Goal: Task Accomplishment & Management: Use online tool/utility

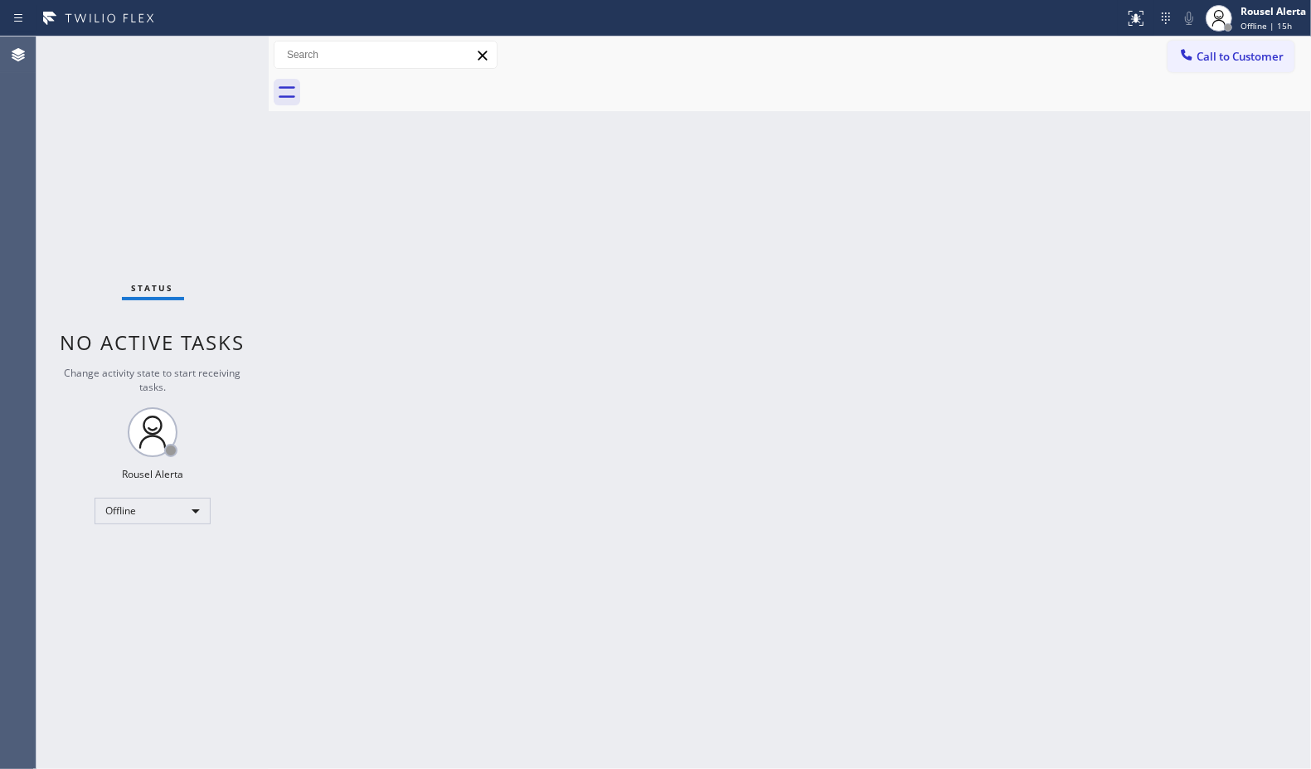
click at [1014, 137] on div "Back to Dashboard Change Sender ID Customers Technicians Select a contact Outbo…" at bounding box center [790, 402] width 1043 height 732
click at [586, 160] on div "Back to Dashboard Change Sender ID Customers Technicians Select a contact Outbo…" at bounding box center [790, 402] width 1043 height 732
click at [1247, 17] on div "Rousel Alerta" at bounding box center [1274, 11] width 66 height 14
click at [1222, 77] on button "Available" at bounding box center [1229, 88] width 166 height 22
click at [1080, 282] on div "Back to Dashboard Change Sender ID Customers Technicians Select a contact Outbo…" at bounding box center [790, 402] width 1043 height 732
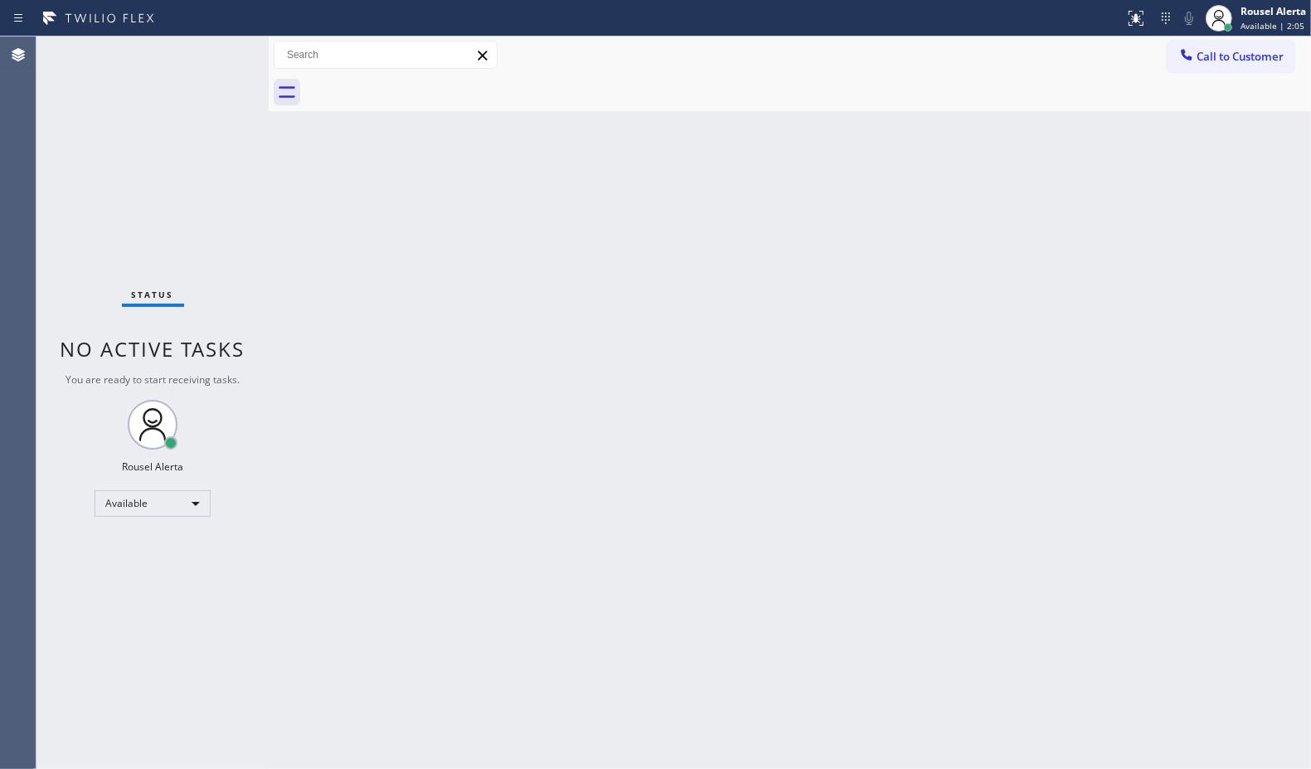
click at [1179, 322] on div "Back to Dashboard Change Sender ID Customers Technicians Select a contact Outbo…" at bounding box center [790, 402] width 1043 height 732
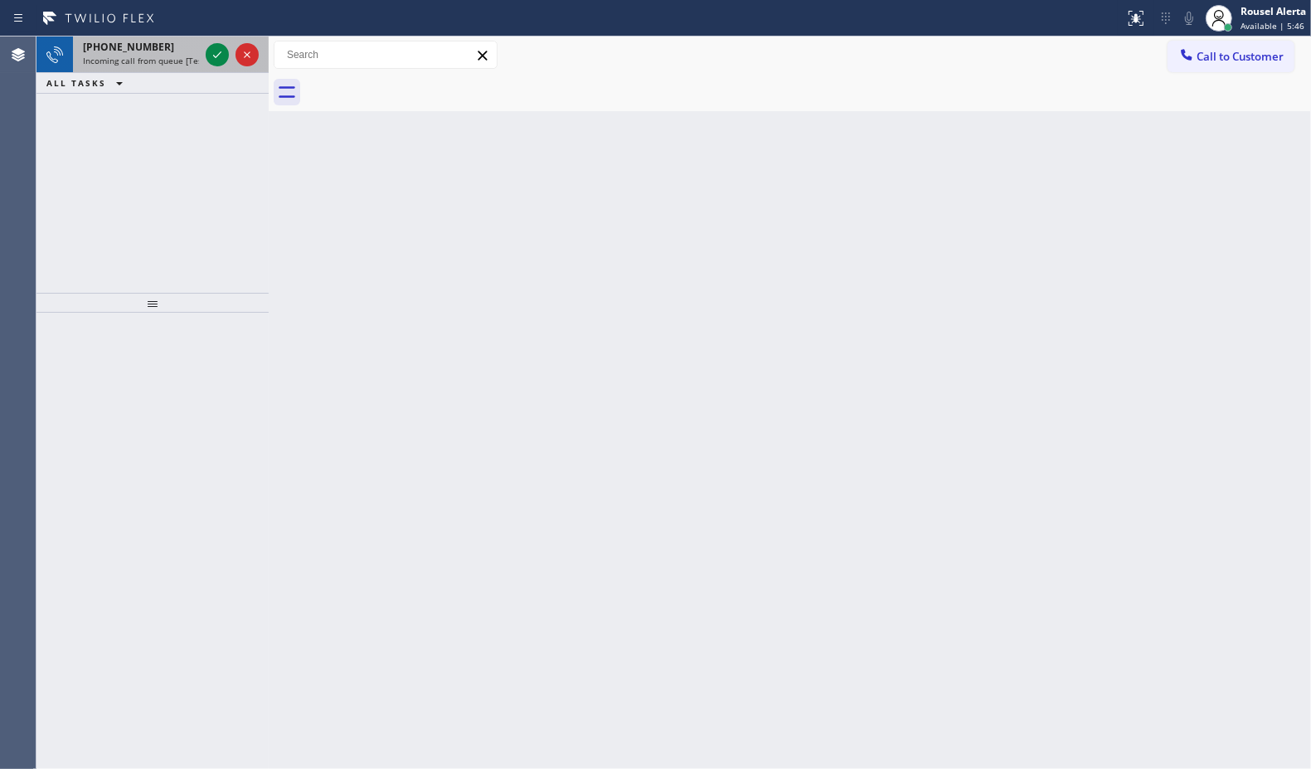
click at [182, 63] on span "Incoming call from queue [Test] All" at bounding box center [152, 61] width 138 height 12
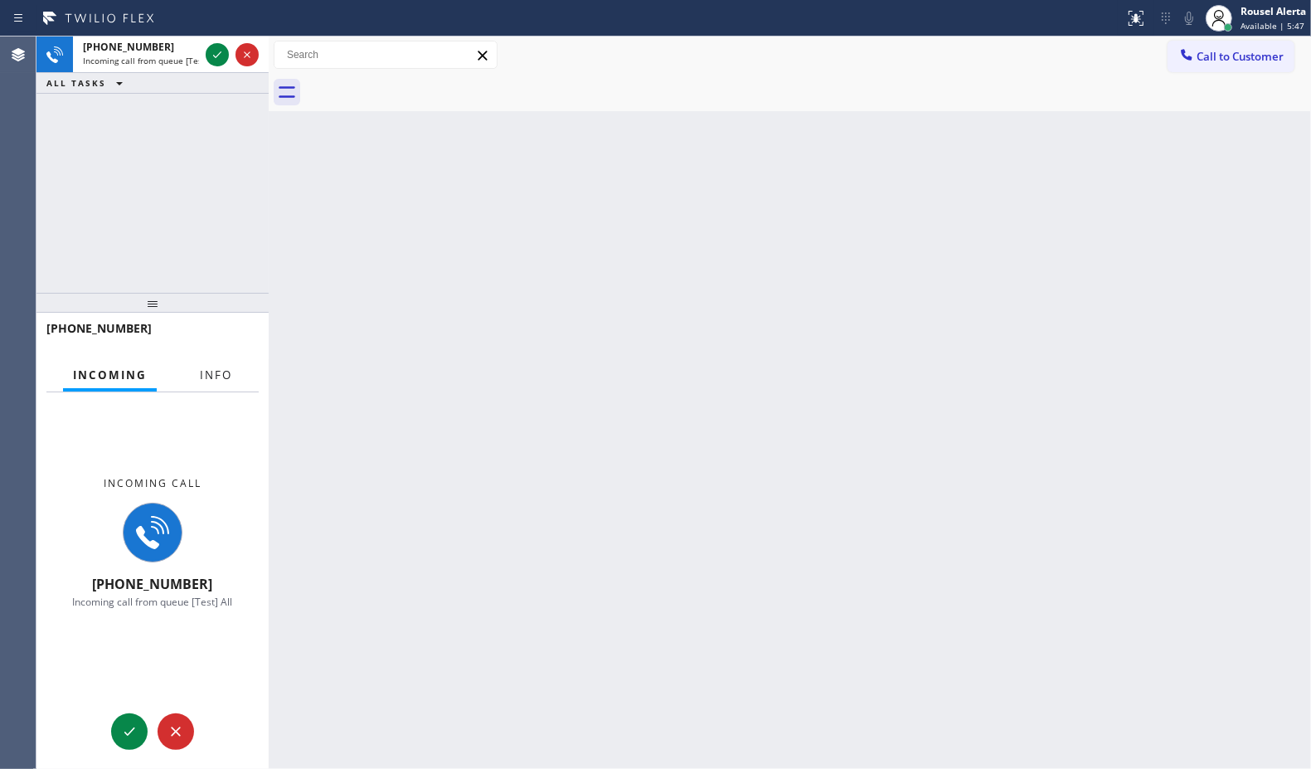
click at [214, 371] on span "Info" at bounding box center [216, 374] width 32 height 15
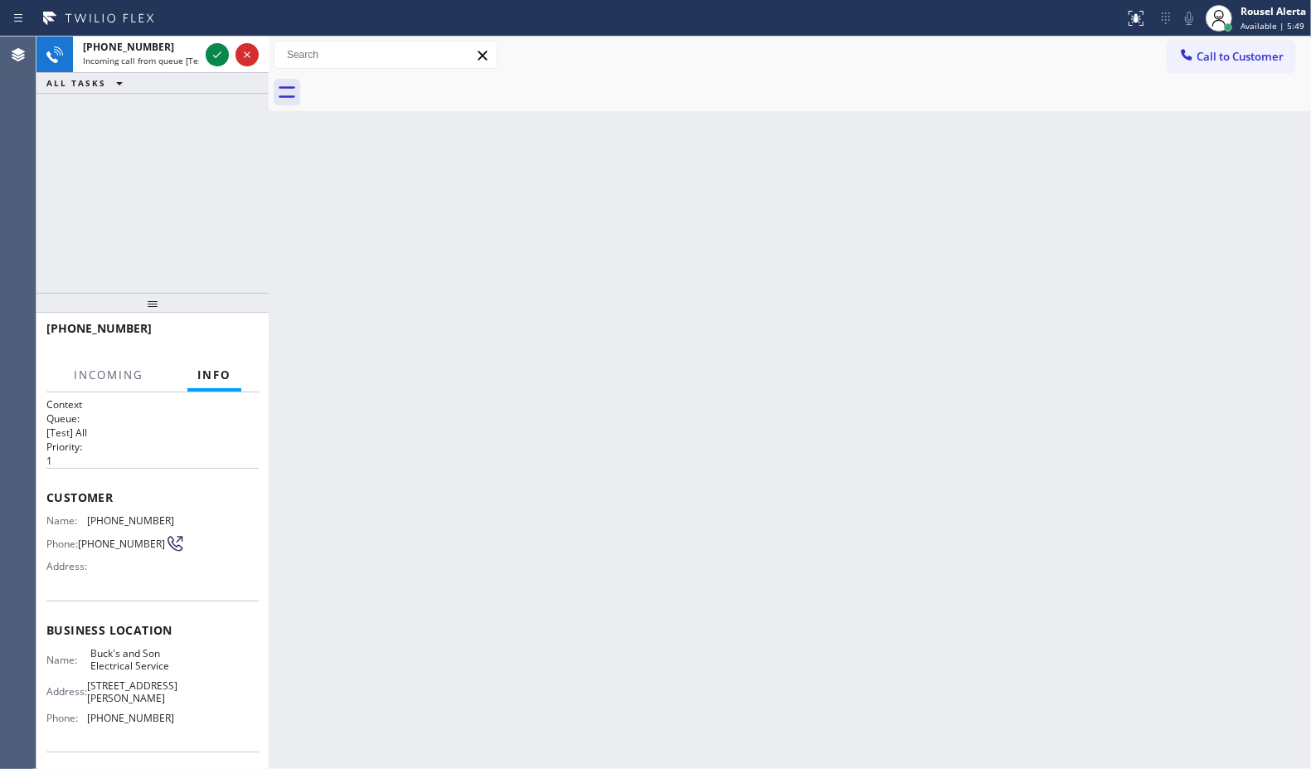
click at [494, 463] on div "Back to Dashboard Change Sender ID Customers Technicians Select a contact Outbo…" at bounding box center [790, 402] width 1043 height 732
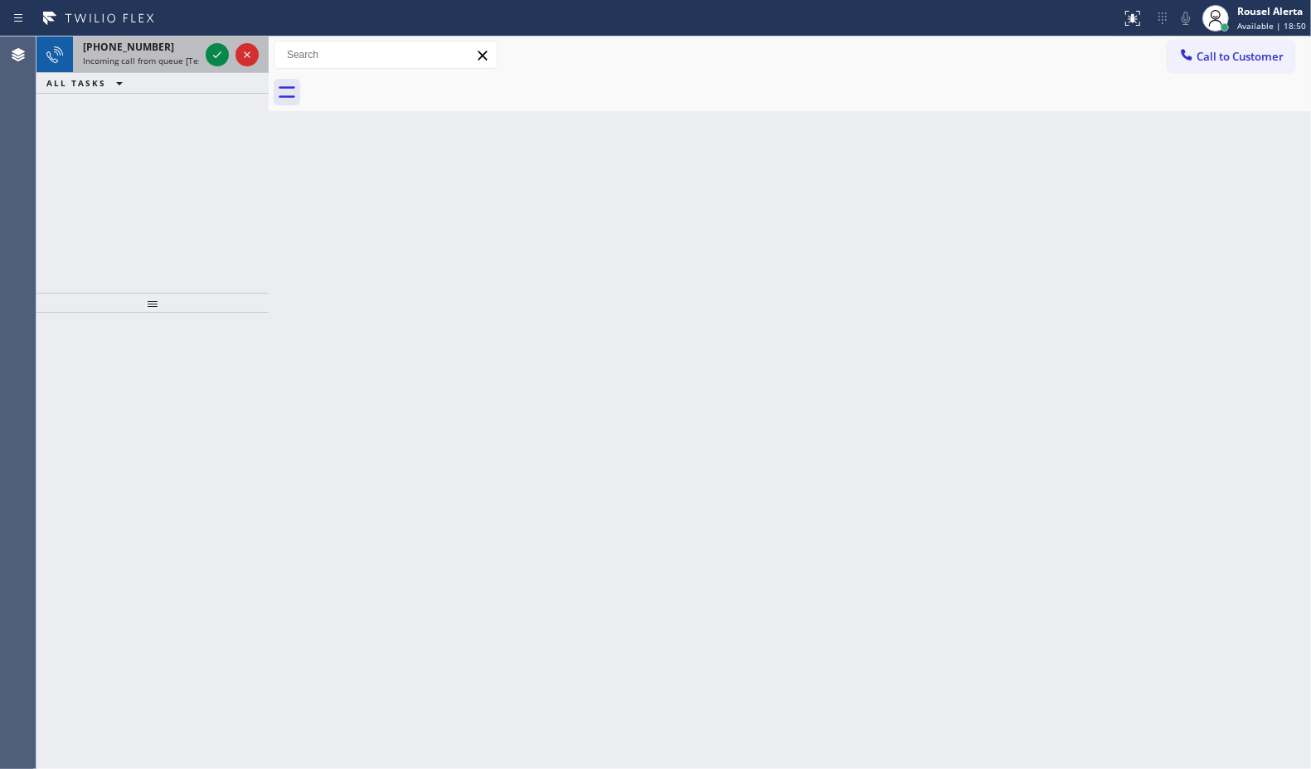
click at [176, 55] on span "Incoming call from queue [Test] All" at bounding box center [152, 61] width 138 height 12
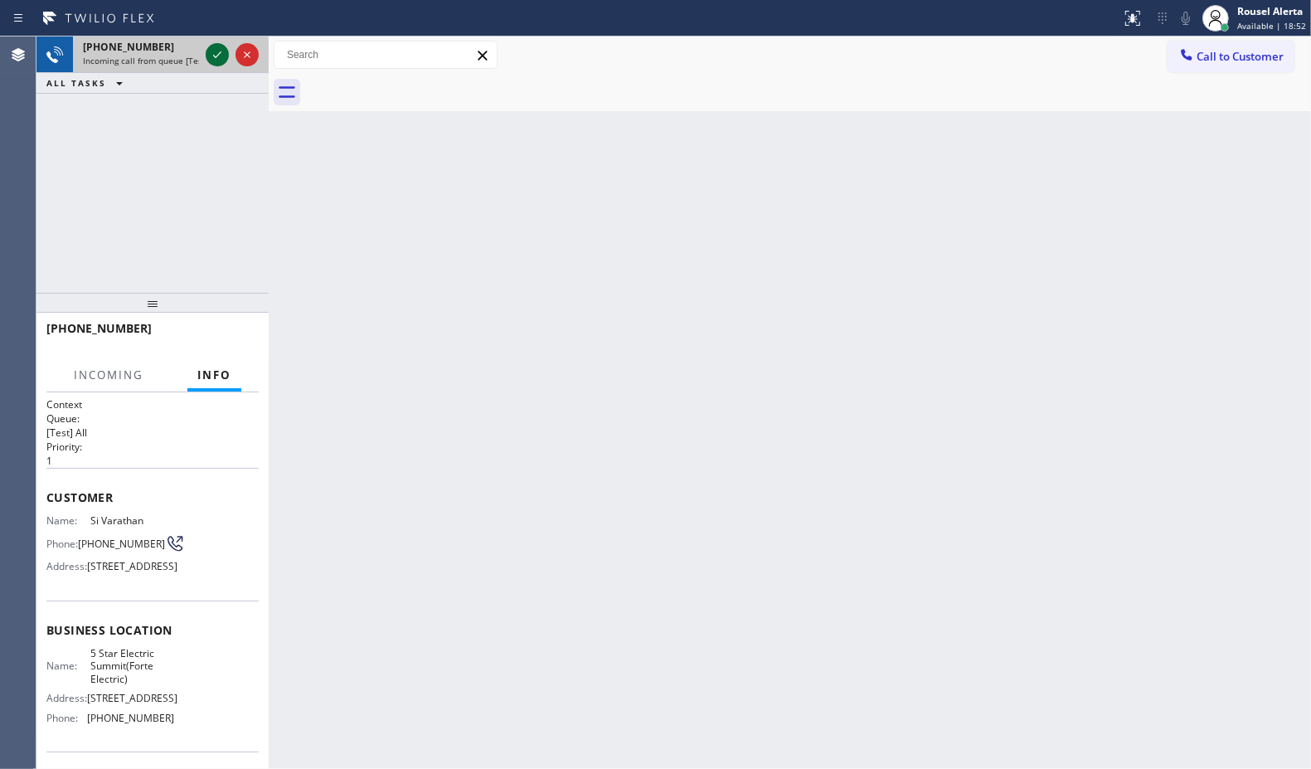
click at [214, 56] on icon at bounding box center [217, 54] width 8 height 7
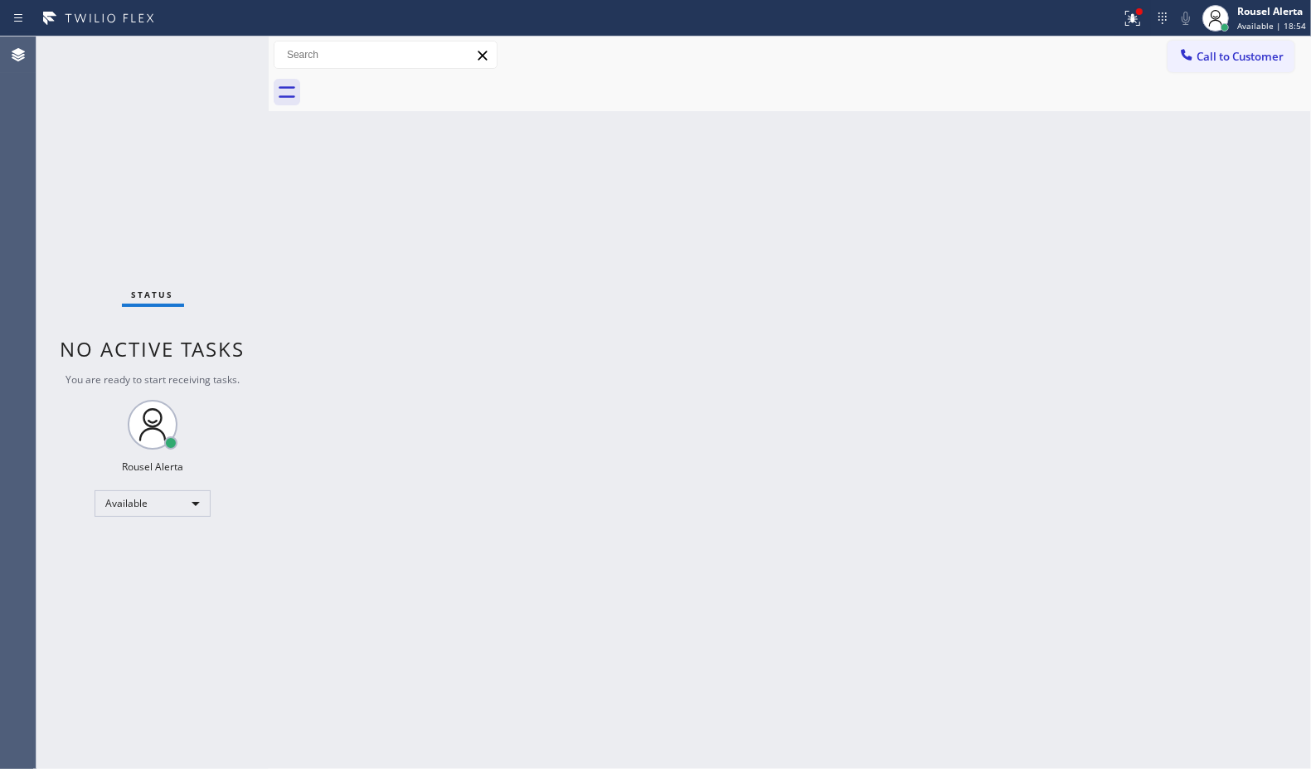
click at [474, 430] on div "Back to Dashboard Change Sender ID Customers Technicians Select a contact Outbo…" at bounding box center [790, 402] width 1043 height 732
click at [1126, 14] on icon at bounding box center [1133, 18] width 20 height 20
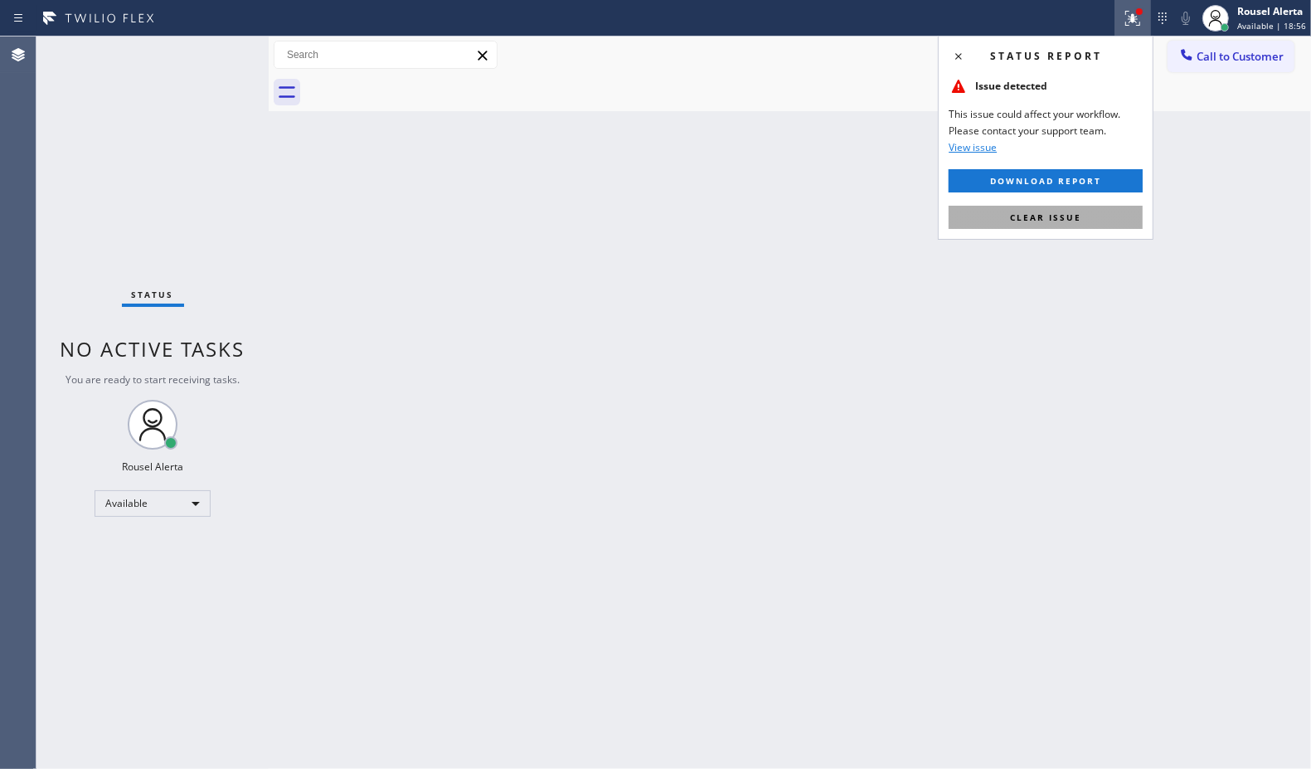
click at [1055, 220] on span "Clear issue" at bounding box center [1045, 218] width 71 height 12
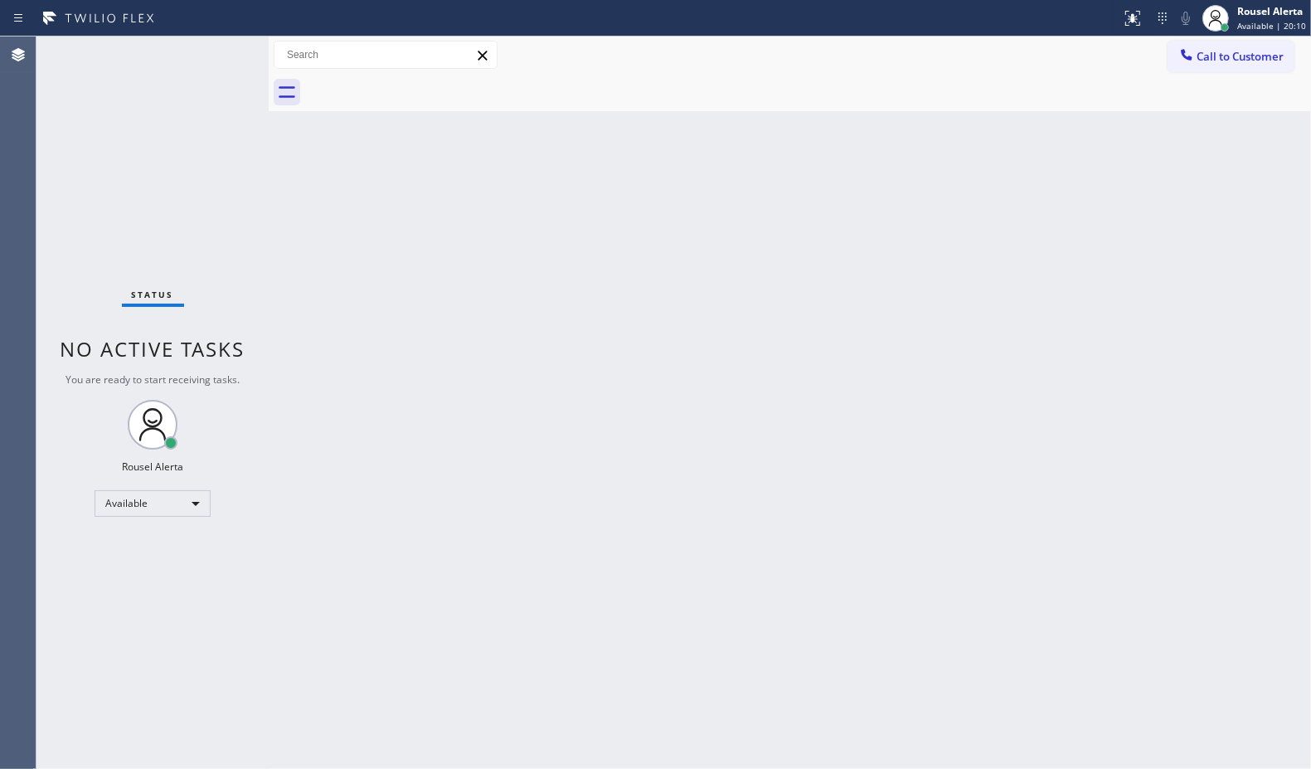
click at [212, 63] on div "Status No active tasks You are ready to start receiving tasks. Rousel Alerta Av…" at bounding box center [152, 402] width 232 height 732
click at [471, 429] on div "Back to Dashboard Change Sender ID Customers Technicians Select a contact Outbo…" at bounding box center [790, 402] width 1043 height 732
click at [771, 647] on div "Back to Dashboard Change Sender ID Customers Technicians Select a contact Outbo…" at bounding box center [790, 402] width 1043 height 732
click at [341, 507] on div "Back to Dashboard Change Sender ID Customers Technicians Select a contact Outbo…" at bounding box center [790, 402] width 1043 height 732
click at [179, 500] on div "Available" at bounding box center [153, 503] width 116 height 27
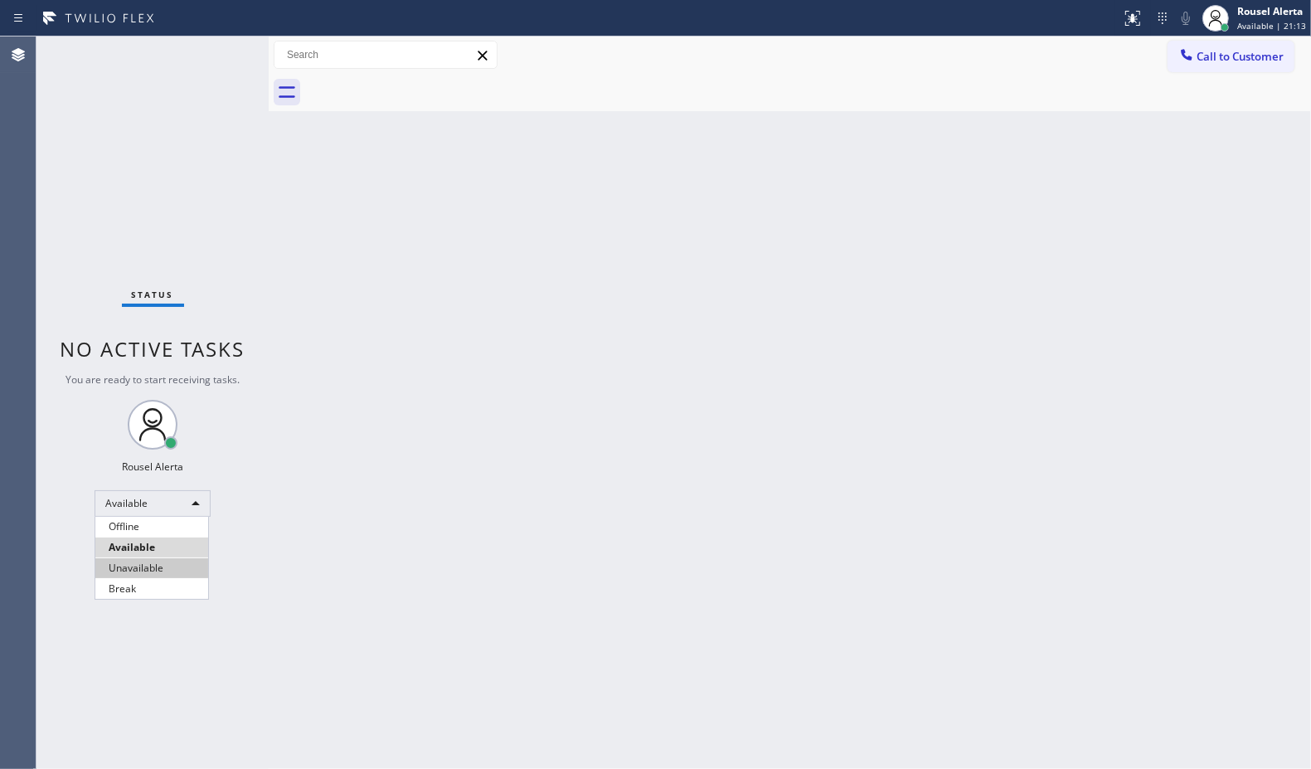
click at [168, 571] on li "Unavailable" at bounding box center [151, 568] width 113 height 20
click at [283, 558] on div "Back to Dashboard Change Sender ID Customers Technicians Select a contact Outbo…" at bounding box center [790, 402] width 1043 height 732
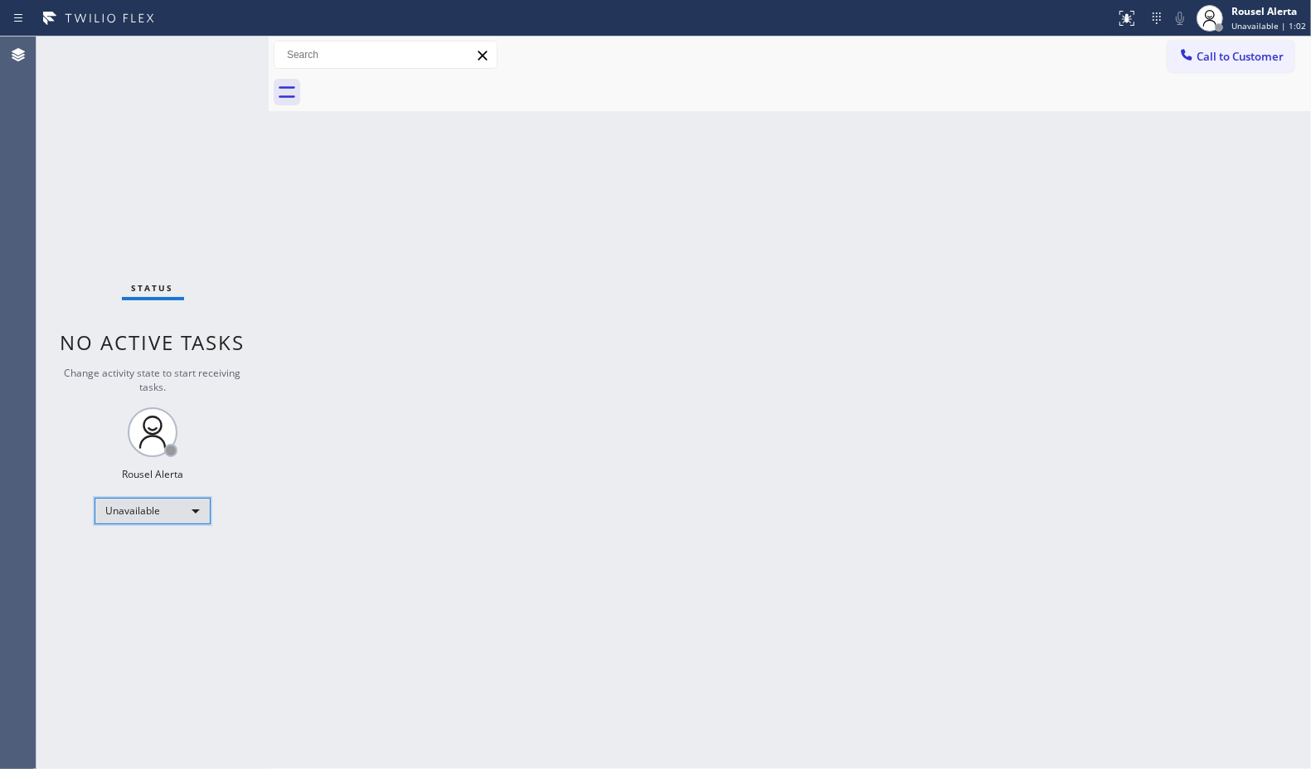
click at [193, 498] on div "Unavailable" at bounding box center [153, 511] width 116 height 27
click at [181, 556] on li "Available" at bounding box center [151, 554] width 113 height 20
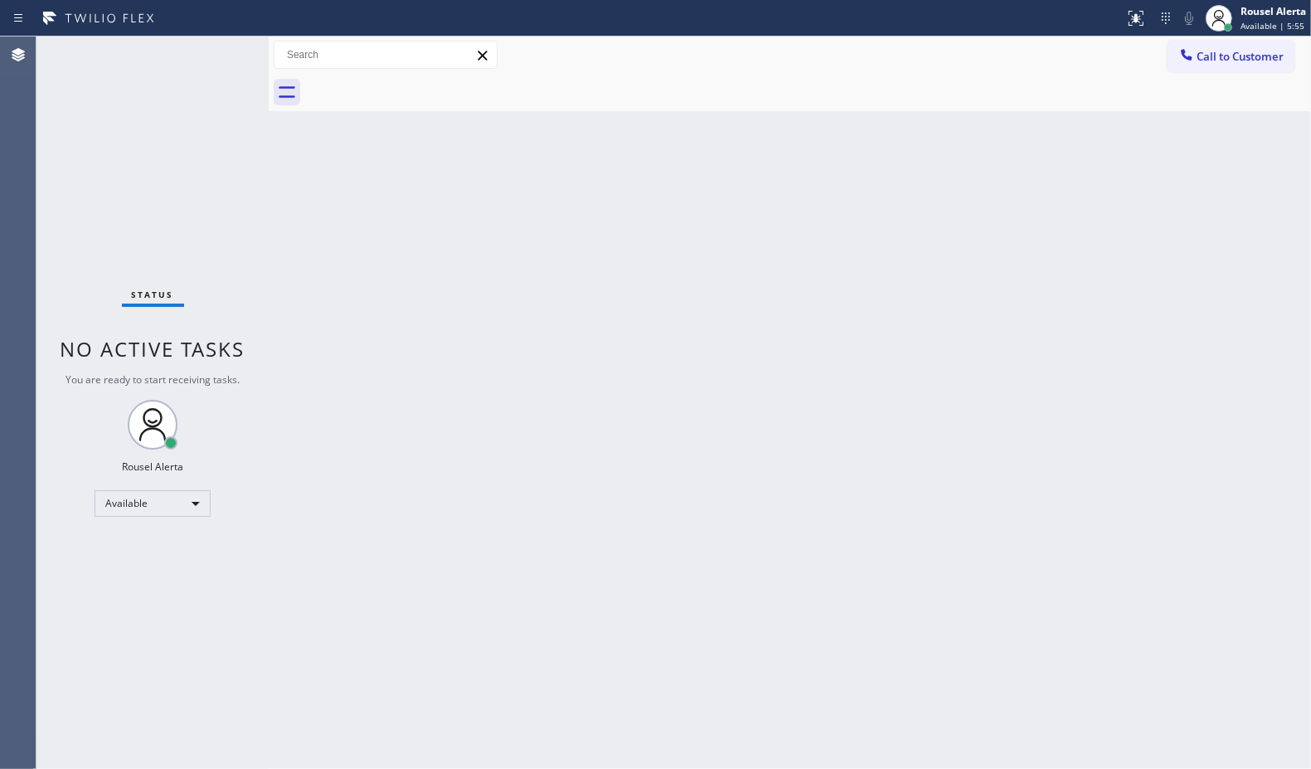
click at [781, 513] on div "Back to Dashboard Change Sender ID Customers Technicians Select a contact Outbo…" at bounding box center [790, 402] width 1043 height 732
click at [226, 142] on div "Status No active tasks You are ready to start receiving tasks. Rousel Alerta Av…" at bounding box center [152, 402] width 232 height 732
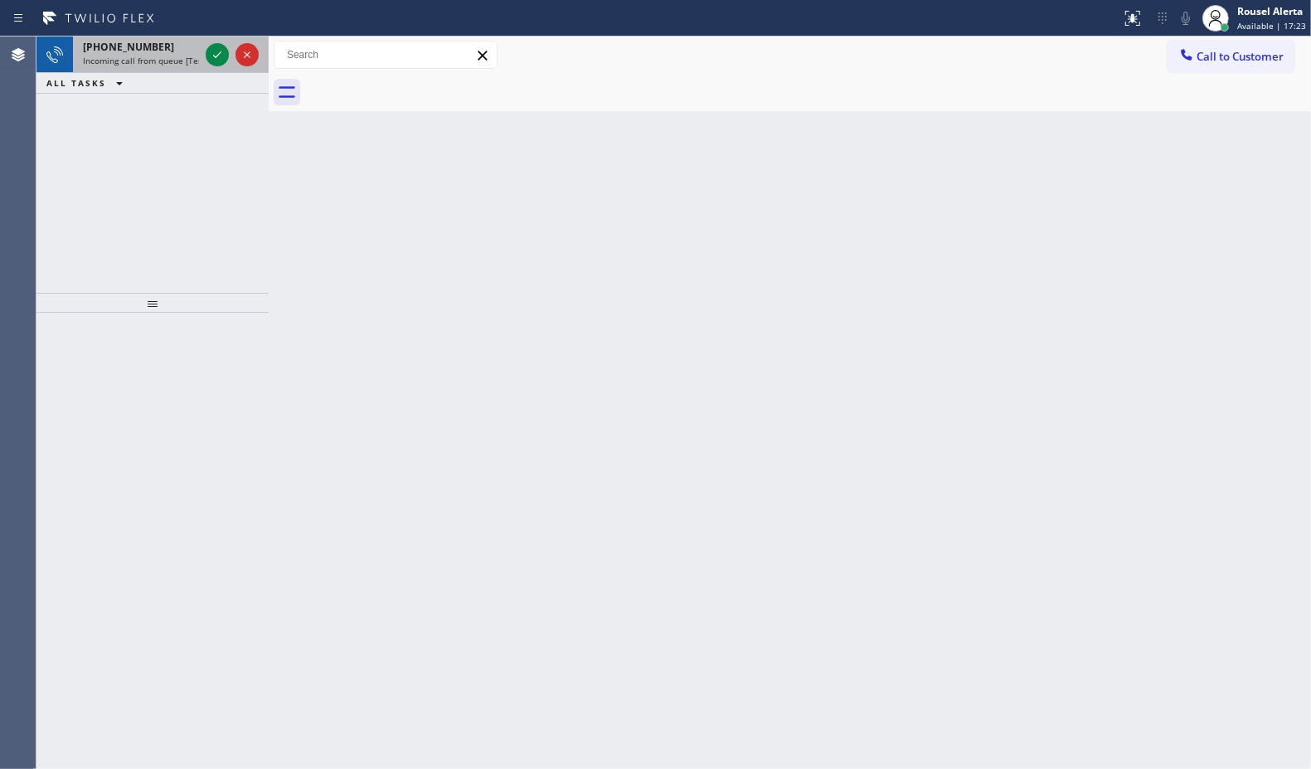
click at [163, 63] on div "[PHONE_NUMBER] Incoming call from queue [Test] All" at bounding box center [137, 54] width 129 height 36
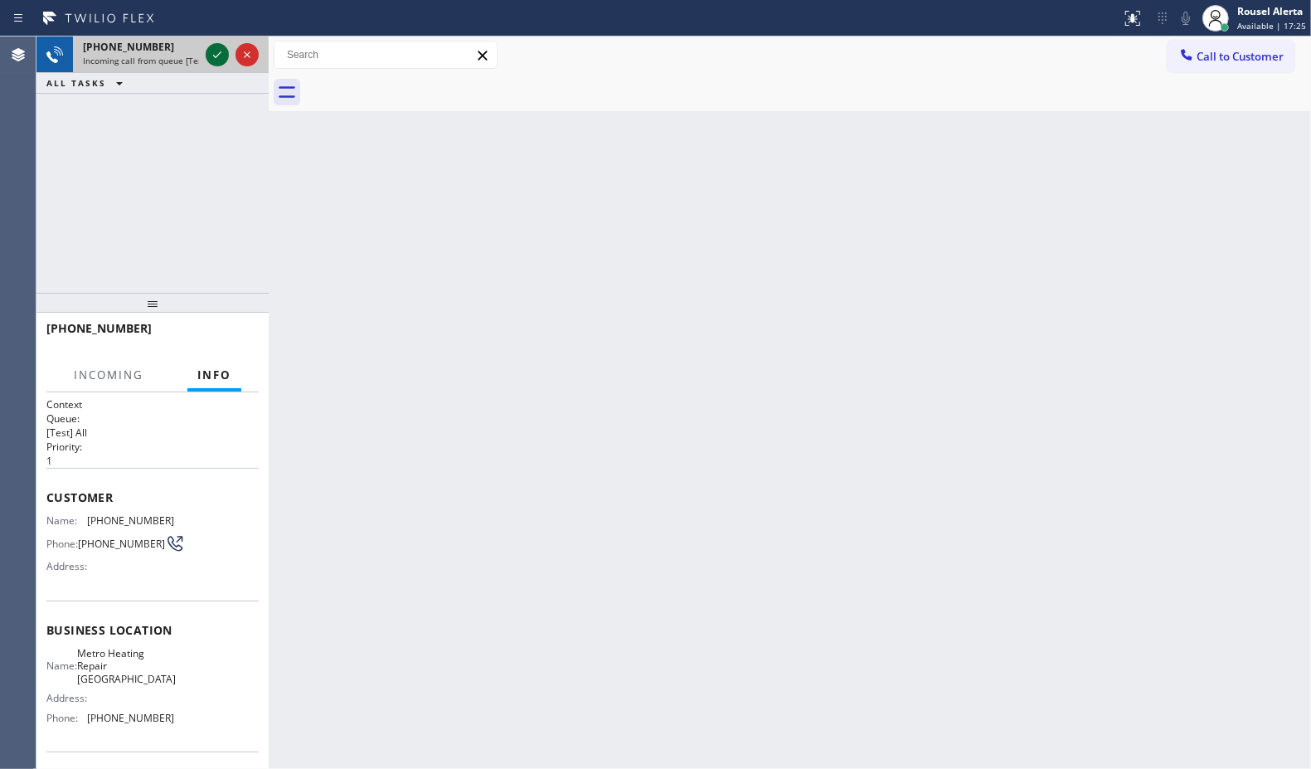
click at [212, 50] on icon at bounding box center [217, 55] width 20 height 20
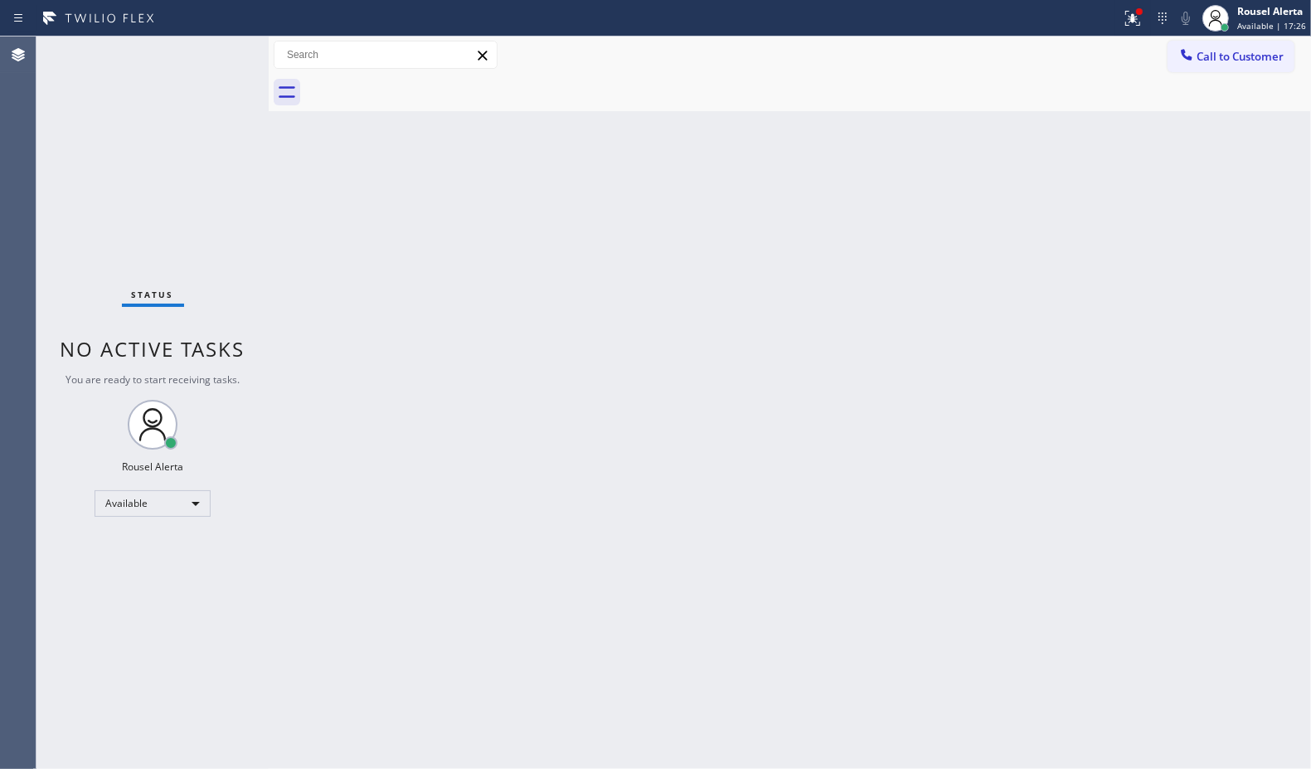
click at [217, 63] on div "Status No active tasks You are ready to start receiving tasks. Rousel Alerta Av…" at bounding box center [152, 402] width 232 height 732
click at [1135, 7] on button at bounding box center [1133, 18] width 36 height 36
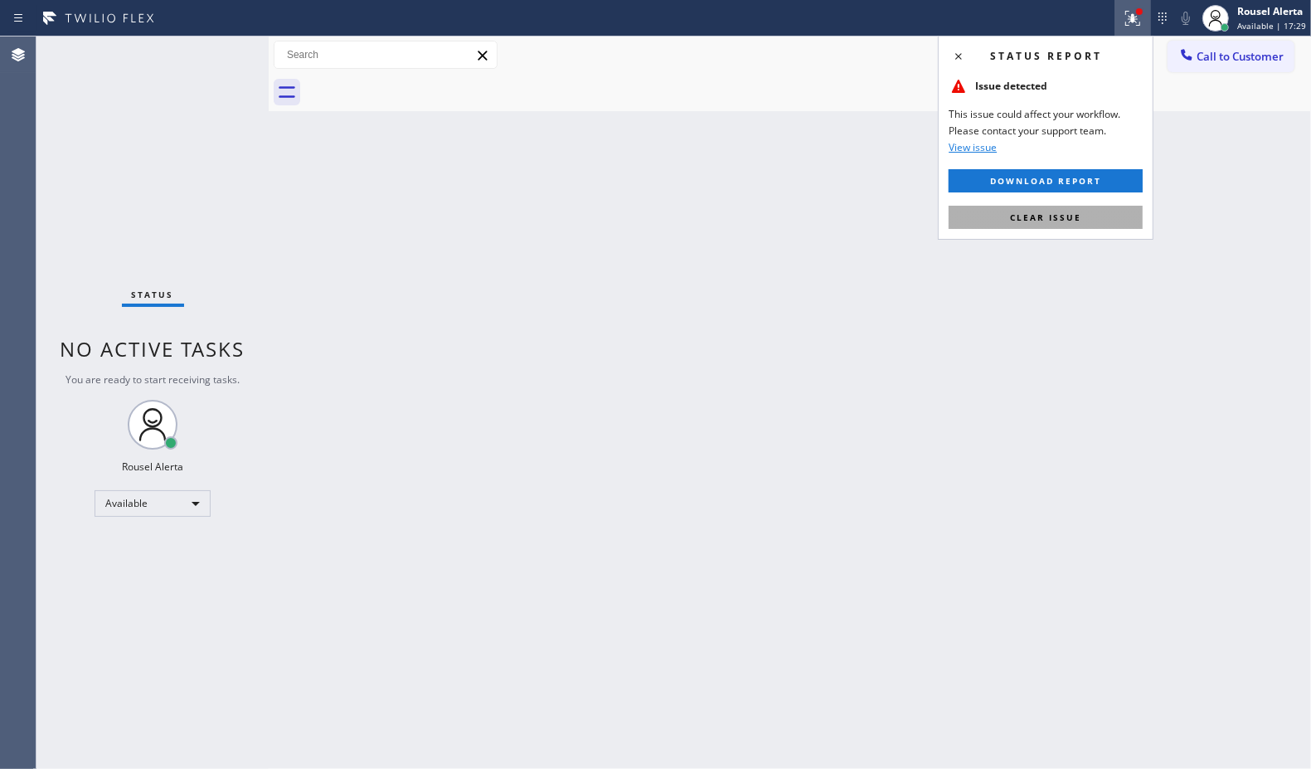
click at [1142, 217] on button "Clear issue" at bounding box center [1046, 217] width 194 height 23
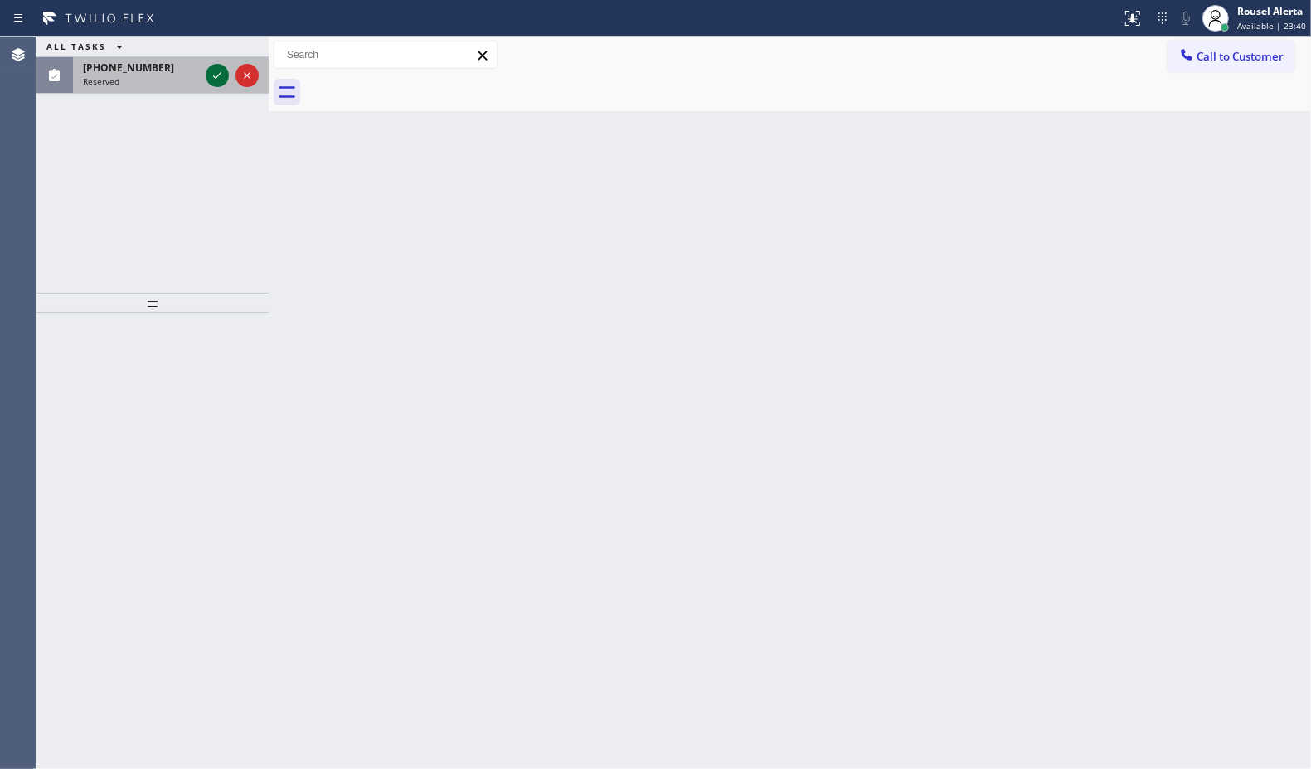
click at [209, 77] on icon at bounding box center [217, 76] width 20 height 20
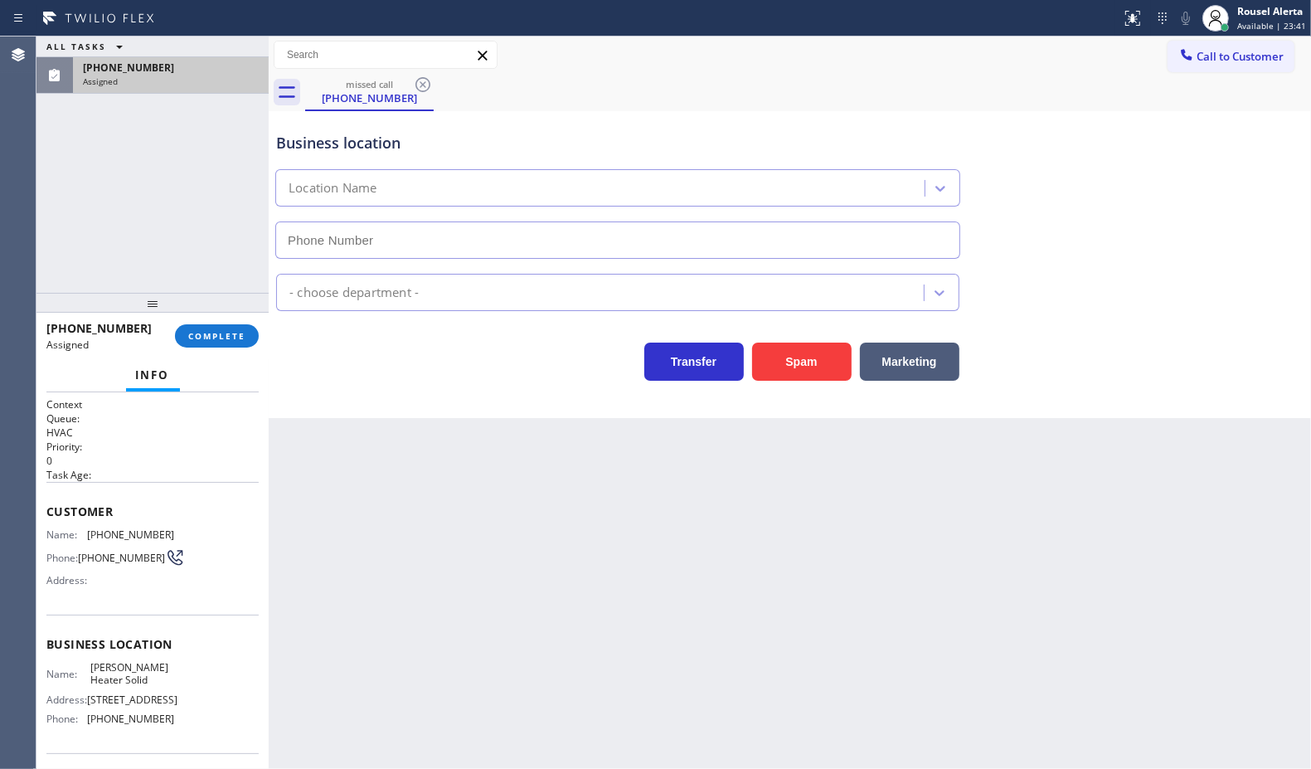
type input "[PHONE_NUMBER]"
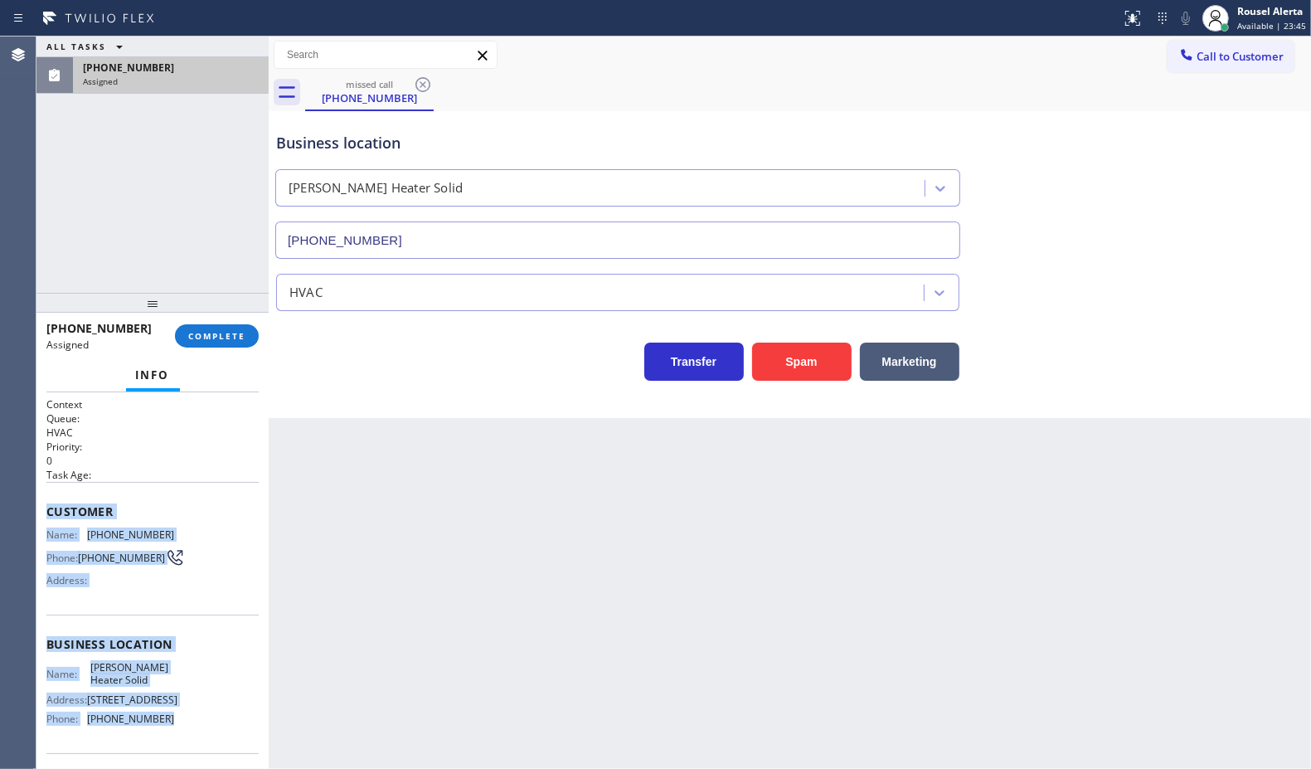
drag, startPoint x: 46, startPoint y: 515, endPoint x: 192, endPoint y: 723, distance: 254.1
click at [192, 723] on div "Context Queue: HVAC Priority: 0 Task Age: Customer Name: [PHONE_NUMBER] Phone: …" at bounding box center [152, 637] width 212 height 481
copy div "Customer Name: [PHONE_NUMBER] Phone: [PHONE_NUMBER] Address: Business location …"
click at [197, 340] on span "COMPLETE" at bounding box center [216, 336] width 57 height 12
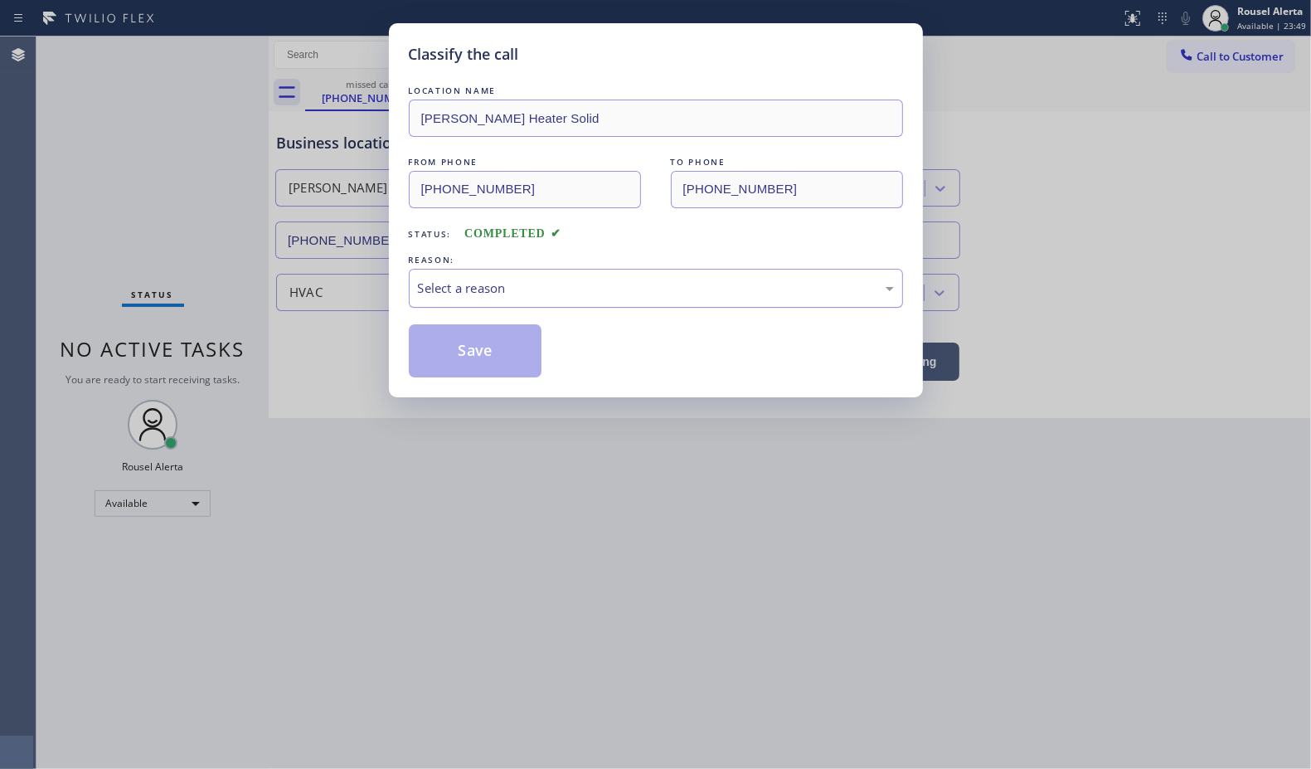
click at [450, 298] on div "Select a reason" at bounding box center [656, 288] width 476 height 19
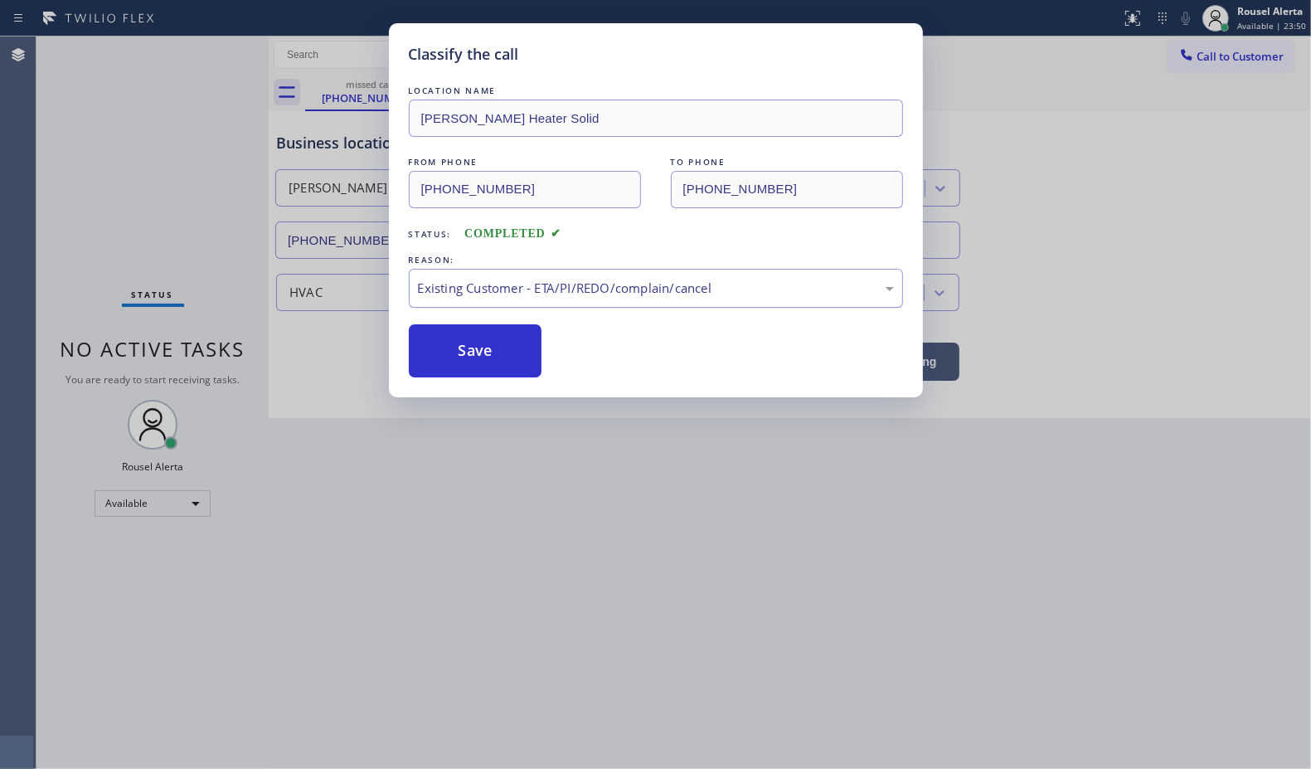
click at [524, 301] on div "Existing Customer - ETA/PI/REDO/complain/cancel" at bounding box center [656, 288] width 494 height 39
click at [523, 349] on button "Save" at bounding box center [476, 350] width 134 height 53
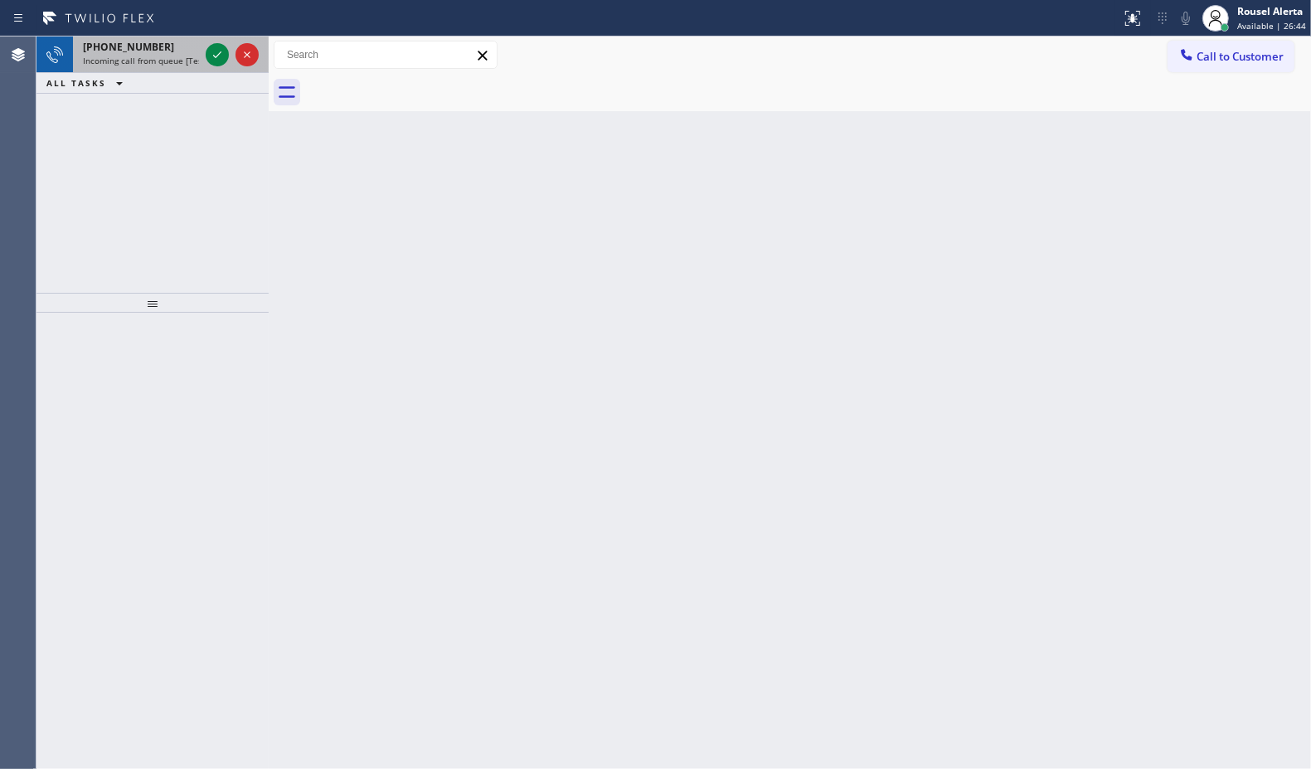
click at [191, 46] on div "[PHONE_NUMBER]" at bounding box center [141, 47] width 116 height 14
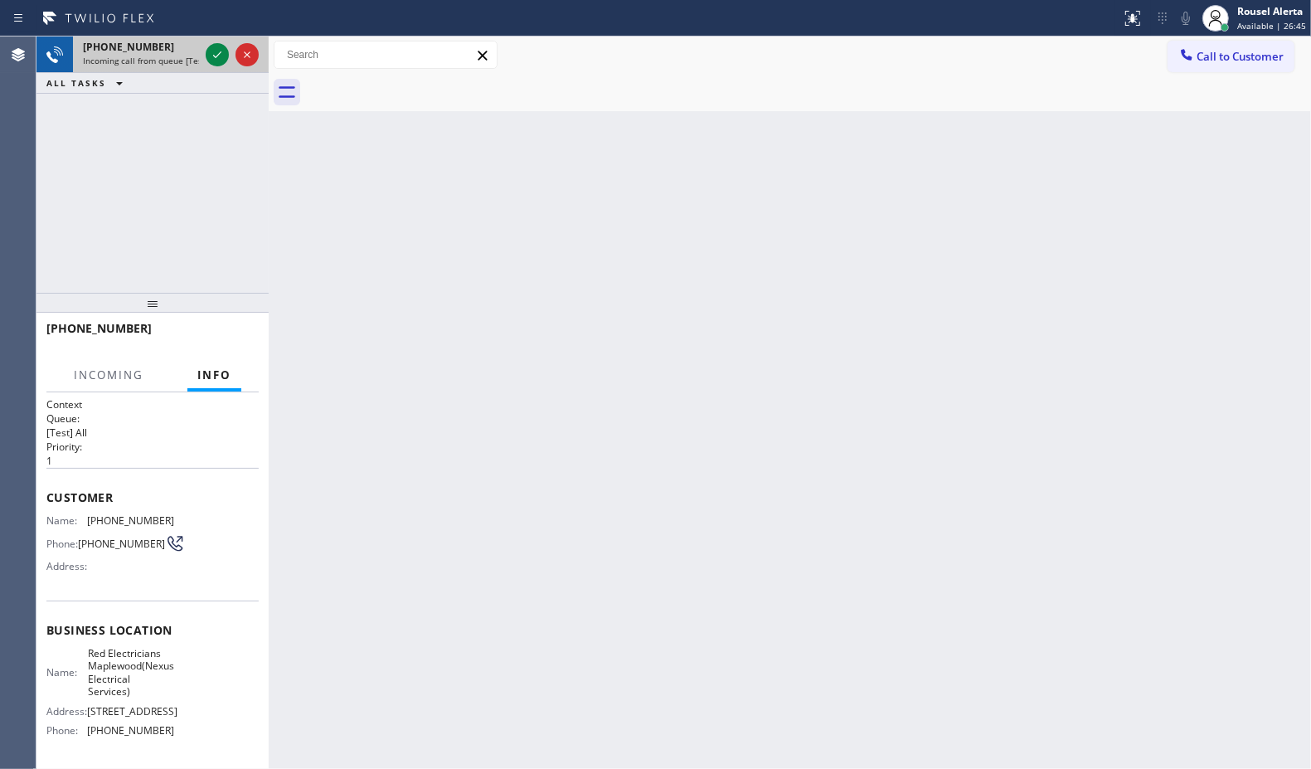
click at [204, 62] on div at bounding box center [232, 54] width 60 height 36
click at [210, 56] on icon at bounding box center [217, 55] width 20 height 20
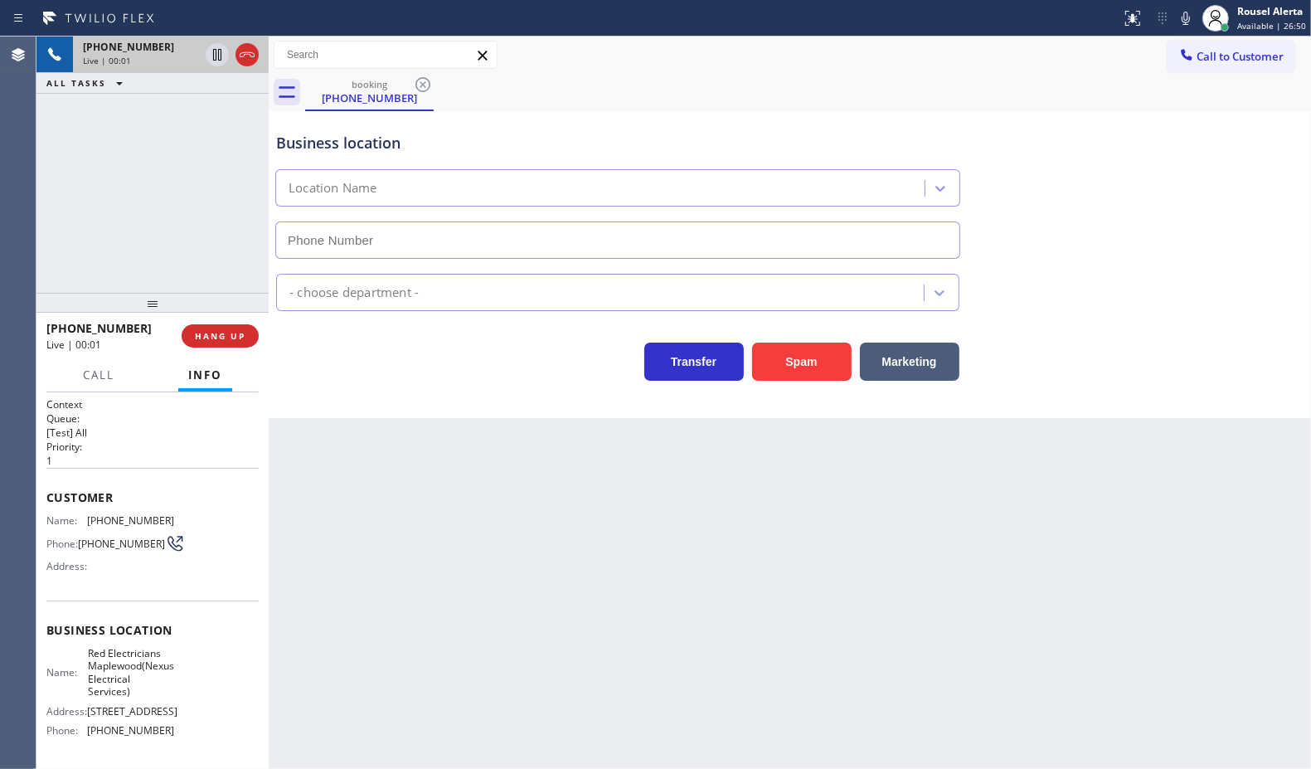
type input "[PHONE_NUMBER]"
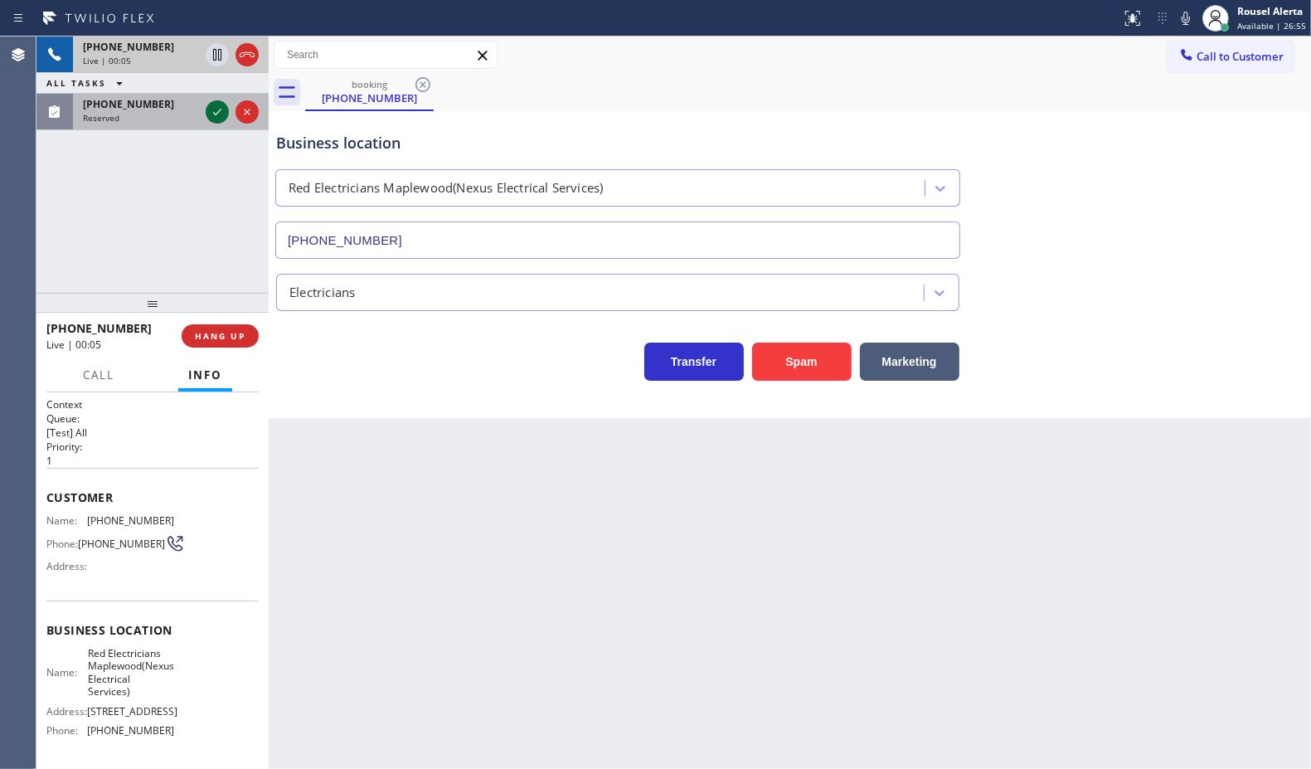
click at [208, 109] on icon at bounding box center [217, 112] width 20 height 20
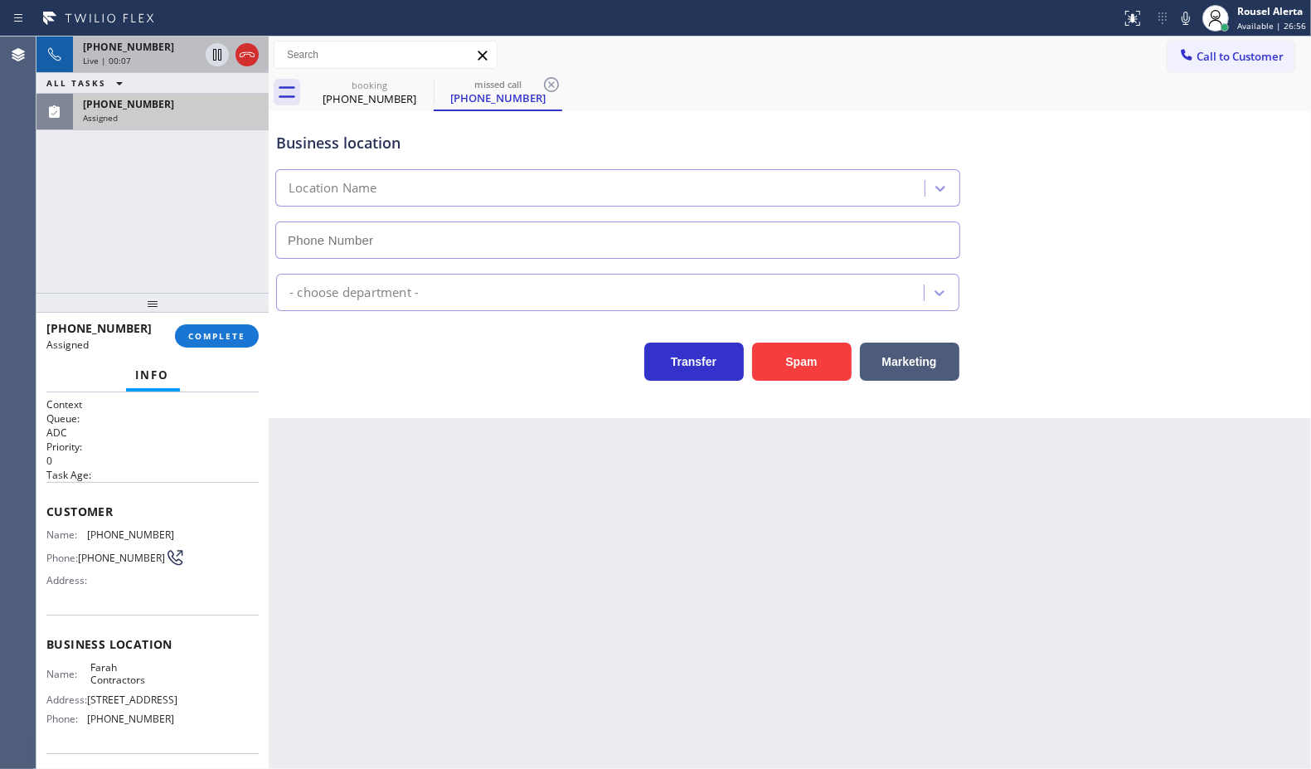
type input "[PHONE_NUMBER]"
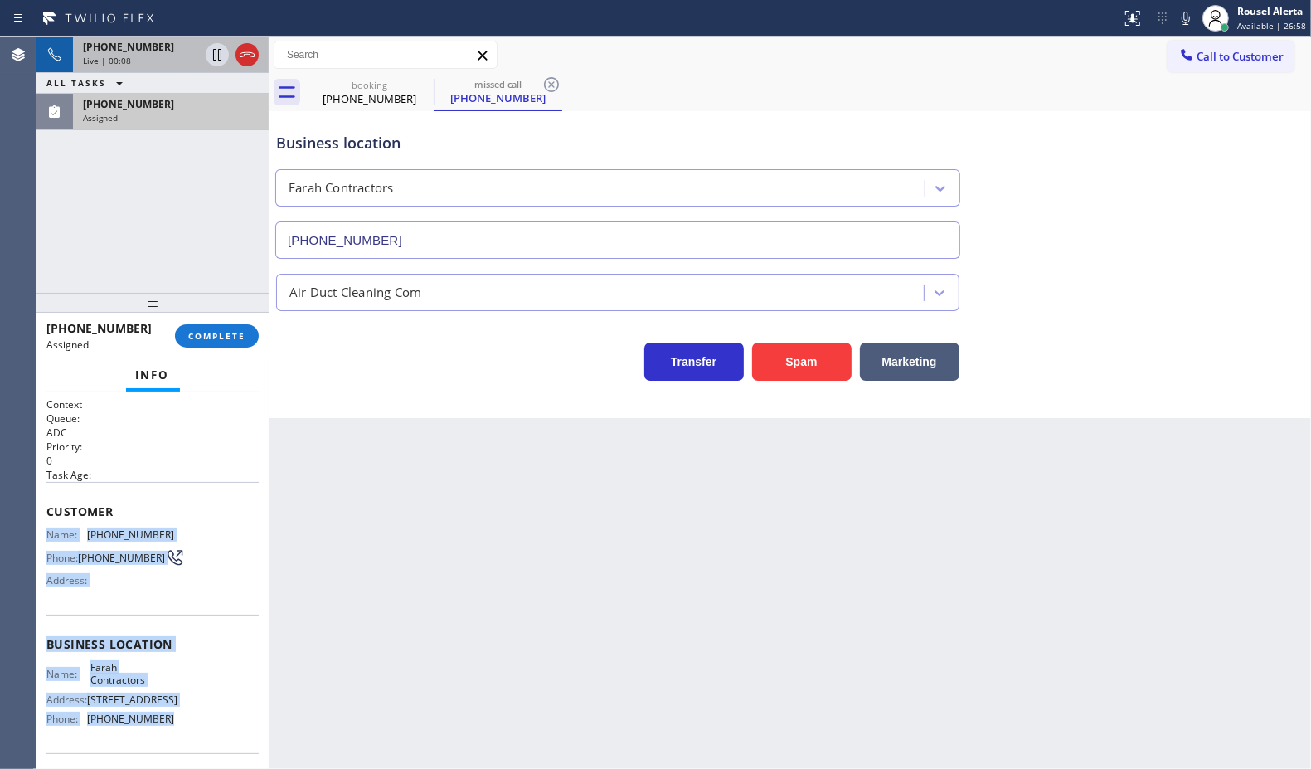
drag, startPoint x: 43, startPoint y: 533, endPoint x: 176, endPoint y: 747, distance: 251.8
click at [176, 747] on div "Context Queue: ADC Priority: 0 Task Age: Customer Name: [PHONE_NUMBER] Phone: […" at bounding box center [152, 580] width 232 height 377
copy div "Name: [PHONE_NUMBER] Phone: [PHONE_NUMBER] Address: Business location Name: Far…"
click at [146, 56] on div "Live | 00:48" at bounding box center [141, 61] width 116 height 12
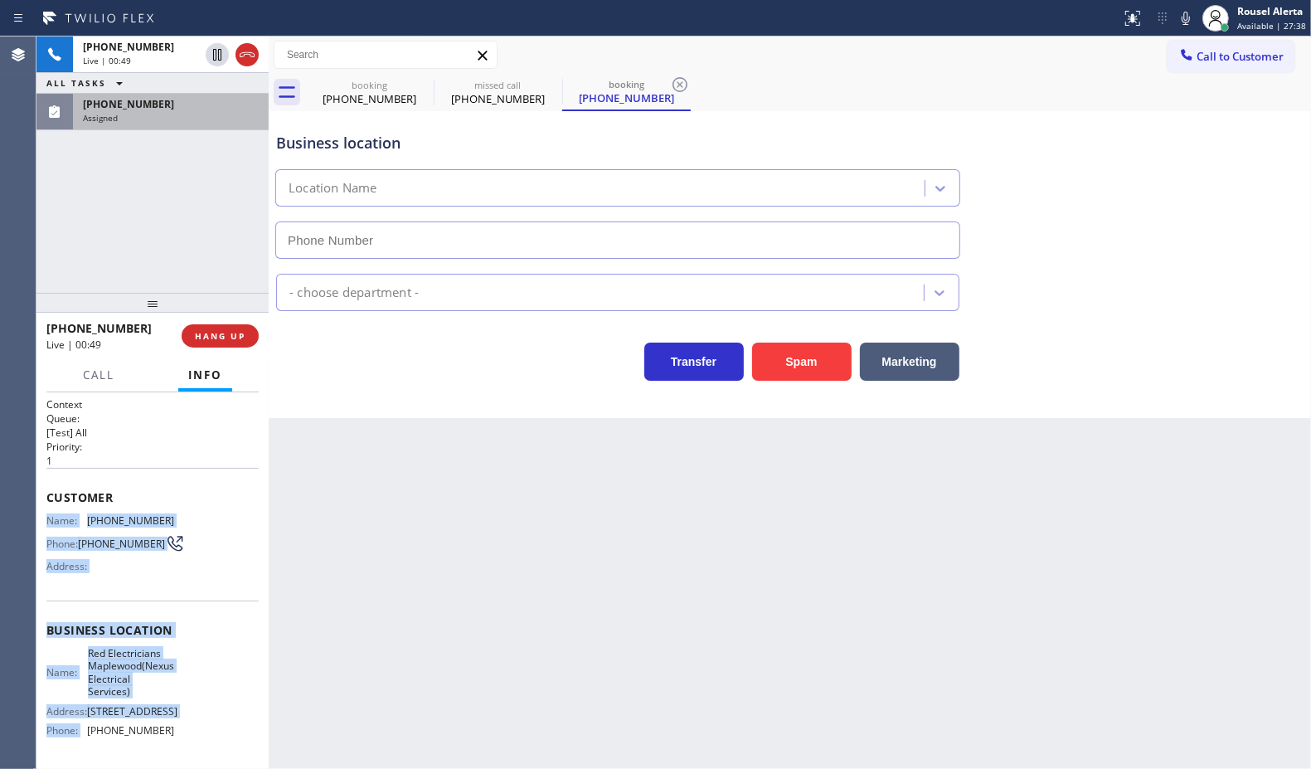
type input "[PHONE_NUMBER]"
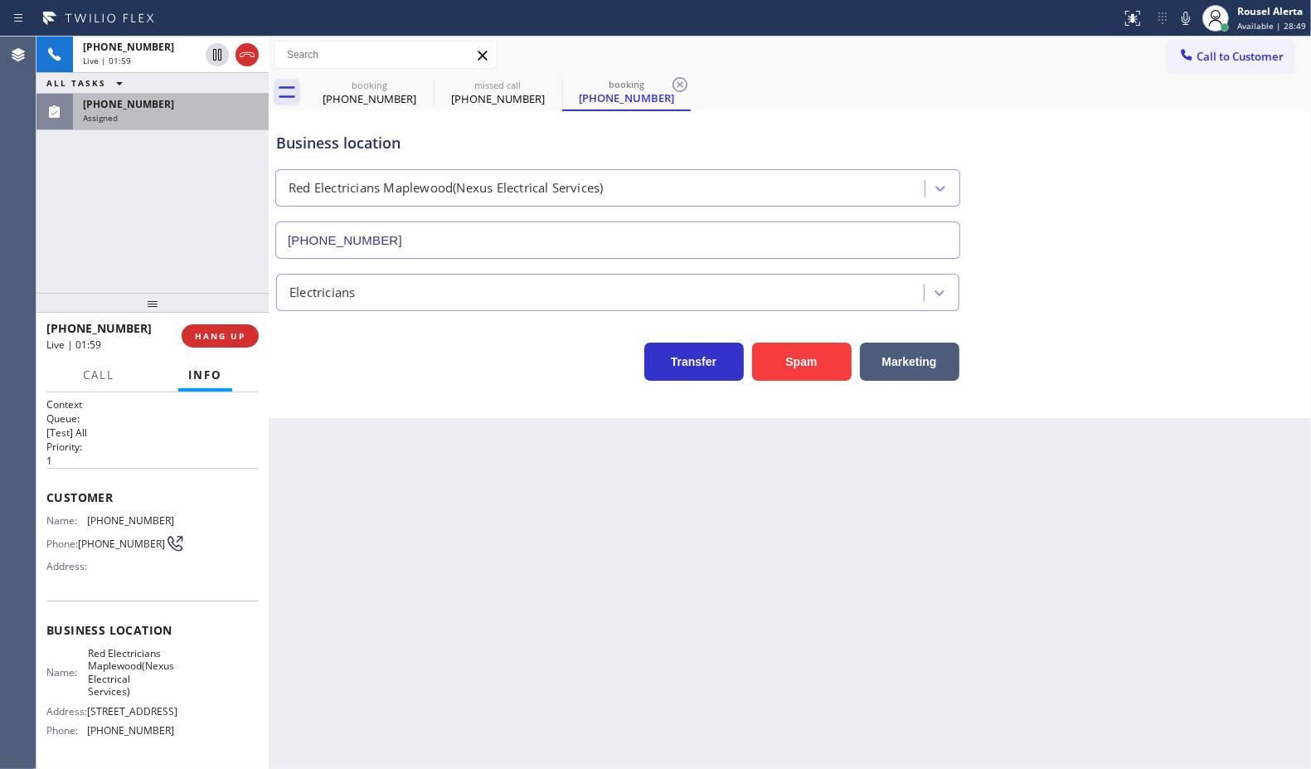
click at [122, 203] on div "[PHONE_NUMBER] Live | 01:59 ALL TASKS ALL TASKS ACTIVE TASKS TASKS IN WRAP UP […" at bounding box center [152, 164] width 232 height 256
click at [214, 52] on icon at bounding box center [217, 55] width 20 height 20
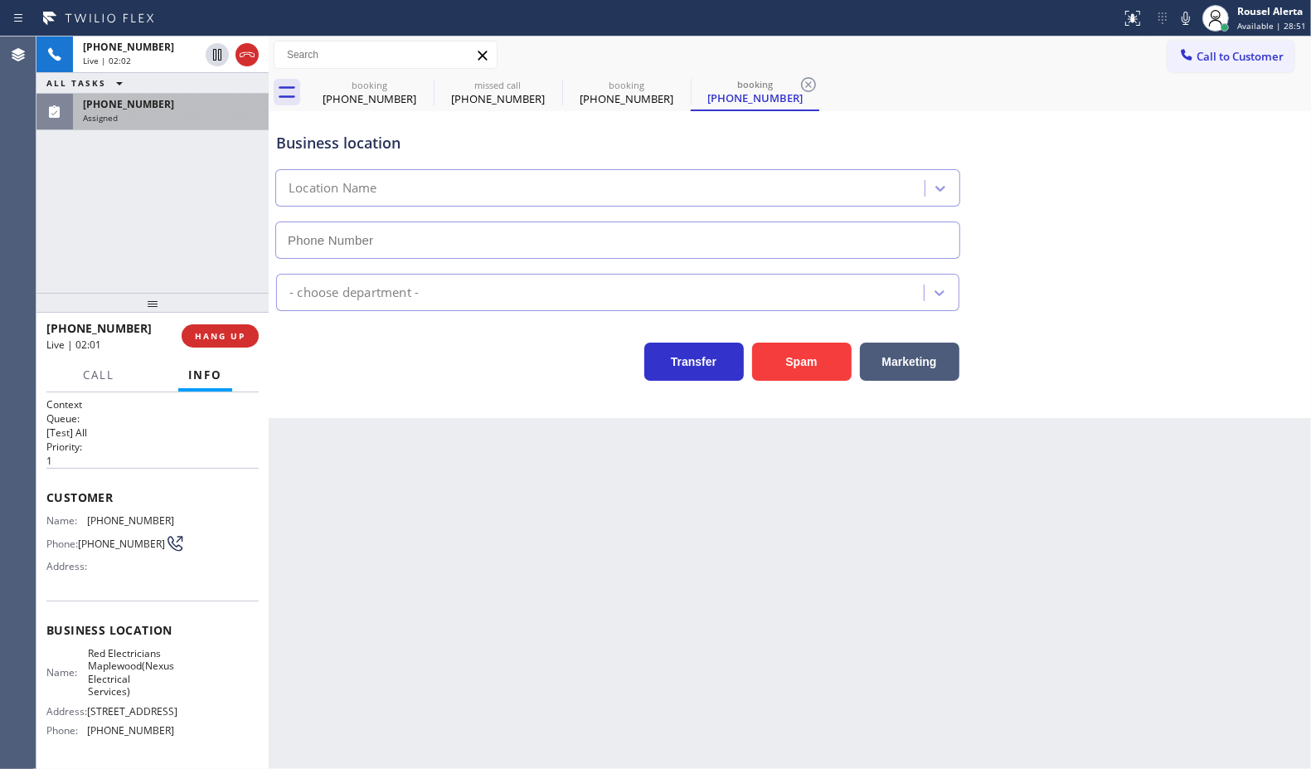
type input "[PHONE_NUMBER]"
click at [1179, 21] on icon at bounding box center [1186, 18] width 20 height 20
click at [201, 105] on div "[PHONE_NUMBER]" at bounding box center [171, 104] width 176 height 14
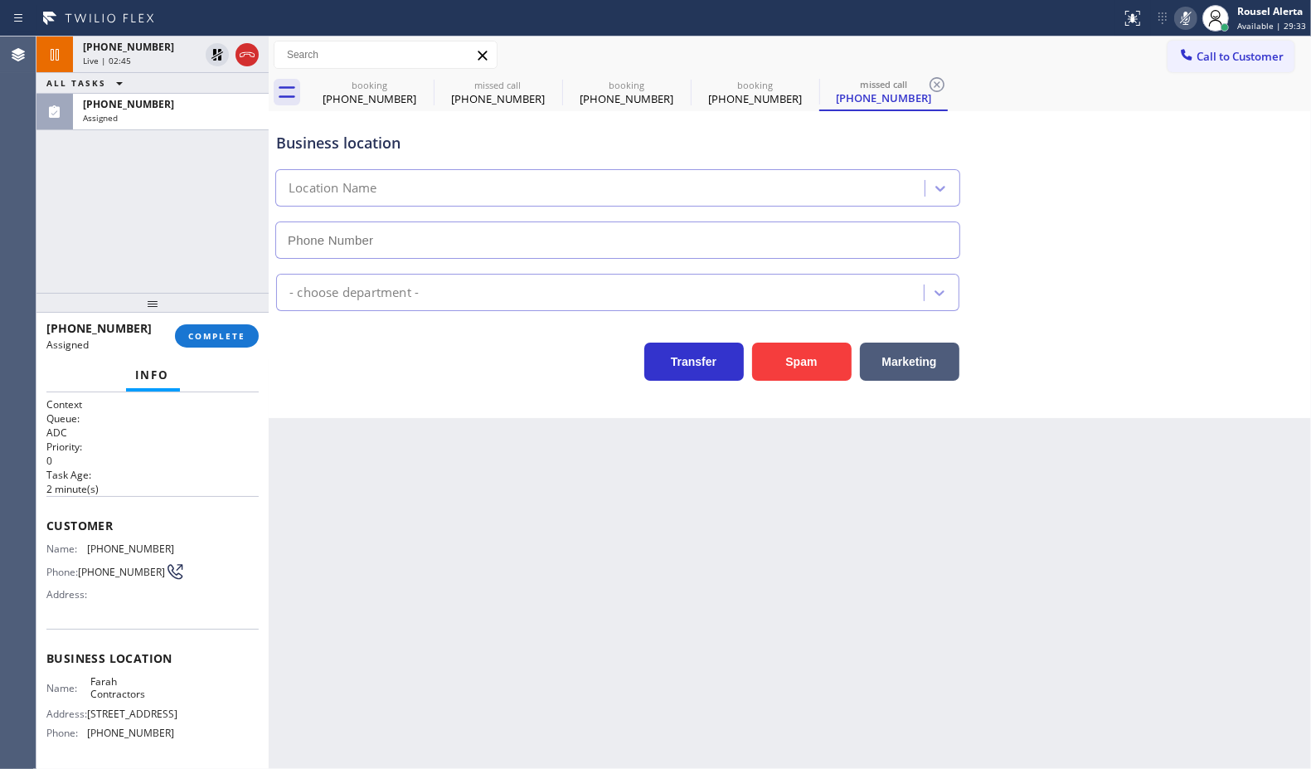
type input "[PHONE_NUMBER]"
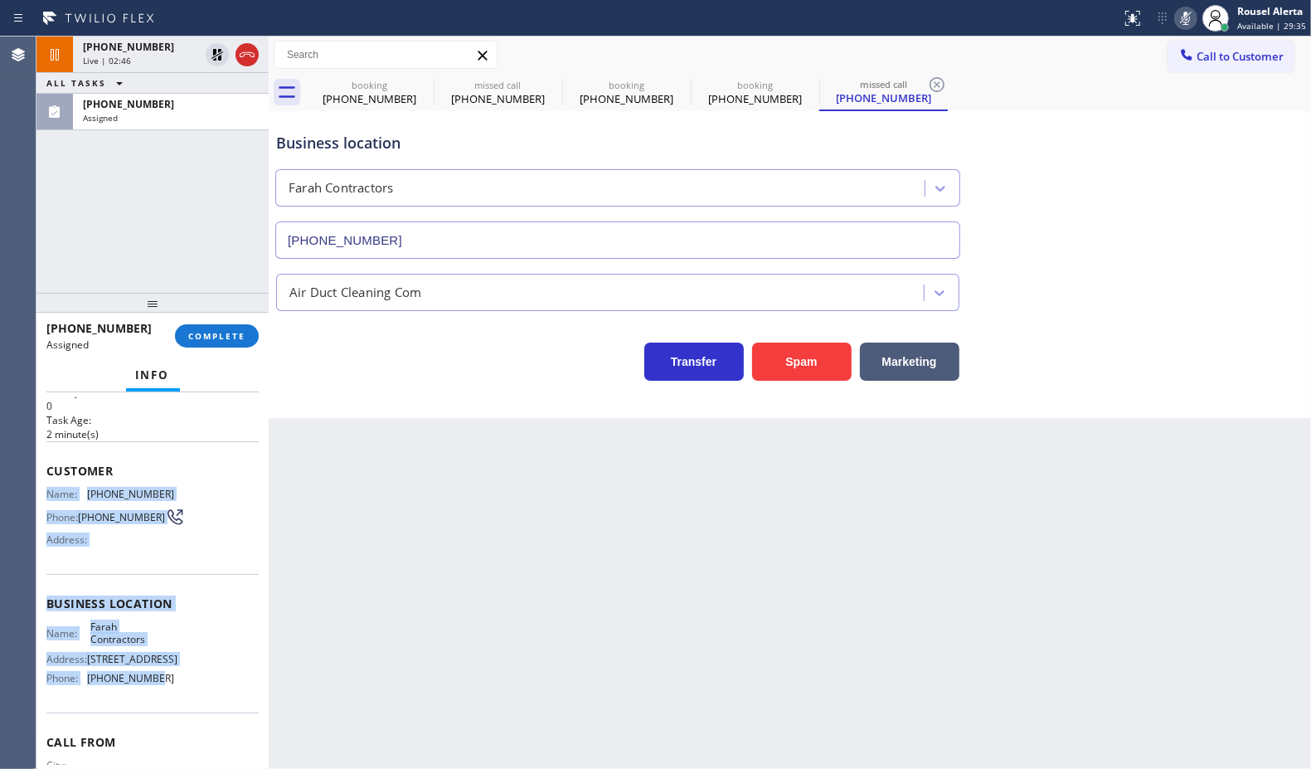
scroll to position [104, 0]
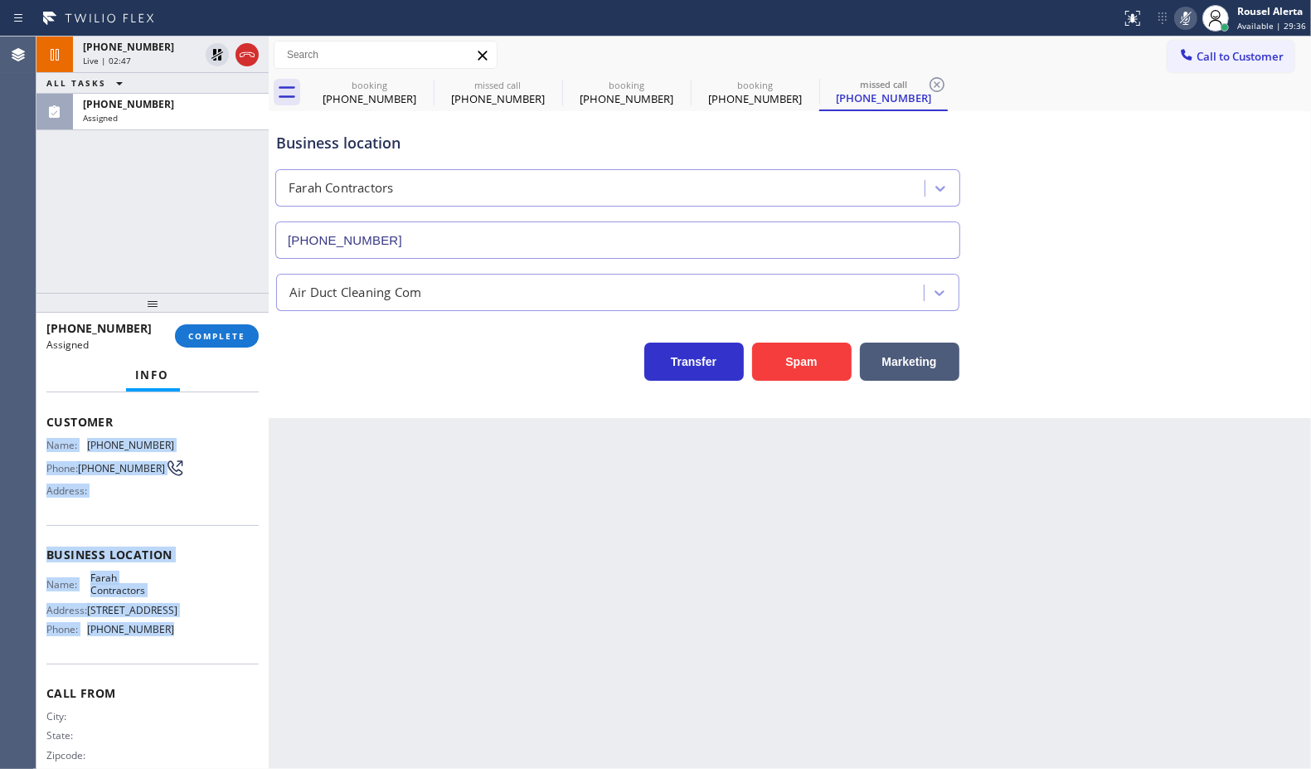
drag, startPoint x: 42, startPoint y: 535, endPoint x: 203, endPoint y: 654, distance: 199.9
click at [203, 654] on div "Context Queue: ADC Priority: 0 Task Age: [DEMOGRAPHIC_DATA] minute(s) Customer …" at bounding box center [152, 580] width 232 height 377
copy div "Name: [PHONE_NUMBER] Phone: [PHONE_NUMBER] Address: Business location Name: Far…"
click at [141, 120] on div "Assigned" at bounding box center [171, 118] width 176 height 12
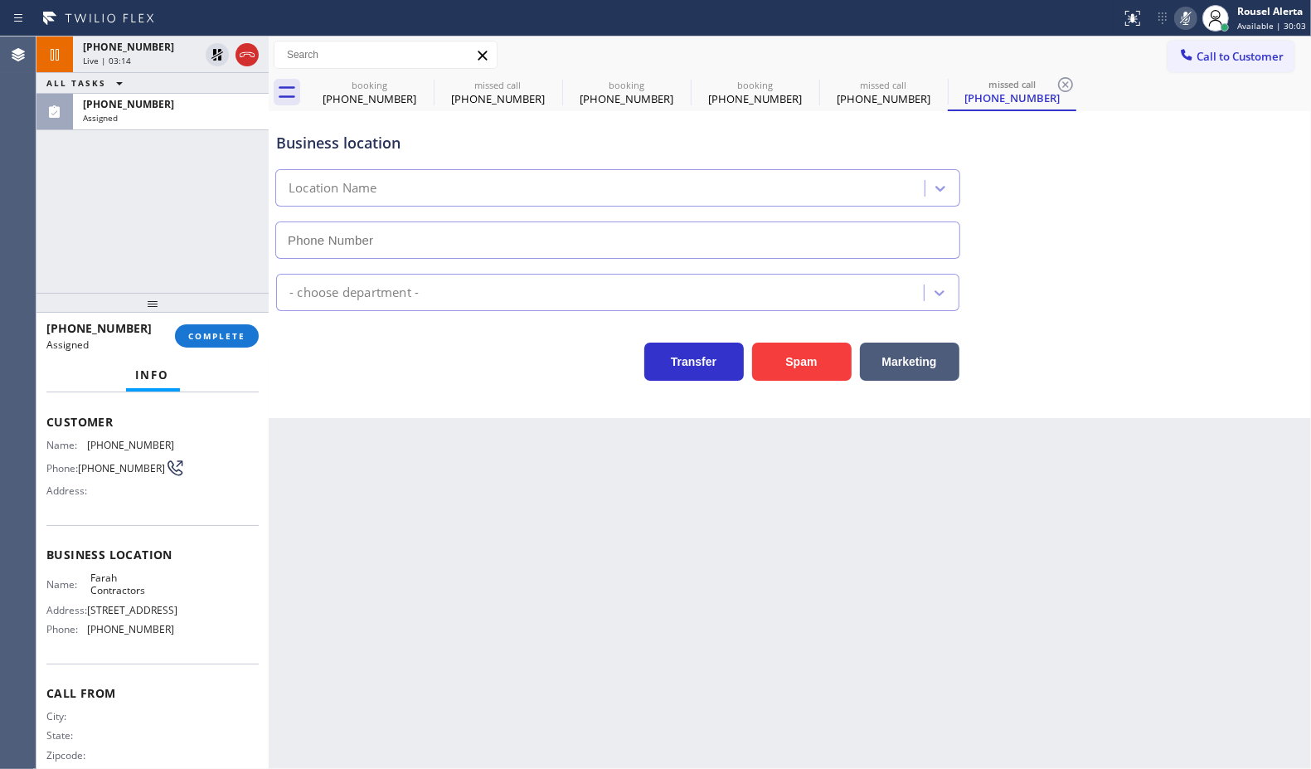
click at [233, 317] on div "[PHONE_NUMBER] Assigned COMPLETE" at bounding box center [152, 335] width 212 height 43
type input "[PHONE_NUMBER]"
click at [234, 328] on button "COMPLETE" at bounding box center [217, 335] width 84 height 23
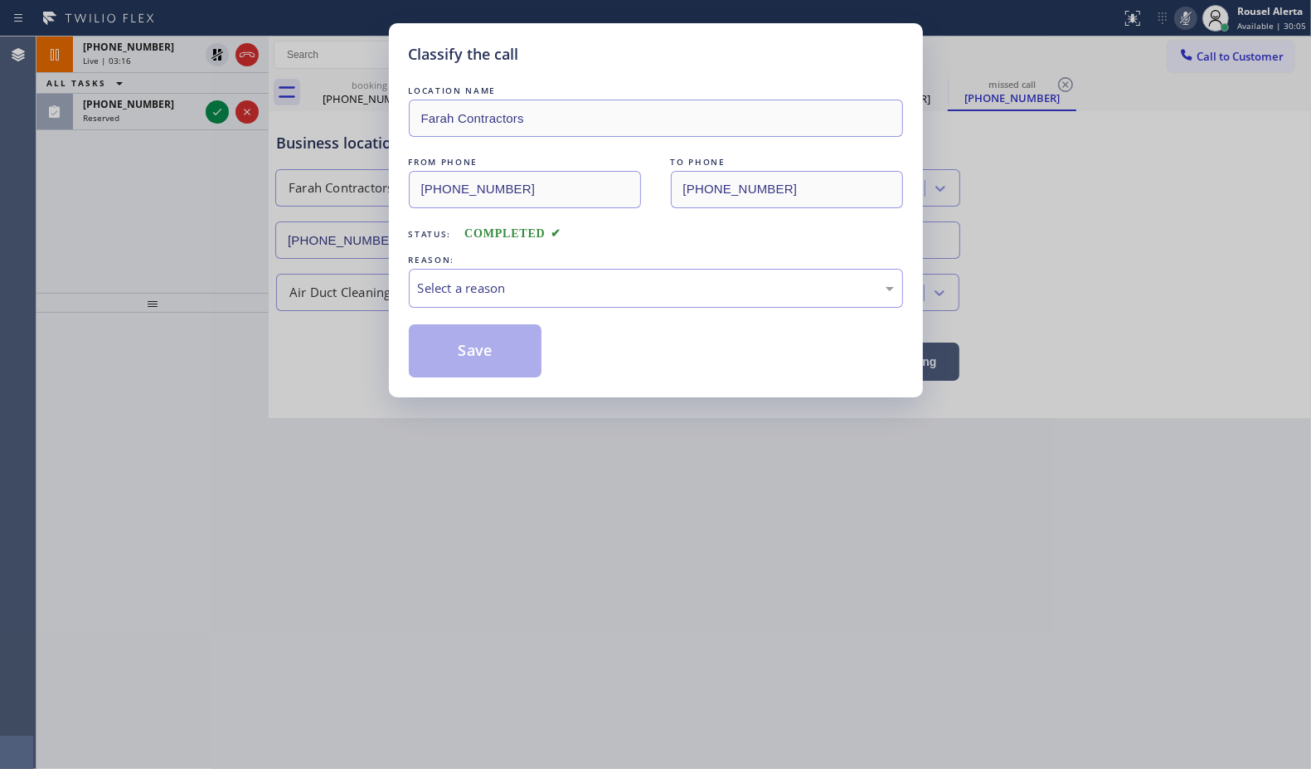
click at [463, 278] on div "Select a reason" at bounding box center [656, 288] width 494 height 39
click at [454, 357] on button "Save" at bounding box center [476, 350] width 134 height 53
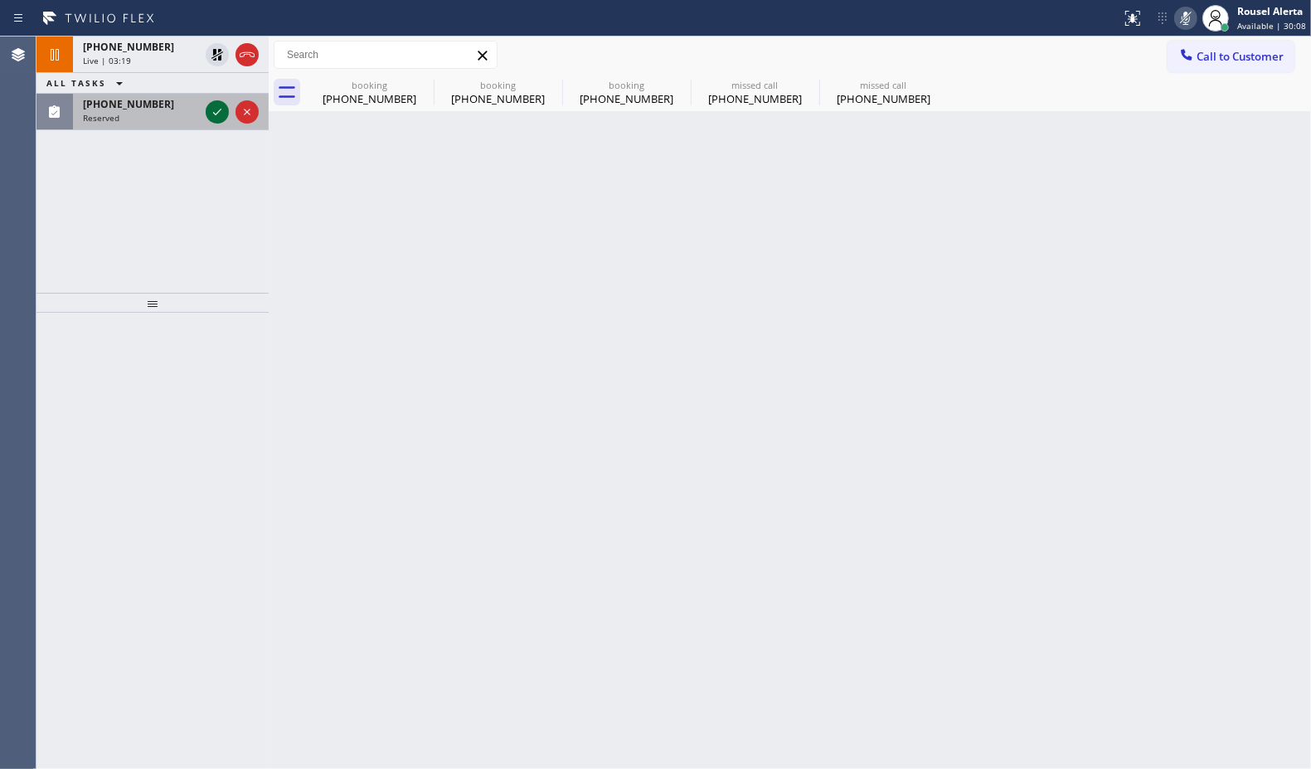
click at [212, 114] on icon at bounding box center [217, 112] width 20 height 20
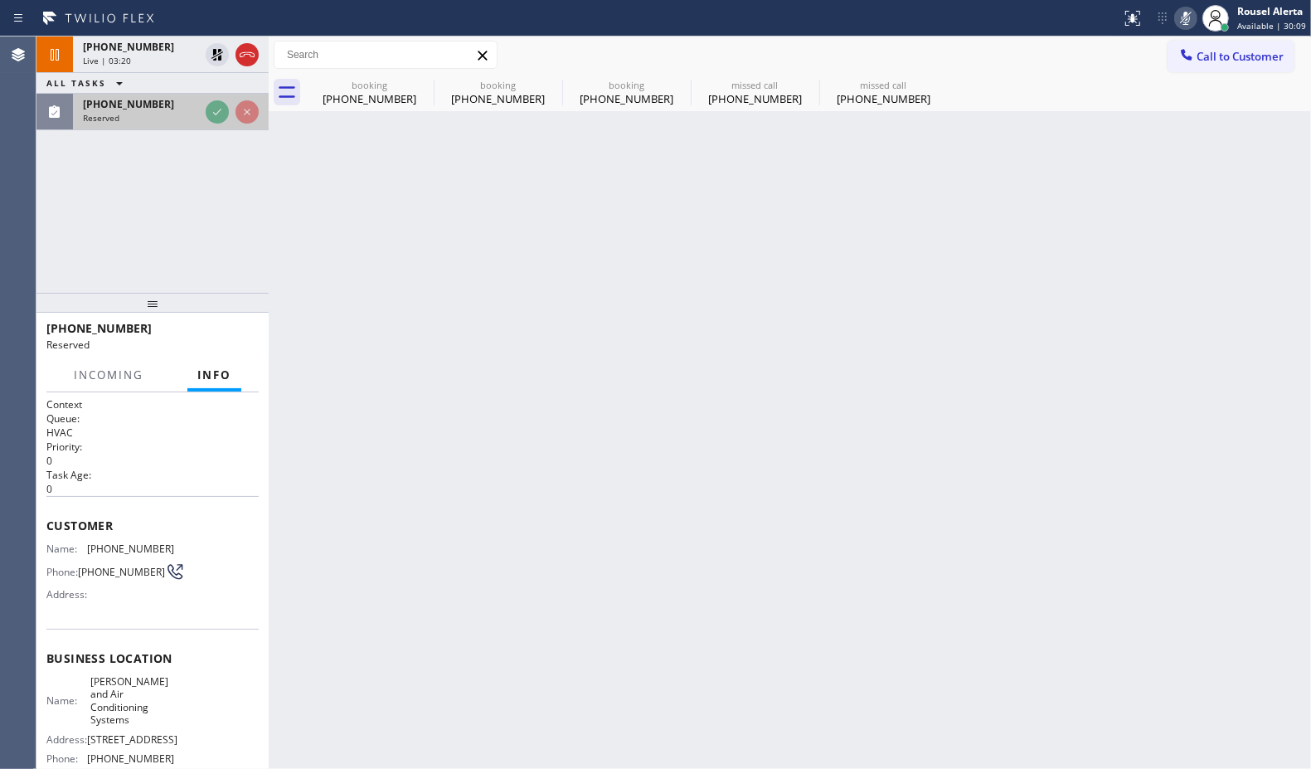
click at [212, 114] on icon at bounding box center [217, 112] width 20 height 20
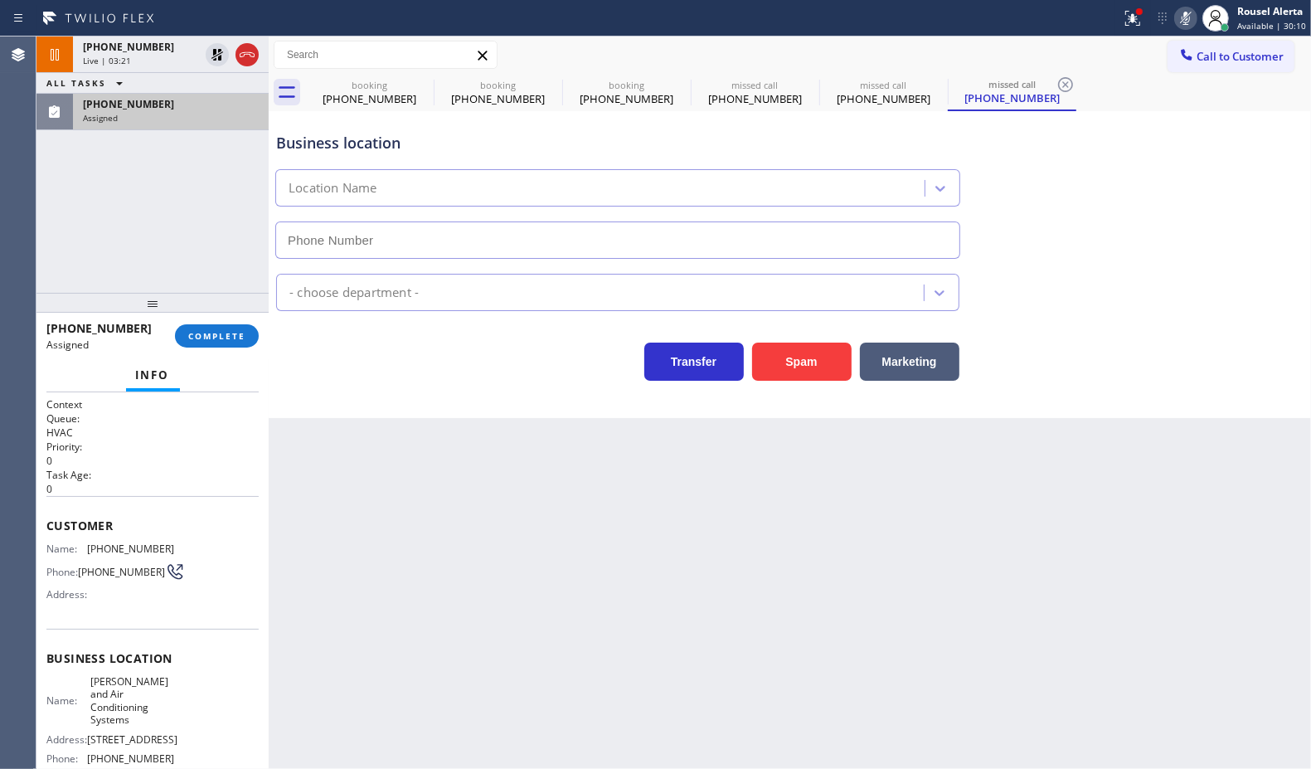
type input "[PHONE_NUMBER]"
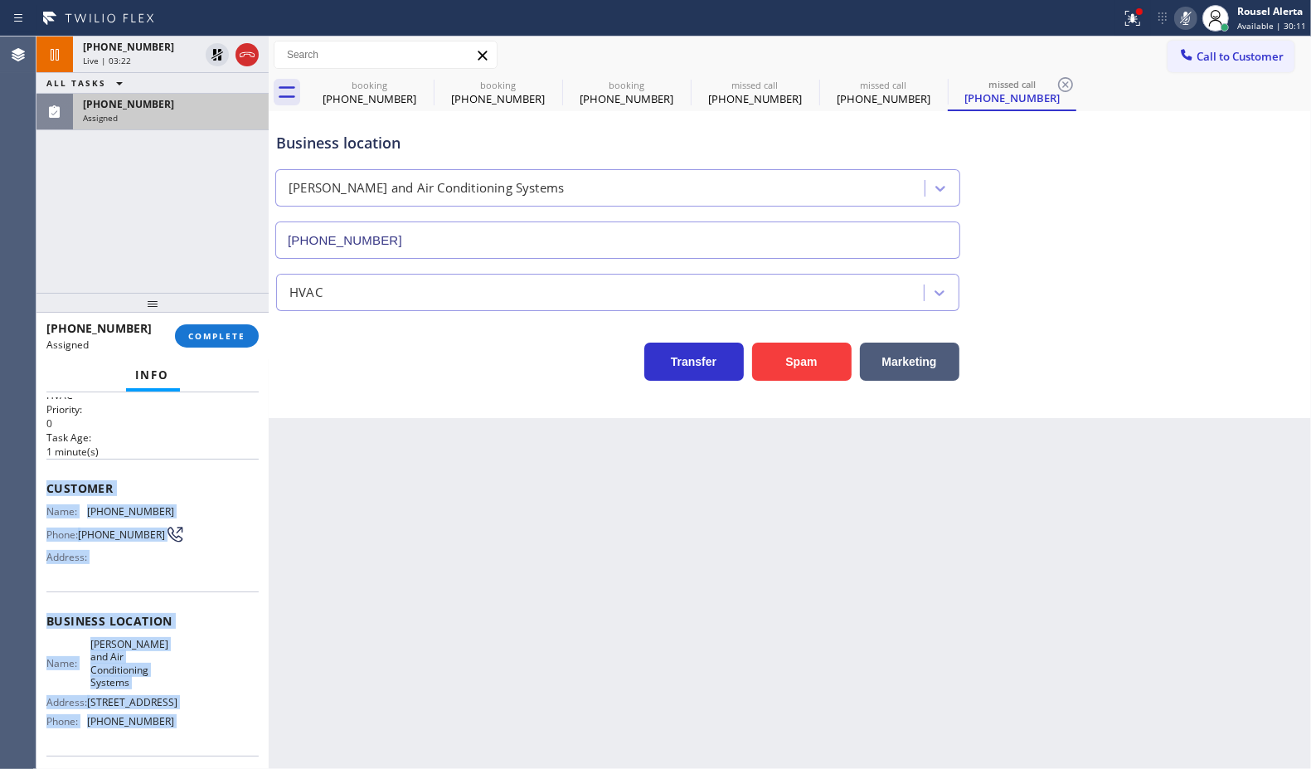
scroll to position [104, 0]
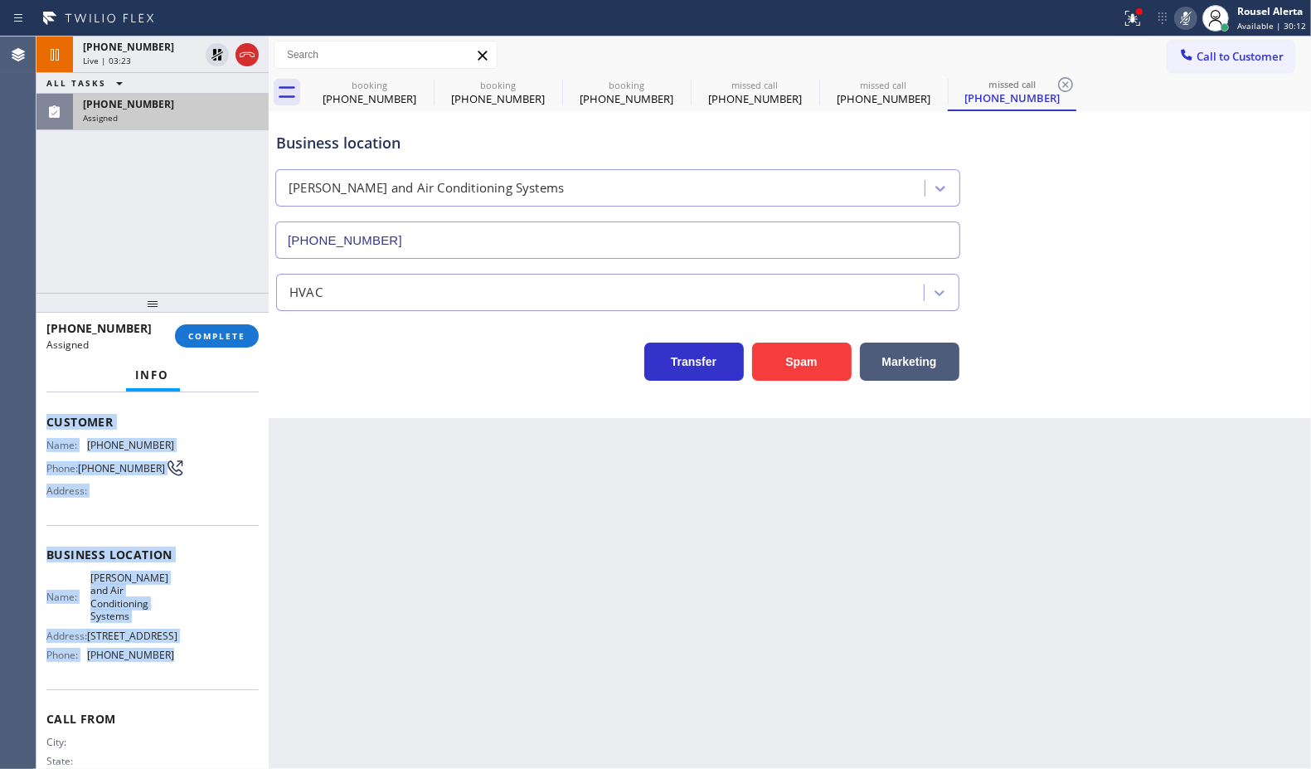
drag, startPoint x: 40, startPoint y: 531, endPoint x: 217, endPoint y: 702, distance: 246.4
click at [217, 702] on div "Context Queue: HVAC Priority: 0 Task Age: [DEMOGRAPHIC_DATA] minute(s) Customer…" at bounding box center [152, 580] width 232 height 377
copy div "Customer Name: [PHONE_NUMBER] Phone: [PHONE_NUMBER] Address: Business location …"
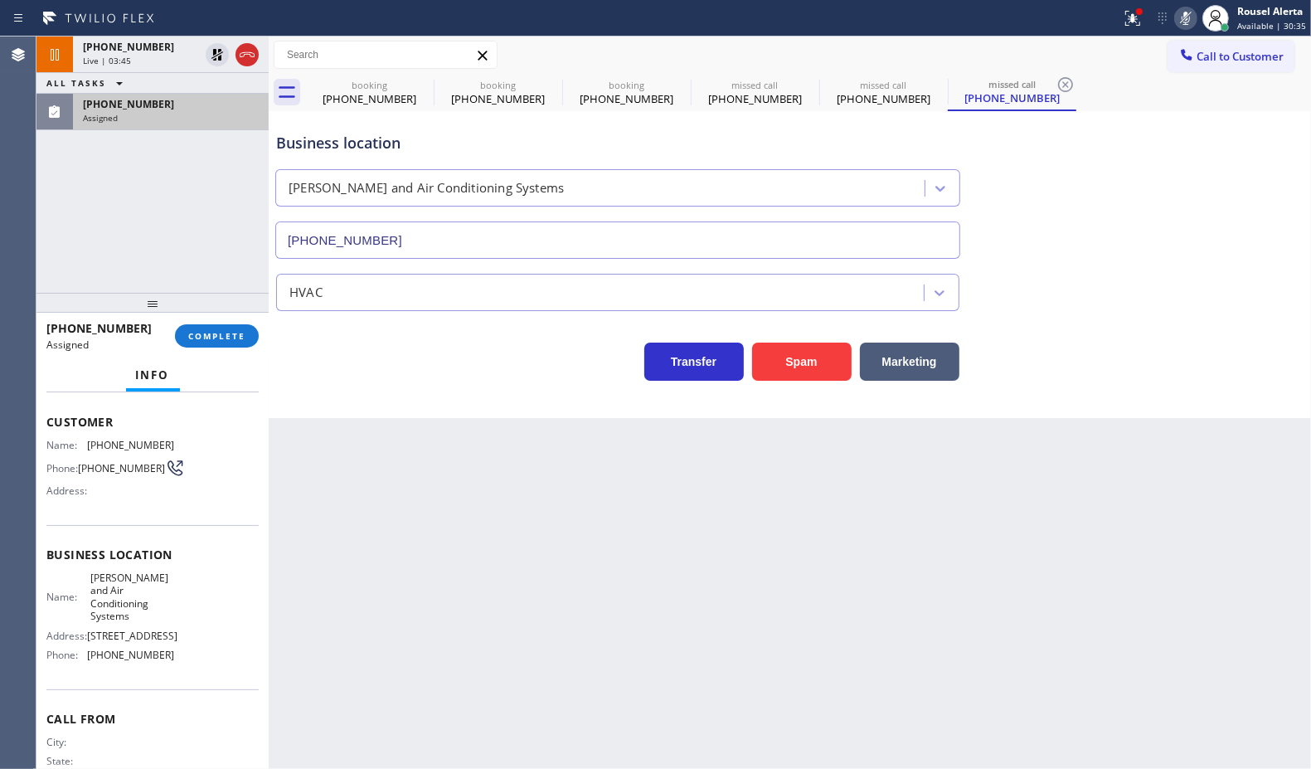
click at [166, 137] on div "[PHONE_NUMBER] Live | 03:45 ALL TASKS ALL TASKS ACTIVE TASKS TASKS IN WRAP UP […" at bounding box center [152, 164] width 232 height 256
click at [168, 131] on div "[PHONE_NUMBER] Live | 03:46 ALL TASKS ALL TASKS ACTIVE TASKS TASKS IN WRAP UP […" at bounding box center [152, 164] width 232 height 256
click at [176, 119] on div "Assigned" at bounding box center [171, 118] width 176 height 12
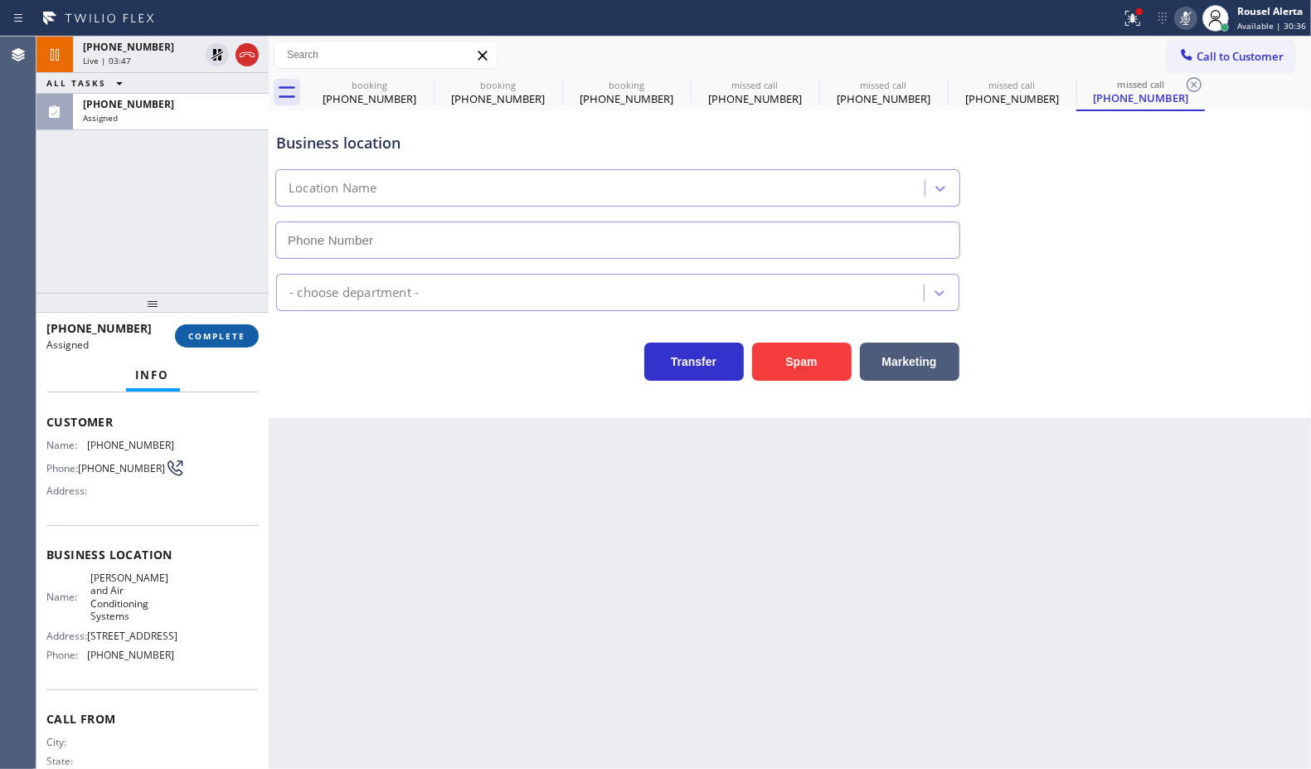
type input "[PHONE_NUMBER]"
click at [205, 334] on span "COMPLETE" at bounding box center [216, 336] width 57 height 12
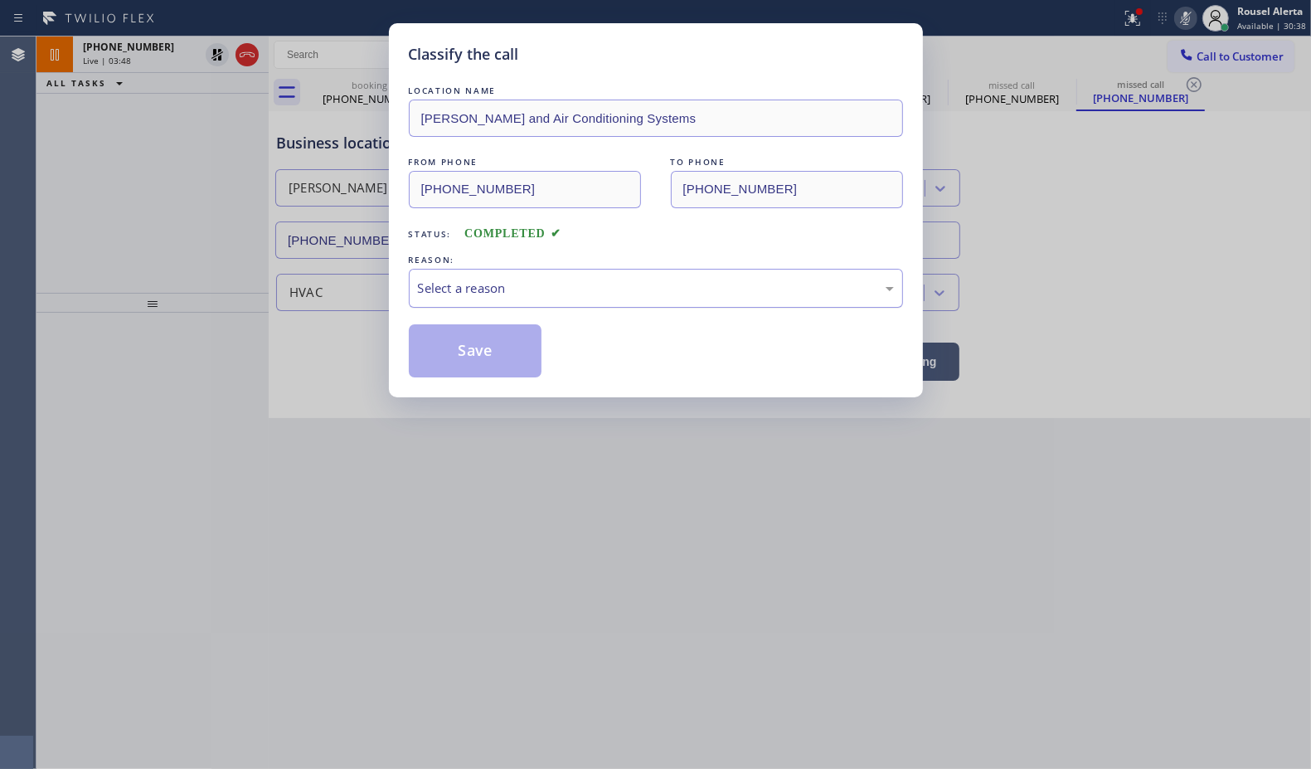
click at [484, 297] on div "Select a reason" at bounding box center [656, 288] width 476 height 19
click at [488, 363] on button "Save" at bounding box center [476, 350] width 134 height 53
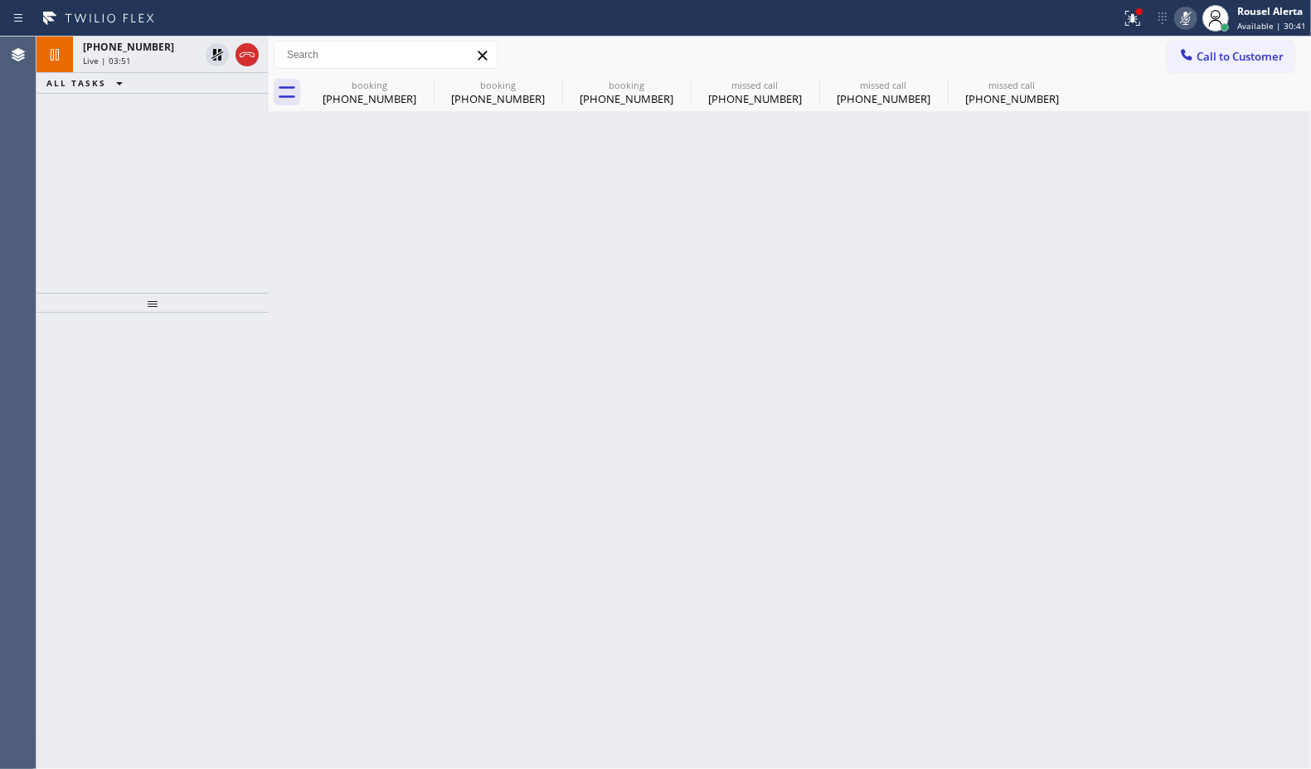
click at [149, 58] on div "Live | 03:51" at bounding box center [141, 61] width 116 height 12
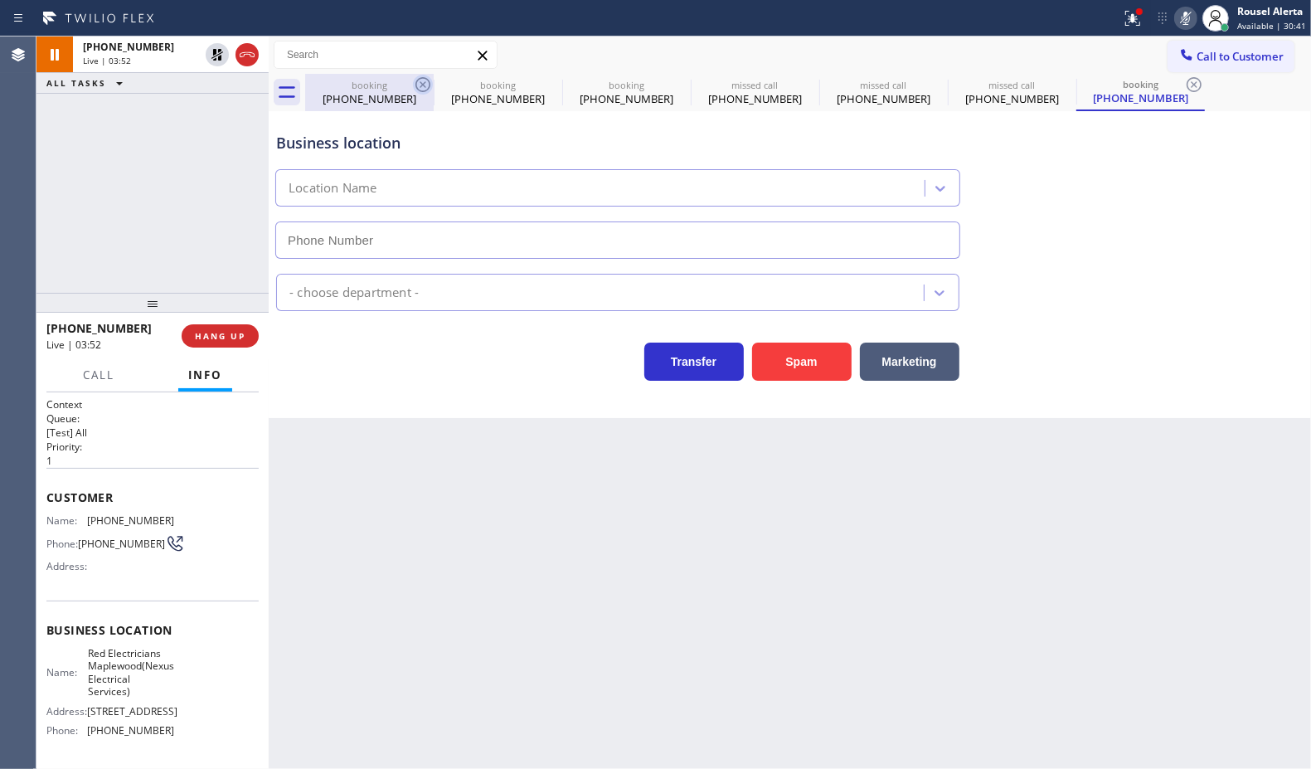
type input "[PHONE_NUMBER]"
click at [419, 84] on icon at bounding box center [423, 85] width 20 height 20
click at [0, 0] on icon at bounding box center [0, 0] width 0 height 0
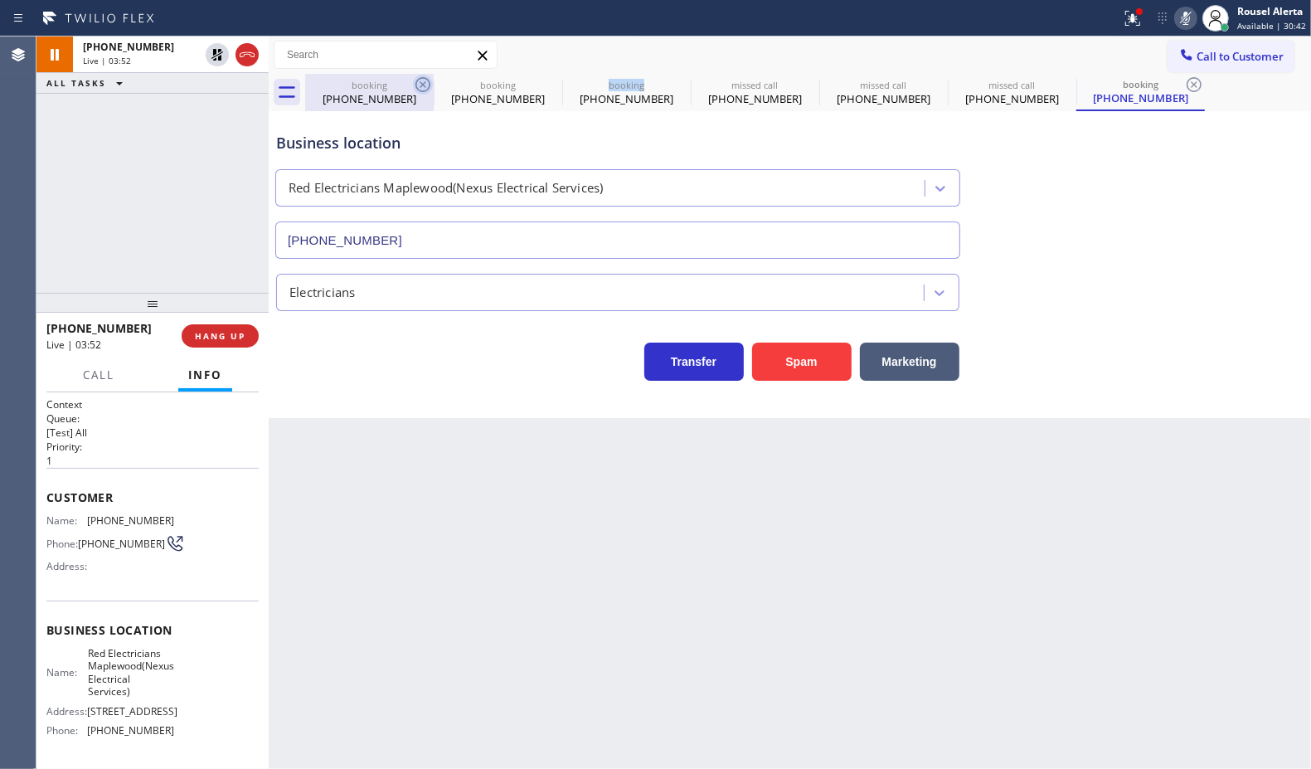
click at [0, 0] on icon at bounding box center [0, 0] width 0 height 0
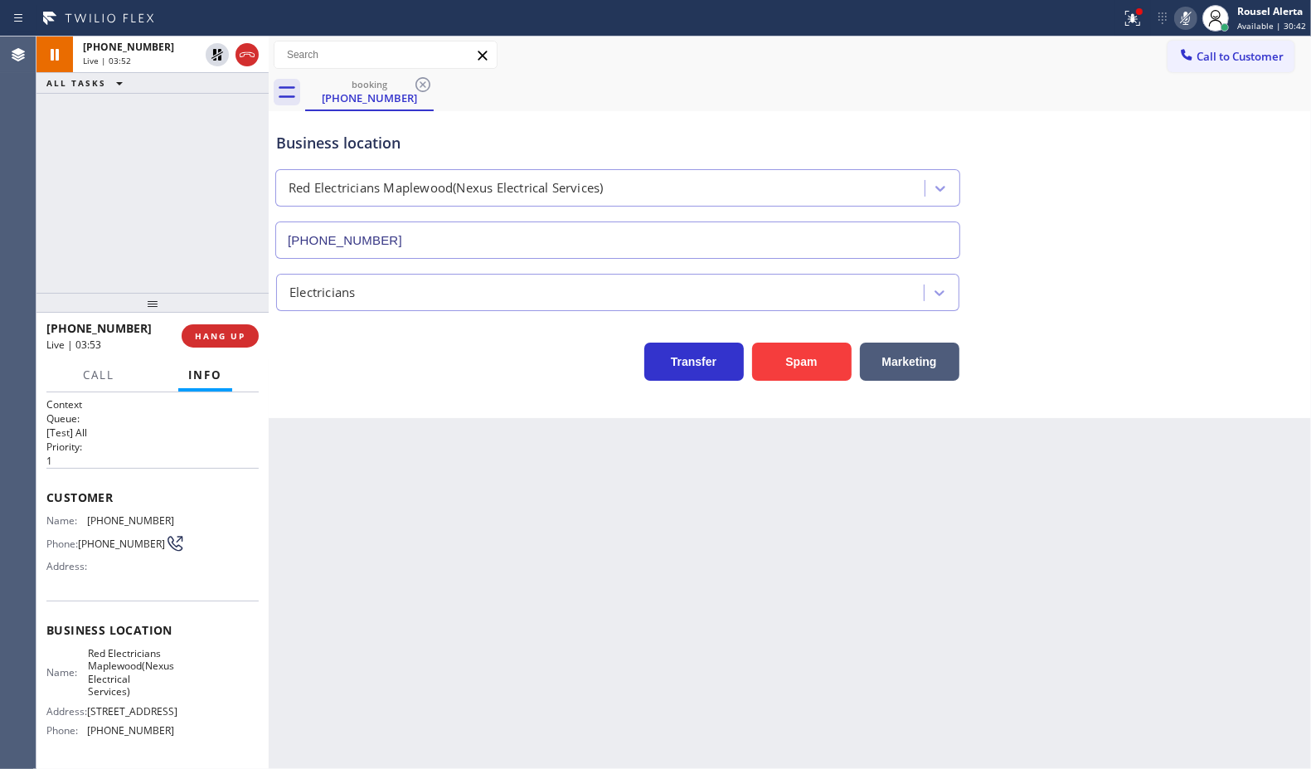
click at [419, 84] on icon at bounding box center [423, 85] width 20 height 20
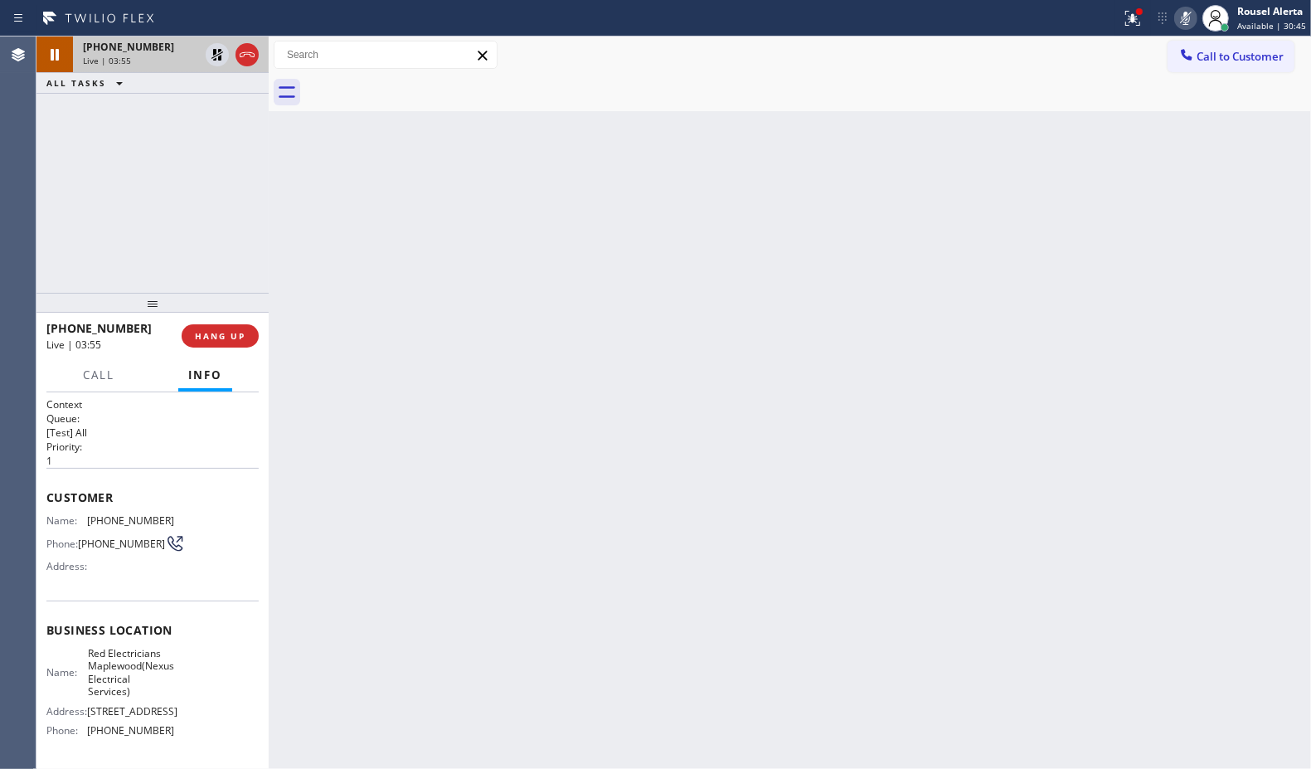
click at [91, 55] on span "Live | 03:55" at bounding box center [107, 61] width 48 height 12
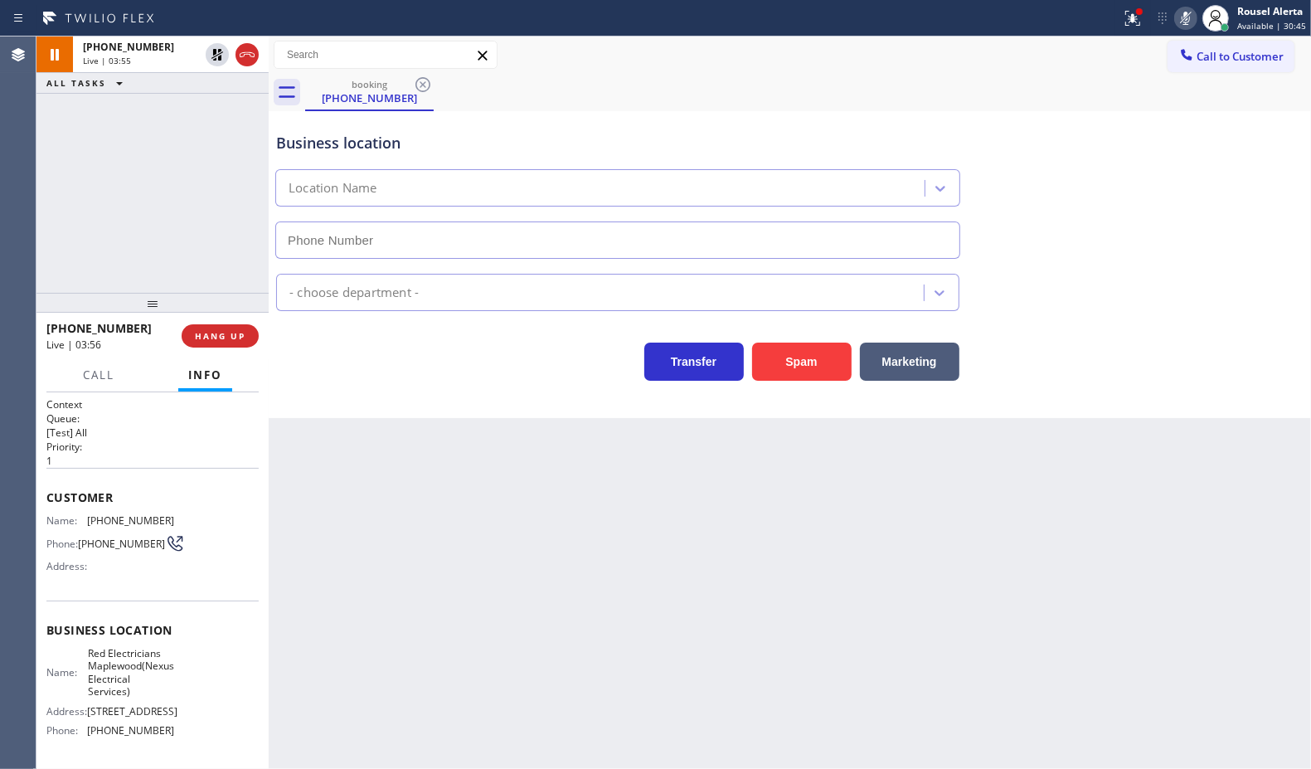
type input "[PHONE_NUMBER]"
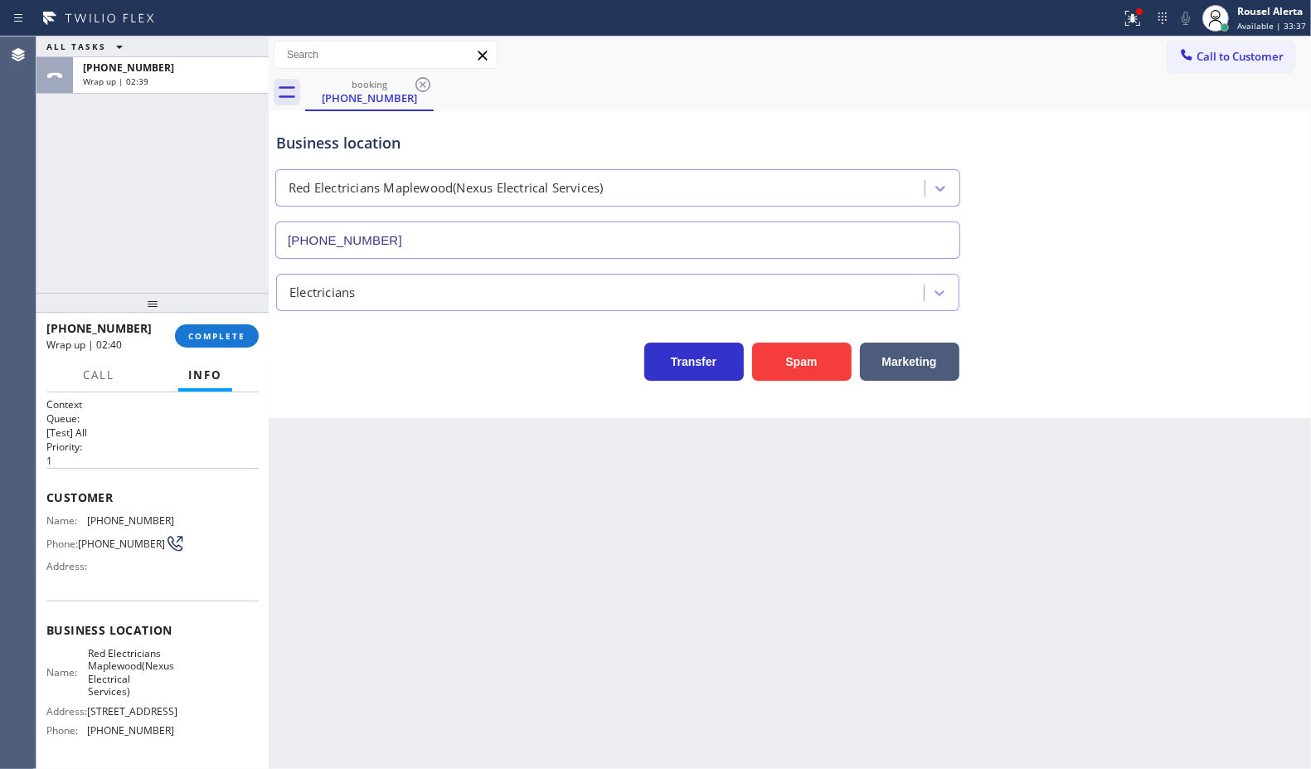
click at [150, 120] on div "ALL TASKS ALL TASKS ACTIVE TASKS TASKS IN WRAP UP [PHONE_NUMBER] Wrap up | 02:39" at bounding box center [152, 164] width 232 height 256
click at [1257, 20] on span "Available | 33:39" at bounding box center [1272, 26] width 69 height 12
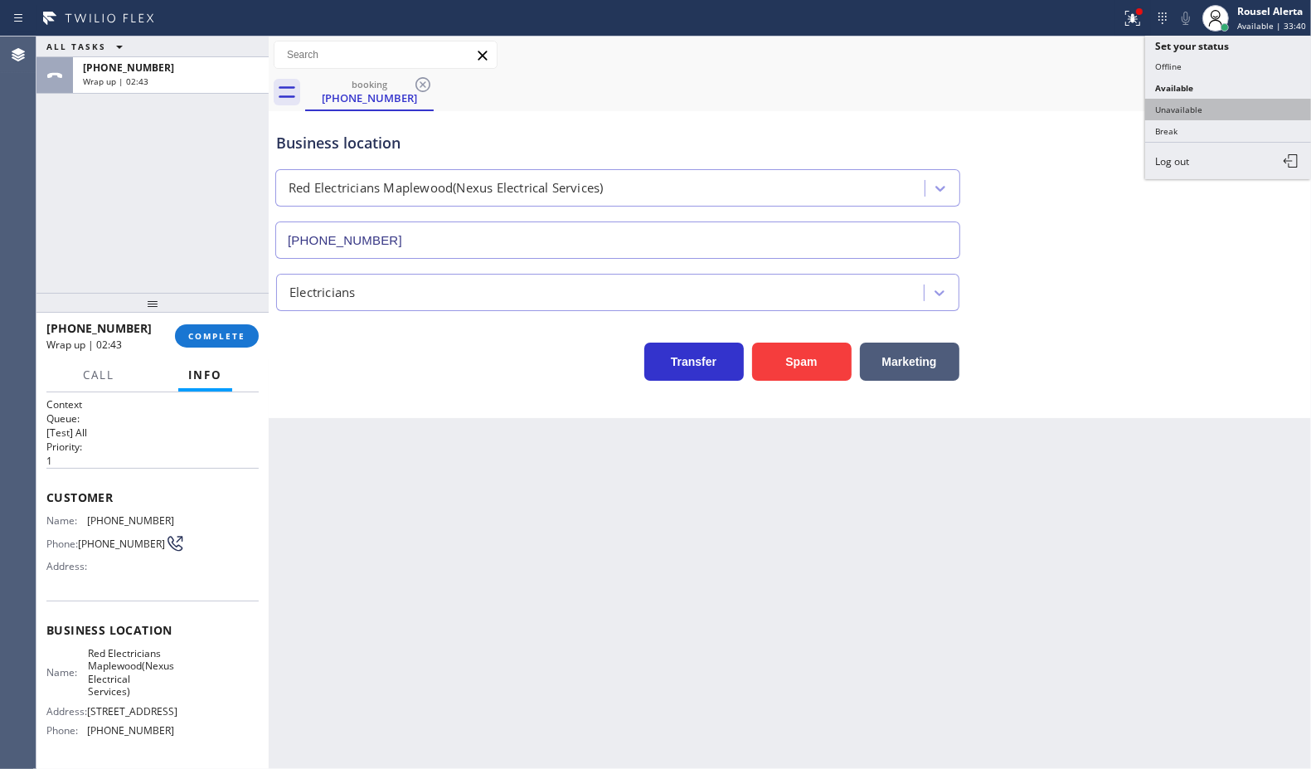
click at [1236, 100] on button "Unavailable" at bounding box center [1229, 110] width 166 height 22
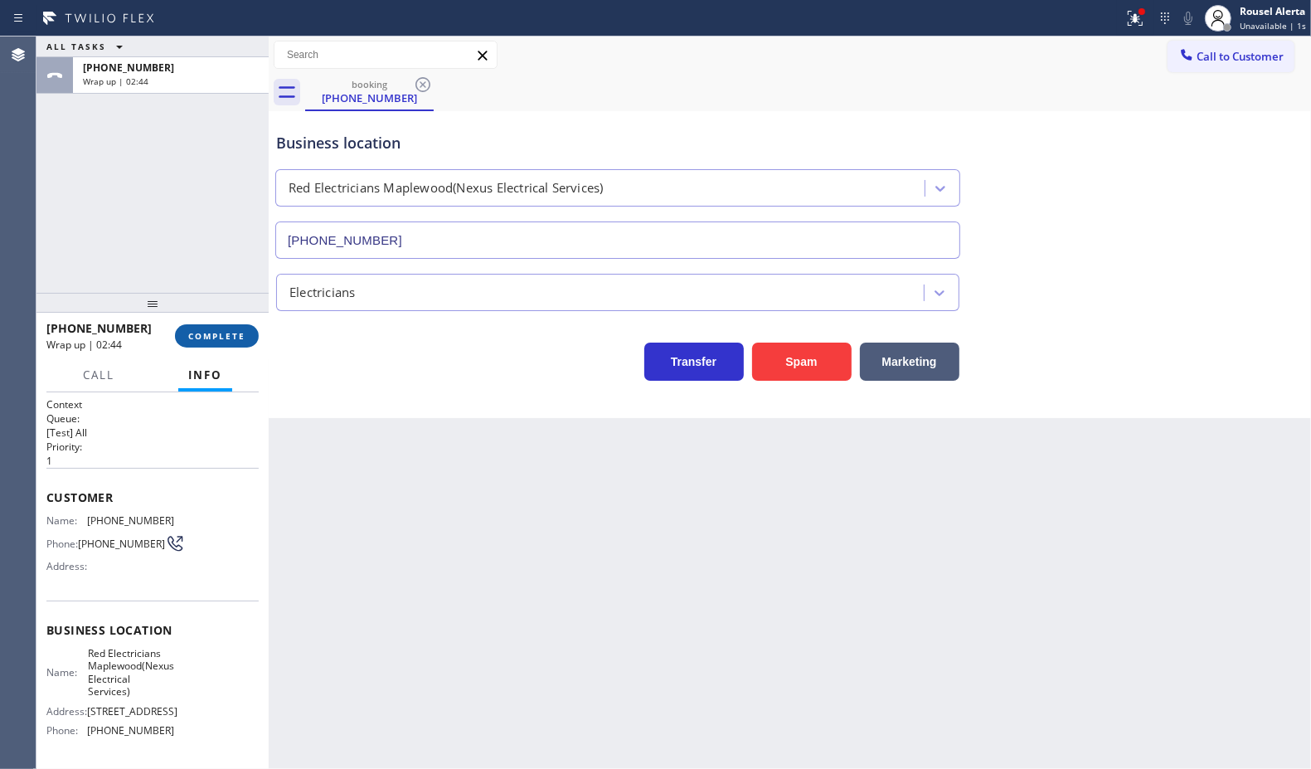
click at [212, 330] on span "COMPLETE" at bounding box center [216, 336] width 57 height 12
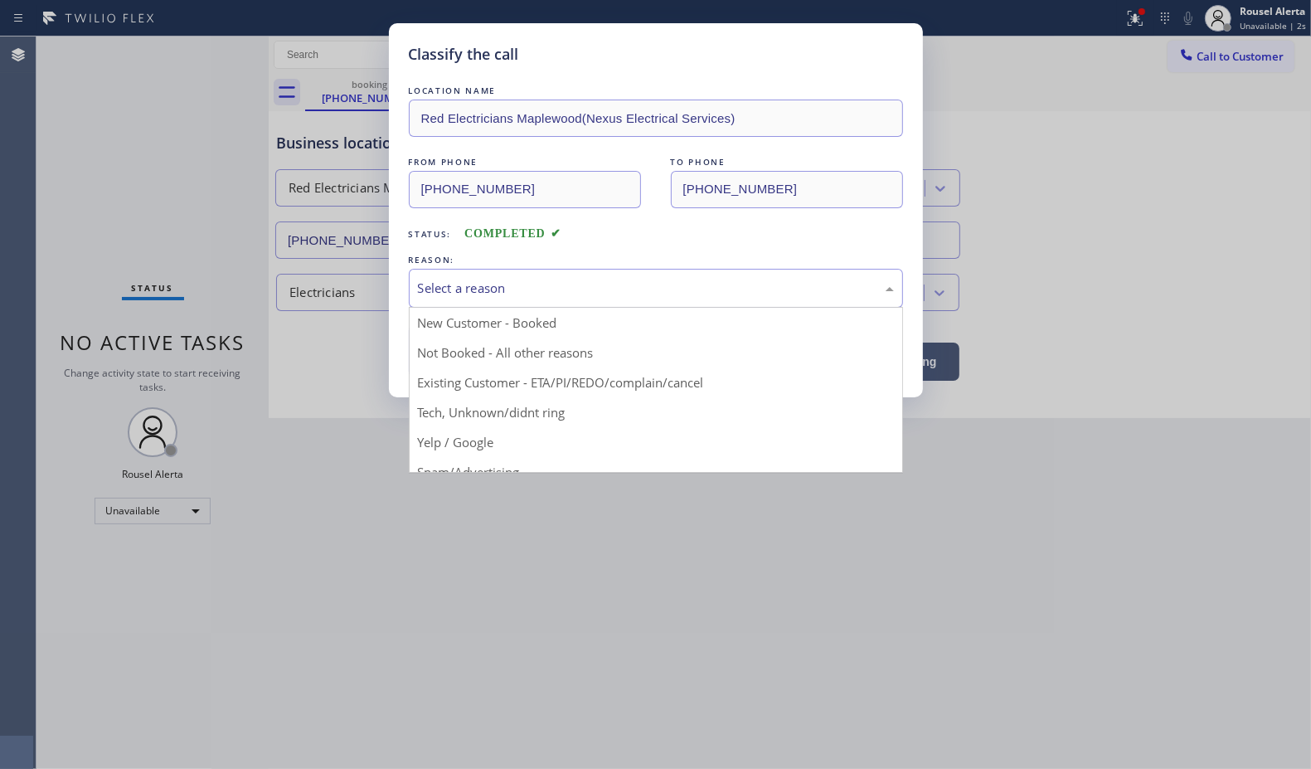
click at [524, 286] on div "Select a reason" at bounding box center [656, 288] width 476 height 19
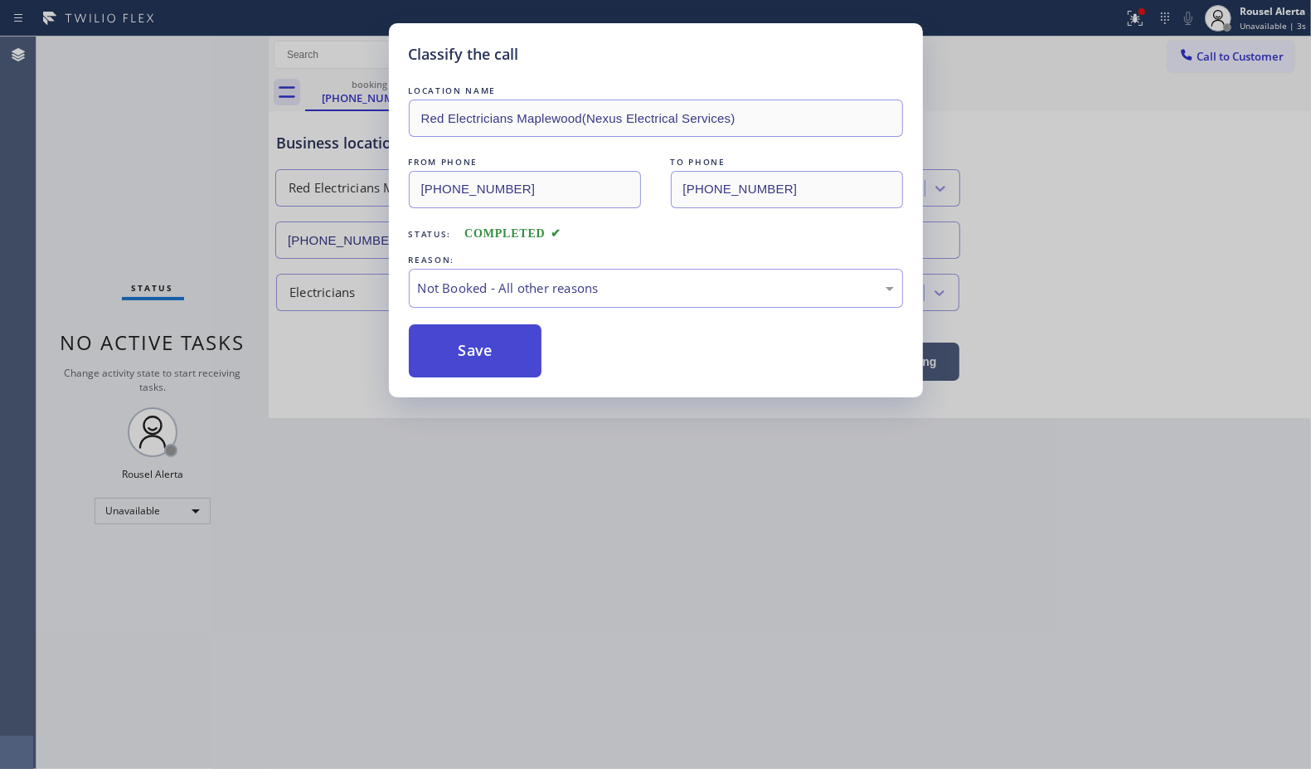
click at [453, 342] on button "Save" at bounding box center [476, 350] width 134 height 53
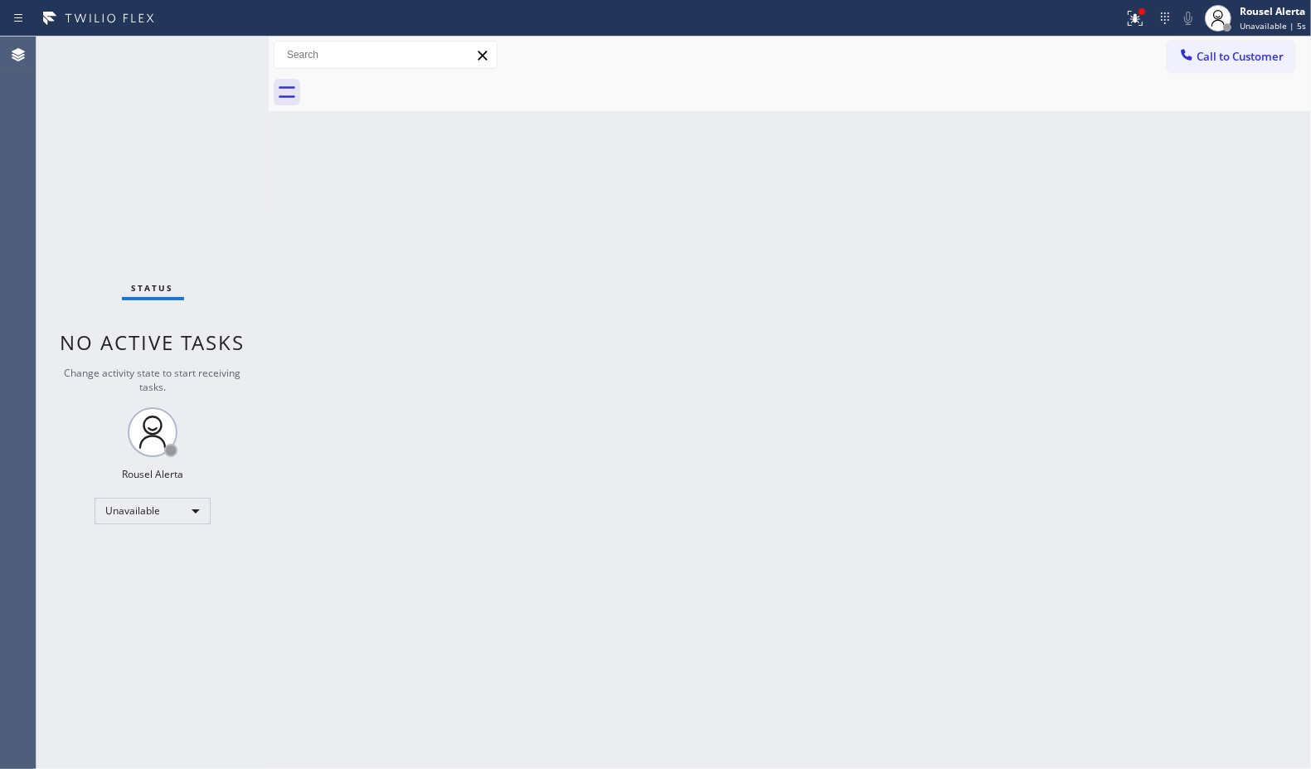
drag, startPoint x: 1220, startPoint y: 51, endPoint x: 1305, endPoint y: 105, distance: 100.3
click at [1221, 51] on span "Call to Customer" at bounding box center [1240, 56] width 87 height 15
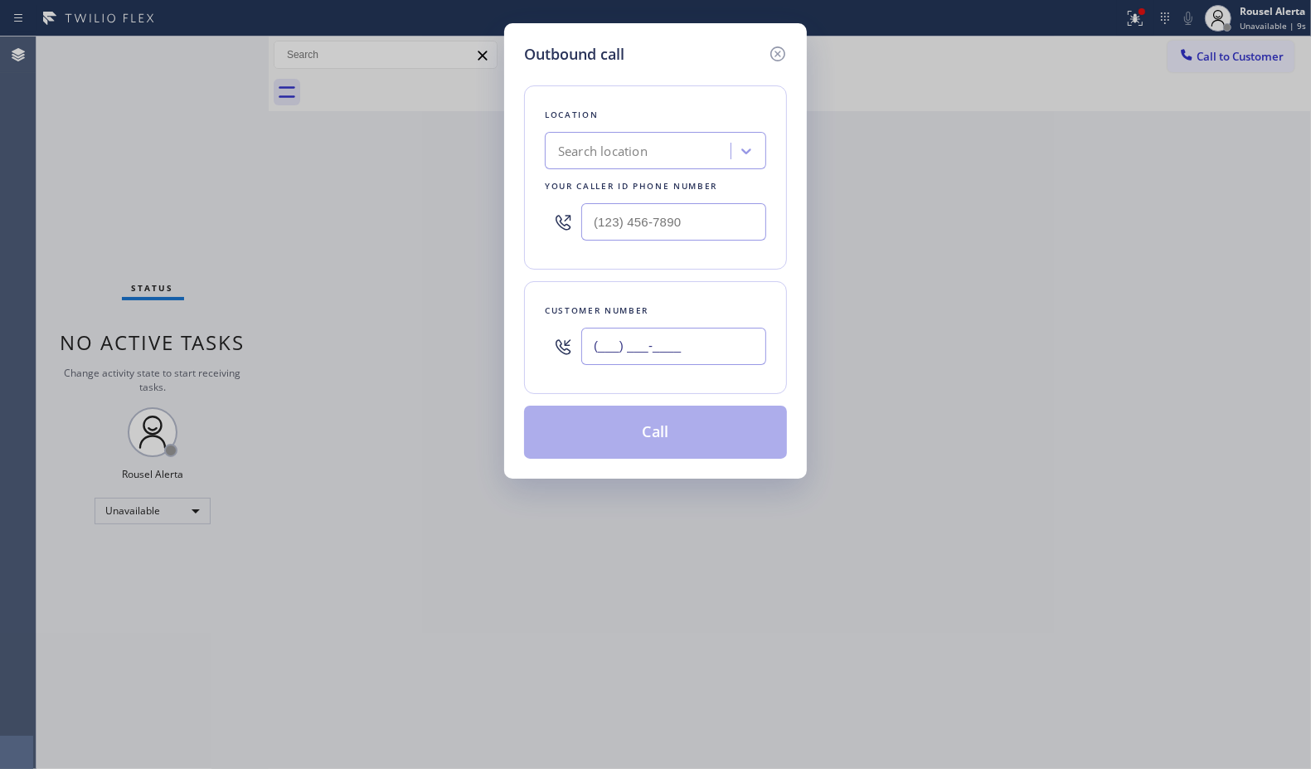
click at [666, 345] on input "(___) ___-____" at bounding box center [673, 346] width 185 height 37
paste input "347) 935-9198"
type input "[PHONE_NUMBER]"
click at [640, 166] on div "Search location" at bounding box center [655, 150] width 221 height 37
paste input "Red Electricians Maplewood(Nexus Electrical Services)"
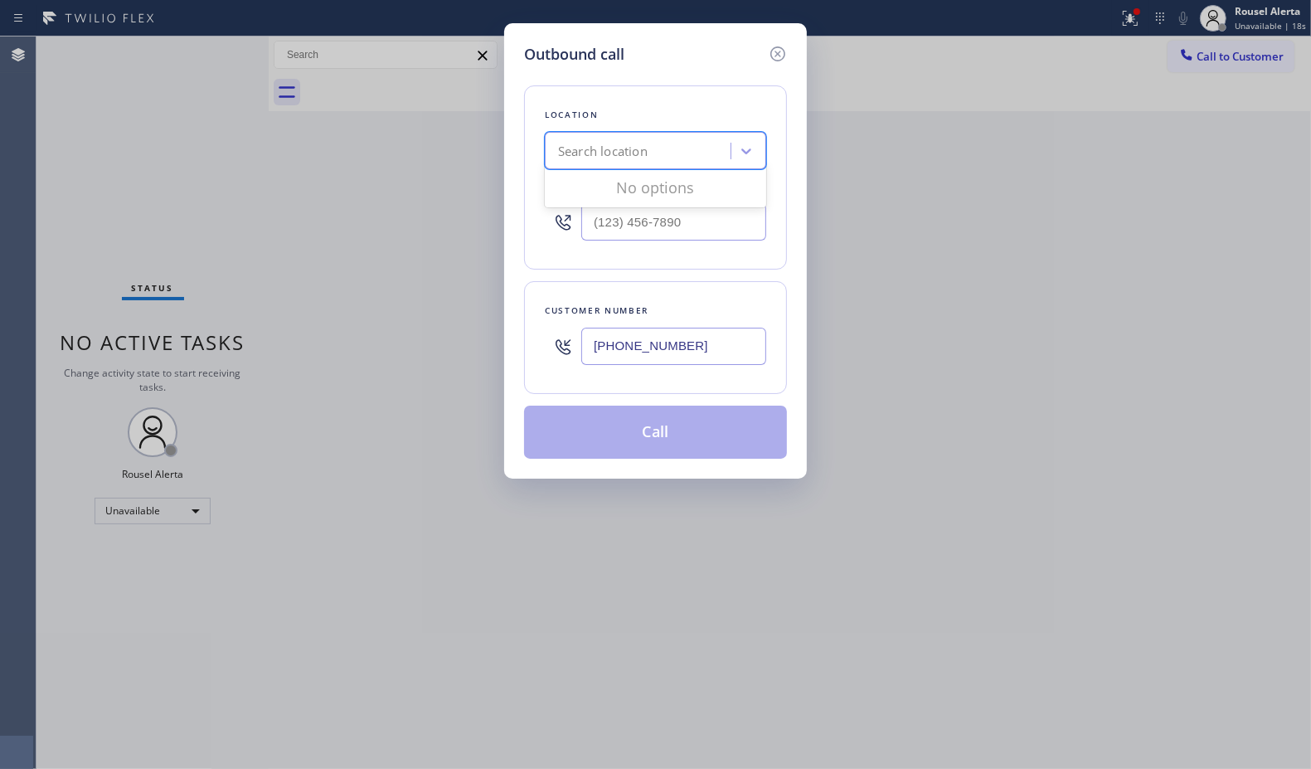
type input "Red Electricians Maplewood(Nexus Electrical Services)"
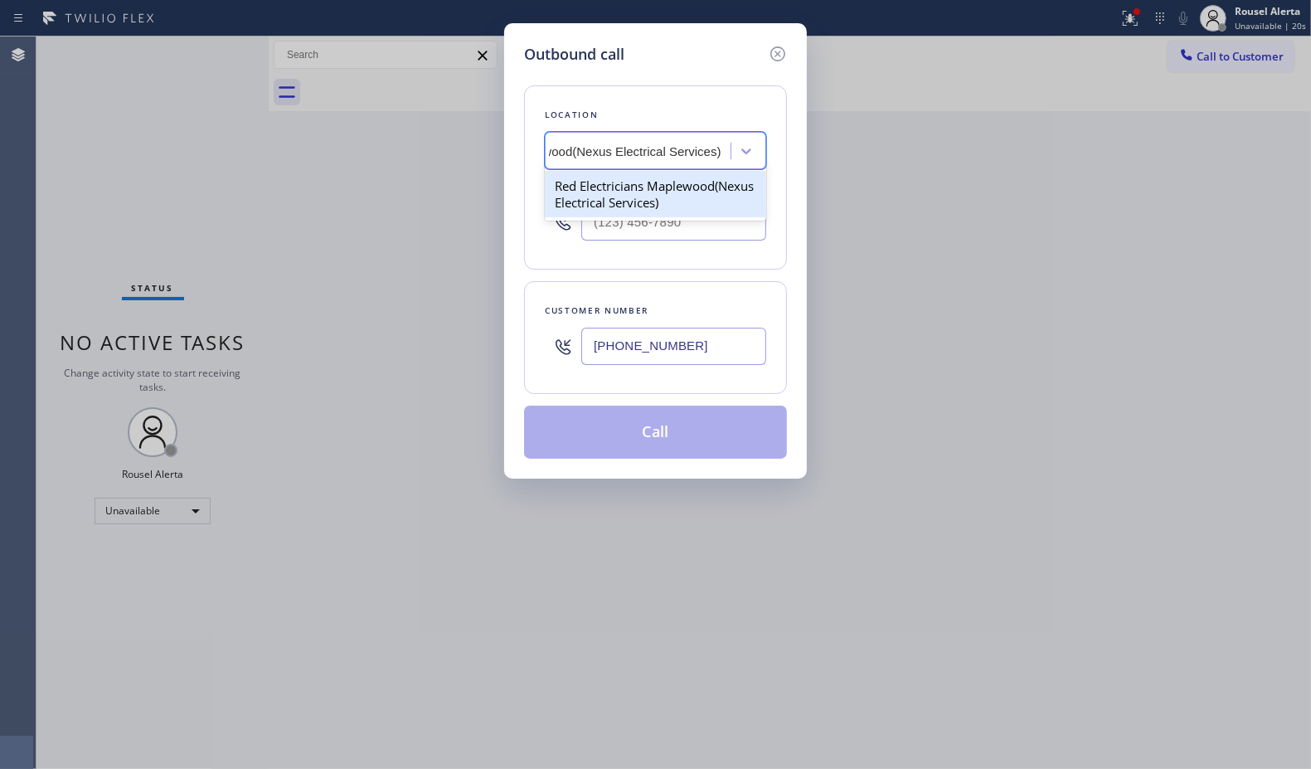
click at [629, 191] on div "Red Electricians Maplewood(Nexus Electrical Services)" at bounding box center [655, 194] width 221 height 46
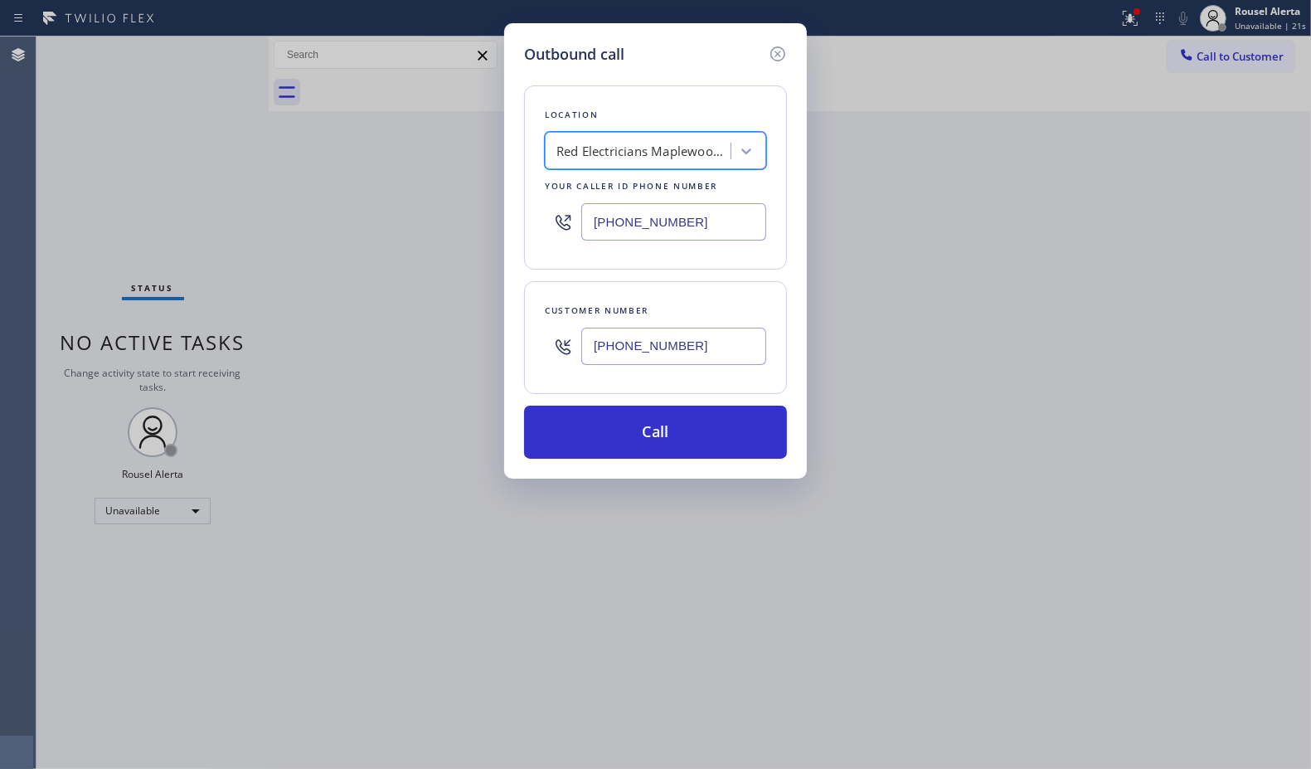
type input "[PHONE_NUMBER]"
drag, startPoint x: 710, startPoint y: 220, endPoint x: 568, endPoint y: 207, distance: 142.4
click at [568, 207] on div "[PHONE_NUMBER]" at bounding box center [655, 222] width 221 height 54
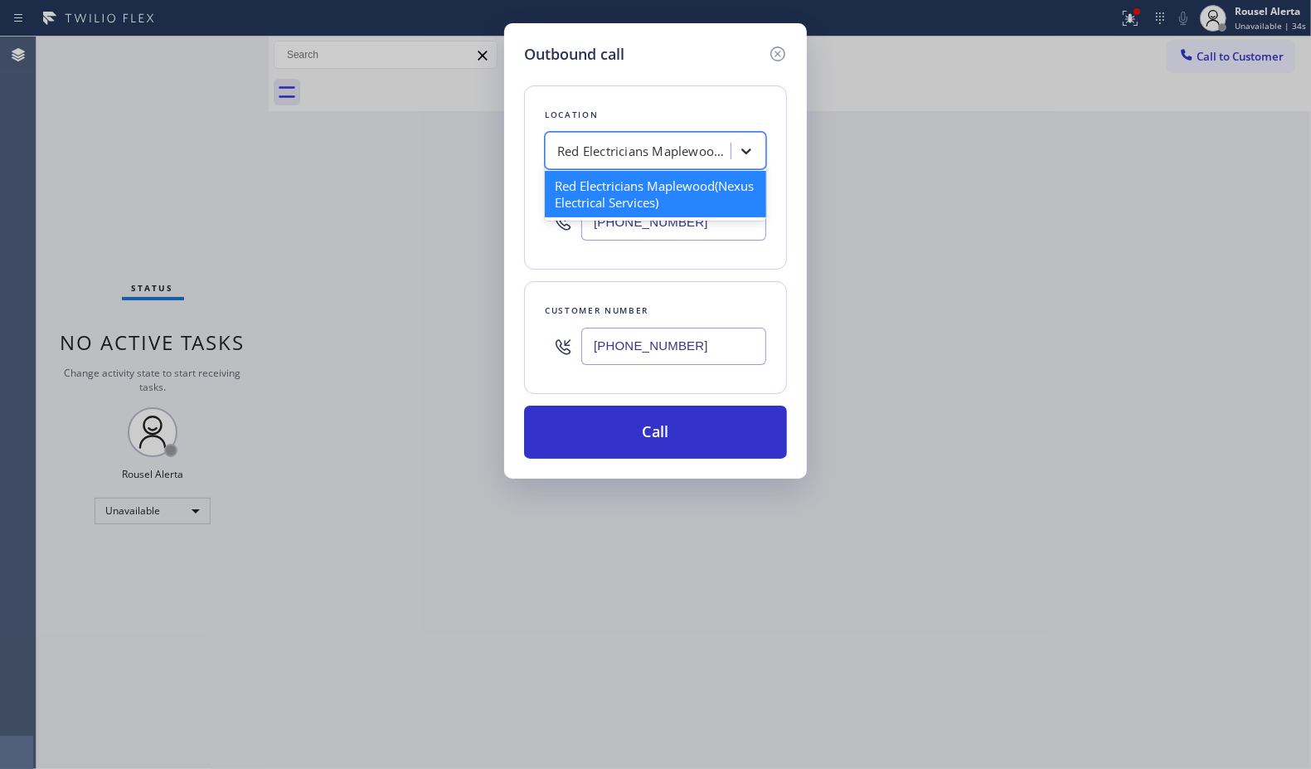
click at [752, 155] on icon at bounding box center [746, 151] width 17 height 17
click at [744, 151] on icon at bounding box center [747, 151] width 10 height 6
click at [963, 237] on div "Outbound call Location option Red Electricians [GEOGRAPHIC_DATA](Nexus Electric…" at bounding box center [655, 384] width 1311 height 769
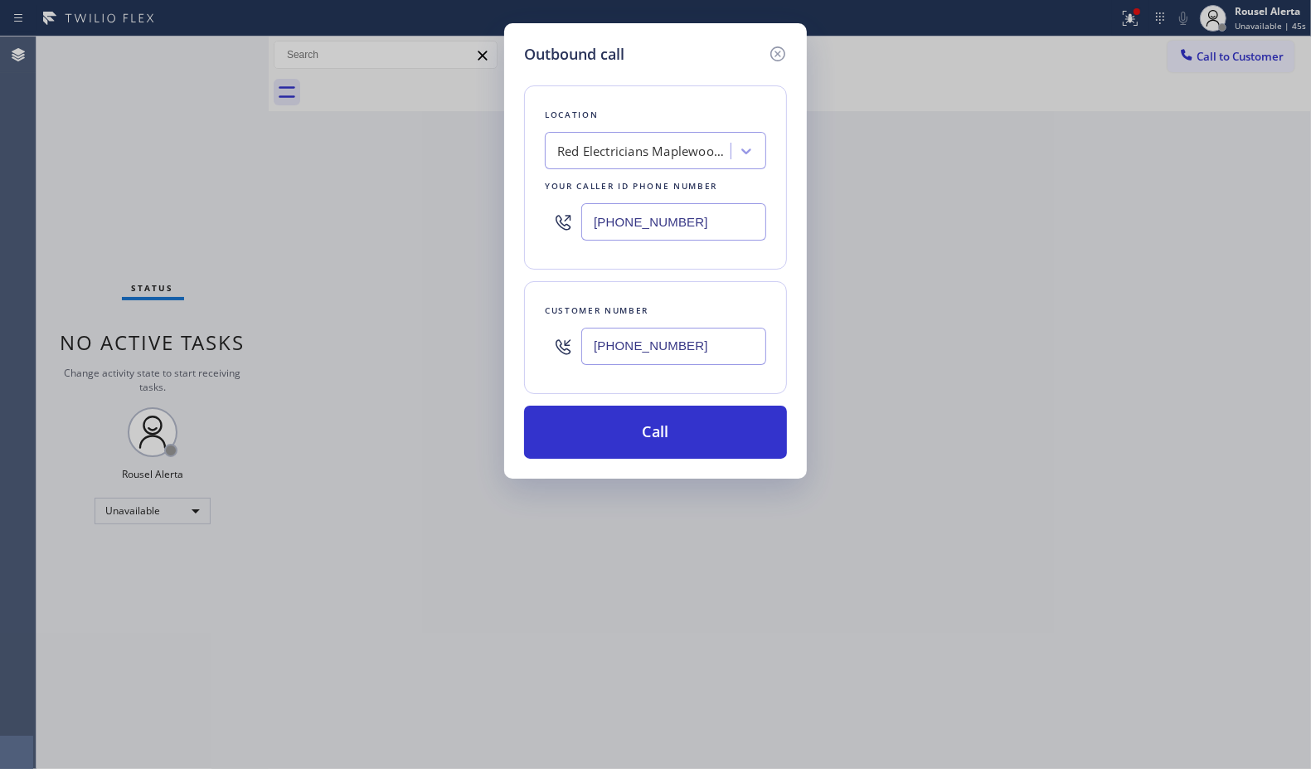
click at [644, 44] on div "Outbound call" at bounding box center [655, 54] width 263 height 22
click at [645, 427] on button "Call" at bounding box center [655, 432] width 263 height 53
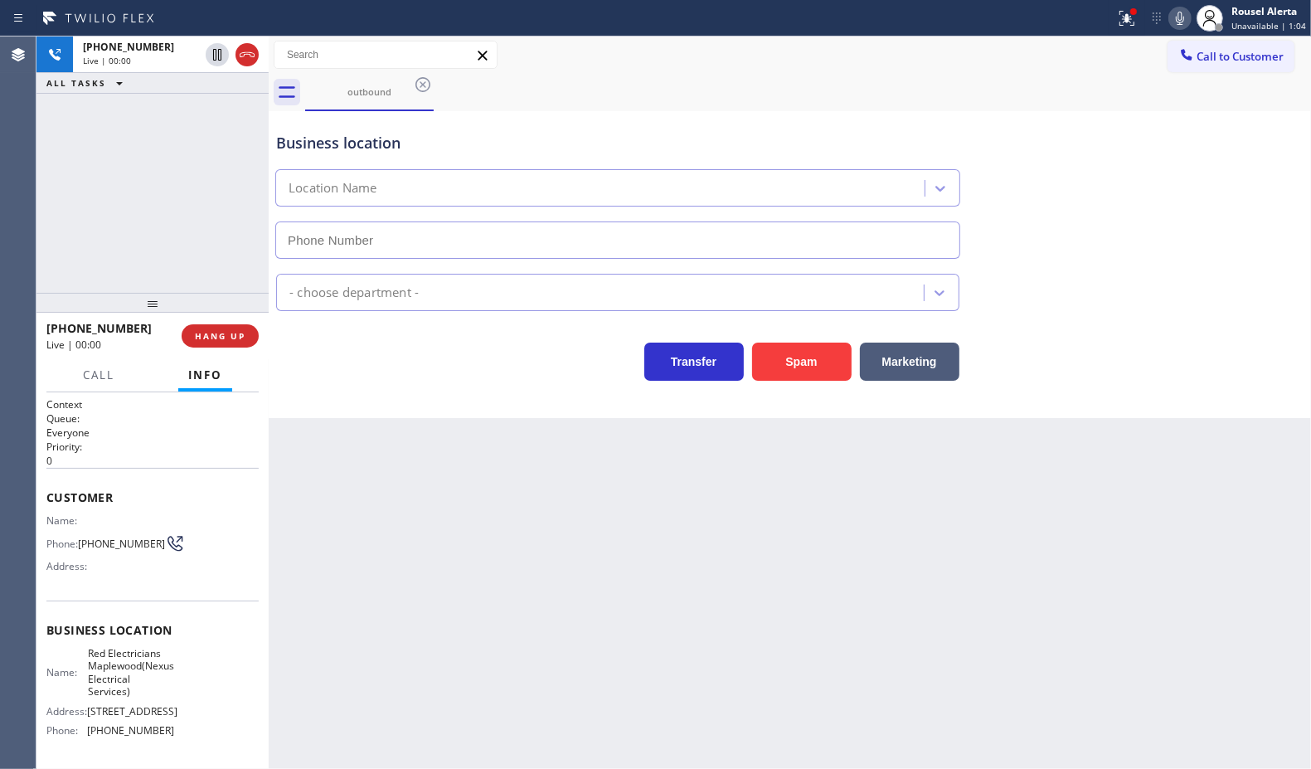
type input "[PHONE_NUMBER]"
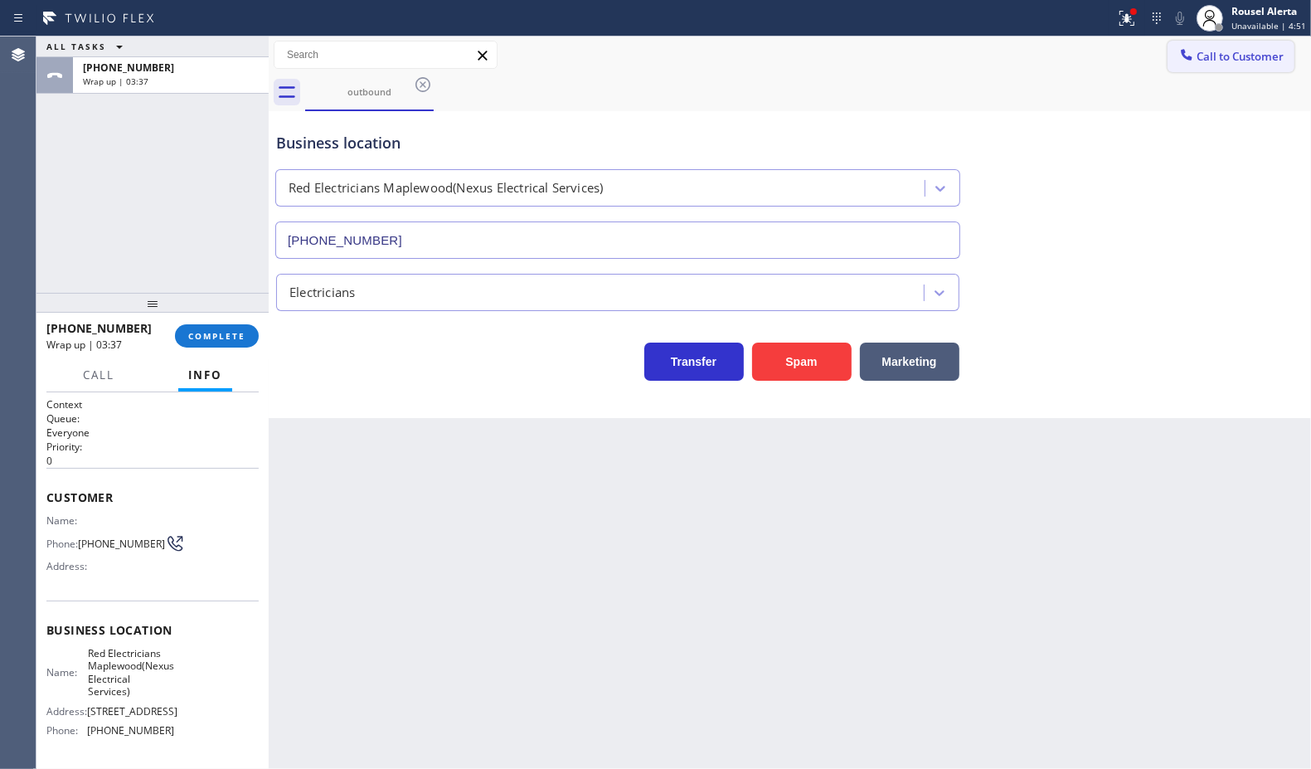
click at [1246, 56] on span "Call to Customer" at bounding box center [1240, 56] width 87 height 15
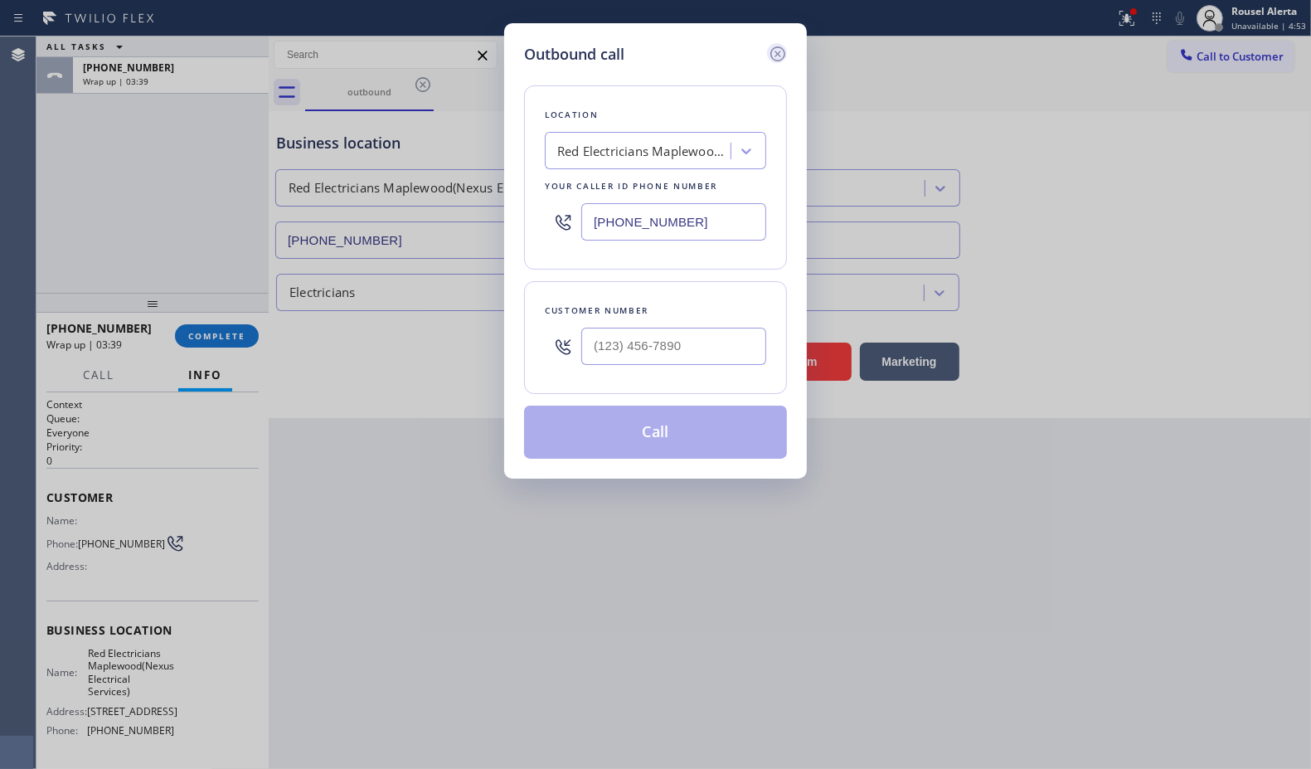
click at [771, 56] on icon at bounding box center [778, 53] width 15 height 15
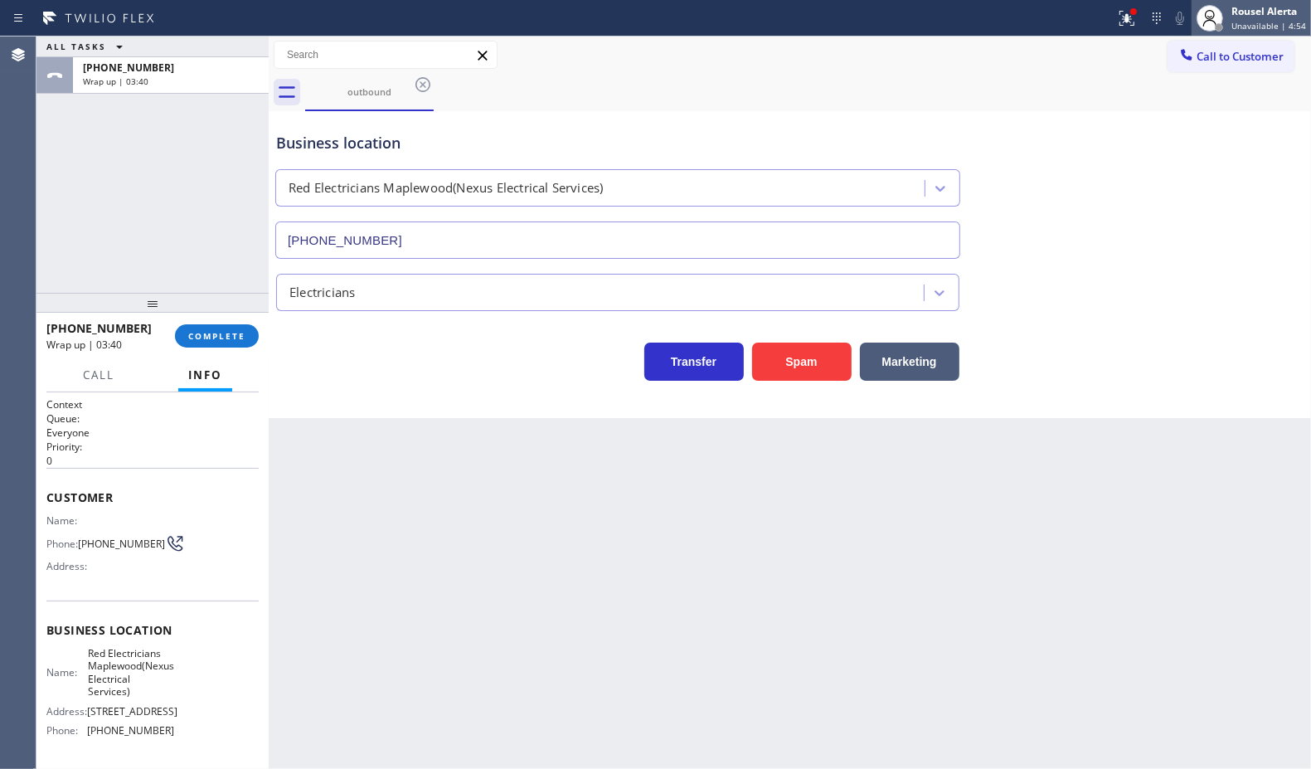
click at [1261, 17] on div "Rousel Alerta" at bounding box center [1269, 11] width 75 height 14
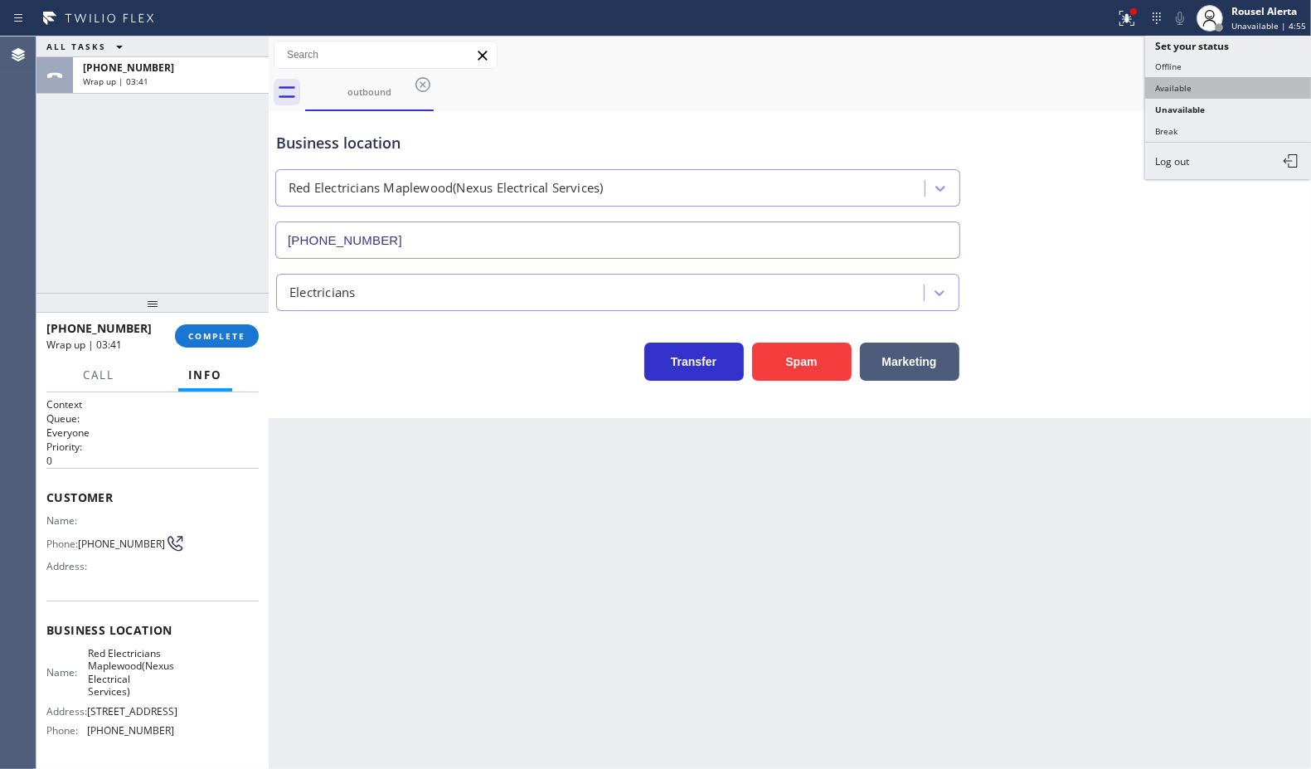
click at [1226, 83] on button "Available" at bounding box center [1229, 88] width 166 height 22
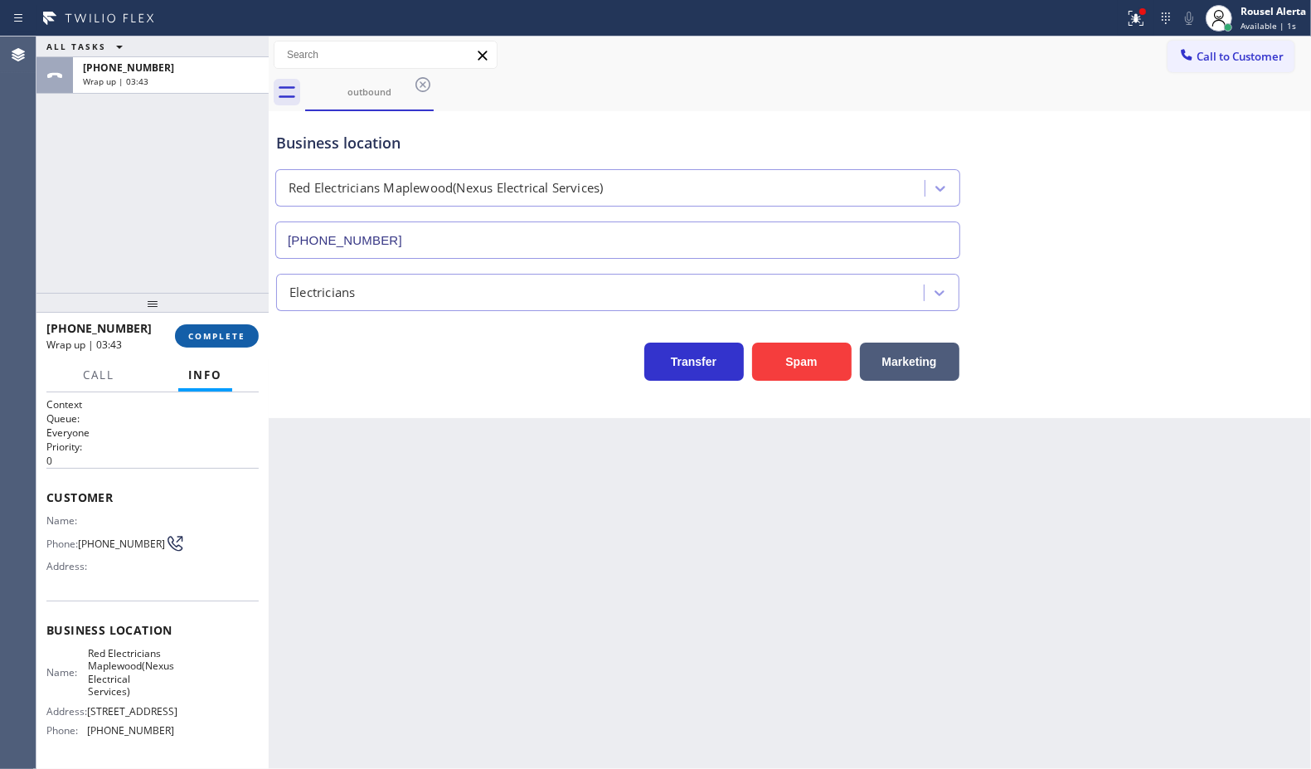
click at [230, 337] on span "COMPLETE" at bounding box center [216, 336] width 57 height 12
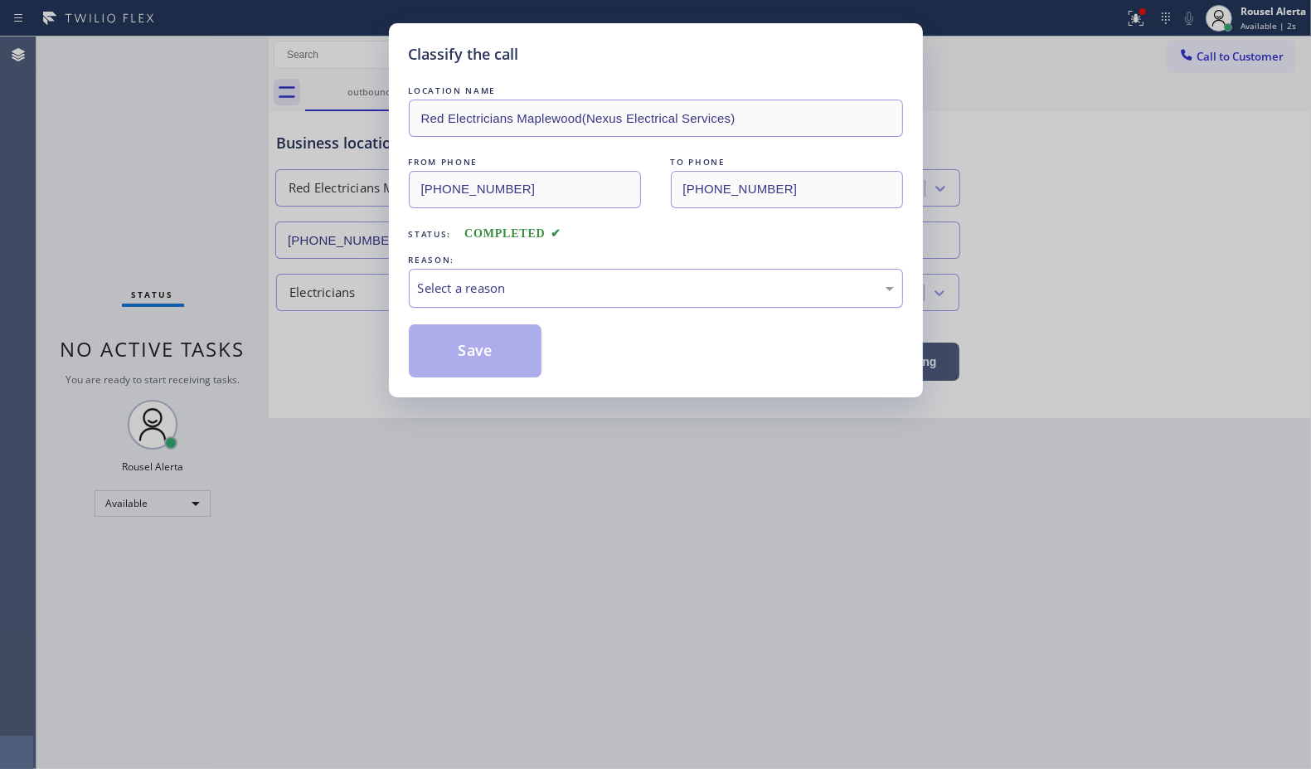
click at [681, 290] on div "Select a reason" at bounding box center [656, 288] width 476 height 19
click at [499, 359] on button "Save" at bounding box center [476, 350] width 134 height 53
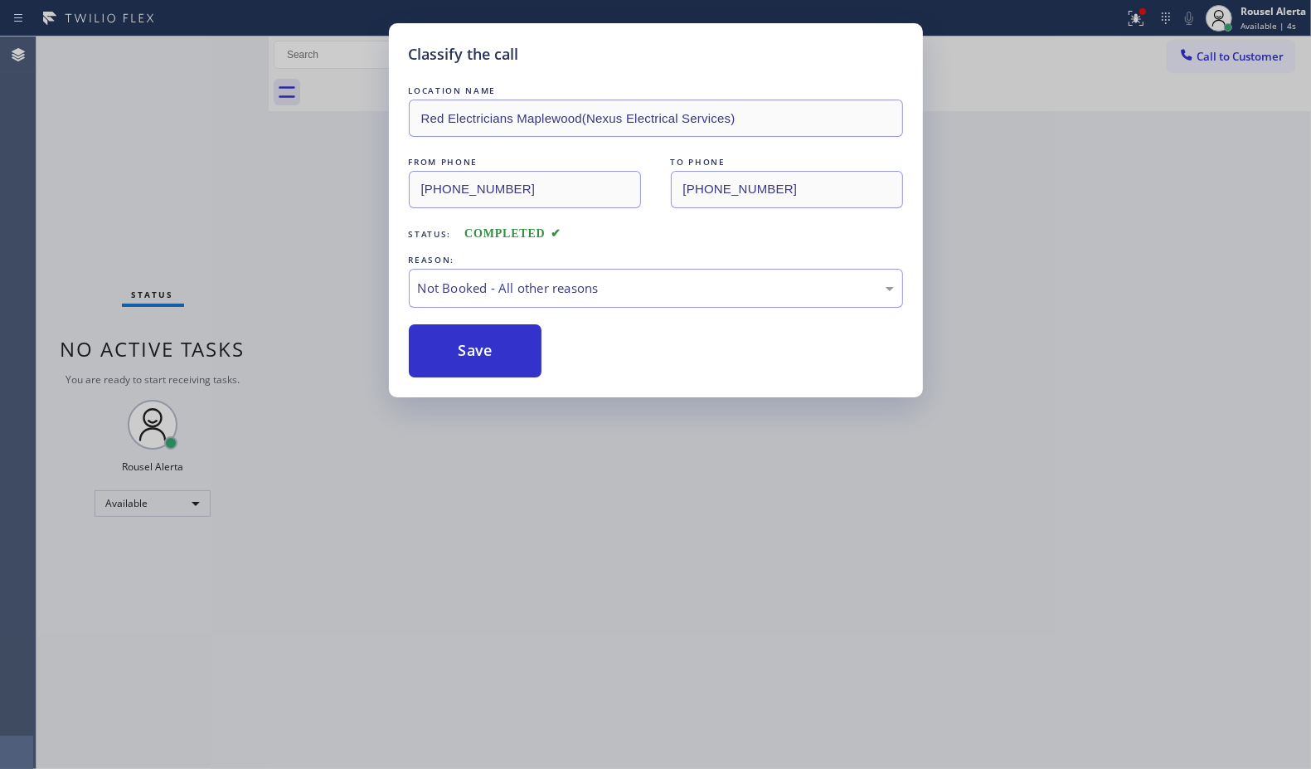
click at [702, 440] on div "Classify the call LOCATION NAME Red Electricians Maplewood(Nexus Electrical Ser…" at bounding box center [655, 384] width 1311 height 769
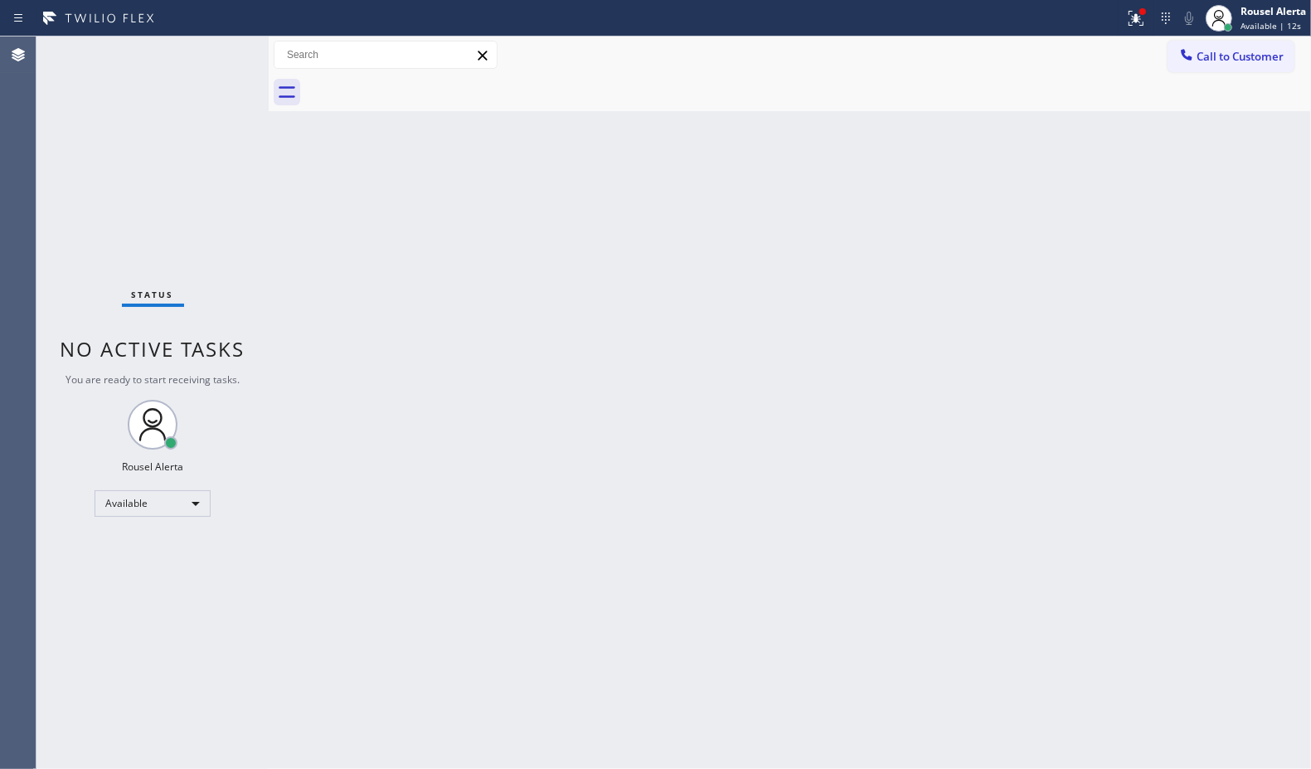
click at [441, 348] on div "Back to Dashboard Change Sender ID Customers Technicians Select a contact Outbo…" at bounding box center [790, 402] width 1043 height 732
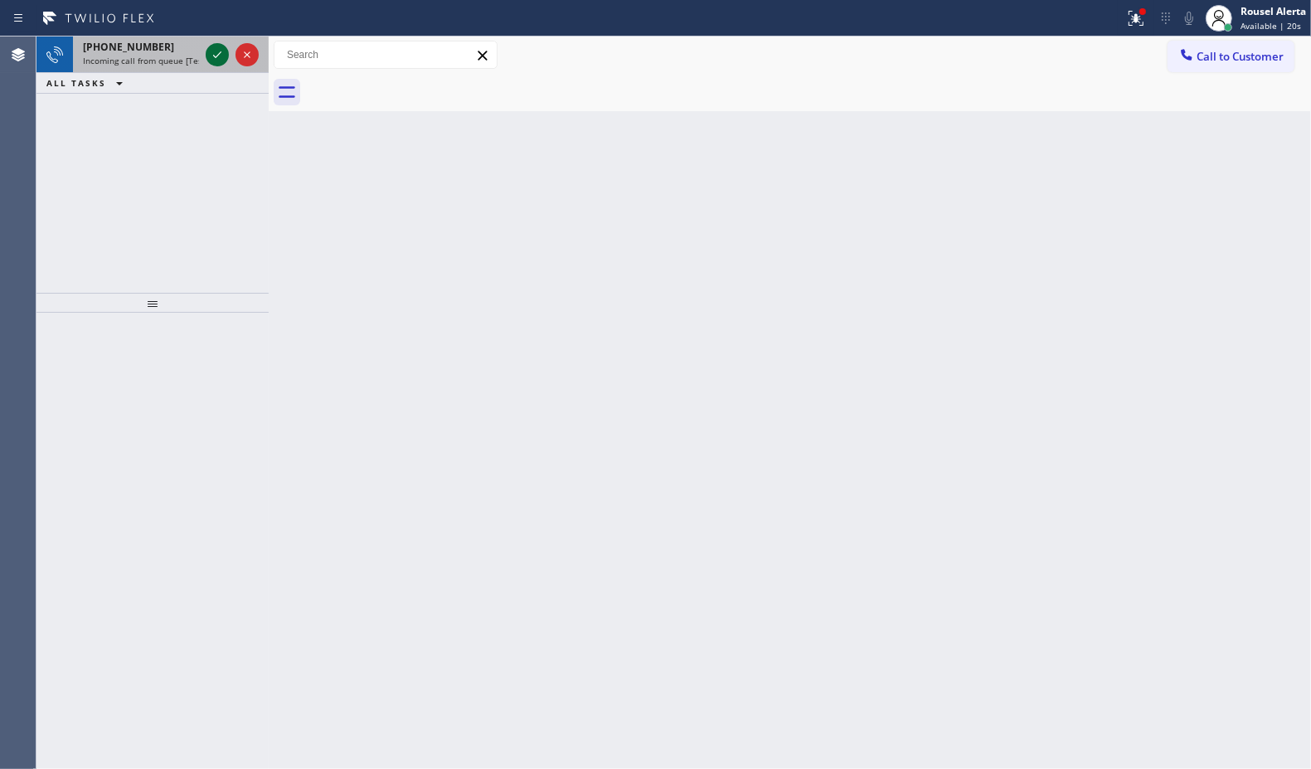
click at [214, 52] on icon at bounding box center [217, 55] width 20 height 20
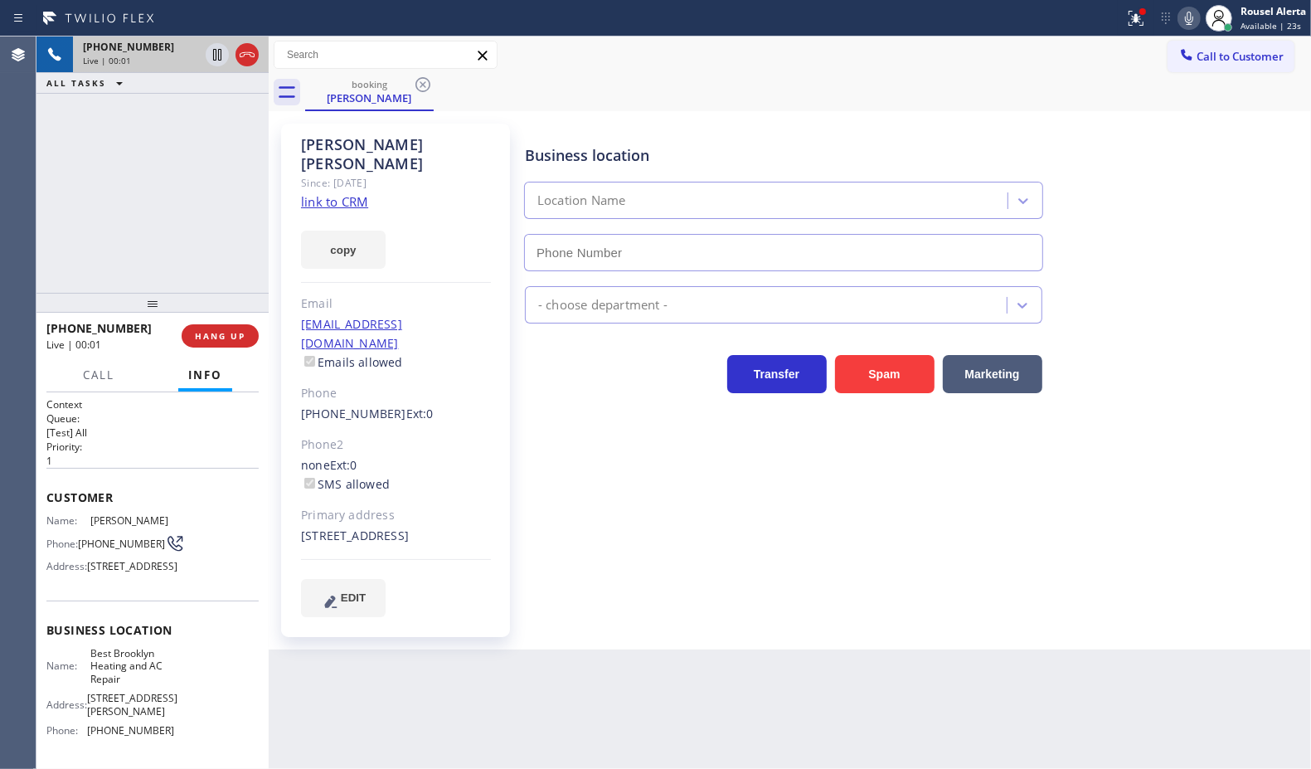
type input "[PHONE_NUMBER]"
click at [337, 193] on link "link to CRM" at bounding box center [334, 201] width 67 height 17
click at [177, 125] on div "[PHONE_NUMBER] Live | 00:28 ALL TASKS ALL TASKS ACTIVE TASKS TASKS IN WRAP UP" at bounding box center [152, 164] width 232 height 256
click at [217, 56] on icon at bounding box center [217, 55] width 20 height 20
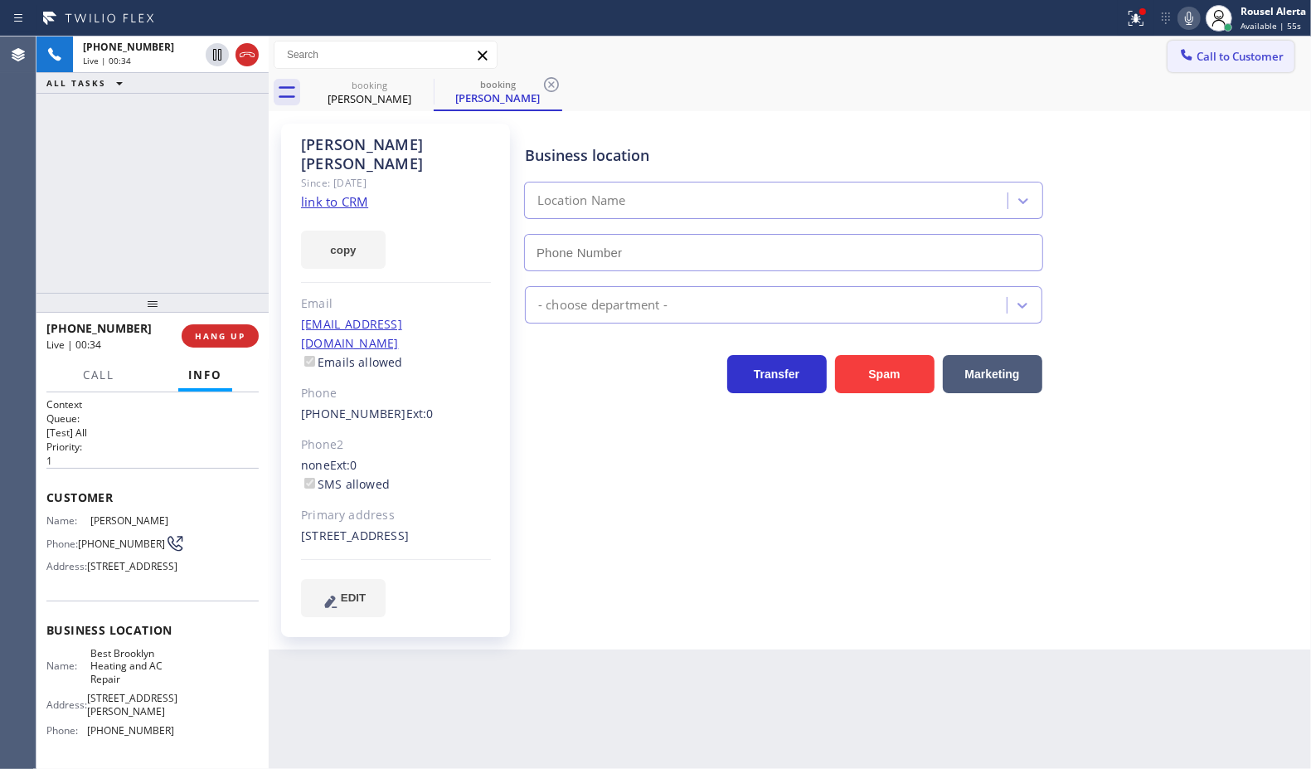
type input "[PHONE_NUMBER]"
click at [1187, 27] on button at bounding box center [1189, 18] width 23 height 23
click at [776, 707] on div "Back to Dashboard Change Sender ID Customers Technicians Select a contact Outbo…" at bounding box center [790, 402] width 1043 height 732
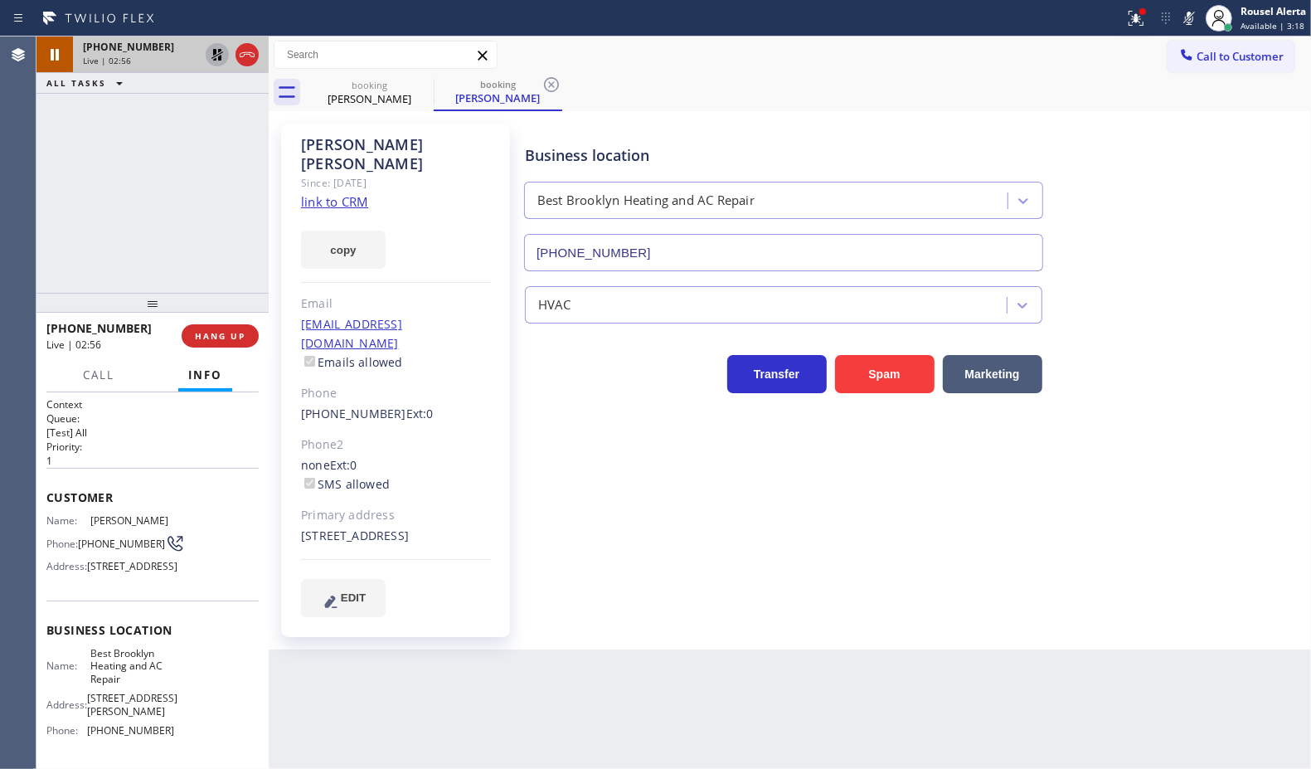
click at [213, 47] on icon at bounding box center [217, 55] width 20 height 20
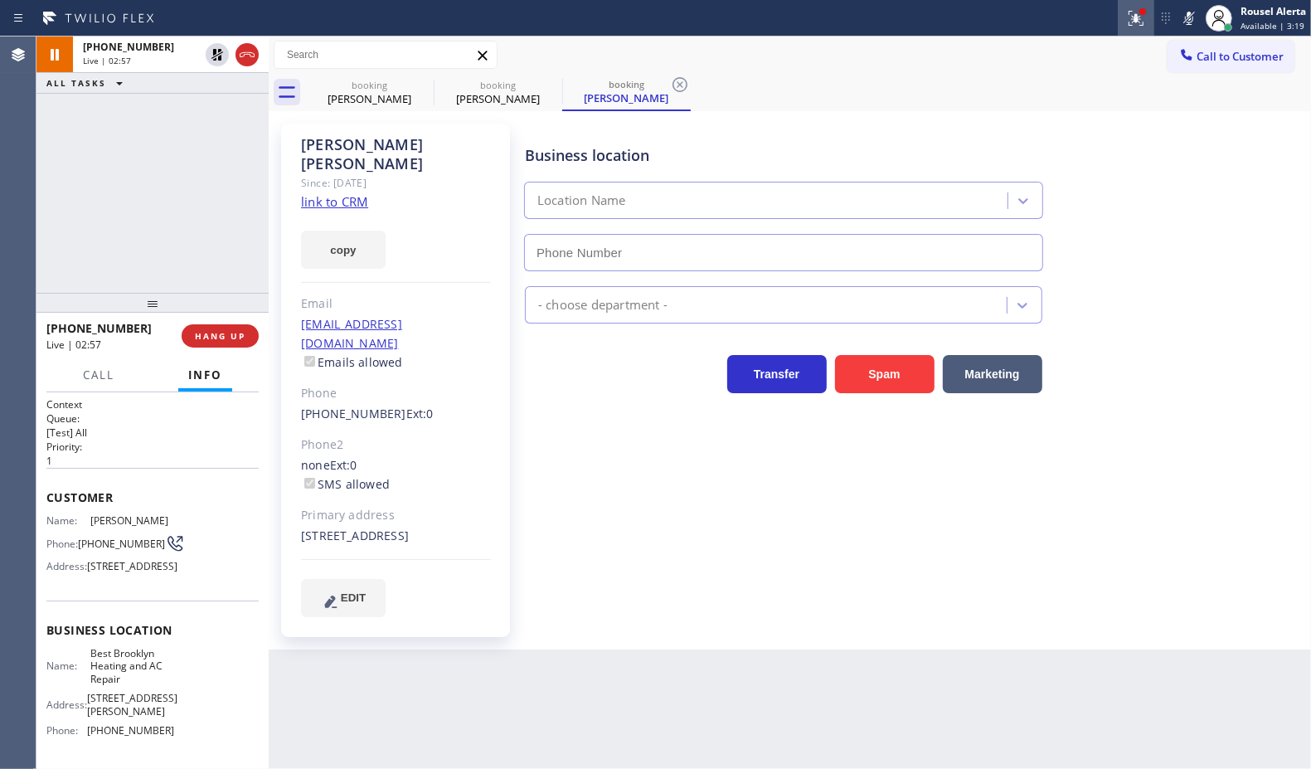
click at [1132, 27] on icon at bounding box center [1136, 18] width 20 height 20
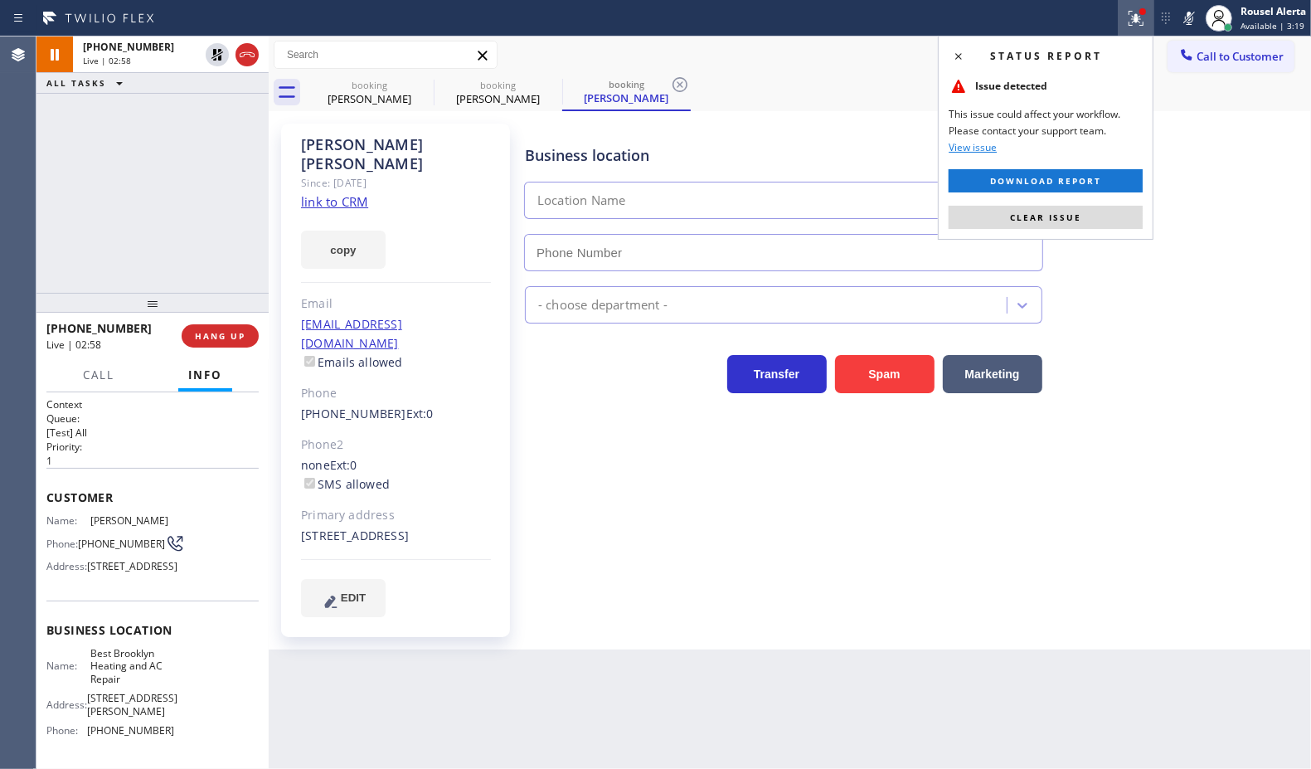
type input "[PHONE_NUMBER]"
click at [1205, 164] on div "Business location Best Brooklyn Heating and AC Repair [PHONE_NUMBER]" at bounding box center [915, 196] width 786 height 150
click at [1194, 15] on icon at bounding box center [1190, 18] width 20 height 20
click at [818, 591] on div "Business location Best Brooklyn Heating and AC Repair [PHONE_NUMBER] HVAC Trans…" at bounding box center [915, 370] width 786 height 484
click at [1092, 221] on button "Clear issue" at bounding box center [1046, 217] width 194 height 23
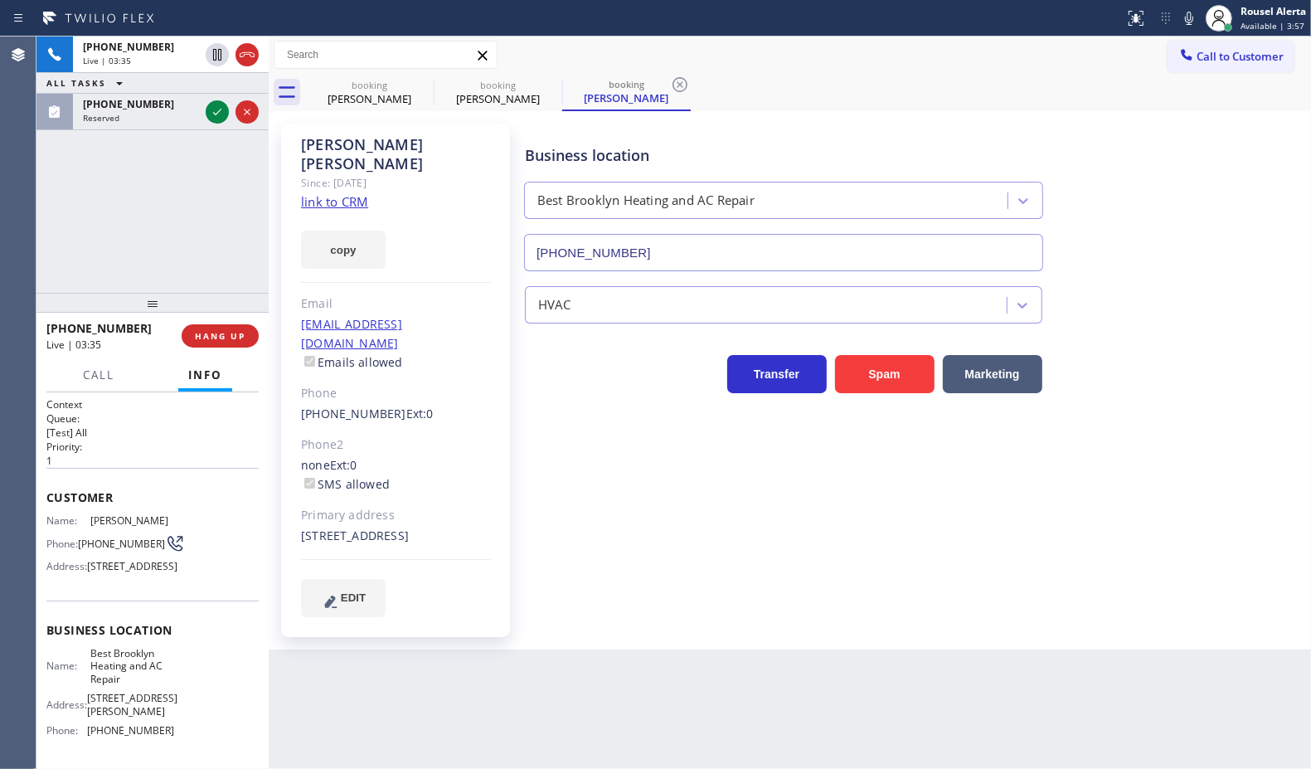
click at [508, 674] on div "Back to Dashboard Change Sender ID Customers Technicians Select a contact Outbo…" at bounding box center [790, 402] width 1043 height 732
click at [216, 105] on icon at bounding box center [217, 112] width 20 height 20
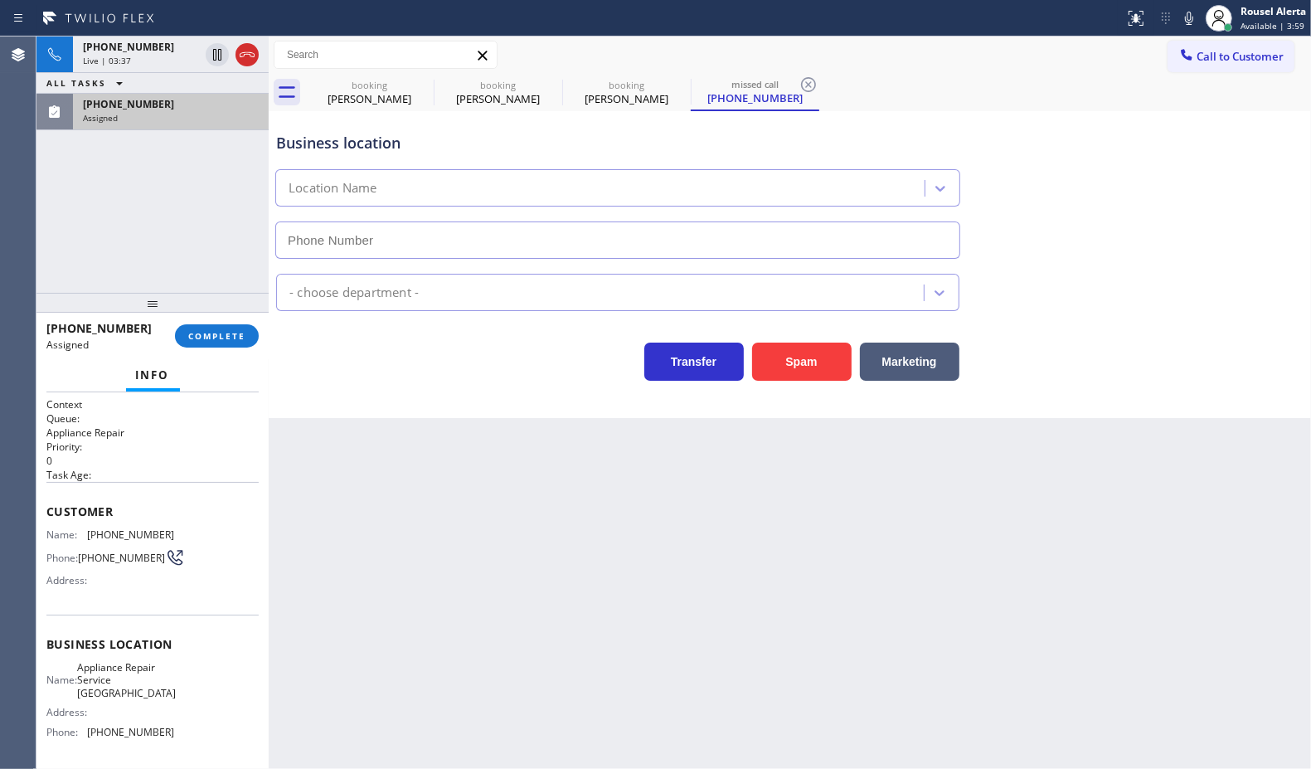
type input "[PHONE_NUMBER]"
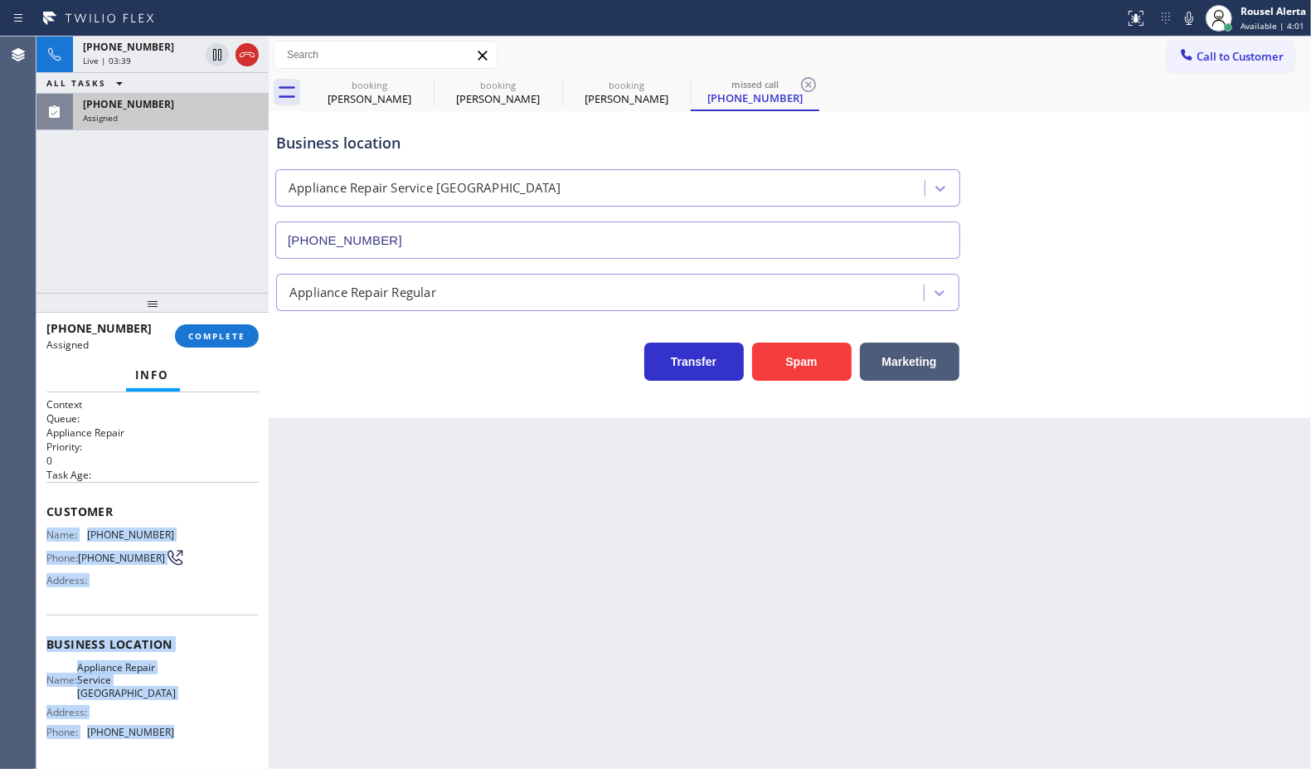
drag, startPoint x: 40, startPoint y: 528, endPoint x: 210, endPoint y: 726, distance: 261.2
click at [210, 726] on div "Context Queue: Appliance Repair Priority: 0 Task Age: Customer Name: [PHONE_NUM…" at bounding box center [152, 580] width 232 height 377
copy div "Name: [PHONE_NUMBER] Phone: [PHONE_NUMBER] Address: Business location Name: App…"
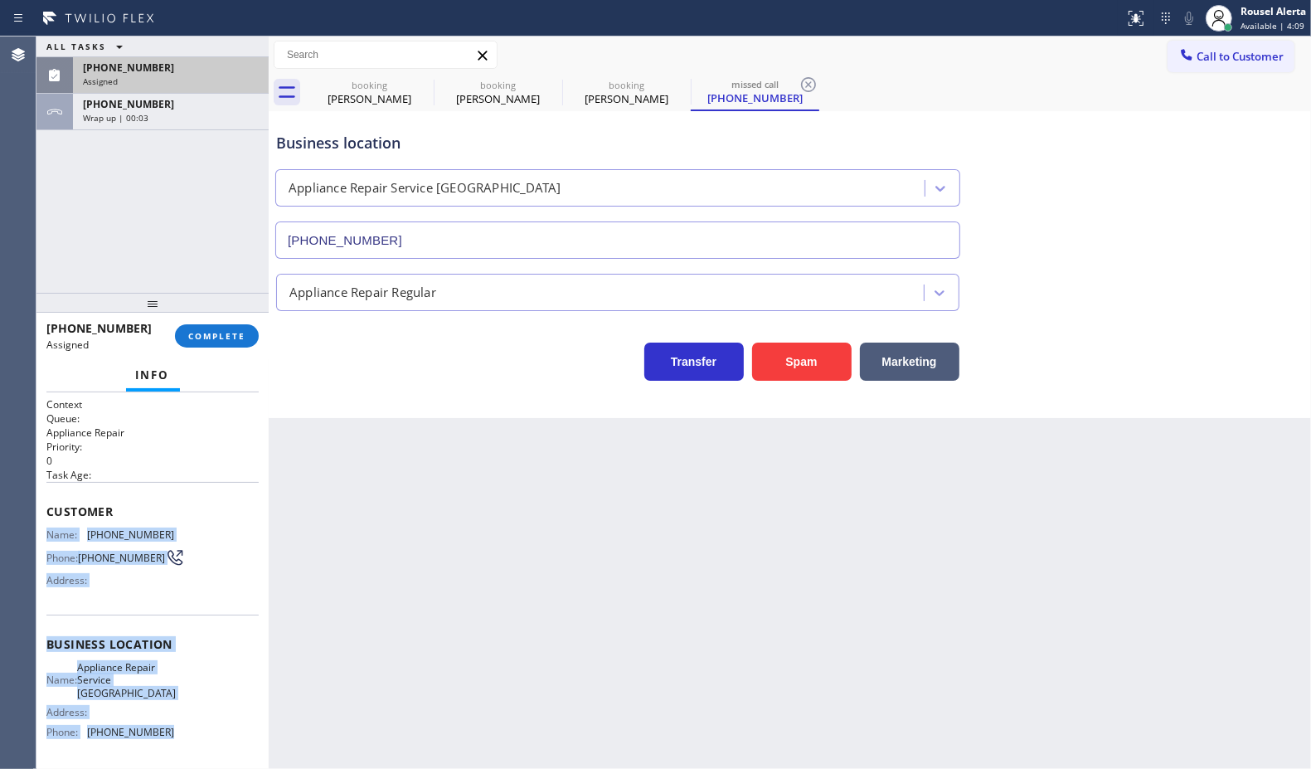
click at [192, 75] on div "Assigned" at bounding box center [171, 81] width 176 height 12
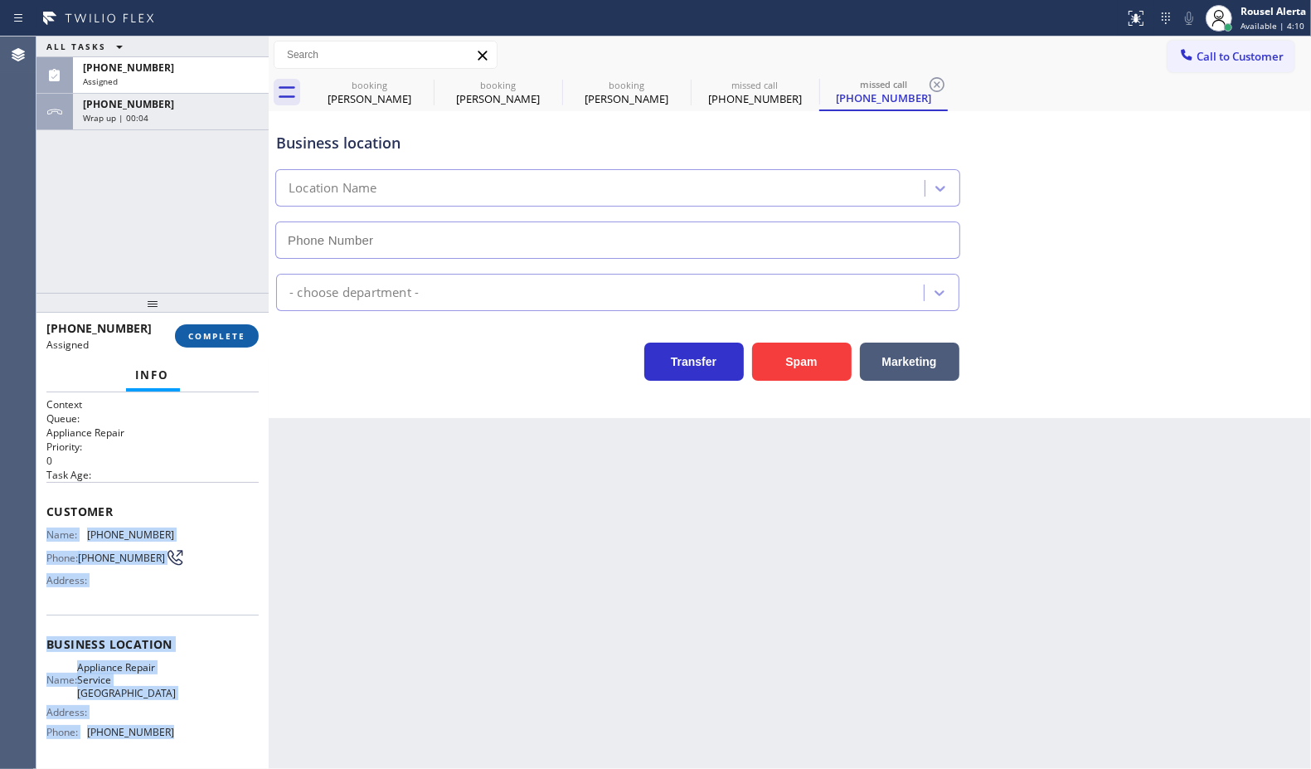
type input "[PHONE_NUMBER]"
click at [212, 324] on button "COMPLETE" at bounding box center [217, 335] width 84 height 23
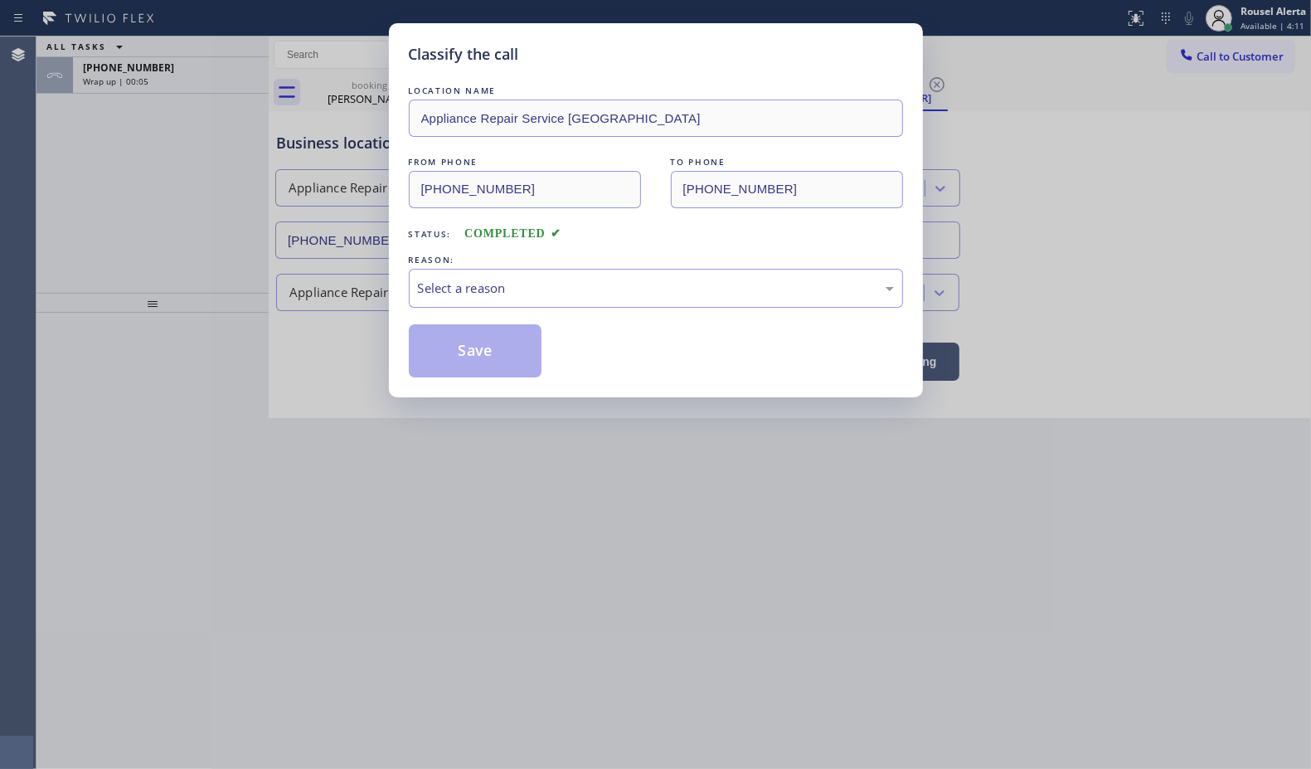
click at [434, 311] on div "LOCATION NAME Appliance Repair Service [GEOGRAPHIC_DATA] FROM PHONE [PHONE_NUMB…" at bounding box center [656, 229] width 494 height 295
click at [441, 299] on div "Select a reason" at bounding box center [656, 288] width 494 height 39
click at [457, 350] on button "Save" at bounding box center [476, 350] width 134 height 53
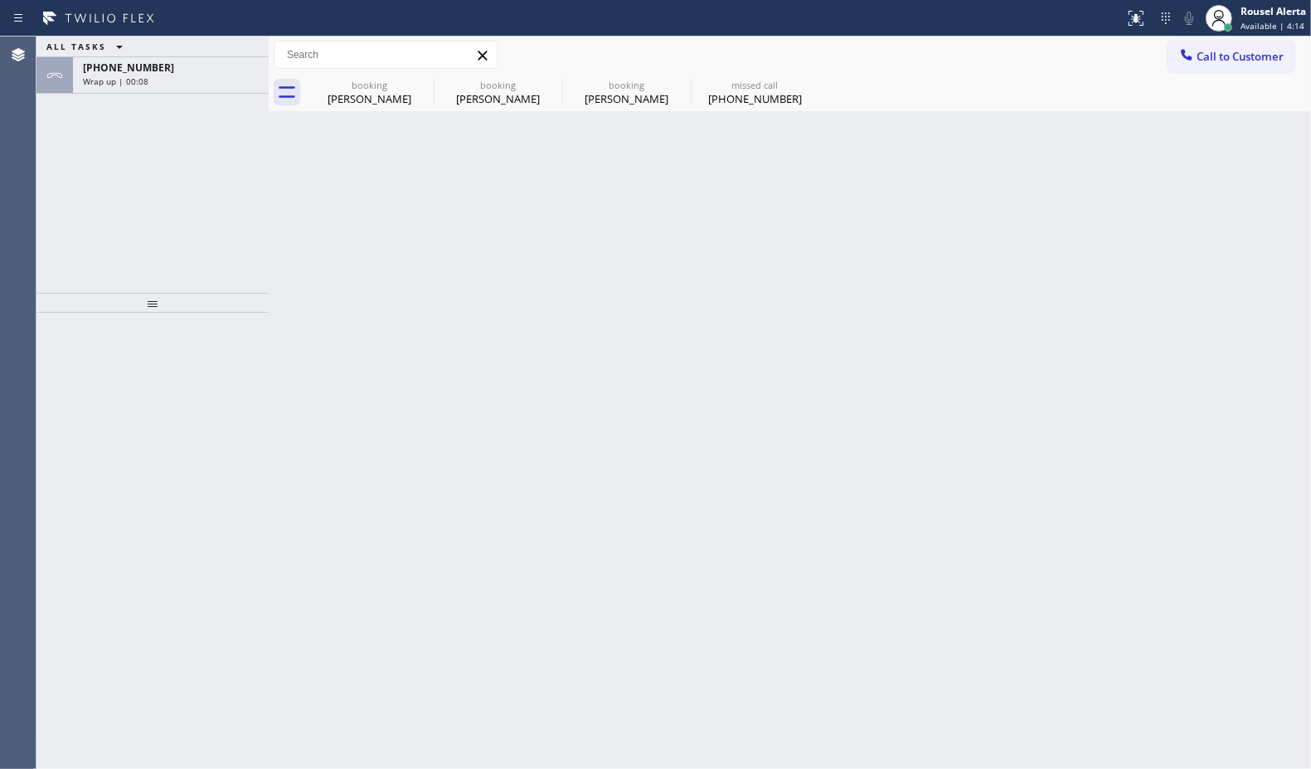
click at [177, 75] on div "Wrap up | 00:08" at bounding box center [171, 81] width 176 height 12
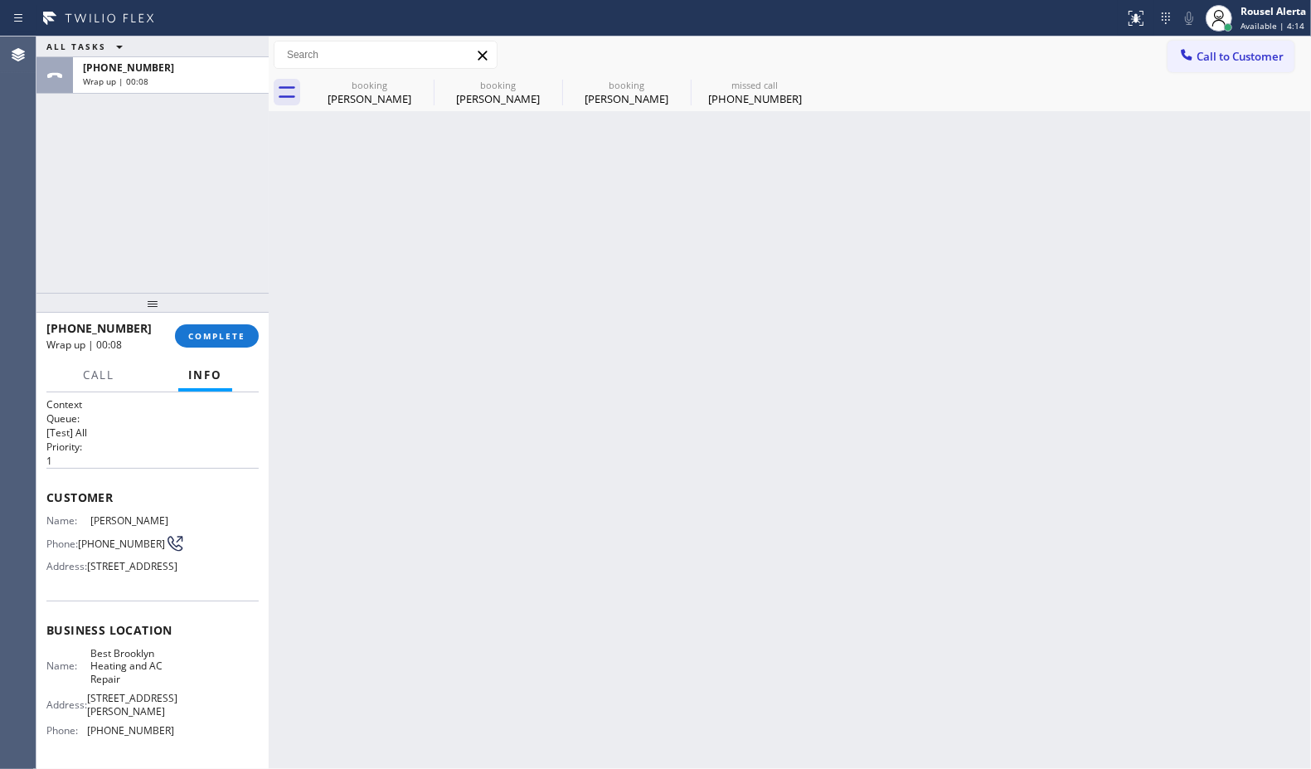
click at [177, 75] on div "Wrap up | 00:08" at bounding box center [171, 81] width 176 height 12
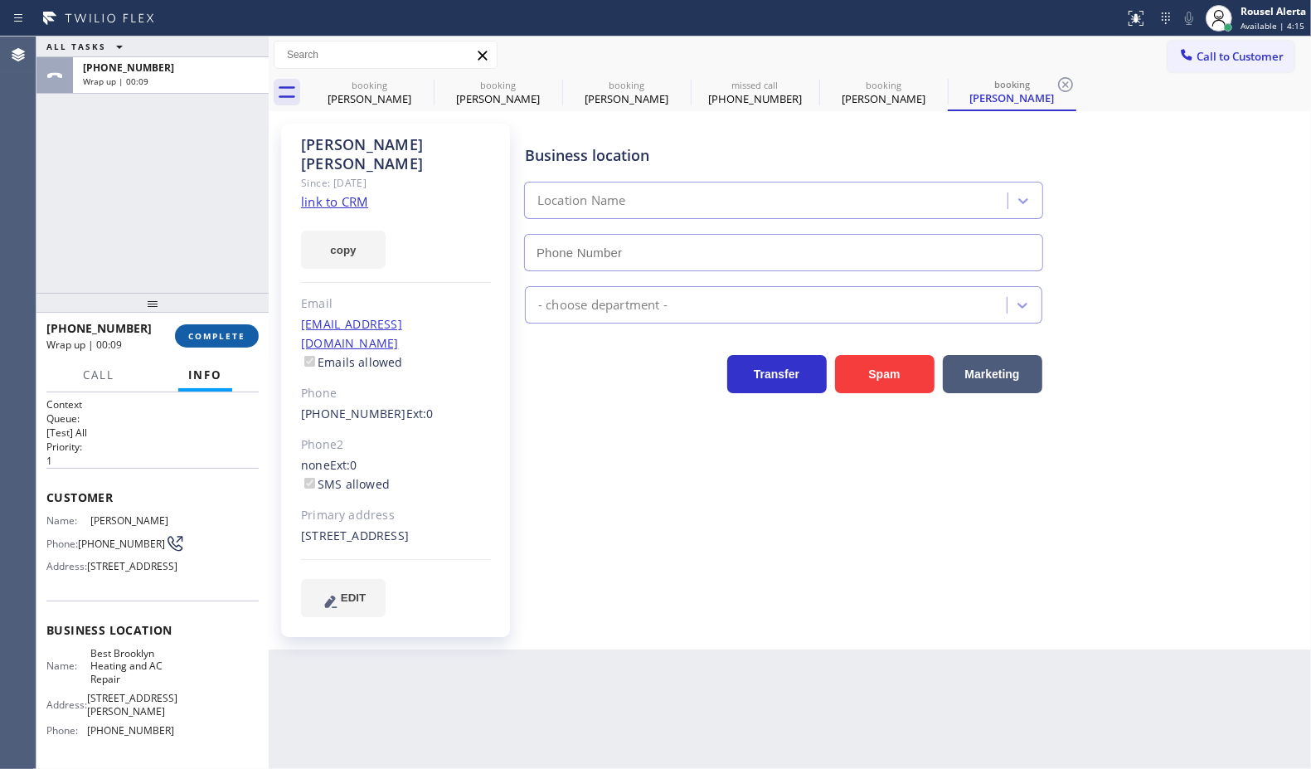
type input "[PHONE_NUMBER]"
click at [207, 328] on button "COMPLETE" at bounding box center [217, 335] width 84 height 23
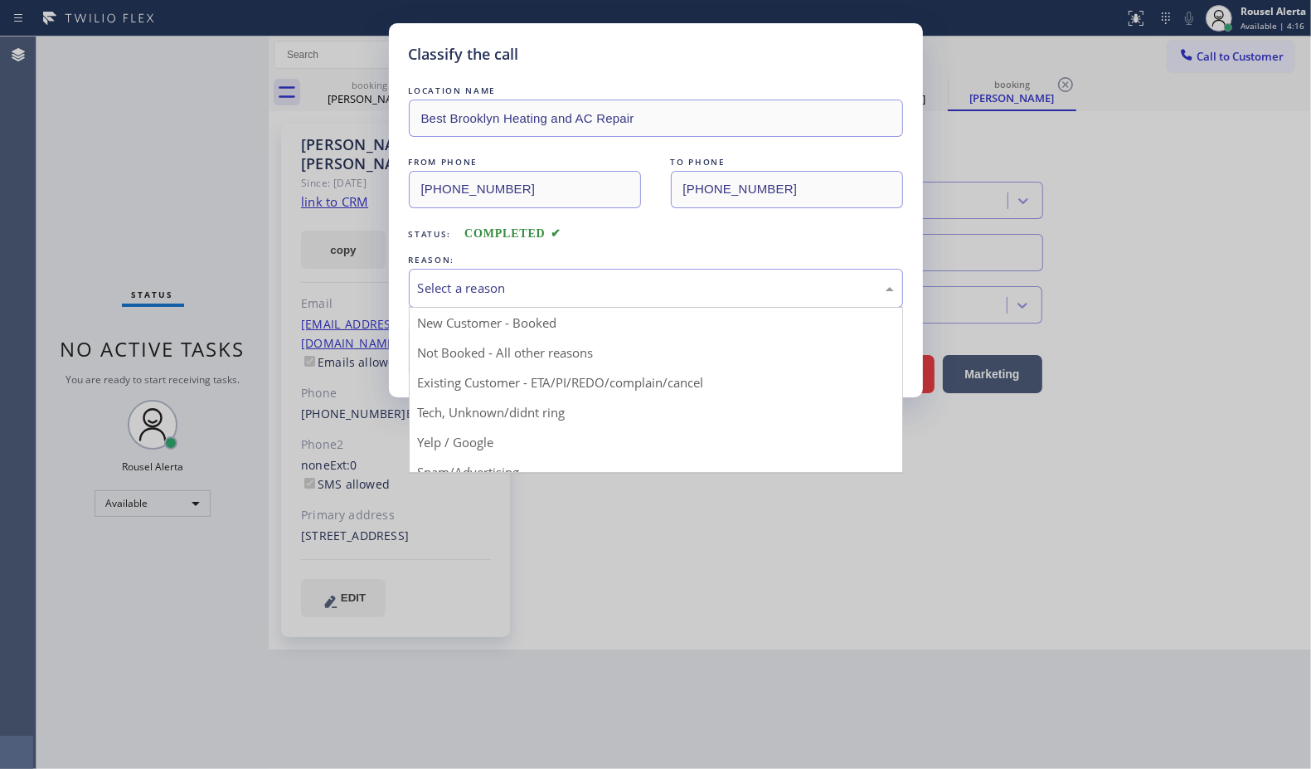
click at [477, 288] on div "Select a reason" at bounding box center [656, 288] width 476 height 19
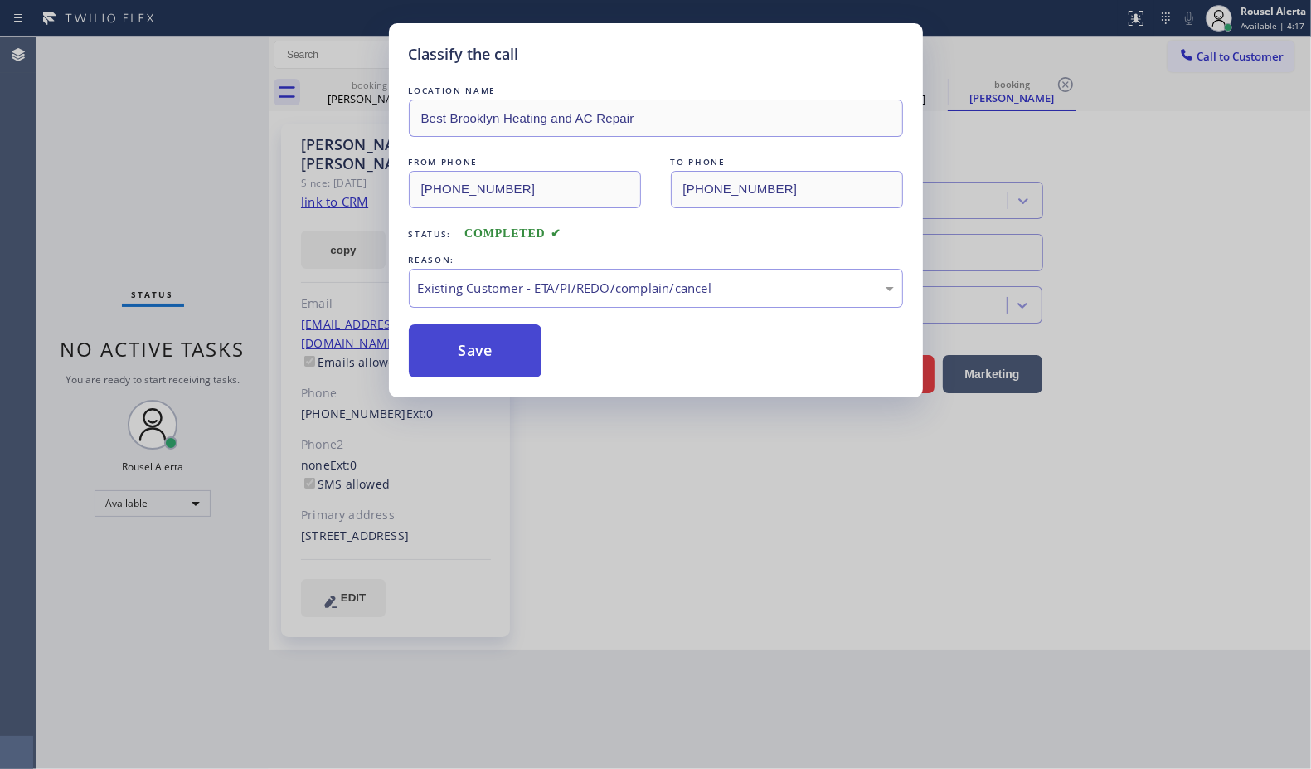
click at [503, 359] on button "Save" at bounding box center [476, 350] width 134 height 53
type input "[PHONE_NUMBER]"
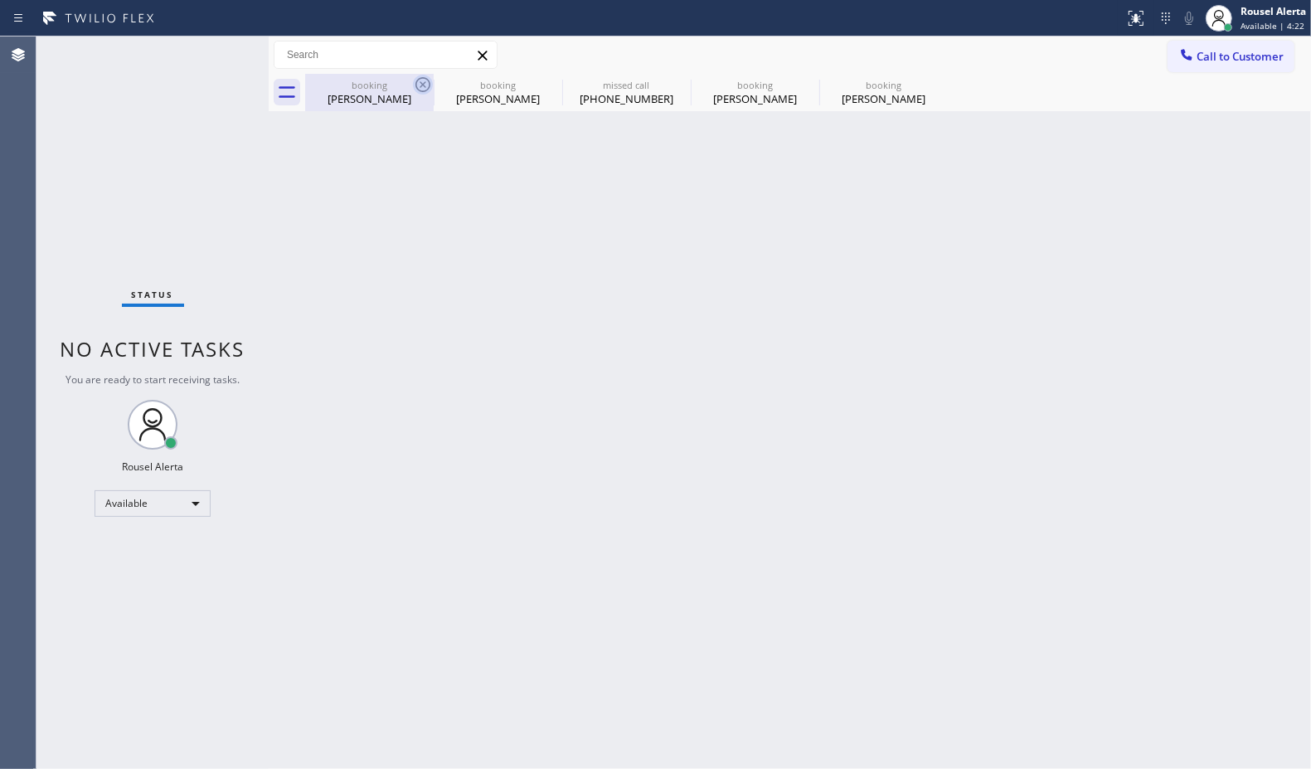
click at [419, 80] on icon at bounding box center [423, 84] width 15 height 15
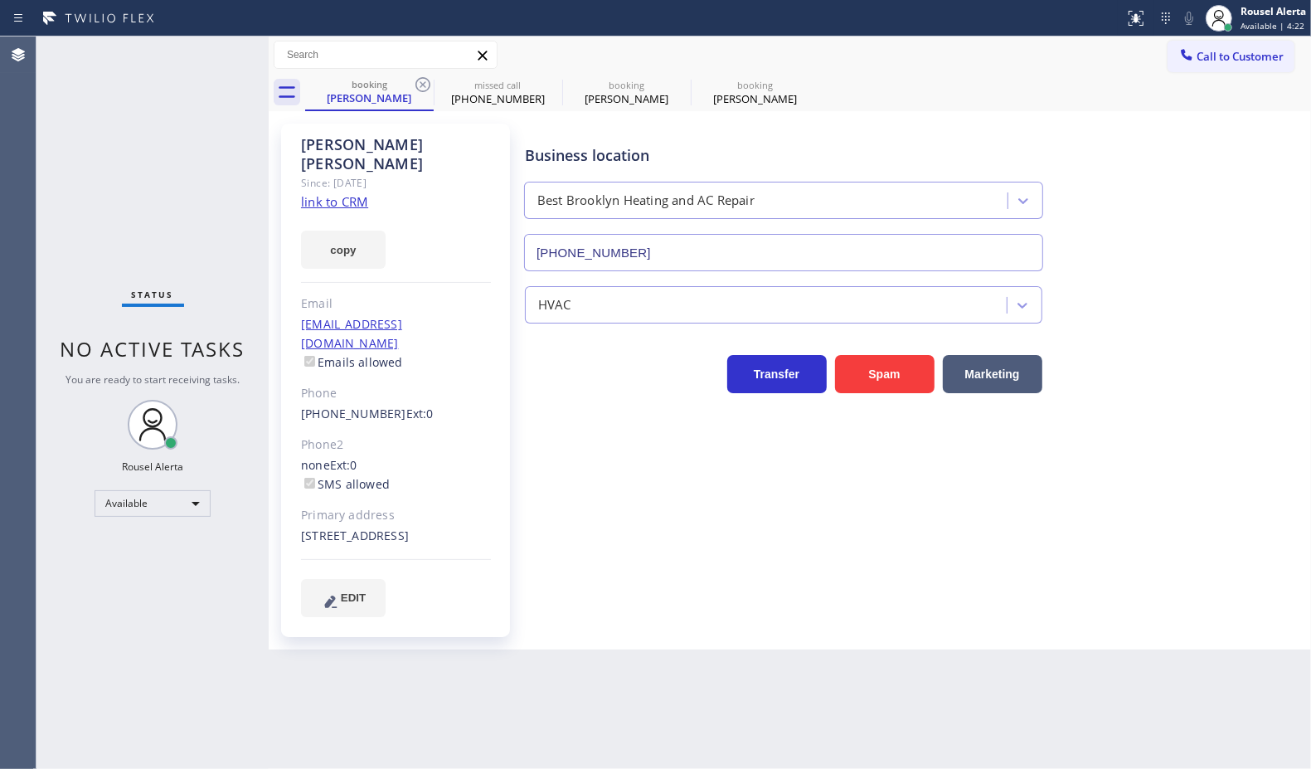
click at [419, 80] on icon at bounding box center [423, 84] width 15 height 15
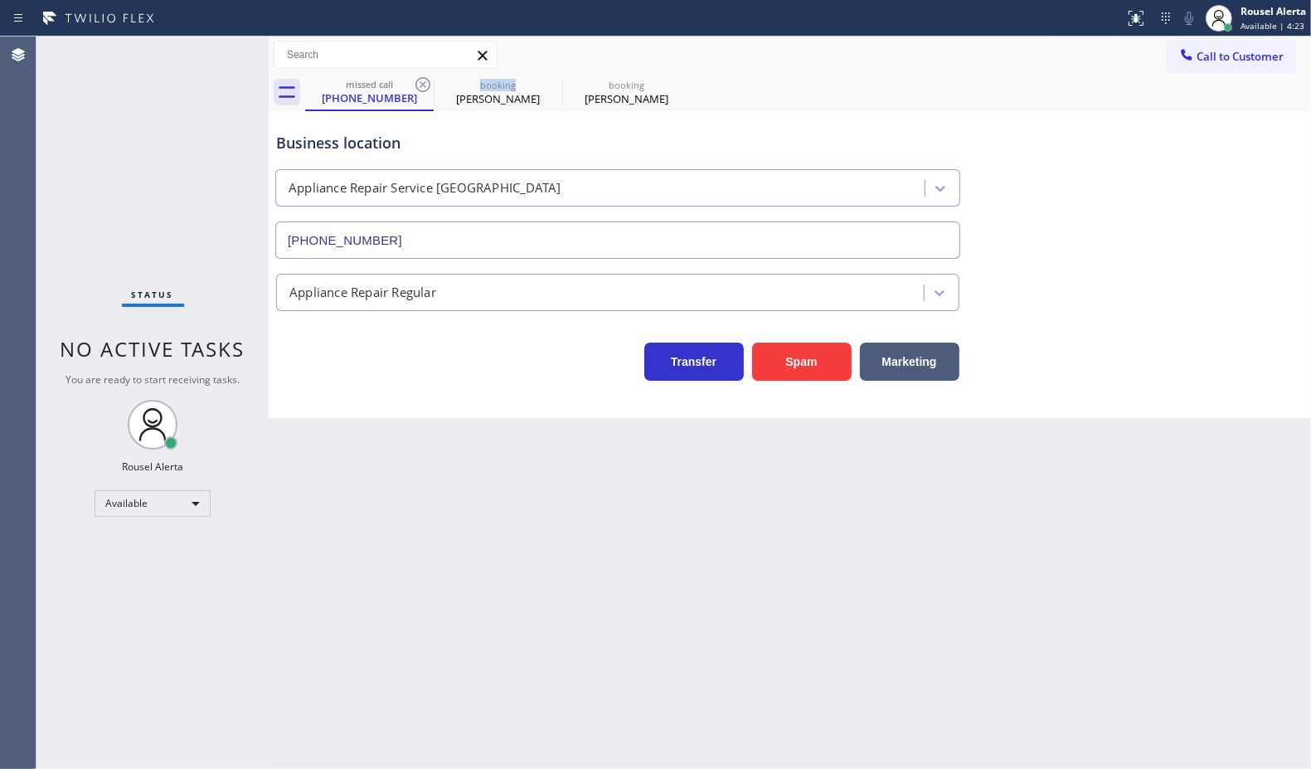
click at [419, 80] on icon at bounding box center [423, 84] width 15 height 15
type input "[PHONE_NUMBER]"
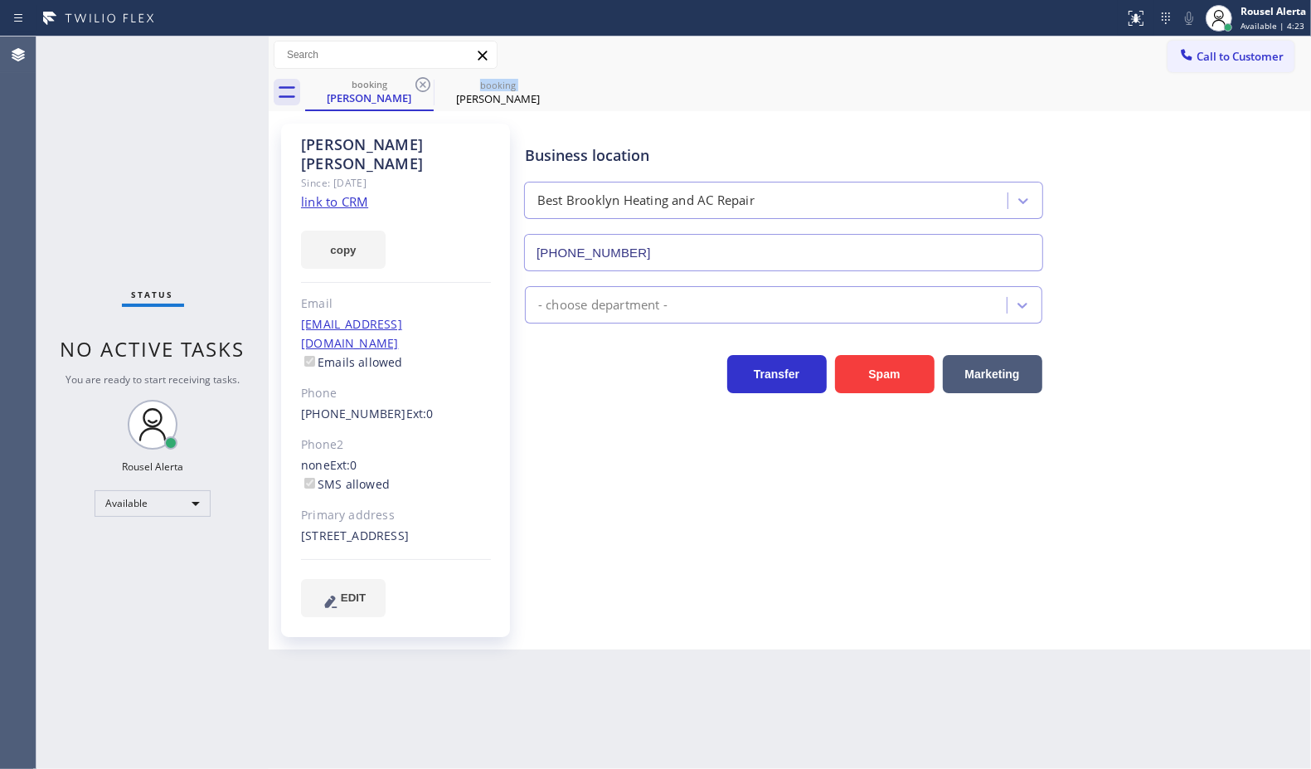
click at [419, 80] on icon at bounding box center [423, 84] width 15 height 15
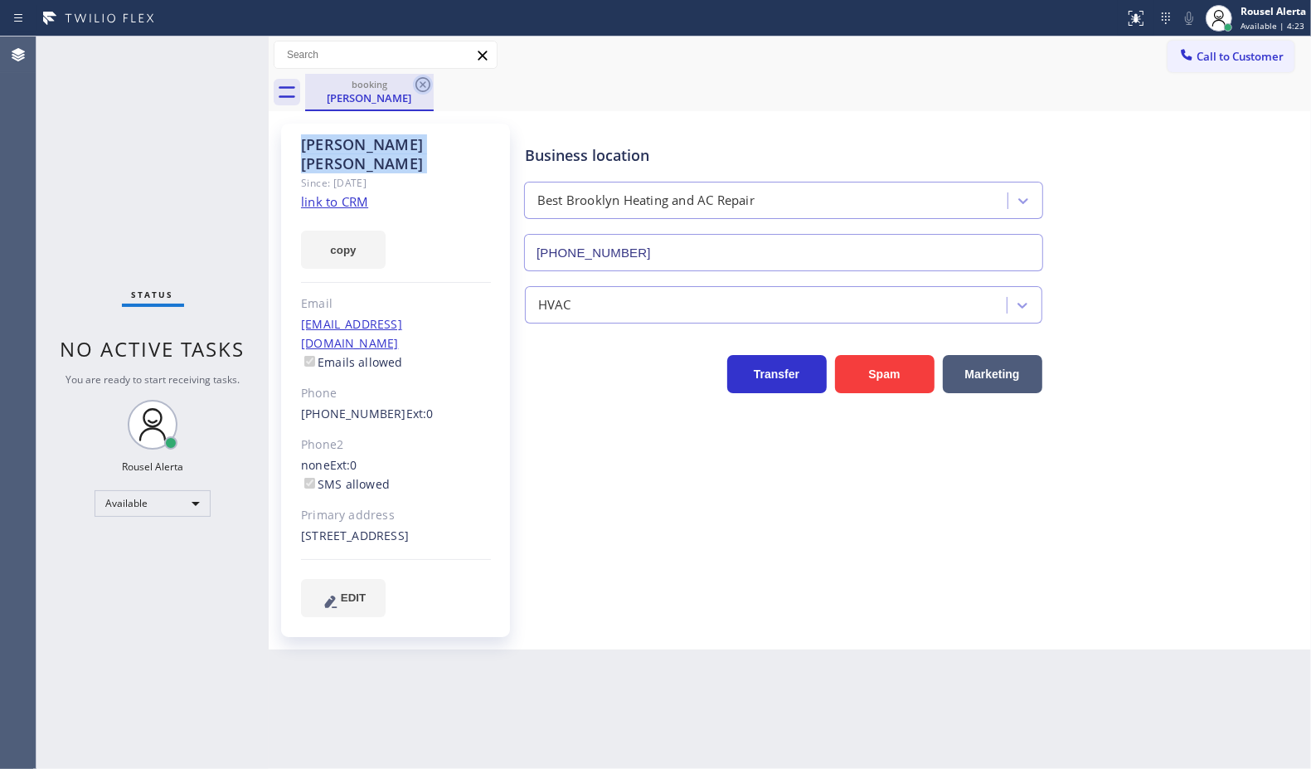
click at [420, 80] on icon at bounding box center [423, 85] width 20 height 20
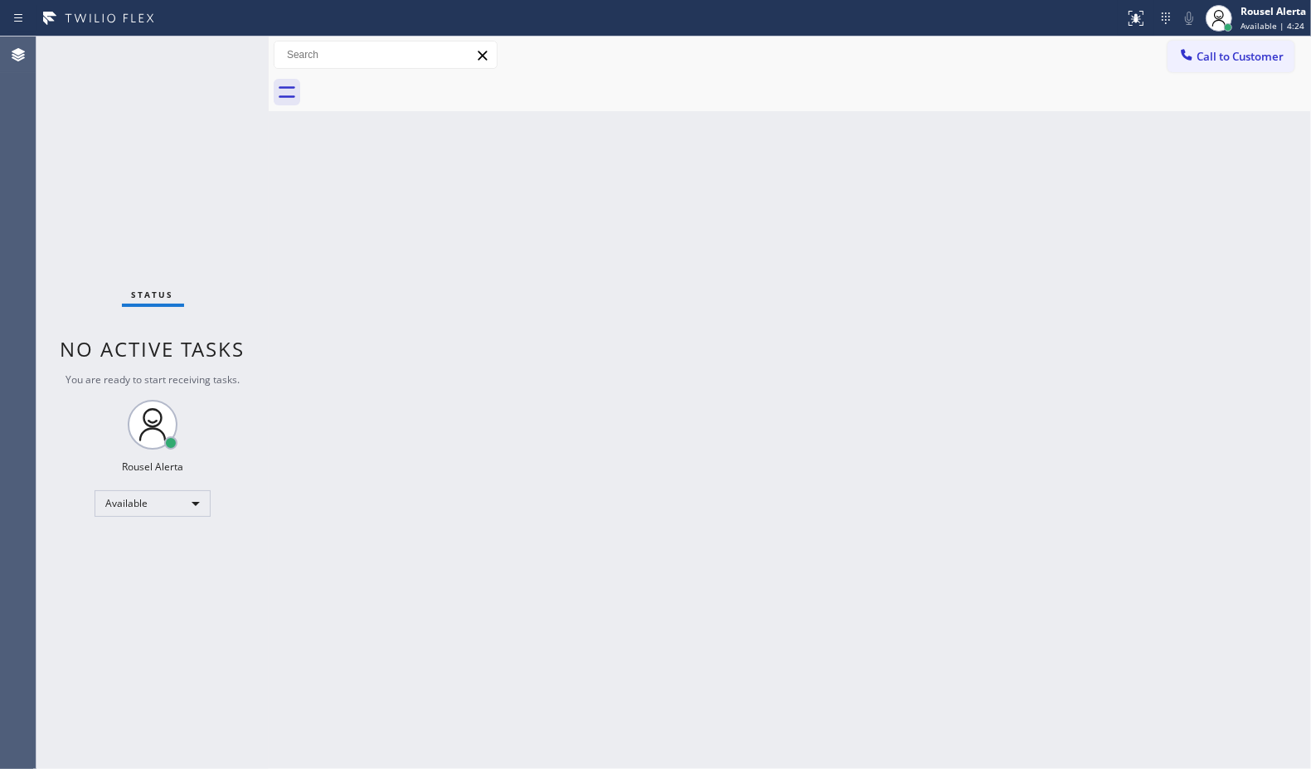
click at [564, 463] on div "Back to Dashboard Change Sender ID Customers Technicians Select a contact Outbo…" at bounding box center [790, 402] width 1043 height 732
drag, startPoint x: 835, startPoint y: 416, endPoint x: 828, endPoint y: 457, distance: 41.3
click at [835, 416] on div "Back to Dashboard Change Sender ID Customers Technicians Select a contact Outbo…" at bounding box center [790, 402] width 1043 height 732
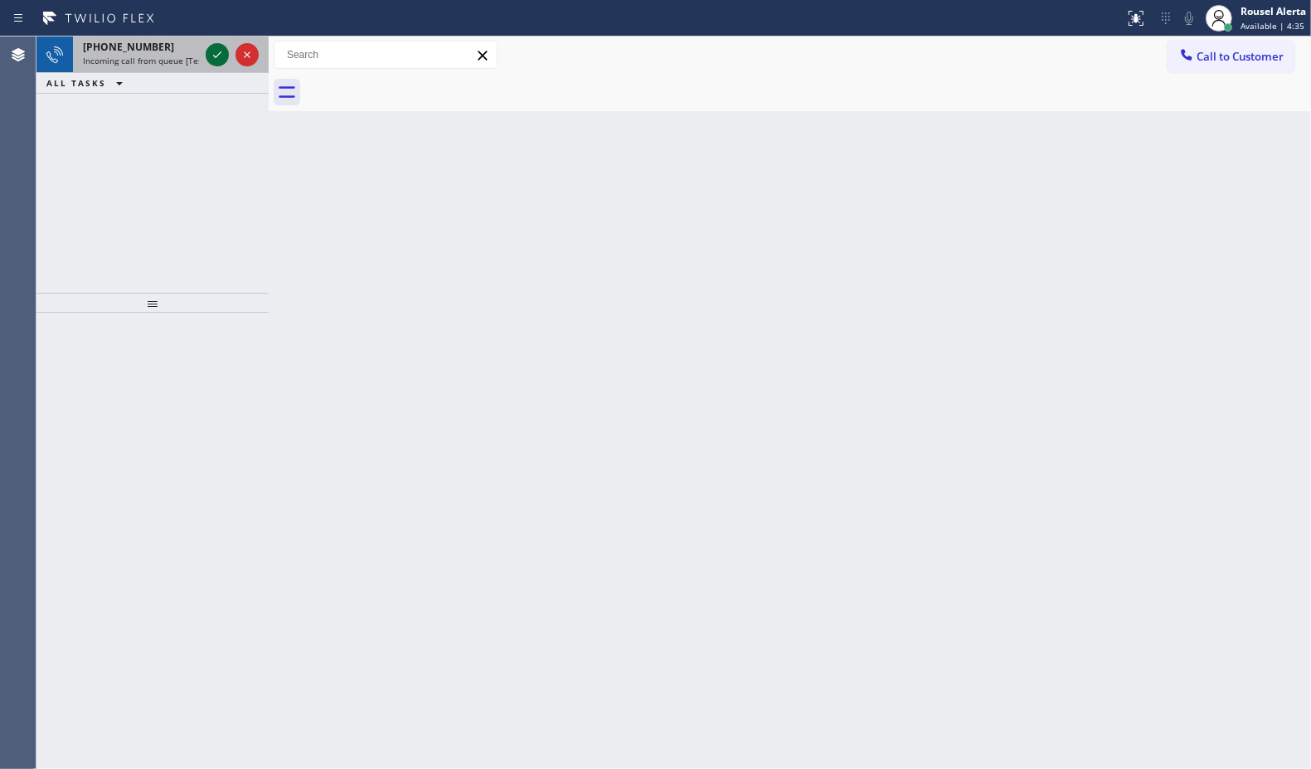
click at [214, 51] on icon at bounding box center [217, 55] width 20 height 20
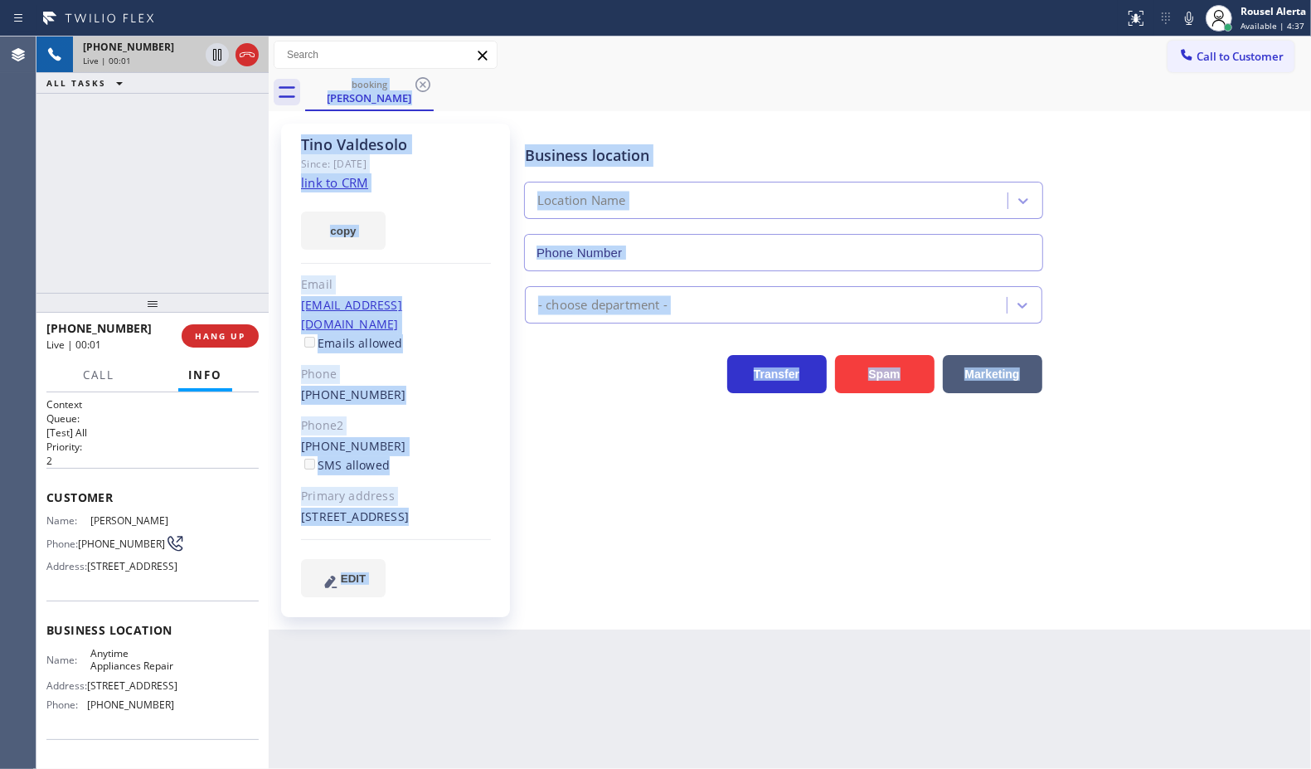
type input "[PHONE_NUMBER]"
click at [602, 709] on div "Back to Dashboard Change Sender ID Customers Technicians Select a contact Outbo…" at bounding box center [790, 402] width 1043 height 732
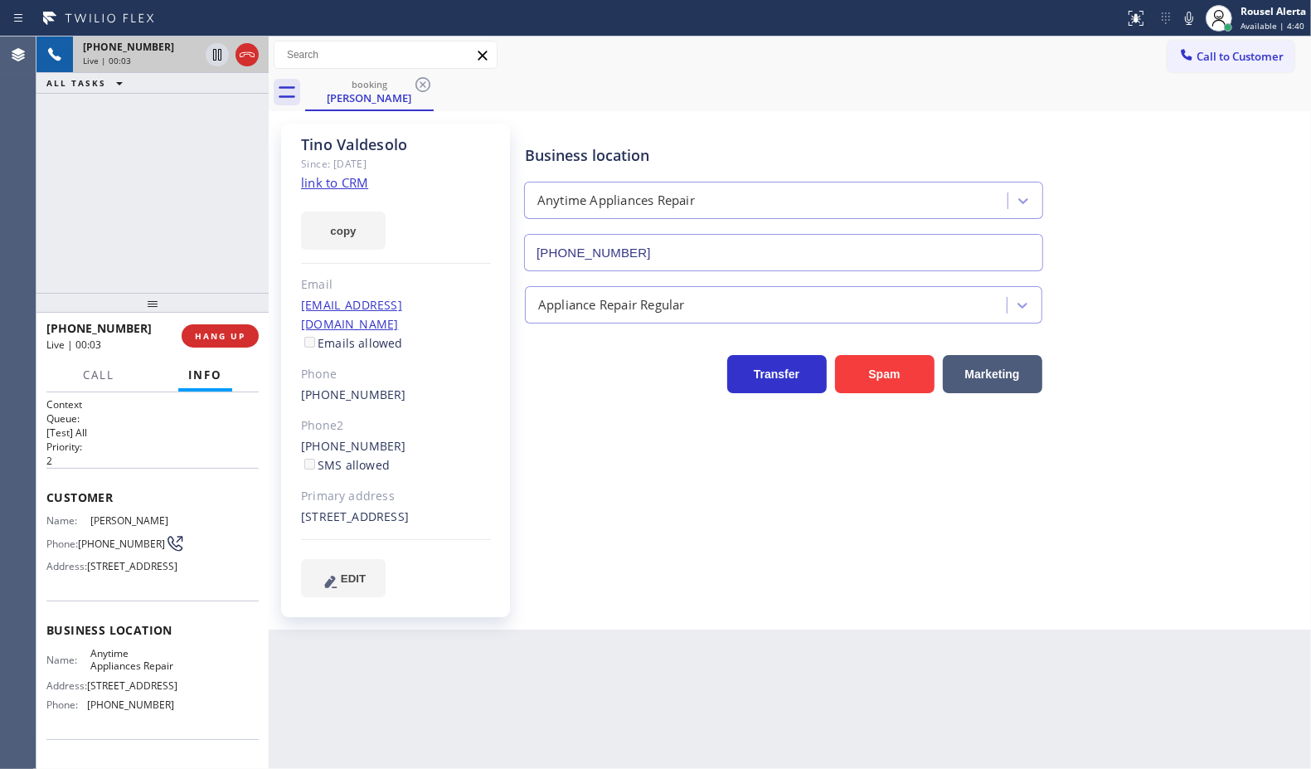
click at [346, 184] on link "link to CRM" at bounding box center [334, 182] width 67 height 17
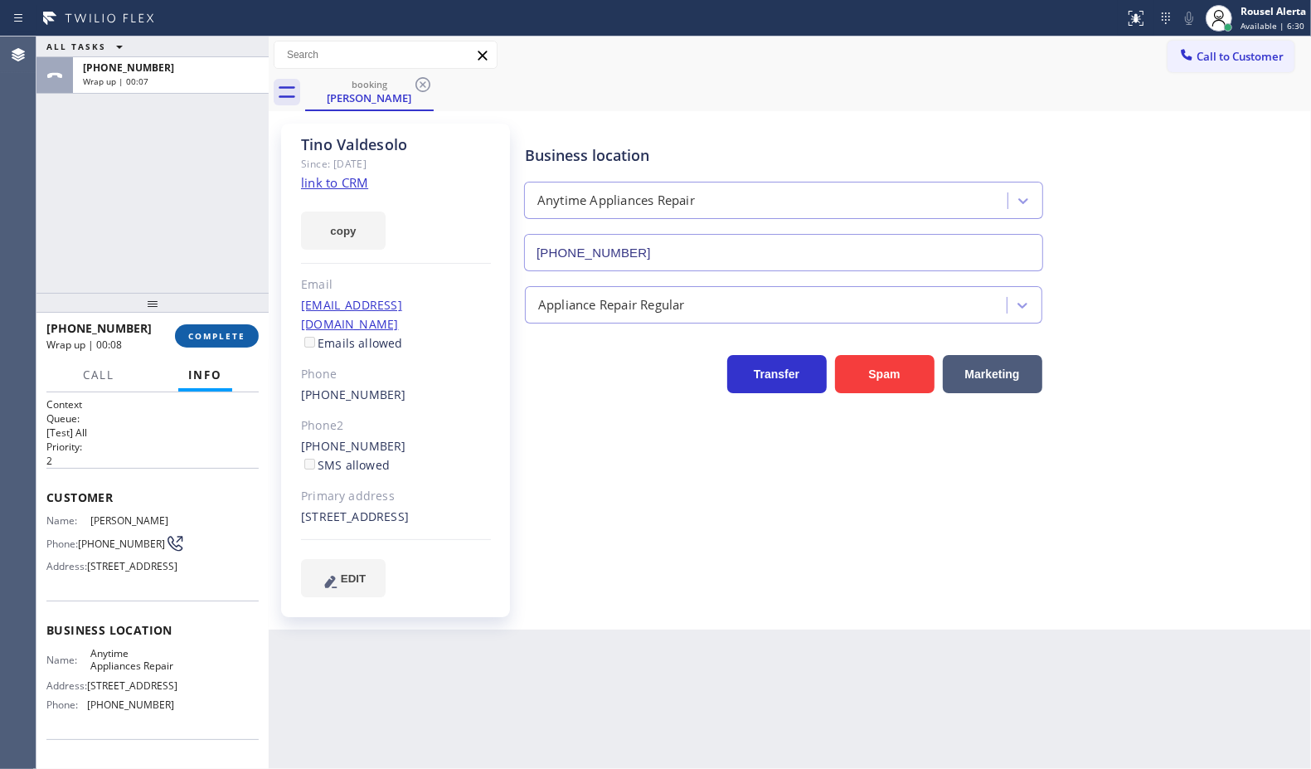
click at [197, 326] on button "COMPLETE" at bounding box center [217, 335] width 84 height 23
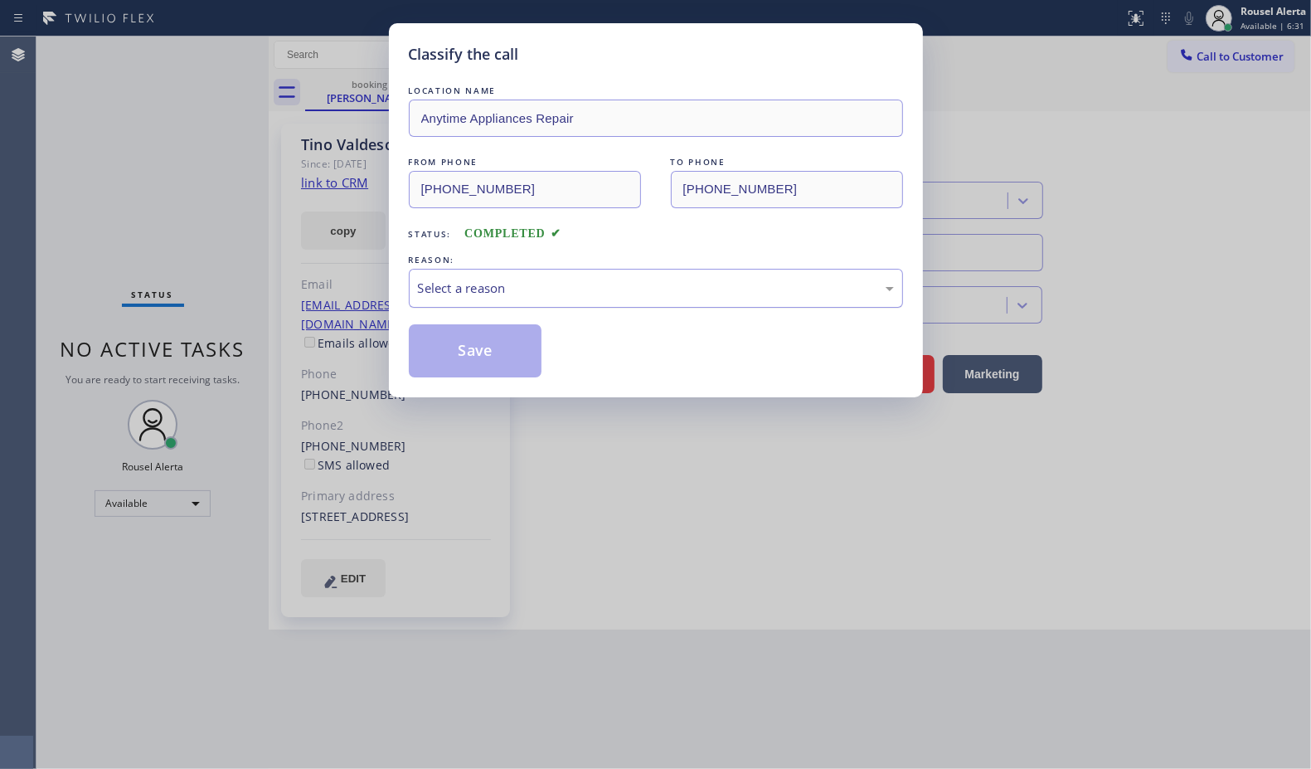
click at [479, 290] on div "Select a reason" at bounding box center [656, 288] width 476 height 19
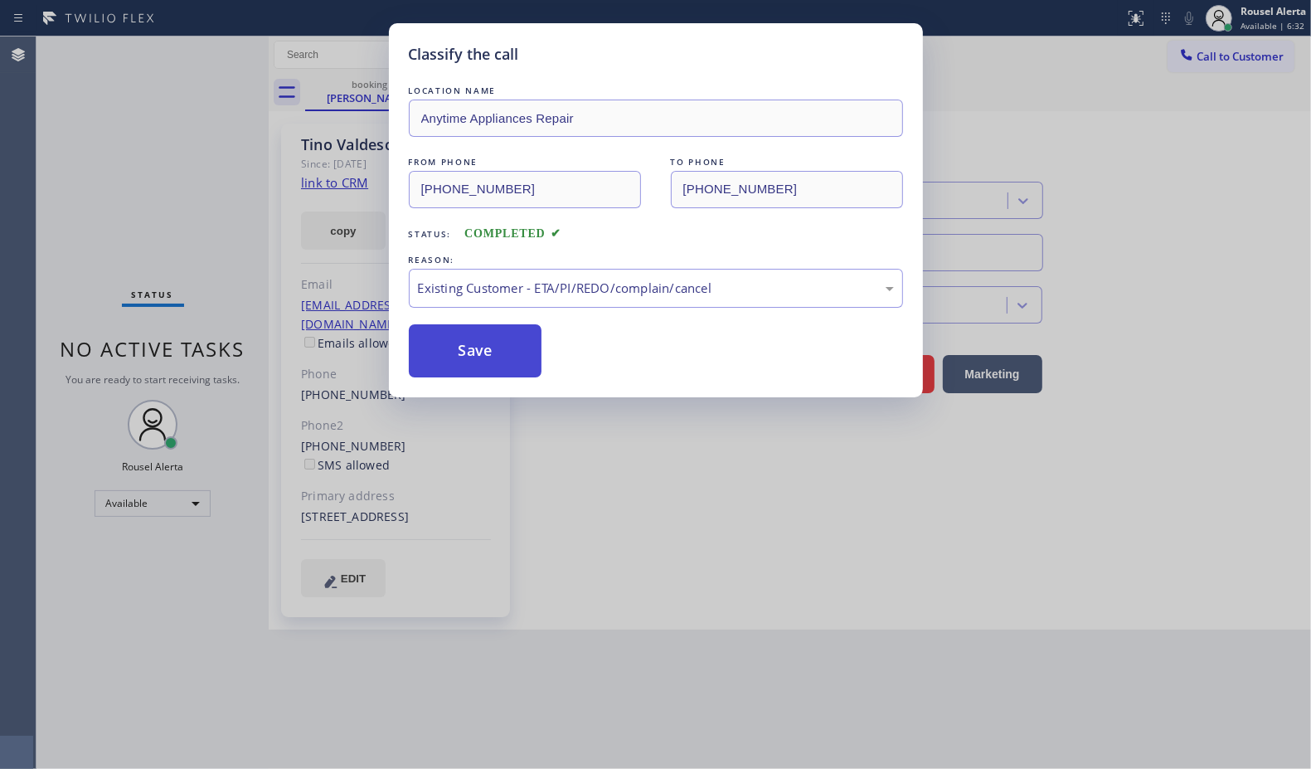
click at [479, 349] on button "Save" at bounding box center [476, 350] width 134 height 53
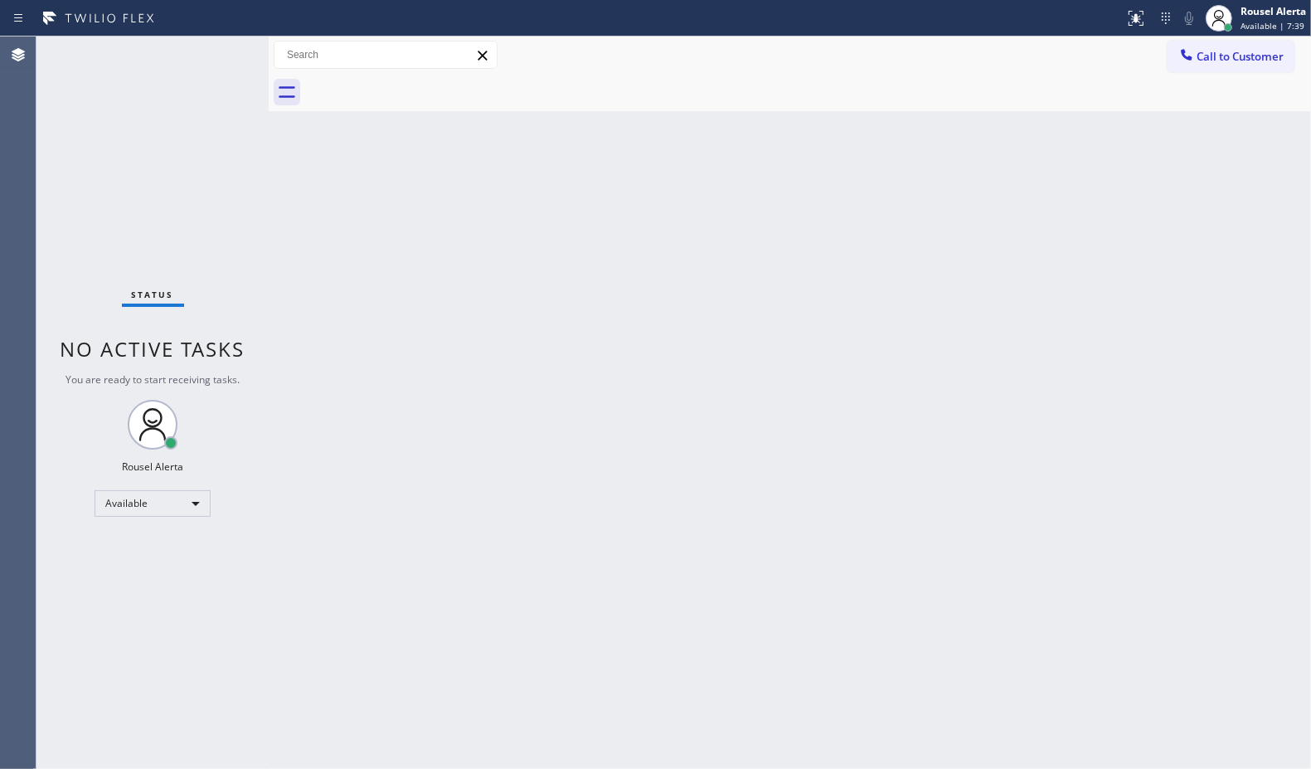
click at [353, 308] on div "Back to Dashboard Change Sender ID Customers Technicians Select a contact Outbo…" at bounding box center [790, 402] width 1043 height 732
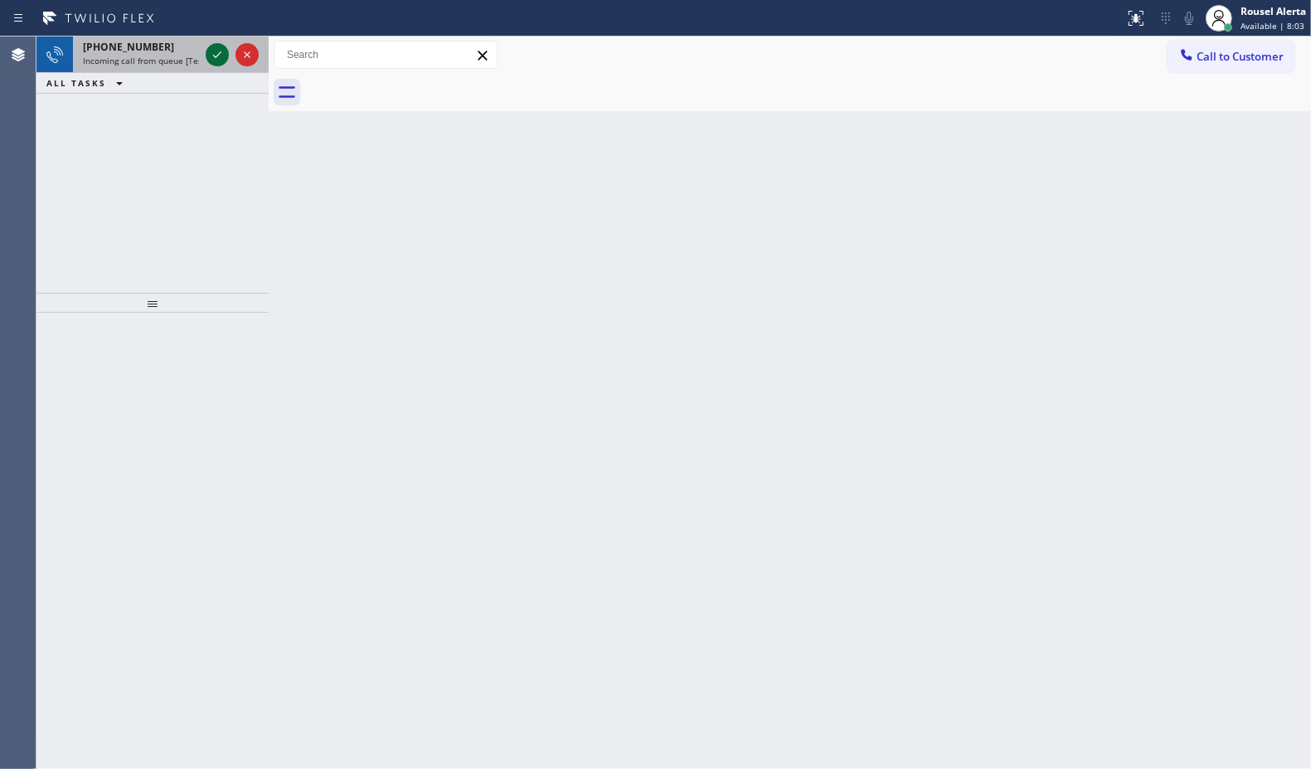
click at [212, 52] on icon at bounding box center [217, 55] width 20 height 20
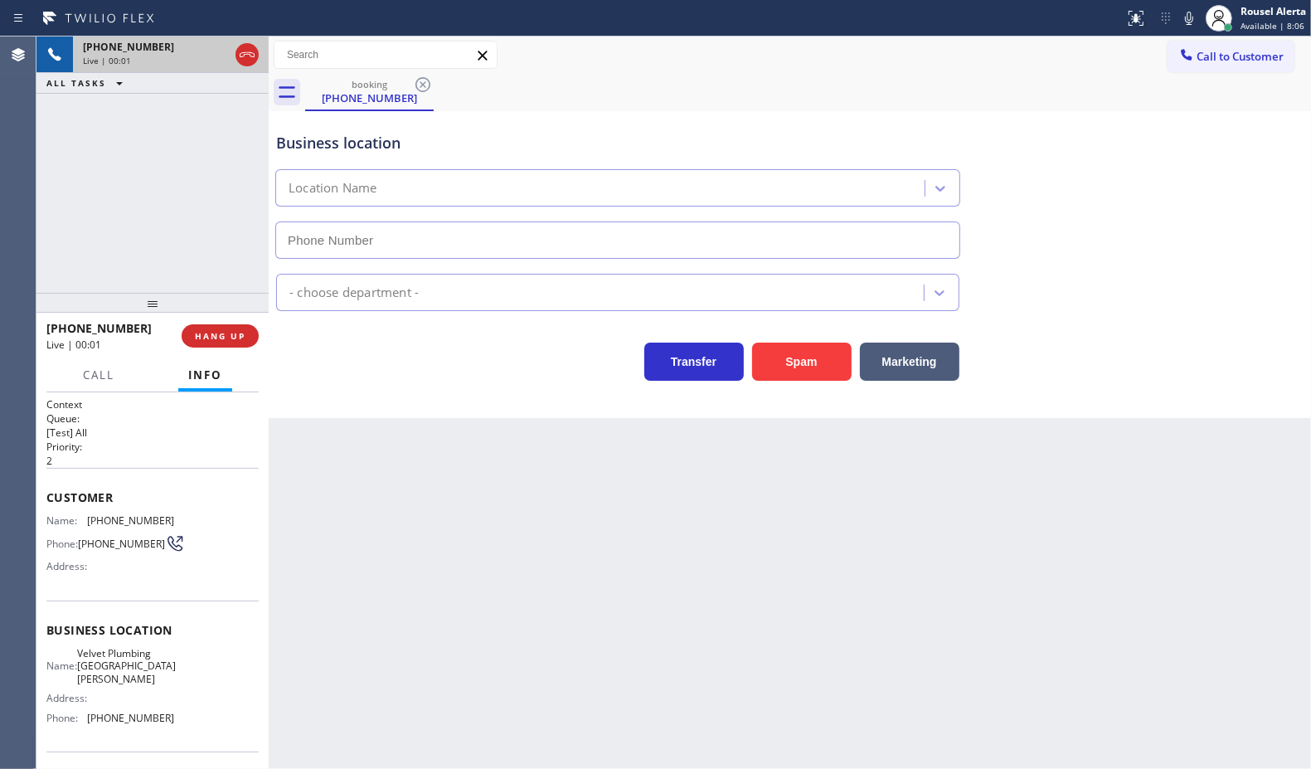
type input "[PHONE_NUMBER]"
click at [880, 629] on div "Back to Dashboard Change Sender ID Customers Technicians Select a contact Outbo…" at bounding box center [790, 402] width 1043 height 732
click at [226, 342] on button "HANG UP" at bounding box center [220, 335] width 77 height 23
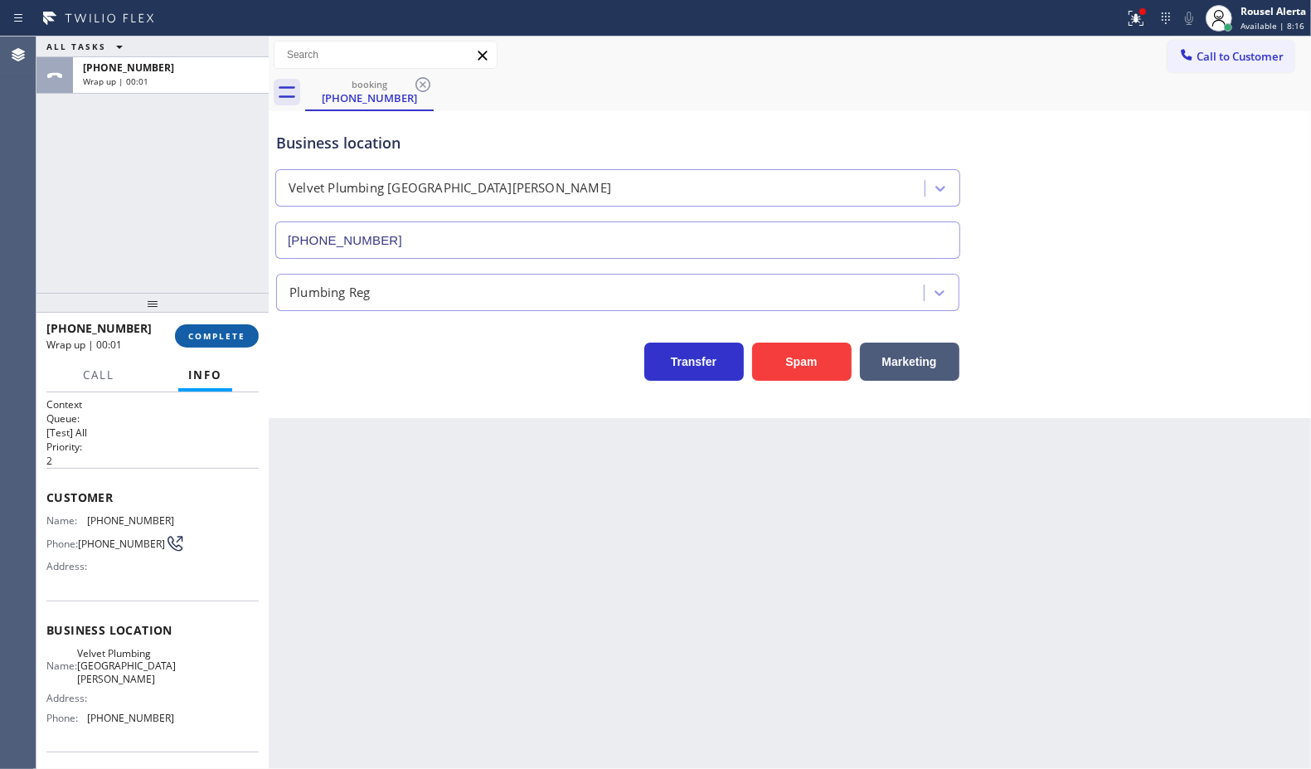
click at [226, 342] on button "COMPLETE" at bounding box center [217, 335] width 84 height 23
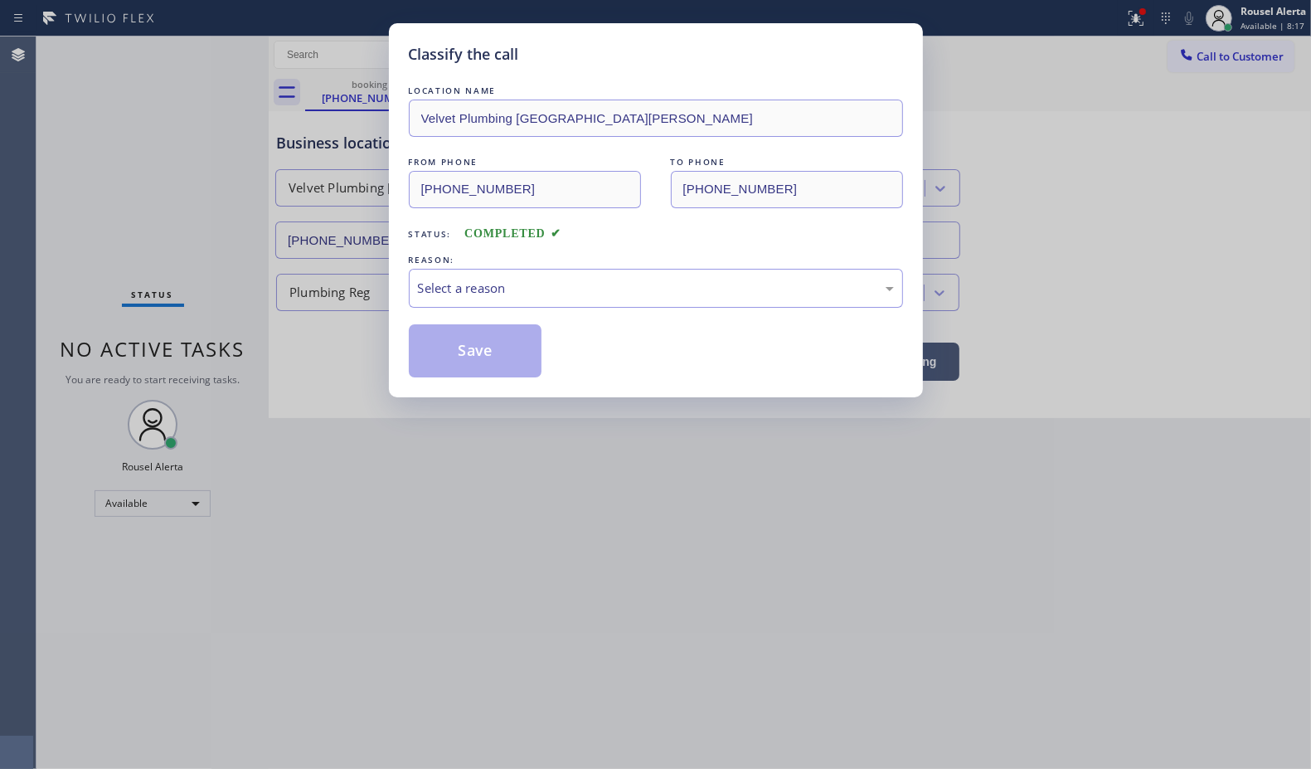
click at [418, 294] on div "Select a reason" at bounding box center [656, 288] width 476 height 19
click at [494, 357] on button "Save" at bounding box center [476, 350] width 134 height 53
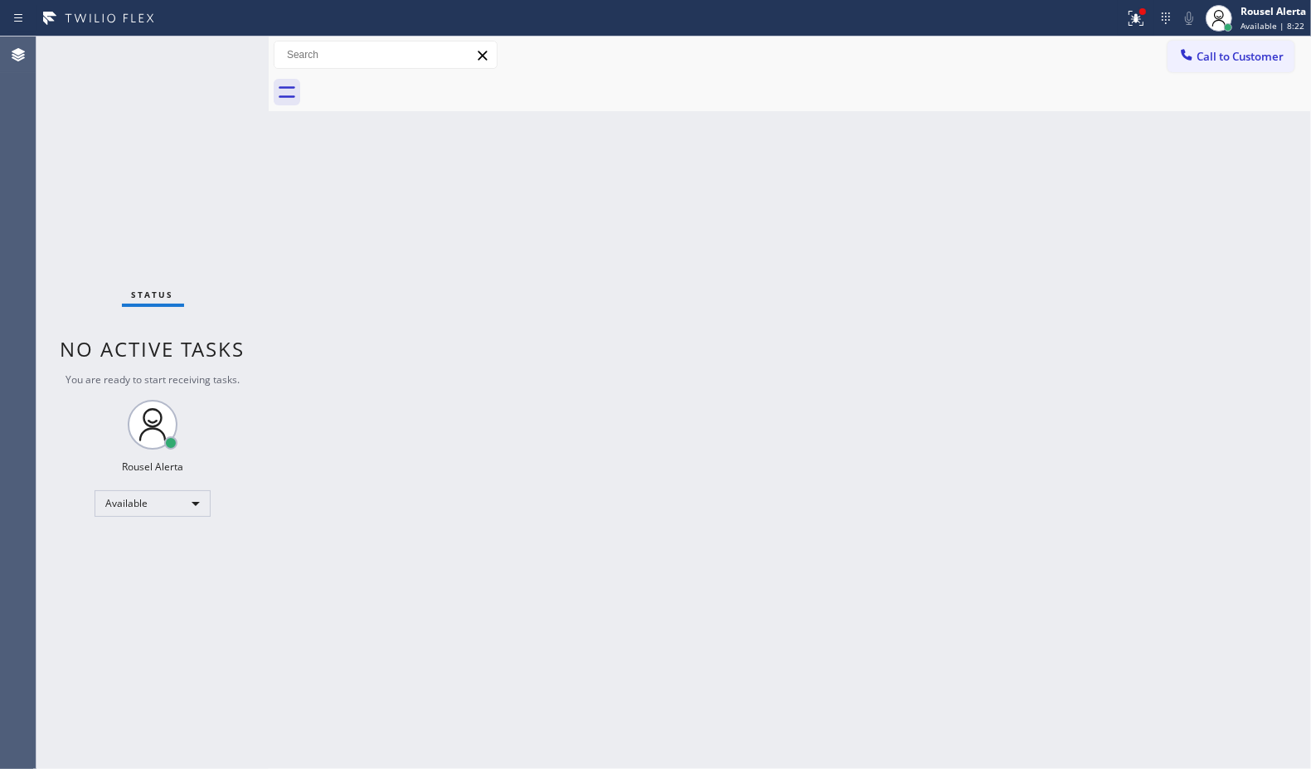
click at [208, 41] on div "Status No active tasks You are ready to start receiving tasks. Rousel Alerta Av…" at bounding box center [152, 402] width 232 height 732
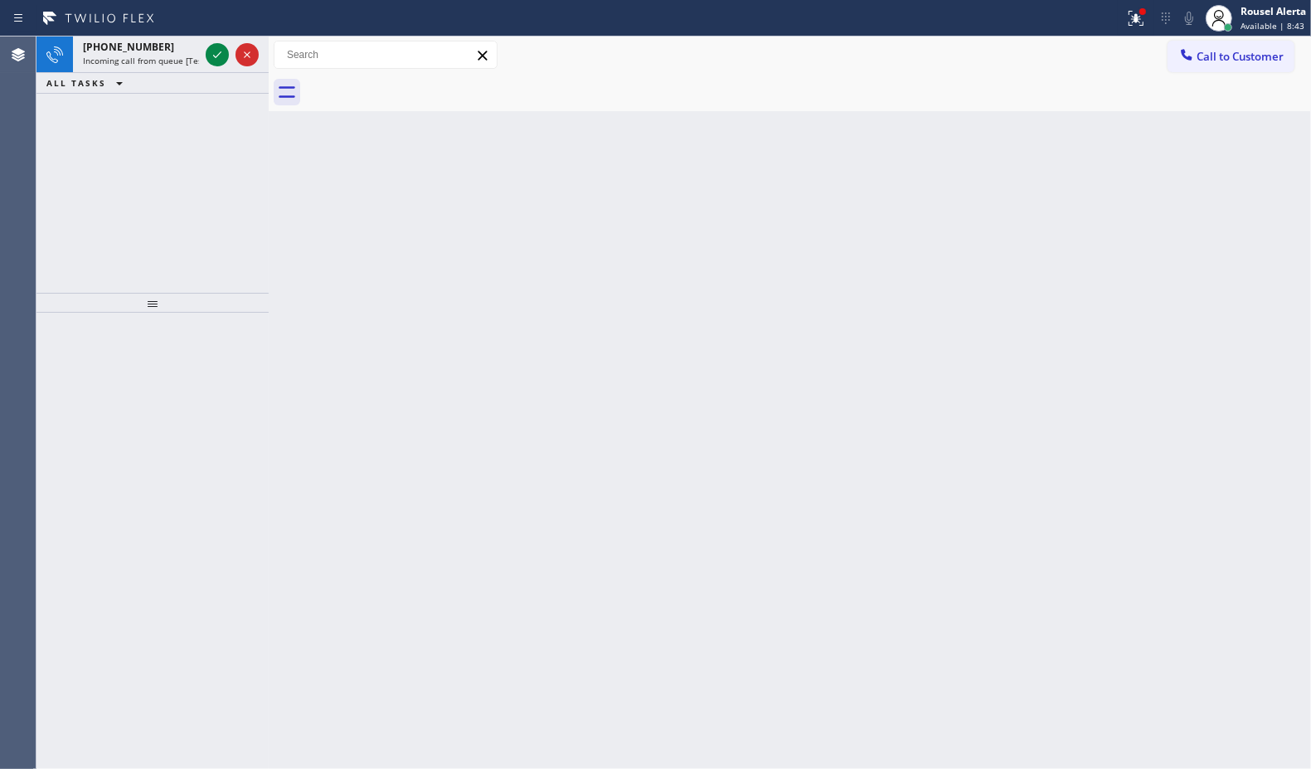
click at [208, 41] on div at bounding box center [232, 54] width 60 height 36
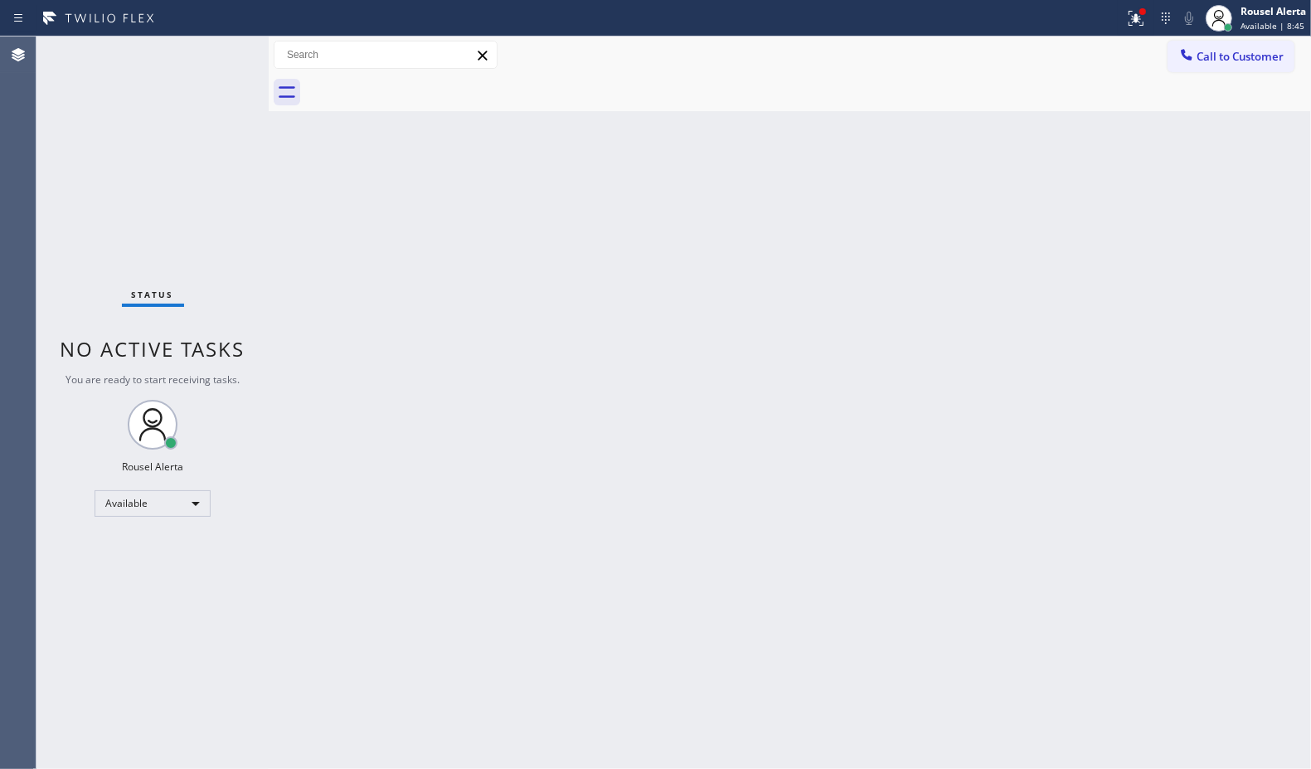
click at [212, 56] on div "Status No active tasks You are ready to start receiving tasks. Rousel Alerta Av…" at bounding box center [152, 402] width 232 height 732
click at [1118, 8] on div at bounding box center [1136, 18] width 36 height 20
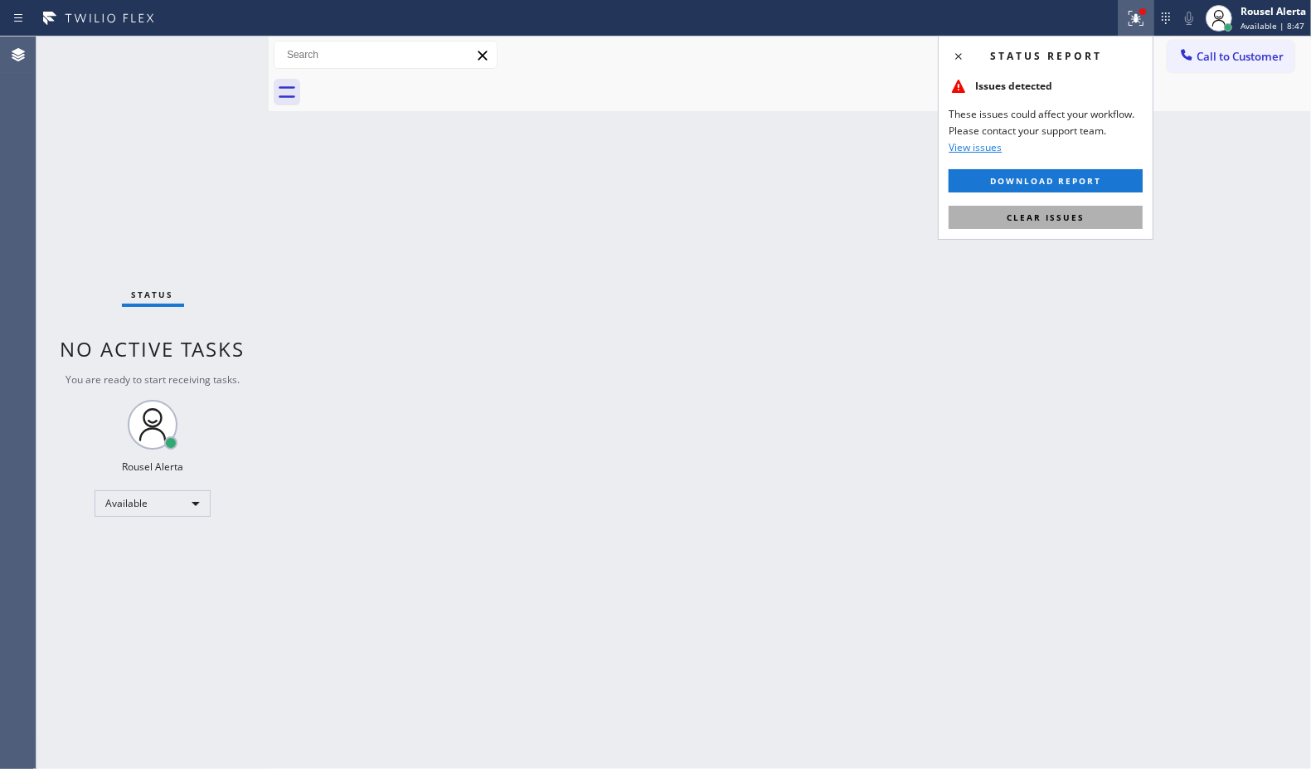
click at [1066, 222] on span "Clear issues" at bounding box center [1046, 218] width 78 height 12
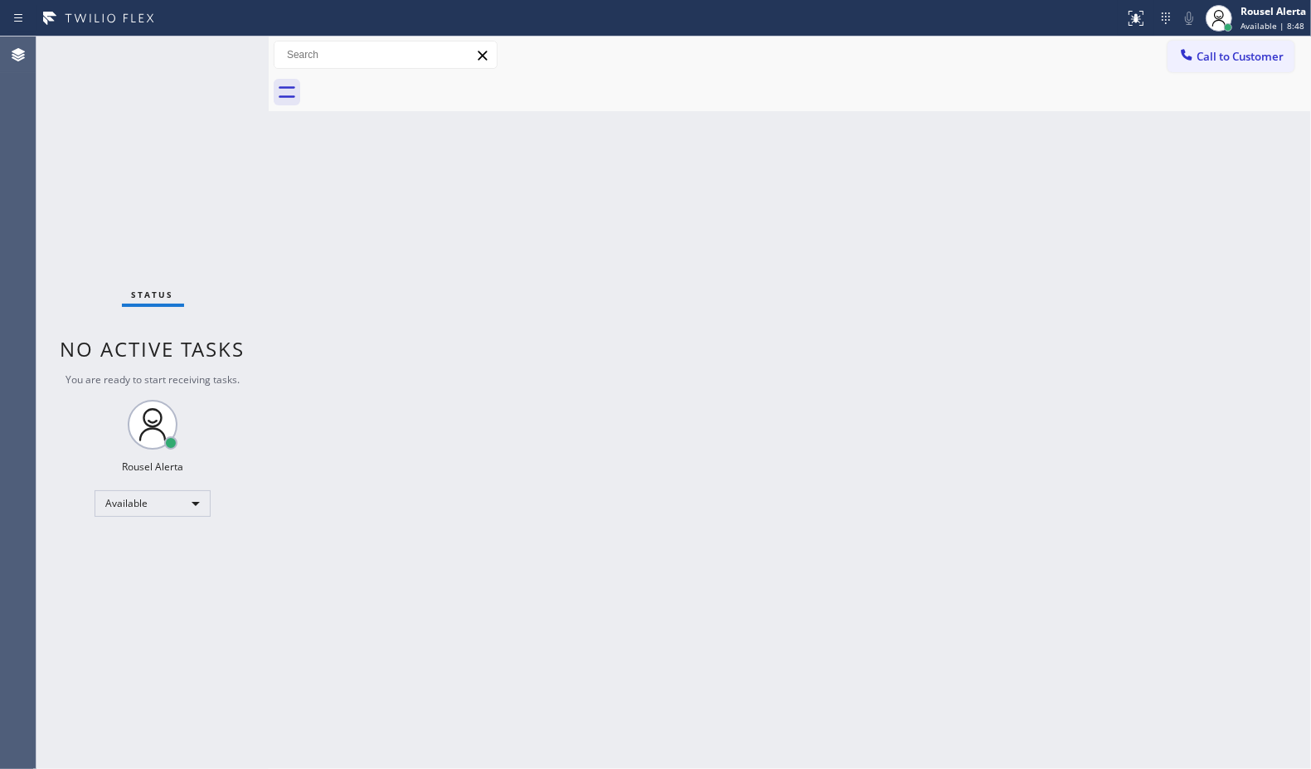
click at [988, 357] on div "Back to Dashboard Change Sender ID Customers Technicians Select a contact Outbo…" at bounding box center [790, 402] width 1043 height 732
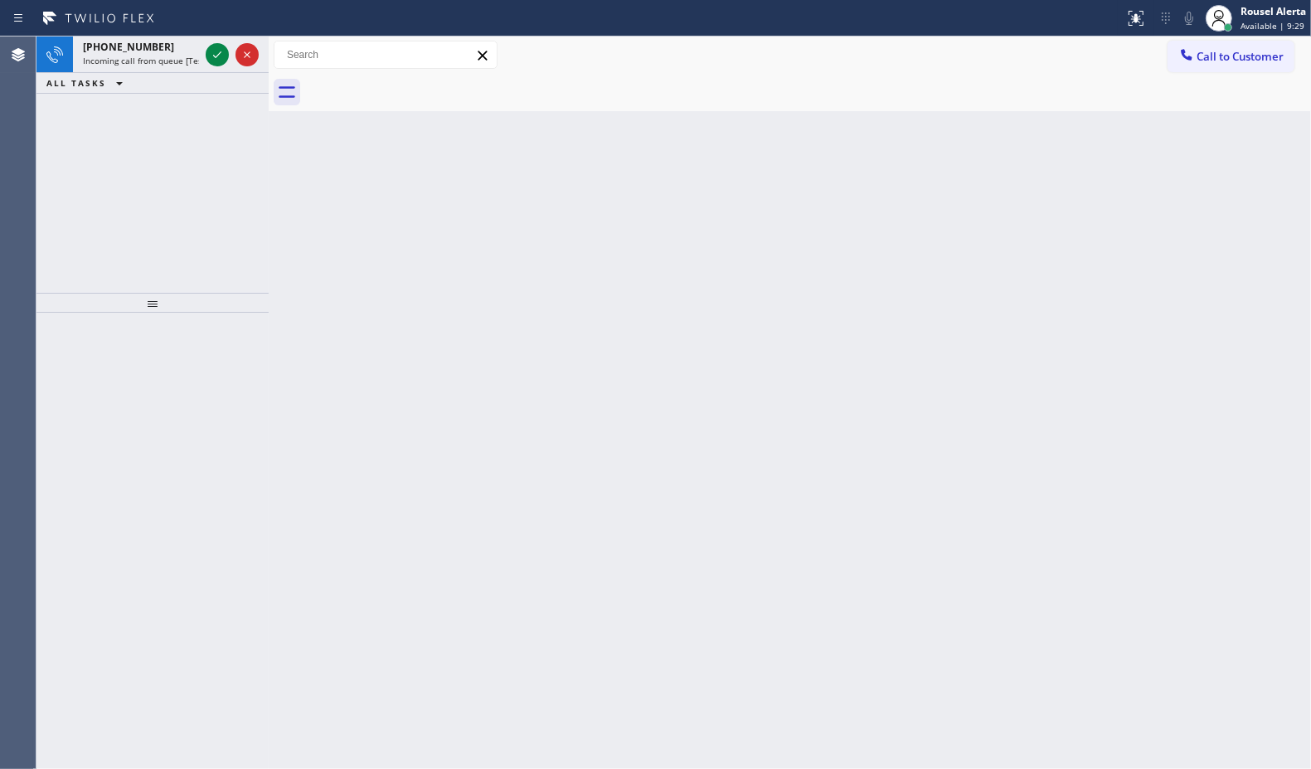
click at [200, 52] on div "[PHONE_NUMBER] Incoming call from queue [Test] All" at bounding box center [137, 54] width 129 height 36
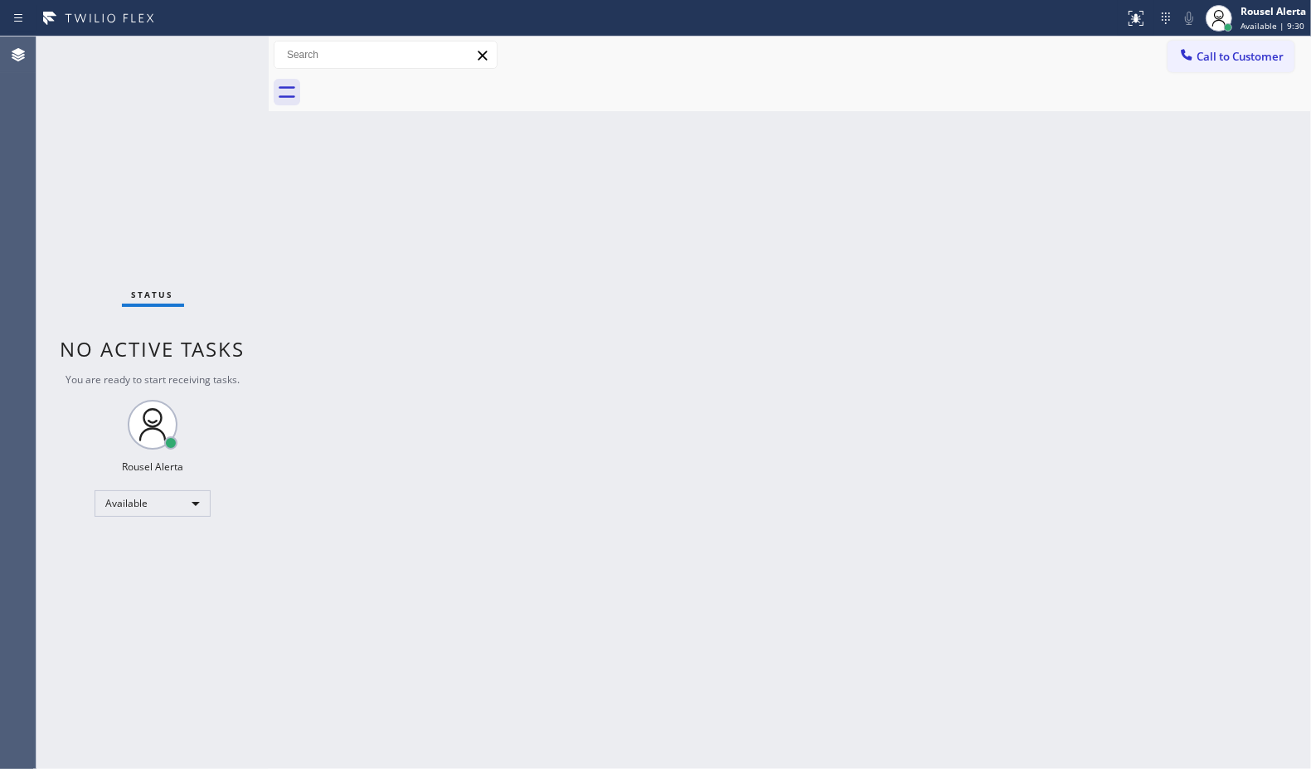
click at [200, 52] on div "Status No active tasks You are ready to start receiving tasks. Rousel Alerta Av…" at bounding box center [152, 402] width 232 height 732
click at [350, 241] on div "Back to Dashboard Change Sender ID Customers Technicians Select a contact Outbo…" at bounding box center [790, 402] width 1043 height 732
click at [201, 46] on div "Status No active tasks You are ready to start receiving tasks. Rousel Alerta Av…" at bounding box center [152, 402] width 232 height 732
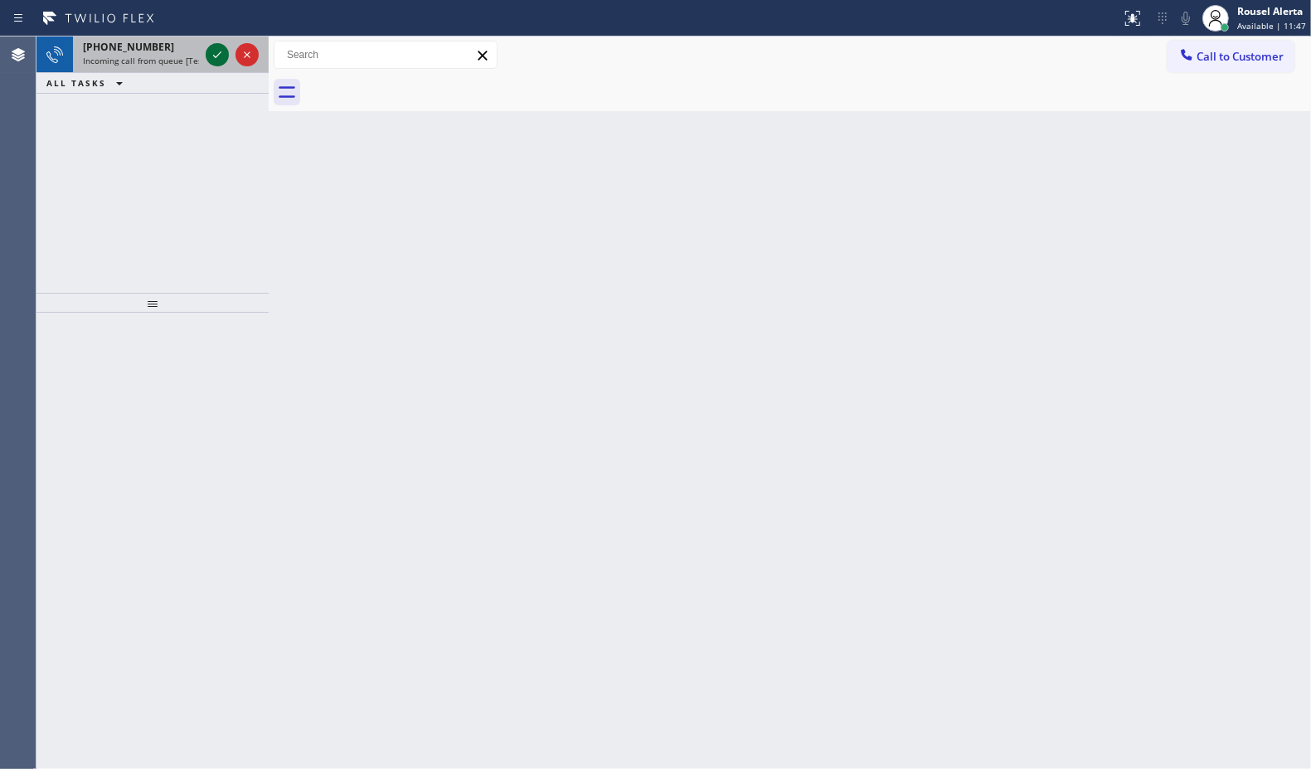
click at [217, 58] on icon at bounding box center [217, 55] width 20 height 20
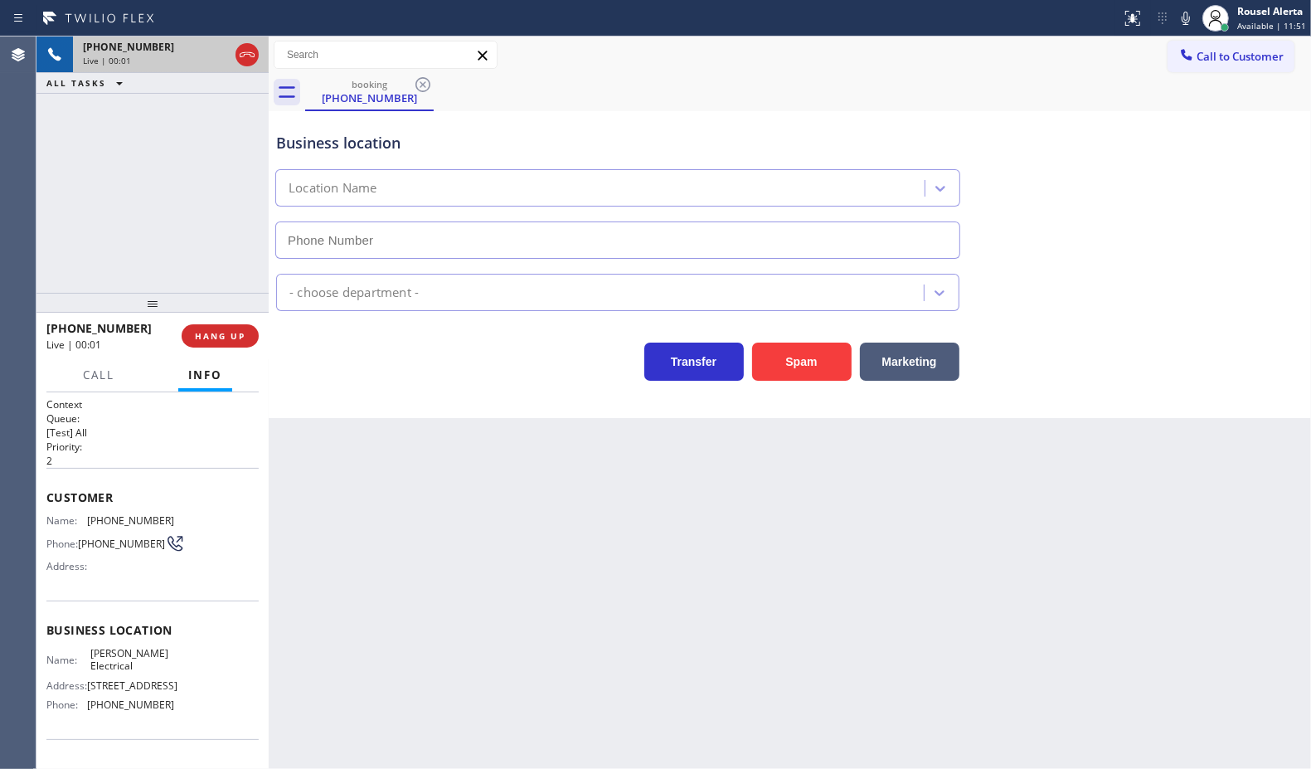
type input "[PHONE_NUMBER]"
click at [807, 362] on button "Spam" at bounding box center [802, 362] width 100 height 38
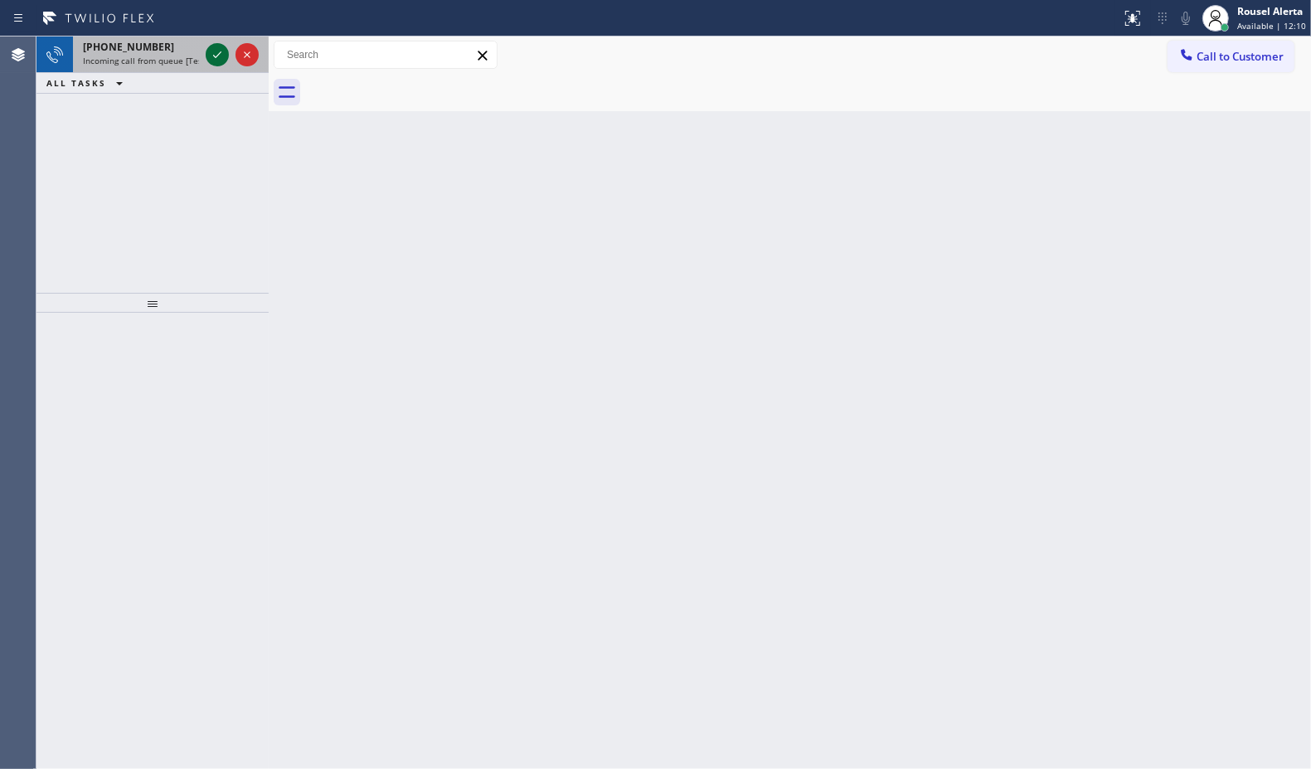
click at [217, 56] on icon at bounding box center [217, 54] width 8 height 7
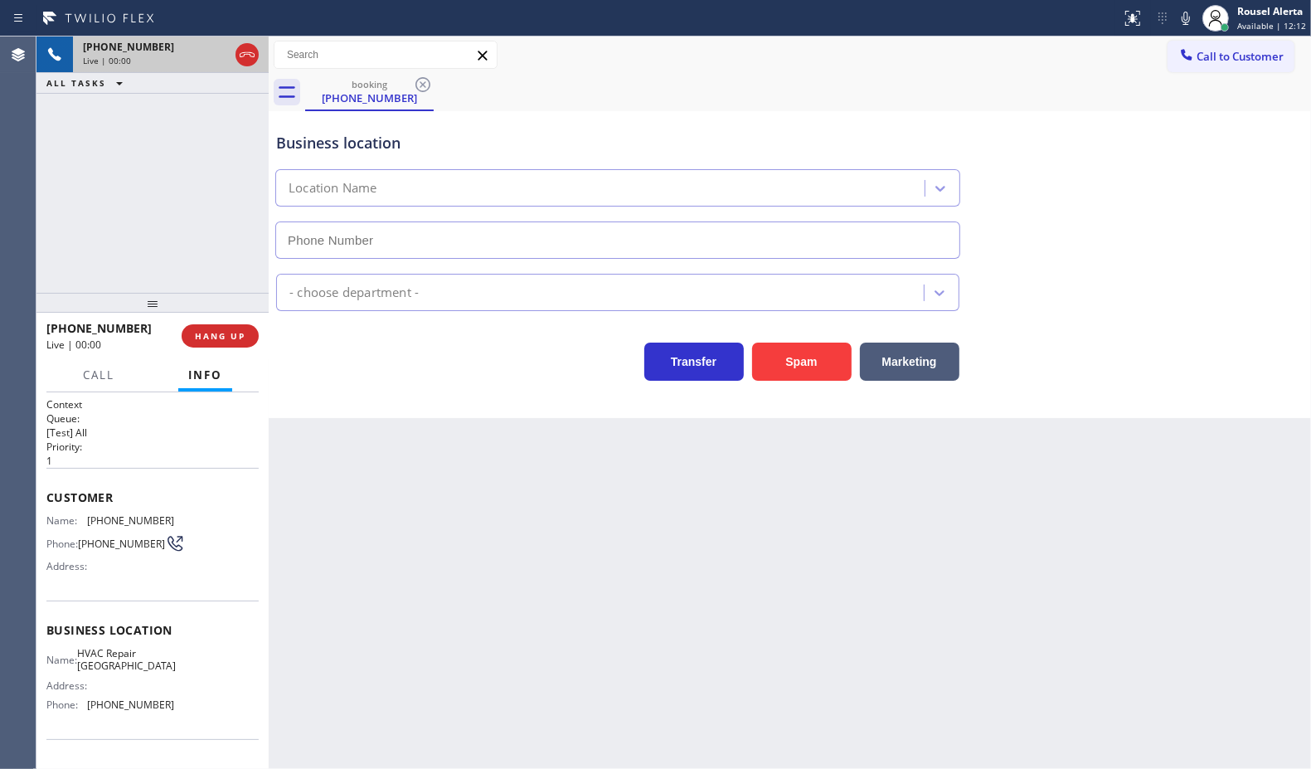
type input "[PHONE_NUMBER]"
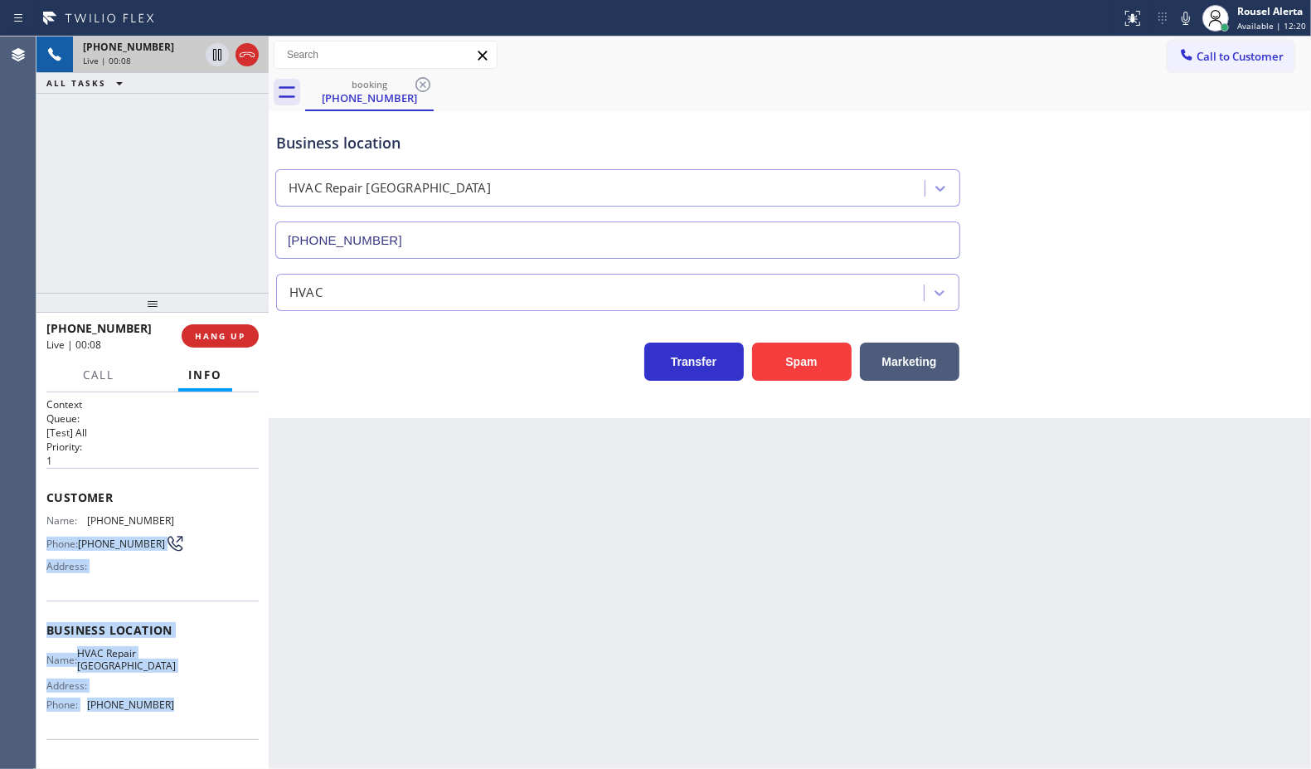
drag, startPoint x: 168, startPoint y: 723, endPoint x: 41, endPoint y: 529, distance: 230.8
click at [41, 529] on div "Context Queue: [Test] All Priority: 1 Customer Name: [PHONE_NUMBER] Phone: [PHO…" at bounding box center [152, 580] width 232 height 377
click at [235, 334] on span "HANG UP" at bounding box center [220, 336] width 51 height 12
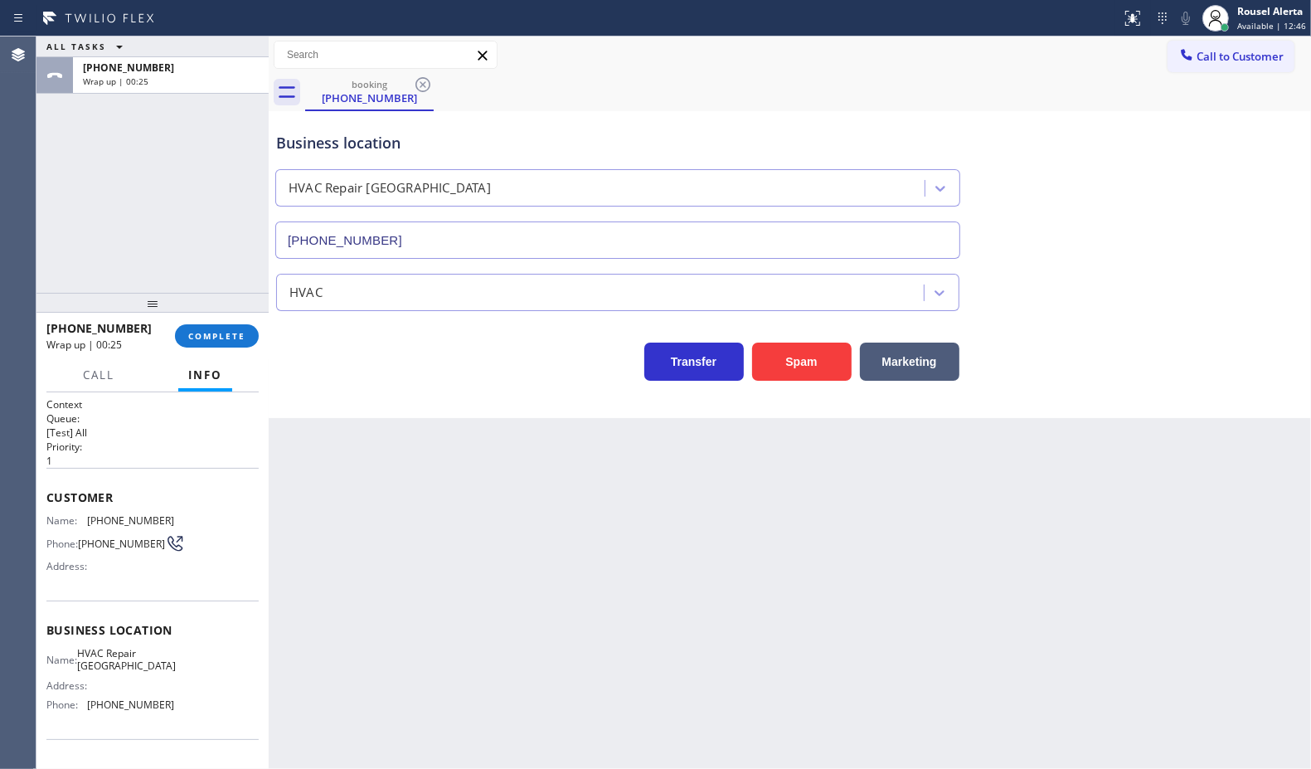
click at [231, 313] on div at bounding box center [152, 303] width 232 height 20
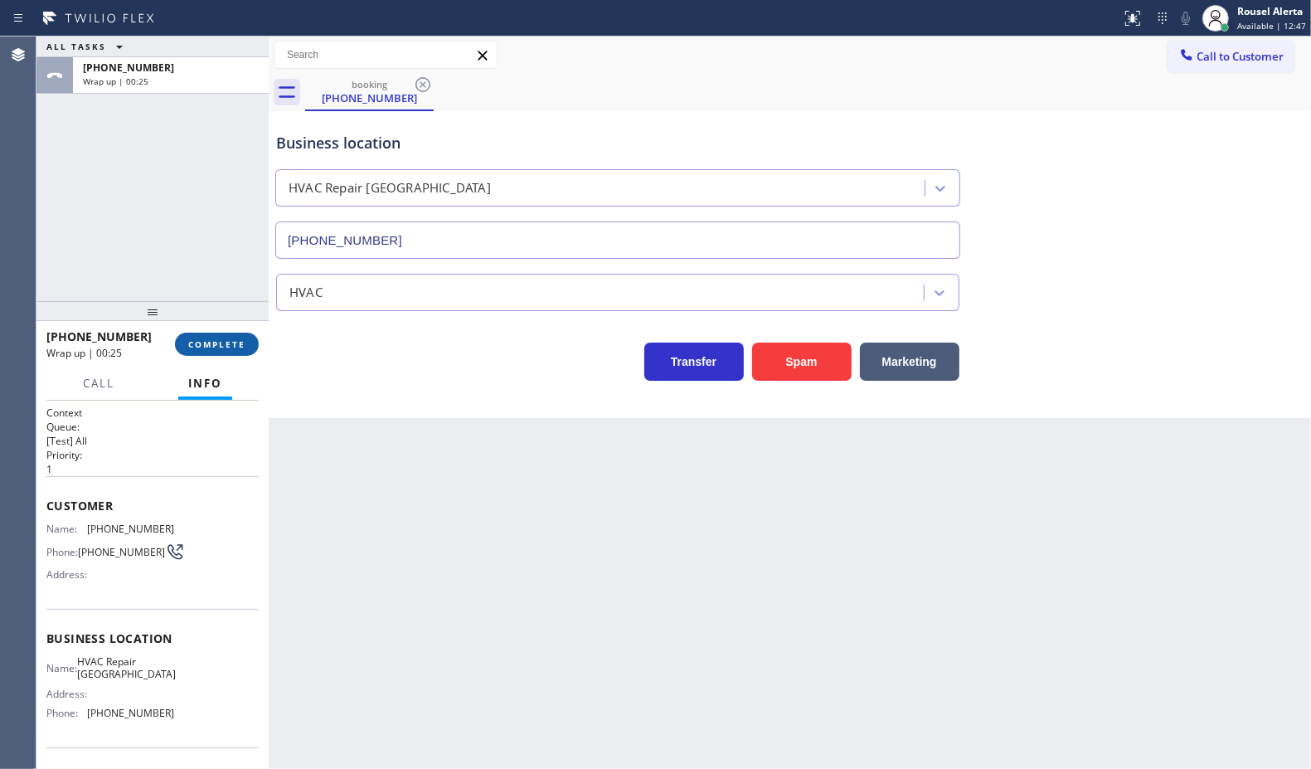
click at [229, 336] on button "COMPLETE" at bounding box center [217, 344] width 84 height 23
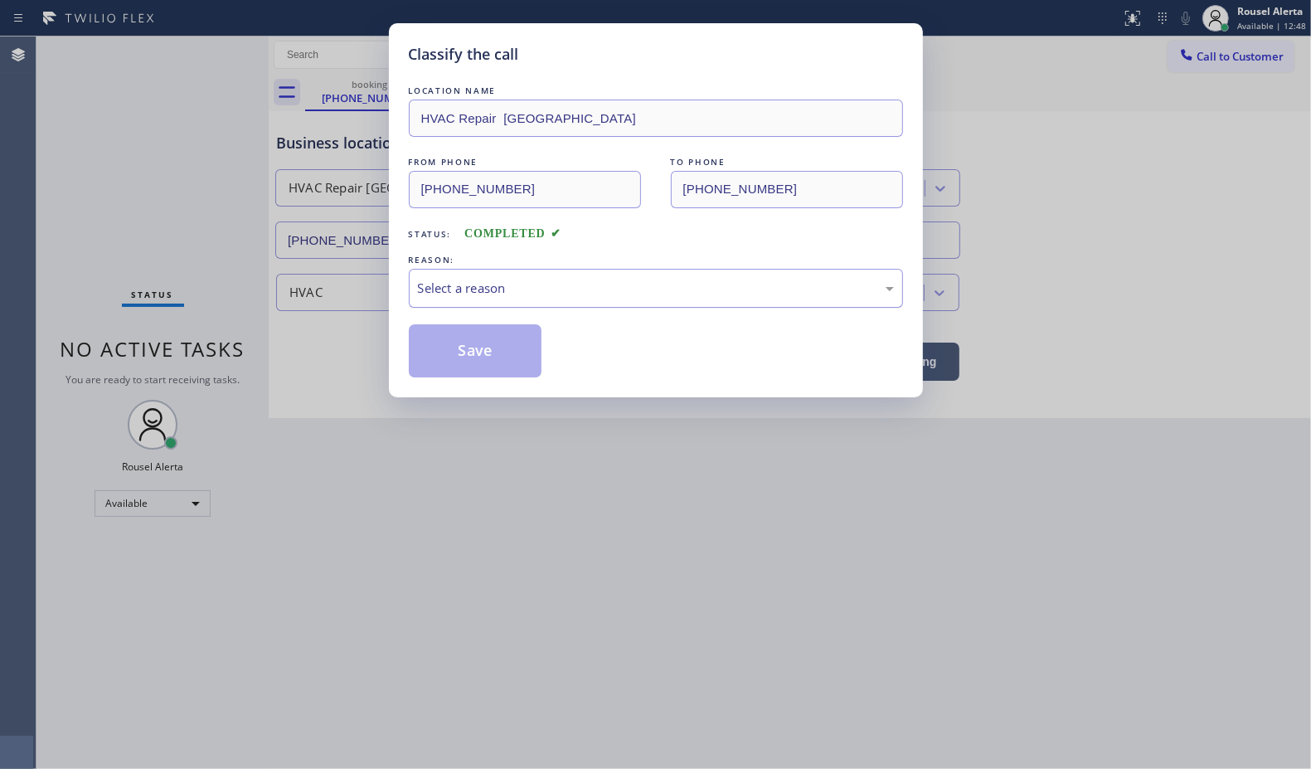
click at [449, 280] on div "Select a reason" at bounding box center [656, 288] width 476 height 19
click at [491, 353] on button "Save" at bounding box center [476, 350] width 134 height 53
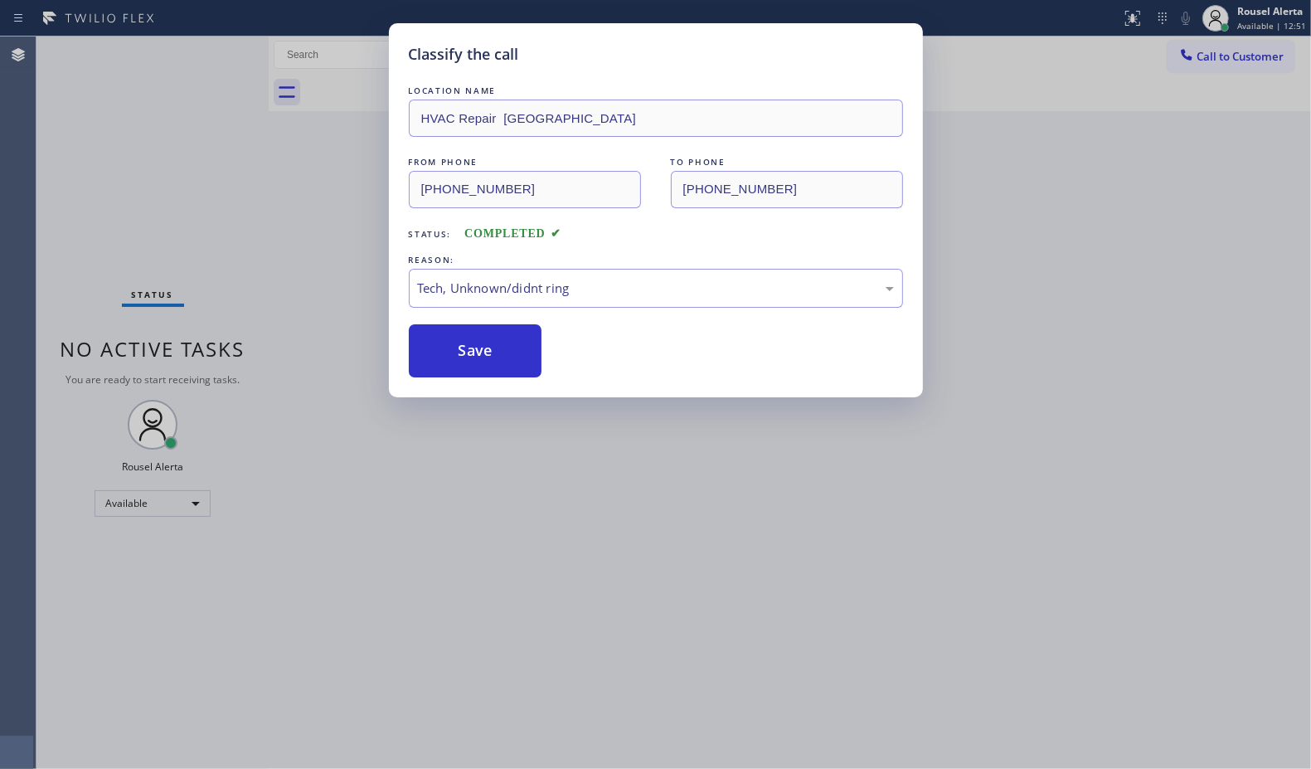
click at [562, 508] on div "Classify the call LOCATION NAME HVAC Repair [GEOGRAPHIC_DATA] FROM PHONE [PHONE…" at bounding box center [655, 384] width 1311 height 769
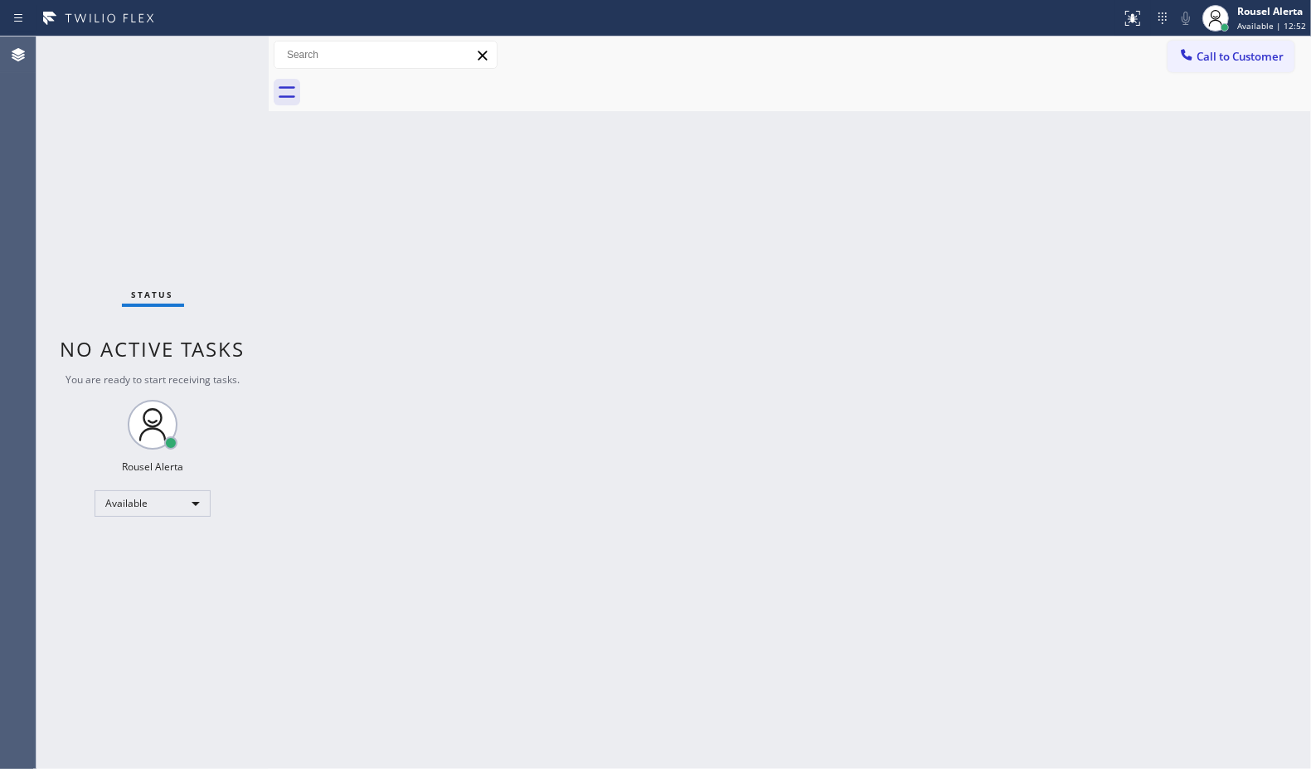
click at [562, 508] on div "Back to Dashboard Change Sender ID Customers Technicians Select a contact Outbo…" at bounding box center [790, 402] width 1043 height 732
click at [203, 36] on div "Status No active tasks You are ready to start receiving tasks. Rousel Alerta Av…" at bounding box center [152, 402] width 232 height 732
click at [202, 42] on div "Status No active tasks You are ready to start receiving tasks. Rousel Alerta Av…" at bounding box center [152, 402] width 232 height 732
click at [860, 508] on div "Back to Dashboard Change Sender ID Customers Technicians Select a contact Outbo…" at bounding box center [790, 402] width 1043 height 732
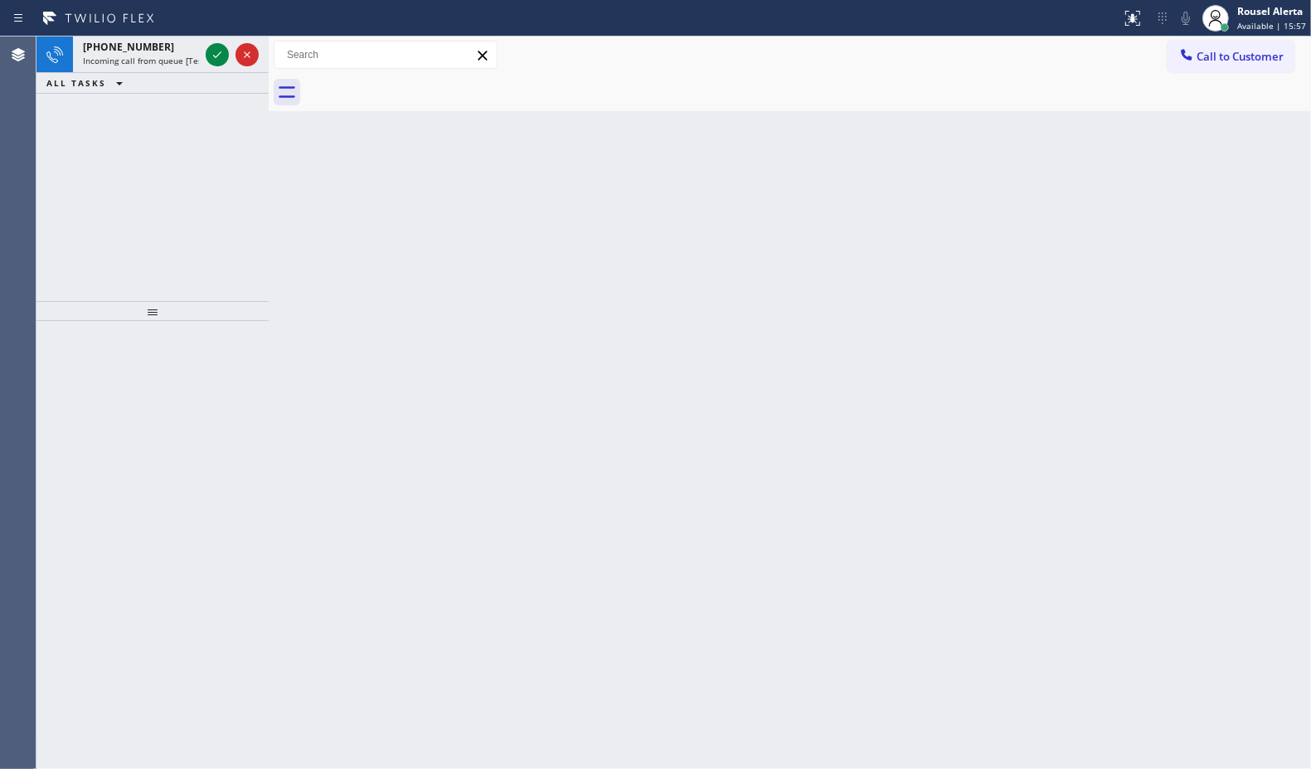
click at [168, 46] on div "[PHONE_NUMBER]" at bounding box center [141, 47] width 116 height 14
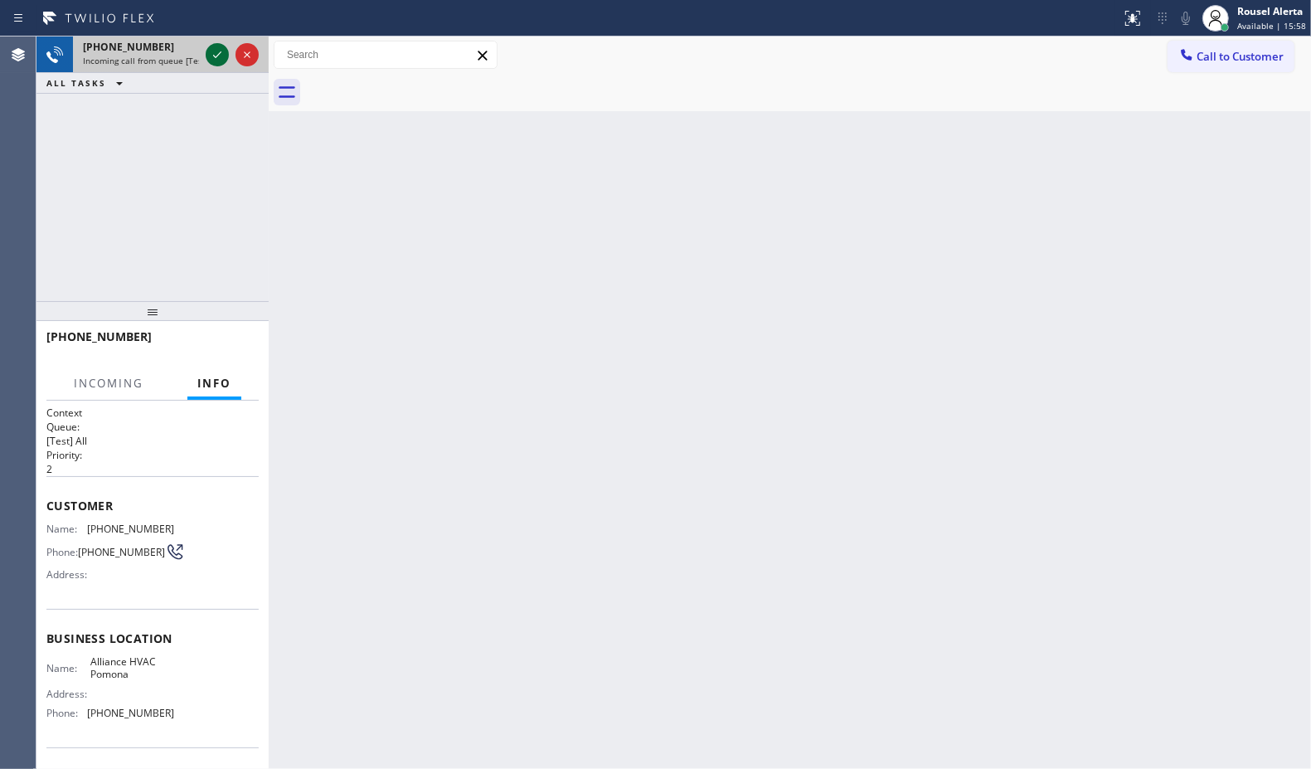
click at [208, 47] on icon at bounding box center [217, 55] width 20 height 20
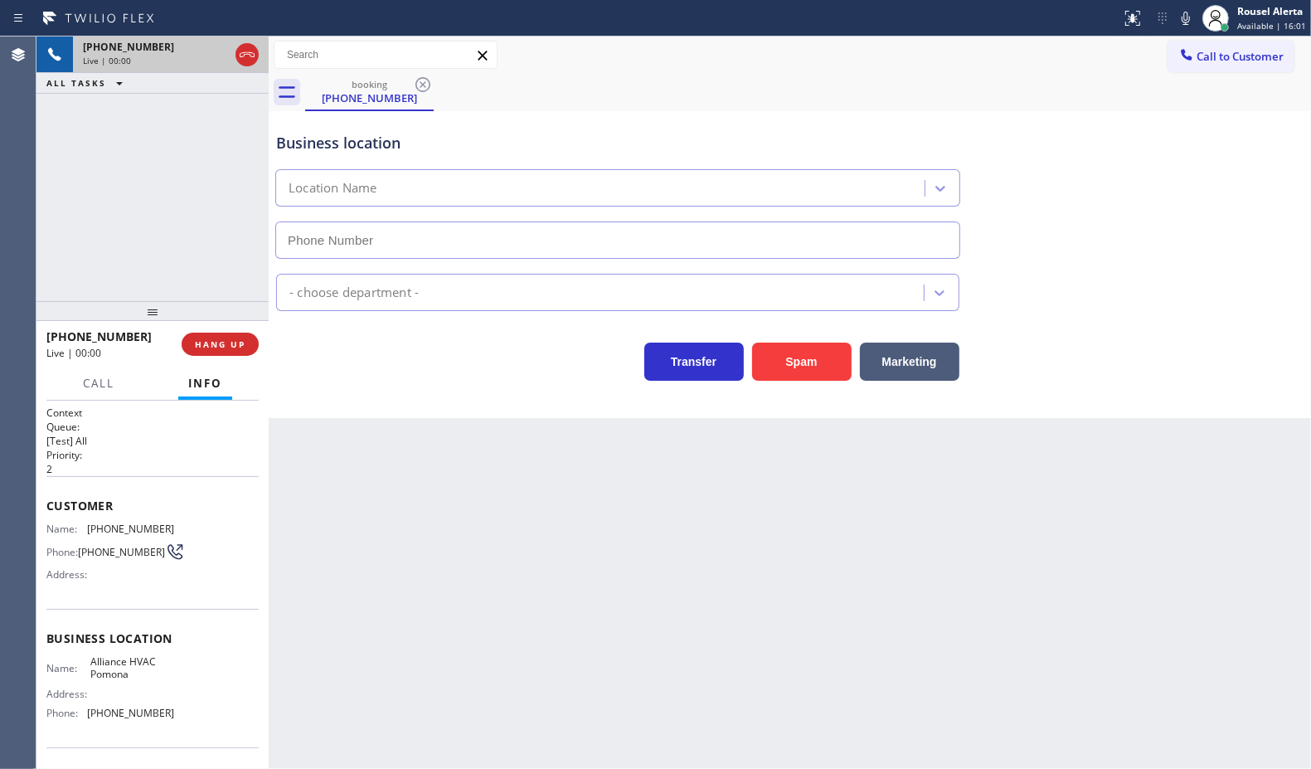
type input "[PHONE_NUMBER]"
click at [802, 369] on button "Spam" at bounding box center [802, 362] width 100 height 38
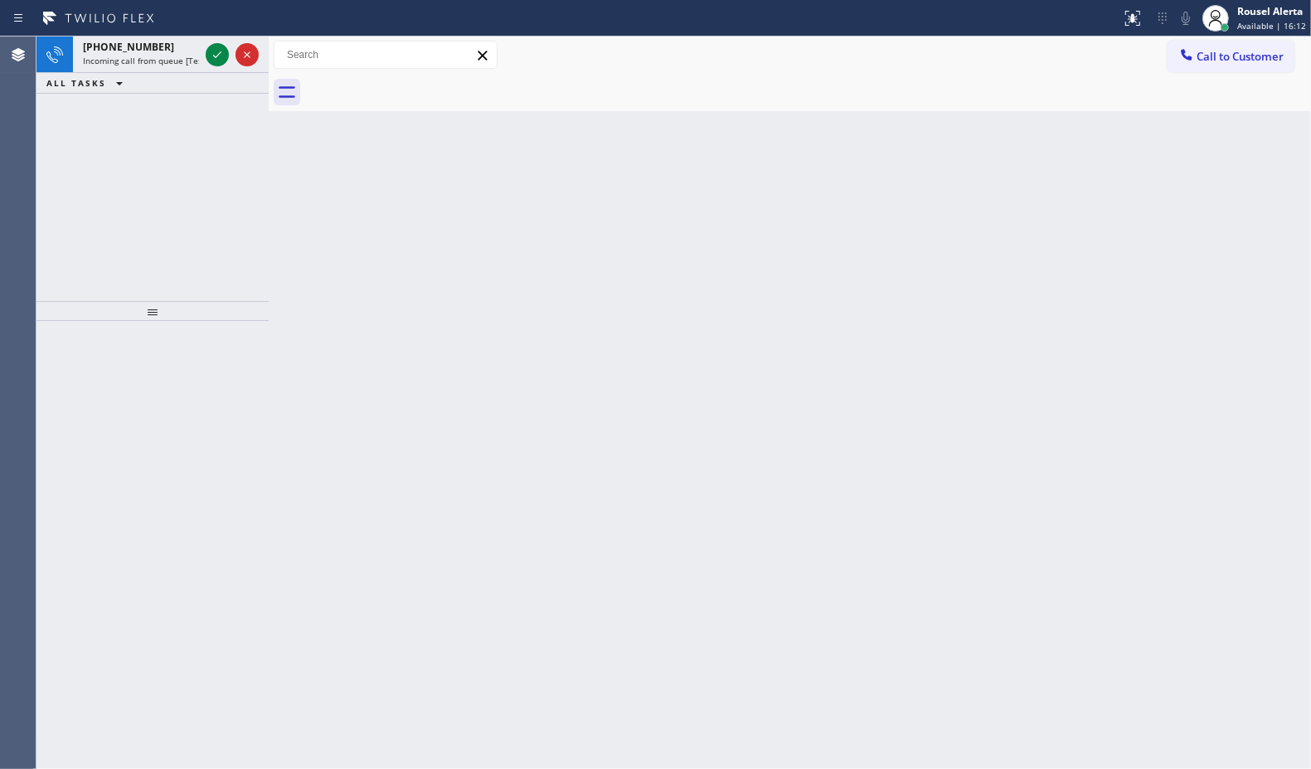
click at [203, 42] on div at bounding box center [232, 54] width 60 height 36
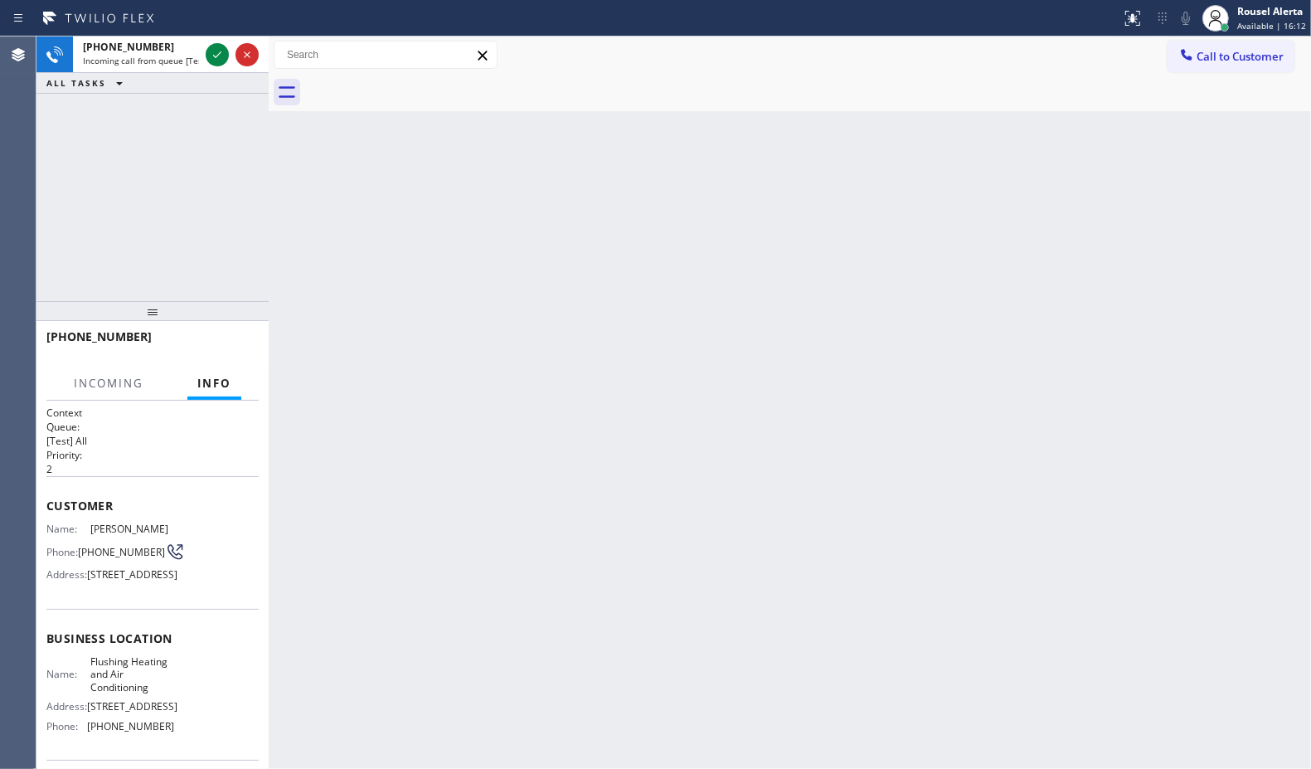
click at [203, 42] on div at bounding box center [232, 54] width 60 height 36
click at [204, 47] on div at bounding box center [232, 54] width 60 height 36
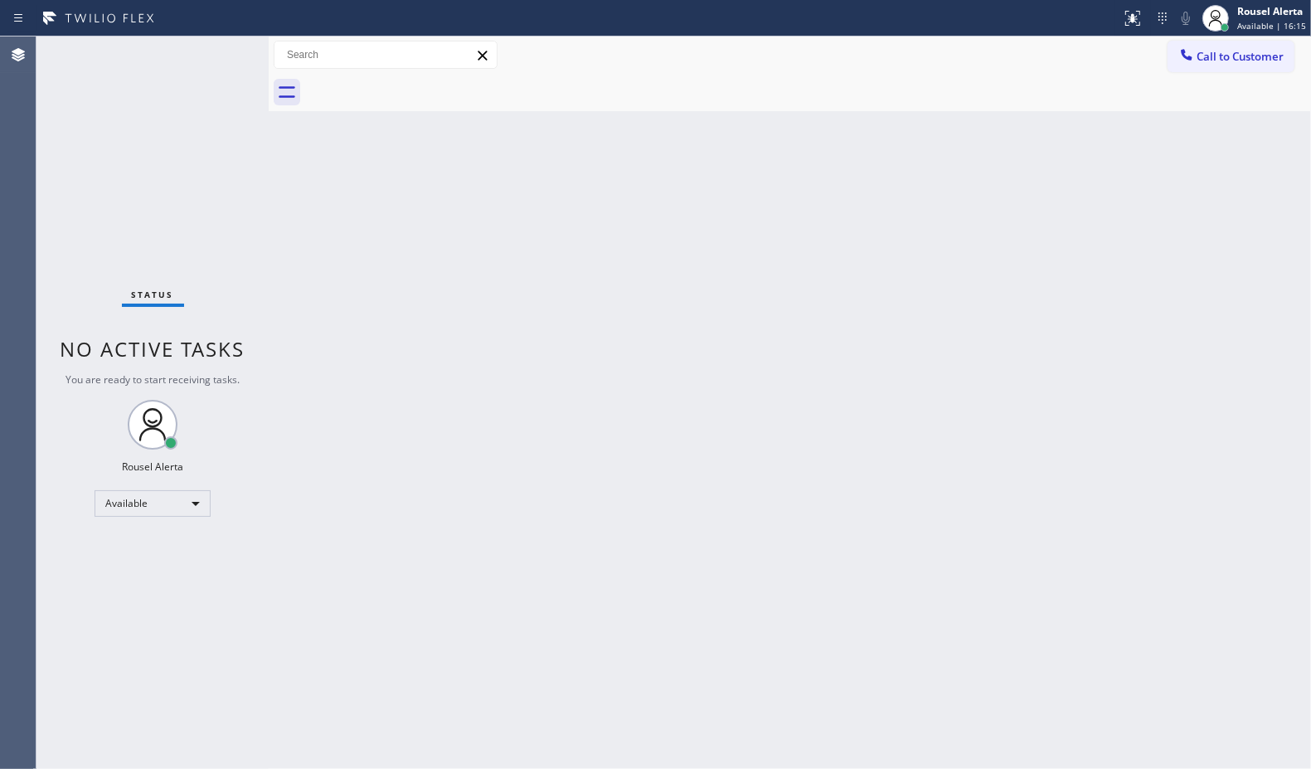
click at [206, 51] on div "Status No active tasks You are ready to start receiving tasks. Rousel Alerta Av…" at bounding box center [152, 402] width 232 height 732
click at [208, 47] on div "Status No active tasks You are ready to start receiving tasks. Rousel Alerta Av…" at bounding box center [152, 402] width 232 height 732
click at [205, 50] on div "Status No active tasks You are ready to start receiving tasks. Rousel Alerta Av…" at bounding box center [152, 402] width 232 height 732
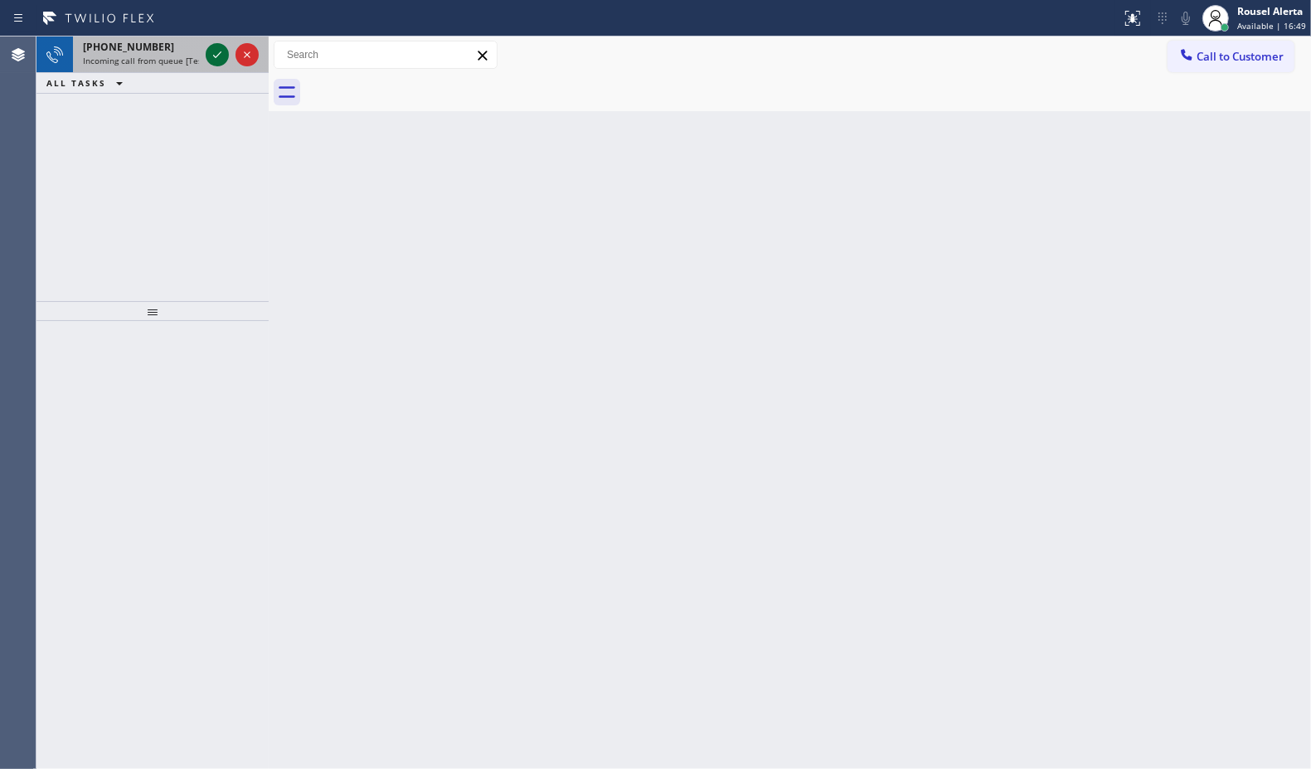
click at [208, 46] on icon at bounding box center [217, 55] width 20 height 20
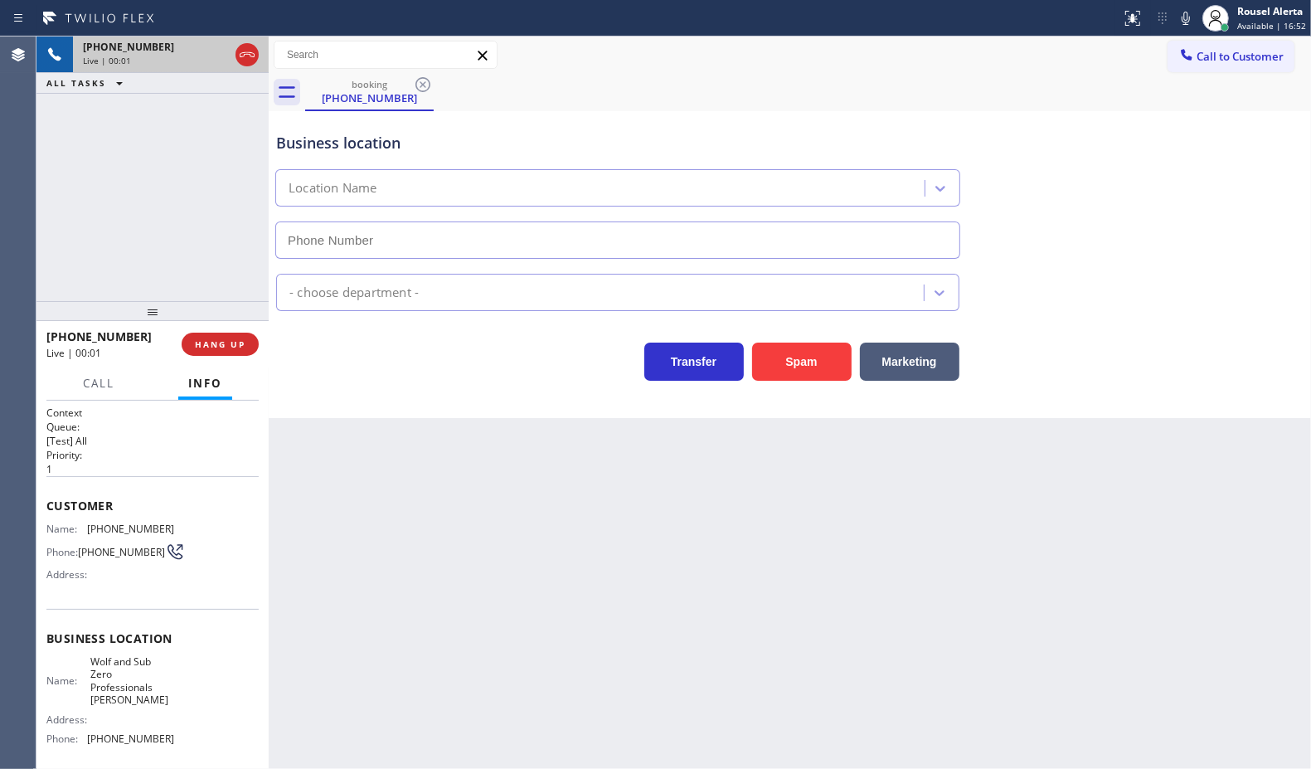
type input "[PHONE_NUMBER]"
click at [803, 366] on button "Spam" at bounding box center [802, 362] width 100 height 38
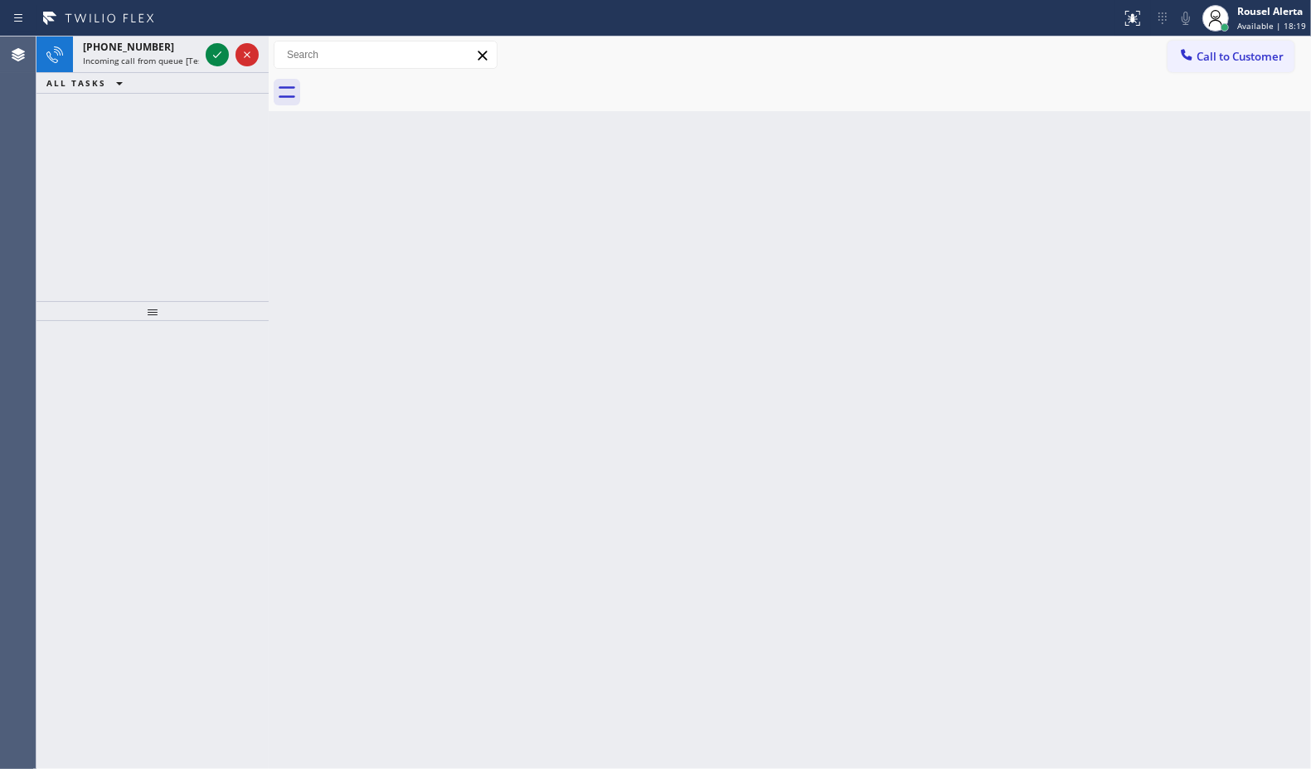
click at [197, 41] on div "[PHONE_NUMBER]" at bounding box center [141, 47] width 116 height 14
click at [197, 43] on div "[PHONE_NUMBER]" at bounding box center [141, 47] width 116 height 14
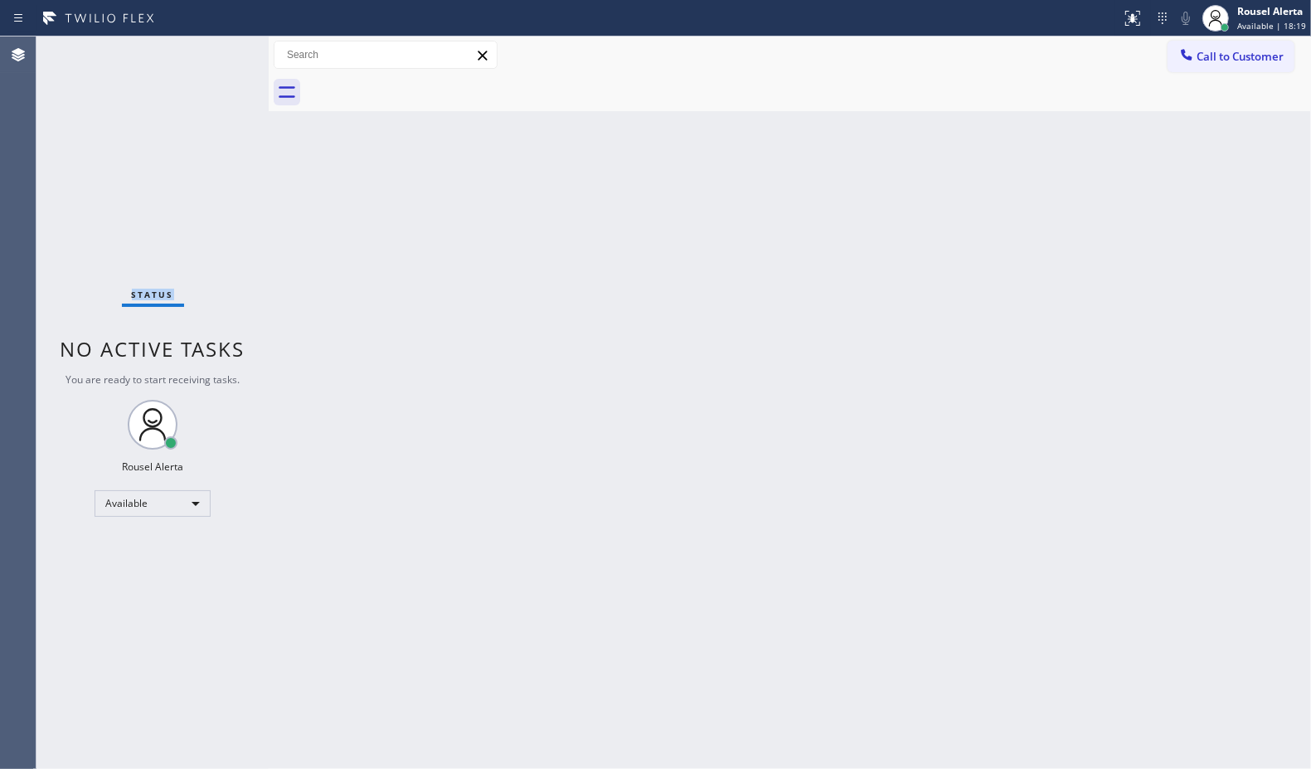
click at [197, 43] on div "Status No active tasks You are ready to start receiving tasks. Rousel Alerta Av…" at bounding box center [152, 402] width 232 height 732
click at [197, 51] on div "Status No active tasks You are ready to start receiving tasks. Rousel Alerta Av…" at bounding box center [152, 402] width 232 height 732
click at [196, 51] on div "Status No active tasks You are ready to start receiving tasks. Rousel Alerta Av…" at bounding box center [152, 402] width 232 height 732
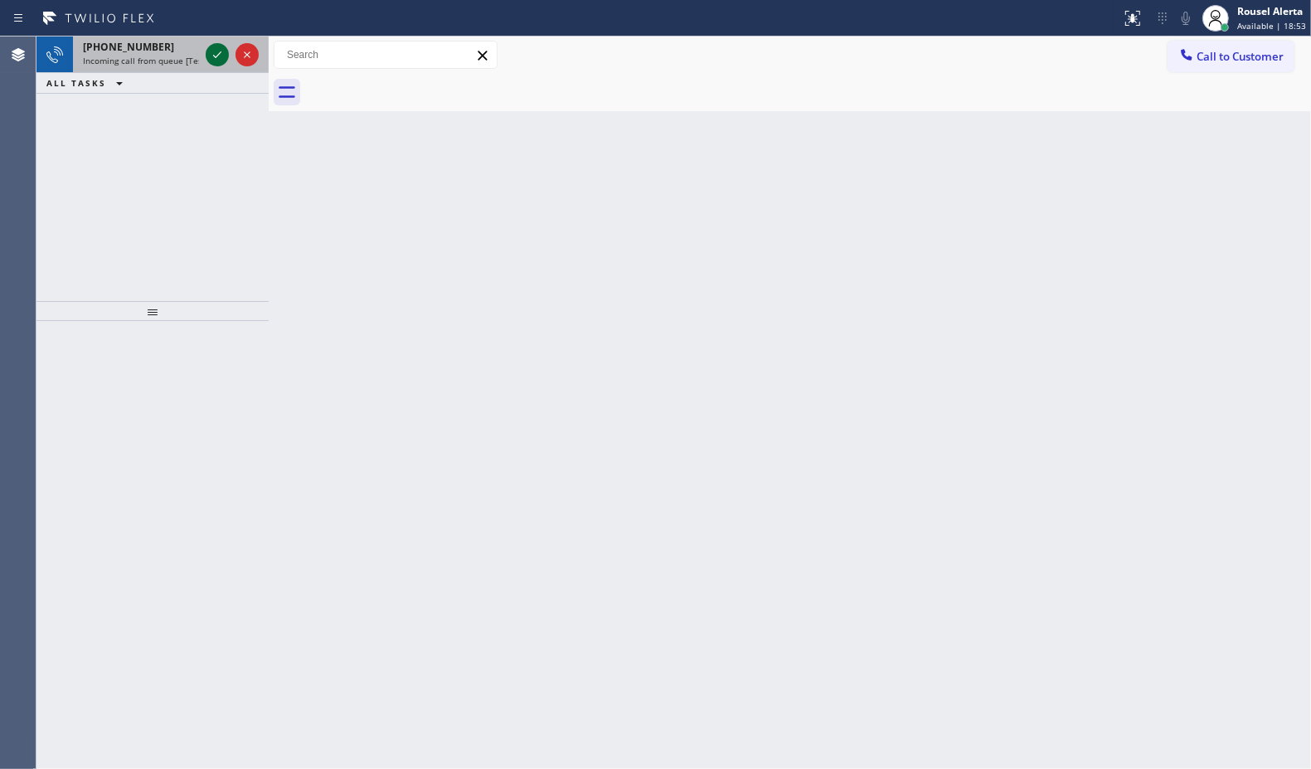
click at [213, 54] on icon at bounding box center [217, 55] width 20 height 20
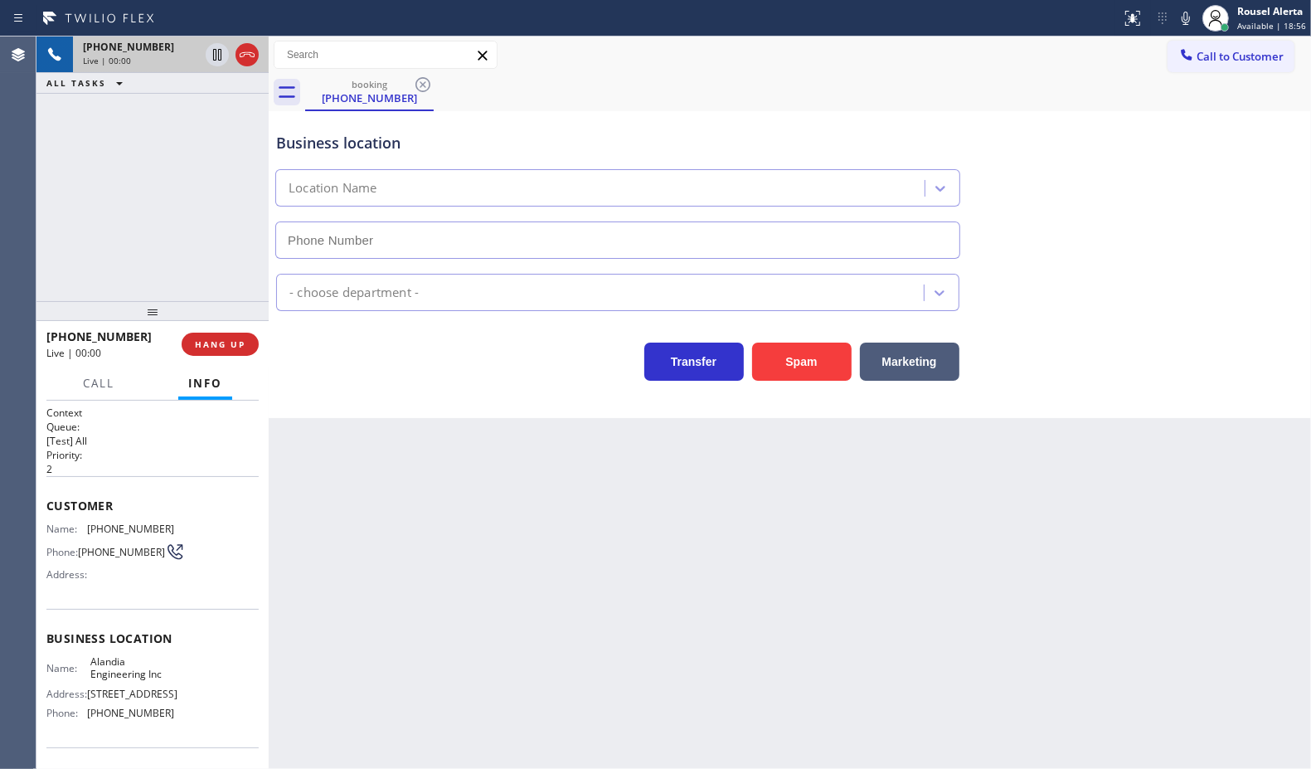
type input "[PHONE_NUMBER]"
click at [803, 361] on button "Spam" at bounding box center [802, 362] width 100 height 38
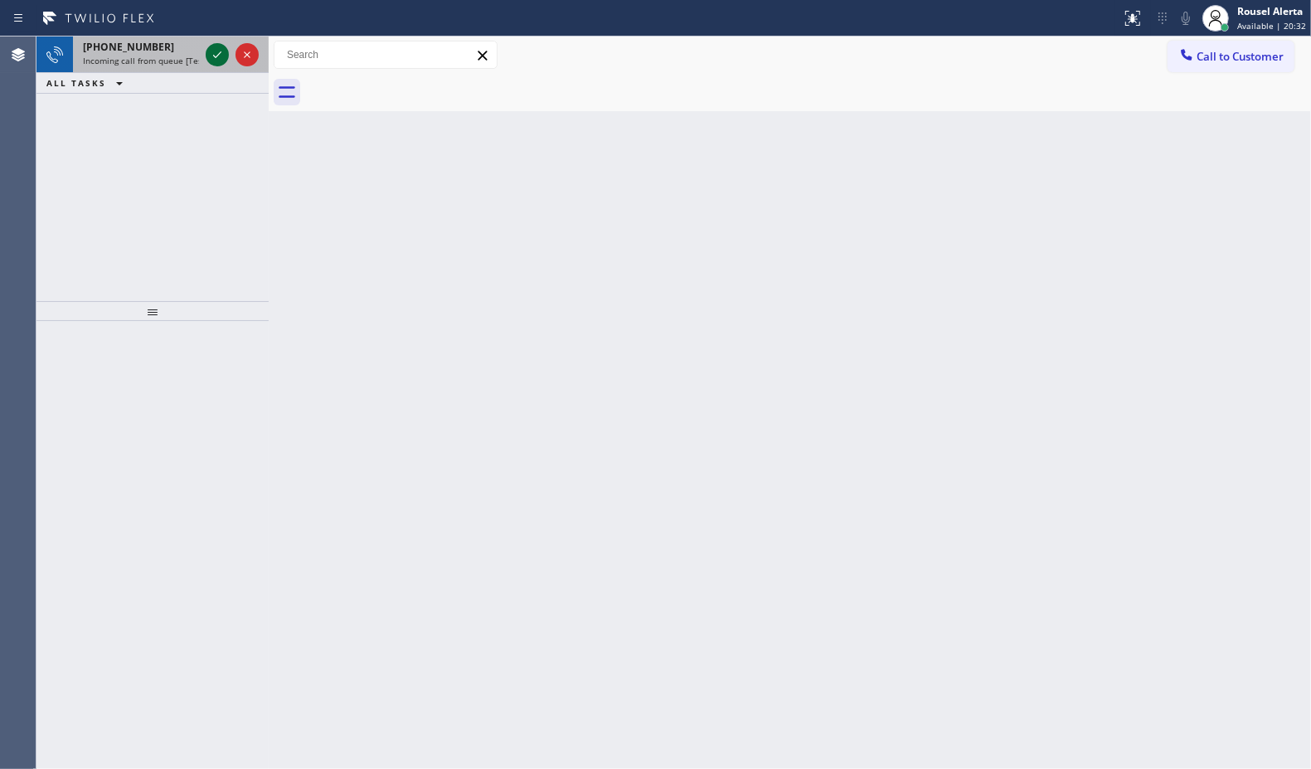
click at [216, 46] on icon at bounding box center [217, 55] width 20 height 20
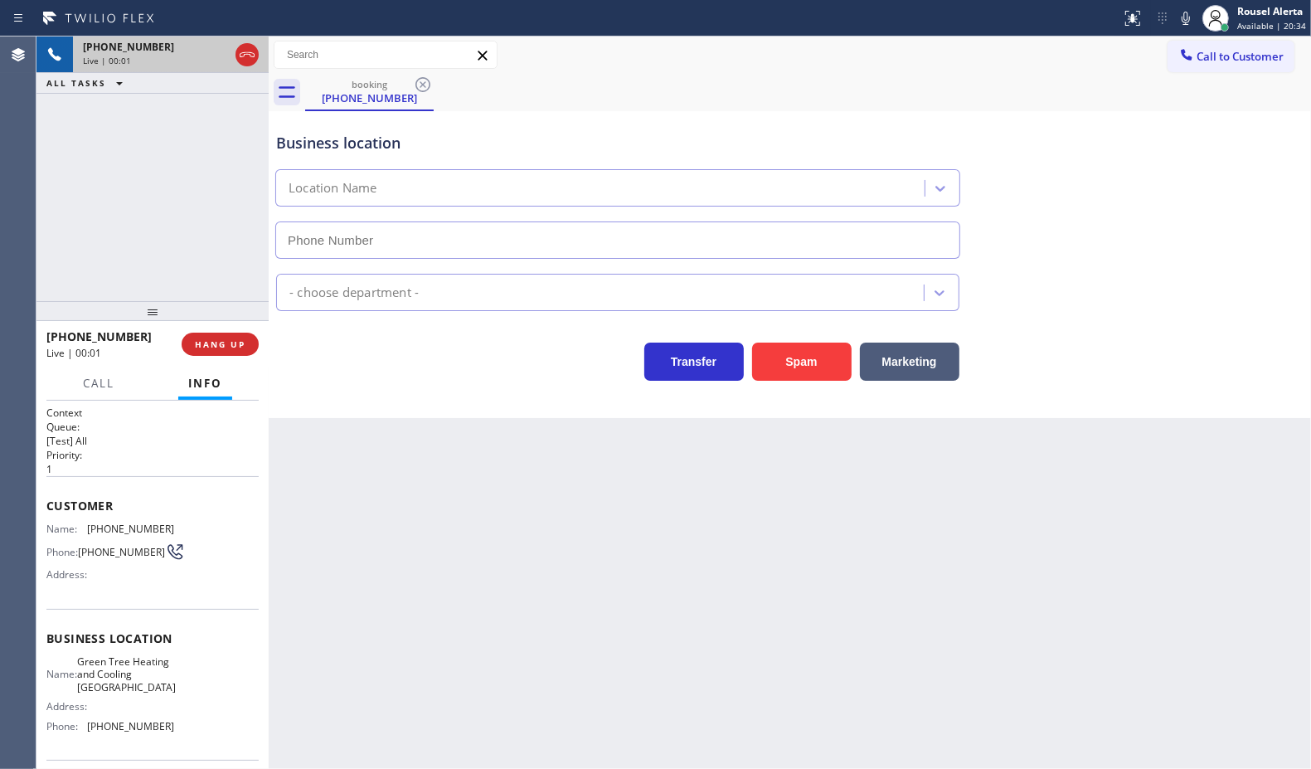
type input "[PHONE_NUMBER]"
click at [809, 366] on button "Spam" at bounding box center [802, 362] width 100 height 38
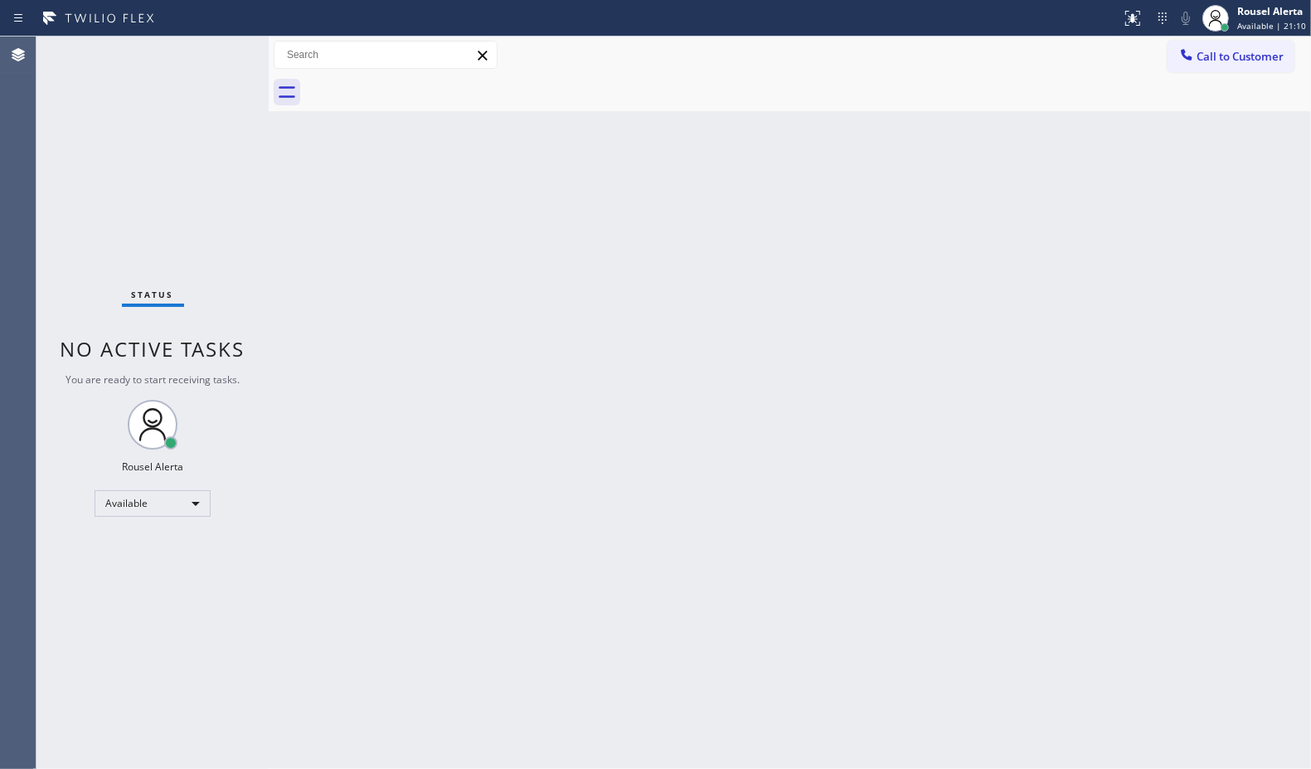
click at [202, 42] on div "Status No active tasks You are ready to start receiving tasks. Rousel Alerta Av…" at bounding box center [152, 402] width 232 height 732
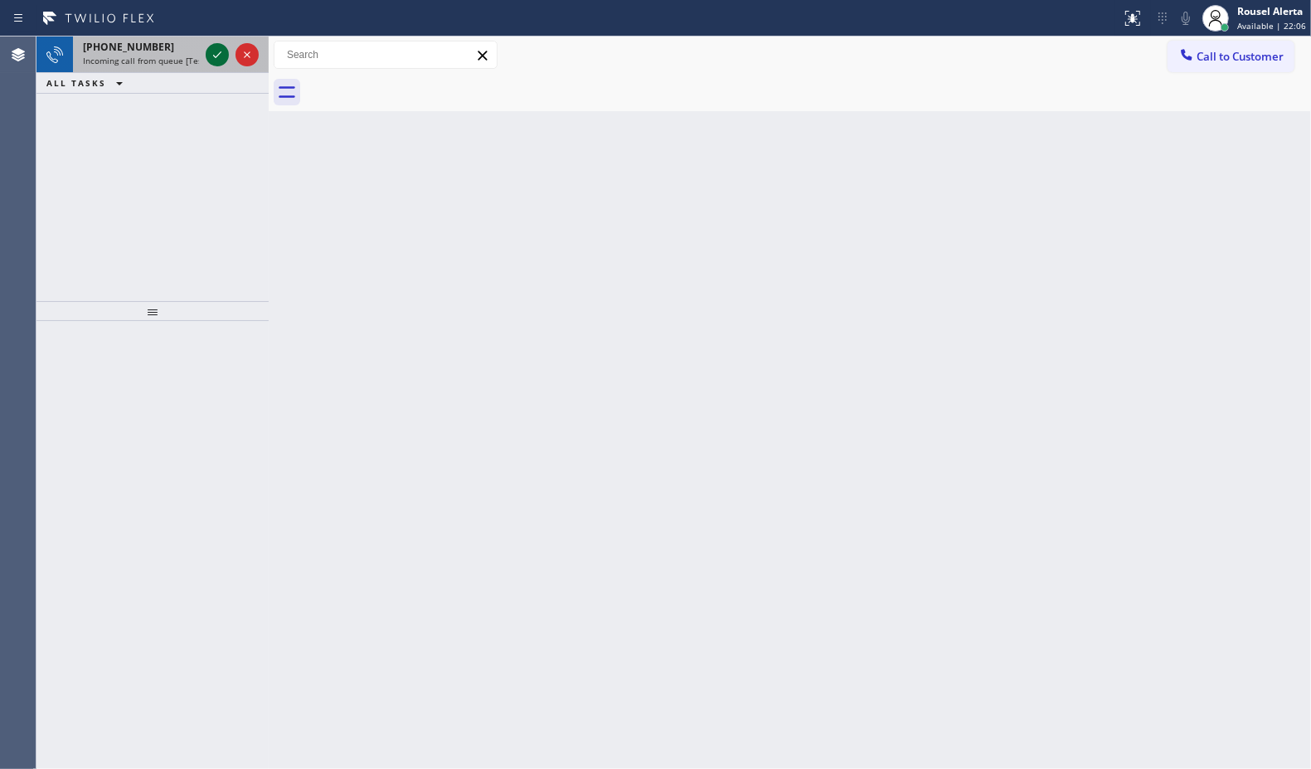
click at [212, 54] on icon at bounding box center [217, 55] width 20 height 20
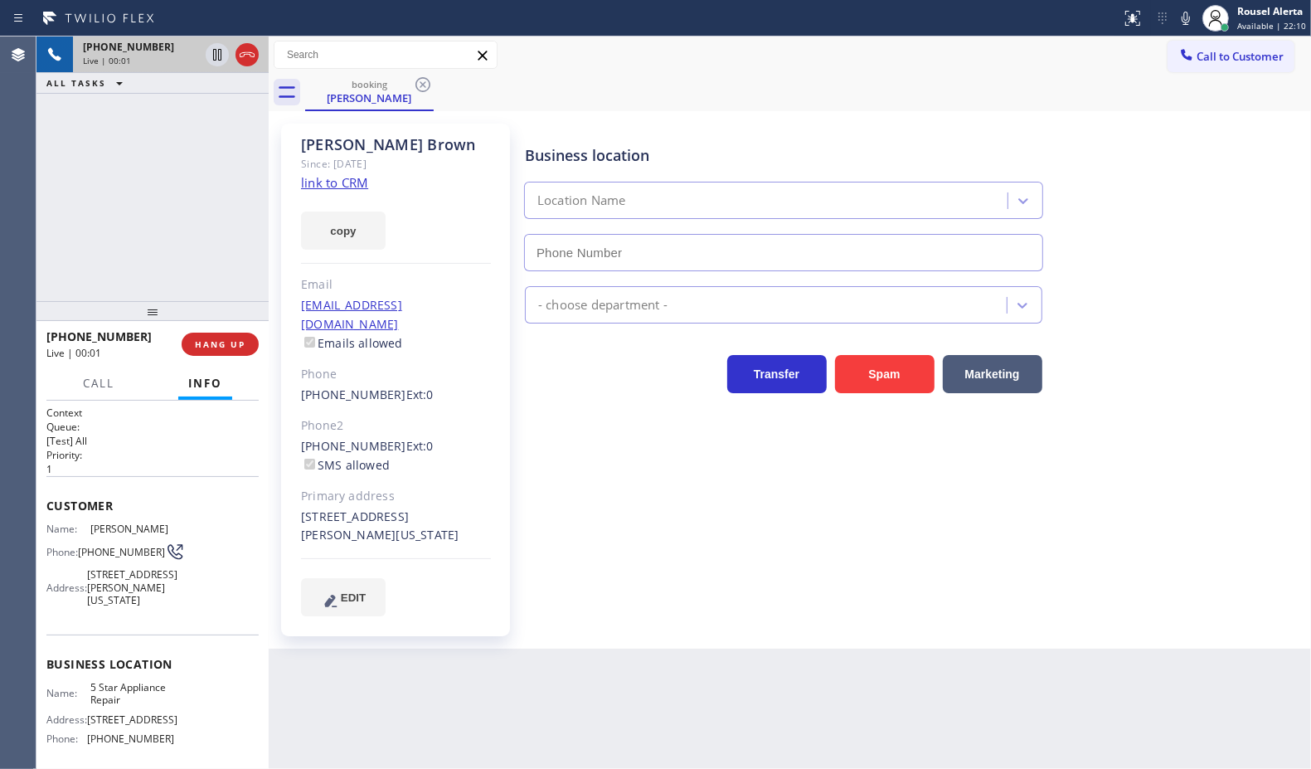
type input "[PHONE_NUMBER]"
click at [336, 187] on link "link to CRM" at bounding box center [334, 182] width 67 height 17
click at [217, 56] on icon at bounding box center [217, 55] width 20 height 20
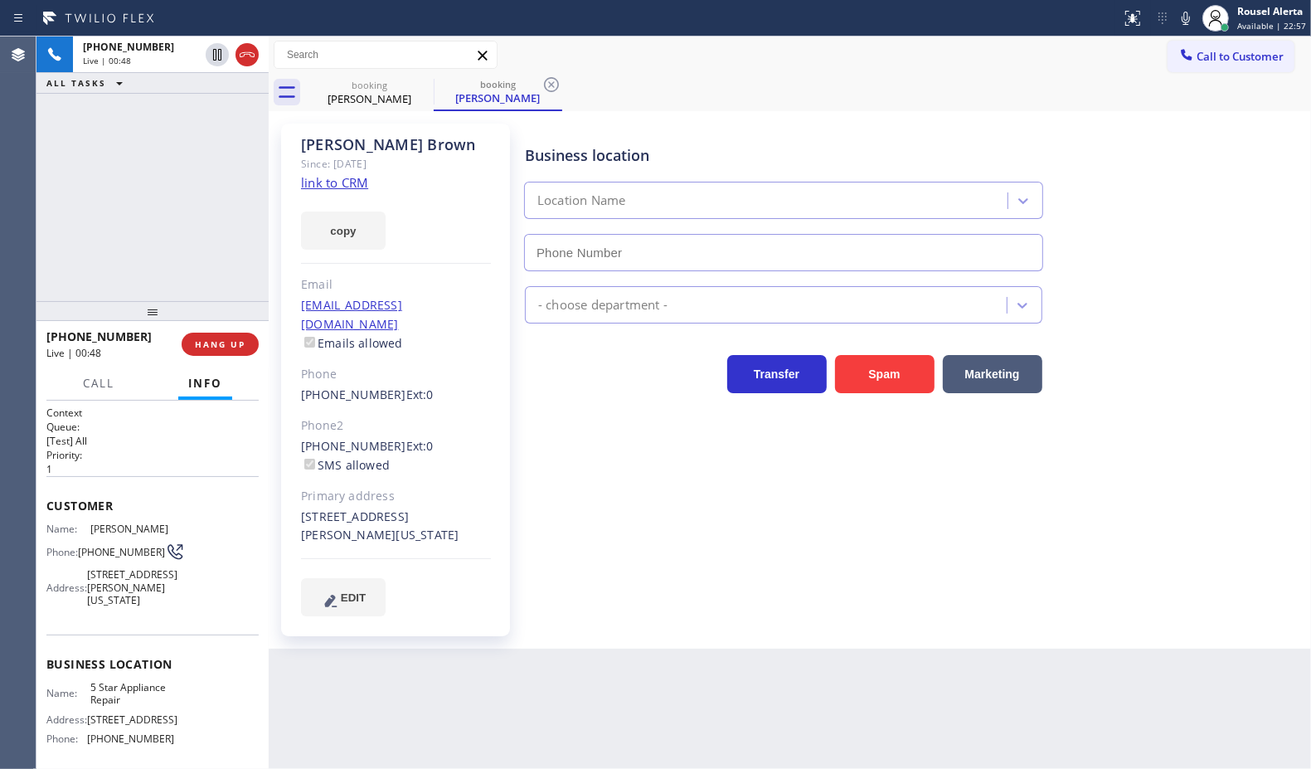
type input "[PHONE_NUMBER]"
click at [1183, 21] on icon at bounding box center [1186, 18] width 20 height 20
drag, startPoint x: 220, startPoint y: 56, endPoint x: 287, endPoint y: 55, distance: 67.2
click at [220, 56] on icon at bounding box center [218, 55] width 12 height 12
type input "[PHONE_NUMBER]"
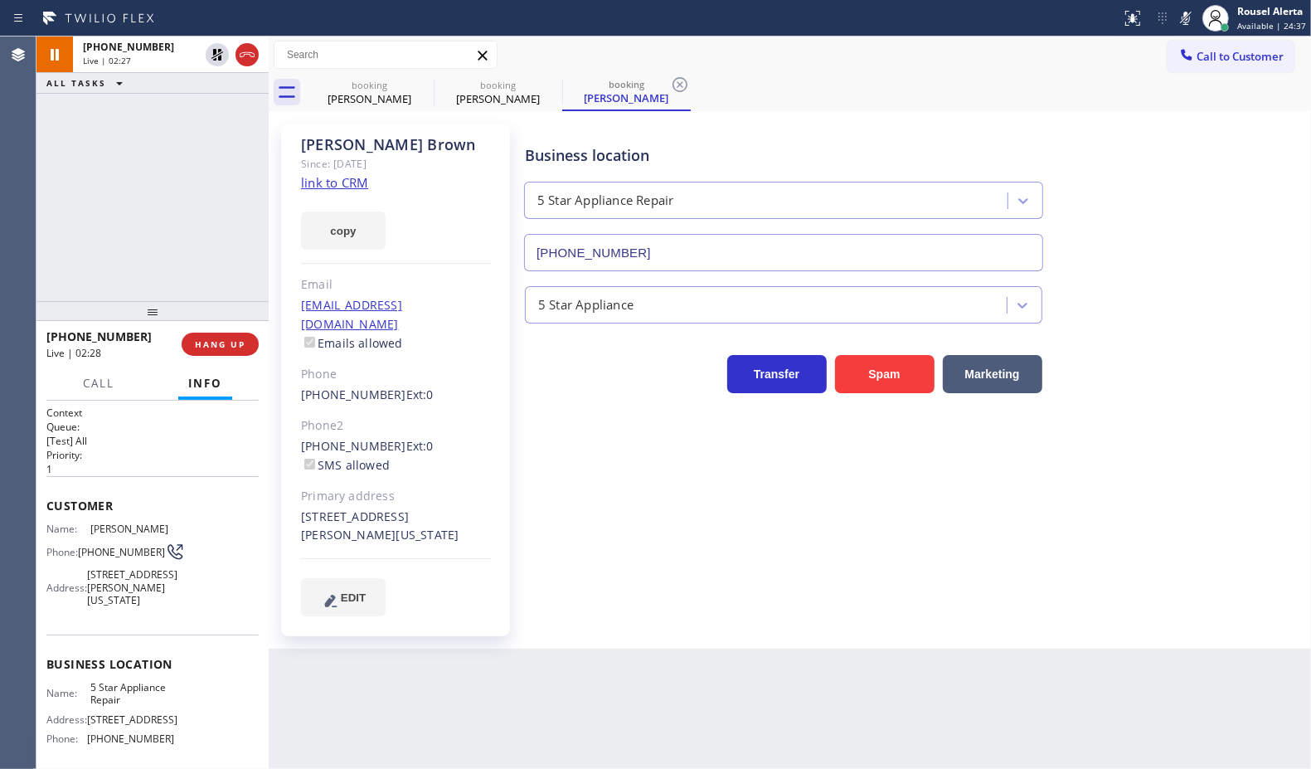
click at [1193, 13] on icon at bounding box center [1186, 18] width 20 height 20
click at [234, 120] on div "[PHONE_NUMBER] Live | 02:47 ALL TASKS ALL TASKS ACTIVE TASKS TASKS IN WRAP UP" at bounding box center [152, 168] width 232 height 265
click at [640, 708] on div "Back to Dashboard Change Sender ID Customers Technicians Select a contact Outbo…" at bounding box center [790, 402] width 1043 height 732
click at [202, 239] on div "[PHONE_NUMBER] Live | 02:49 ALL TASKS ALL TASKS ACTIVE TASKS TASKS IN WRAP UP" at bounding box center [152, 168] width 232 height 265
click at [575, 753] on div "Back to Dashboard Change Sender ID Customers Technicians Select a contact Outbo…" at bounding box center [790, 402] width 1043 height 732
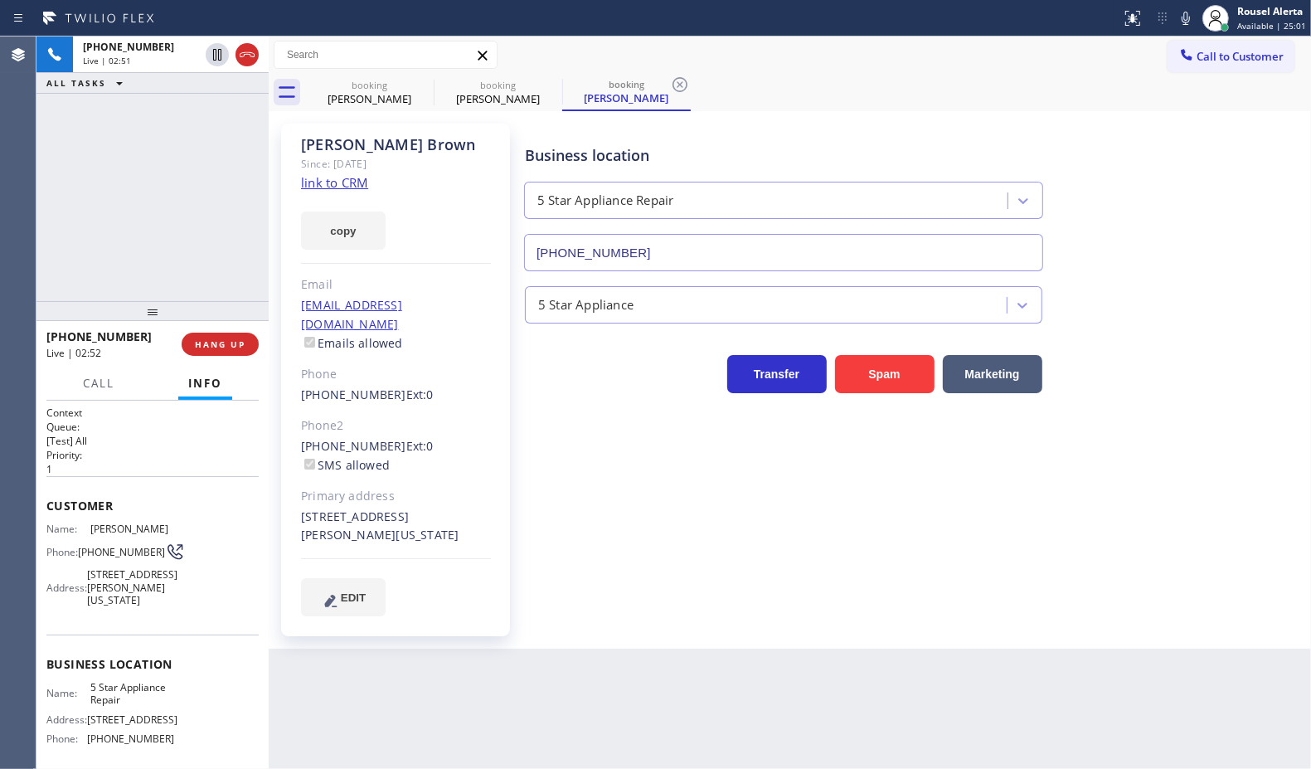
click at [579, 732] on div "Back to Dashboard Change Sender ID Customers Technicians Select a contact Outbo…" at bounding box center [790, 402] width 1043 height 732
click at [187, 275] on div "[PHONE_NUMBER] Live | 02:53 ALL TASKS ALL TASKS ACTIVE TASKS TASKS IN WRAP UP" at bounding box center [152, 168] width 232 height 265
click at [417, 706] on div "Back to Dashboard Change Sender ID Customers Technicians Select a contact Outbo…" at bounding box center [790, 402] width 1043 height 732
click at [150, 246] on div "[PHONE_NUMBER] Live | 02:54 ALL TASKS ALL TASKS ACTIVE TASKS TASKS IN WRAP UP" at bounding box center [152, 168] width 232 height 265
click at [200, 350] on button "HANG UP" at bounding box center [220, 344] width 77 height 23
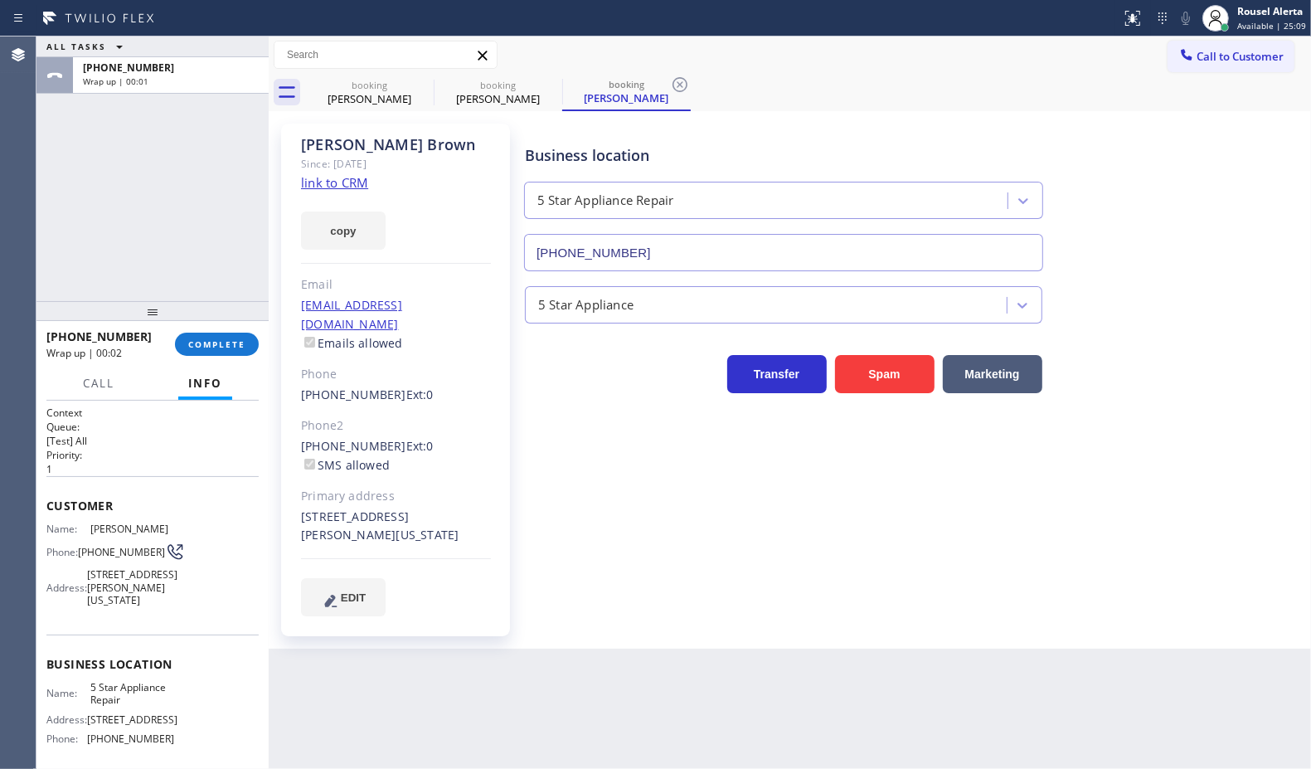
drag, startPoint x: 185, startPoint y: 109, endPoint x: 185, endPoint y: 158, distance: 48.1
click at [185, 109] on div "ALL TASKS ALL TASKS ACTIVE TASKS TASKS IN WRAP UP [PHONE_NUMBER] Wrap up | 00:01" at bounding box center [152, 168] width 232 height 265
click at [216, 347] on span "COMPLETE" at bounding box center [216, 344] width 57 height 12
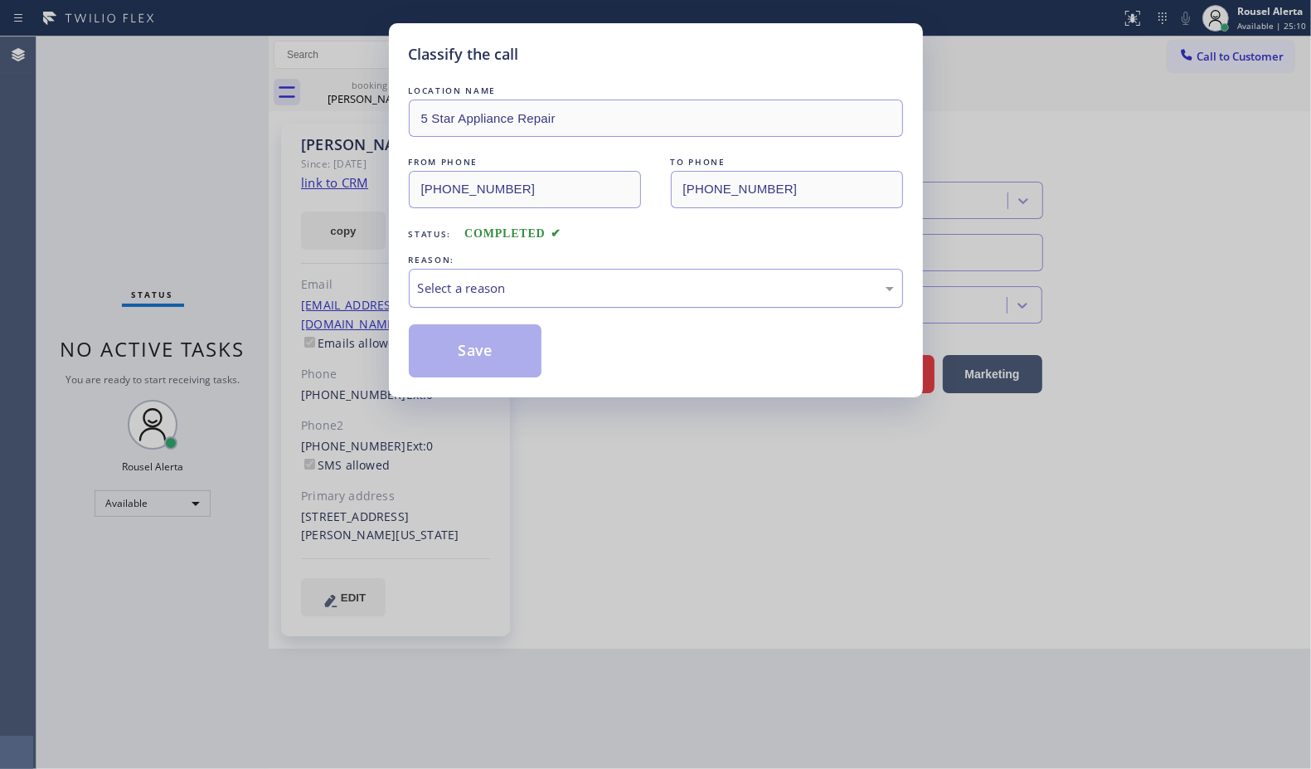
drag, startPoint x: 496, startPoint y: 299, endPoint x: 504, endPoint y: 305, distance: 10.0
click at [498, 298] on div "Select a reason" at bounding box center [656, 288] width 476 height 19
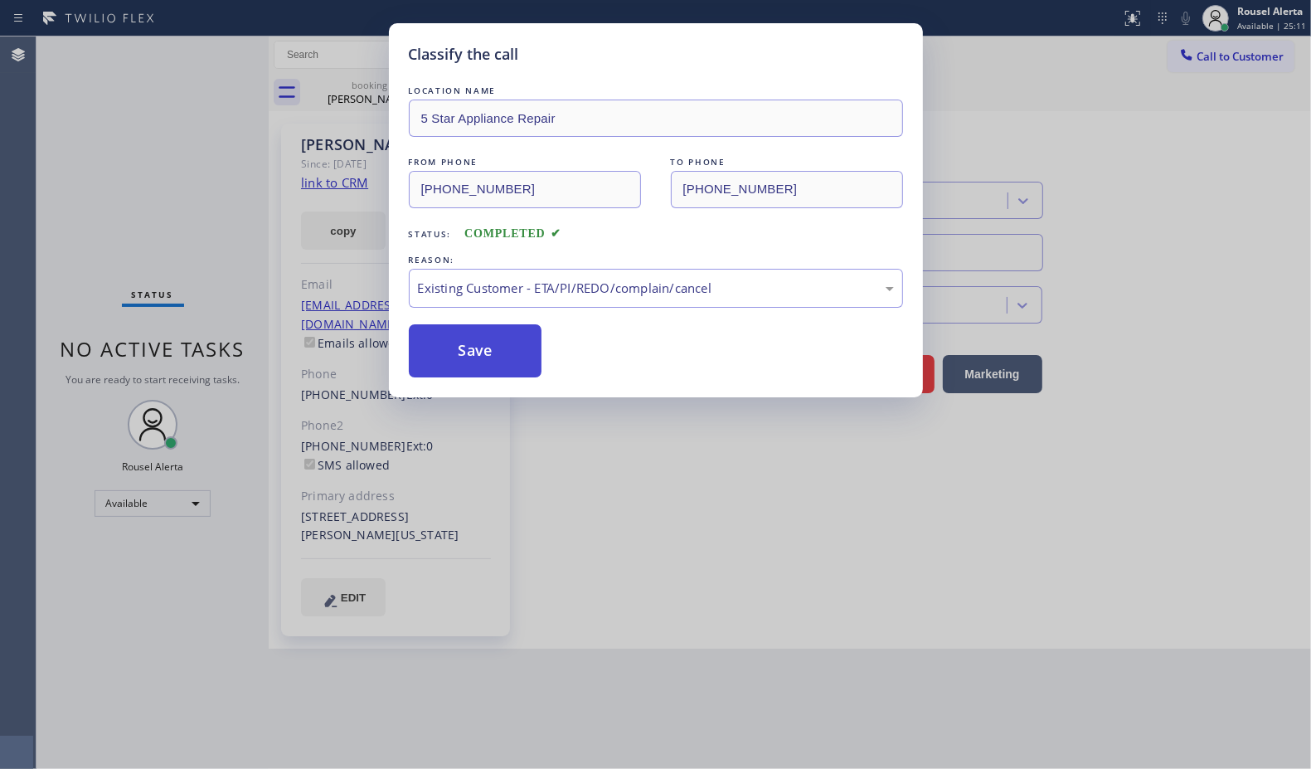
click at [516, 349] on button "Save" at bounding box center [476, 350] width 134 height 53
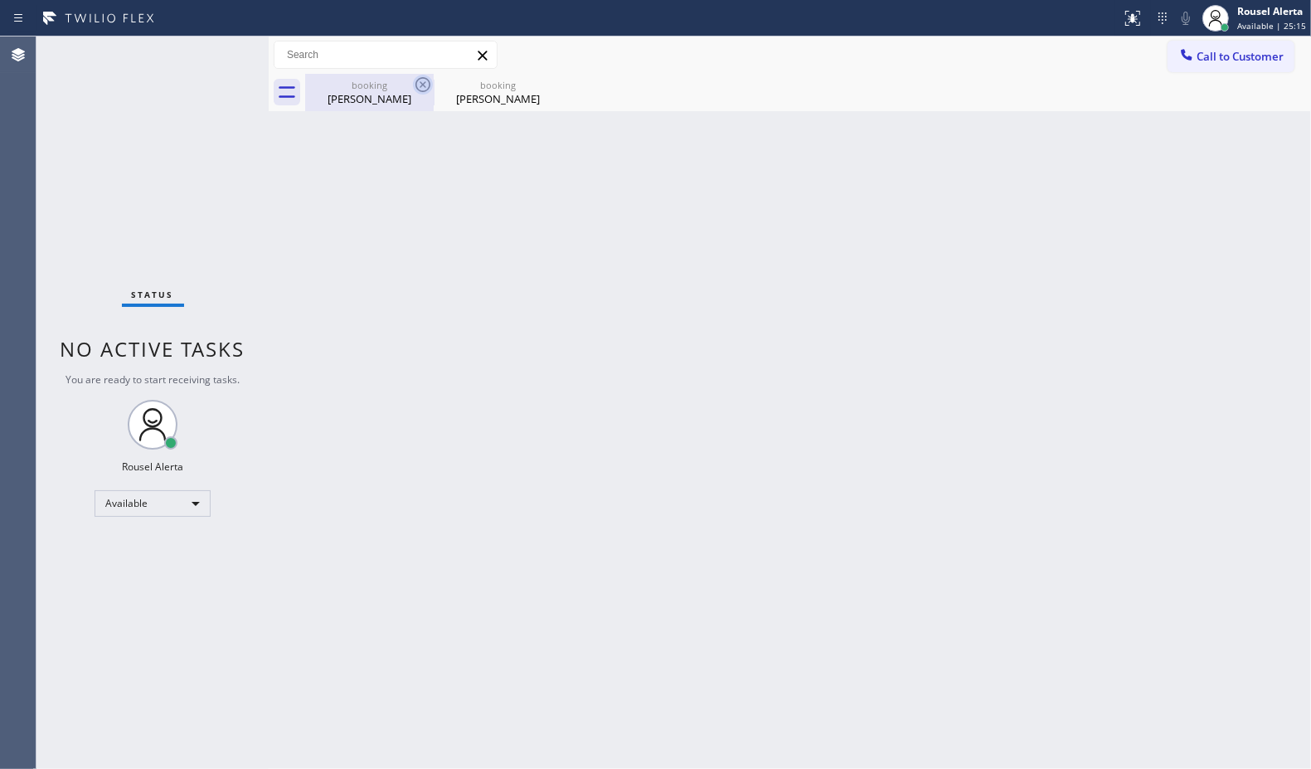
click at [415, 80] on icon at bounding box center [423, 85] width 20 height 20
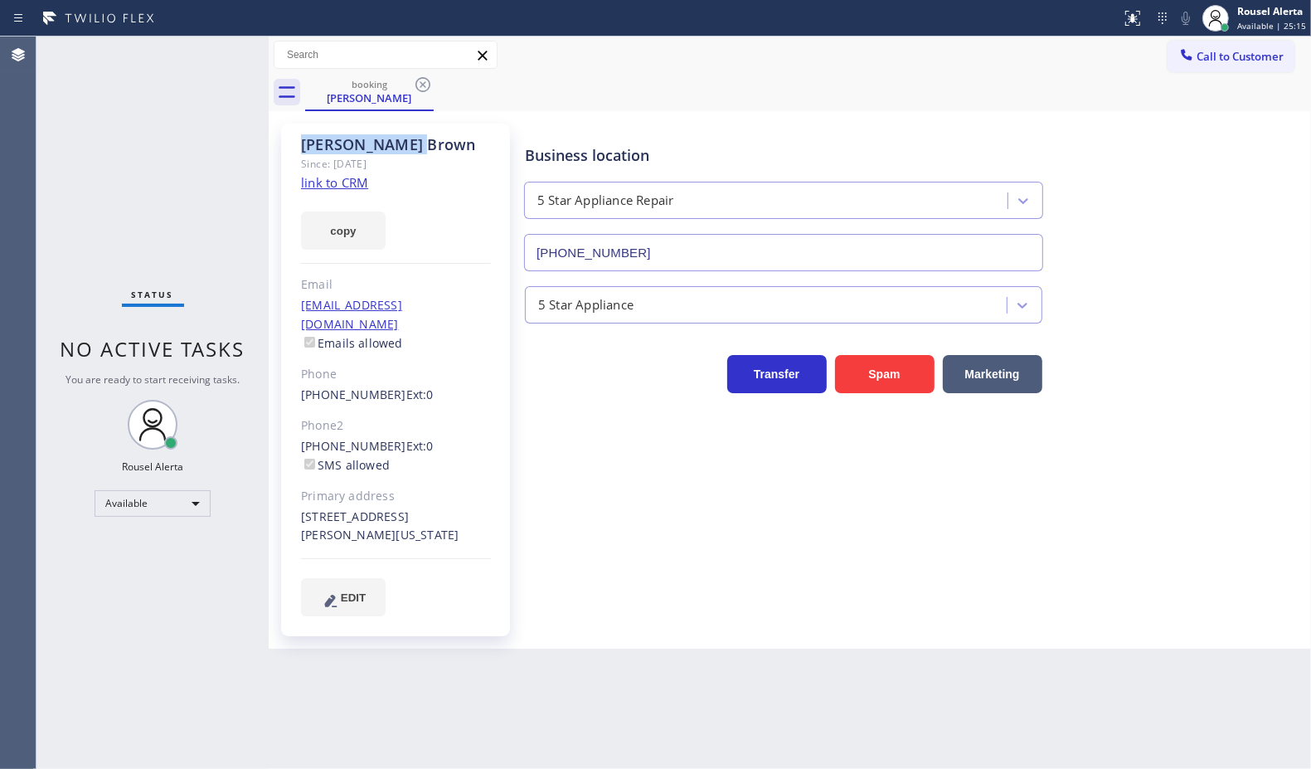
click at [415, 80] on icon at bounding box center [423, 85] width 20 height 20
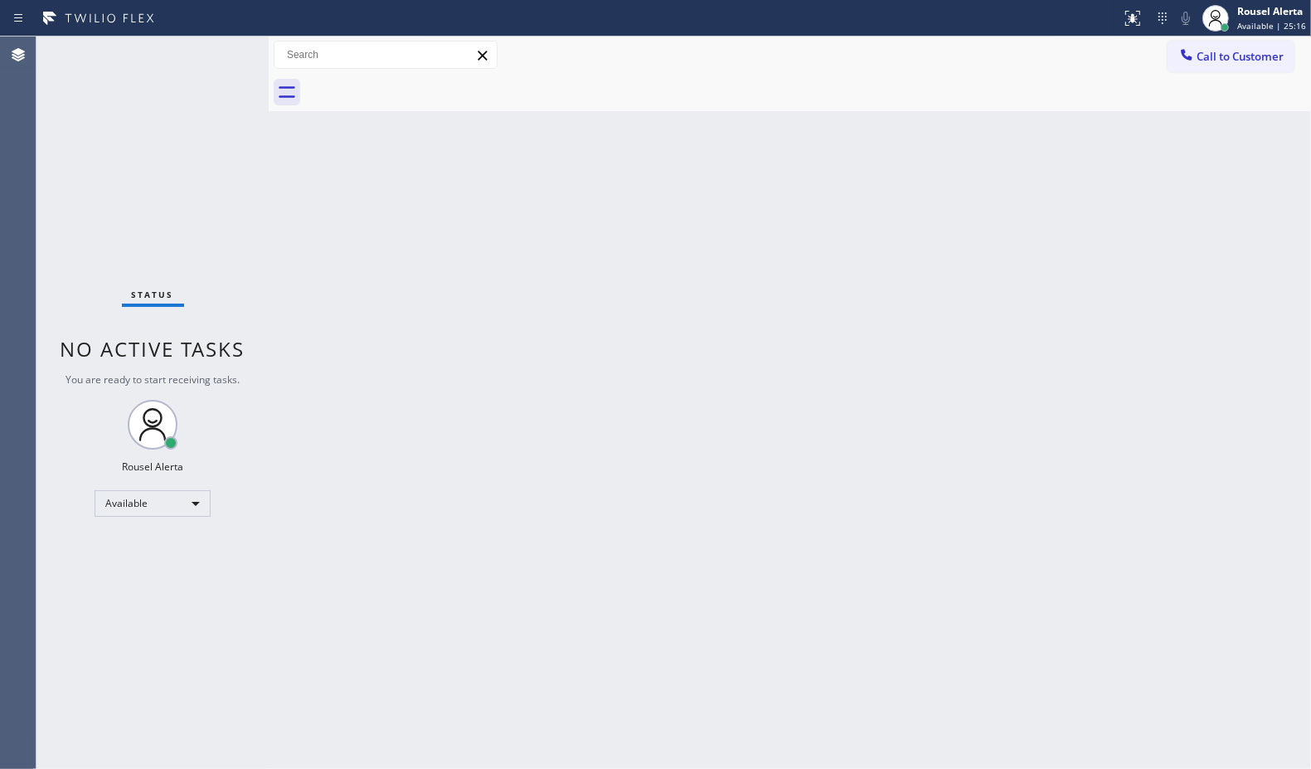
click at [432, 316] on div "Back to Dashboard Change Sender ID Customers Technicians Select a contact Outbo…" at bounding box center [790, 402] width 1043 height 732
click at [200, 60] on div "Status No active tasks You are ready to start receiving tasks. Rousel Alerta Av…" at bounding box center [152, 402] width 232 height 732
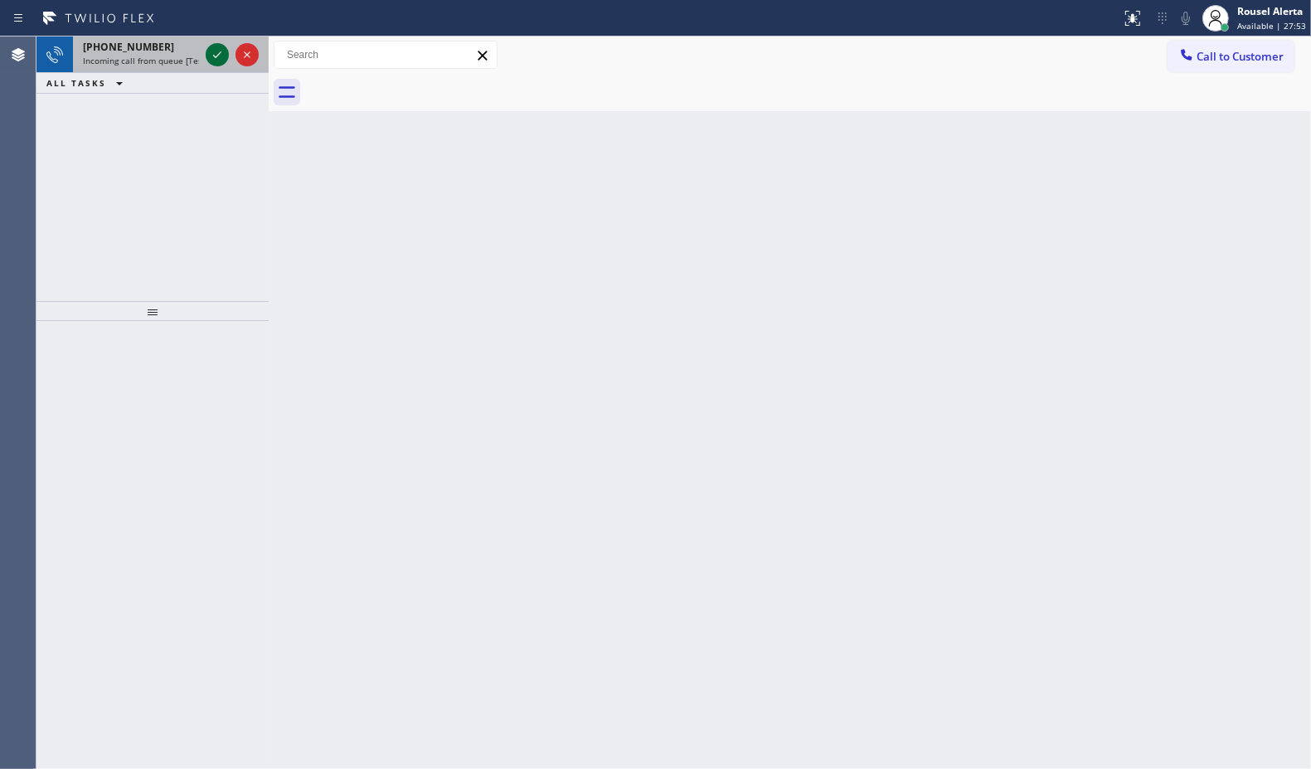
click at [217, 48] on icon at bounding box center [217, 55] width 20 height 20
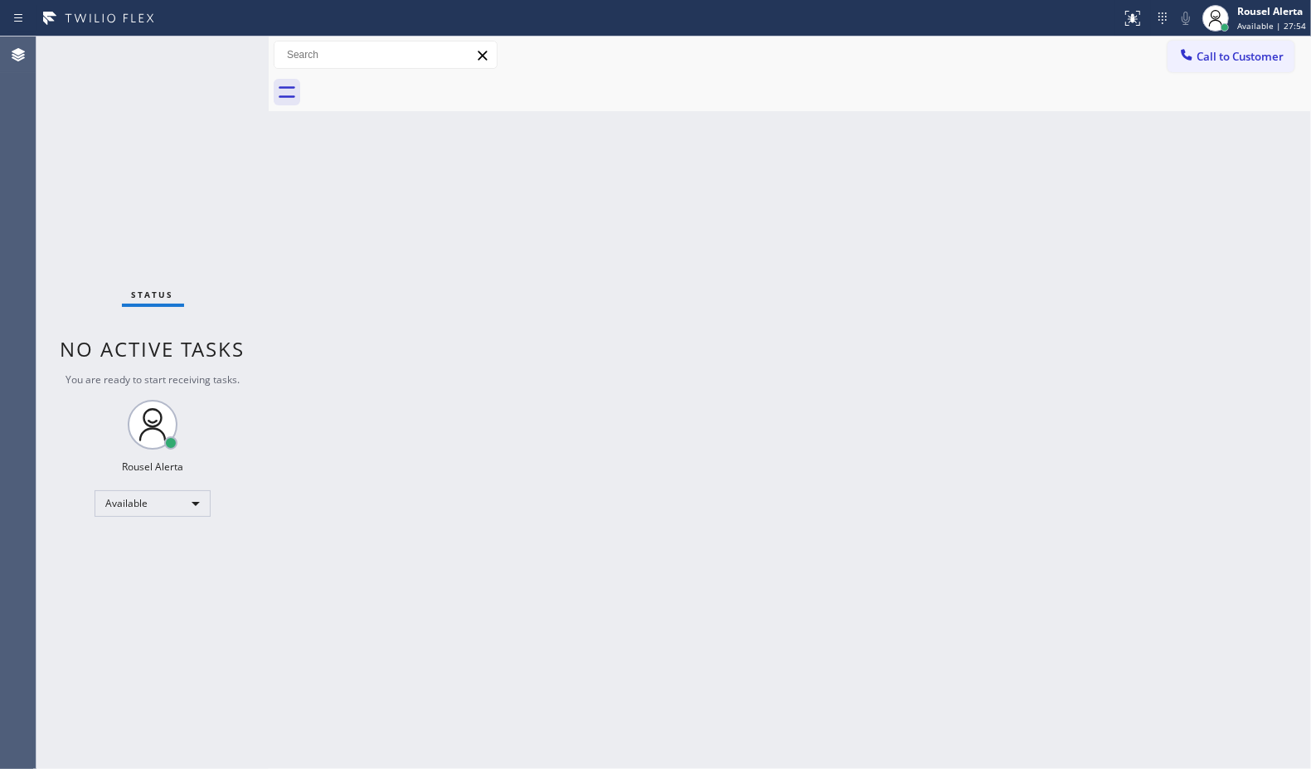
click at [217, 48] on div "Status No active tasks You are ready to start receiving tasks. Rousel Alerta Av…" at bounding box center [152, 402] width 232 height 732
click at [1131, 22] on icon at bounding box center [1133, 18] width 20 height 20
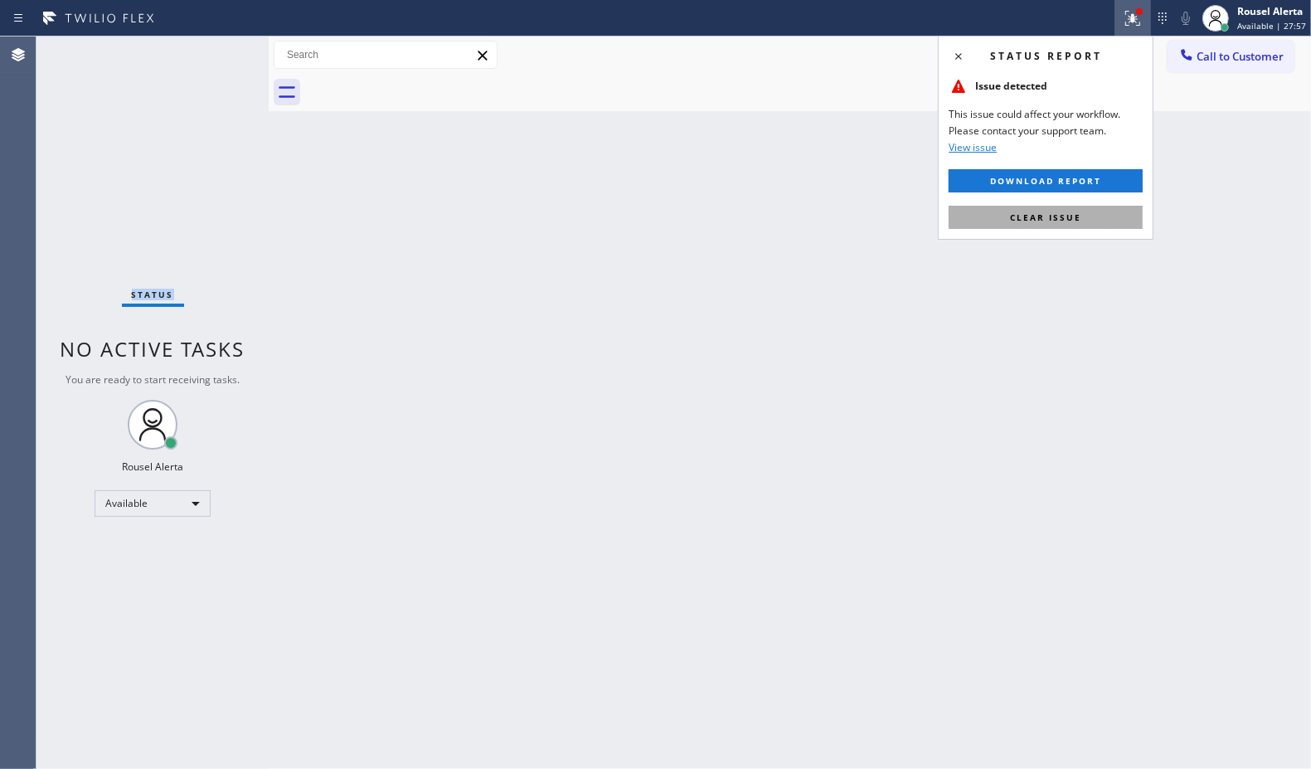
click at [1067, 217] on span "Clear issue" at bounding box center [1045, 218] width 71 height 12
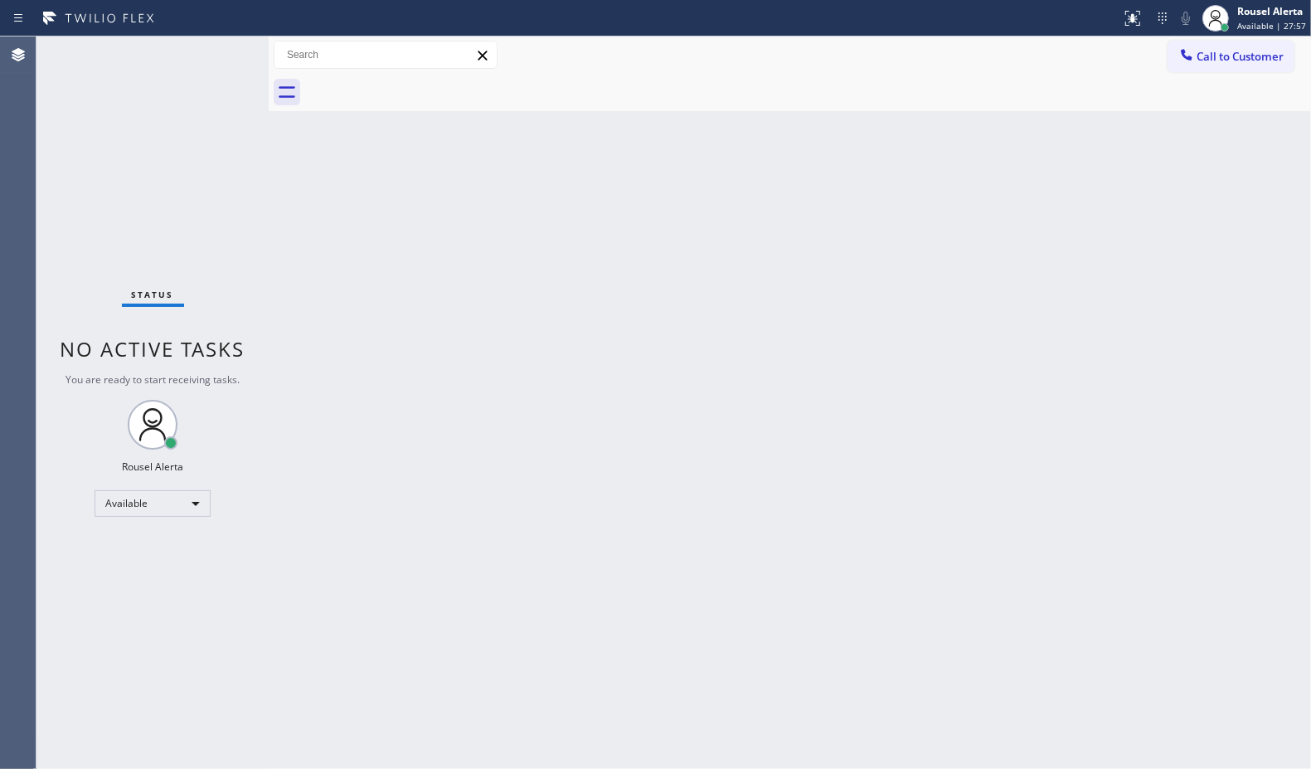
click at [1049, 305] on div "Back to Dashboard Change Sender ID Customers Technicians Select a contact Outbo…" at bounding box center [790, 402] width 1043 height 732
click at [450, 528] on div "Back to Dashboard Change Sender ID Customers Technicians Select a contact Outbo…" at bounding box center [790, 402] width 1043 height 732
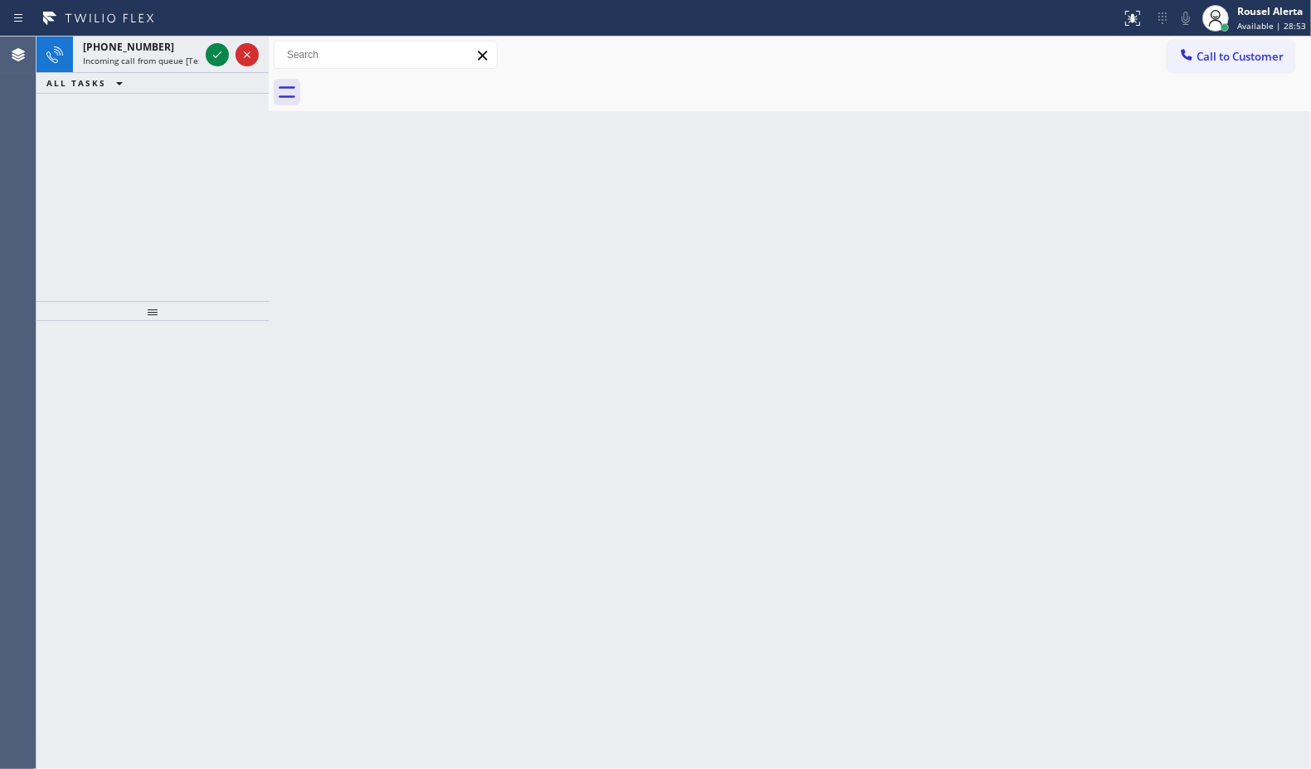
click at [207, 46] on icon at bounding box center [217, 55] width 20 height 20
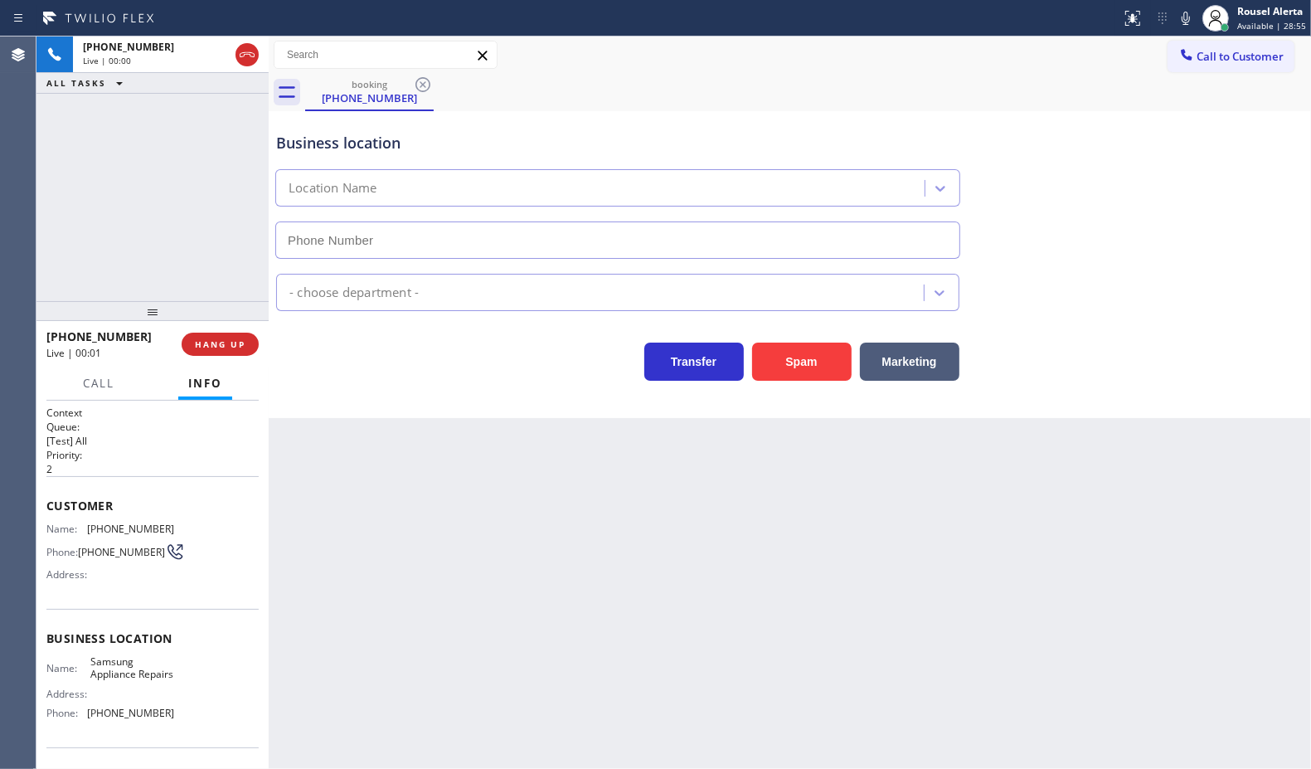
type input "[PHONE_NUMBER]"
click at [795, 355] on button "Spam" at bounding box center [802, 362] width 100 height 38
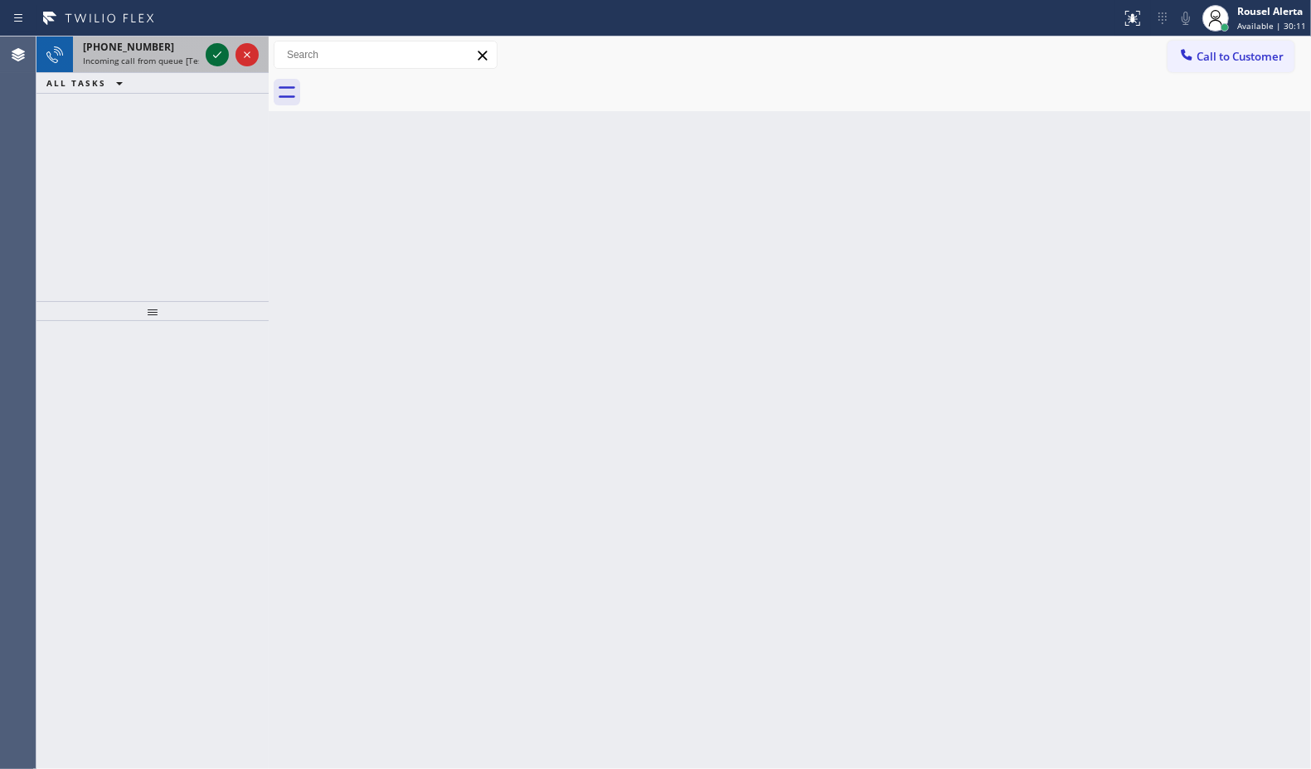
click at [207, 51] on icon at bounding box center [217, 55] width 20 height 20
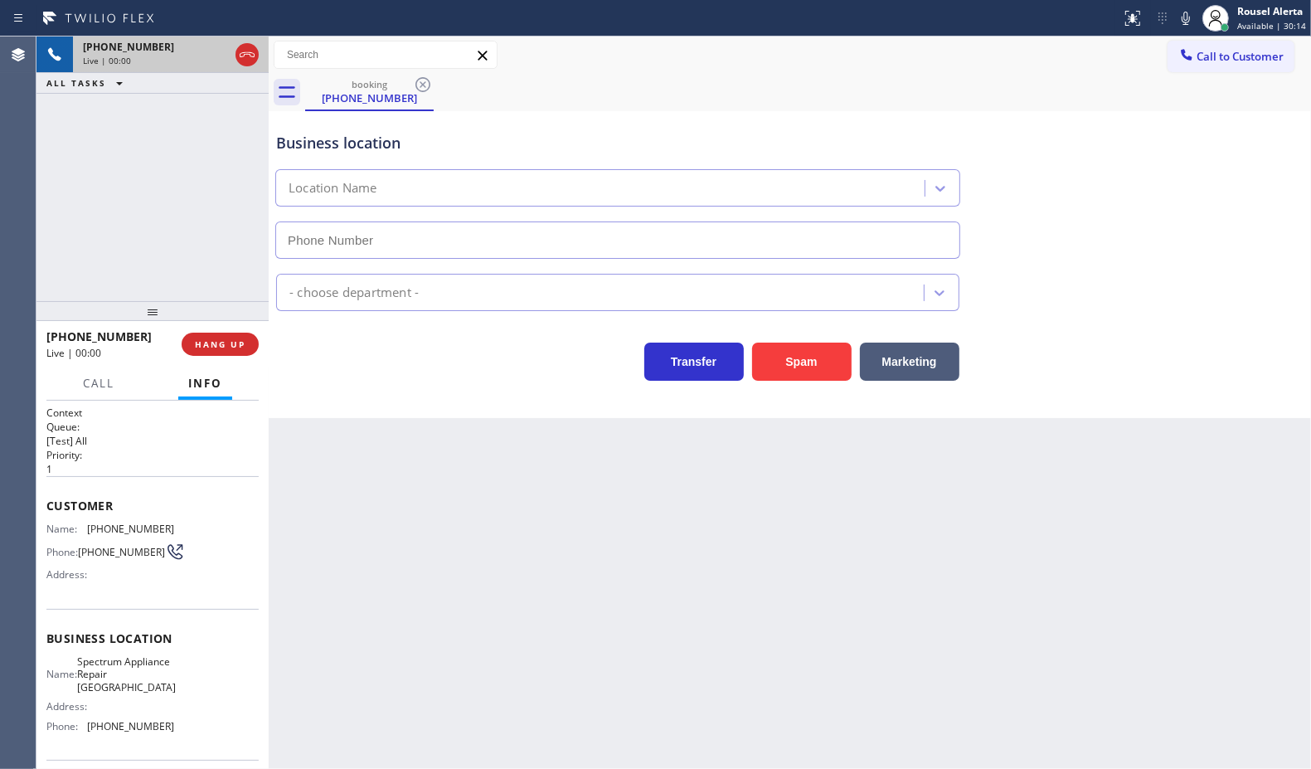
type input "[PHONE_NUMBER]"
click at [772, 362] on button "Spam" at bounding box center [802, 362] width 100 height 38
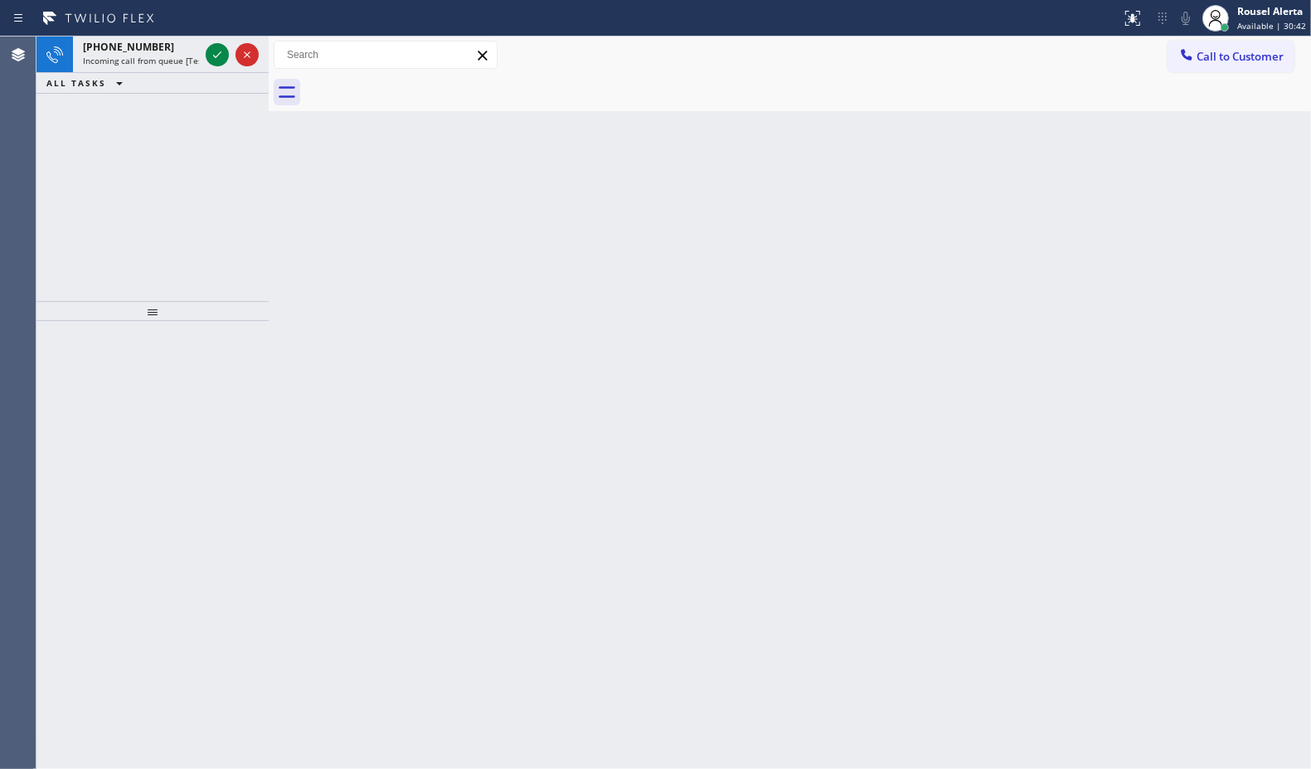
click at [201, 50] on div "[PHONE_NUMBER] Incoming call from queue [Test] All" at bounding box center [137, 54] width 129 height 36
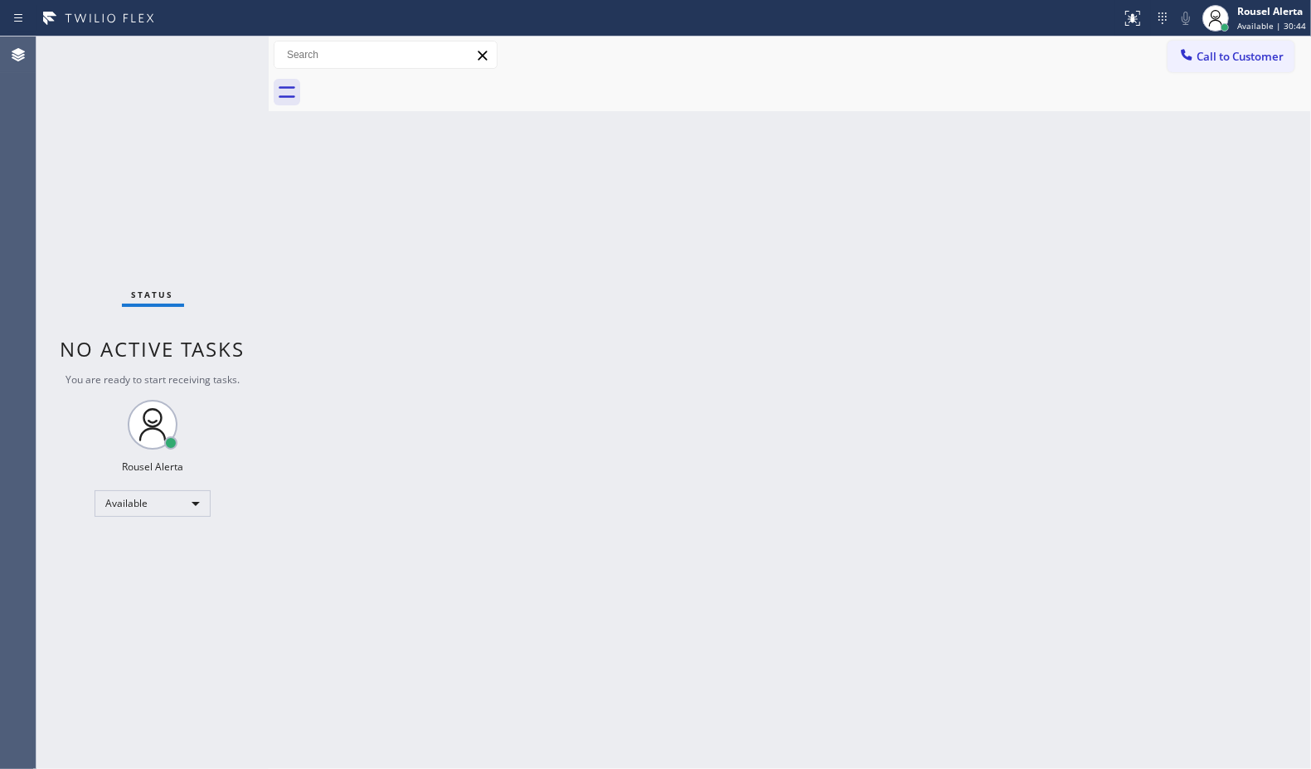
click at [202, 58] on div "Status No active tasks You are ready to start receiving tasks. Rousel Alerta Av…" at bounding box center [152, 402] width 232 height 732
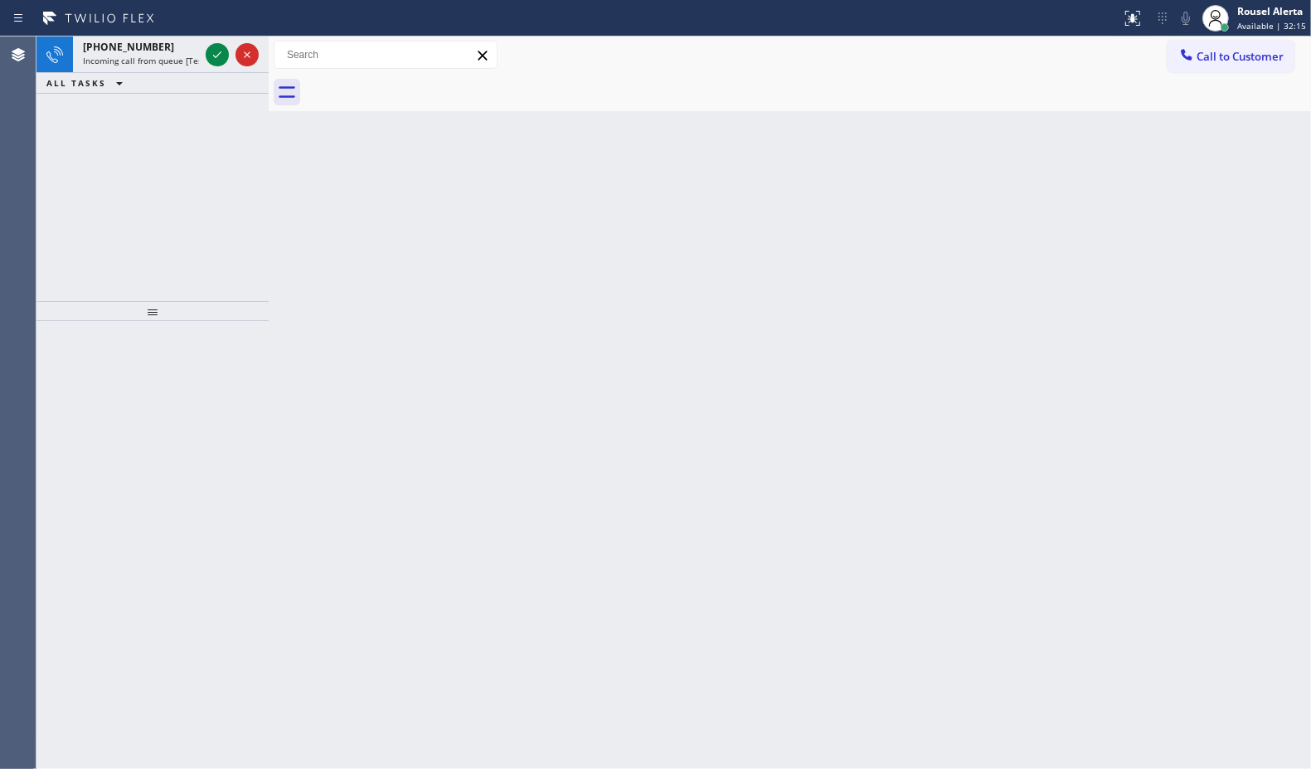
click at [204, 40] on div at bounding box center [232, 54] width 60 height 36
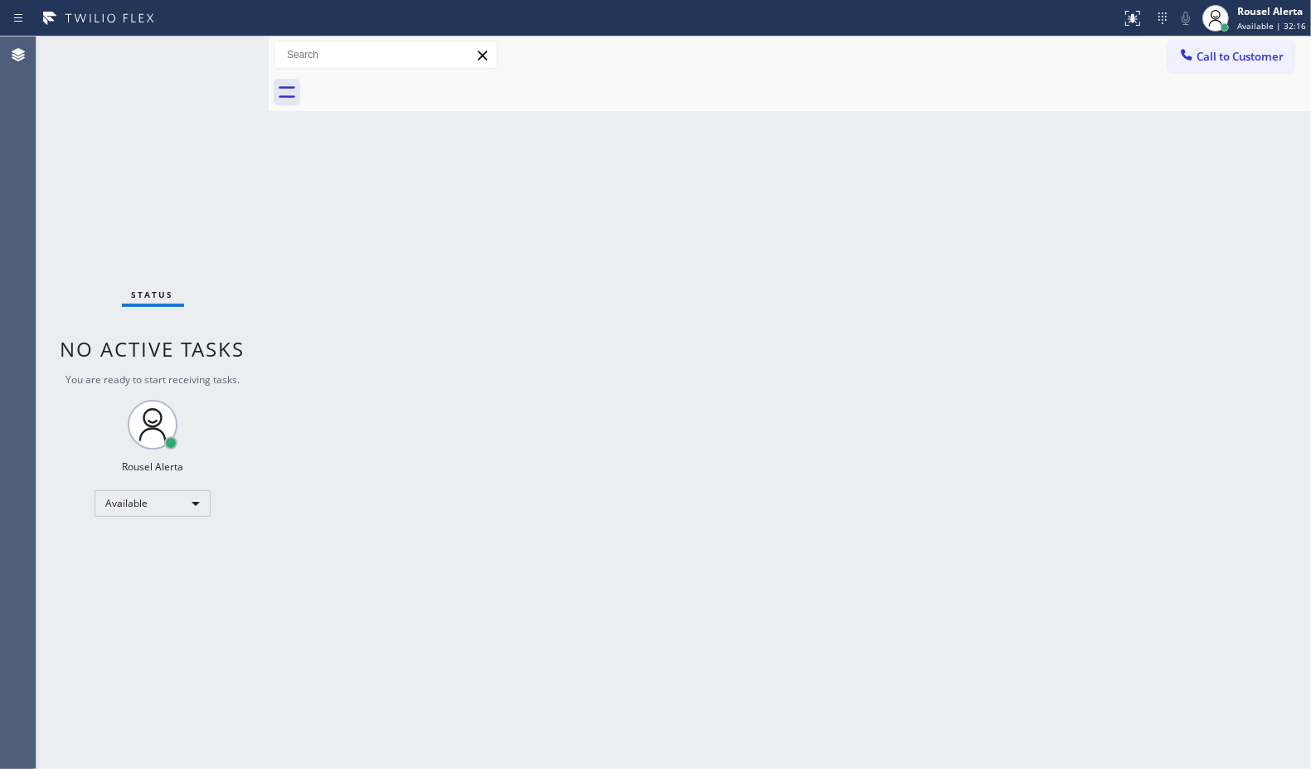
click at [204, 40] on div "Status No active tasks You are ready to start receiving tasks. Rousel Alerta Av…" at bounding box center [152, 402] width 232 height 732
drag, startPoint x: 436, startPoint y: 430, endPoint x: 458, endPoint y: 469, distance: 44.6
click at [444, 444] on div "Back to Dashboard Change Sender ID Customers Technicians Select a contact Outbo…" at bounding box center [790, 402] width 1043 height 732
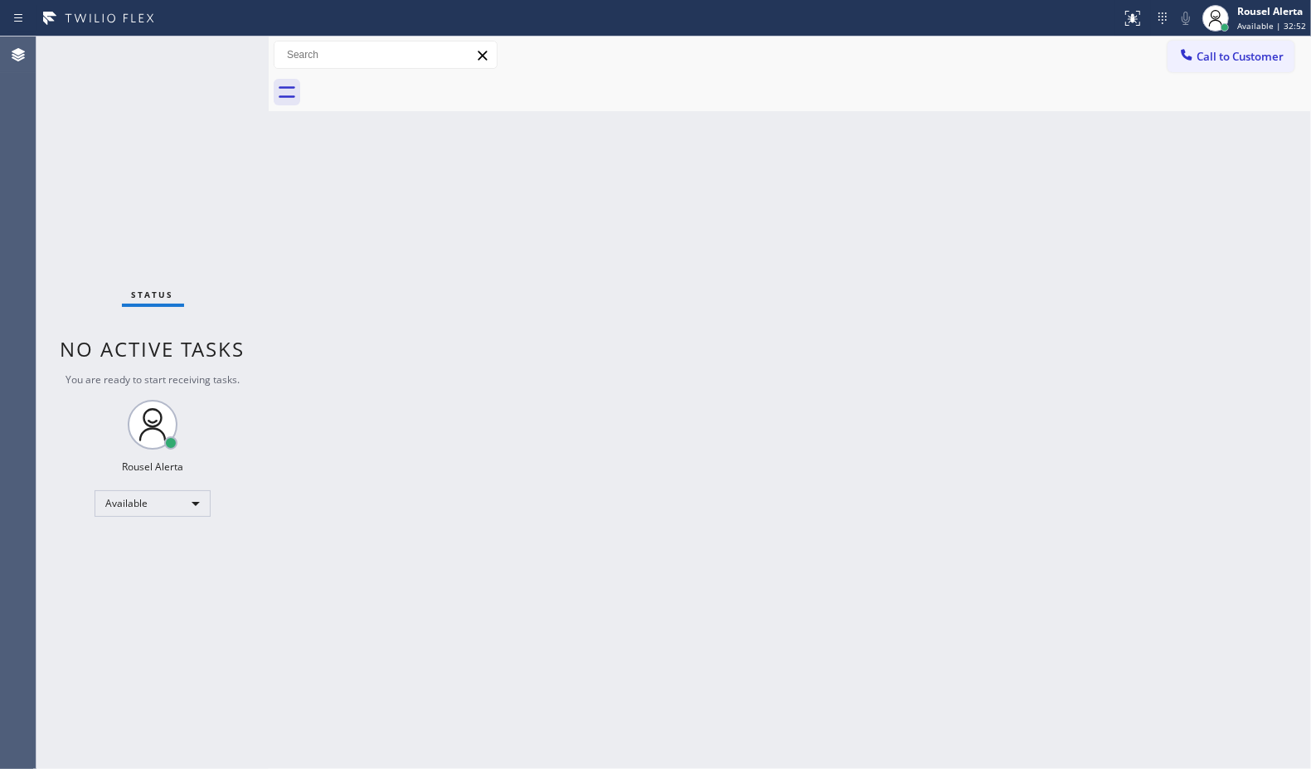
click at [207, 56] on div "Status No active tasks You are ready to start receiving tasks. Rousel Alerta Av…" at bounding box center [152, 402] width 232 height 732
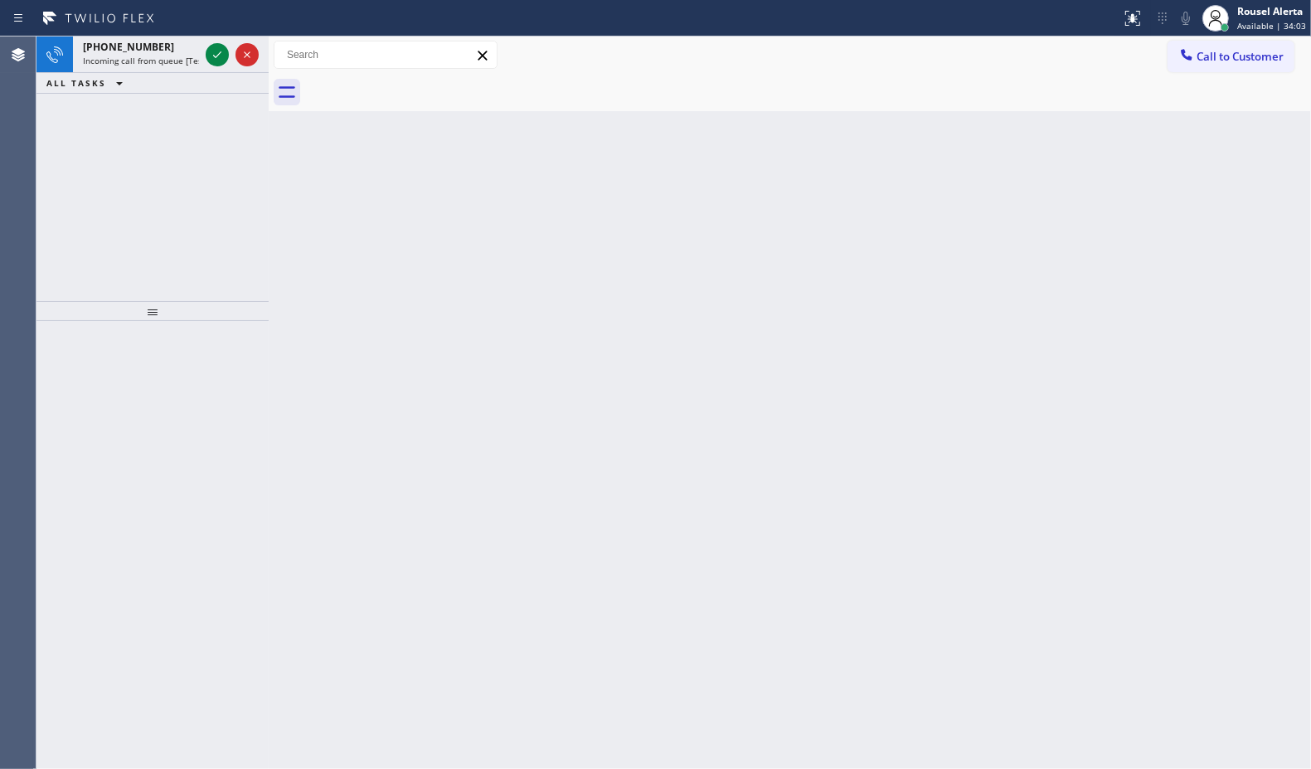
click at [197, 38] on div "[PHONE_NUMBER] Incoming call from queue [Test] All" at bounding box center [137, 54] width 129 height 36
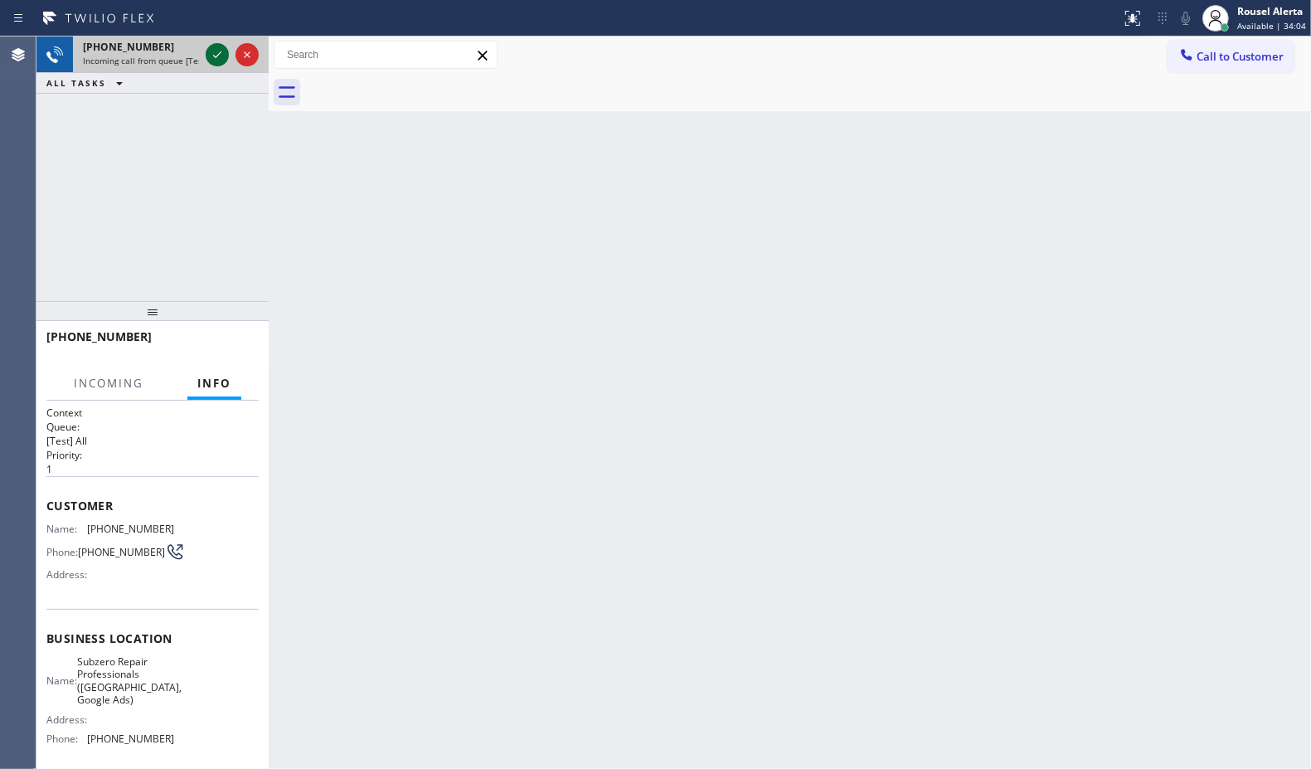
click at [205, 50] on div at bounding box center [232, 54] width 60 height 36
click at [206, 50] on div at bounding box center [217, 55] width 23 height 20
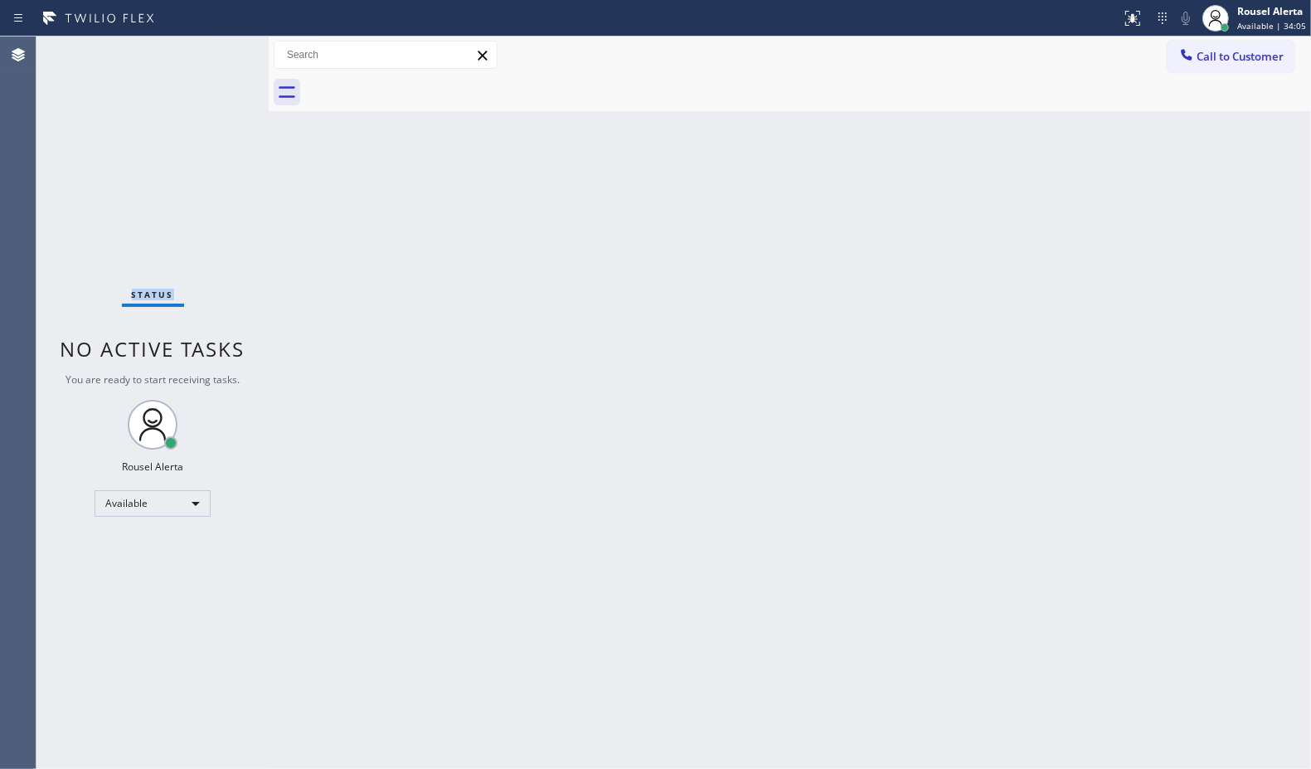
click at [205, 50] on div "Status No active tasks You are ready to start receiving tasks. Rousel Alerta Av…" at bounding box center [152, 402] width 232 height 732
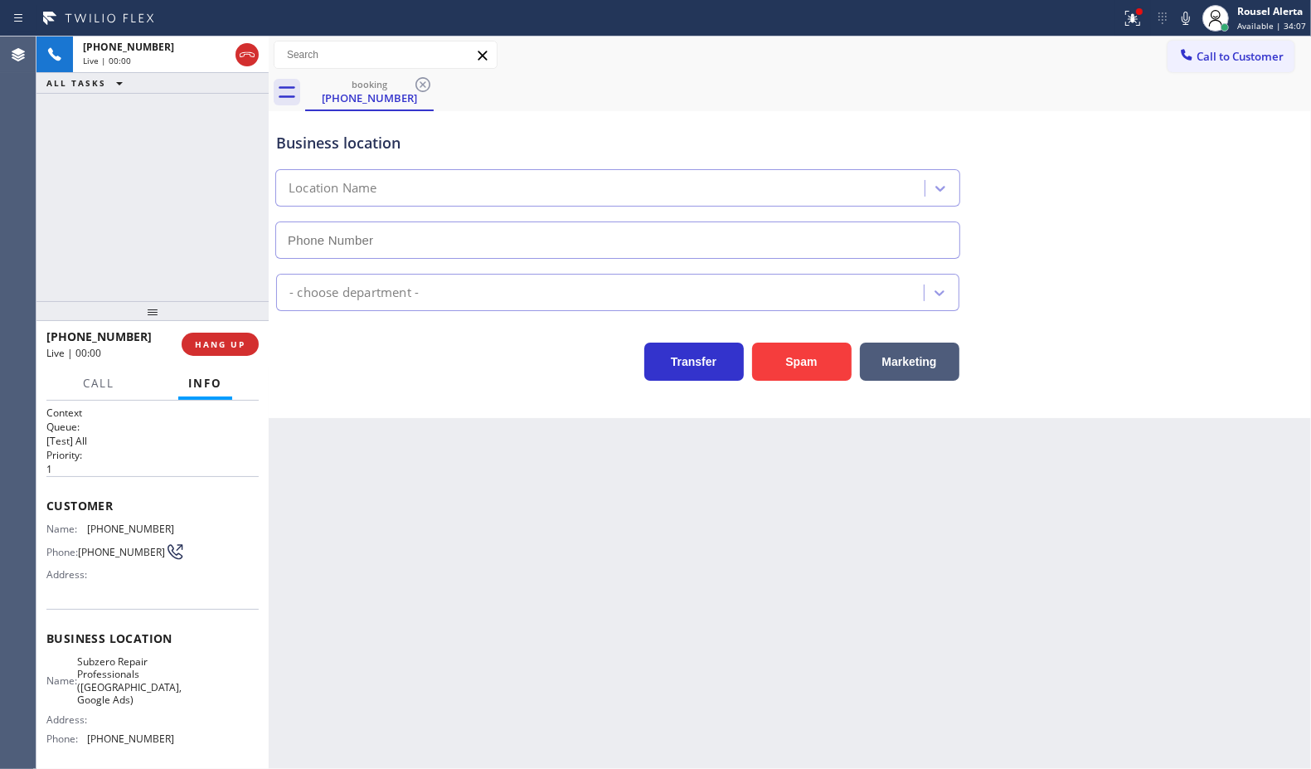
type input "[PHONE_NUMBER]"
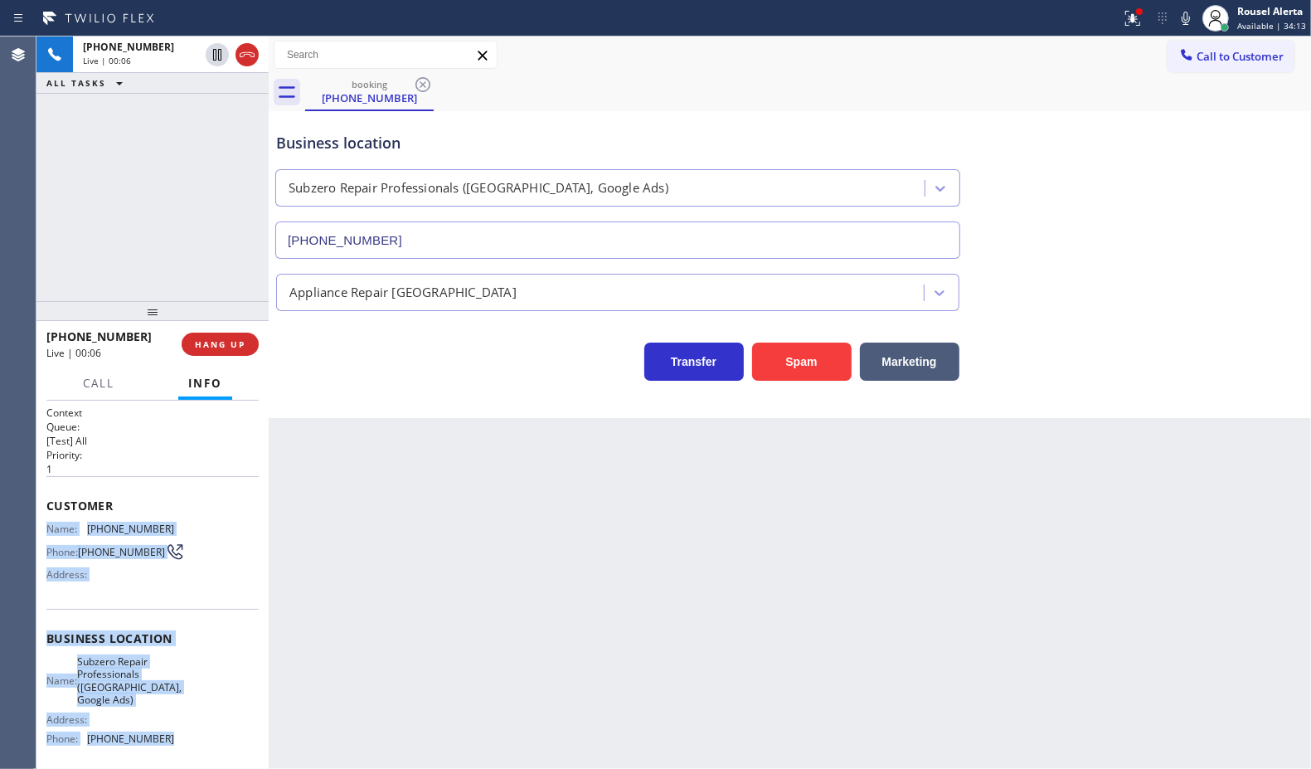
drag, startPoint x: 42, startPoint y: 528, endPoint x: 159, endPoint y: 752, distance: 252.7
click at [159, 752] on div "Context Queue: [Test] All Priority: 1 Customer Name: [PHONE_NUMBER] Phone: [PHO…" at bounding box center [152, 585] width 232 height 369
copy div "Name: [PHONE_NUMBER] Phone: [PHONE_NUMBER] Address: Business location Name: Sub…"
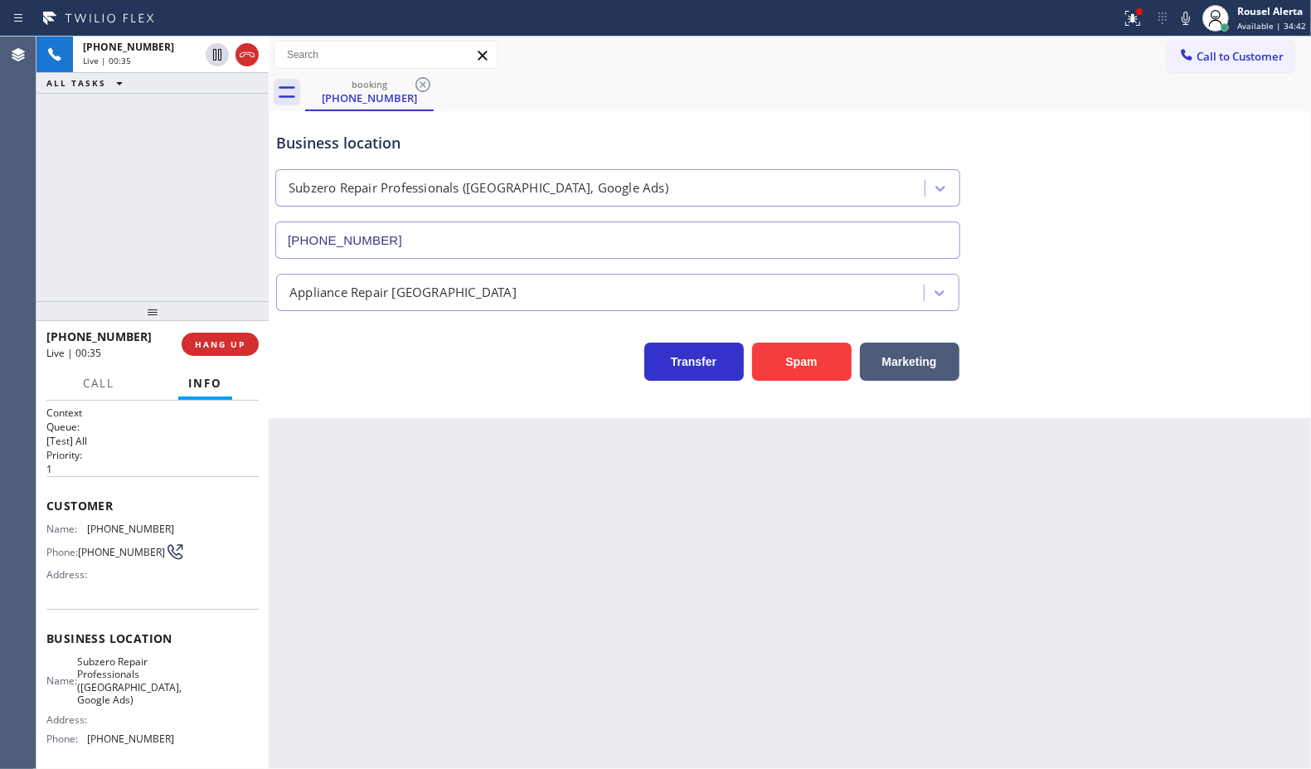
click at [430, 512] on div "Back to Dashboard Change Sender ID Customers Technicians Select a contact Outbo…" at bounding box center [790, 402] width 1043 height 732
click at [210, 340] on span "HANG UP" at bounding box center [220, 344] width 51 height 12
click at [210, 337] on button "HANG UP" at bounding box center [220, 344] width 77 height 23
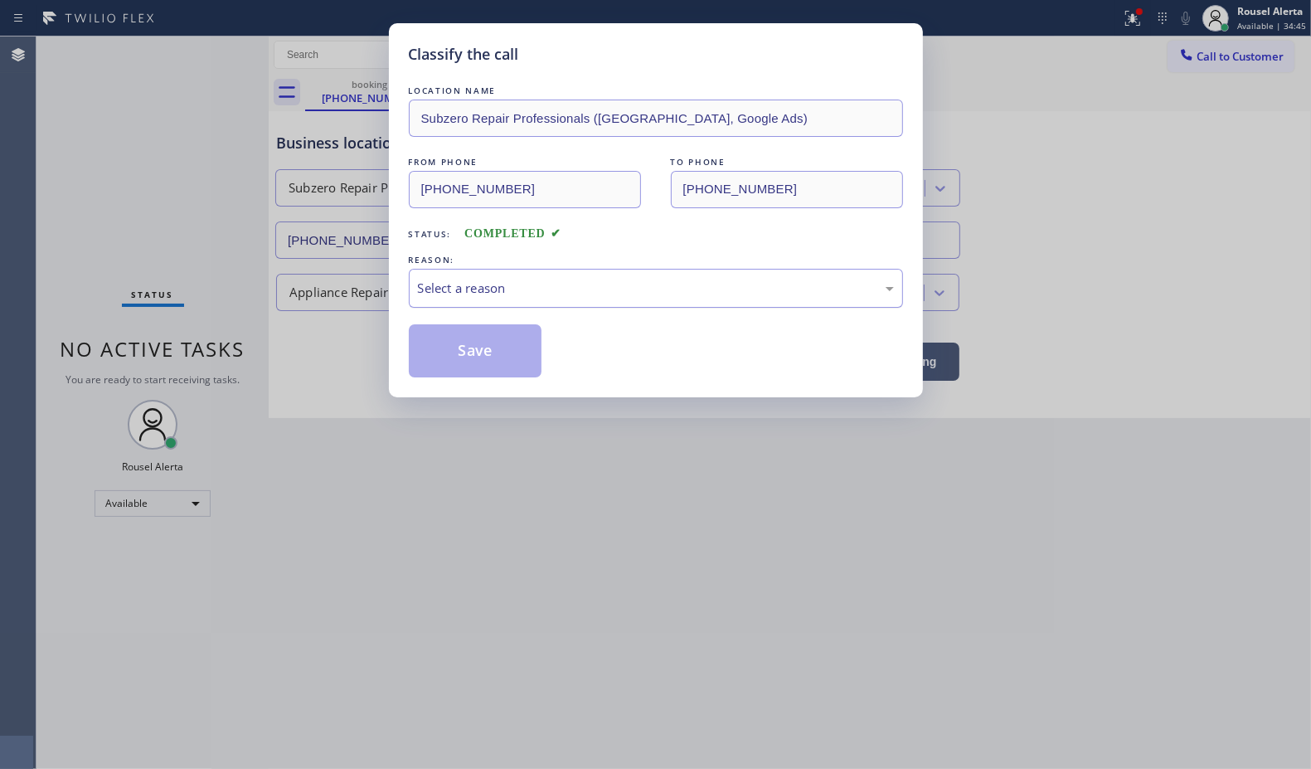
click at [434, 303] on div "Select a reason" at bounding box center [656, 288] width 494 height 39
click at [477, 357] on button "Save" at bounding box center [476, 350] width 134 height 53
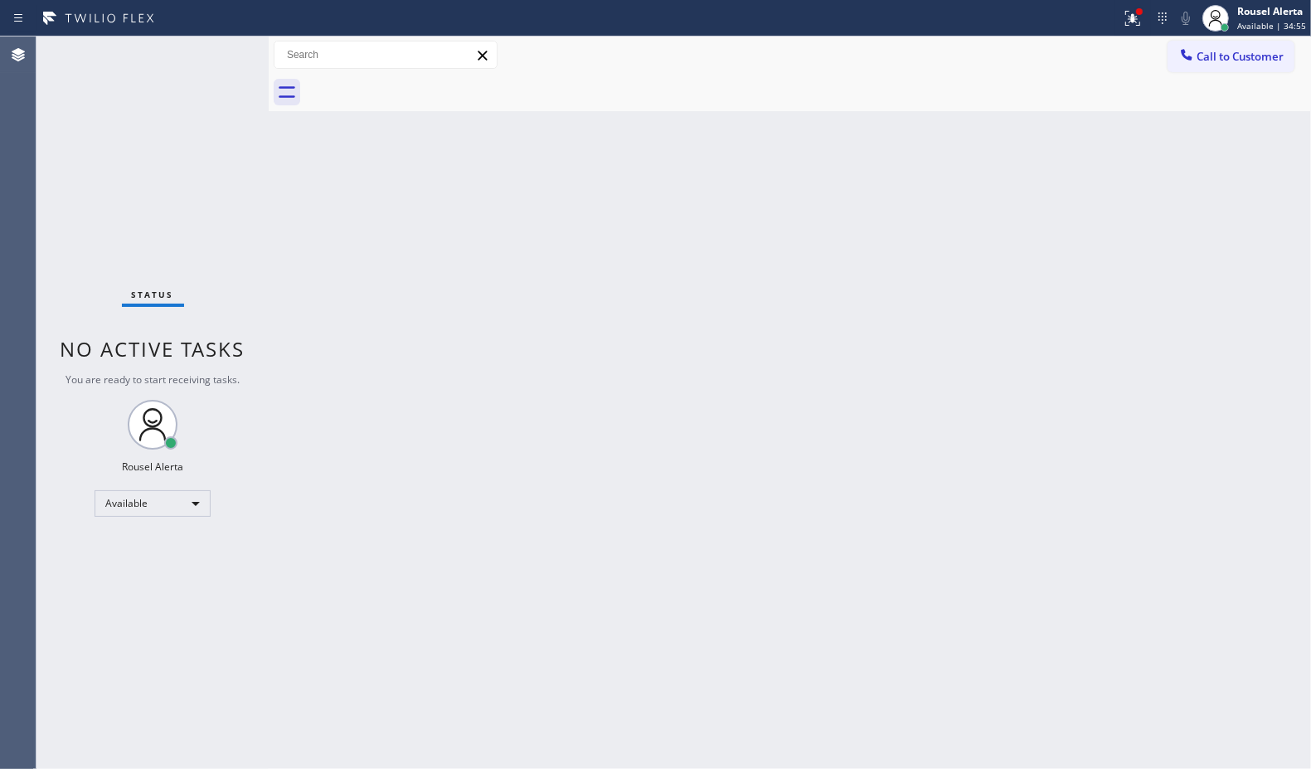
click at [431, 432] on div "Back to Dashboard Change Sender ID Customers Technicians Select a contact Outbo…" at bounding box center [790, 402] width 1043 height 732
click at [213, 39] on div "Status No active tasks You are ready to start receiving tasks. Rousel Alerta Av…" at bounding box center [152, 402] width 232 height 732
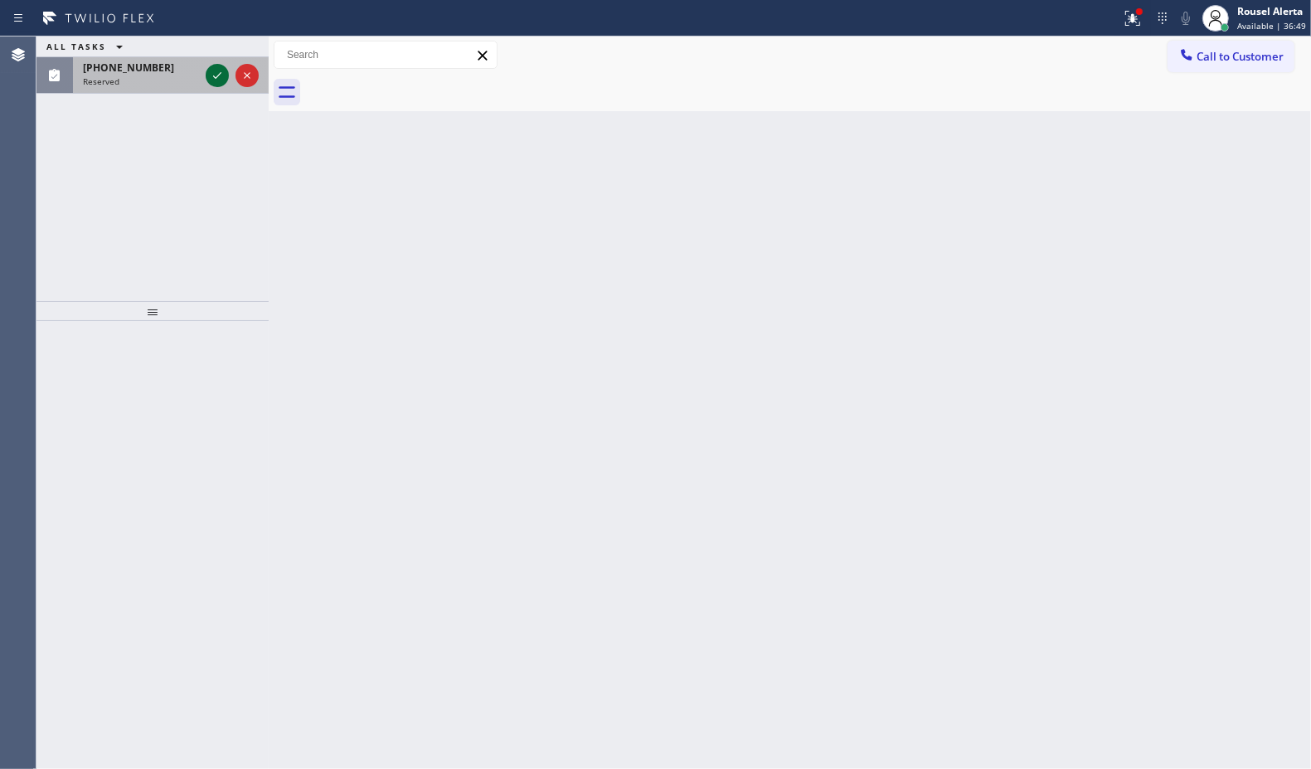
click at [213, 80] on icon at bounding box center [217, 76] width 20 height 20
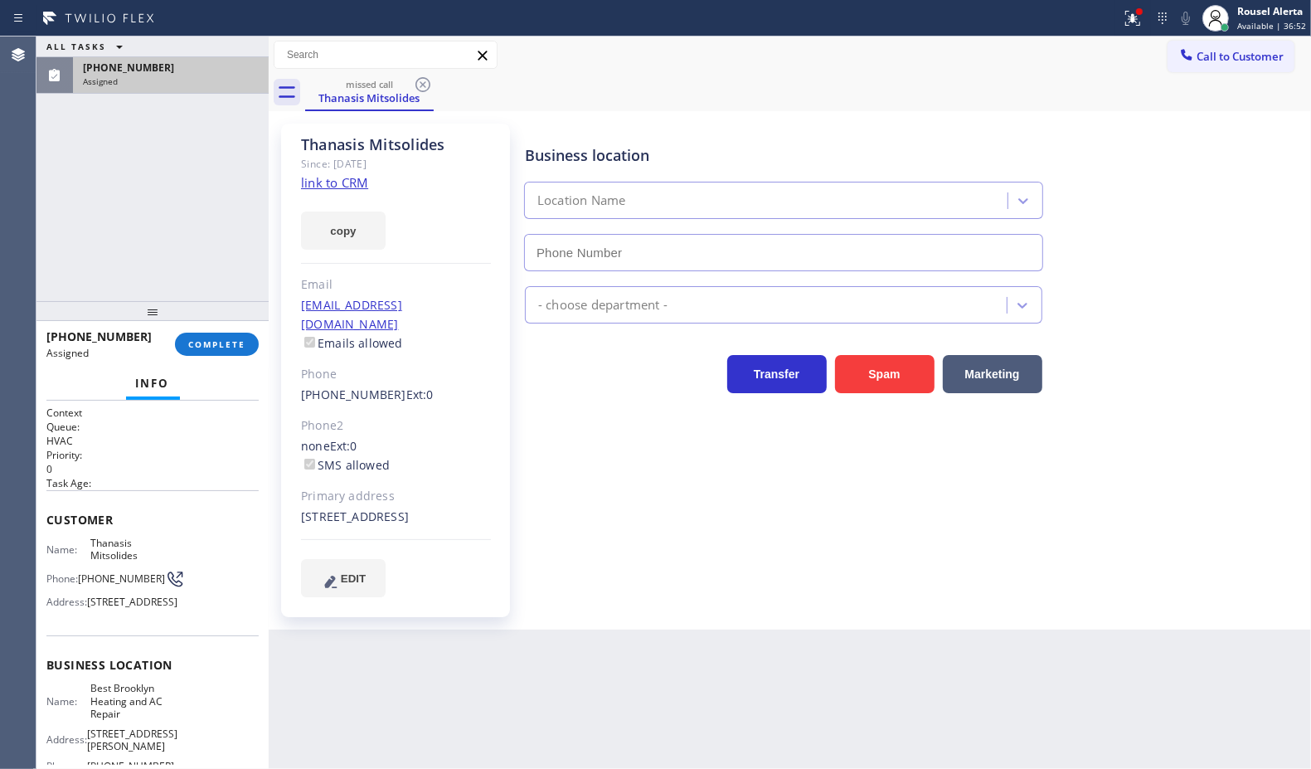
type input "[PHONE_NUMBER]"
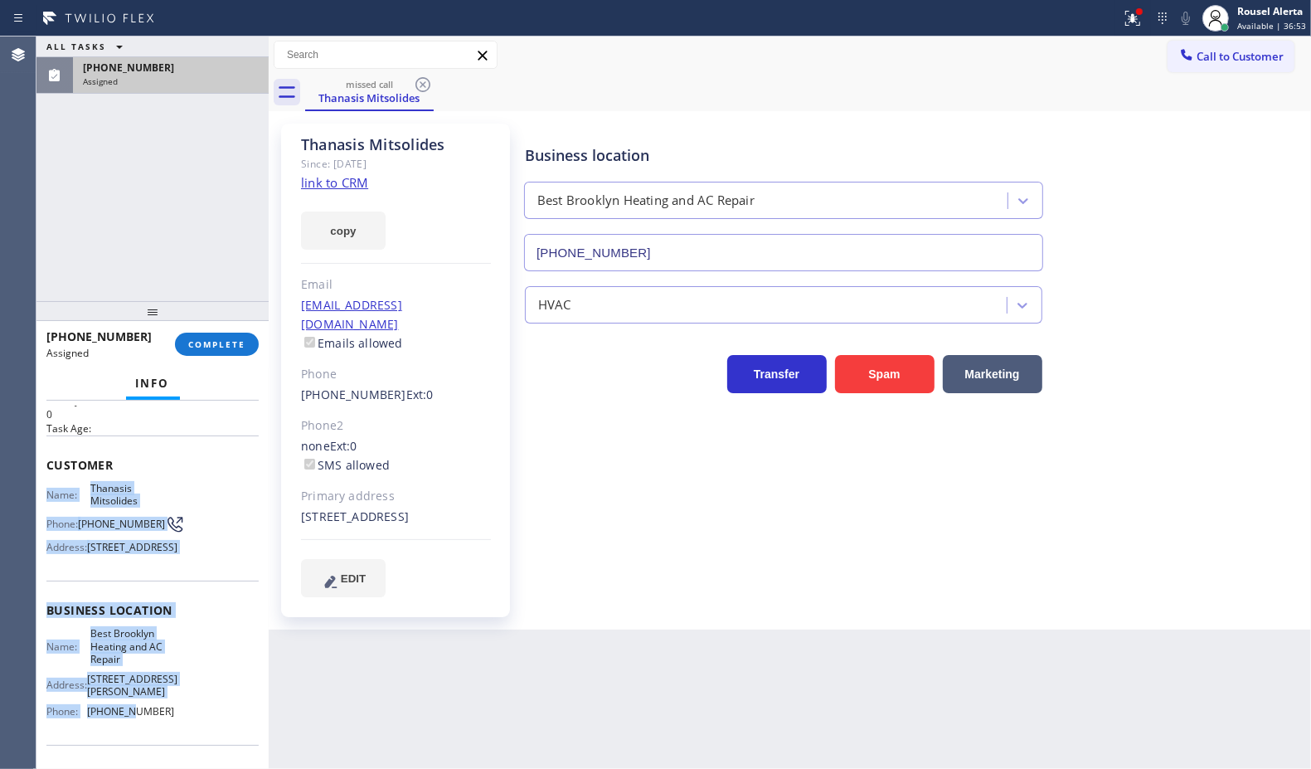
scroll to position [104, 0]
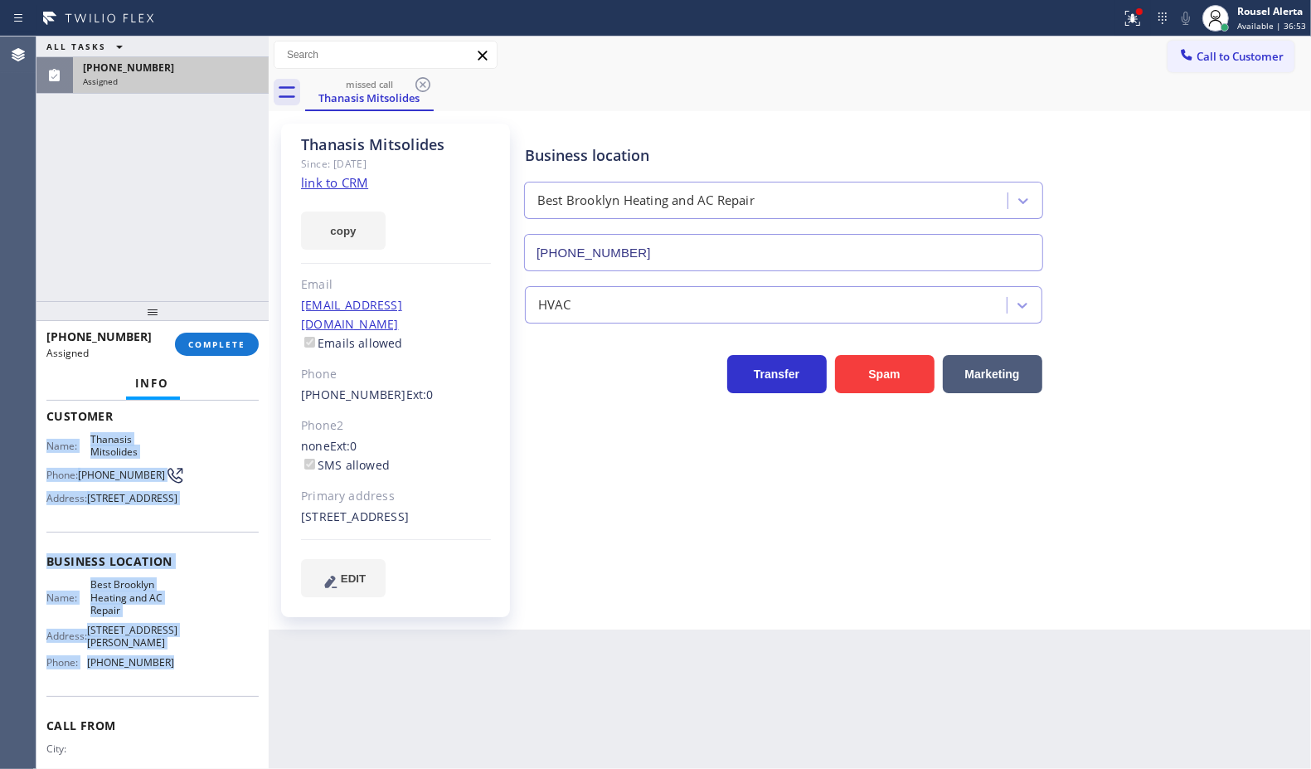
drag, startPoint x: 63, startPoint y: 574, endPoint x: 172, endPoint y: 677, distance: 149.6
click at [172, 677] on div "Context Queue: HVAC Priority: 0 Task Age: Customer Name: [PERSON_NAME] Phone: […" at bounding box center [152, 585] width 232 height 369
copy div "Name: [PERSON_NAME] Phone: [PHONE_NUMBER] Address: [STREET_ADDRESS] Business lo…"
click at [221, 354] on button "COMPLETE" at bounding box center [217, 344] width 84 height 23
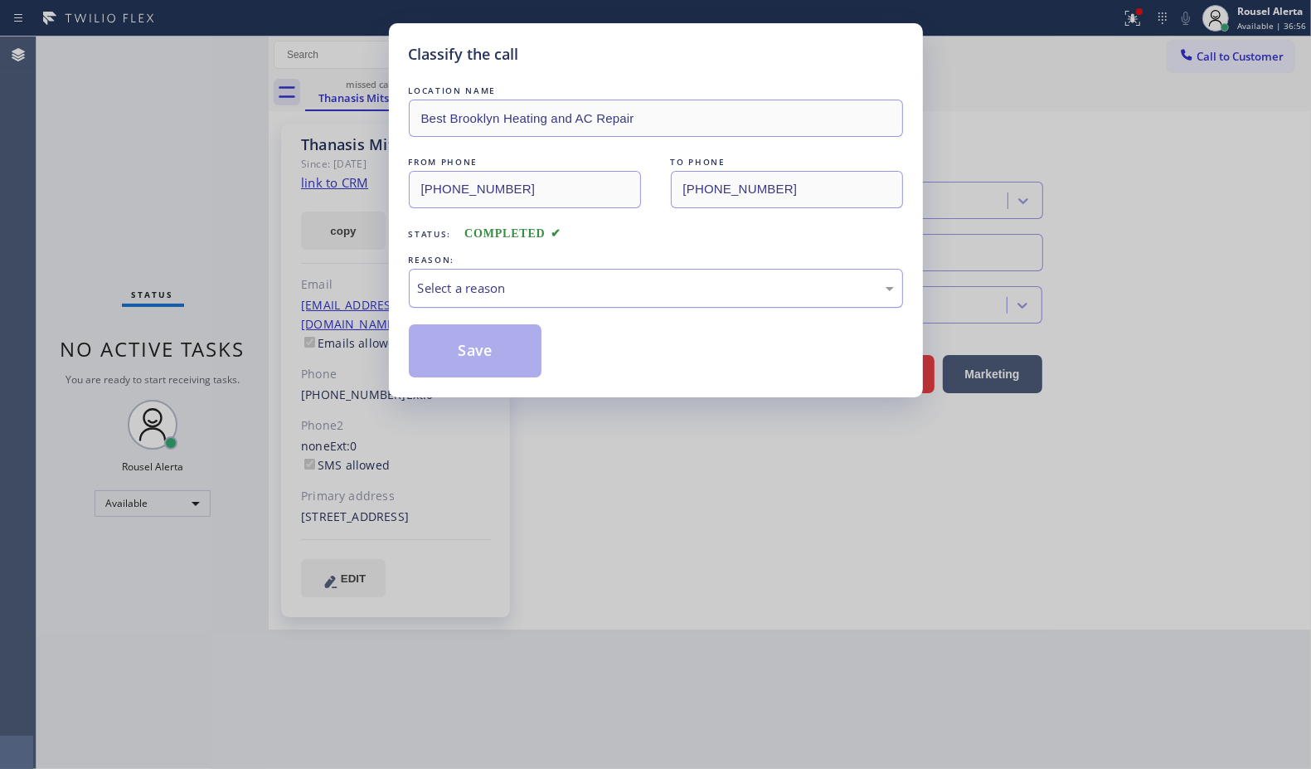
click at [578, 291] on div "Select a reason" at bounding box center [656, 288] width 476 height 19
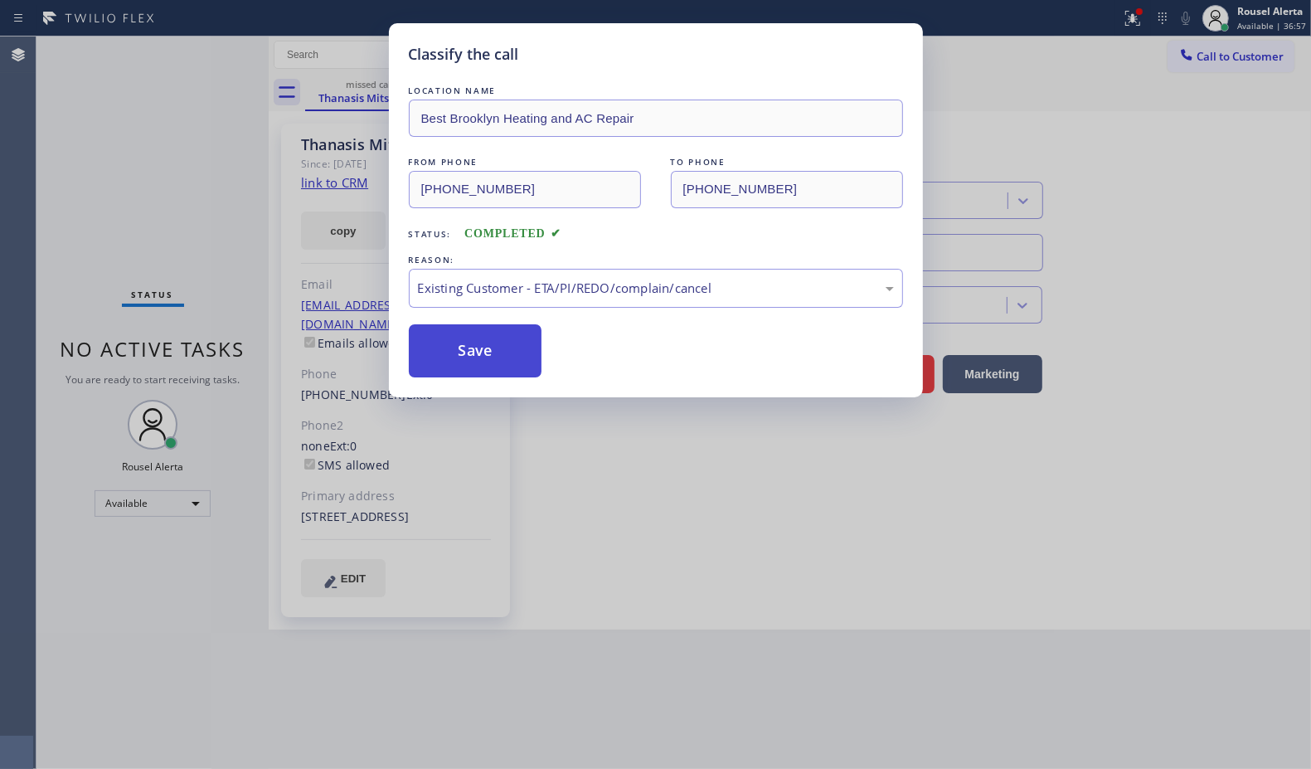
click at [504, 365] on button "Save" at bounding box center [476, 350] width 134 height 53
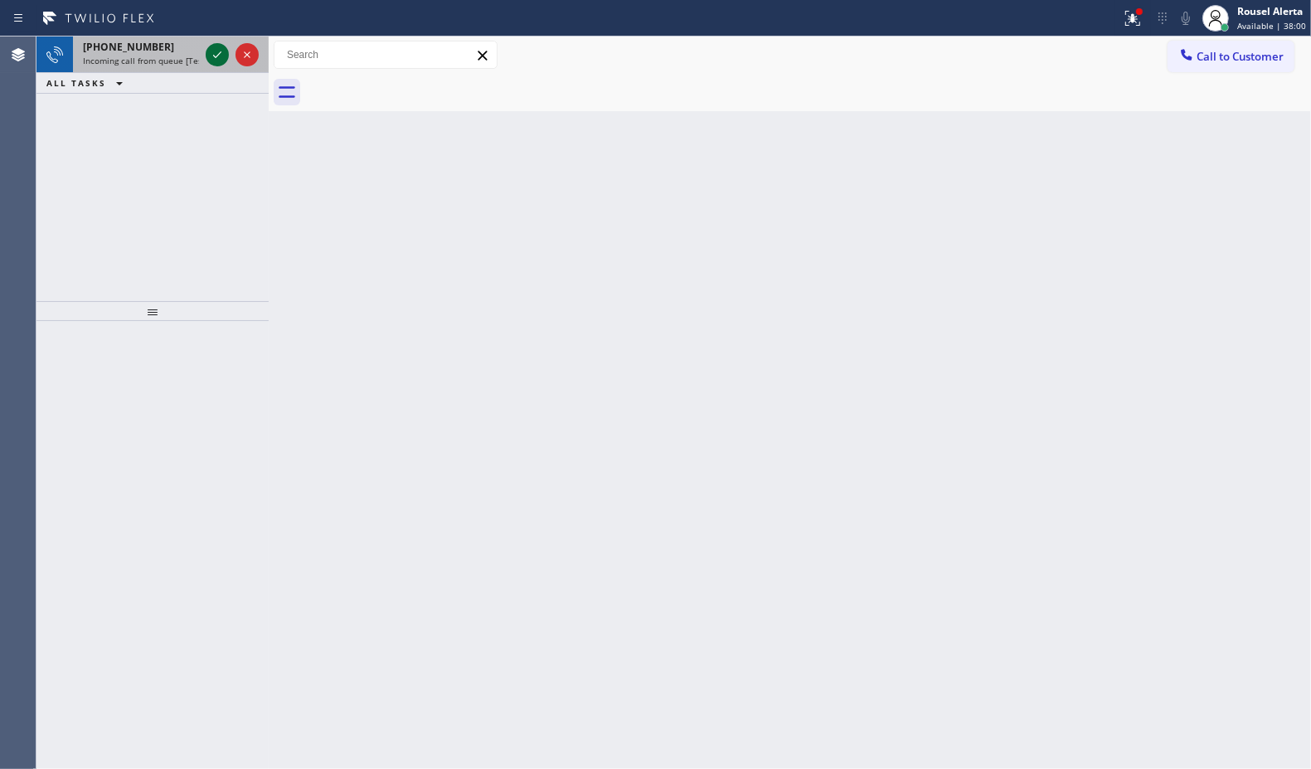
drag, startPoint x: 224, startPoint y: 56, endPoint x: 214, endPoint y: 56, distance: 10.0
click at [224, 56] on icon at bounding box center [217, 55] width 20 height 20
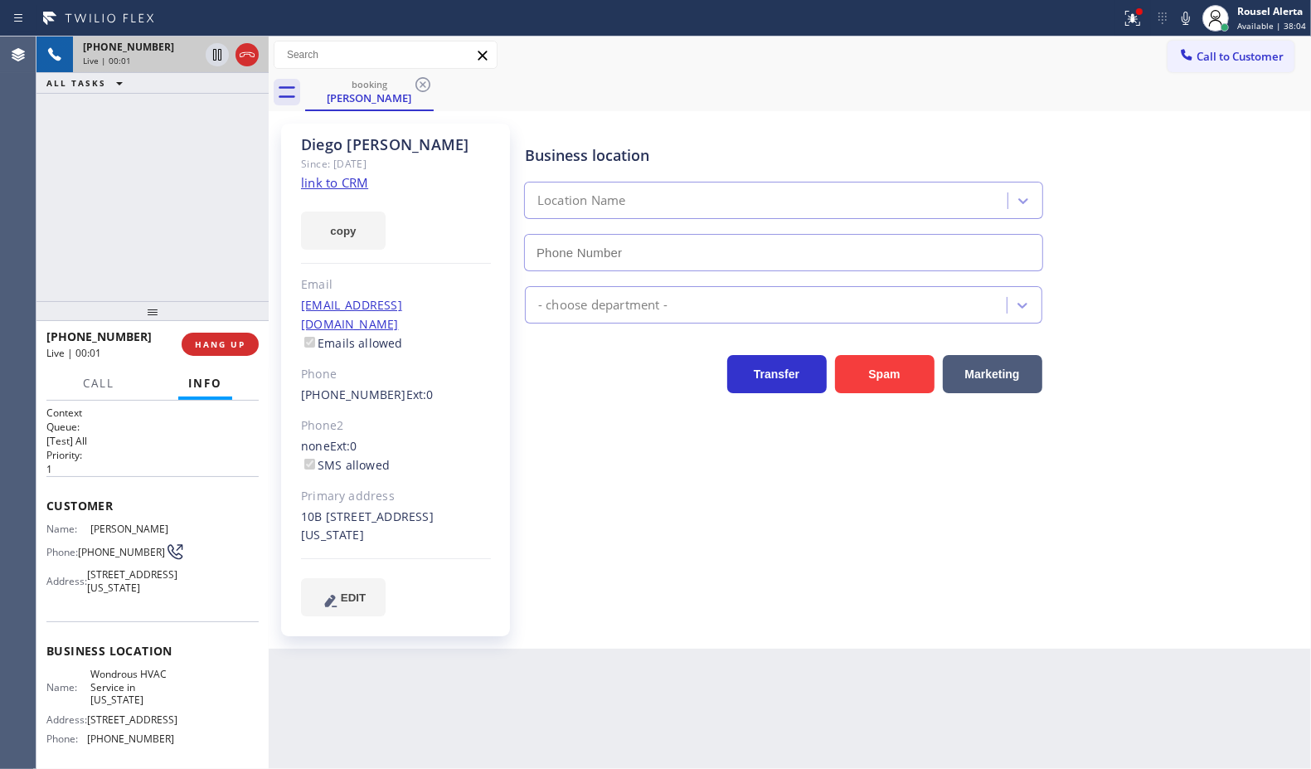
type input "[PHONE_NUMBER]"
click at [345, 187] on link "link to CRM" at bounding box center [334, 182] width 67 height 17
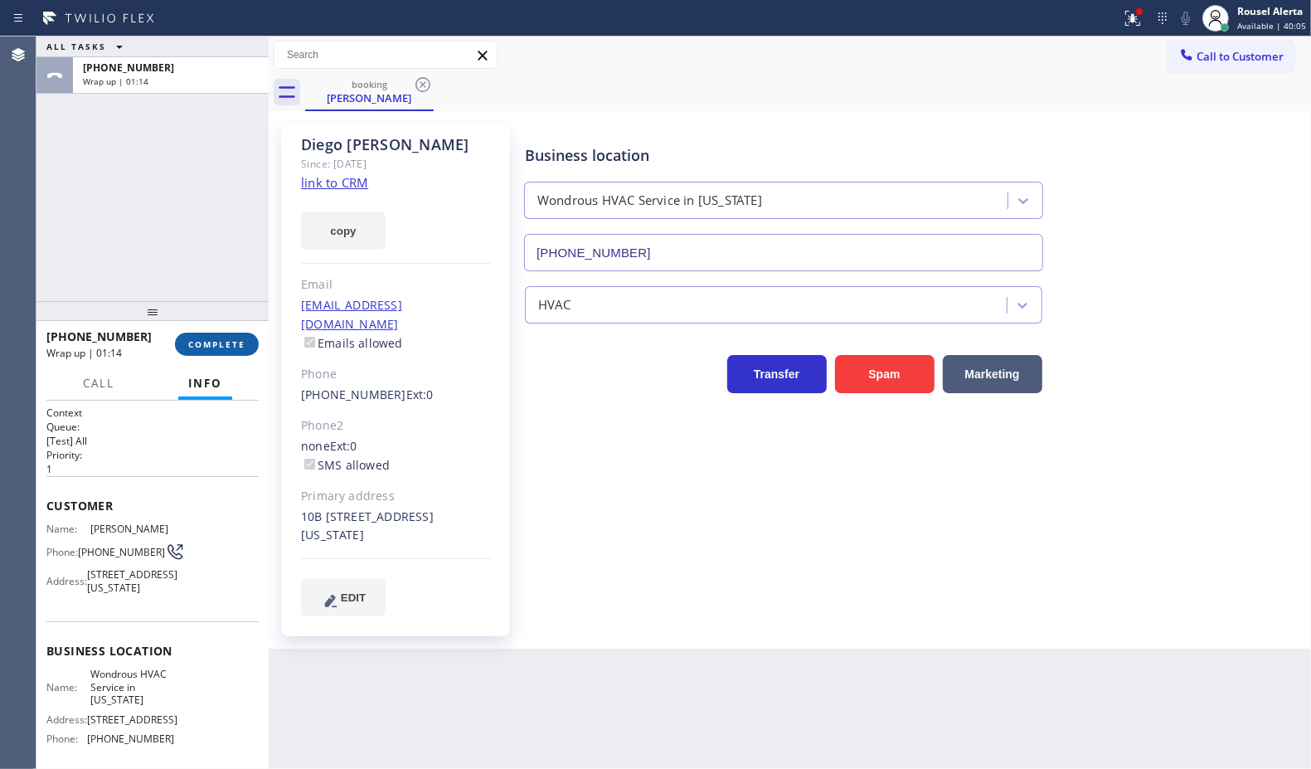
click at [207, 347] on span "COMPLETE" at bounding box center [216, 344] width 57 height 12
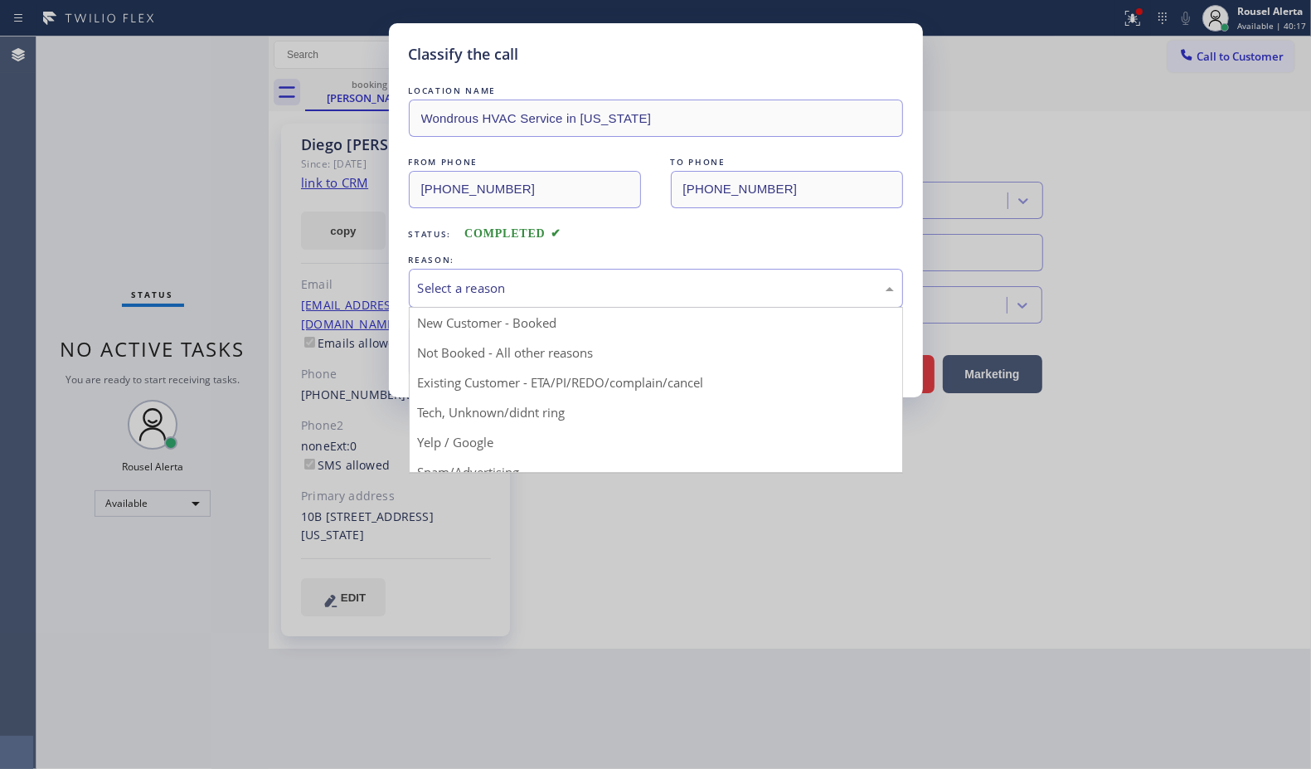
click at [581, 290] on div "Select a reason" at bounding box center [656, 288] width 476 height 19
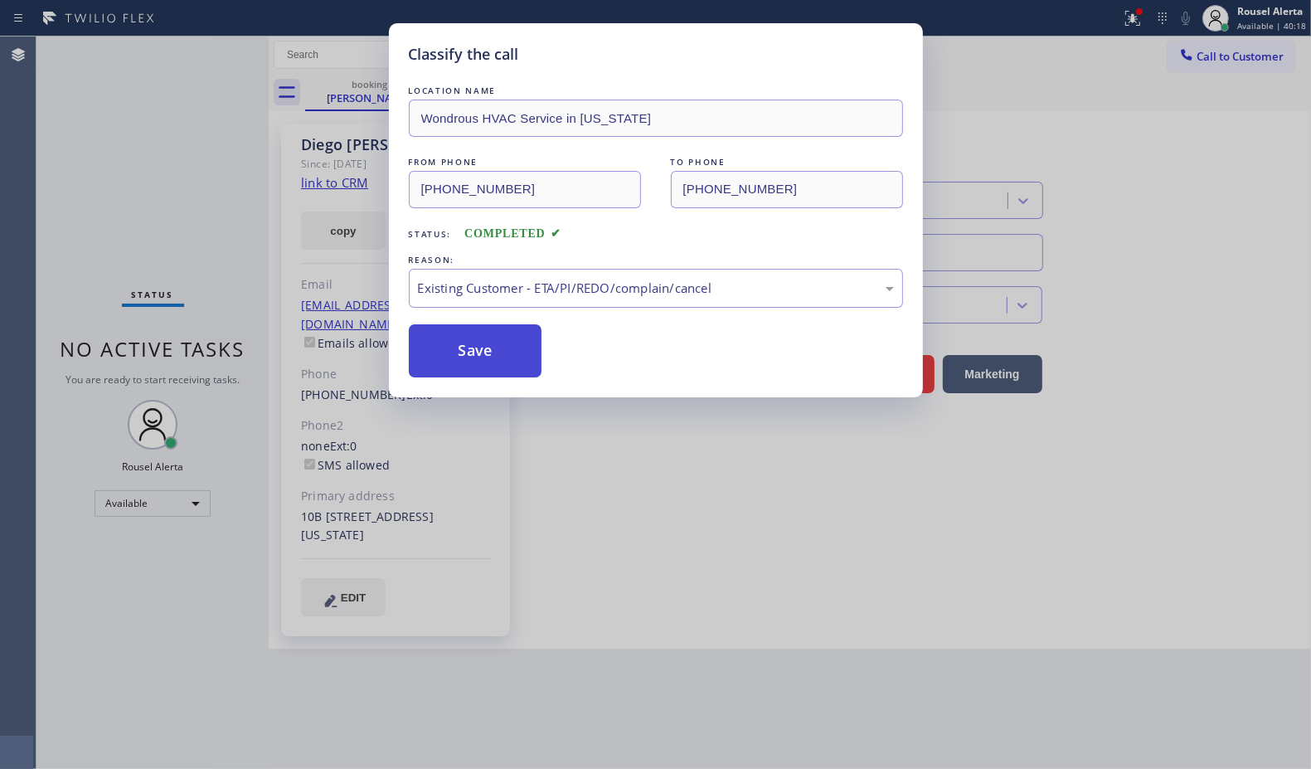
click at [504, 344] on button "Save" at bounding box center [476, 350] width 134 height 53
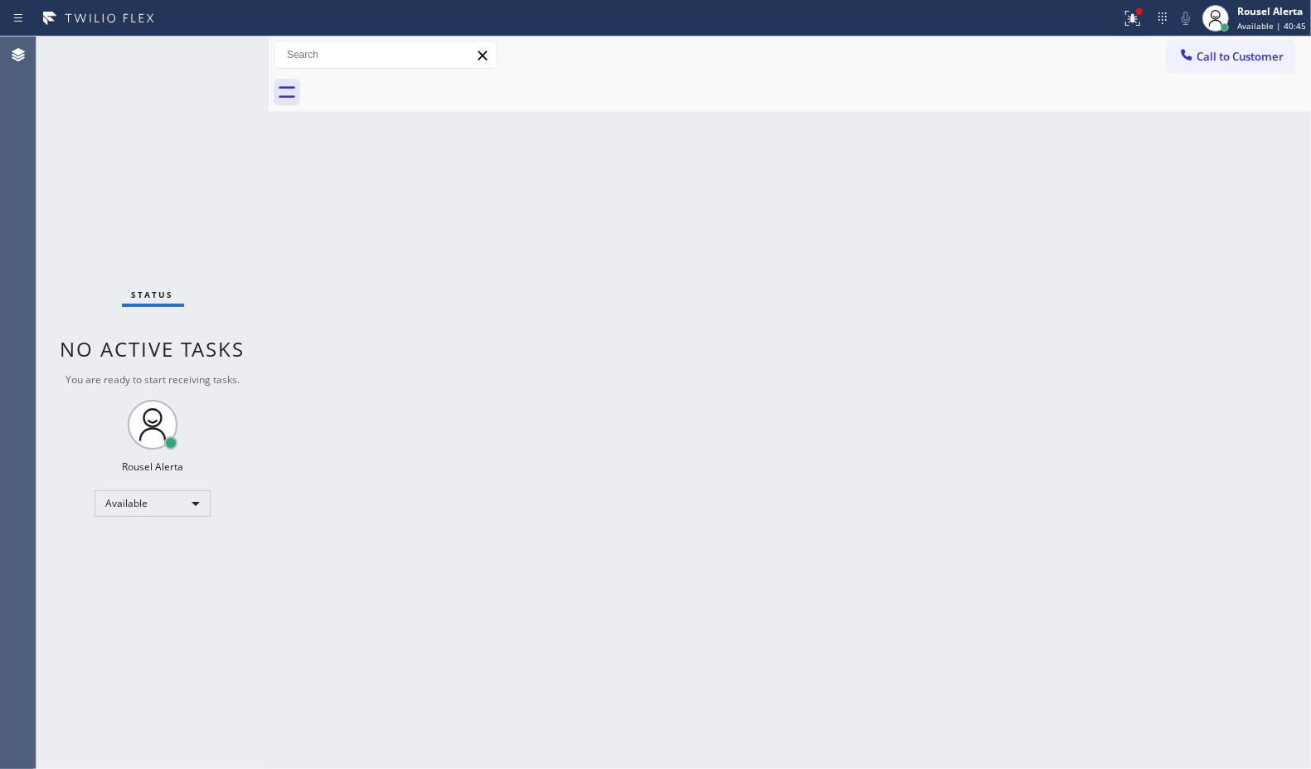
click at [195, 61] on div "Status No active tasks You are ready to start receiving tasks. Rousel Alerta Av…" at bounding box center [152, 402] width 232 height 732
click at [206, 47] on div "Status No active tasks You are ready to start receiving tasks. Rousel Alerta Av…" at bounding box center [152, 402] width 232 height 732
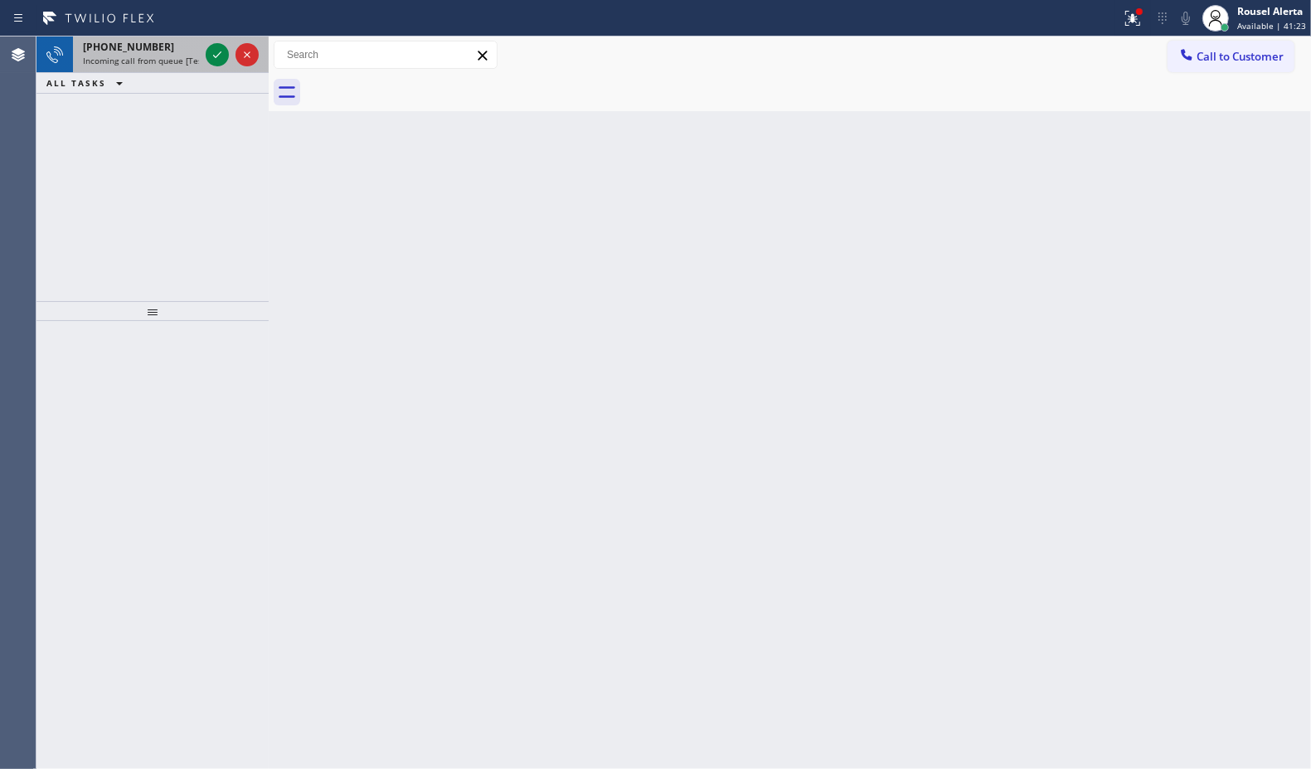
click at [204, 55] on div at bounding box center [232, 54] width 60 height 36
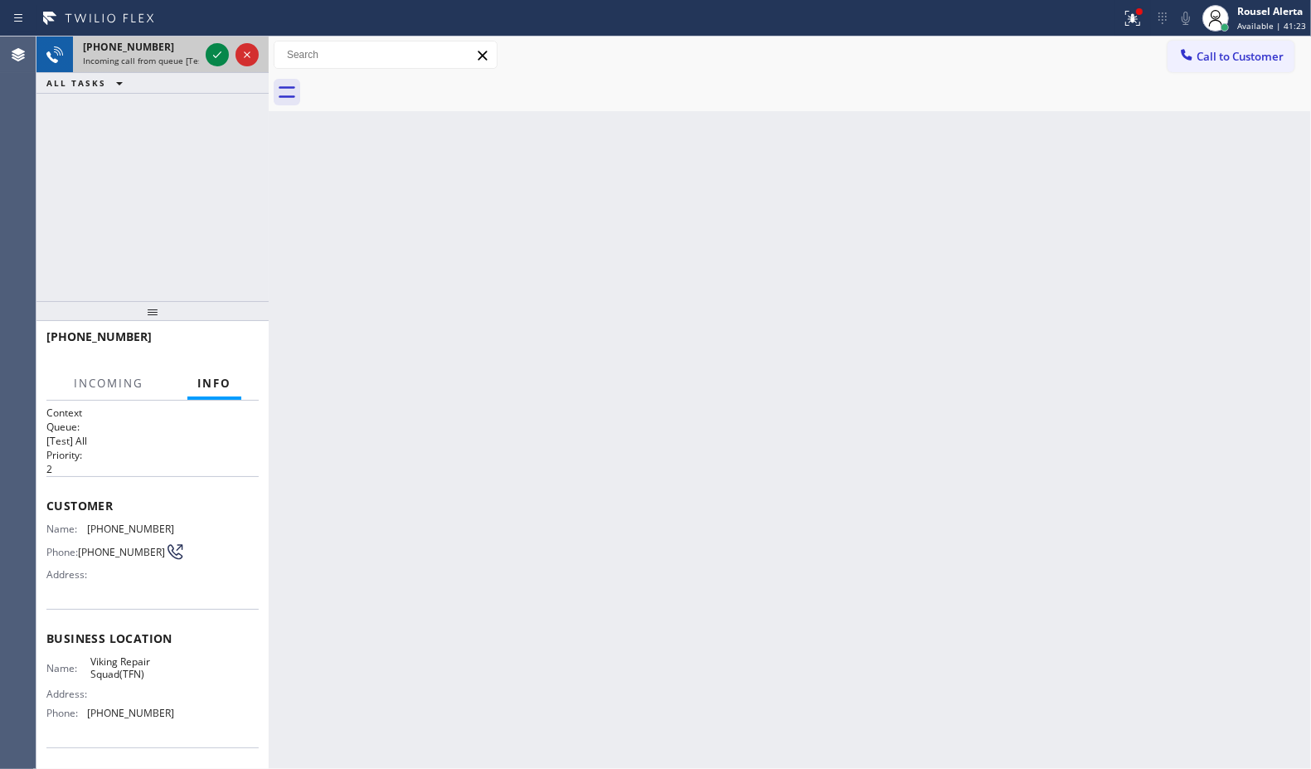
click at [204, 55] on div at bounding box center [232, 54] width 60 height 36
click at [206, 55] on div at bounding box center [217, 55] width 23 height 20
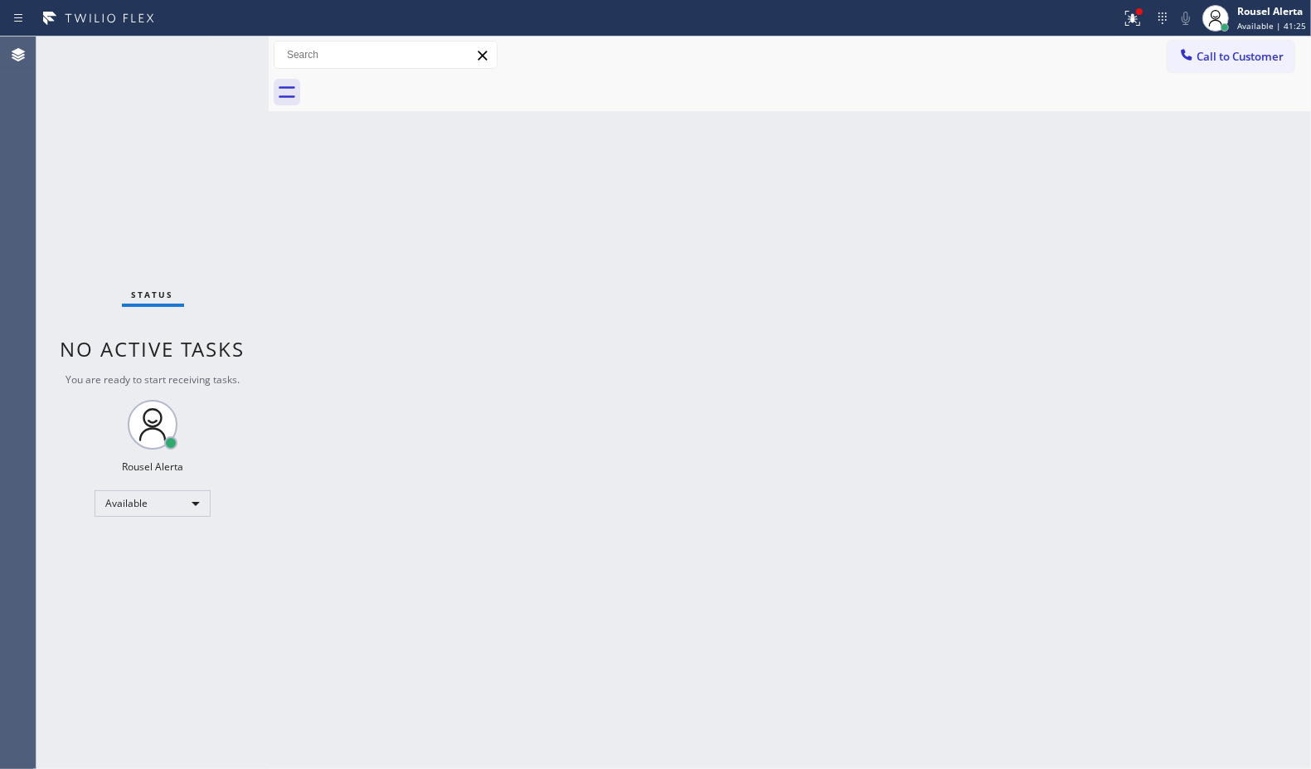
click at [206, 56] on div "Status No active tasks You are ready to start receiving tasks. Rousel Alerta Av…" at bounding box center [152, 402] width 232 height 732
click at [1125, 21] on icon at bounding box center [1133, 18] width 20 height 20
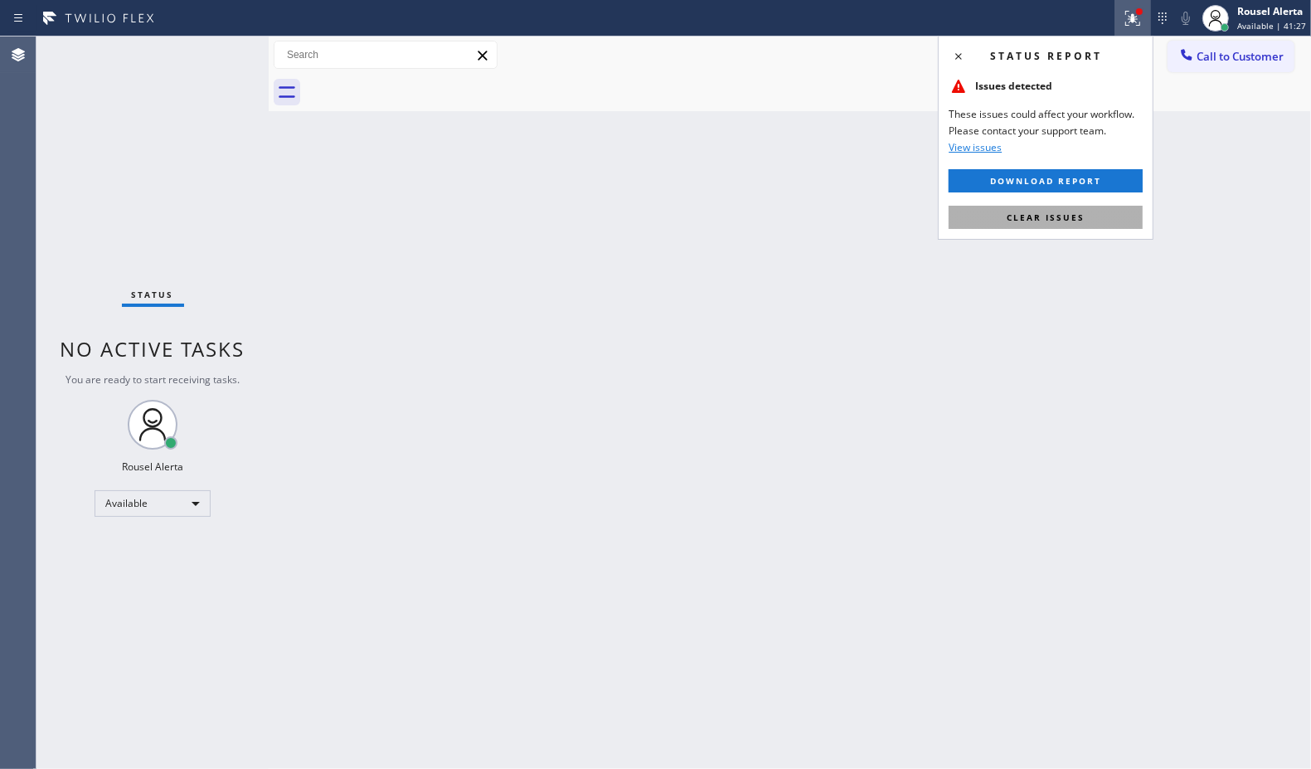
click at [1058, 221] on span "Clear issues" at bounding box center [1046, 218] width 78 height 12
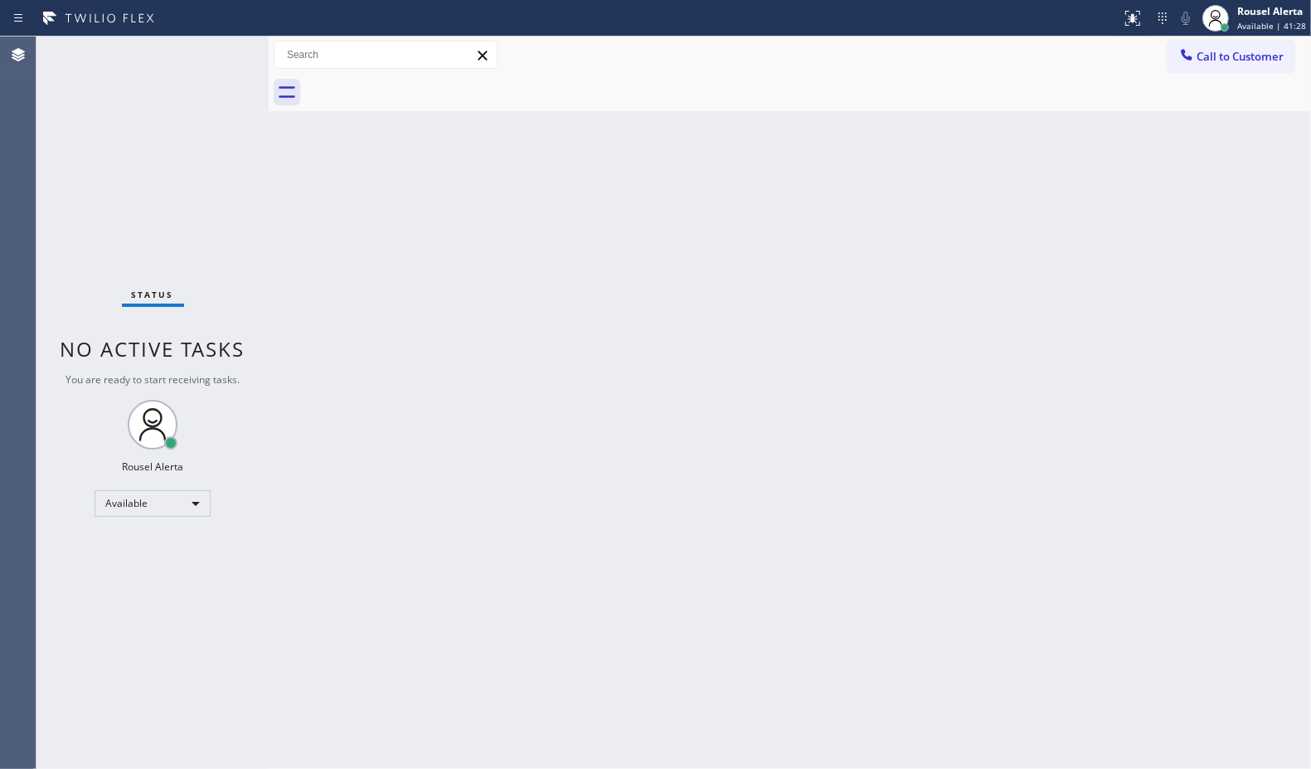
click at [1063, 405] on div "Back to Dashboard Change Sender ID Customers Technicians Select a contact Outbo…" at bounding box center [790, 402] width 1043 height 732
click at [342, 177] on div "Back to Dashboard Change Sender ID Customers Technicians Select a contact Outbo…" at bounding box center [790, 402] width 1043 height 732
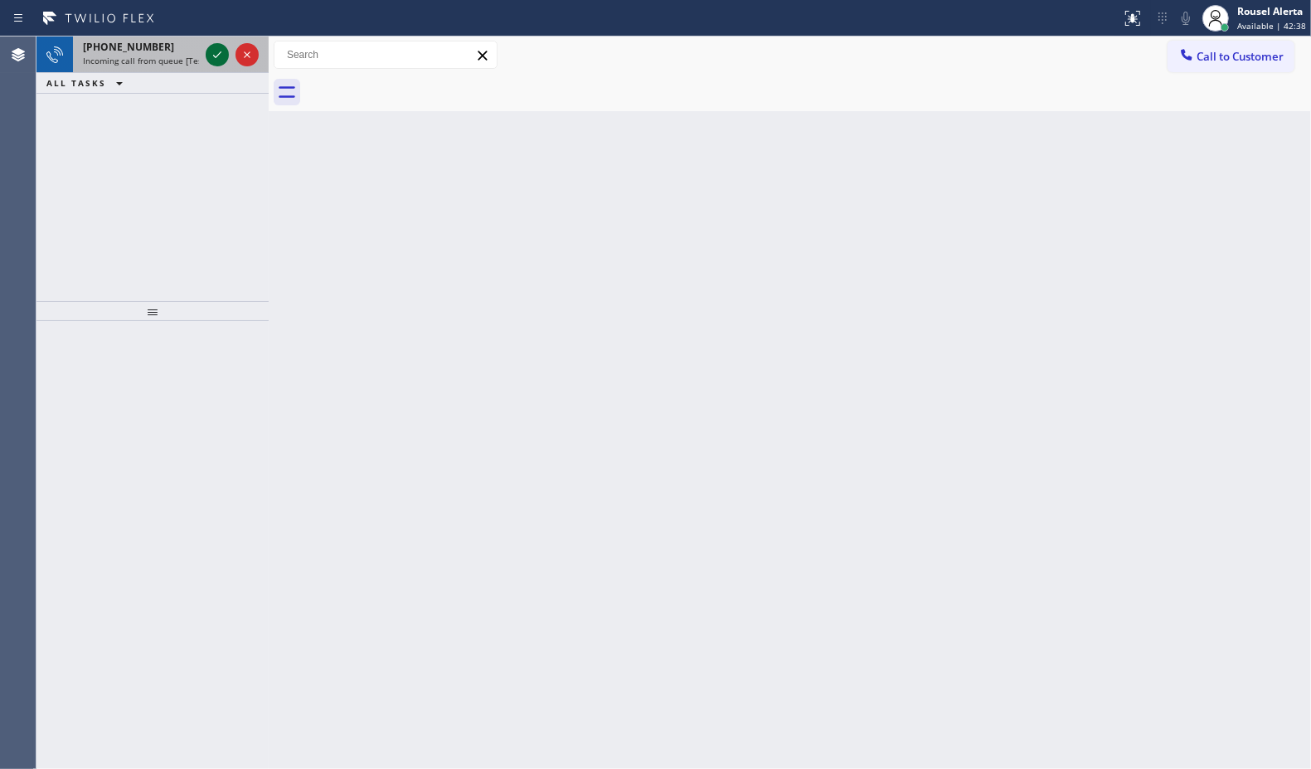
click at [217, 60] on icon at bounding box center [217, 55] width 20 height 20
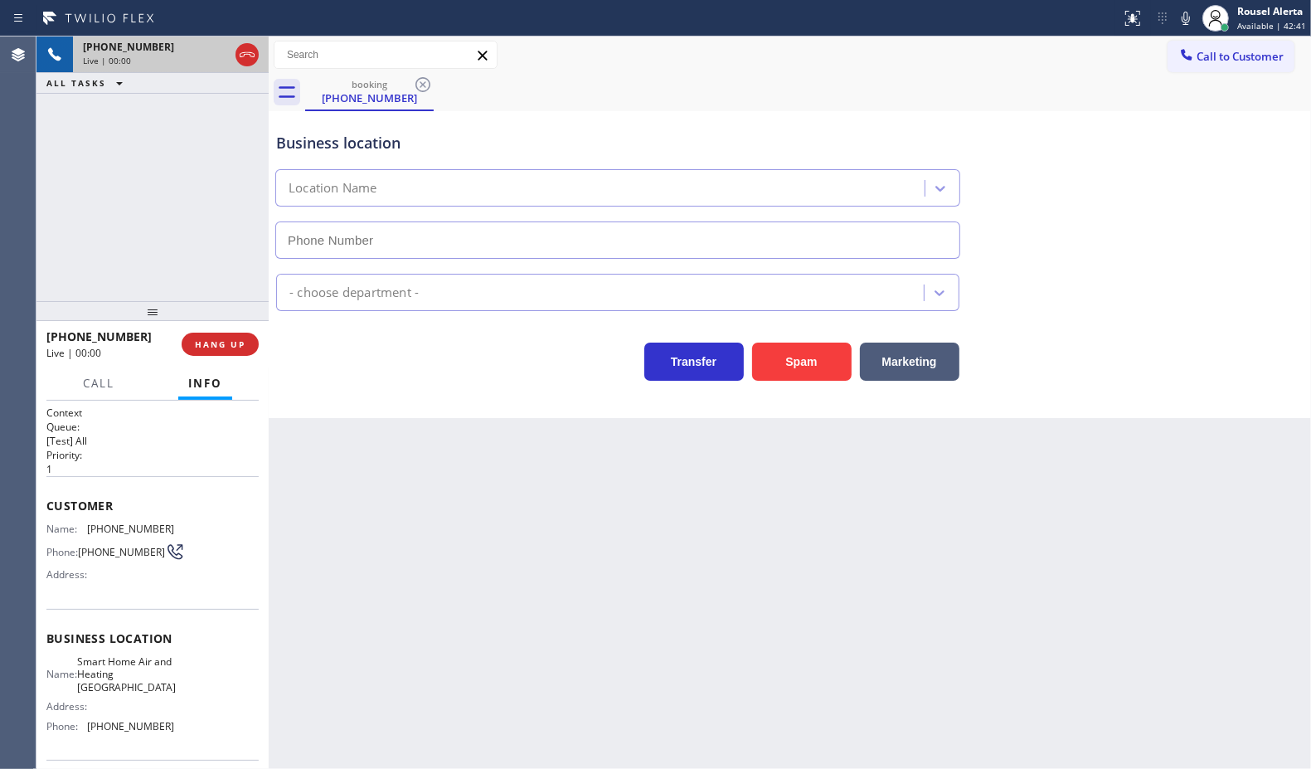
type input "[PHONE_NUMBER]"
click at [776, 380] on button "Spam" at bounding box center [802, 362] width 100 height 38
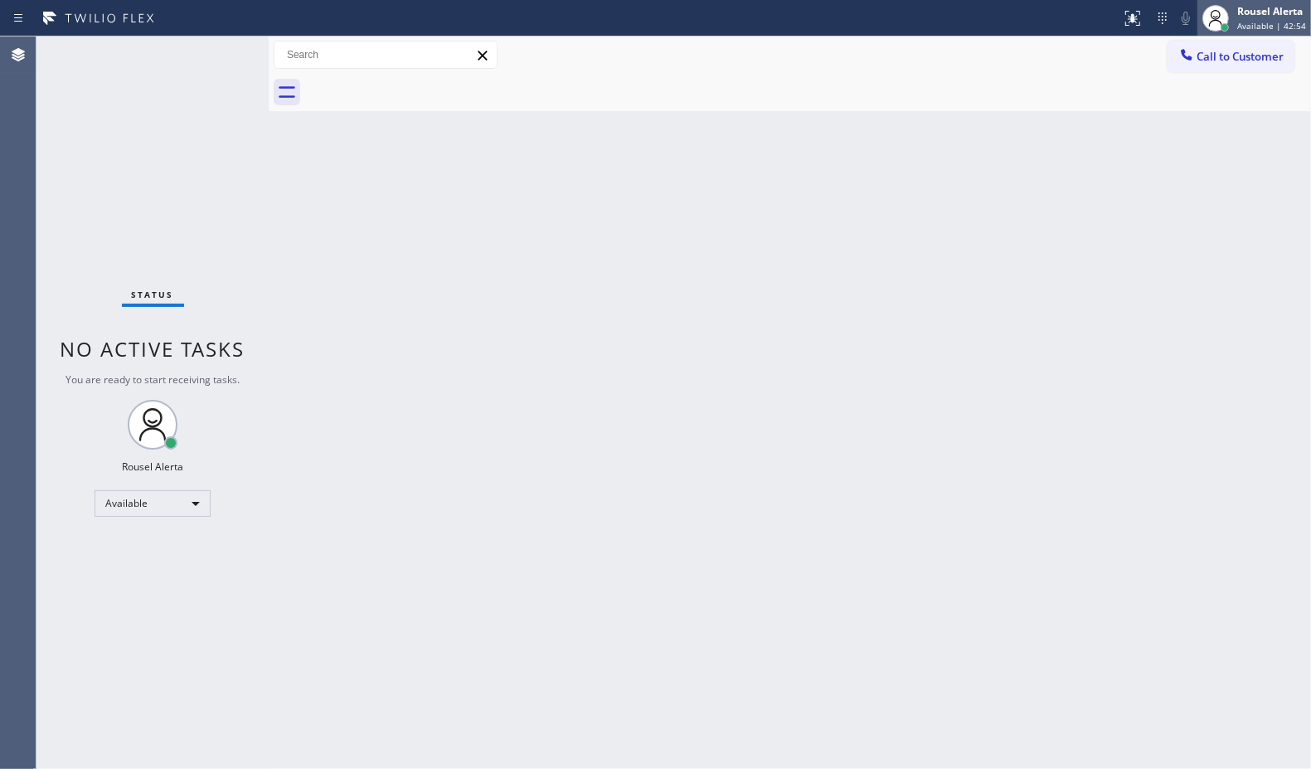
click at [1258, 20] on span "Available | 42:54" at bounding box center [1272, 26] width 69 height 12
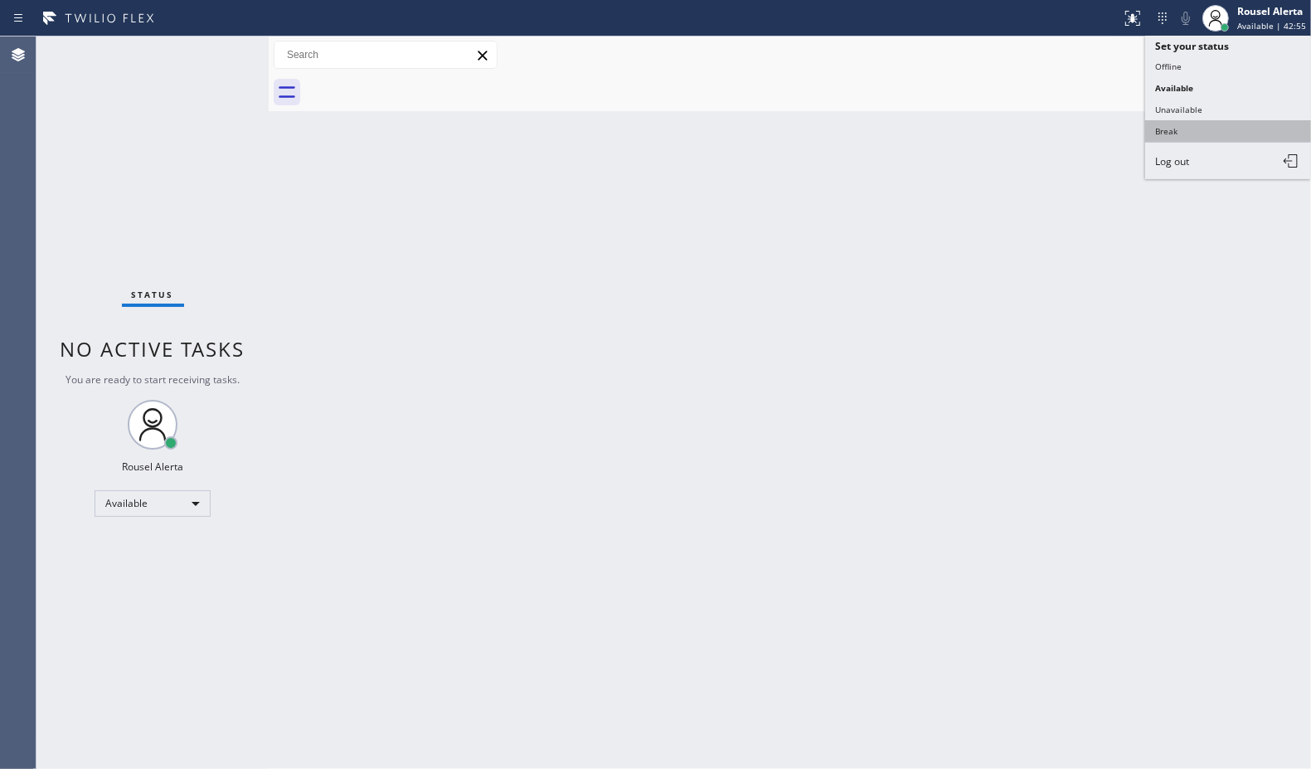
click at [1205, 123] on button "Break" at bounding box center [1229, 131] width 166 height 22
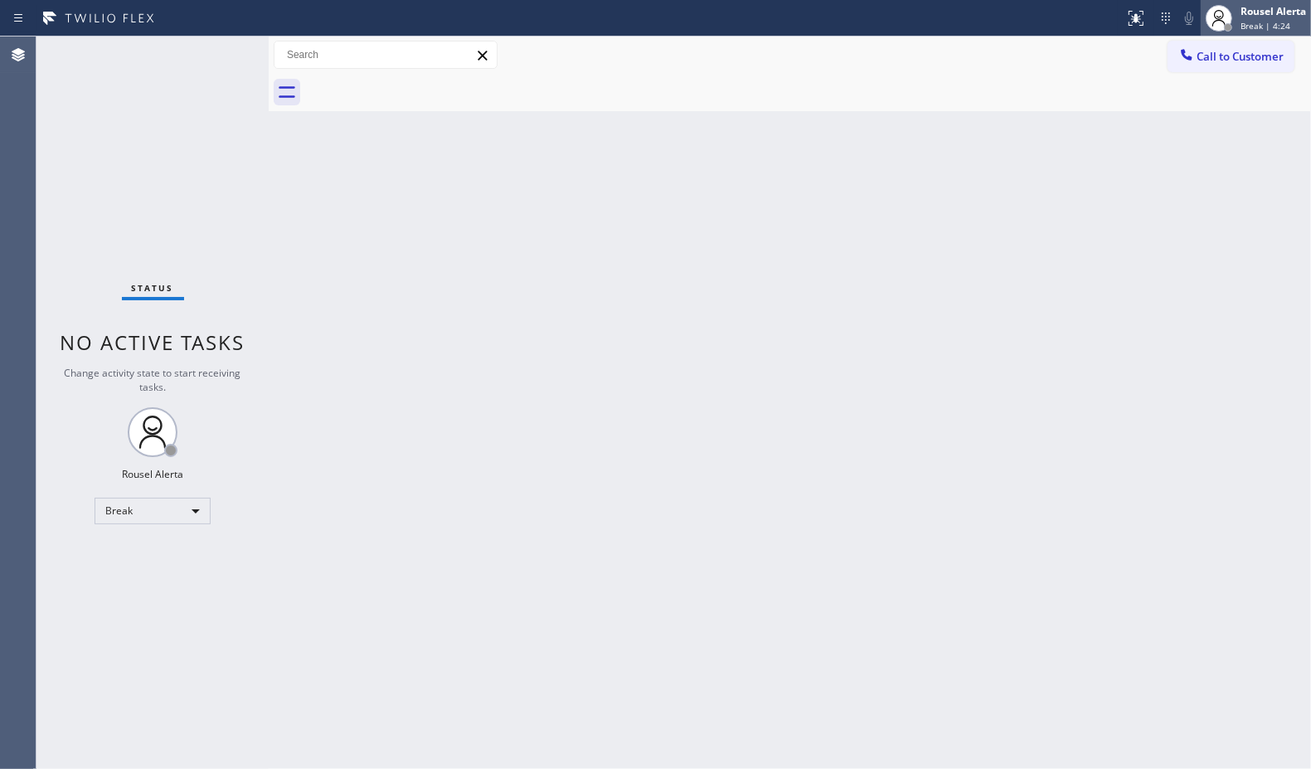
click at [1244, 13] on div "Rousel Alerta" at bounding box center [1274, 11] width 66 height 14
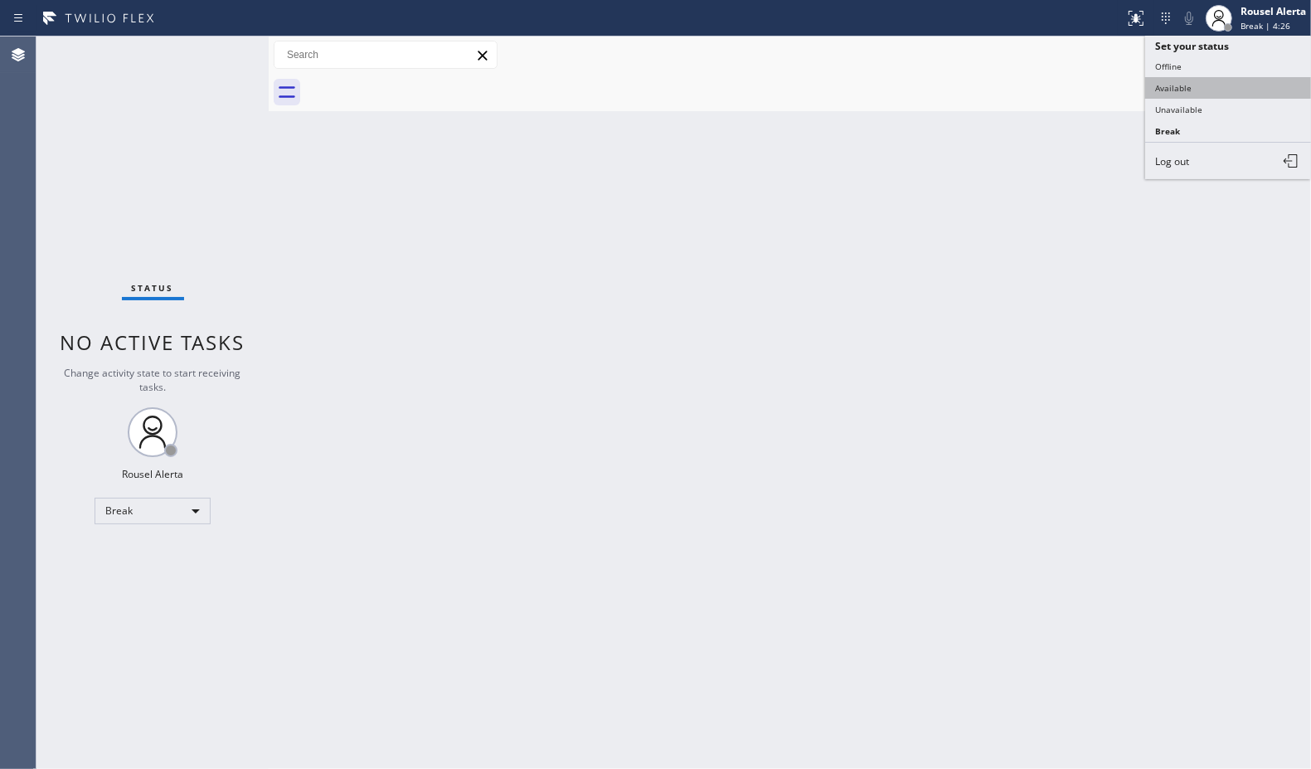
click at [1233, 83] on button "Available" at bounding box center [1229, 88] width 166 height 22
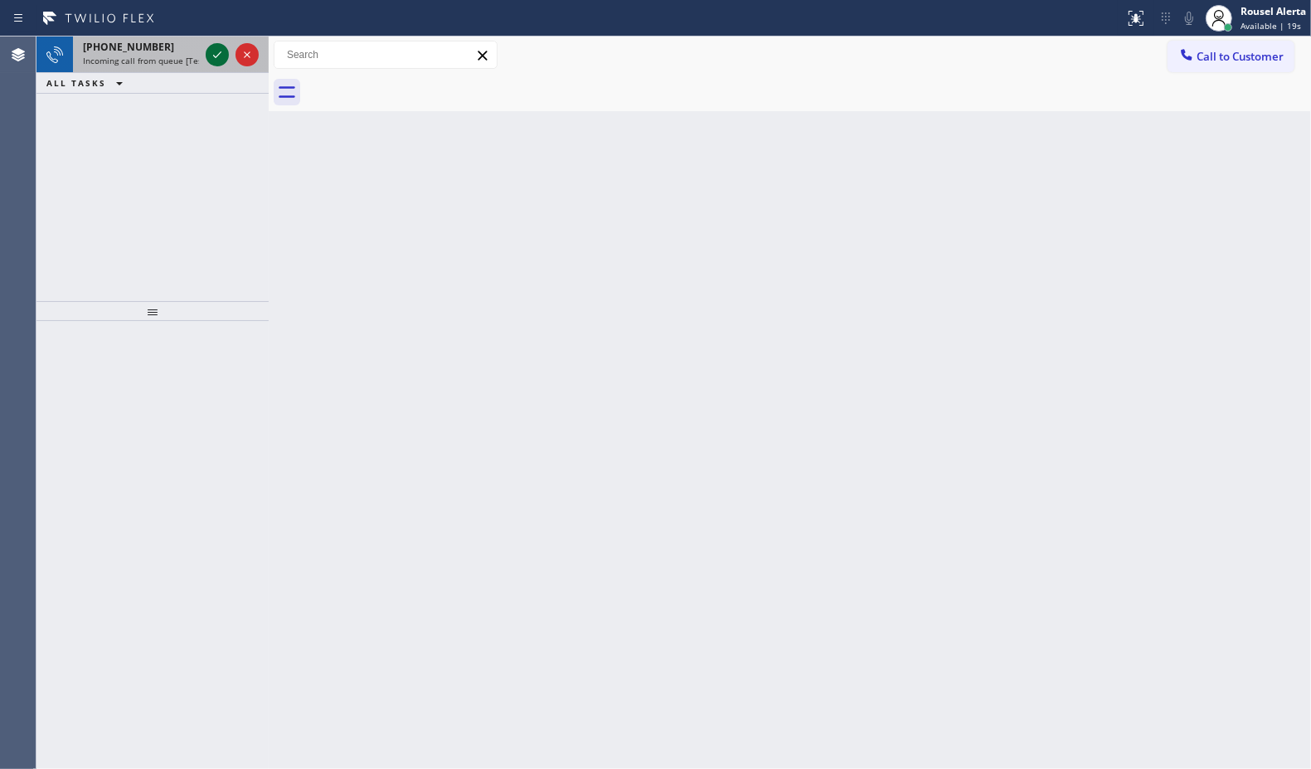
click at [214, 63] on icon at bounding box center [217, 55] width 20 height 20
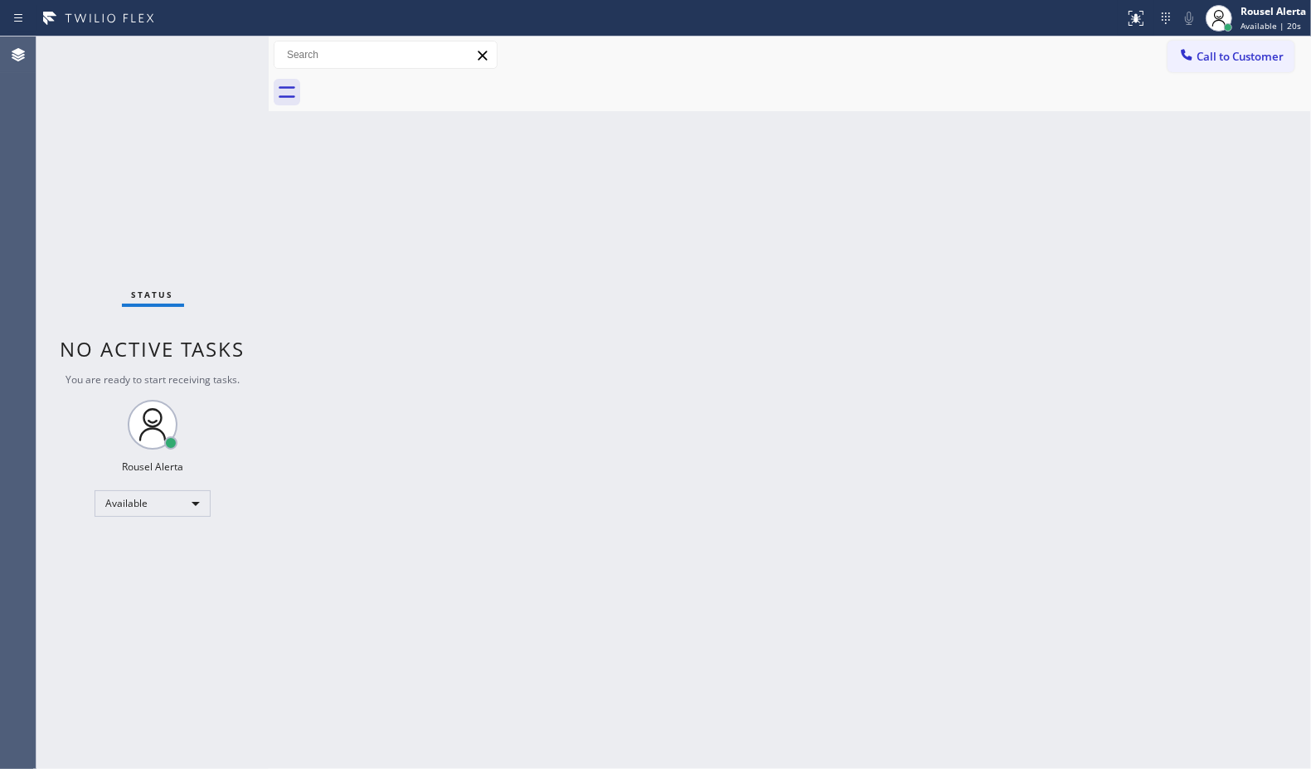
click at [214, 63] on div "Status No active tasks You are ready to start receiving tasks. Rousel Alerta Av…" at bounding box center [152, 402] width 232 height 732
click at [590, 485] on div "Back to Dashboard Change Sender ID Customers Technicians Select a contact Outbo…" at bounding box center [790, 402] width 1043 height 732
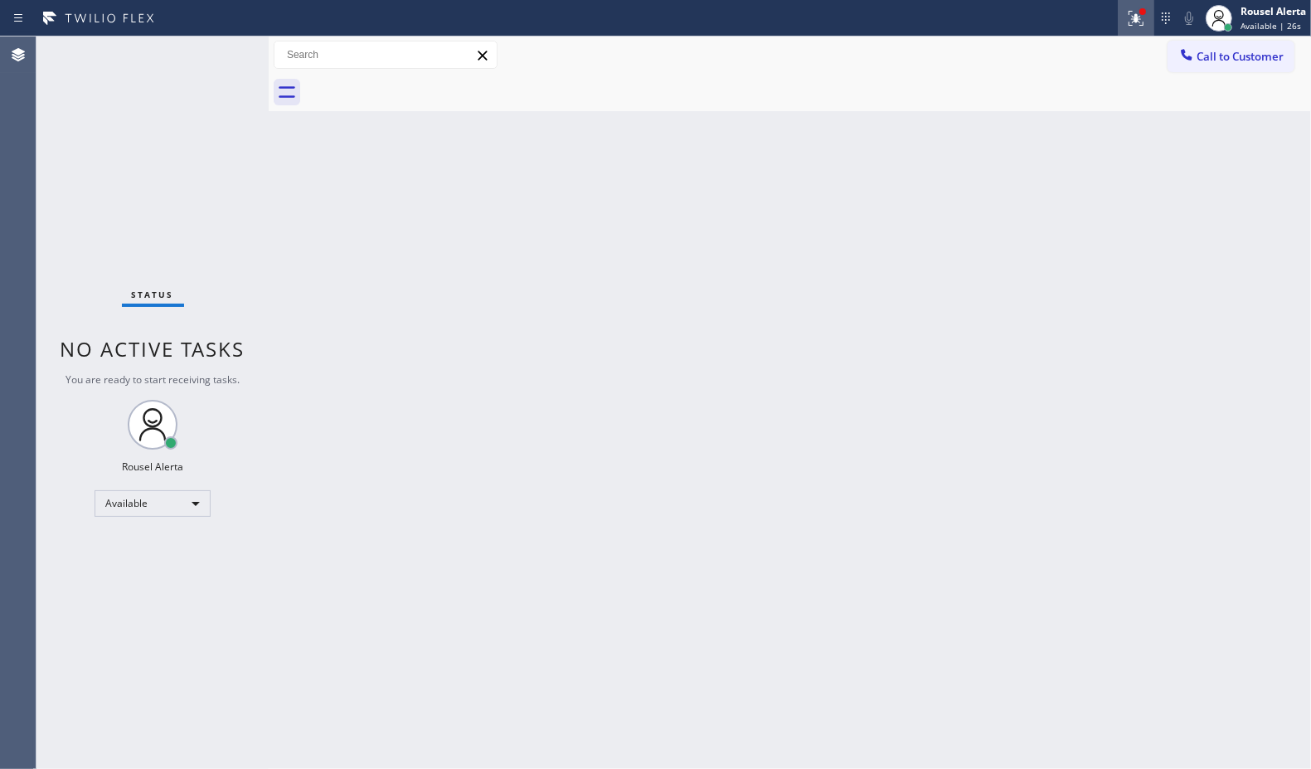
click at [1121, 8] on div at bounding box center [1136, 18] width 36 height 20
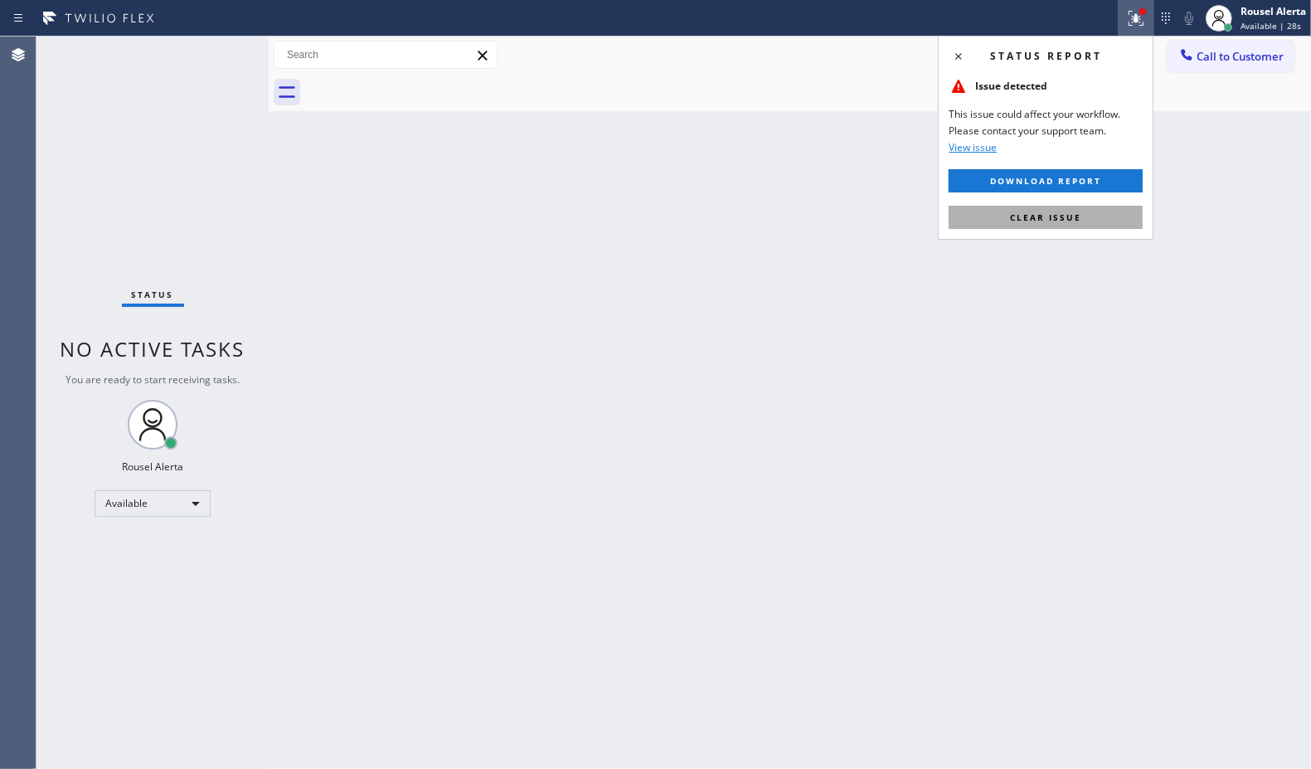
click at [1096, 214] on button "Clear issue" at bounding box center [1046, 217] width 194 height 23
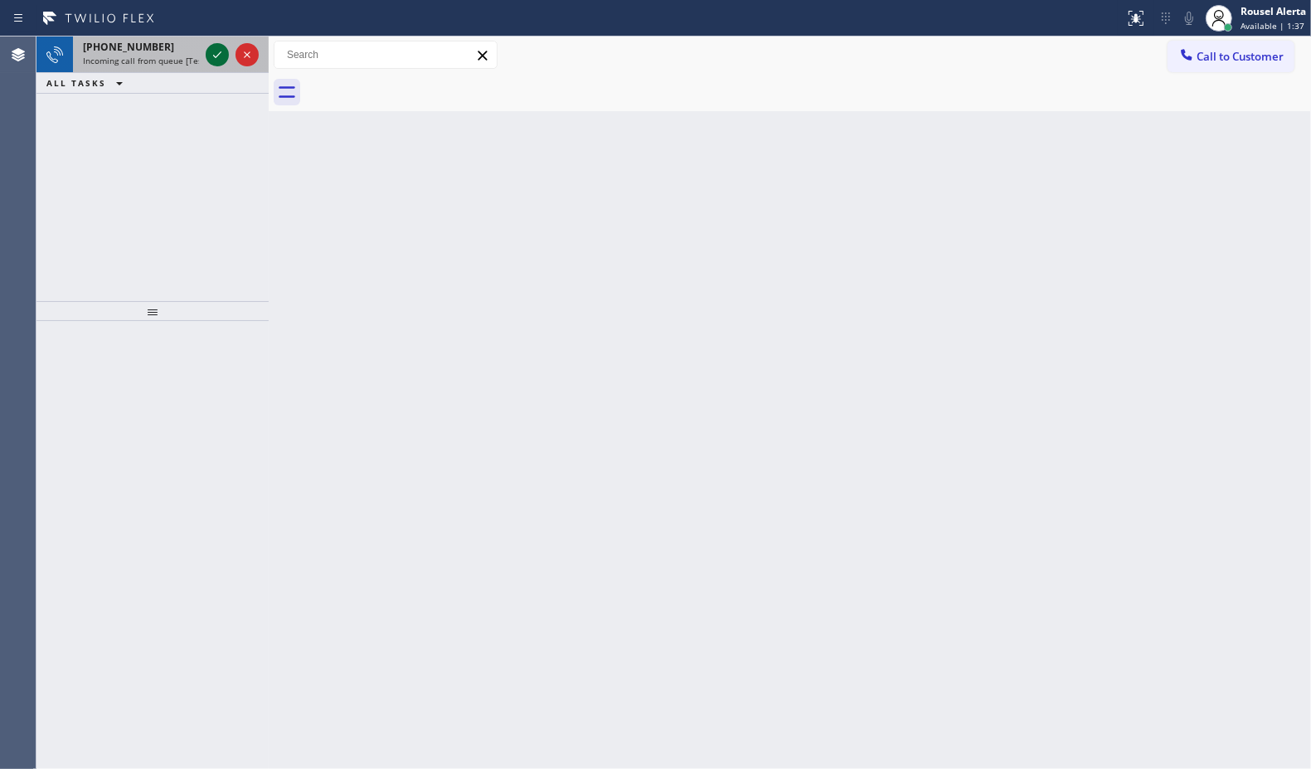
click at [208, 52] on icon at bounding box center [217, 55] width 20 height 20
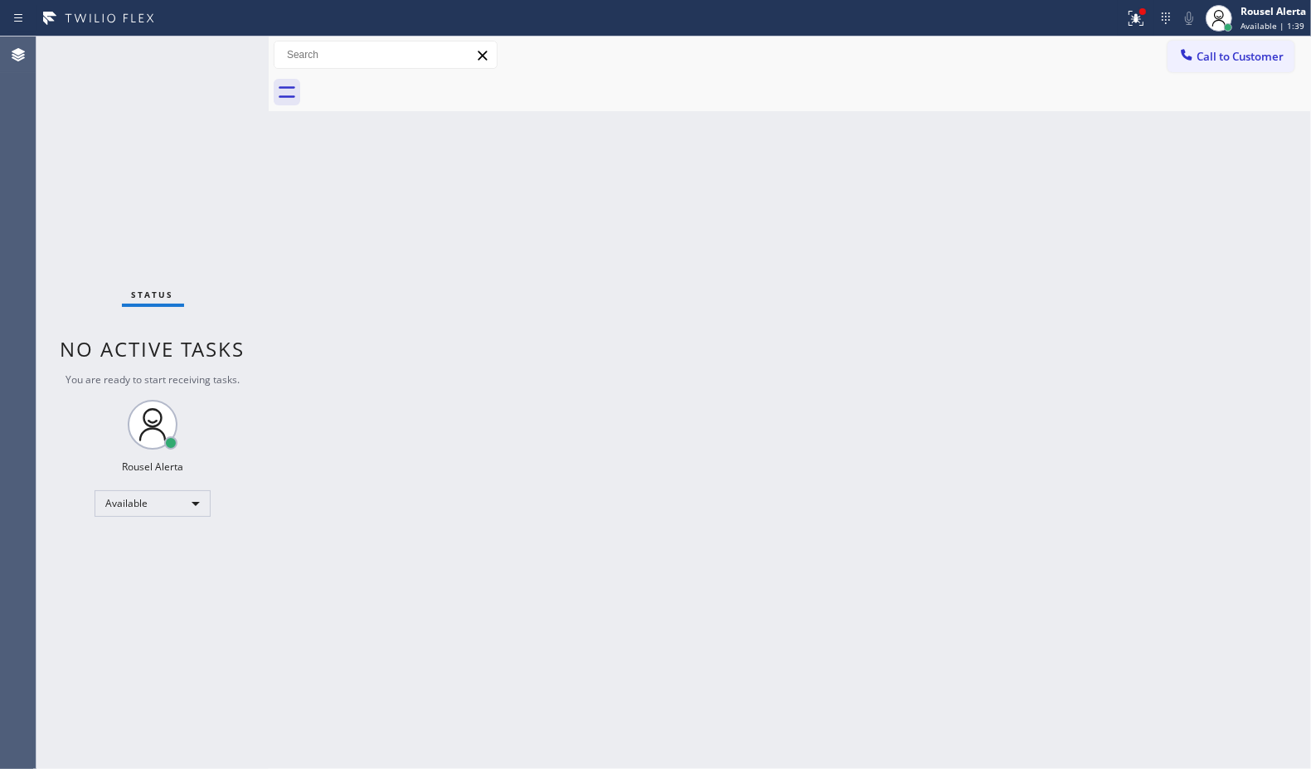
click at [328, 253] on div "Back to Dashboard Change Sender ID Customers Technicians Select a contact Outbo…" at bounding box center [790, 402] width 1043 height 732
click at [1138, 14] on div at bounding box center [1143, 12] width 10 height 10
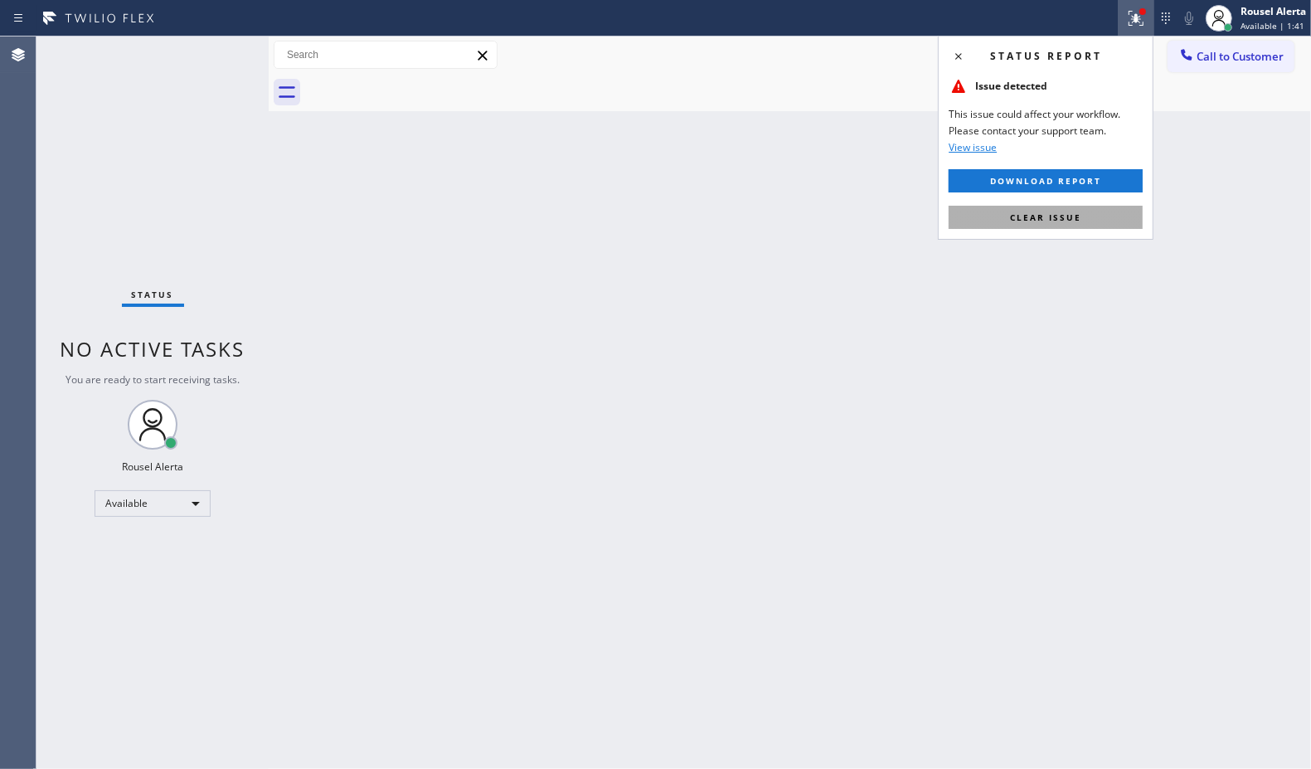
click at [1068, 213] on span "Clear issue" at bounding box center [1045, 218] width 71 height 12
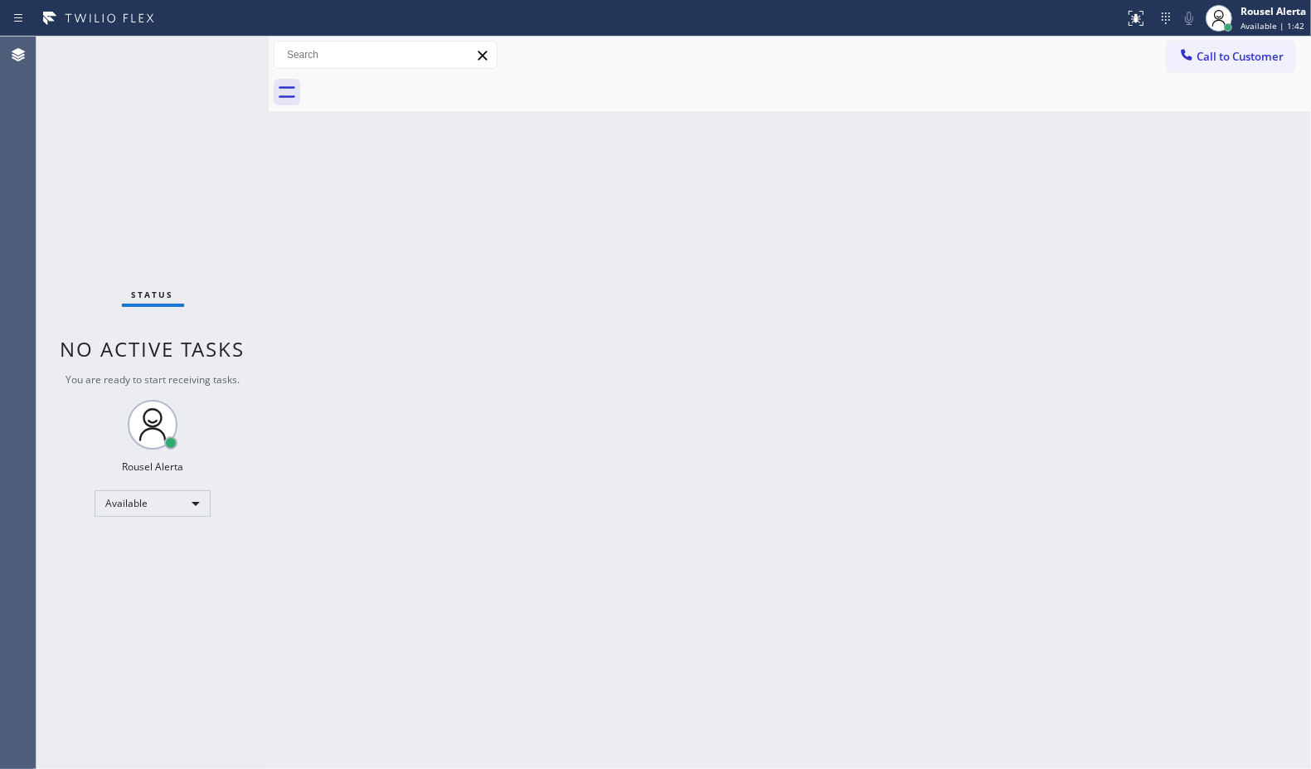
click at [1035, 314] on div "Back to Dashboard Change Sender ID Customers Technicians Select a contact Outbo…" at bounding box center [790, 402] width 1043 height 732
click at [269, 250] on div at bounding box center [269, 402] width 0 height 732
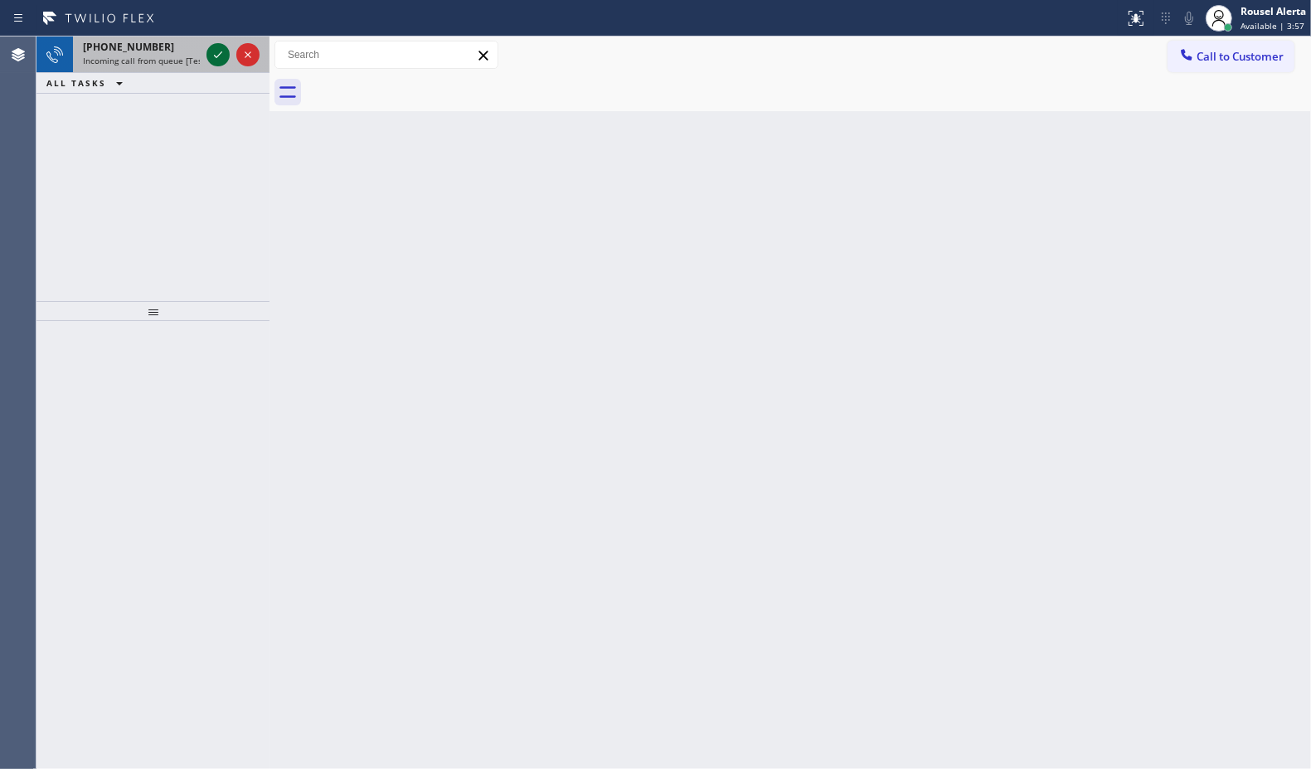
click at [212, 55] on icon at bounding box center [218, 55] width 20 height 20
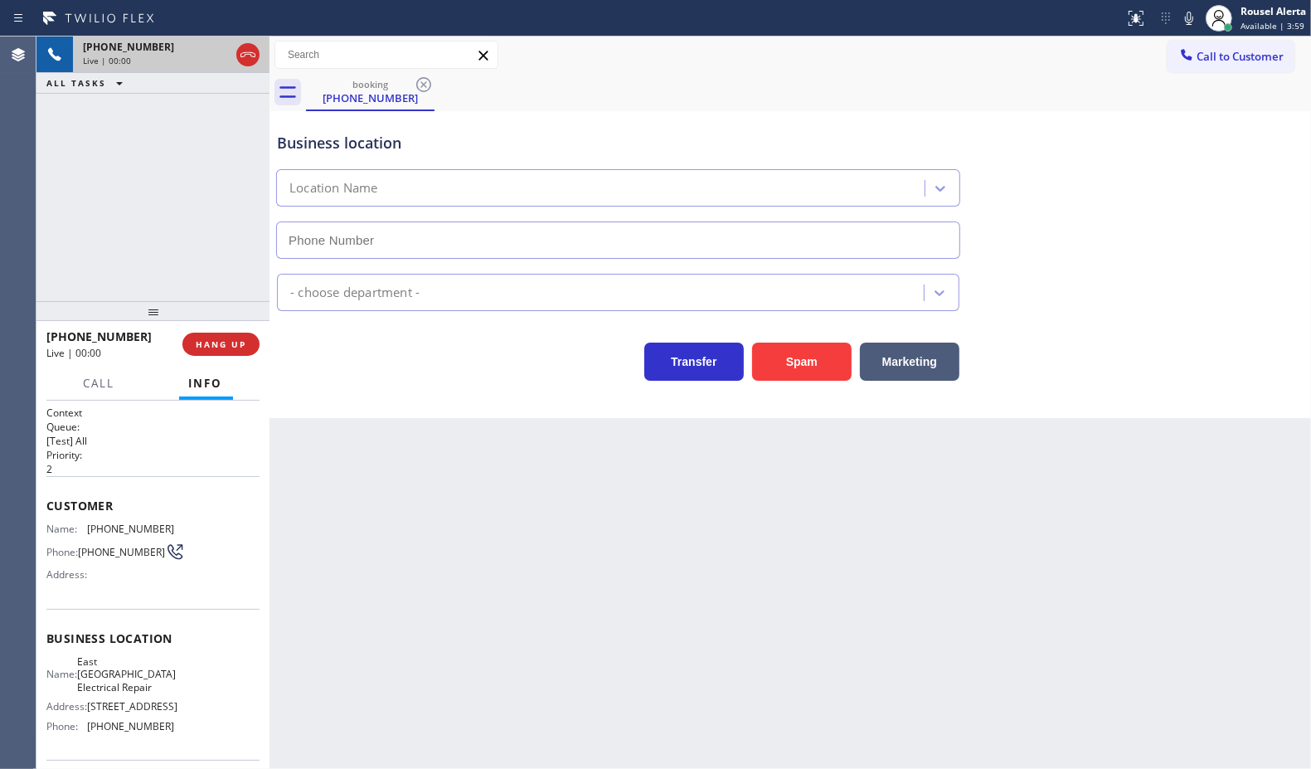
type input "[PHONE_NUMBER]"
click at [780, 372] on button "Spam" at bounding box center [802, 362] width 100 height 38
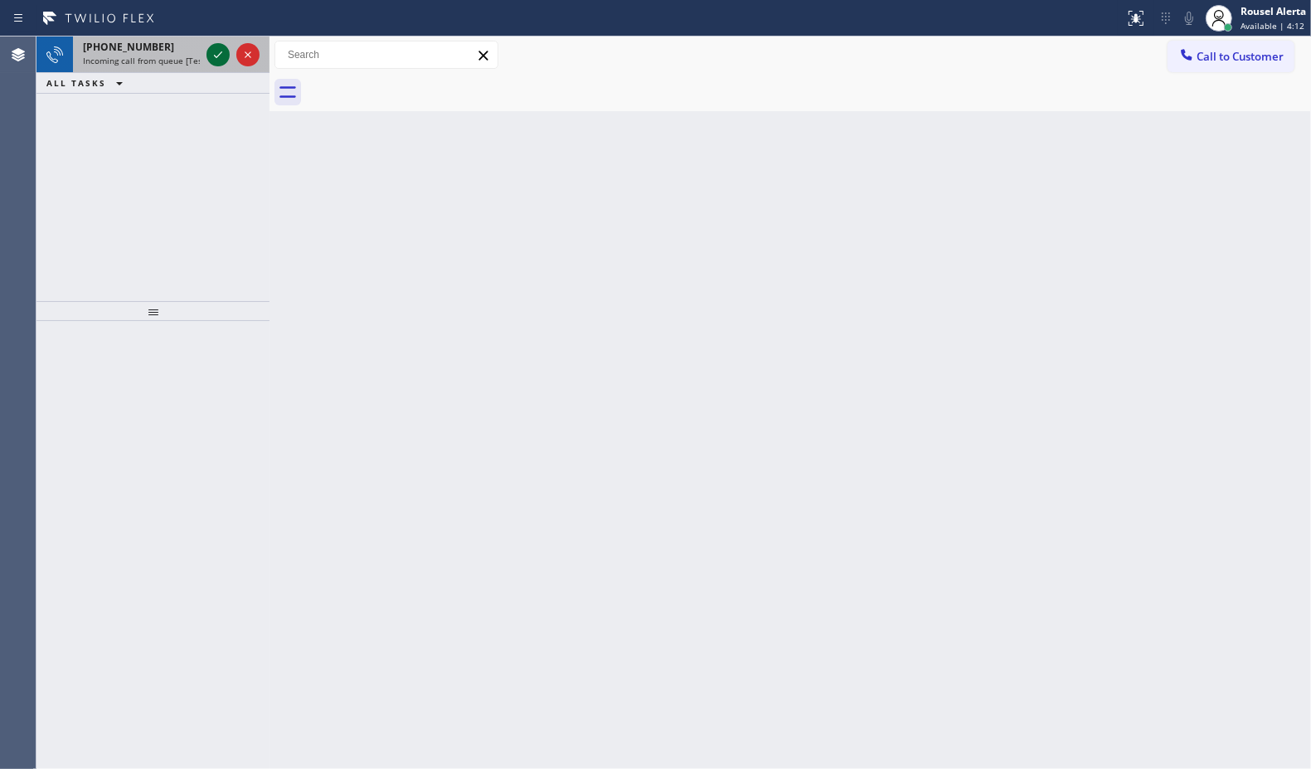
click at [212, 47] on icon at bounding box center [218, 55] width 20 height 20
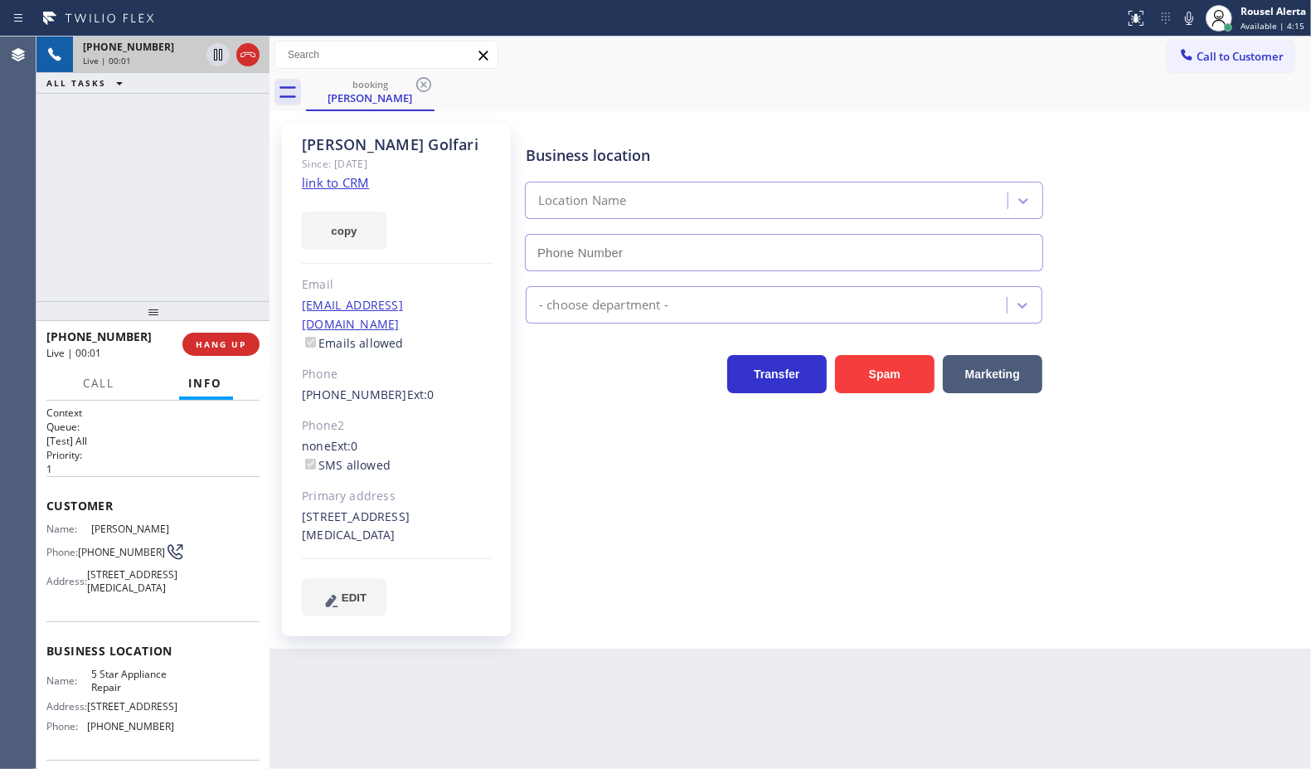
type input "[PHONE_NUMBER]"
click at [336, 187] on link "link to CRM" at bounding box center [335, 182] width 67 height 17
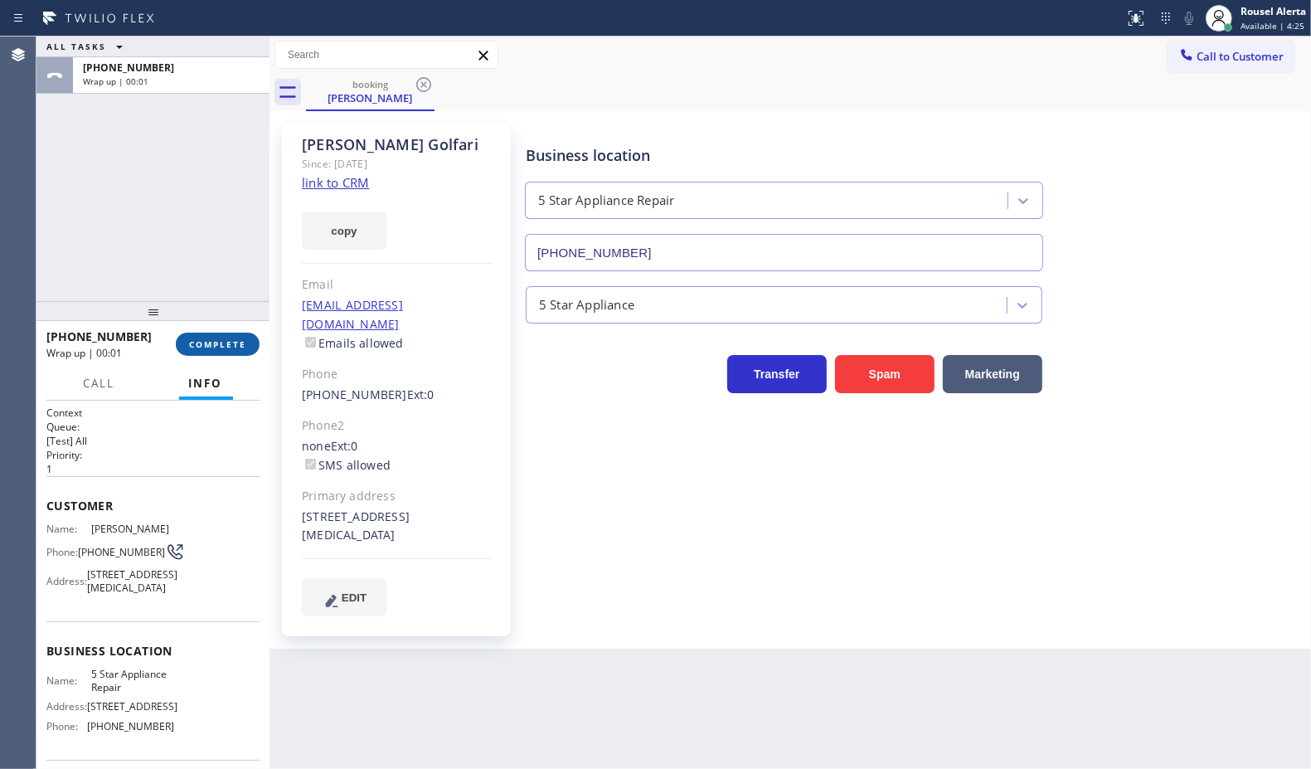
click at [216, 337] on button "COMPLETE" at bounding box center [218, 344] width 84 height 23
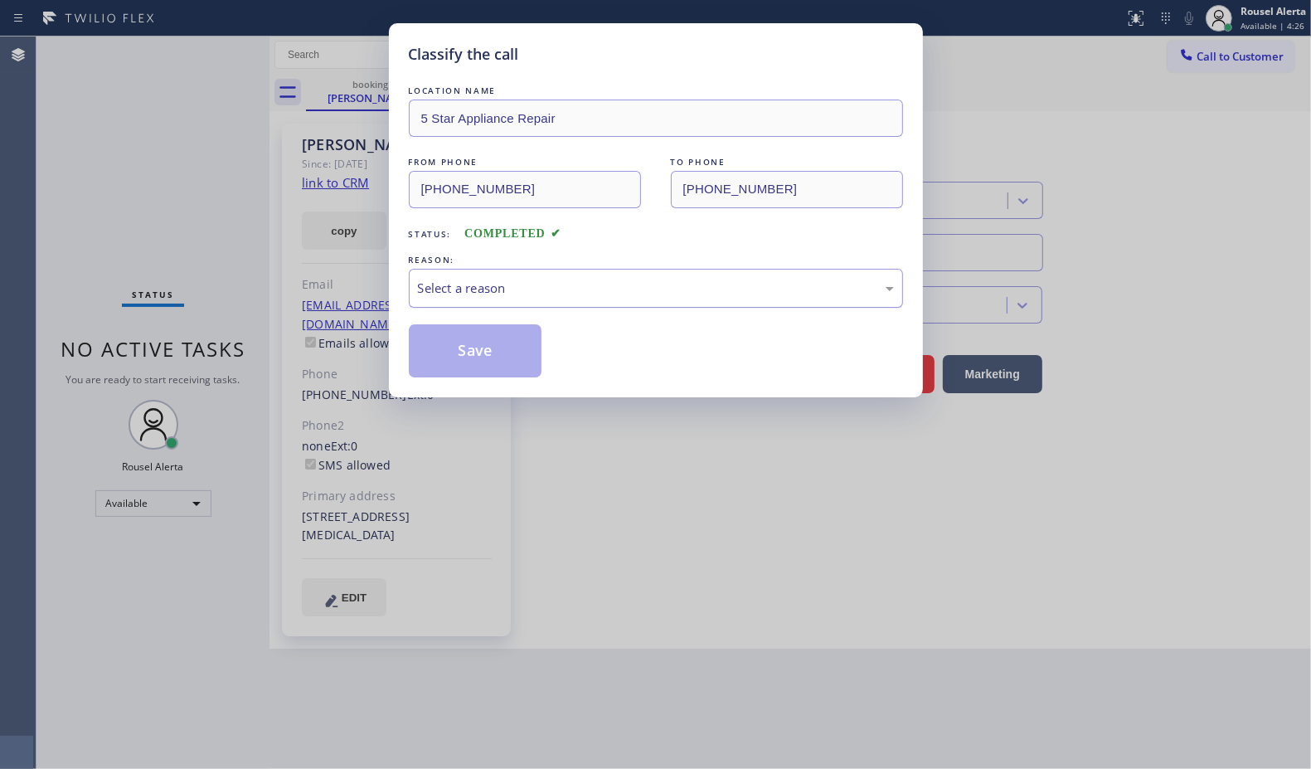
click at [487, 298] on div "Select a reason" at bounding box center [656, 288] width 476 height 19
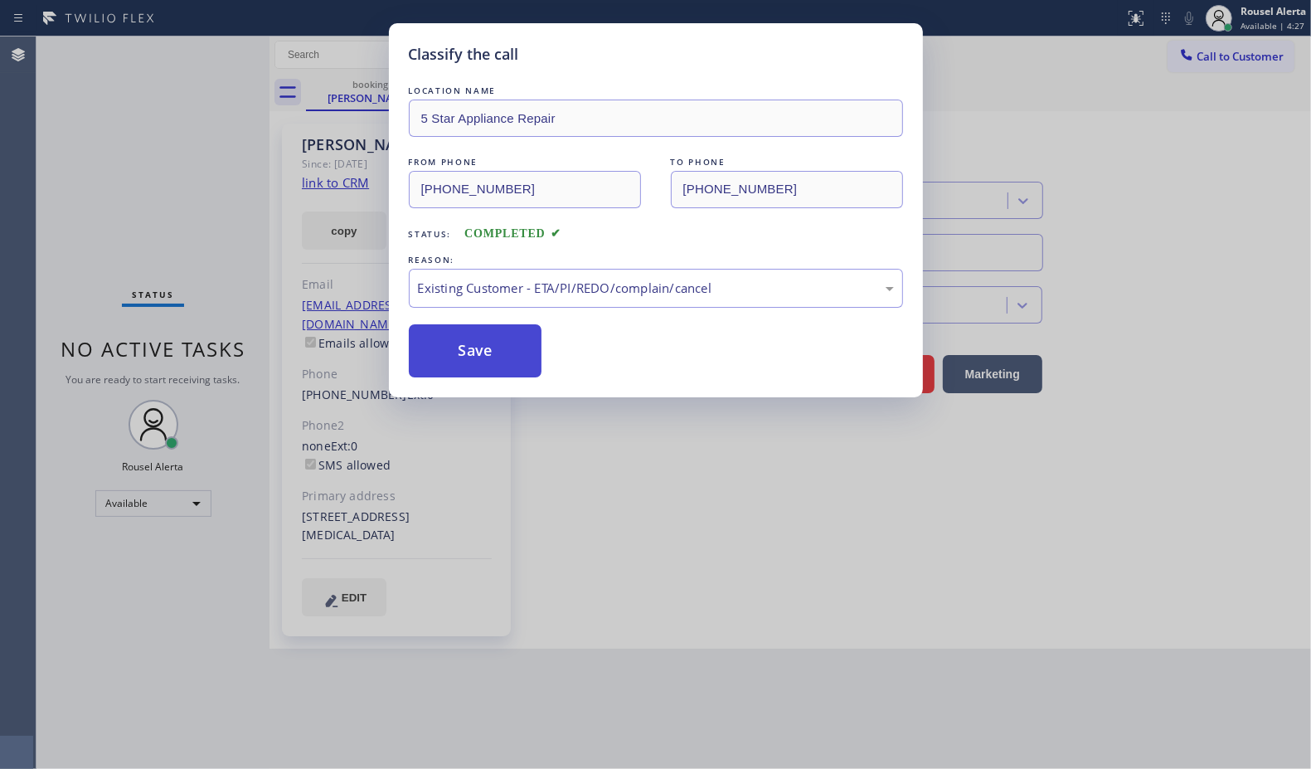
click at [465, 347] on button "Save" at bounding box center [476, 350] width 134 height 53
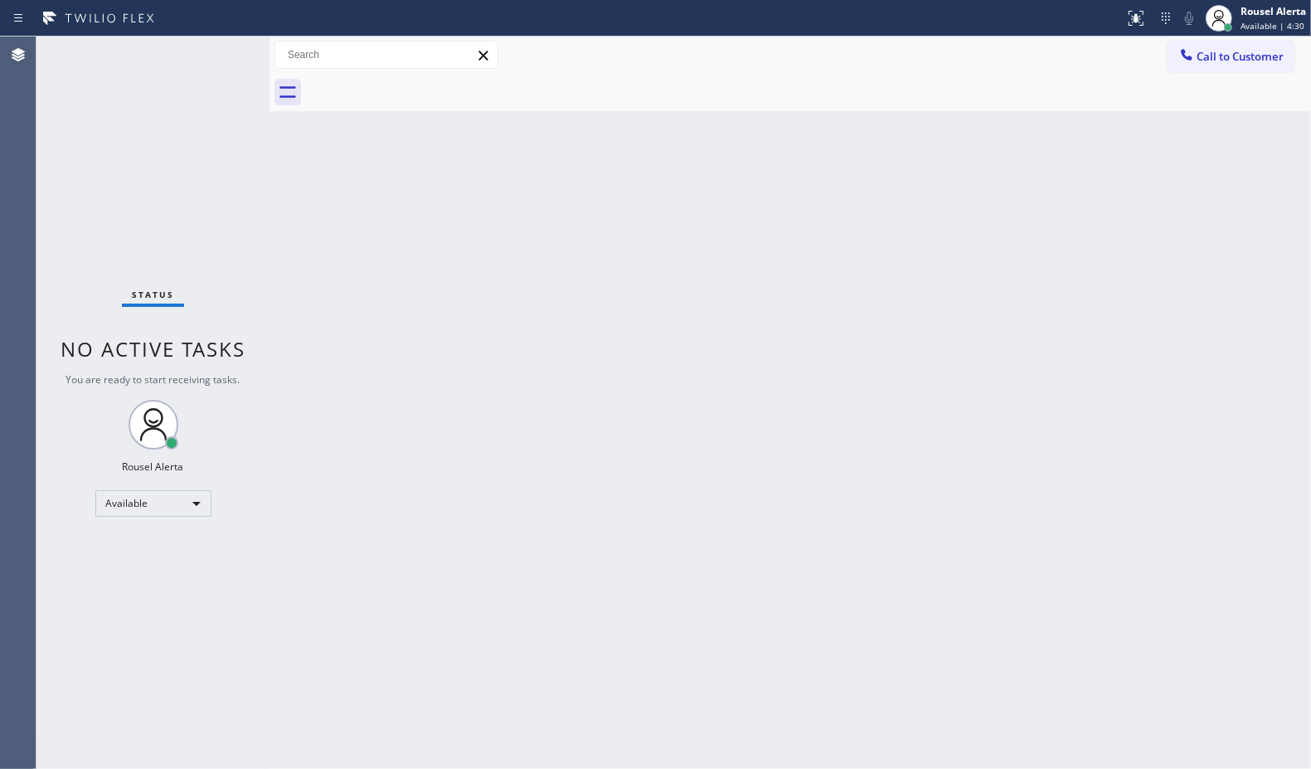
click at [401, 342] on div "Back to Dashboard Change Sender ID Customers Technicians Select a contact Outbo…" at bounding box center [791, 402] width 1042 height 732
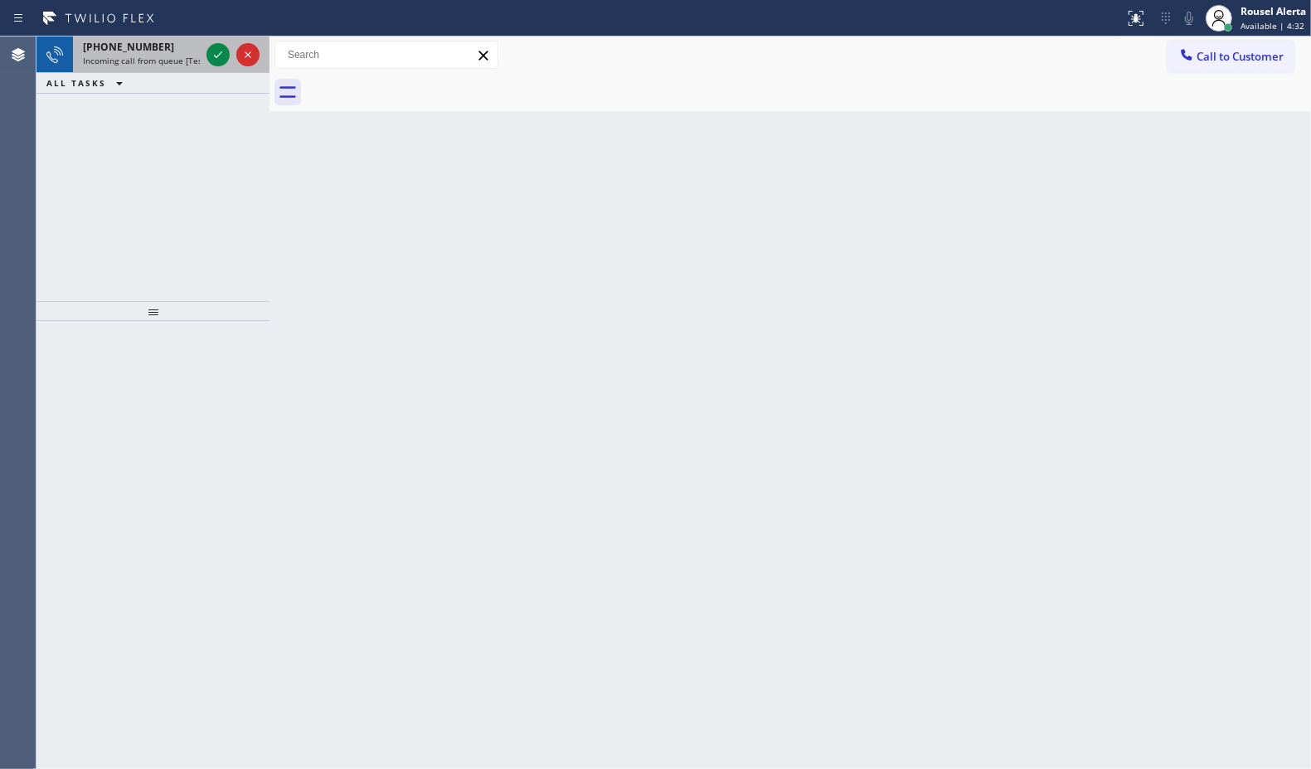
click at [158, 46] on div "[PHONE_NUMBER]" at bounding box center [141, 47] width 117 height 14
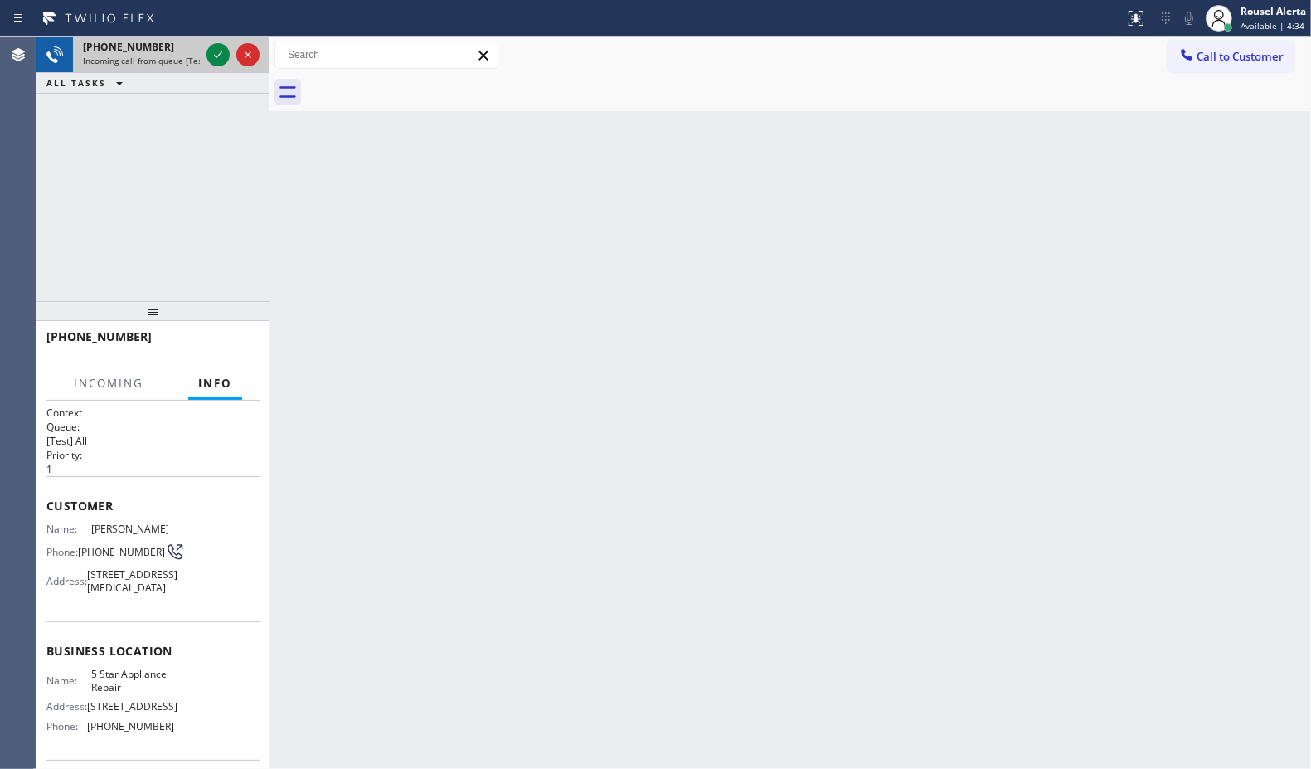
click at [212, 40] on div at bounding box center [233, 54] width 60 height 36
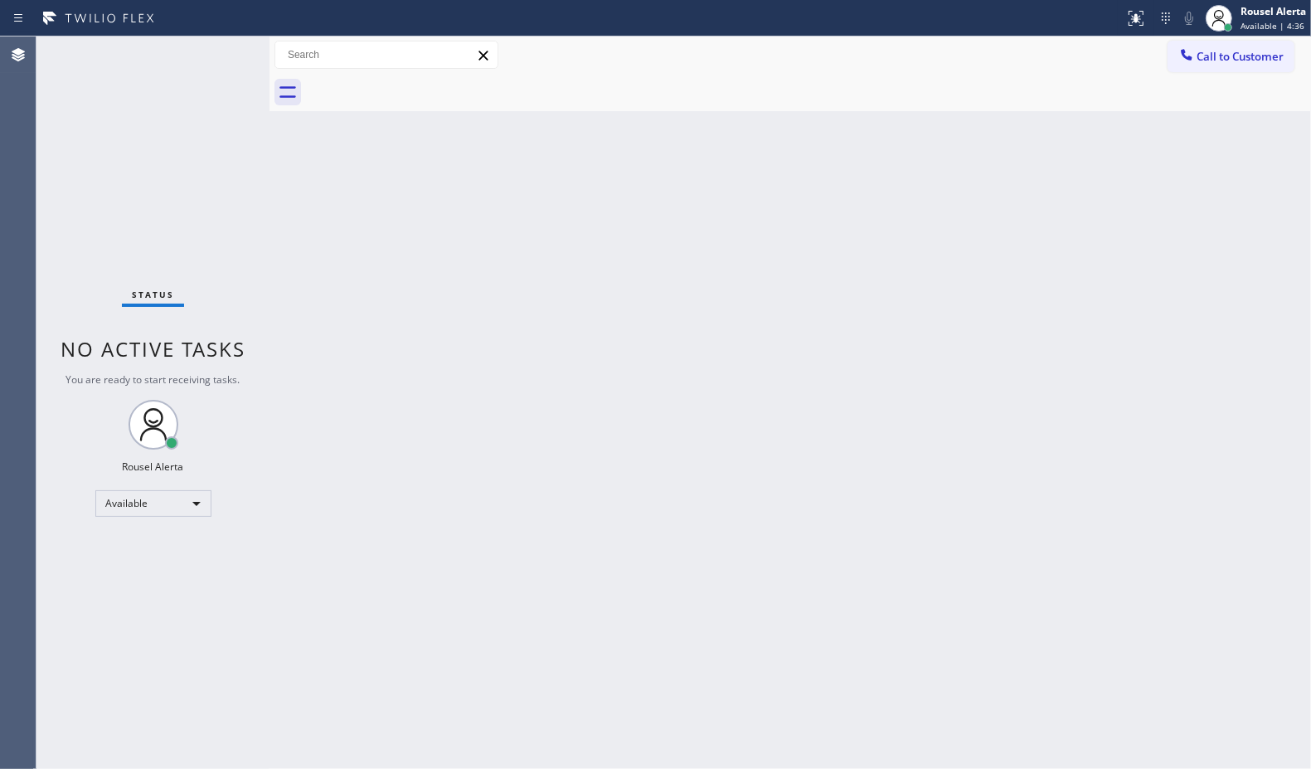
click at [216, 56] on div "Status No active tasks You are ready to start receiving tasks. Rousel Alerta Av…" at bounding box center [152, 402] width 233 height 732
click at [210, 54] on div "Status No active tasks You are ready to start receiving tasks. Rousel Alerta Av…" at bounding box center [152, 402] width 233 height 732
click at [210, 55] on div "Status No active tasks You are ready to start receiving tasks. Rousel Alerta Av…" at bounding box center [152, 402] width 233 height 732
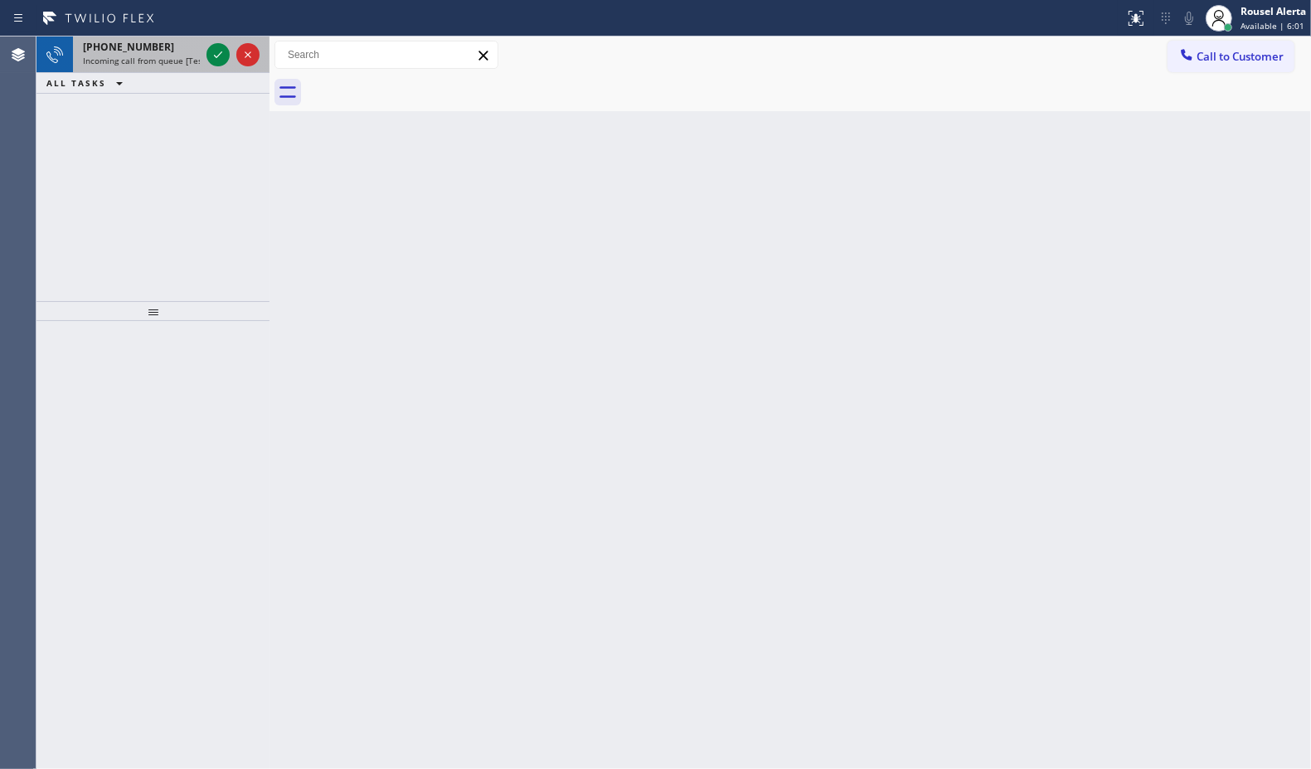
click at [193, 59] on span "Incoming call from queue [Test] All" at bounding box center [152, 61] width 138 height 12
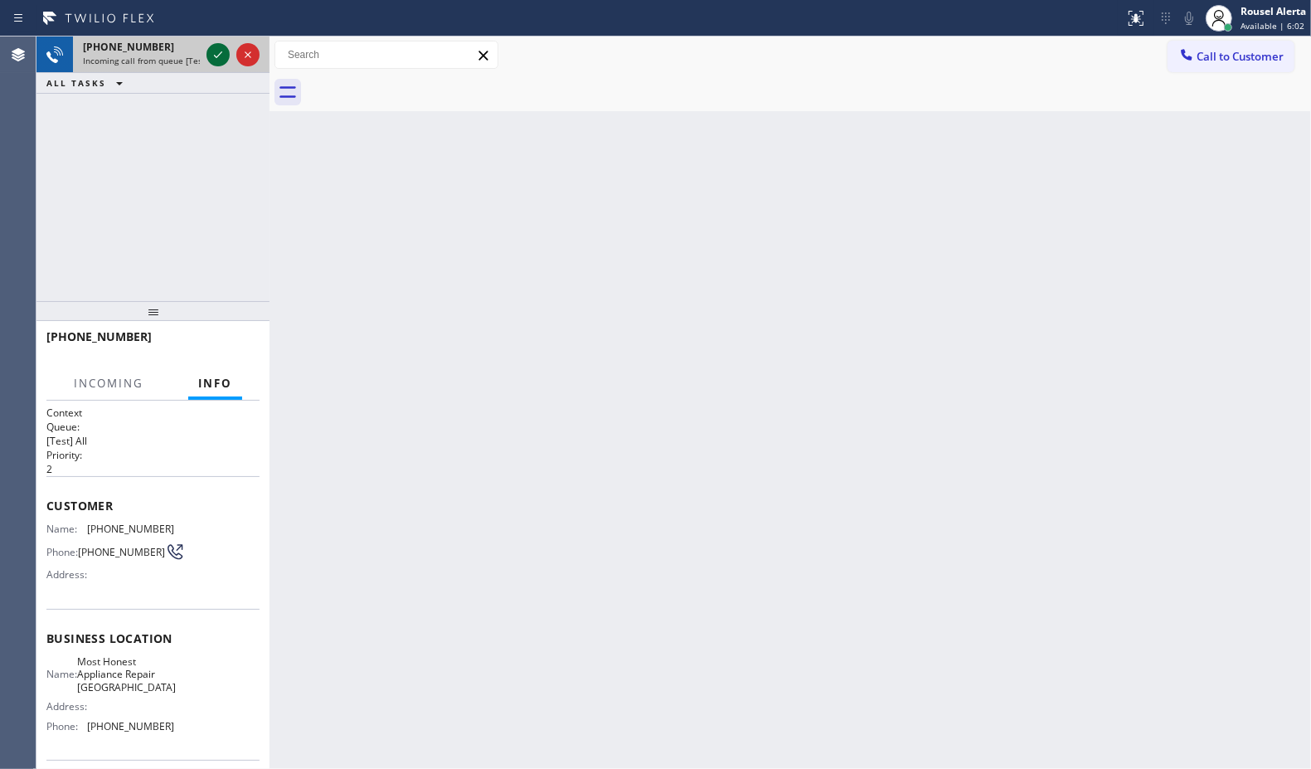
click at [208, 60] on icon at bounding box center [218, 55] width 20 height 20
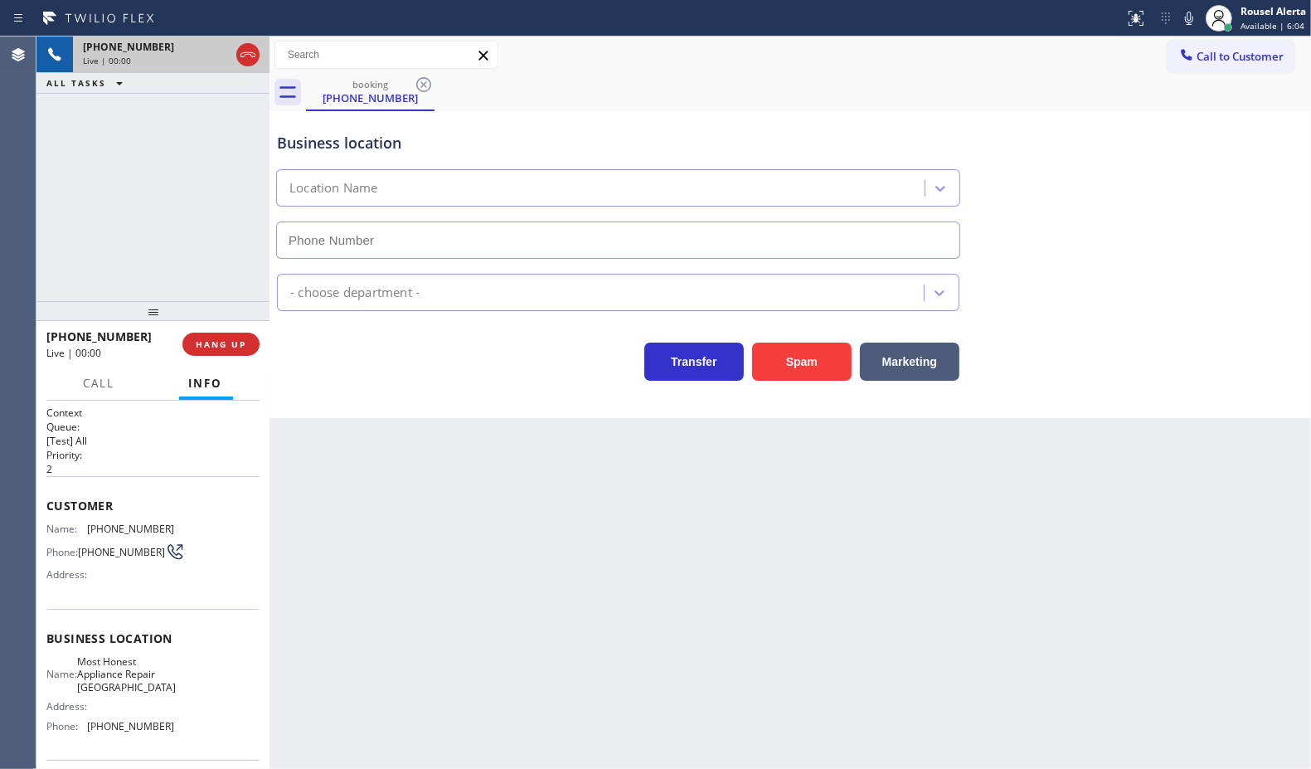
type input "[PHONE_NUMBER]"
click at [784, 366] on button "Spam" at bounding box center [802, 362] width 100 height 38
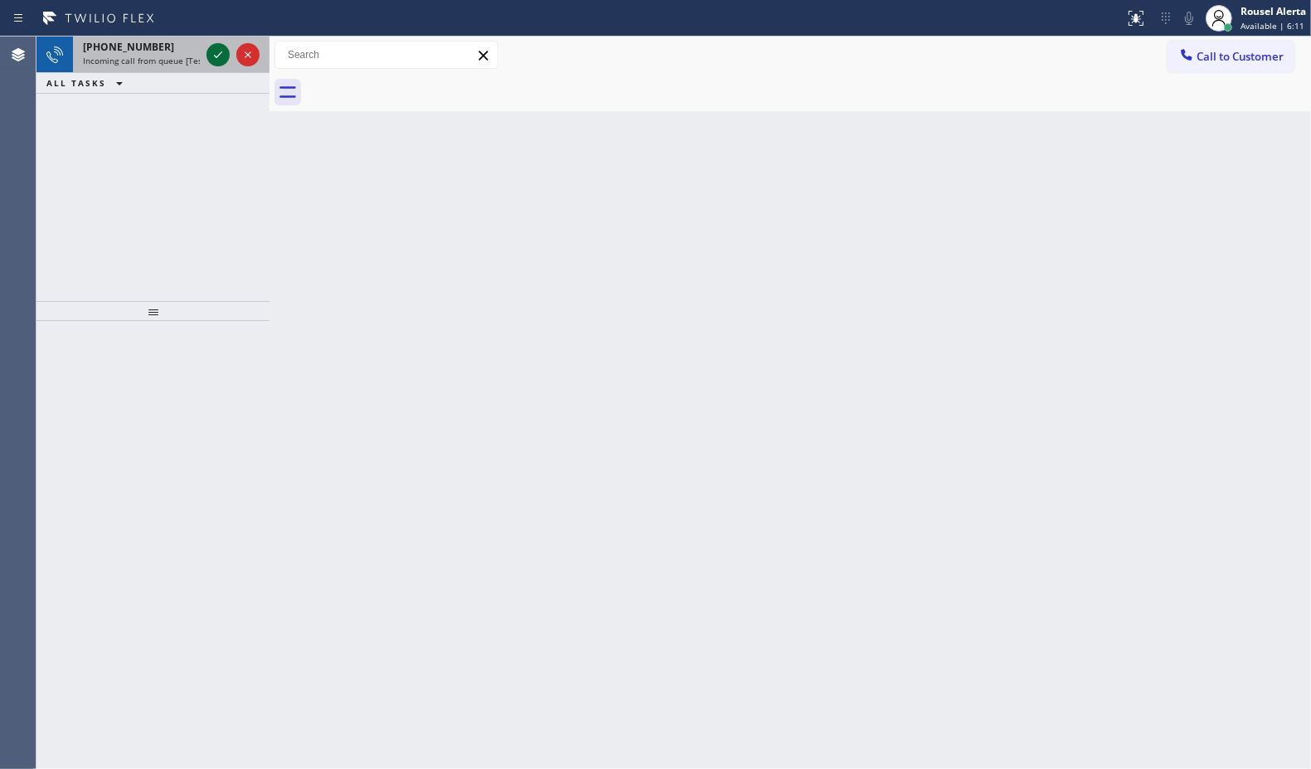
click at [216, 48] on icon at bounding box center [218, 55] width 20 height 20
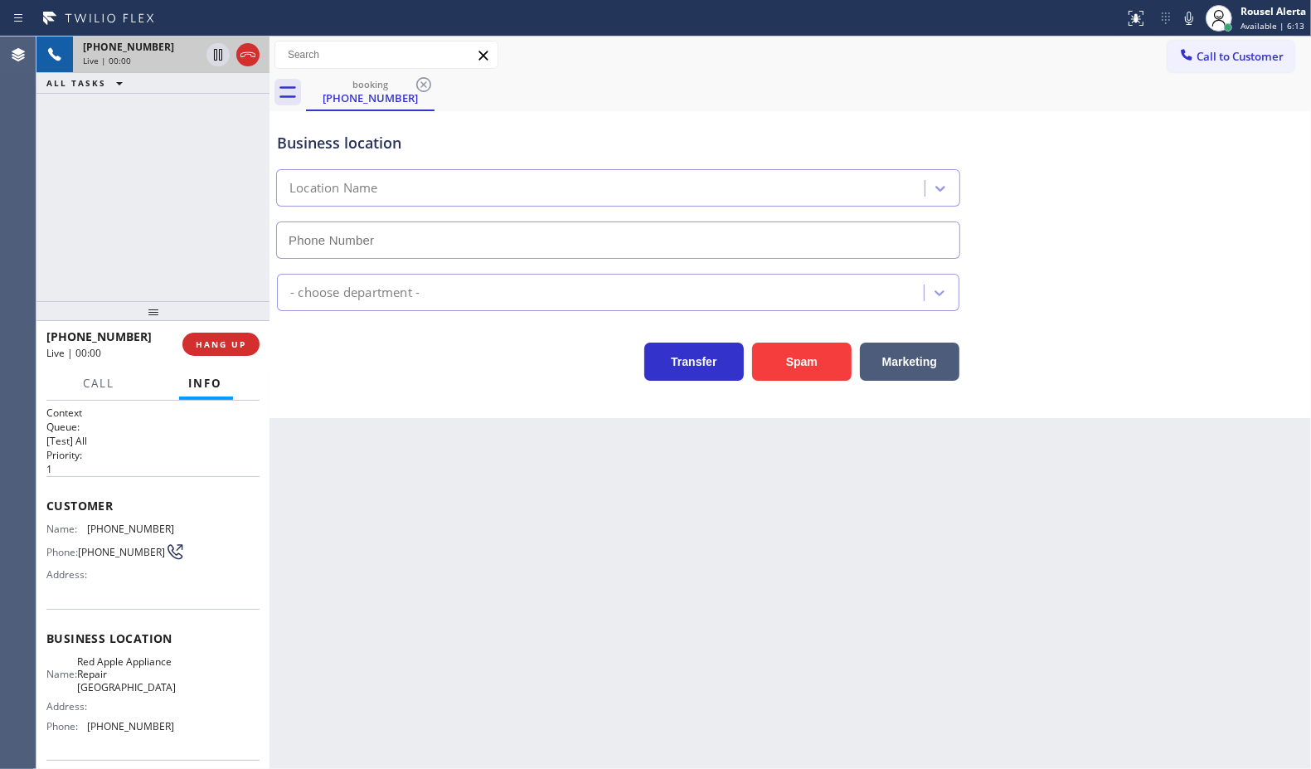
type input "[PHONE_NUMBER]"
click at [358, 474] on div "Back to Dashboard Change Sender ID Customers Technicians Select a contact Outbo…" at bounding box center [791, 402] width 1042 height 732
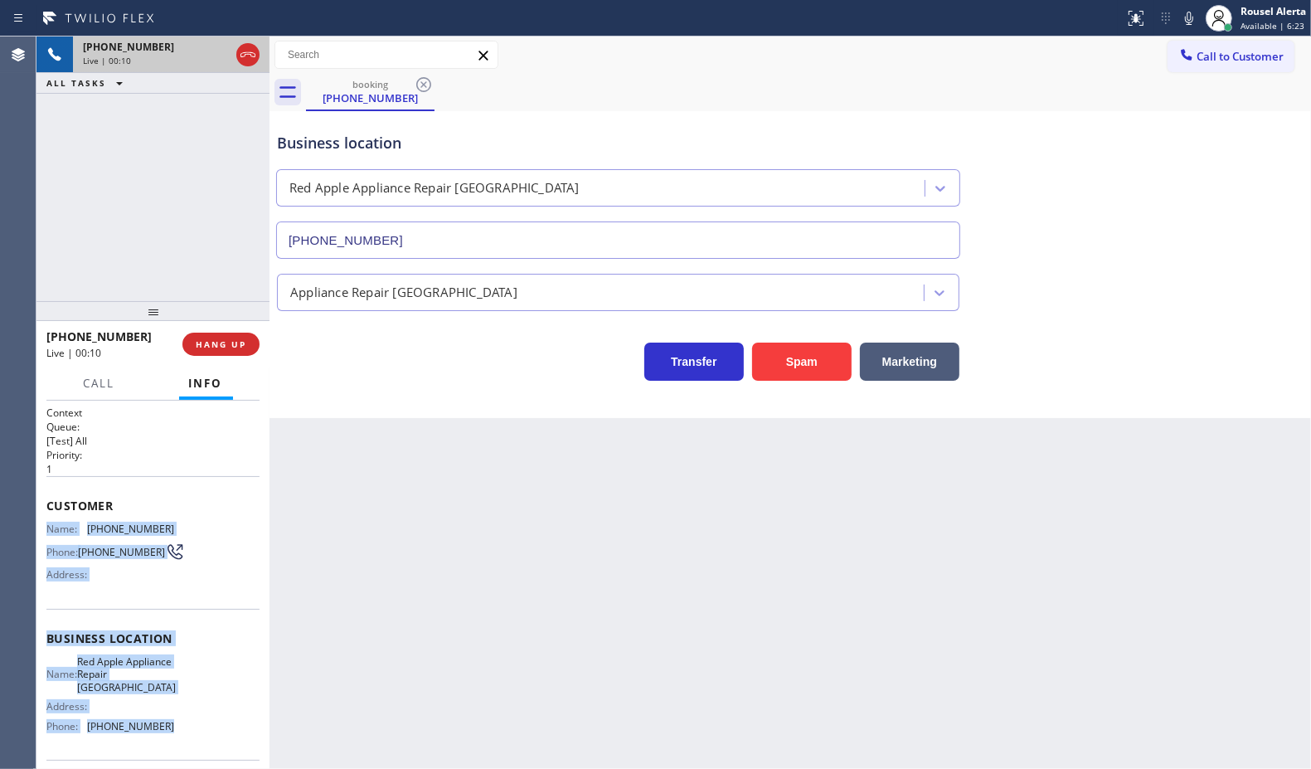
drag, startPoint x: 46, startPoint y: 524, endPoint x: 167, endPoint y: 723, distance: 232.6
click at [167, 723] on div "Context Queue: [Test] All Priority: 1 Customer Name: [PHONE_NUMBER] Phone: [PHO…" at bounding box center [152, 646] width 213 height 480
copy div "Name: [PHONE_NUMBER] Phone: [PHONE_NUMBER] Address: Business location Name: Red…"
click at [162, 63] on div "Live | 02:28" at bounding box center [156, 61] width 147 height 12
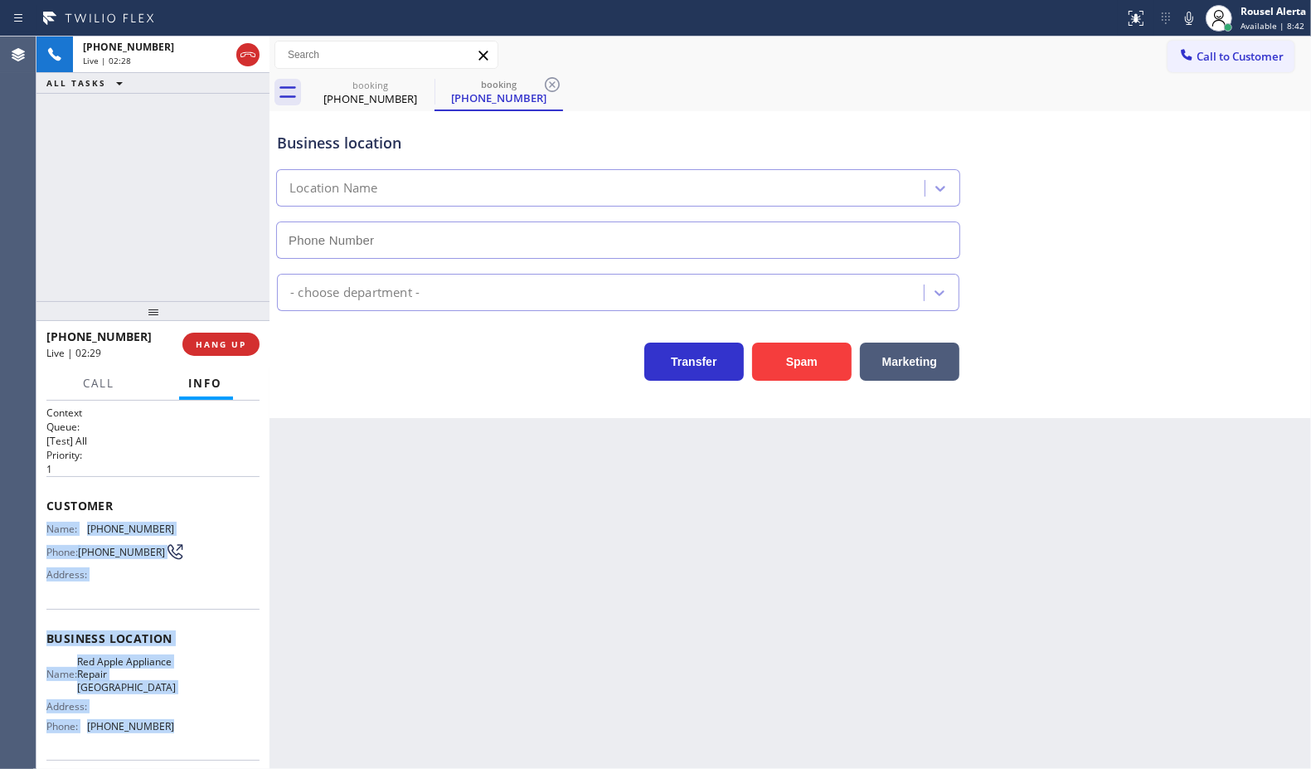
type input "[PHONE_NUMBER]"
click at [1183, 17] on icon at bounding box center [1190, 18] width 20 height 20
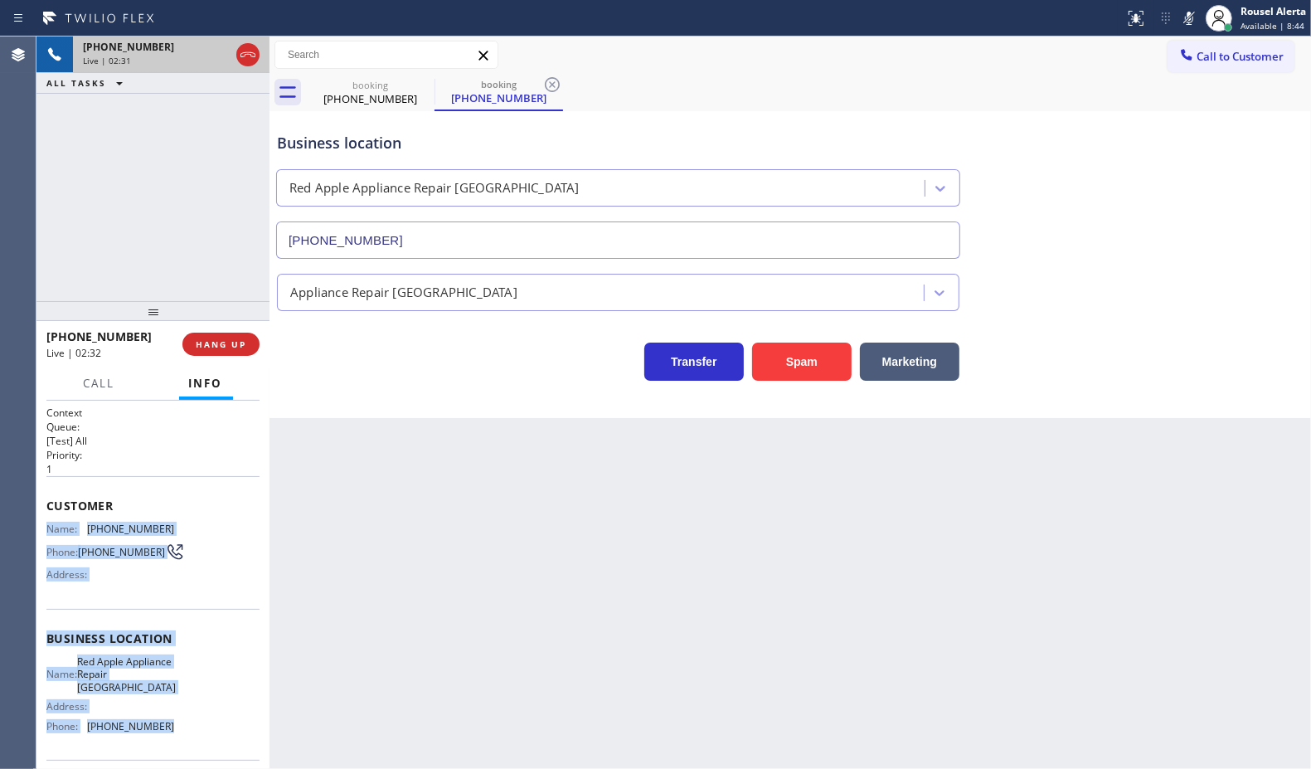
click at [197, 56] on div "Live | 02:31" at bounding box center [156, 61] width 147 height 12
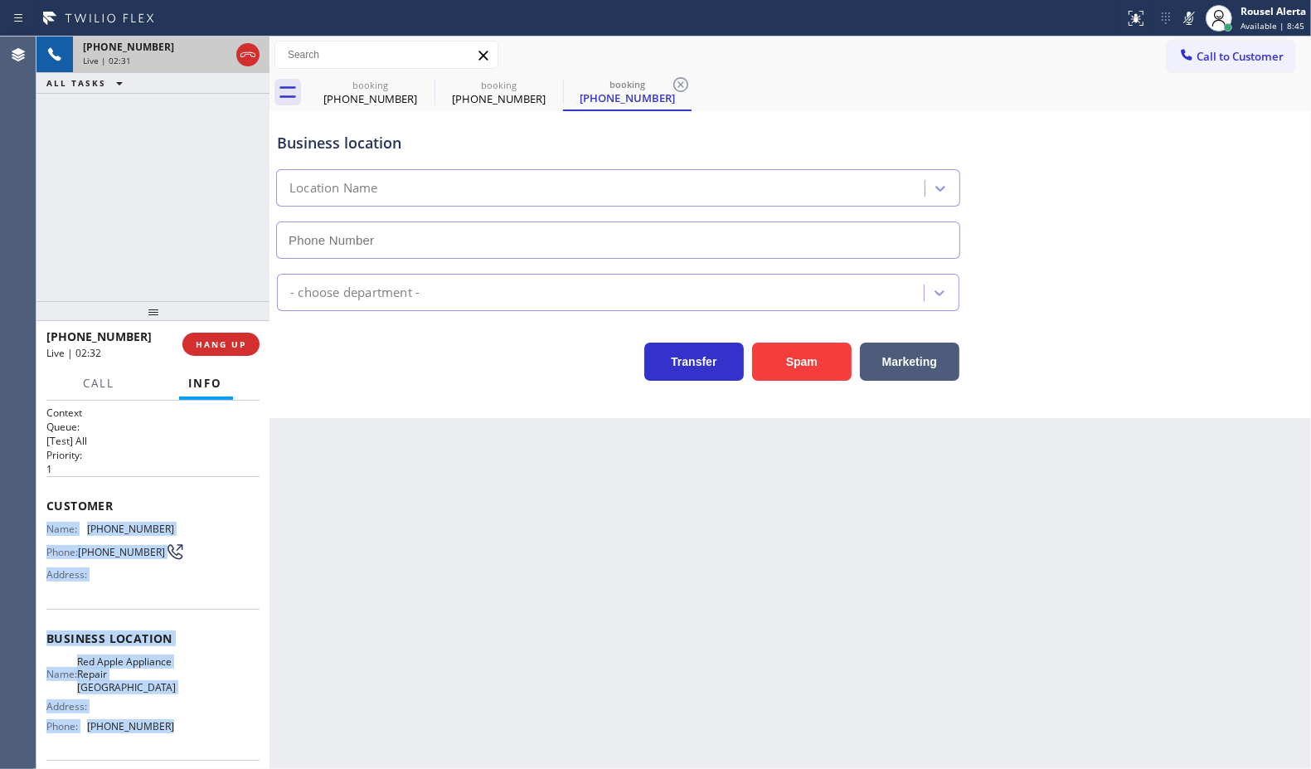
type input "[PHONE_NUMBER]"
click at [209, 48] on div "[PHONE_NUMBER]" at bounding box center [156, 47] width 147 height 14
type input "[PHONE_NUMBER]"
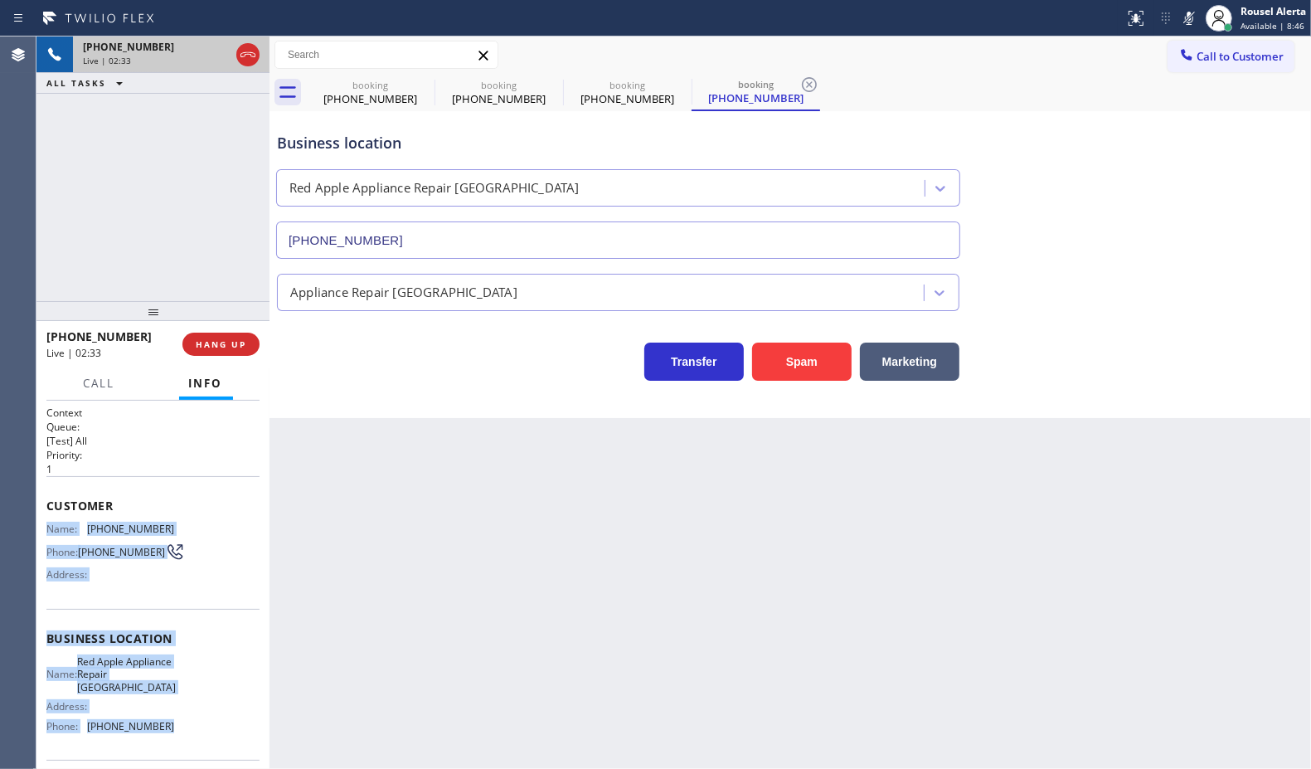
click at [209, 48] on div "[PHONE_NUMBER]" at bounding box center [156, 47] width 147 height 14
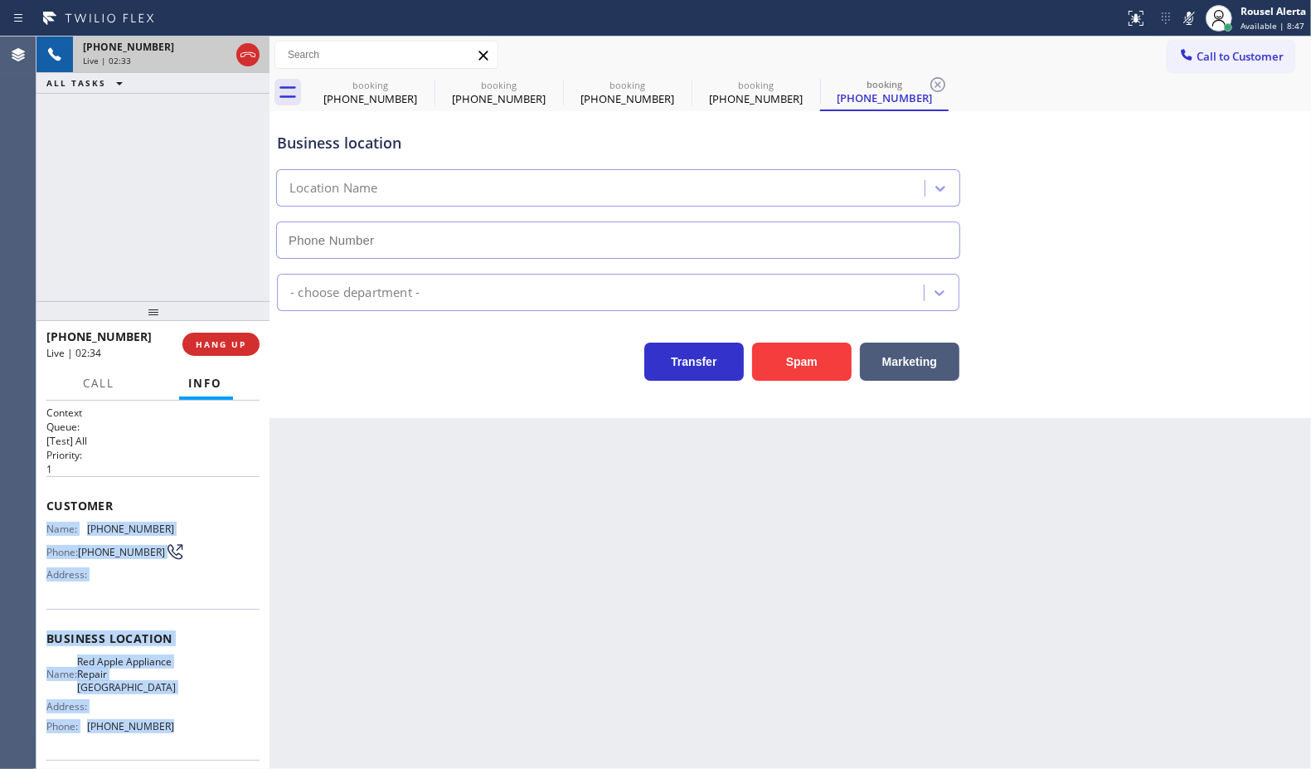
type input "[PHONE_NUMBER]"
click at [209, 48] on div "[PHONE_NUMBER]" at bounding box center [156, 47] width 147 height 14
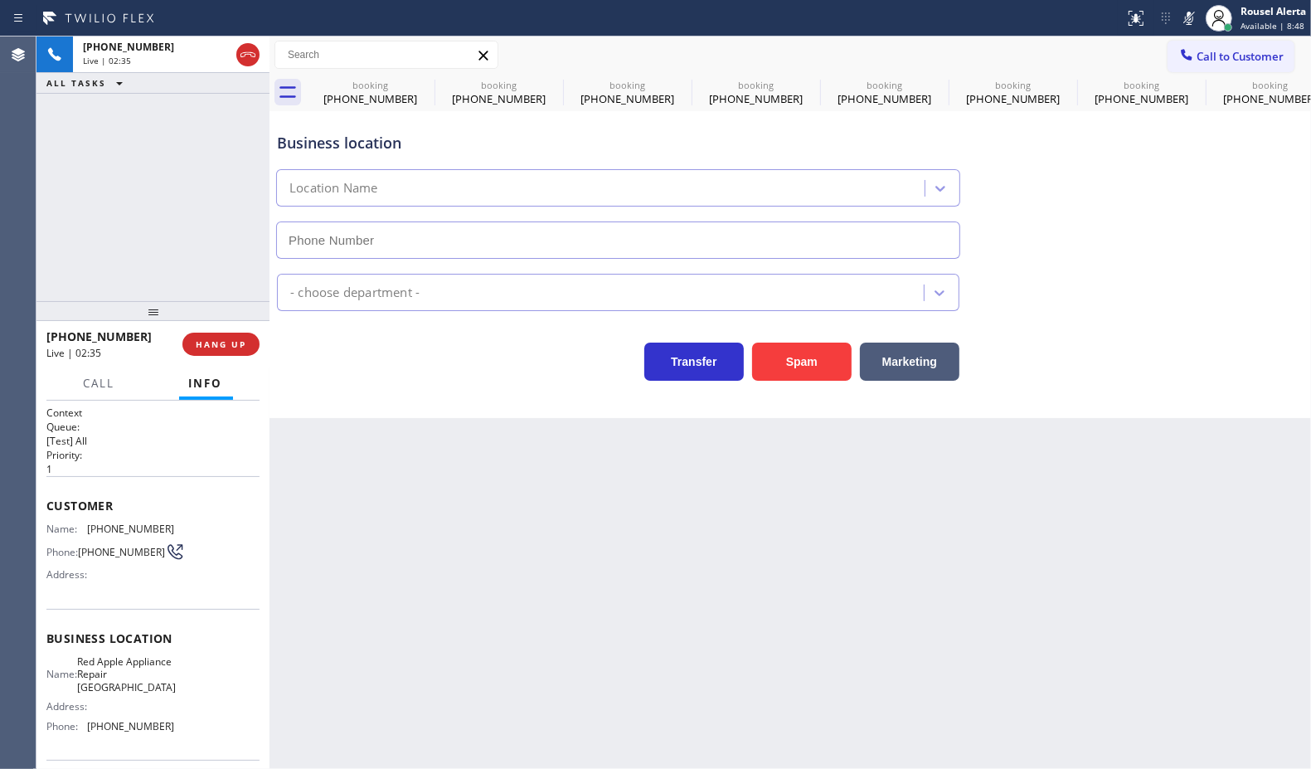
click at [349, 409] on div "Business location Location Name - choose department - Transfer Spam Marketing" at bounding box center [791, 264] width 1042 height 307
type input "[PHONE_NUMBER]"
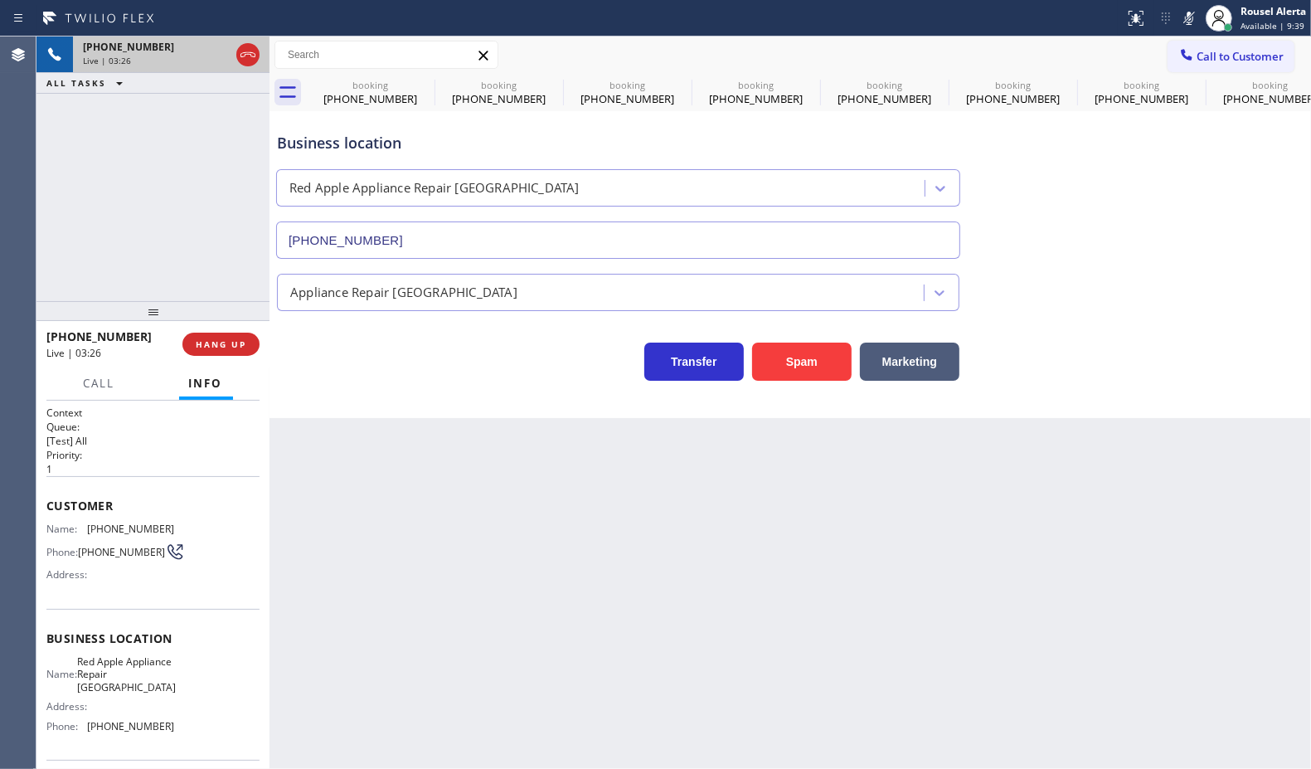
click at [202, 46] on div "[PHONE_NUMBER]" at bounding box center [156, 47] width 147 height 14
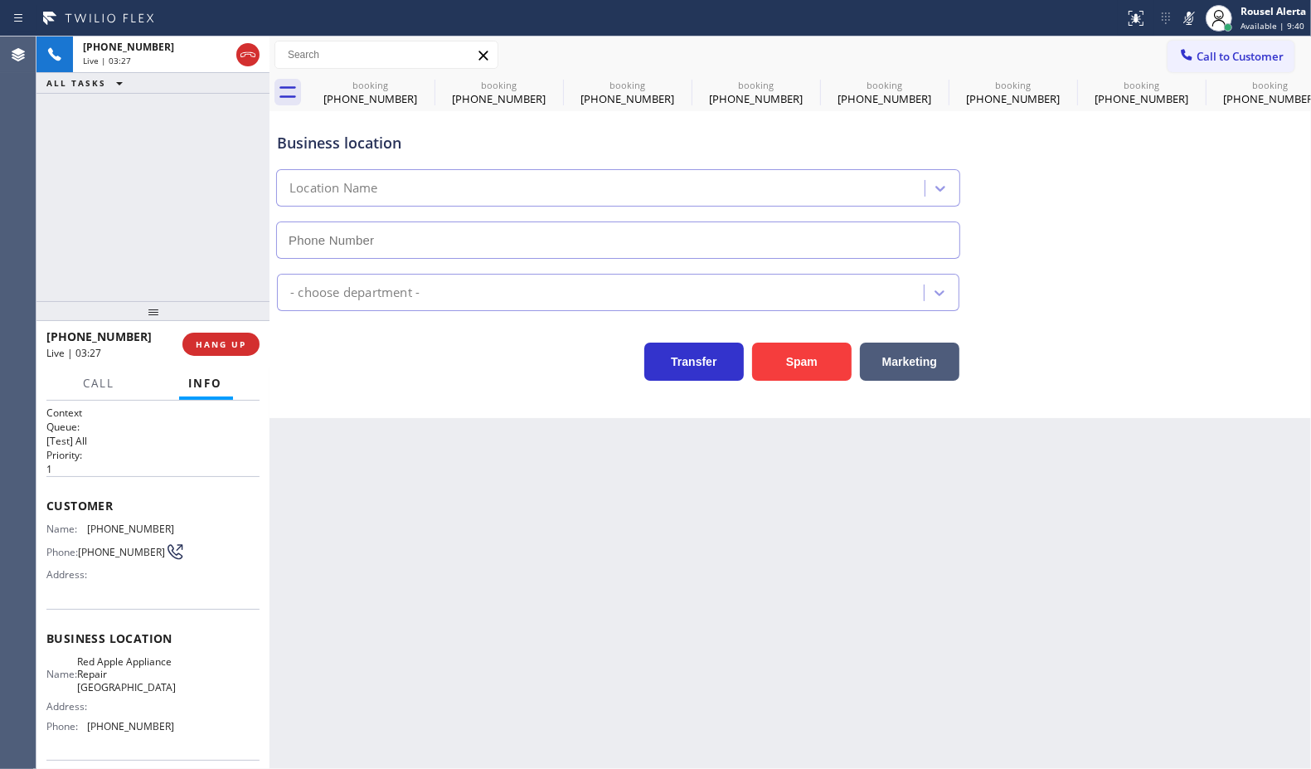
type input "[PHONE_NUMBER]"
click at [184, 89] on div "ALL TASKS ALL TASKS ACTIVE TASKS TASKS IN WRAP UP" at bounding box center [152, 83] width 233 height 21
click at [1185, 19] on icon at bounding box center [1190, 18] width 20 height 20
click at [355, 597] on div "Back to Dashboard Change Sender ID Customers Technicians Select a contact Outbo…" at bounding box center [791, 402] width 1042 height 732
click at [94, 376] on span "Call" at bounding box center [100, 383] width 32 height 15
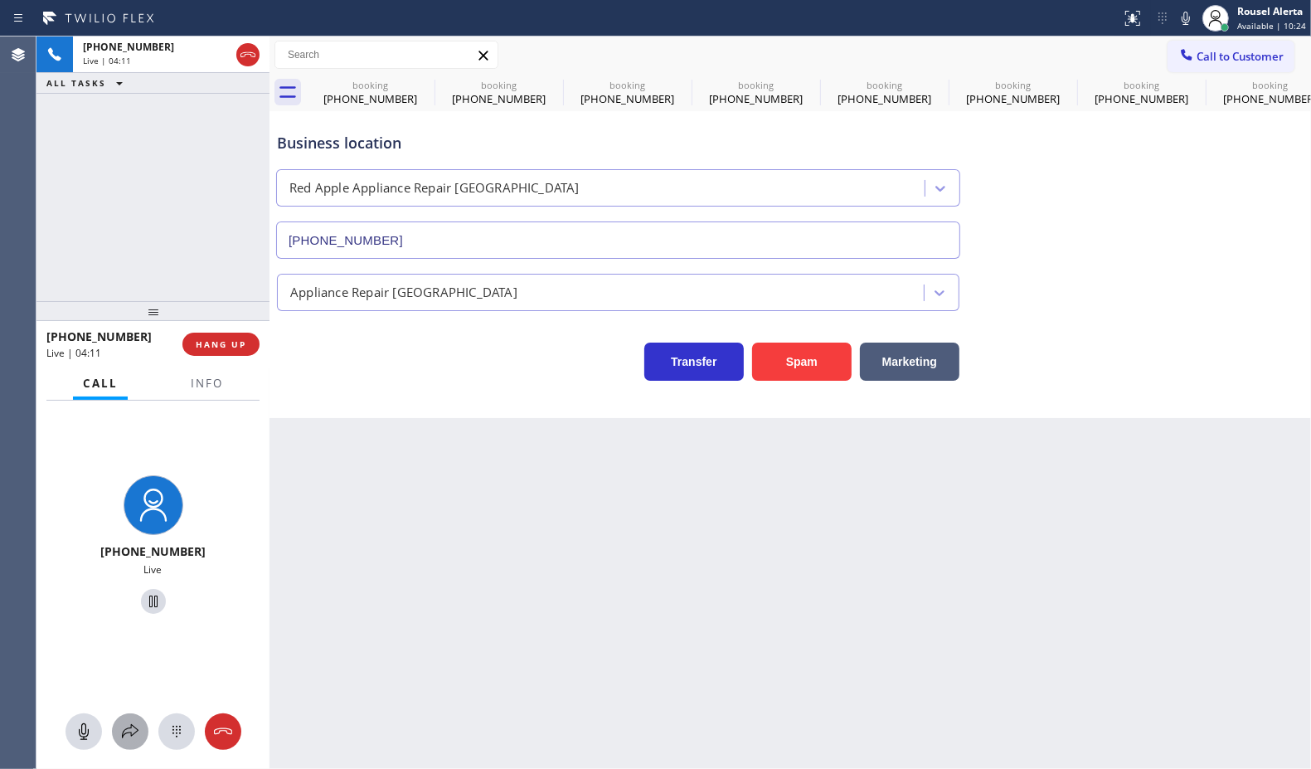
click at [133, 747] on button at bounding box center [130, 731] width 36 height 36
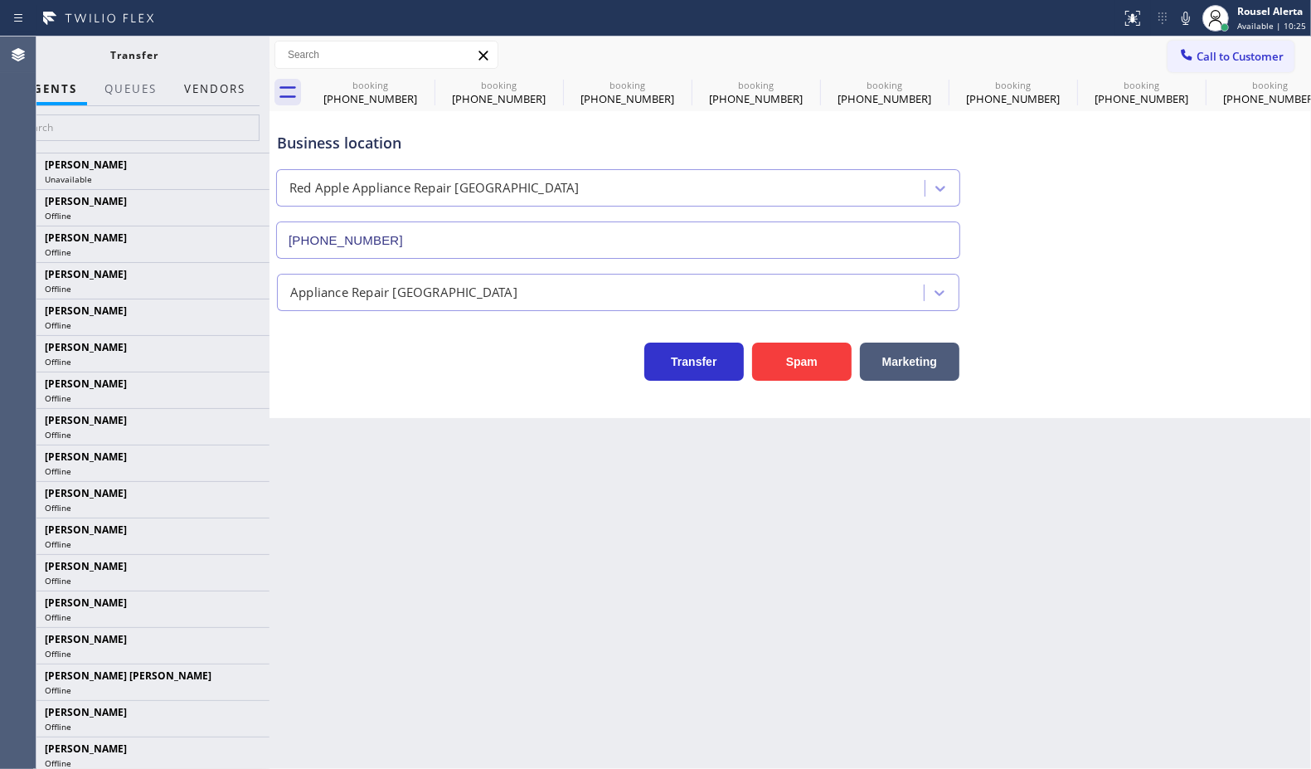
click at [220, 79] on button "Vendors" at bounding box center [214, 89] width 81 height 32
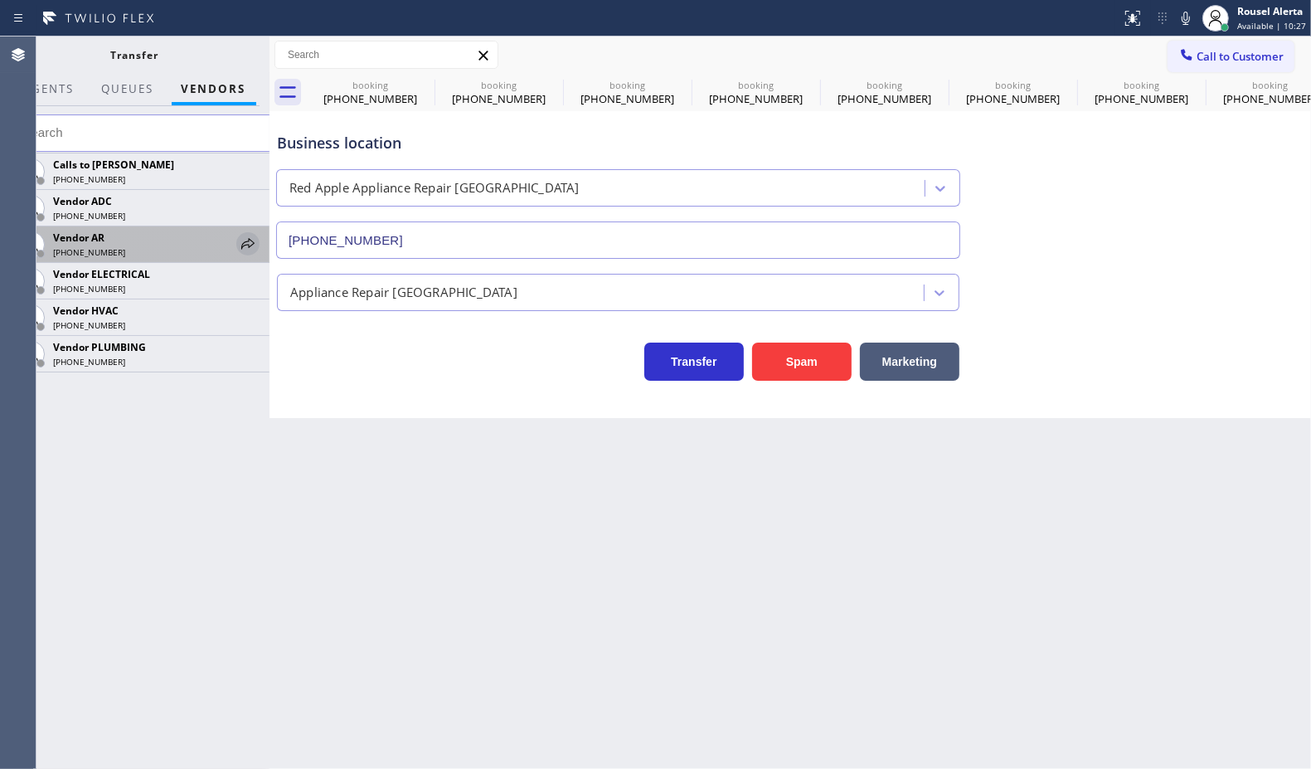
click at [245, 246] on icon at bounding box center [247, 243] width 13 height 11
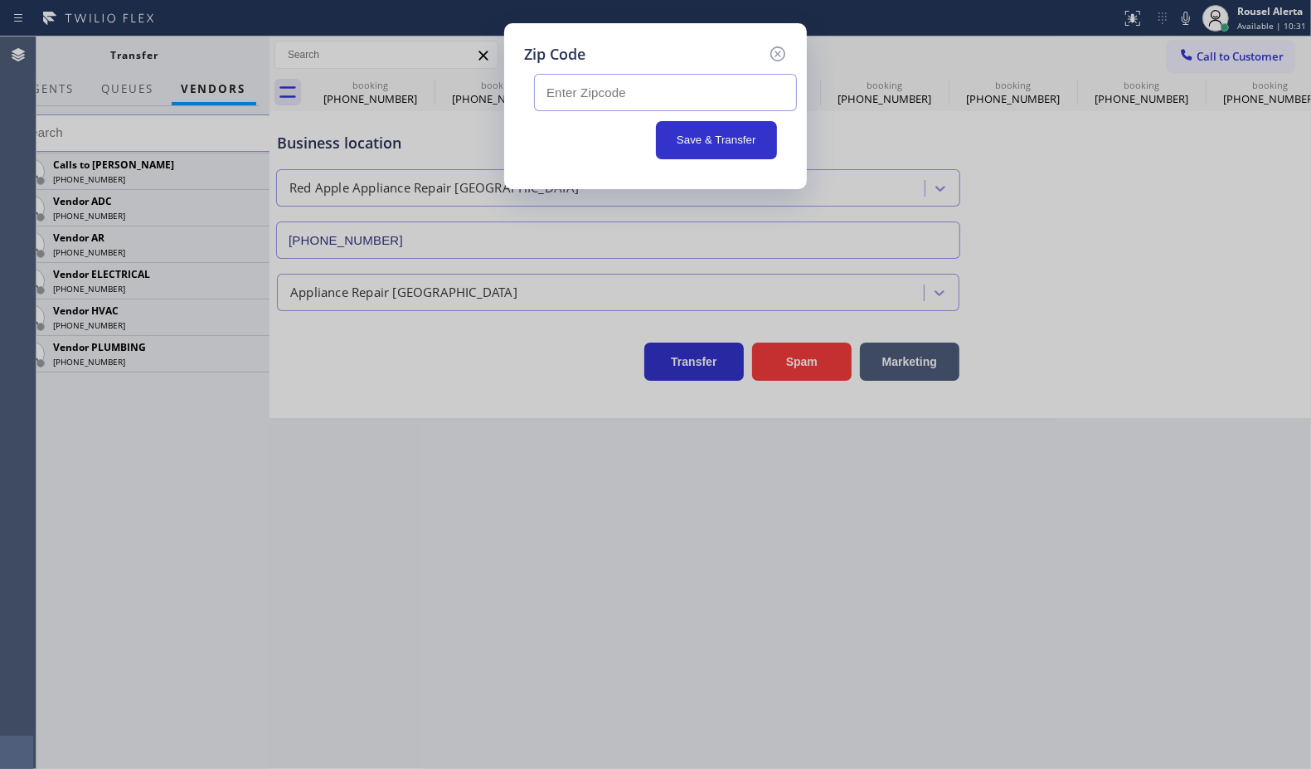
click at [600, 85] on input "text" at bounding box center [665, 92] width 263 height 37
paste input "Red Apple Appliance Repair [GEOGRAPHIC_DATA]"
type input "Red Apple Appliance Repair [GEOGRAPHIC_DATA]"
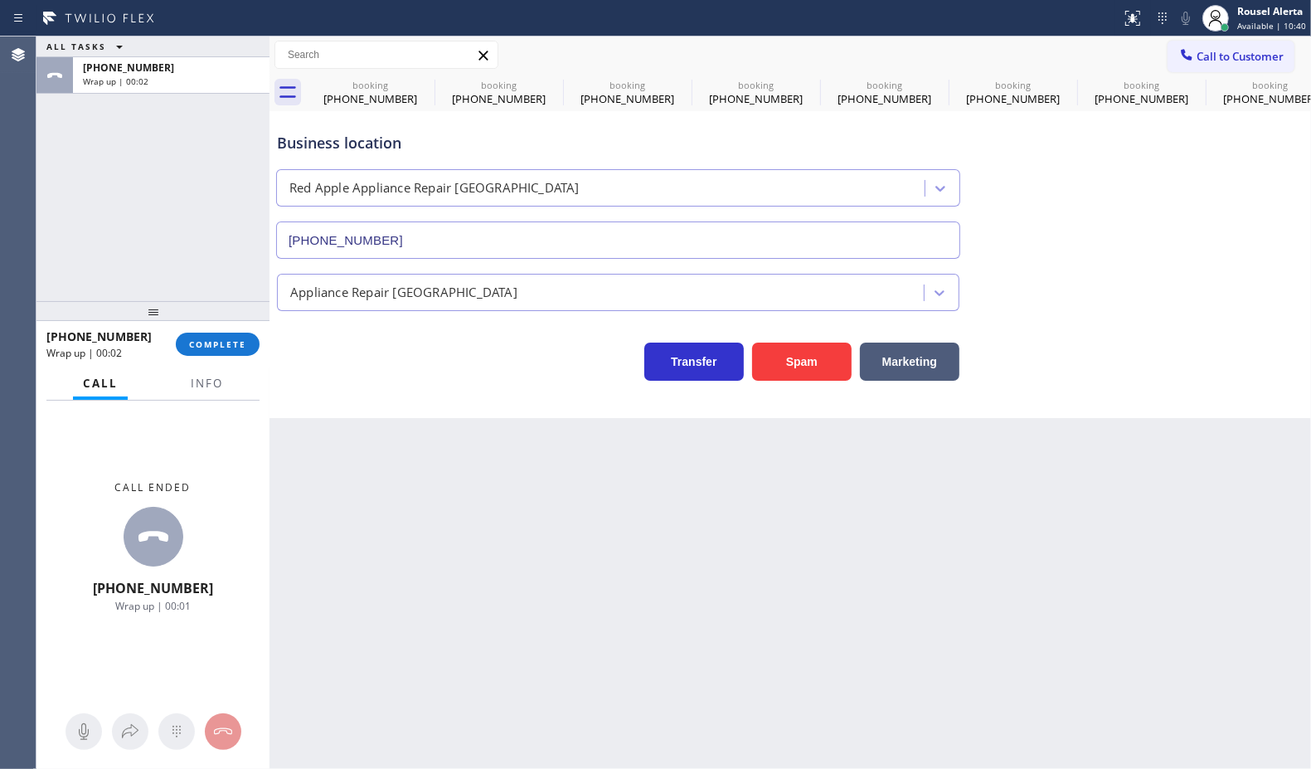
click at [517, 633] on div "Back to Dashboard Change Sender ID Customers Technicians Select a contact Outbo…" at bounding box center [791, 402] width 1042 height 732
click at [207, 382] on span "Info" at bounding box center [207, 383] width 32 height 15
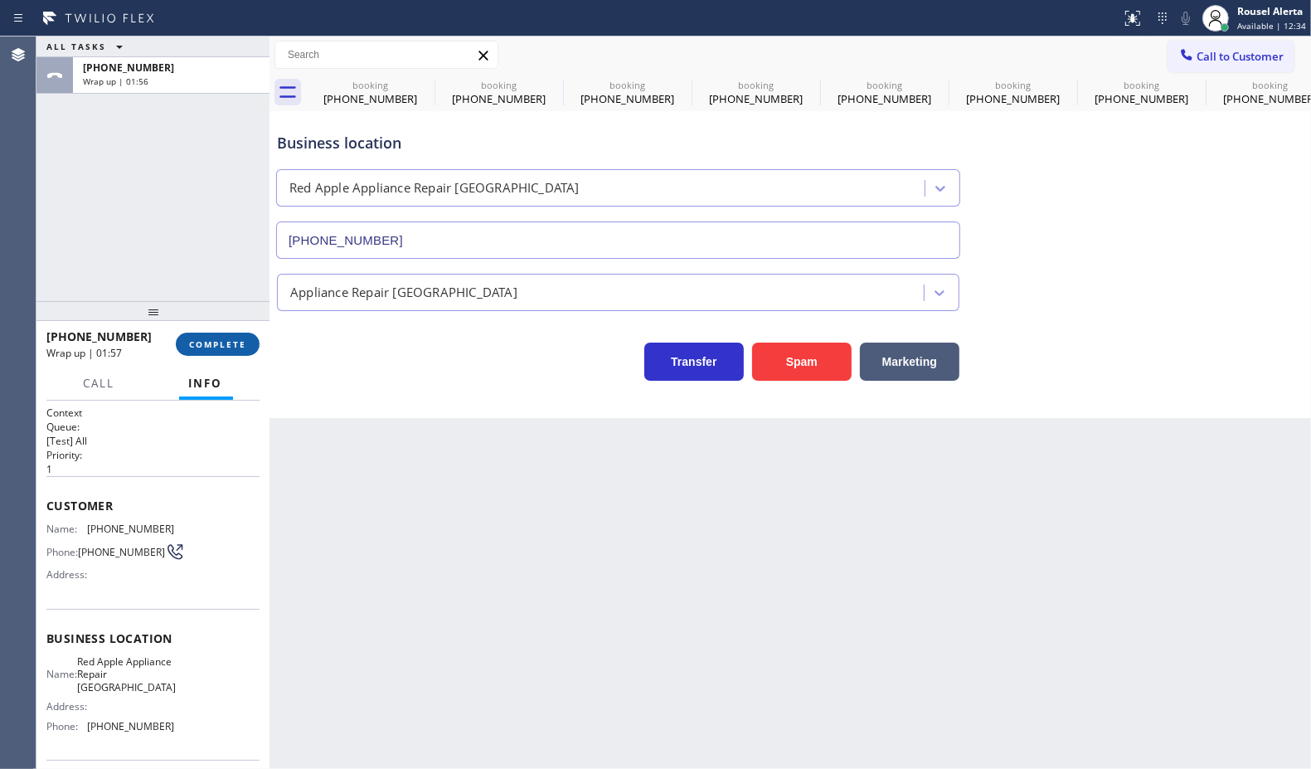
click at [208, 345] on span "COMPLETE" at bounding box center [217, 344] width 57 height 12
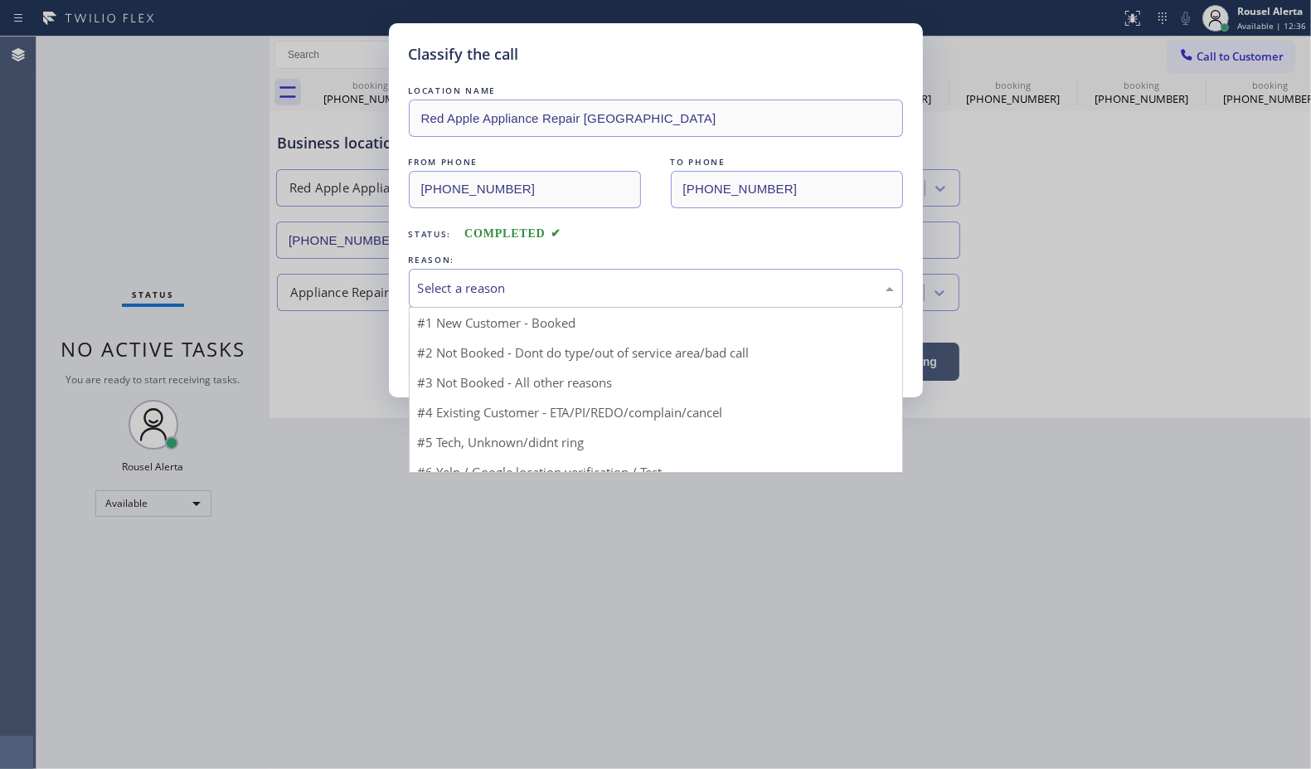
click at [504, 291] on div "Select a reason" at bounding box center [656, 288] width 476 height 19
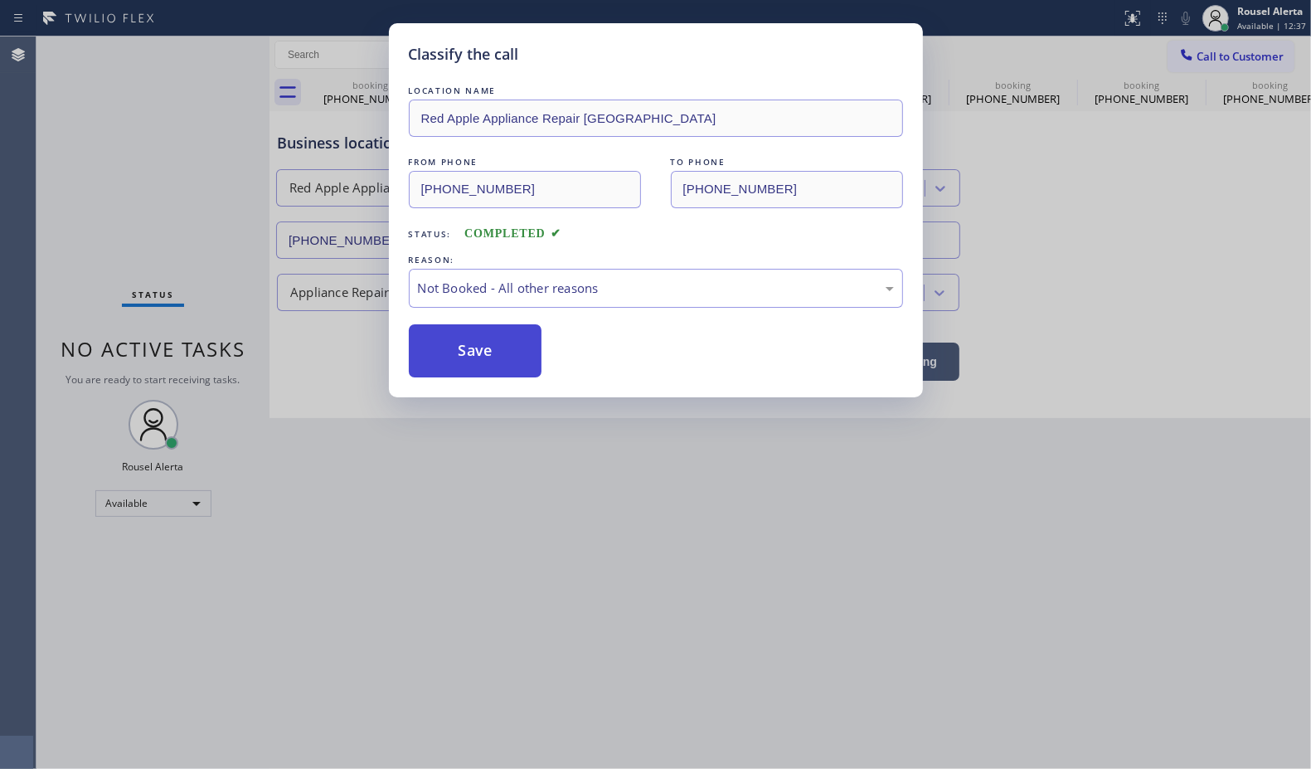
click at [496, 348] on button "Save" at bounding box center [476, 350] width 134 height 53
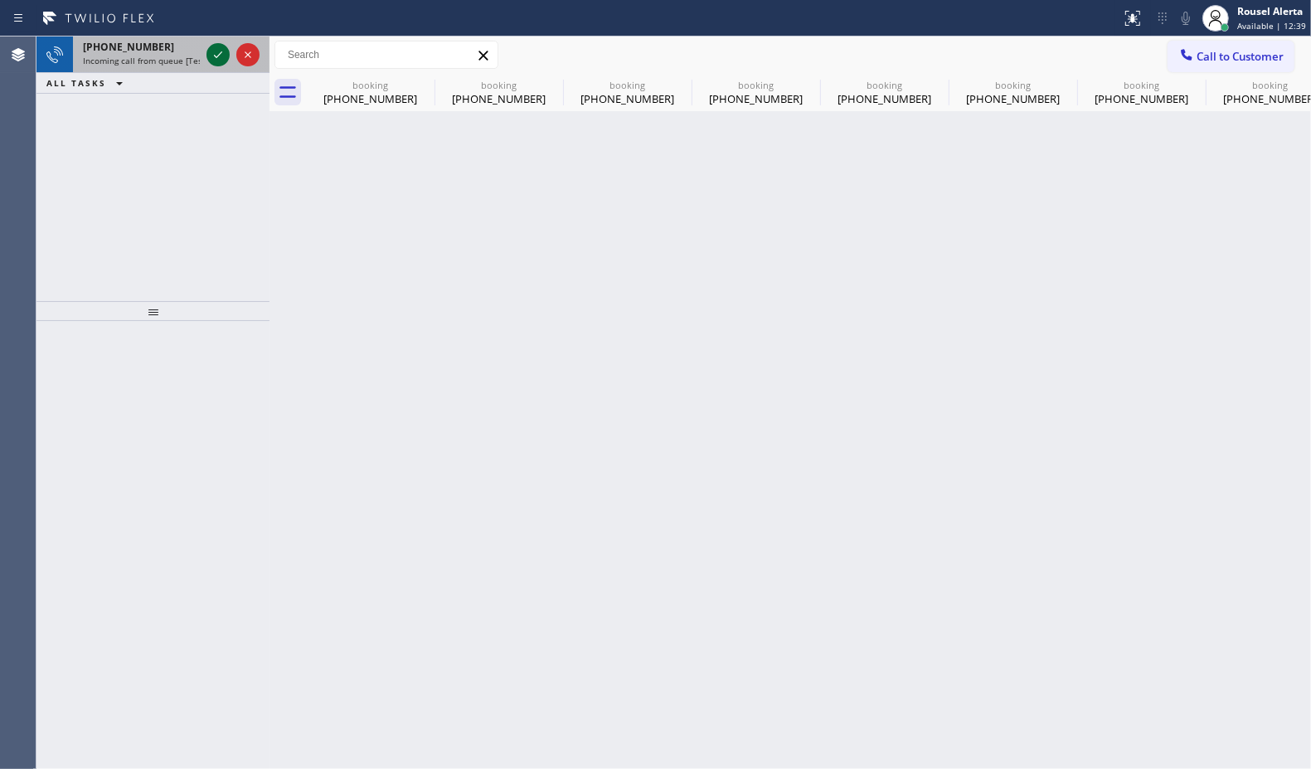
click at [224, 52] on icon at bounding box center [218, 55] width 20 height 20
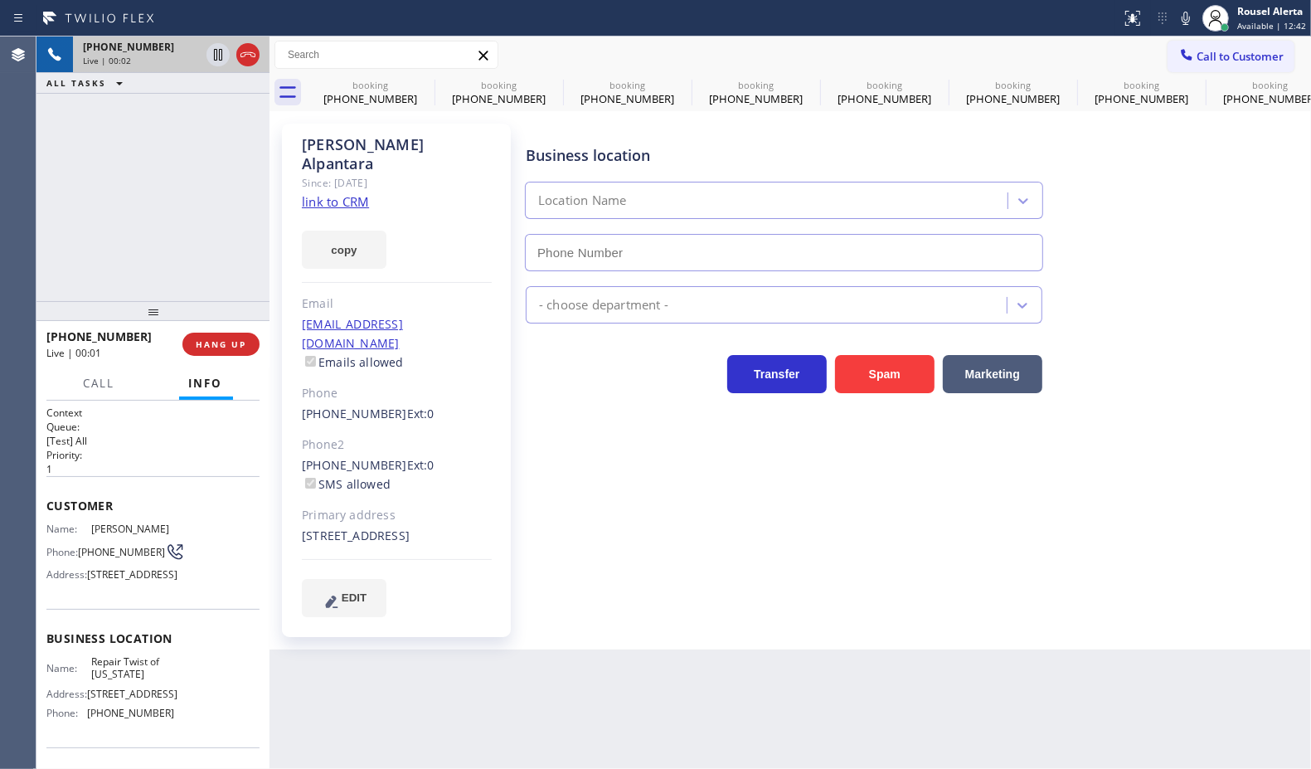
type input "[PHONE_NUMBER]"
click at [348, 173] on div "Since: [DATE]" at bounding box center [397, 182] width 190 height 19
click at [346, 193] on link "link to CRM" at bounding box center [335, 201] width 67 height 17
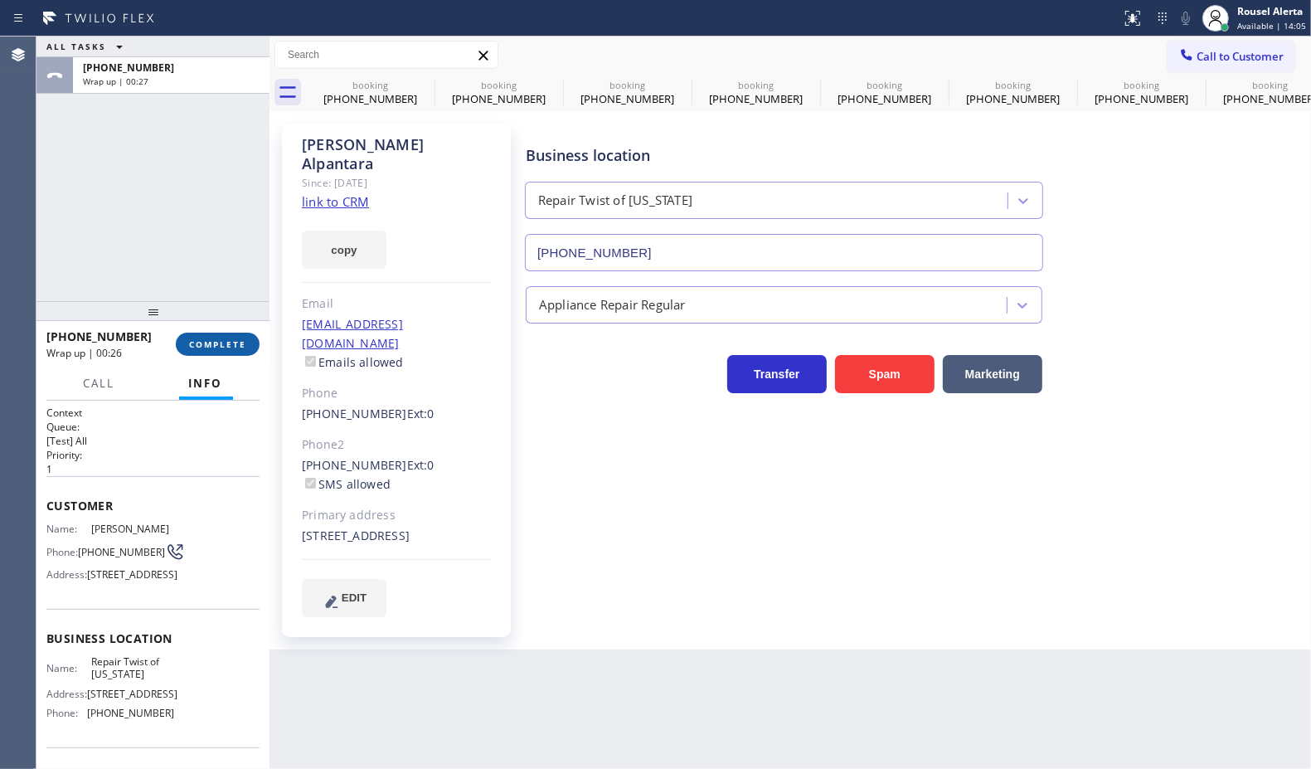
click at [193, 345] on span "COMPLETE" at bounding box center [217, 344] width 57 height 12
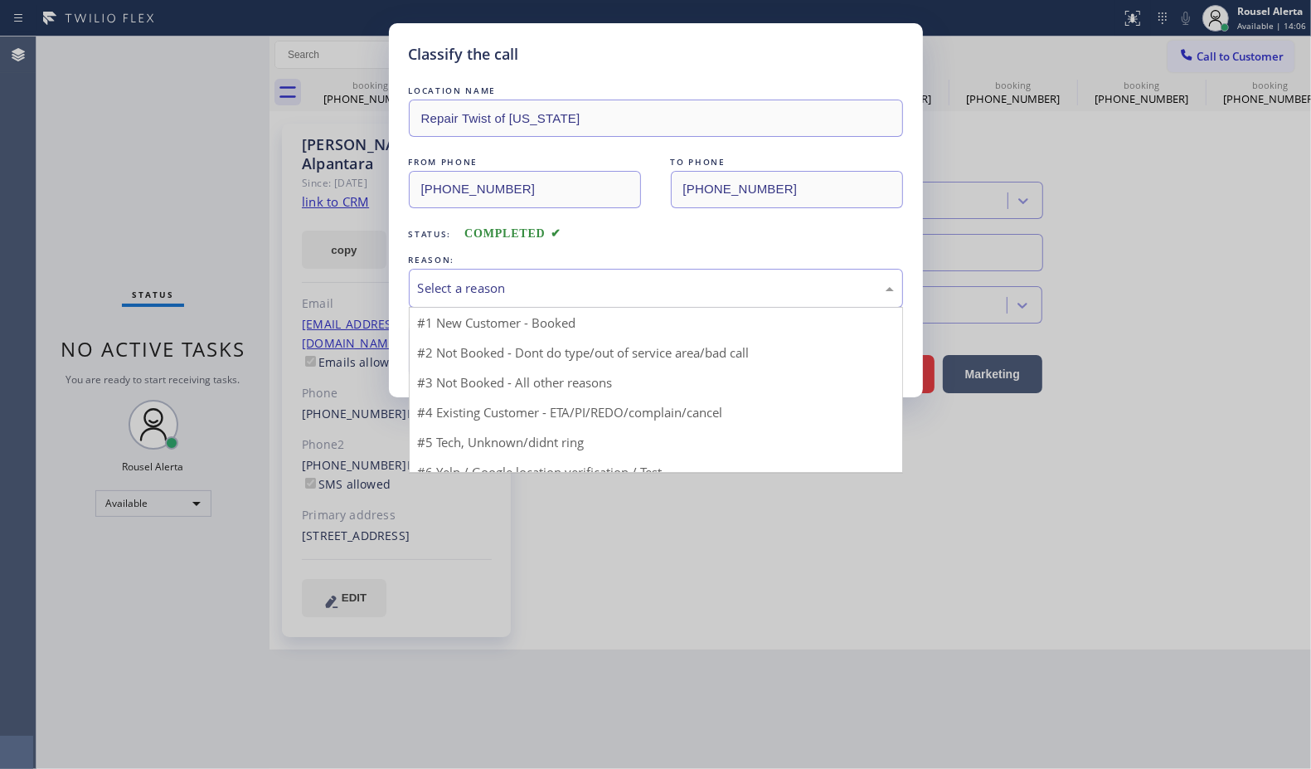
click at [461, 288] on div "Select a reason" at bounding box center [656, 288] width 476 height 19
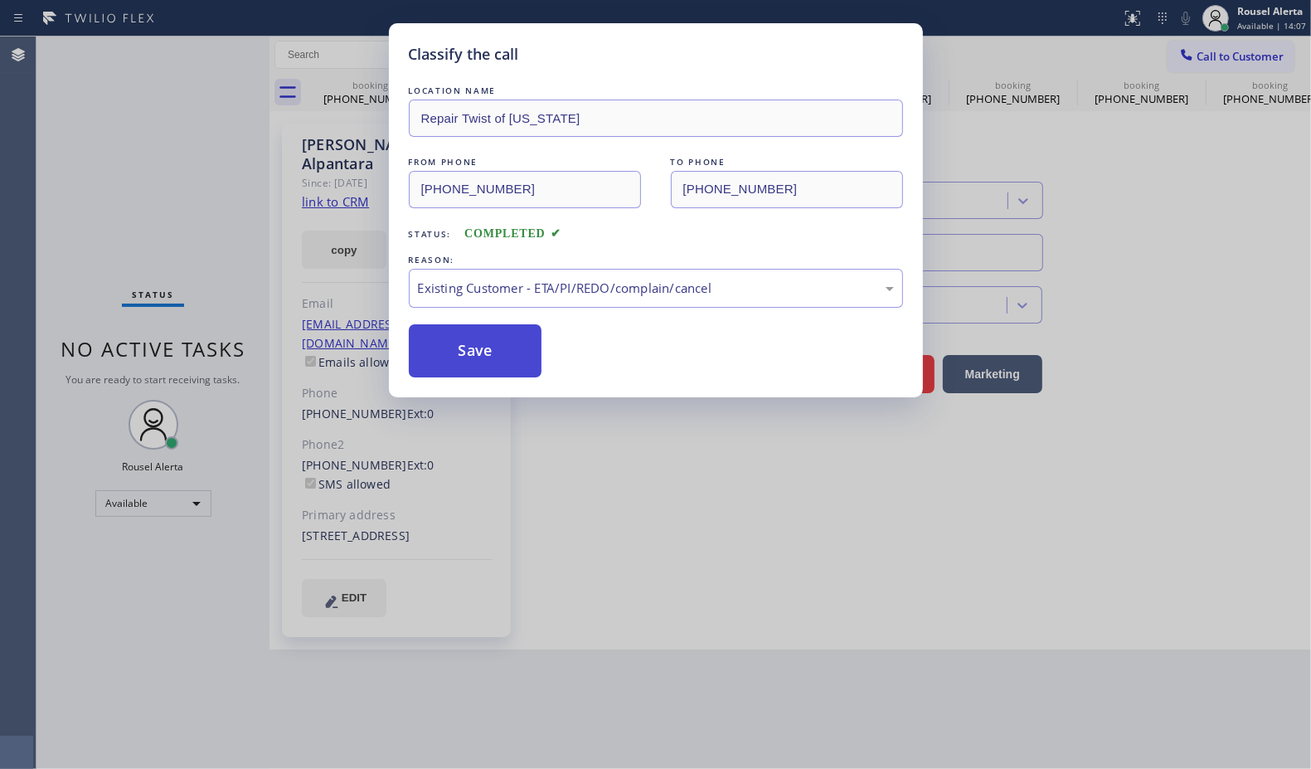
drag, startPoint x: 507, startPoint y: 369, endPoint x: 463, endPoint y: 332, distance: 57.7
click at [506, 369] on button "Save" at bounding box center [476, 350] width 134 height 53
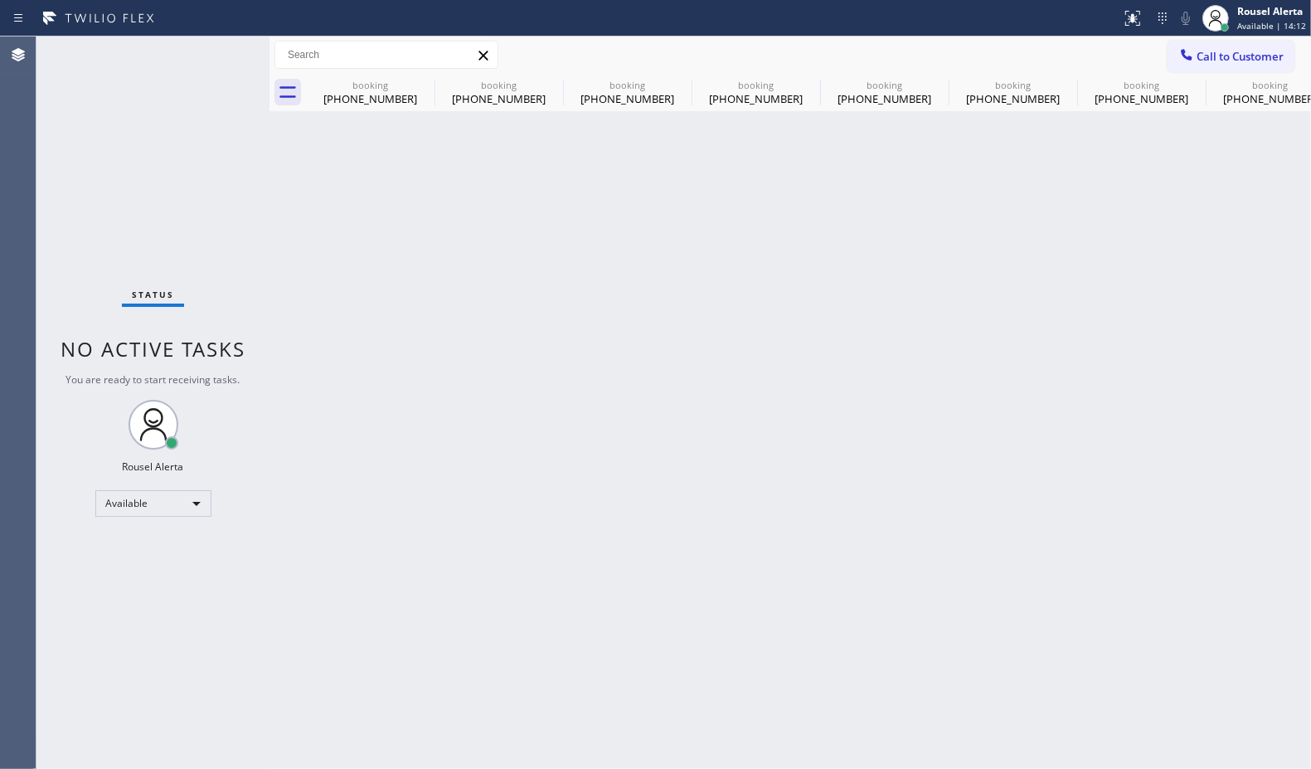
click at [469, 409] on div "Back to Dashboard Change Sender ID Customers Technicians Select a contact Outbo…" at bounding box center [791, 402] width 1042 height 732
click at [425, 77] on icon at bounding box center [423, 84] width 15 height 15
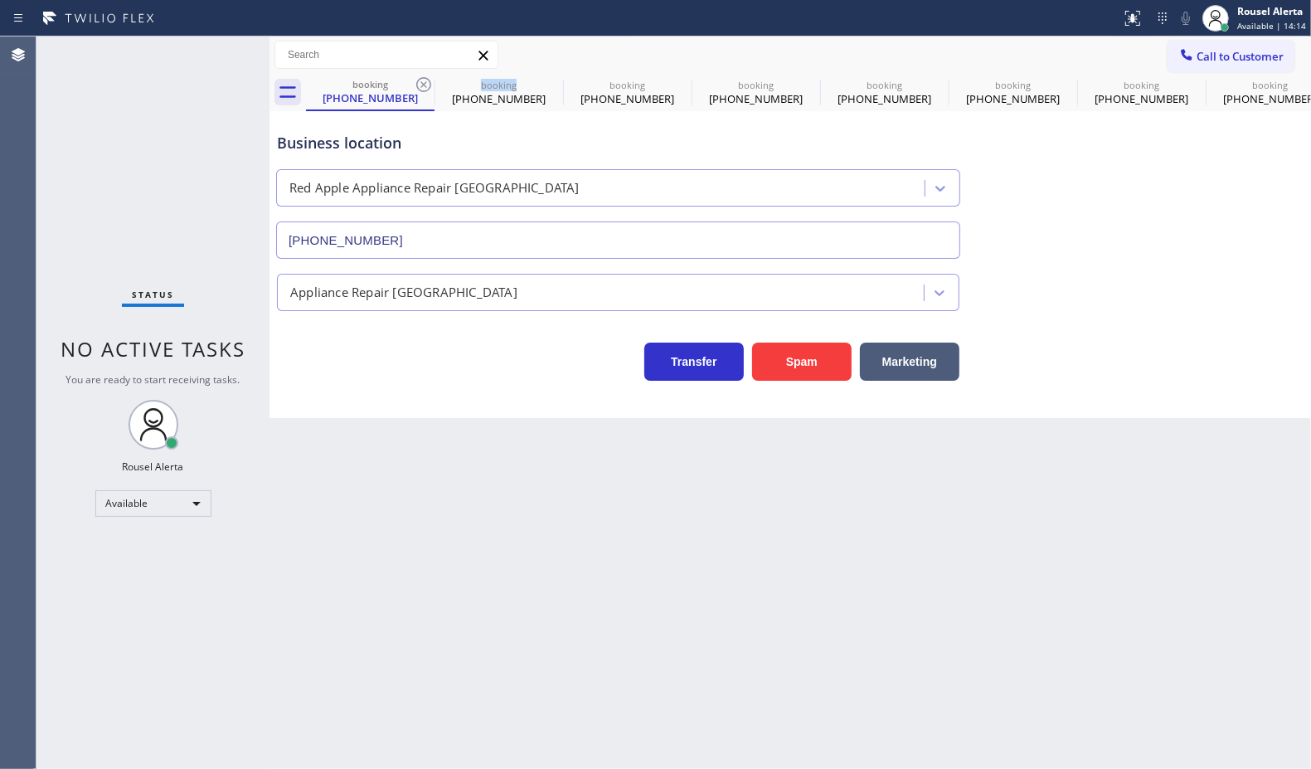
click at [425, 77] on icon at bounding box center [423, 84] width 15 height 15
click at [423, 79] on icon at bounding box center [424, 85] width 20 height 20
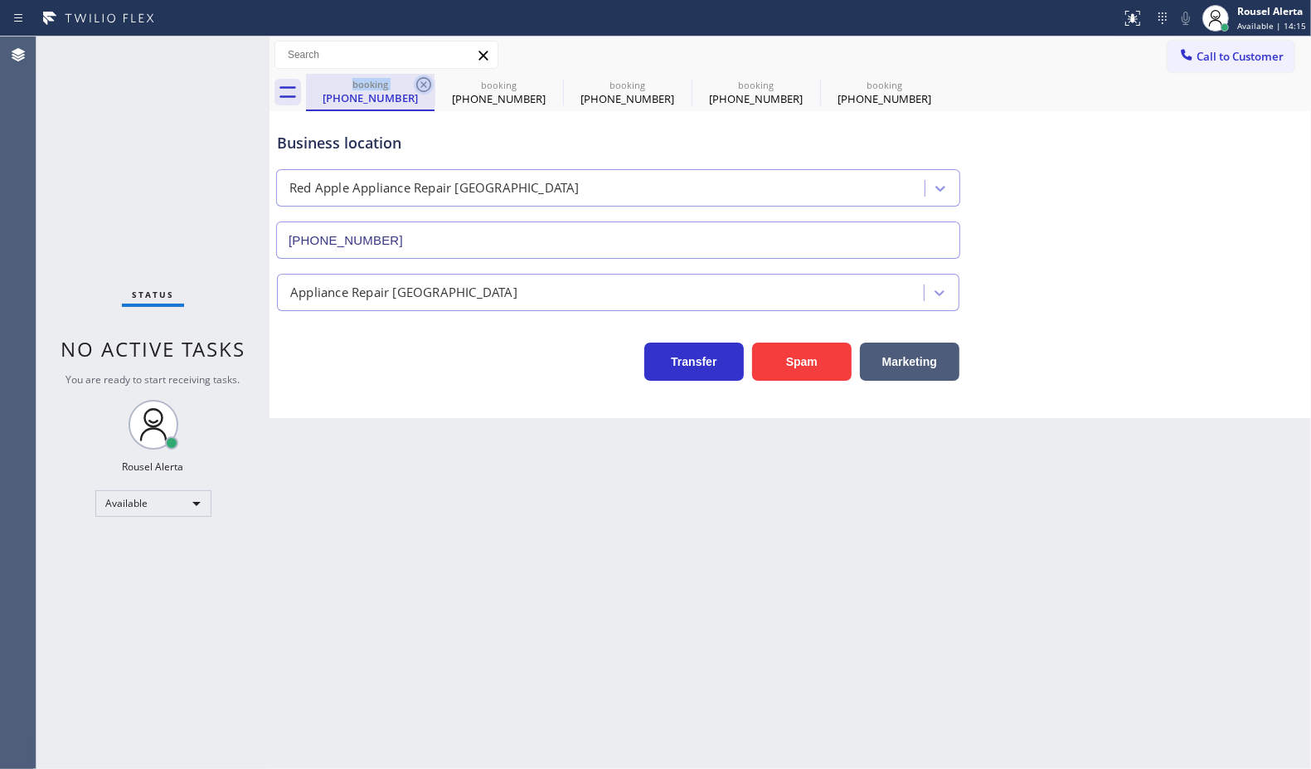
click at [423, 79] on icon at bounding box center [424, 85] width 20 height 20
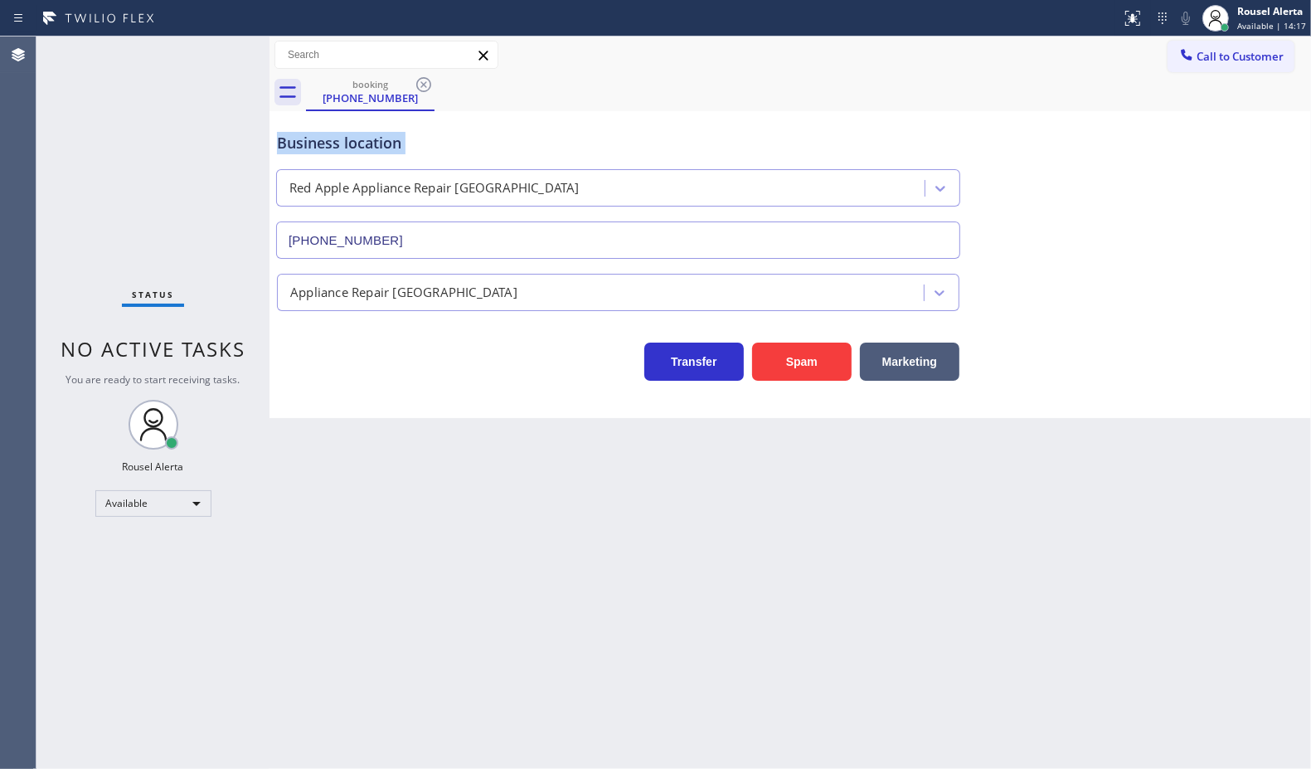
click at [423, 79] on icon at bounding box center [424, 85] width 20 height 20
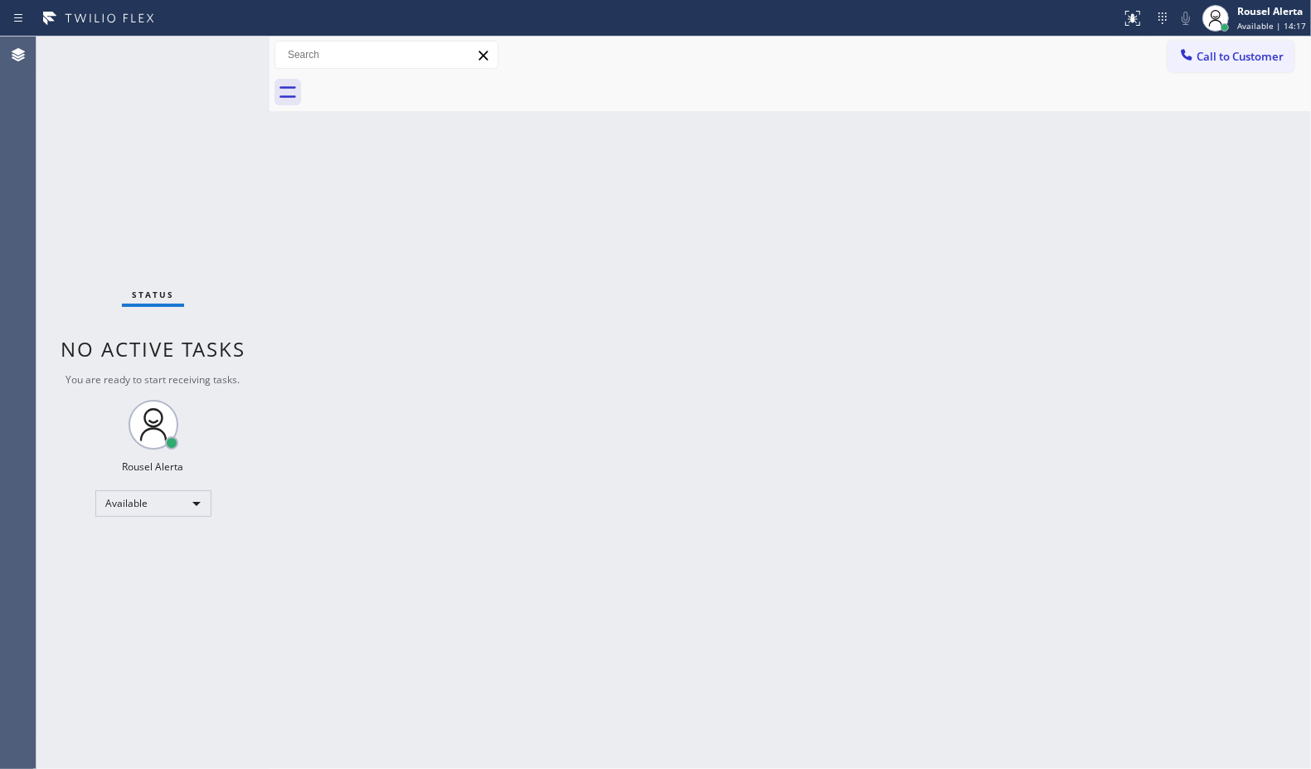
click at [423, 79] on div at bounding box center [808, 92] width 1005 height 37
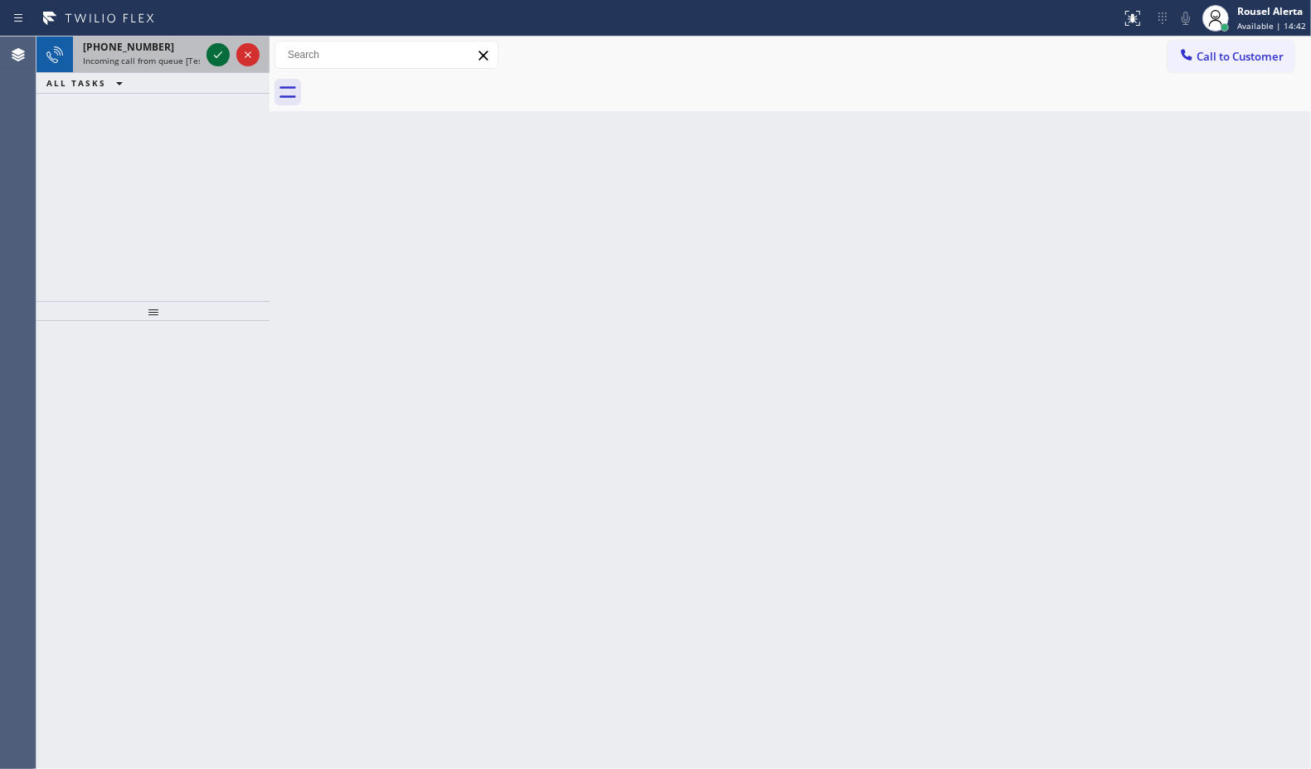
click at [228, 56] on div at bounding box center [233, 54] width 60 height 36
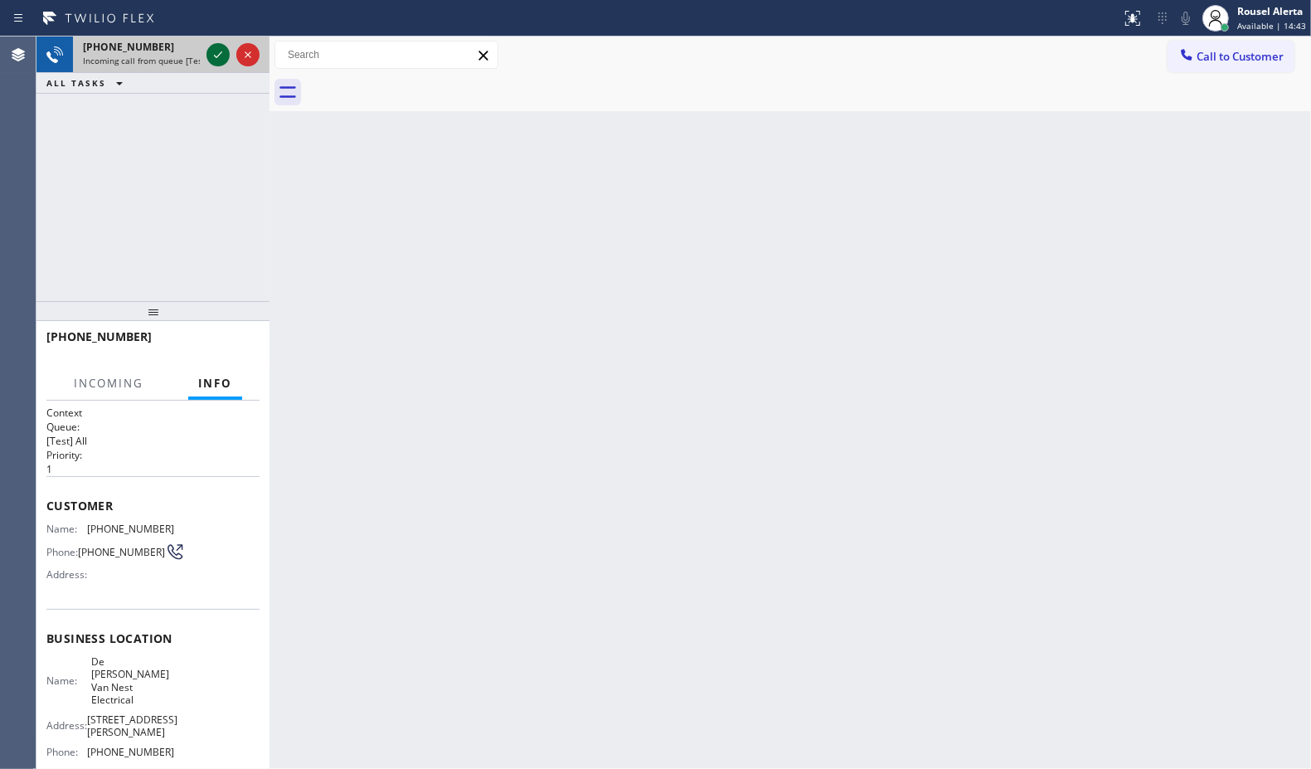
click at [221, 55] on icon at bounding box center [218, 55] width 20 height 20
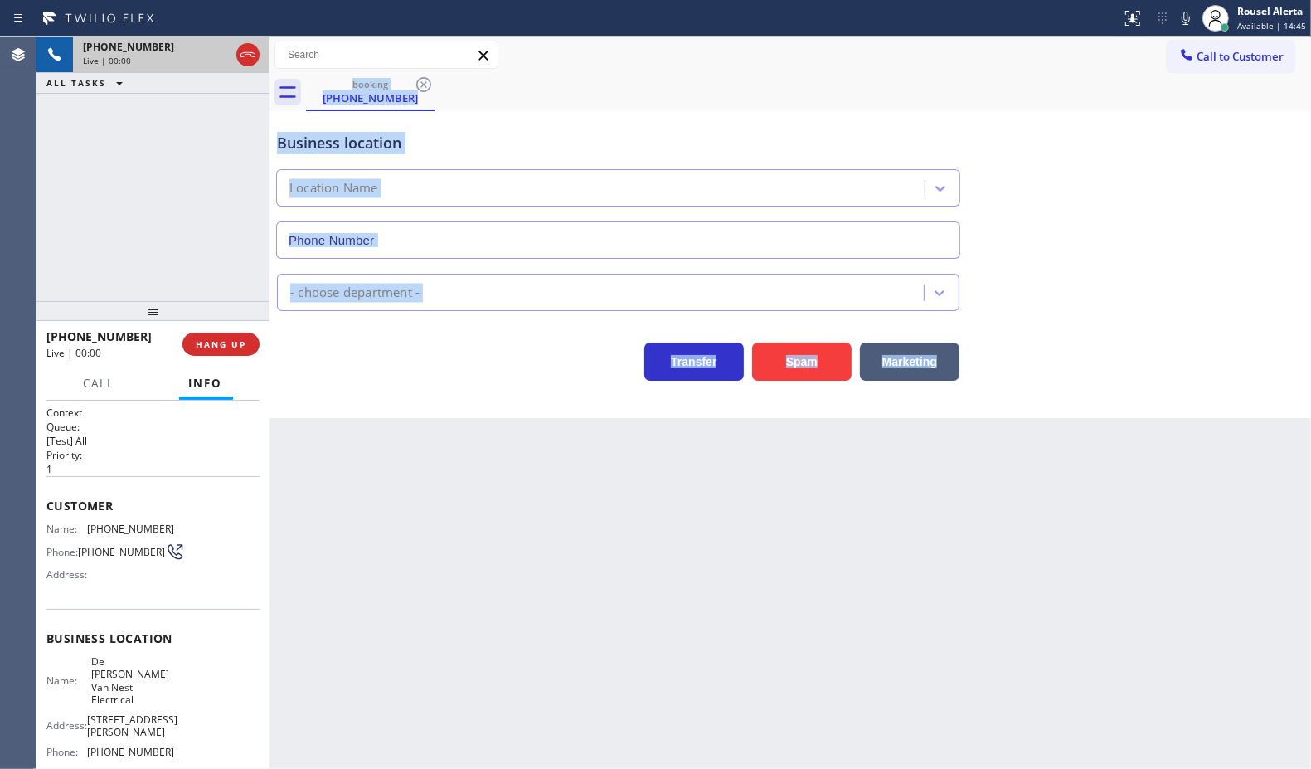
type input "[PHONE_NUMBER]"
click at [747, 504] on div "Back to Dashboard Change Sender ID Customers Technicians Select a contact Outbo…" at bounding box center [791, 402] width 1042 height 732
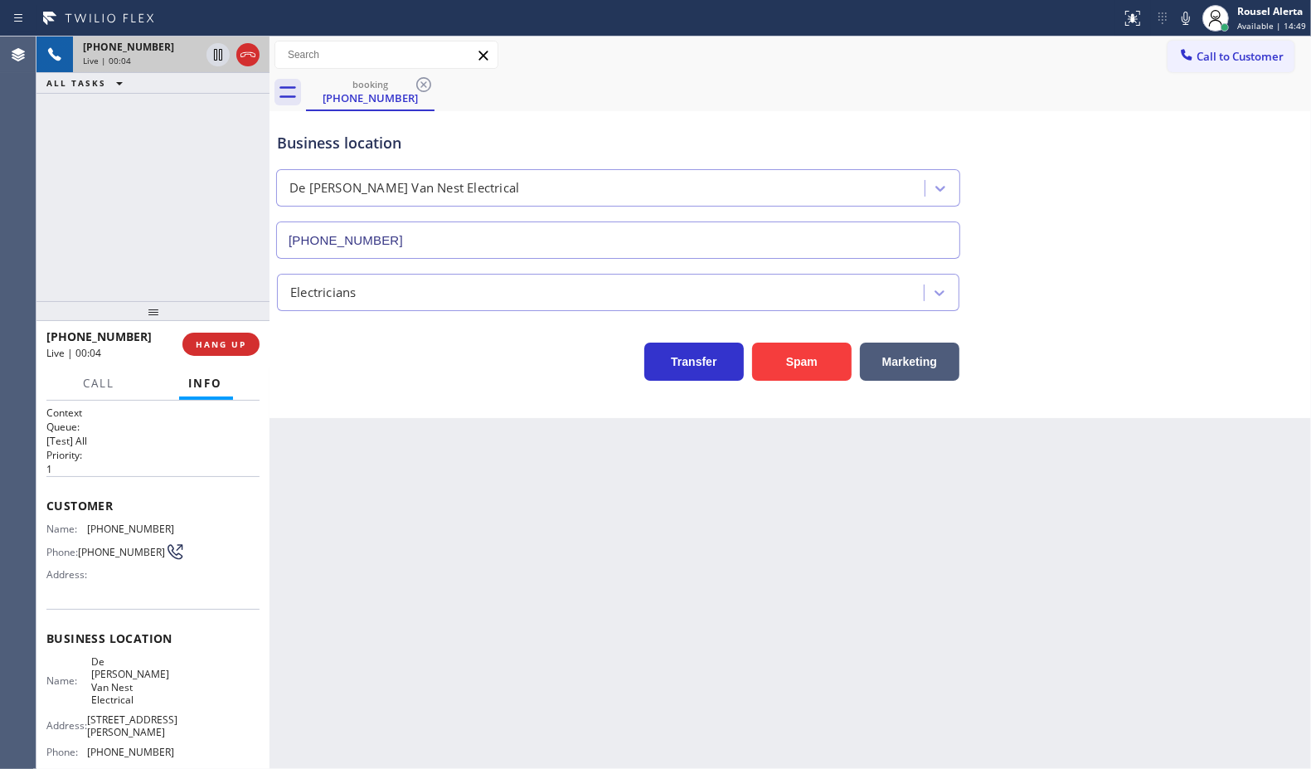
click at [416, 562] on div "Back to Dashboard Change Sender ID Customers Technicians Select a contact Outbo…" at bounding box center [791, 402] width 1042 height 732
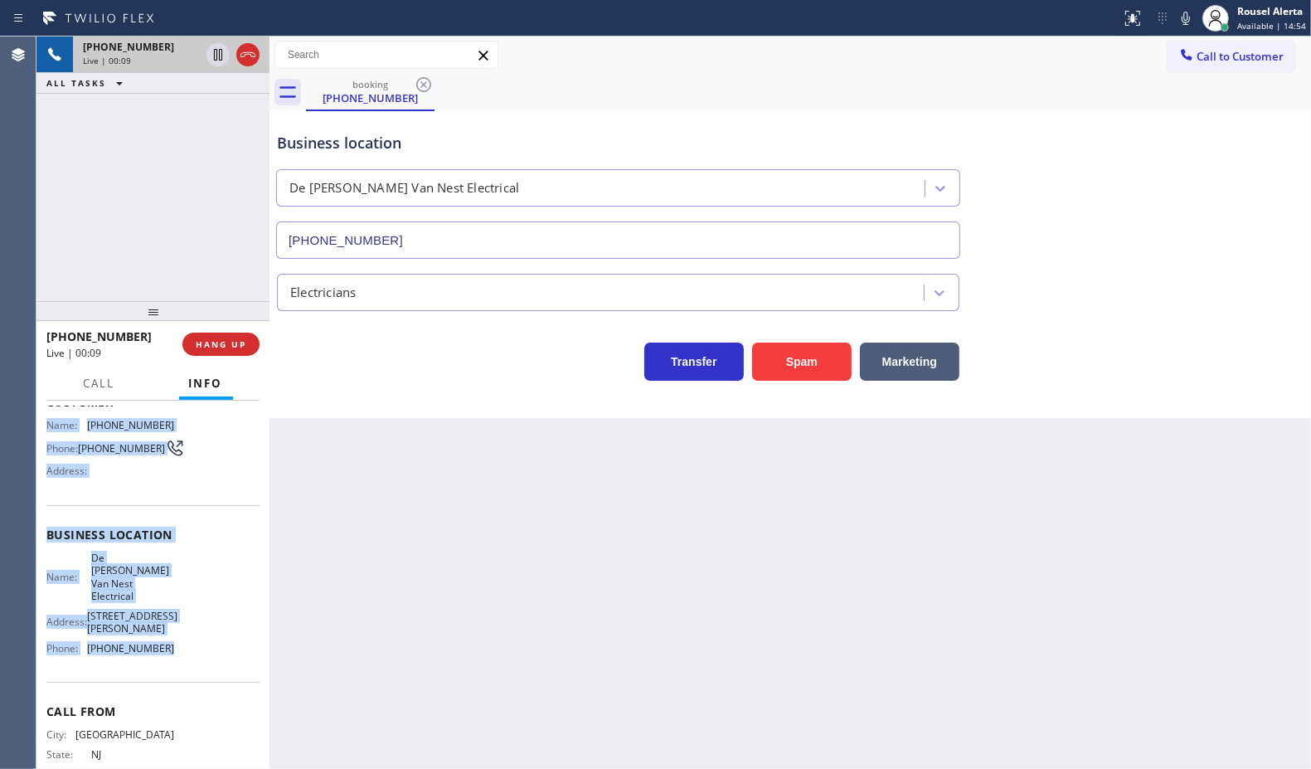
drag, startPoint x: 55, startPoint y: 546, endPoint x: 171, endPoint y: 652, distance: 157.4
click at [171, 652] on div "Context Queue: [Test] All Priority: 1 Customer Name: [PHONE_NUMBER] Phone: [PHO…" at bounding box center [152, 585] width 233 height 369
copy div "Name: [PHONE_NUMBER] Phone: [PHONE_NUMBER] Address: Business location Name: [PE…"
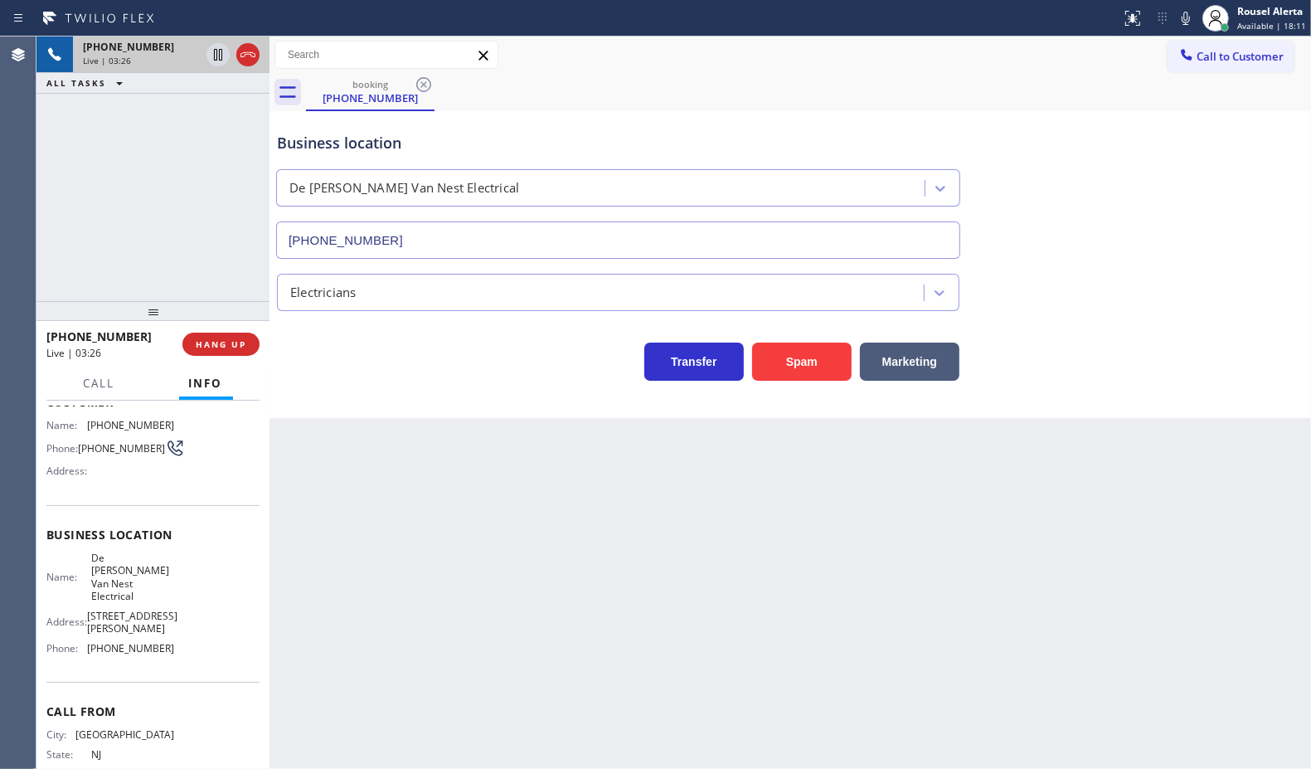
click at [532, 610] on div "Back to Dashboard Change Sender ID Customers Technicians Select a contact Outbo…" at bounding box center [791, 402] width 1042 height 732
click at [615, 582] on div "Back to Dashboard Change Sender ID Customers Technicians Select a contact Outbo…" at bounding box center [791, 402] width 1042 height 732
click at [184, 183] on div "[PHONE_NUMBER] Live | 03:28 ALL TASKS ALL TASKS ACTIVE TASKS TASKS IN WRAP UP" at bounding box center [152, 168] width 233 height 265
click at [445, 458] on div "Back to Dashboard Change Sender ID Customers Technicians Select a contact Outbo…" at bounding box center [791, 402] width 1042 height 732
click at [156, 199] on div "[PHONE_NUMBER] Live | 03:31 ALL TASKS ALL TASKS ACTIVE TASKS TASKS IN WRAP UP" at bounding box center [152, 168] width 233 height 265
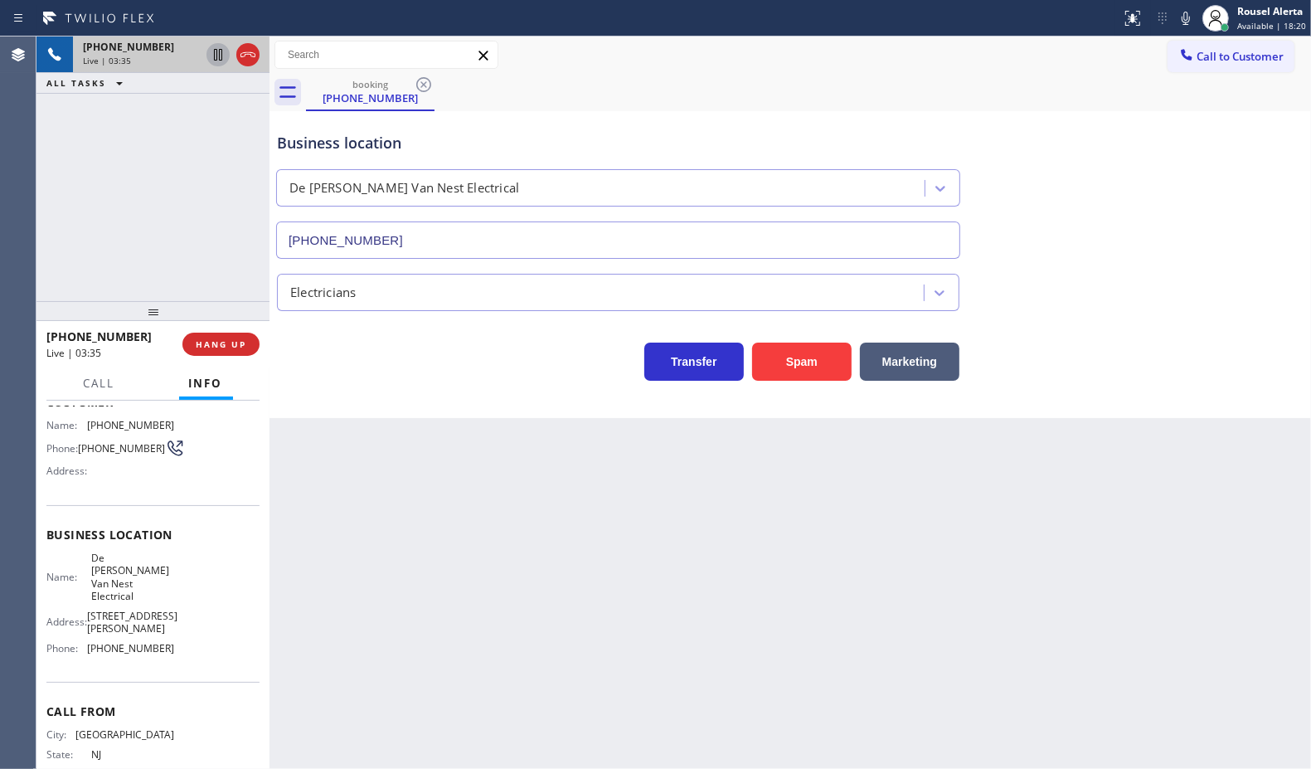
click at [210, 58] on icon at bounding box center [218, 55] width 20 height 20
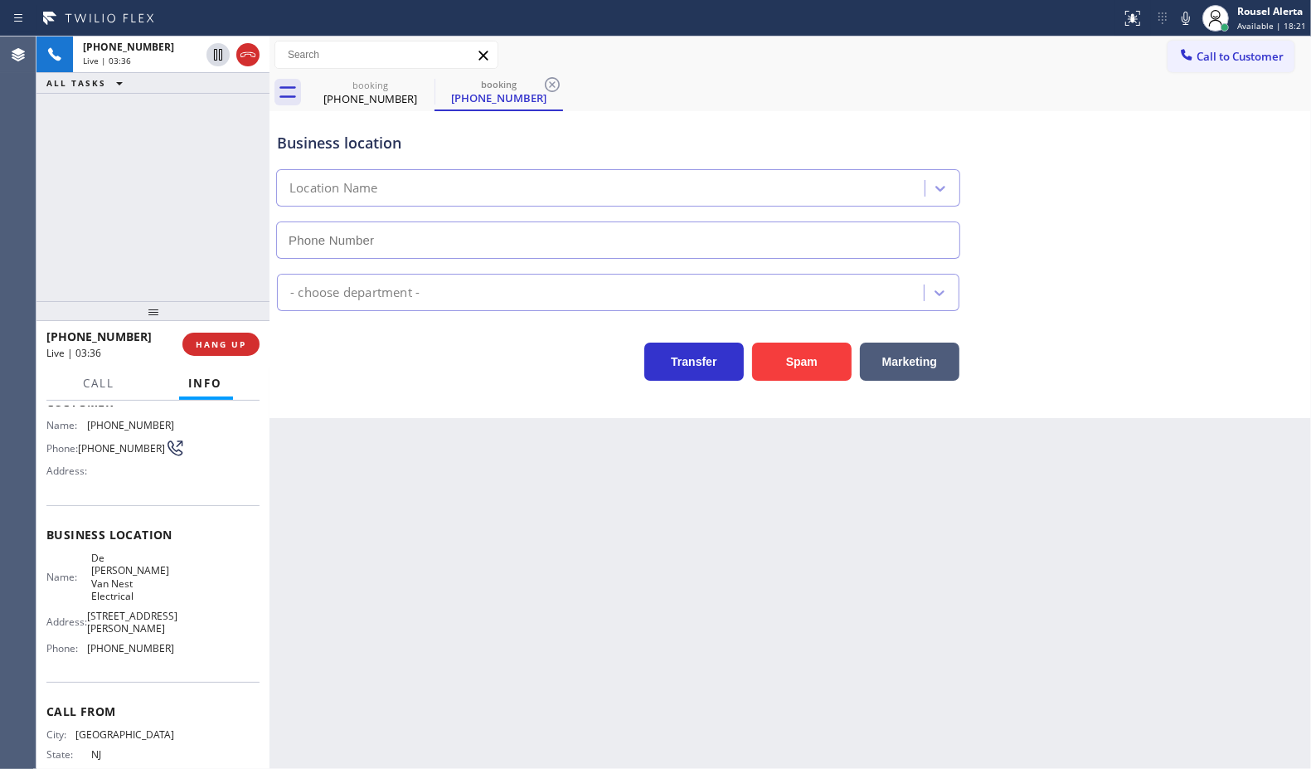
type input "[PHONE_NUMBER]"
click at [1182, 17] on icon at bounding box center [1186, 18] width 20 height 20
click at [233, 101] on div "[PHONE_NUMBER] Live | 07:42 ALL TASKS ALL TASKS ACTIVE TASKS TASKS IN WRAP UP" at bounding box center [152, 168] width 233 height 265
click at [658, 699] on div "Back to Dashboard Change Sender ID Customers Technicians Select a contact Outbo…" at bounding box center [791, 402] width 1042 height 732
click at [182, 124] on div "[PHONE_NUMBER] Live | 07:47 ALL TASKS ALL TASKS ACTIVE TASKS TASKS IN WRAP UP" at bounding box center [152, 168] width 233 height 265
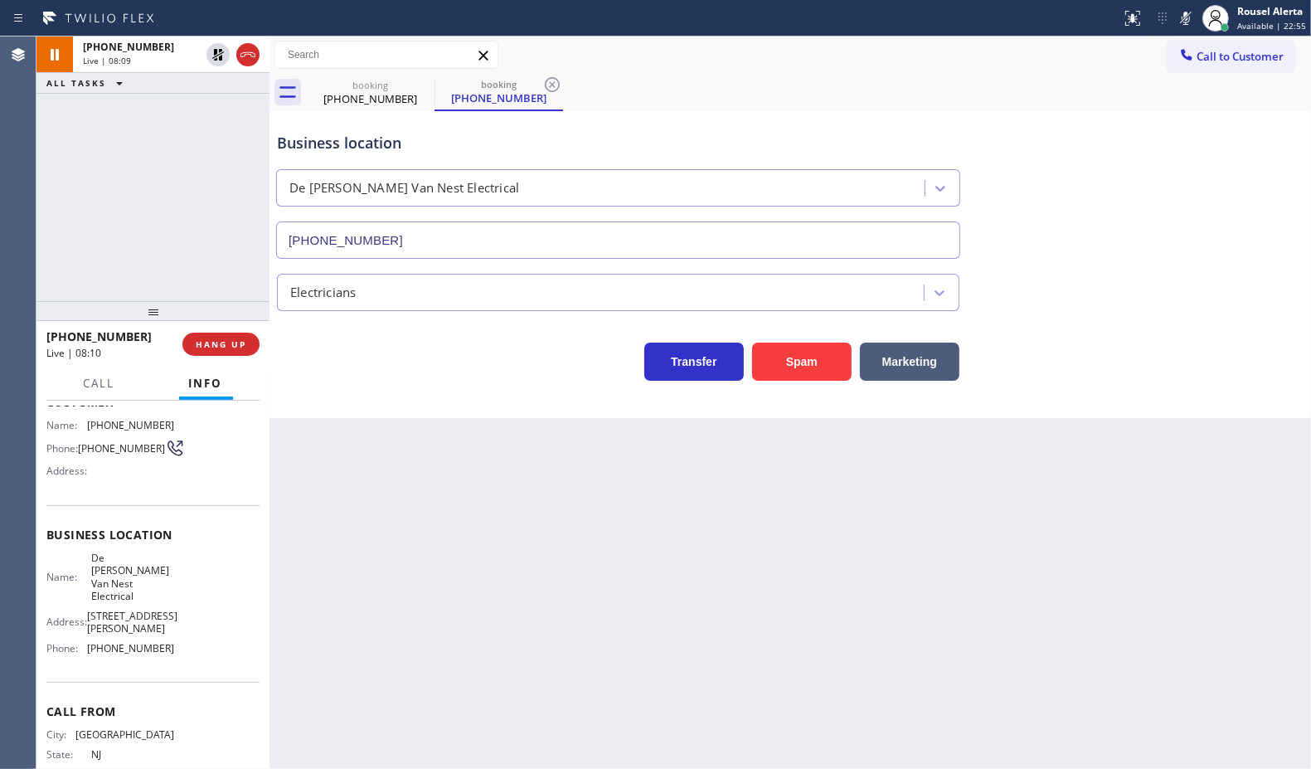
click at [151, 104] on div "[PHONE_NUMBER] Live | 08:09 ALL TASKS ALL TASKS ACTIVE TASKS TASKS IN WRAP UP" at bounding box center [152, 168] width 233 height 265
click at [216, 59] on icon at bounding box center [218, 55] width 12 height 12
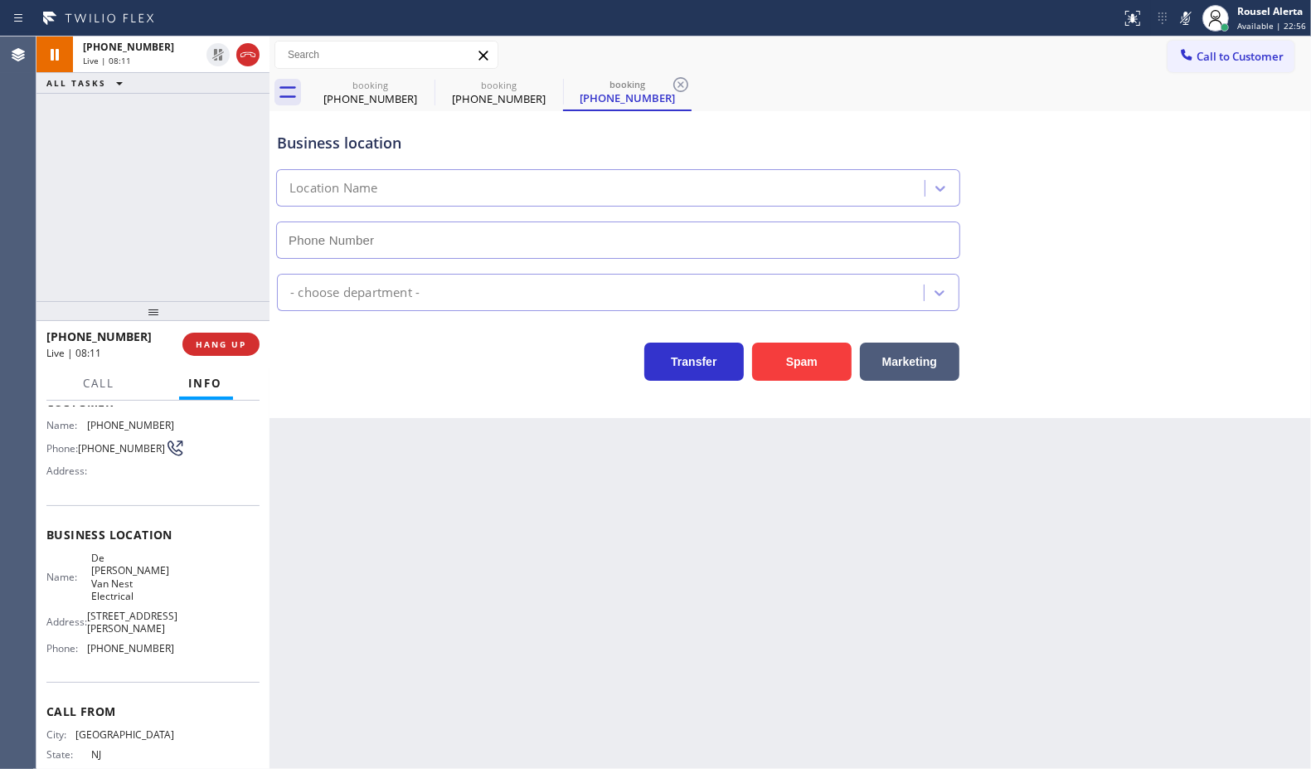
type input "[PHONE_NUMBER]"
click at [1189, 26] on icon at bounding box center [1186, 18] width 20 height 20
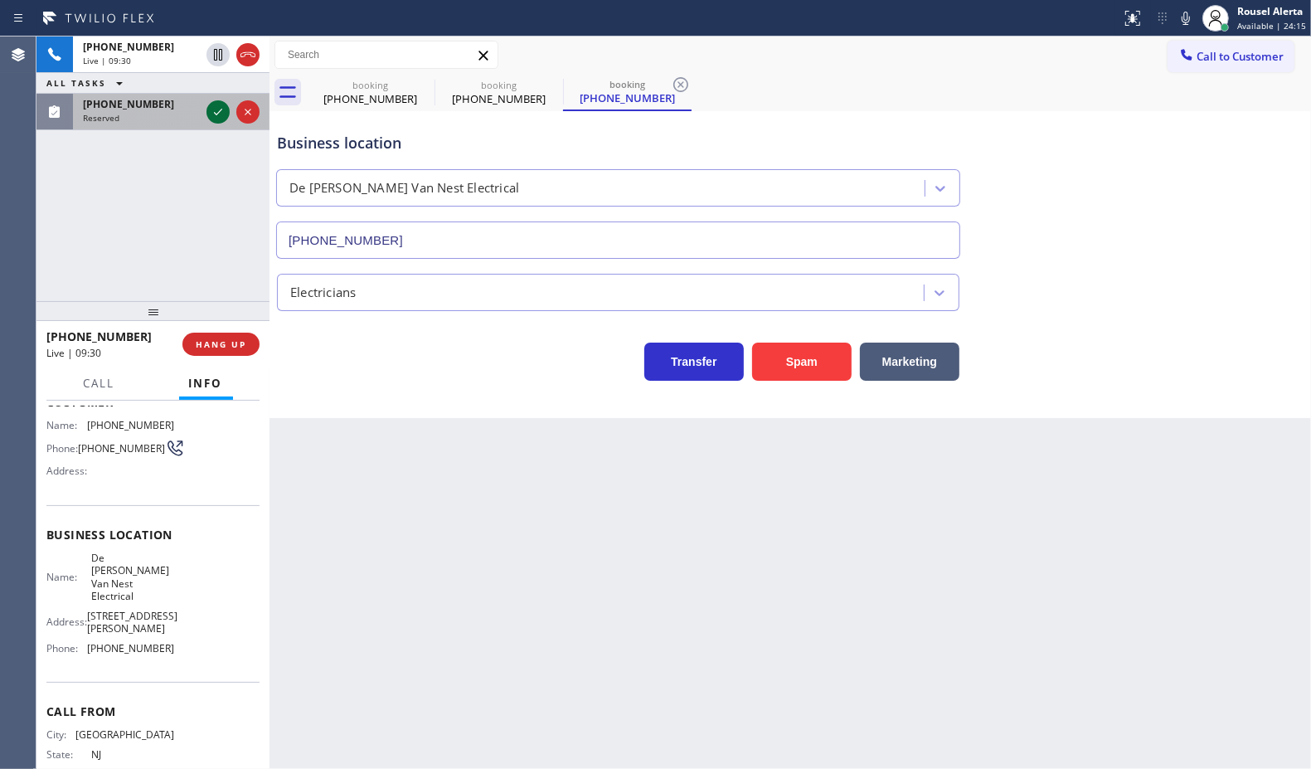
click at [214, 113] on icon at bounding box center [218, 112] width 8 height 7
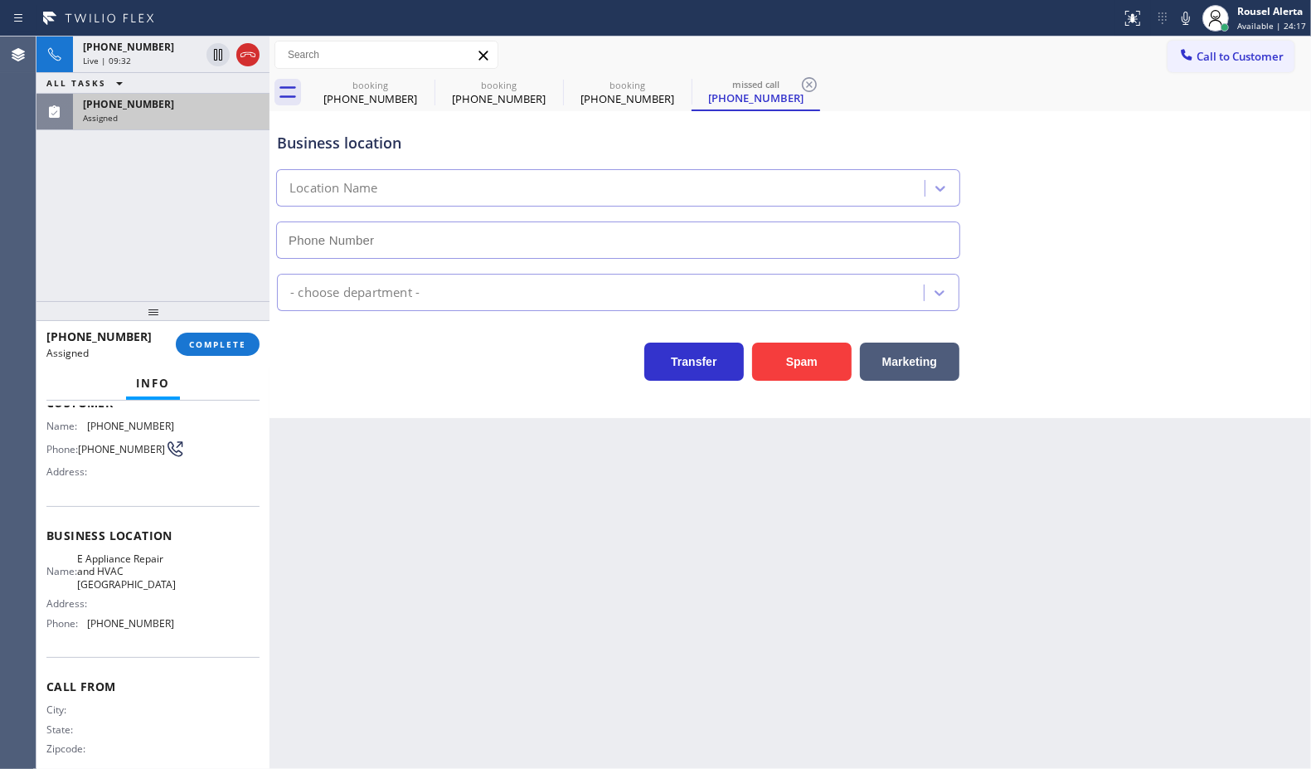
type input "[PHONE_NUMBER]"
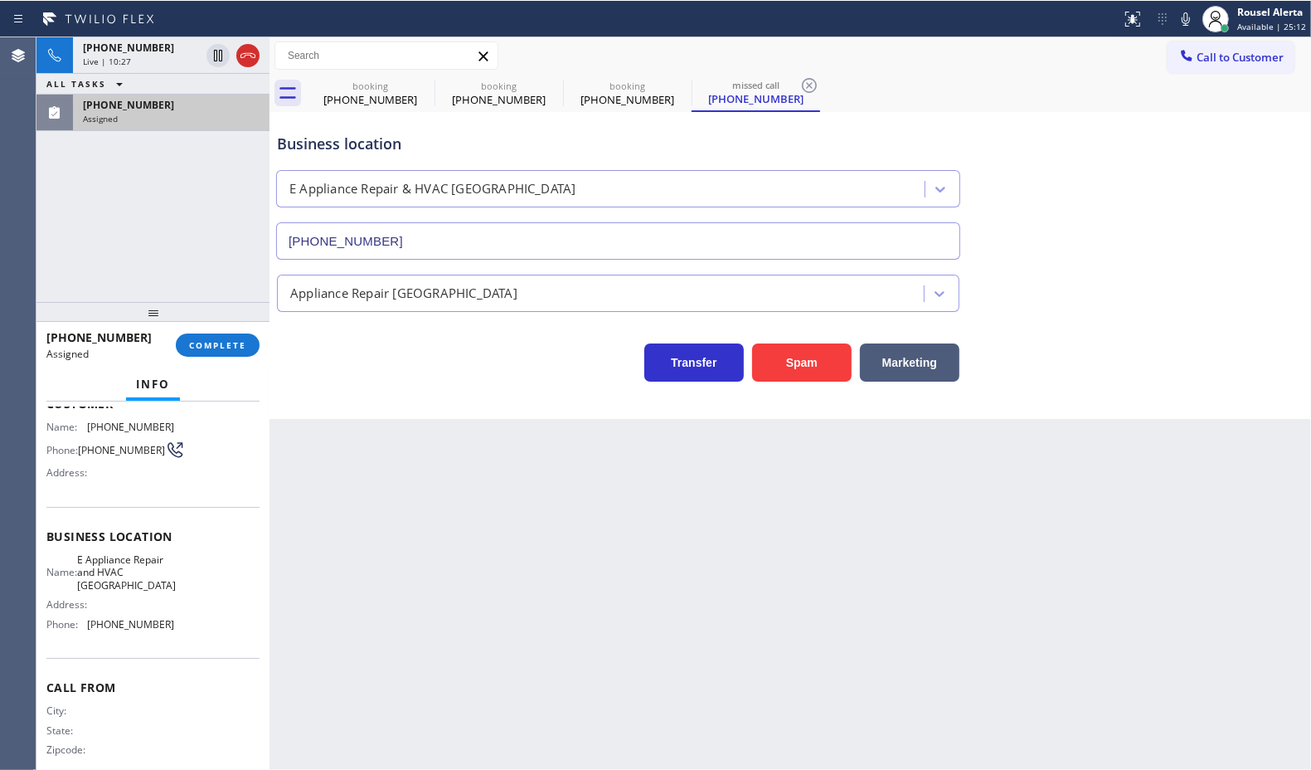
scroll to position [130, 0]
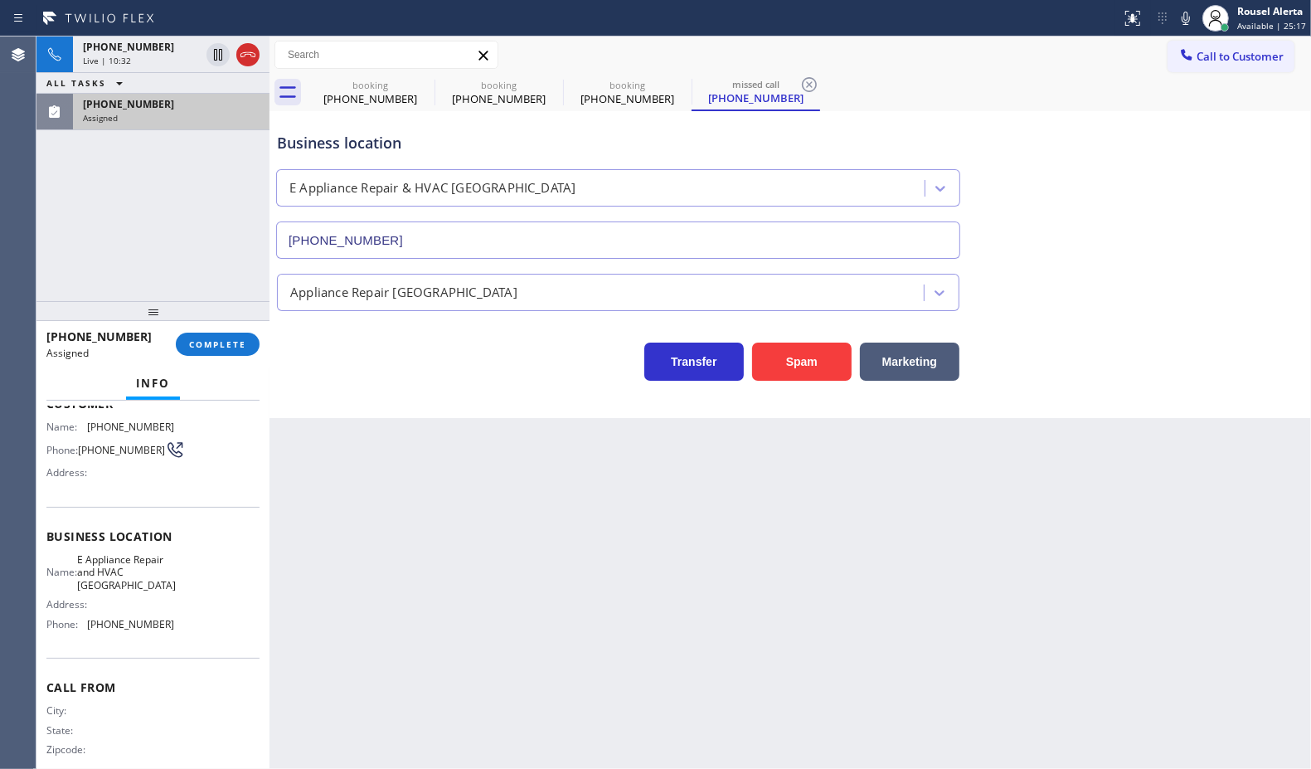
click at [197, 123] on div "[PHONE_NUMBER] Assigned" at bounding box center [168, 112] width 190 height 36
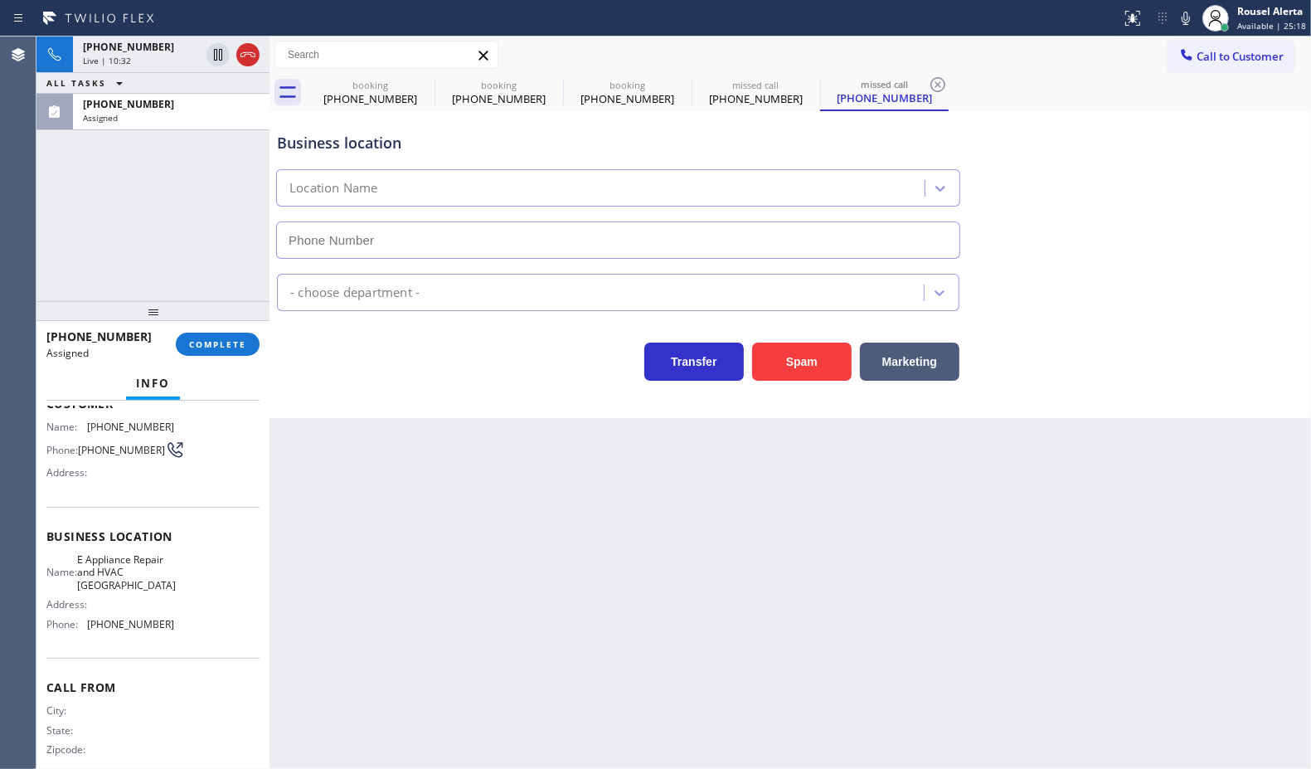
type input "[PHONE_NUMBER]"
click at [229, 347] on span "COMPLETE" at bounding box center [217, 344] width 57 height 12
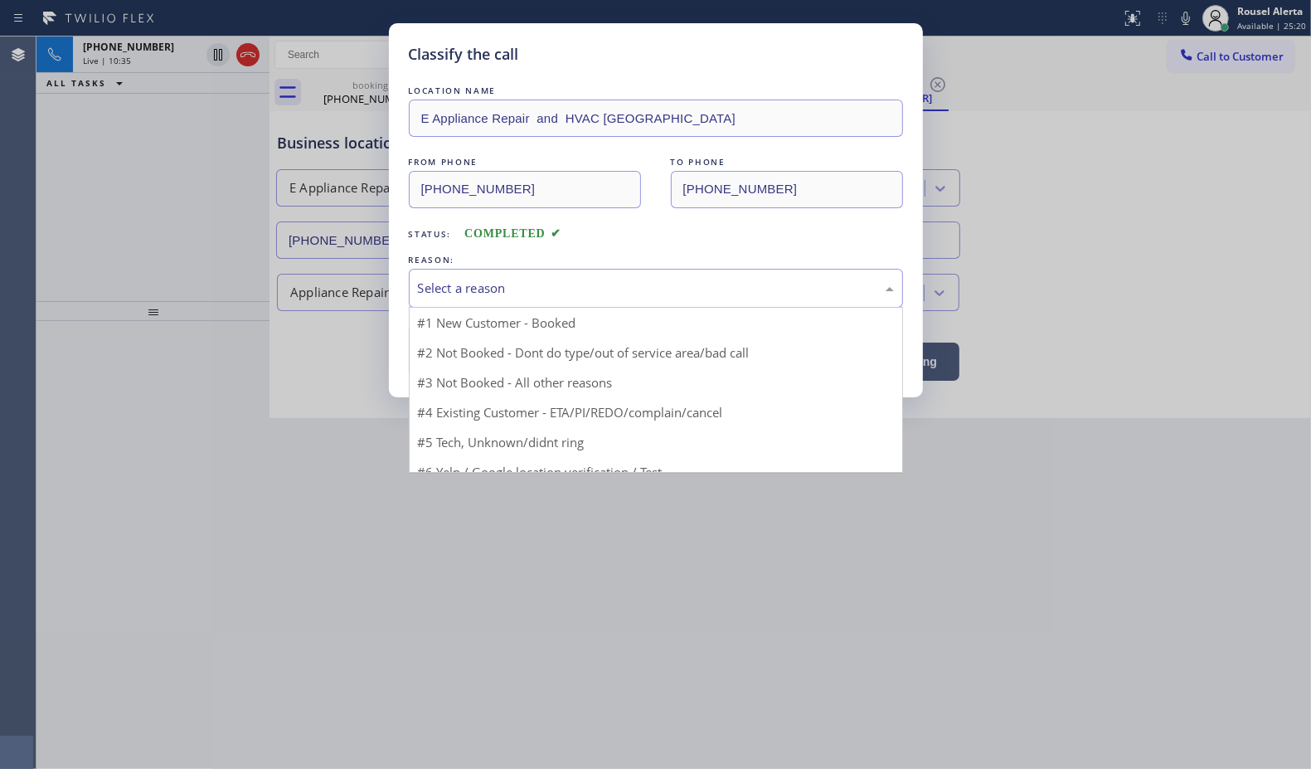
click at [486, 298] on div "Select a reason" at bounding box center [656, 288] width 476 height 19
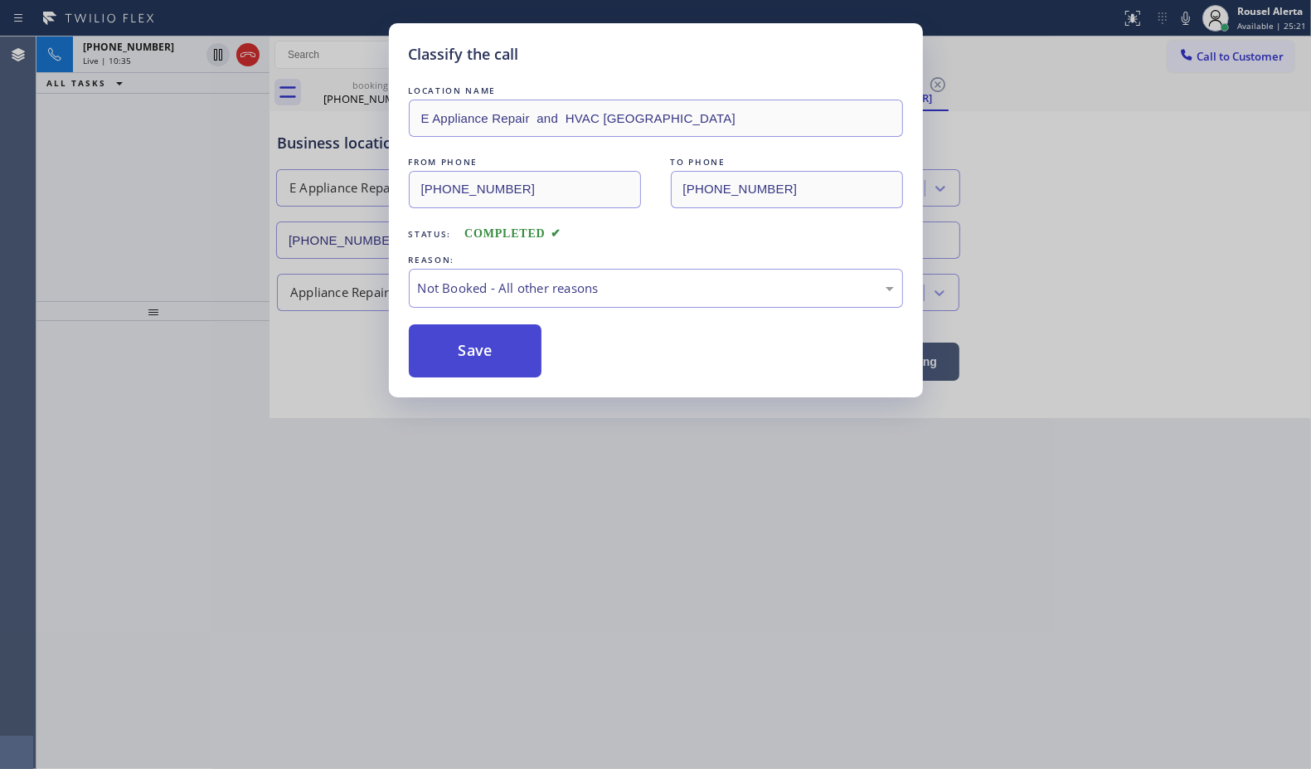
click at [440, 338] on button "Save" at bounding box center [476, 350] width 134 height 53
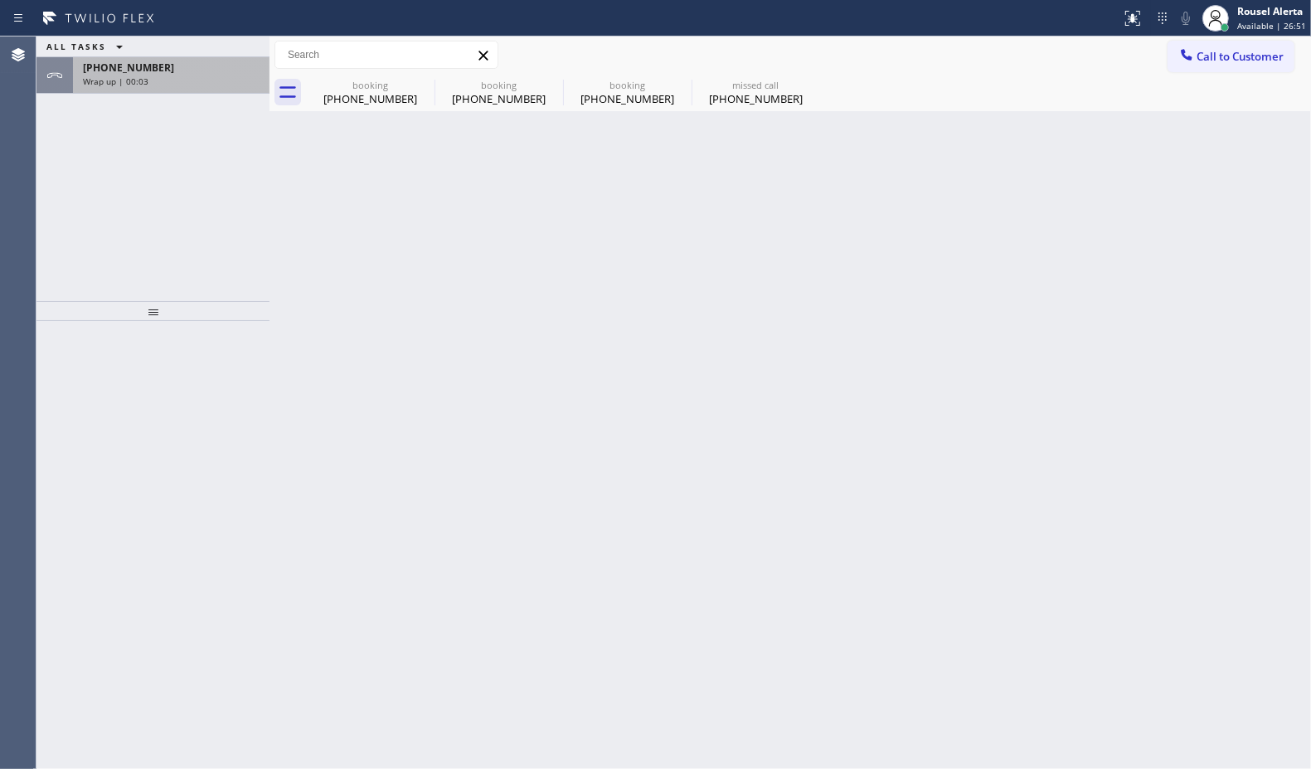
click at [177, 84] on div "Wrap up | 00:03" at bounding box center [171, 81] width 177 height 12
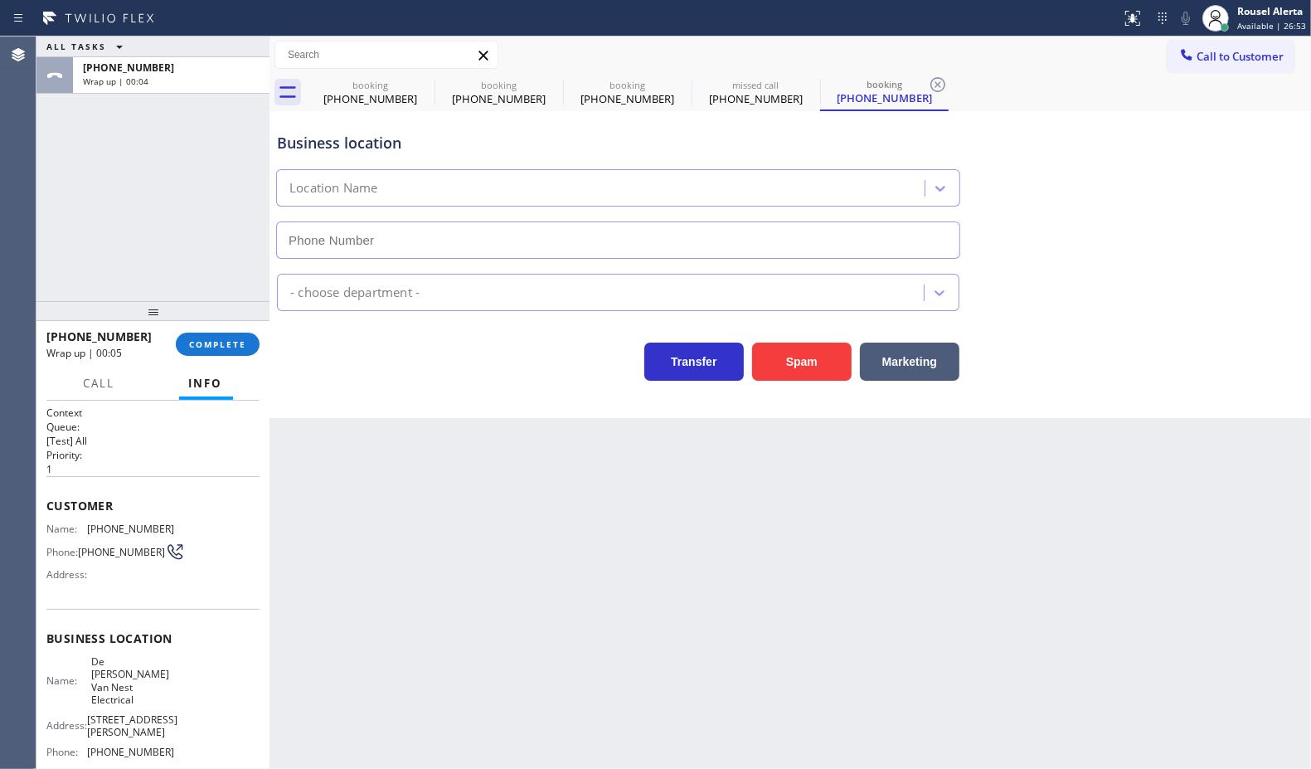
type input "[PHONE_NUMBER]"
click at [225, 338] on span "COMPLETE" at bounding box center [217, 344] width 57 height 12
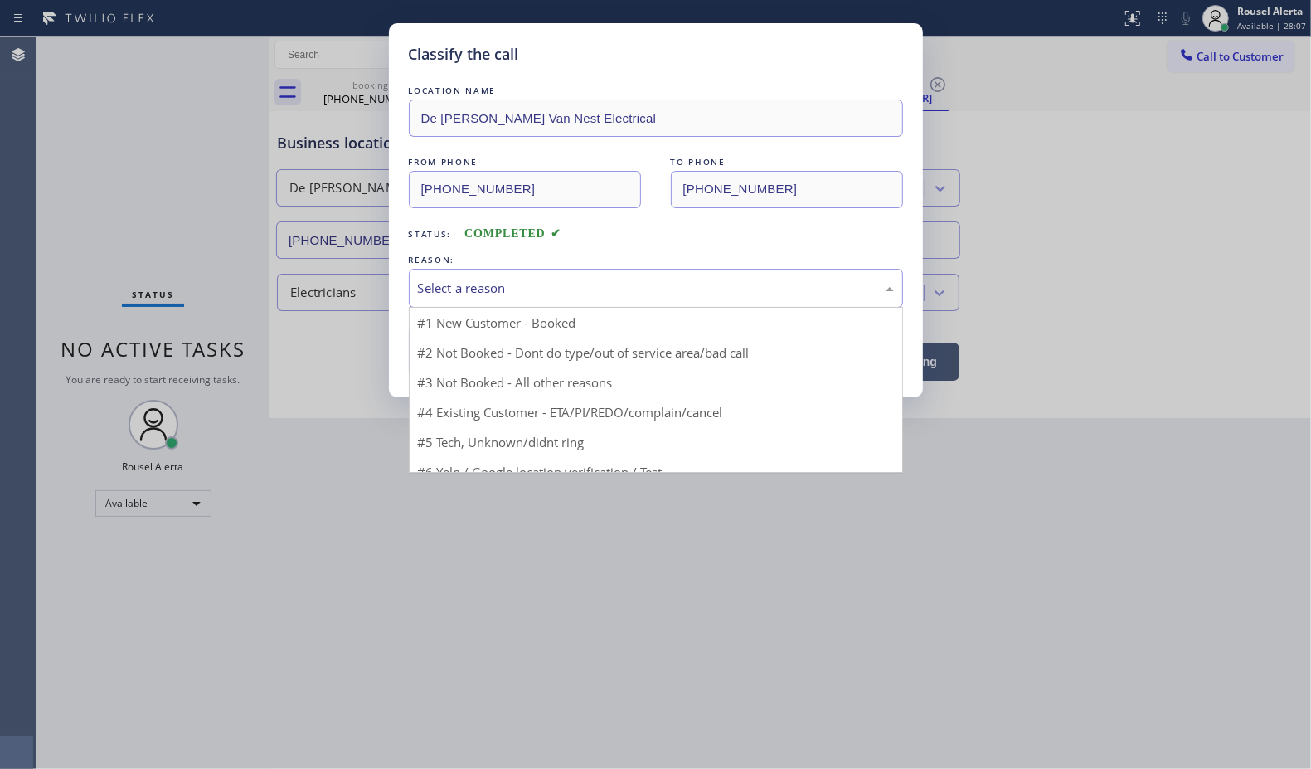
click at [473, 282] on div "Select a reason" at bounding box center [656, 288] width 476 height 19
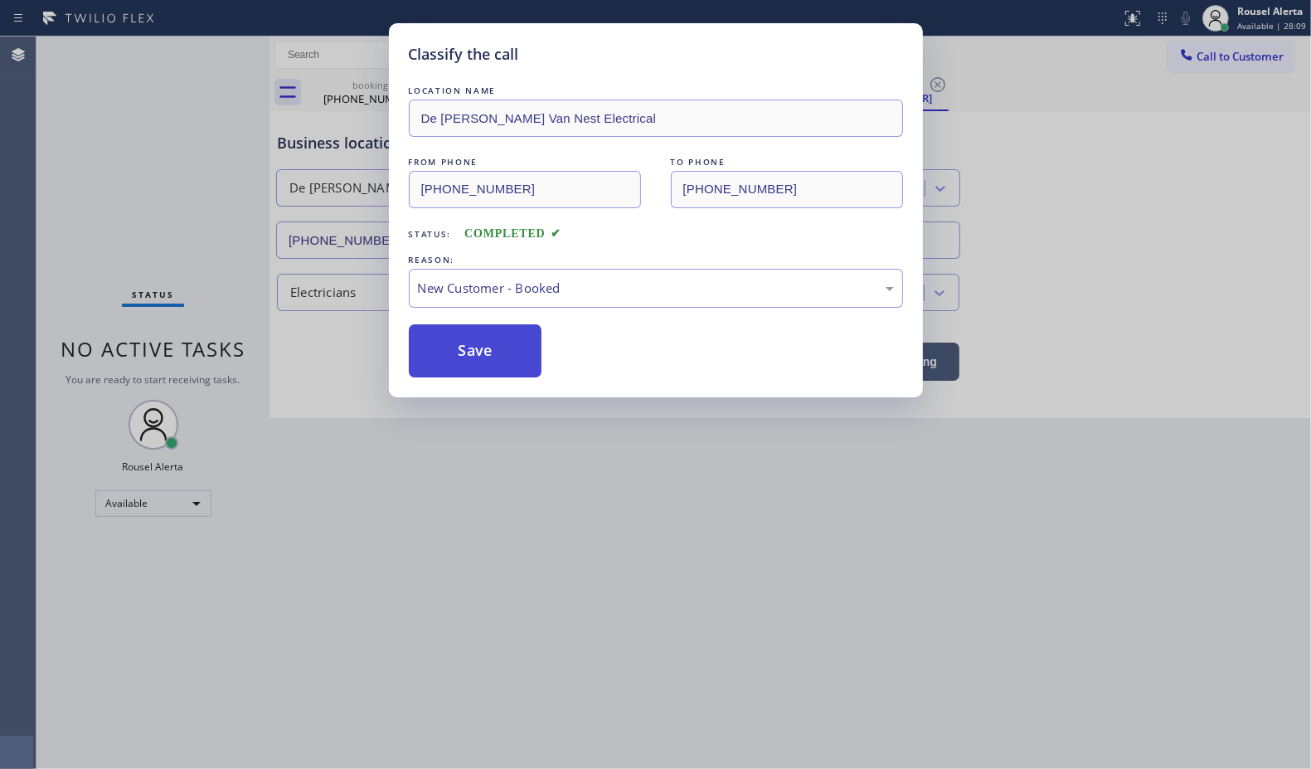
click at [466, 337] on button "Save" at bounding box center [476, 350] width 134 height 53
click at [463, 358] on button "Save" at bounding box center [476, 350] width 134 height 53
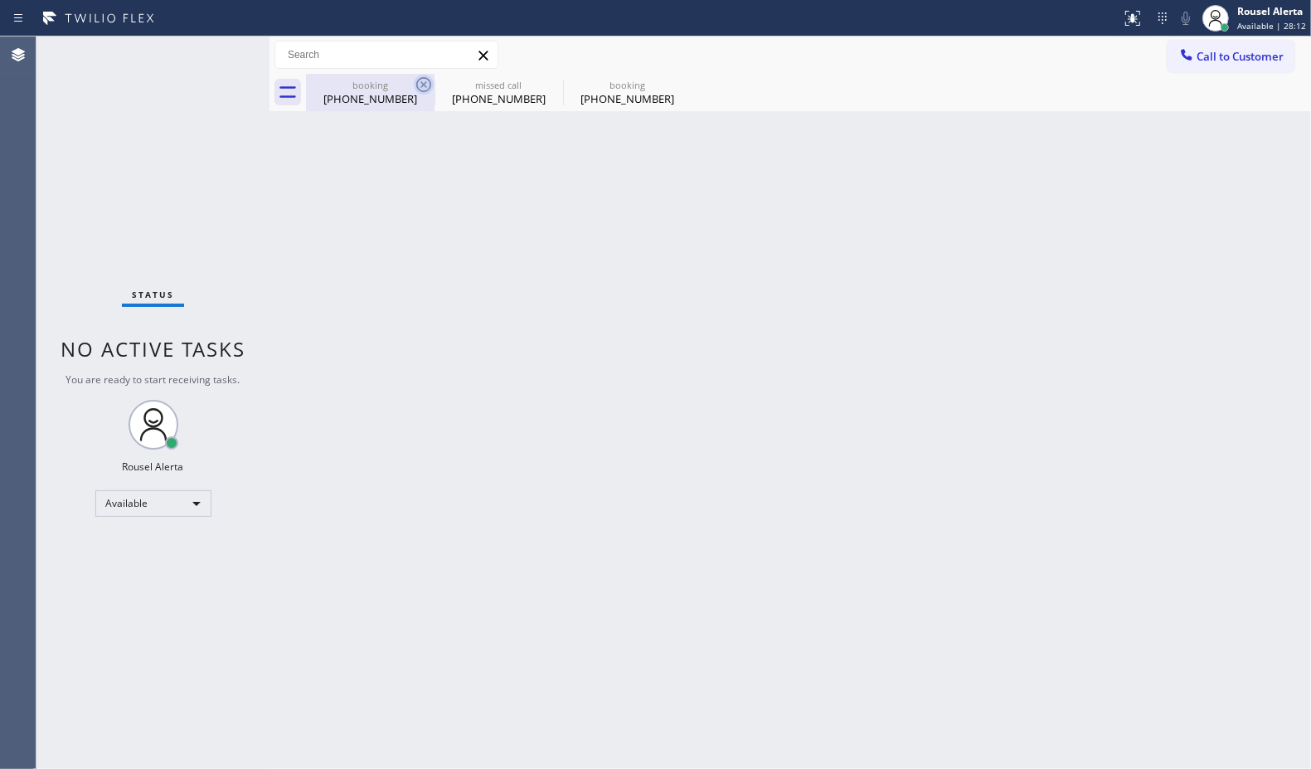
click at [421, 89] on icon at bounding box center [424, 85] width 20 height 20
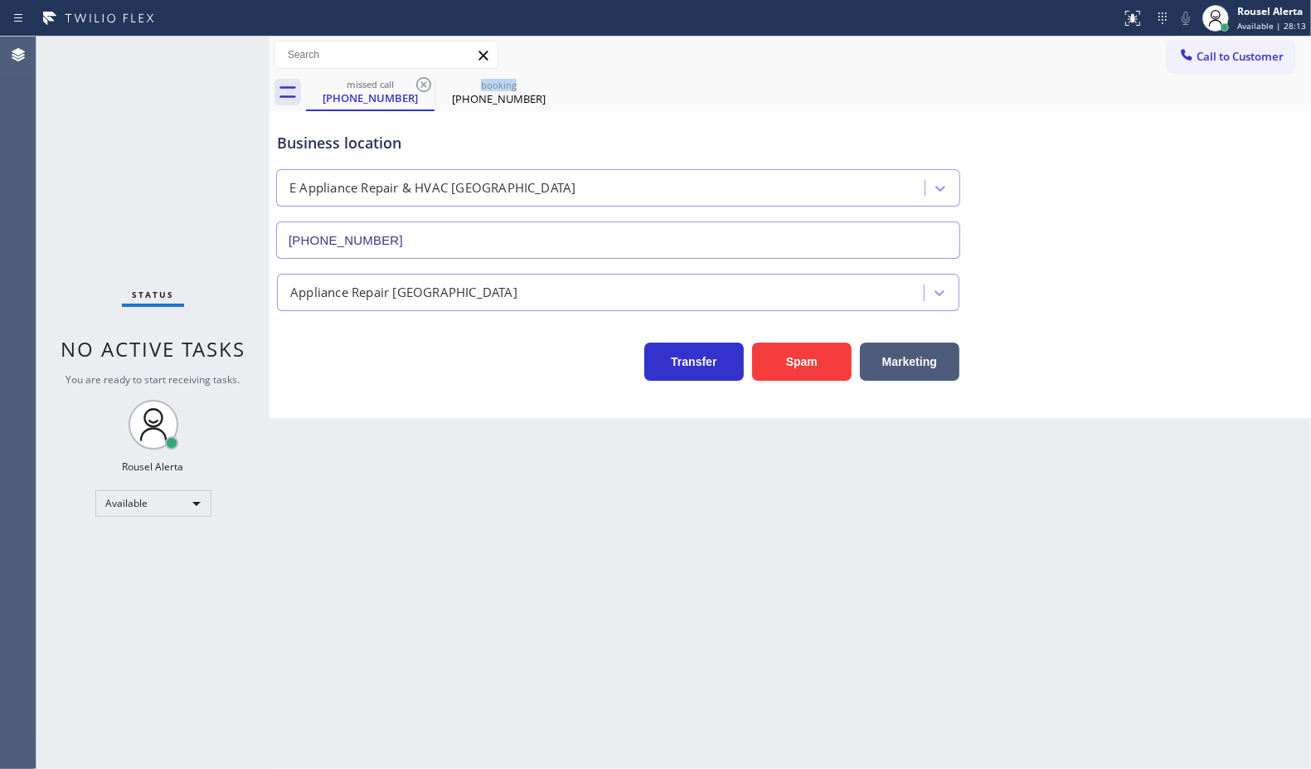
click at [421, 89] on icon at bounding box center [424, 85] width 20 height 20
click at [0, 0] on icon at bounding box center [0, 0] width 0 height 0
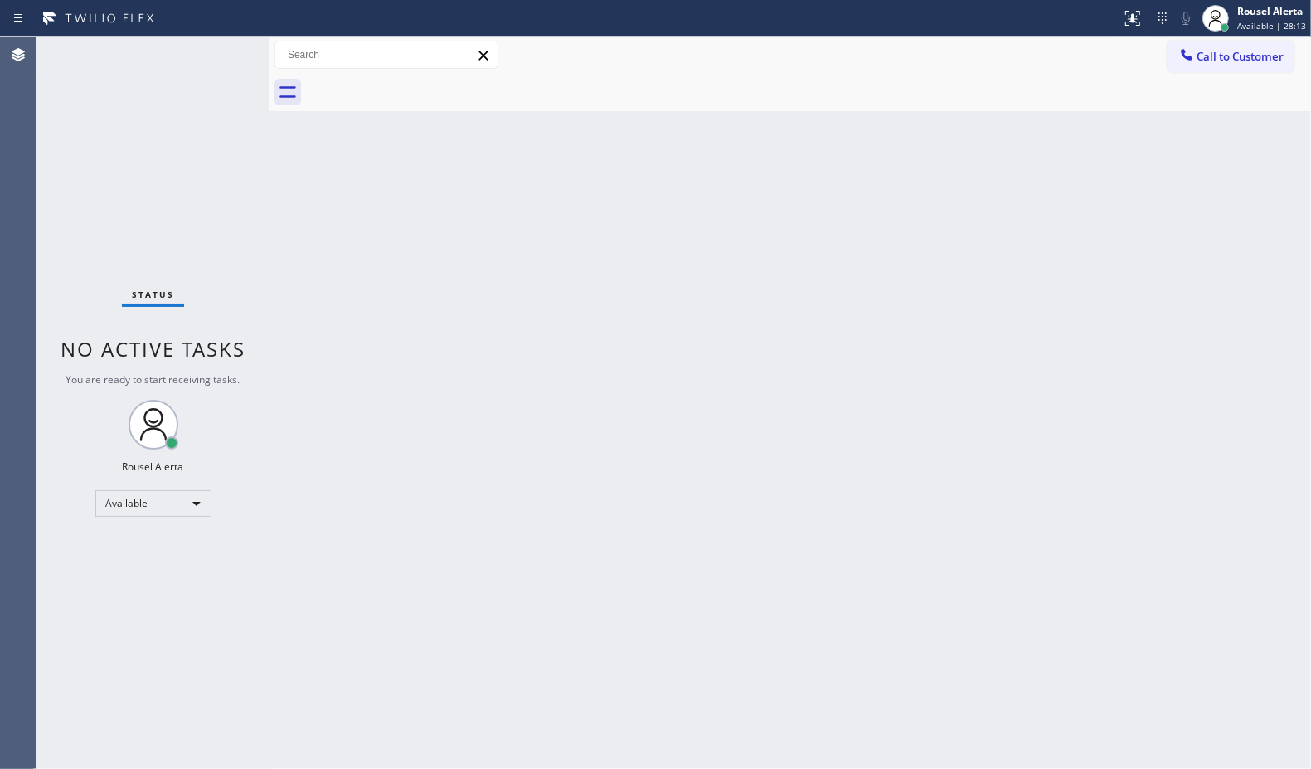
click at [421, 90] on div at bounding box center [808, 92] width 1005 height 37
click at [367, 206] on div "Back to Dashboard Change Sender ID Customers Technicians Select a contact Outbo…" at bounding box center [791, 402] width 1042 height 732
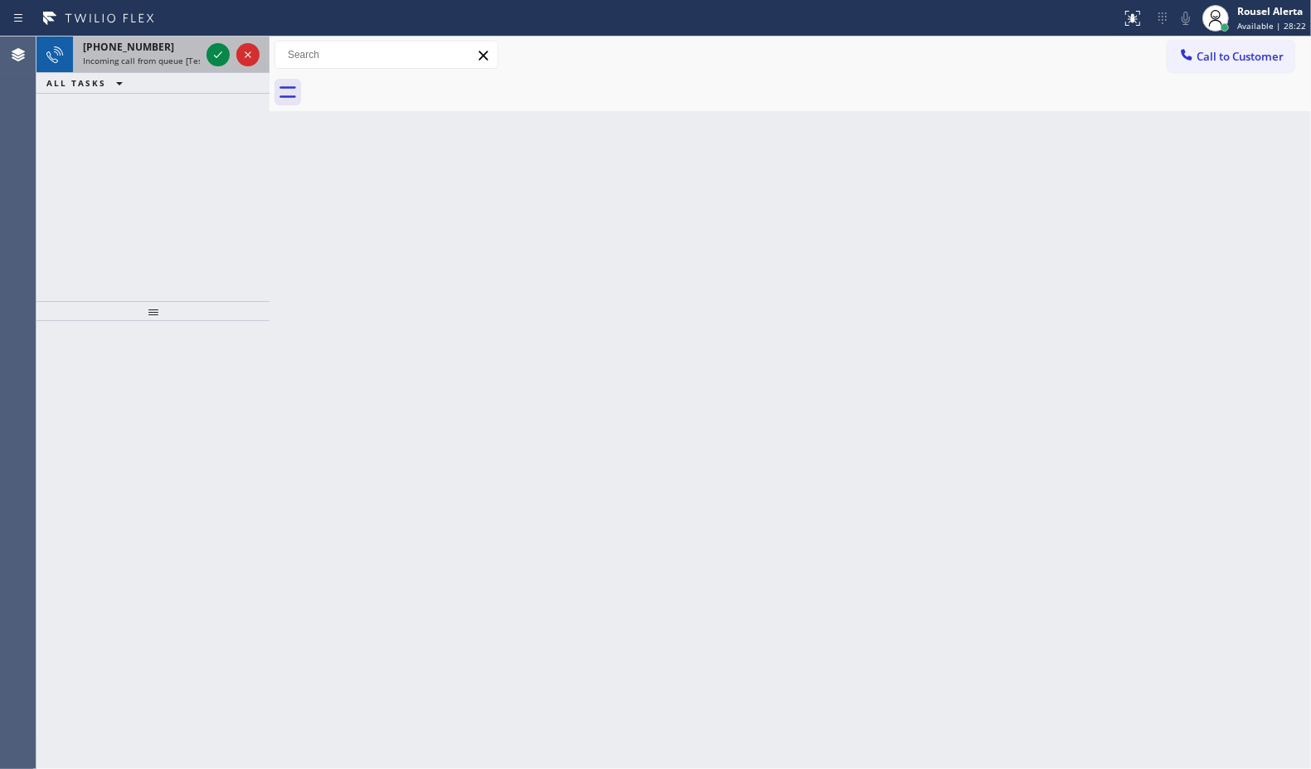
click at [180, 58] on span "Incoming call from queue [Test] All" at bounding box center [152, 61] width 138 height 12
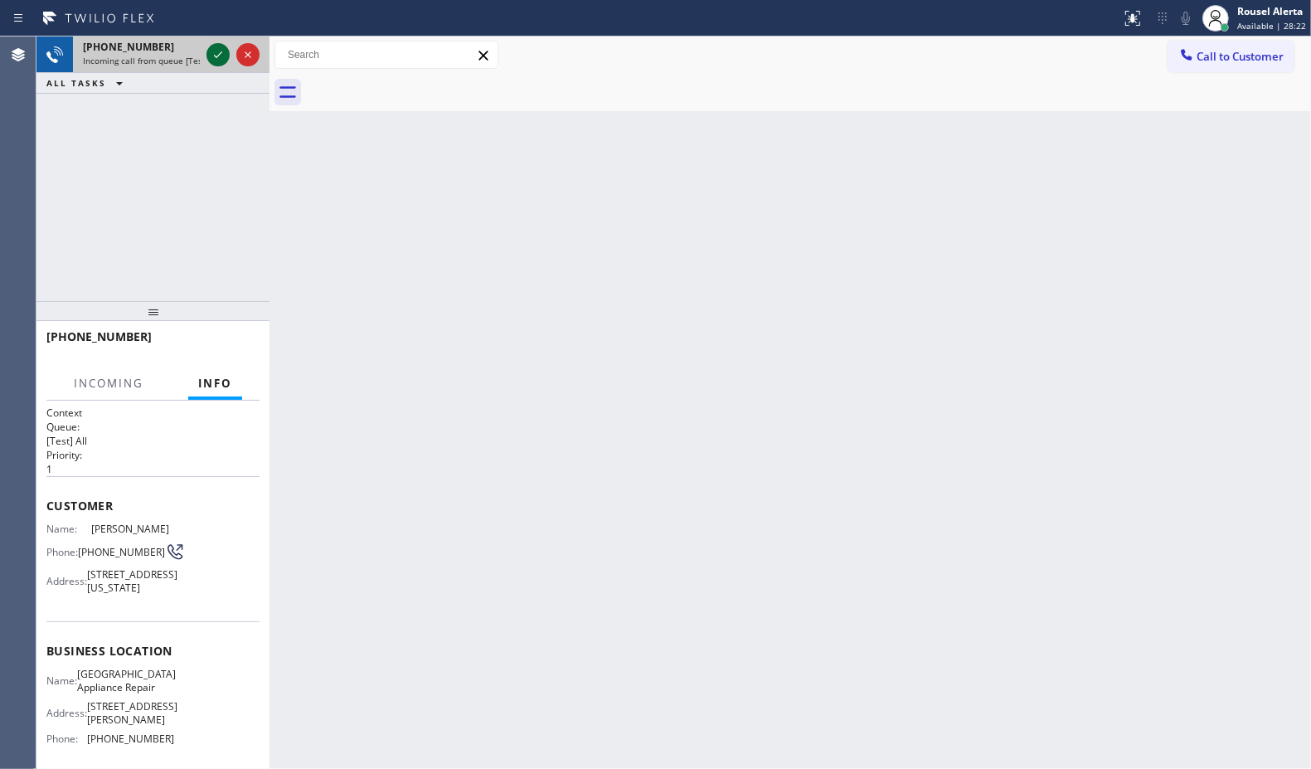
click at [212, 55] on icon at bounding box center [218, 55] width 20 height 20
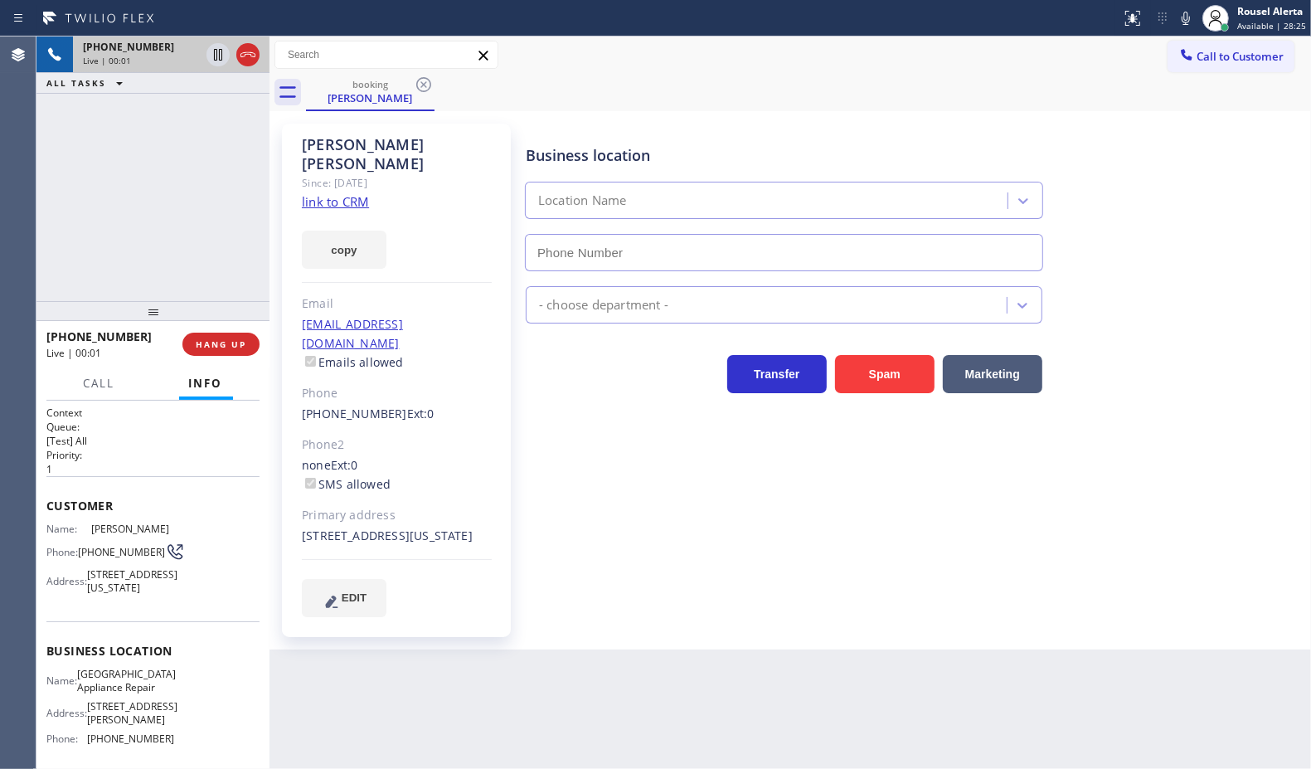
type input "[PHONE_NUMBER]"
click at [340, 193] on link "link to CRM" at bounding box center [335, 201] width 67 height 17
click at [209, 56] on icon at bounding box center [218, 55] width 20 height 20
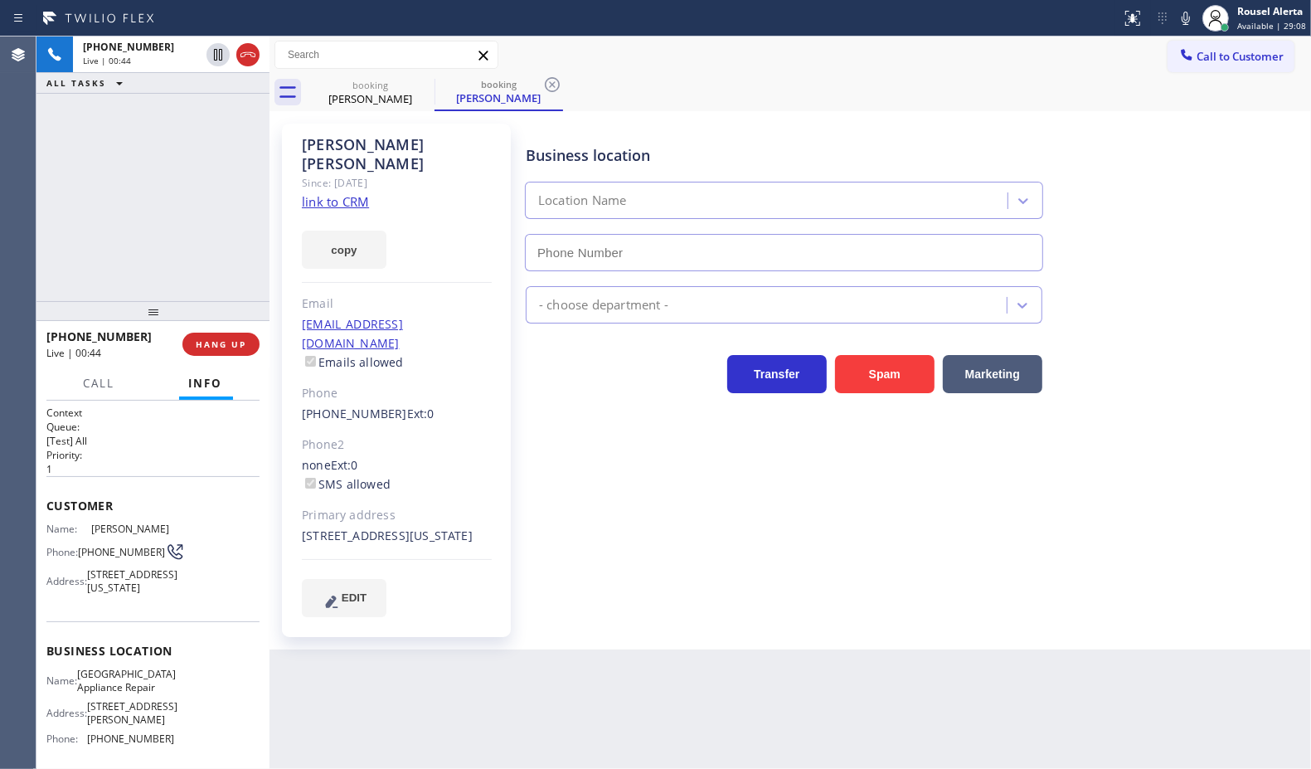
type input "[PHONE_NUMBER]"
click at [1187, 22] on icon at bounding box center [1186, 18] width 8 height 13
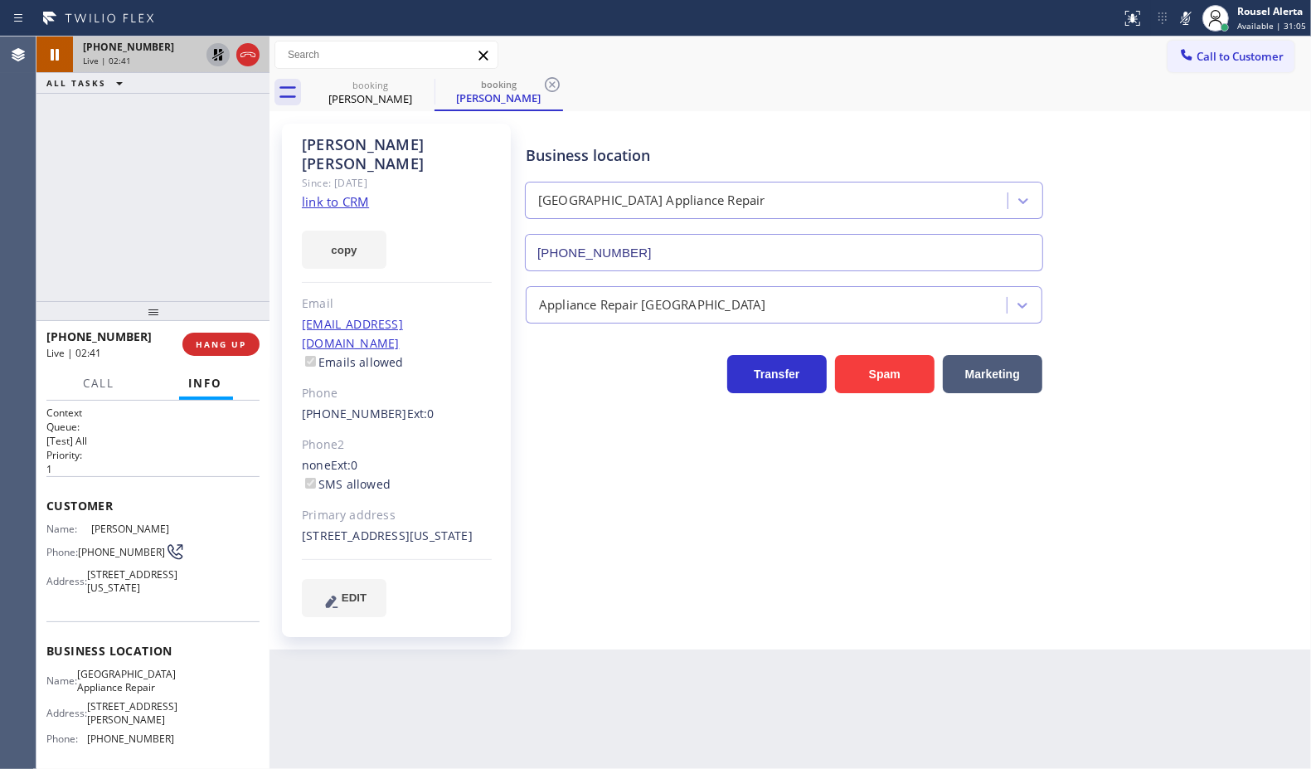
click at [217, 60] on icon at bounding box center [218, 55] width 20 height 20
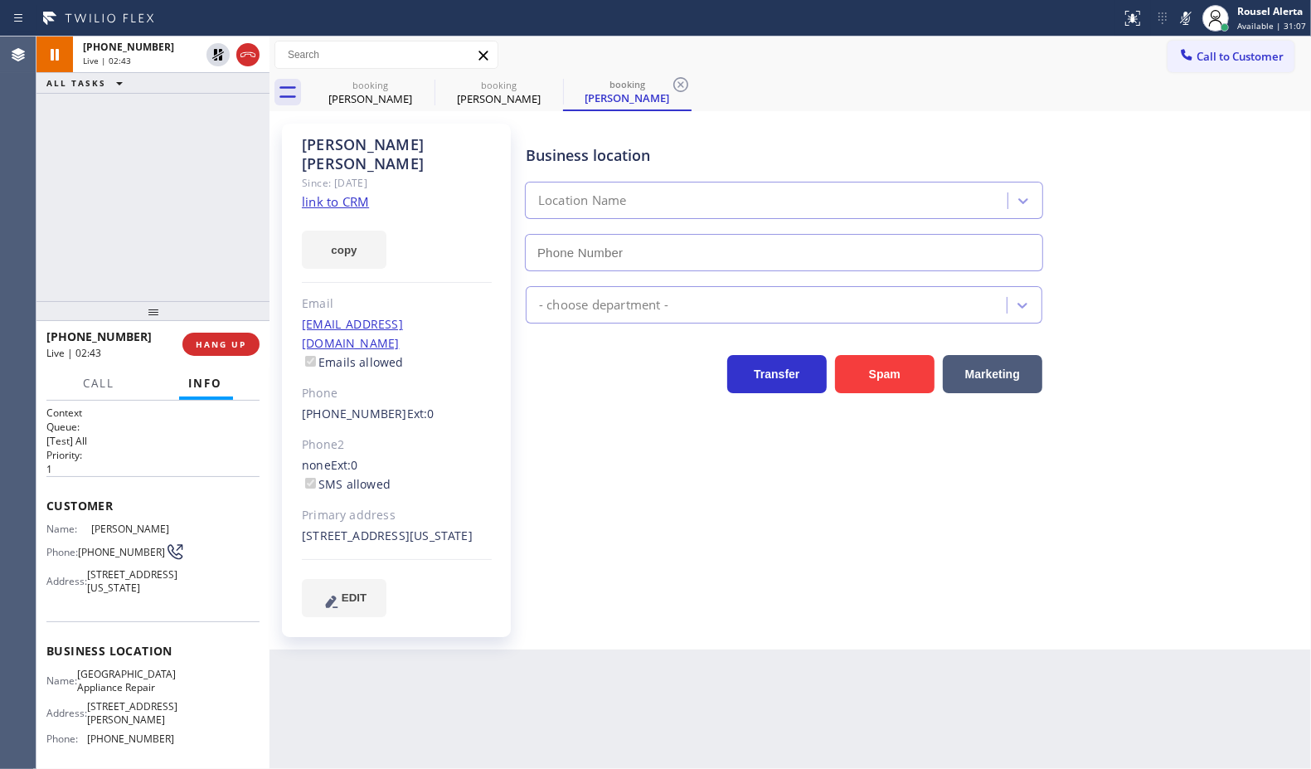
click at [1183, 18] on icon at bounding box center [1186, 18] width 20 height 20
type input "[PHONE_NUMBER]"
click at [224, 351] on button "HANG UP" at bounding box center [220, 344] width 77 height 23
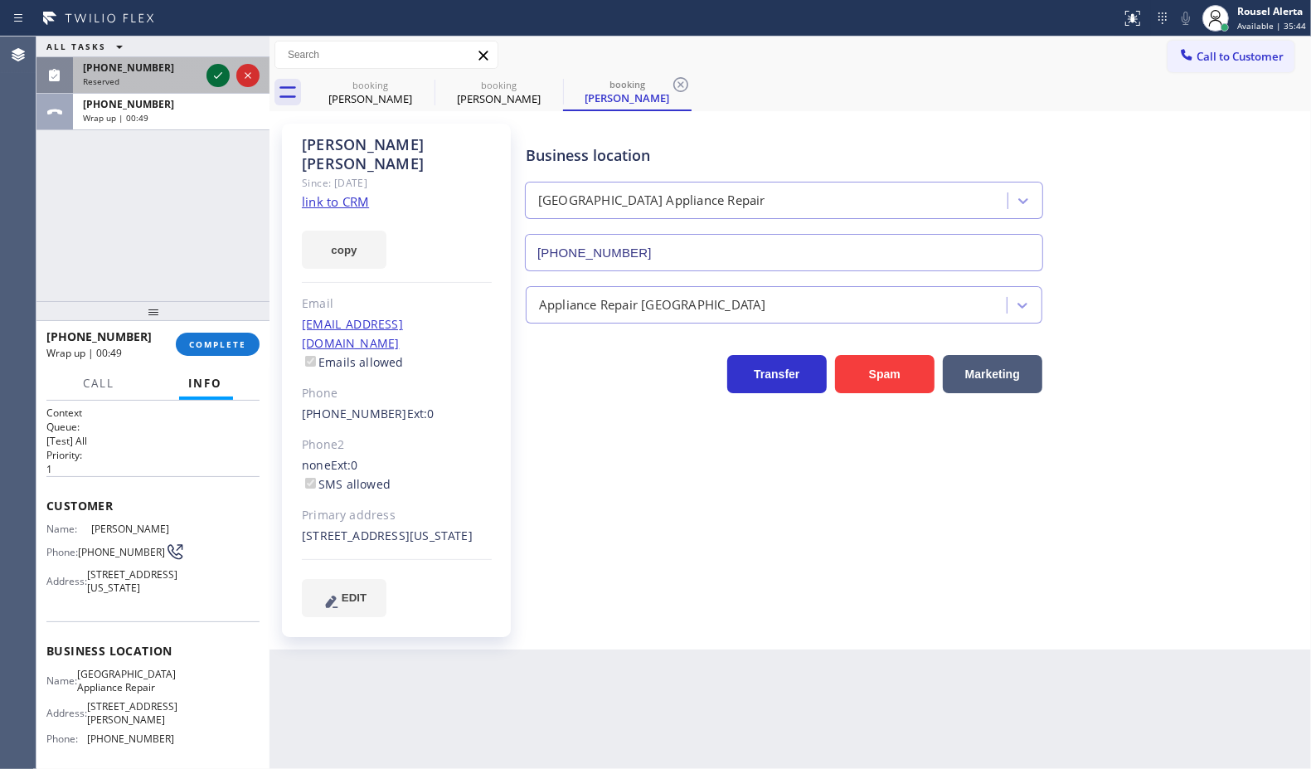
click at [212, 75] on icon at bounding box center [218, 76] width 20 height 20
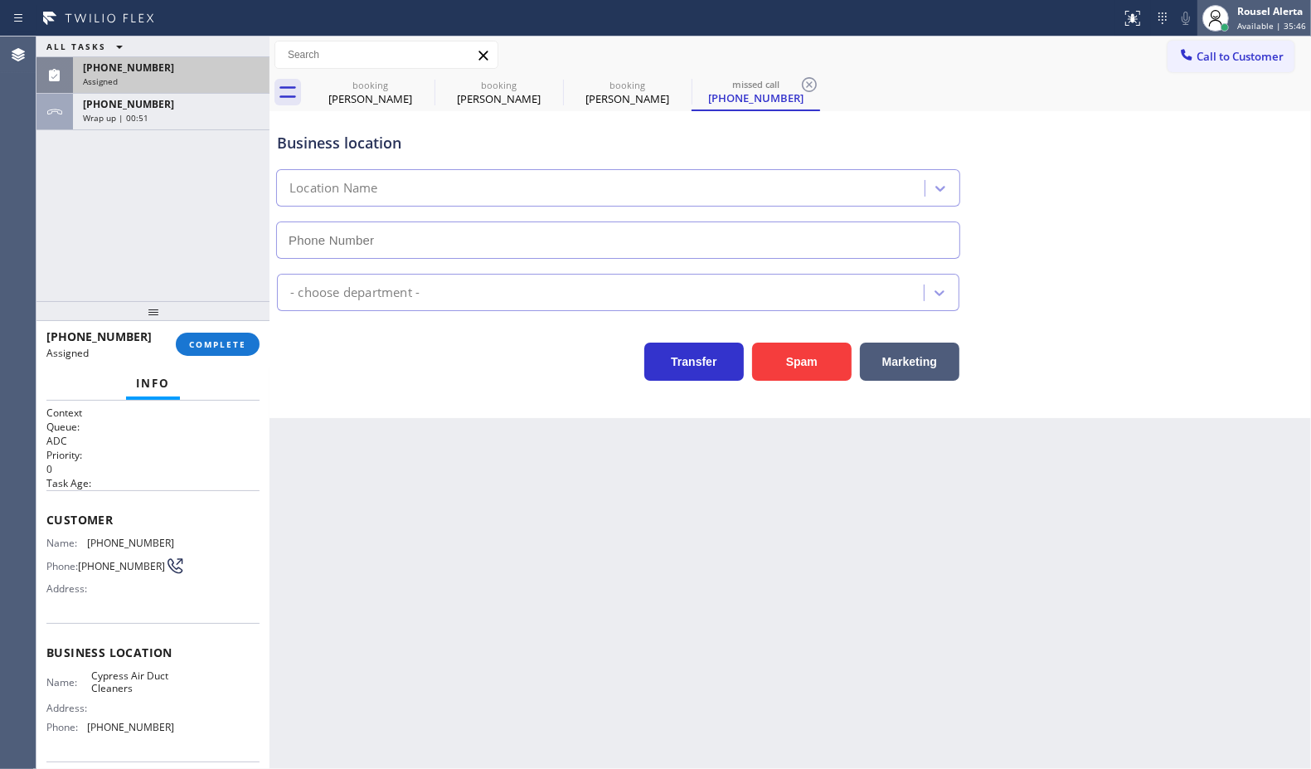
click at [1258, 15] on div "Rousel Alerta" at bounding box center [1272, 11] width 69 height 14
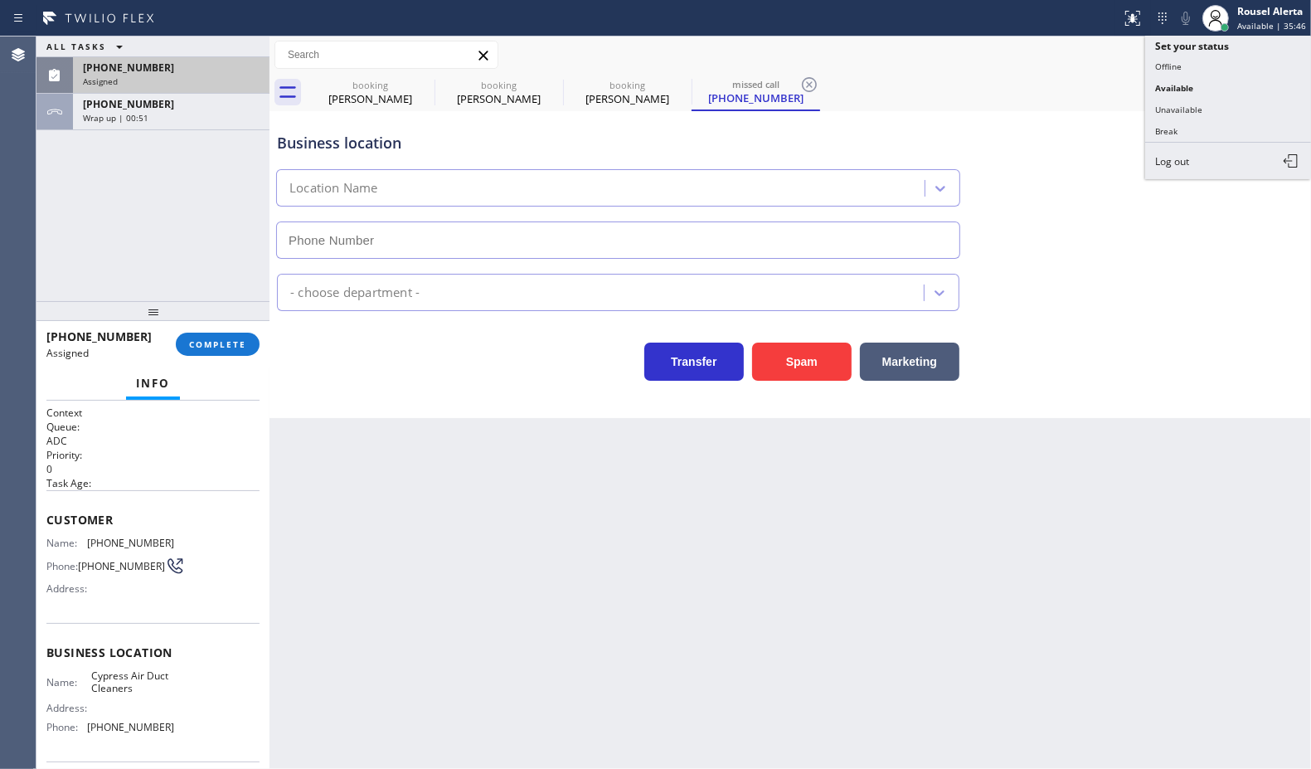
type input "[PHONE_NUMBER]"
click at [1250, 129] on button "Break" at bounding box center [1229, 131] width 166 height 22
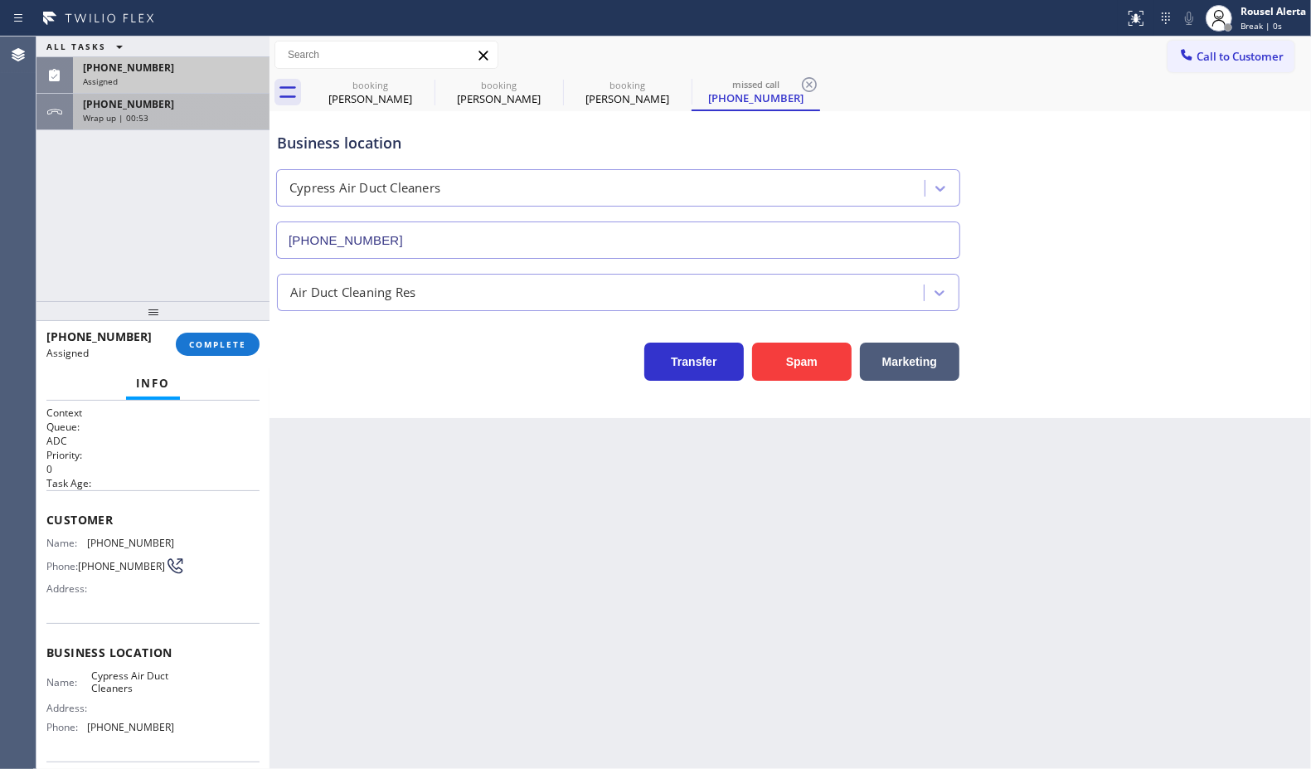
click at [203, 122] on div "Wrap up | 00:53" at bounding box center [171, 118] width 177 height 12
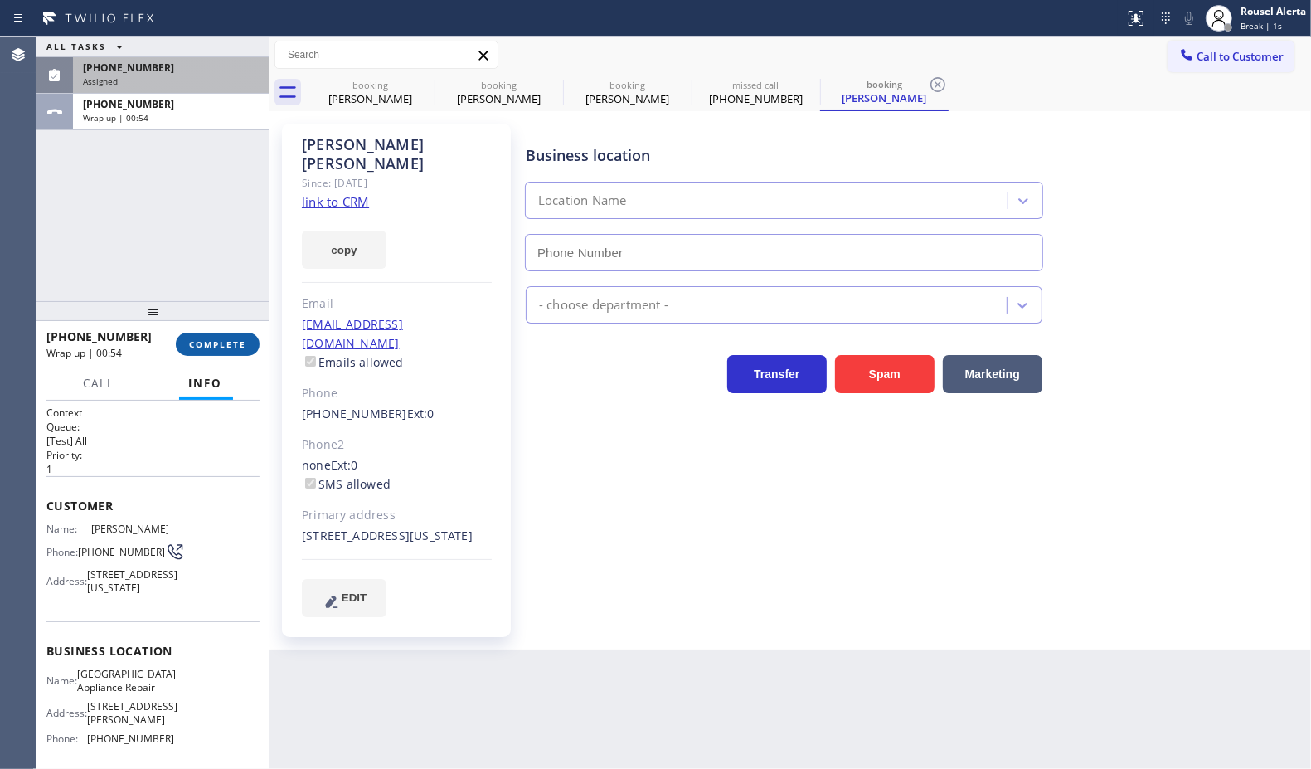
click at [233, 338] on span "COMPLETE" at bounding box center [217, 344] width 57 height 12
type input "[PHONE_NUMBER]"
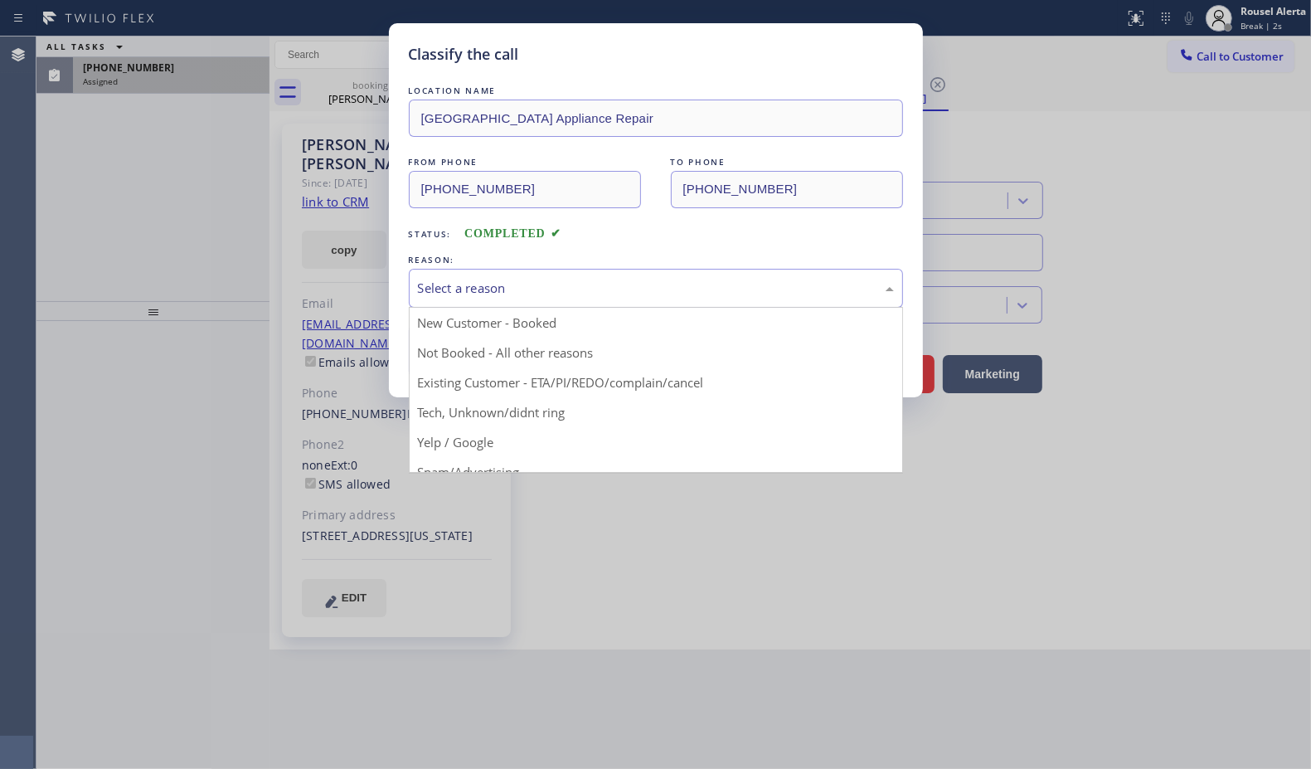
click at [516, 295] on div "Select a reason" at bounding box center [656, 288] width 476 height 19
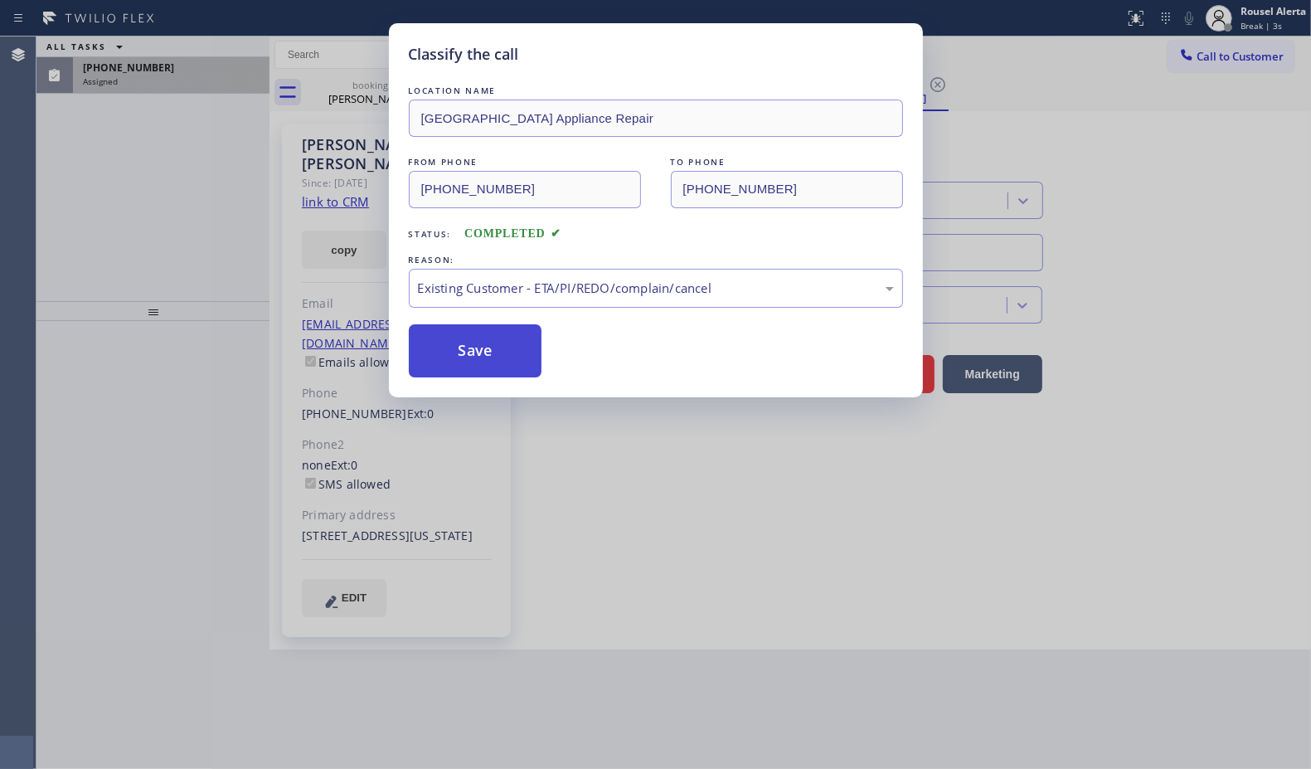
click at [521, 357] on button "Save" at bounding box center [476, 350] width 134 height 53
type input "[PHONE_NUMBER]"
click at [193, 93] on div "Classify the call LOCATION NAME [GEOGRAPHIC_DATA] Appliance Repair FROM PHONE […" at bounding box center [655, 384] width 1311 height 769
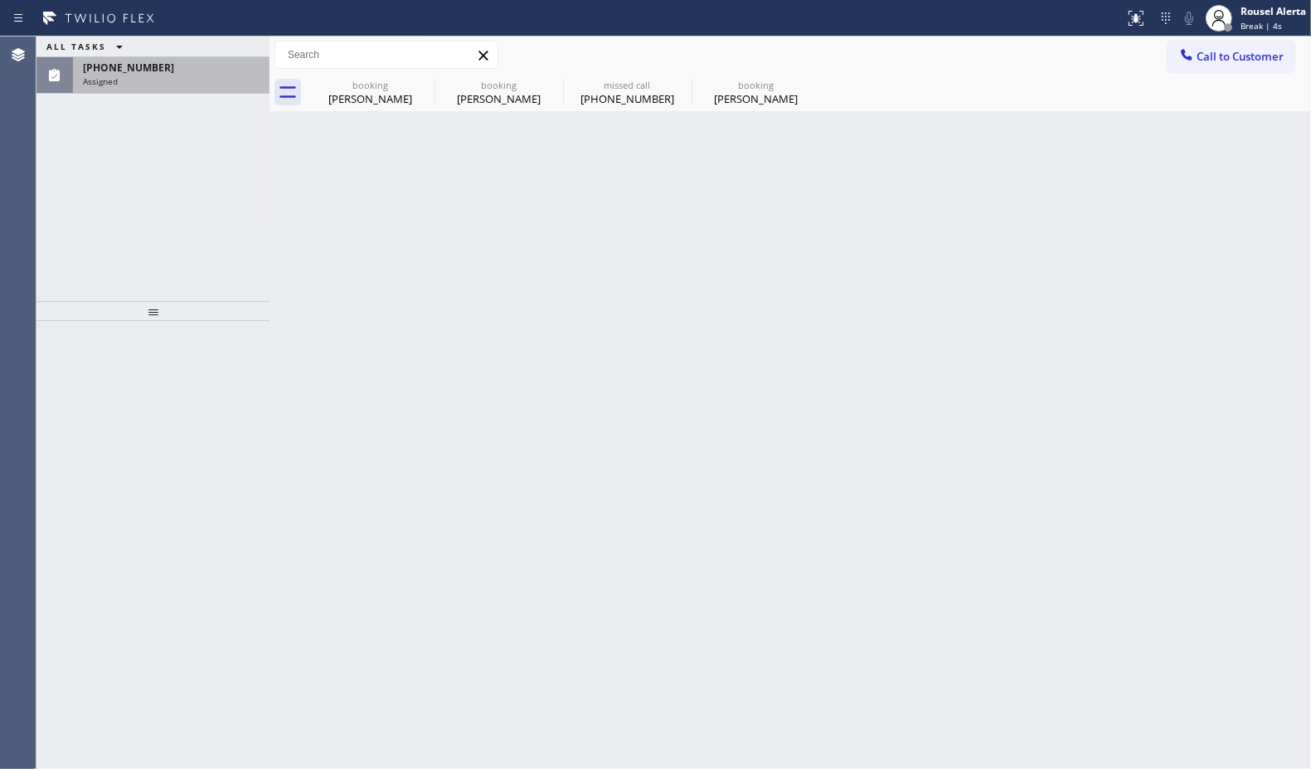
click at [193, 87] on div "[PHONE_NUMBER] Assigned" at bounding box center [168, 75] width 190 height 36
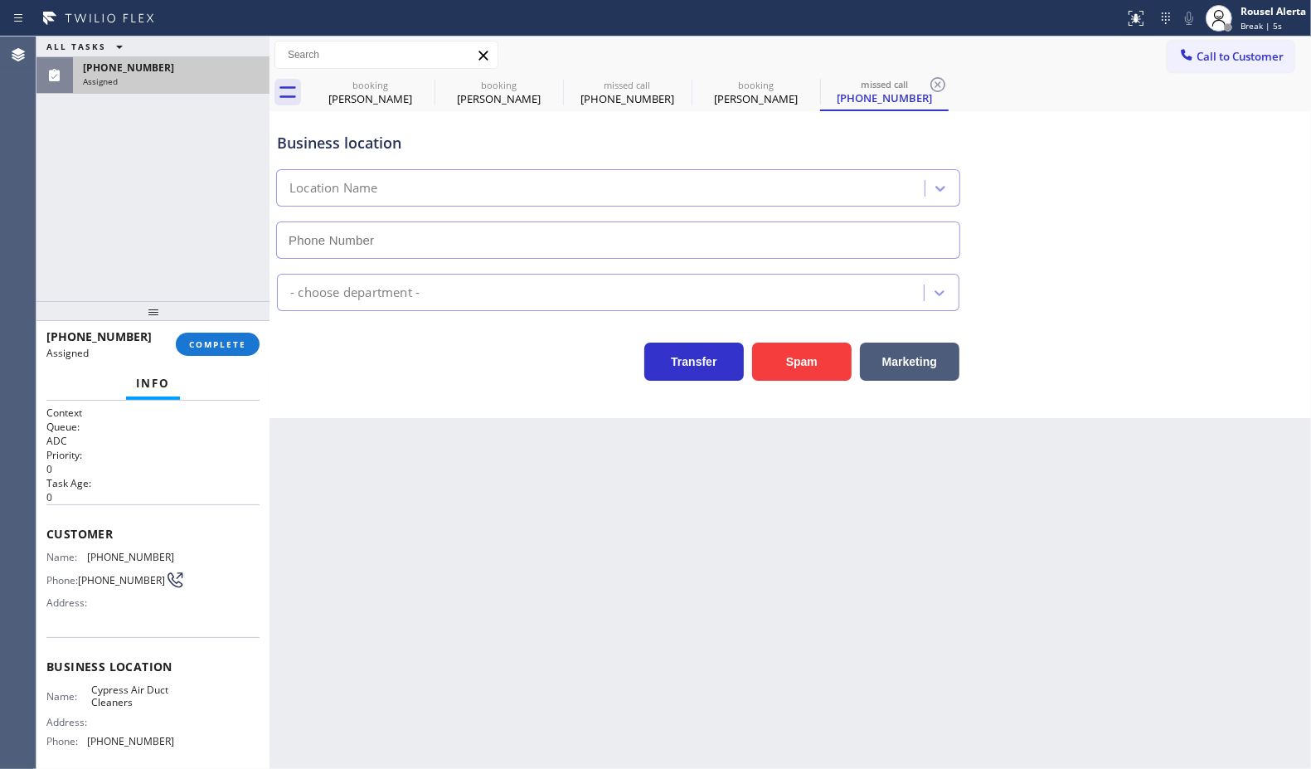
type input "[PHONE_NUMBER]"
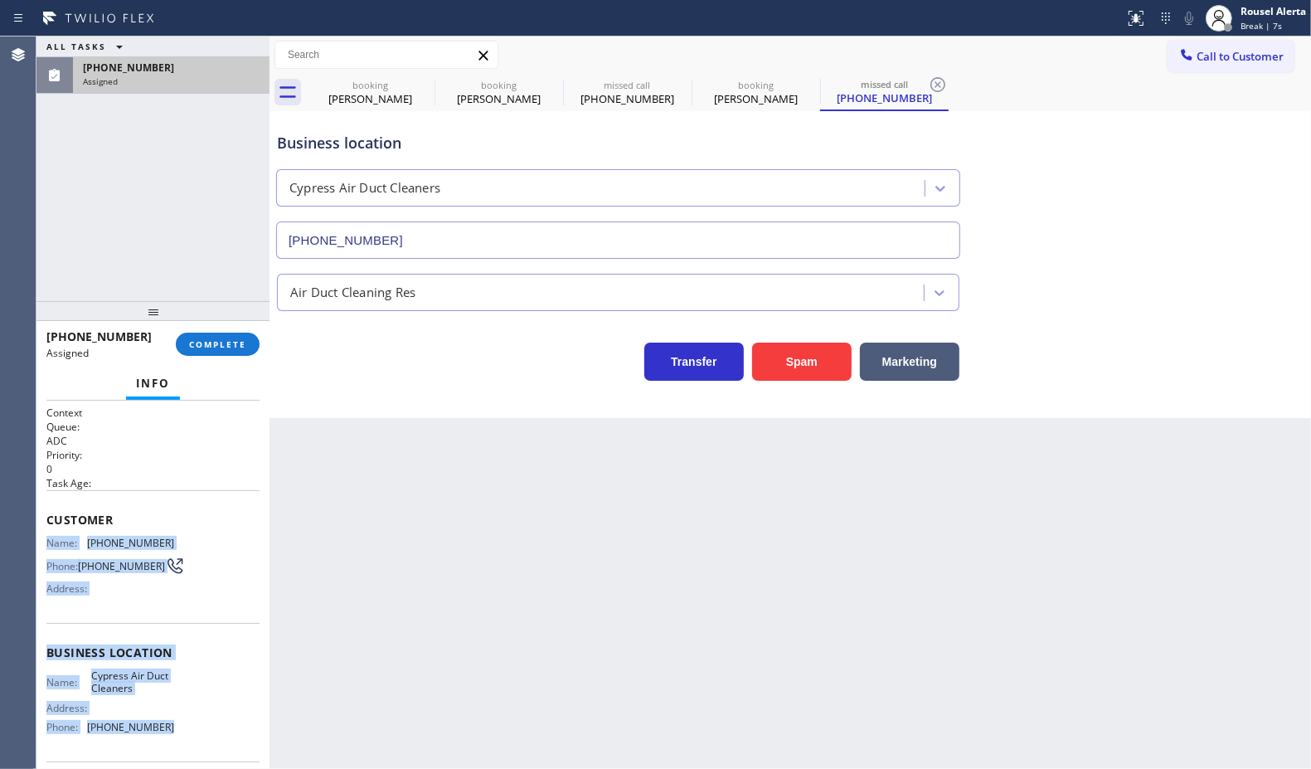
drag, startPoint x: 43, startPoint y: 543, endPoint x: 192, endPoint y: 727, distance: 235.9
click at [192, 727] on div "Context Queue: ADC Priority: 0 Task Age: Customer Name: [PHONE_NUMBER] Phone: […" at bounding box center [152, 585] width 233 height 369
copy div "Name: [PHONE_NUMBER] Phone: [PHONE_NUMBER] Address: Business location Name: Cyp…"
click at [245, 348] on span "COMPLETE" at bounding box center [217, 344] width 57 height 12
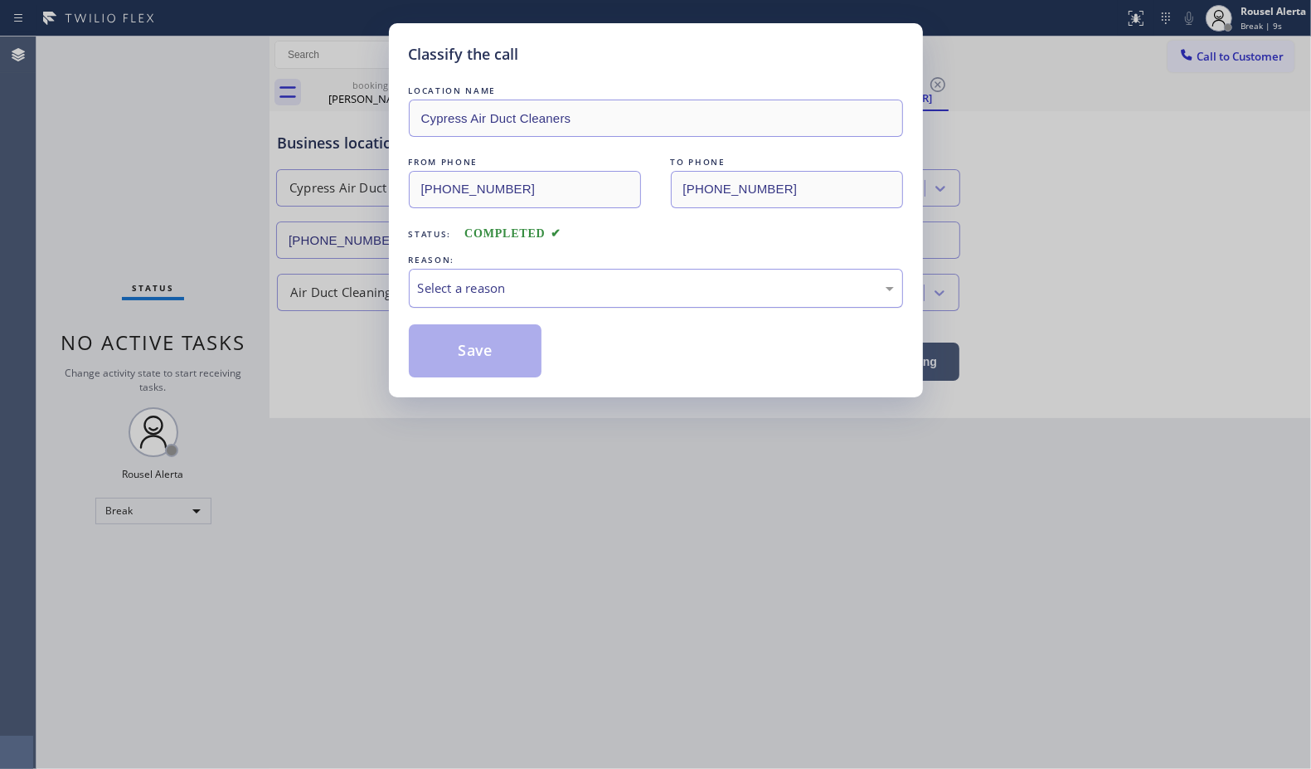
click at [519, 298] on div "Select a reason" at bounding box center [656, 288] width 476 height 19
drag, startPoint x: 495, startPoint y: 357, endPoint x: 641, endPoint y: 633, distance: 312.4
click at [494, 357] on button "Save" at bounding box center [476, 350] width 134 height 53
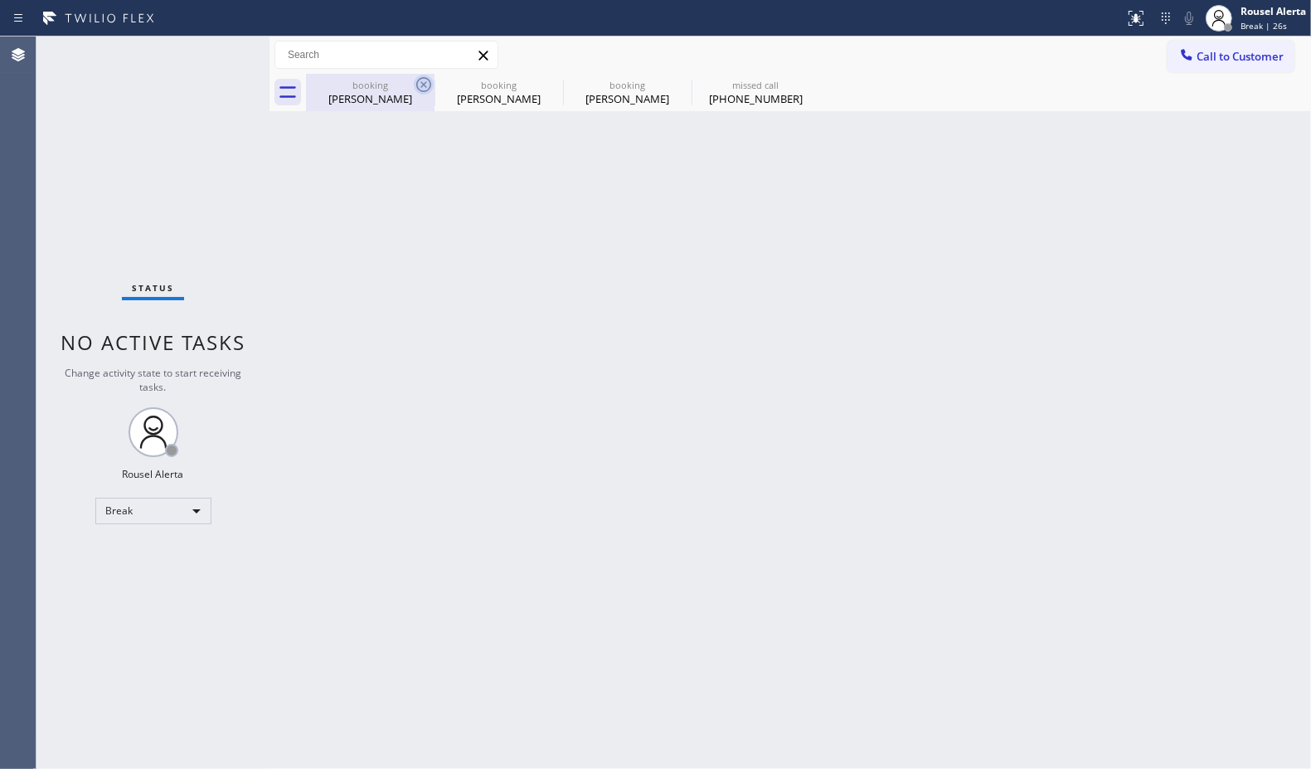
click at [425, 85] on icon at bounding box center [423, 84] width 15 height 15
click at [0, 0] on icon at bounding box center [0, 0] width 0 height 0
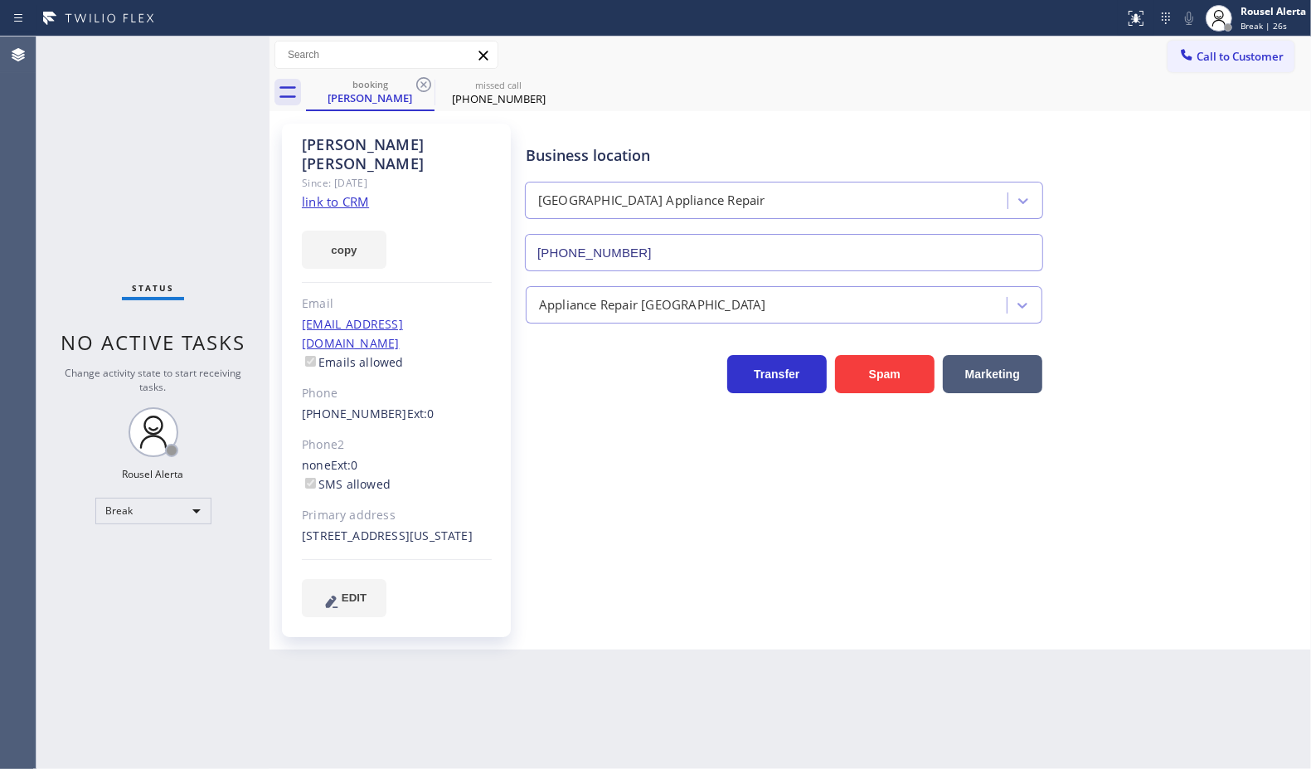
click at [425, 85] on icon at bounding box center [423, 84] width 15 height 15
click at [0, 0] on icon at bounding box center [0, 0] width 0 height 0
click at [425, 85] on div "booking [PERSON_NAME] missed call [PHONE_NUMBER]" at bounding box center [808, 92] width 1005 height 37
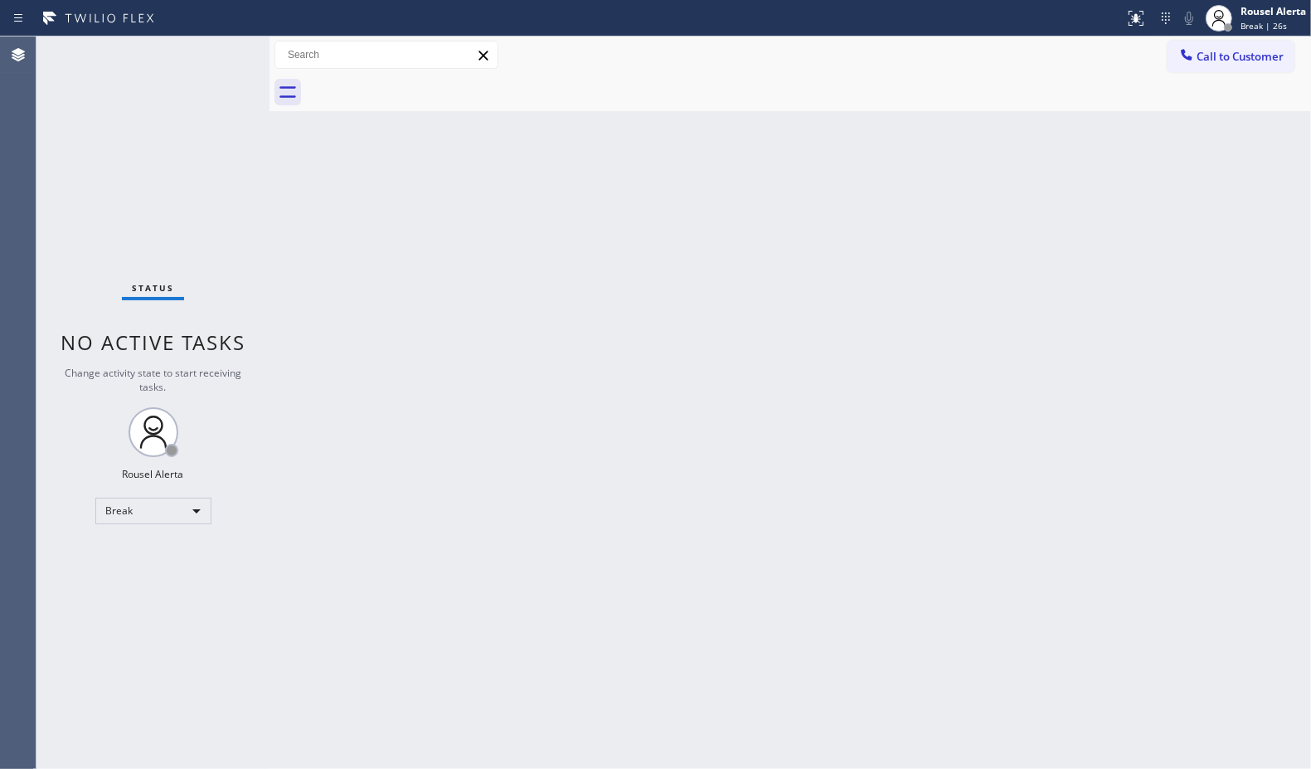
click at [425, 84] on div at bounding box center [808, 92] width 1005 height 37
click at [1150, 222] on div "Back to Dashboard Change Sender ID Customers Technicians Select a contact Outbo…" at bounding box center [791, 402] width 1042 height 732
drag, startPoint x: 1269, startPoint y: 12, endPoint x: 1253, endPoint y: 31, distance: 24.1
click at [1269, 12] on div "Rousel Alerta" at bounding box center [1274, 11] width 66 height 14
click at [1221, 95] on button "Available" at bounding box center [1229, 88] width 166 height 22
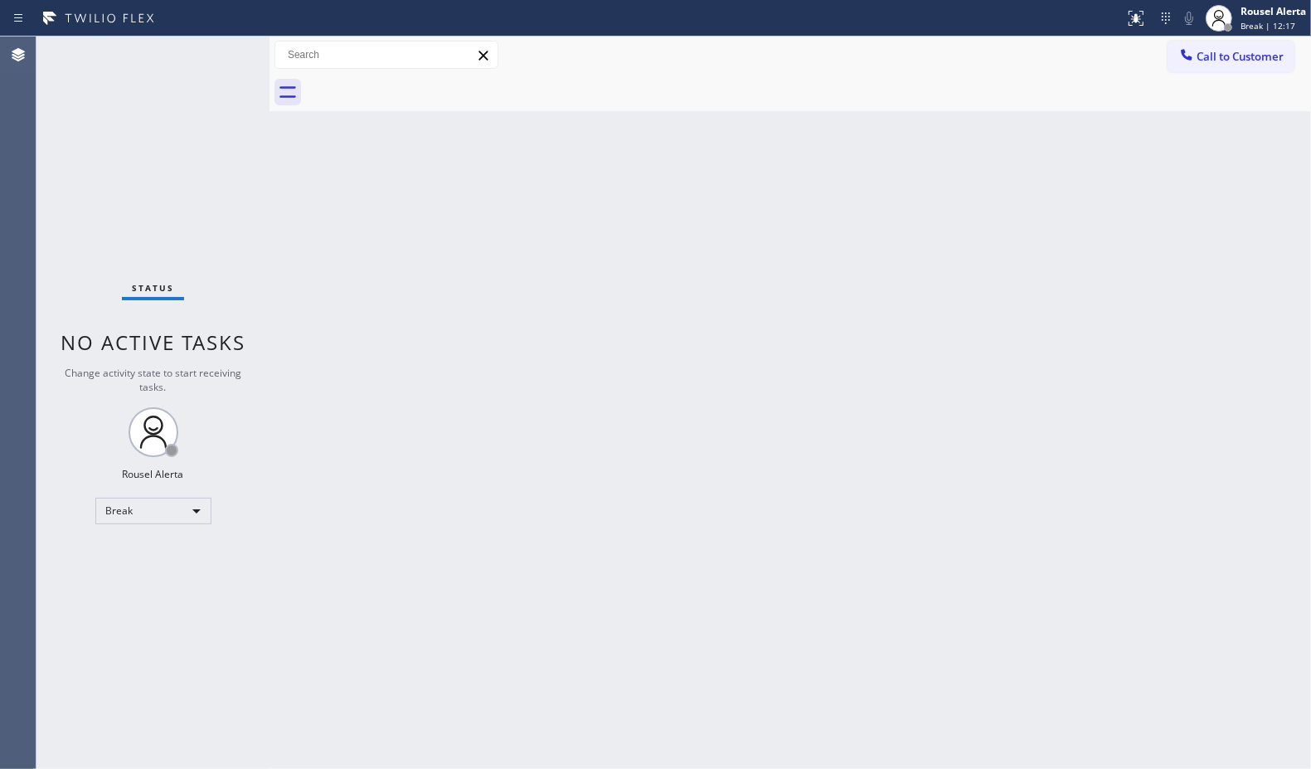
click at [1035, 318] on div "Back to Dashboard Change Sender ID Customers Technicians Select a contact Outbo…" at bounding box center [791, 402] width 1042 height 732
click at [440, 287] on div "Back to Dashboard Change Sender ID Customers Technicians Select a contact Outbo…" at bounding box center [791, 402] width 1042 height 732
click at [437, 484] on div "Back to Dashboard Change Sender ID Customers Technicians Select a contact Outbo…" at bounding box center [791, 402] width 1042 height 732
click at [378, 349] on div "Back to Dashboard Change Sender ID Customers Technicians Select a contact Outbo…" at bounding box center [791, 402] width 1042 height 732
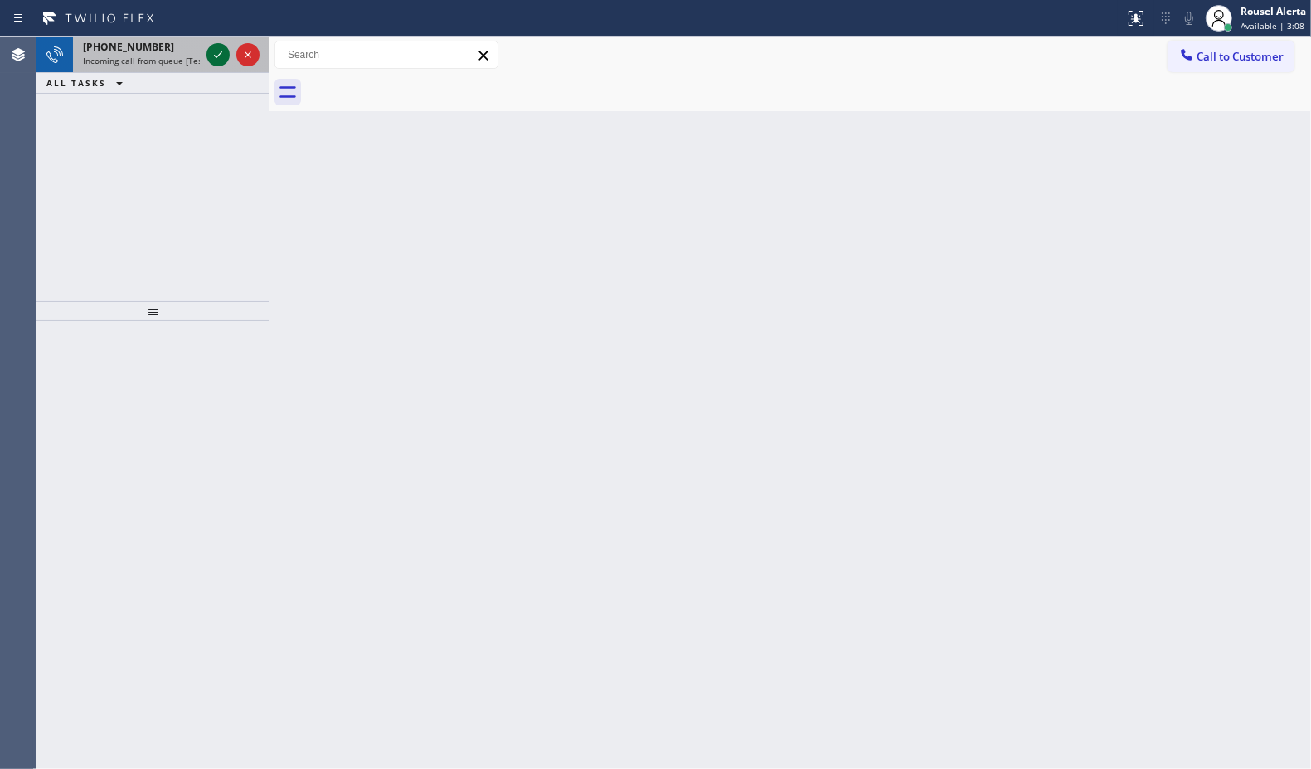
click at [221, 52] on icon at bounding box center [218, 55] width 20 height 20
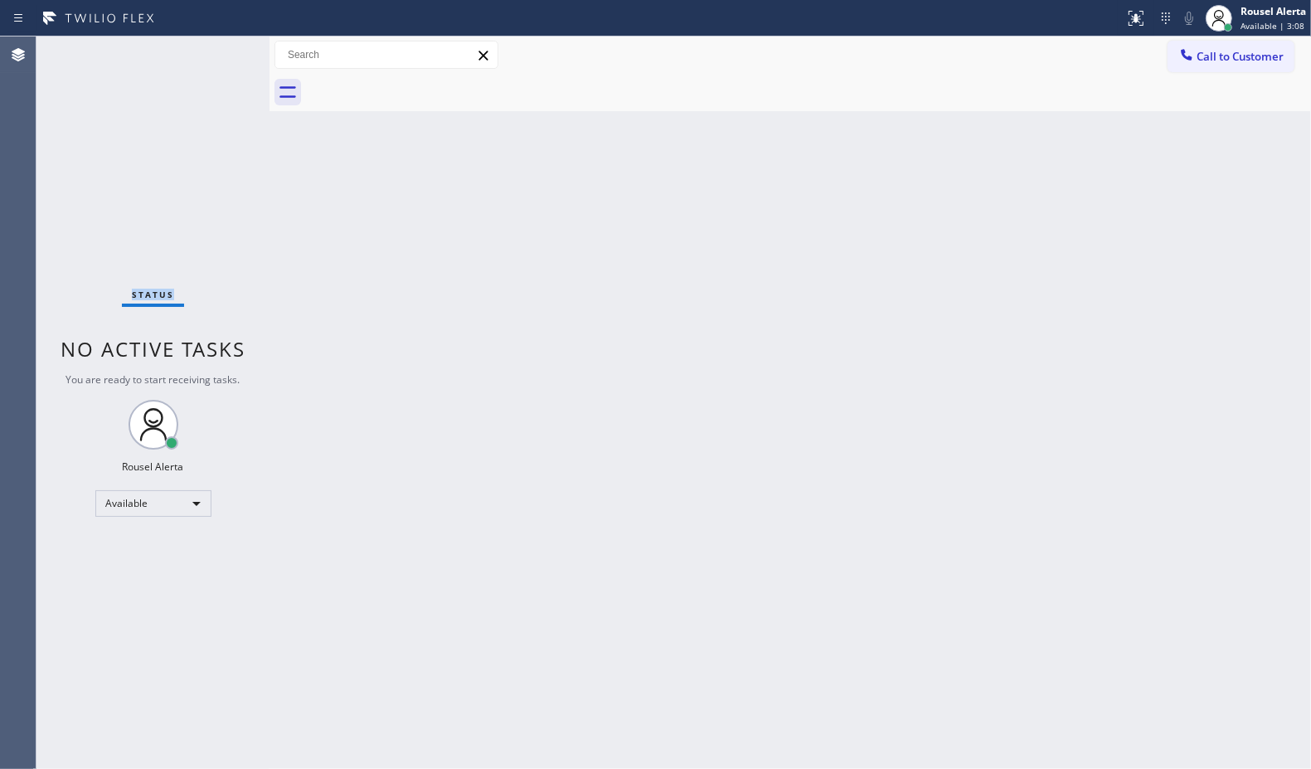
click at [221, 52] on div "Status No active tasks You are ready to start receiving tasks. Rousel Alerta Av…" at bounding box center [152, 402] width 233 height 732
click at [1136, 34] on button at bounding box center [1136, 18] width 36 height 36
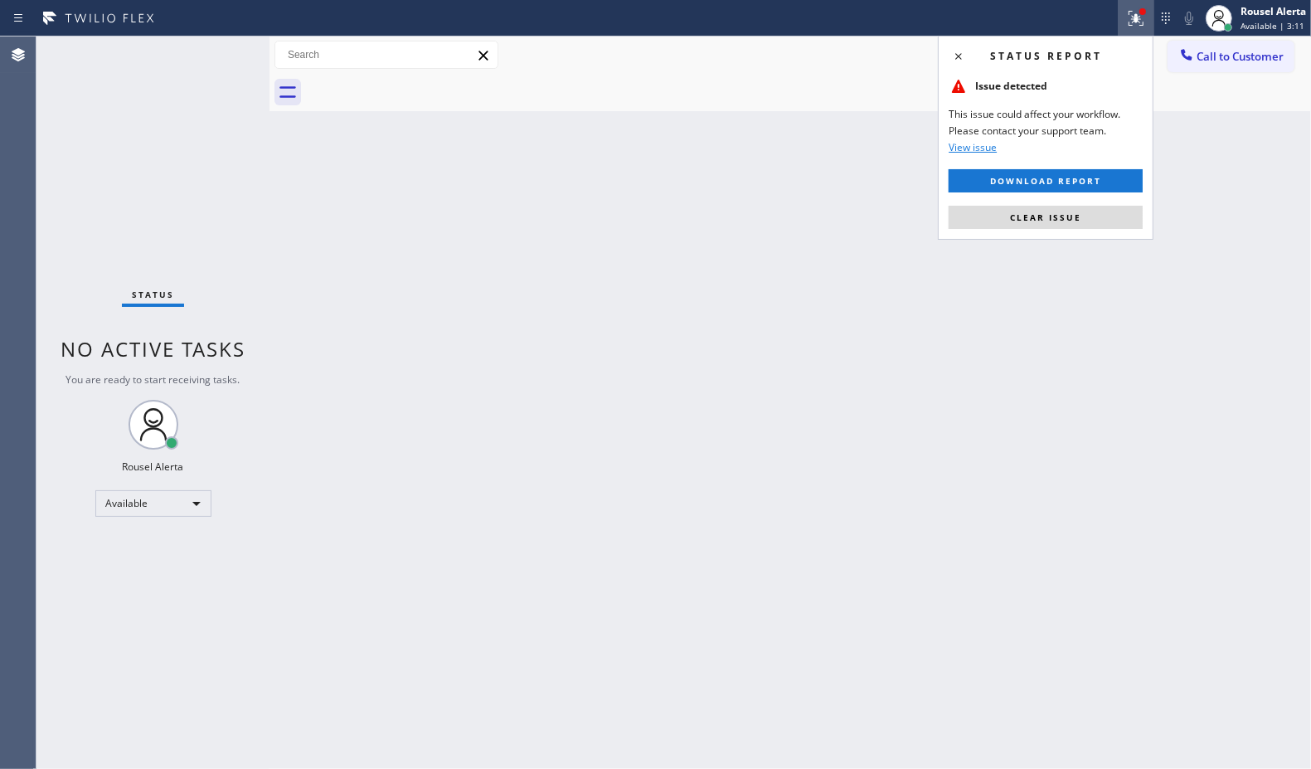
drag, startPoint x: 1117, startPoint y: 212, endPoint x: 1104, endPoint y: 216, distance: 13.9
click at [1117, 212] on button "Clear issue" at bounding box center [1046, 217] width 194 height 23
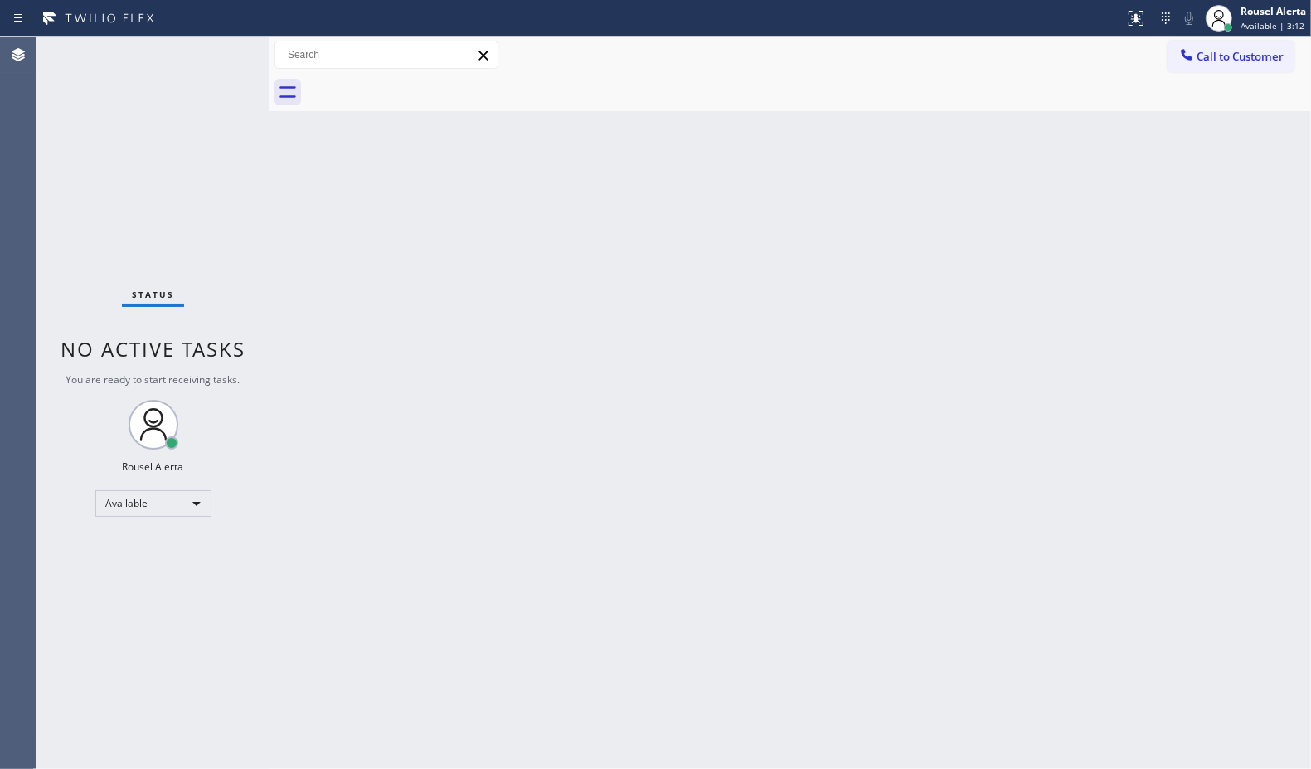
click at [846, 286] on div "Back to Dashboard Change Sender ID Customers Technicians Select a contact Outbo…" at bounding box center [791, 402] width 1042 height 732
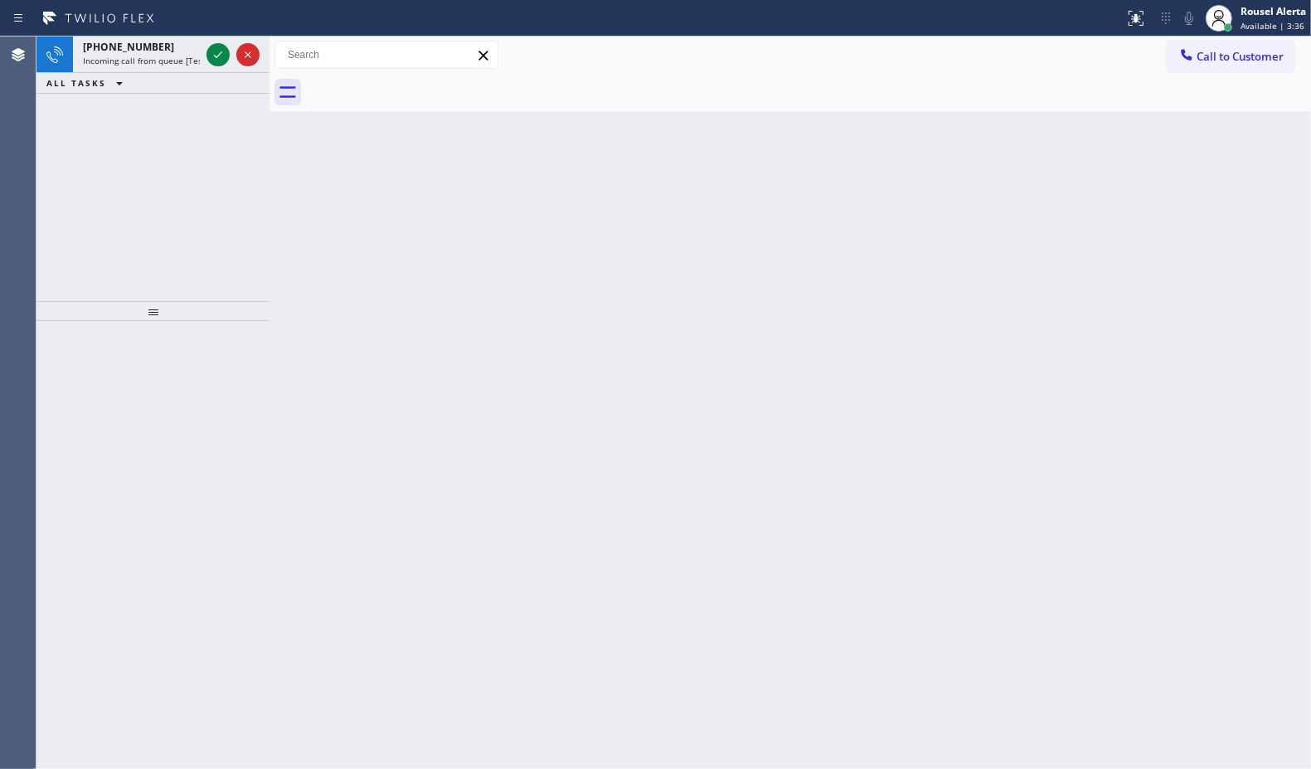
click at [200, 37] on div "[PHONE_NUMBER] Incoming call from queue [Test] All" at bounding box center [138, 54] width 130 height 36
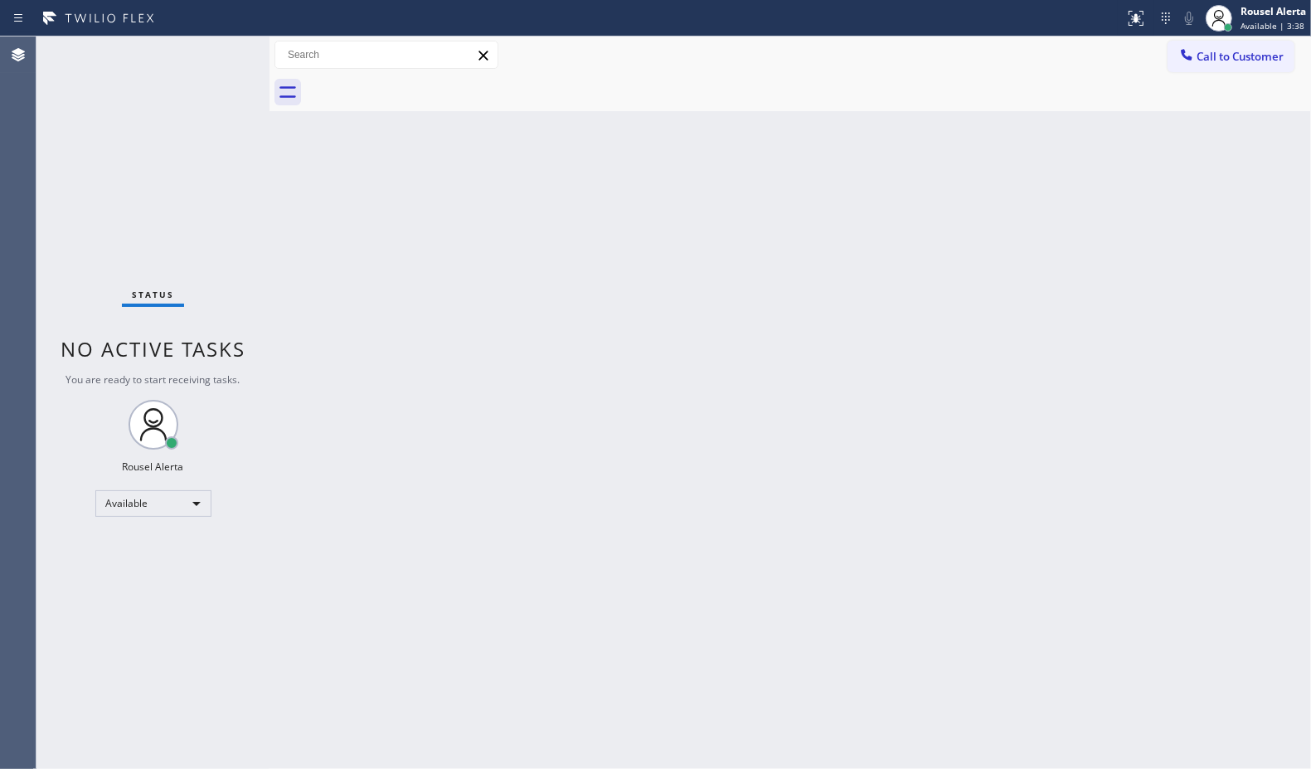
click at [212, 56] on div "Status No active tasks You are ready to start receiving tasks. Rousel Alerta Av…" at bounding box center [152, 402] width 233 height 732
click at [213, 46] on div "Status No active tasks You are ready to start receiving tasks. Rousel Alerta Av…" at bounding box center [152, 402] width 233 height 732
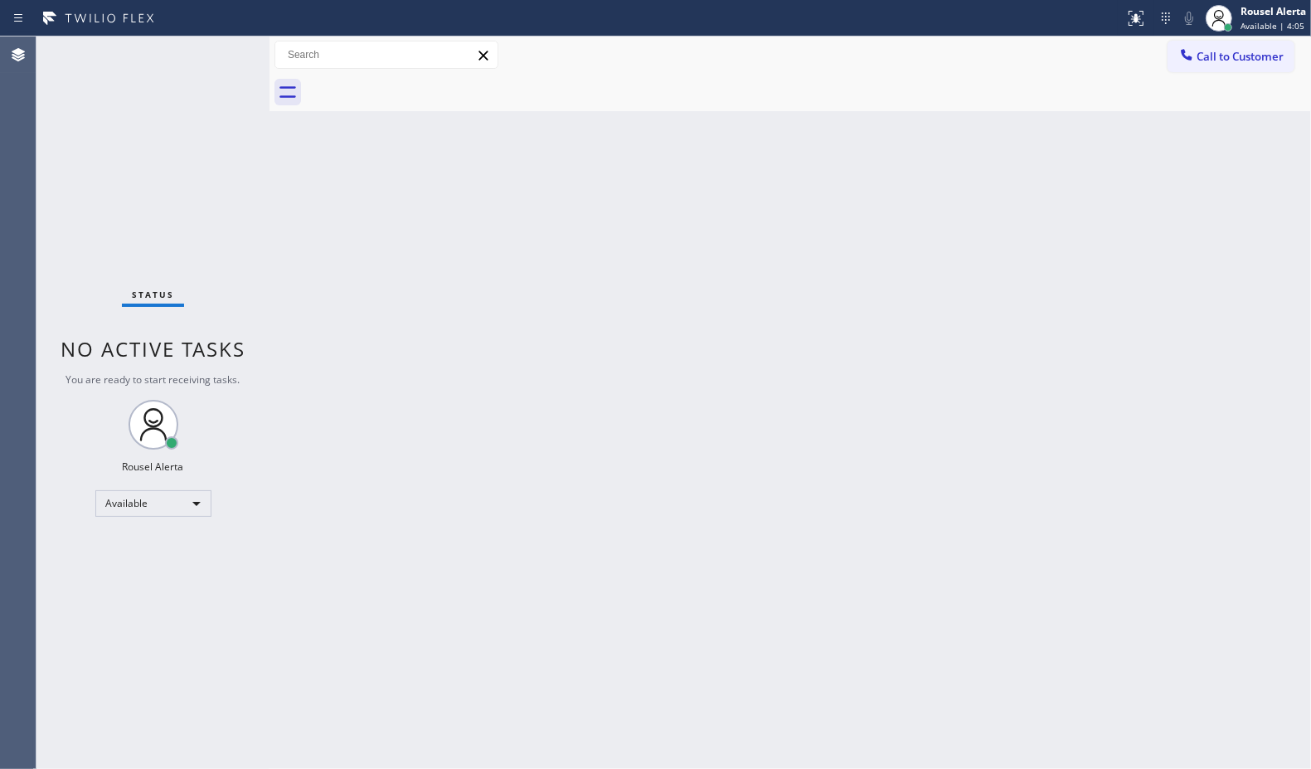
click at [456, 261] on div "Back to Dashboard Change Sender ID Customers Technicians Select a contact Outbo…" at bounding box center [791, 402] width 1042 height 732
click at [192, 129] on div "Status No active tasks You are ready to start receiving tasks. Rousel Alerta Av…" at bounding box center [152, 402] width 233 height 732
click at [199, 46] on div "Status No active tasks You are ready to start receiving tasks. Rousel Alerta Av…" at bounding box center [152, 402] width 233 height 732
click at [218, 48] on div "Status No active tasks You are ready to start receiving tasks. Rousel Alerta Av…" at bounding box center [152, 402] width 233 height 732
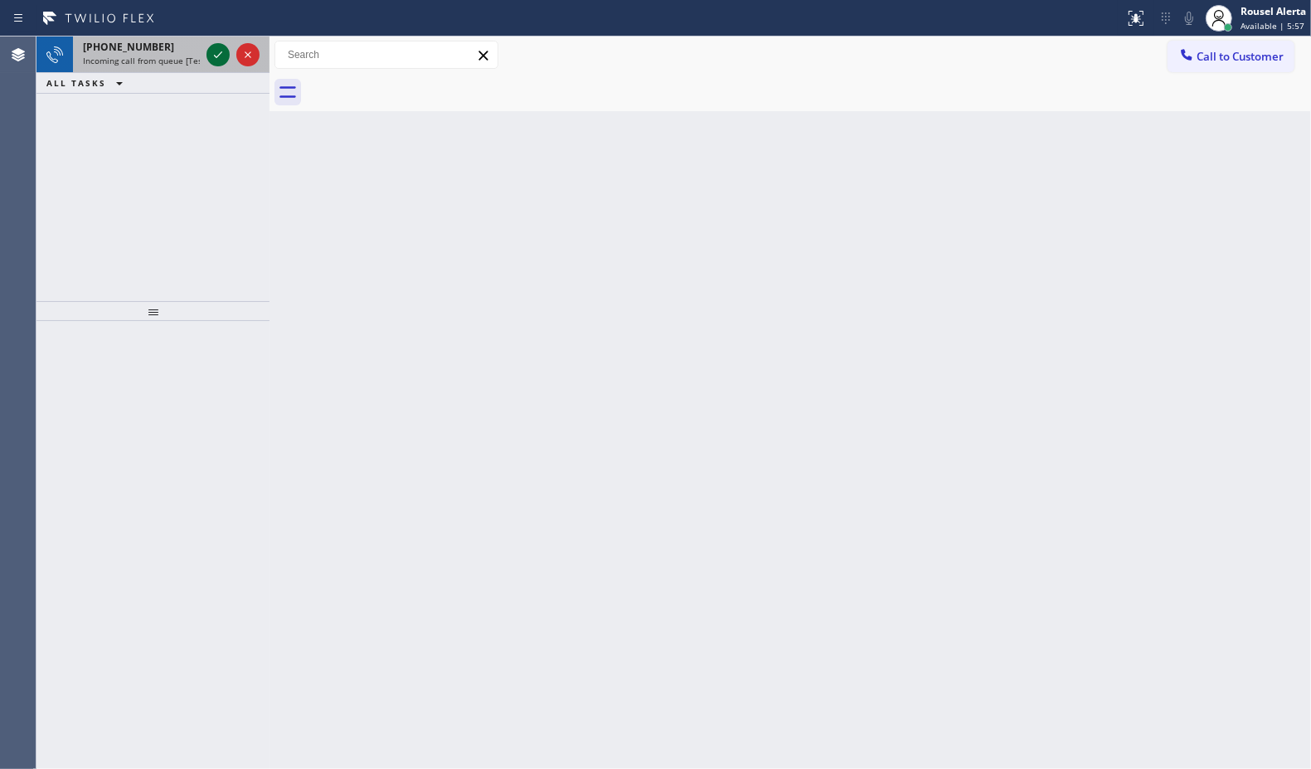
click at [218, 47] on icon at bounding box center [218, 55] width 20 height 20
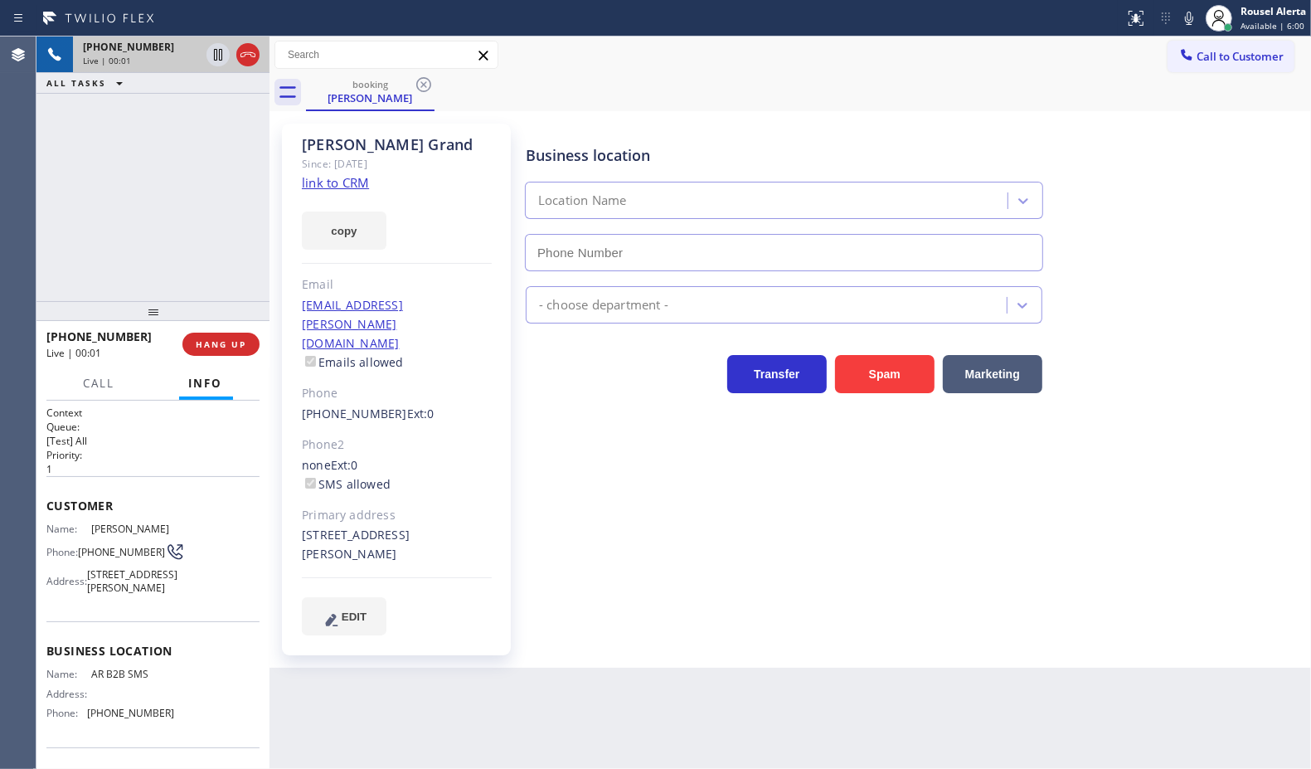
type input "[PHONE_NUMBER]"
click at [337, 168] on div "Since: [DATE]" at bounding box center [397, 163] width 190 height 19
click at [337, 177] on link "link to CRM" at bounding box center [335, 182] width 67 height 17
drag, startPoint x: 170, startPoint y: 133, endPoint x: 189, endPoint y: 118, distance: 24.2
click at [170, 134] on div "[PHONE_NUMBER] Live | 00:35 ALL TASKS ALL TASKS ACTIVE TASKS TASKS IN WRAP UP" at bounding box center [152, 168] width 233 height 265
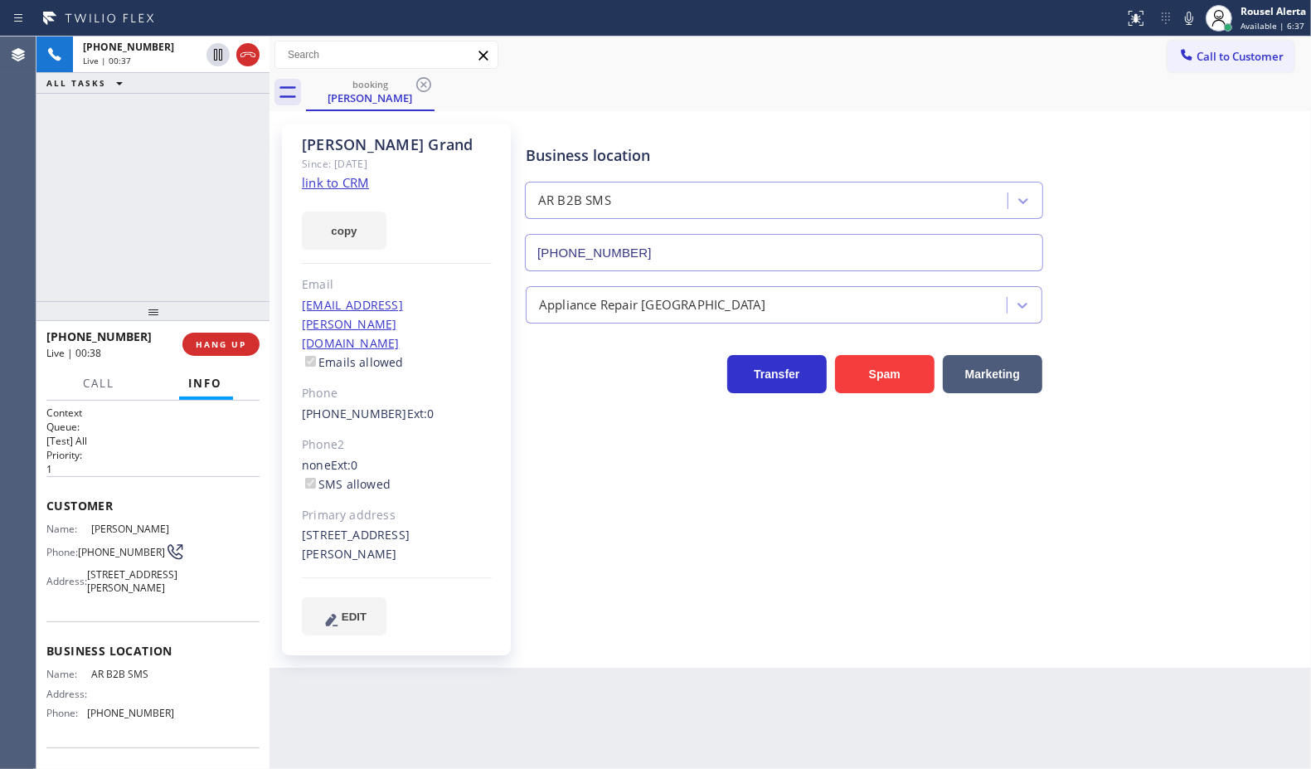
drag, startPoint x: 217, startPoint y: 63, endPoint x: 558, endPoint y: 23, distance: 344.1
click at [217, 63] on icon at bounding box center [218, 55] width 20 height 20
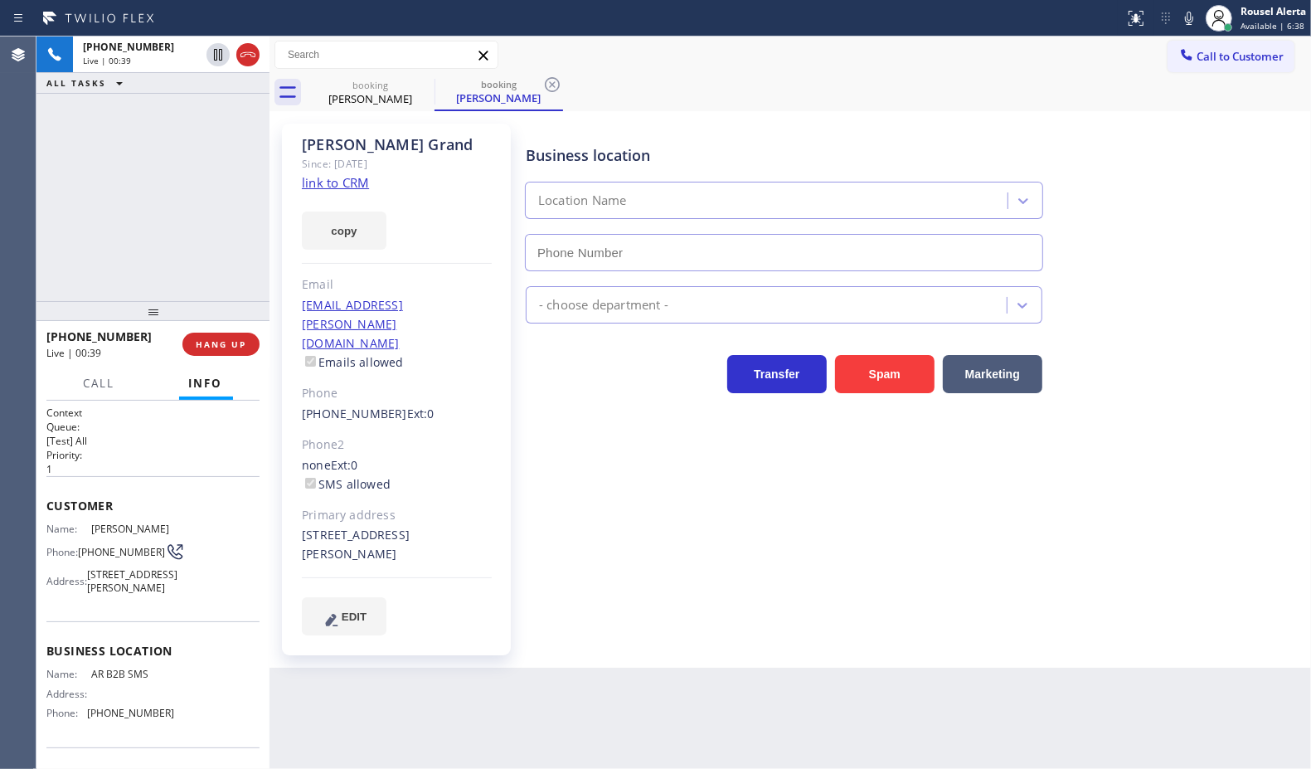
type input "[PHONE_NUMBER]"
click at [1180, 22] on icon at bounding box center [1190, 18] width 20 height 20
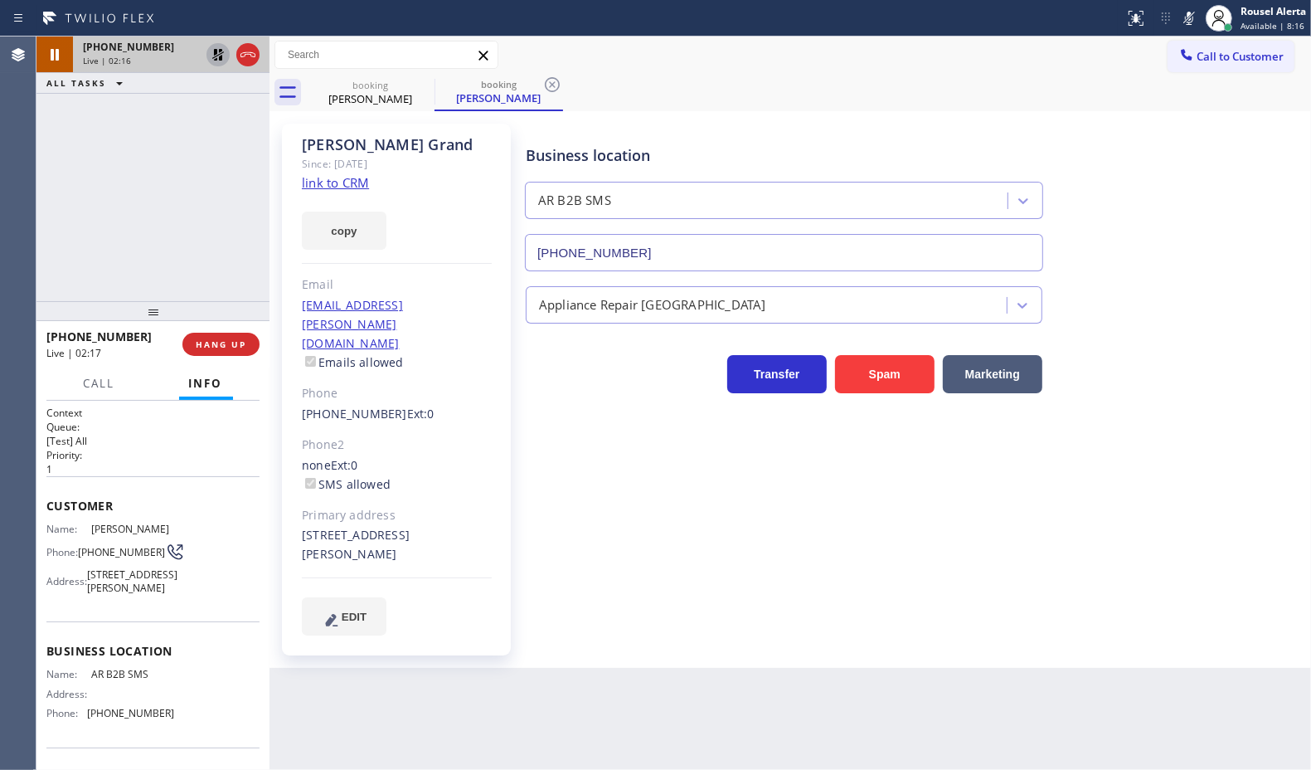
click at [217, 60] on icon at bounding box center [218, 55] width 12 height 12
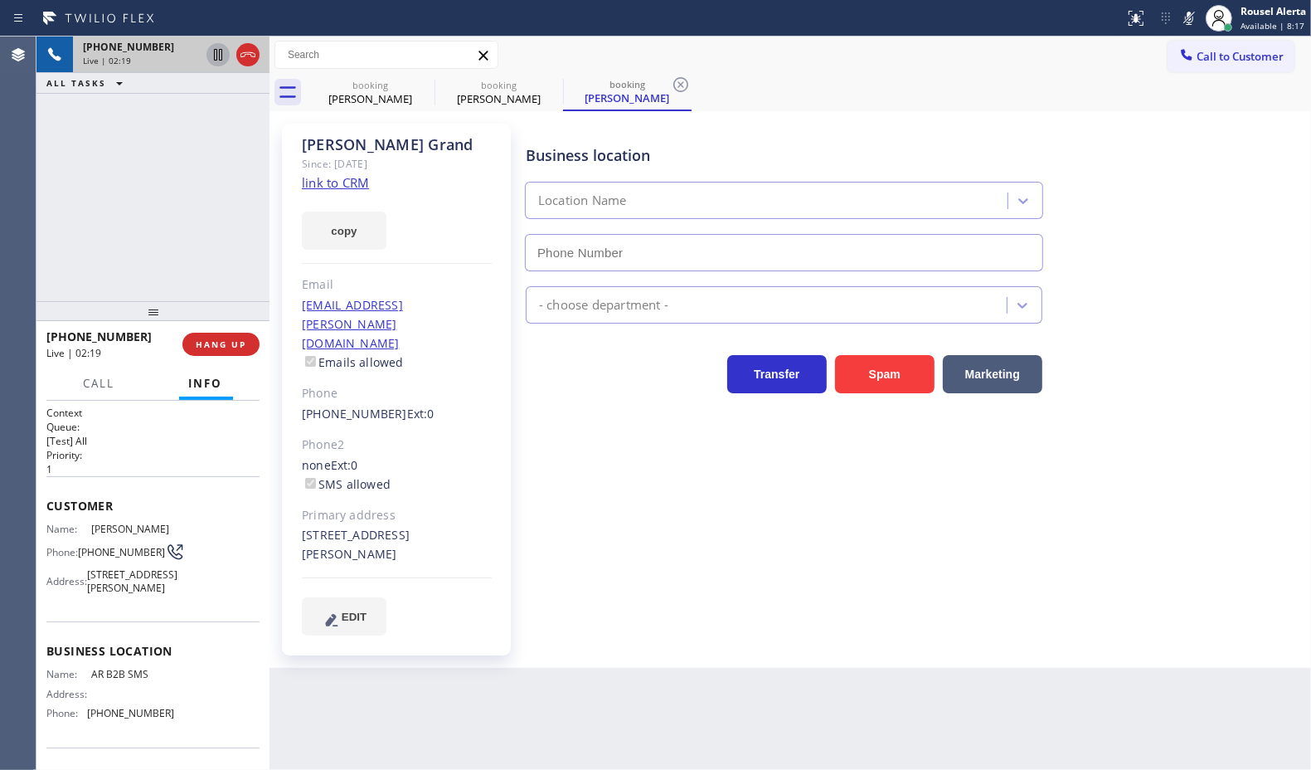
click at [1184, 25] on icon at bounding box center [1190, 18] width 20 height 20
type input "[PHONE_NUMBER]"
click at [212, 105] on div "[PHONE_NUMBER] Live | 02:38 ALL TASKS ALL TASKS ACTIVE TASKS TASKS IN WRAP UP" at bounding box center [152, 168] width 233 height 265
click at [226, 120] on div "[PHONE_NUMBER] Live | 02:44 ALL TASKS ALL TASKS ACTIVE TASKS TASKS IN WRAP UP" at bounding box center [152, 168] width 233 height 265
click at [544, 644] on div "Back to Dashboard Change Sender ID Customers Technicians Select a contact Outbo…" at bounding box center [791, 402] width 1042 height 733
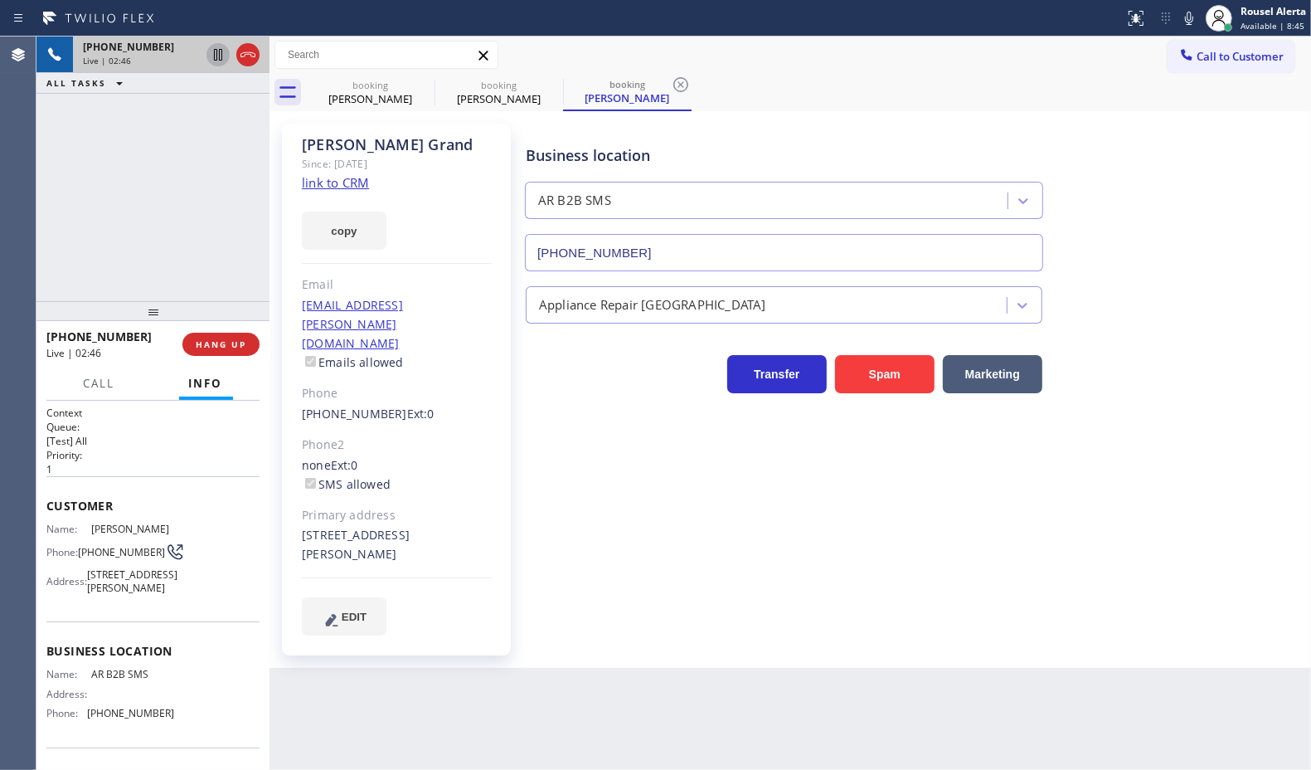
click at [187, 251] on div "[PHONE_NUMBER] Live | 02:46 ALL TASKS ALL TASKS ACTIVE TASKS TASKS IN WRAP UP" at bounding box center [152, 168] width 233 height 265
click at [499, 734] on div "Back to Dashboard Change Sender ID Customers Technicians Select a contact Outbo…" at bounding box center [791, 402] width 1042 height 733
click at [209, 337] on button "HANG UP" at bounding box center [220, 344] width 77 height 23
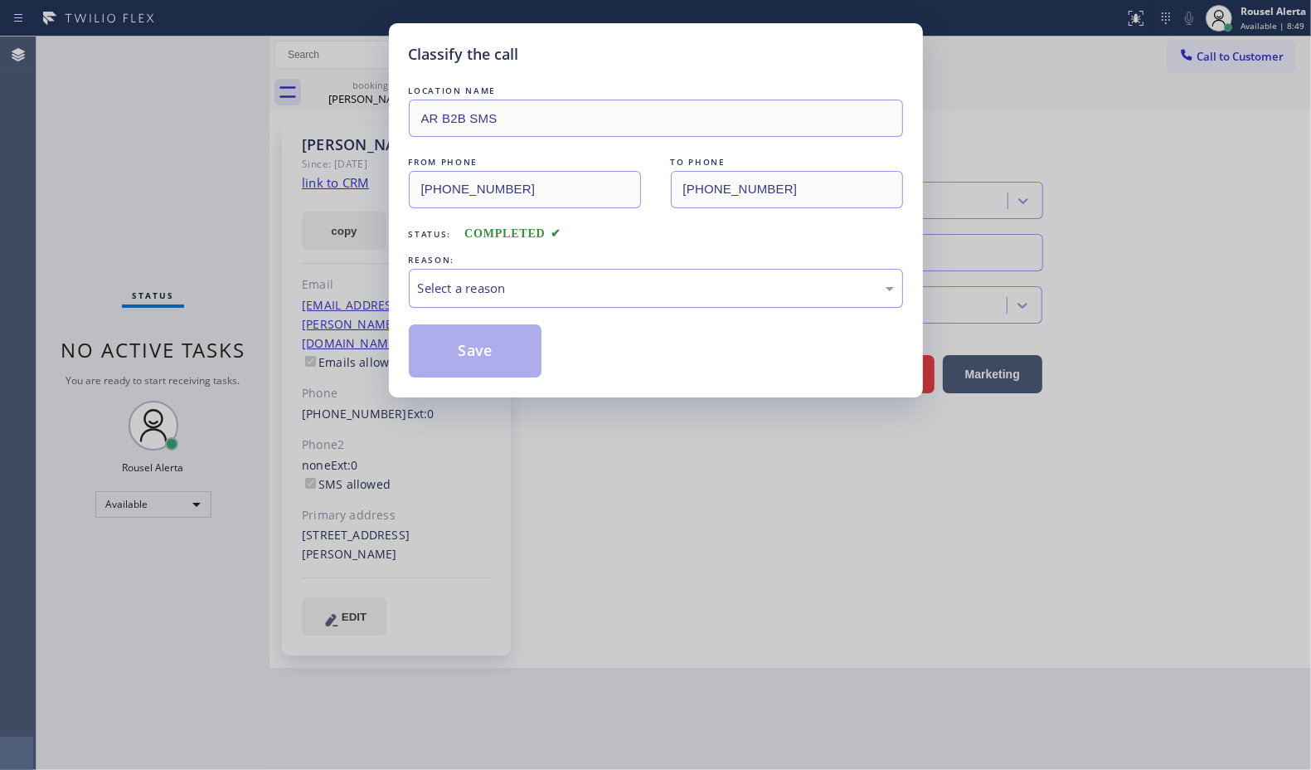
click at [491, 286] on div "Select a reason" at bounding box center [656, 288] width 476 height 19
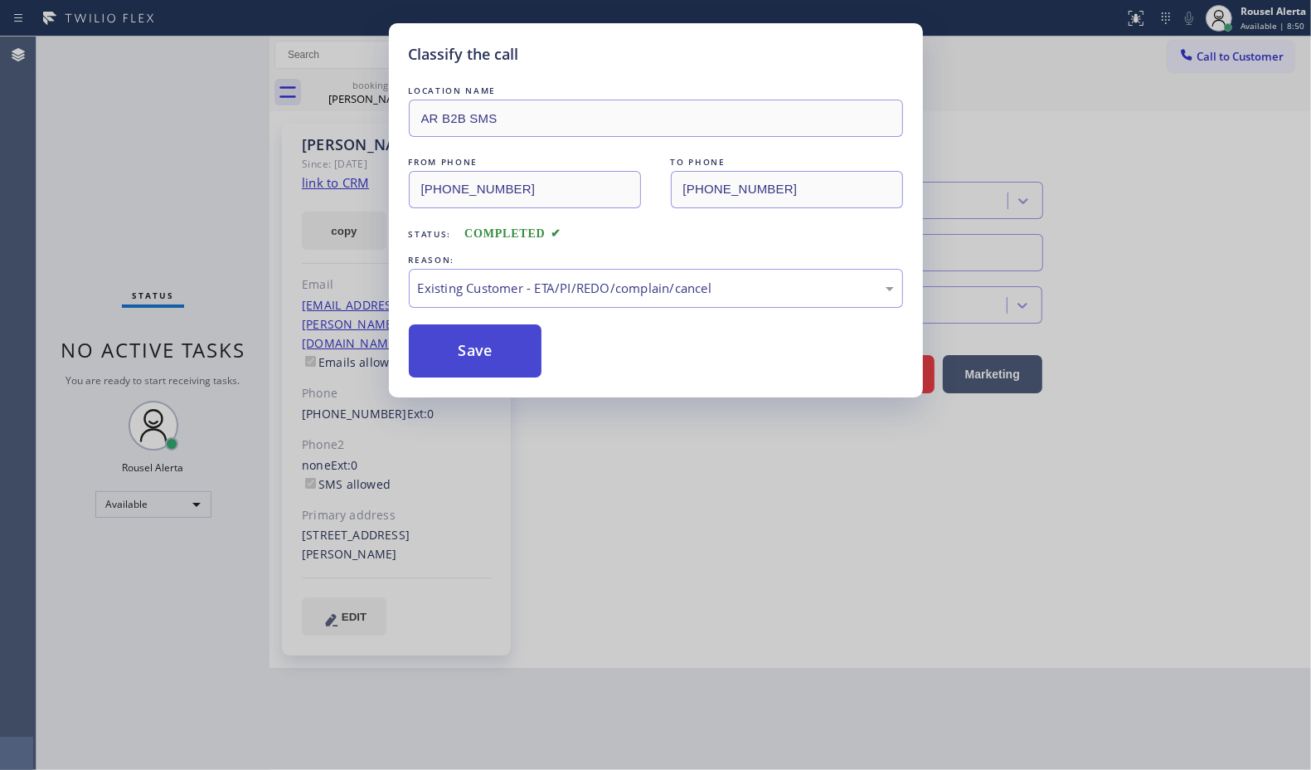
click at [515, 359] on button "Save" at bounding box center [476, 350] width 134 height 53
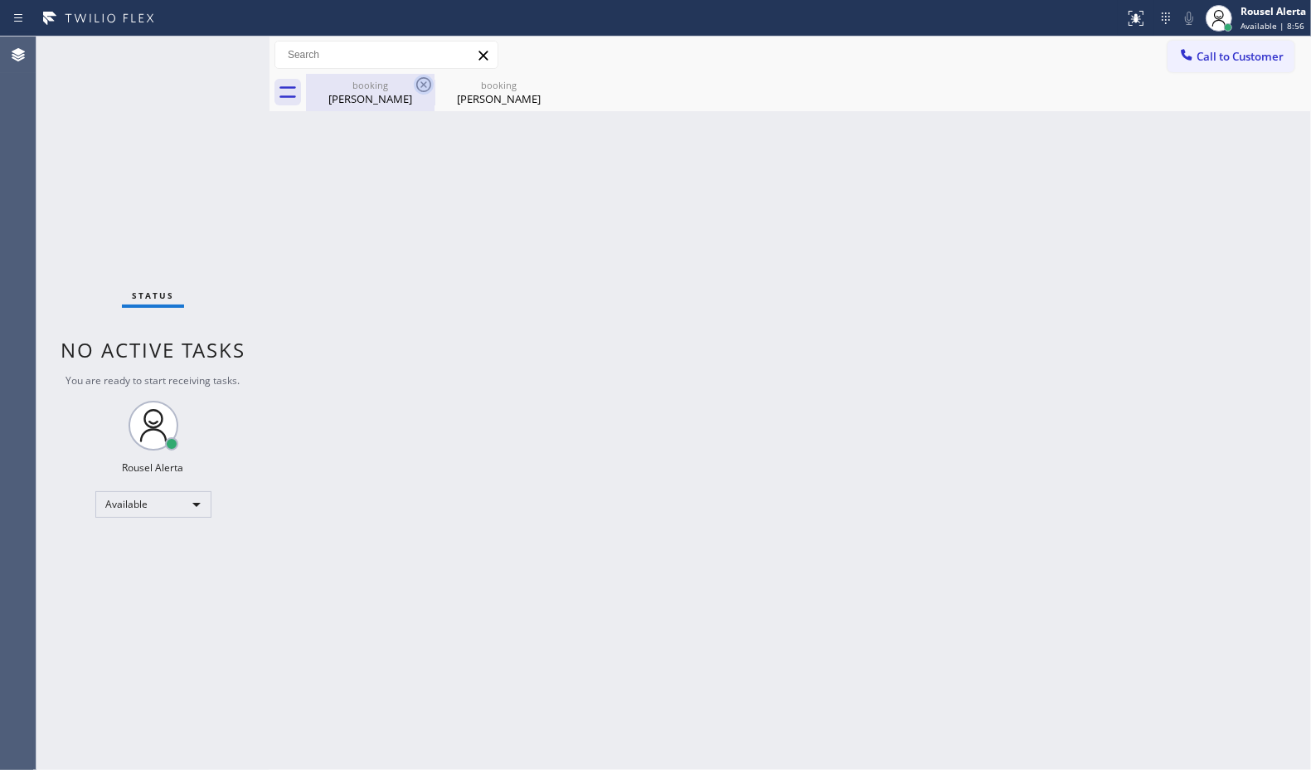
click at [423, 87] on icon at bounding box center [424, 85] width 20 height 20
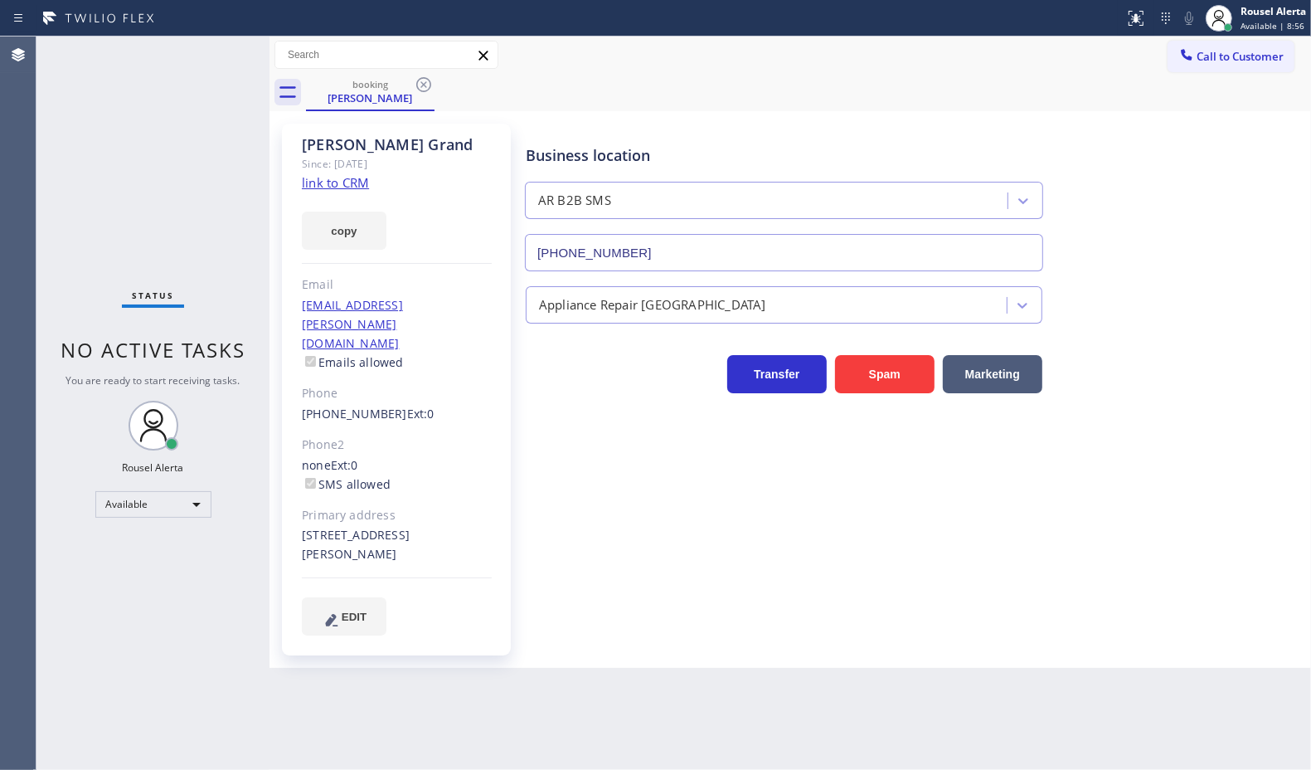
click at [423, 87] on icon at bounding box center [424, 85] width 20 height 20
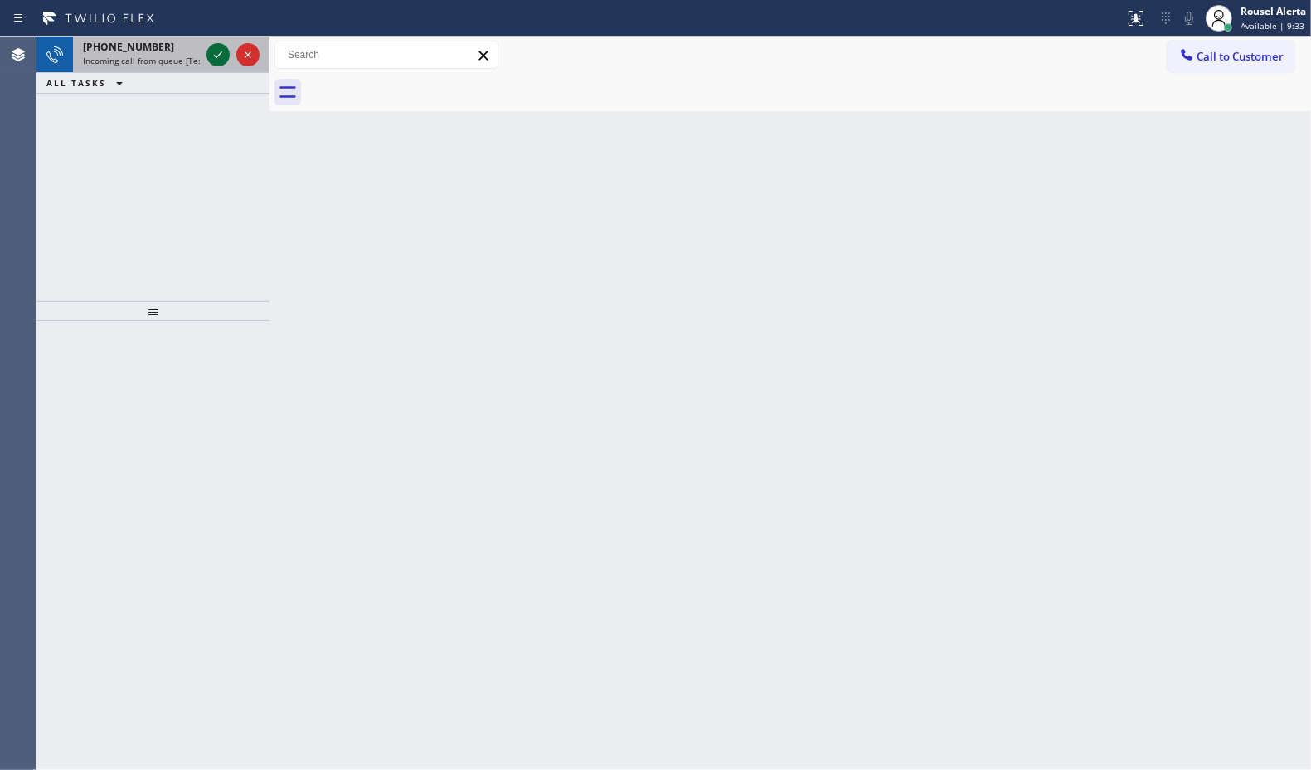
click at [208, 56] on icon at bounding box center [218, 55] width 20 height 20
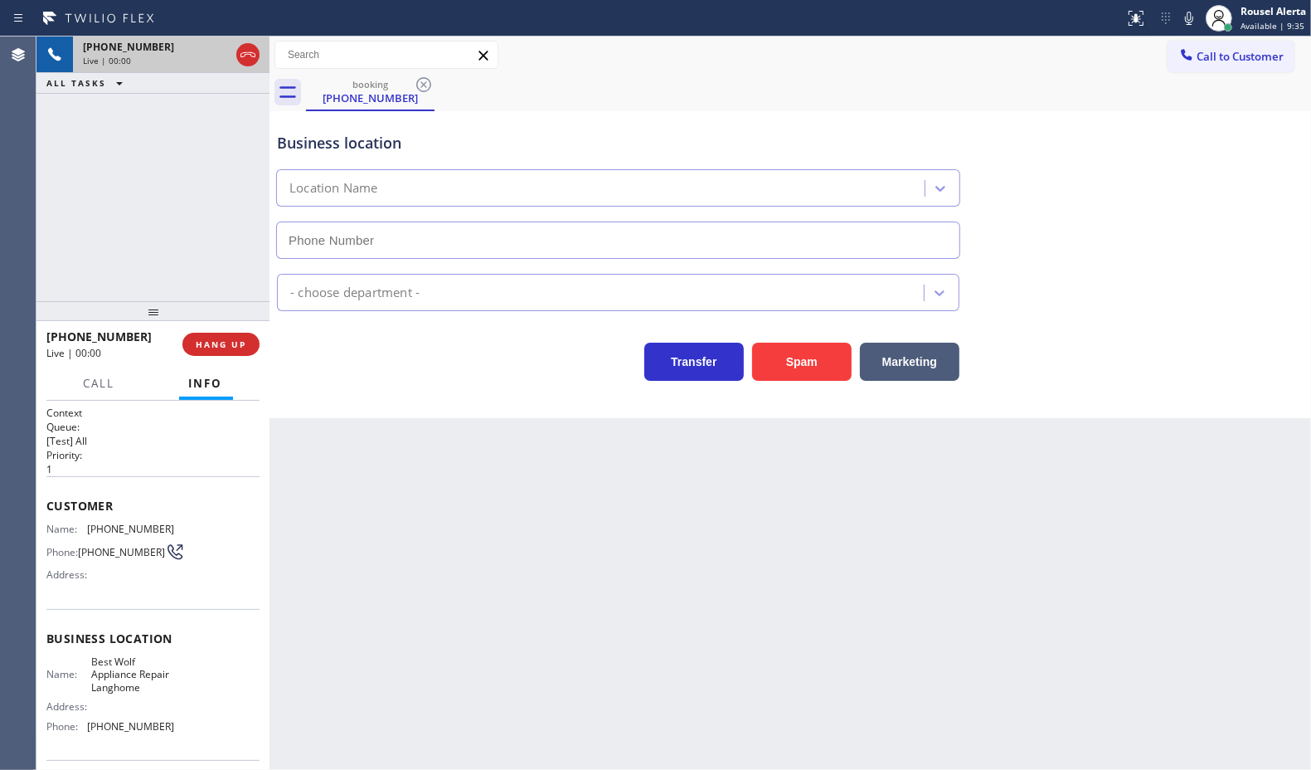
type input "[PHONE_NUMBER]"
click at [375, 550] on div "Back to Dashboard Change Sender ID Customers Technicians Select a contact Outbo…" at bounding box center [791, 402] width 1042 height 733
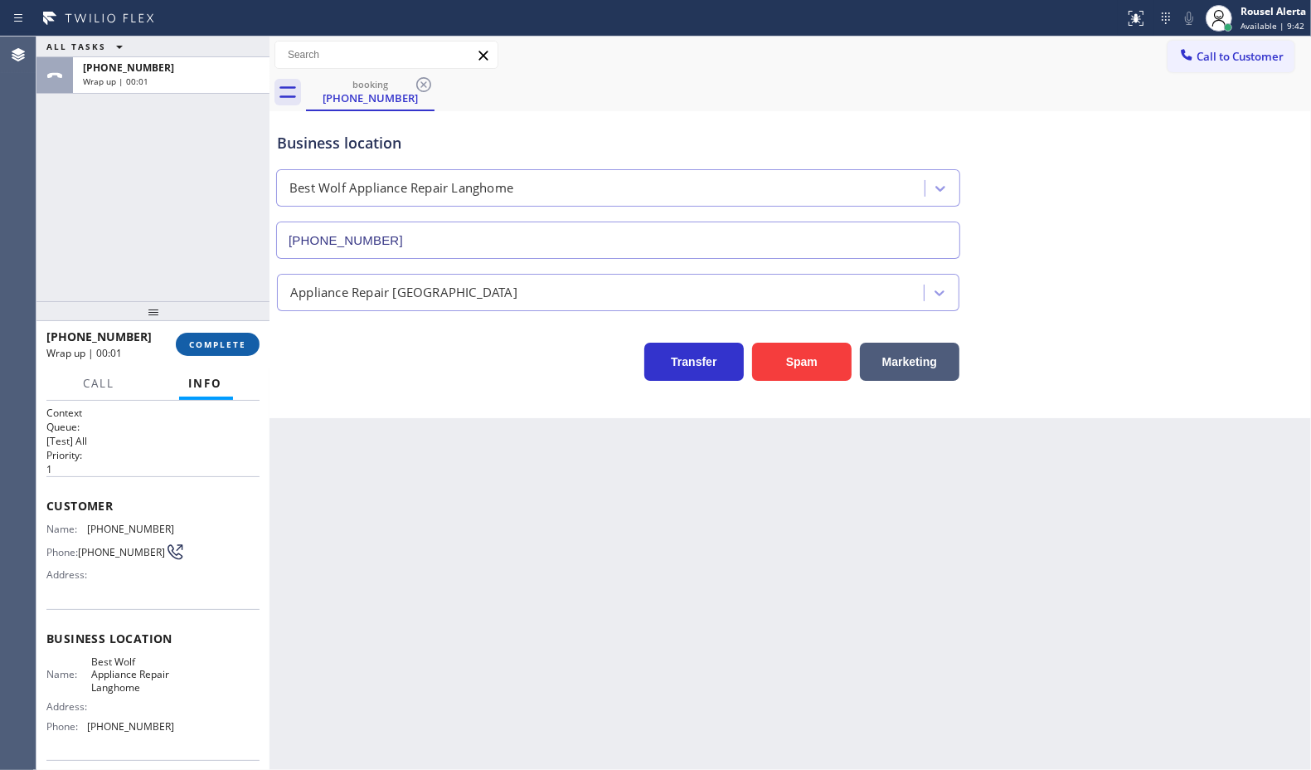
click at [224, 347] on span "COMPLETE" at bounding box center [217, 344] width 57 height 12
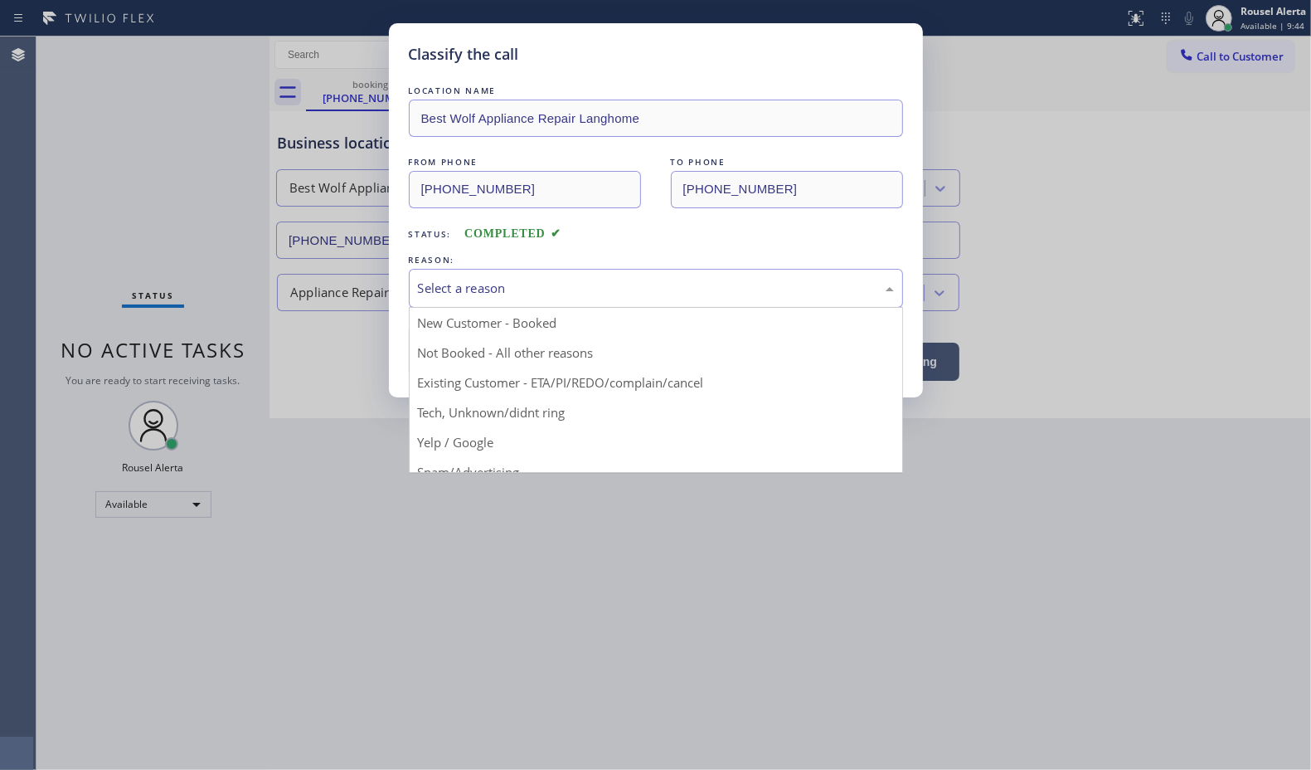
click at [574, 295] on div "Select a reason" at bounding box center [656, 288] width 476 height 19
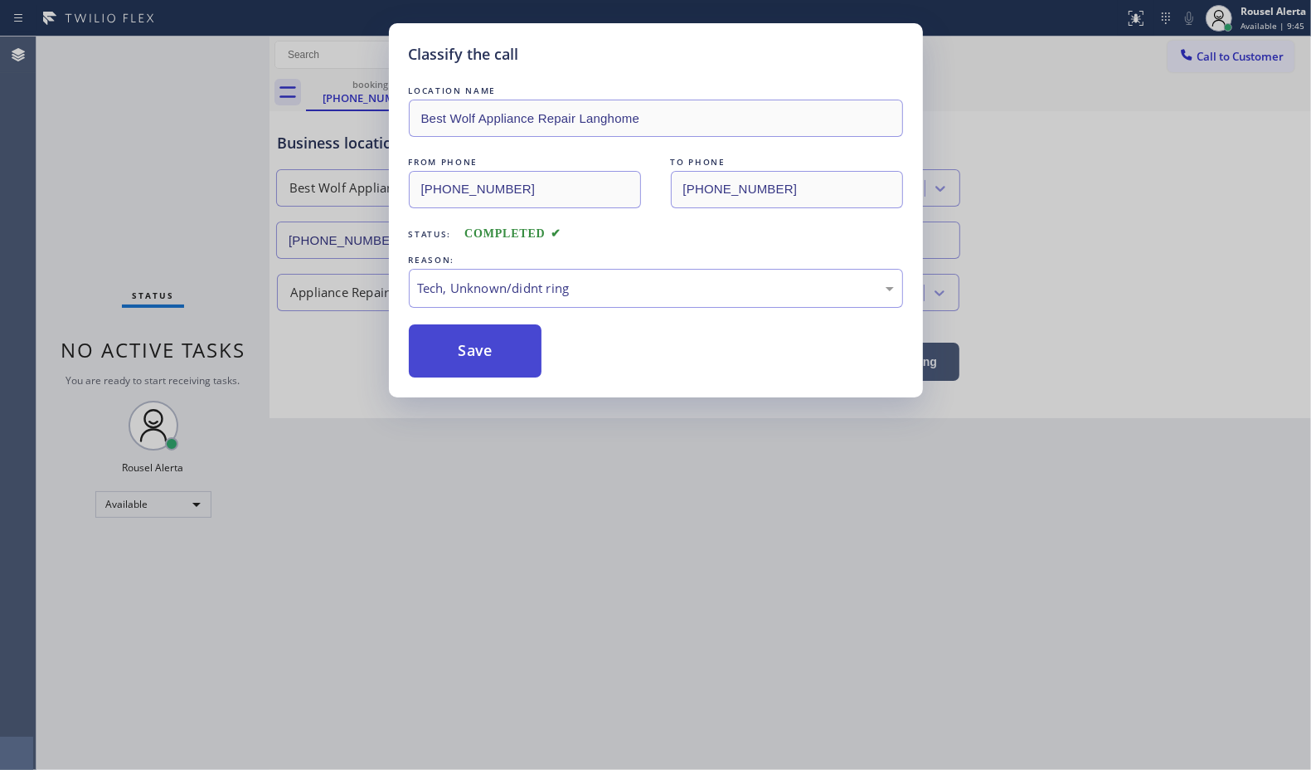
click at [495, 355] on button "Save" at bounding box center [476, 350] width 134 height 53
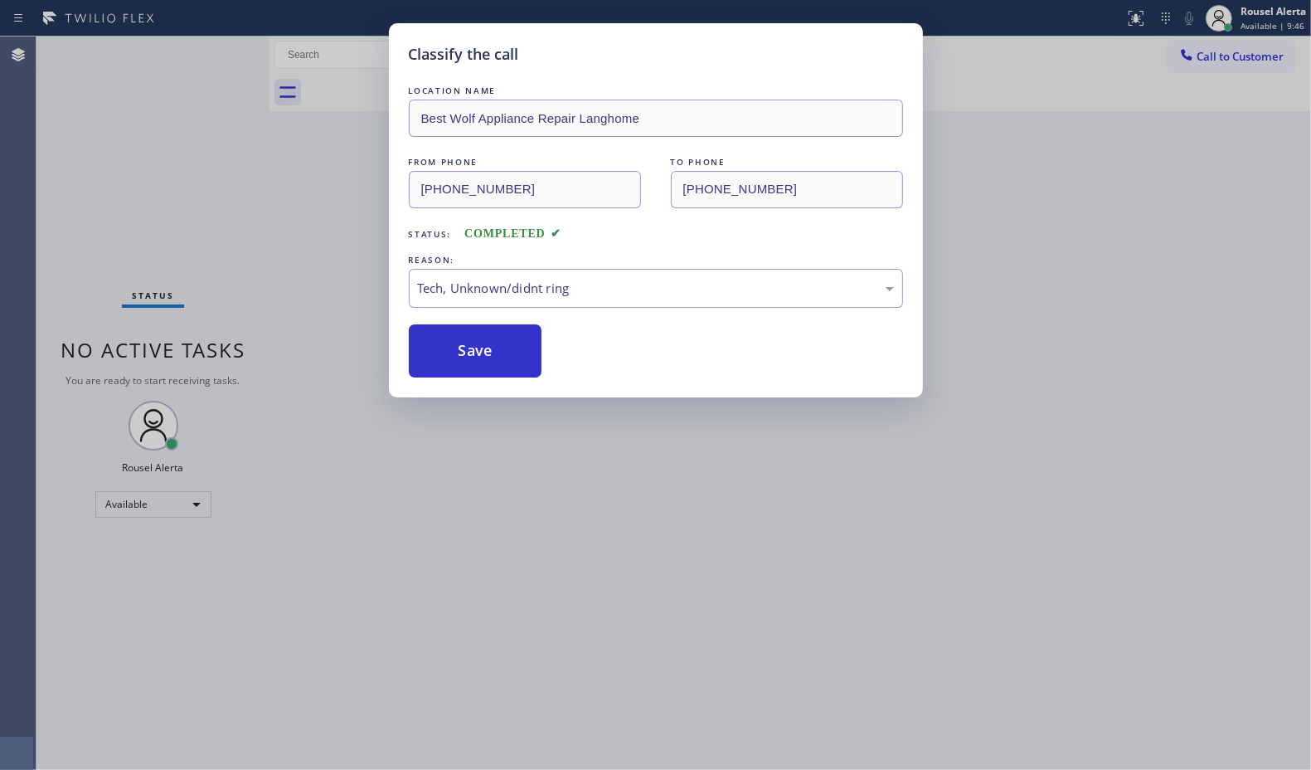
click at [581, 479] on div "Classify the call LOCATION NAME Best Wolf Appliance Repair Langhome FROM PHONE …" at bounding box center [655, 385] width 1311 height 770
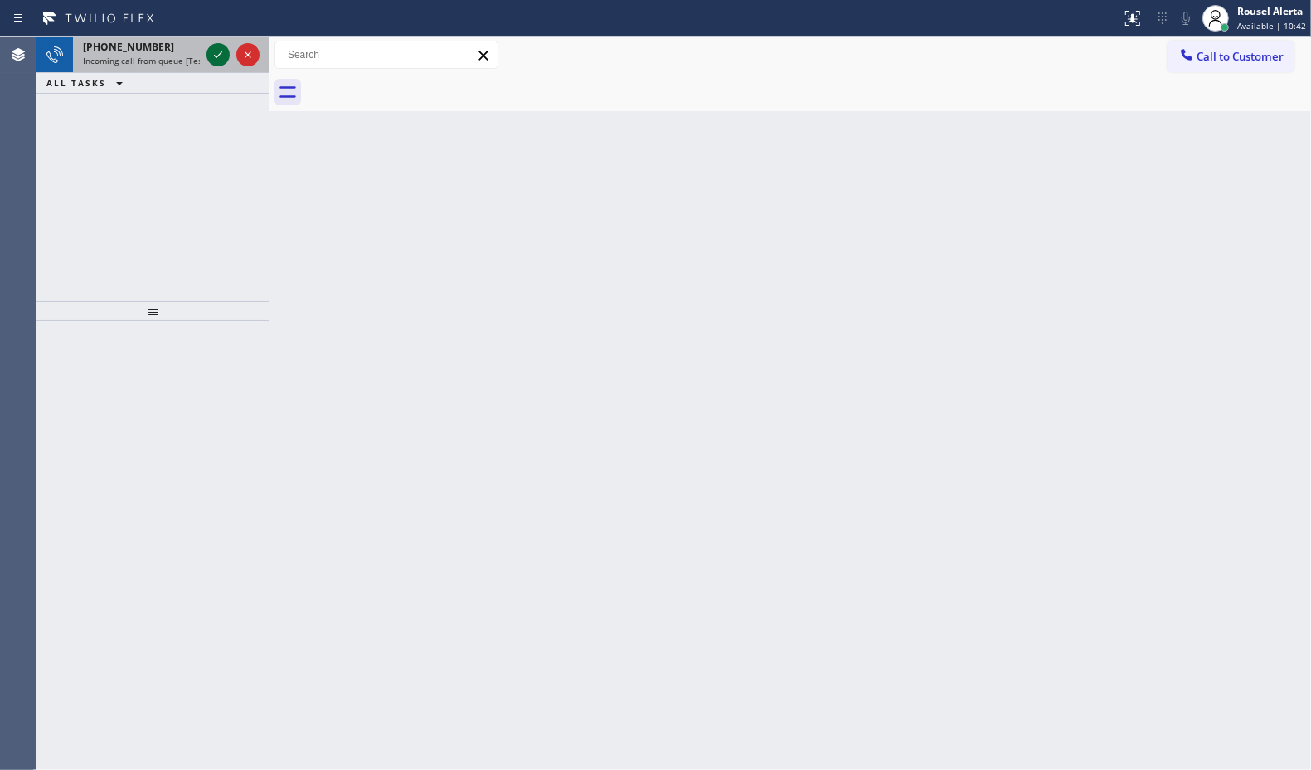
click at [224, 54] on icon at bounding box center [218, 55] width 20 height 20
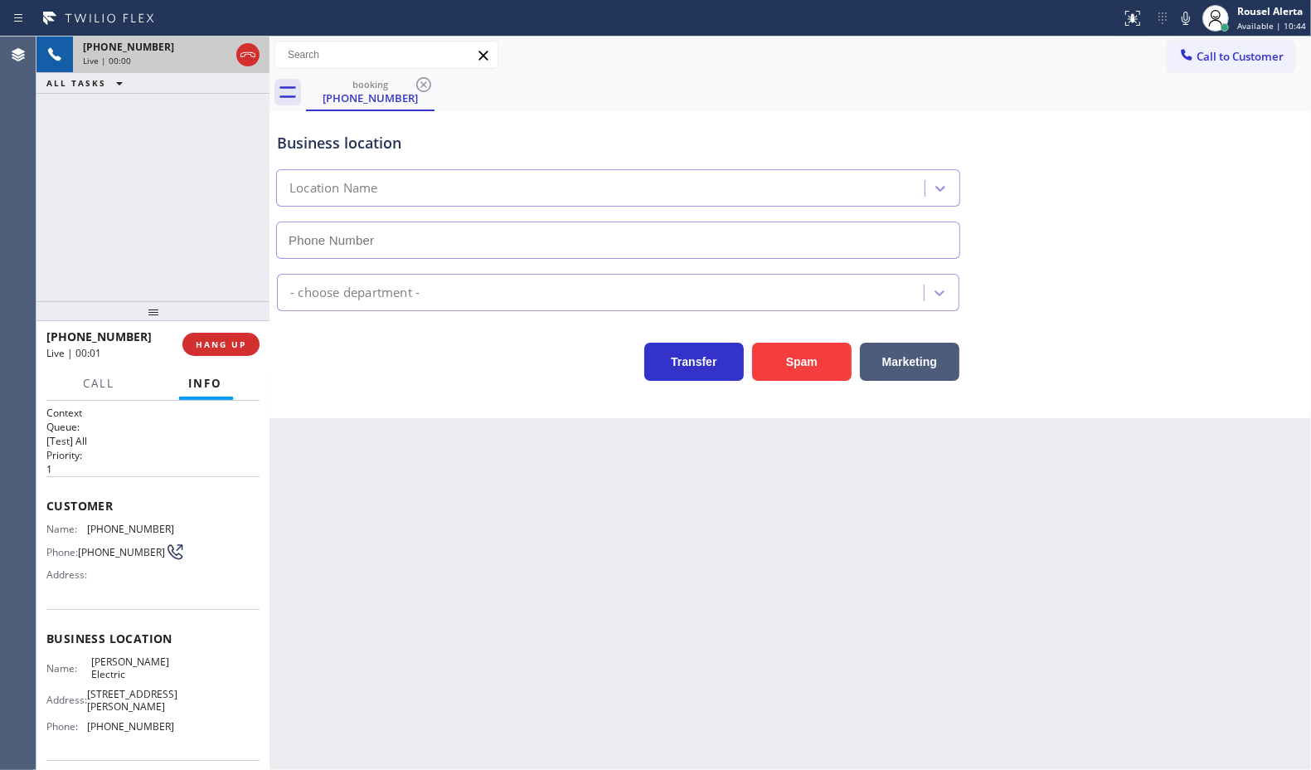
type input "[PHONE_NUMBER]"
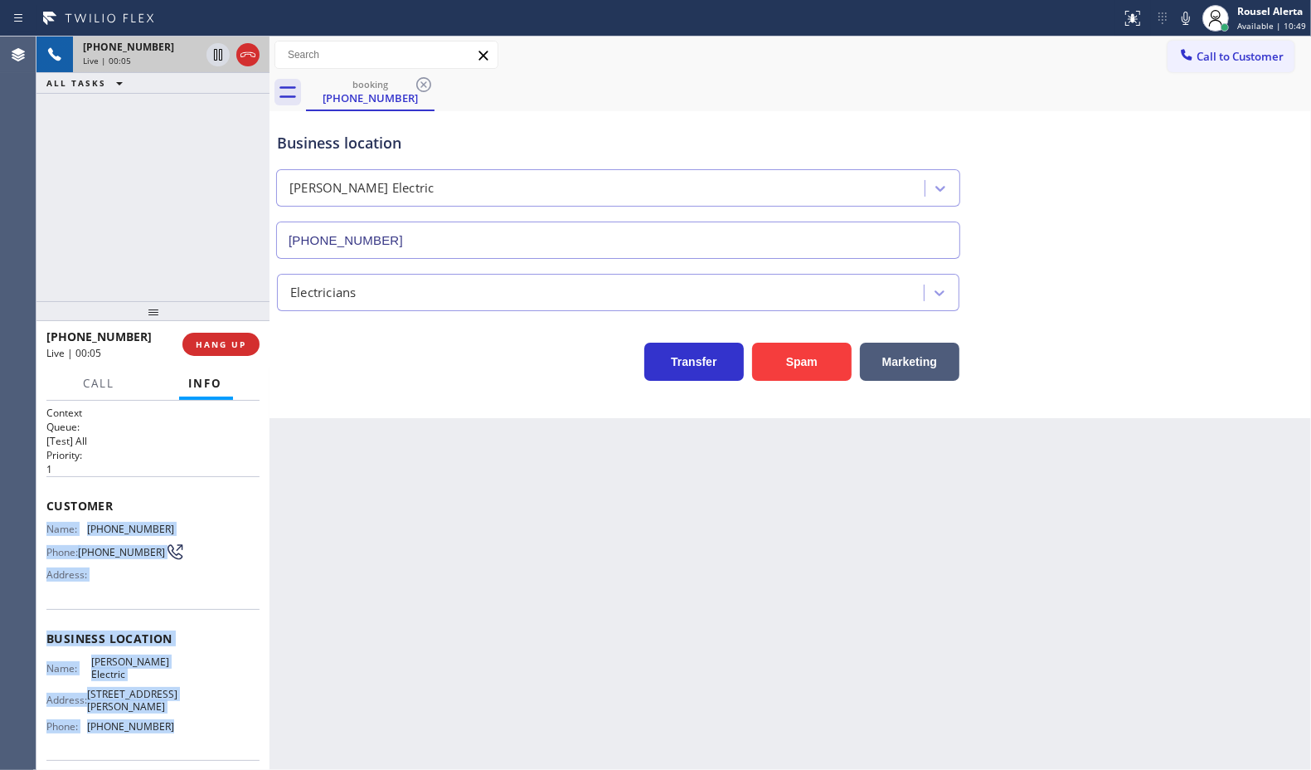
drag, startPoint x: 41, startPoint y: 529, endPoint x: 195, endPoint y: 732, distance: 254.0
click at [195, 732] on div "Context Queue: [Test] All Priority: 1 Customer Name: [PHONE_NUMBER] Phone: [PHO…" at bounding box center [152, 586] width 233 height 370
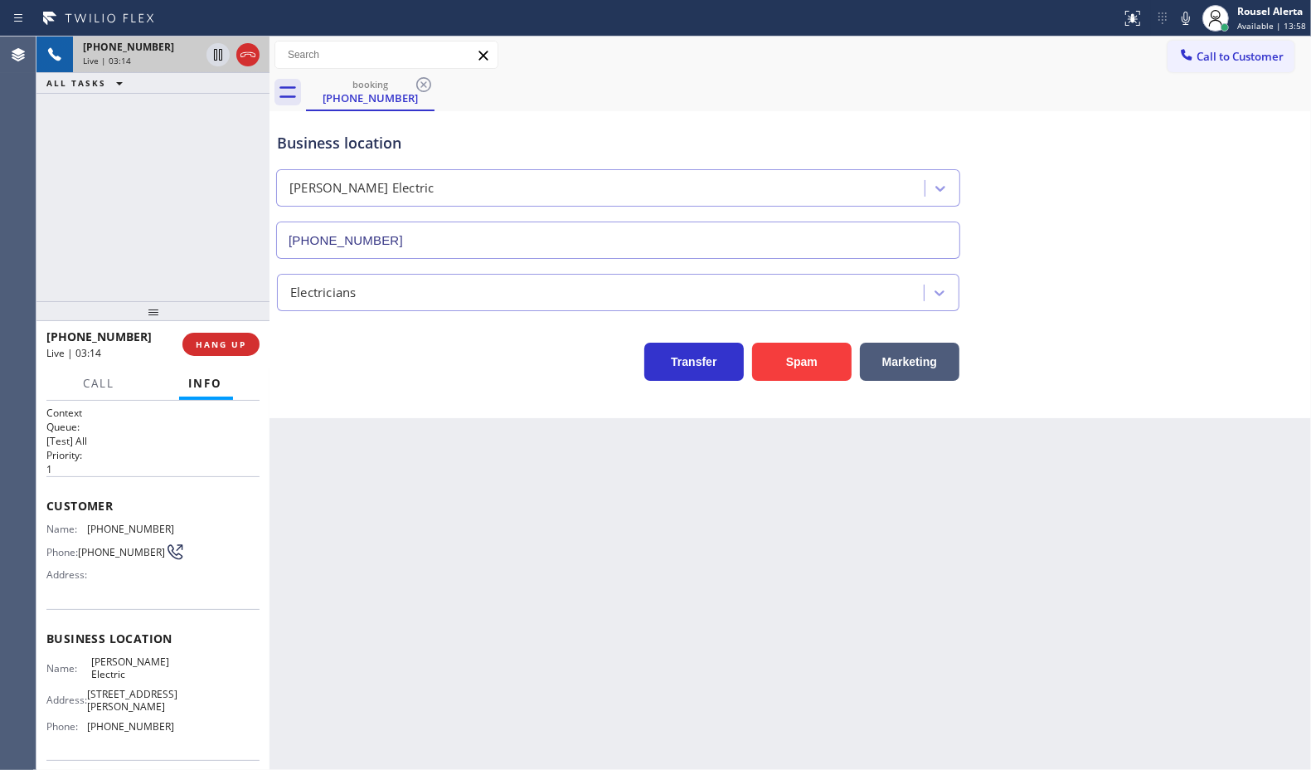
click at [552, 598] on div "Back to Dashboard Change Sender ID Customers Technicians Select a contact Outbo…" at bounding box center [791, 402] width 1042 height 733
click at [127, 124] on div "[PHONE_NUMBER] Live | 03:15 ALL TASKS ALL TASKS ACTIVE TASKS TASKS IN WRAP UP" at bounding box center [152, 168] width 233 height 265
drag, startPoint x: 214, startPoint y: 63, endPoint x: 466, endPoint y: 43, distance: 253.0
click at [216, 62] on icon at bounding box center [218, 55] width 20 height 20
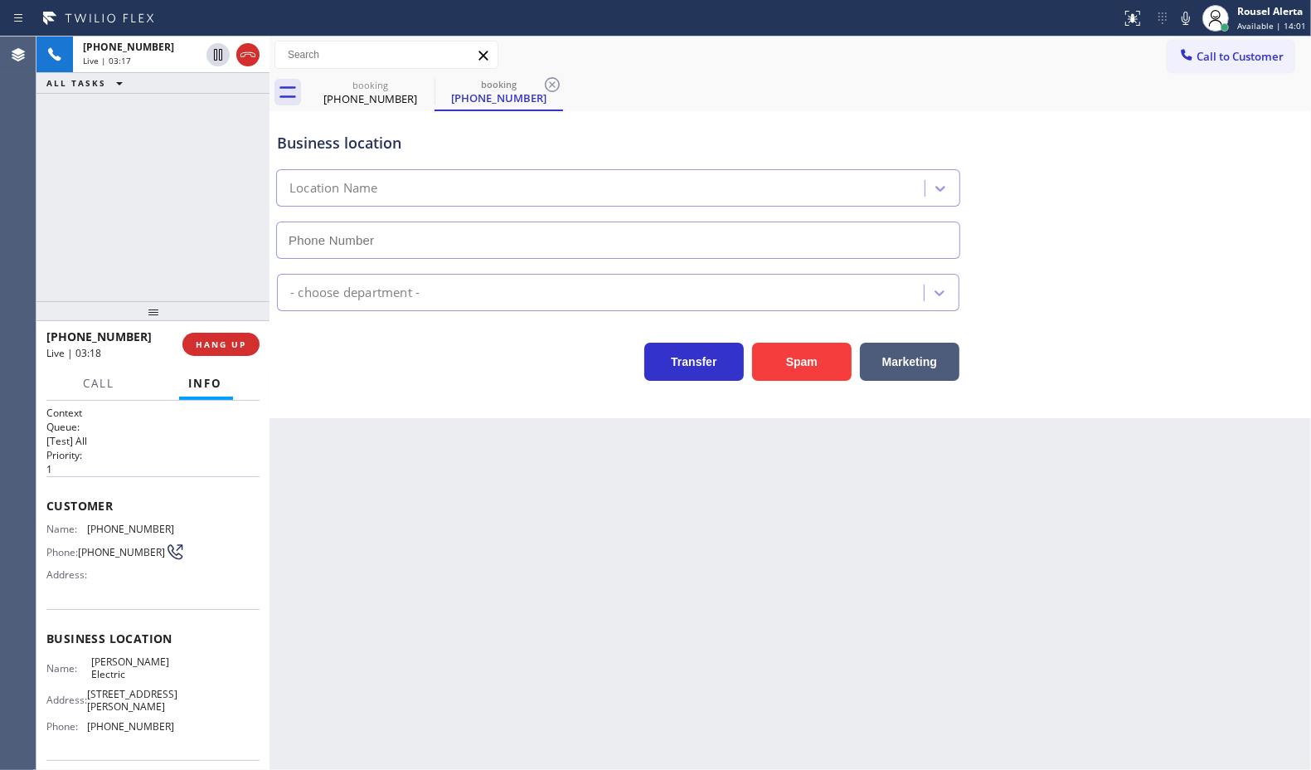
type input "[PHONE_NUMBER]"
click at [1180, 22] on icon at bounding box center [1186, 18] width 20 height 20
click at [503, 558] on div "Back to Dashboard Change Sender ID Customers Technicians Select a contact Outbo…" at bounding box center [791, 402] width 1042 height 733
click at [819, 619] on div "Back to Dashboard Change Sender ID Customers Technicians Select a contact Outbo…" at bounding box center [791, 402] width 1042 height 733
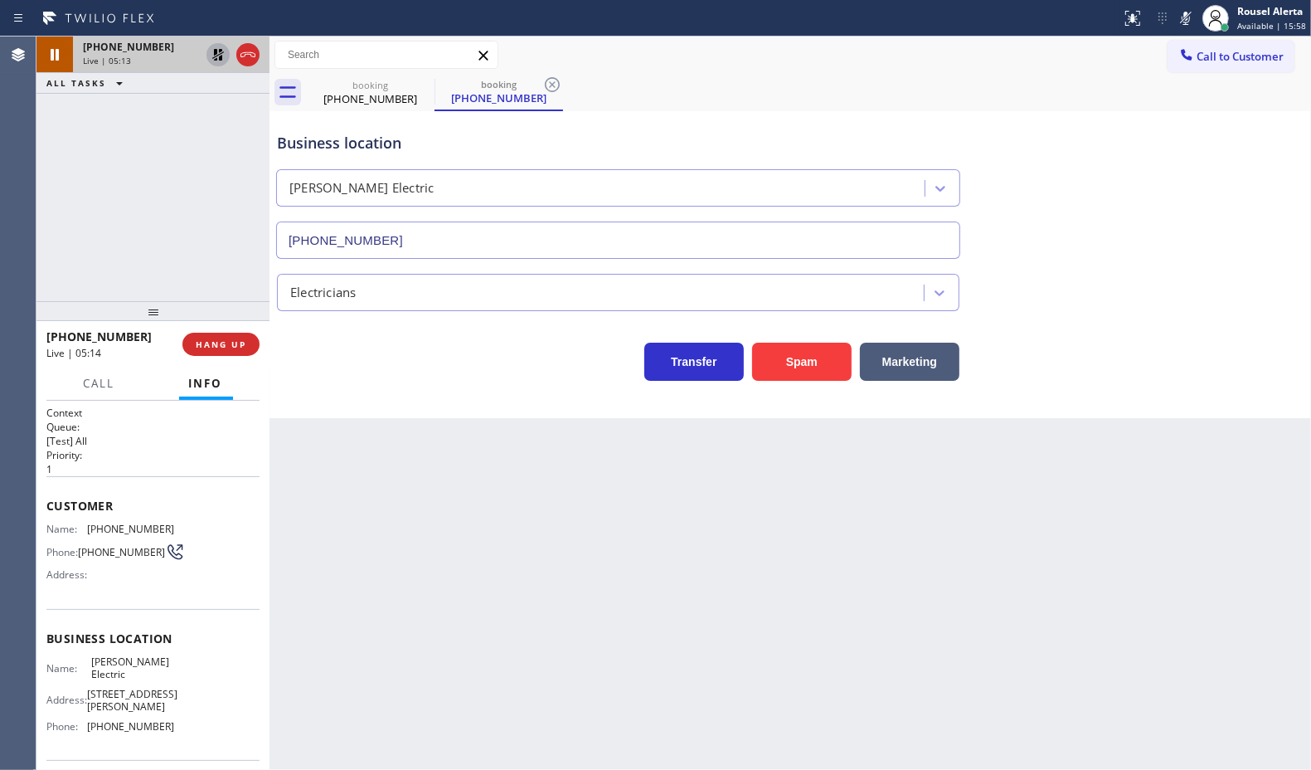
click at [216, 58] on icon at bounding box center [218, 55] width 20 height 20
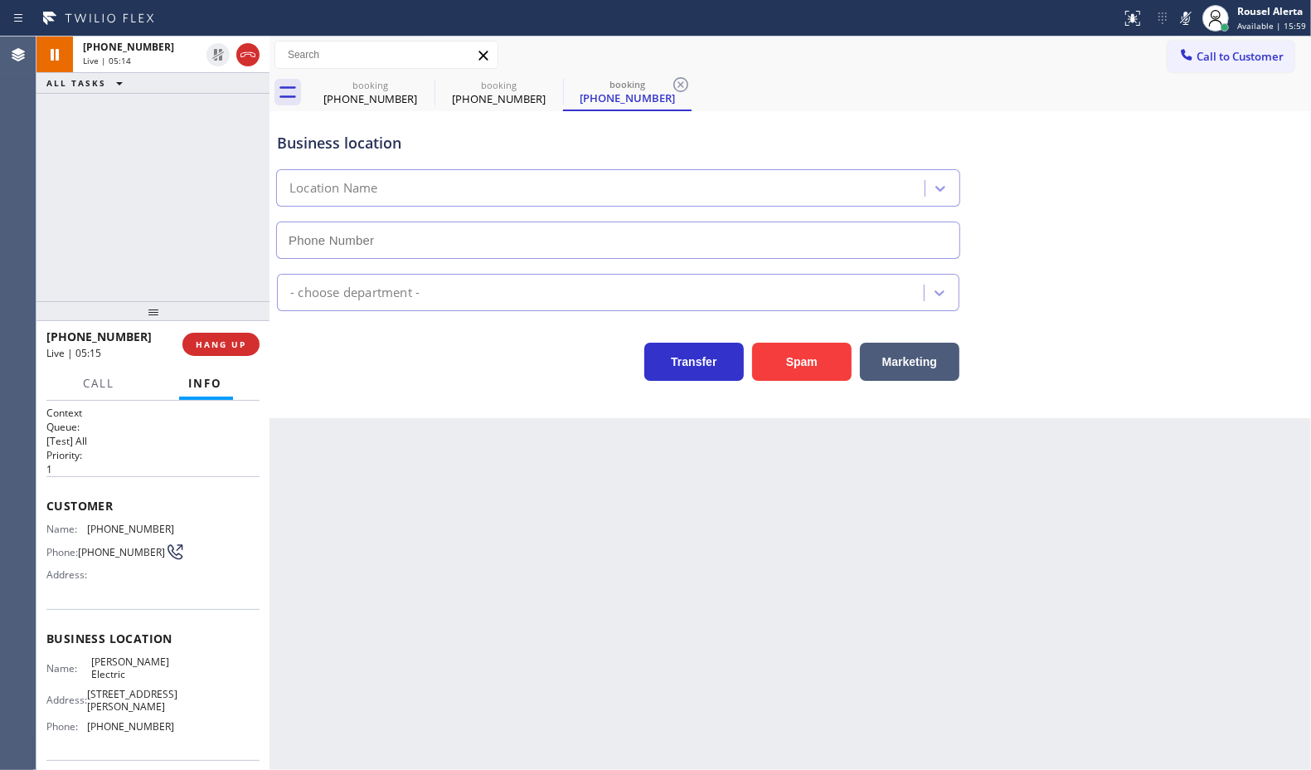
type input "[PHONE_NUMBER]"
click at [1185, 11] on icon at bounding box center [1186, 18] width 20 height 20
click at [84, 388] on span "Call" at bounding box center [100, 383] width 32 height 15
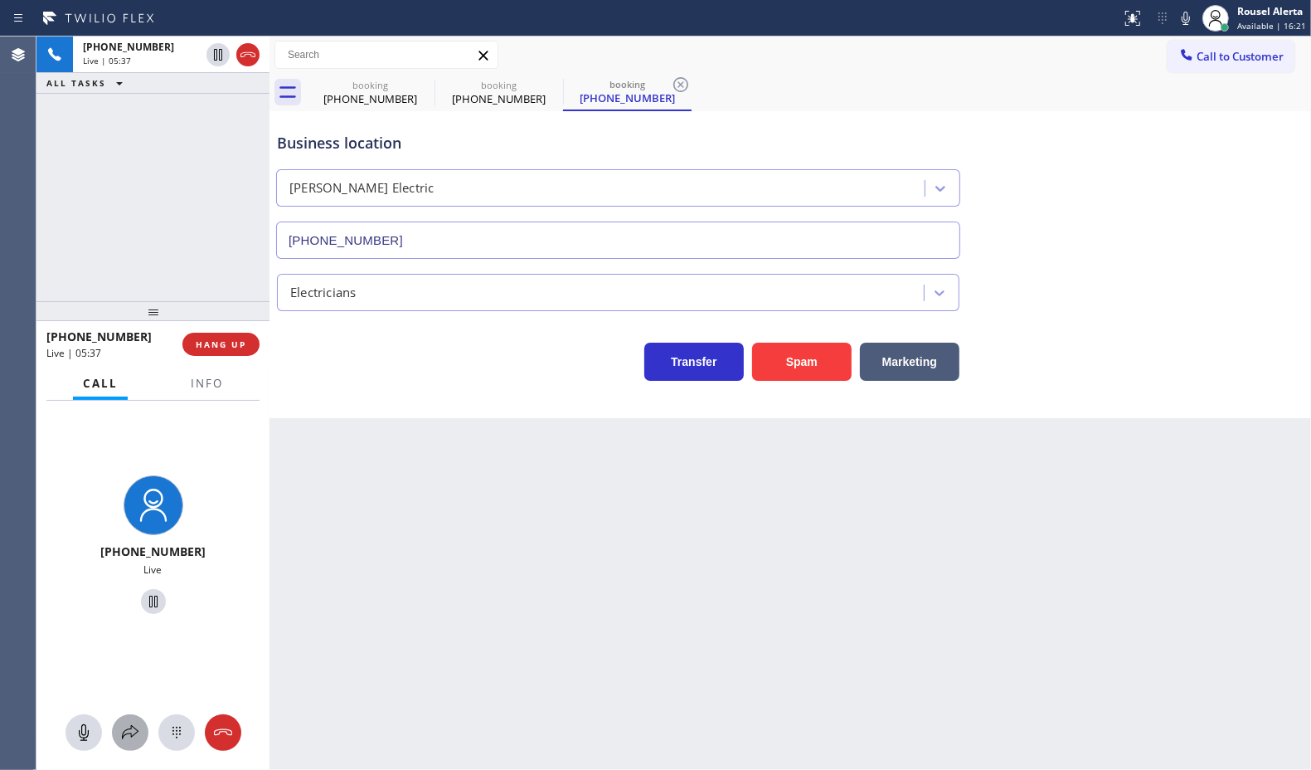
click at [127, 741] on icon at bounding box center [130, 733] width 20 height 20
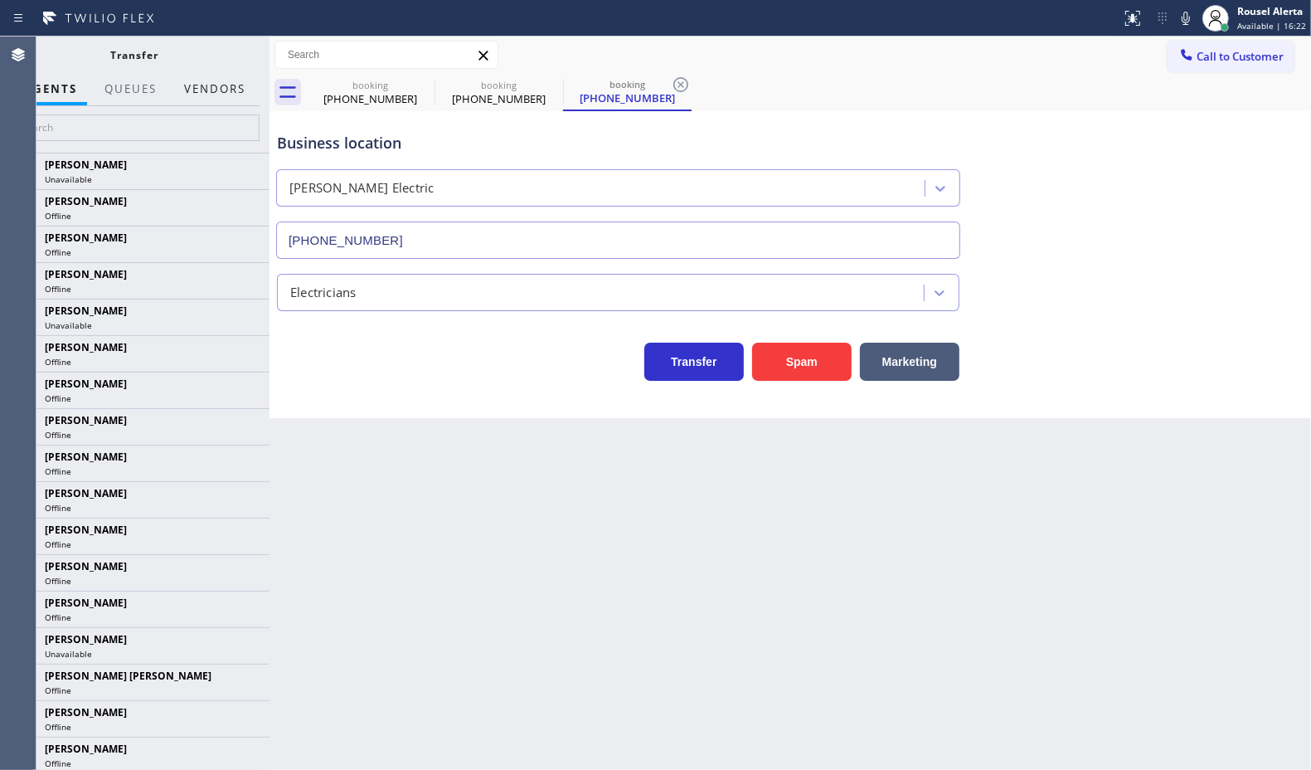
click at [200, 80] on button "Vendors" at bounding box center [214, 89] width 81 height 32
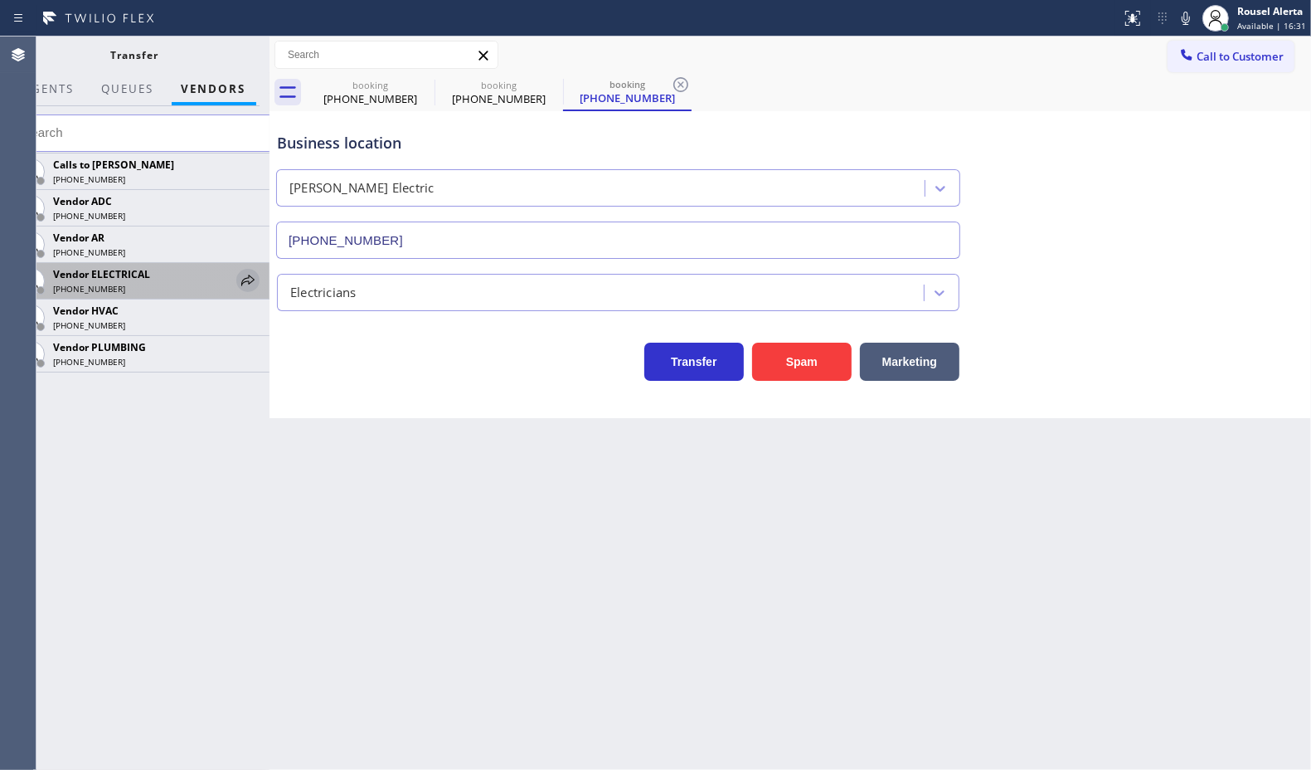
click at [238, 282] on icon at bounding box center [248, 280] width 20 height 20
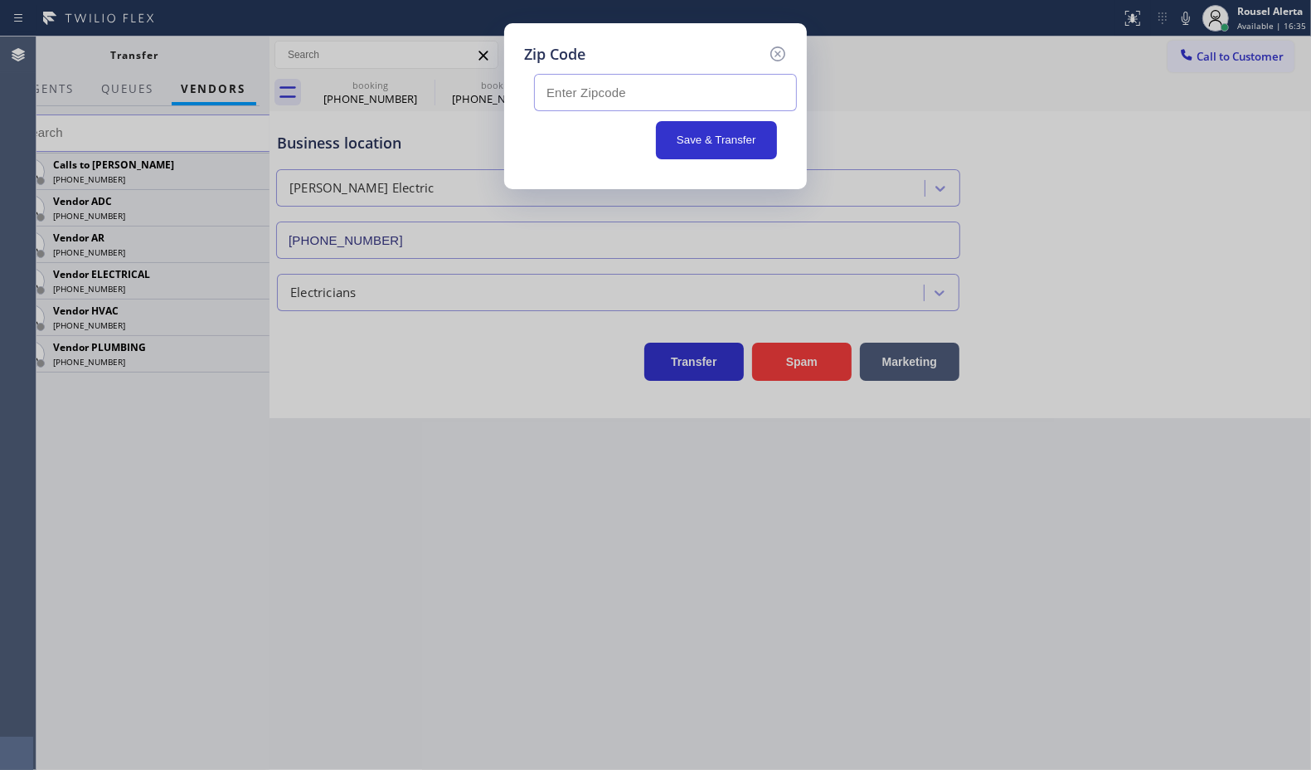
click at [615, 102] on input "text" at bounding box center [665, 92] width 263 height 37
paste input "77546"
type input "77546"
click at [708, 135] on button "Save & Transfer" at bounding box center [717, 140] width 122 height 38
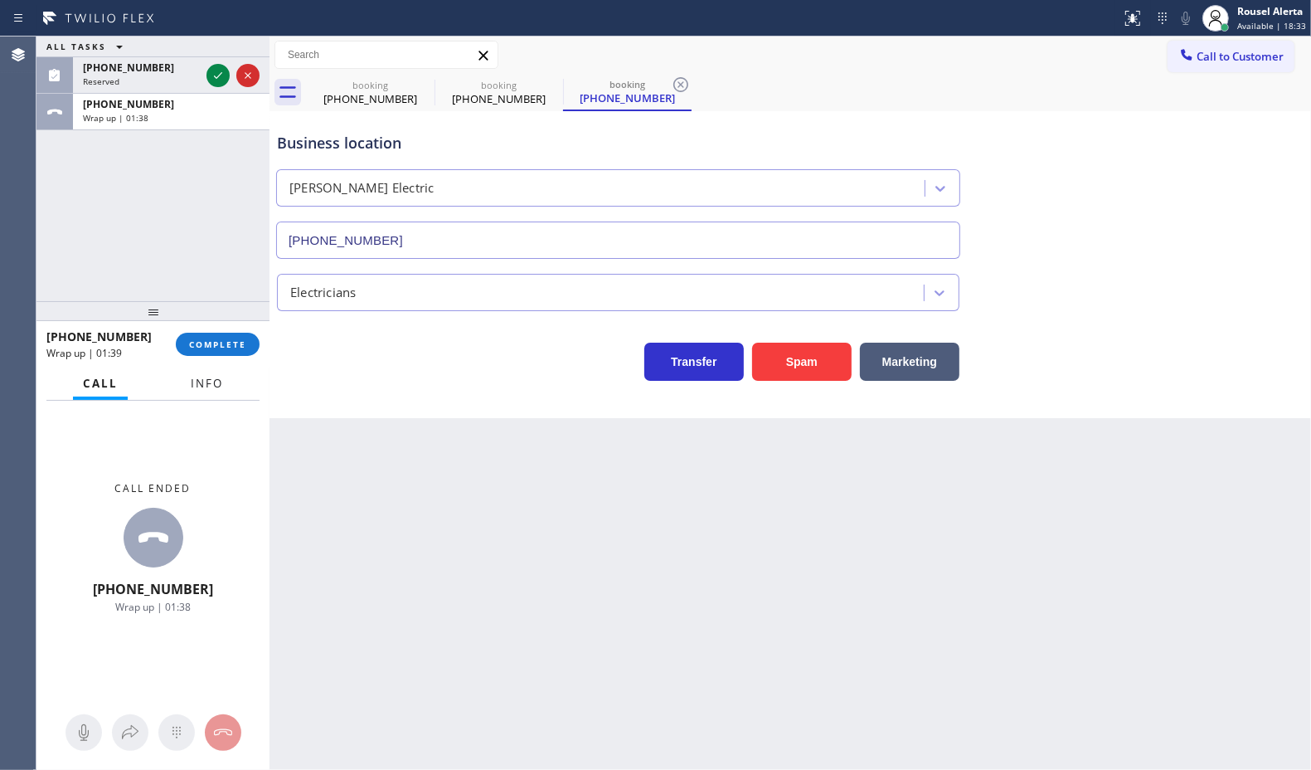
click at [212, 380] on span "Info" at bounding box center [207, 383] width 32 height 15
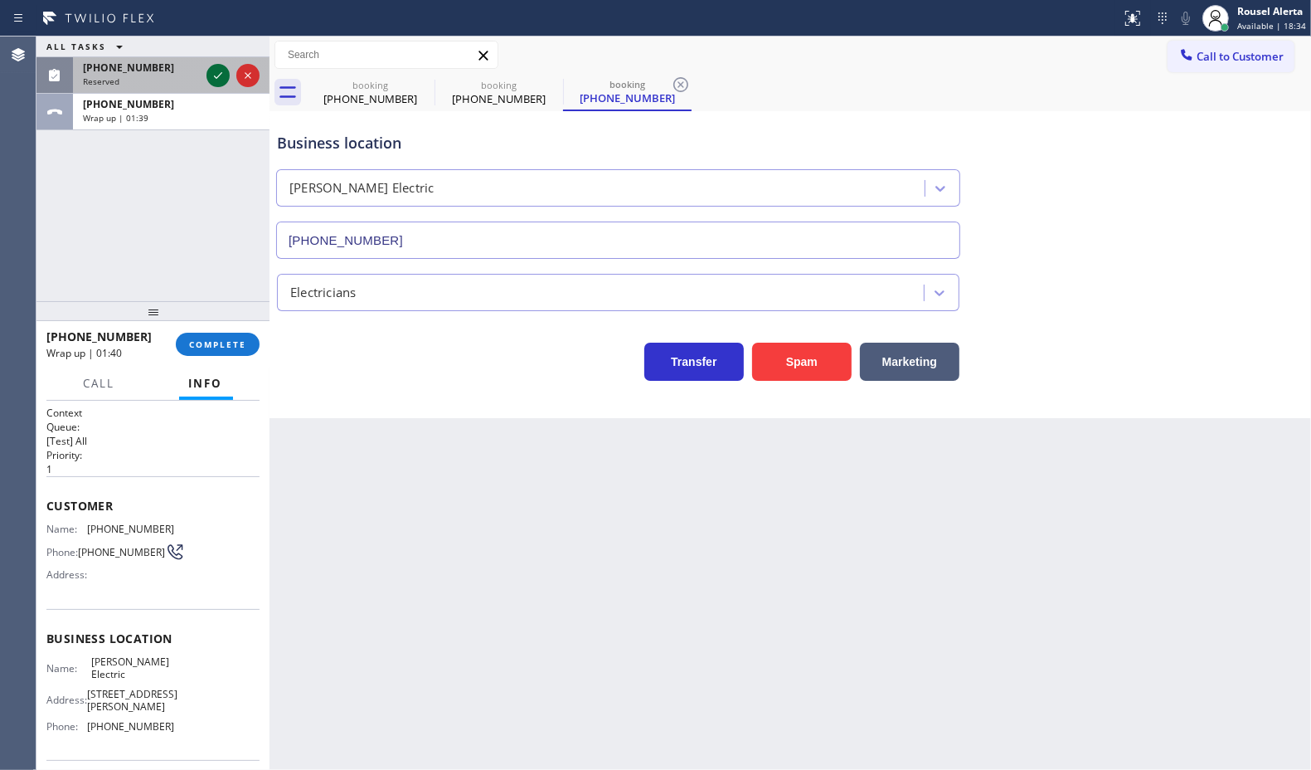
click at [216, 72] on icon at bounding box center [218, 76] width 20 height 20
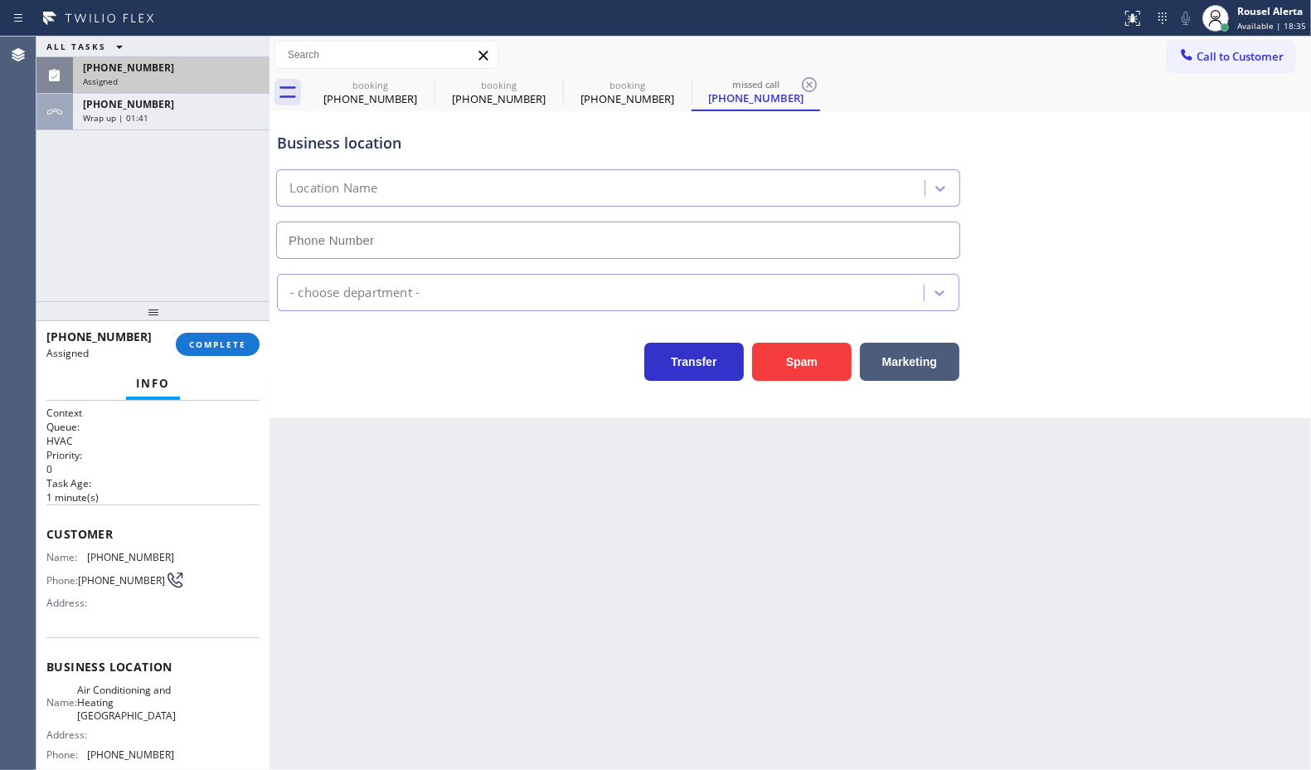
type input "[PHONE_NUMBER]"
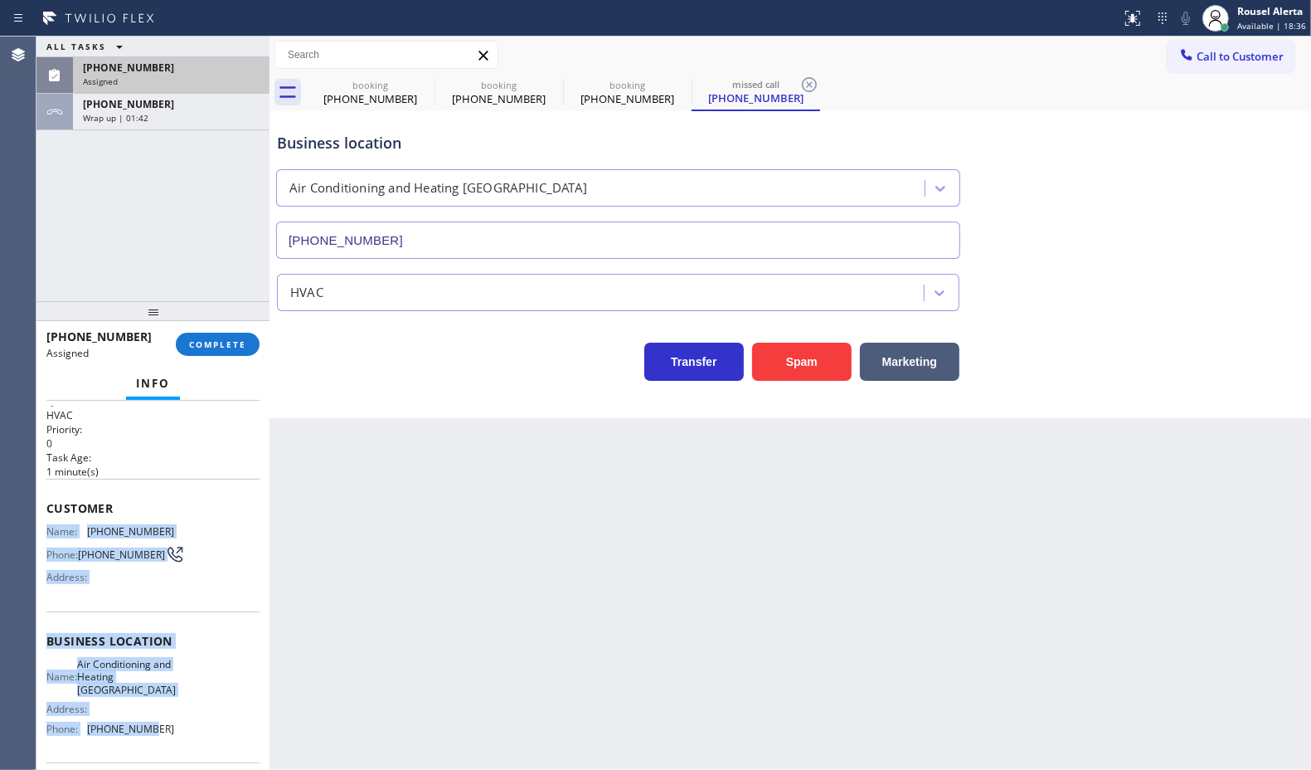
scroll to position [104, 0]
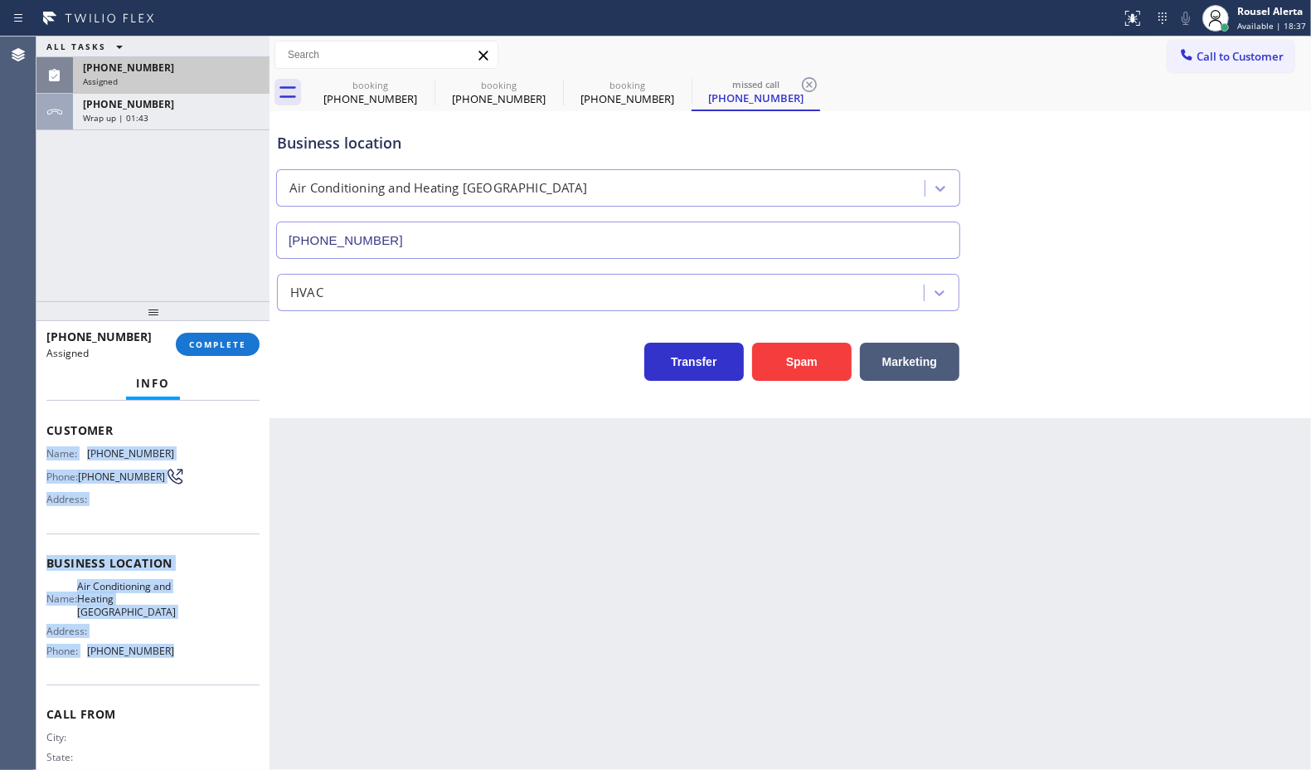
drag, startPoint x: 46, startPoint y: 553, endPoint x: 187, endPoint y: 664, distance: 179.6
click at [187, 664] on div "Context Queue: HVAC Priority: 0 Task Age: [DEMOGRAPHIC_DATA] minute(s) Customer…" at bounding box center [152, 556] width 213 height 508
drag, startPoint x: 193, startPoint y: 124, endPoint x: 197, endPoint y: 304, distance: 180.1
click at [193, 124] on div "[PHONE_NUMBER] Wrap up | 01:56" at bounding box center [168, 112] width 190 height 36
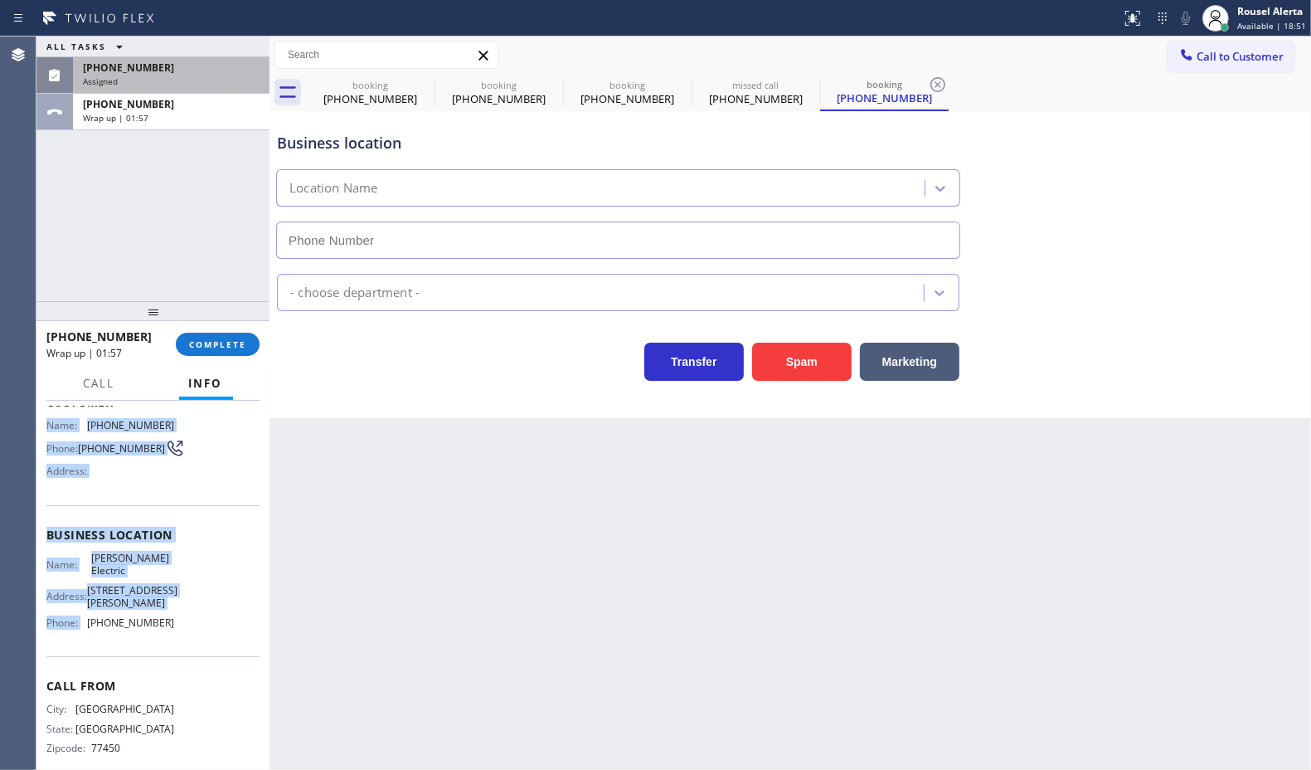
scroll to position [76, 0]
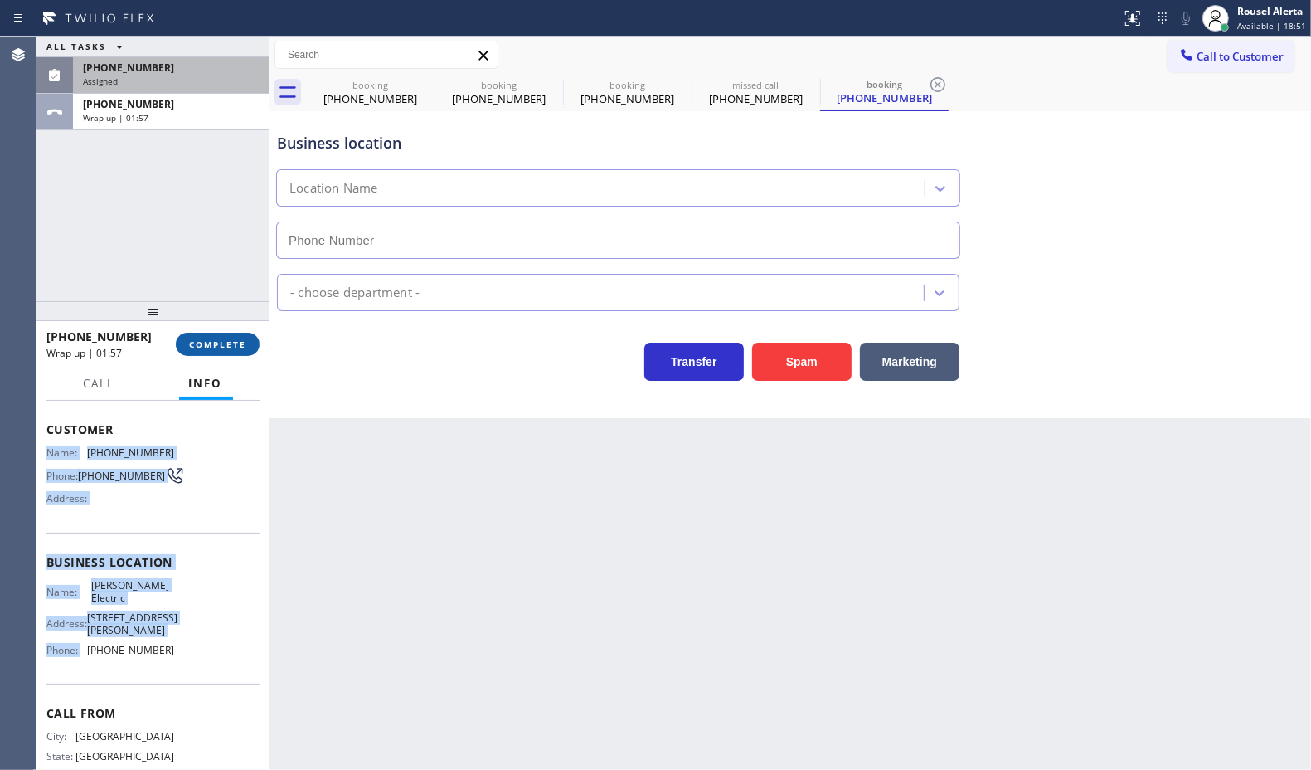
type input "[PHONE_NUMBER]"
click at [205, 347] on span "COMPLETE" at bounding box center [217, 344] width 57 height 12
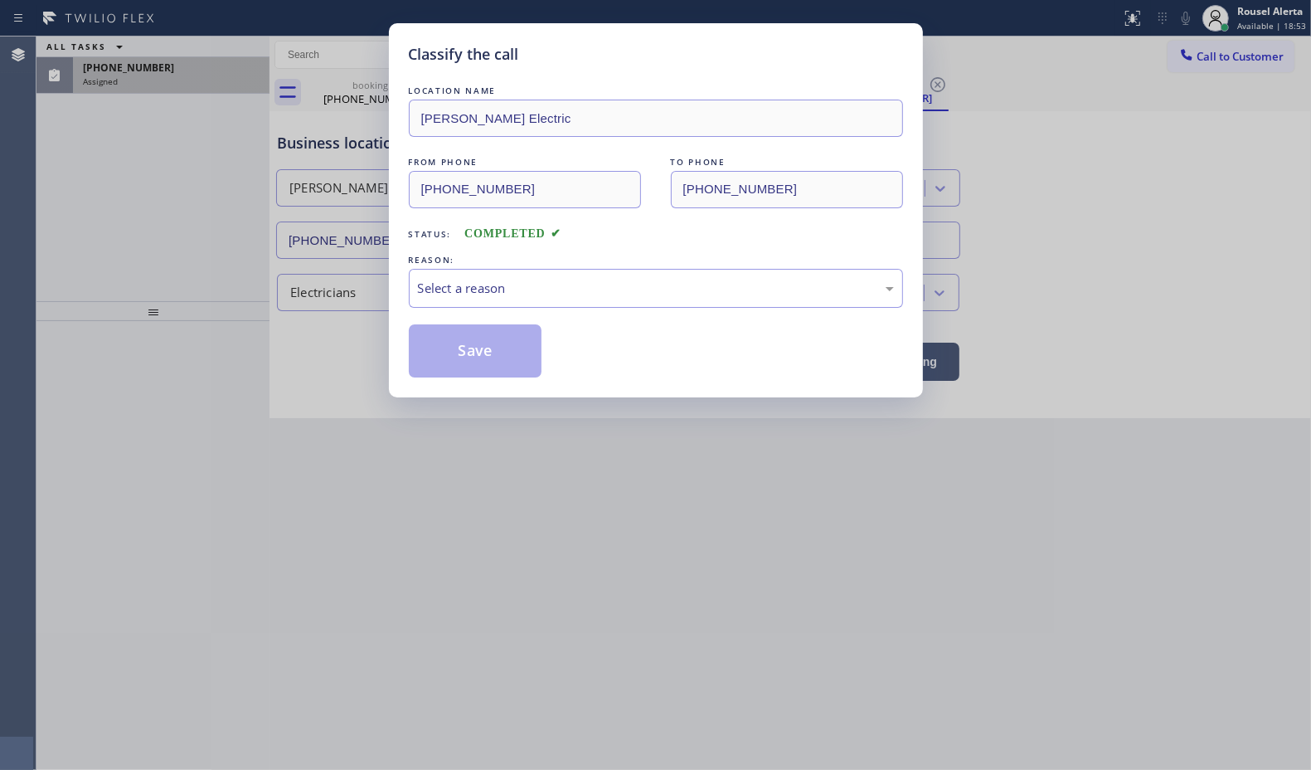
click at [533, 297] on div "Select a reason" at bounding box center [656, 288] width 476 height 19
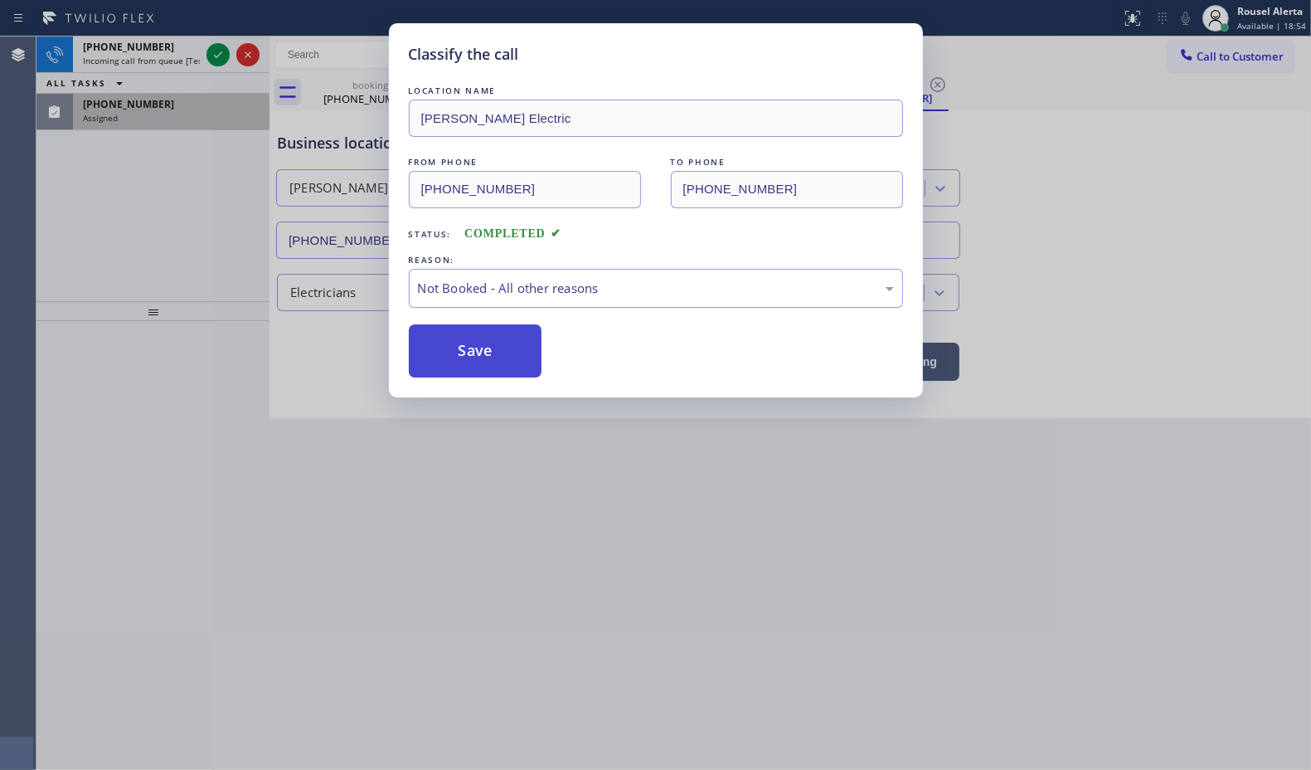
click at [487, 345] on button "Save" at bounding box center [476, 350] width 134 height 53
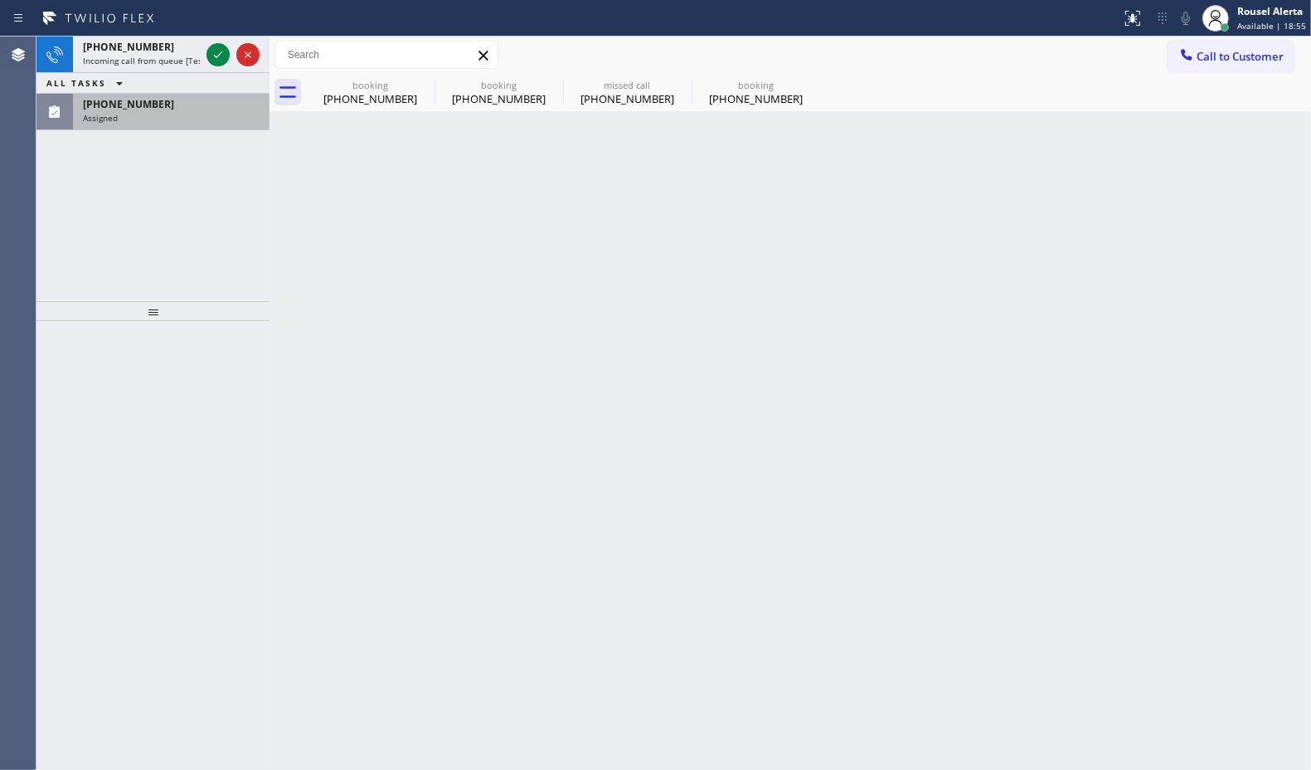
click at [204, 109] on div "[PHONE_NUMBER]" at bounding box center [171, 104] width 177 height 14
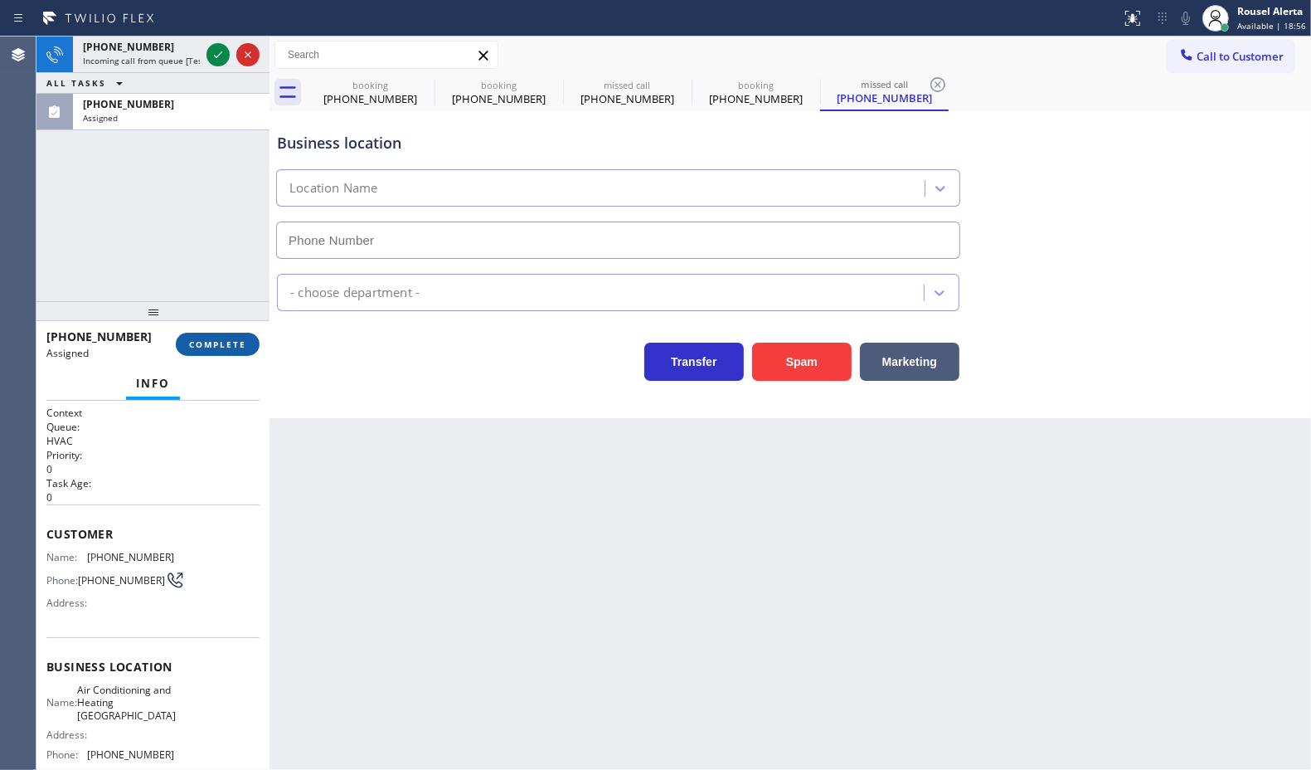
click at [199, 338] on span "COMPLETE" at bounding box center [217, 344] width 57 height 12
type input "[PHONE_NUMBER]"
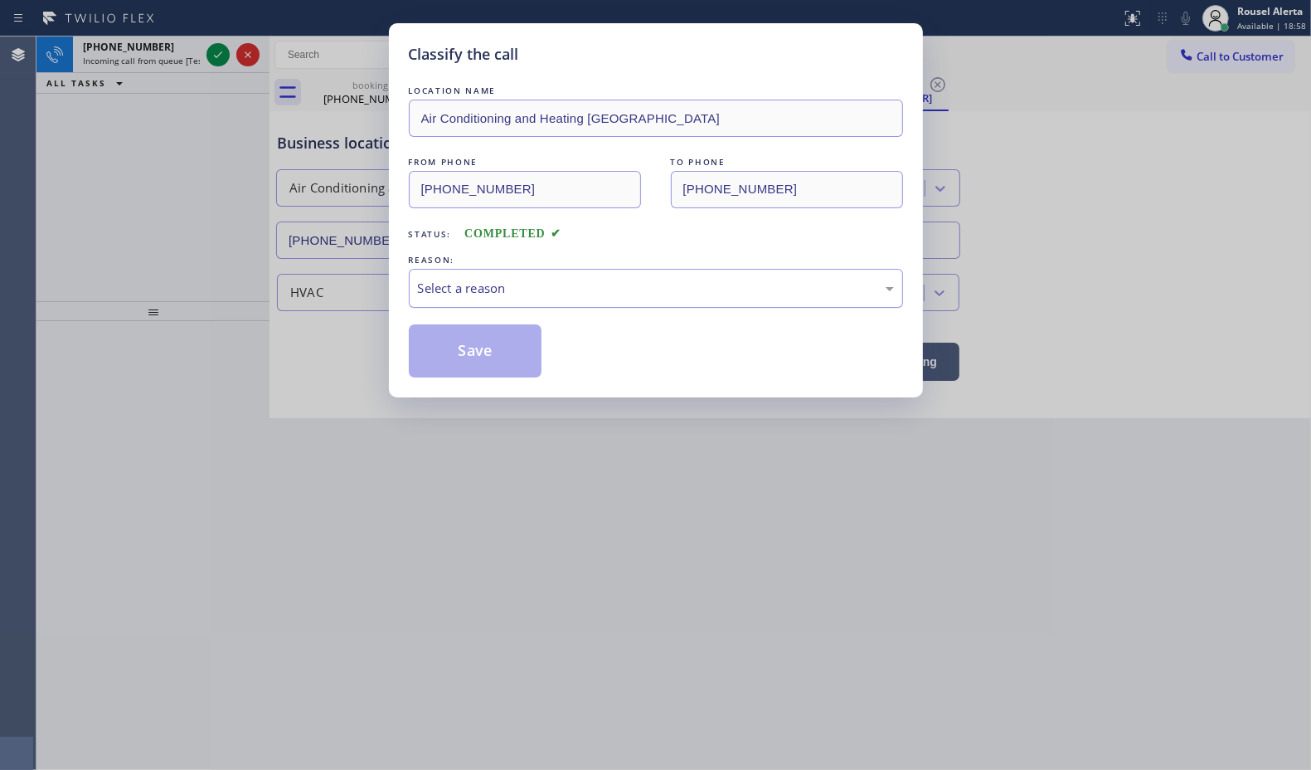
click at [454, 293] on div "Select a reason" at bounding box center [656, 288] width 476 height 19
click at [487, 366] on button "Save" at bounding box center [476, 350] width 134 height 53
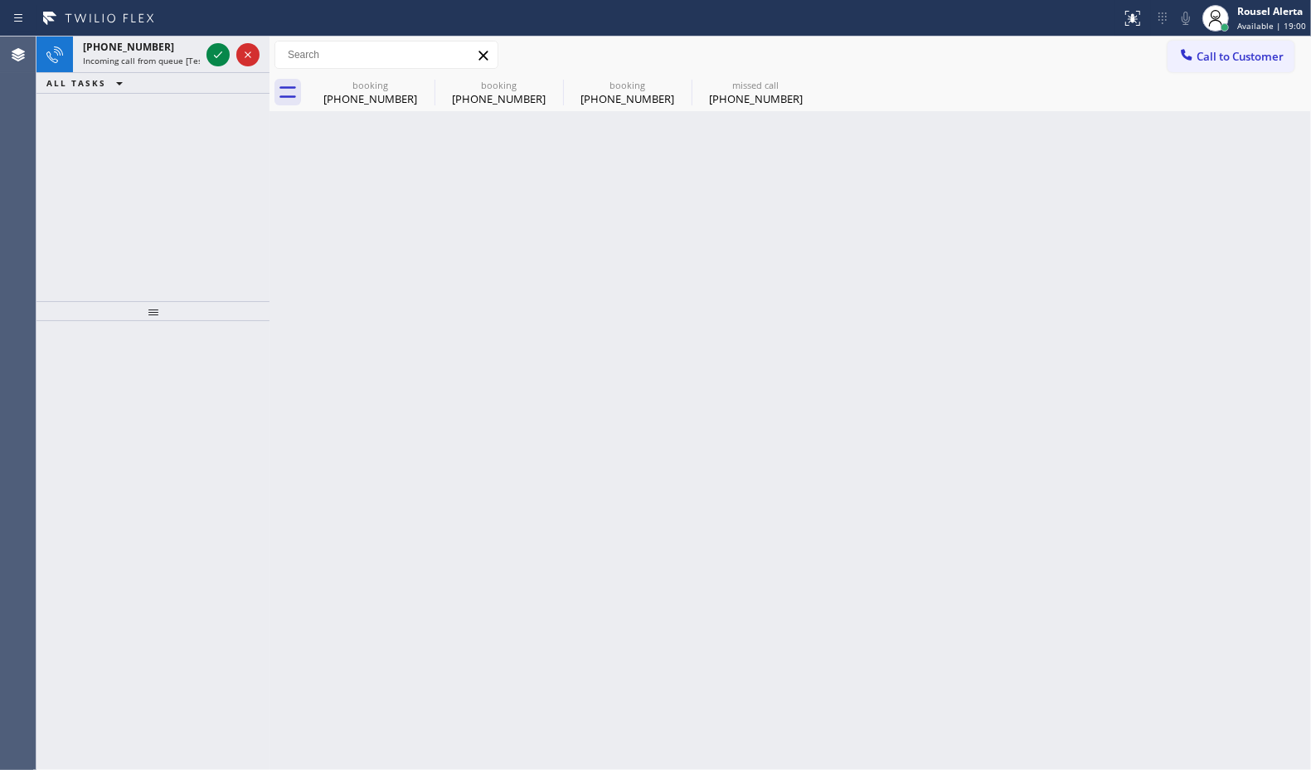
click at [212, 60] on icon at bounding box center [218, 55] width 20 height 20
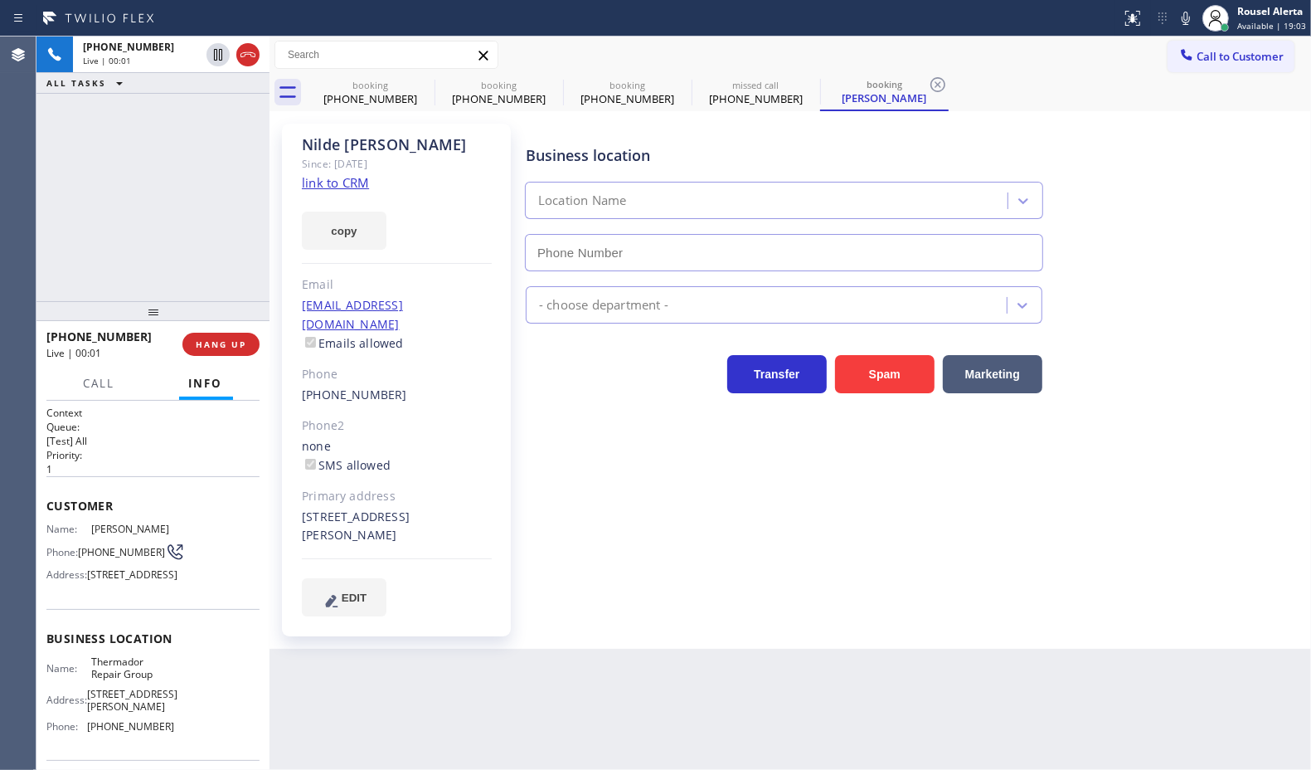
type input "[PHONE_NUMBER]"
click at [328, 172] on div "Since: [DATE]" at bounding box center [397, 163] width 190 height 19
click at [330, 177] on link "link to CRM" at bounding box center [335, 182] width 67 height 17
click at [487, 684] on div "Back to Dashboard Change Sender ID Customers Technicians Select a contact Outbo…" at bounding box center [791, 402] width 1042 height 733
click at [595, 664] on div "Back to Dashboard Change Sender ID Customers Technicians Select a contact Outbo…" at bounding box center [791, 402] width 1042 height 733
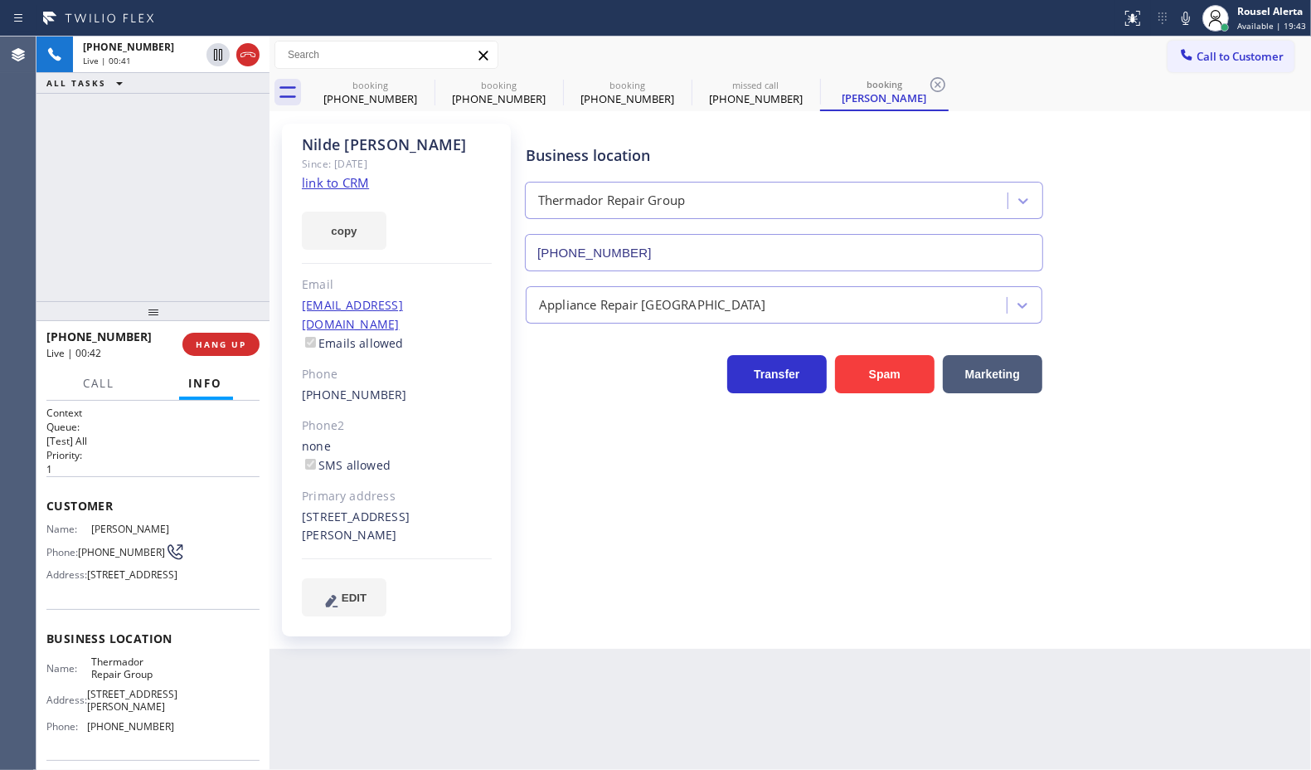
click at [150, 185] on div "[PHONE_NUMBER] Live | 00:41 ALL TASKS ALL TASKS ACTIVE TASKS TASKS IN WRAP UP" at bounding box center [152, 168] width 233 height 265
click at [213, 59] on icon at bounding box center [218, 55] width 20 height 20
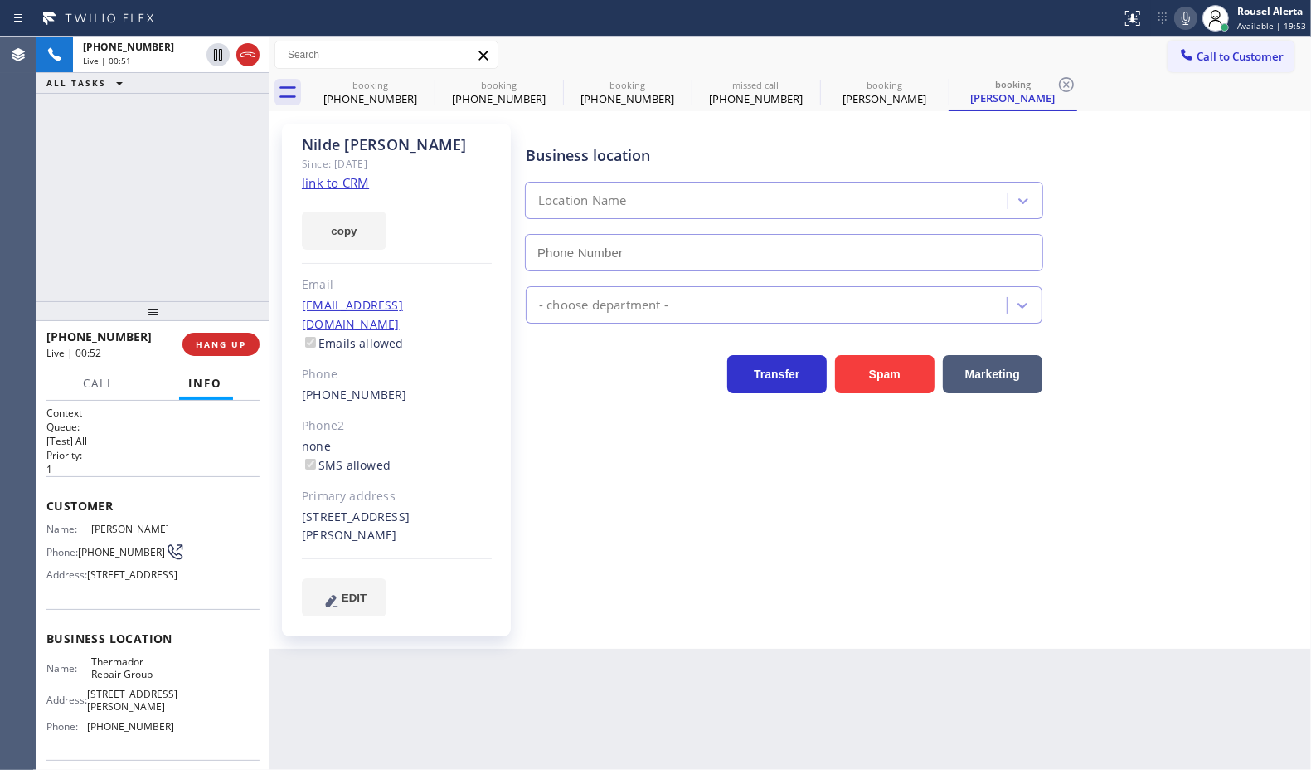
type input "[PHONE_NUMBER]"
click at [1185, 12] on icon at bounding box center [1186, 18] width 20 height 20
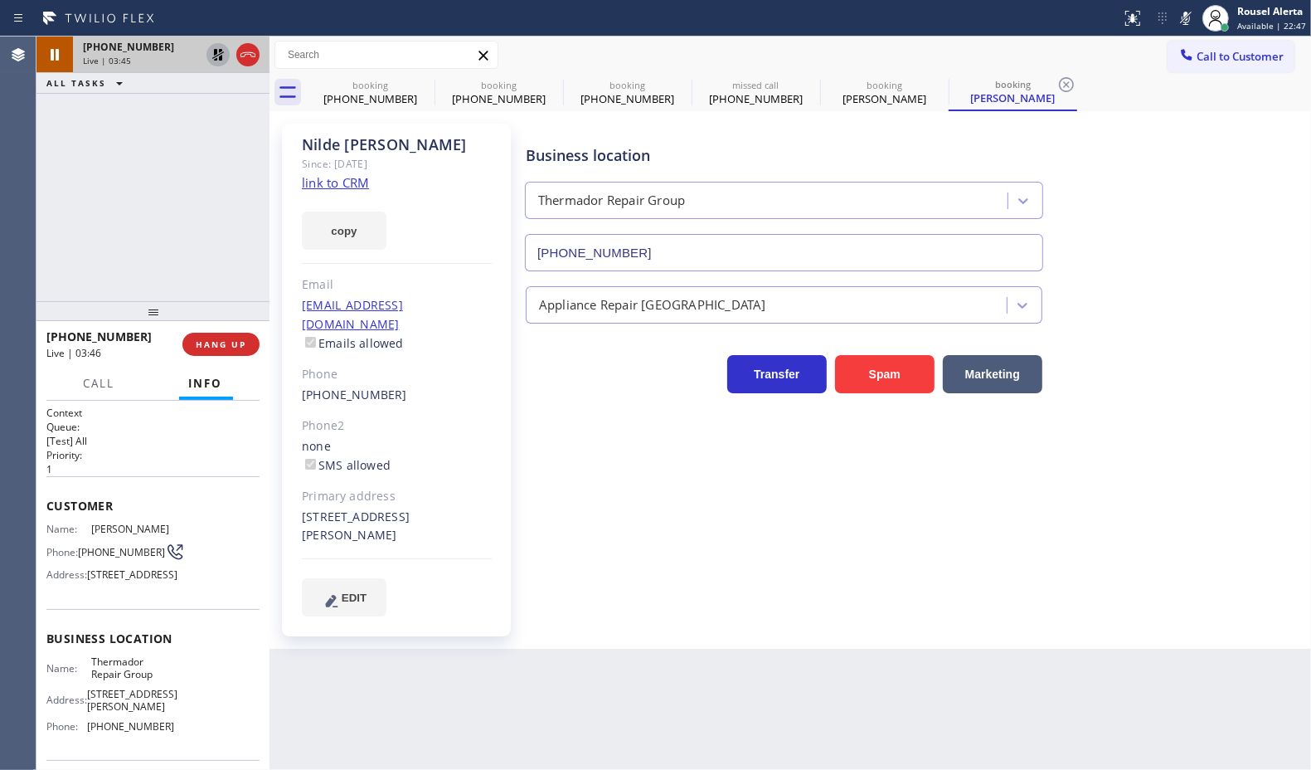
click at [217, 60] on icon at bounding box center [218, 55] width 12 height 12
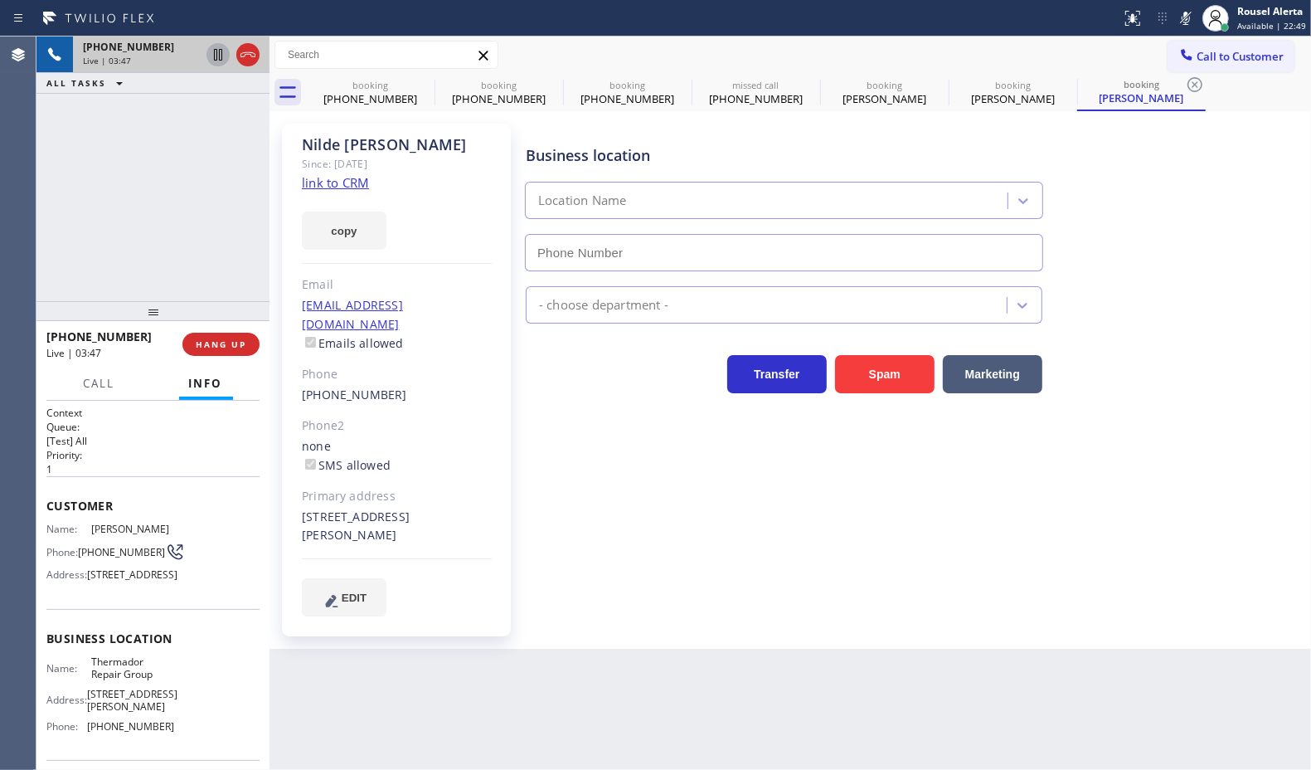
type input "[PHONE_NUMBER]"
click at [1185, 22] on icon at bounding box center [1186, 18] width 20 height 20
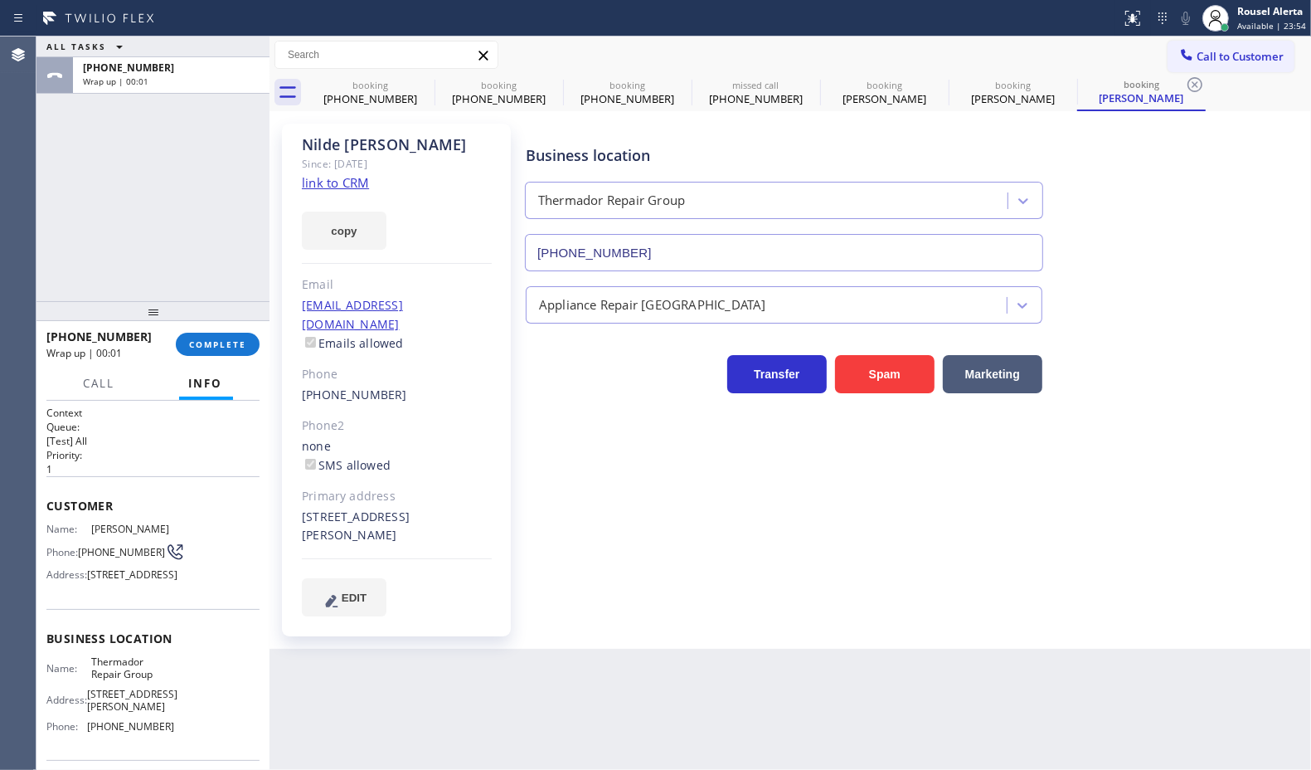
click at [235, 220] on div "ALL TASKS ALL TASKS ACTIVE TASKS TASKS IN WRAP UP [PHONE_NUMBER] Wrap up | 00:01" at bounding box center [152, 168] width 233 height 265
click at [201, 344] on span "COMPLETE" at bounding box center [217, 344] width 57 height 12
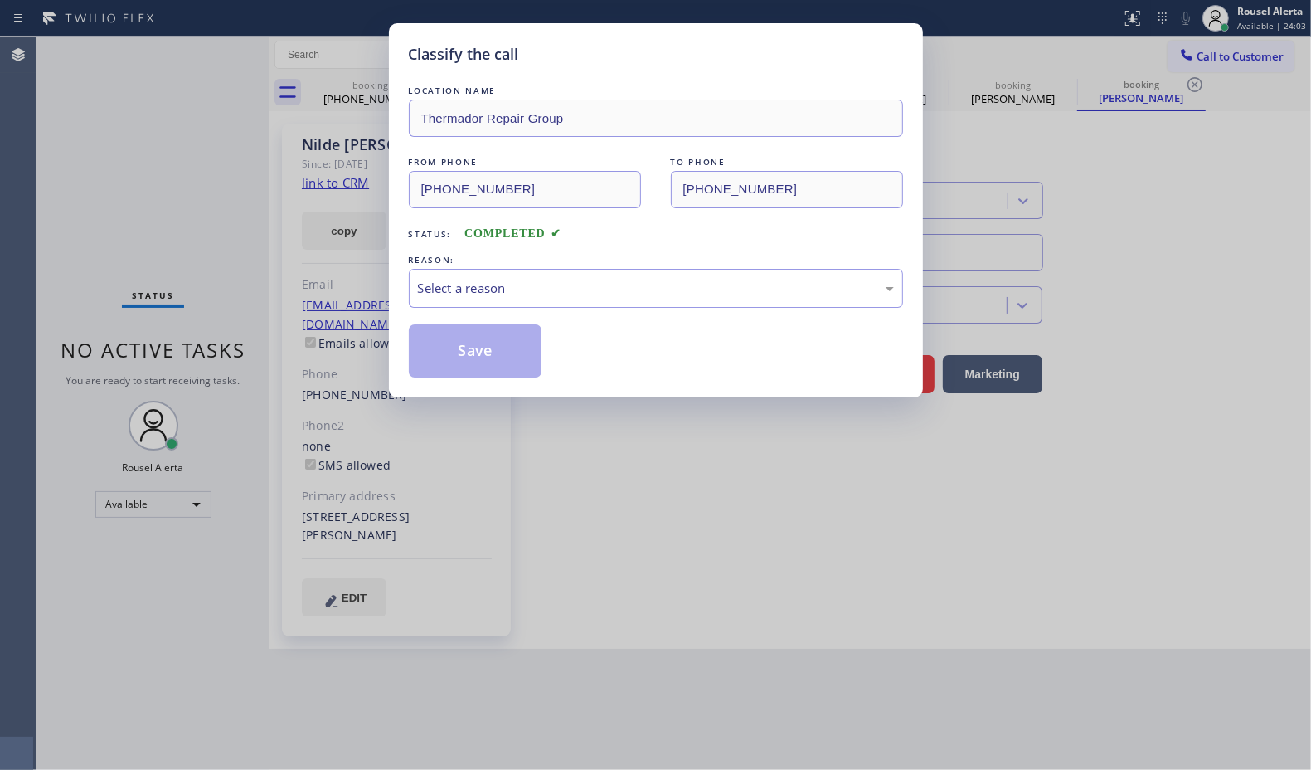
click at [474, 285] on div "Select a reason" at bounding box center [656, 288] width 476 height 19
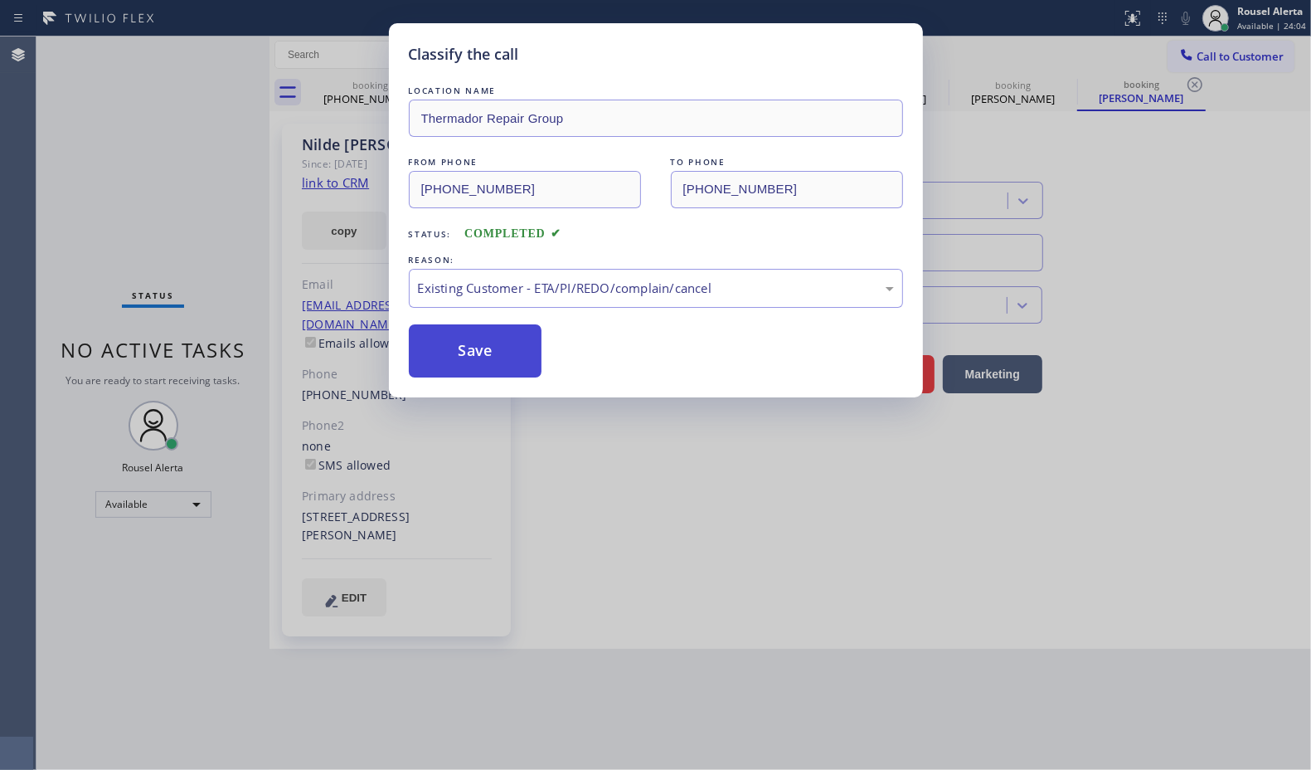
click at [489, 362] on button "Save" at bounding box center [476, 350] width 134 height 53
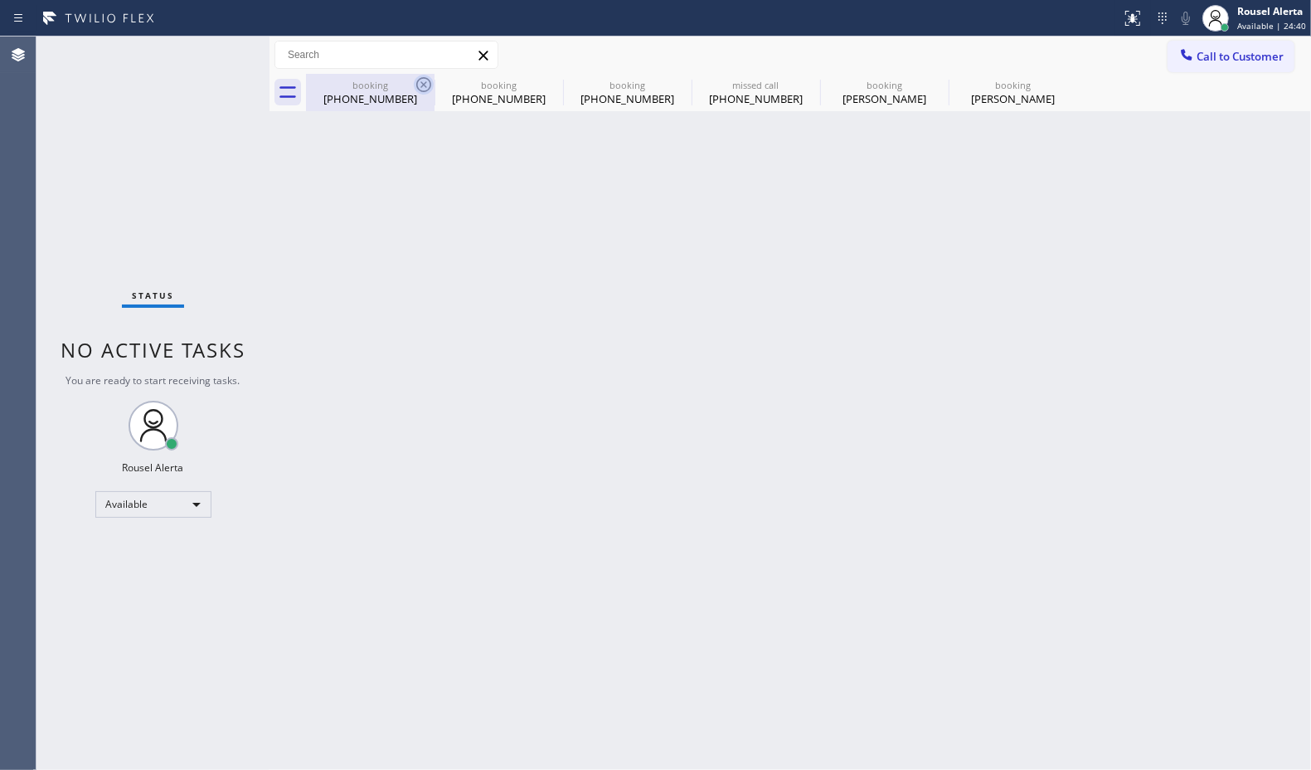
click at [415, 77] on icon at bounding box center [424, 85] width 20 height 20
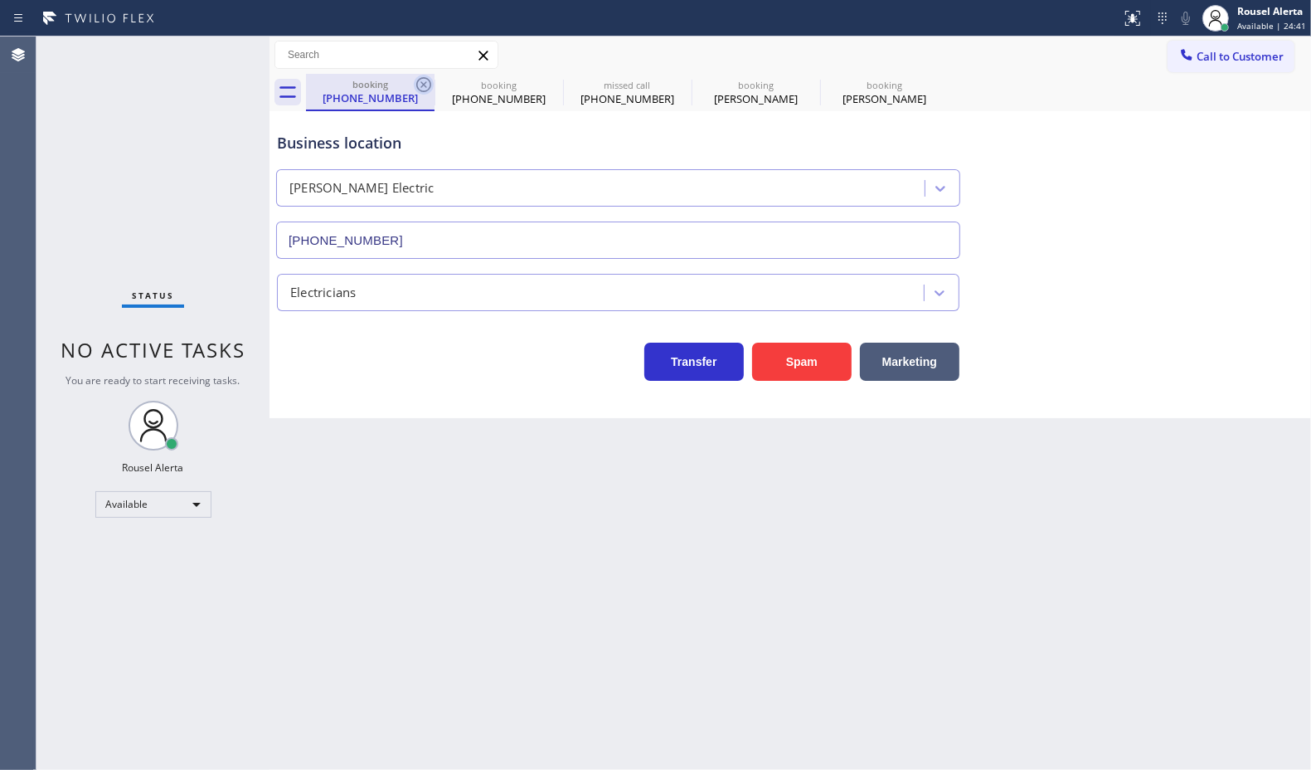
click at [421, 80] on icon at bounding box center [424, 85] width 20 height 20
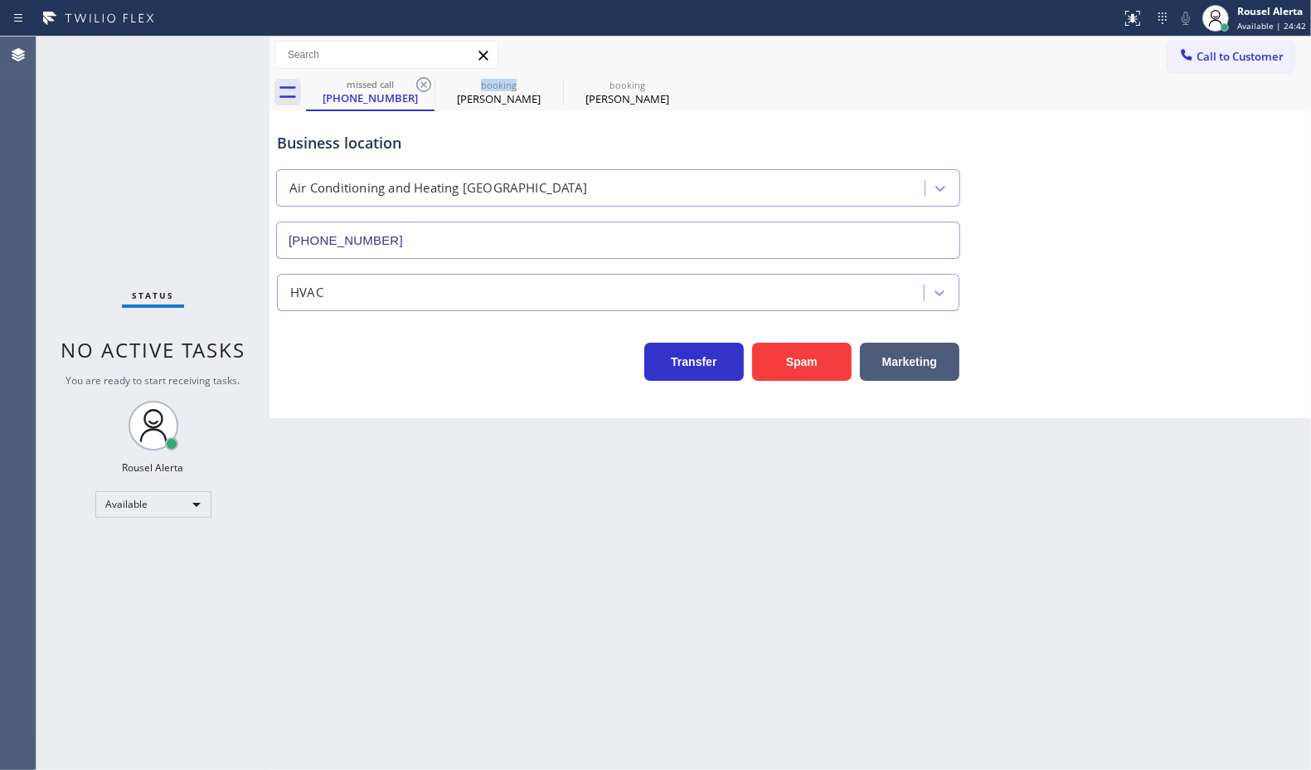
click at [421, 80] on icon at bounding box center [424, 85] width 20 height 20
type input "[PHONE_NUMBER]"
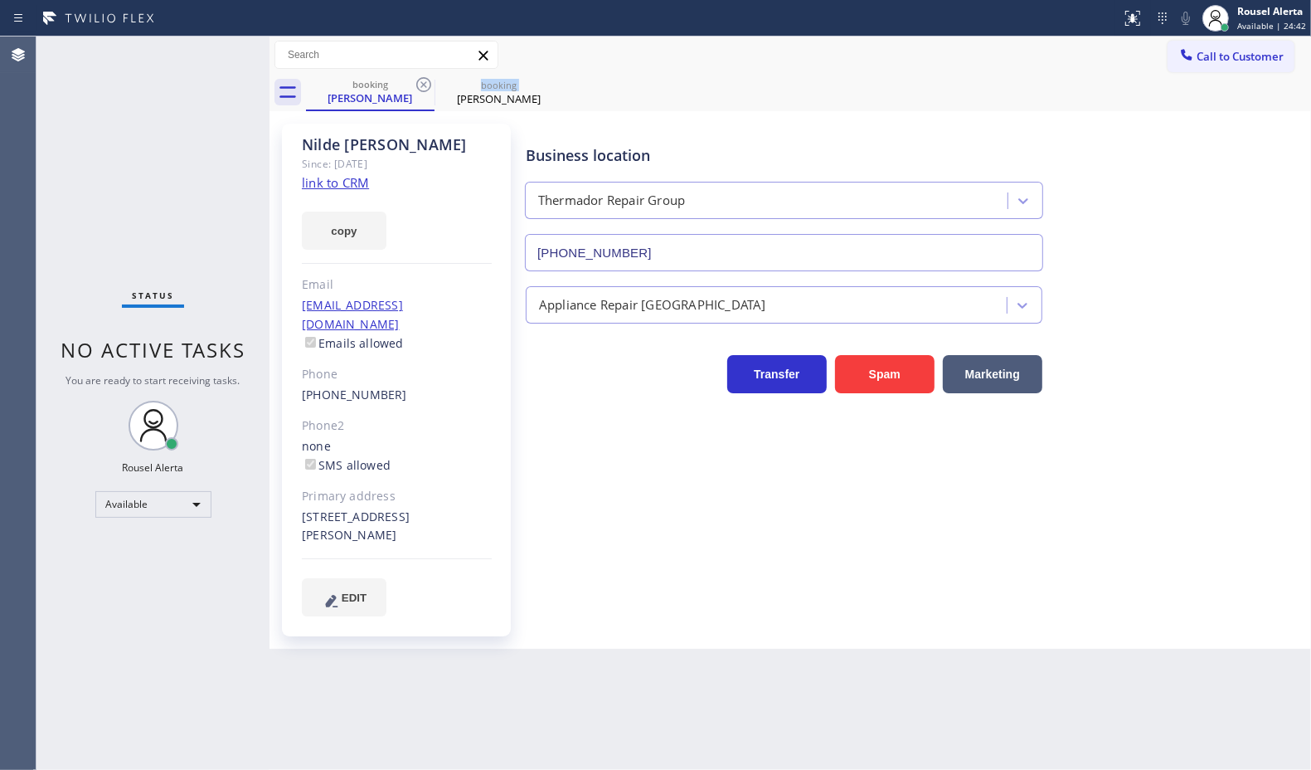
click at [421, 80] on icon at bounding box center [424, 85] width 20 height 20
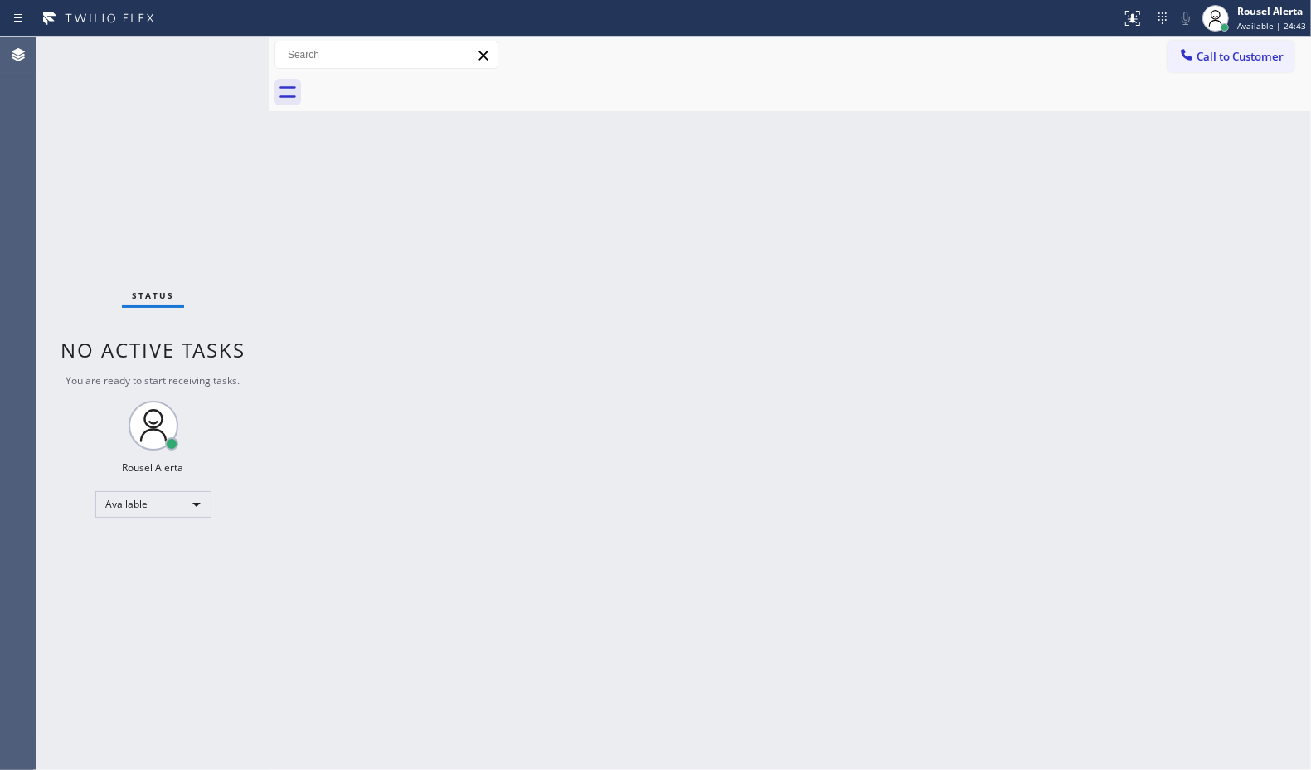
click at [432, 264] on div "Back to Dashboard Change Sender ID Customers Technicians Select a contact Outbo…" at bounding box center [791, 402] width 1042 height 733
click at [206, 116] on div "Status No active tasks You are ready to start receiving tasks. Rousel Alerta Av…" at bounding box center [152, 402] width 233 height 733
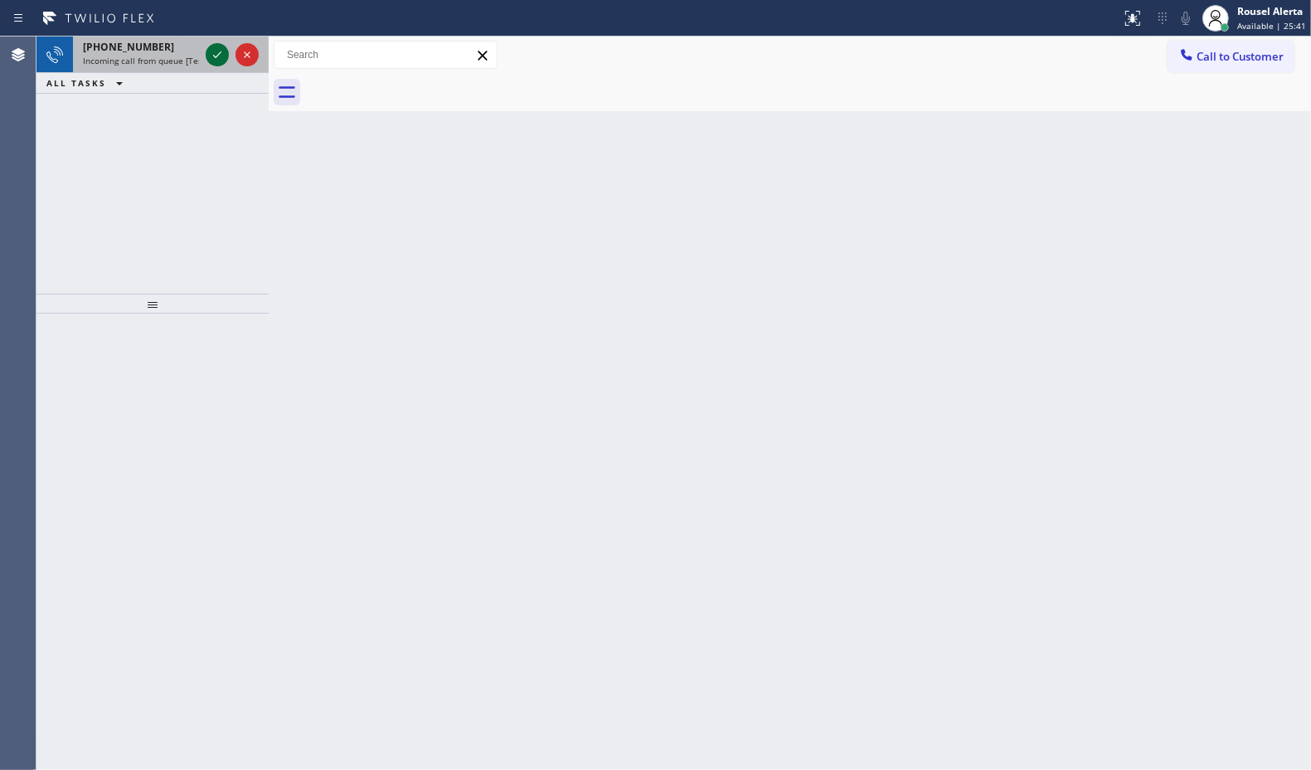
click at [221, 50] on icon at bounding box center [217, 55] width 20 height 20
click at [209, 47] on icon at bounding box center [217, 55] width 20 height 20
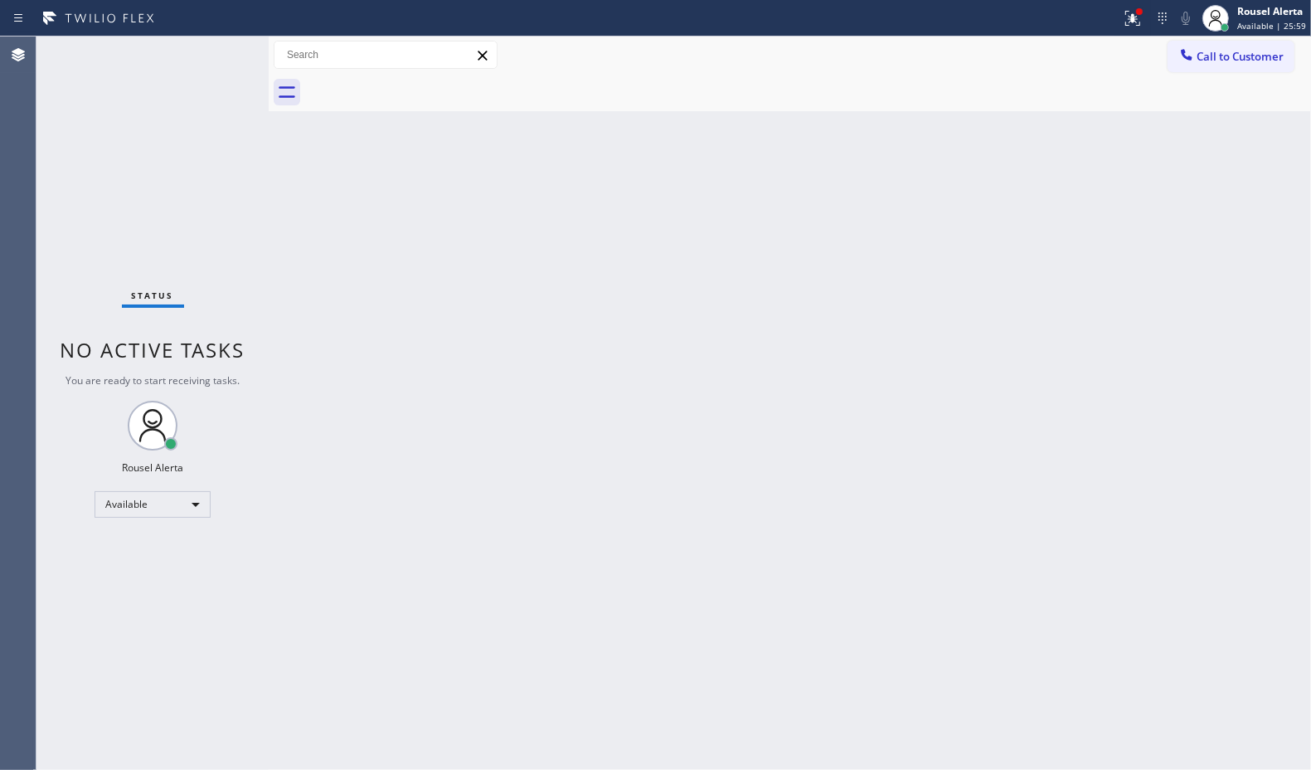
click at [224, 358] on span "No active tasks" at bounding box center [153, 349] width 185 height 27
click at [1137, 11] on div at bounding box center [1140, 12] width 10 height 10
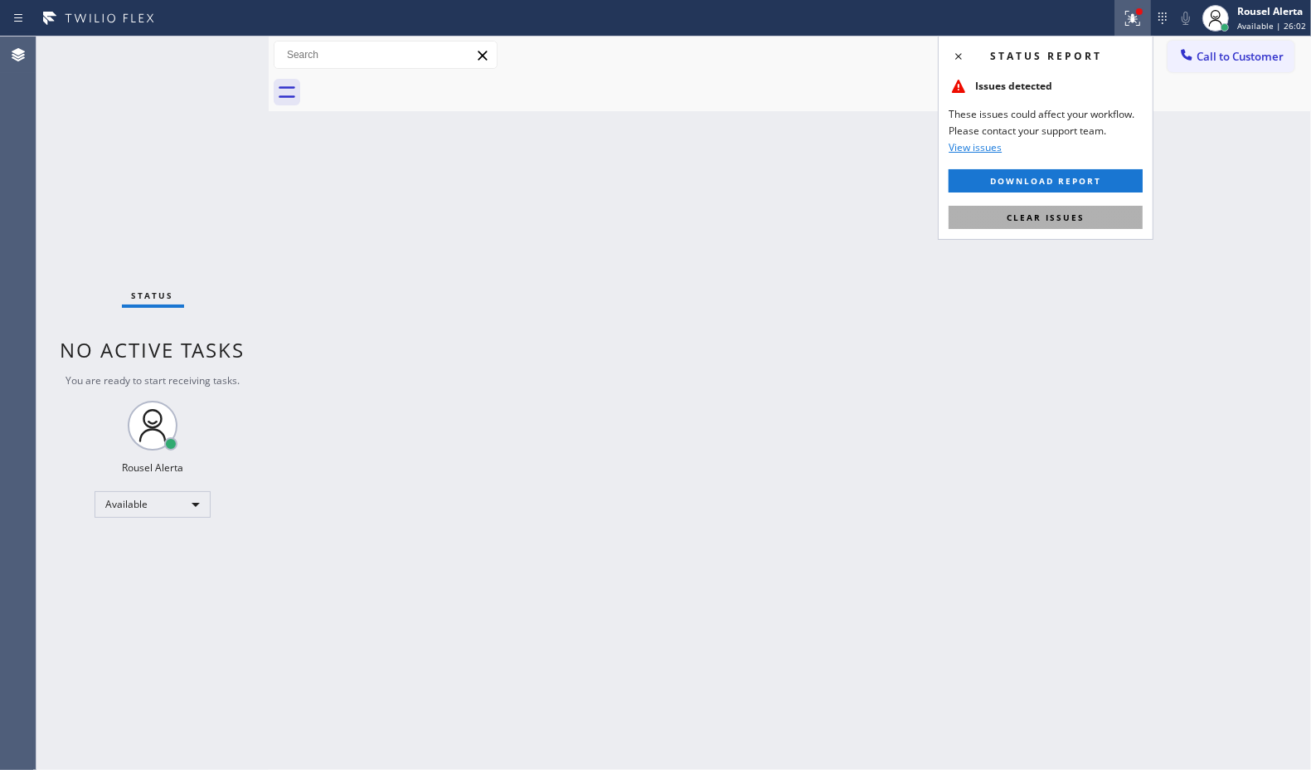
click at [1063, 209] on button "Clear issues" at bounding box center [1046, 217] width 194 height 23
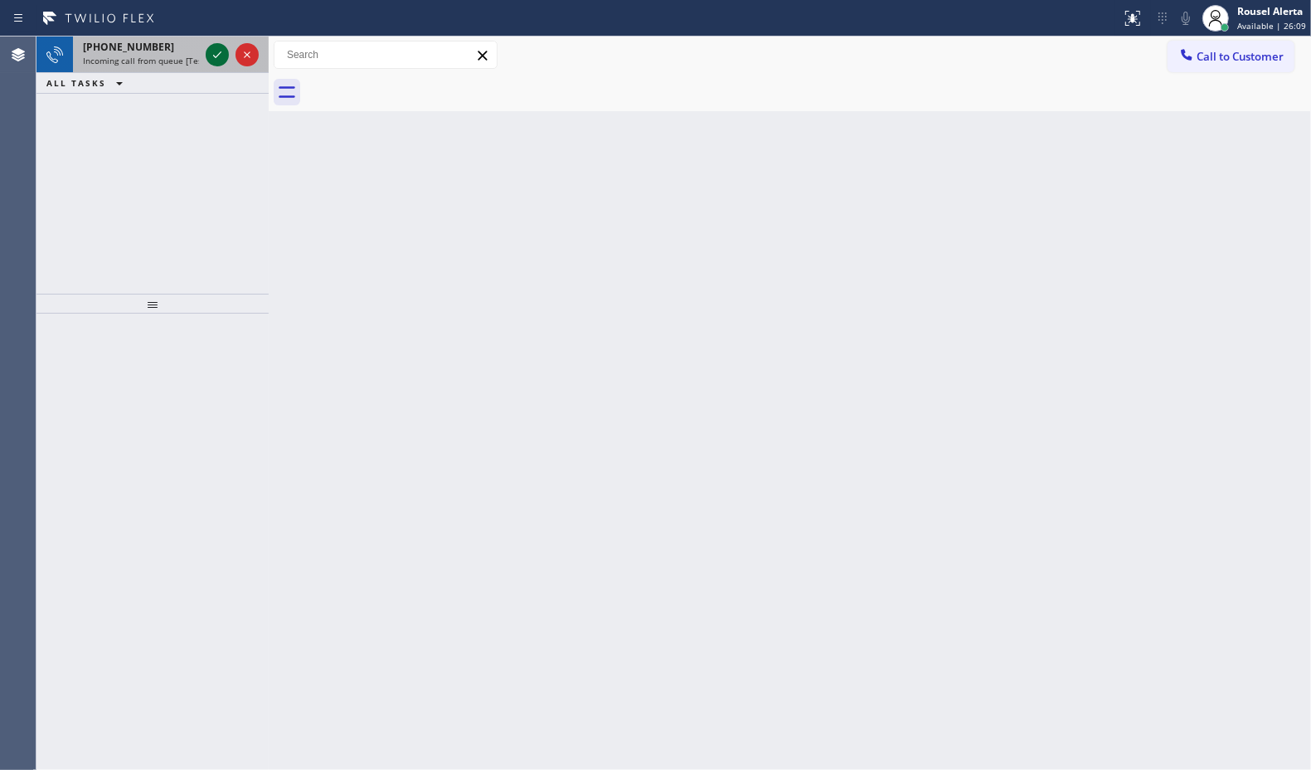
click at [212, 52] on icon at bounding box center [217, 55] width 20 height 20
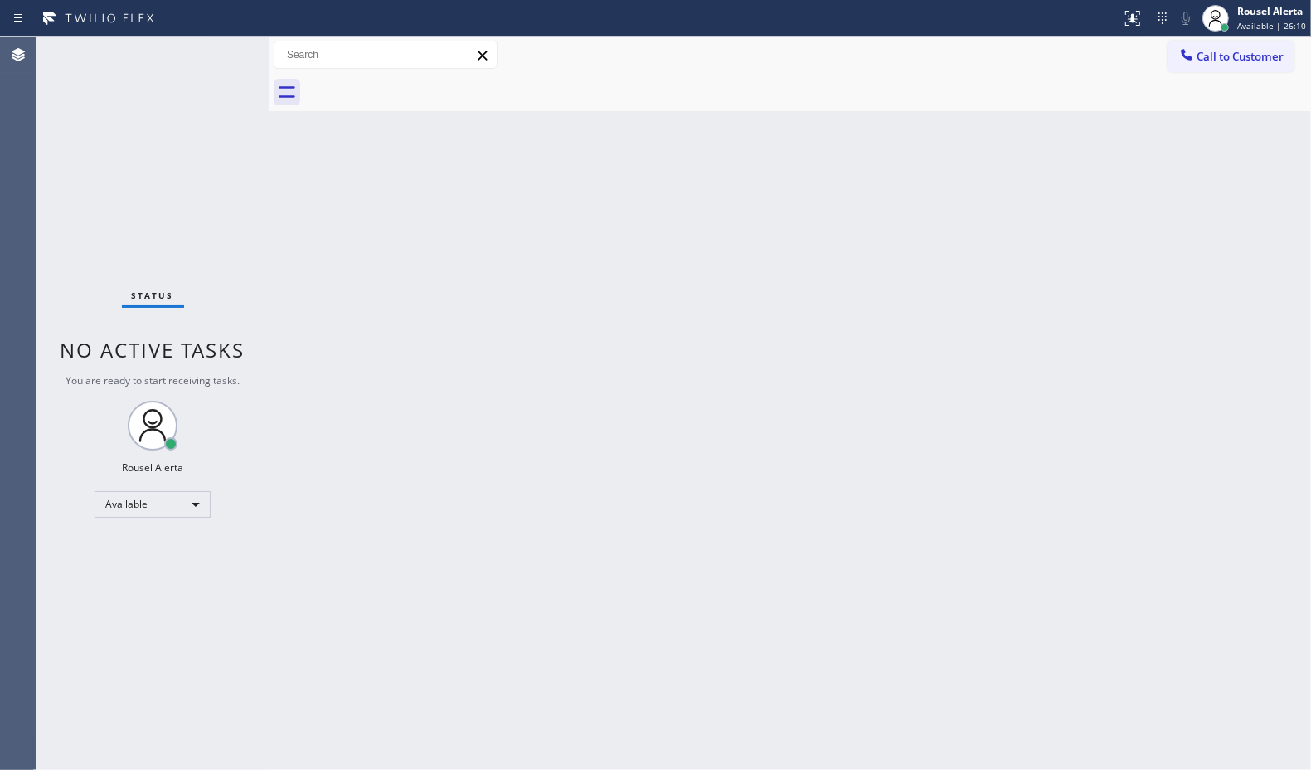
drag, startPoint x: 421, startPoint y: 365, endPoint x: 448, endPoint y: 433, distance: 73.3
click at [427, 376] on div "Back to Dashboard Change Sender ID Customers Technicians Select a contact Outbo…" at bounding box center [790, 402] width 1043 height 733
click at [200, 109] on div "Status No active tasks You are ready to start receiving tasks. Rousel Alerta Av…" at bounding box center [152, 402] width 232 height 733
click at [286, 295] on div "Back to Dashboard Change Sender ID Customers Technicians Select a contact Outbo…" at bounding box center [790, 402] width 1043 height 733
click at [174, 71] on div "Status No active tasks You are ready to start receiving tasks. Rousel Alerta Av…" at bounding box center [152, 402] width 232 height 733
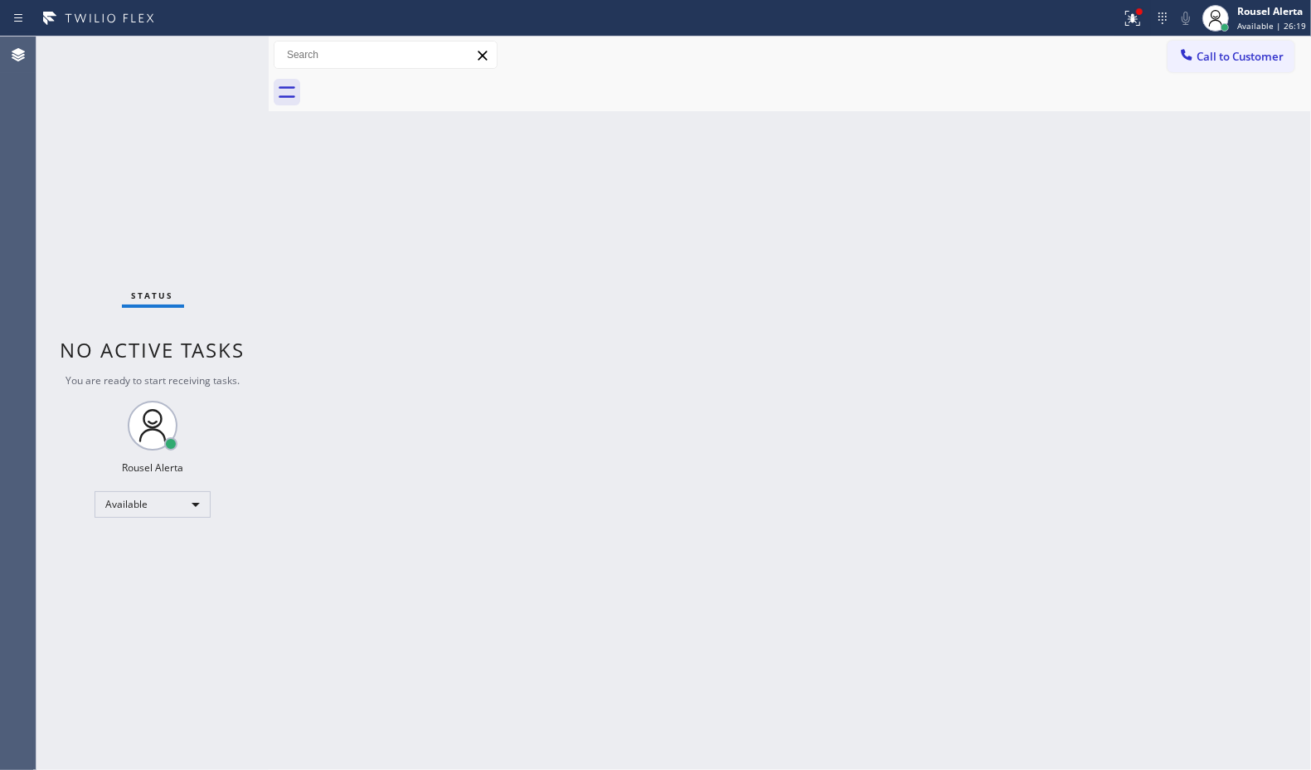
click at [203, 42] on div "Status No active tasks You are ready to start receiving tasks. Rousel Alerta Av…" at bounding box center [152, 402] width 232 height 733
click at [203, 51] on div "Status No active tasks You are ready to start receiving tasks. Rousel Alerta Av…" at bounding box center [152, 402] width 232 height 733
click at [217, 60] on div "Status No active tasks You are ready to start receiving tasks. Rousel Alerta Av…" at bounding box center [152, 402] width 232 height 733
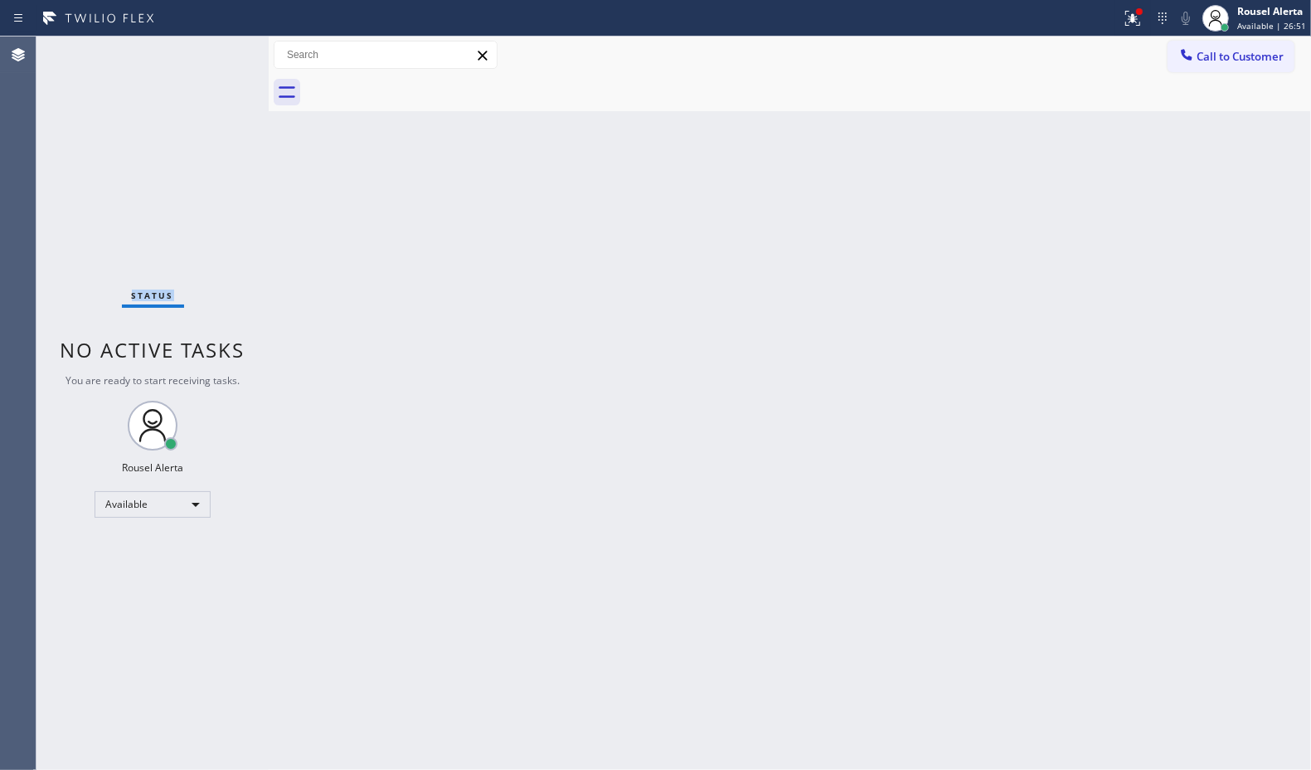
click at [217, 60] on div "Status No active tasks You are ready to start receiving tasks. Rousel Alerta Av…" at bounding box center [152, 402] width 232 height 733
click at [1139, 15] on div at bounding box center [1140, 12] width 10 height 10
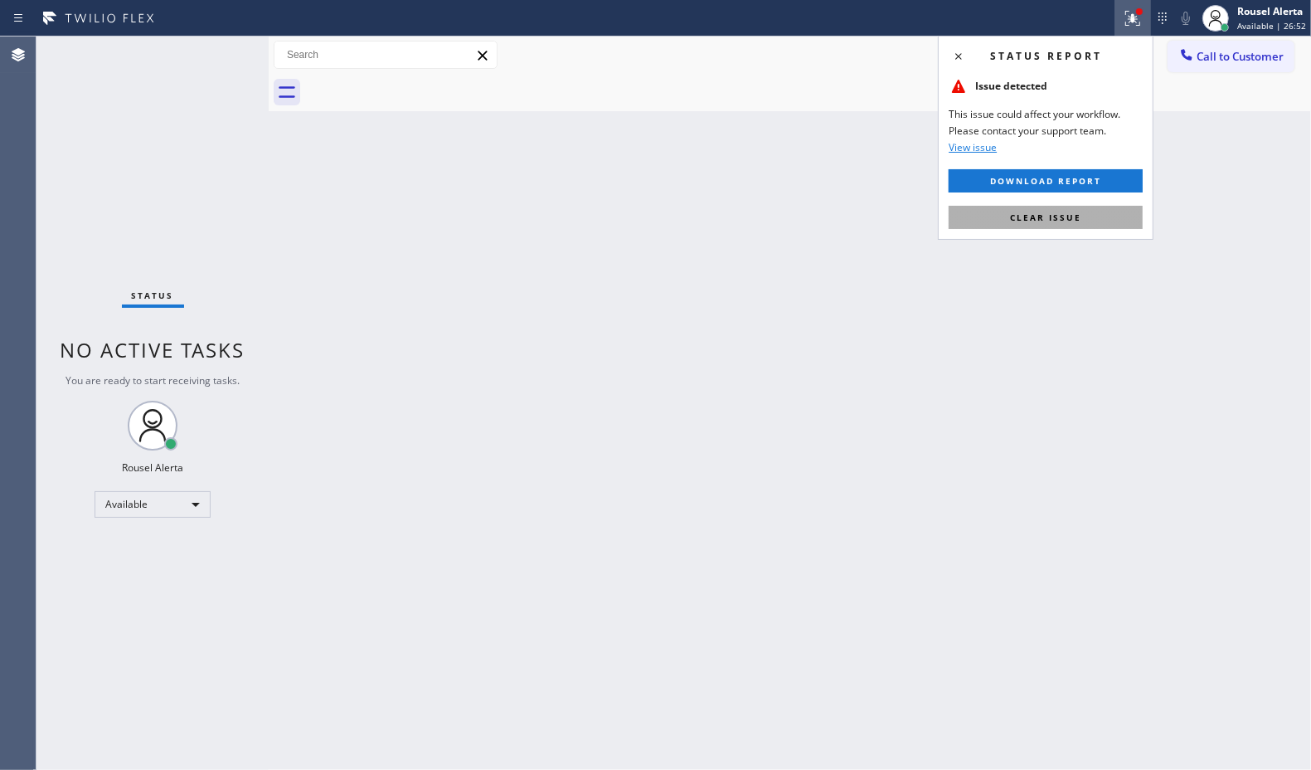
click at [1060, 213] on span "Clear issue" at bounding box center [1045, 218] width 71 height 12
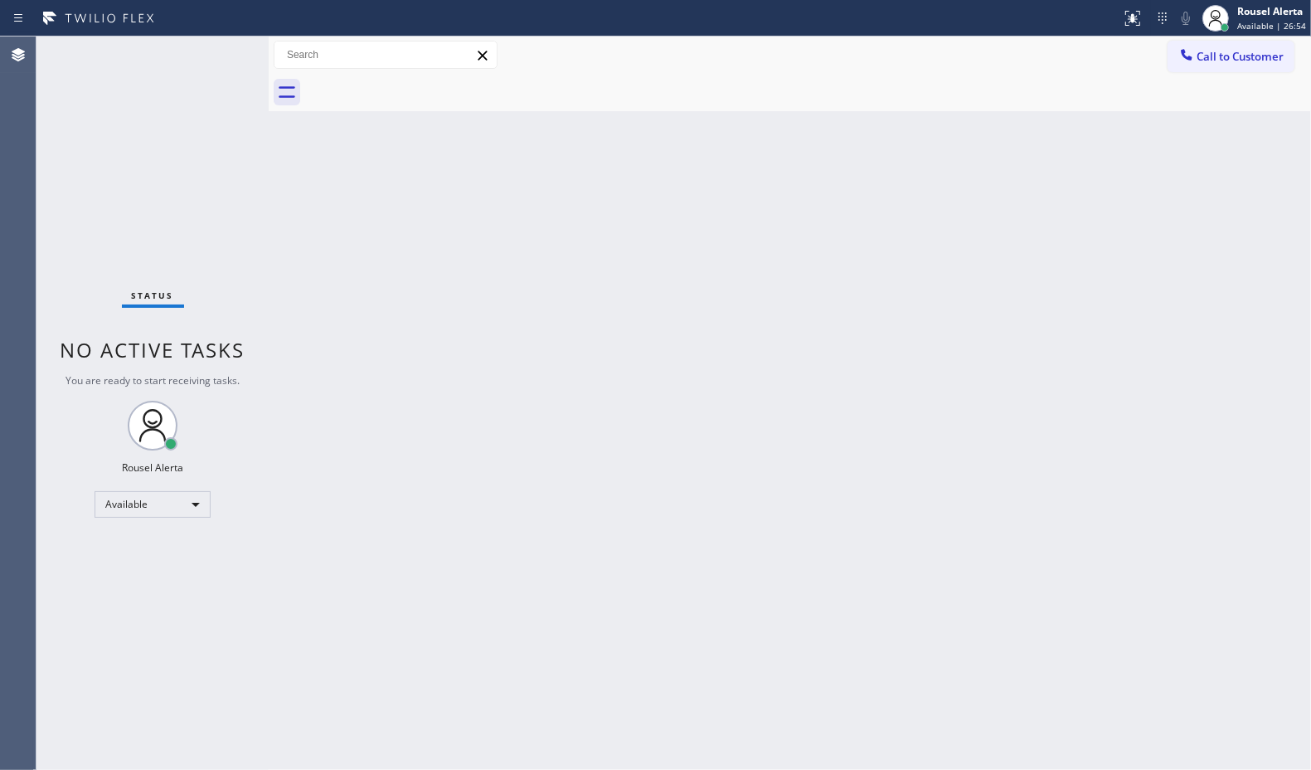
click at [208, 46] on div "Status No active tasks You are ready to start receiving tasks. Rousel Alerta Av…" at bounding box center [152, 402] width 232 height 733
drag, startPoint x: 207, startPoint y: 46, endPoint x: 699, endPoint y: 315, distance: 560.9
click at [699, 315] on div "Back to Dashboard Change Sender ID Customers Technicians Select a contact Outbo…" at bounding box center [790, 402] width 1043 height 733
click at [208, 51] on div "Status No active tasks You are ready to start receiving tasks. Rousel Alerta Av…" at bounding box center [152, 402] width 232 height 733
click at [210, 54] on div "Status No active tasks You are ready to start receiving tasks. Rousel Alerta Av…" at bounding box center [152, 402] width 232 height 733
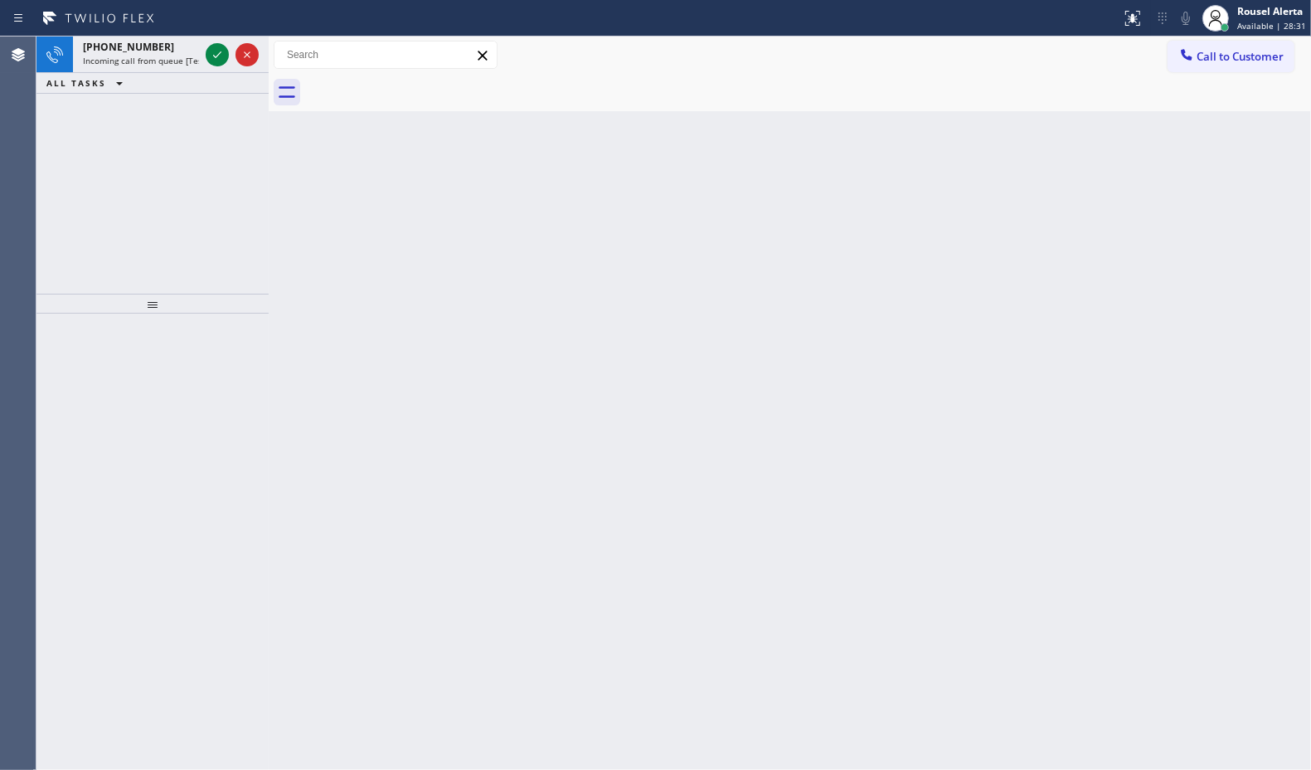
click at [203, 51] on div at bounding box center [232, 54] width 60 height 36
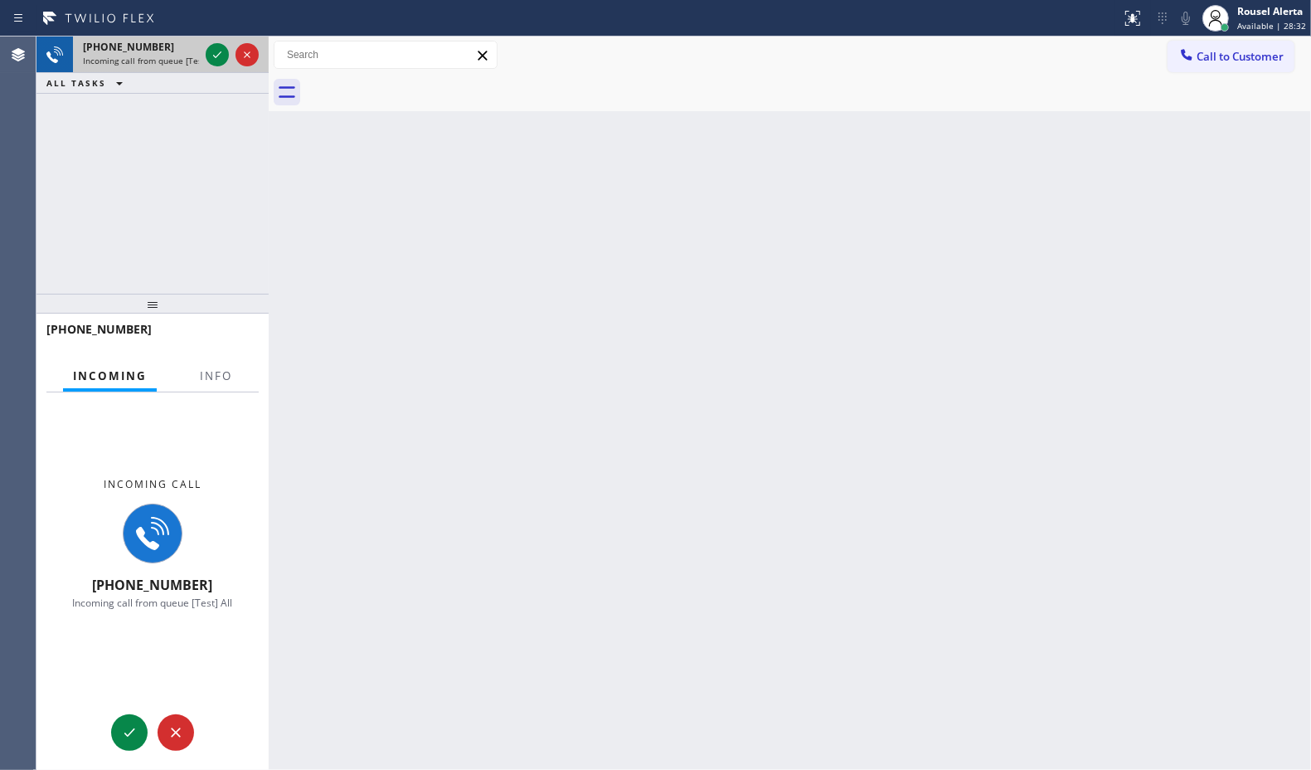
click at [204, 52] on div at bounding box center [232, 54] width 60 height 36
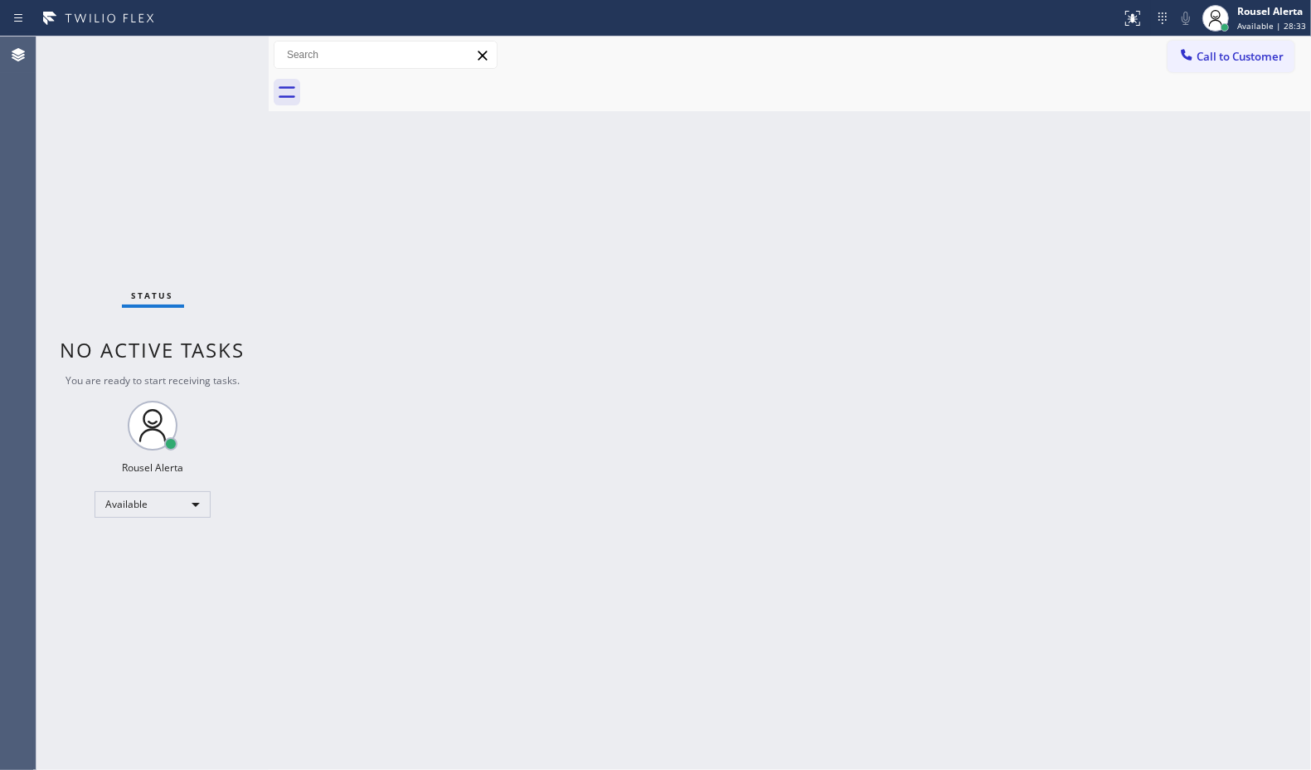
click at [210, 377] on span "You are ready to start receiving tasks." at bounding box center [153, 380] width 174 height 14
click at [210, 51] on div "Status No active tasks You are ready to start receiving tasks. Rousel Alerta Av…" at bounding box center [152, 402] width 232 height 733
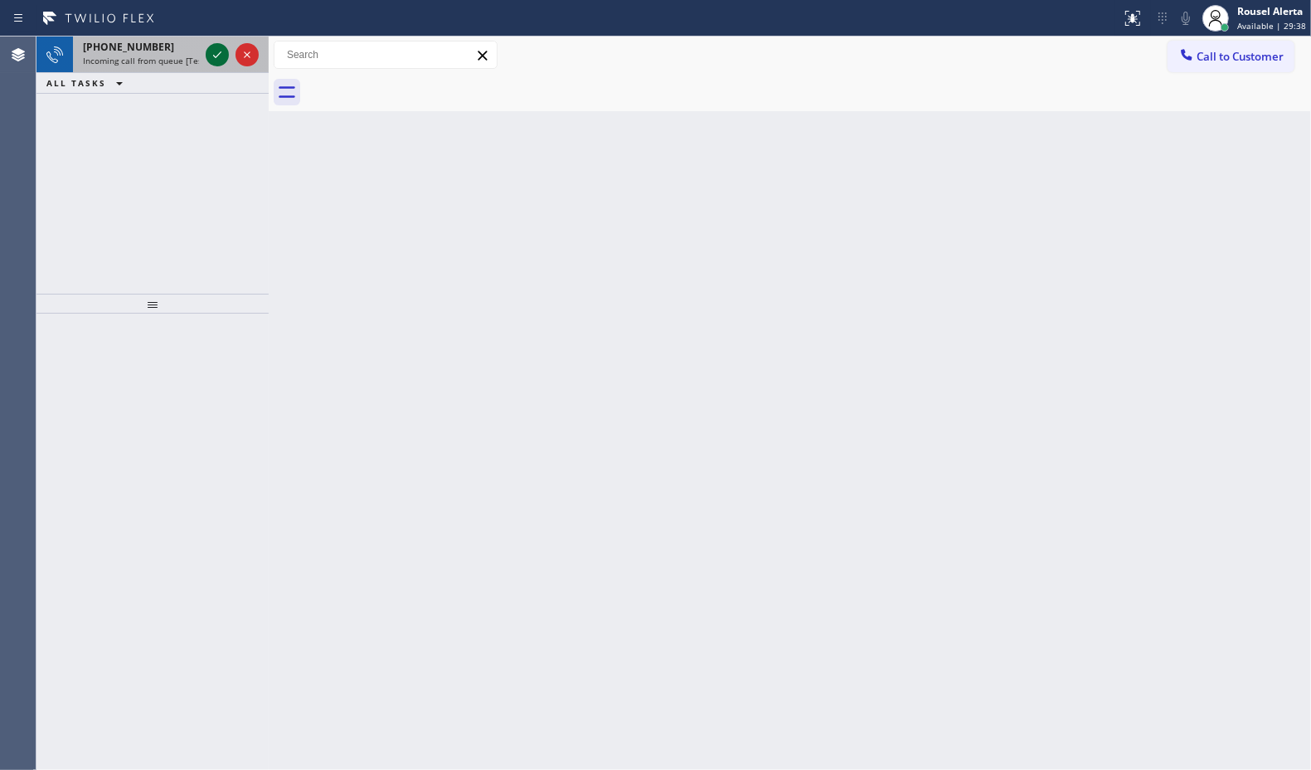
click at [209, 59] on icon at bounding box center [217, 55] width 20 height 20
click at [212, 54] on icon at bounding box center [217, 55] width 20 height 20
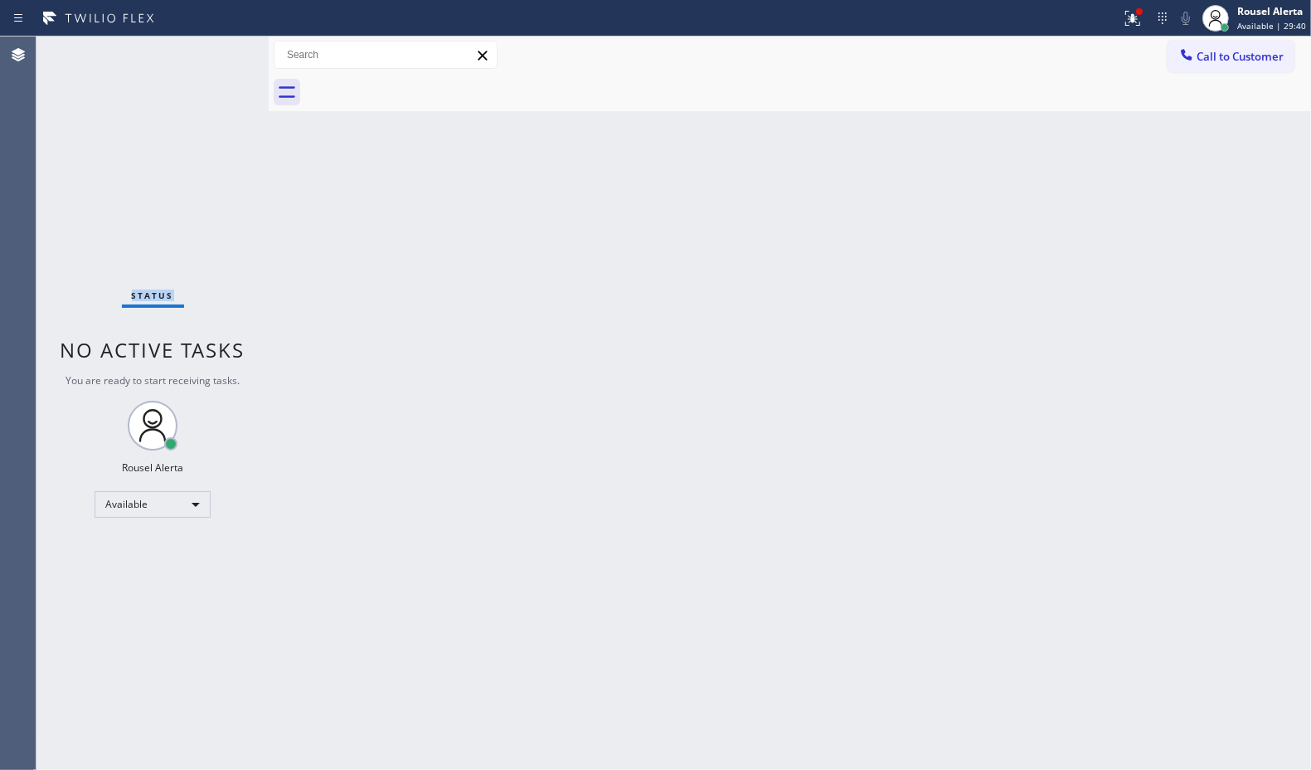
click at [212, 54] on div "Status No active tasks You are ready to start receiving tasks. Rousel Alerta Av…" at bounding box center [152, 402] width 232 height 733
click at [208, 50] on div "Status No active tasks You are ready to start receiving tasks. Rousel Alerta Av…" at bounding box center [152, 402] width 232 height 733
click at [1132, 12] on icon at bounding box center [1133, 18] width 20 height 20
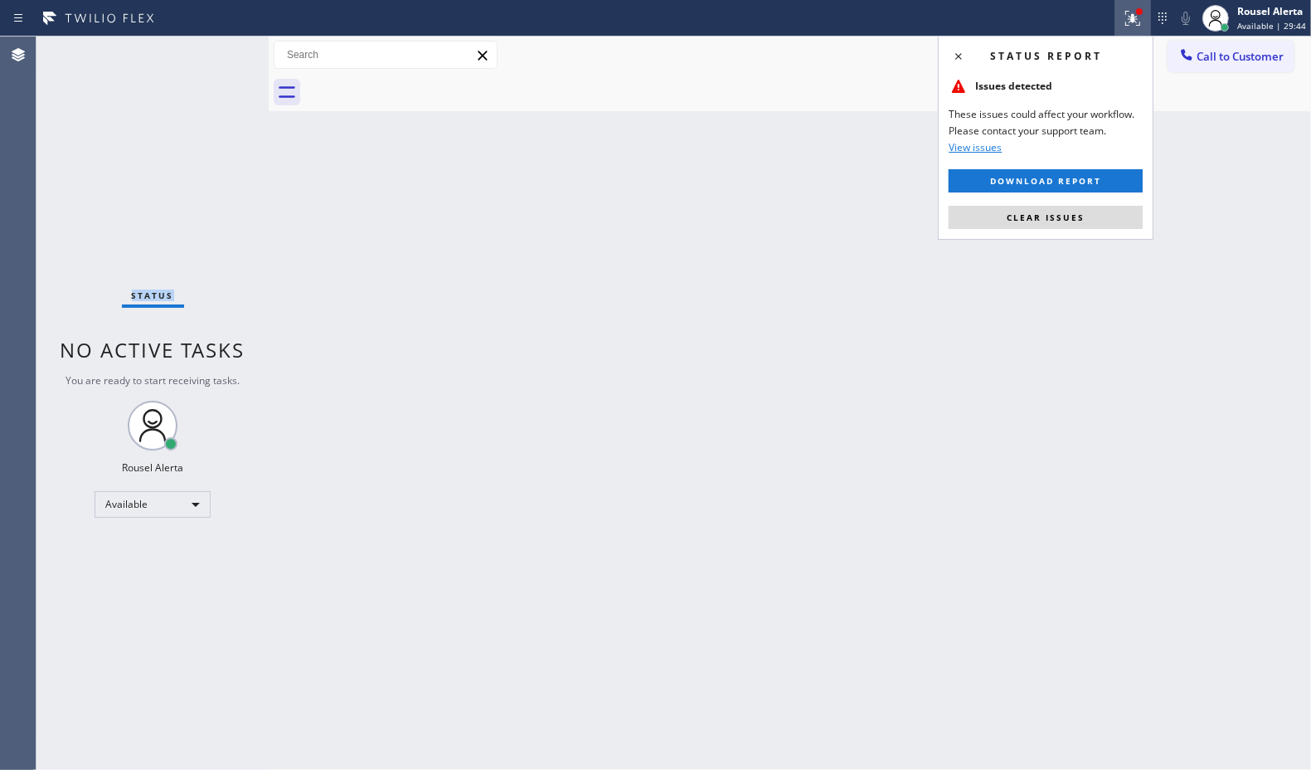
click at [1097, 207] on button "Clear issues" at bounding box center [1046, 217] width 194 height 23
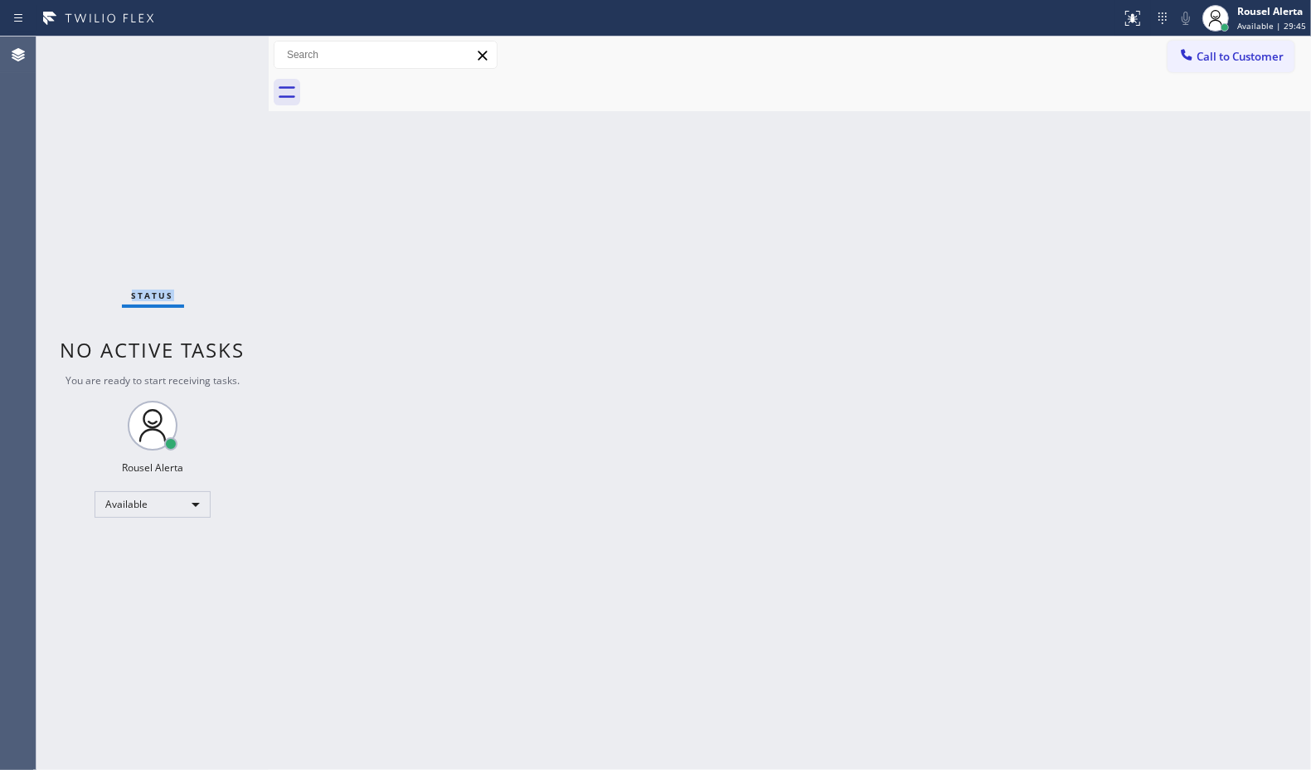
click at [206, 46] on div "Status No active tasks You are ready to start receiving tasks. Rousel Alerta Av…" at bounding box center [152, 402] width 232 height 733
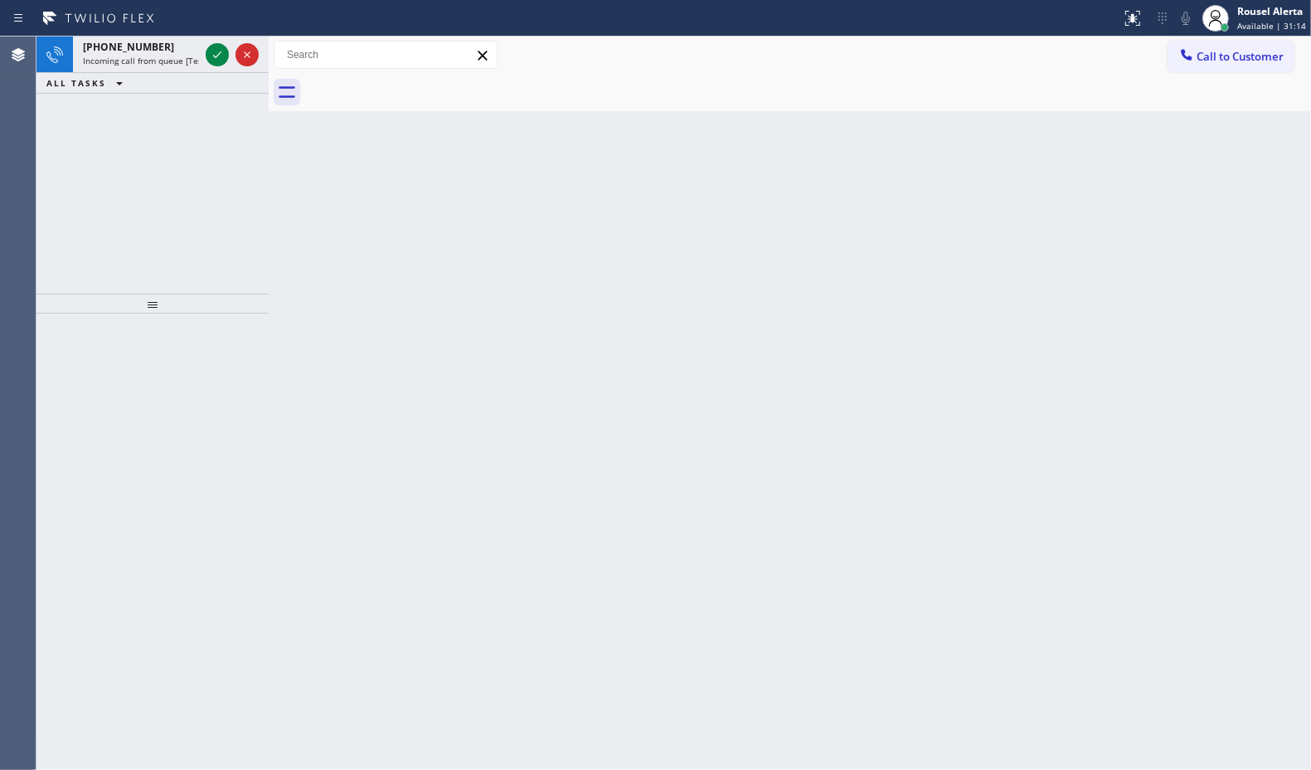
click at [212, 38] on div at bounding box center [232, 54] width 60 height 36
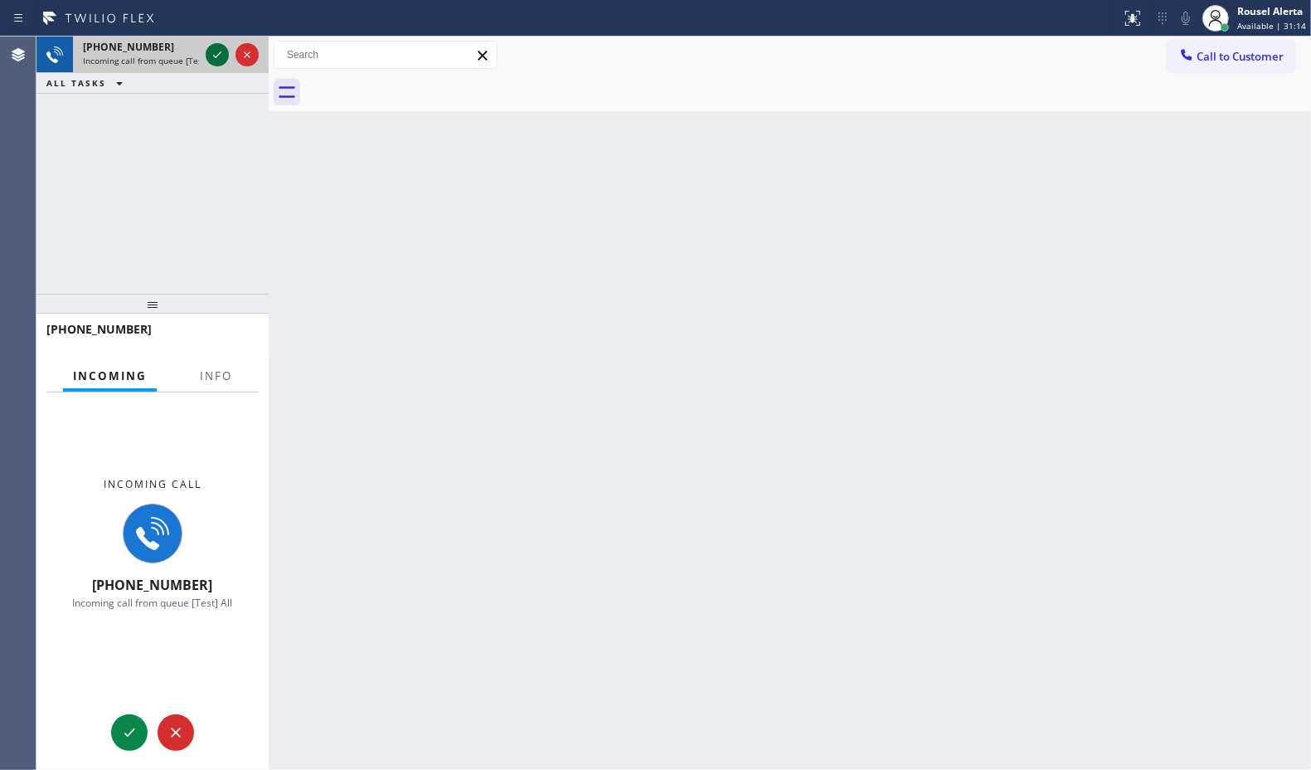
click at [209, 46] on icon at bounding box center [217, 55] width 20 height 20
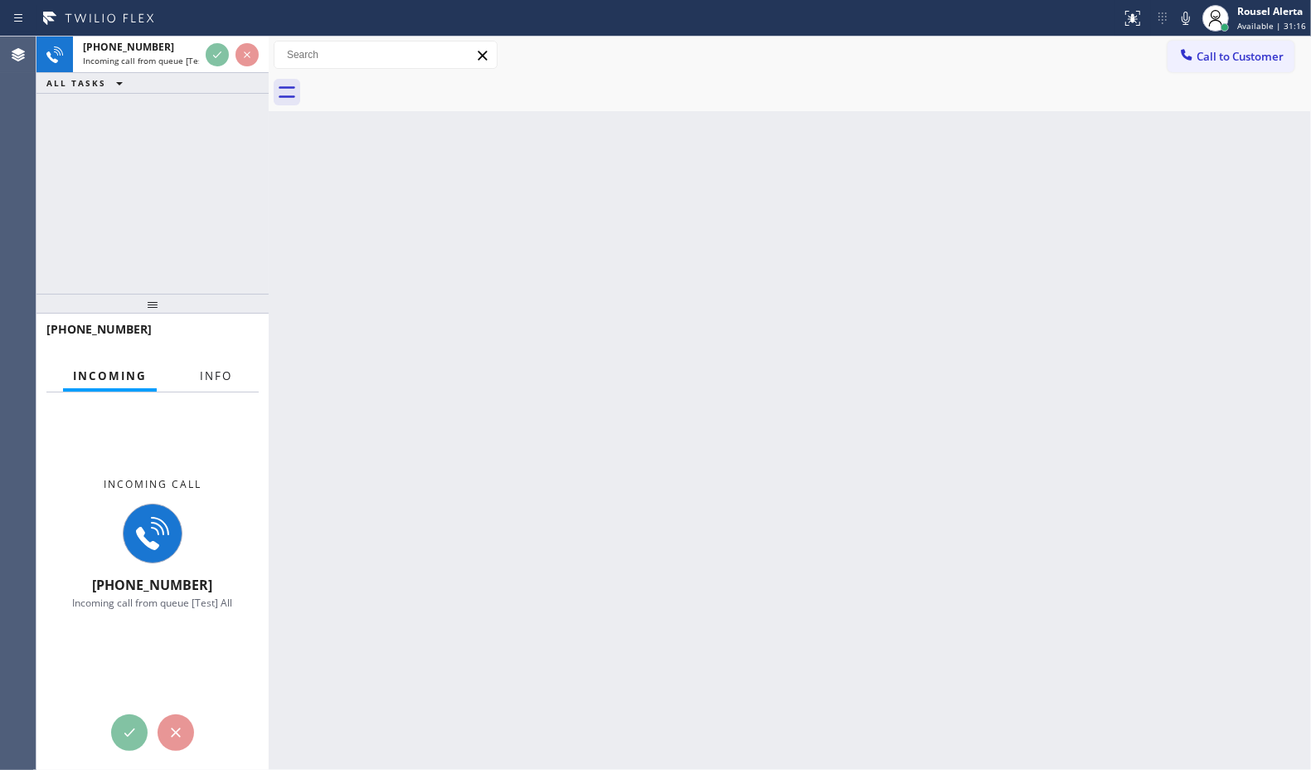
click at [213, 379] on span "Info" at bounding box center [216, 375] width 32 height 15
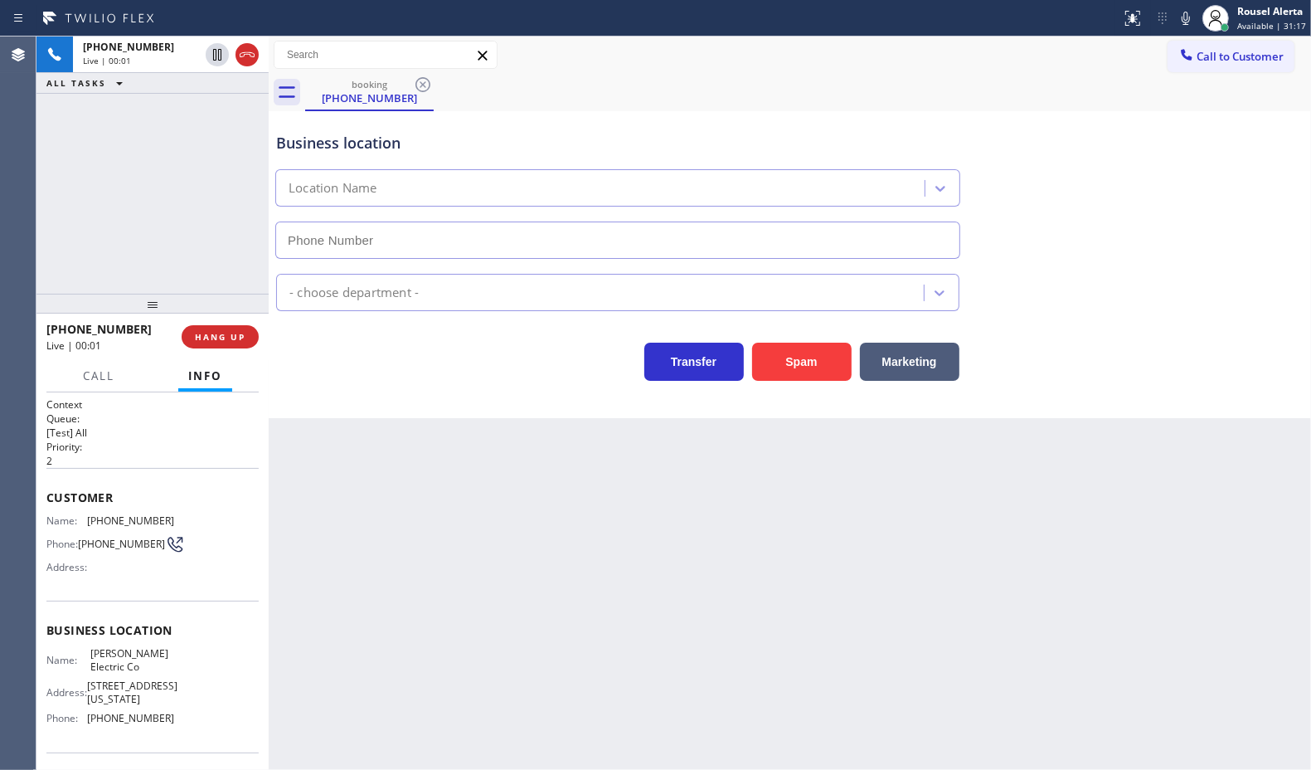
type input "(551) 354-0944"
click at [773, 367] on button "Spam" at bounding box center [802, 362] width 100 height 38
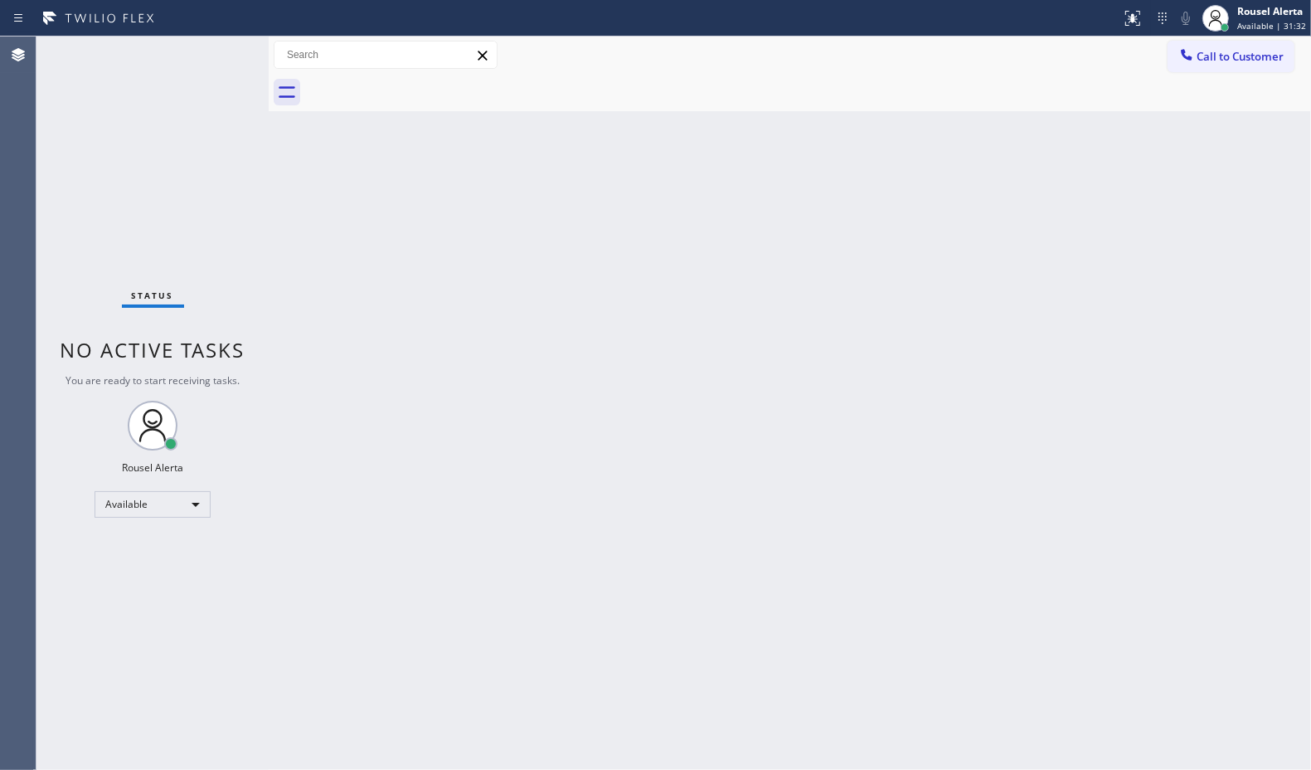
click at [210, 56] on div "Status No active tasks You are ready to start receiving tasks. Rousel Alerta Av…" at bounding box center [152, 402] width 232 height 733
click at [210, 46] on div "Status No active tasks You are ready to start receiving tasks. Rousel Alerta Av…" at bounding box center [152, 402] width 232 height 733
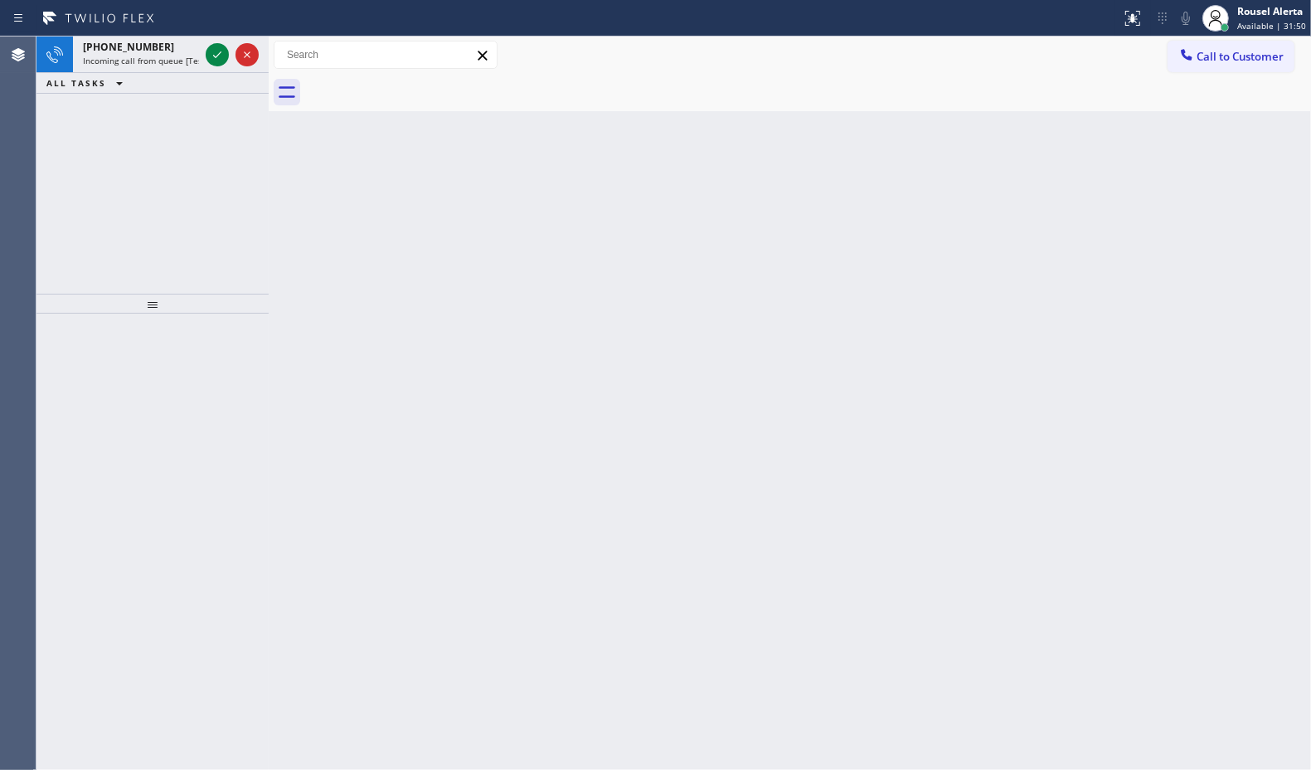
click at [210, 46] on icon at bounding box center [217, 55] width 20 height 20
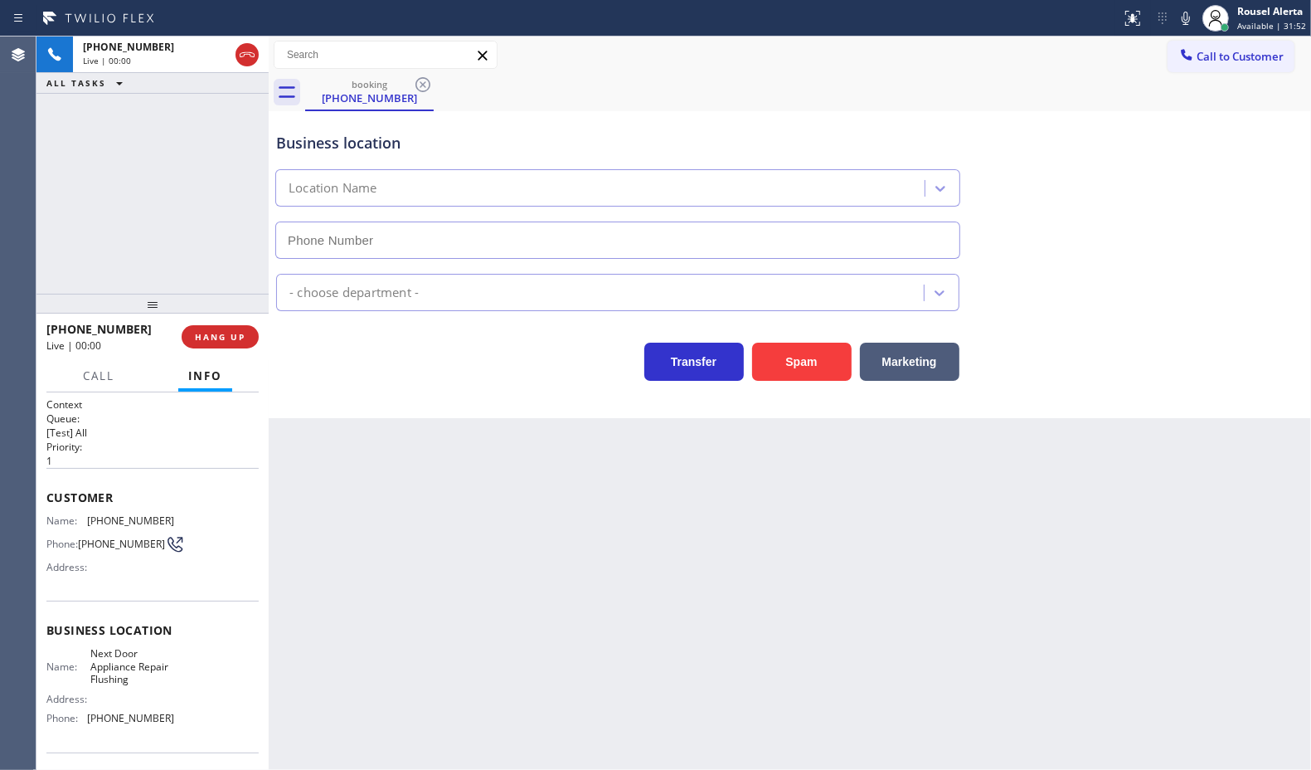
type input "(718) 504-1919"
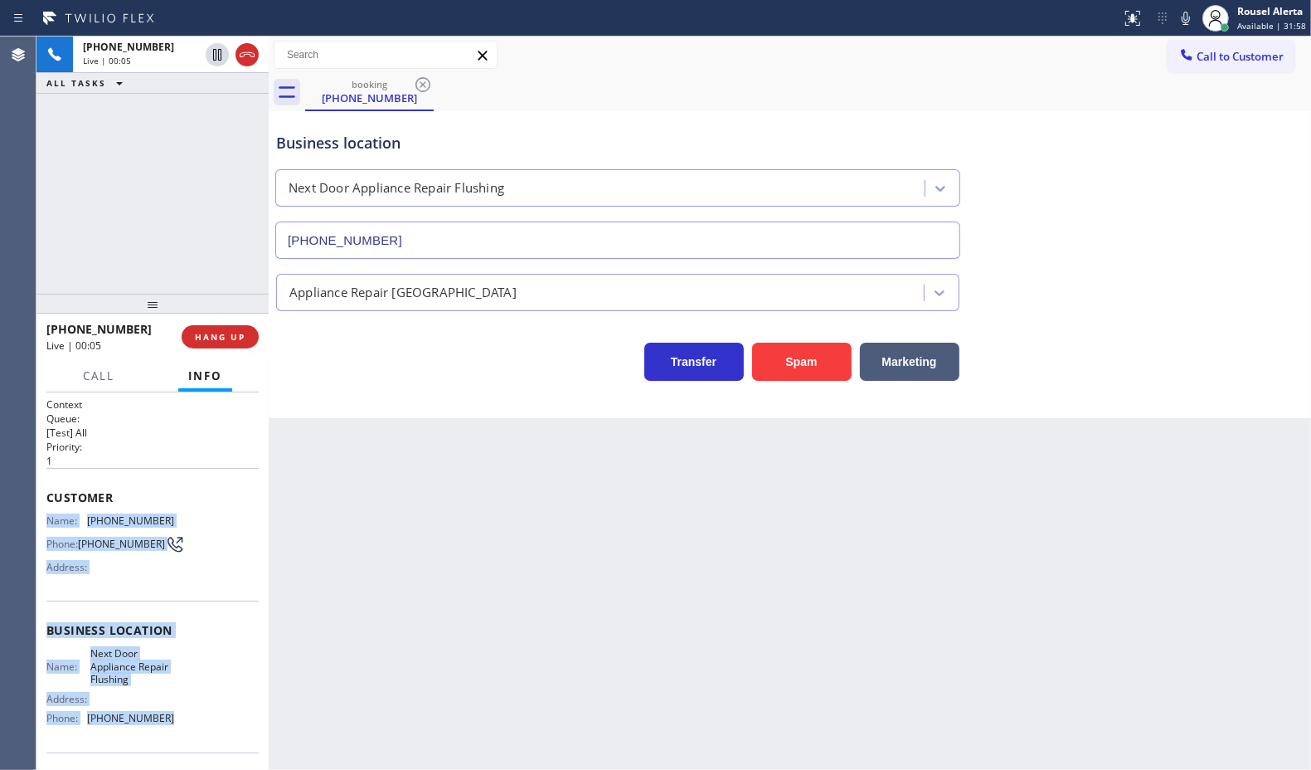
drag, startPoint x: 47, startPoint y: 511, endPoint x: 163, endPoint y: 711, distance: 230.8
click at [163, 711] on div "Context Queue: [Test] All Priority: 1 Customer Name: (347) 730-0090 Phone: (347…" at bounding box center [152, 637] width 212 height 480
copy div "Name: (347) 730-0090 Phone: (347) 730-0090 Address: Business location Name: Nex…"
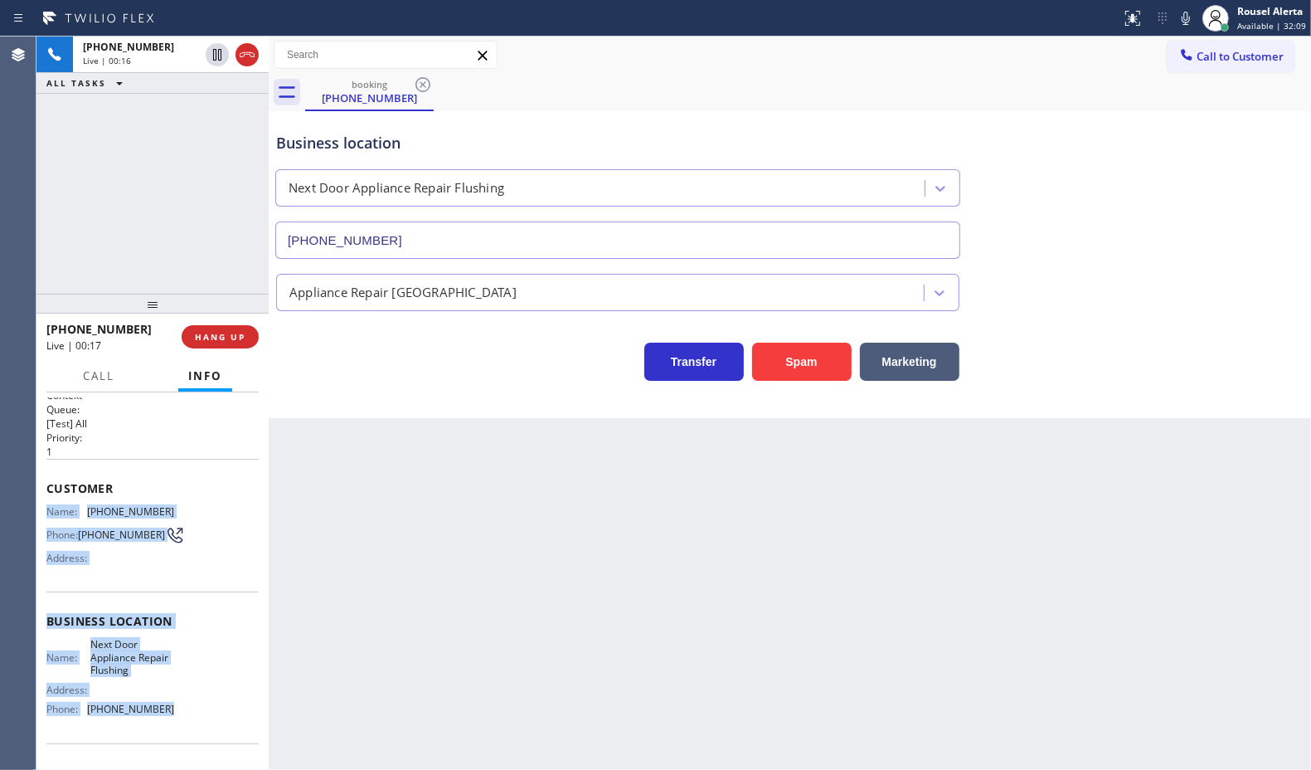
scroll to position [6, 0]
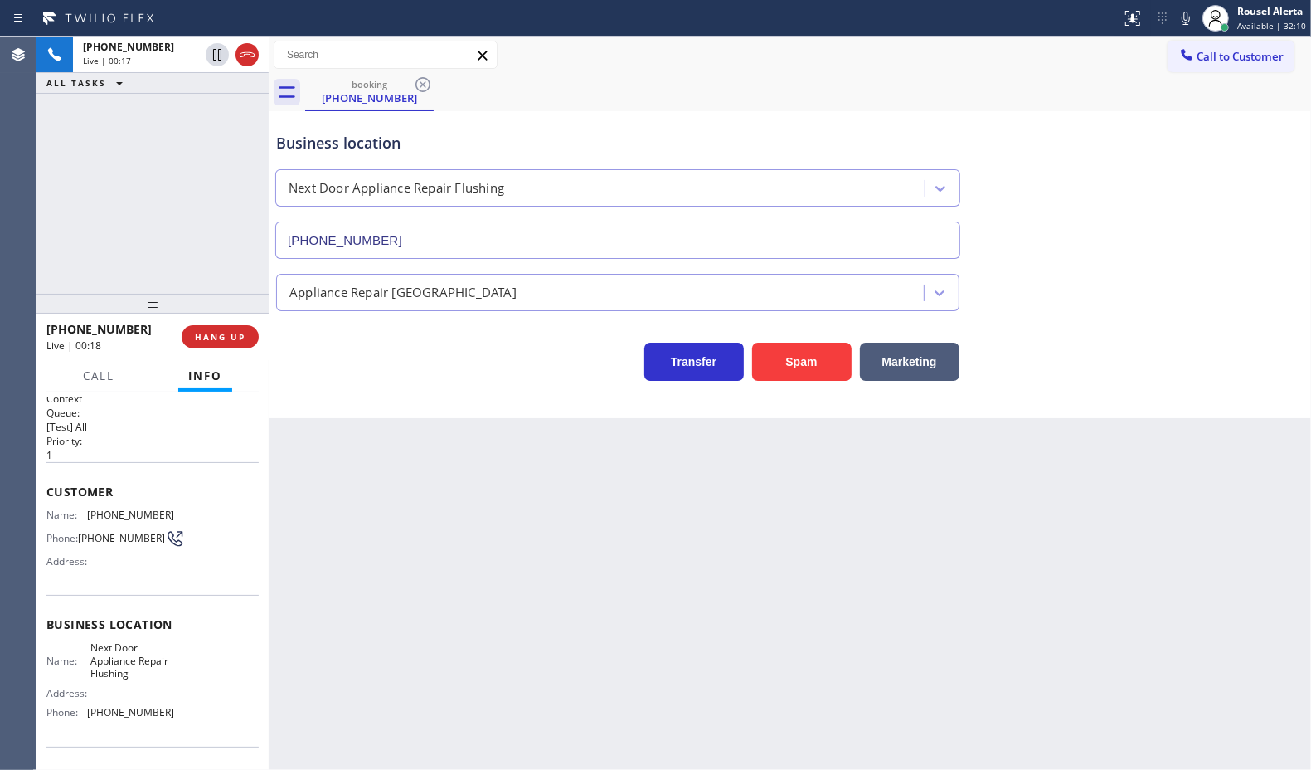
click at [434, 571] on div "Back to Dashboard Change Sender ID Customers Technicians Select a contact Outbo…" at bounding box center [790, 402] width 1043 height 733
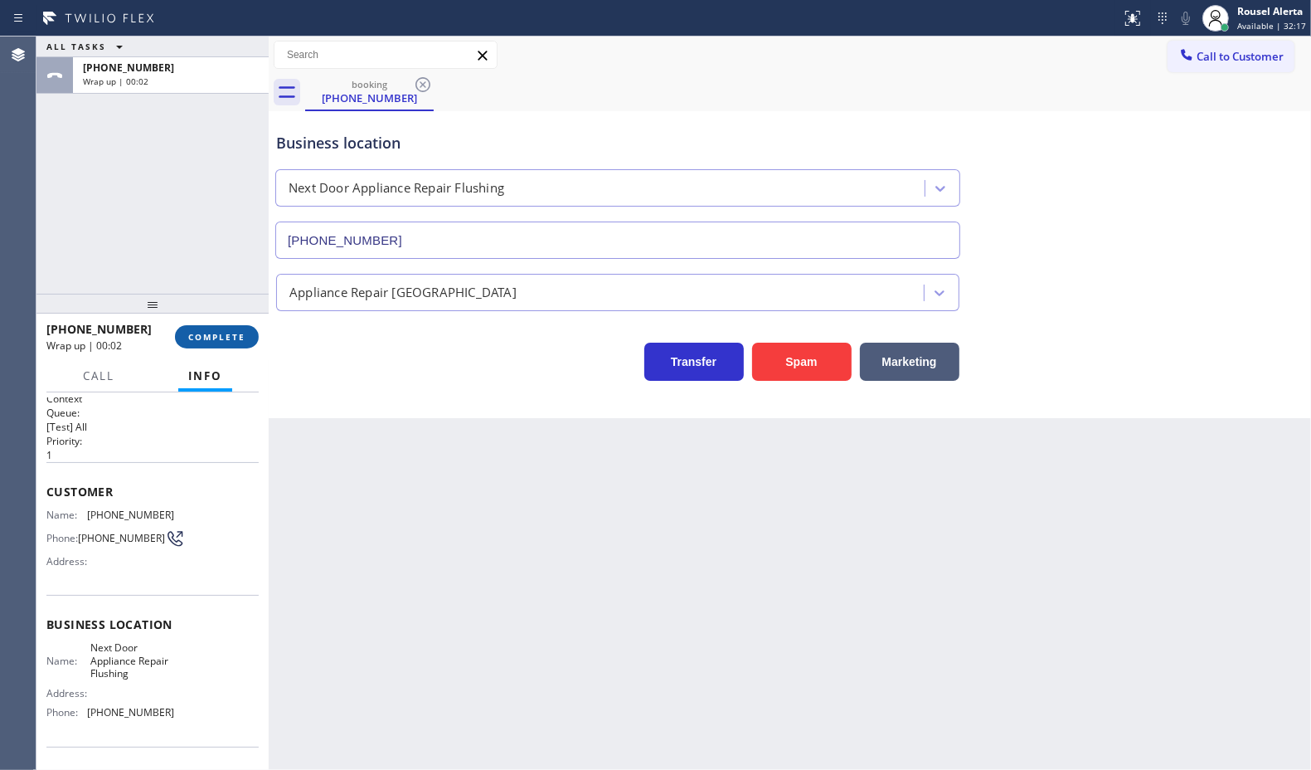
click at [182, 338] on button "COMPLETE" at bounding box center [217, 336] width 84 height 23
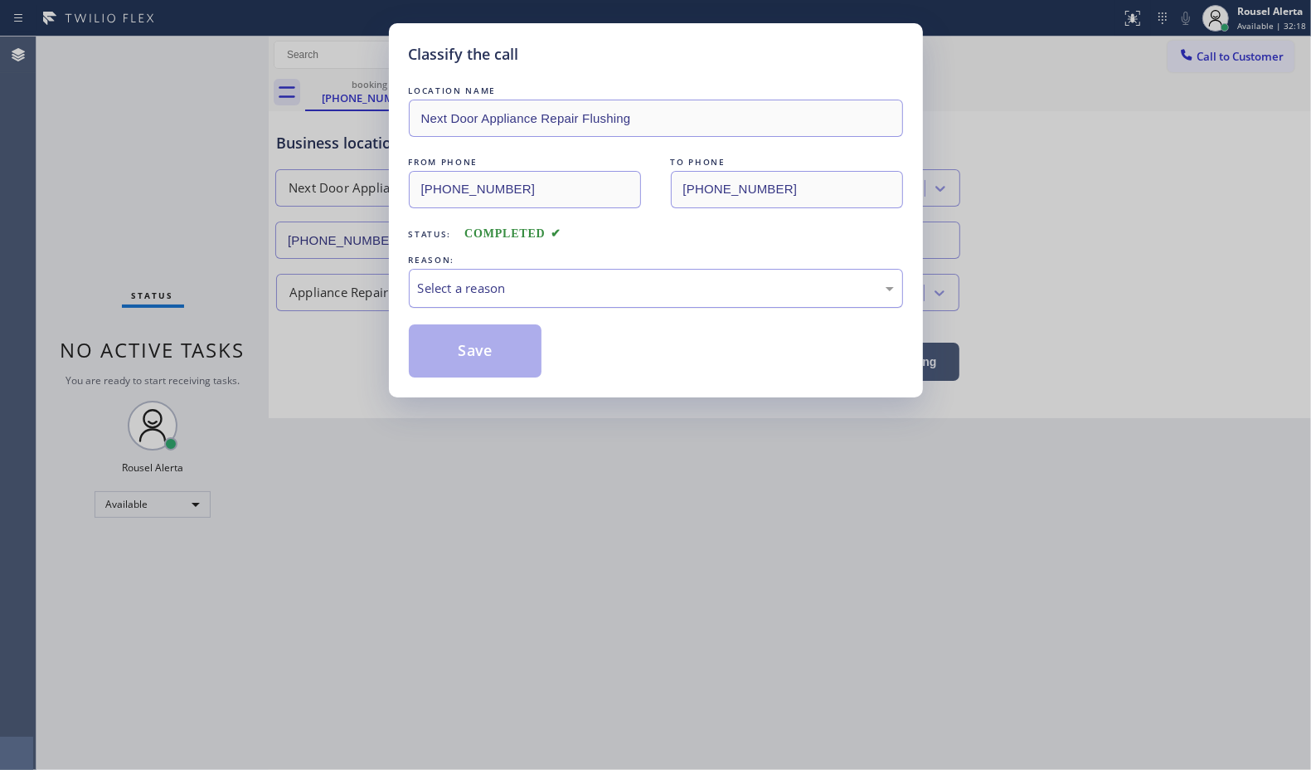
click at [457, 296] on div "Select a reason" at bounding box center [656, 288] width 476 height 19
drag, startPoint x: 470, startPoint y: 348, endPoint x: 387, endPoint y: 308, distance: 93.1
click at [470, 348] on button "Save" at bounding box center [476, 350] width 134 height 53
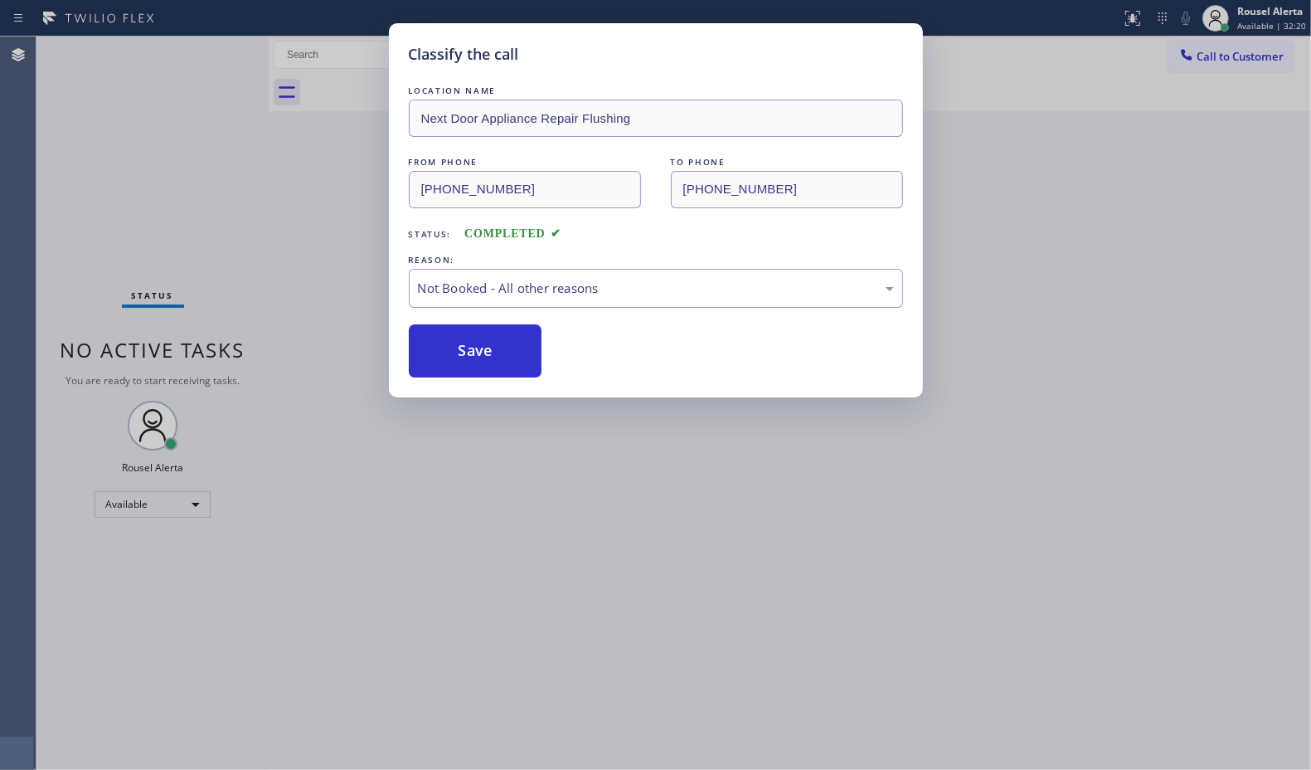
click at [222, 209] on div "Classify the call LOCATION NAME Next Door Appliance Repair Flushing FROM PHONE …" at bounding box center [655, 385] width 1311 height 770
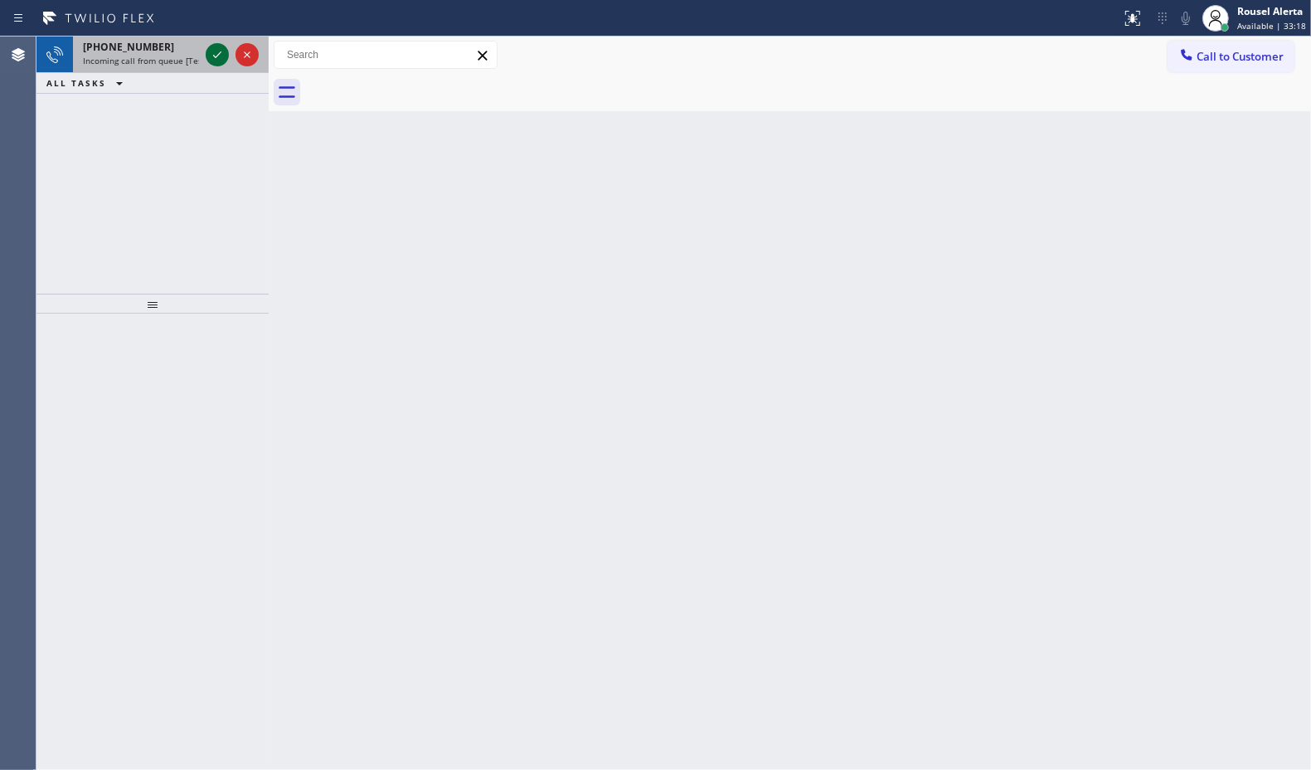
click at [207, 56] on icon at bounding box center [217, 55] width 20 height 20
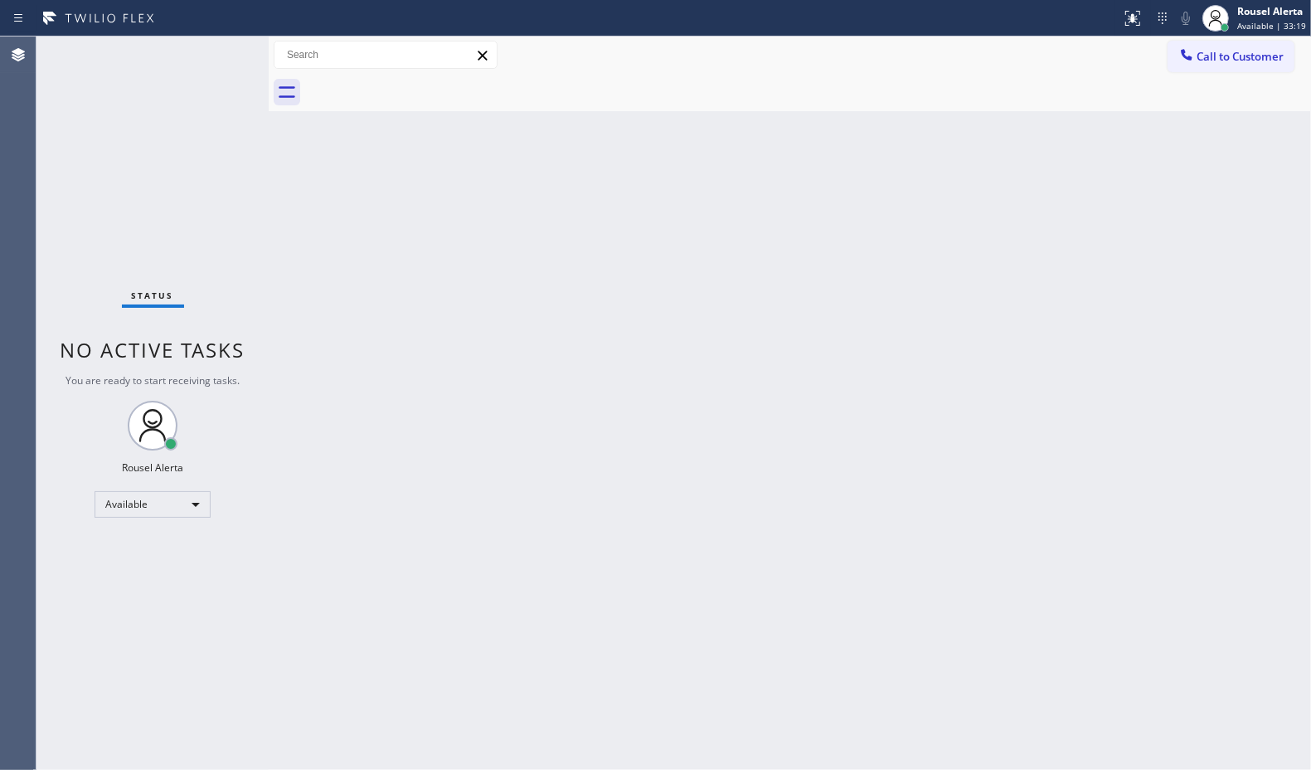
click at [207, 56] on div "Status No active tasks You are ready to start receiving tasks. Rousel Alerta Av…" at bounding box center [152, 402] width 232 height 733
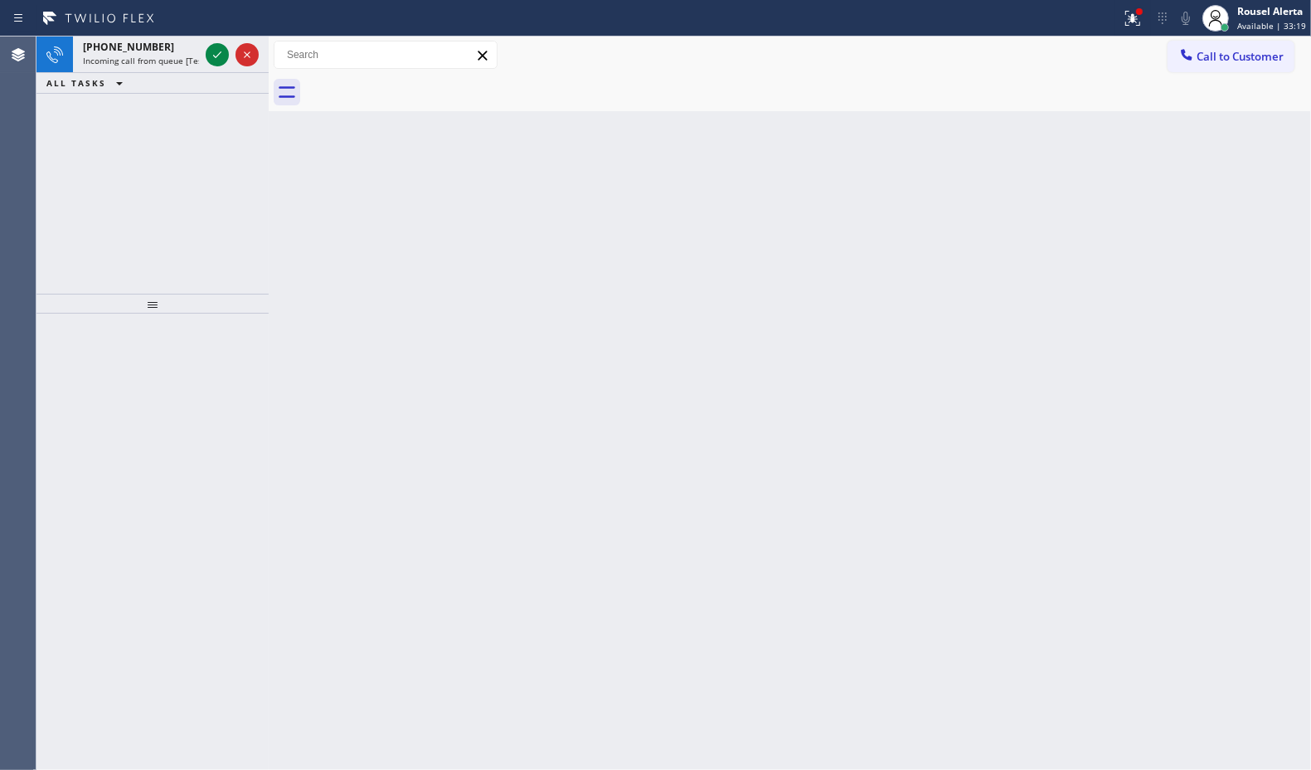
click at [207, 56] on icon at bounding box center [217, 55] width 20 height 20
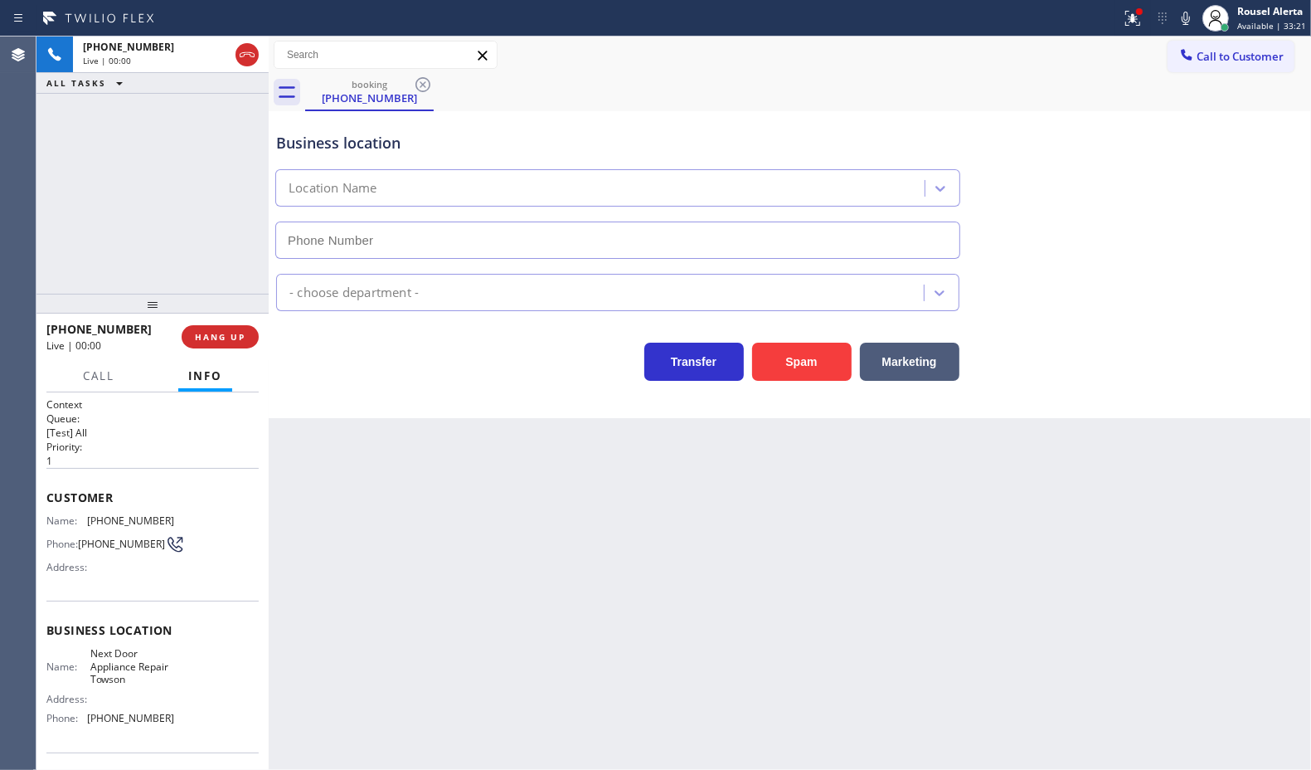
type input "(410) 237-0276"
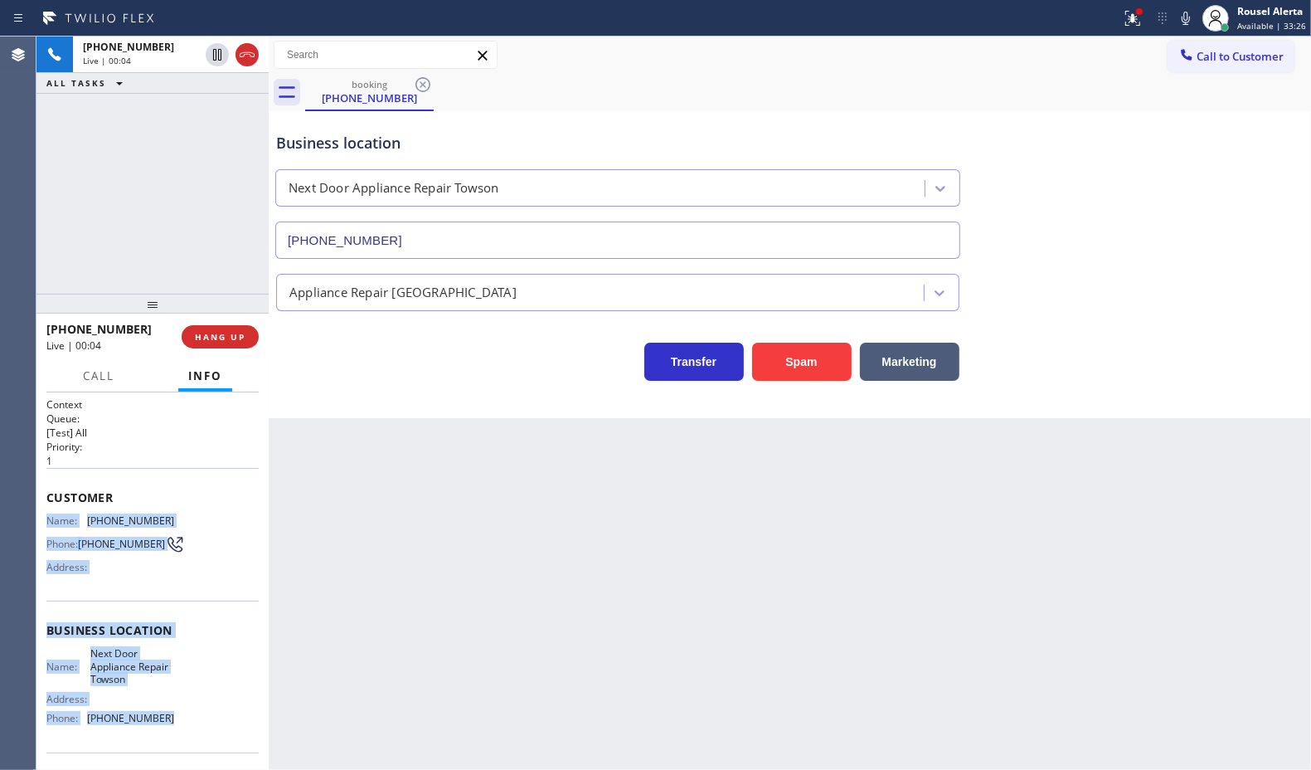
drag, startPoint x: 44, startPoint y: 510, endPoint x: 176, endPoint y: 735, distance: 260.6
click at [176, 735] on div "Context Queue: [Test] All Priority: 1 Customer Name: (443) 273-8882 Phone: (443…" at bounding box center [152, 580] width 232 height 377
copy div "Name: (443) 273-8882 Phone: (443) 273-8882 Address: Business location Name: Nex…"
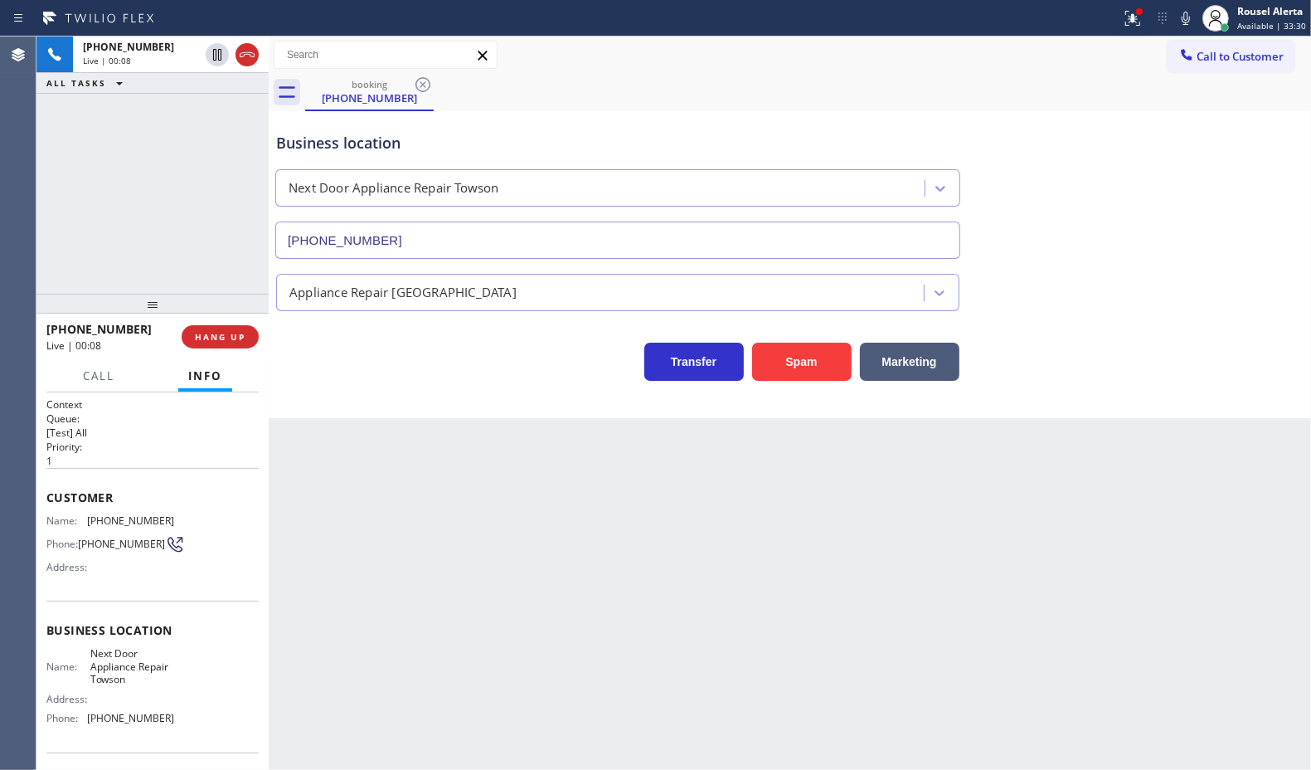
click at [864, 106] on div "booking (443) 273-8882" at bounding box center [808, 92] width 1006 height 37
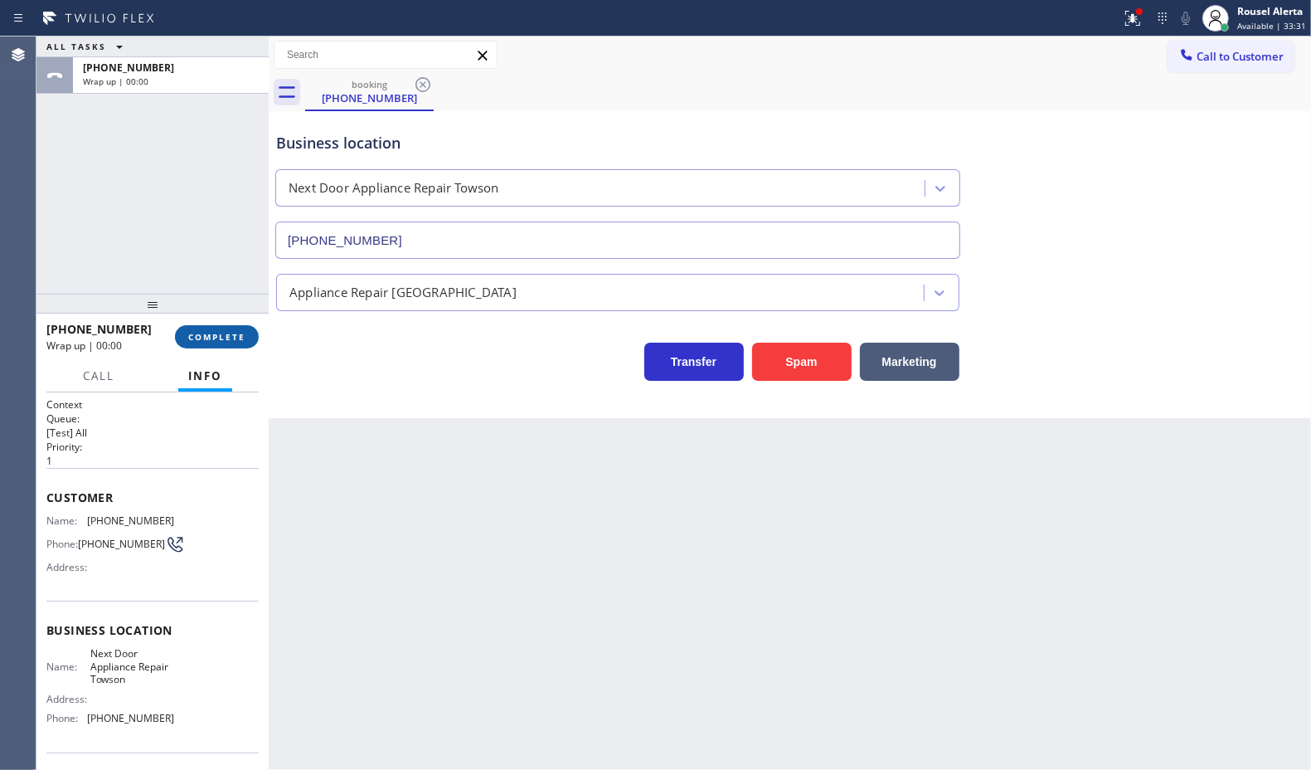
click at [226, 343] on button "COMPLETE" at bounding box center [217, 336] width 84 height 23
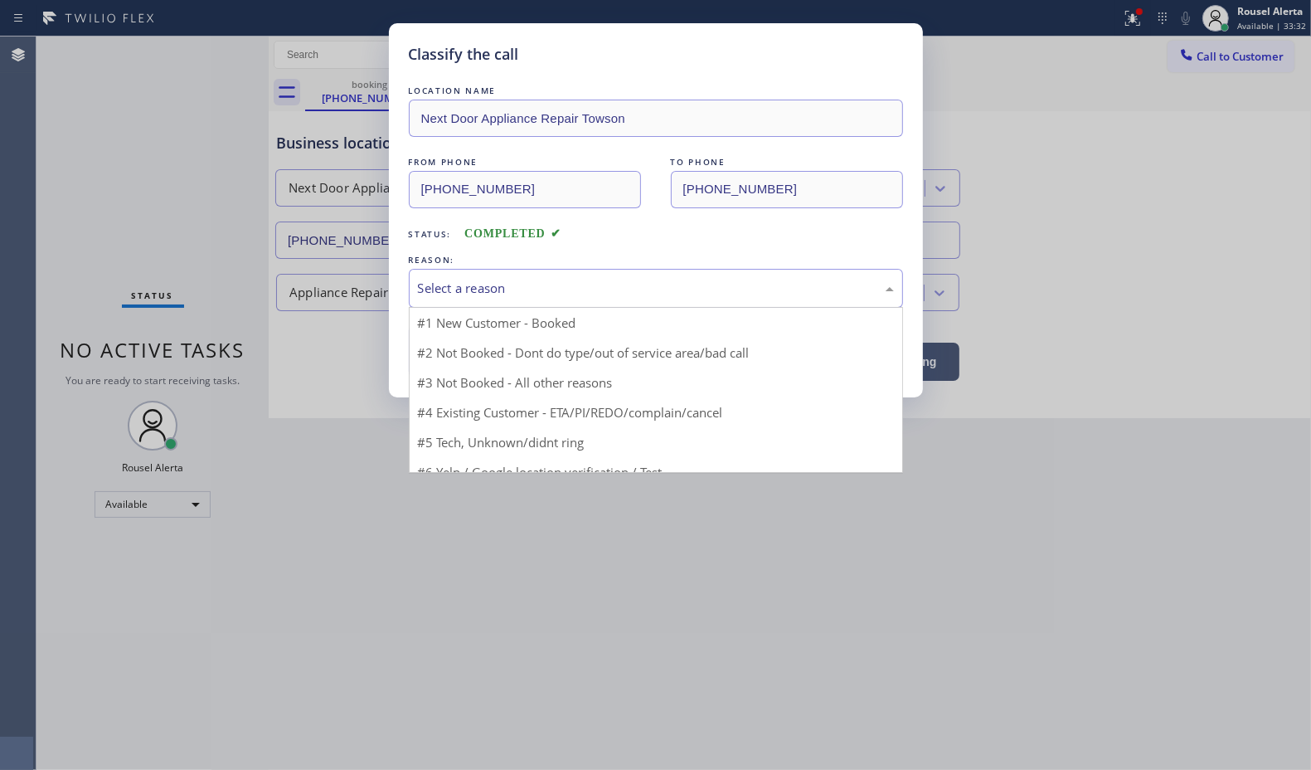
click at [525, 294] on div "Select a reason" at bounding box center [656, 288] width 476 height 19
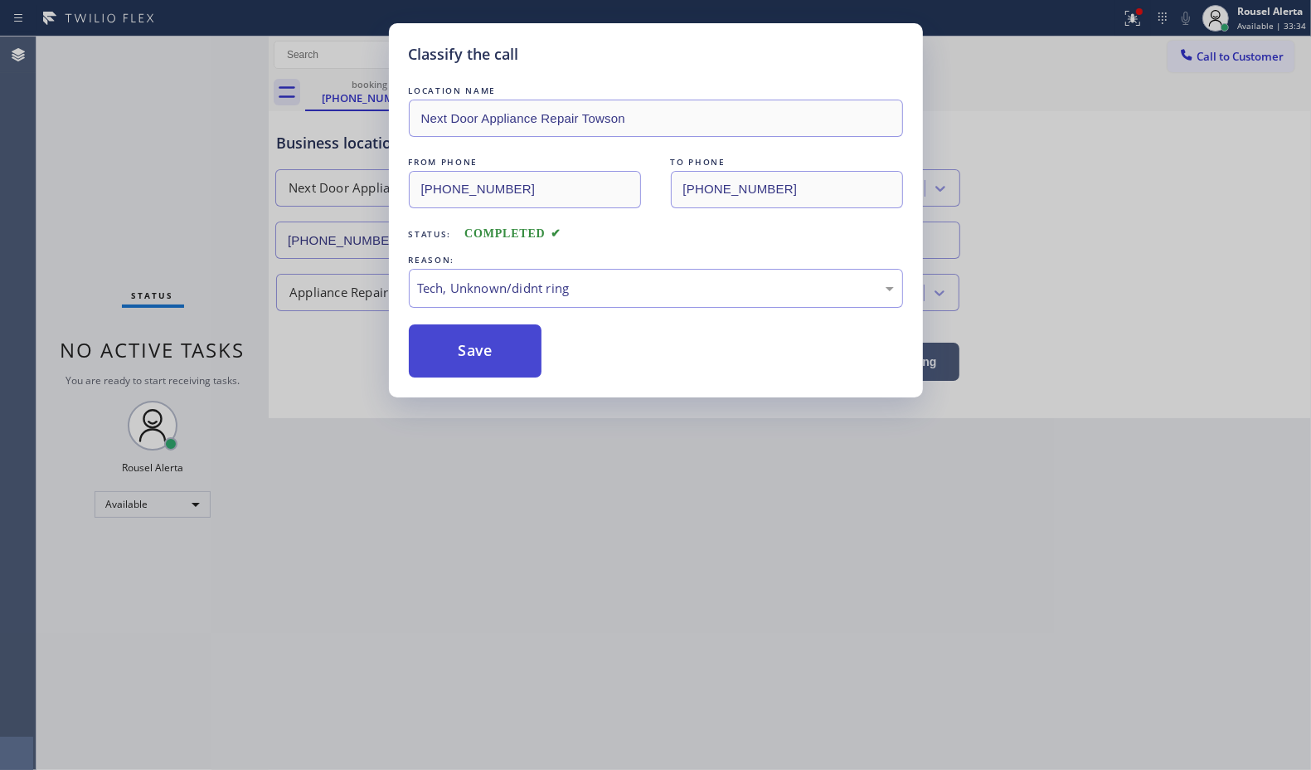
click at [465, 355] on button "Save" at bounding box center [476, 350] width 134 height 53
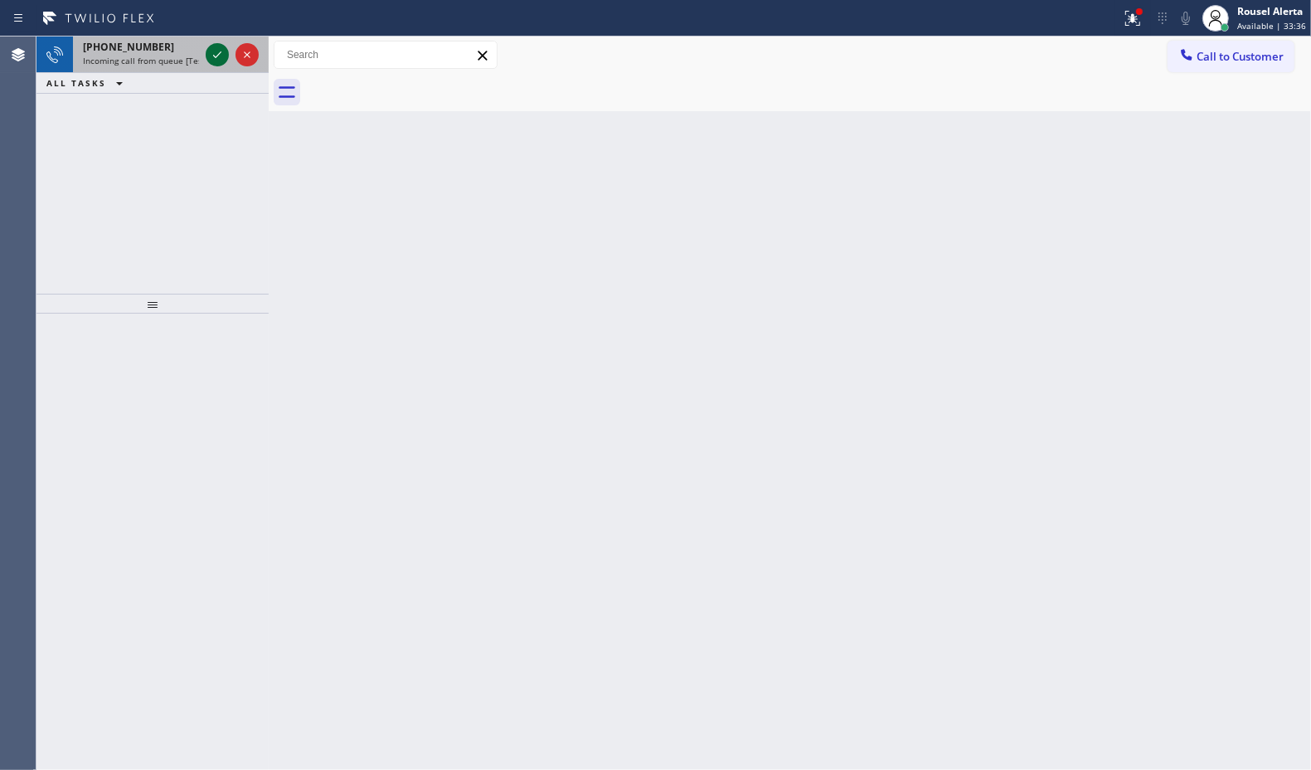
click at [220, 64] on div at bounding box center [232, 54] width 60 height 36
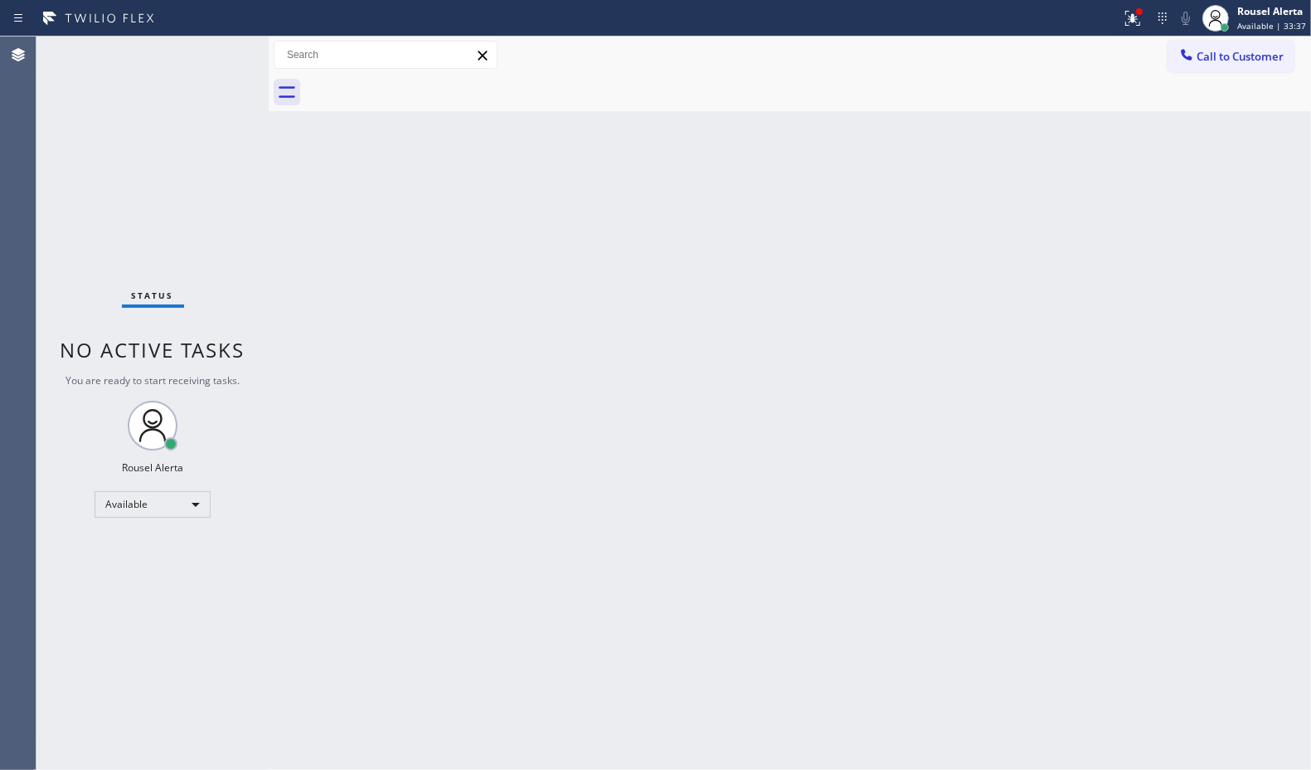
click at [218, 59] on div "Status No active tasks You are ready to start receiving tasks. Rousel Alerta Av…" at bounding box center [152, 402] width 232 height 733
click at [506, 375] on div "Back to Dashboard Change Sender ID Customers Technicians Select a contact Outbo…" at bounding box center [790, 402] width 1043 height 733
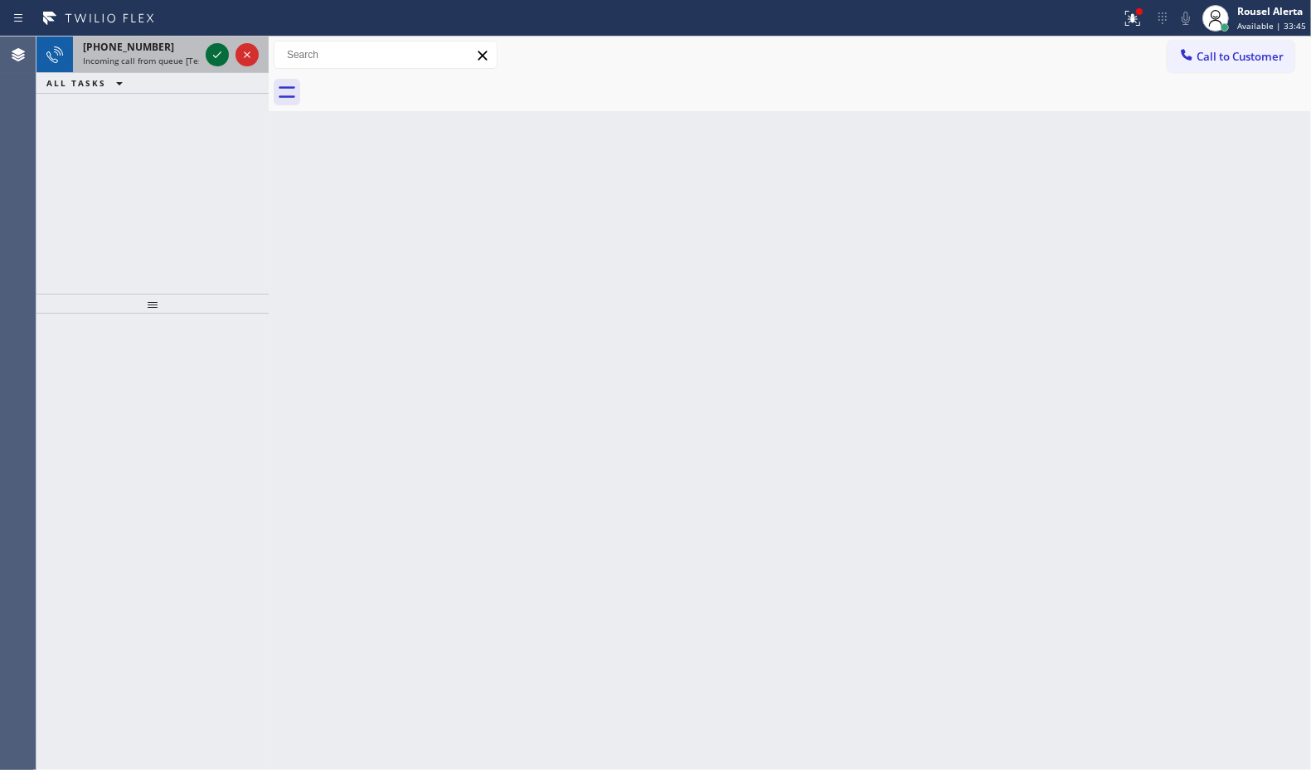
click at [212, 51] on icon at bounding box center [217, 55] width 20 height 20
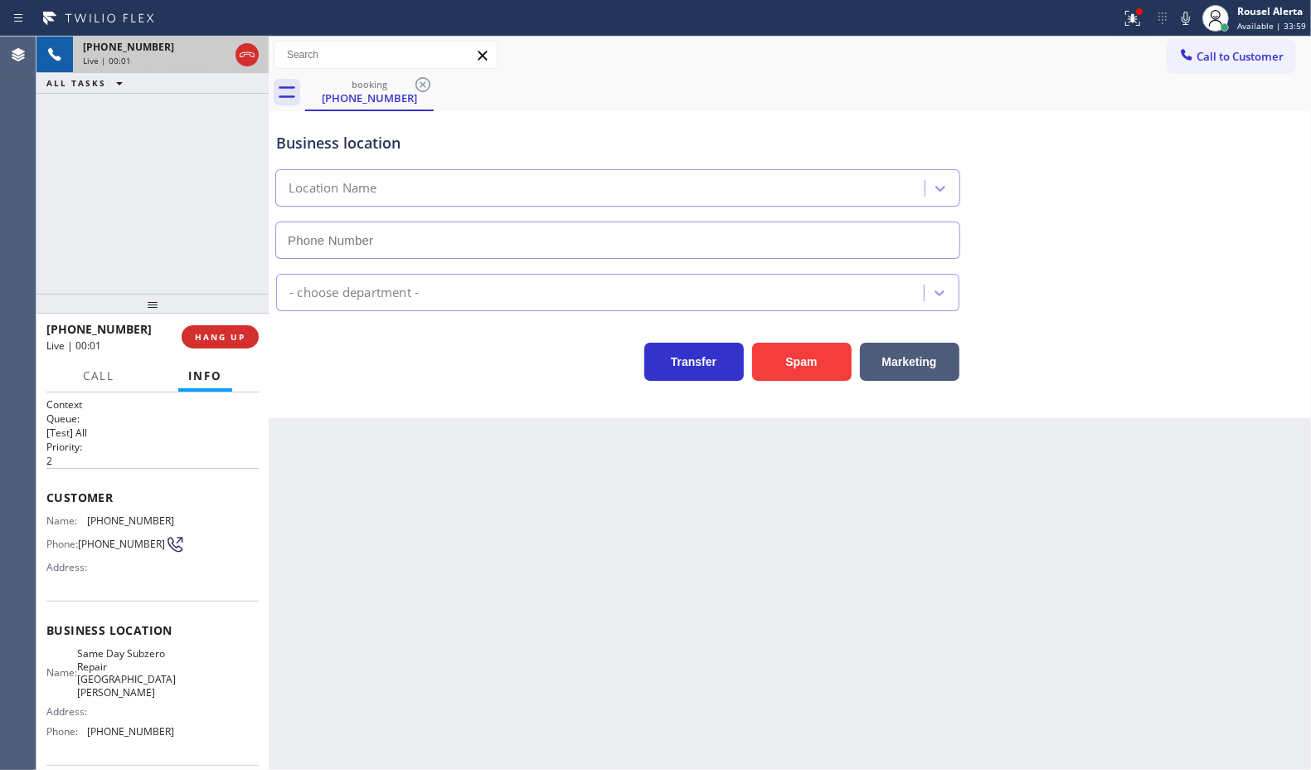
type input "(914) 677-1788"
click at [851, 355] on button "Spam" at bounding box center [802, 362] width 100 height 38
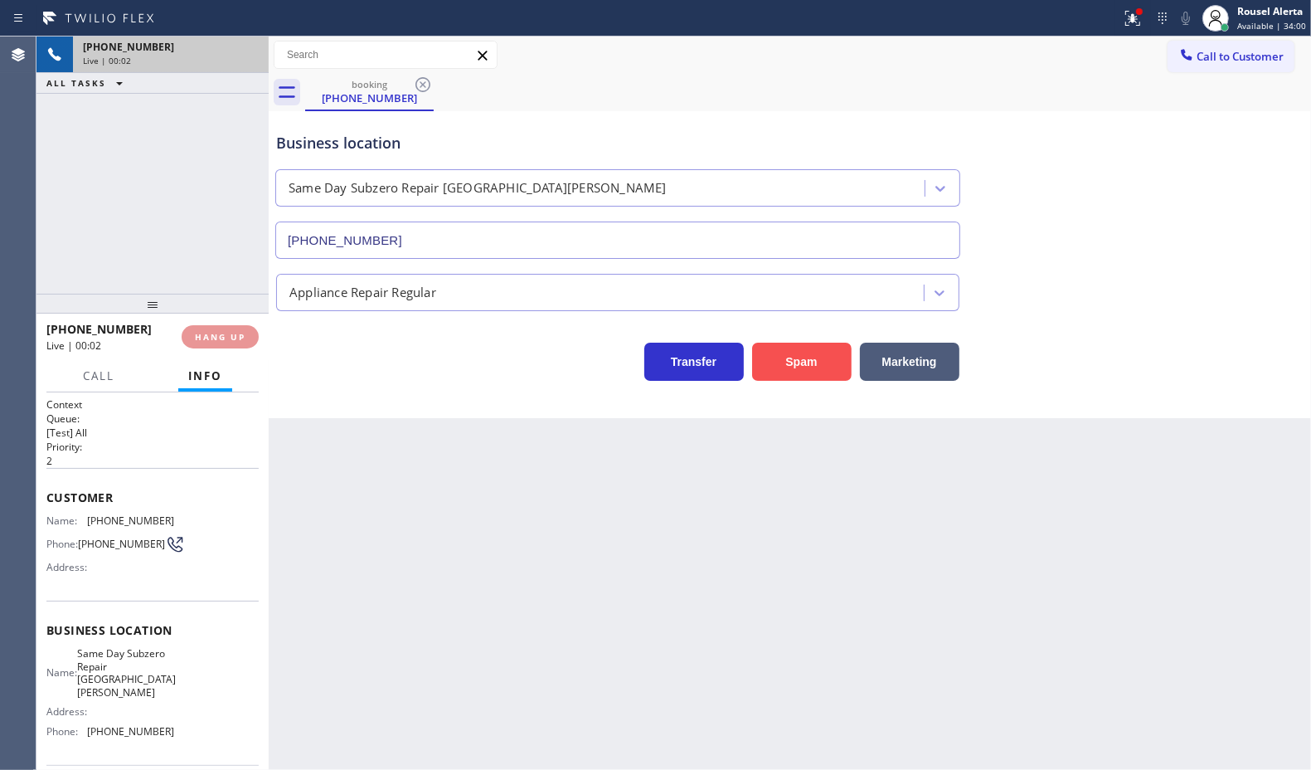
click at [838, 355] on button "Spam" at bounding box center [802, 362] width 100 height 38
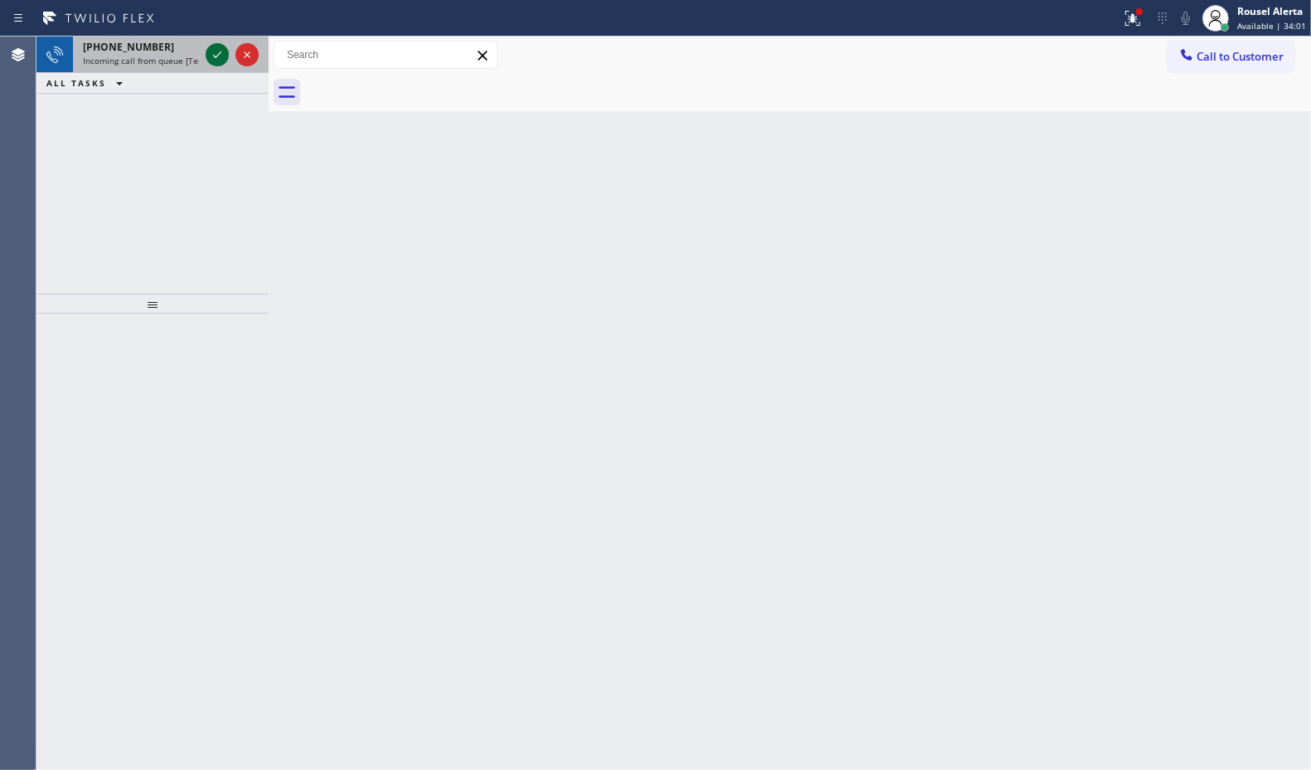
click at [214, 48] on icon at bounding box center [217, 55] width 20 height 20
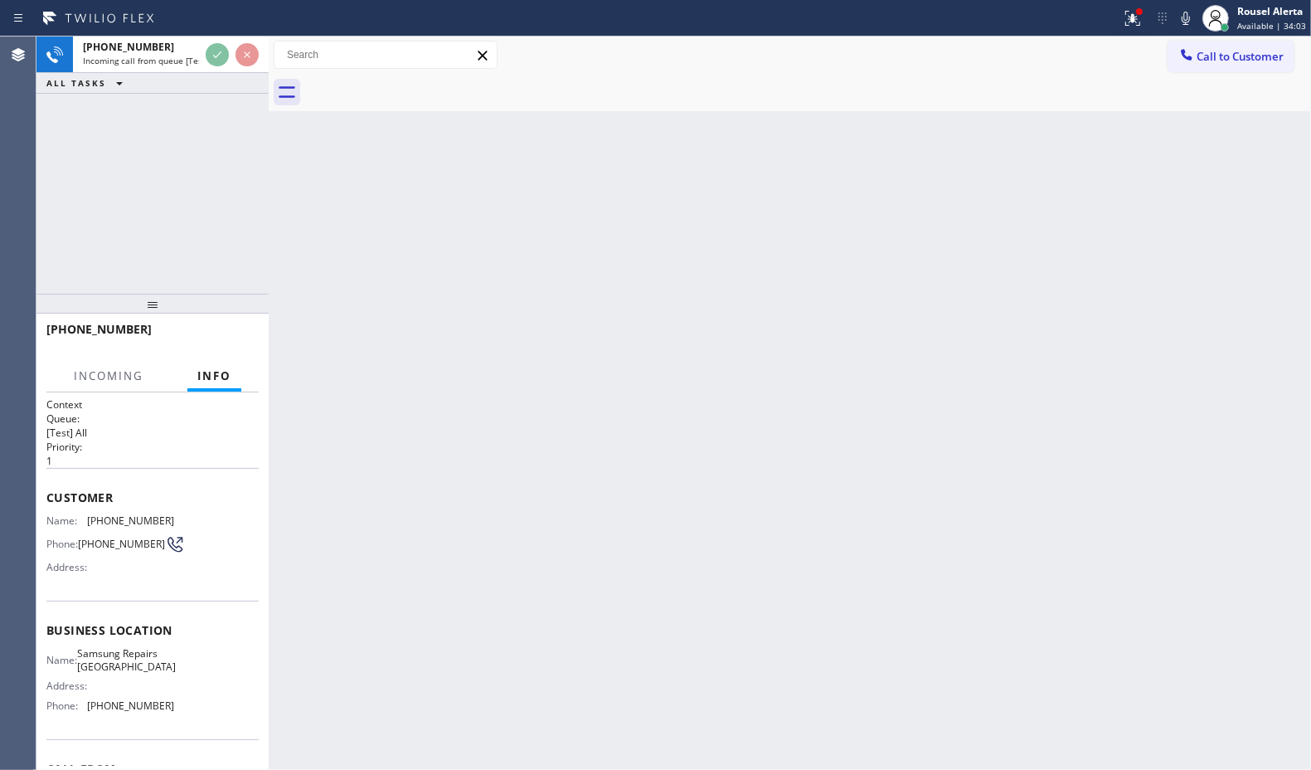
click at [269, 514] on div at bounding box center [269, 402] width 0 height 733
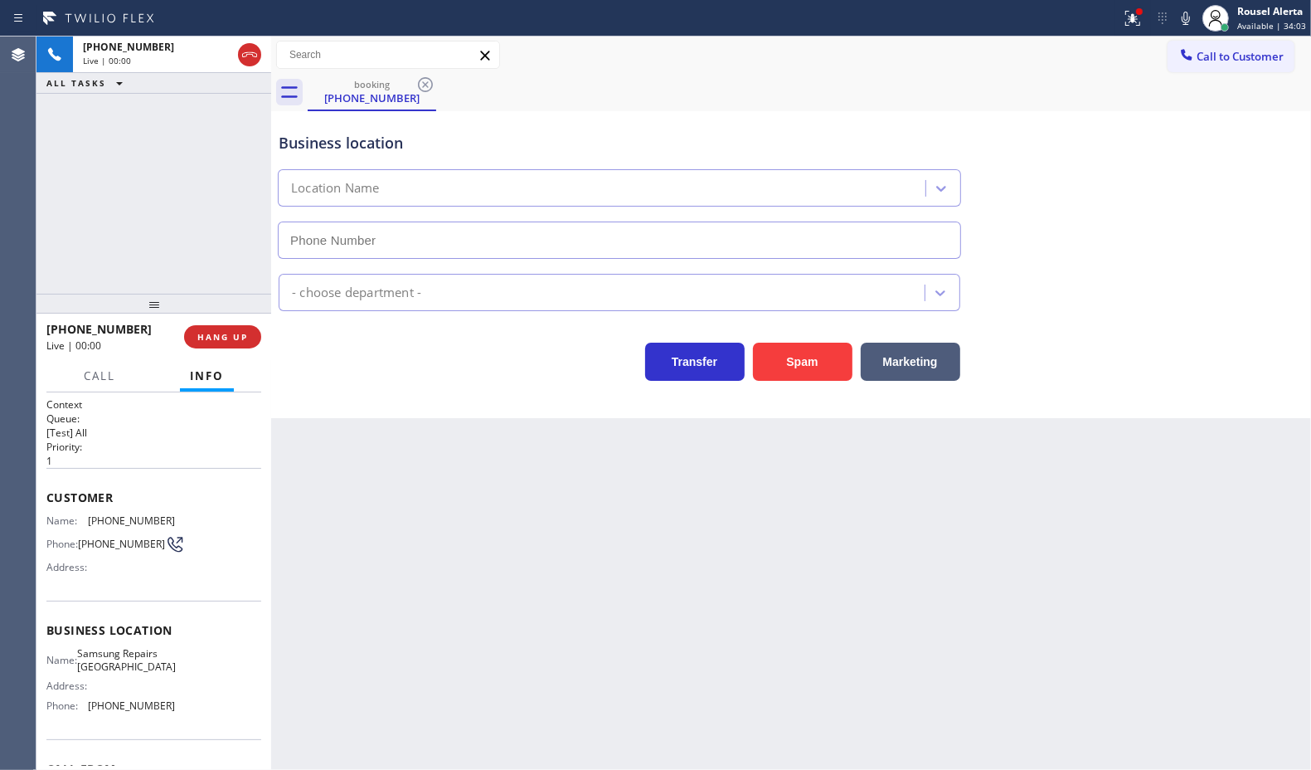
type input "(415) 687-2389"
click at [765, 370] on button "Spam" at bounding box center [803, 362] width 100 height 38
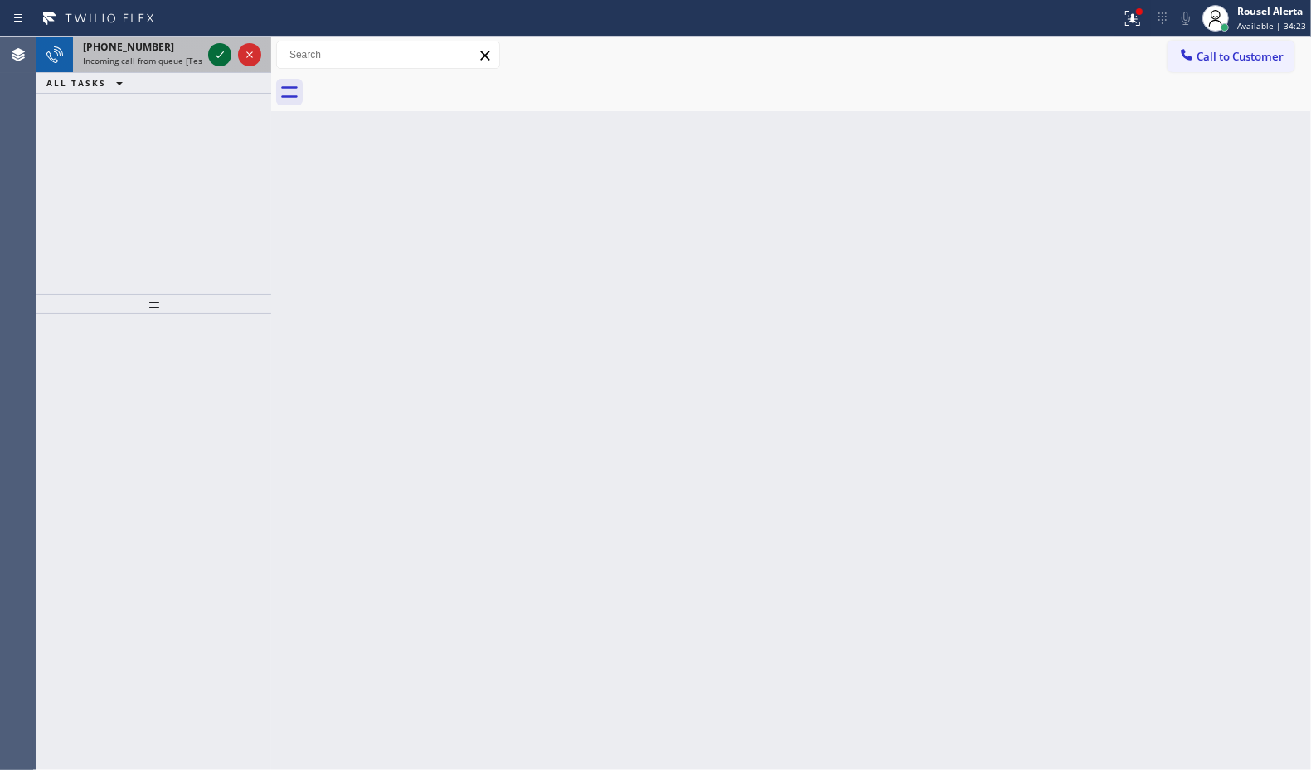
click at [210, 52] on icon at bounding box center [220, 55] width 20 height 20
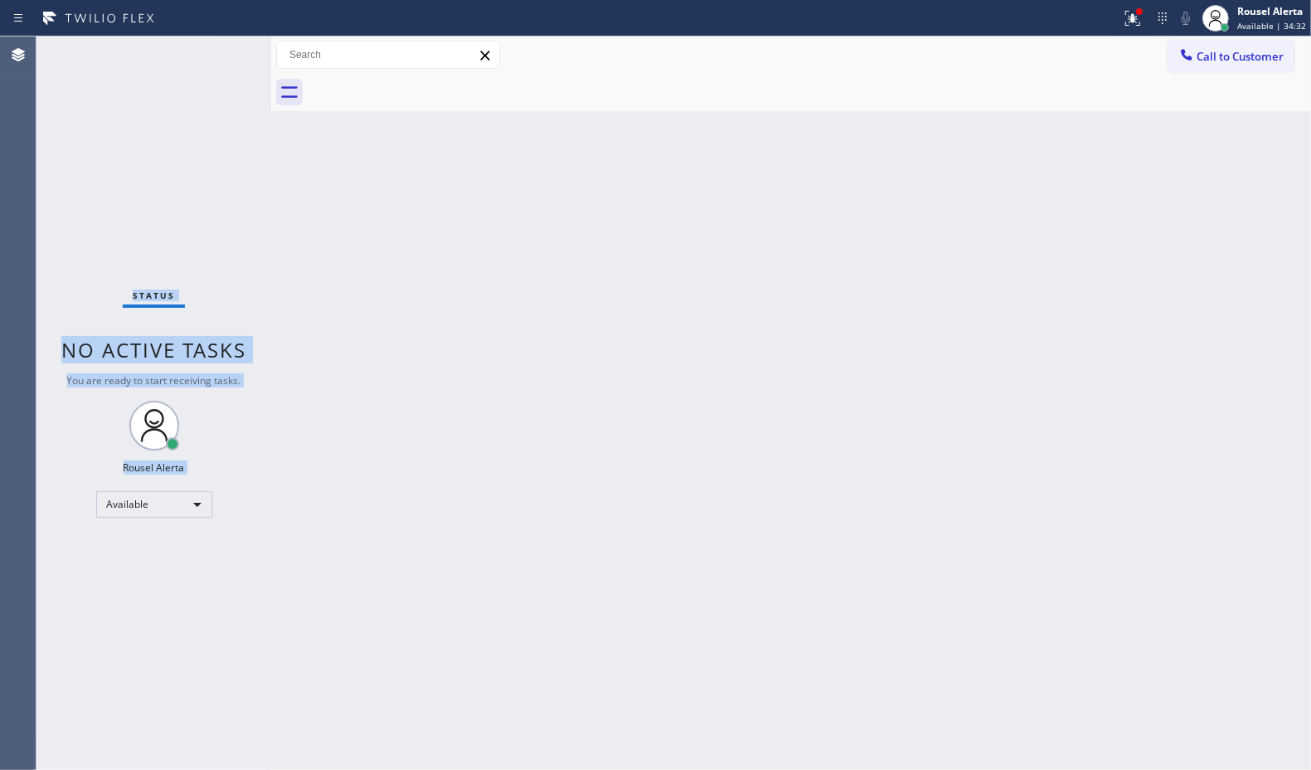
click at [217, 52] on div "Status No active tasks You are ready to start receiving tasks. Rousel Alerta Av…" at bounding box center [153, 402] width 235 height 733
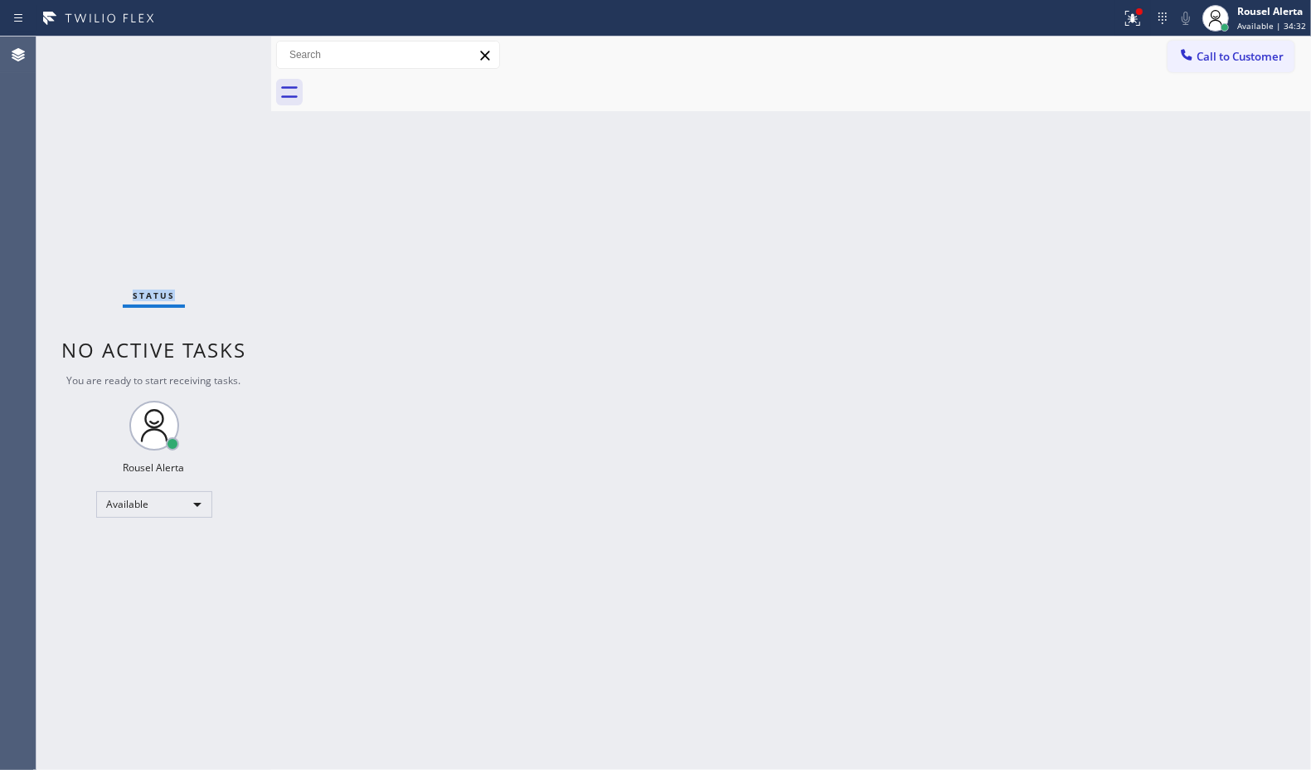
click at [217, 52] on div "Status No active tasks You are ready to start receiving tasks. Rousel Alerta Av…" at bounding box center [153, 402] width 235 height 733
click at [425, 317] on div "Back to Dashboard Change Sender ID Customers Technicians Select a contact Outbo…" at bounding box center [791, 402] width 1040 height 733
click at [1142, 8] on div at bounding box center [1139, 11] width 7 height 7
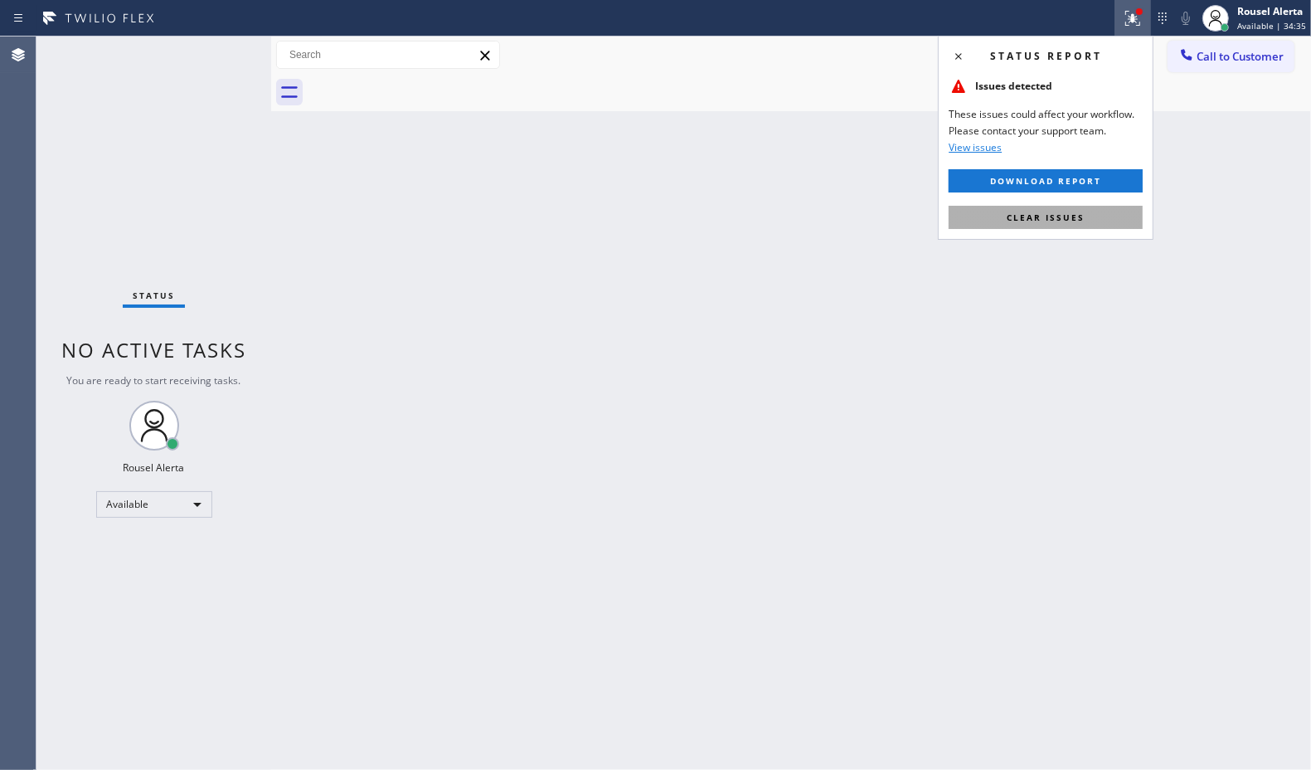
drag, startPoint x: 1037, startPoint y: 221, endPoint x: 940, endPoint y: 249, distance: 100.8
click at [1037, 221] on span "Clear issues" at bounding box center [1046, 218] width 78 height 12
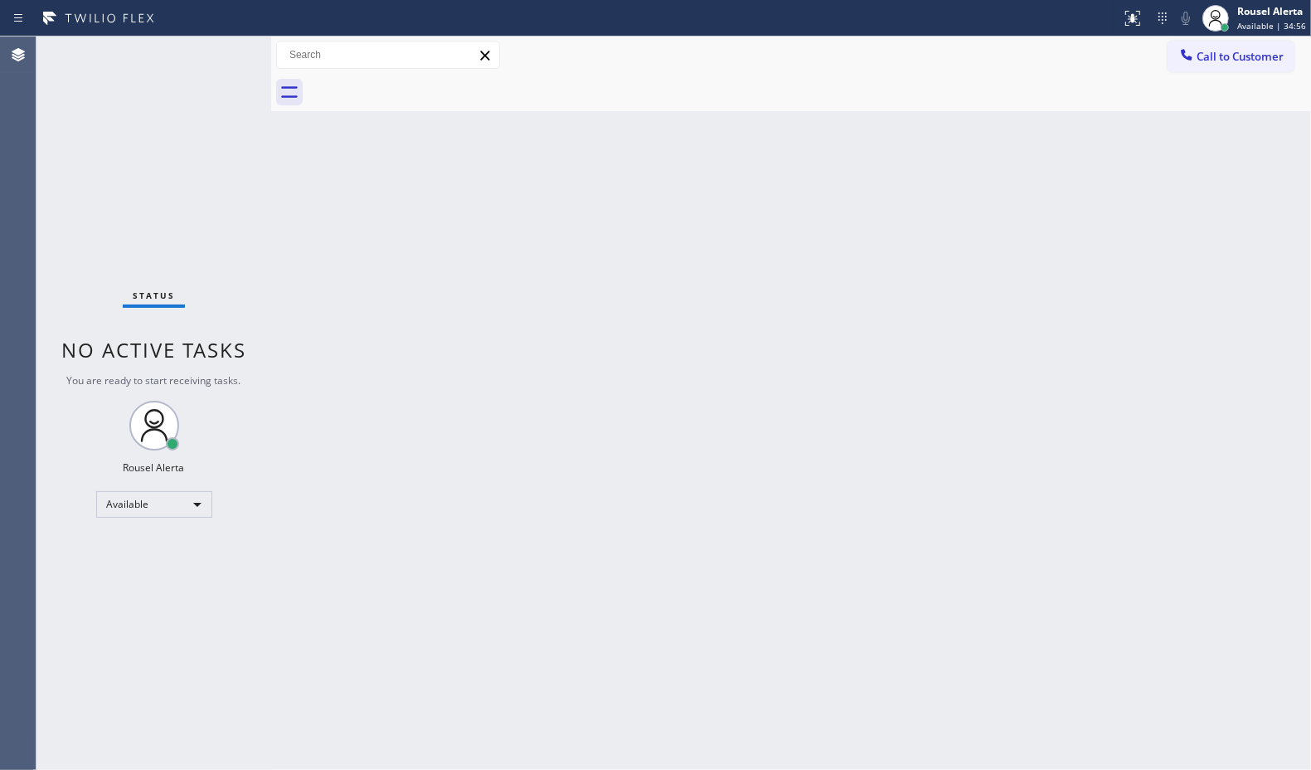
click at [212, 50] on div "Status No active tasks You are ready to start receiving tasks. Rousel Alerta Av…" at bounding box center [153, 402] width 235 height 733
click at [217, 50] on div "Status No active tasks You are ready to start receiving tasks. Rousel Alerta Av…" at bounding box center [153, 402] width 235 height 733
click at [217, 48] on div "Status No active tasks You are ready to start receiving tasks. Rousel Alerta Av…" at bounding box center [153, 402] width 235 height 733
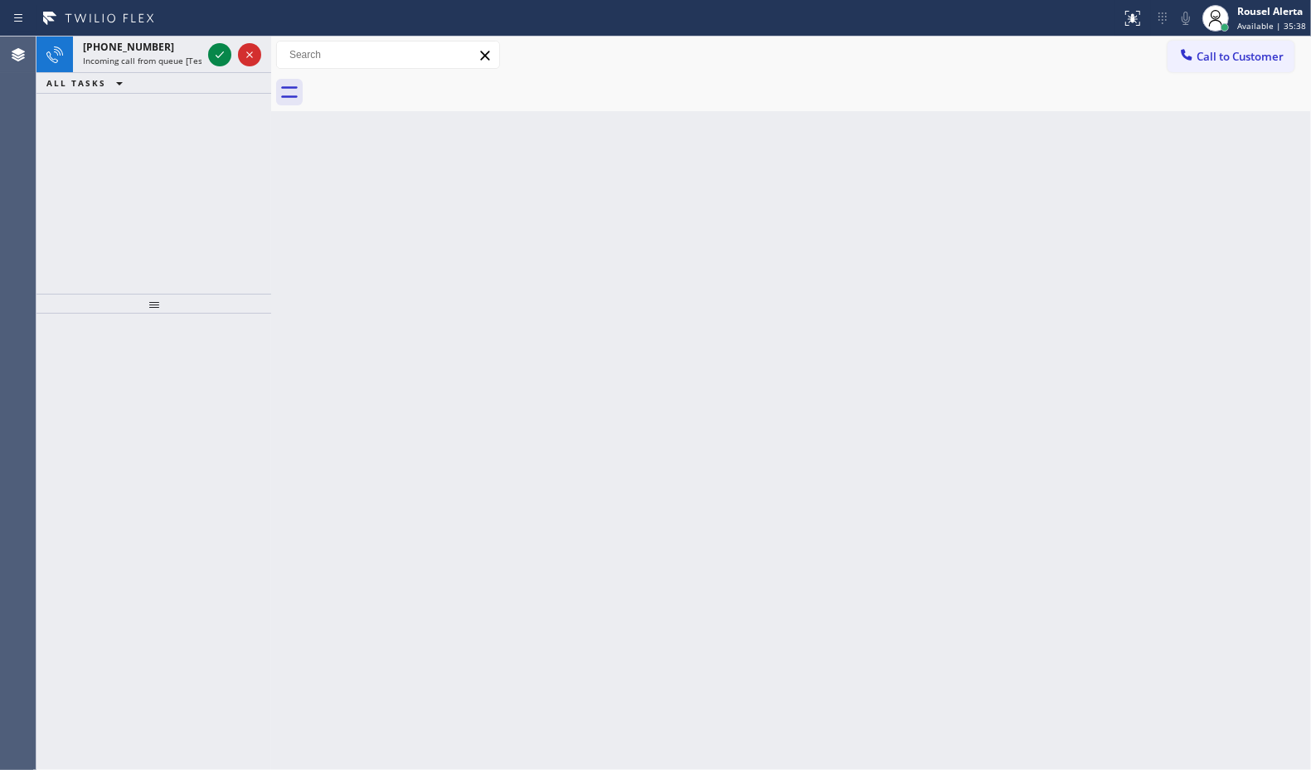
click at [209, 39] on div at bounding box center [235, 54] width 60 height 36
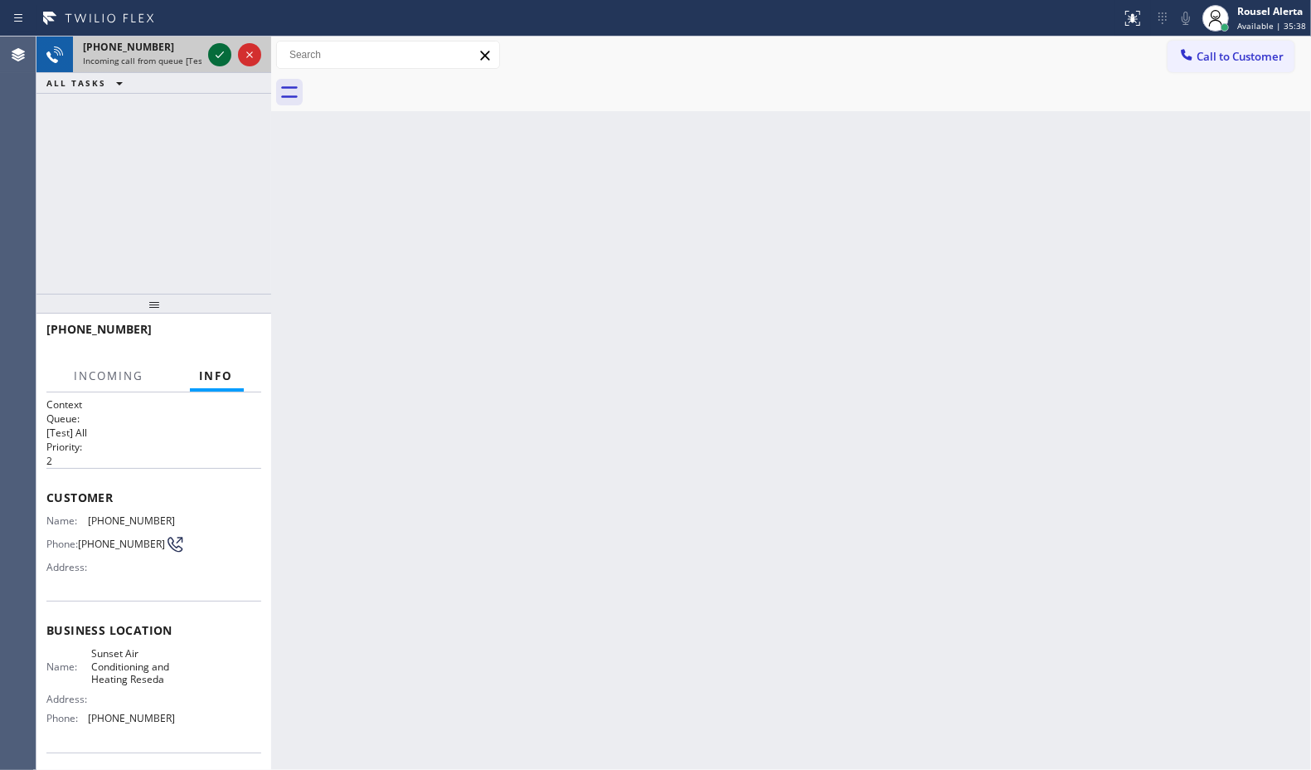
click at [210, 52] on icon at bounding box center [220, 55] width 20 height 20
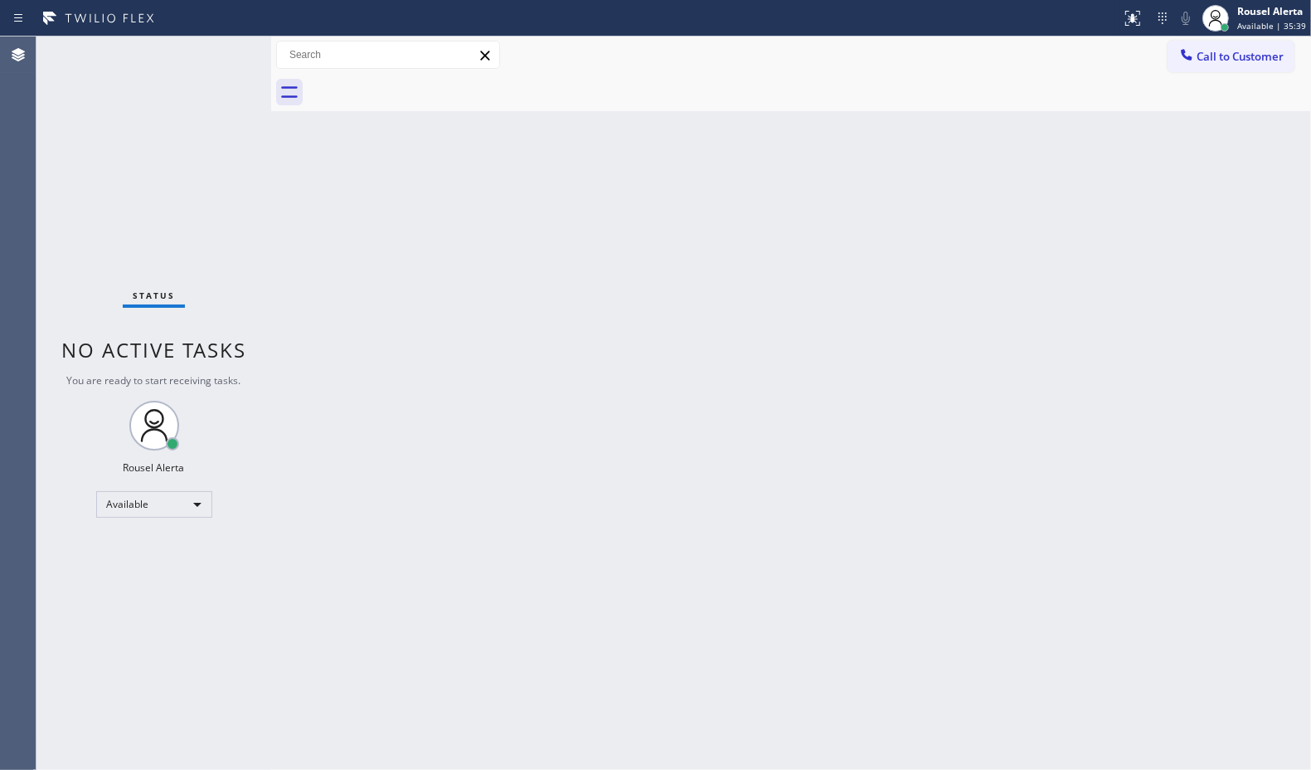
click at [210, 52] on div "Status No active tasks You are ready to start receiving tasks. Rousel Alerta Av…" at bounding box center [153, 402] width 235 height 733
click at [1120, 19] on div at bounding box center [1133, 18] width 36 height 20
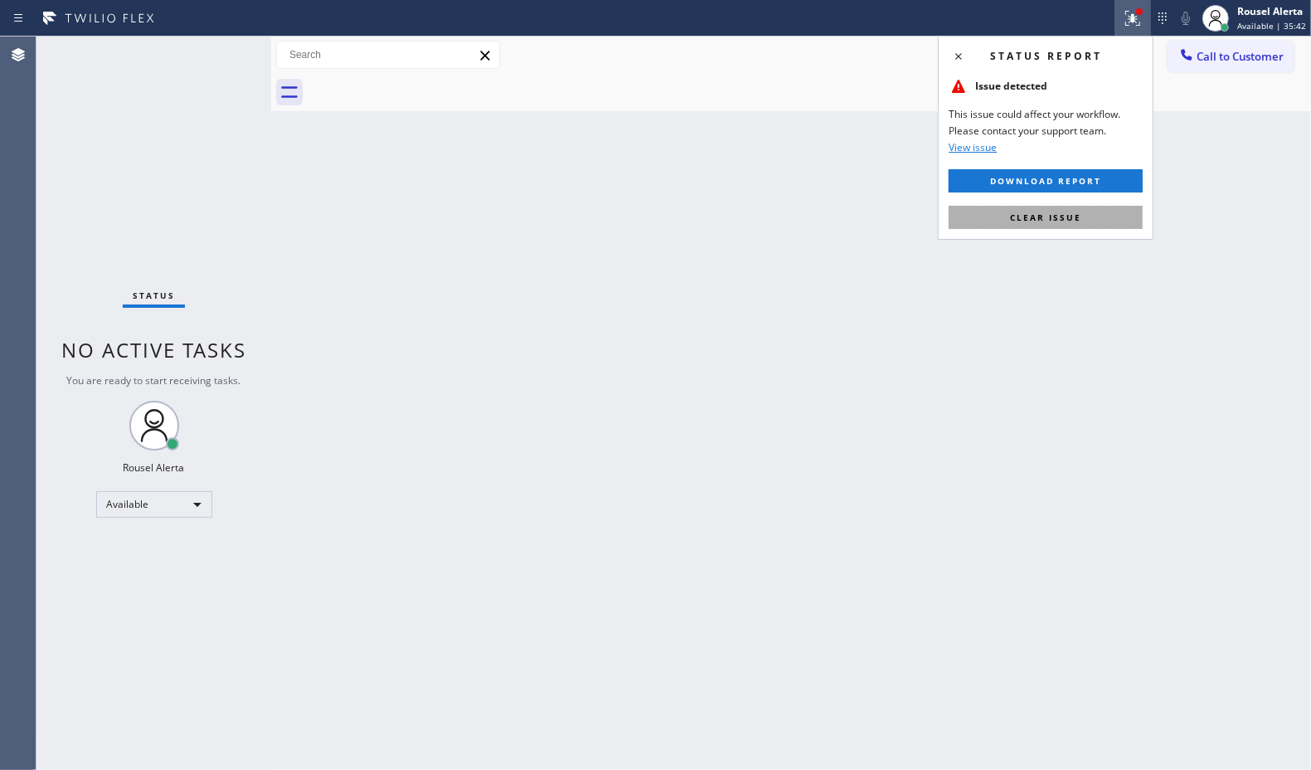
click at [1092, 206] on button "Clear issue" at bounding box center [1046, 217] width 194 height 23
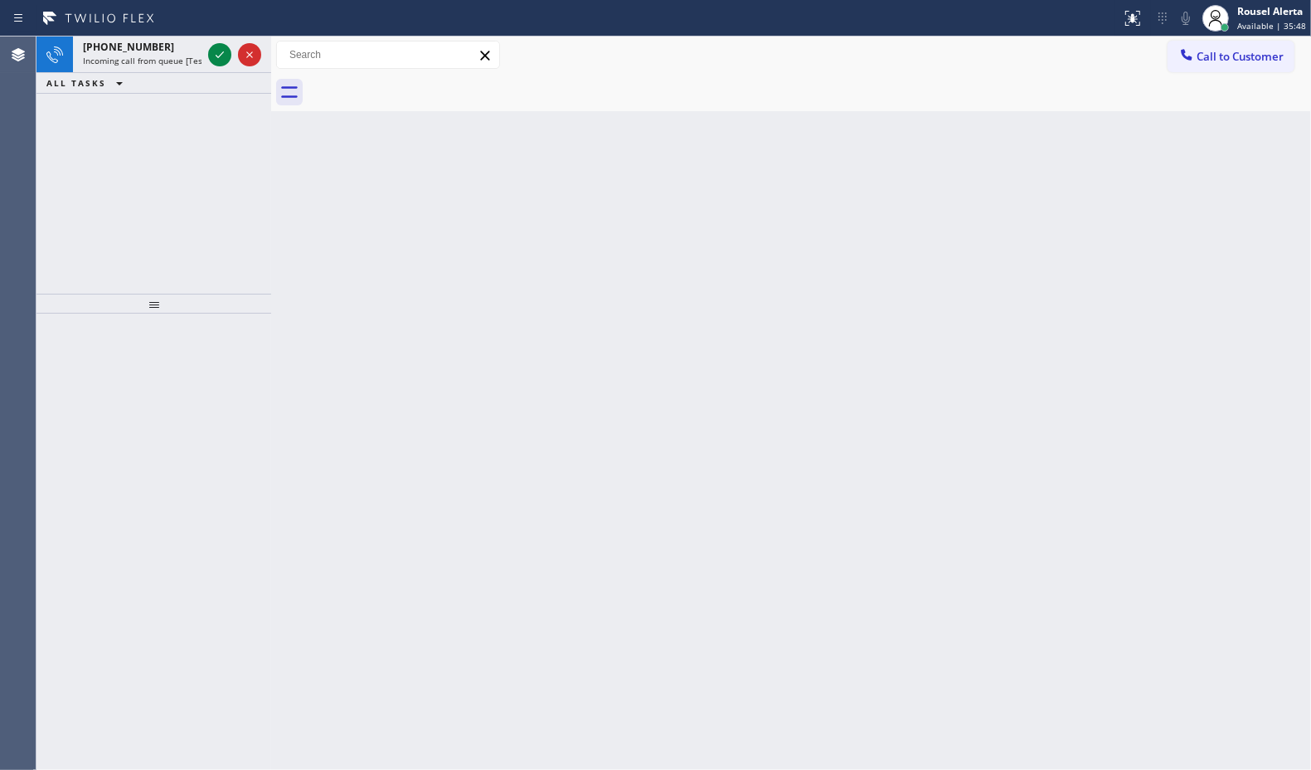
click at [222, 37] on div at bounding box center [235, 54] width 60 height 36
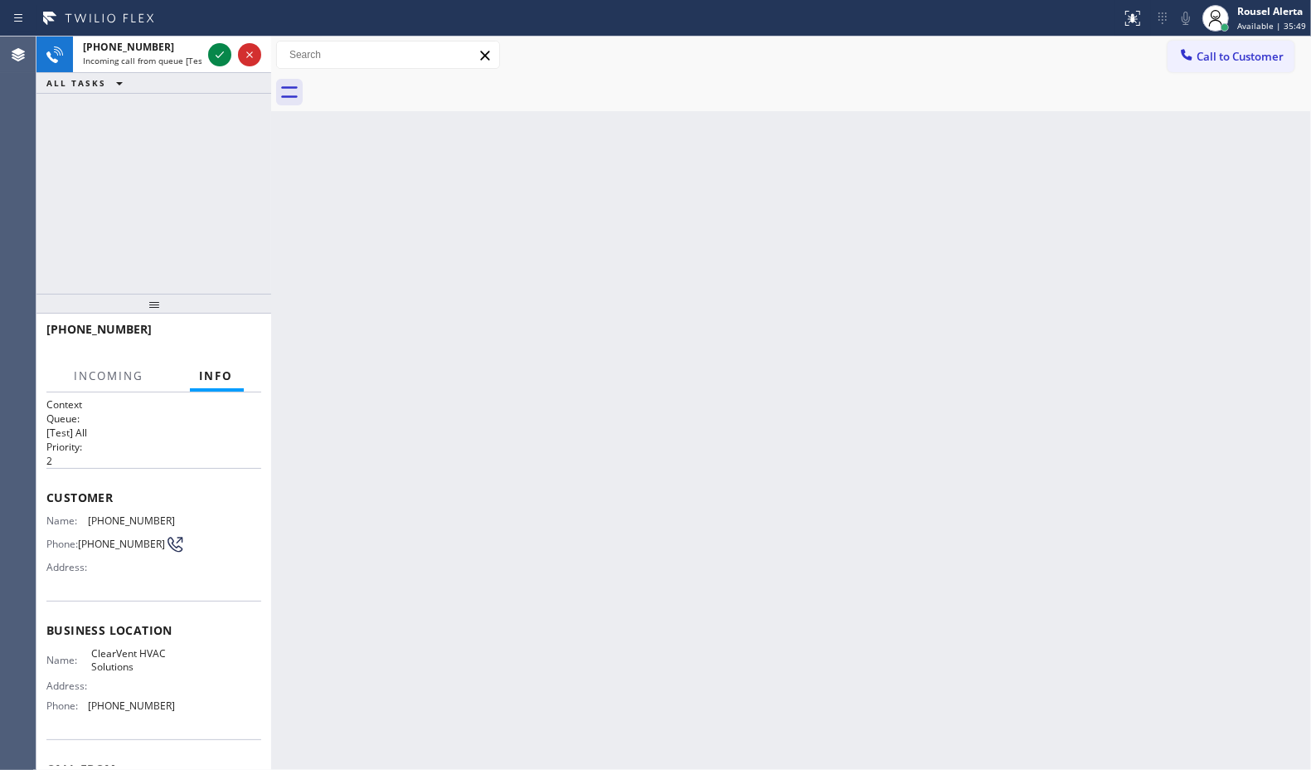
click at [222, 37] on div at bounding box center [235, 54] width 60 height 36
click at [217, 42] on div at bounding box center [235, 54] width 60 height 36
click at [217, 50] on div at bounding box center [235, 54] width 60 height 36
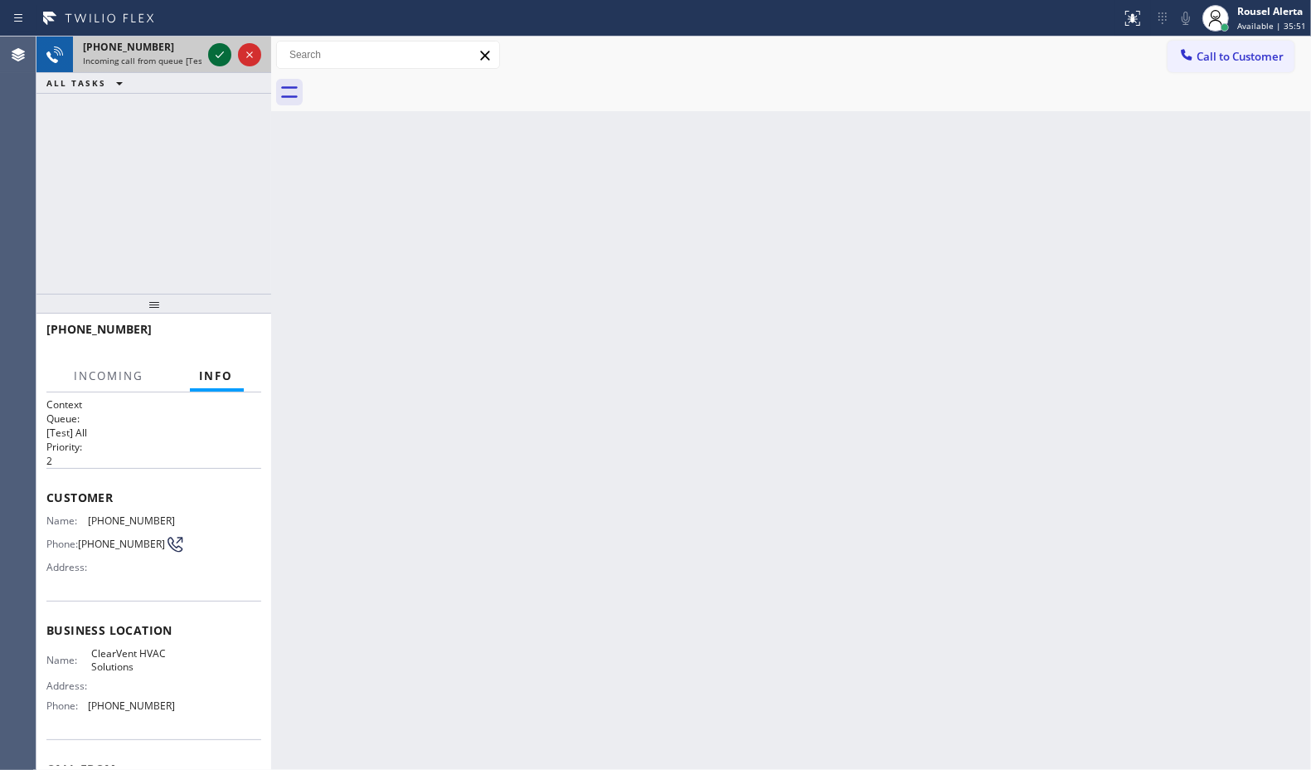
click at [217, 50] on icon at bounding box center [220, 55] width 20 height 20
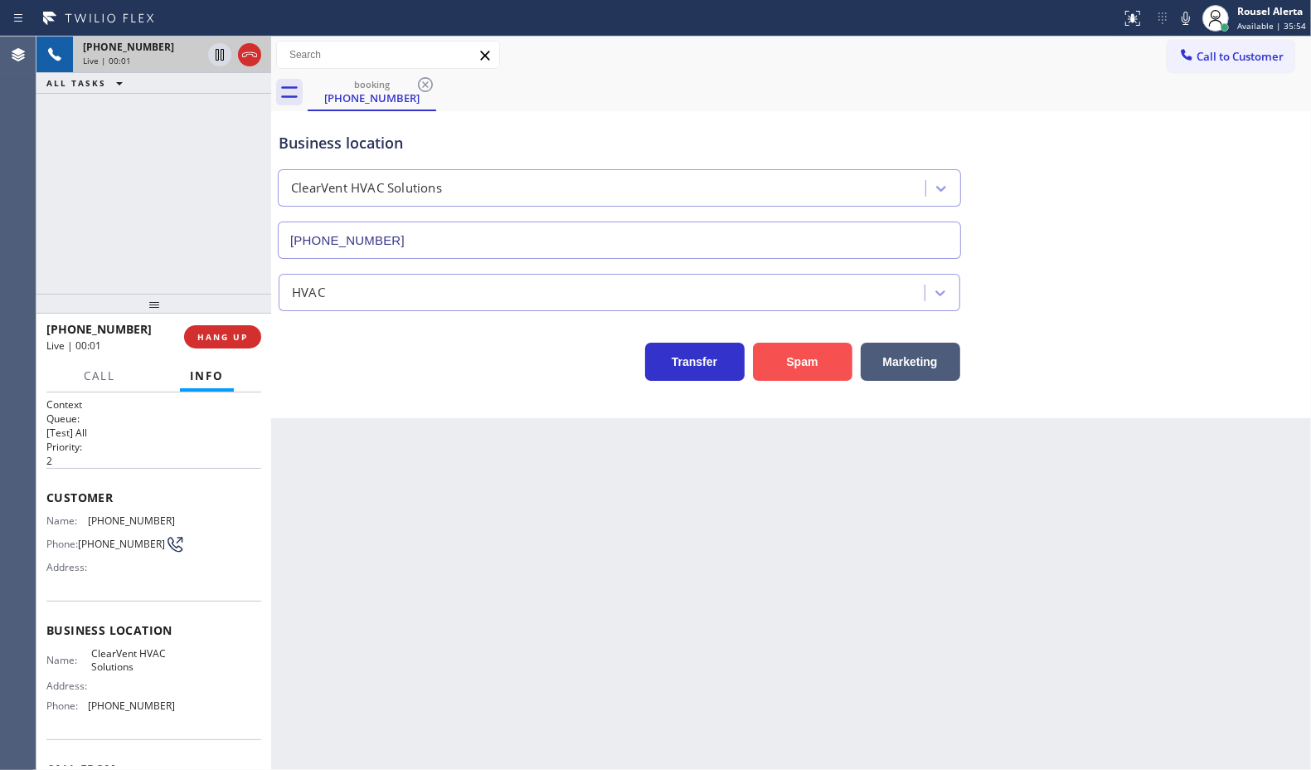
type input "(669) 587-2725"
click at [801, 363] on button "Spam" at bounding box center [803, 362] width 100 height 38
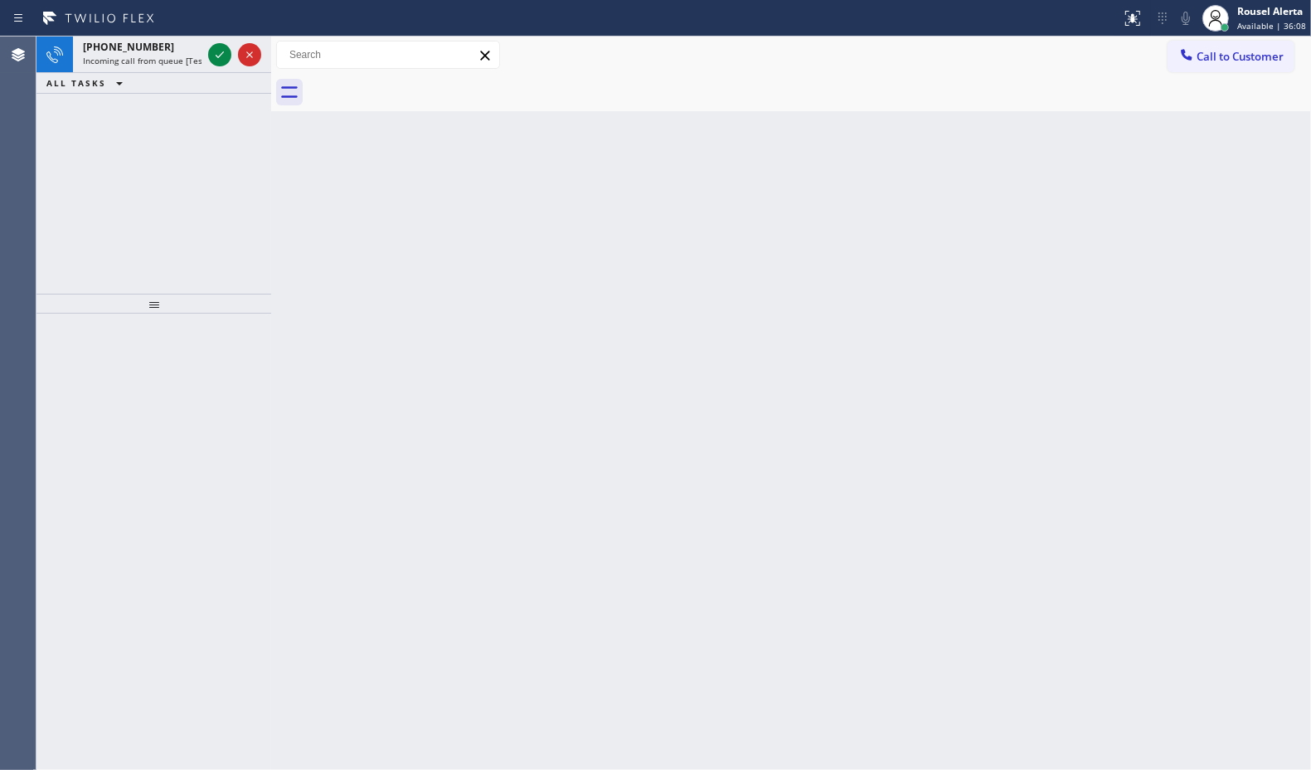
click at [206, 47] on div at bounding box center [235, 54] width 60 height 36
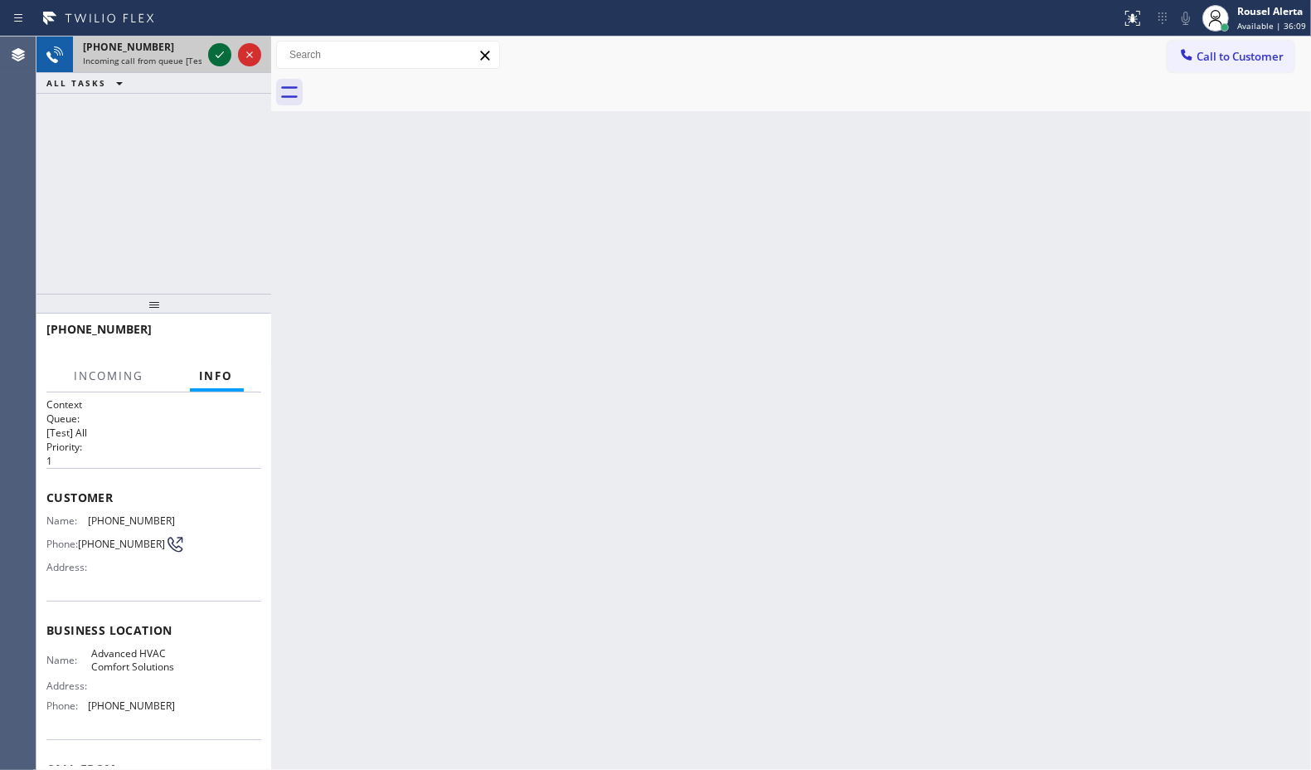
click at [217, 51] on icon at bounding box center [220, 55] width 20 height 20
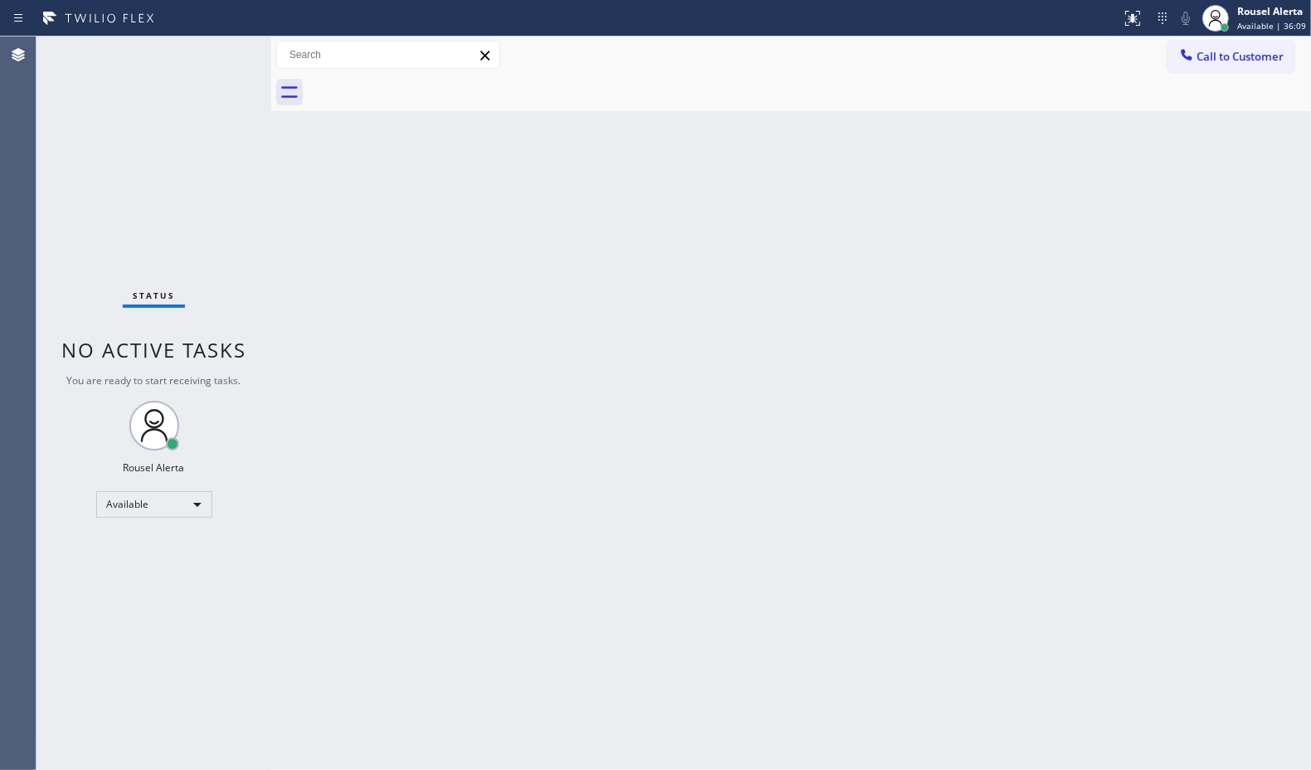
click at [217, 51] on div "Status No active tasks You are ready to start receiving tasks. Rousel Alerta Av…" at bounding box center [153, 402] width 235 height 733
click at [1143, 26] on icon at bounding box center [1133, 18] width 20 height 20
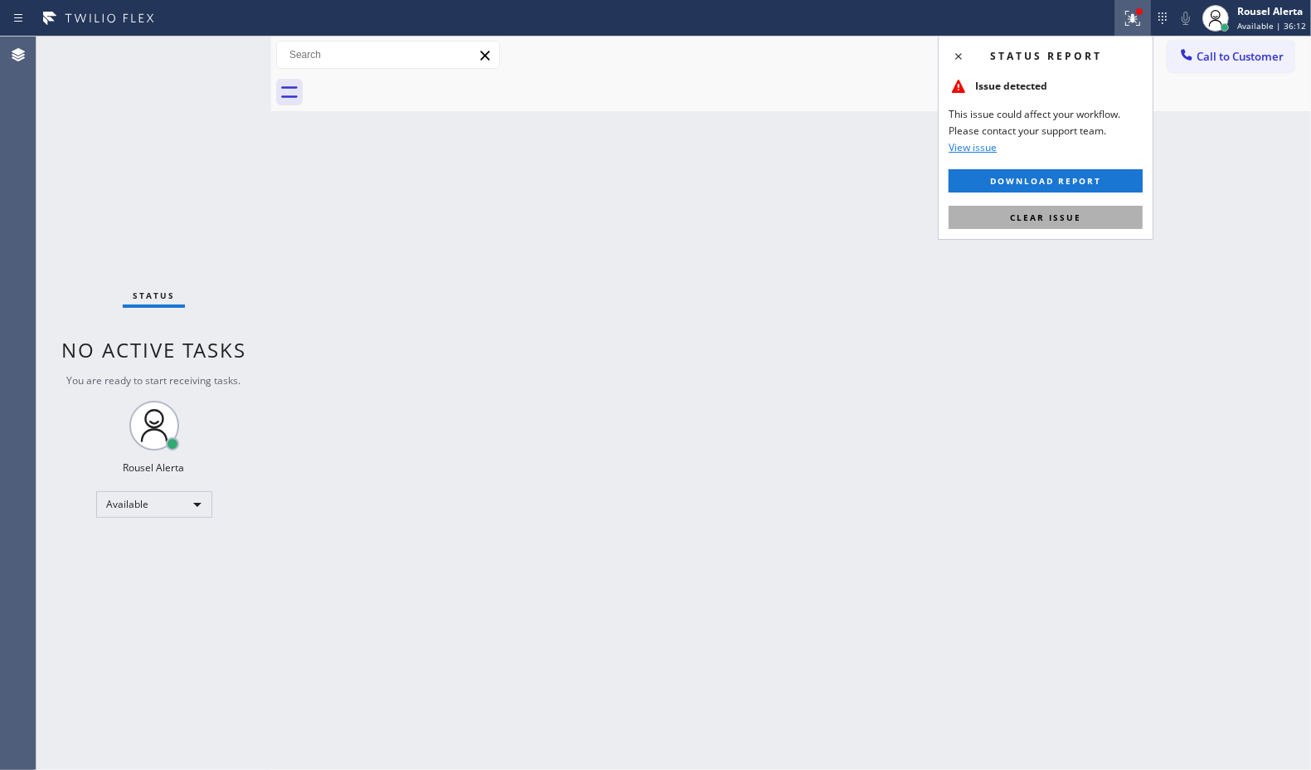
click at [1108, 229] on button "Clear issue" at bounding box center [1046, 217] width 194 height 23
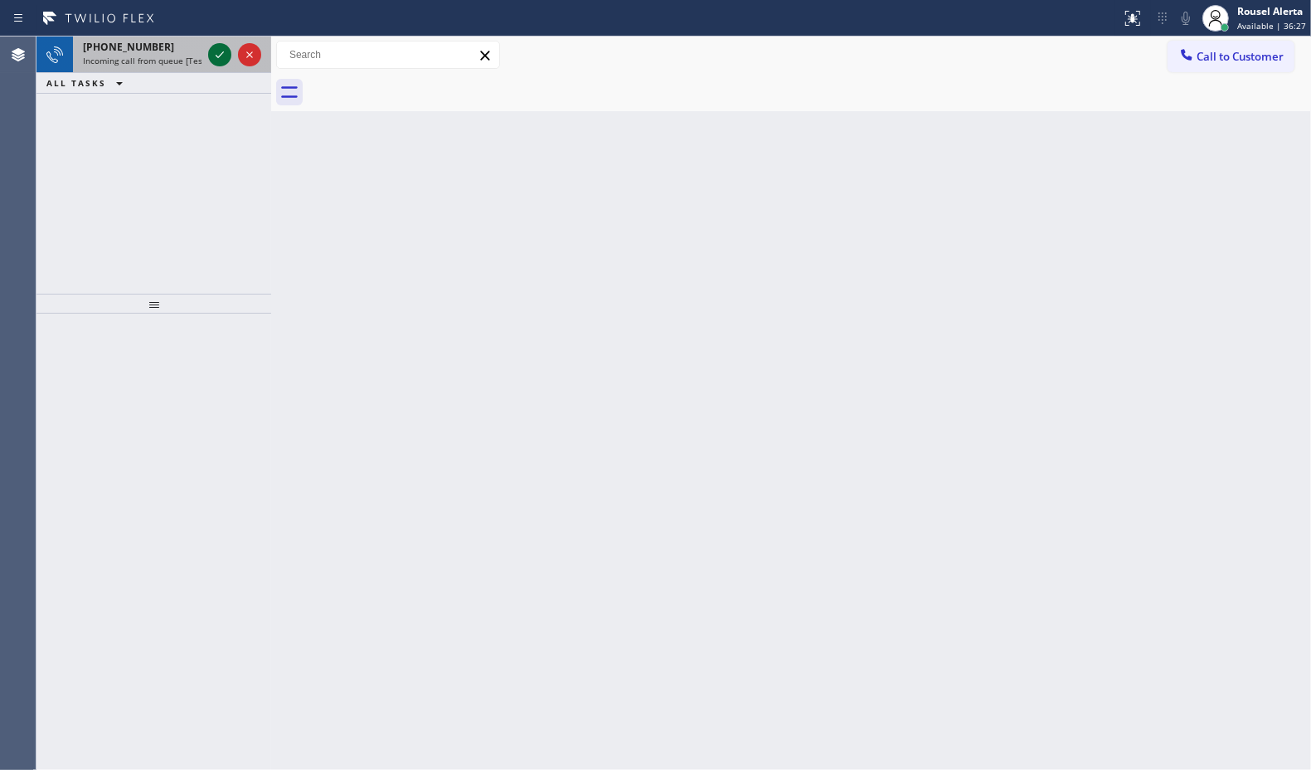
click at [212, 56] on icon at bounding box center [220, 55] width 20 height 20
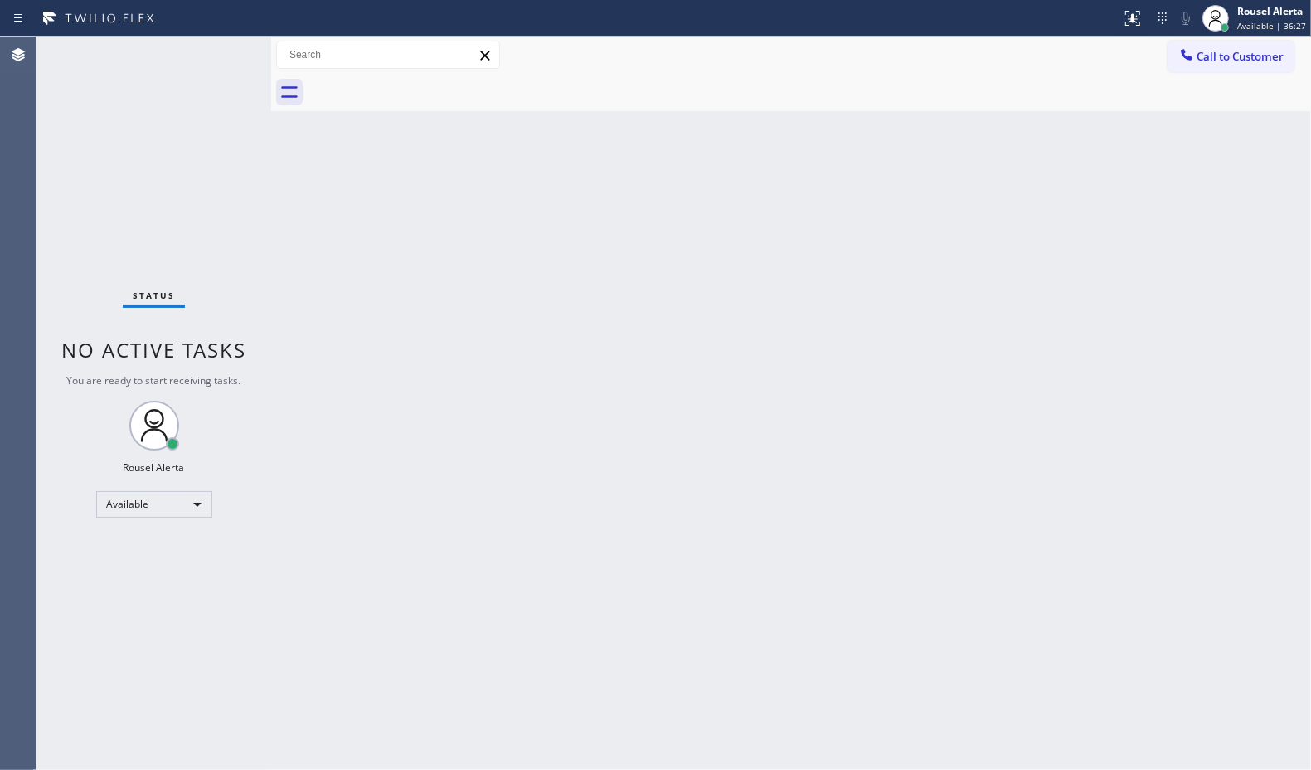
click at [212, 56] on div "Status No active tasks You are ready to start receiving tasks. Rousel Alerta Av…" at bounding box center [153, 402] width 235 height 733
click at [1126, 9] on icon at bounding box center [1133, 18] width 20 height 20
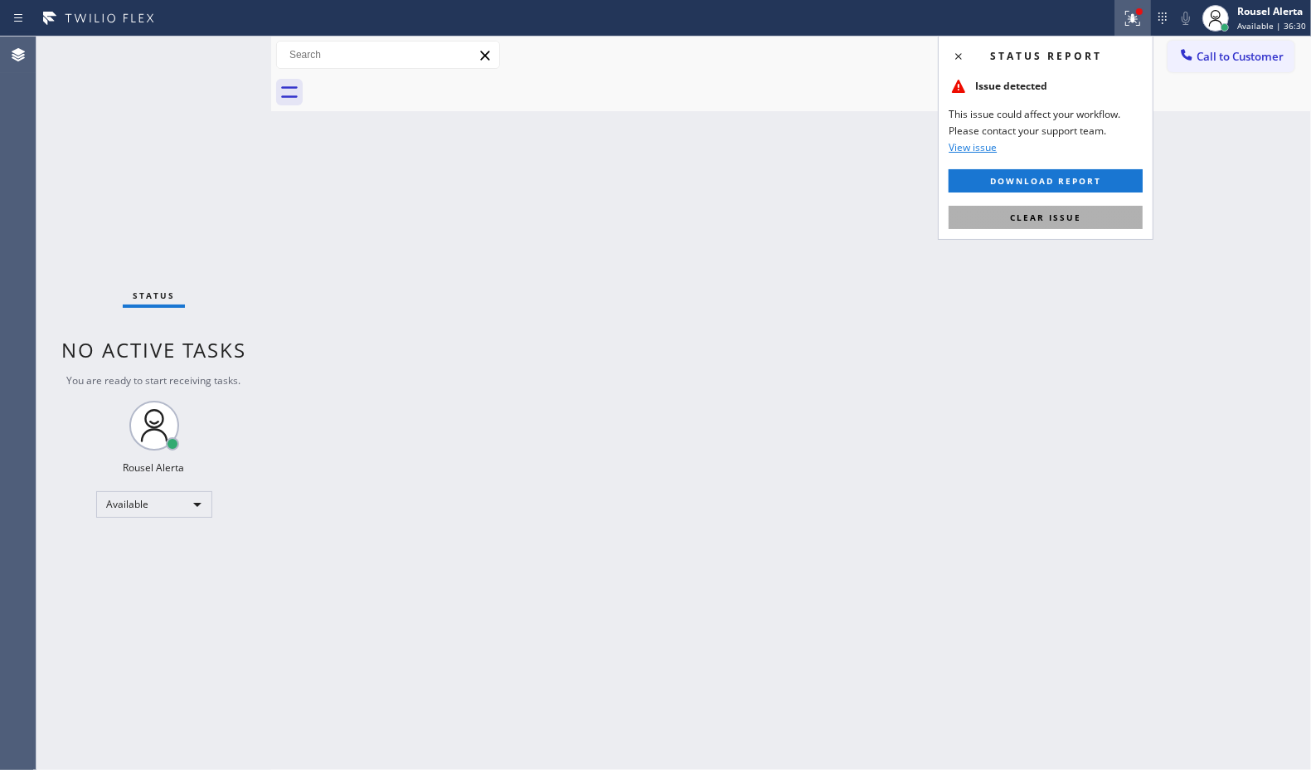
click at [1093, 213] on button "Clear issue" at bounding box center [1046, 217] width 194 height 23
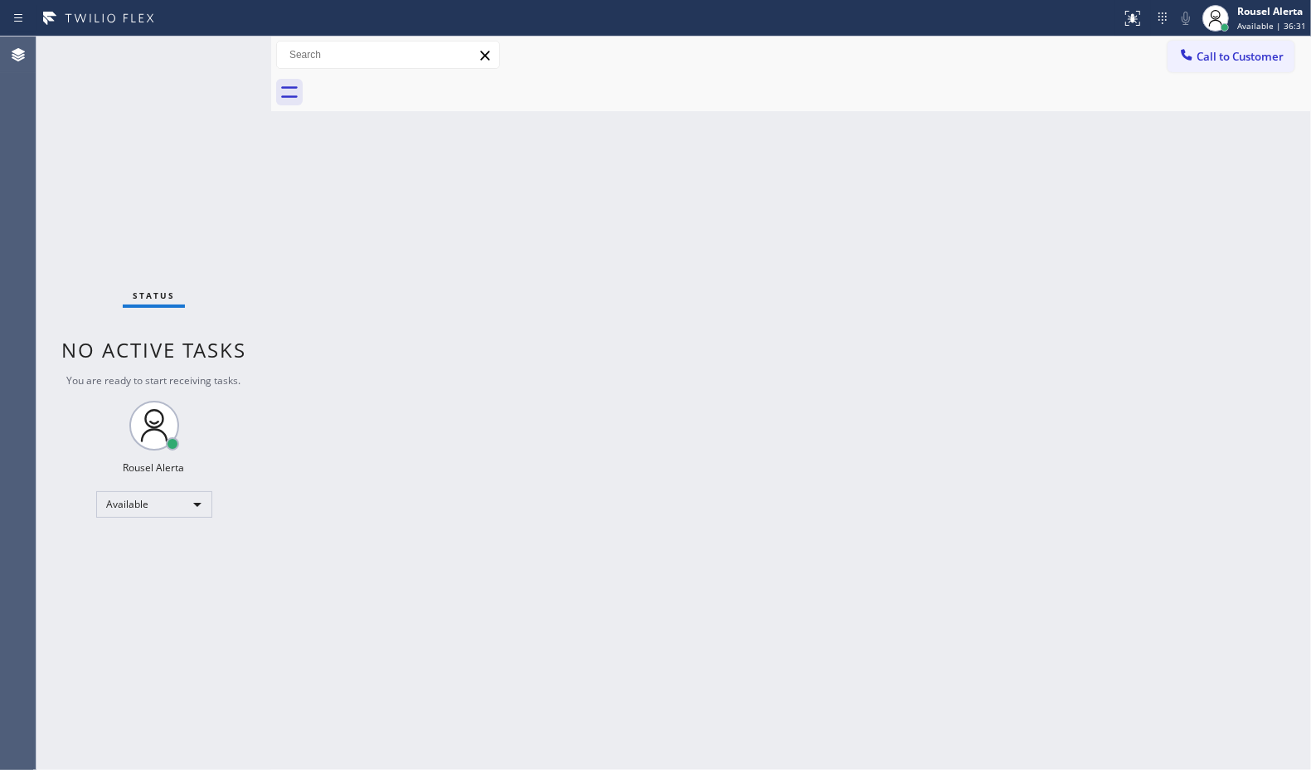
click at [218, 46] on div "Status No active tasks You are ready to start receiving tasks. Rousel Alerta Av…" at bounding box center [153, 402] width 235 height 733
click at [357, 133] on div "Back to Dashboard Change Sender ID Customers Technicians Select a contact Outbo…" at bounding box center [791, 402] width 1040 height 733
click at [212, 54] on div "Status No active tasks You are ready to start receiving tasks. Rousel Alerta Av…" at bounding box center [153, 402] width 235 height 733
click at [197, 46] on div "Status No active tasks You are ready to start receiving tasks. Rousel Alerta Av…" at bounding box center [153, 402] width 235 height 733
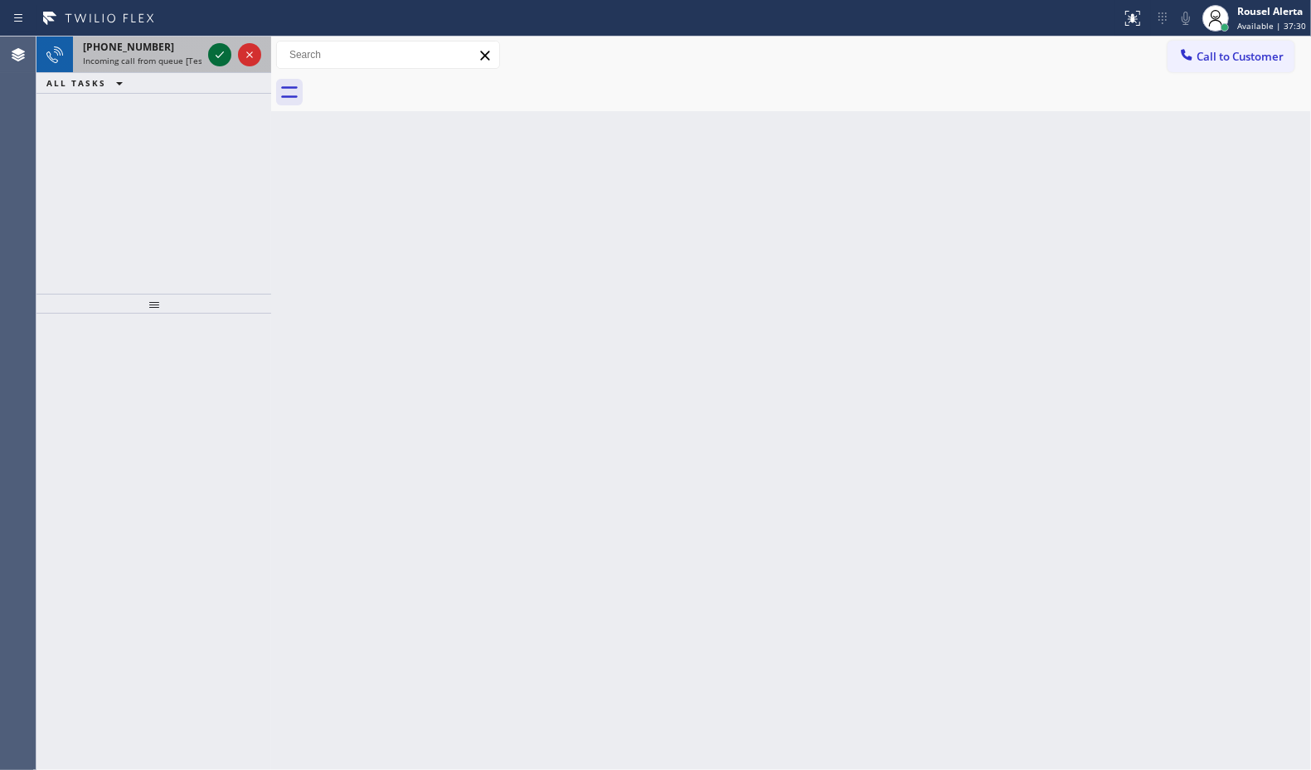
click at [217, 54] on icon at bounding box center [220, 55] width 20 height 20
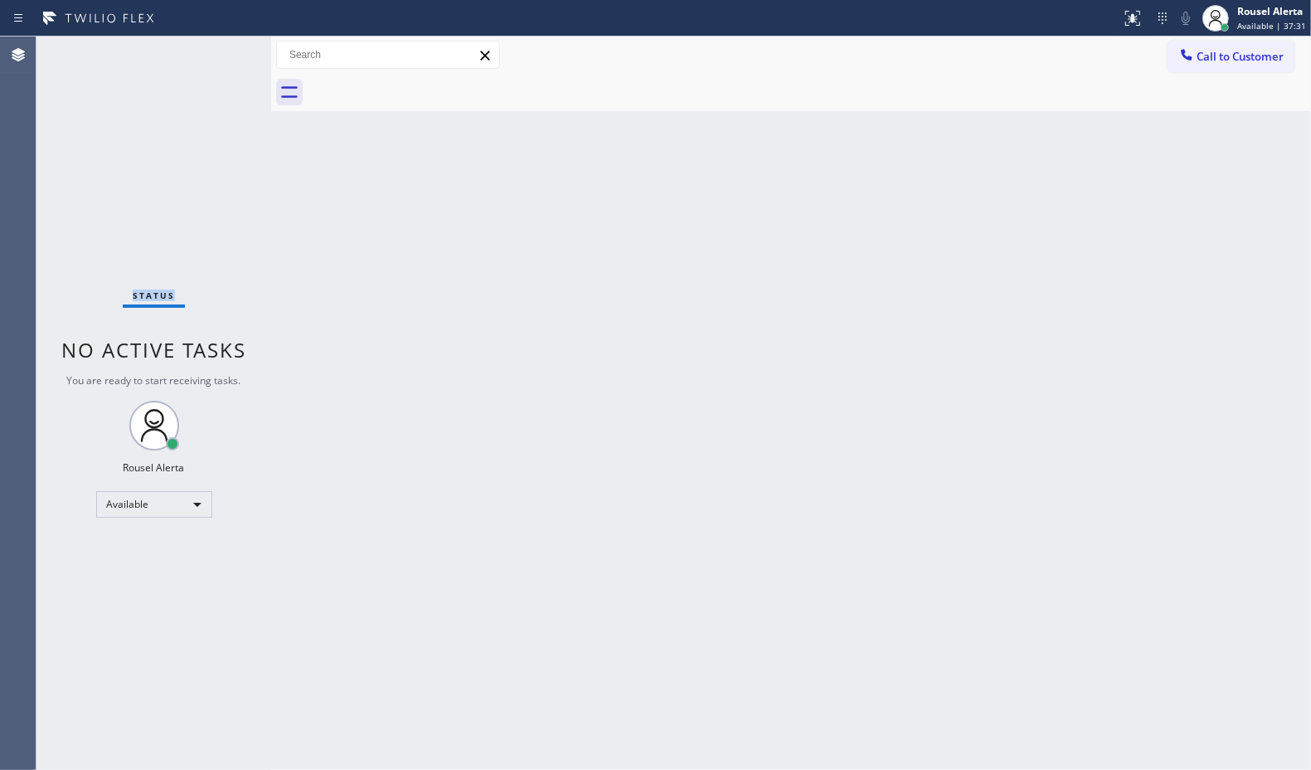
click at [217, 54] on div "Status No active tasks You are ready to start receiving tasks. Rousel Alerta Av…" at bounding box center [153, 402] width 235 height 733
click at [216, 54] on div "Status No active tasks You are ready to start receiving tasks. Rousel Alerta Av…" at bounding box center [153, 402] width 235 height 733
click at [1142, 13] on div at bounding box center [1139, 11] width 7 height 7
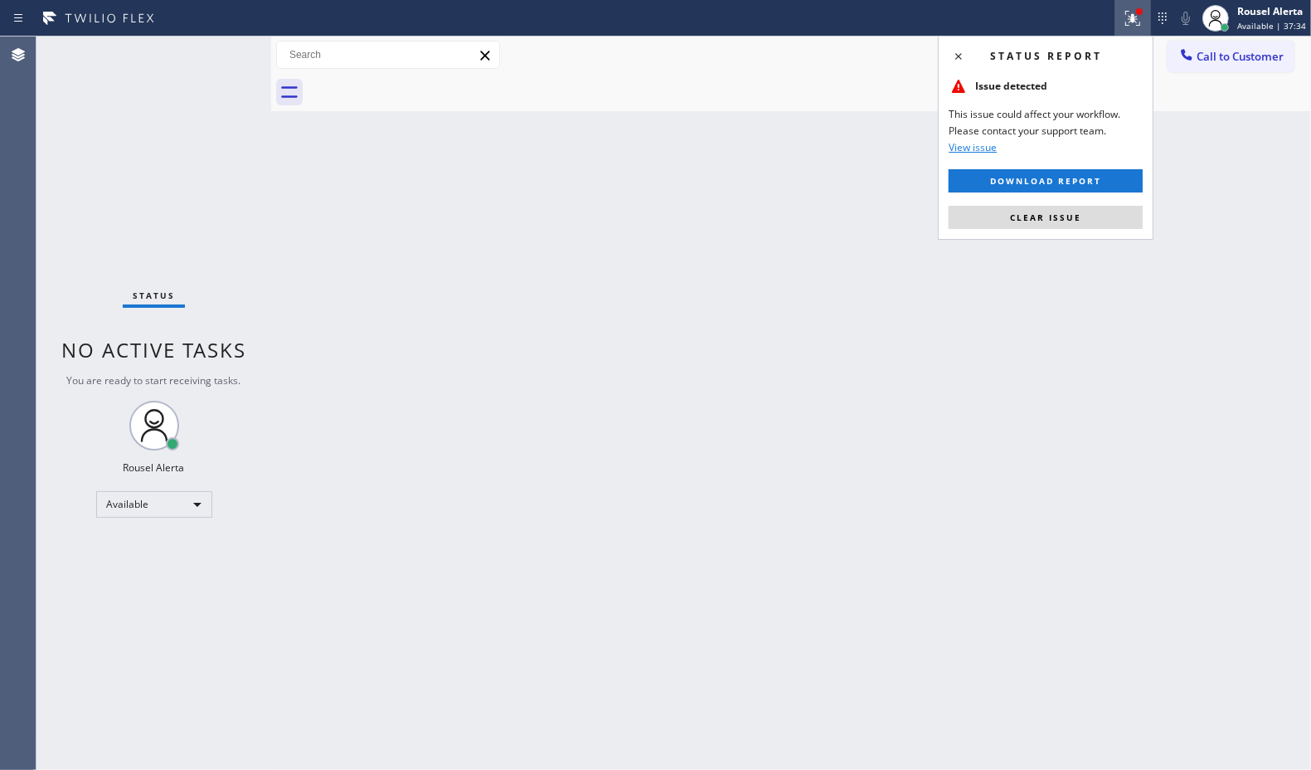
click at [1064, 204] on div "Status report Issue detected This issue could affect your workflow. Please cont…" at bounding box center [1046, 138] width 216 height 204
drag, startPoint x: 1056, startPoint y: 216, endPoint x: 1018, endPoint y: 217, distance: 38.2
click at [1056, 217] on span "Clear issue" at bounding box center [1045, 218] width 71 height 12
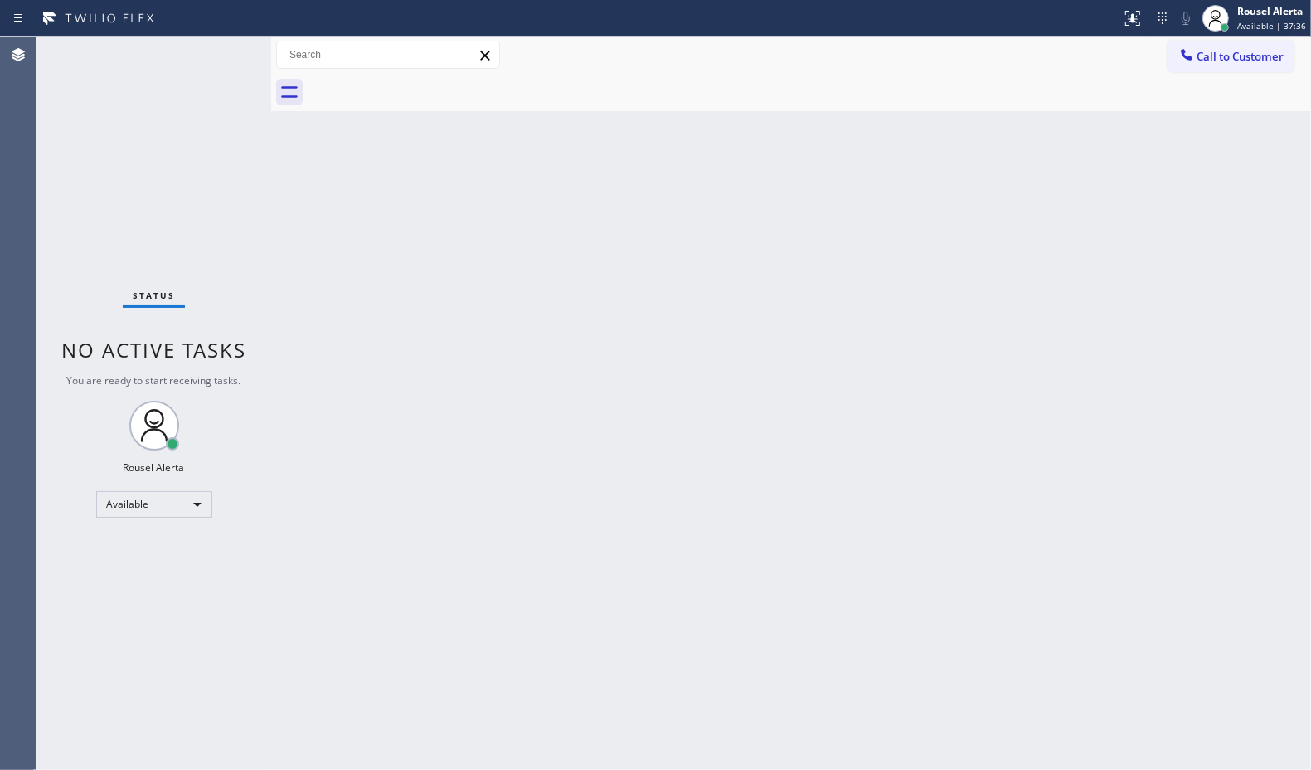
click at [213, 51] on div "Status No active tasks You are ready to start receiving tasks. Rousel Alerta Av…" at bounding box center [153, 402] width 235 height 733
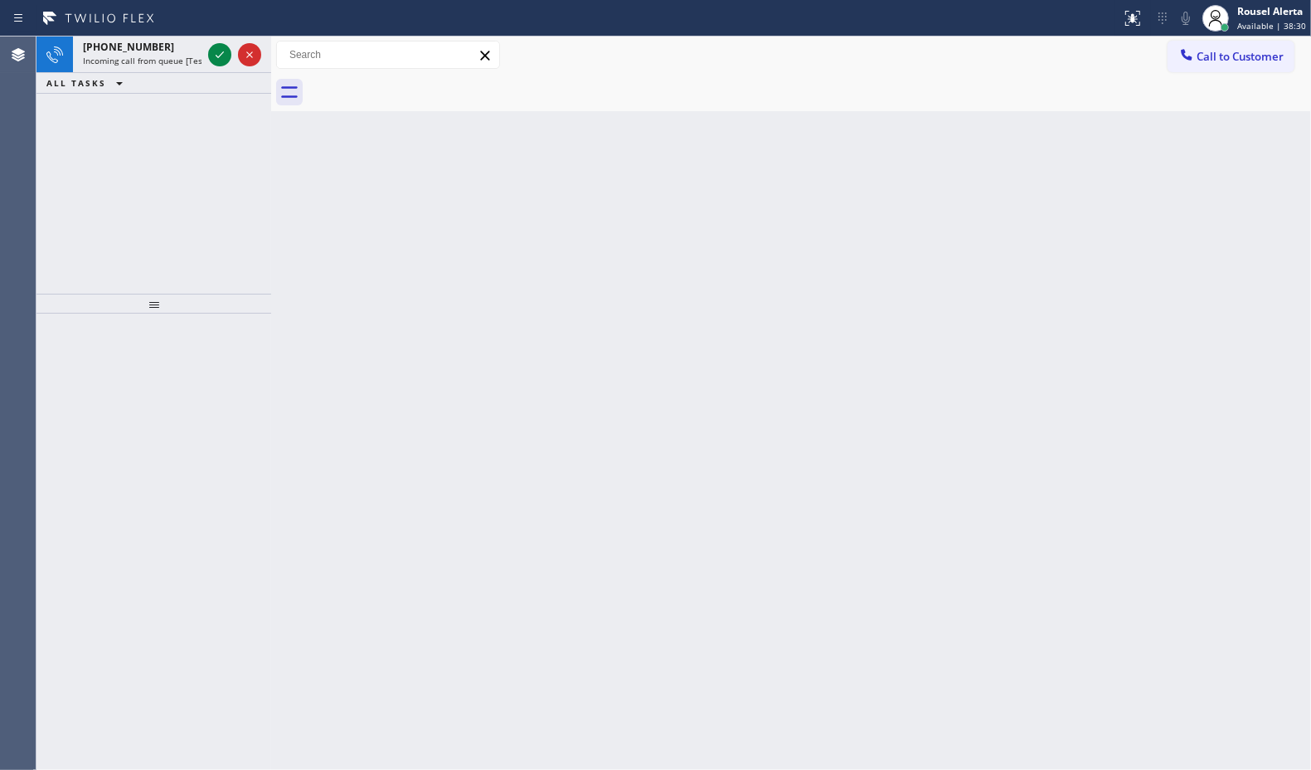
click at [220, 32] on div "Status report No issues detected If you experience an issue, please download th…" at bounding box center [655, 18] width 1311 height 36
click at [226, 56] on icon at bounding box center [220, 55] width 20 height 20
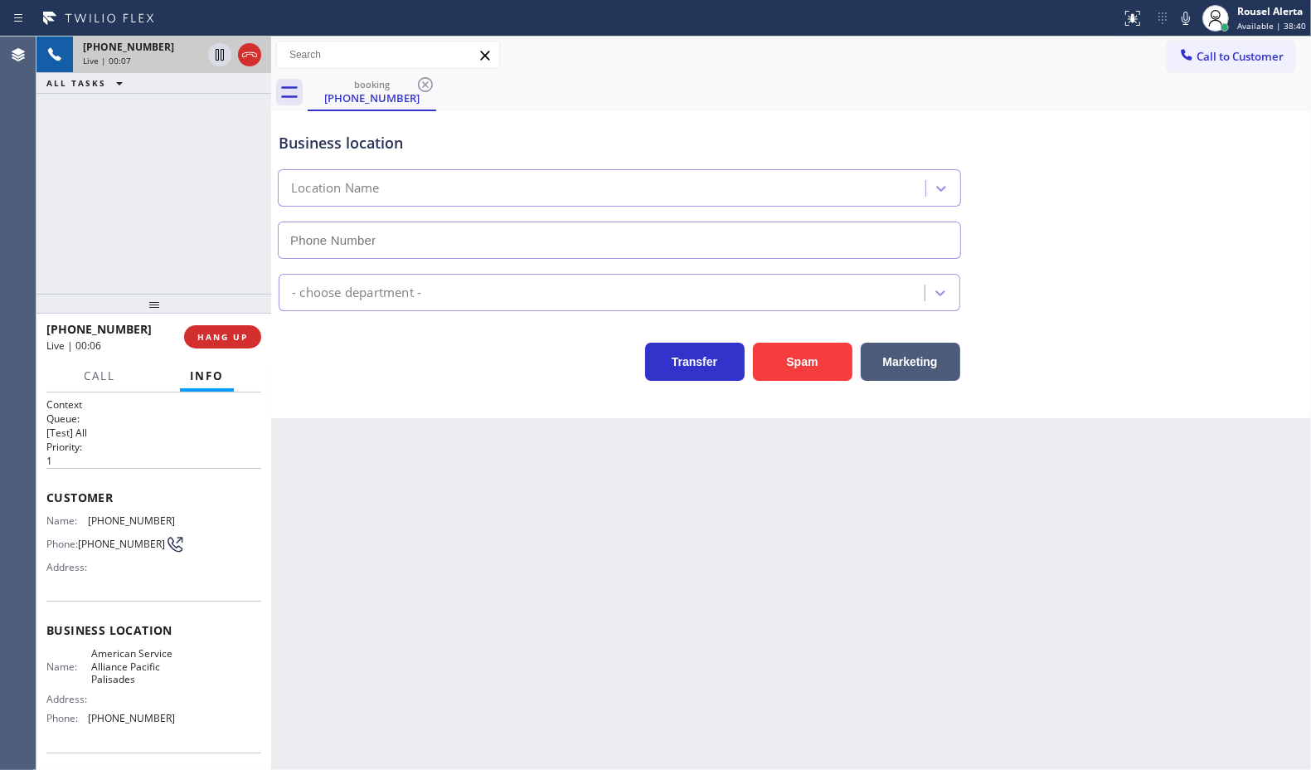
click at [394, 533] on div "Back to Dashboard Change Sender ID Customers Technicians Select a contact Outbo…" at bounding box center [791, 402] width 1040 height 733
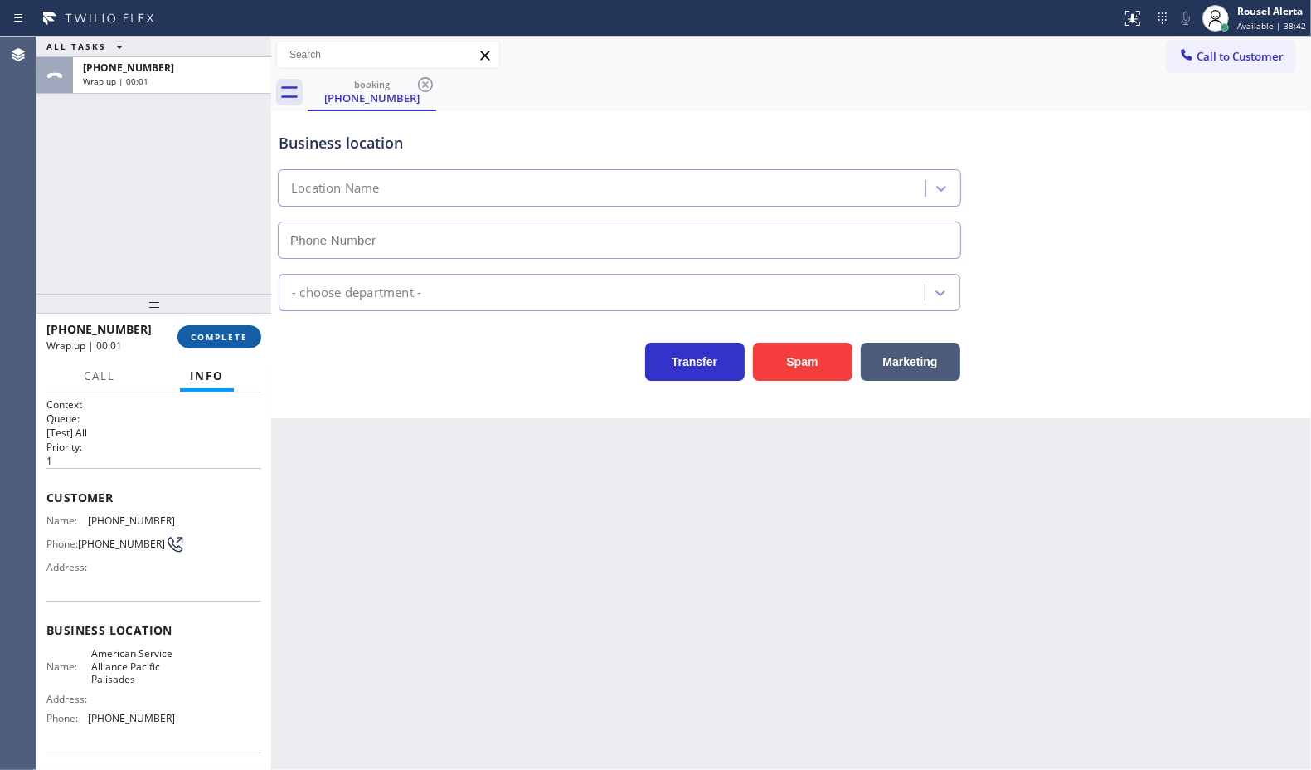
click at [217, 334] on span "COMPLETE" at bounding box center [219, 337] width 57 height 12
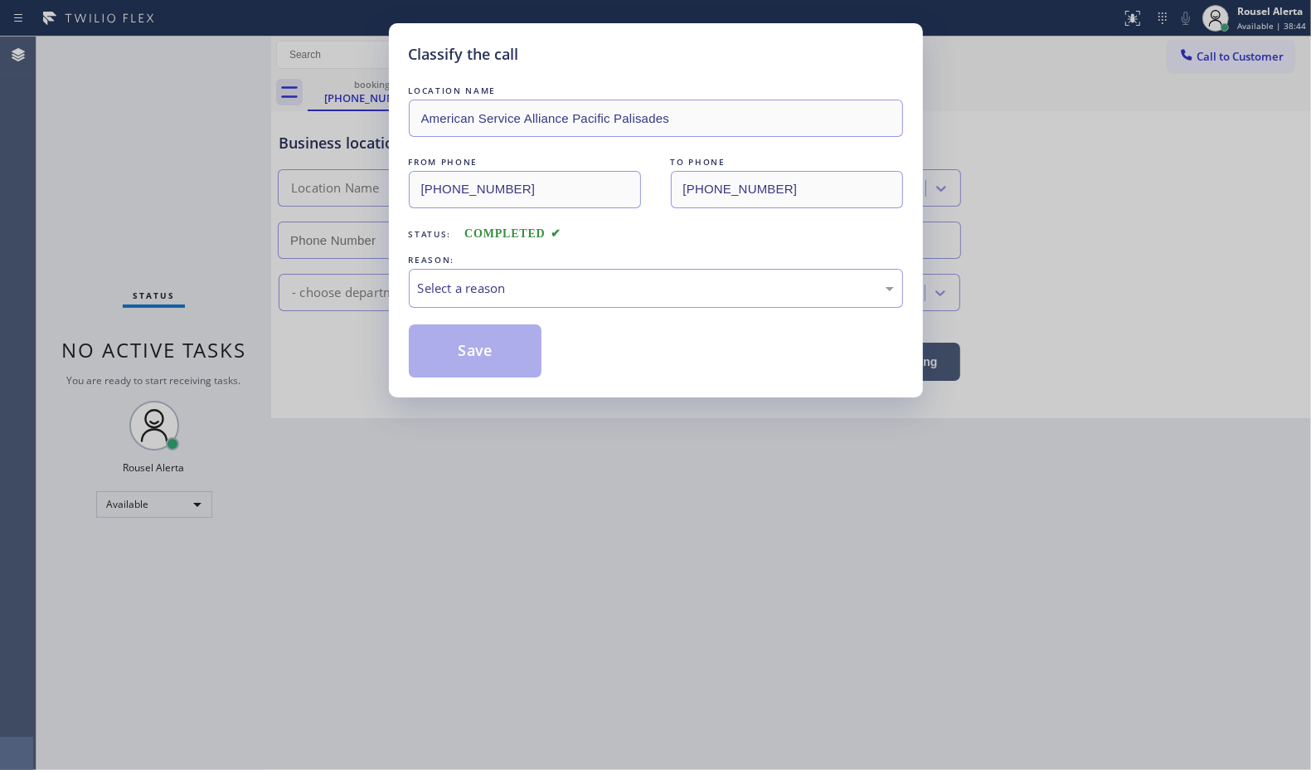
click at [474, 289] on div "Select a reason" at bounding box center [656, 288] width 476 height 19
click at [485, 357] on button "Save" at bounding box center [476, 350] width 134 height 53
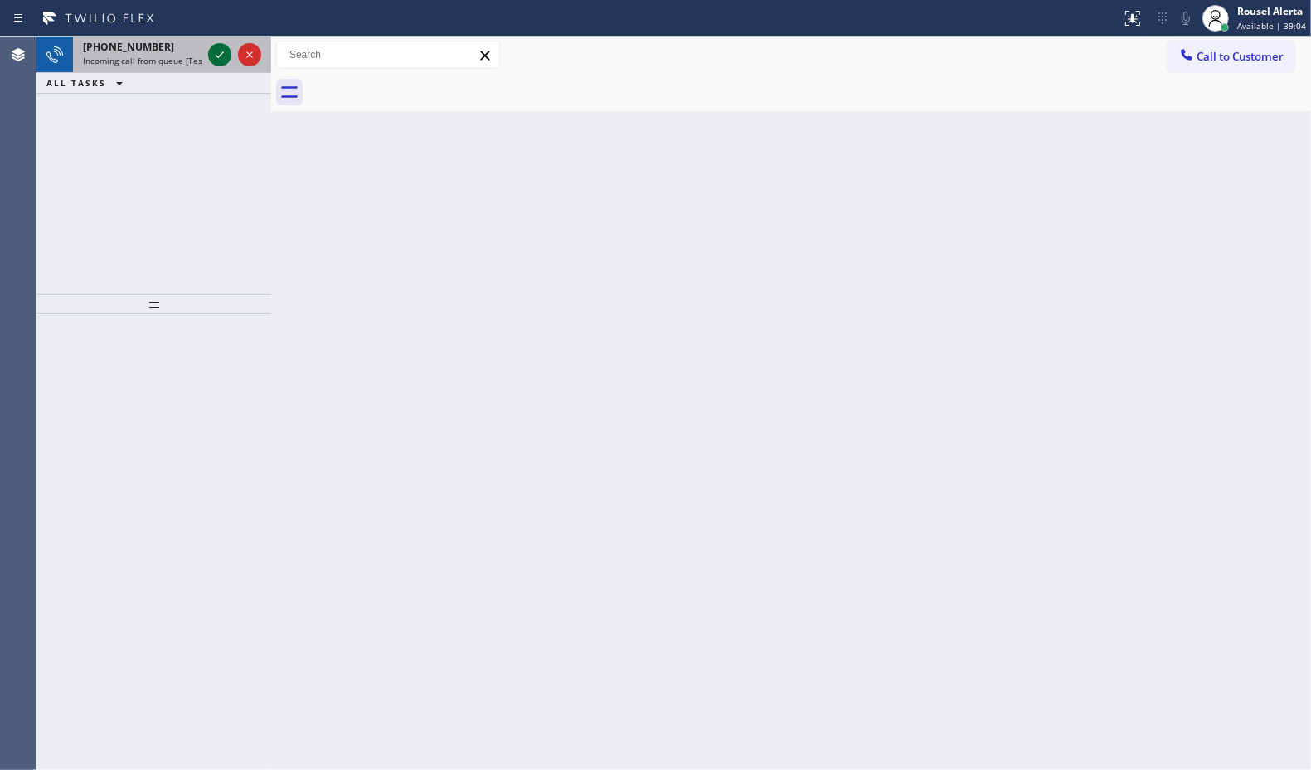
click at [210, 54] on icon at bounding box center [220, 55] width 20 height 20
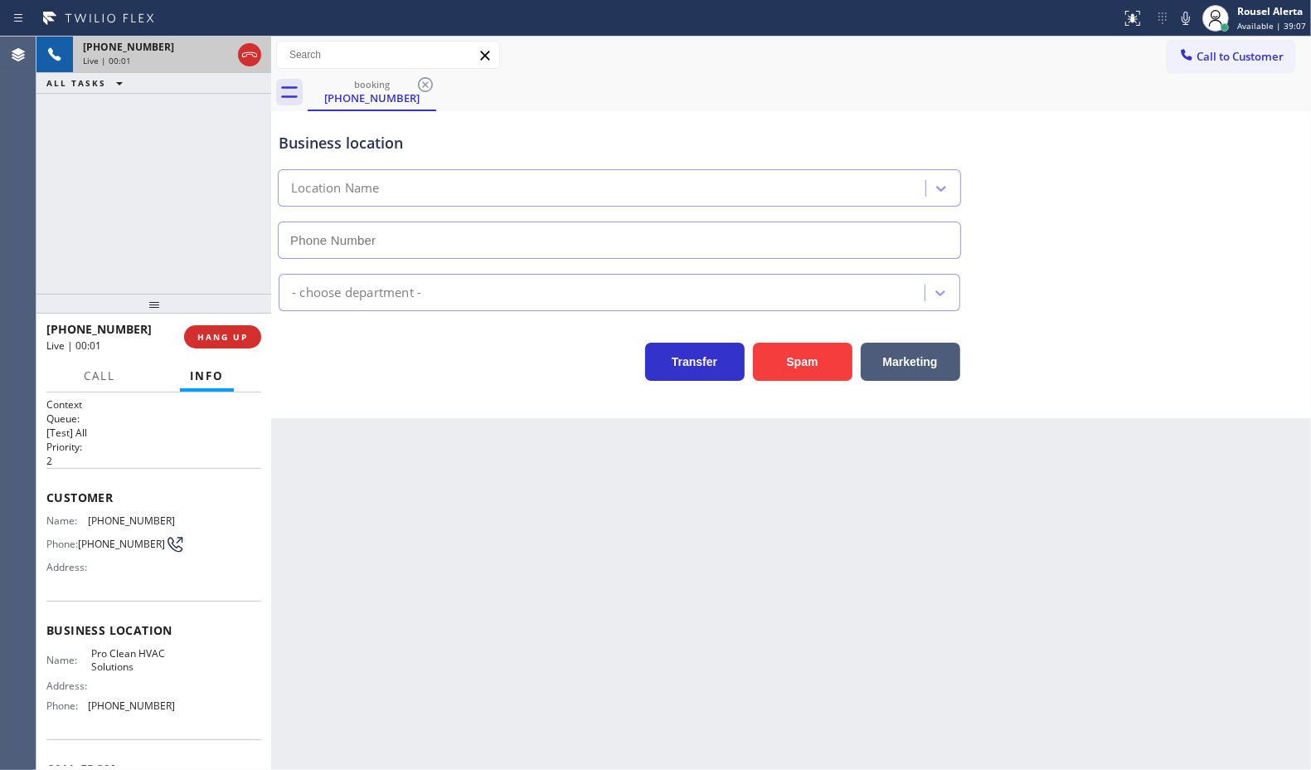
type input "(510) 513-8704"
click at [777, 382] on div "Business location Pro Clean HVAC Solutions (510) 513-8704 HVAC Transfer Spam Ma…" at bounding box center [791, 264] width 1040 height 307
click at [764, 367] on button "Spam" at bounding box center [803, 362] width 100 height 38
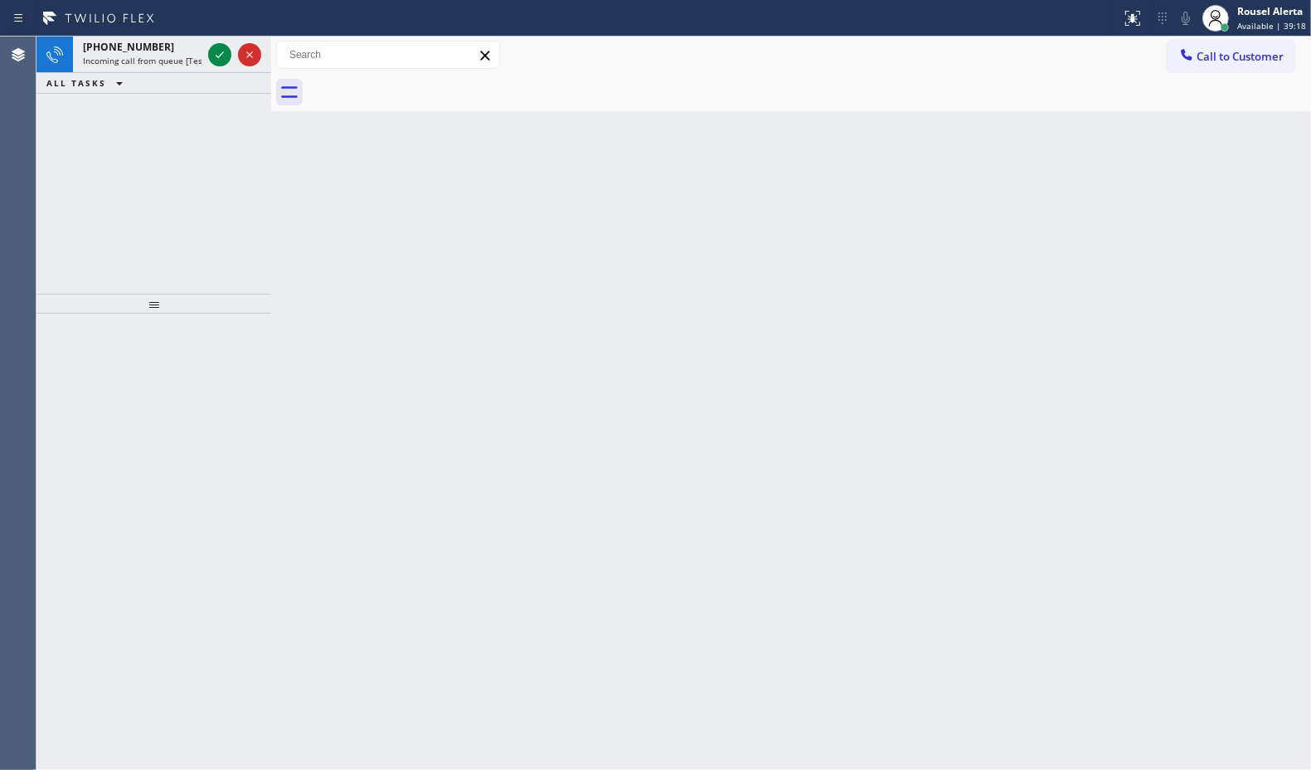
click at [138, 83] on div "ALL TASKS ALL TASKS ACTIVE TASKS TASKS IN WRAP UP" at bounding box center [153, 83] width 235 height 21
click at [214, 52] on icon at bounding box center [220, 55] width 20 height 20
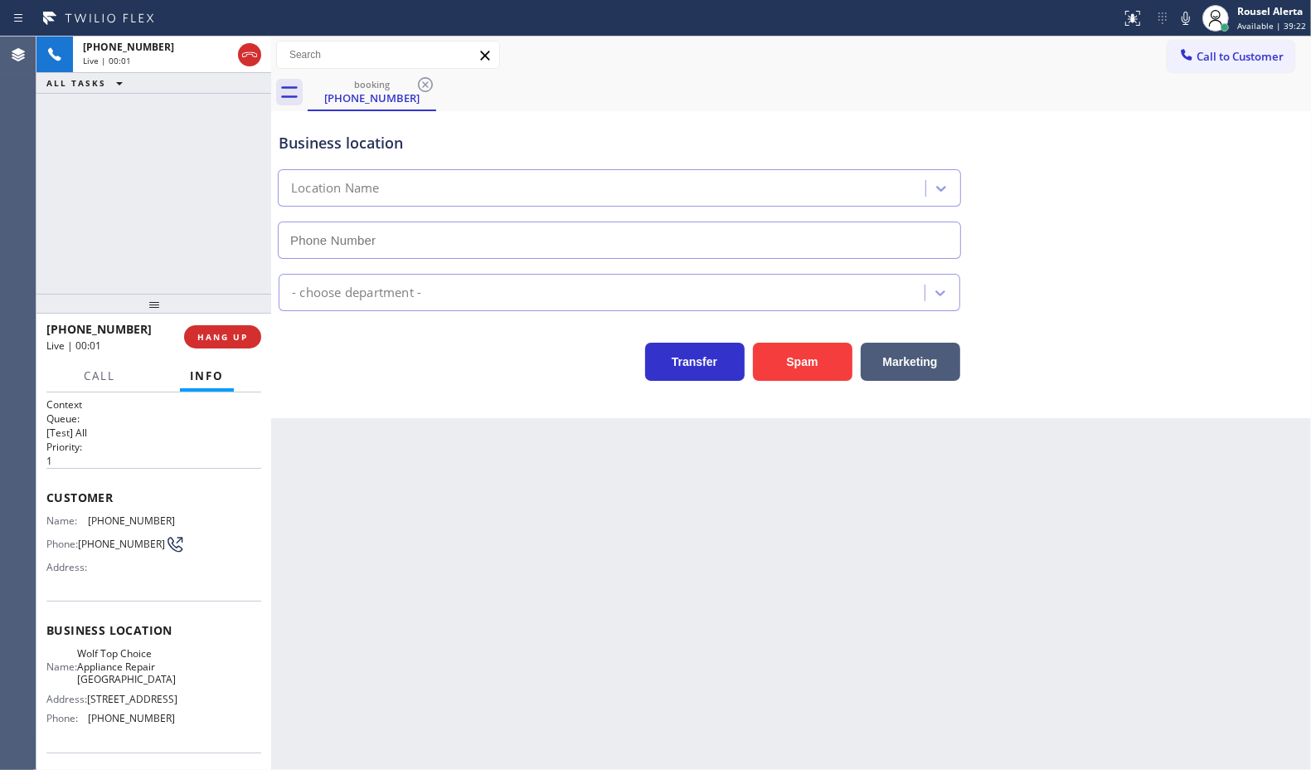
type input "(602) 962-8008"
click at [806, 374] on button "Spam" at bounding box center [803, 362] width 100 height 38
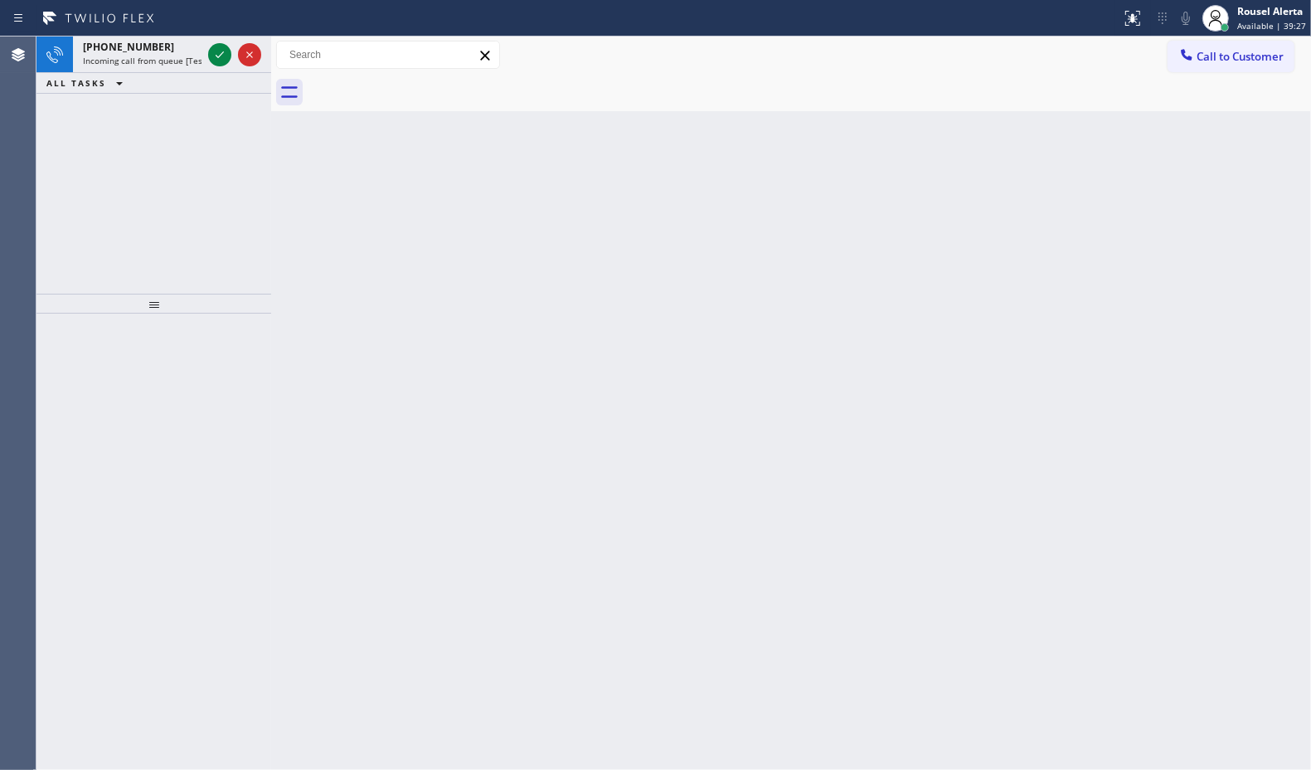
click at [217, 48] on icon at bounding box center [220, 55] width 20 height 20
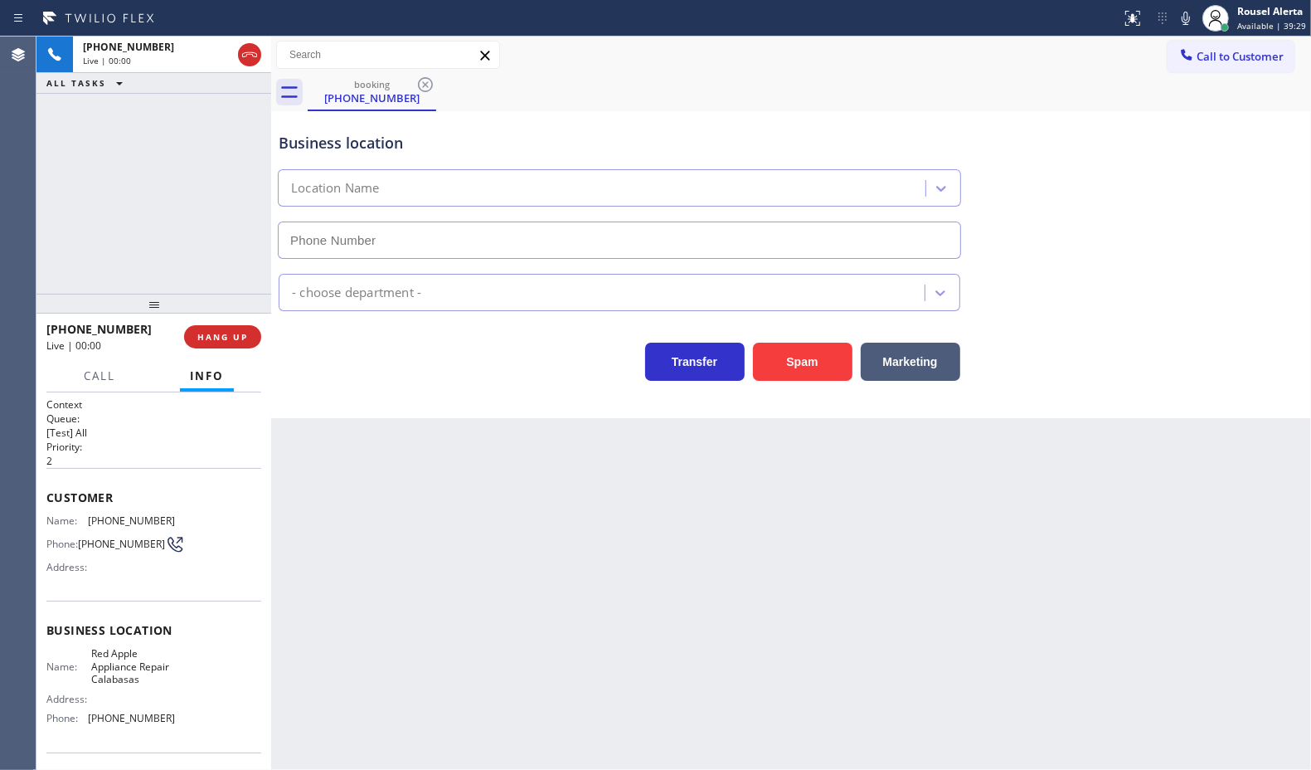
type input "(747) 282-0523"
drag, startPoint x: 820, startPoint y: 370, endPoint x: 797, endPoint y: 367, distance: 22.5
click at [818, 370] on button "Spam" at bounding box center [803, 362] width 100 height 38
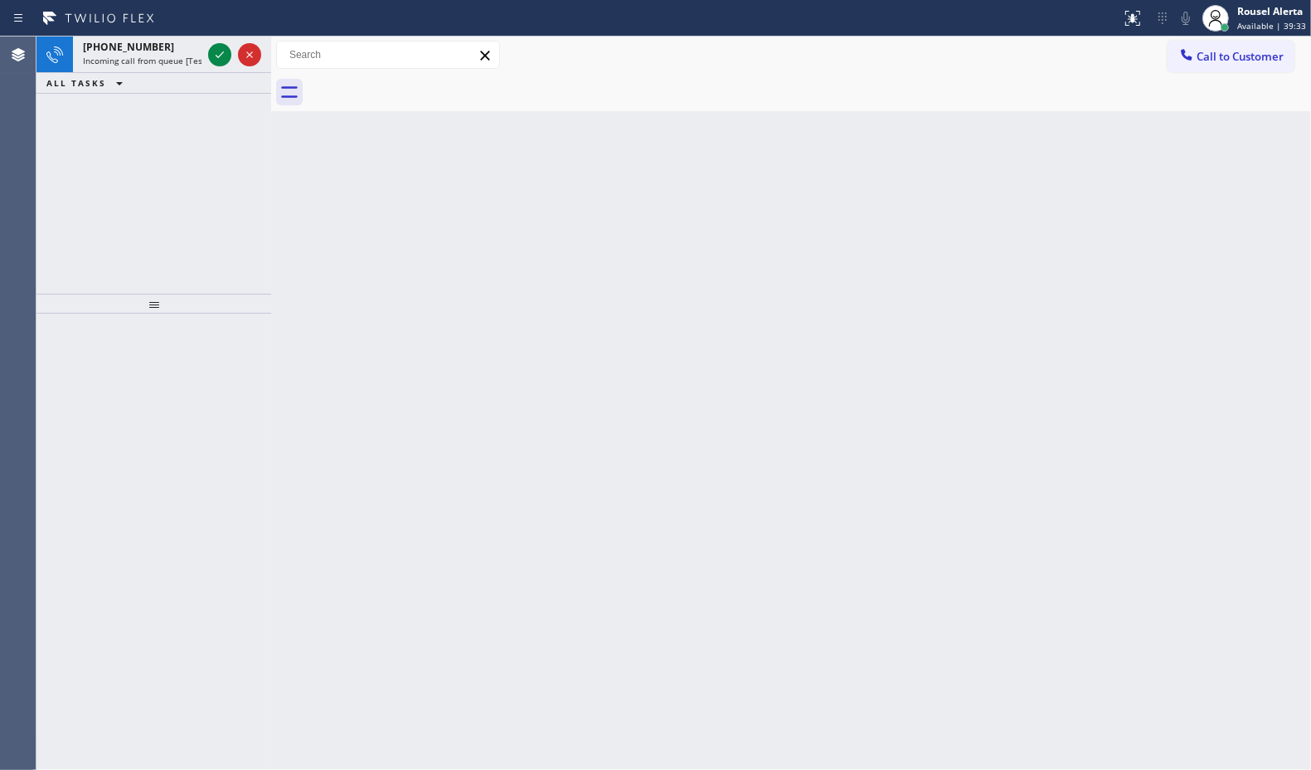
click at [214, 50] on icon at bounding box center [220, 55] width 20 height 20
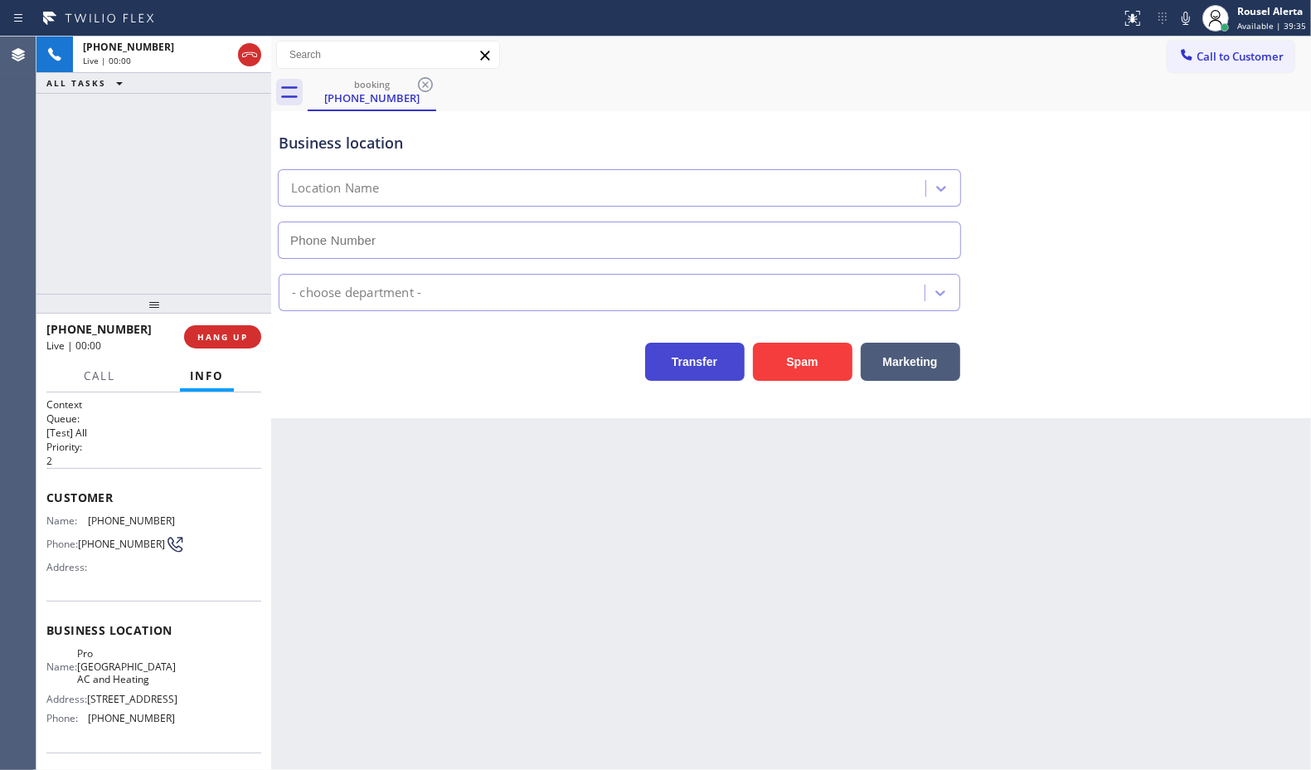
type input "(650) 381-1065"
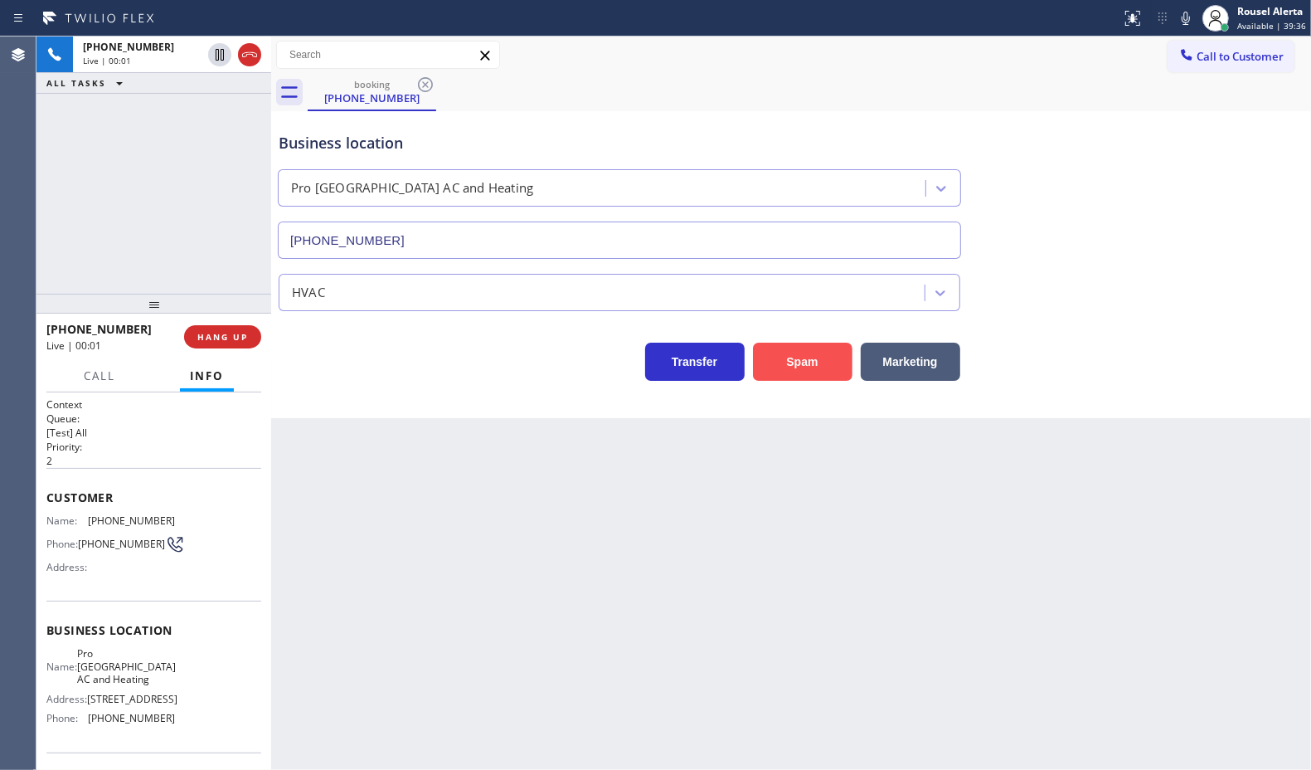
click at [774, 358] on button "Spam" at bounding box center [803, 362] width 100 height 38
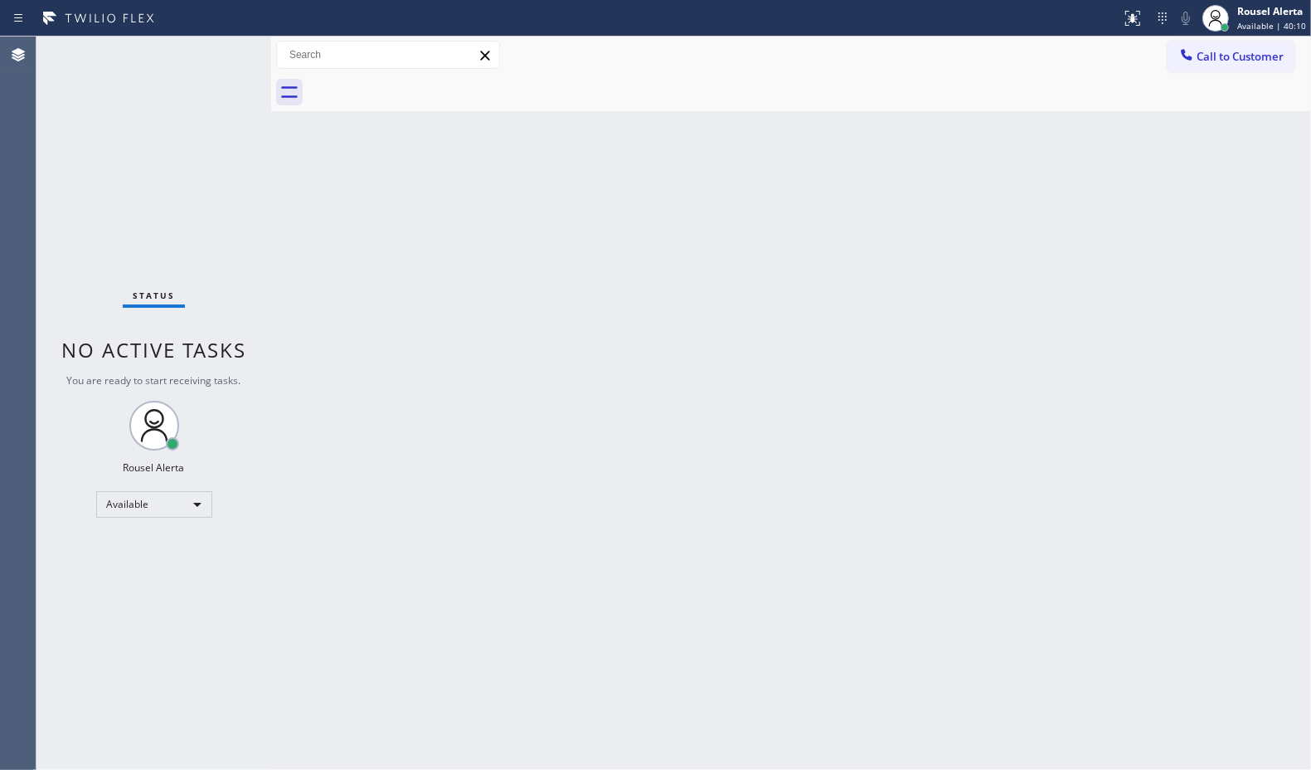
click at [213, 41] on div "Status No active tasks You are ready to start receiving tasks. Rousel Alerta Av…" at bounding box center [153, 402] width 235 height 733
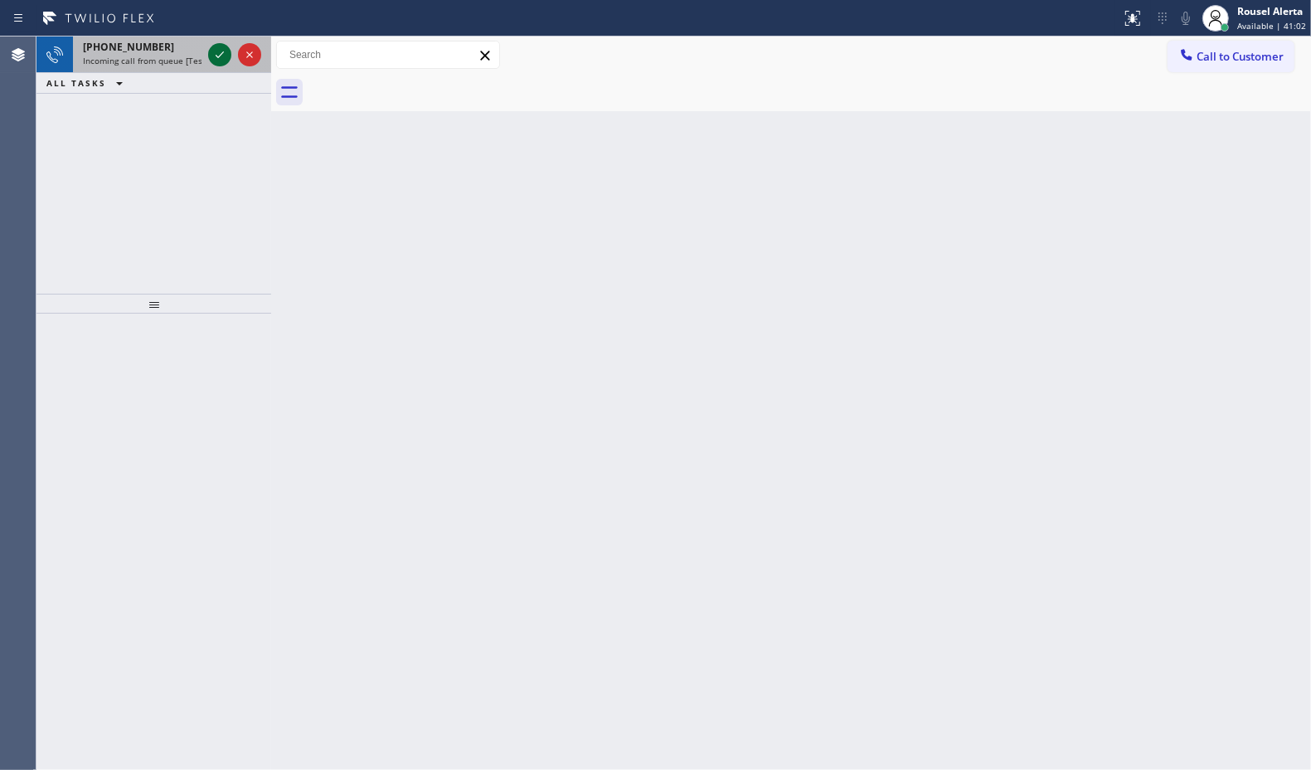
click at [216, 56] on icon at bounding box center [220, 55] width 20 height 20
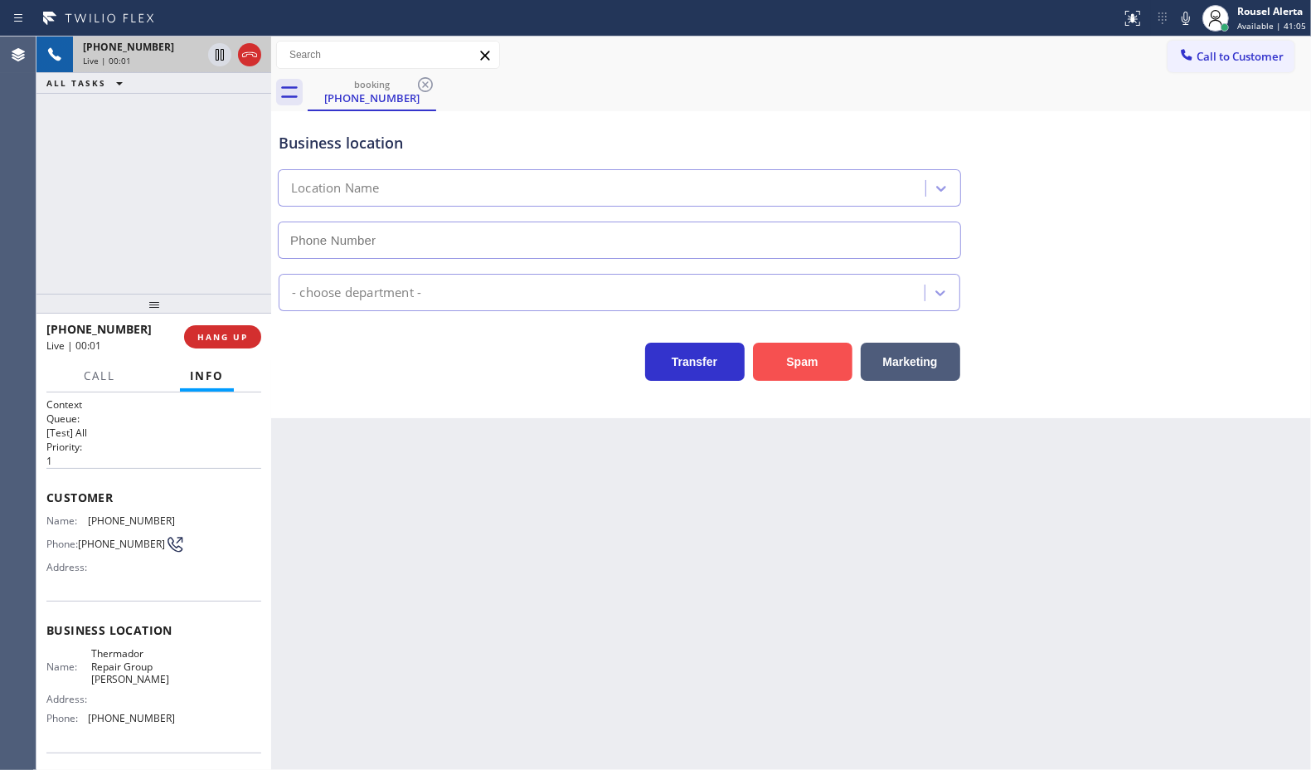
click at [781, 377] on button "Spam" at bounding box center [803, 362] width 100 height 38
click at [778, 351] on button "Spam" at bounding box center [803, 362] width 100 height 38
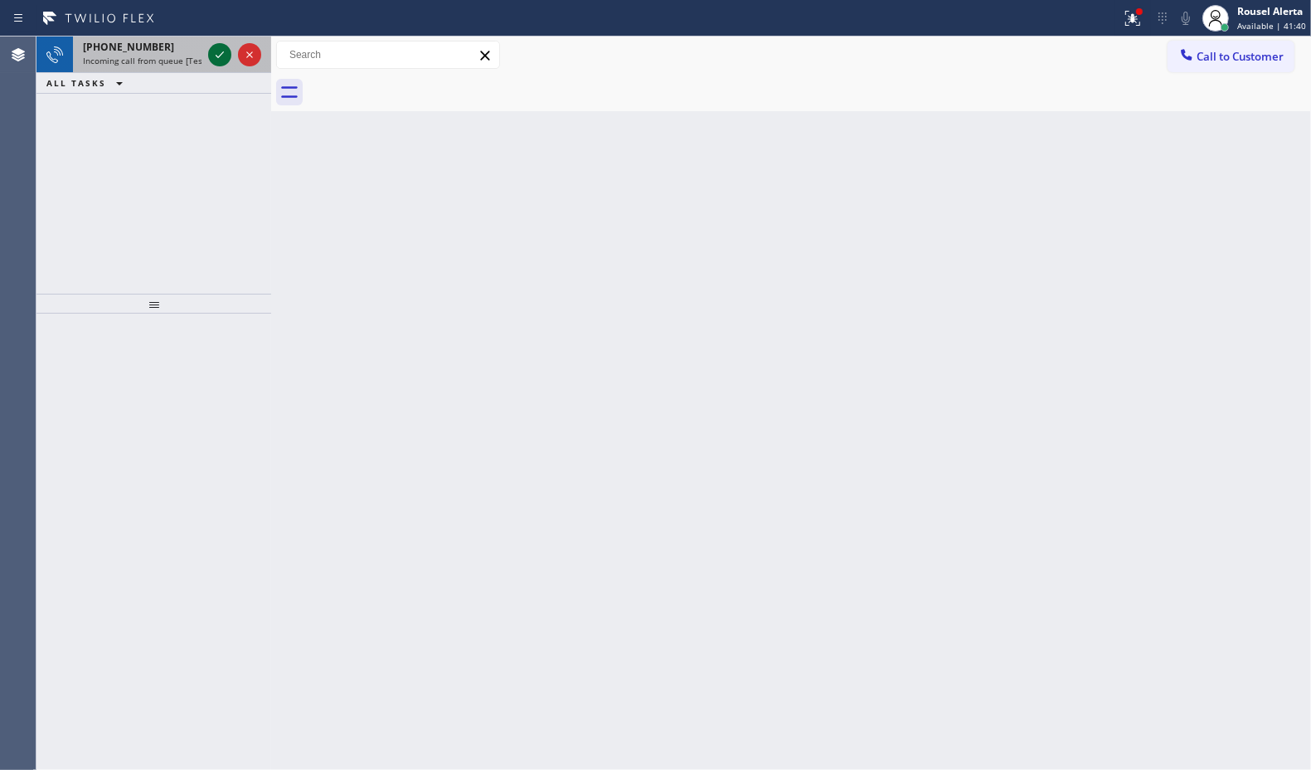
click at [217, 52] on icon at bounding box center [220, 55] width 20 height 20
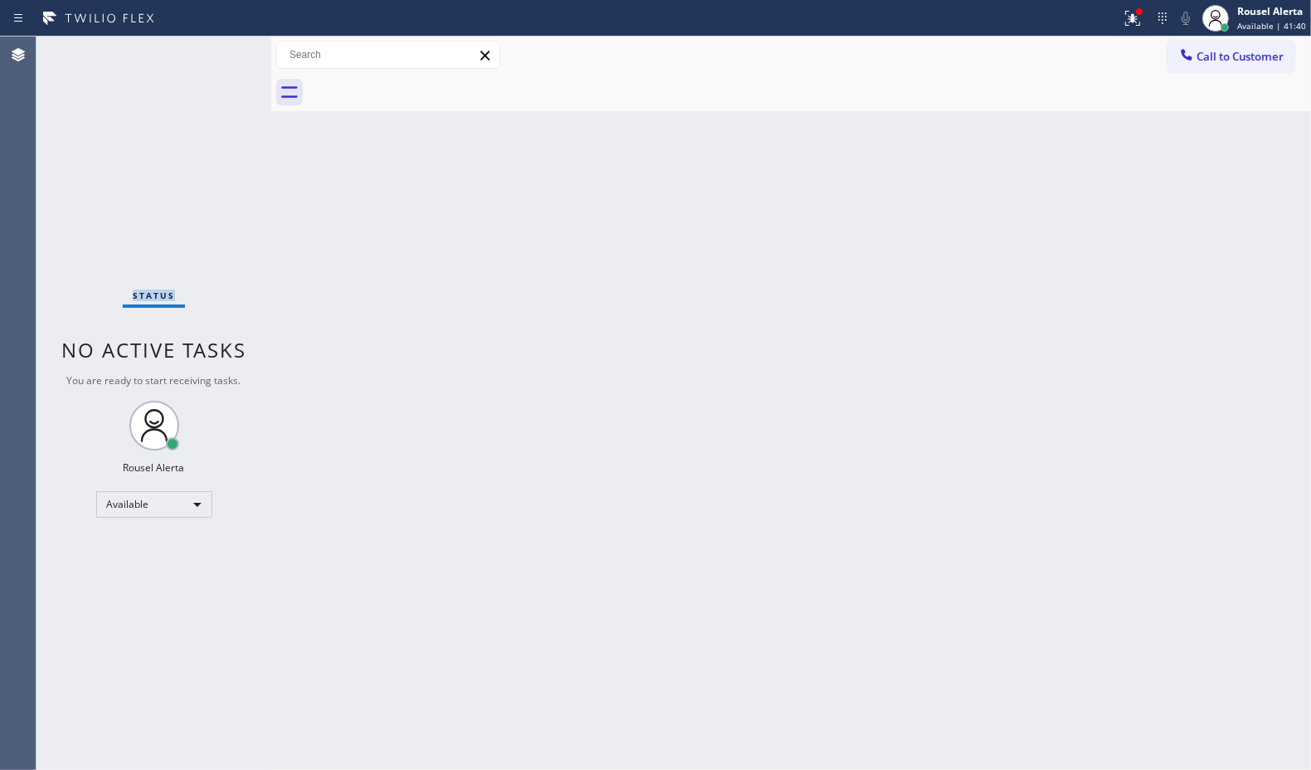
click at [217, 52] on div "Status No active tasks You are ready to start receiving tasks. Rousel Alerta Av…" at bounding box center [153, 402] width 235 height 733
drag, startPoint x: 494, startPoint y: 499, endPoint x: 695, endPoint y: 672, distance: 264.7
click at [510, 513] on div "Back to Dashboard Change Sender ID Customers Technicians Select a contact Outbo…" at bounding box center [791, 402] width 1040 height 733
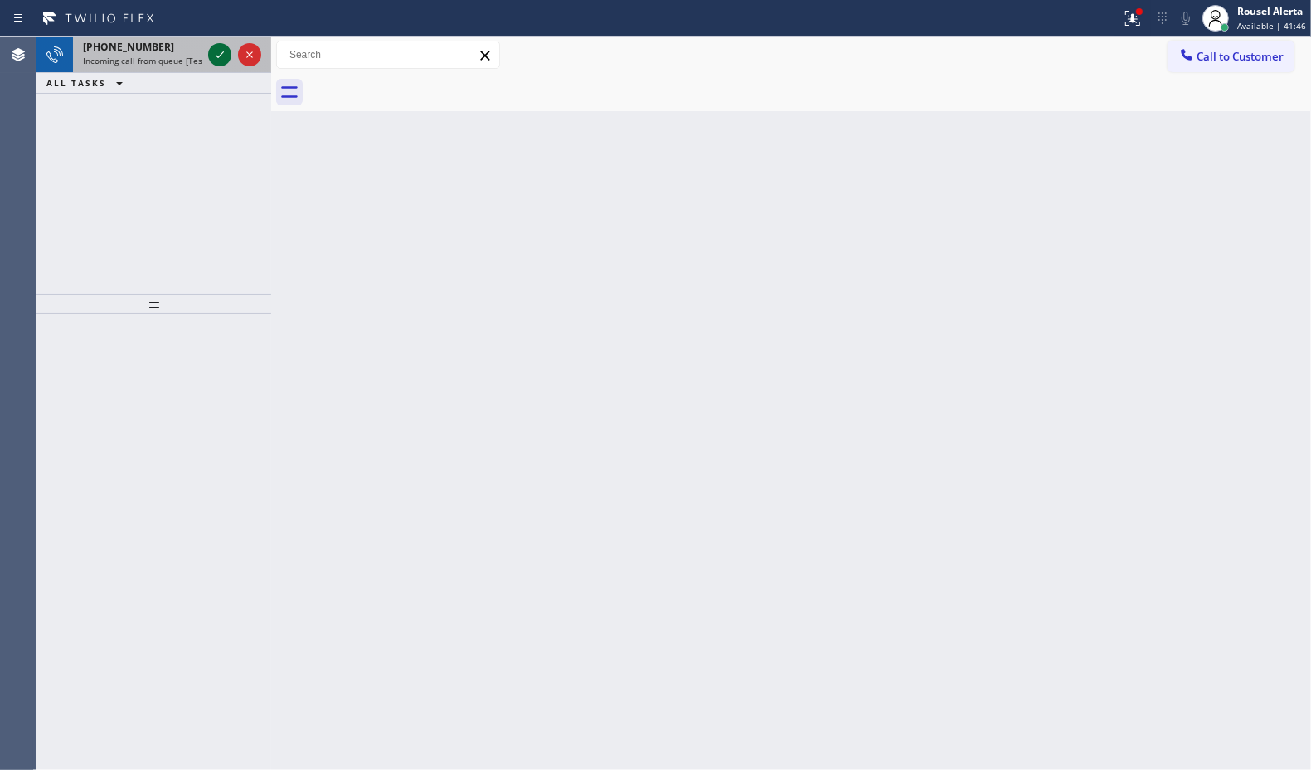
click at [216, 60] on icon at bounding box center [220, 55] width 20 height 20
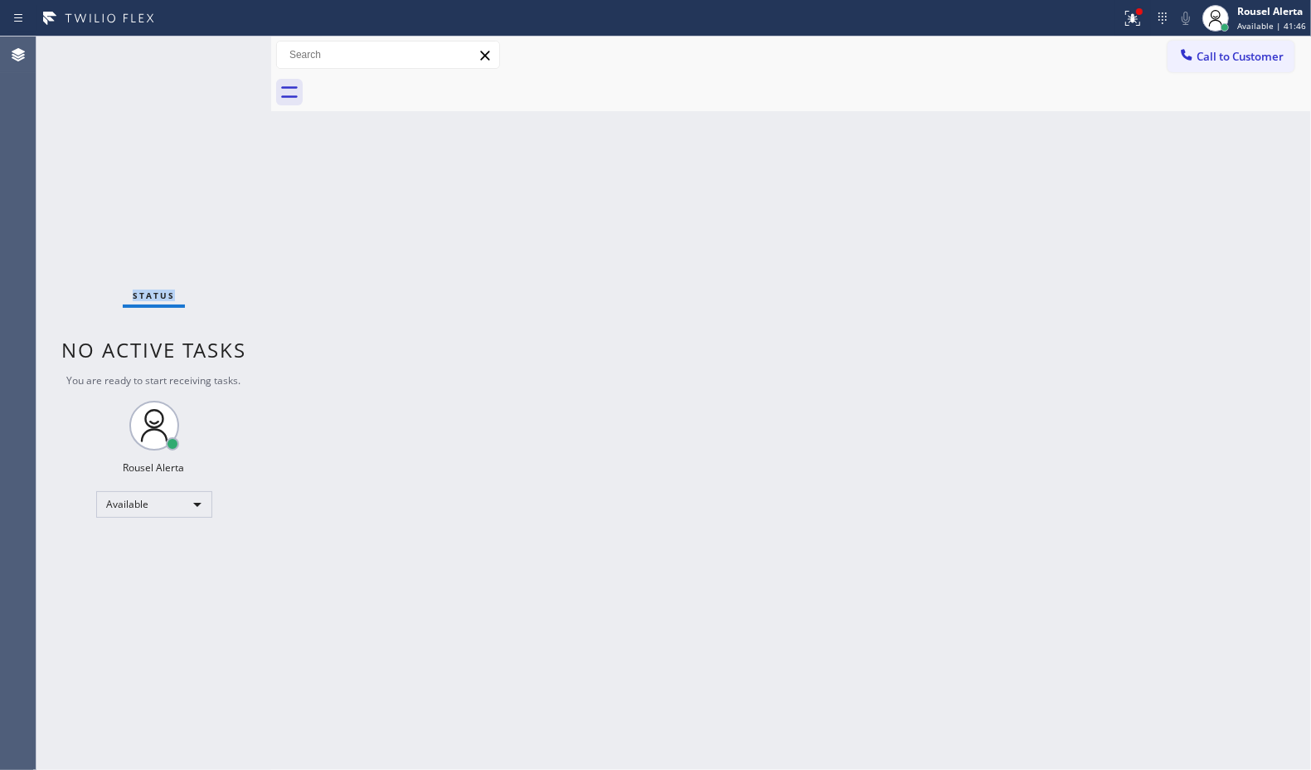
click at [216, 60] on div "Status No active tasks You are ready to start receiving tasks. Rousel Alerta Av…" at bounding box center [153, 402] width 235 height 733
drag, startPoint x: 202, startPoint y: 76, endPoint x: 484, endPoint y: 268, distance: 341.0
click at [202, 76] on div "Status No active tasks You are ready to start receiving tasks. Rousel Alerta Av…" at bounding box center [153, 402] width 235 height 733
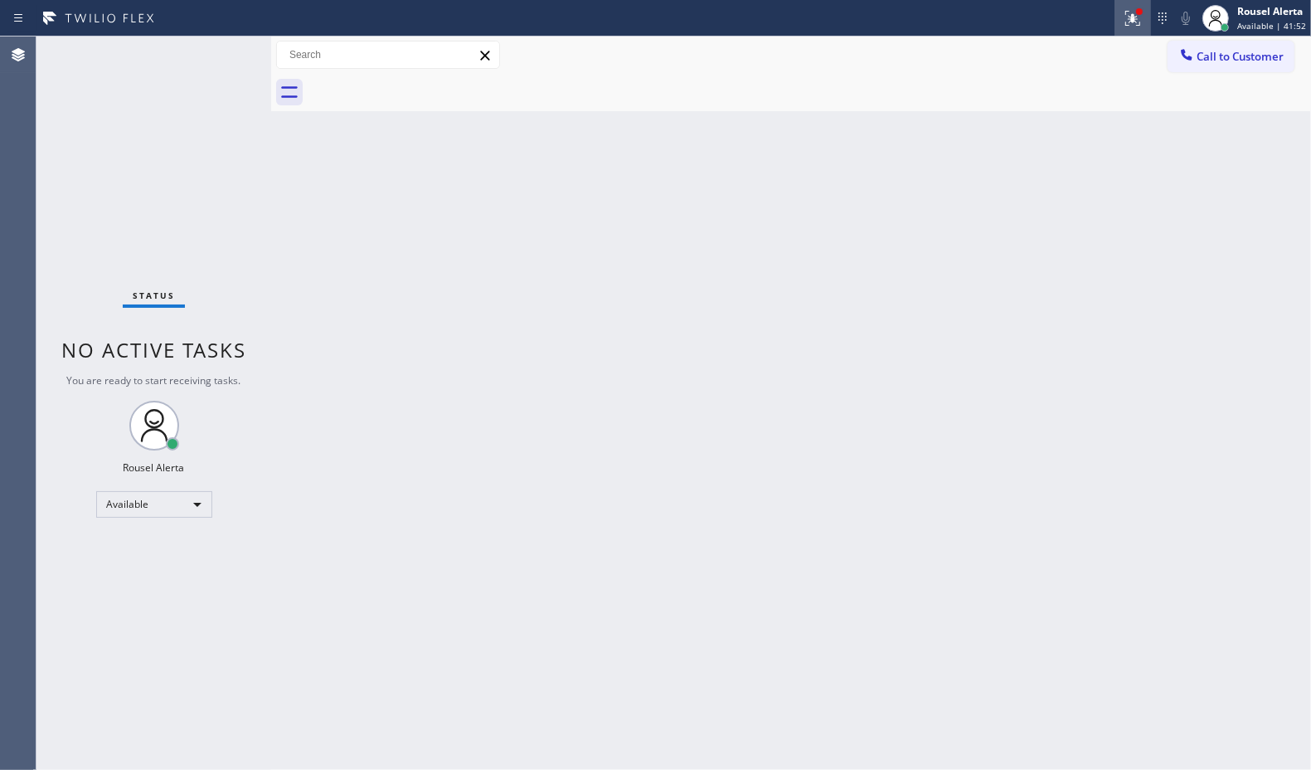
click at [1124, 22] on div at bounding box center [1133, 18] width 36 height 20
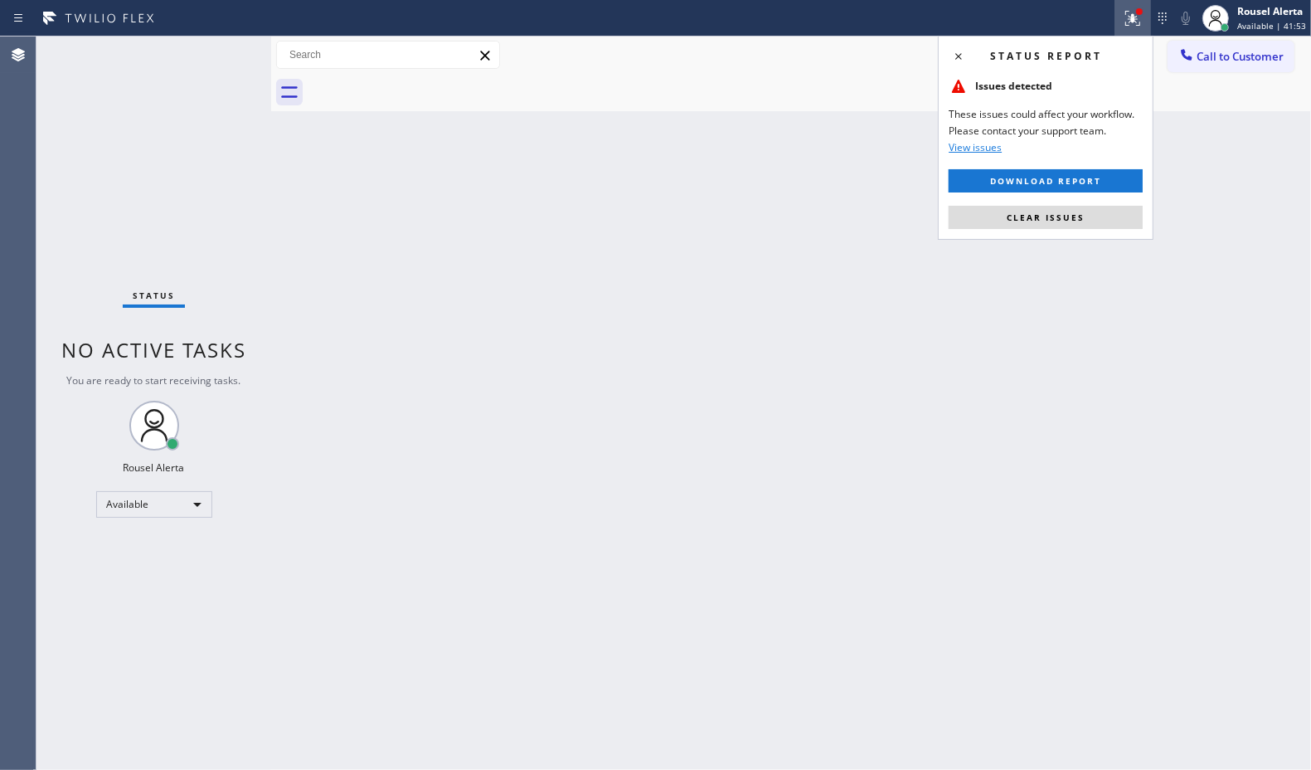
drag, startPoint x: 1066, startPoint y: 218, endPoint x: 1067, endPoint y: 234, distance: 15.8
click at [1066, 220] on span "Clear issues" at bounding box center [1046, 218] width 78 height 12
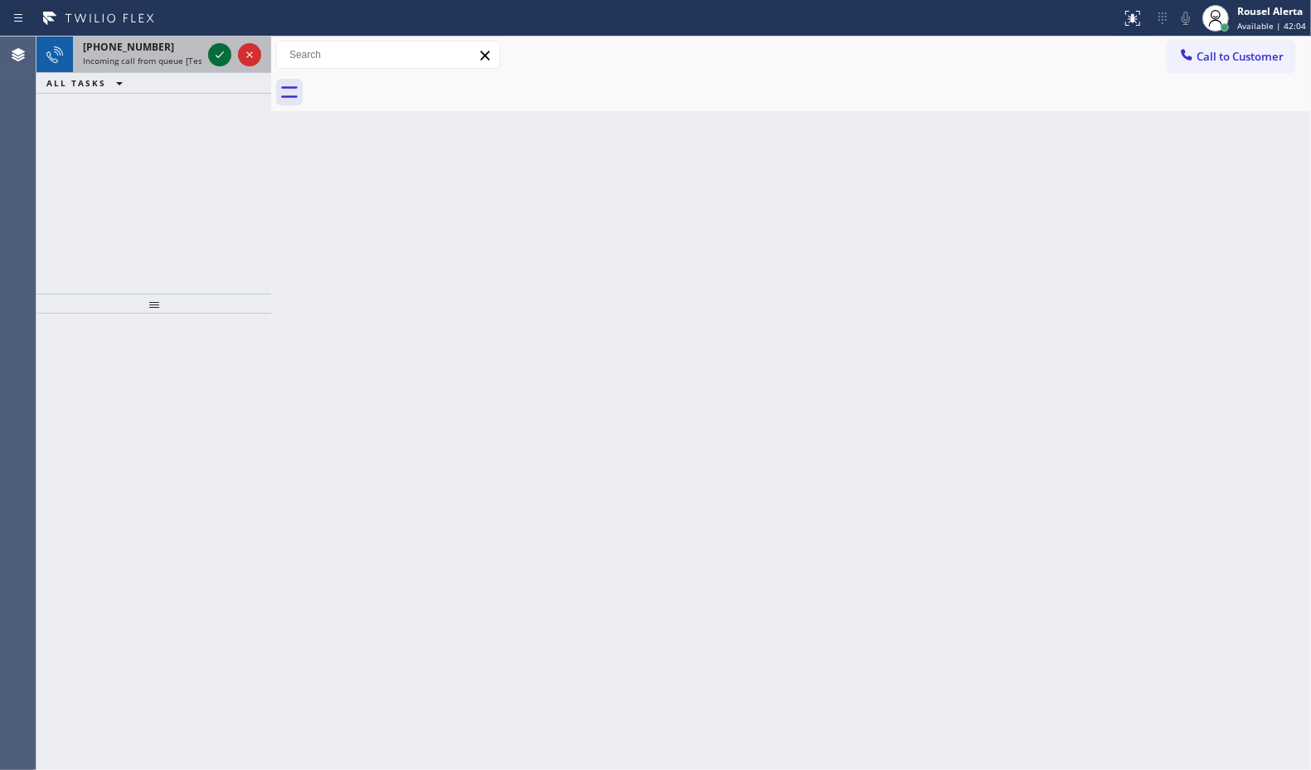
click at [217, 60] on icon at bounding box center [220, 55] width 20 height 20
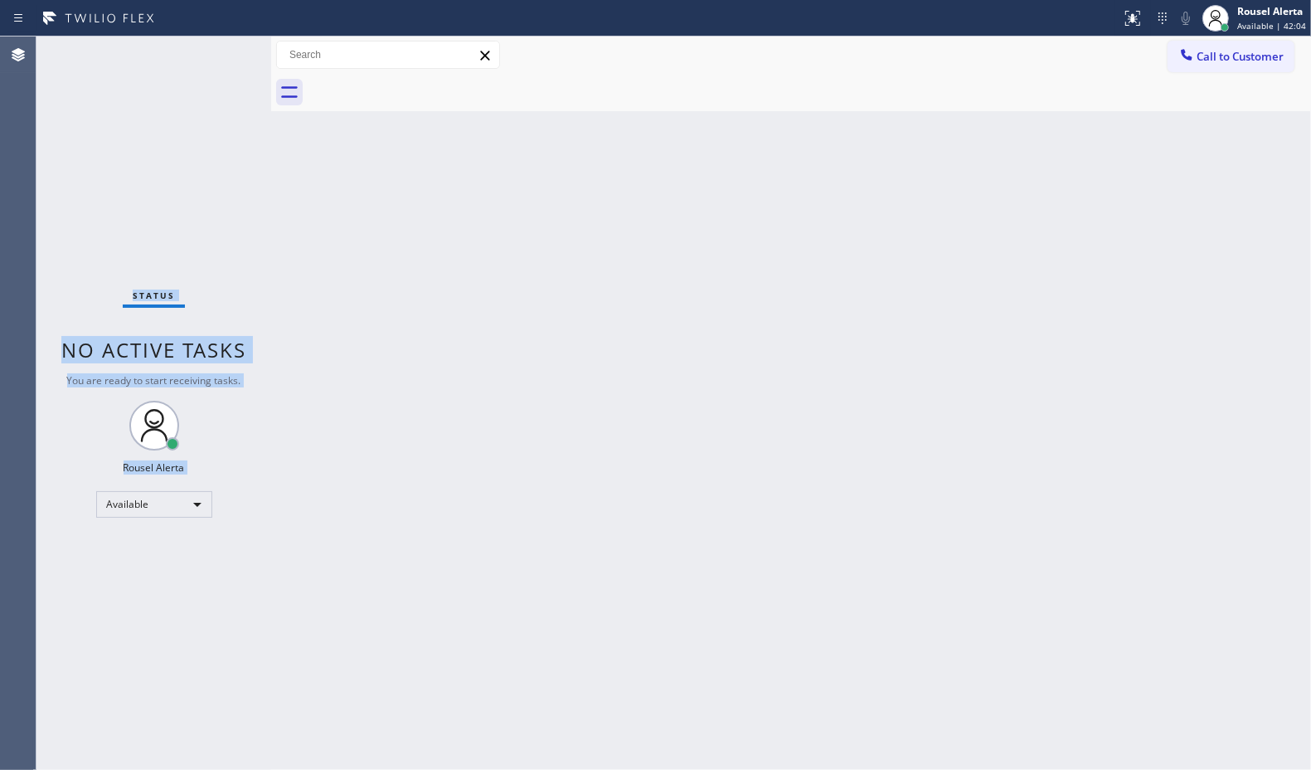
click at [217, 60] on div "Status No active tasks You are ready to start receiving tasks. Rousel Alerta Av…" at bounding box center [153, 402] width 235 height 733
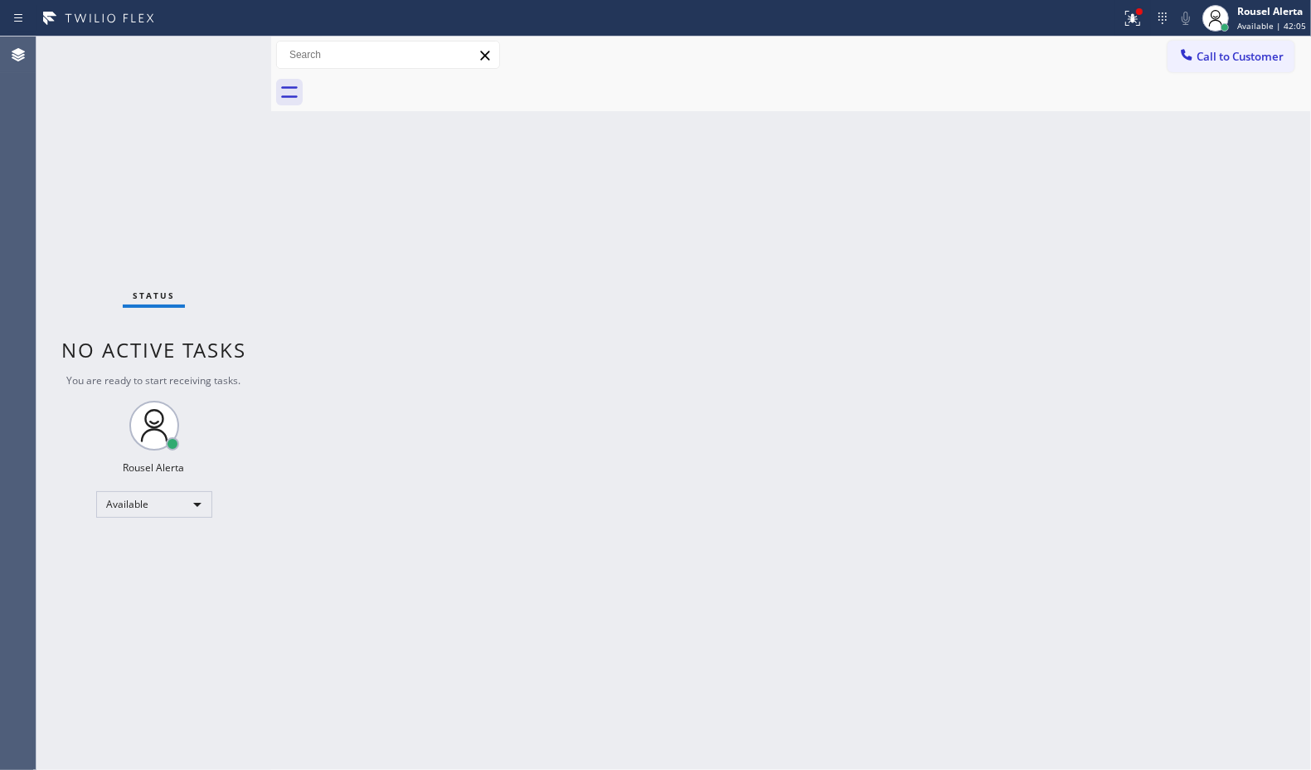
click at [217, 60] on div "Status No active tasks You are ready to start receiving tasks. Rousel Alerta Av…" at bounding box center [153, 402] width 235 height 733
click at [218, 63] on div "Status No active tasks You are ready to start receiving tasks. Rousel Alerta Av…" at bounding box center [153, 402] width 235 height 733
click at [1138, 26] on icon at bounding box center [1133, 18] width 20 height 20
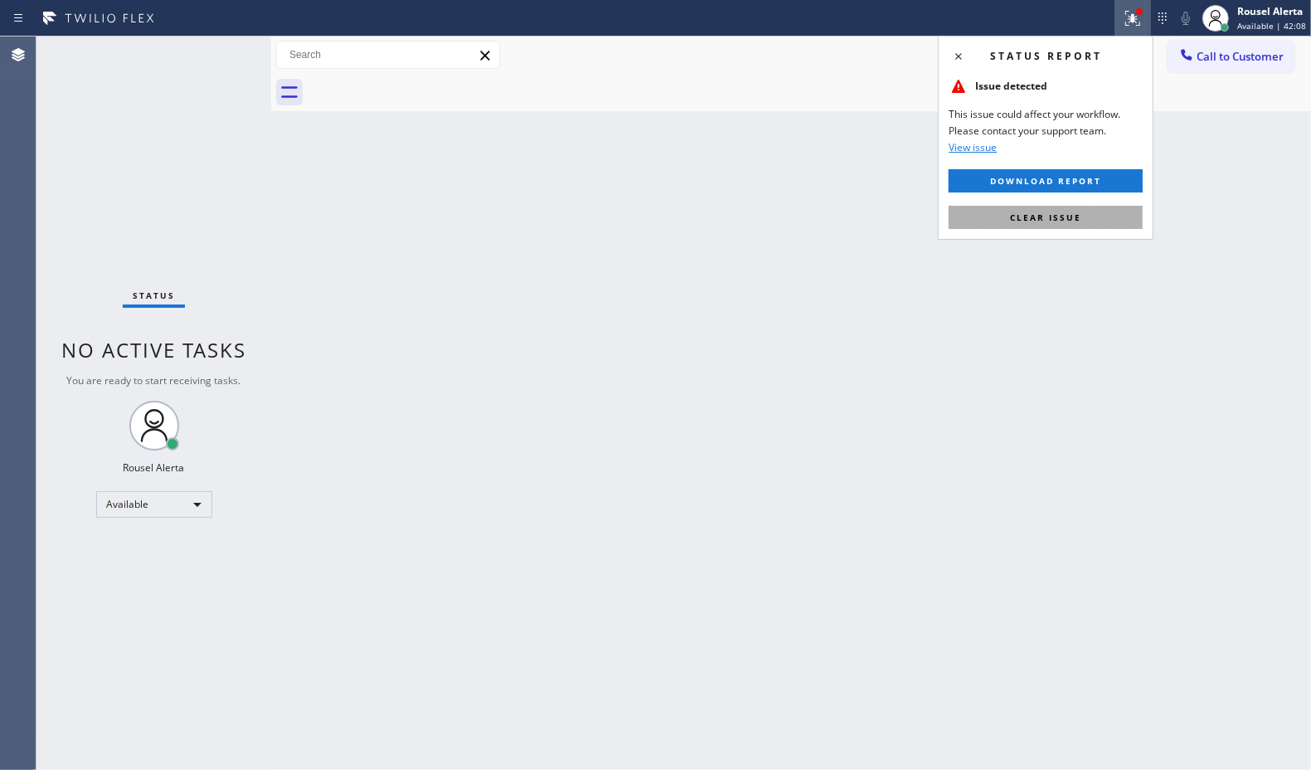
drag, startPoint x: 1089, startPoint y: 197, endPoint x: 1087, endPoint y: 212, distance: 15.8
click at [1087, 212] on div "Status report Issue detected This issue could affect your workflow. Please cont…" at bounding box center [1046, 138] width 216 height 204
click at [1087, 212] on button "Clear issue" at bounding box center [1046, 217] width 194 height 23
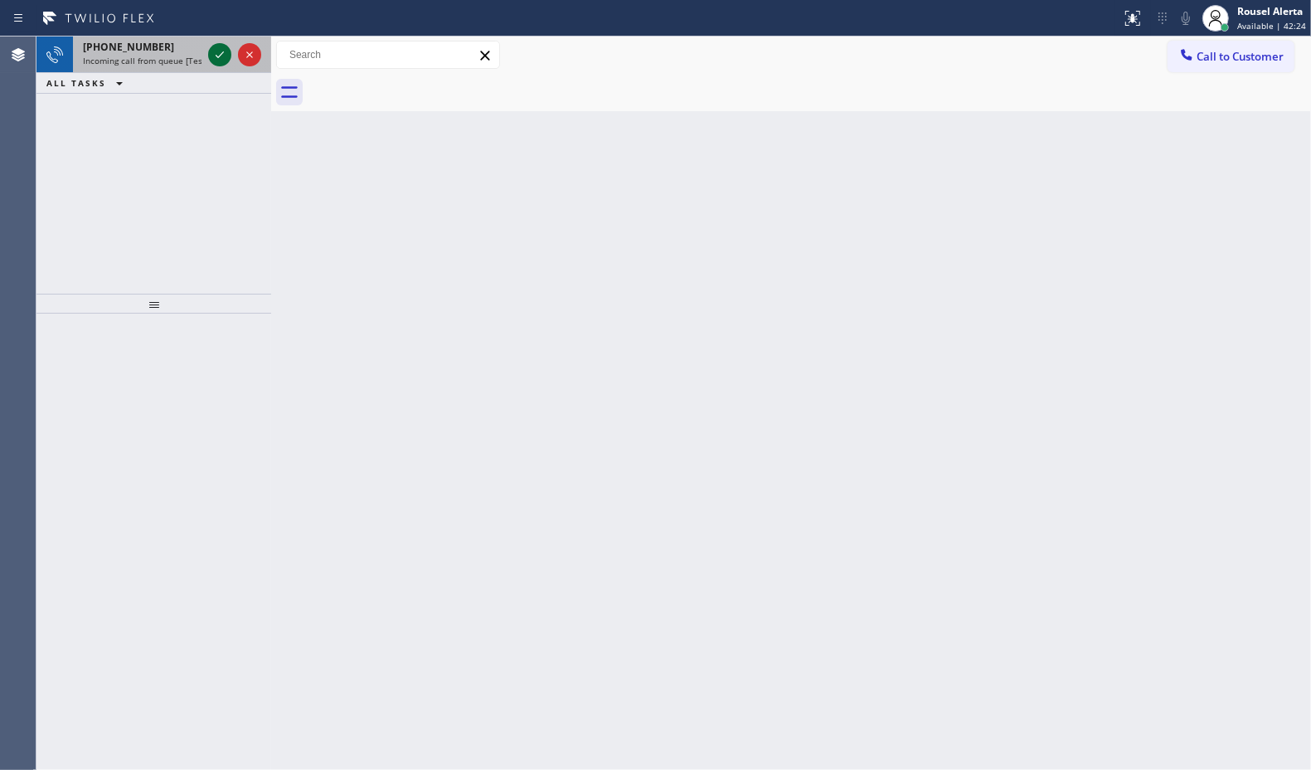
click at [214, 52] on icon at bounding box center [220, 55] width 20 height 20
click at [217, 54] on icon at bounding box center [220, 55] width 20 height 20
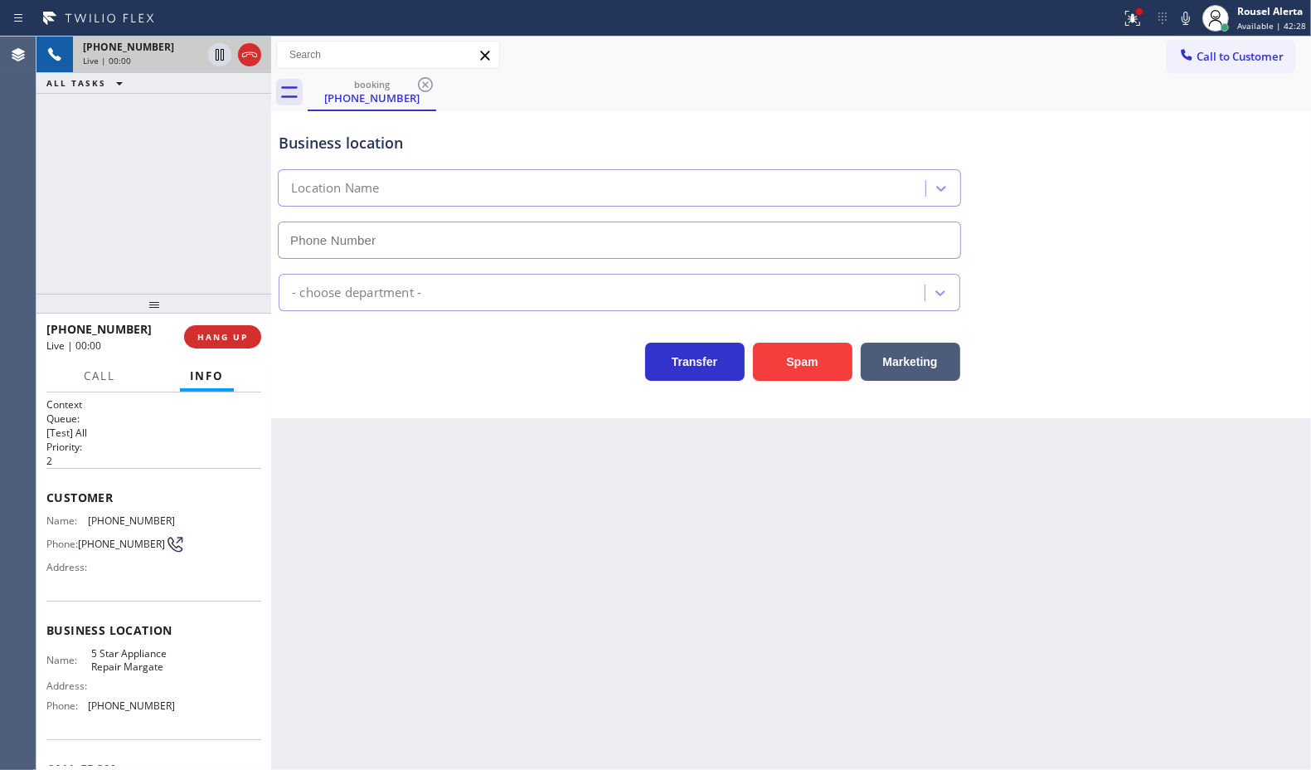
type input "(954) 807-4544"
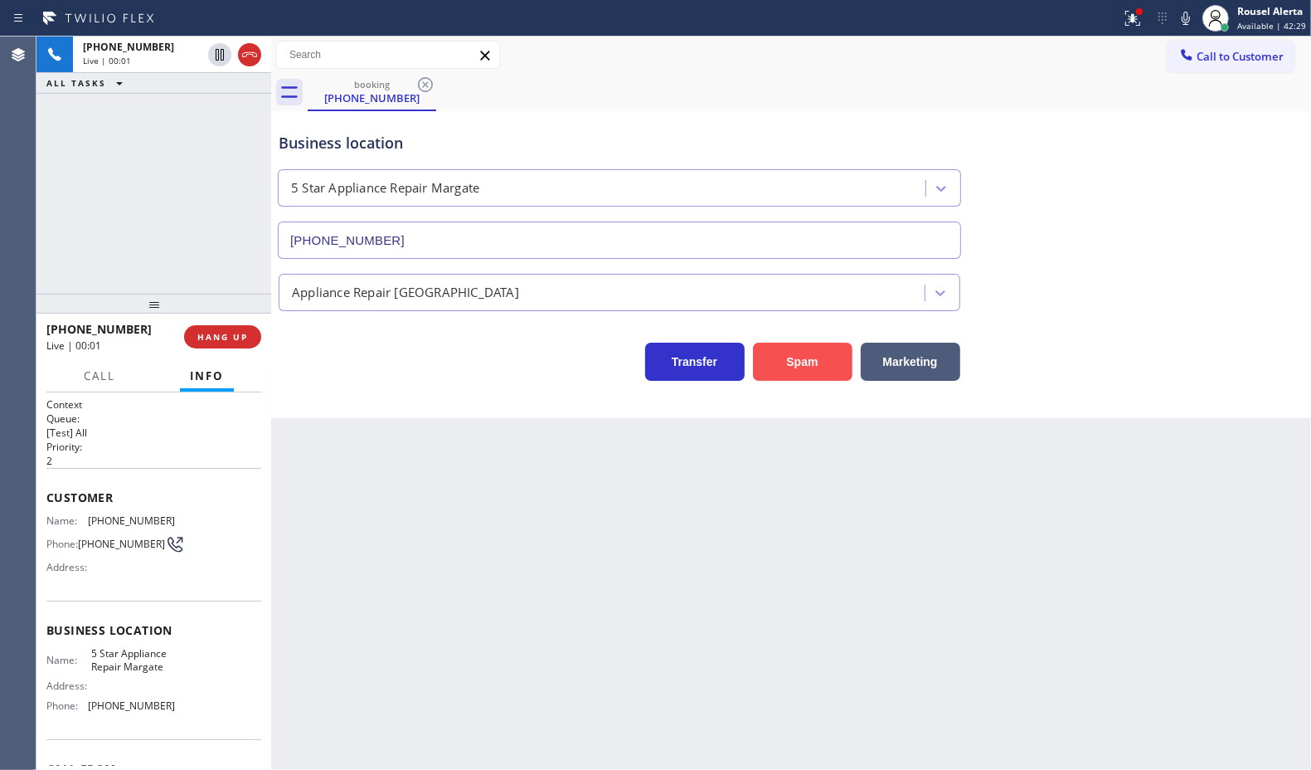
click at [802, 357] on button "Spam" at bounding box center [803, 362] width 100 height 38
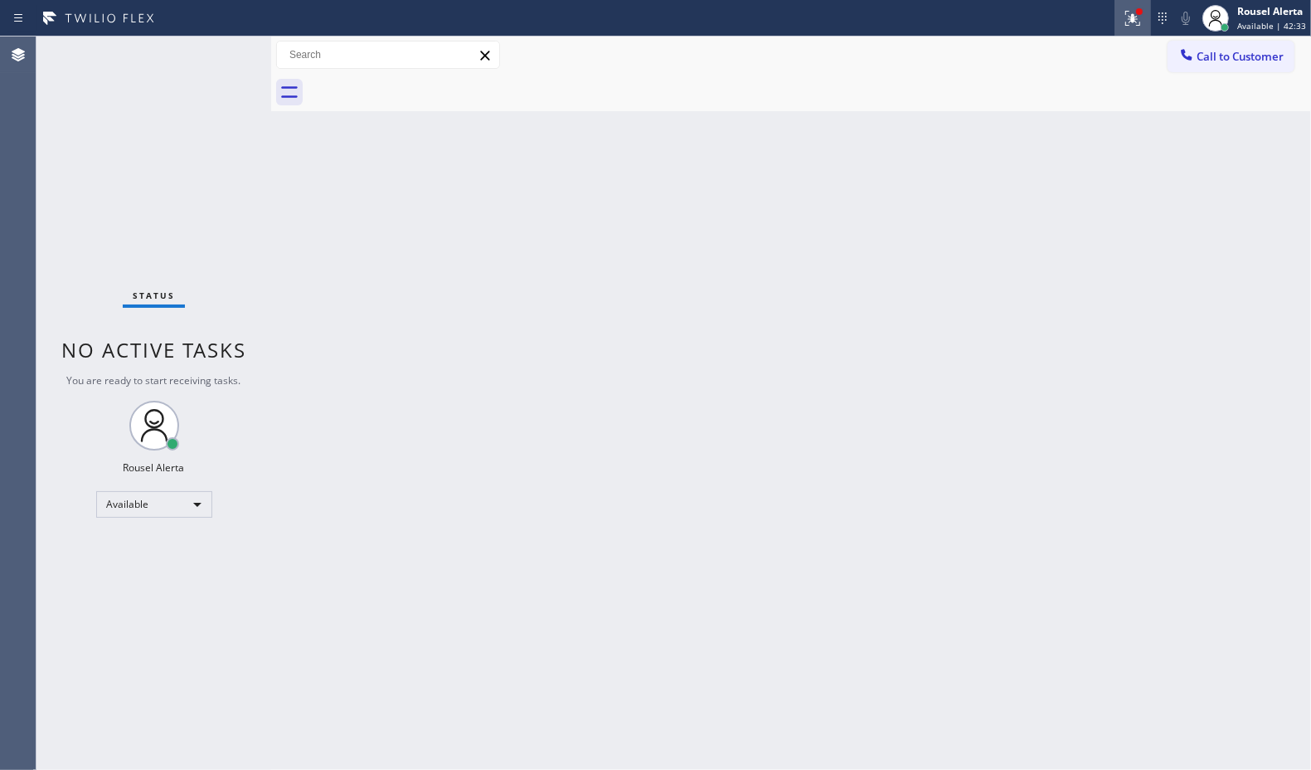
click at [1138, 23] on icon at bounding box center [1133, 18] width 20 height 20
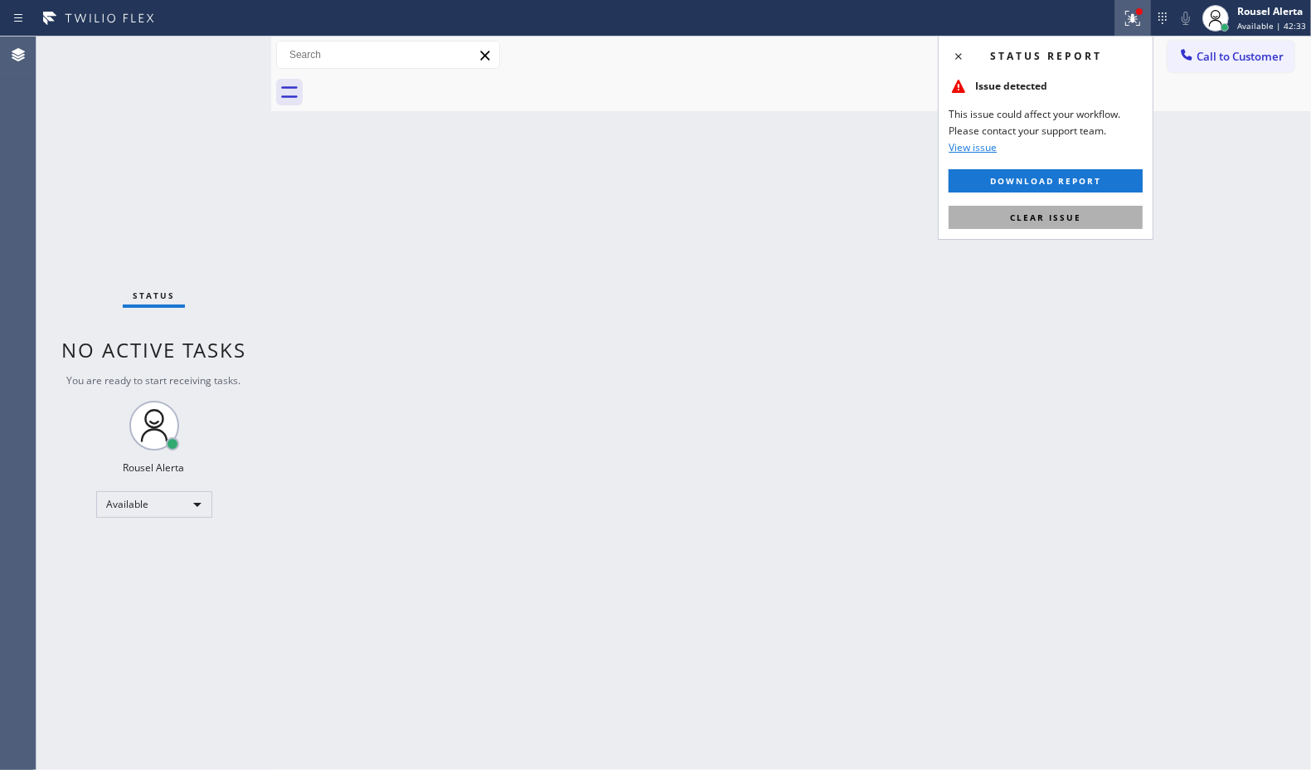
click at [1085, 217] on button "Clear issue" at bounding box center [1046, 217] width 194 height 23
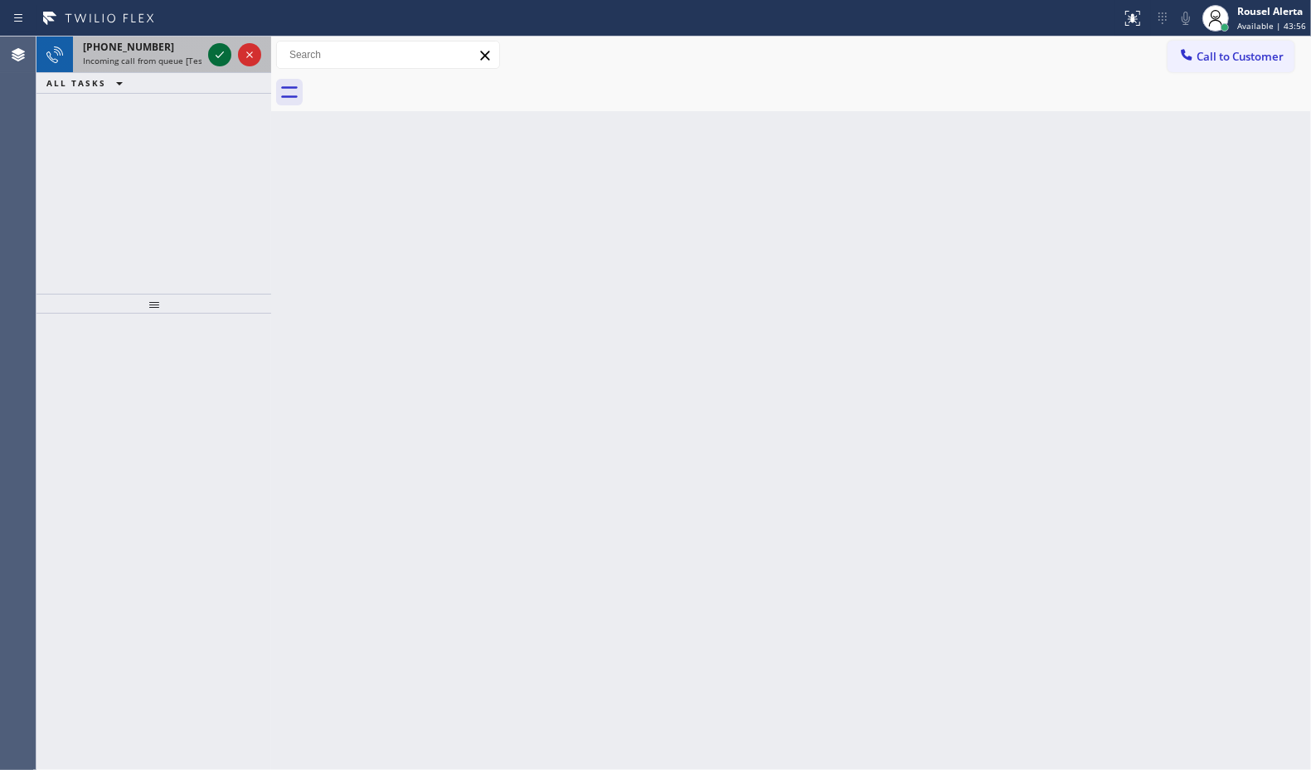
click at [221, 56] on icon at bounding box center [220, 55] width 20 height 20
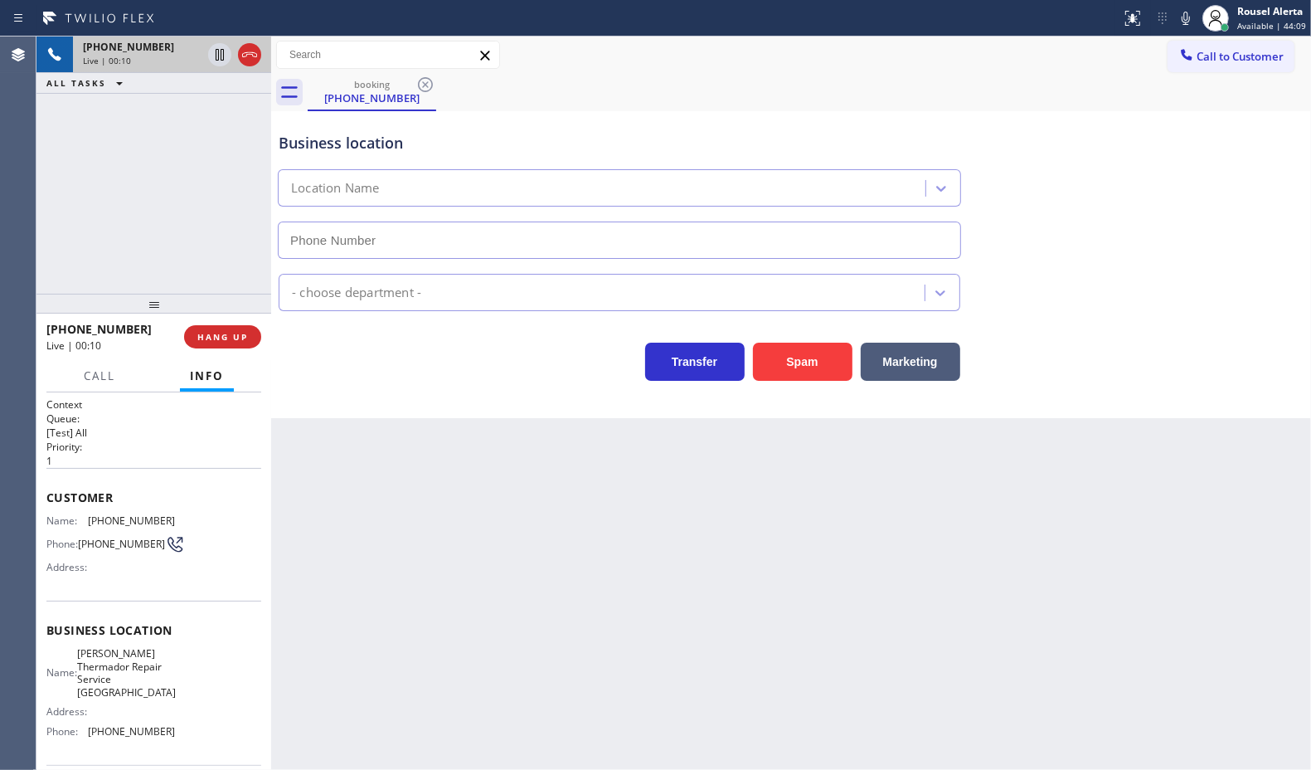
type input "(631) 201-5239"
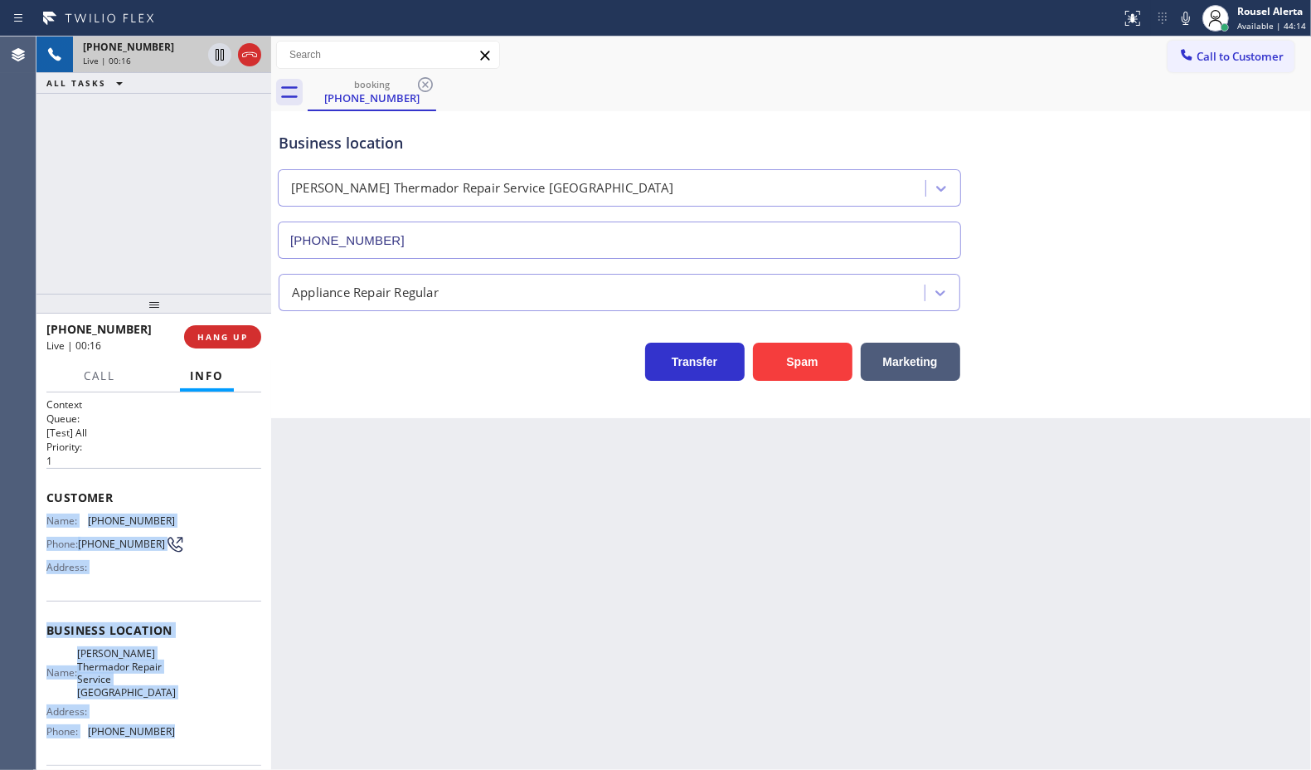
drag, startPoint x: 47, startPoint y: 520, endPoint x: 180, endPoint y: 727, distance: 245.5
click at [180, 727] on div "Context Queue: [Test] All Priority: 1 Customer Name: (516) 644-3041 Phone: (516…" at bounding box center [153, 643] width 215 height 493
copy div "Name: (516) 644-3041 Phone: (516) 644-3041 Address: Business location Name: Dyl…"
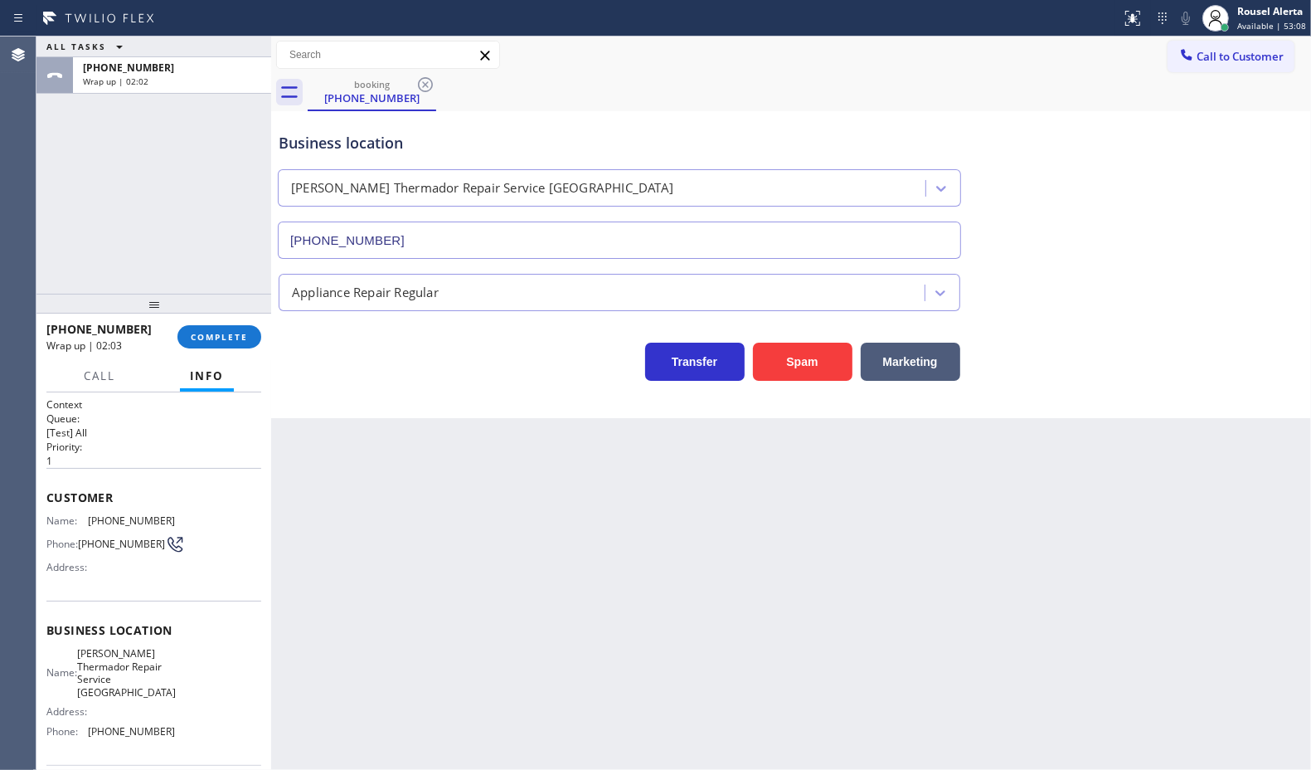
click at [188, 324] on div "+15166443041 Wrap up | 02:03 COMPLETE" at bounding box center [153, 336] width 215 height 43
click at [221, 328] on button "COMPLETE" at bounding box center [220, 336] width 84 height 23
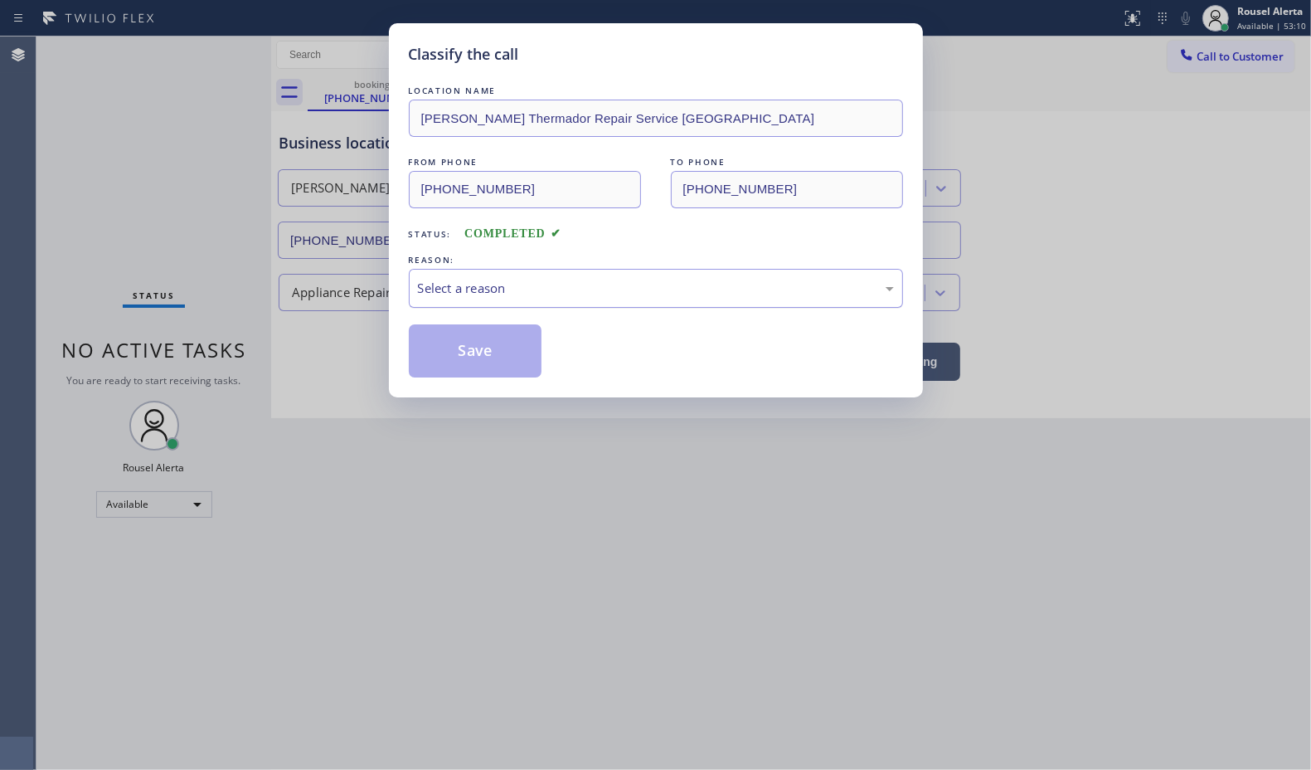
click at [523, 293] on div "Select a reason" at bounding box center [656, 288] width 476 height 19
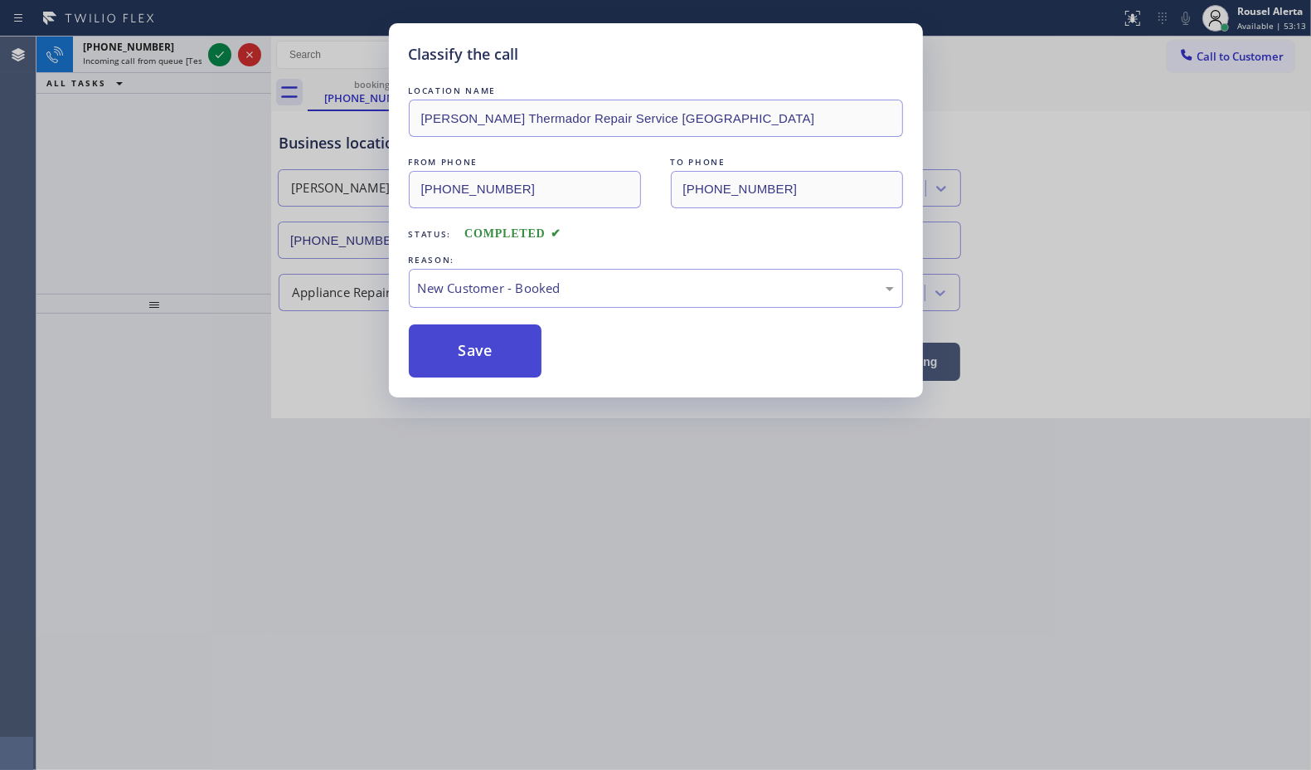
click at [489, 345] on button "Save" at bounding box center [476, 350] width 134 height 53
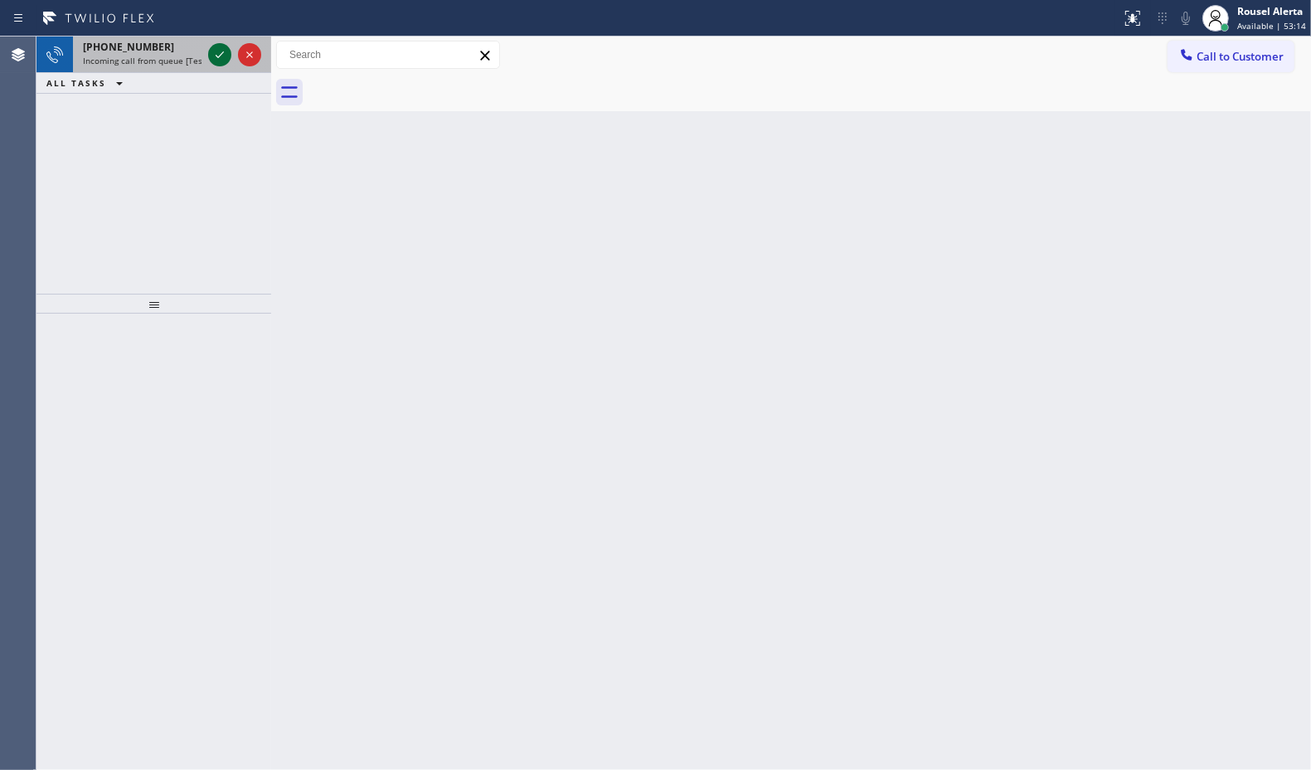
click at [216, 56] on icon at bounding box center [220, 55] width 20 height 20
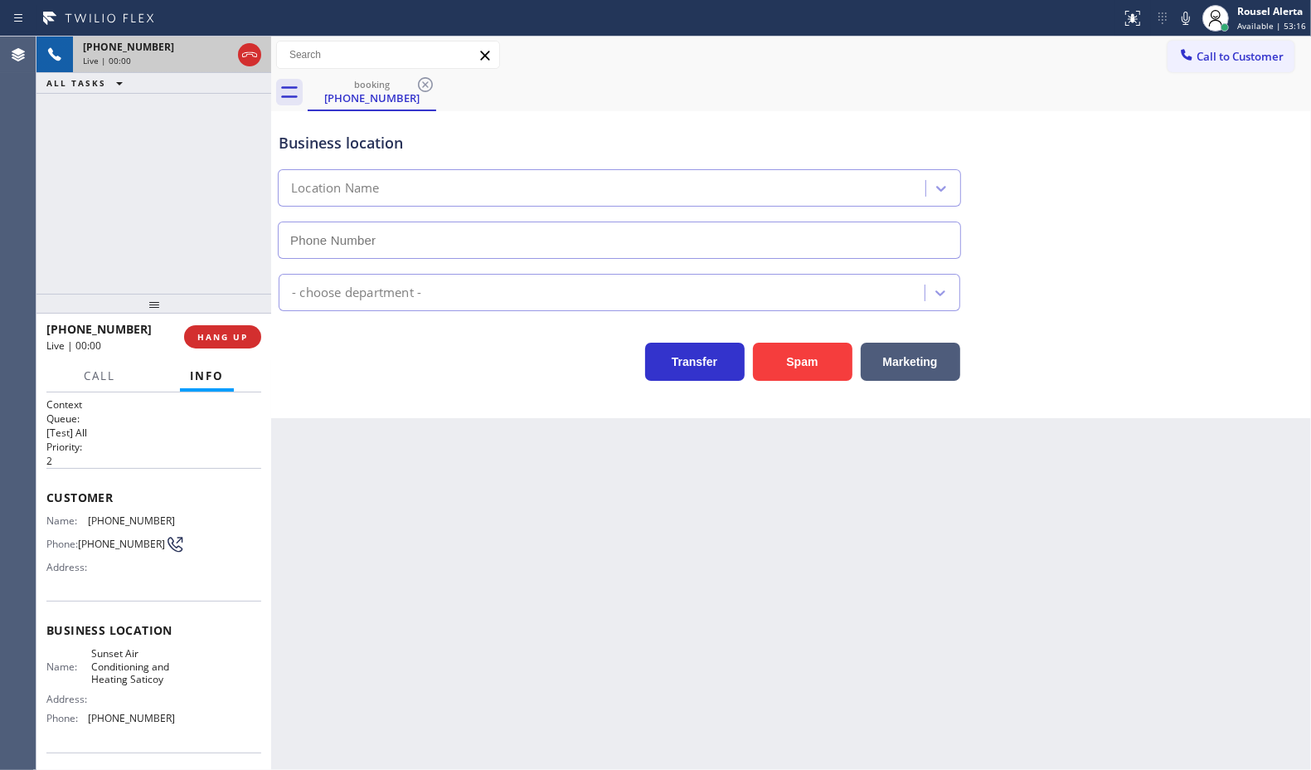
type input "(805) 659-8636"
drag, startPoint x: 232, startPoint y: 341, endPoint x: 247, endPoint y: 338, distance: 15.3
click at [232, 341] on span "HANG UP" at bounding box center [222, 337] width 51 height 12
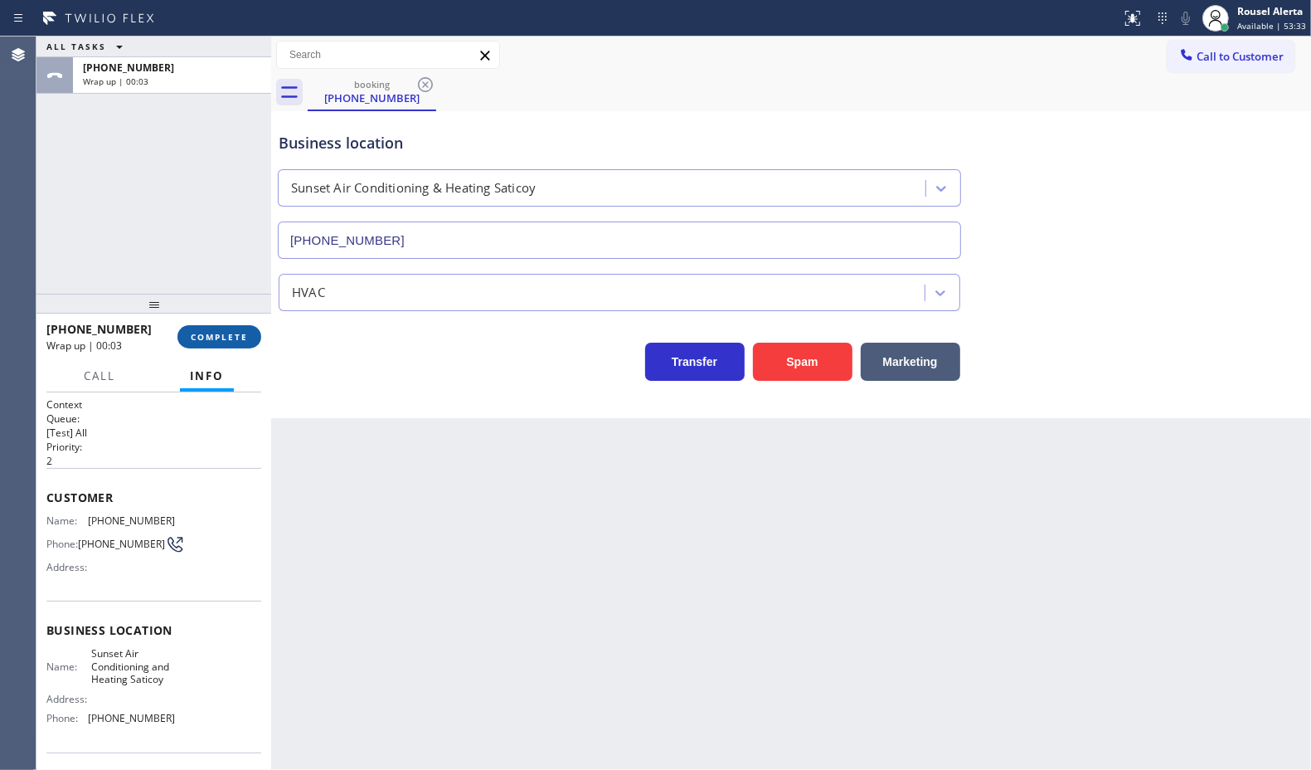
click at [241, 334] on span "COMPLETE" at bounding box center [219, 337] width 57 height 12
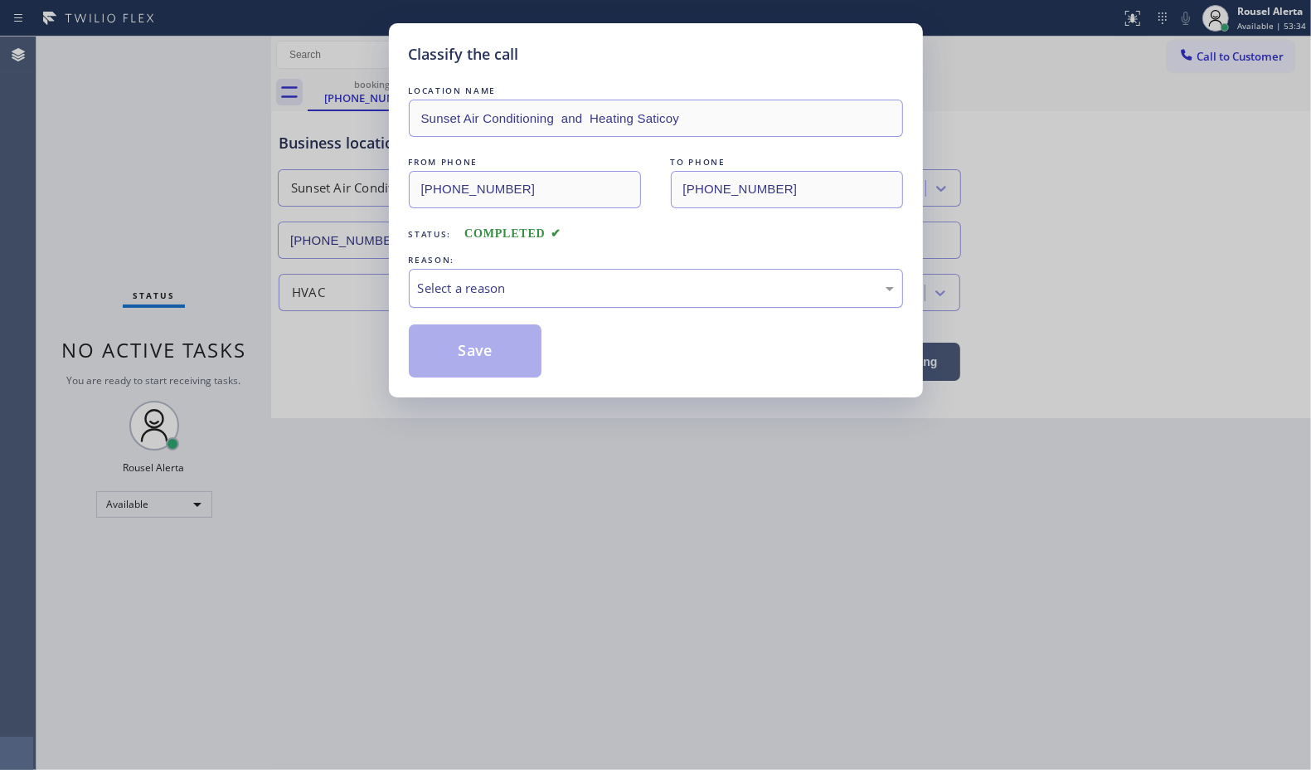
click at [450, 297] on div "Select a reason" at bounding box center [656, 288] width 476 height 19
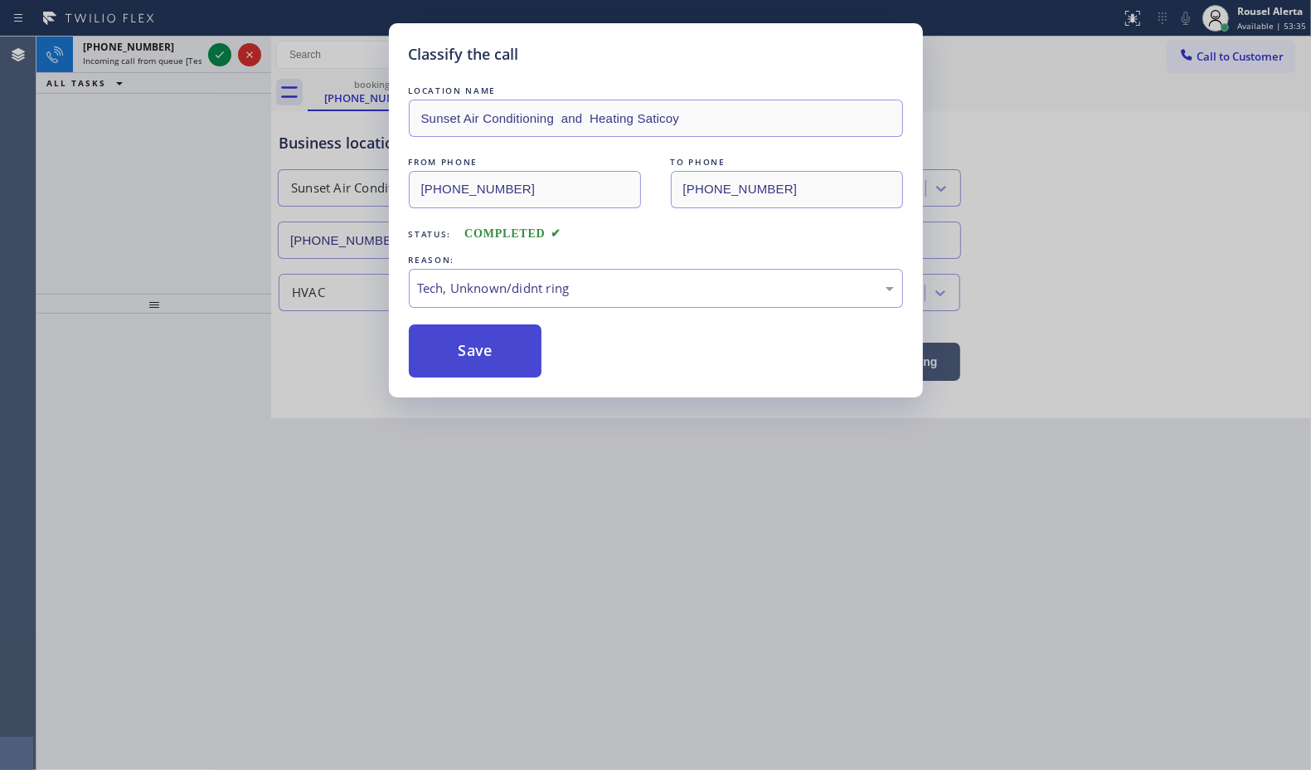
click at [481, 373] on button "Save" at bounding box center [476, 350] width 134 height 53
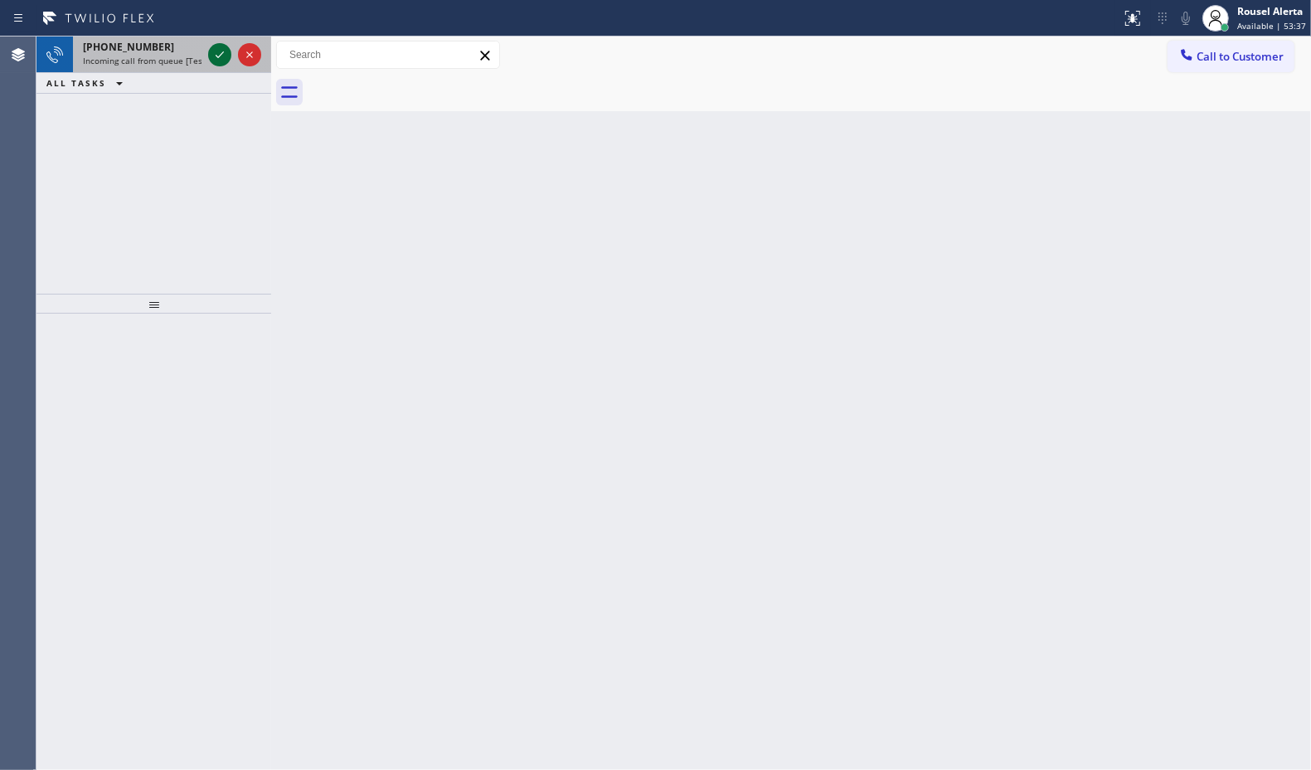
click at [217, 51] on icon at bounding box center [220, 55] width 20 height 20
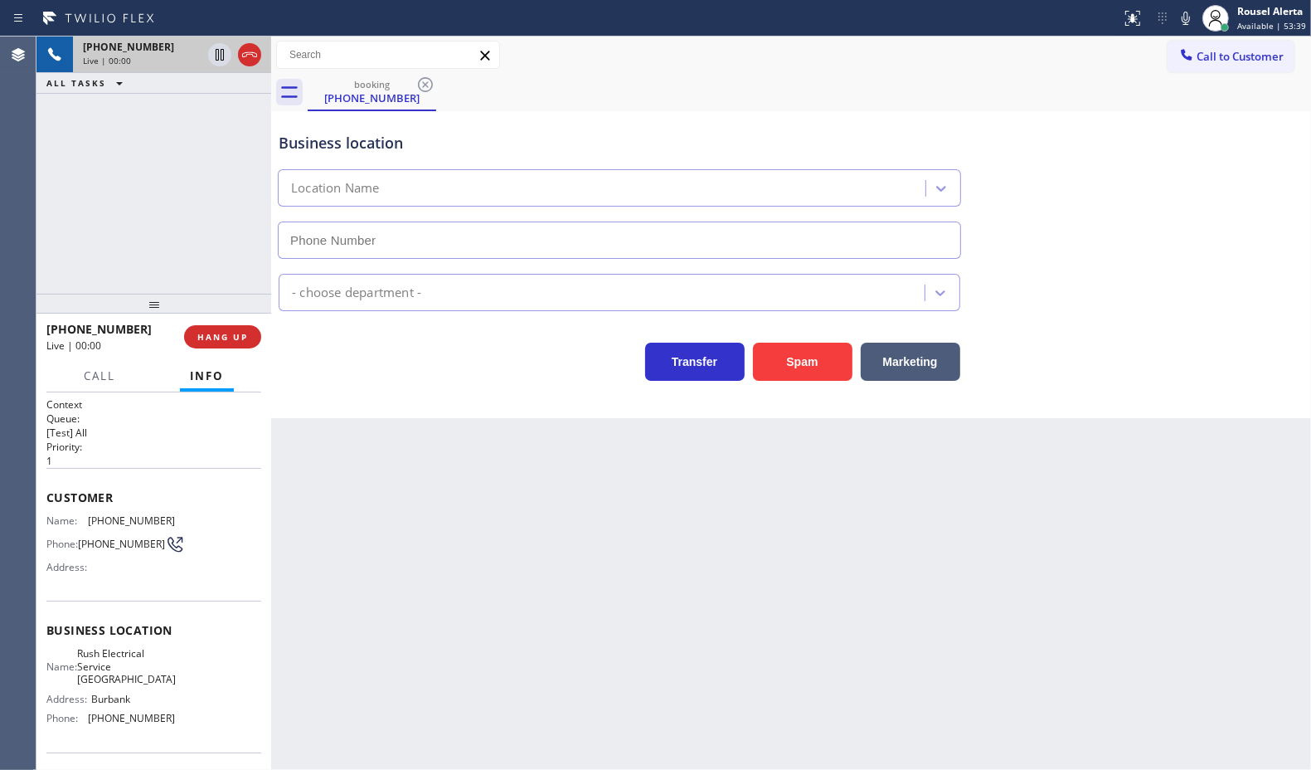
type input "(747) 236-6810"
click at [363, 710] on div "Back to Dashboard Change Sender ID Customers Technicians Select a contact Outbo…" at bounding box center [791, 402] width 1040 height 733
click at [189, 276] on div "+12137208618 Live | 00:07 ALL TASKS ALL TASKS ACTIVE TASKS TASKS IN WRAP UP" at bounding box center [153, 164] width 235 height 257
click at [369, 462] on div "Back to Dashboard Change Sender ID Customers Technicians Select a contact Outbo…" at bounding box center [791, 402] width 1040 height 733
click at [238, 338] on span "HANG UP" at bounding box center [222, 337] width 51 height 12
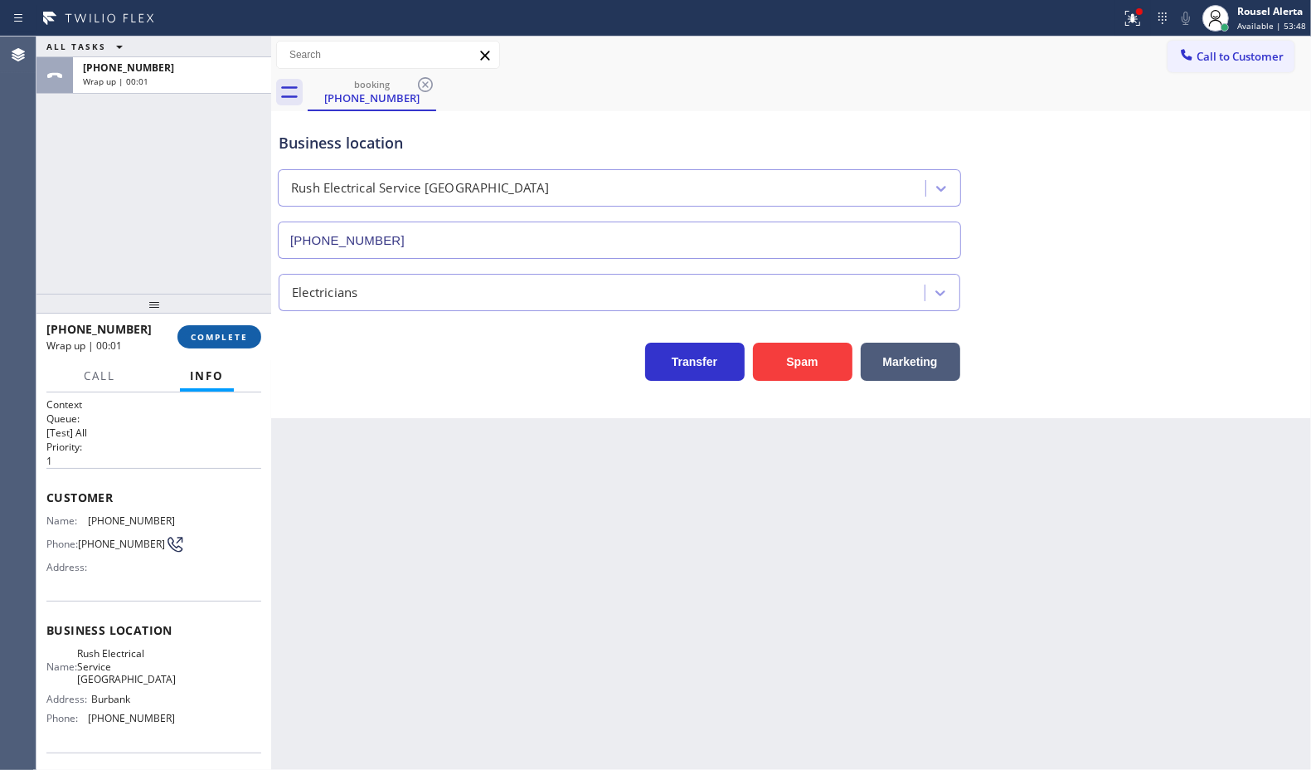
click at [237, 340] on span "COMPLETE" at bounding box center [219, 337] width 57 height 12
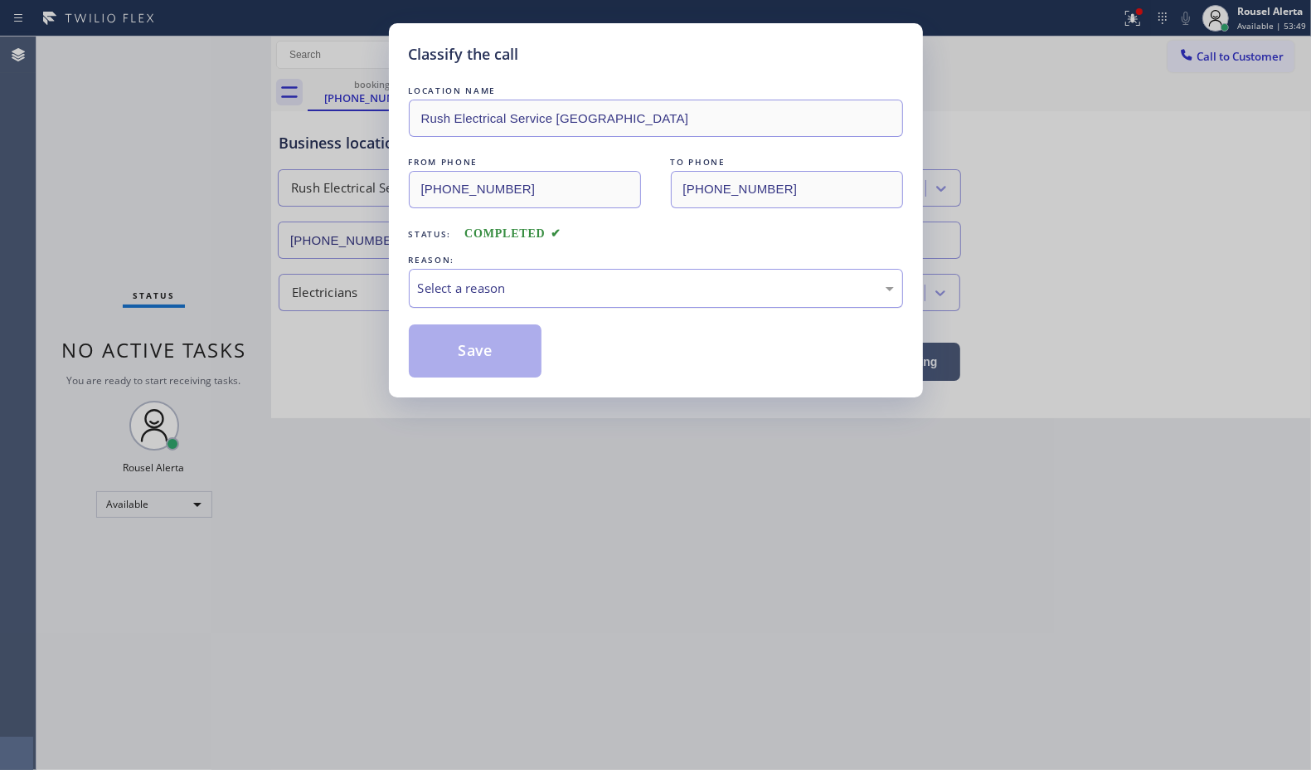
click at [511, 287] on div "Select a reason" at bounding box center [656, 288] width 476 height 19
click at [502, 349] on button "Save" at bounding box center [476, 350] width 134 height 53
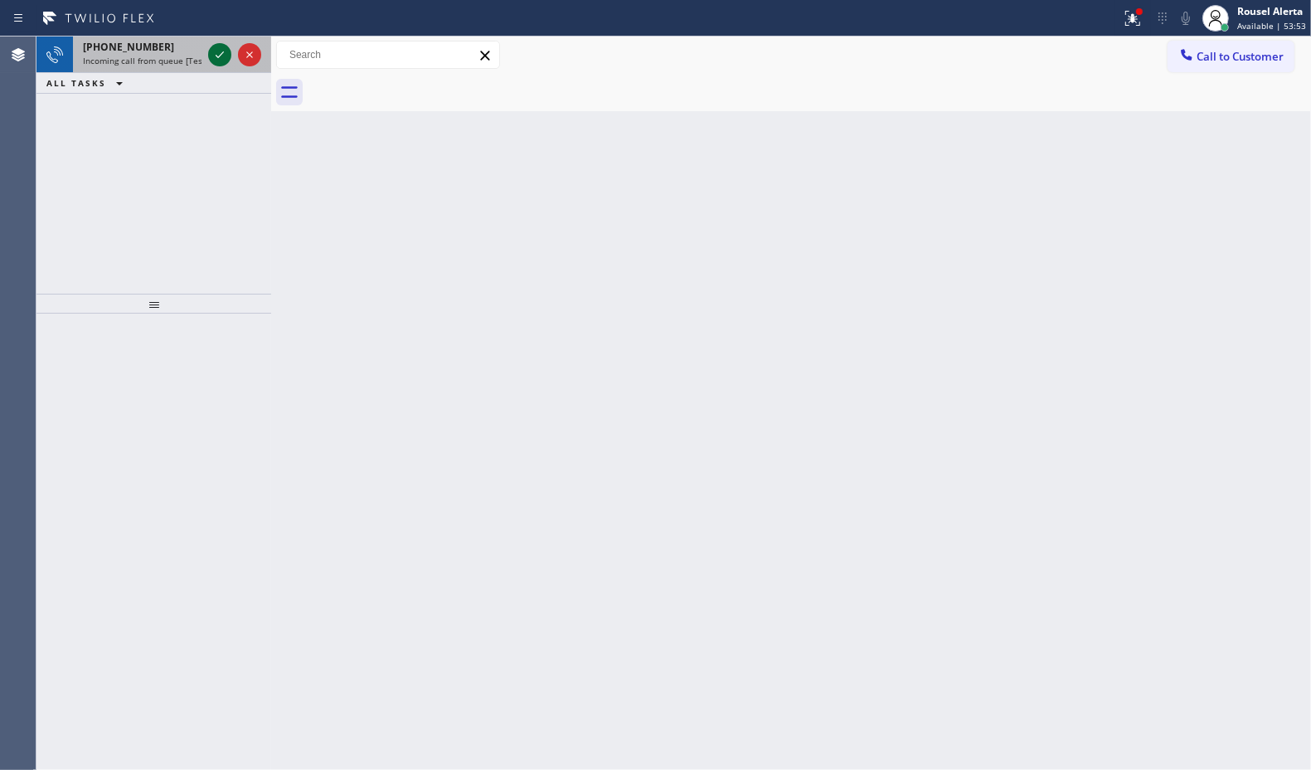
click at [210, 59] on icon at bounding box center [220, 55] width 20 height 20
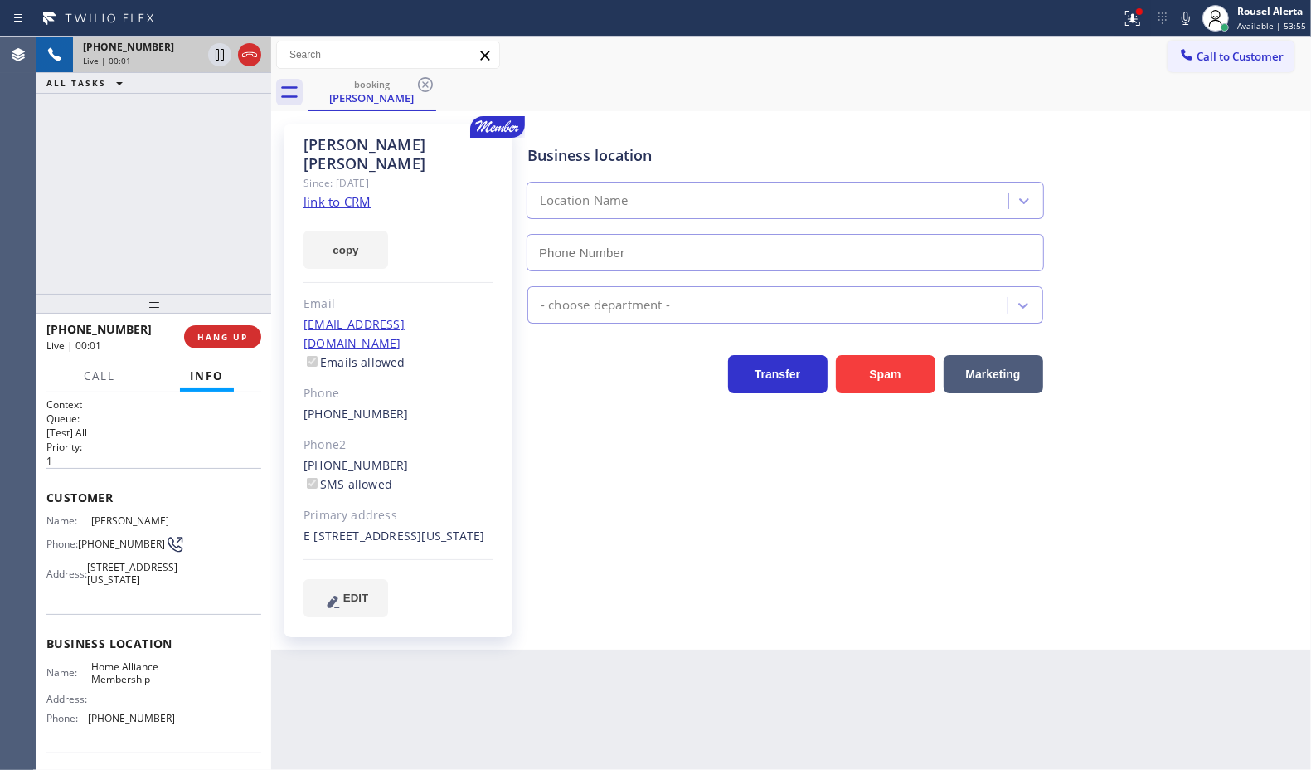
type input "(855) 946-3605"
click at [359, 173] on div "Amanda Pollack Since: 20 may 2020 link to CRM copy Email aepollack123@gmail.com…" at bounding box center [398, 380] width 229 height 513
click at [338, 193] on link "link to CRM" at bounding box center [337, 201] width 67 height 17
click at [213, 60] on icon at bounding box center [220, 55] width 20 height 20
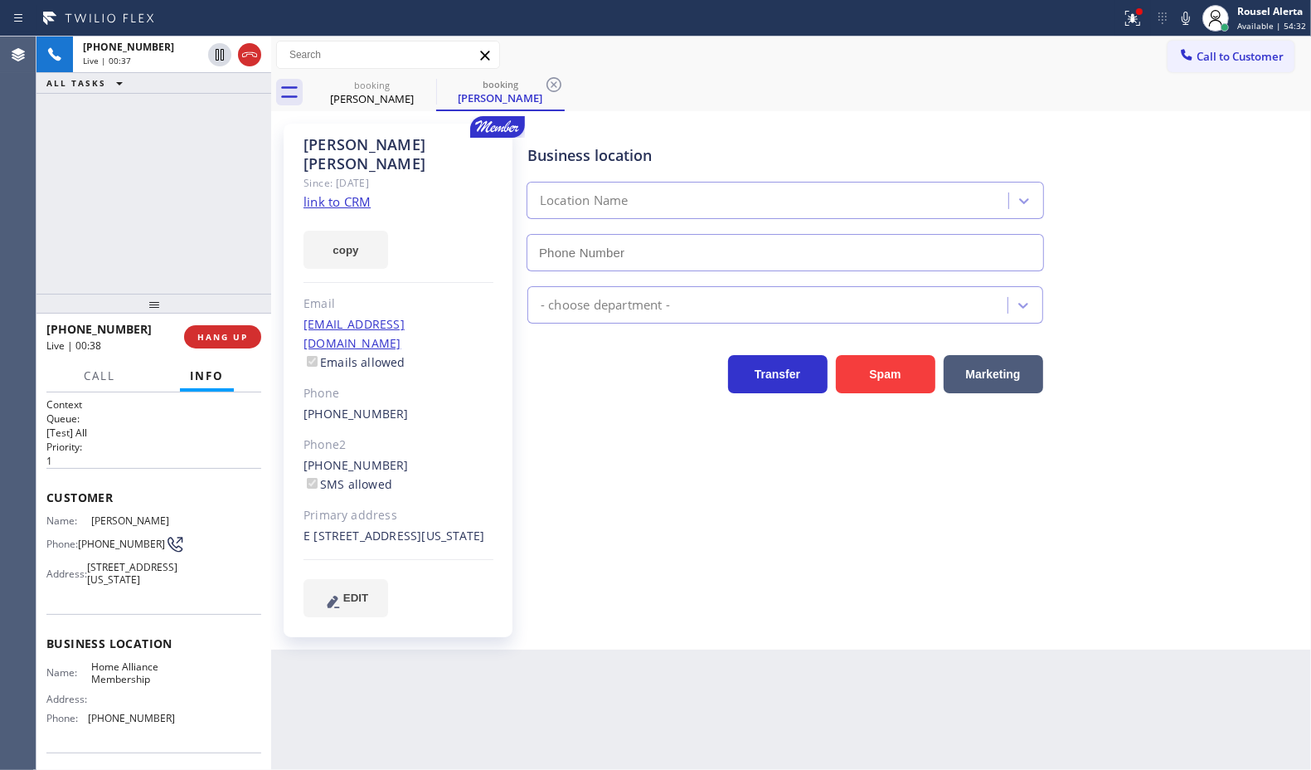
type input "(855) 946-3605"
click at [1182, 17] on icon at bounding box center [1186, 18] width 20 height 20
click at [95, 388] on div at bounding box center [99, 389] width 51 height 3
click at [88, 373] on span "Call" at bounding box center [100, 375] width 32 height 15
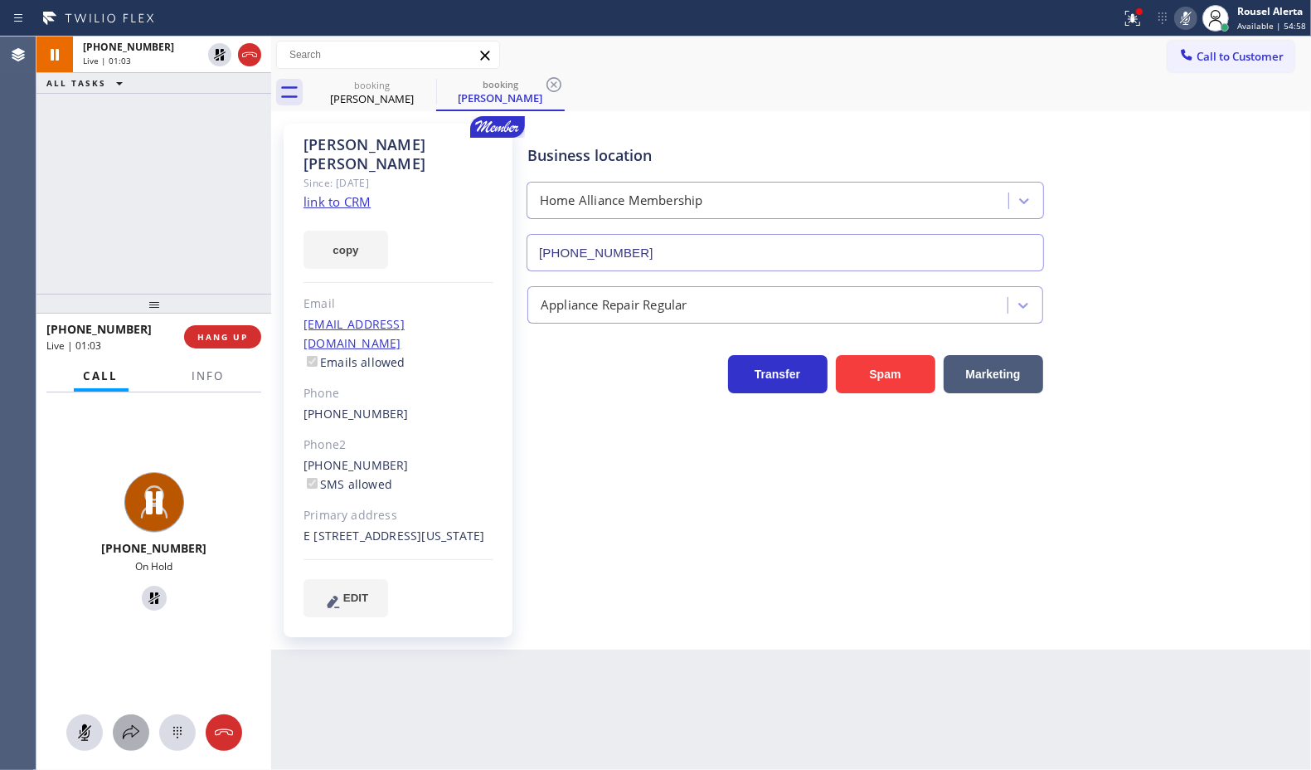
click at [119, 737] on div at bounding box center [131, 733] width 36 height 20
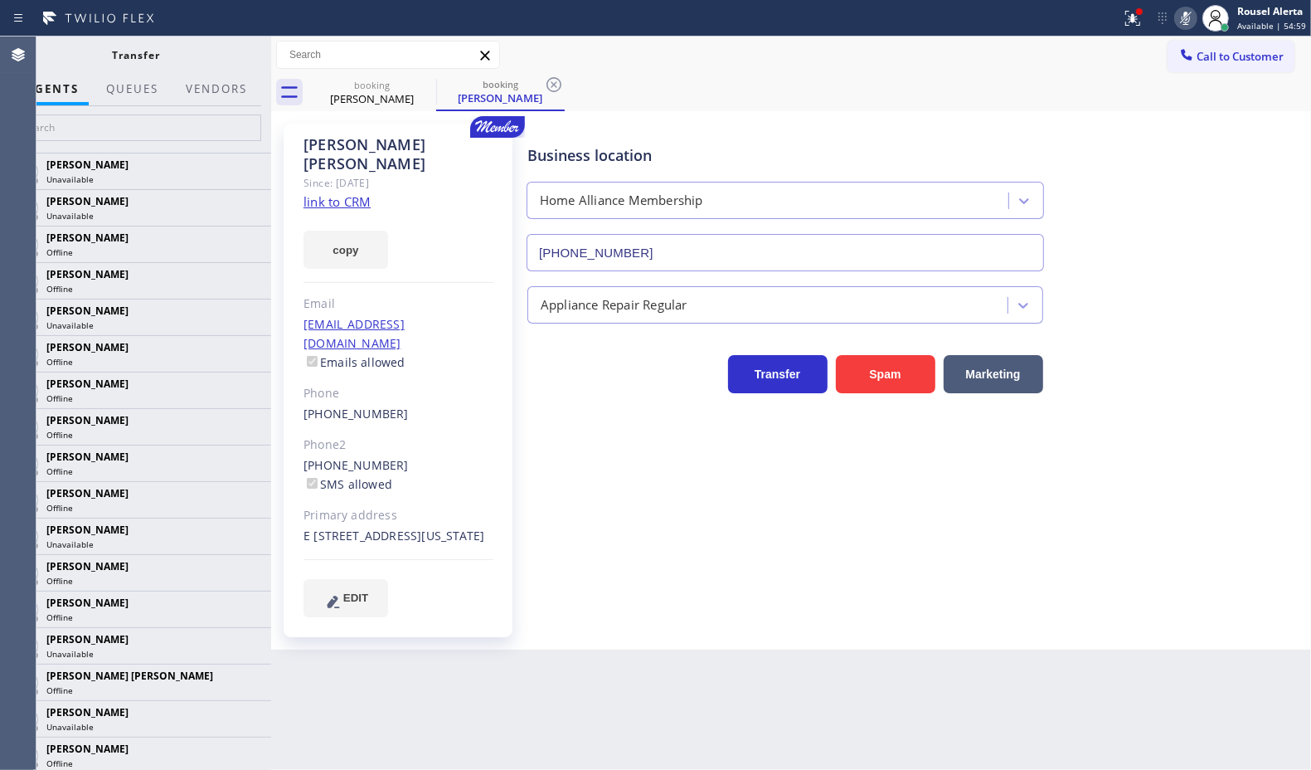
click at [80, 112] on div at bounding box center [137, 129] width 270 height 46
click at [81, 134] on input "text" at bounding box center [137, 127] width 250 height 27
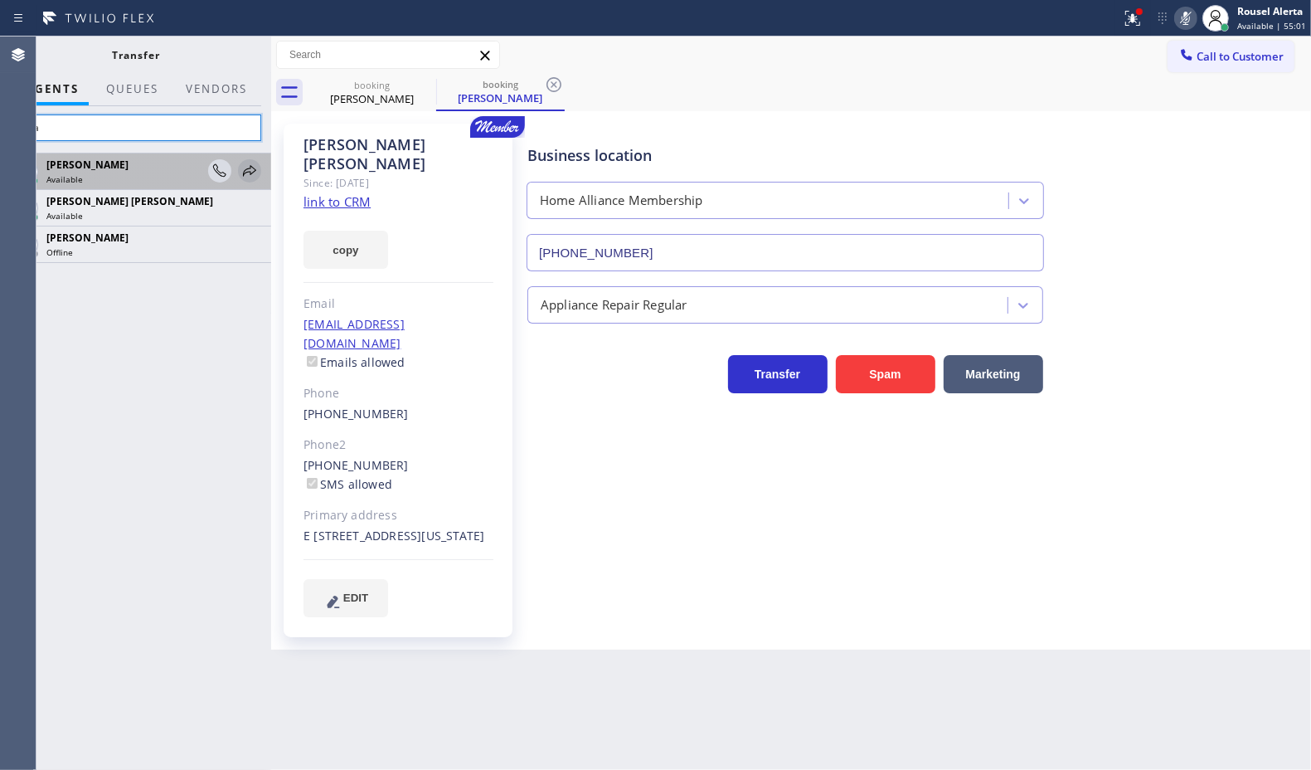
type input "eva"
click at [240, 173] on icon at bounding box center [250, 171] width 20 height 20
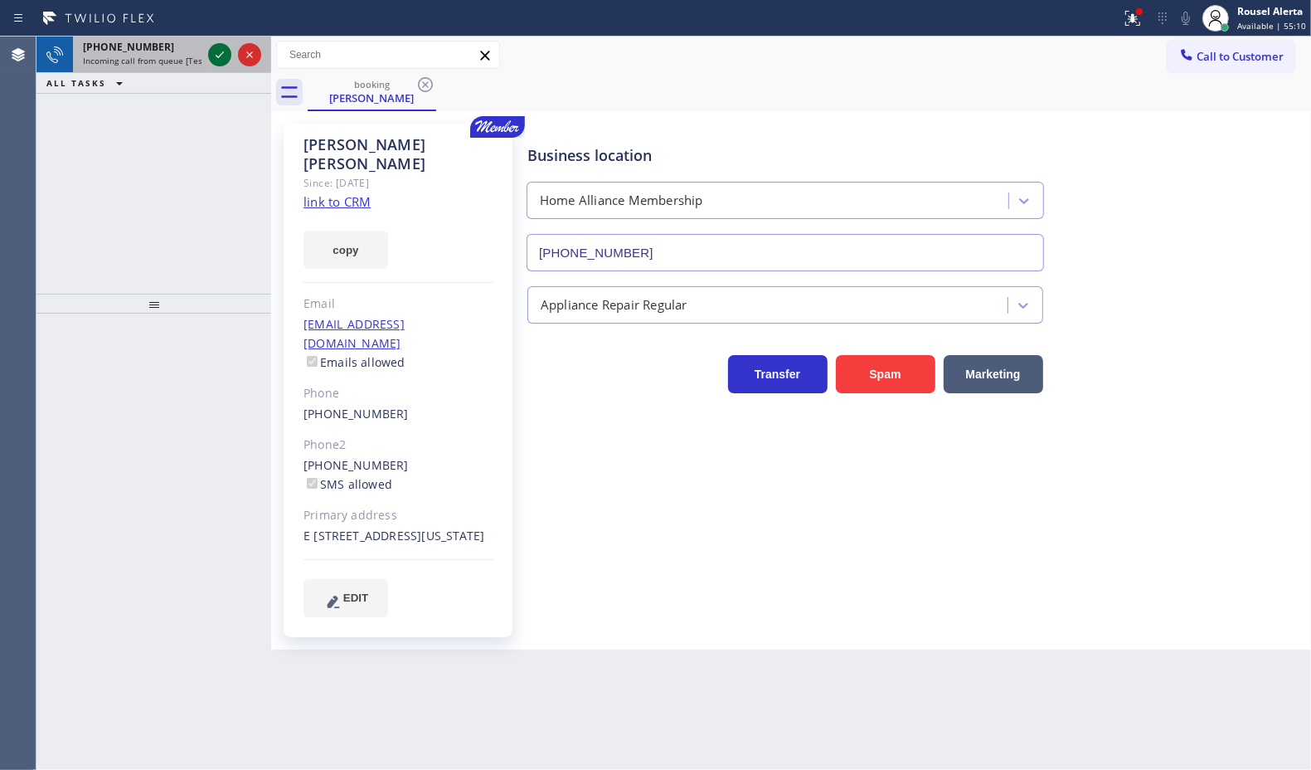
click at [221, 54] on icon at bounding box center [220, 55] width 20 height 20
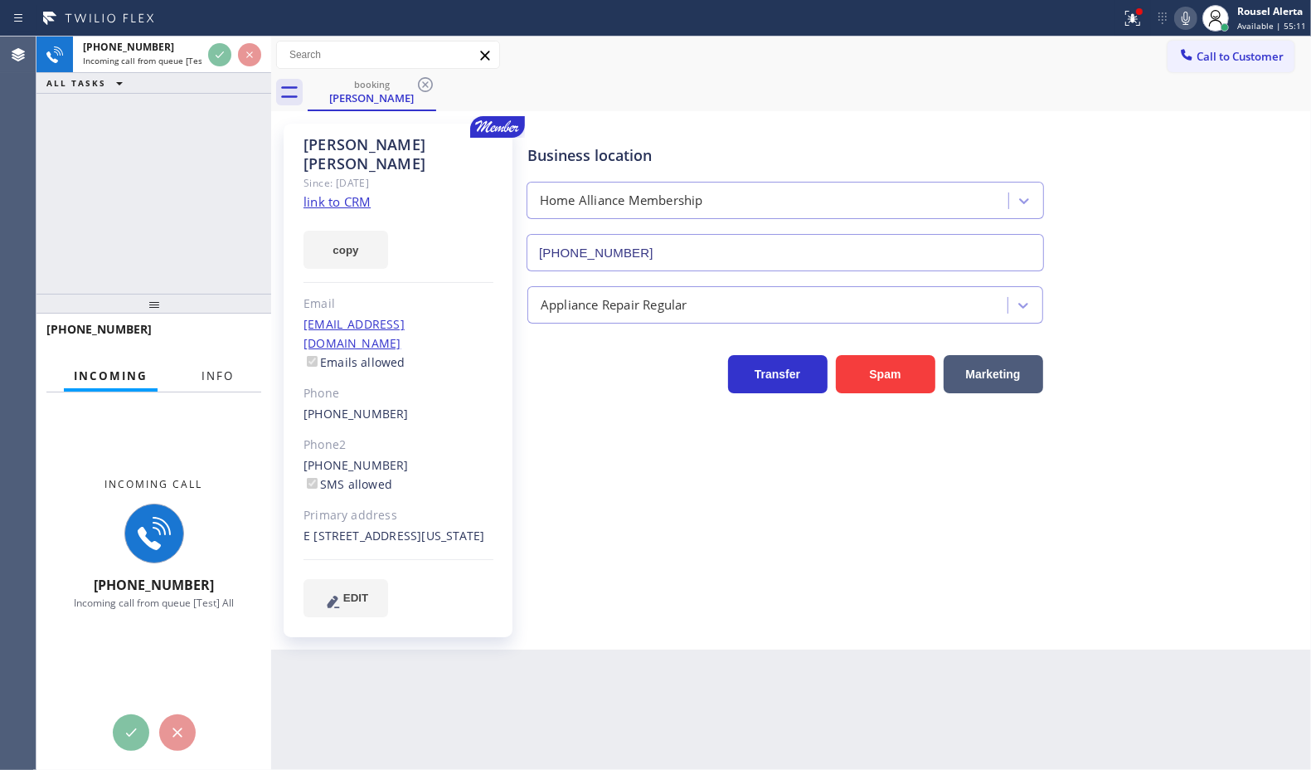
click at [210, 382] on button "Info" at bounding box center [218, 376] width 52 height 32
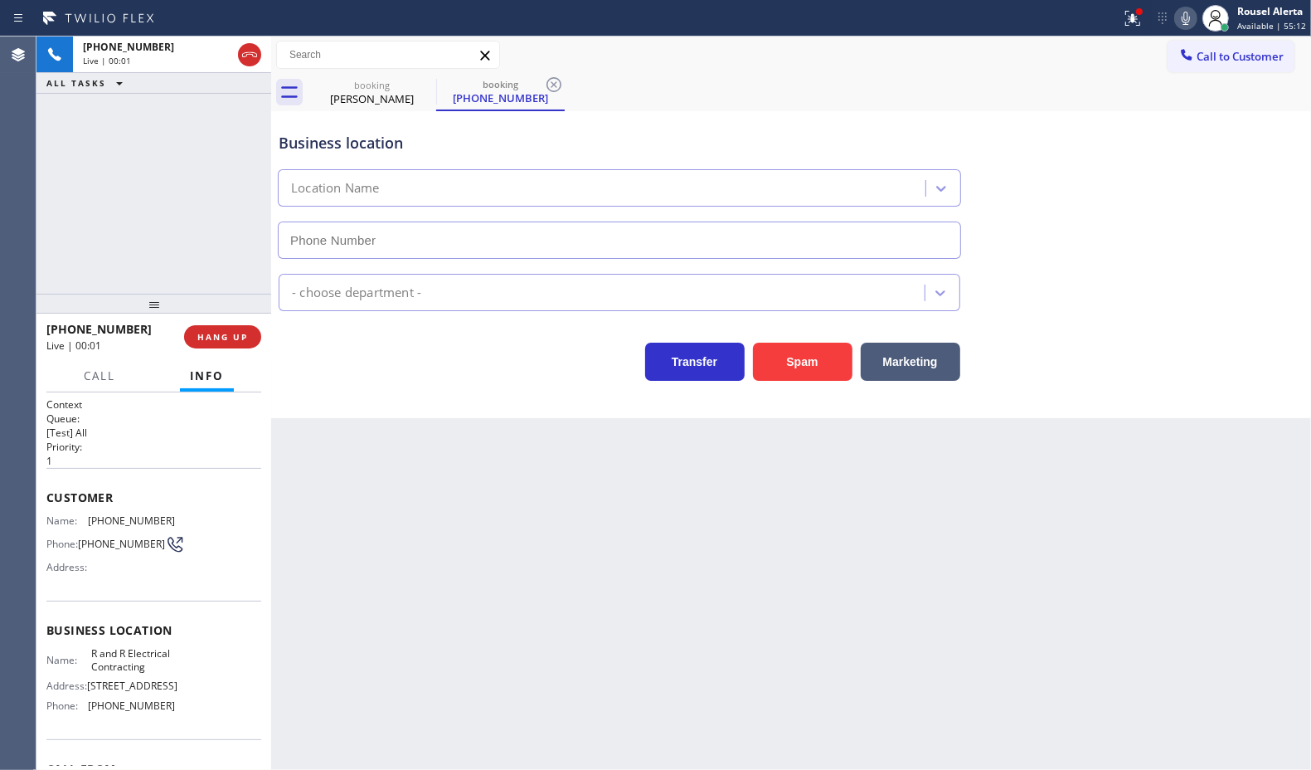
type input "(640) 227-4380"
click at [560, 568] on div "Back to Dashboard Change Sender ID Customers Technicians Select a contact Outbo…" at bounding box center [791, 402] width 1040 height 733
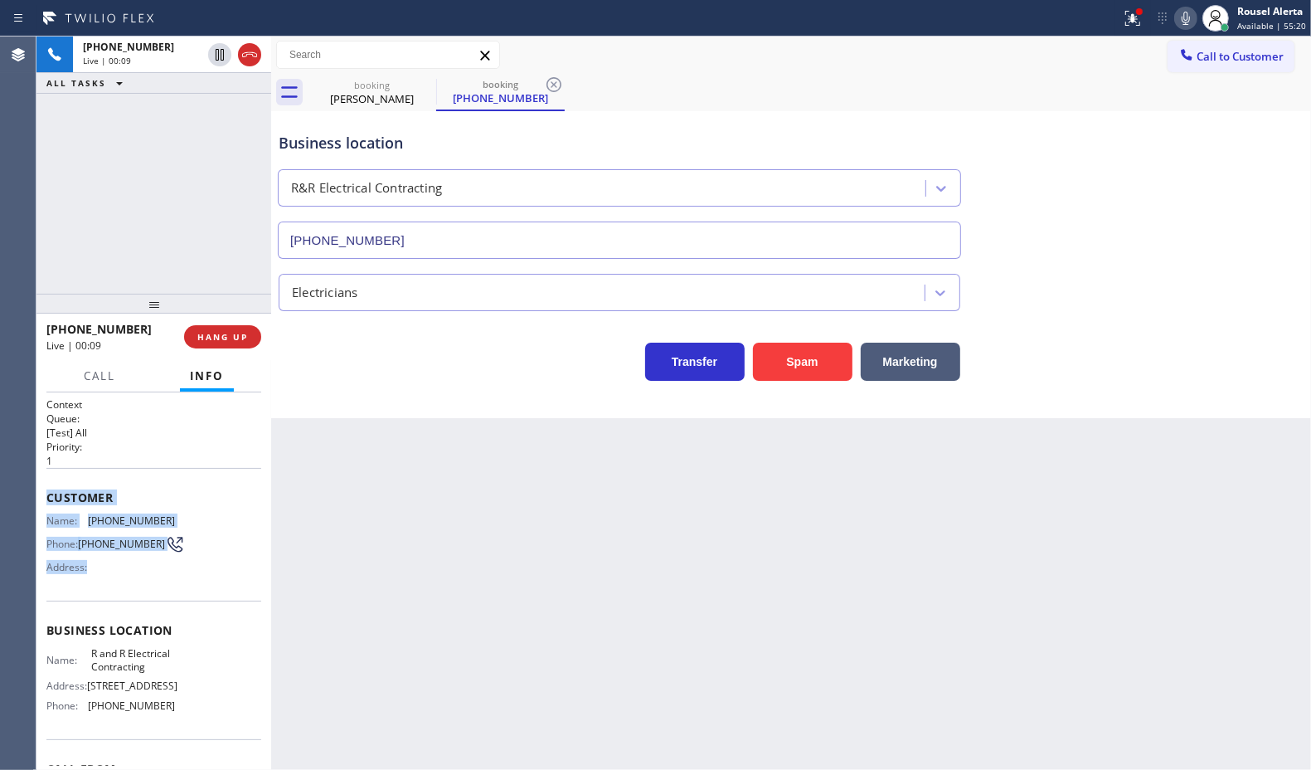
drag, startPoint x: 42, startPoint y: 512, endPoint x: 95, endPoint y: 591, distance: 95.0
click at [95, 595] on div "Context Queue: [Test] All Priority: 1 Customer Name: (201) 724-6768 Phone: (201…" at bounding box center [153, 580] width 235 height 377
drag, startPoint x: 91, startPoint y: 544, endPoint x: 75, endPoint y: 544, distance: 16.6
click at [89, 544] on span "(201) 724-6768" at bounding box center [121, 544] width 87 height 12
click at [51, 529] on div "Name: (201) 724-6768 Phone: (201) 724-6768 Address:" at bounding box center [110, 547] width 129 height 66
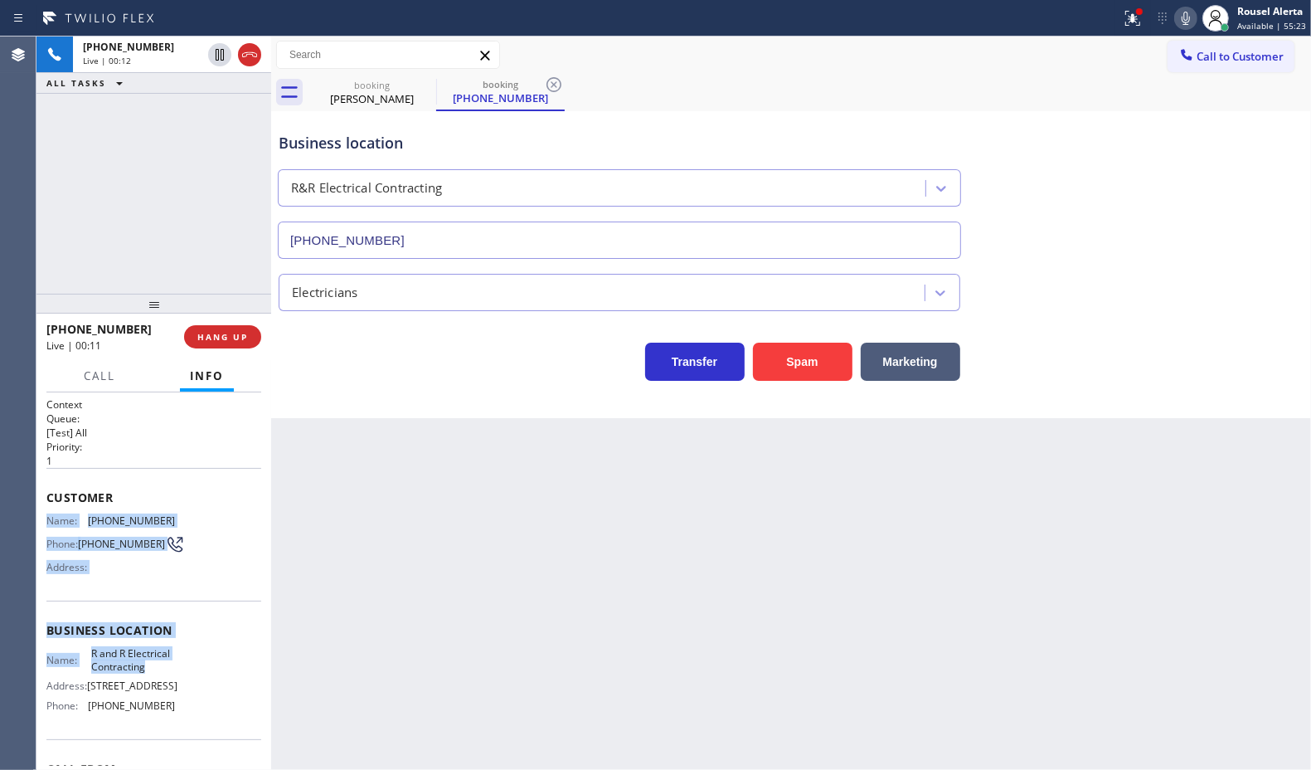
scroll to position [104, 0]
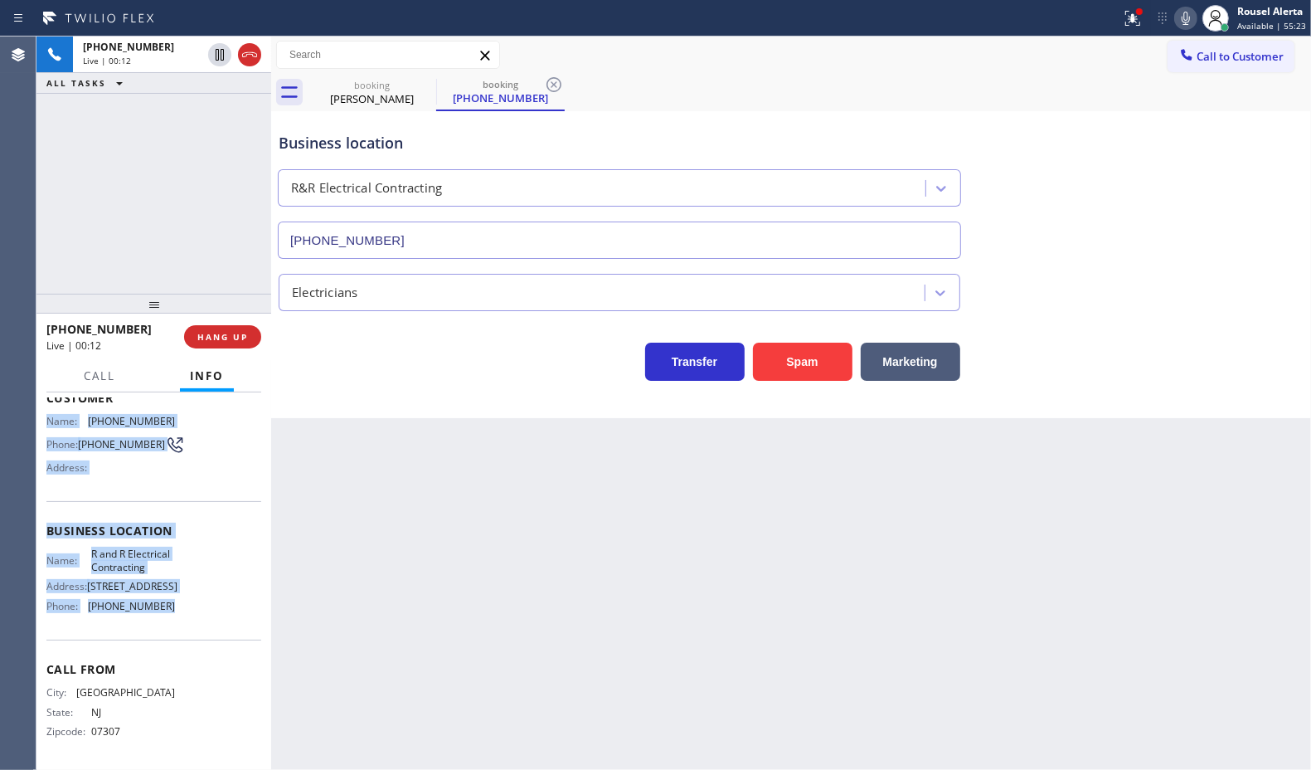
drag, startPoint x: 46, startPoint y: 518, endPoint x: 168, endPoint y: 681, distance: 203.2
click at [168, 681] on div "Context Queue: [Test] All Priority: 1 Customer Name: (201) 724-6768 Phone: (201…" at bounding box center [153, 531] width 215 height 467
copy div "Name: (201) 724-6768 Phone: (201) 724-6768 Address: Business location Name: R a…"
drag, startPoint x: 218, startPoint y: 56, endPoint x: 917, endPoint y: 41, distance: 699.4
click at [218, 56] on icon at bounding box center [220, 55] width 8 height 12
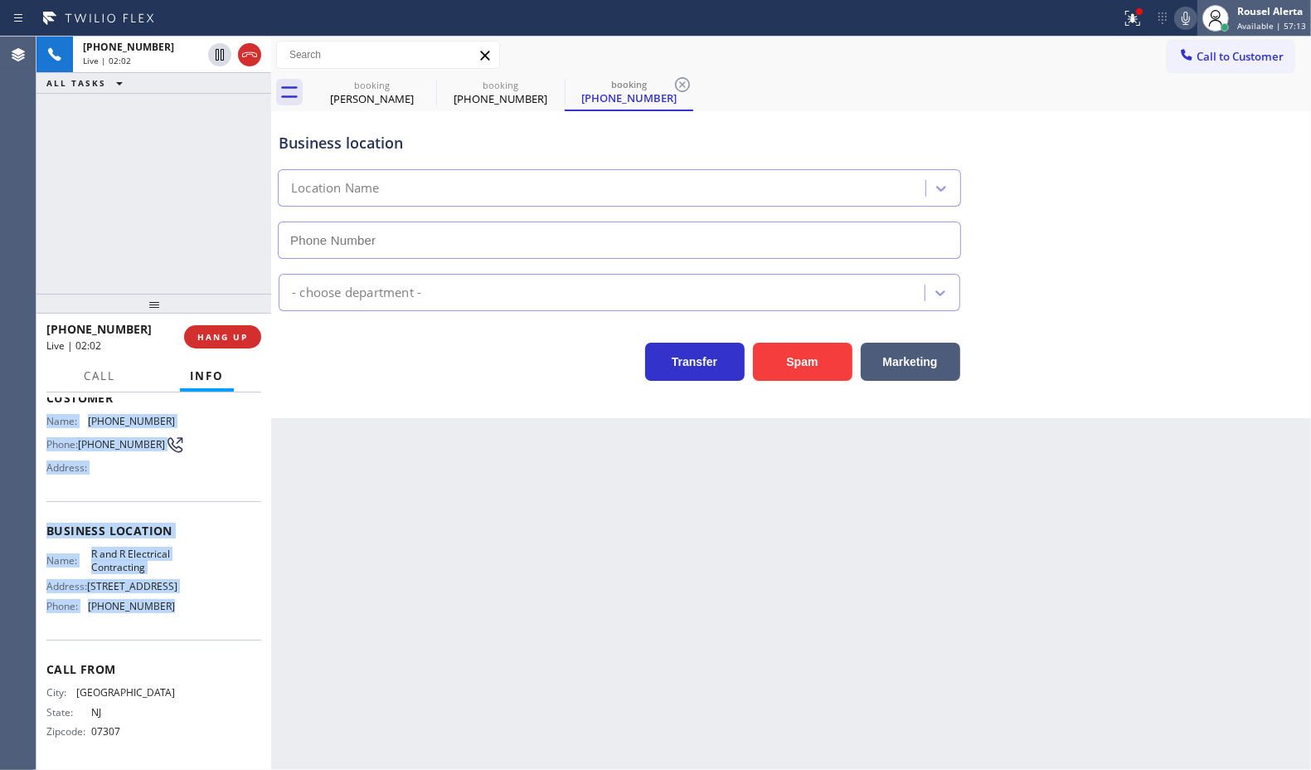
type input "(640) 227-4380"
click at [1187, 12] on icon at bounding box center [1186, 18] width 8 height 13
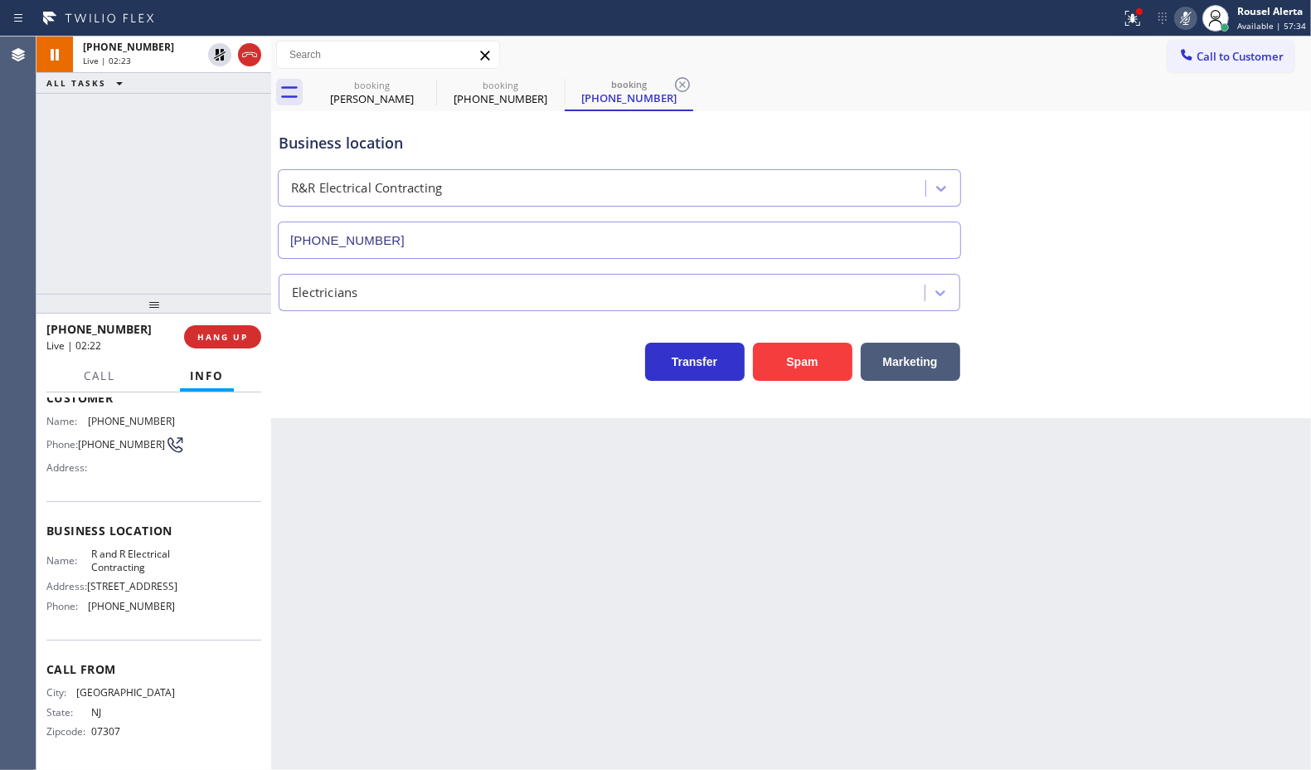
click at [734, 83] on div "booking Amanda Pollack booking (201) 724-6768 booking (201) 724-6768" at bounding box center [810, 92] width 1004 height 37
click at [727, 607] on div "Back to Dashboard Change Sender ID Customers Technicians Select a contact Outbo…" at bounding box center [791, 402] width 1040 height 733
click at [218, 59] on icon at bounding box center [220, 55] width 12 height 12
type input "(640) 227-4380"
click at [1186, 15] on icon at bounding box center [1186, 18] width 20 height 20
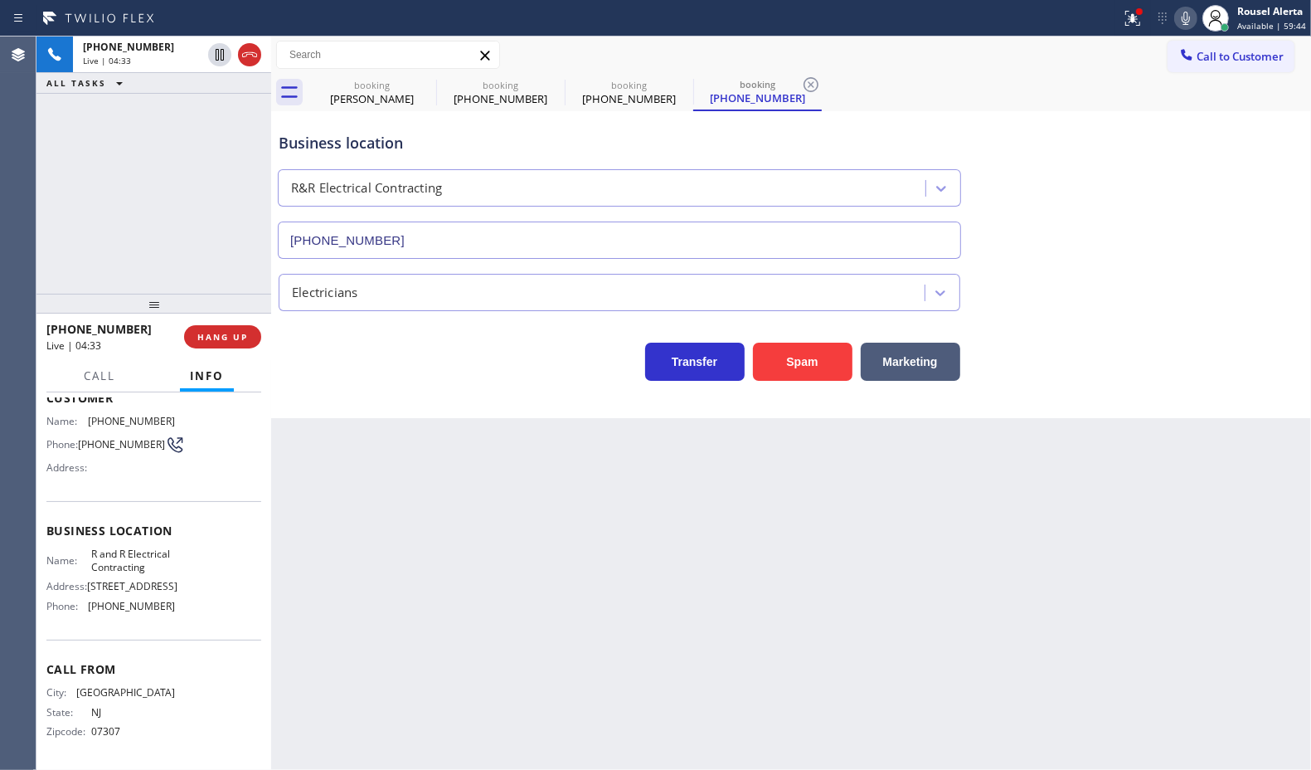
click at [181, 123] on div "+12017246768 Live | 04:33 ALL TASKS ALL TASKS ACTIVE TASKS TASKS IN WRAP UP" at bounding box center [153, 164] width 235 height 257
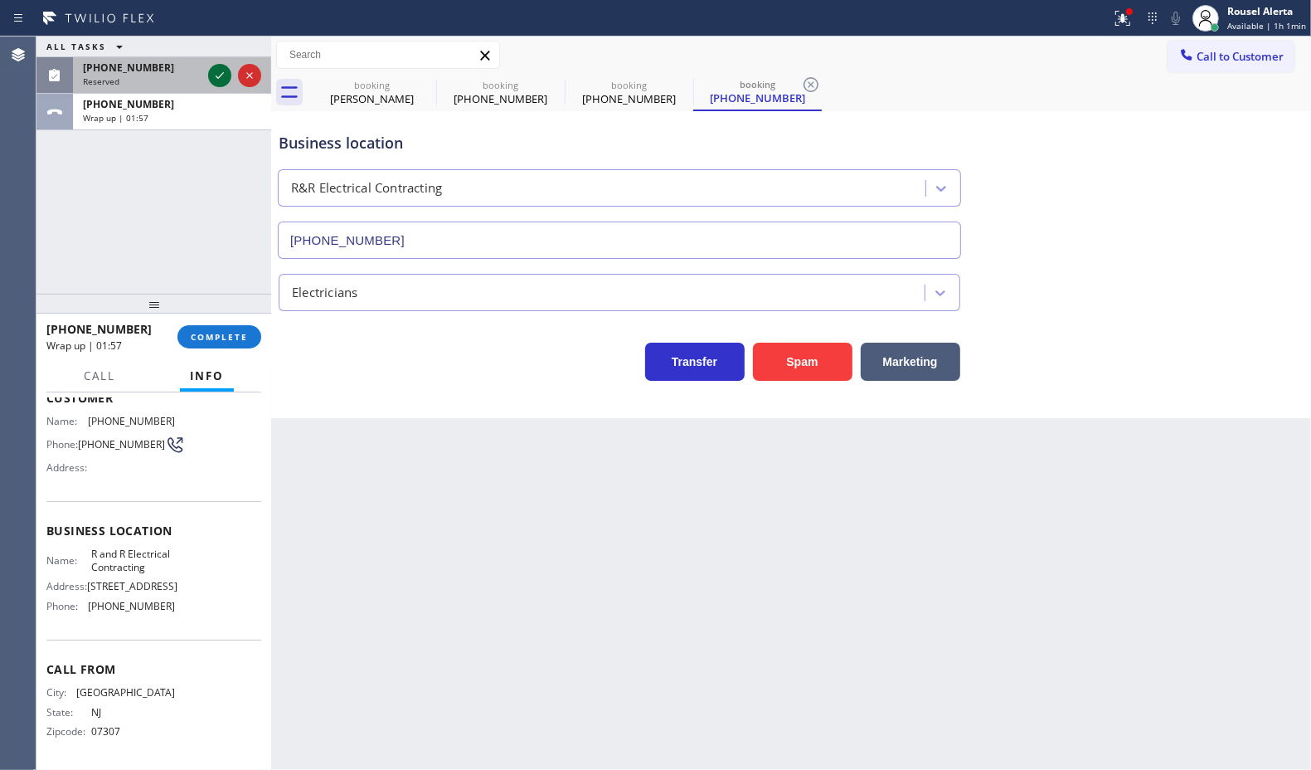
click at [214, 75] on icon at bounding box center [220, 76] width 20 height 20
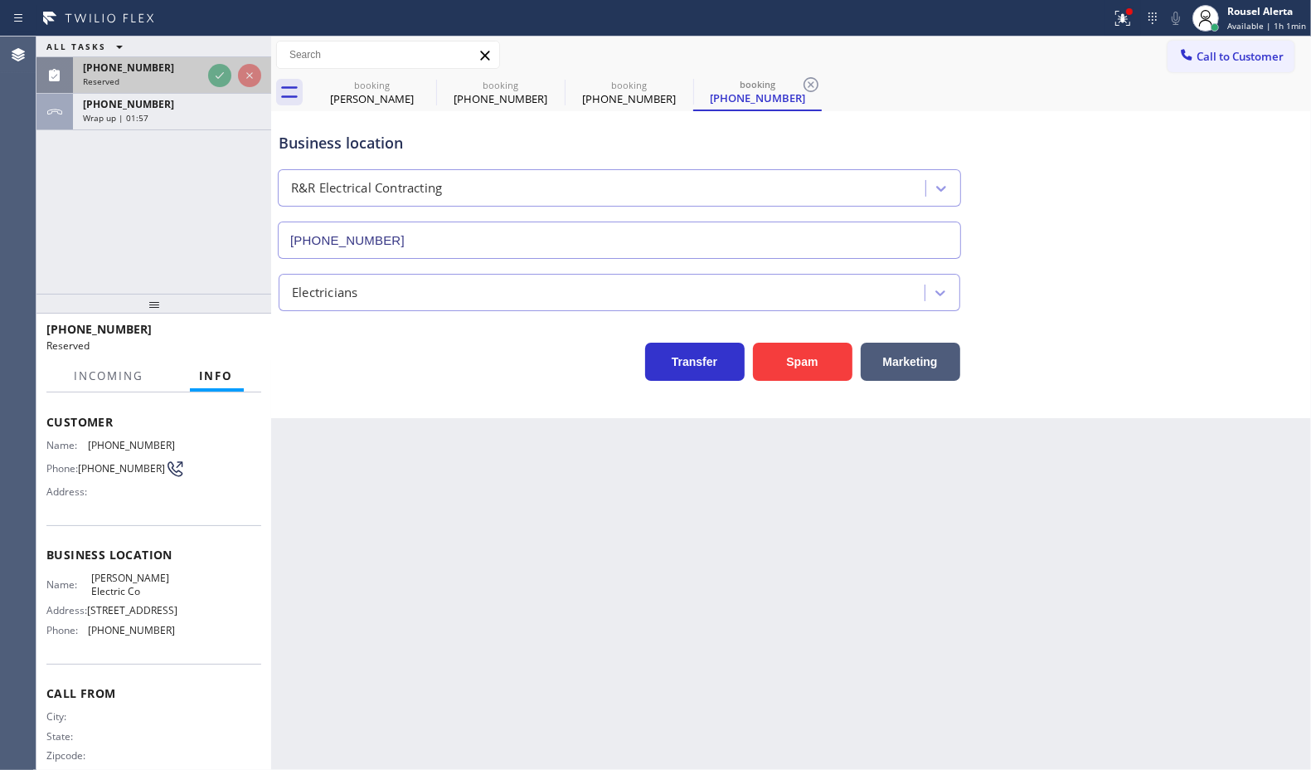
scroll to position [130, 0]
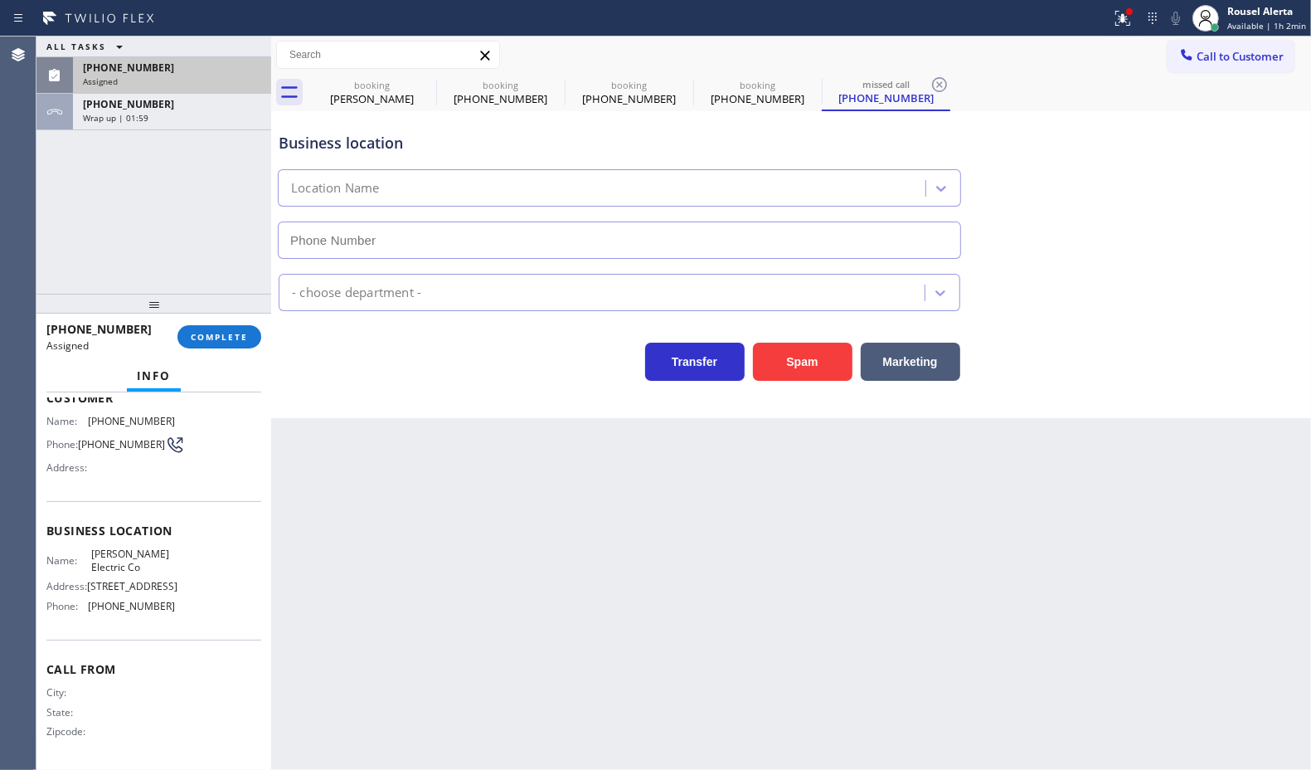
type input "(848) 292-0709"
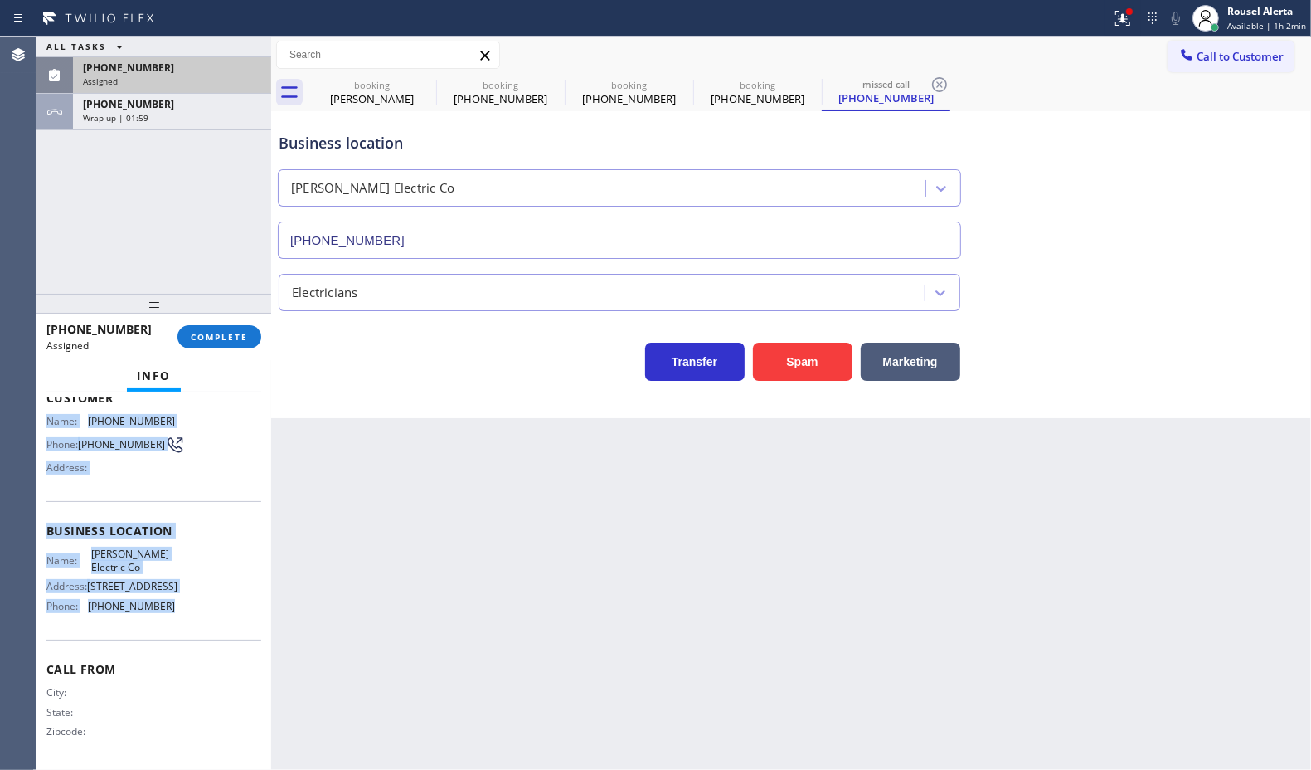
drag, startPoint x: 47, startPoint y: 416, endPoint x: 188, endPoint y: 637, distance: 262.6
click at [188, 637] on div "Context Queue: Electrical Priority: 0 Task Age: 1 minute(s) Customer Name: (848…" at bounding box center [153, 517] width 215 height 495
copy div "Name: (848) 801-1706 Phone: (848) 801-1706 Address: Business location Name: Goo…"
click at [176, 80] on div "Assigned" at bounding box center [172, 81] width 178 height 12
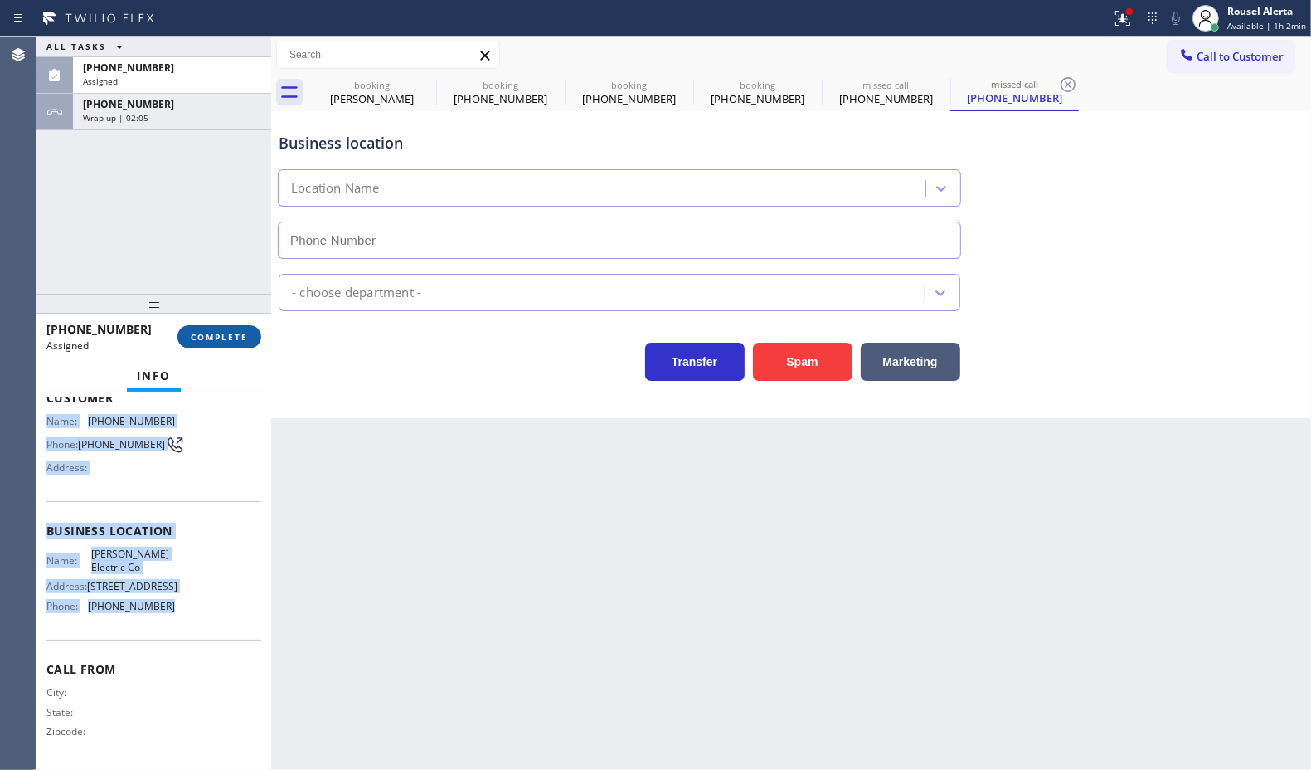
type input "(848) 292-0709"
click at [214, 337] on span "COMPLETE" at bounding box center [219, 337] width 57 height 12
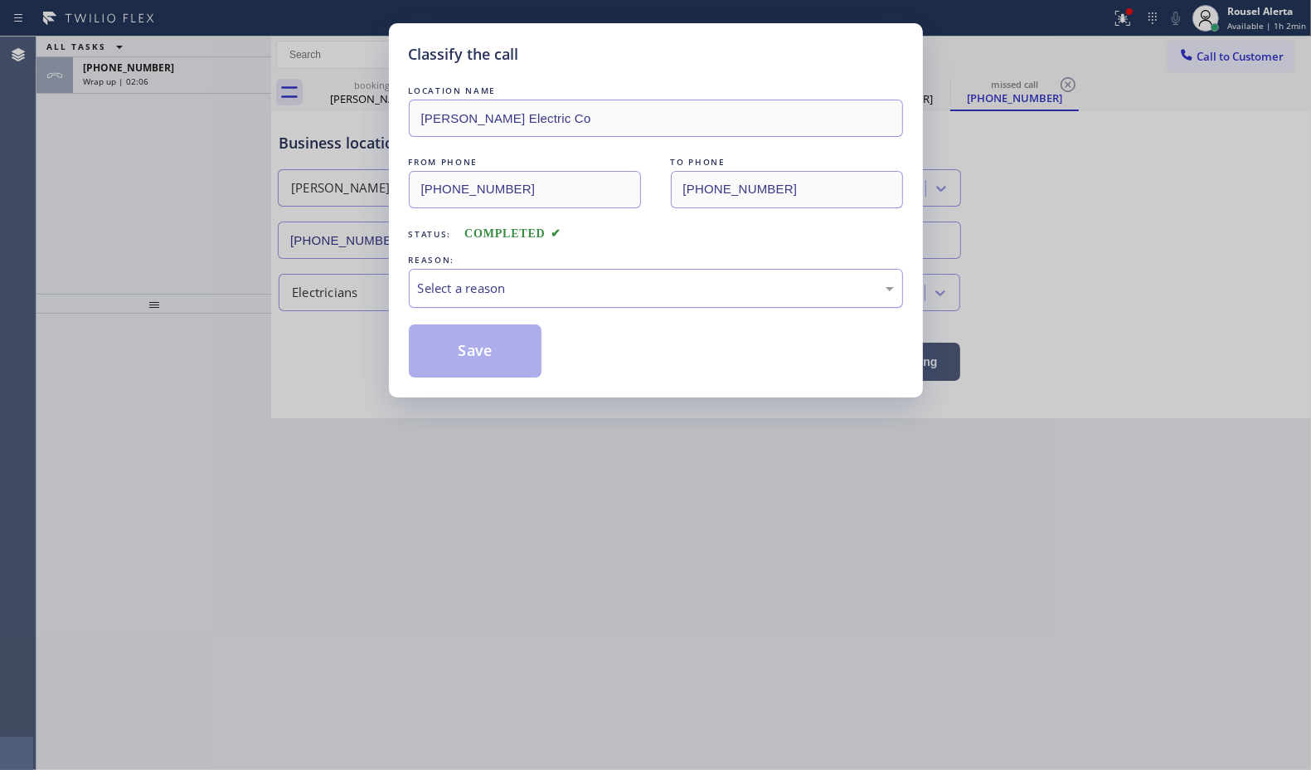
click at [423, 284] on div "Select a reason" at bounding box center [656, 288] width 476 height 19
drag, startPoint x: 475, startPoint y: 371, endPoint x: 395, endPoint y: 260, distance: 137.2
click at [474, 371] on button "Save" at bounding box center [476, 350] width 134 height 53
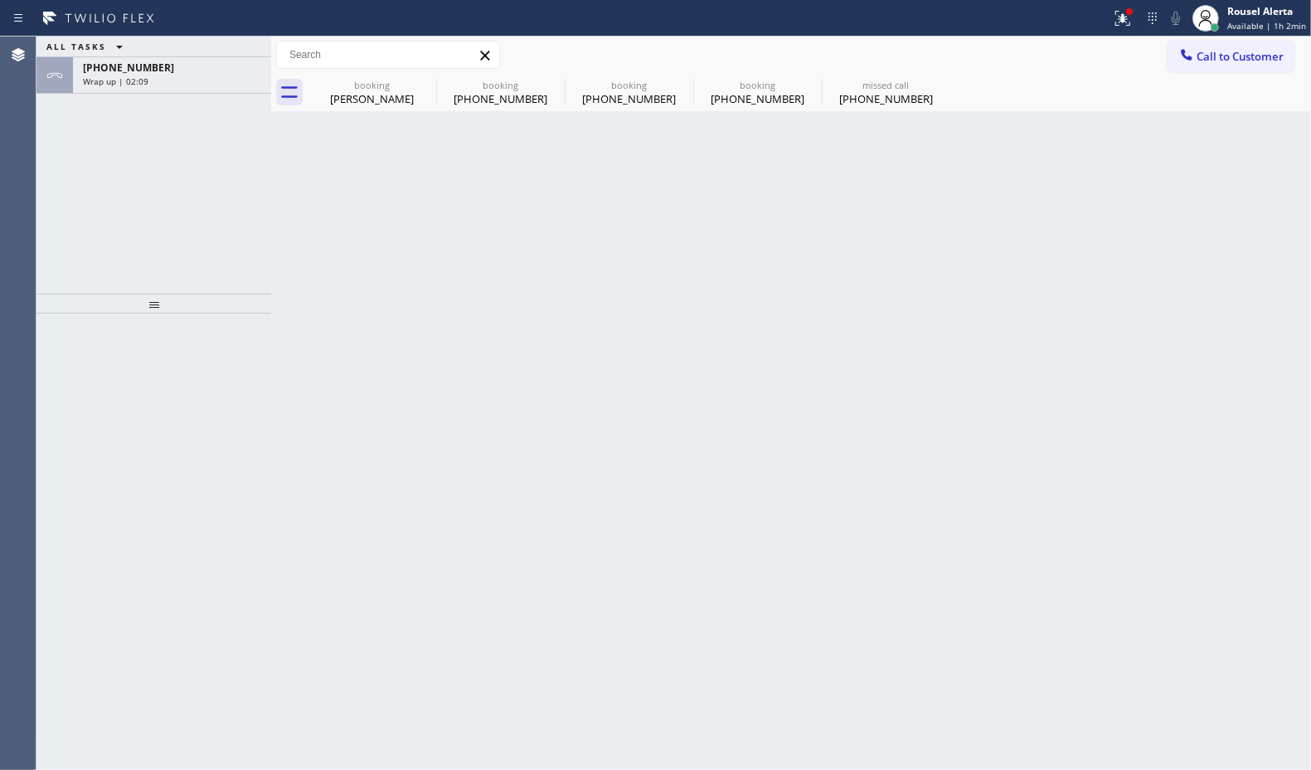
drag, startPoint x: 207, startPoint y: 72, endPoint x: 246, endPoint y: 110, distance: 54.6
click at [206, 71] on div "+12017246768" at bounding box center [172, 68] width 178 height 14
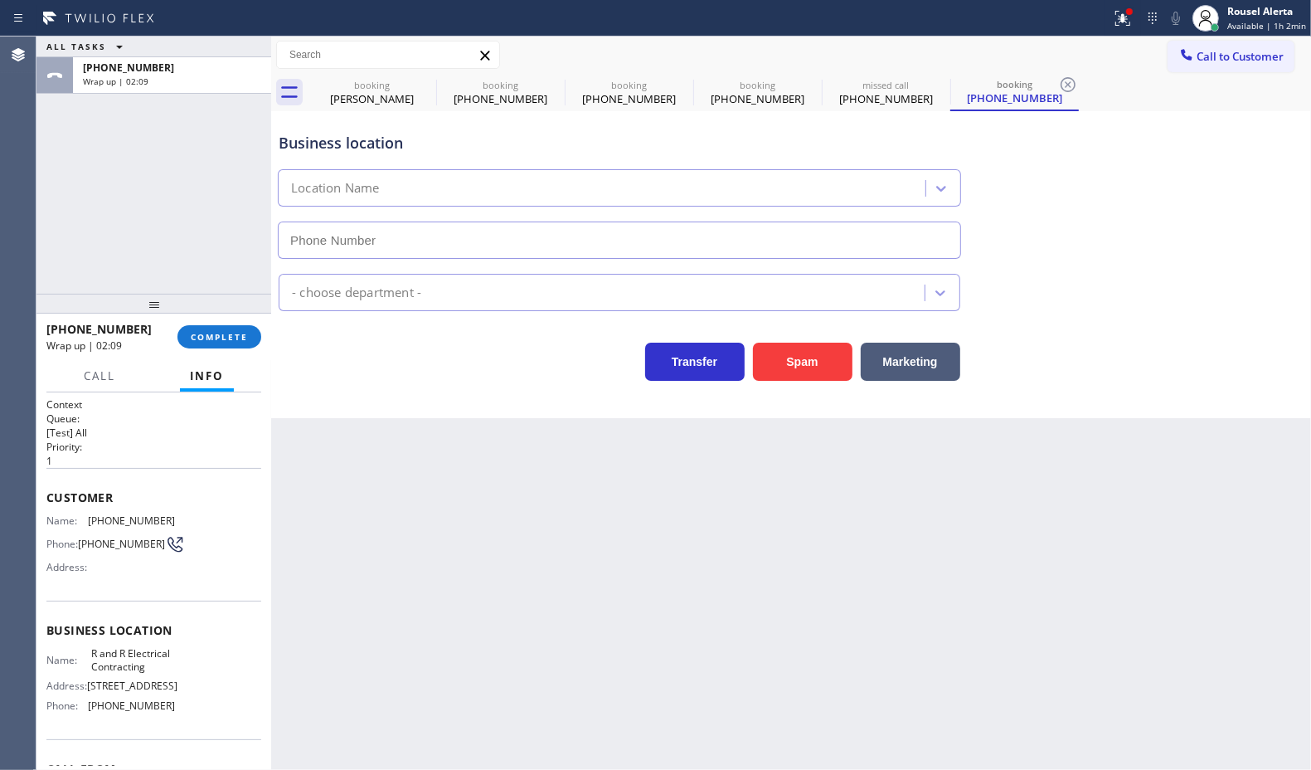
type input "(640) 227-4380"
click at [238, 329] on button "COMPLETE" at bounding box center [220, 336] width 84 height 23
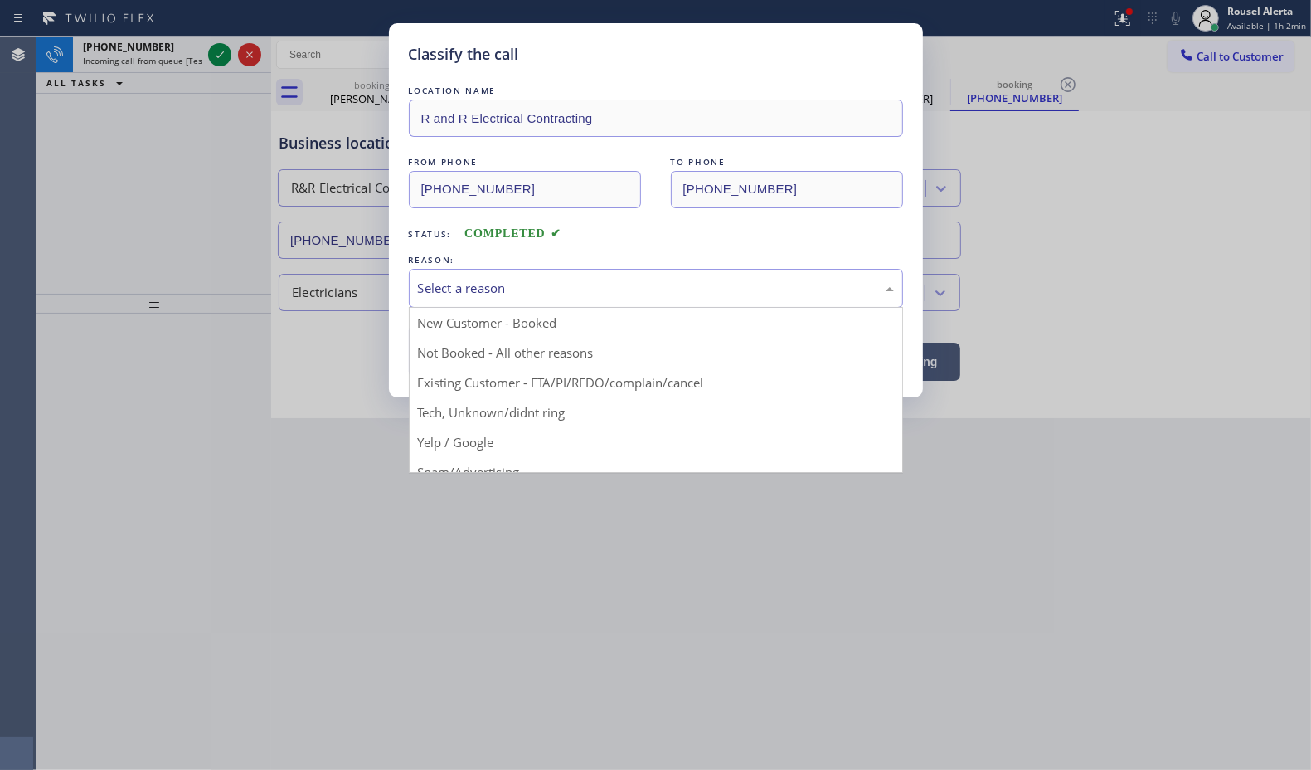
click at [460, 296] on div "Select a reason" at bounding box center [656, 288] width 476 height 19
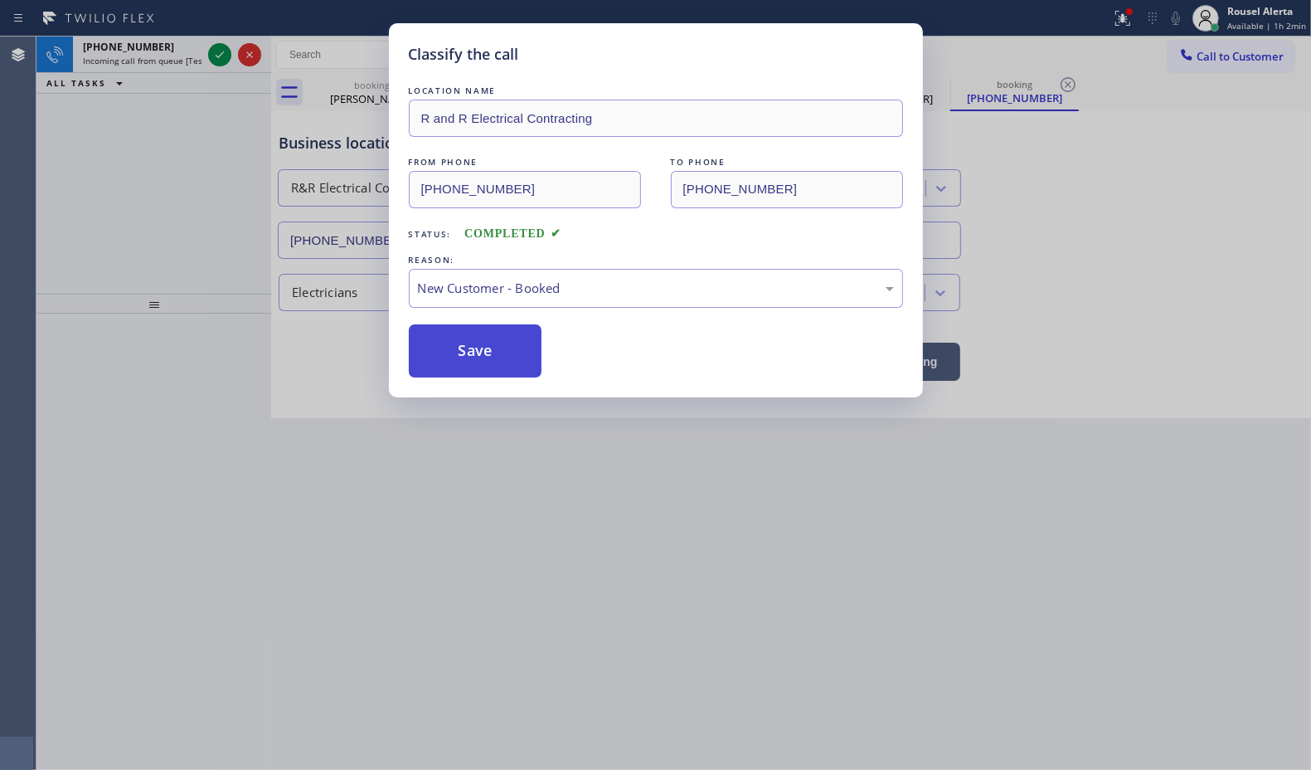
click at [450, 369] on button "Save" at bounding box center [476, 350] width 134 height 53
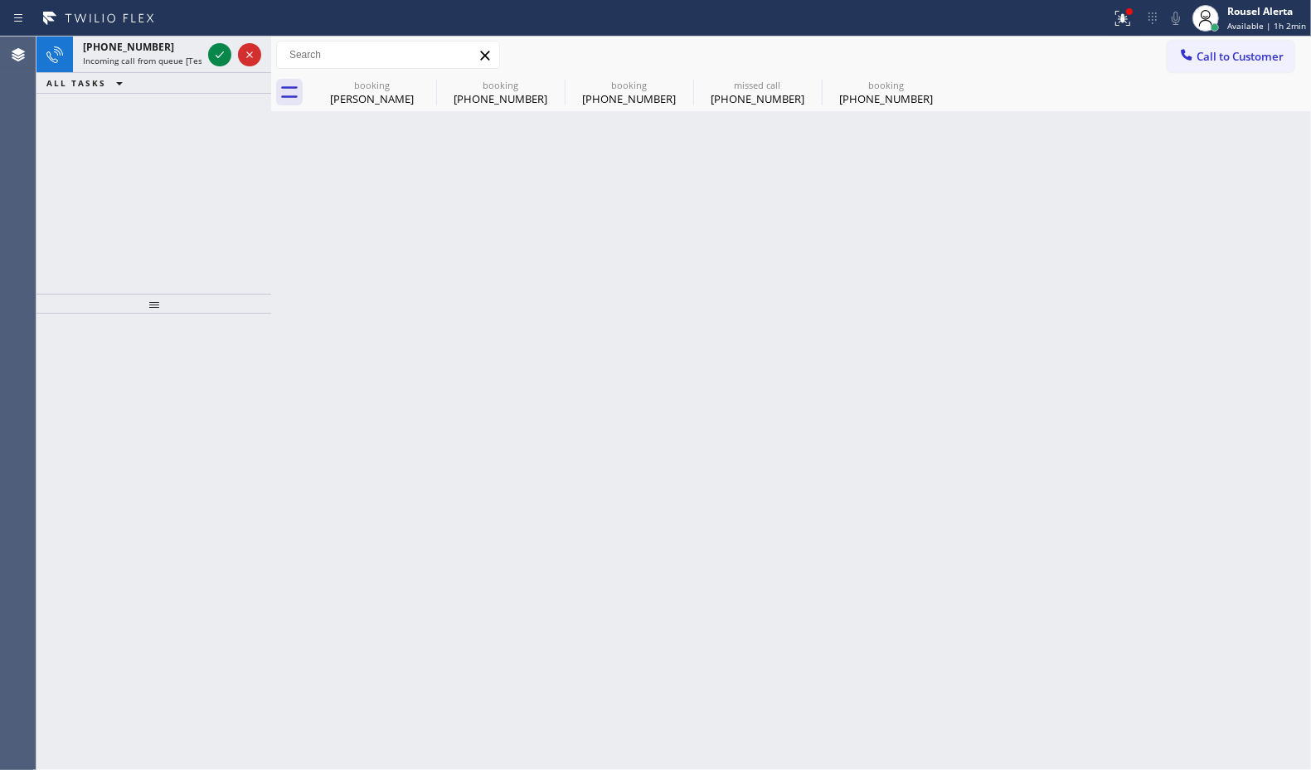
click at [216, 59] on icon at bounding box center [220, 55] width 20 height 20
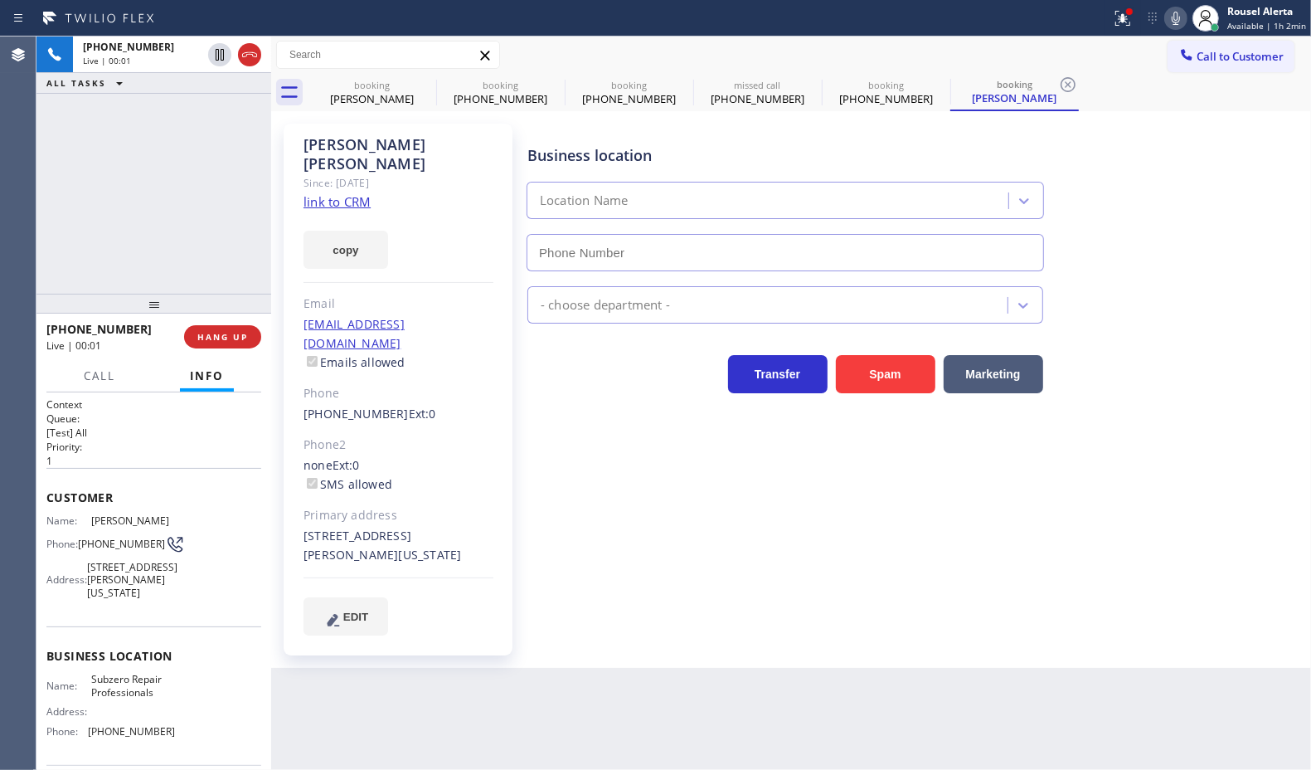
type input "(929) 203-9053"
click at [338, 193] on link "link to CRM" at bounding box center [337, 201] width 67 height 17
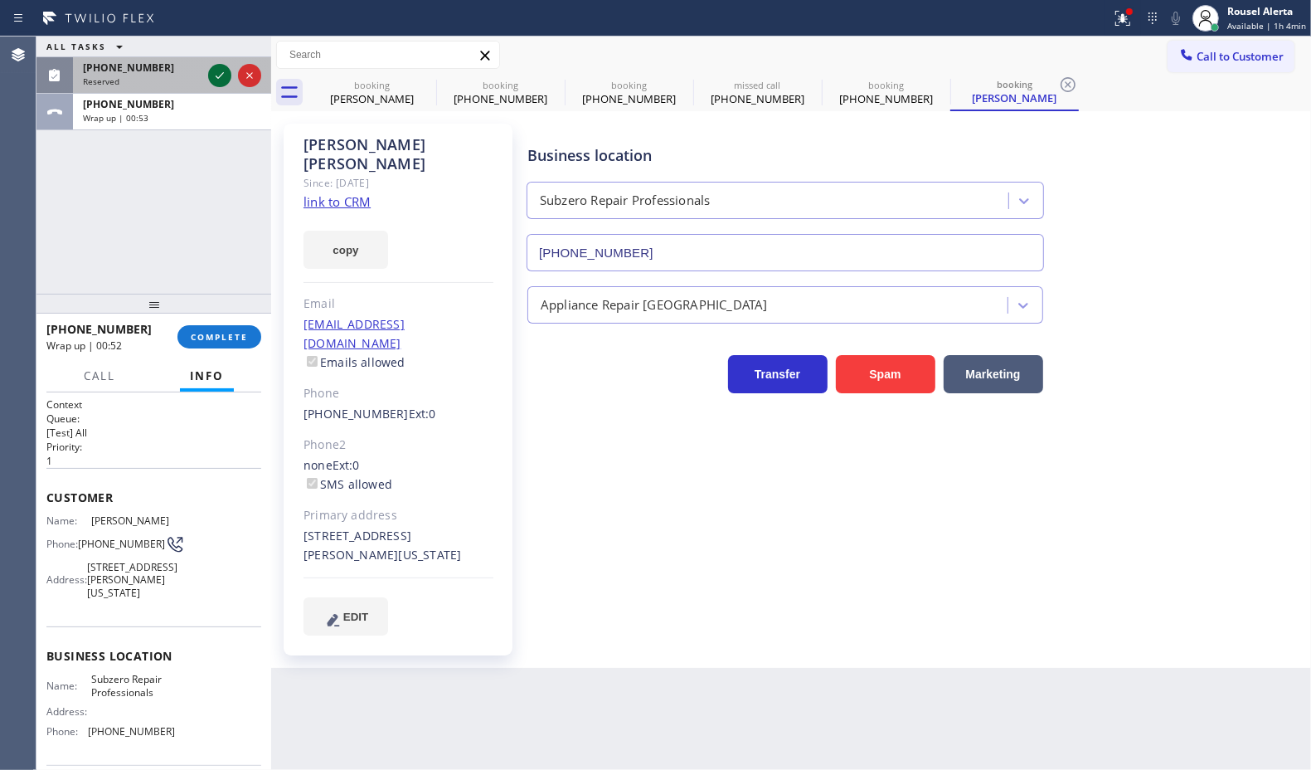
click at [217, 80] on icon at bounding box center [220, 76] width 20 height 20
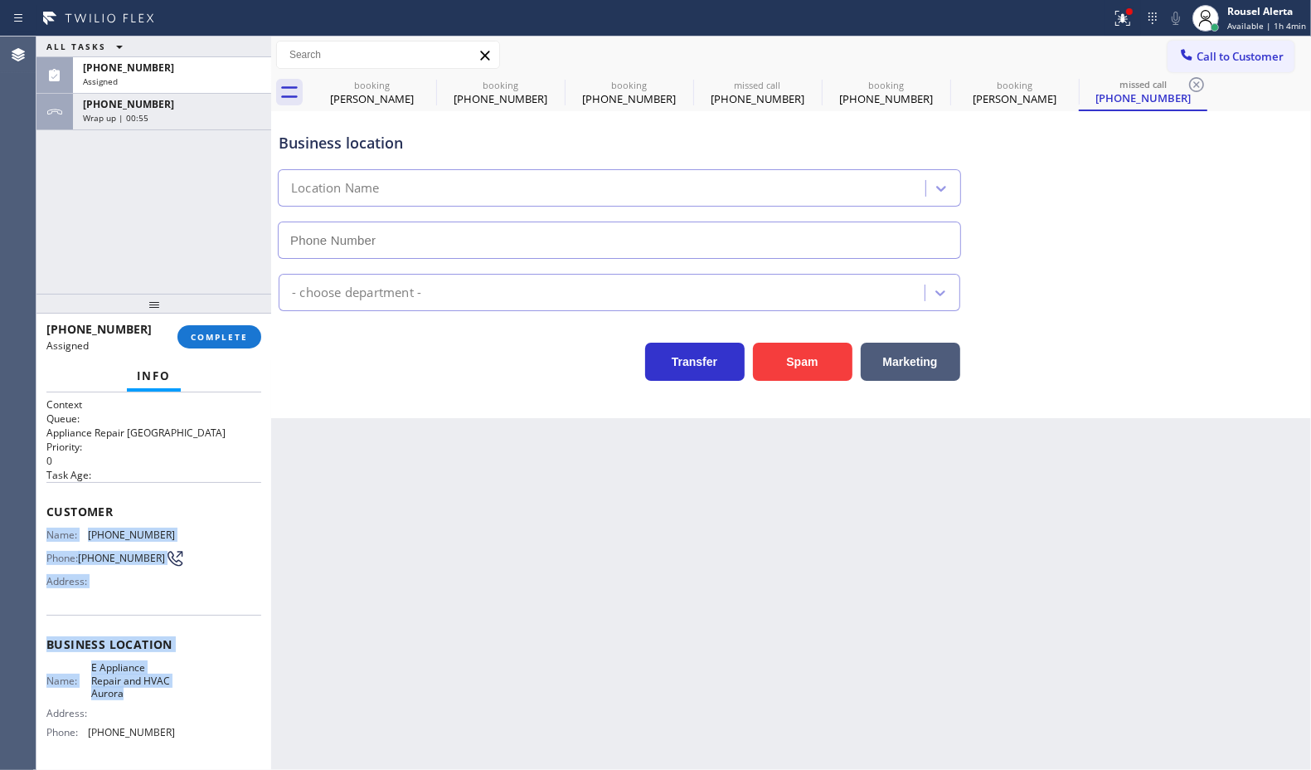
type input "(720) 776-5657"
drag, startPoint x: 42, startPoint y: 520, endPoint x: 187, endPoint y: 745, distance: 267.6
click at [187, 745] on div "Context Queue: Appliance Repair High End Priority: 0 Task Age: Customer Name: (…" at bounding box center [153, 580] width 235 height 377
copy div "Name: (720) 383-9715 Phone: (720) 383-9715 Address: Business location Name: E A…"
drag, startPoint x: 197, startPoint y: 85, endPoint x: 199, endPoint y: 231, distance: 145.2
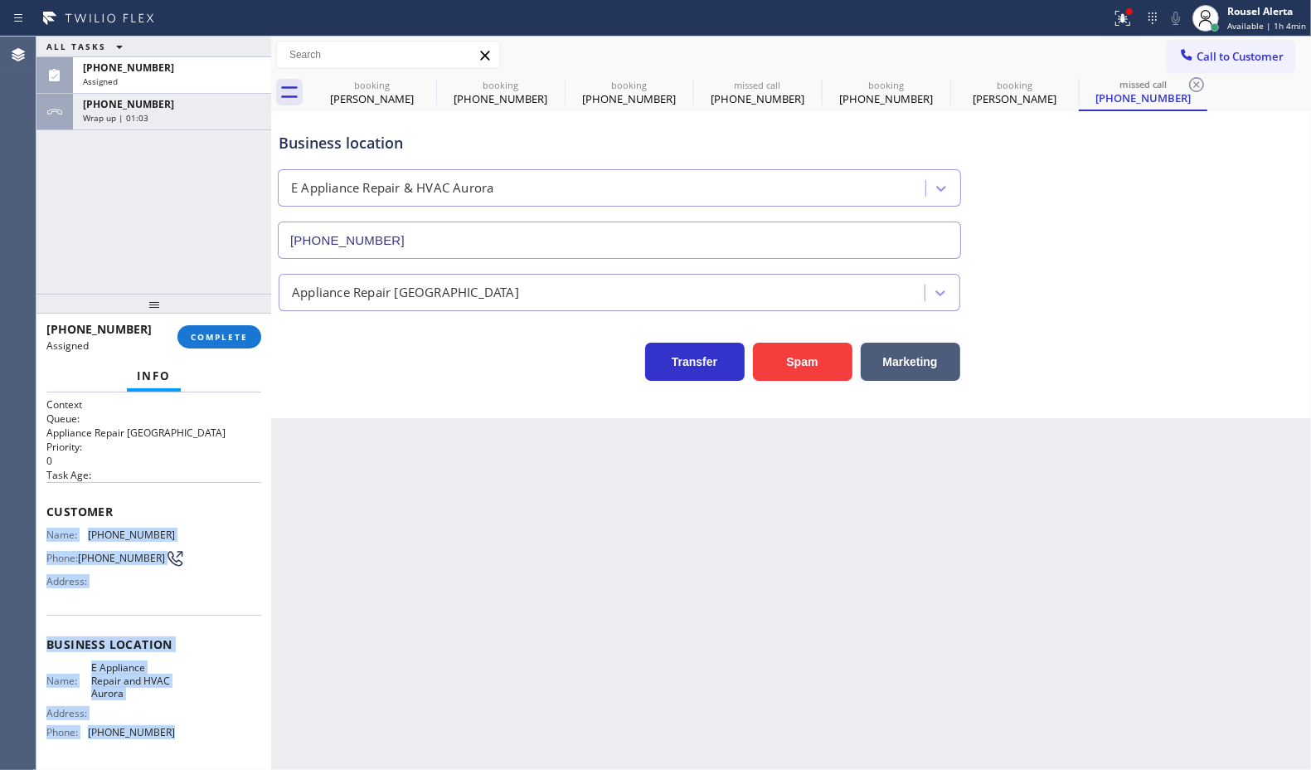
click at [197, 85] on div "Assigned" at bounding box center [172, 81] width 178 height 12
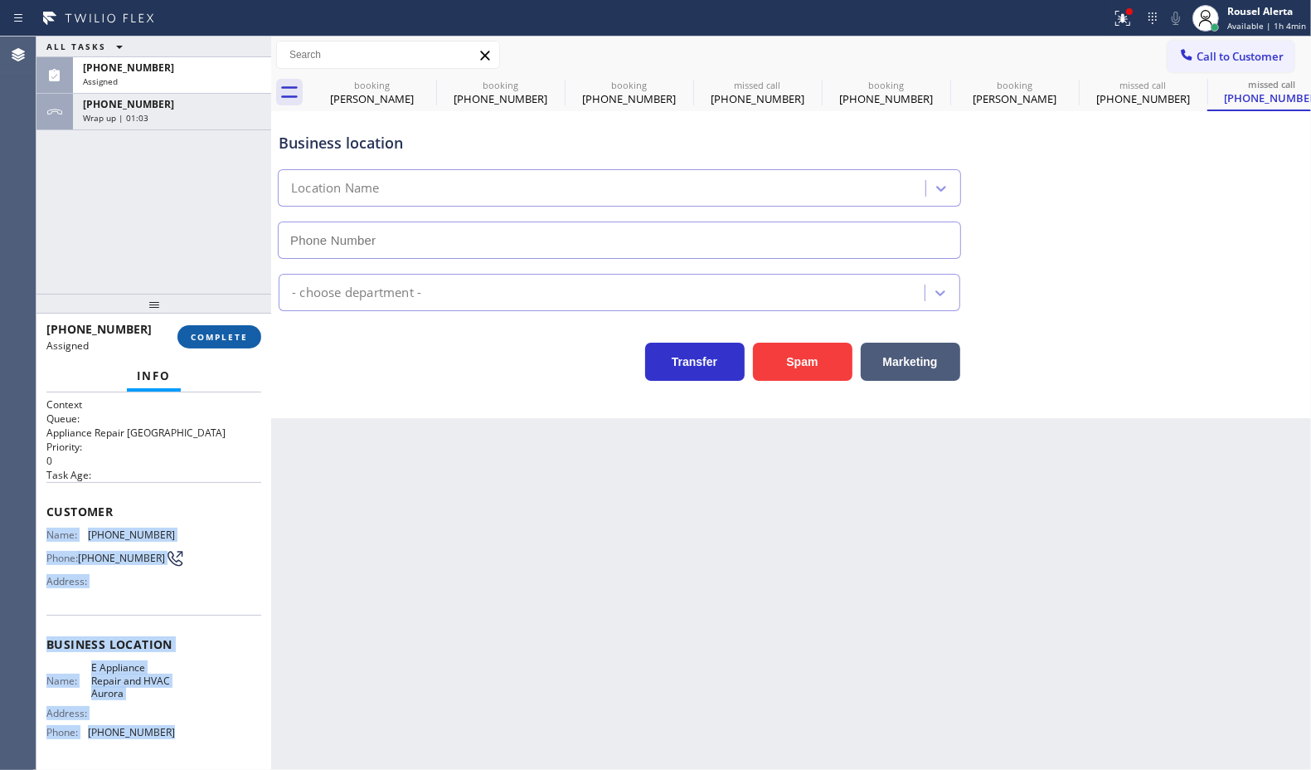
click at [212, 333] on span "COMPLETE" at bounding box center [219, 337] width 57 height 12
type input "(720) 776-5657"
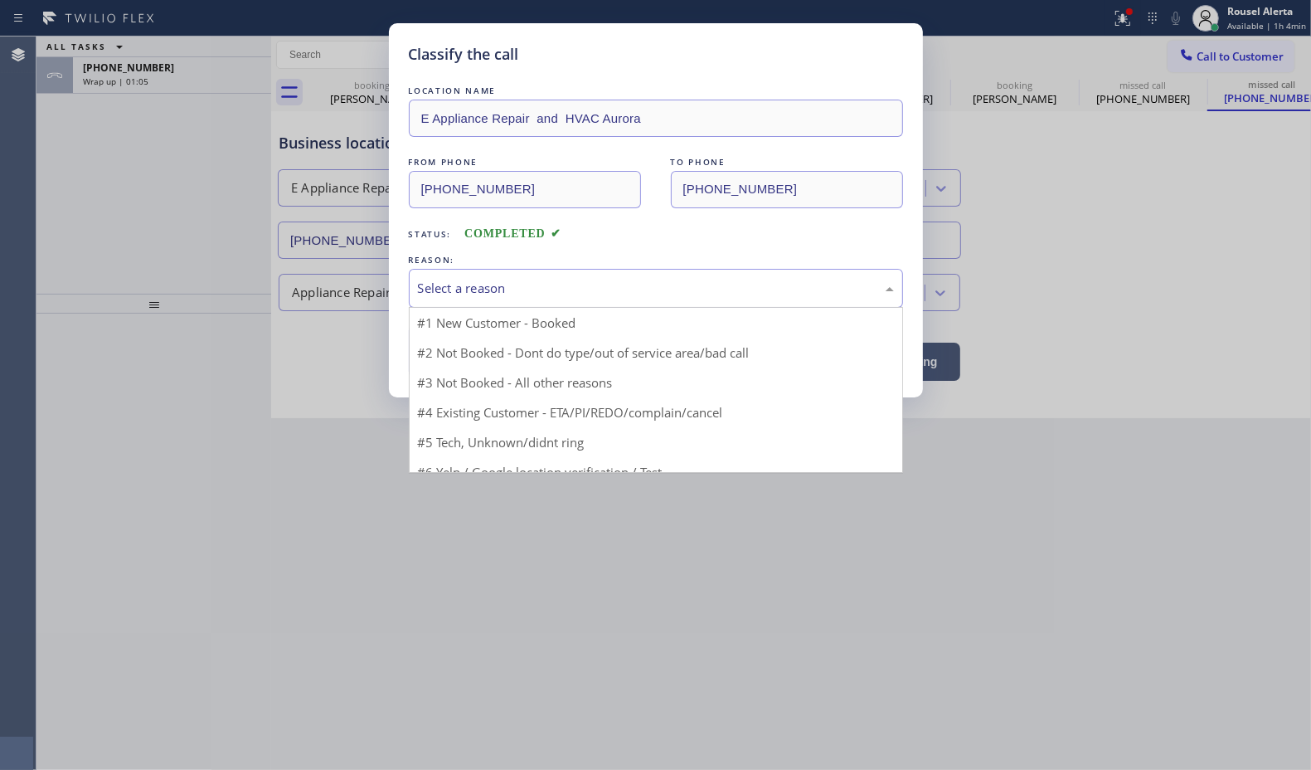
click at [531, 284] on div "Select a reason" at bounding box center [656, 288] width 476 height 19
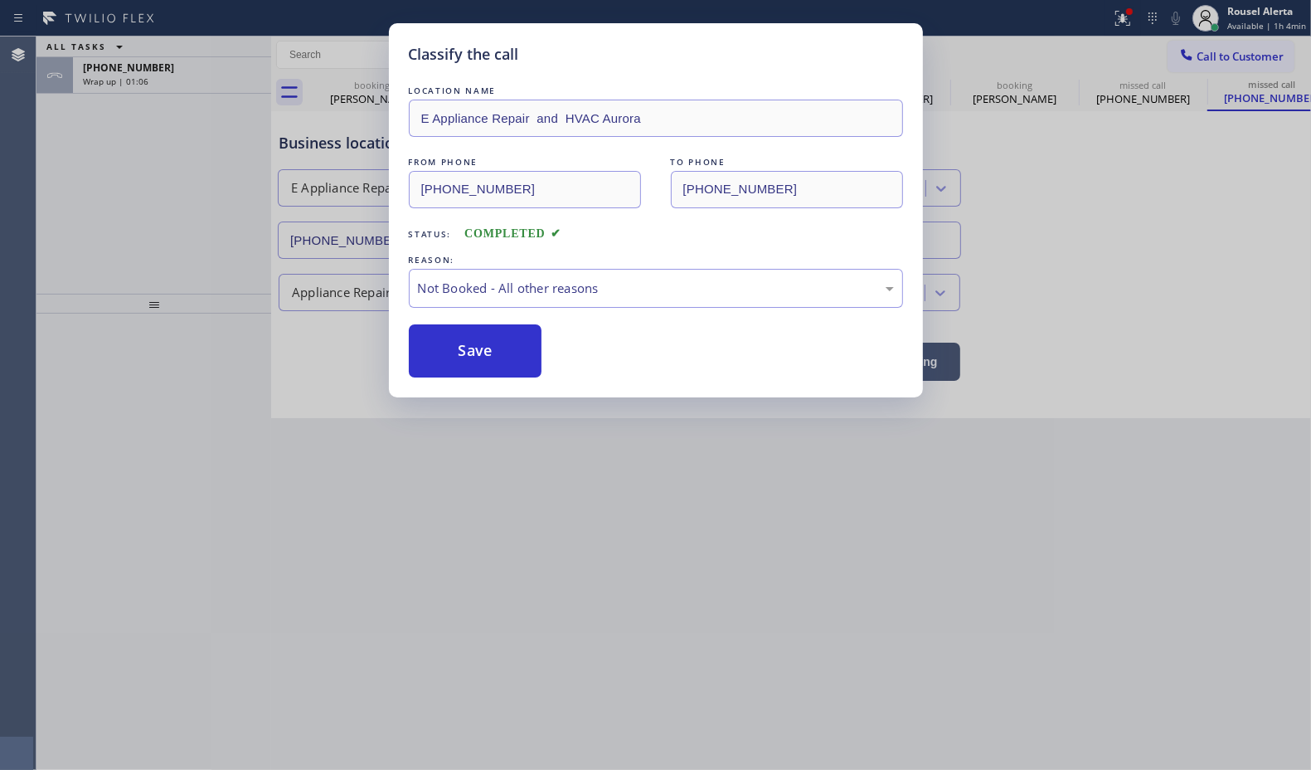
drag, startPoint x: 456, startPoint y: 338, endPoint x: 732, endPoint y: 712, distance: 463.9
click at [458, 338] on button "Save" at bounding box center [476, 350] width 134 height 53
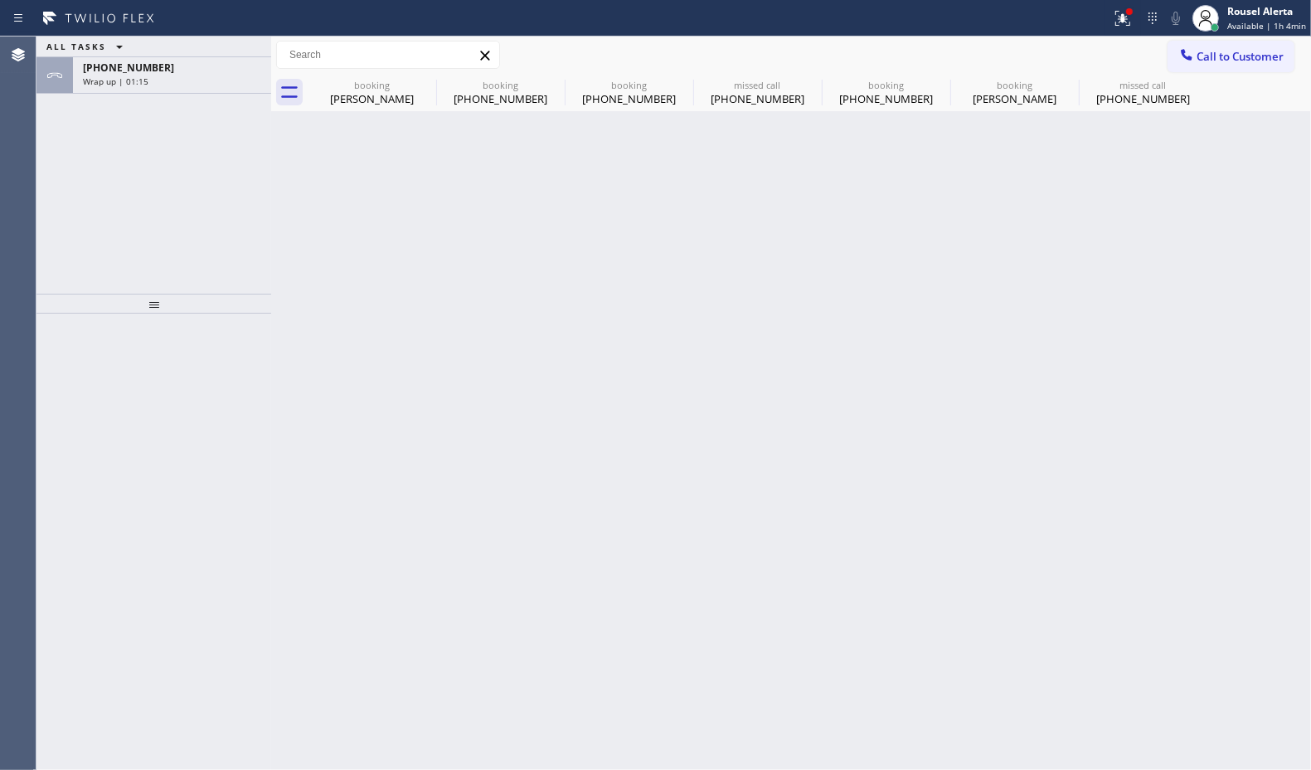
click at [206, 85] on div "+15167828246 Wrap up | 01:15" at bounding box center [169, 75] width 192 height 36
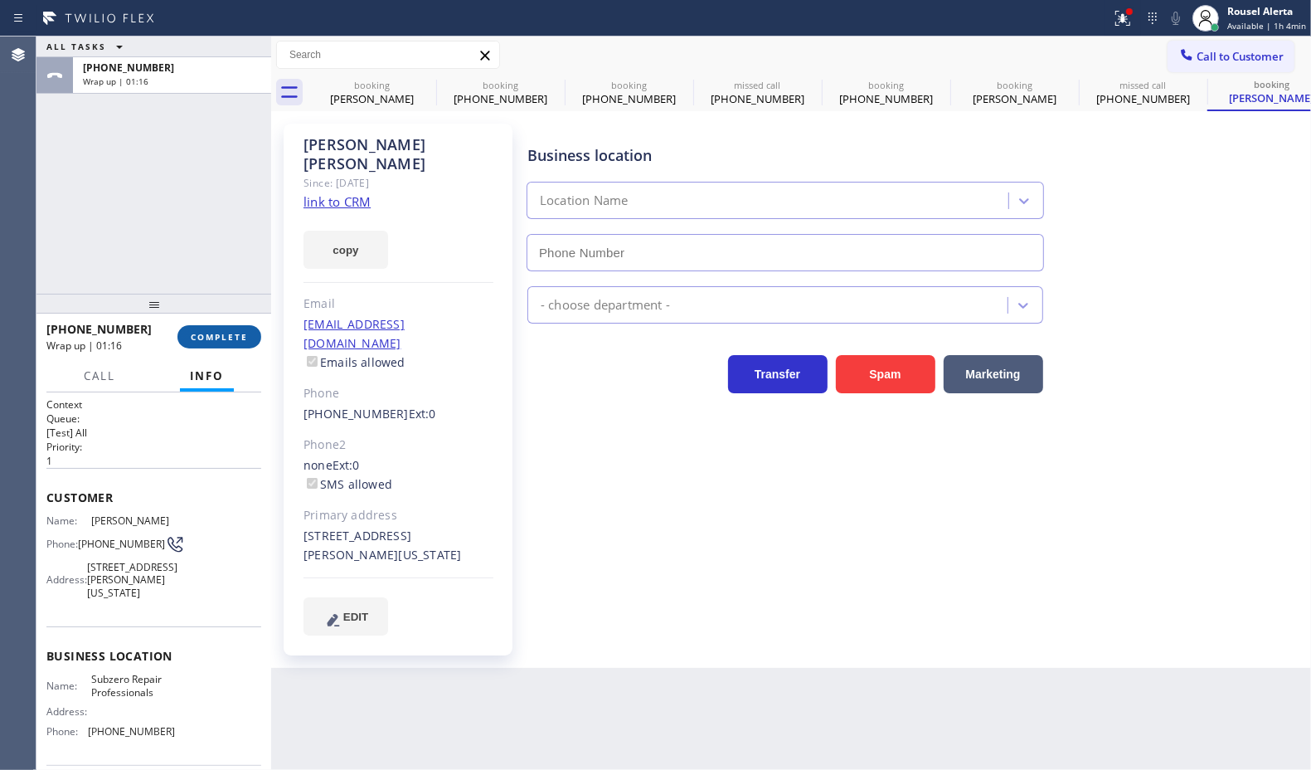
click at [226, 344] on button "COMPLETE" at bounding box center [220, 336] width 84 height 23
type input "(929) 203-9053"
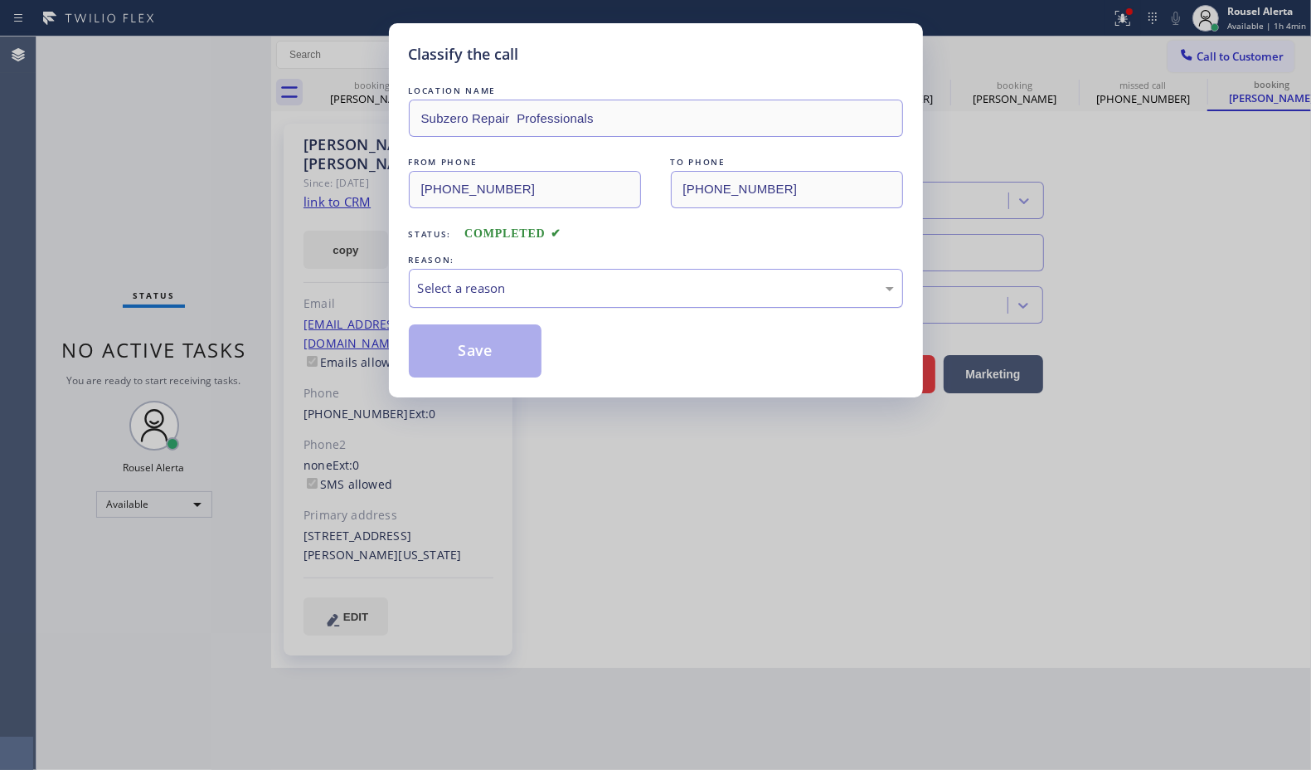
click at [611, 296] on div "Select a reason" at bounding box center [656, 288] width 476 height 19
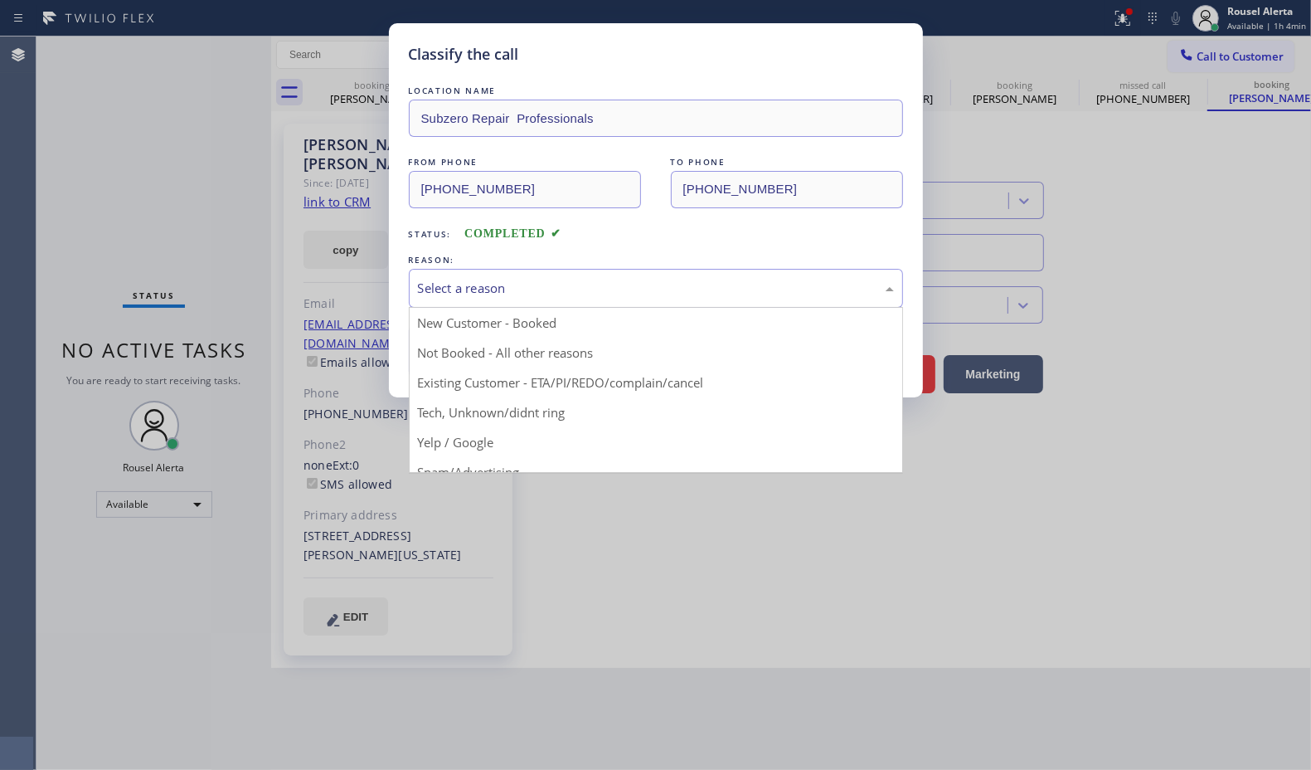
drag, startPoint x: 615, startPoint y: 374, endPoint x: 575, endPoint y: 370, distance: 40.0
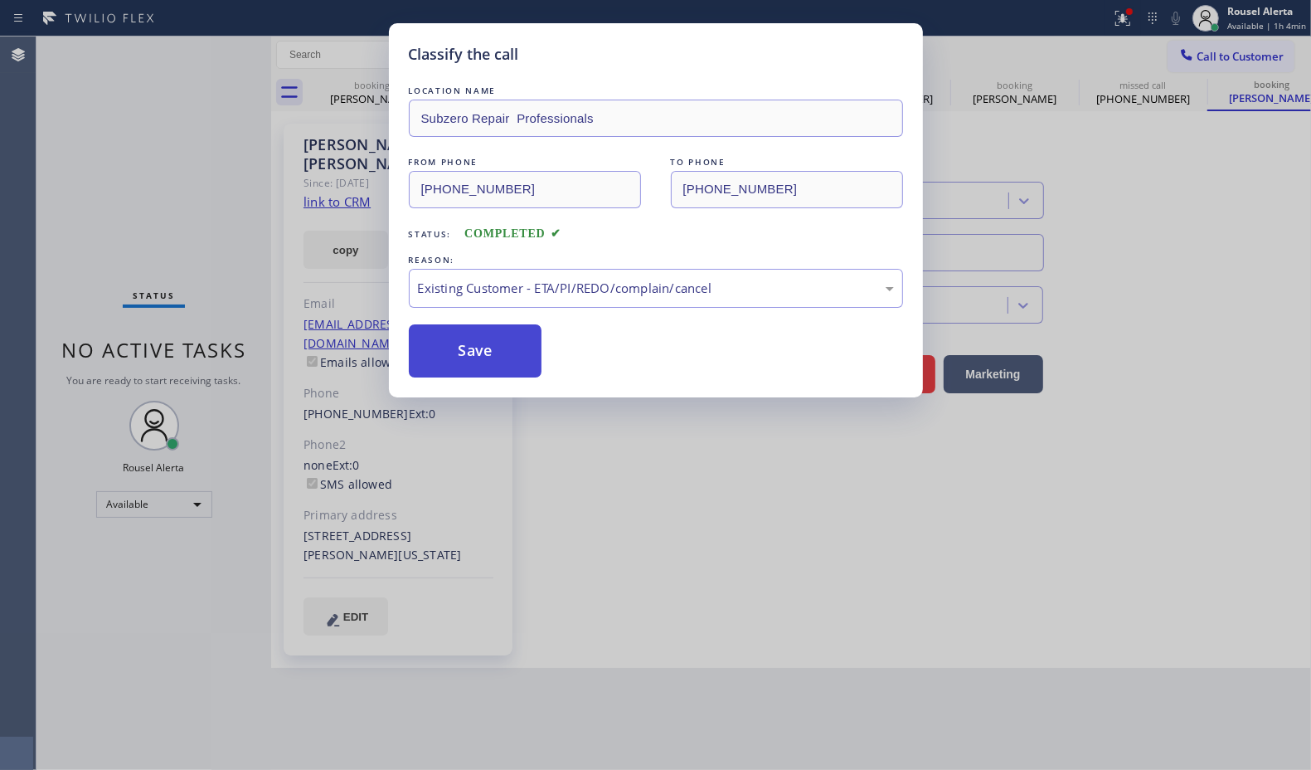
click at [494, 359] on button "Save" at bounding box center [476, 350] width 134 height 53
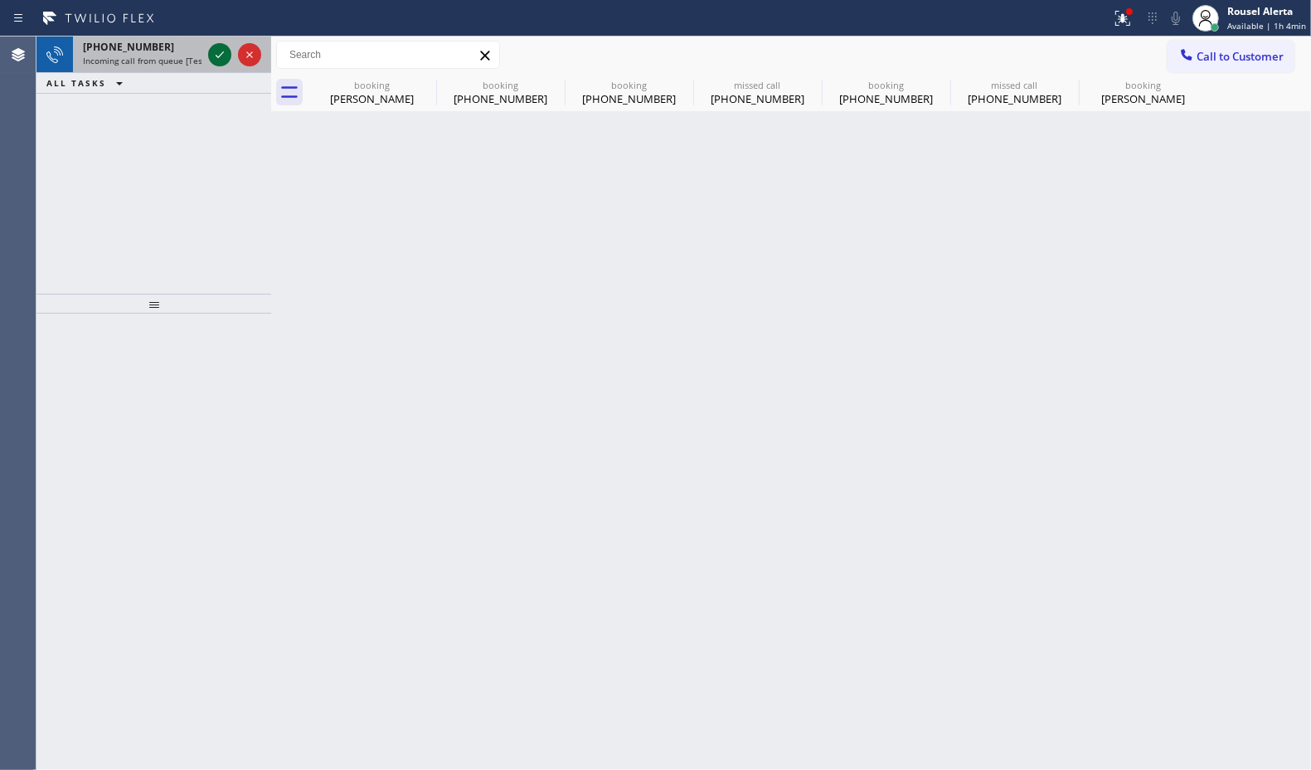
click at [217, 61] on icon at bounding box center [220, 55] width 20 height 20
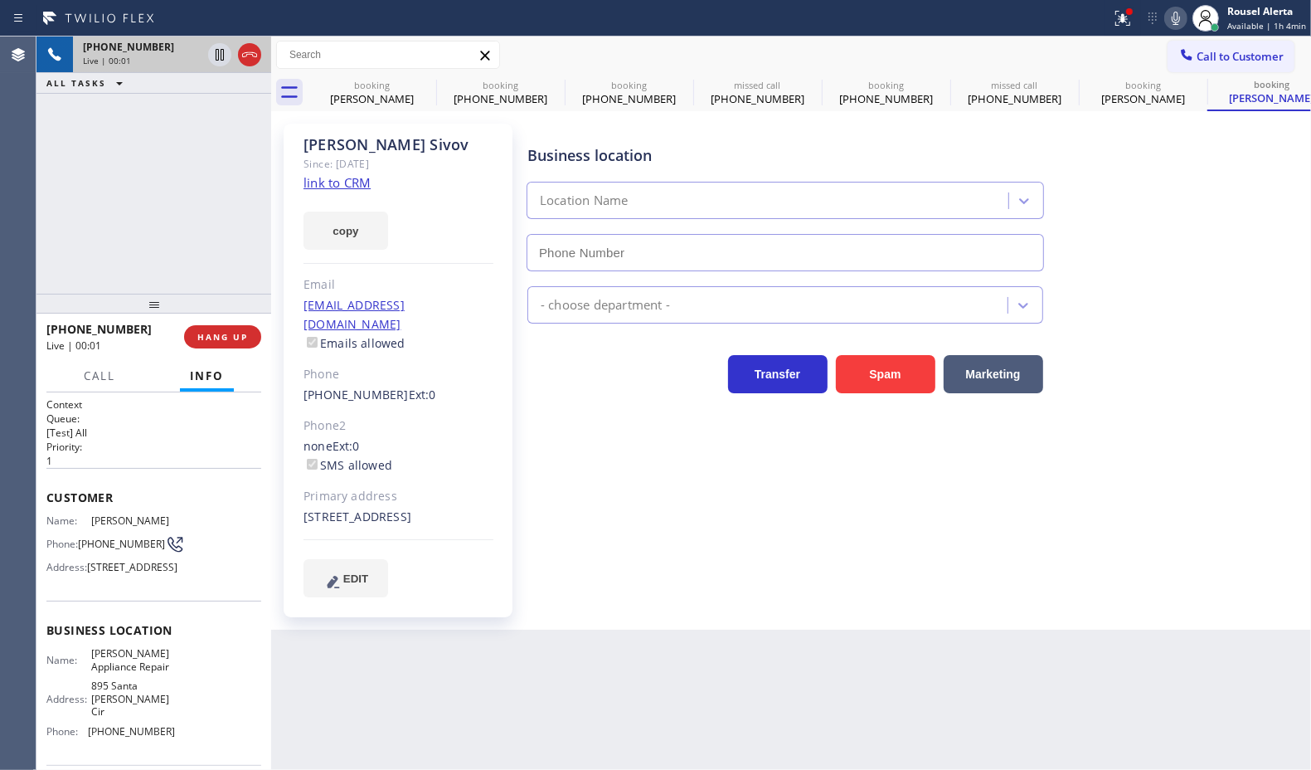
type input "(626) 658-3233"
click at [340, 187] on link "link to CRM" at bounding box center [337, 182] width 67 height 17
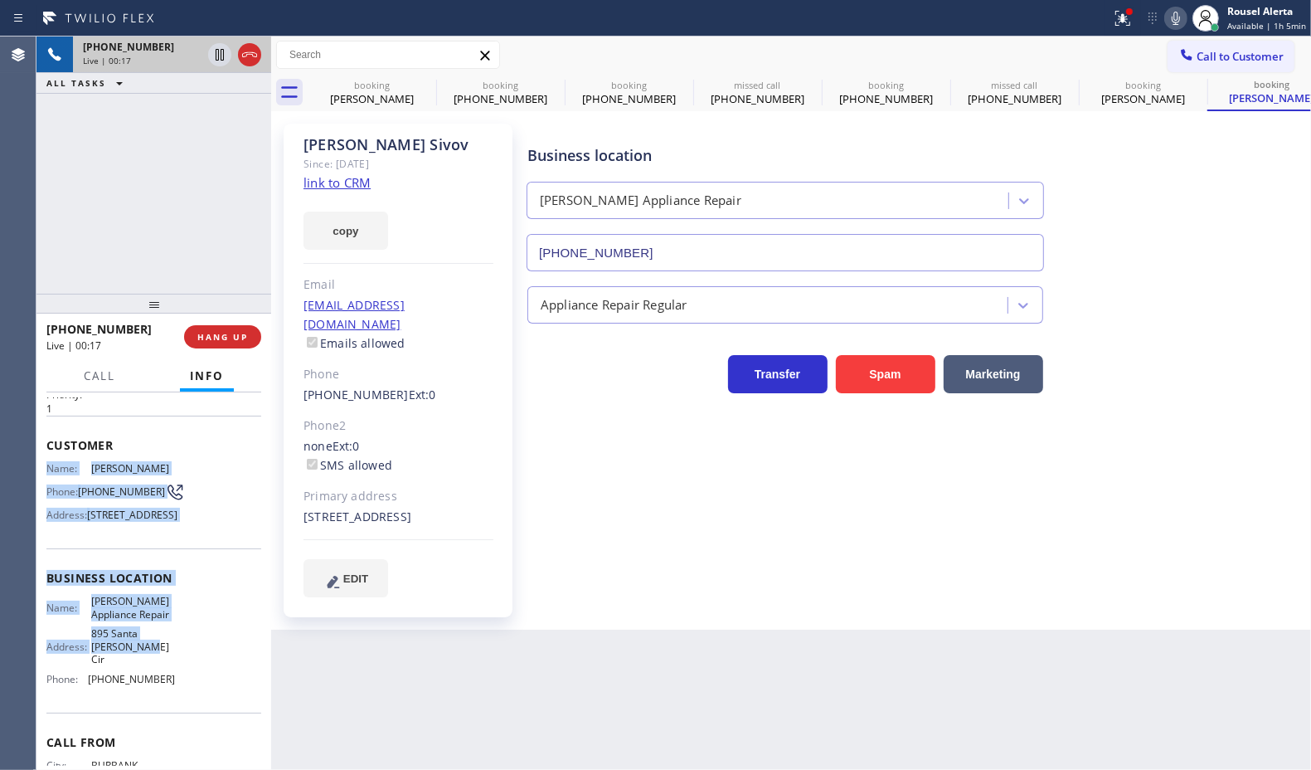
scroll to position [104, 0]
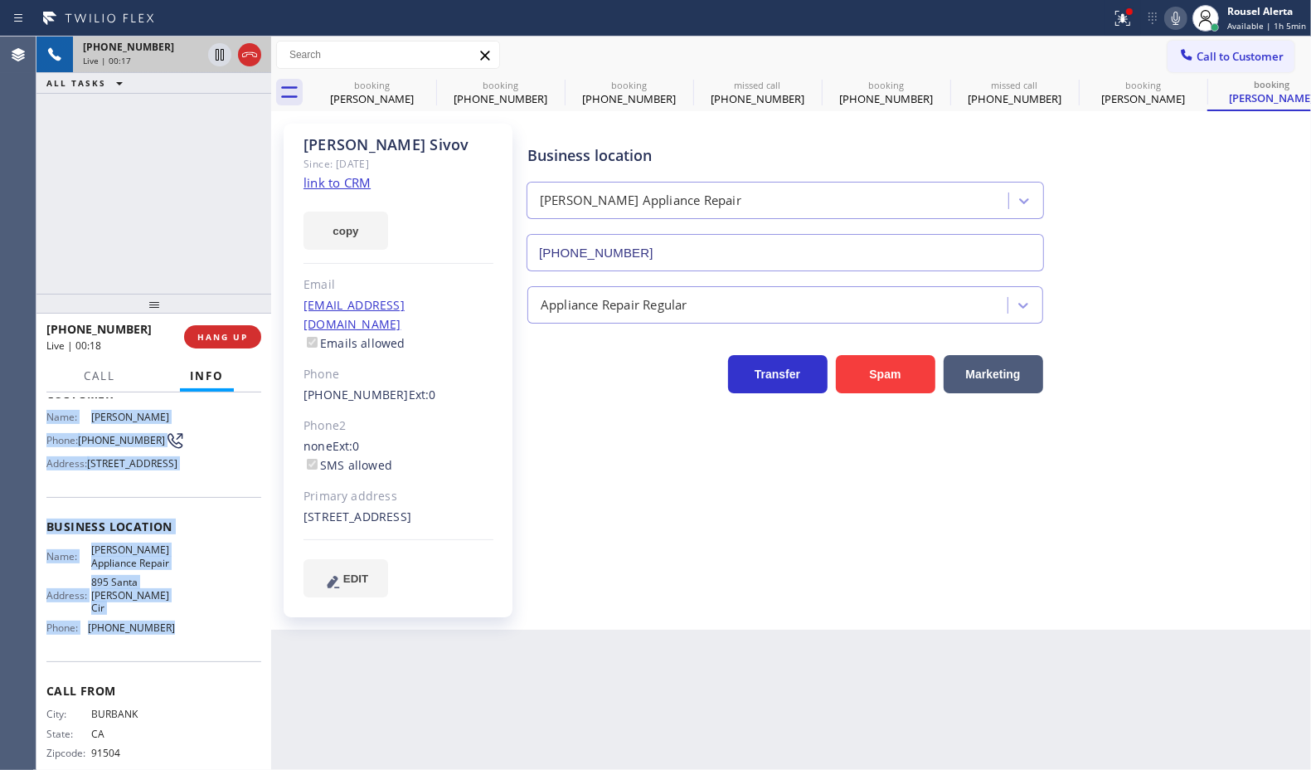
drag, startPoint x: 46, startPoint y: 517, endPoint x: 168, endPoint y: 669, distance: 194.8
click at [168, 669] on div "Context Queue: [Test] All Priority: 1 Customer Name: Lucy Sivov Phone: (818) 58…" at bounding box center [153, 540] width 215 height 493
copy div "Name: Lucy Sivov Phone: (818) 588-9355 Address: 916 North Gage Avenue, Los Ange…"
click at [214, 113] on icon at bounding box center [220, 112] width 20 height 20
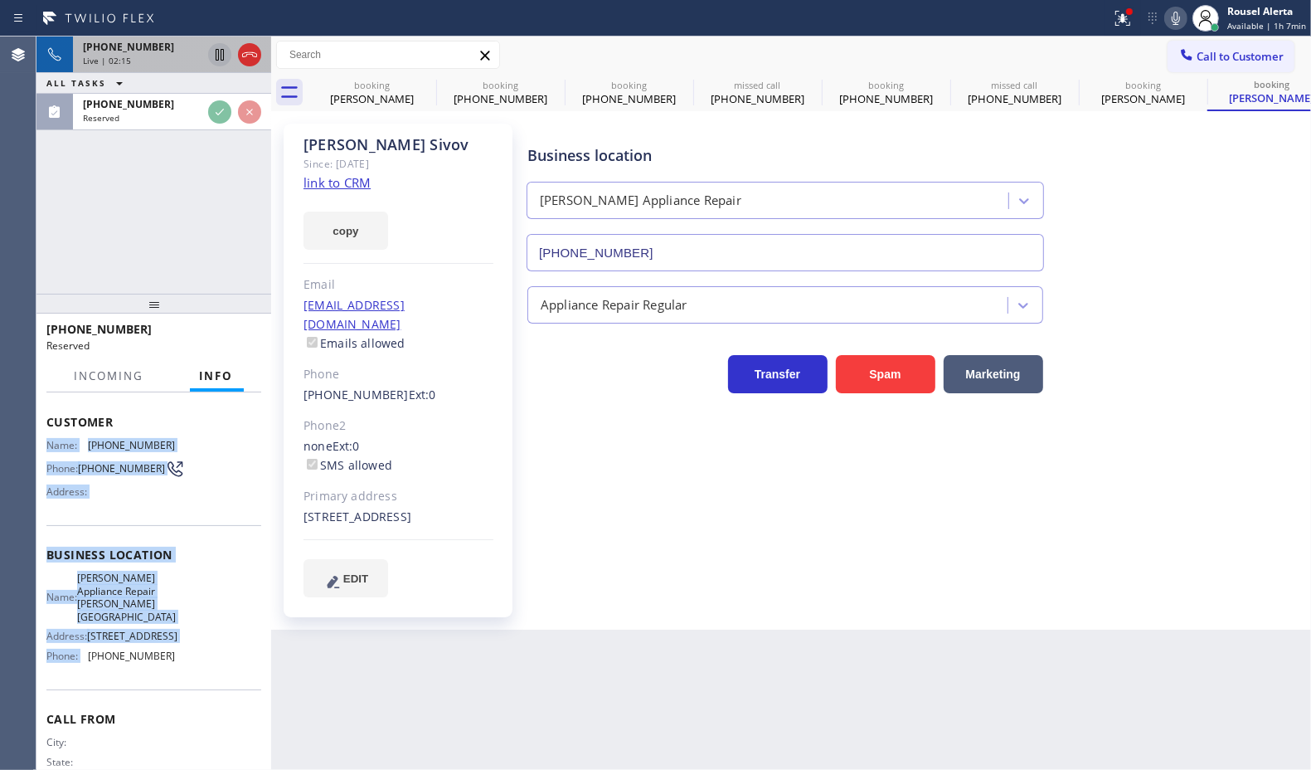
scroll to position [130, 0]
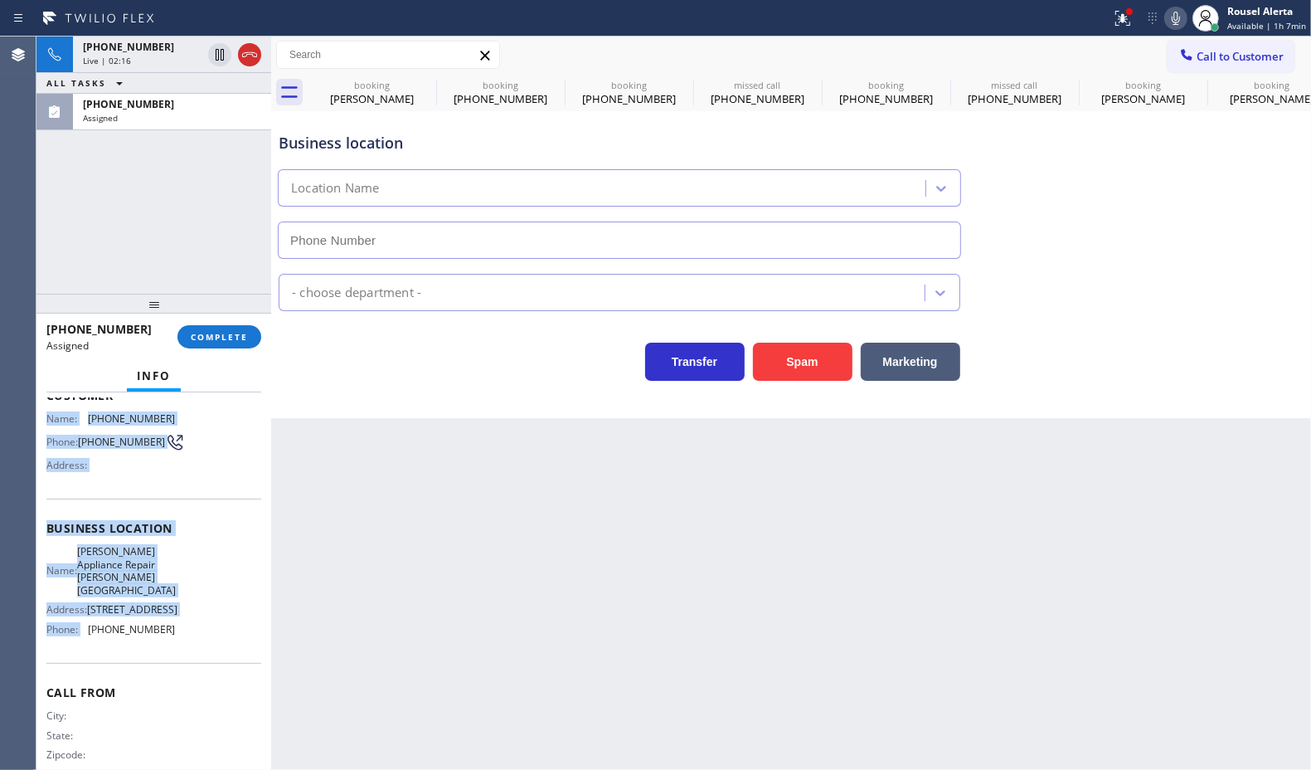
drag, startPoint x: 216, startPoint y: 55, endPoint x: 888, endPoint y: 17, distance: 672.9
click at [216, 55] on icon at bounding box center [220, 55] width 20 height 20
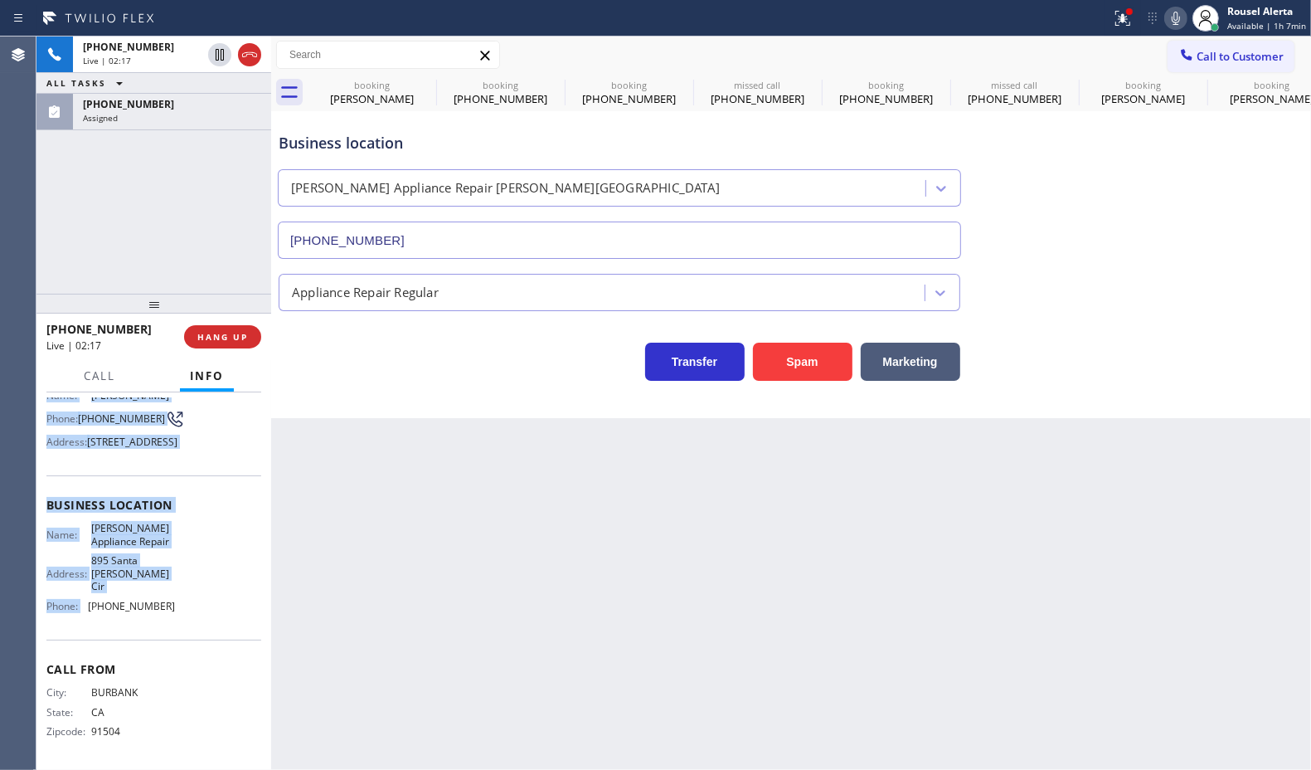
type input "(310) 254-2326"
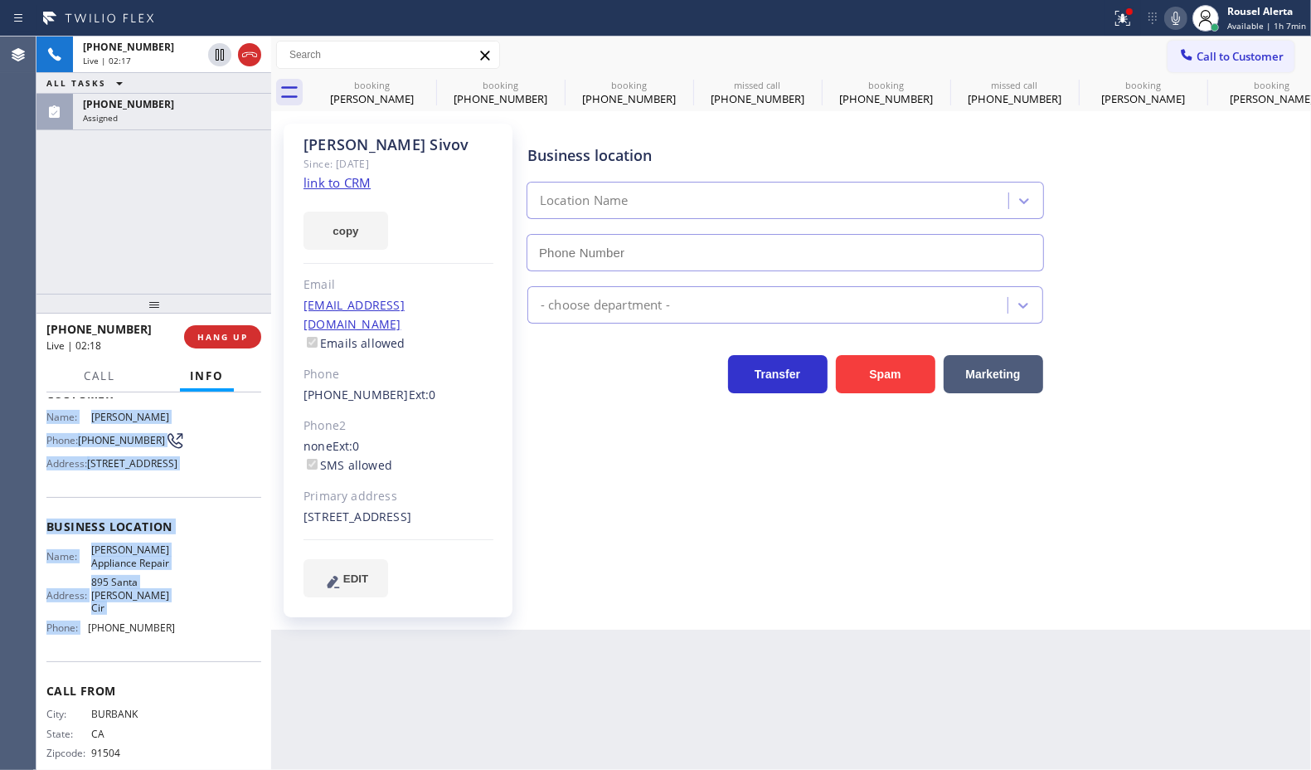
type input "(626) 658-3233"
click at [1176, 18] on icon at bounding box center [1176, 18] width 8 height 13
drag, startPoint x: 209, startPoint y: 119, endPoint x: 196, endPoint y: 228, distance: 110.3
click at [209, 119] on div "Assigned" at bounding box center [172, 118] width 178 height 12
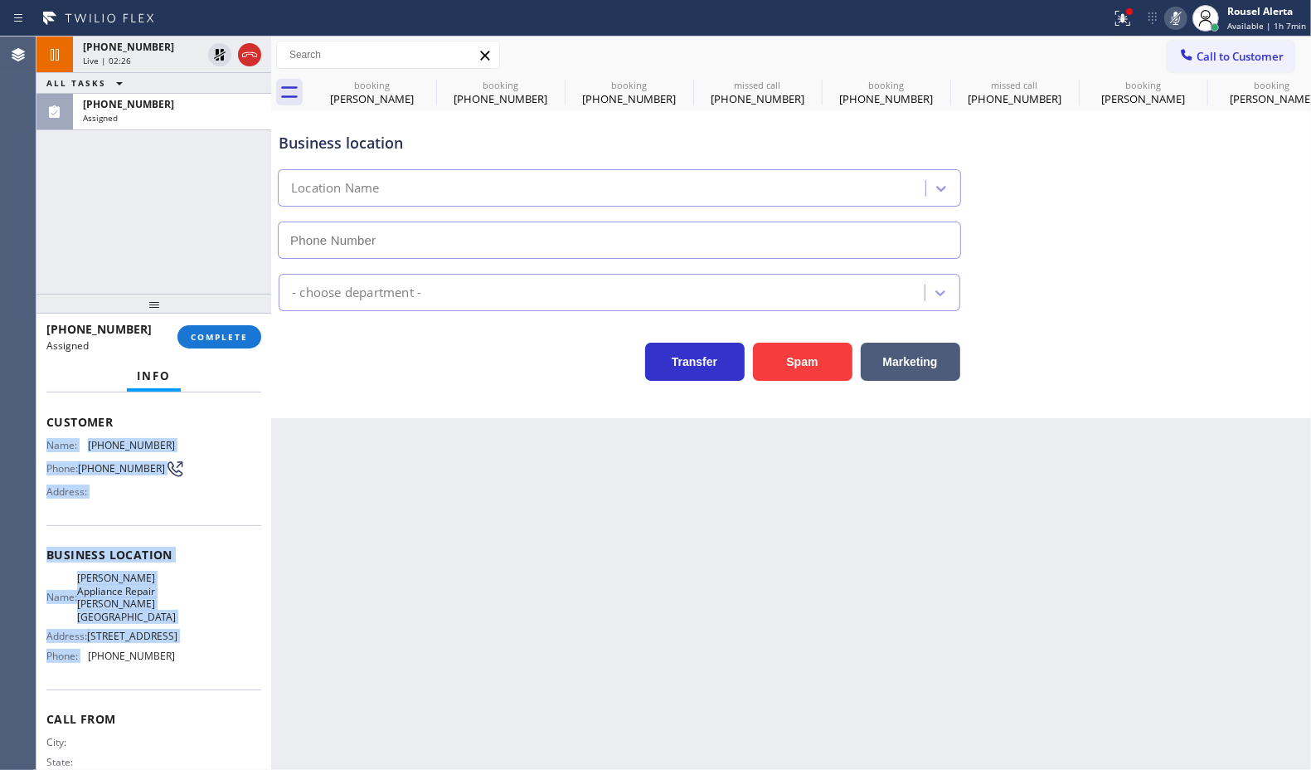
scroll to position [130, 0]
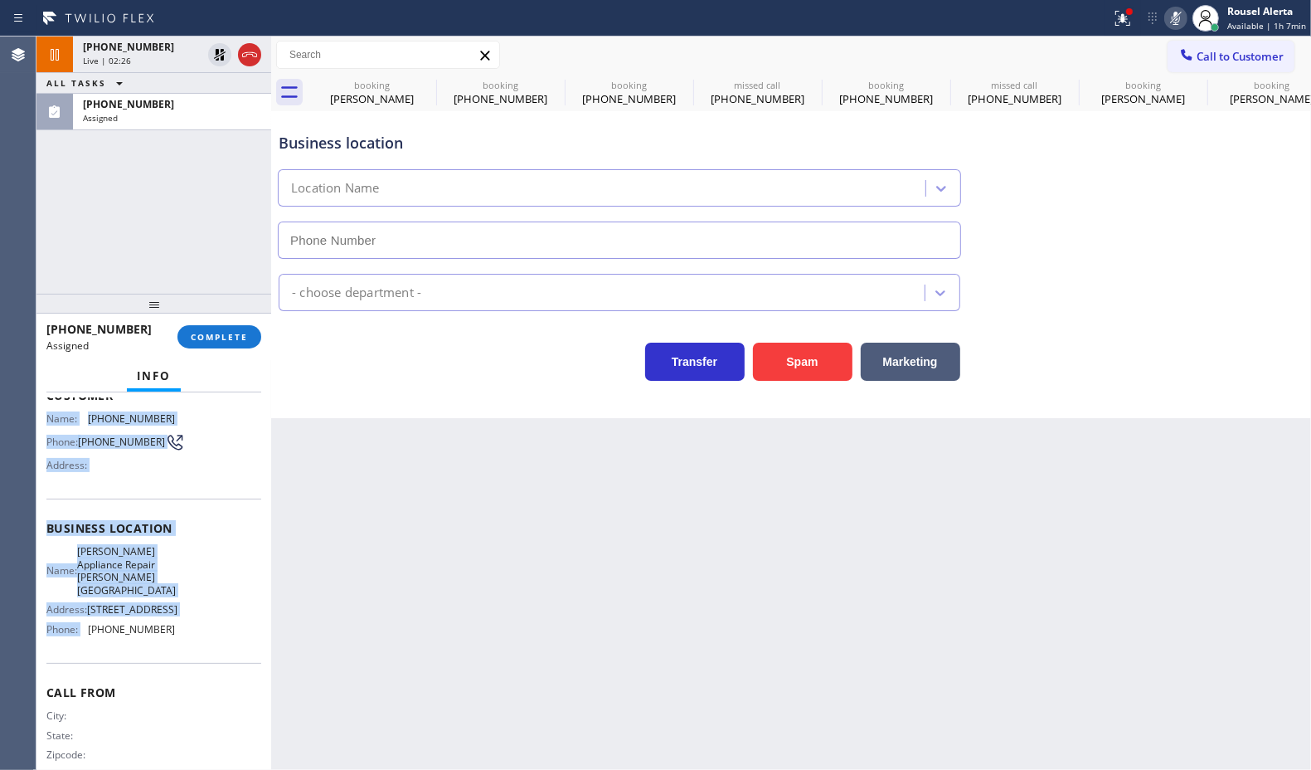
type input "(310) 254-2326"
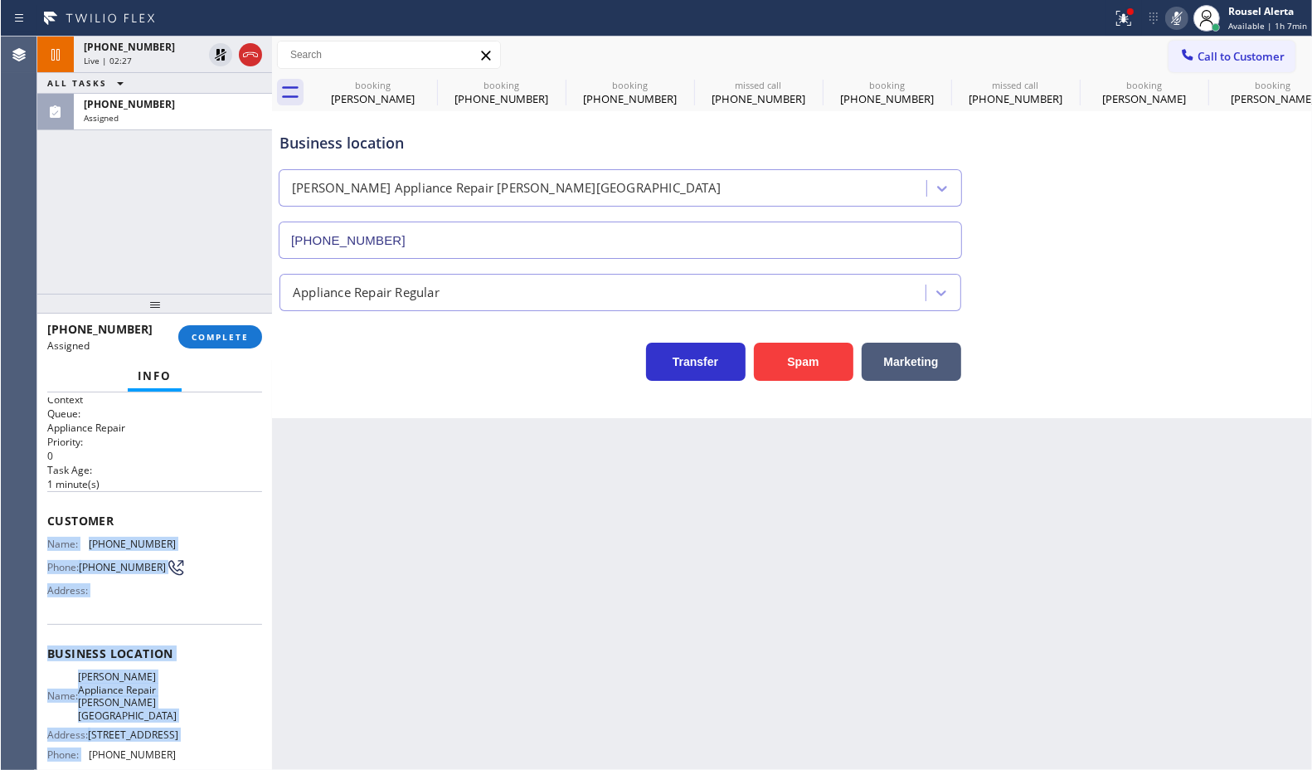
scroll to position [0, 0]
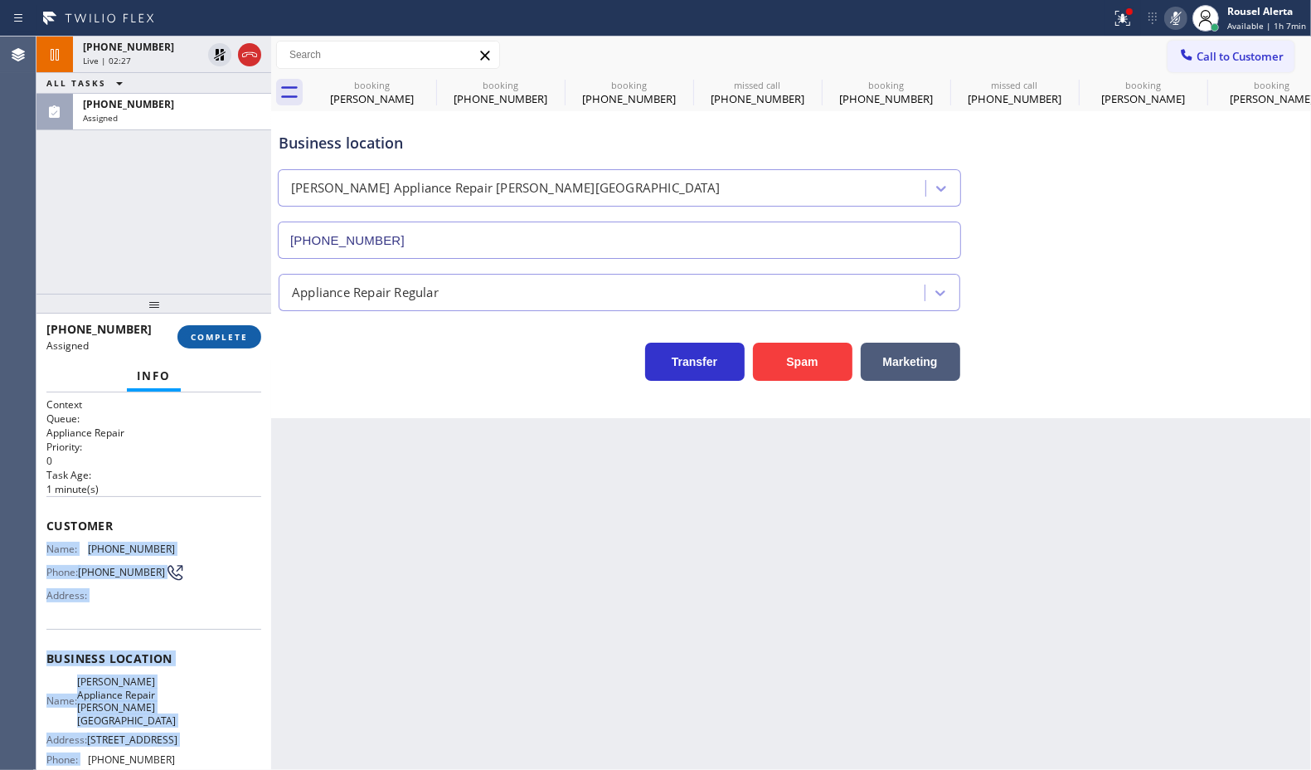
click at [206, 341] on span "COMPLETE" at bounding box center [219, 337] width 57 height 12
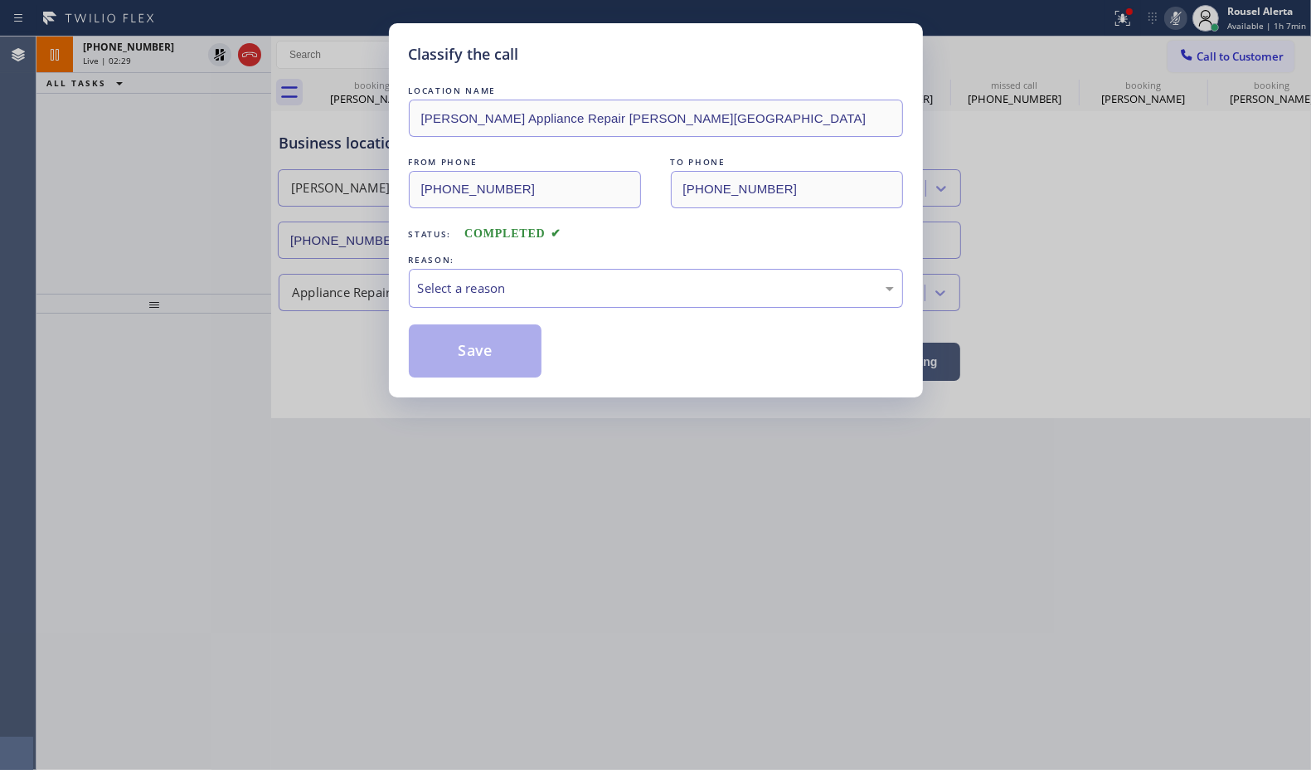
click at [463, 296] on div "Select a reason" at bounding box center [656, 288] width 476 height 19
click at [471, 367] on button "Save" at bounding box center [476, 350] width 134 height 53
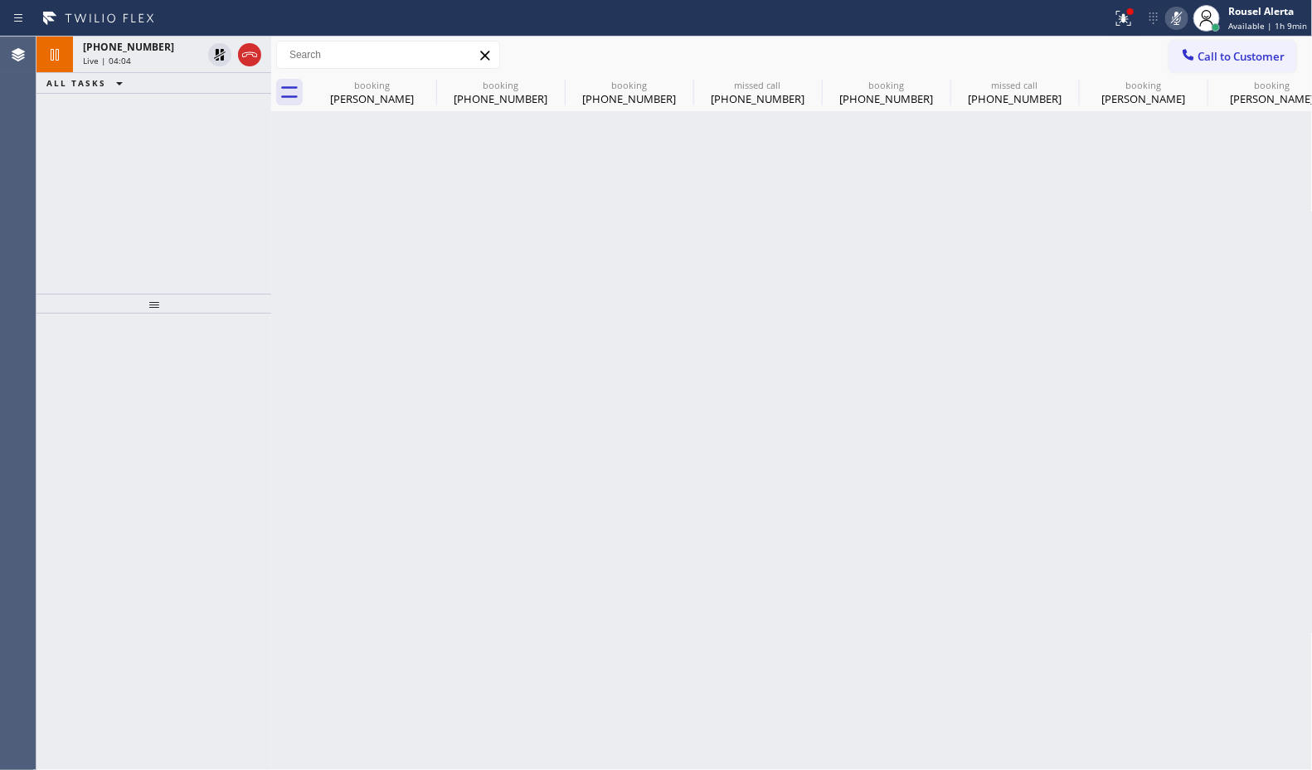
click at [284, 260] on div "Back to Dashboard Change Sender ID Customers Technicians Select a contact Outbo…" at bounding box center [792, 402] width 1042 height 733
click at [214, 55] on icon at bounding box center [220, 55] width 20 height 20
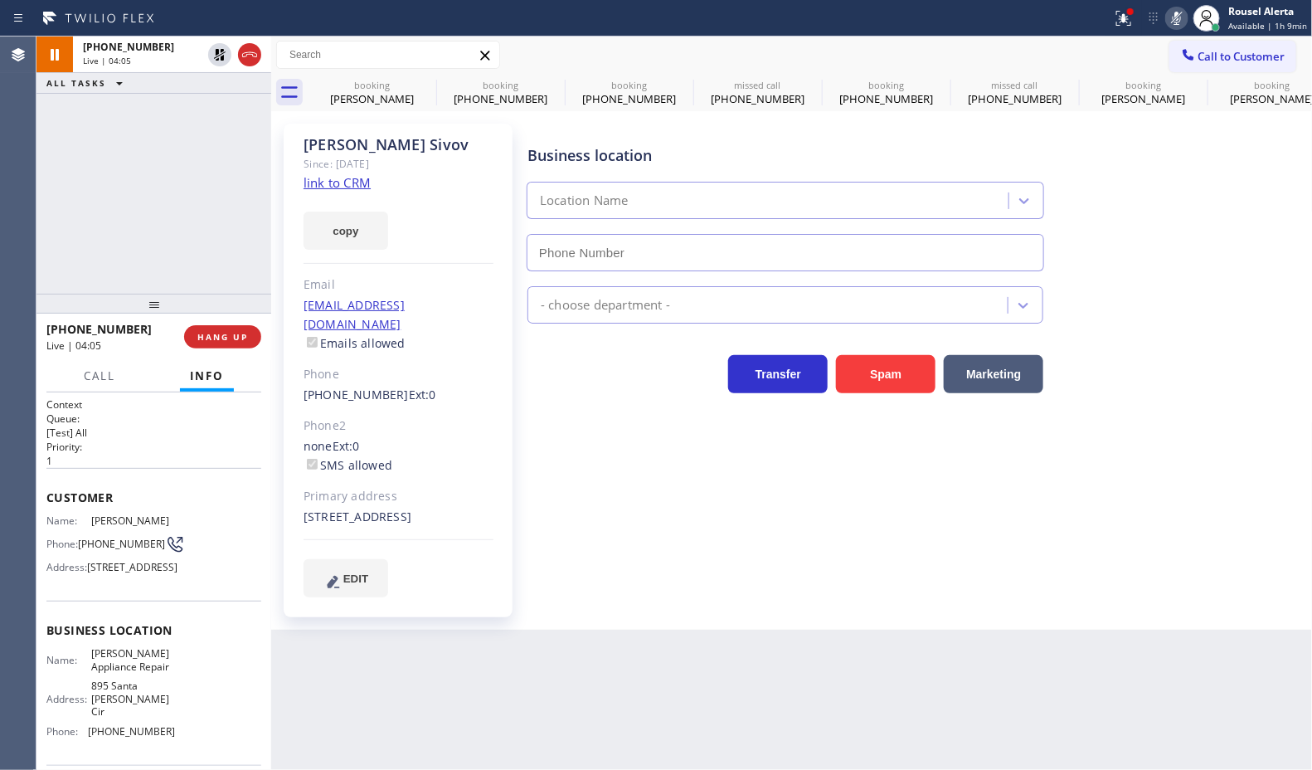
click at [1184, 9] on icon at bounding box center [1177, 18] width 20 height 20
type input "(626) 658-3233"
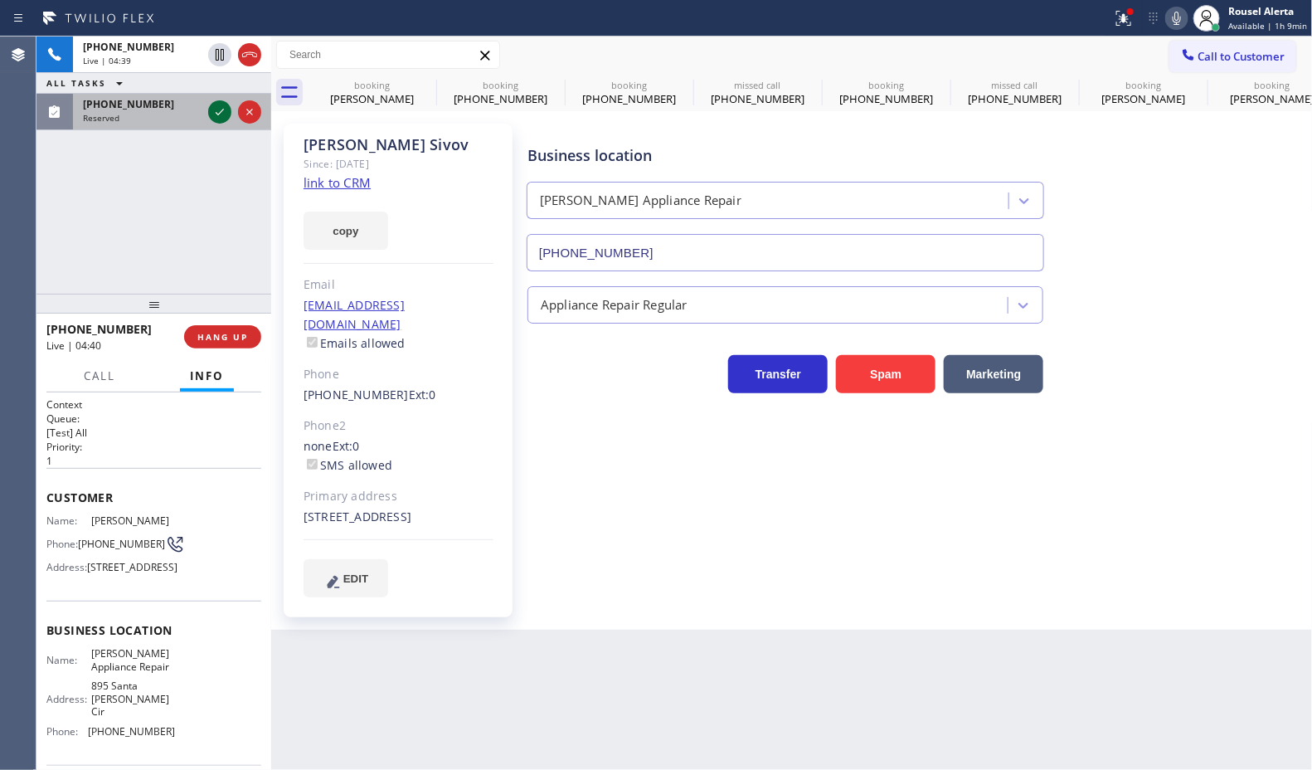
click at [217, 110] on icon at bounding box center [220, 112] width 20 height 20
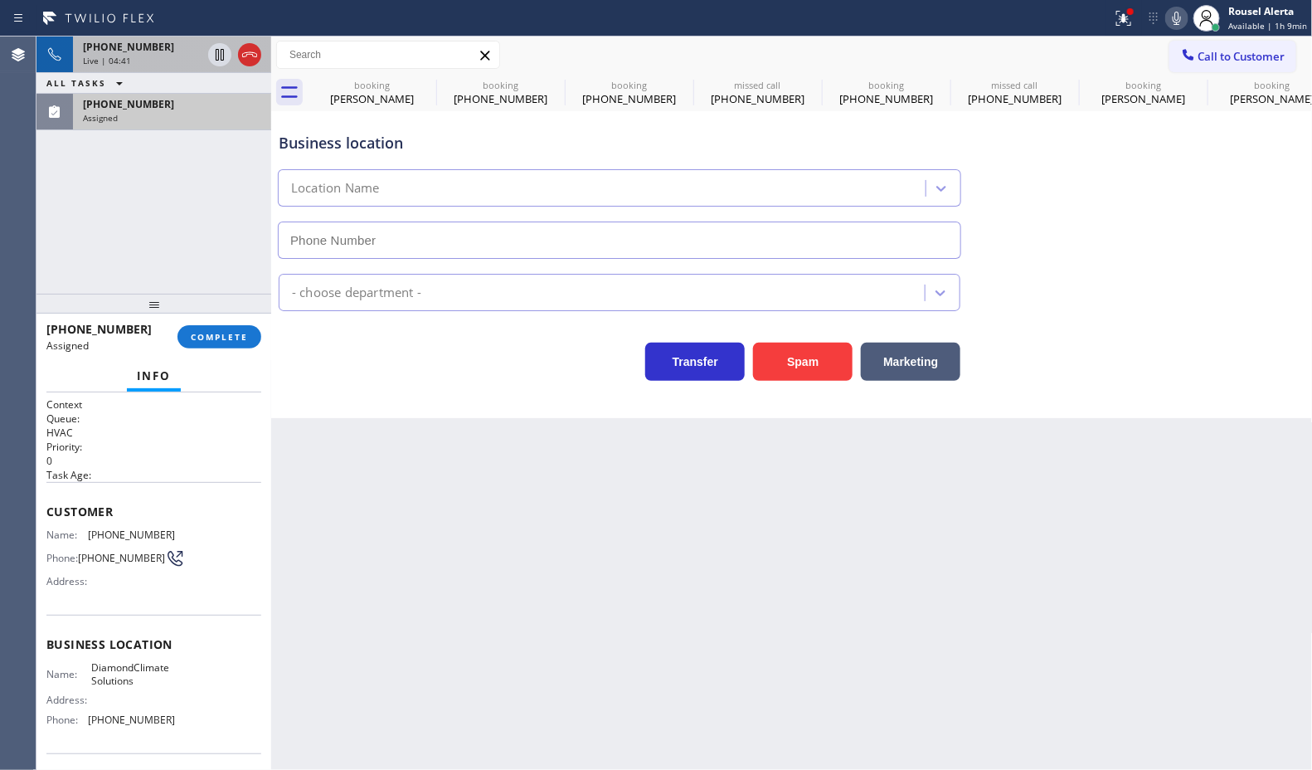
type input "(561) 794-4993"
click at [143, 60] on div "Live | 04:41" at bounding box center [142, 61] width 119 height 12
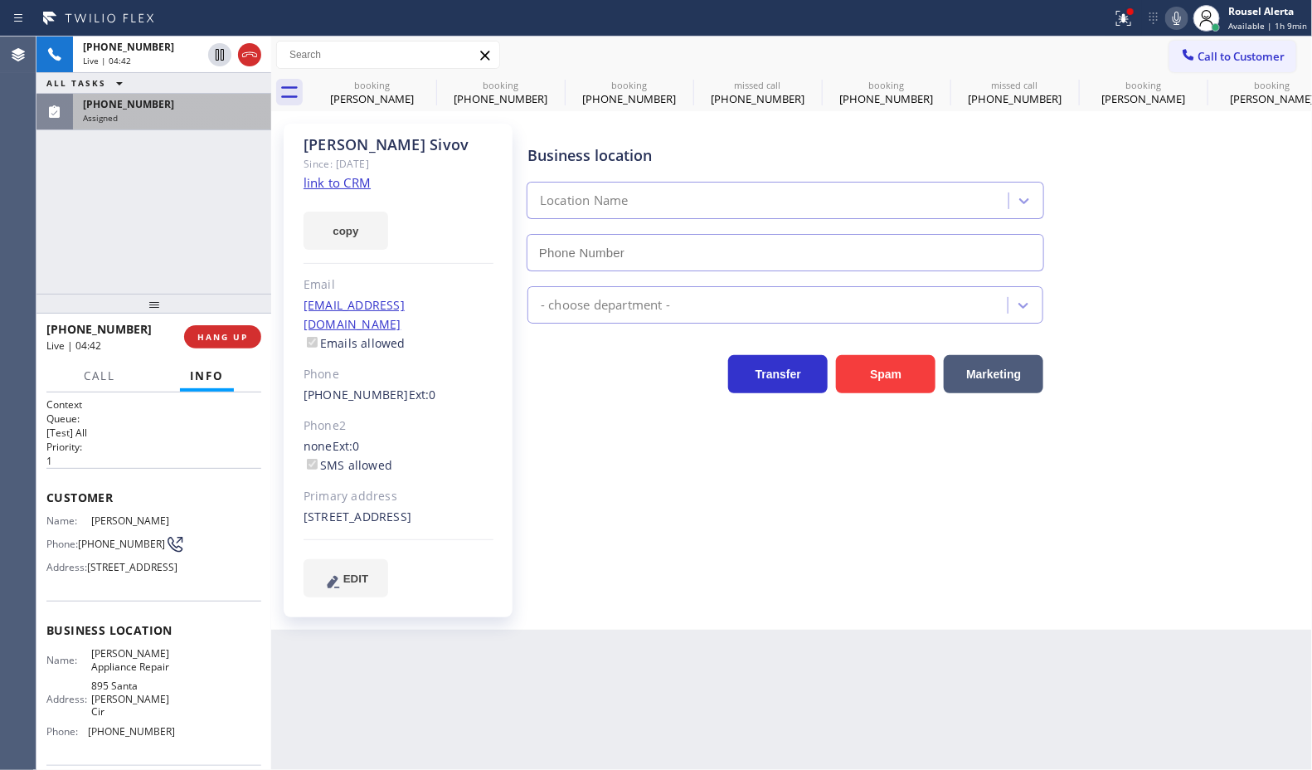
type input "(626) 658-3233"
click at [187, 102] on div "(561) 381-3793" at bounding box center [172, 104] width 178 height 14
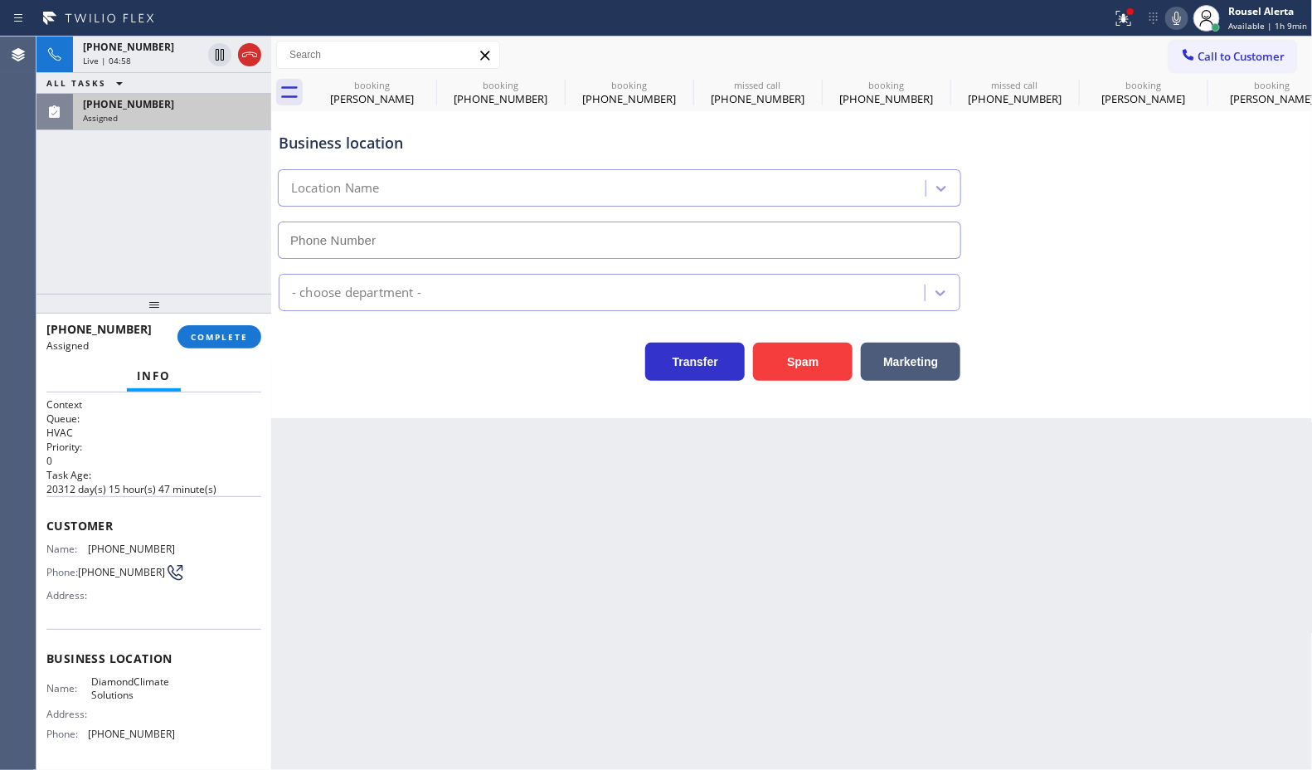
type input "(561) 794-4993"
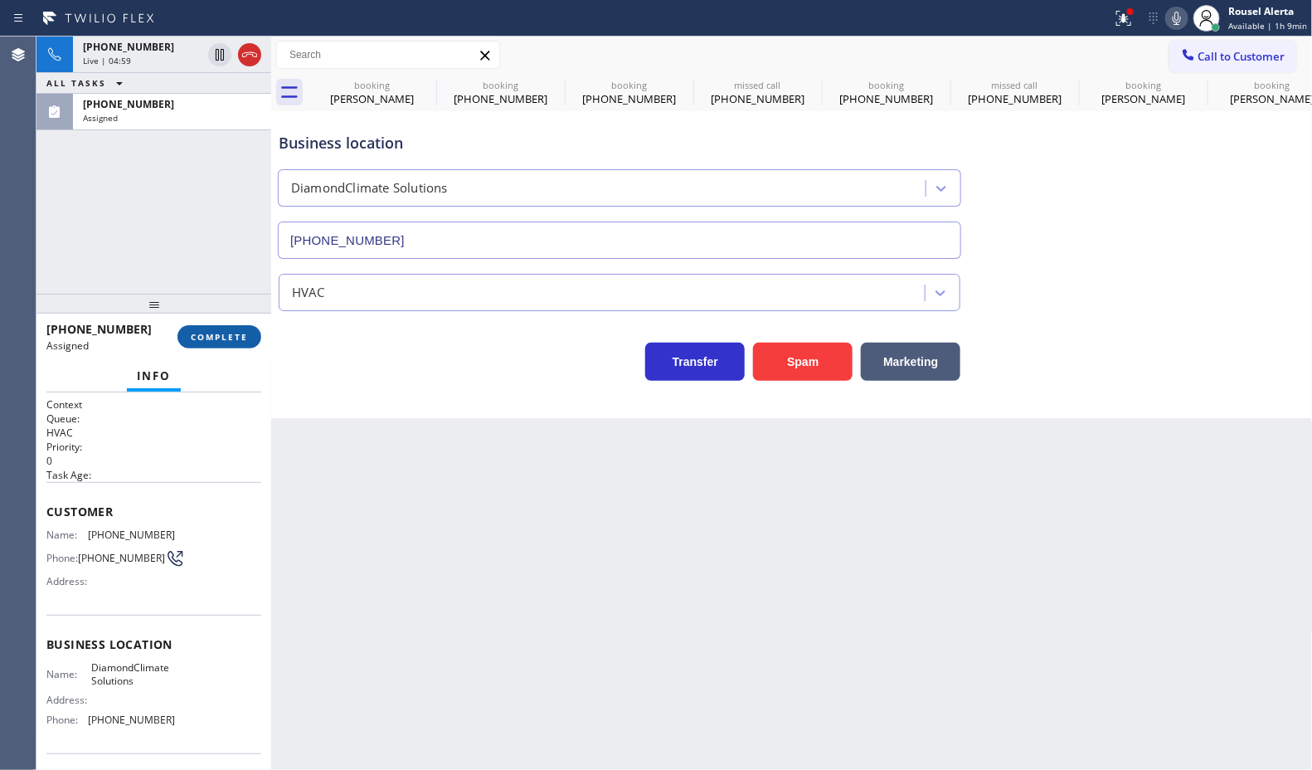
click at [197, 345] on button "COMPLETE" at bounding box center [220, 336] width 84 height 23
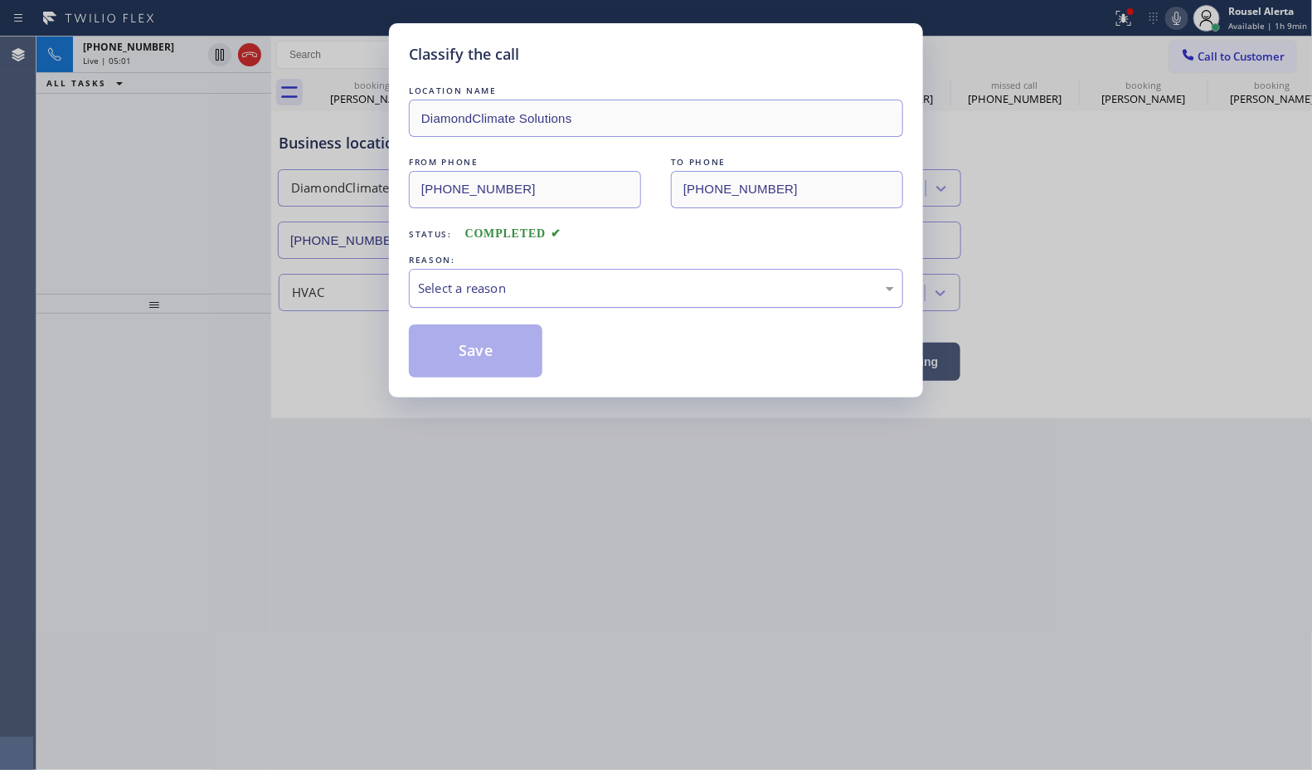
click at [438, 294] on div "Select a reason" at bounding box center [656, 288] width 476 height 19
click at [499, 348] on button "Save" at bounding box center [476, 350] width 134 height 53
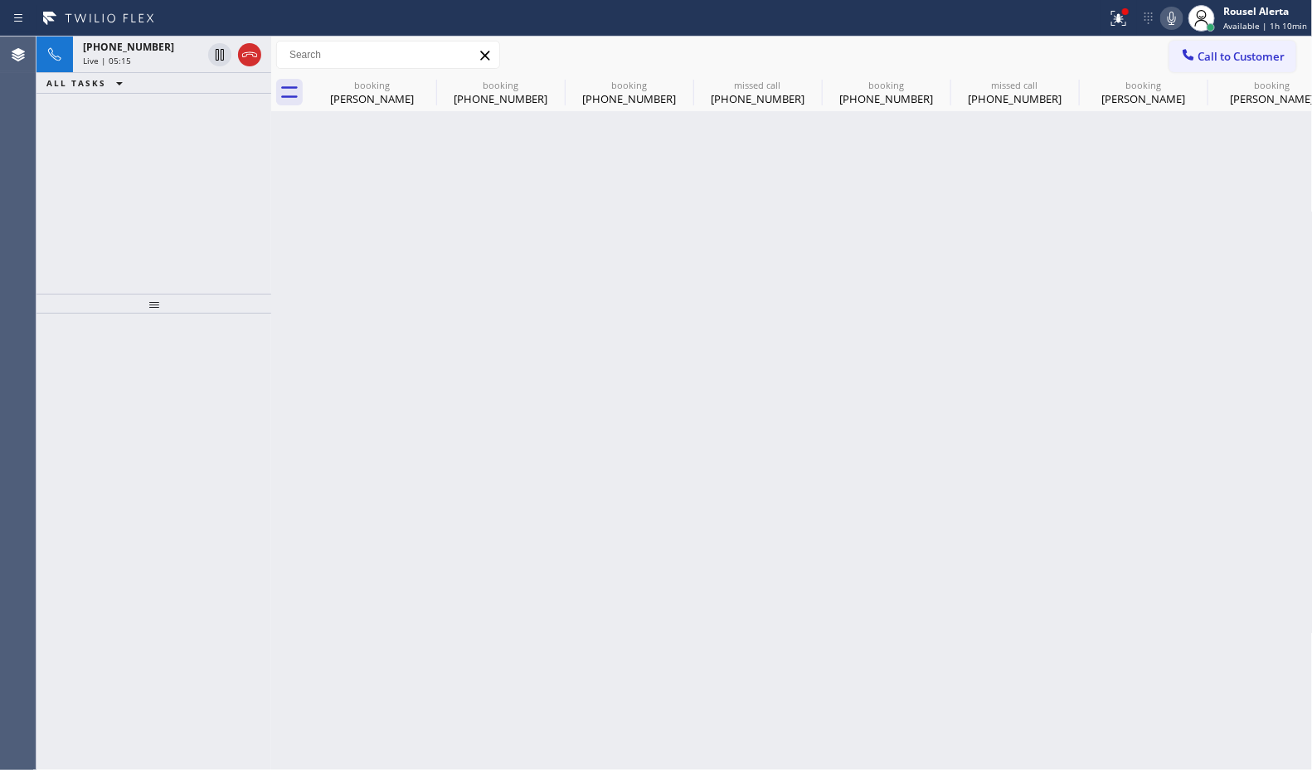
click at [154, 56] on div "Live | 05:15" at bounding box center [142, 61] width 119 height 12
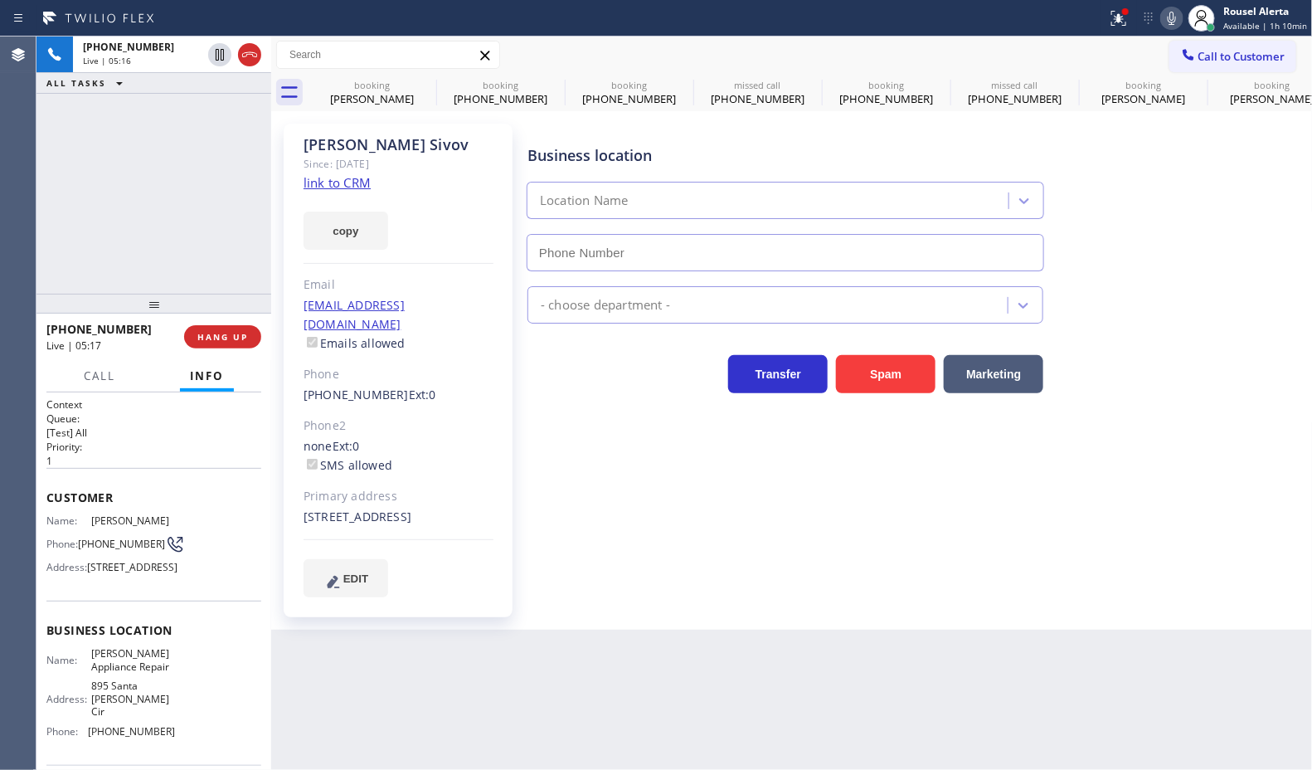
type input "(626) 658-3233"
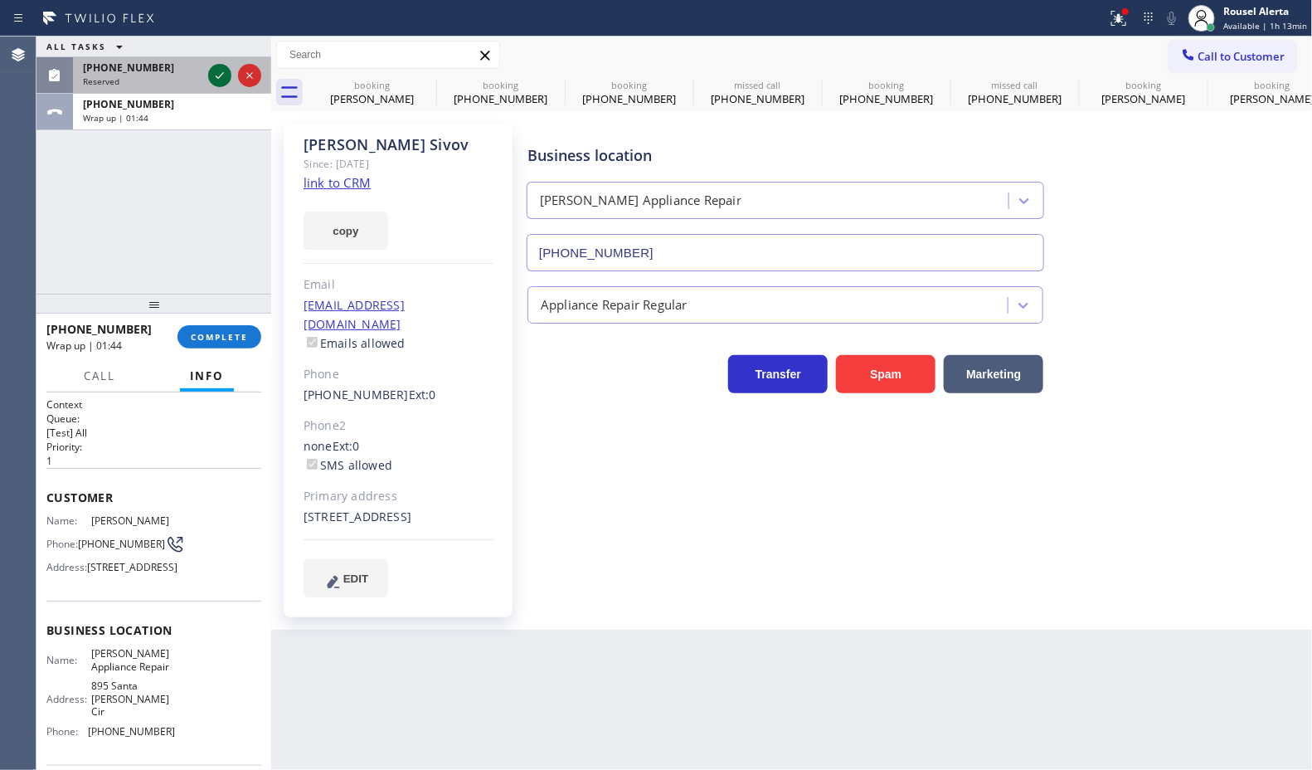
click at [213, 77] on icon at bounding box center [220, 76] width 20 height 20
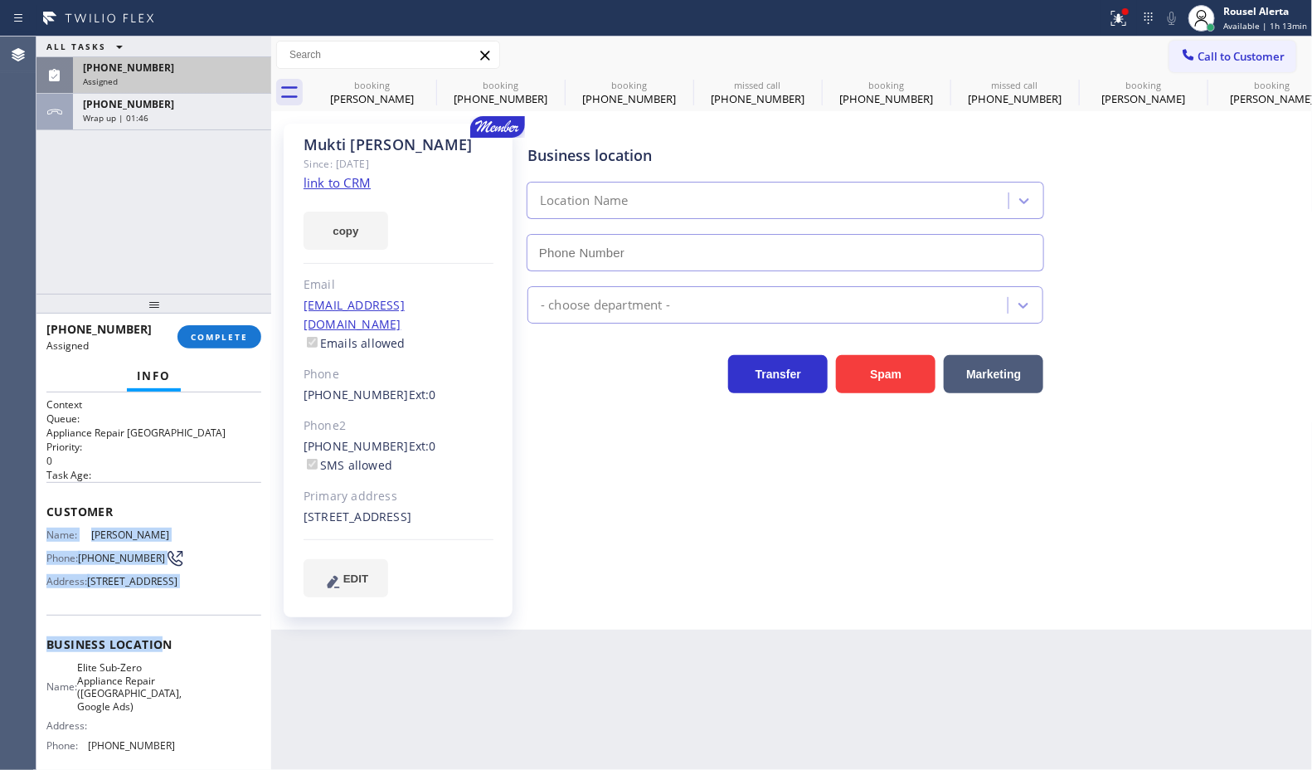
type input "(650) 977-4405"
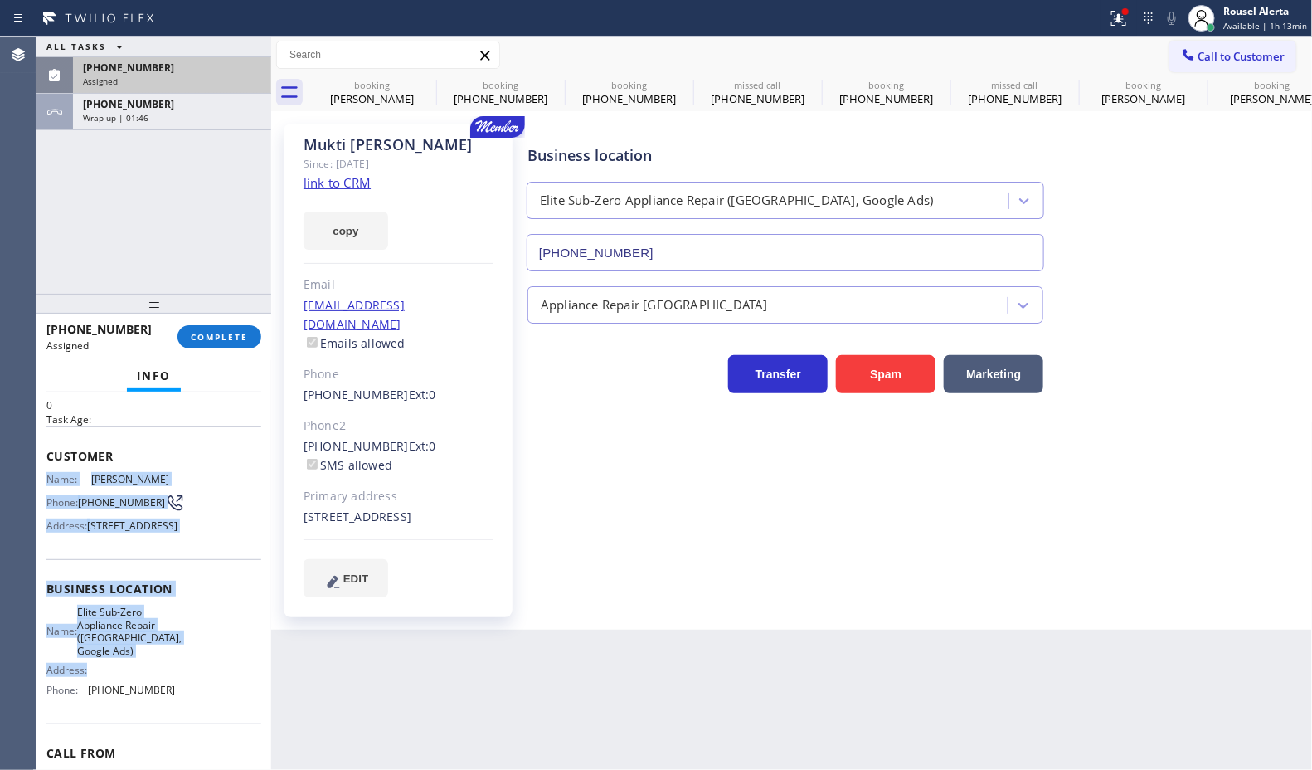
scroll to position [104, 0]
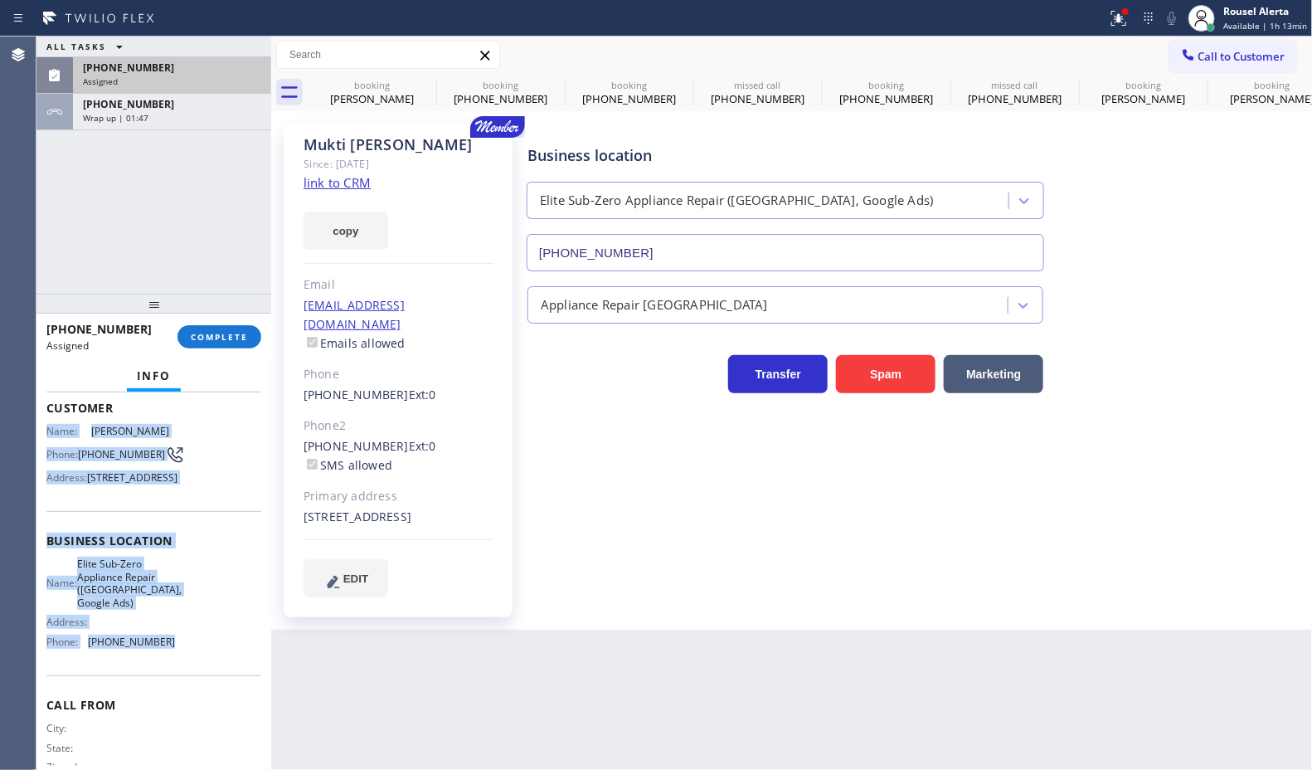
drag, startPoint x: 46, startPoint y: 528, endPoint x: 192, endPoint y: 674, distance: 207.6
click at [192, 674] on div "Context Queue: Appliance Repair High End Priority: 0 Task Age: Customer Name: M…" at bounding box center [153, 547] width 215 height 507
copy div "Name: Mukti Lindsey Phone: (510) 536-9414 Address: 1914 E 28th St, Oakland, CA …"
click at [204, 71] on div "(510) 536-9414" at bounding box center [172, 68] width 178 height 14
click at [228, 345] on button "COMPLETE" at bounding box center [220, 336] width 84 height 23
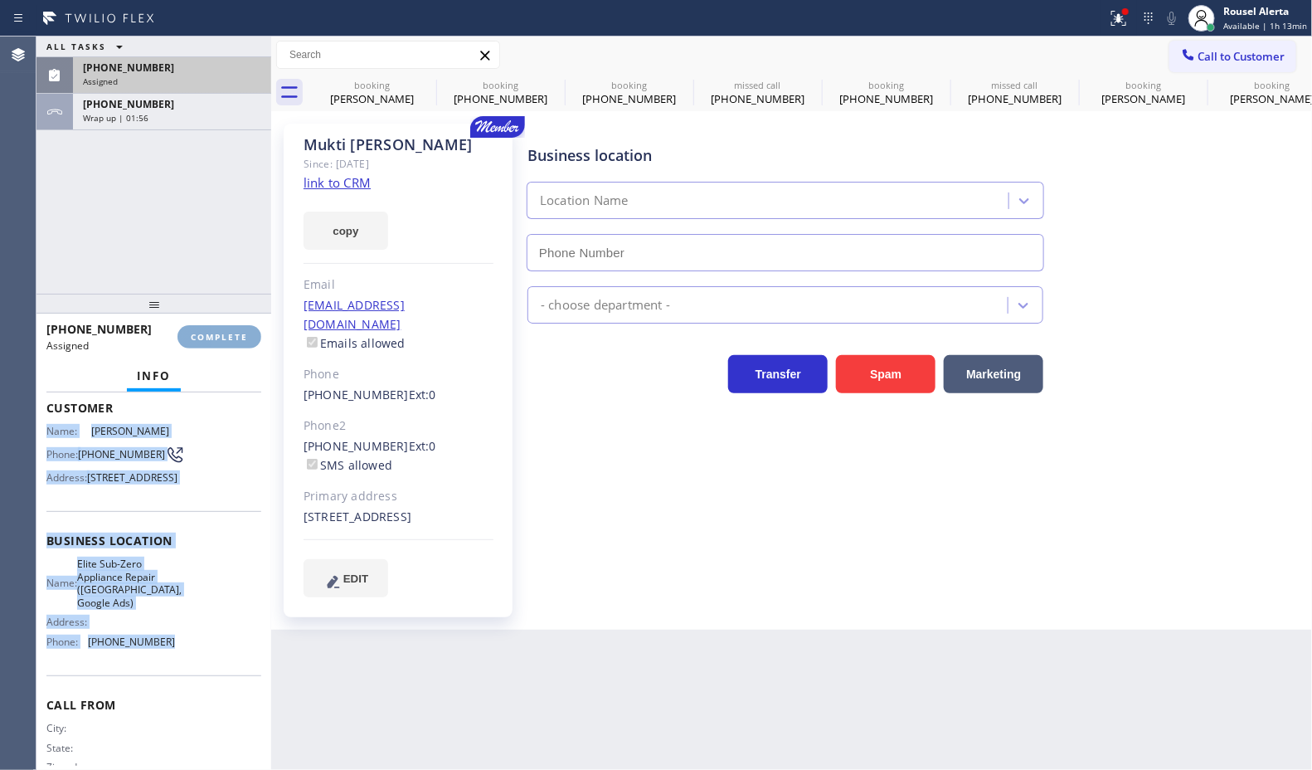
type input "(650) 977-4405"
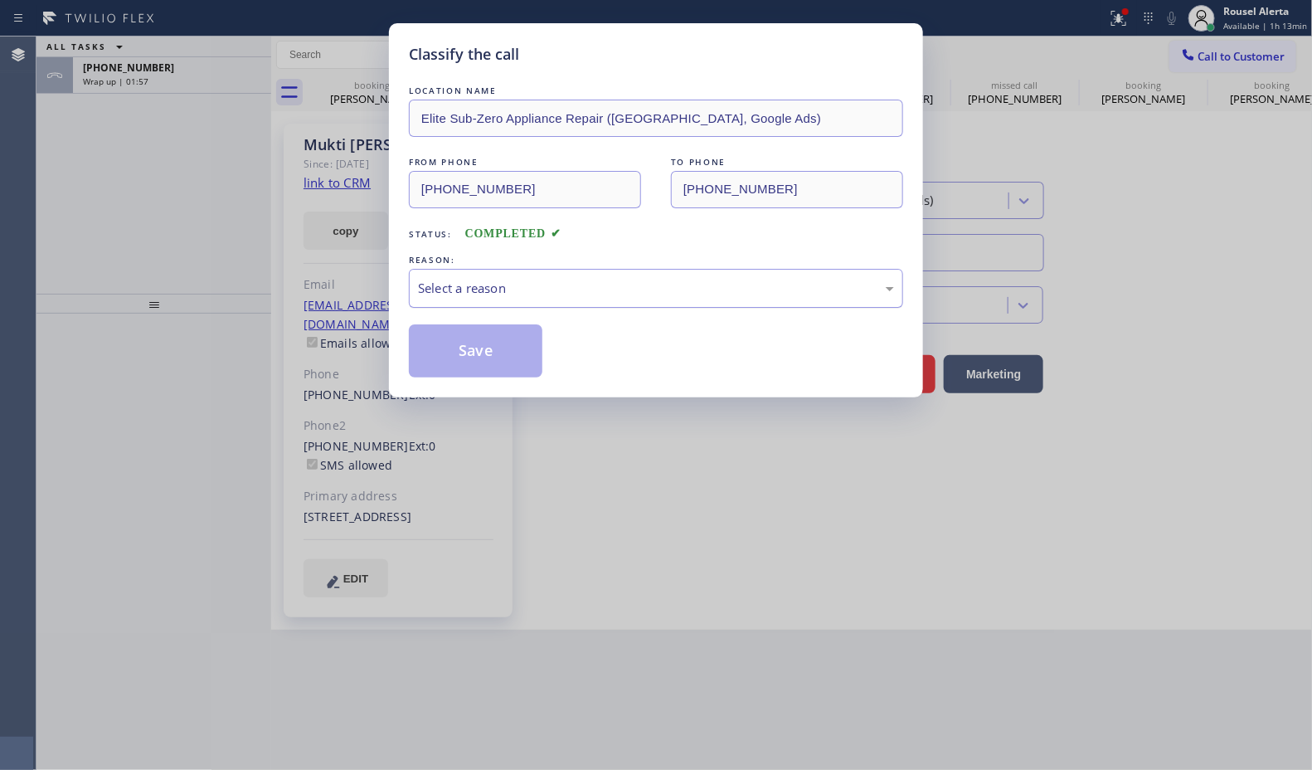
click at [435, 284] on div "Select a reason" at bounding box center [656, 288] width 476 height 19
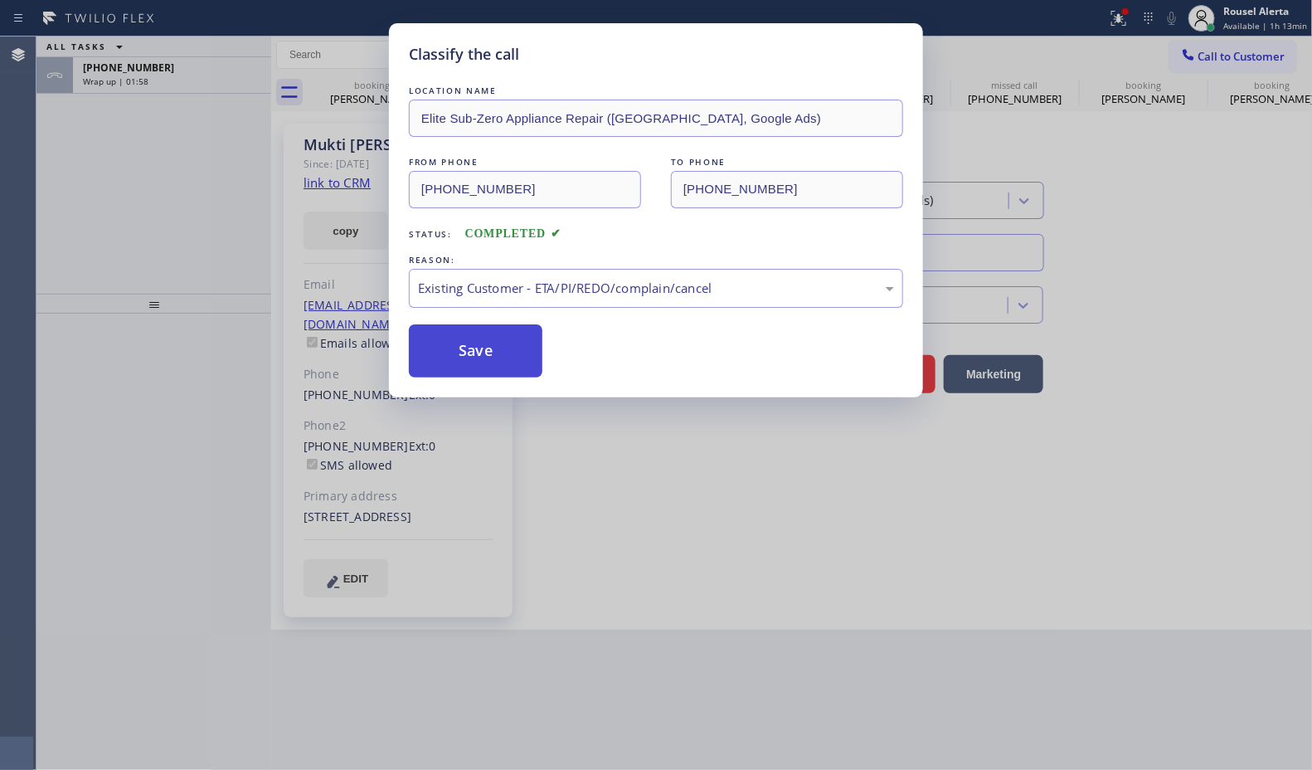
click at [499, 348] on button "Save" at bounding box center [476, 350] width 134 height 53
click at [125, 69] on div "Classify the call LOCATION NAME Elite Sub-Zero Appliance Repair (San Francisco,…" at bounding box center [656, 385] width 1312 height 770
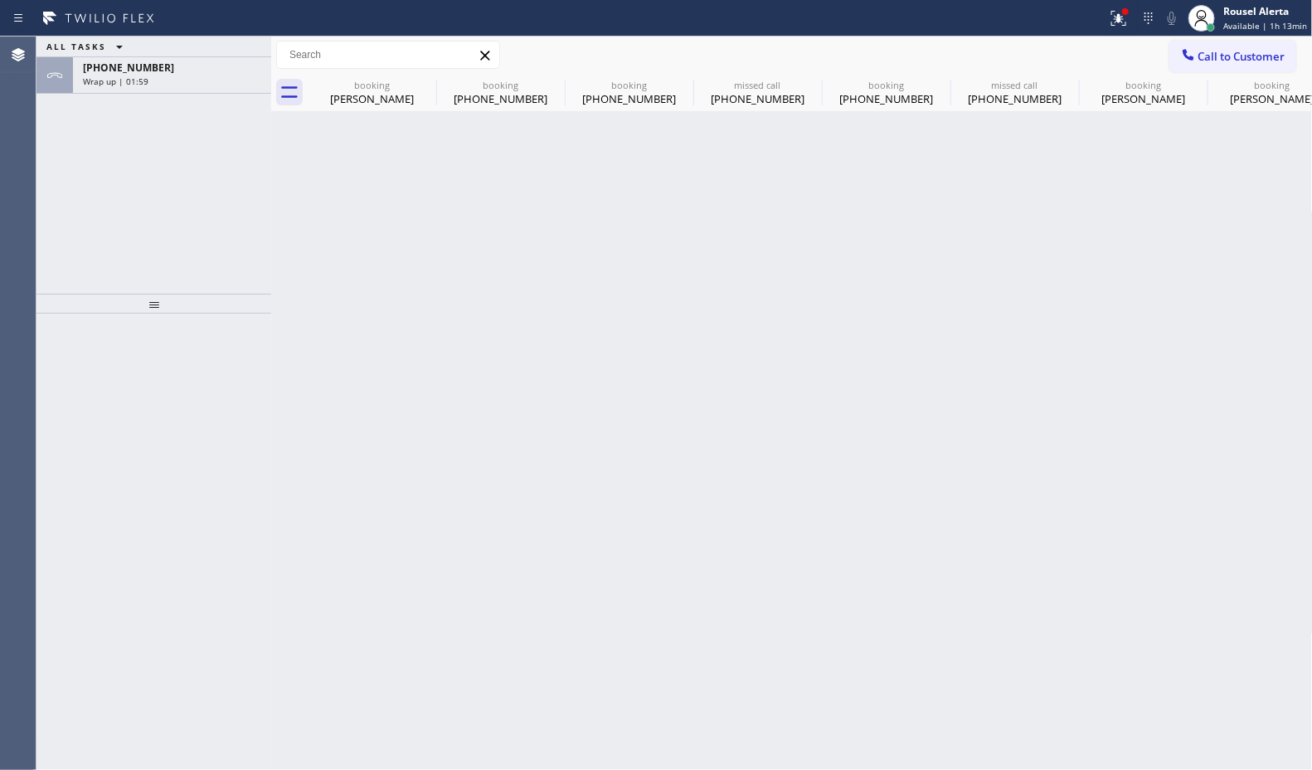
drag, startPoint x: 125, startPoint y: 69, endPoint x: 147, endPoint y: 106, distance: 43.1
click at [126, 69] on span "+18185889355" at bounding box center [128, 68] width 91 height 14
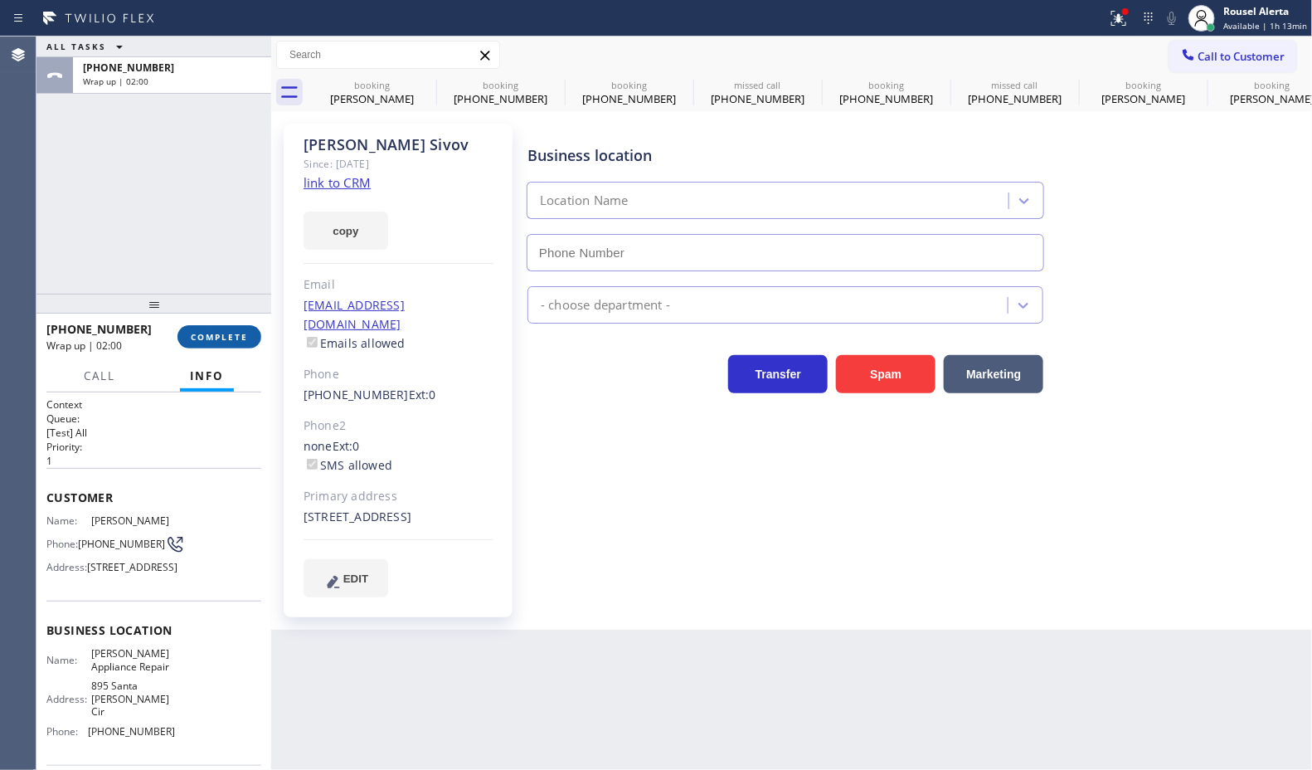
click at [202, 342] on button "COMPLETE" at bounding box center [220, 336] width 84 height 23
type input "(626) 658-3233"
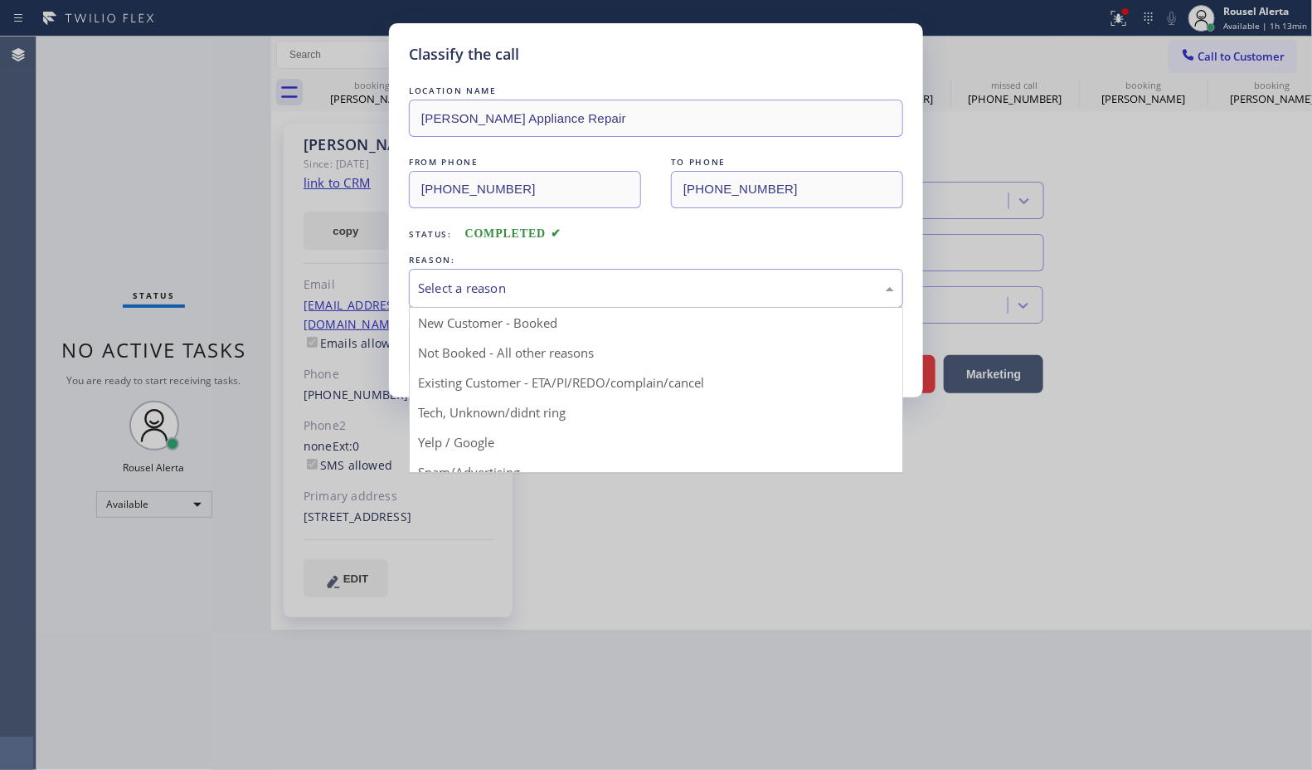
click at [428, 299] on div "Select a reason" at bounding box center [656, 288] width 494 height 39
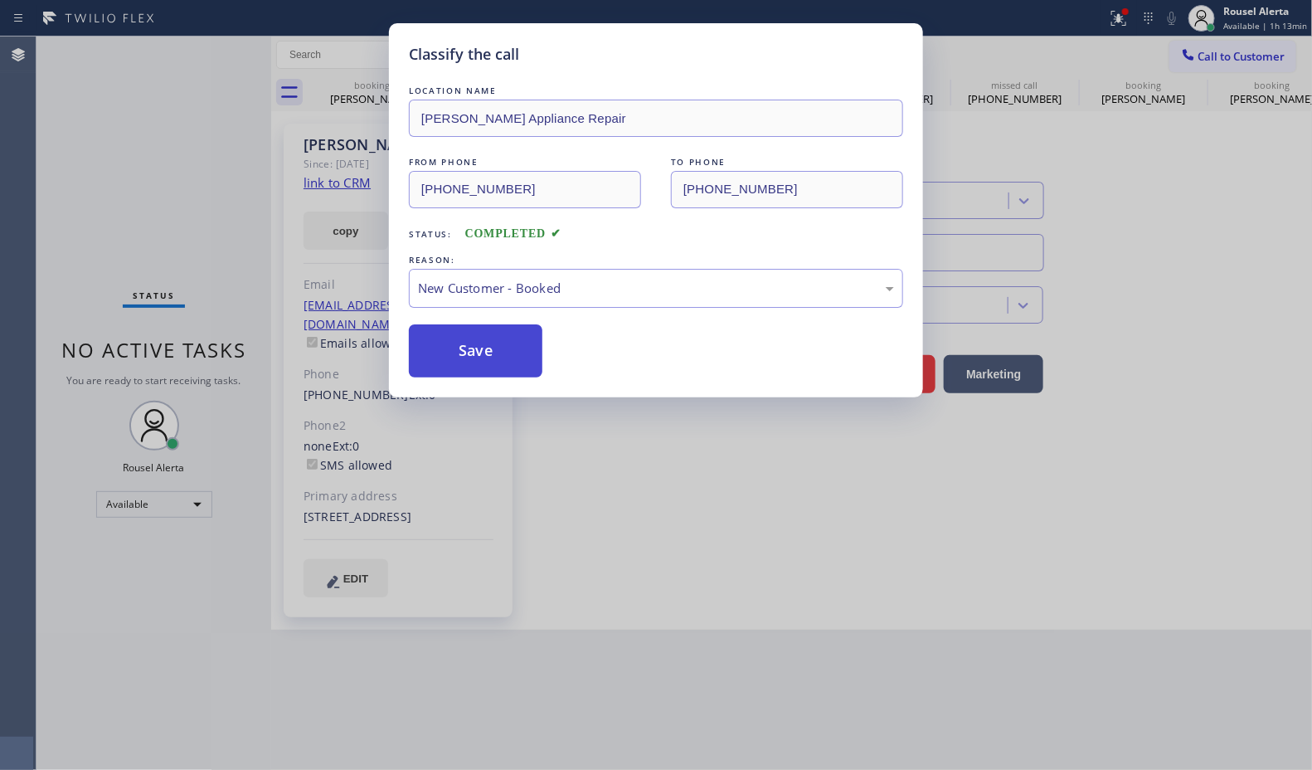
click at [462, 353] on button "Save" at bounding box center [476, 350] width 134 height 53
type input "(626) 658-3233"
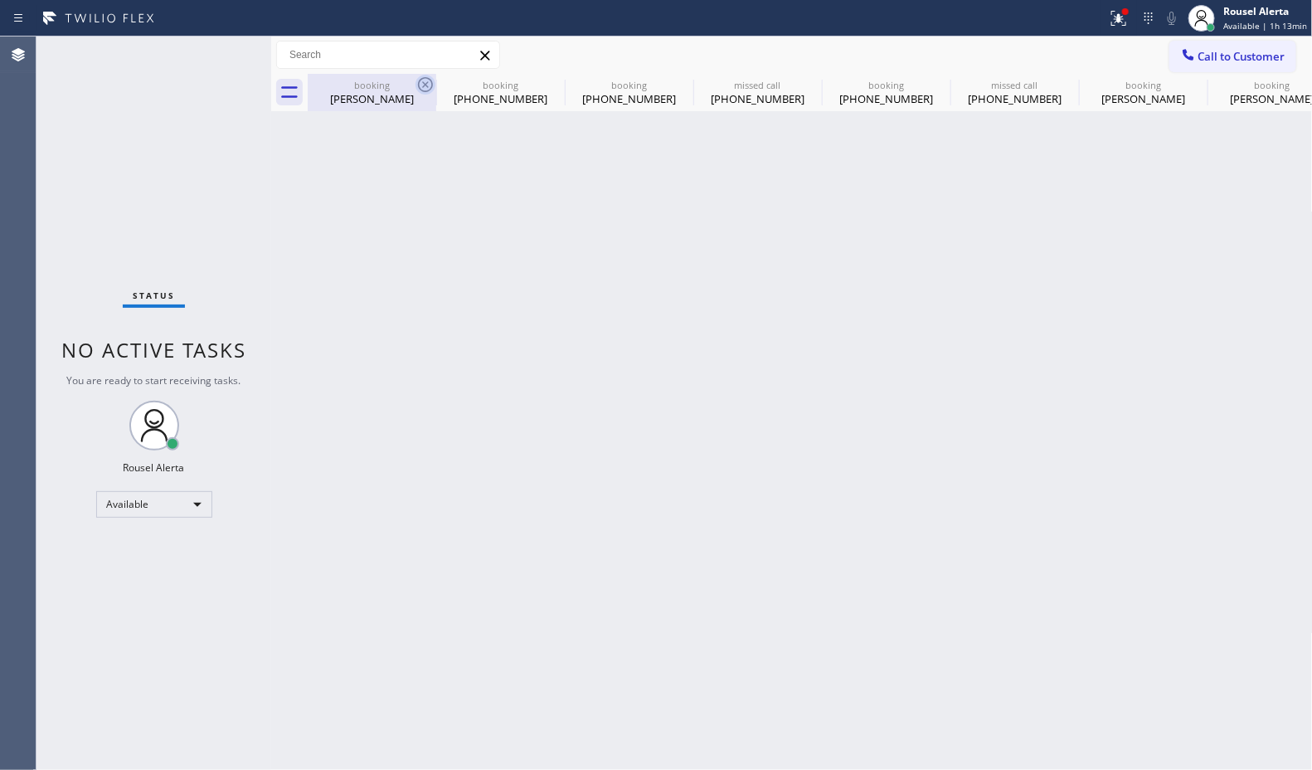
click at [423, 90] on icon at bounding box center [425, 84] width 15 height 15
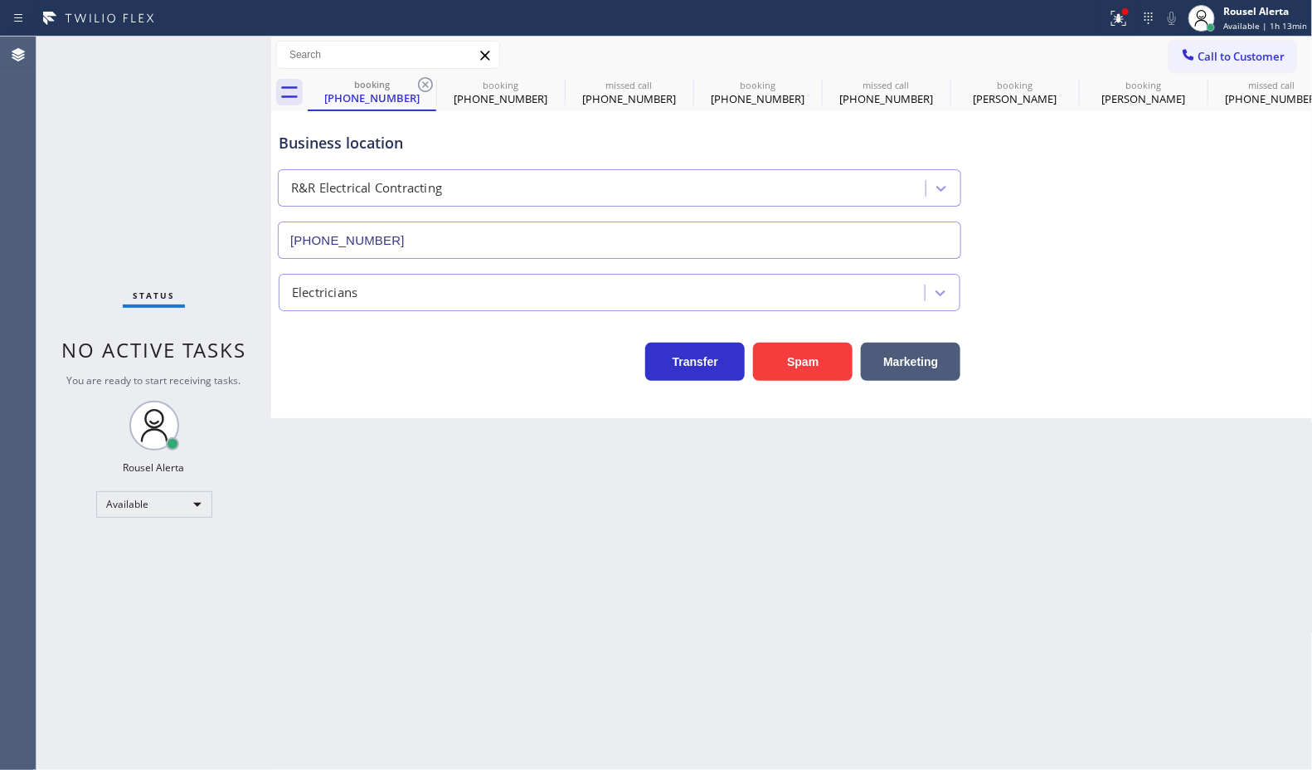
click at [423, 90] on icon at bounding box center [425, 84] width 15 height 15
click at [0, 0] on icon at bounding box center [0, 0] width 0 height 0
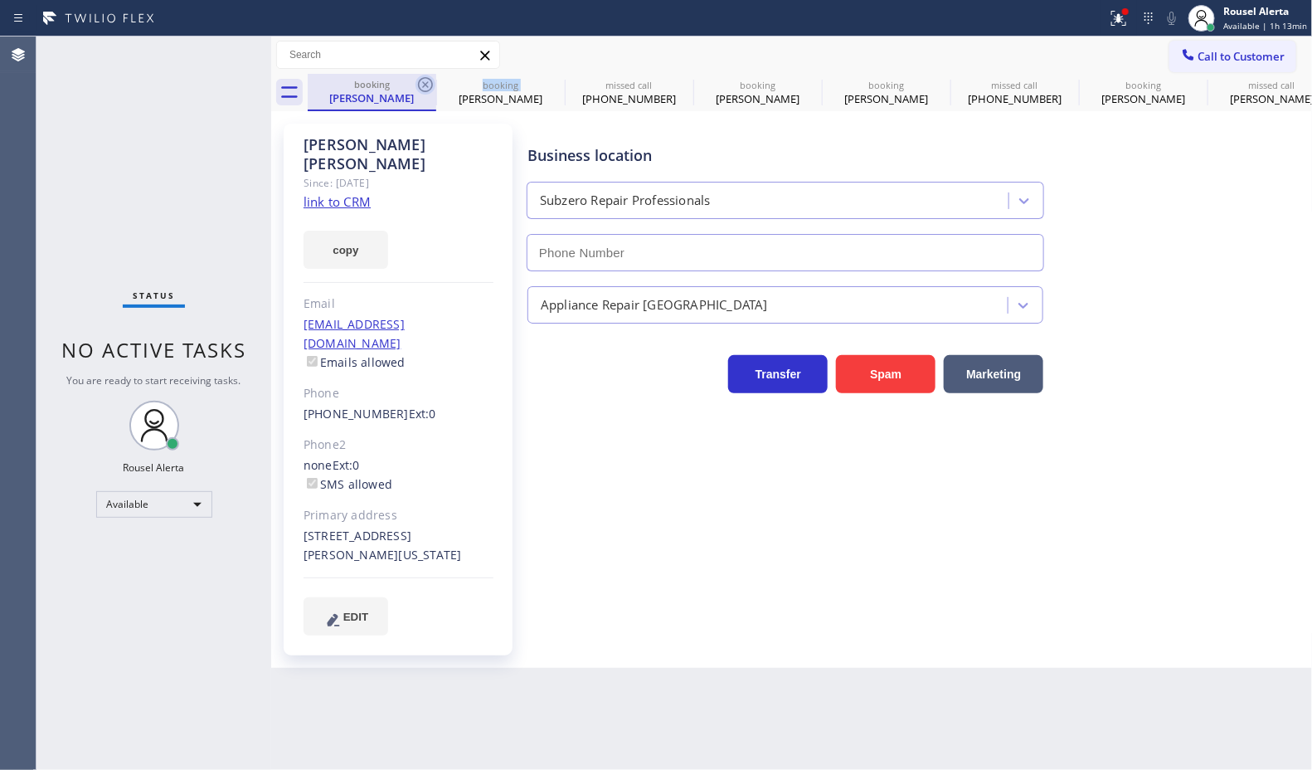
click at [424, 89] on icon at bounding box center [426, 85] width 20 height 20
click at [0, 0] on icon at bounding box center [0, 0] width 0 height 0
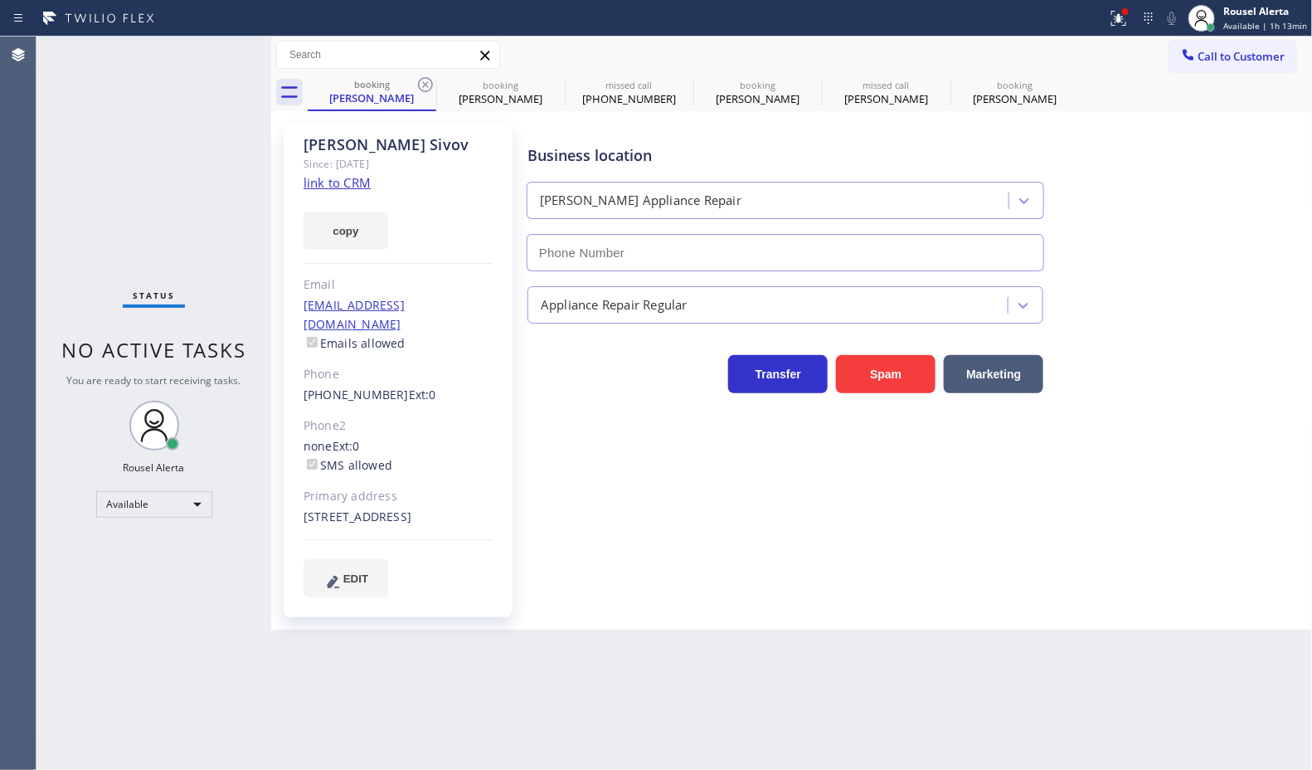
click at [424, 89] on icon at bounding box center [426, 85] width 20 height 20
click at [0, 0] on icon at bounding box center [0, 0] width 0 height 0
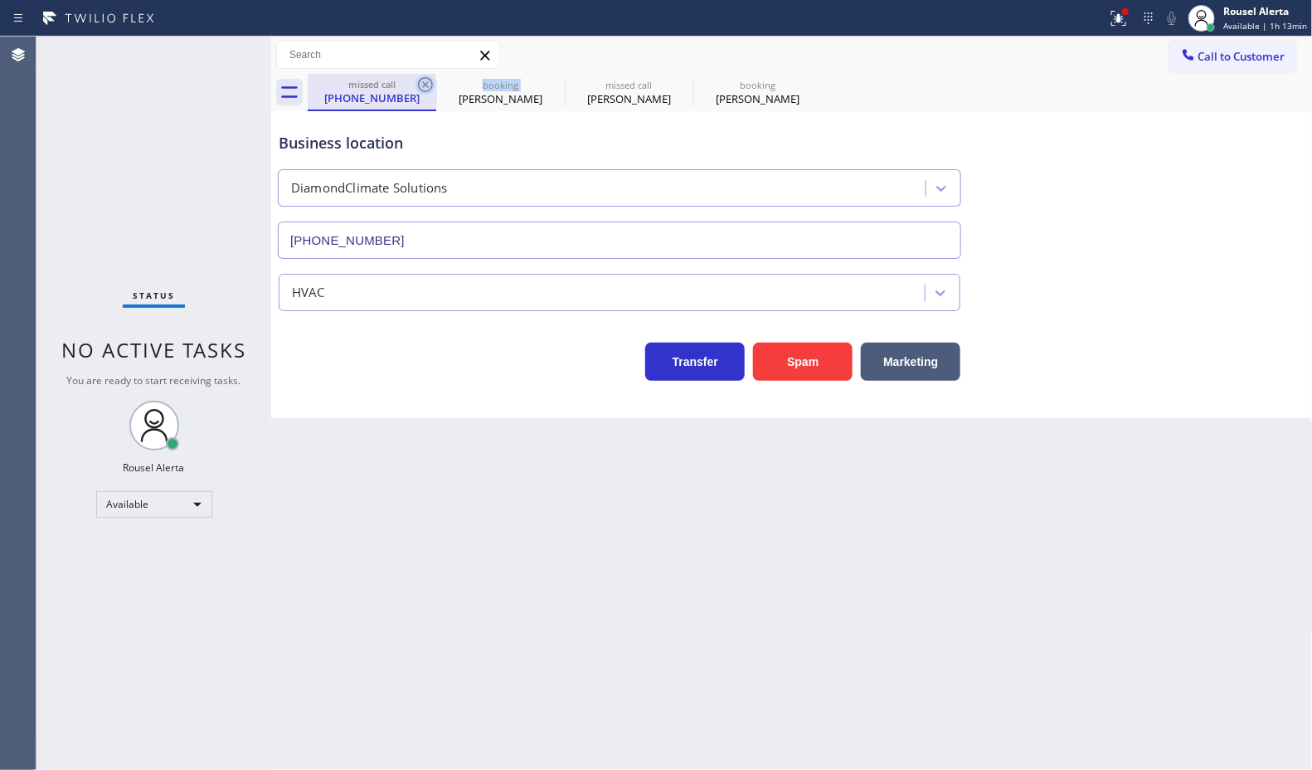
click at [425, 89] on icon at bounding box center [426, 85] width 20 height 20
type input "(626) 658-3233"
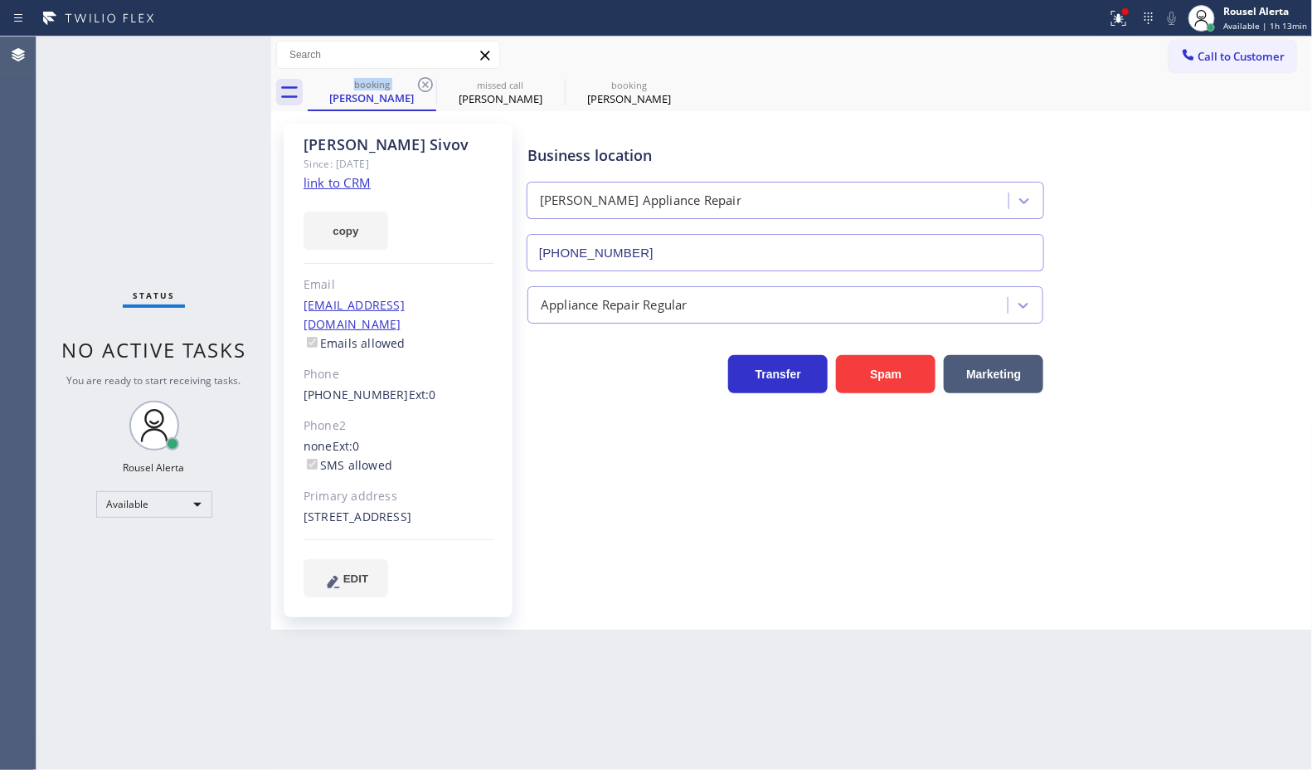
click at [425, 89] on icon at bounding box center [426, 85] width 20 height 20
click at [544, 88] on icon at bounding box center [554, 85] width 20 height 20
type input "(626) 658-3233"
click at [425, 88] on icon at bounding box center [426, 85] width 20 height 20
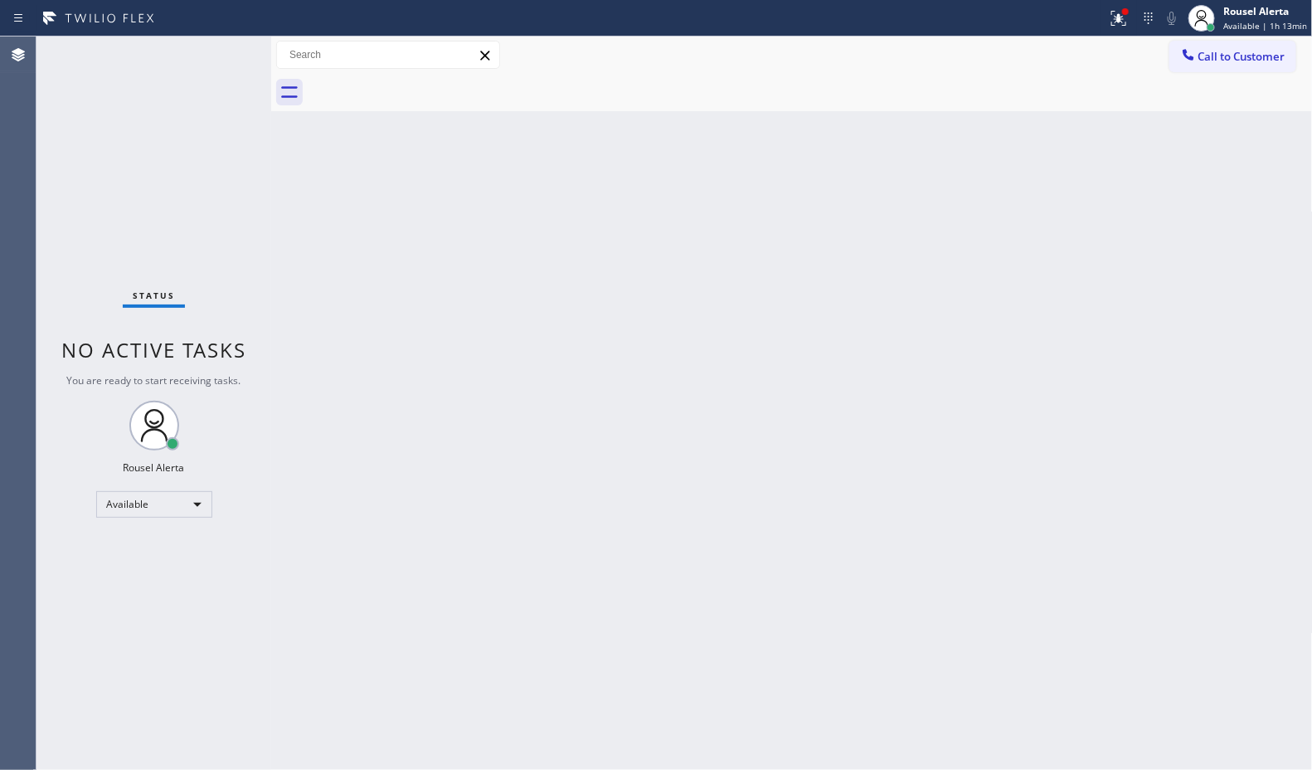
click at [426, 88] on div at bounding box center [810, 92] width 1005 height 37
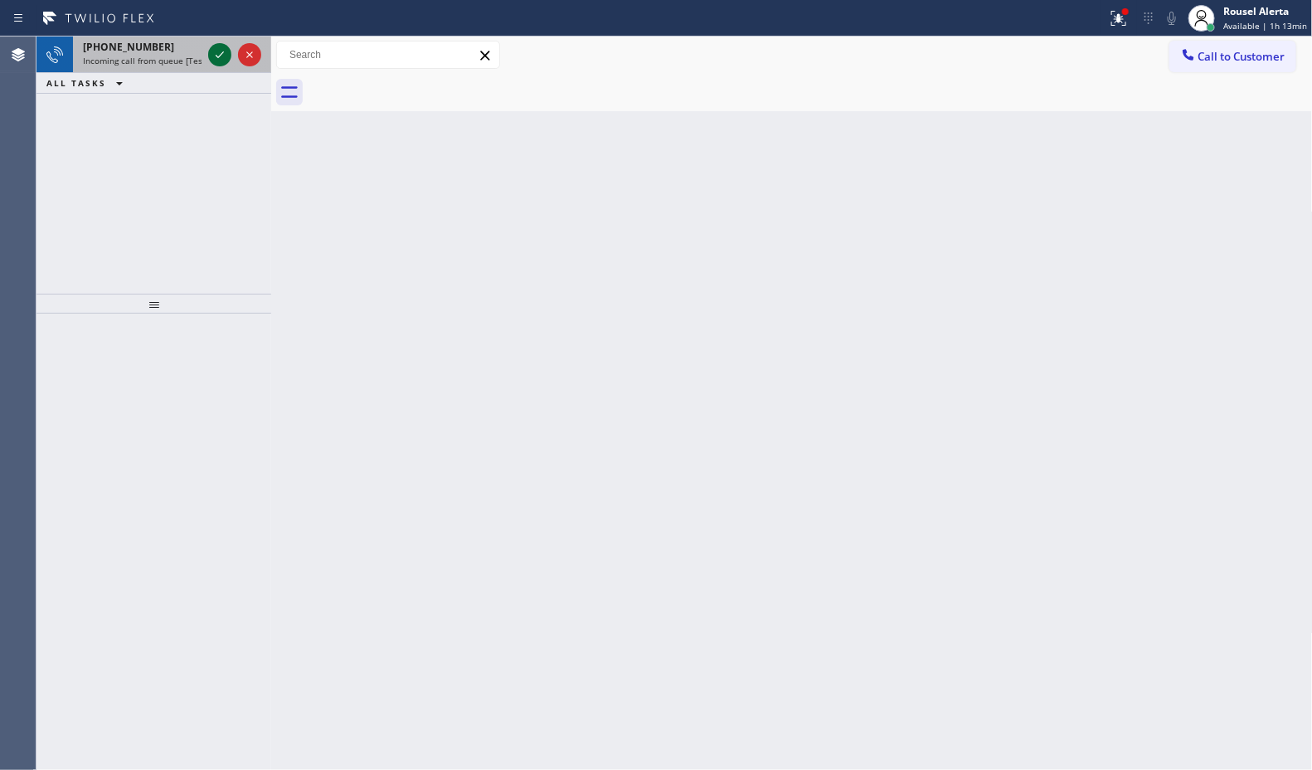
click at [220, 51] on icon at bounding box center [220, 55] width 20 height 20
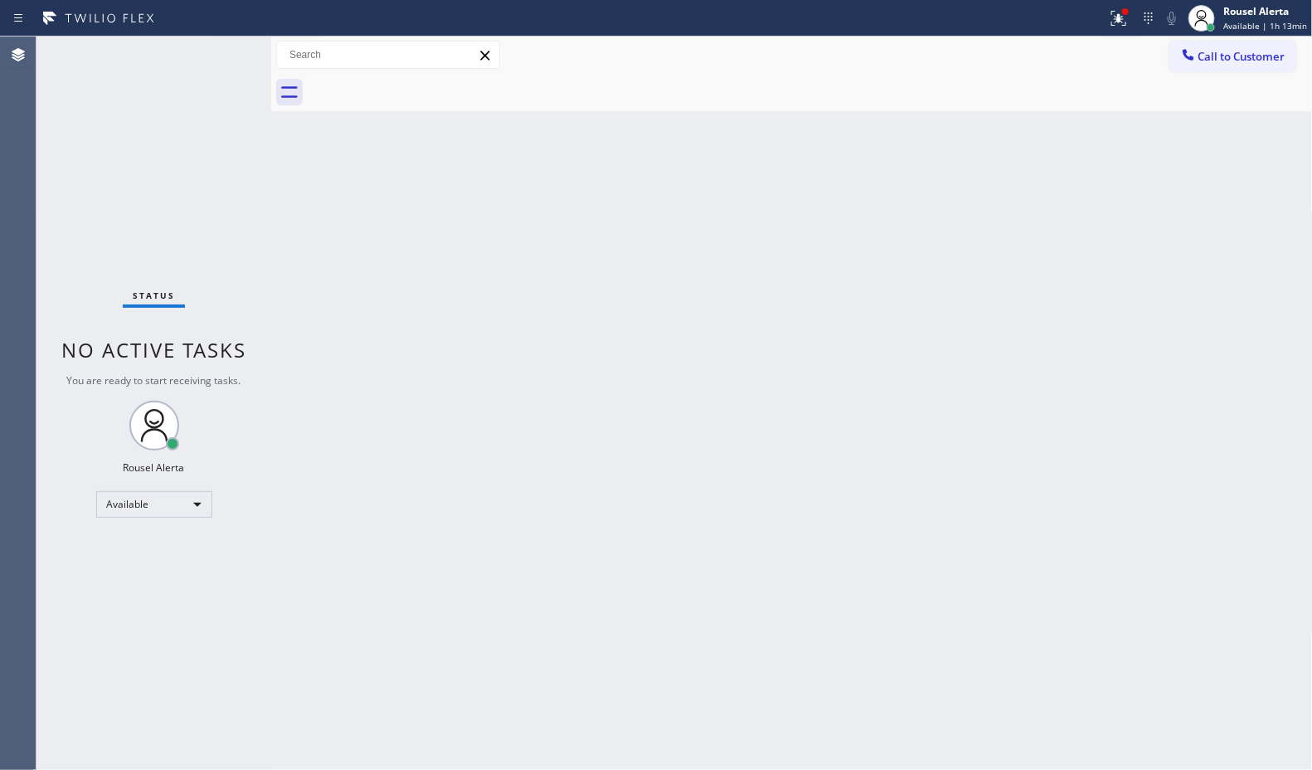
click at [445, 470] on div "Back to Dashboard Change Sender ID Customers Technicians Select a contact Outbo…" at bounding box center [792, 402] width 1042 height 733
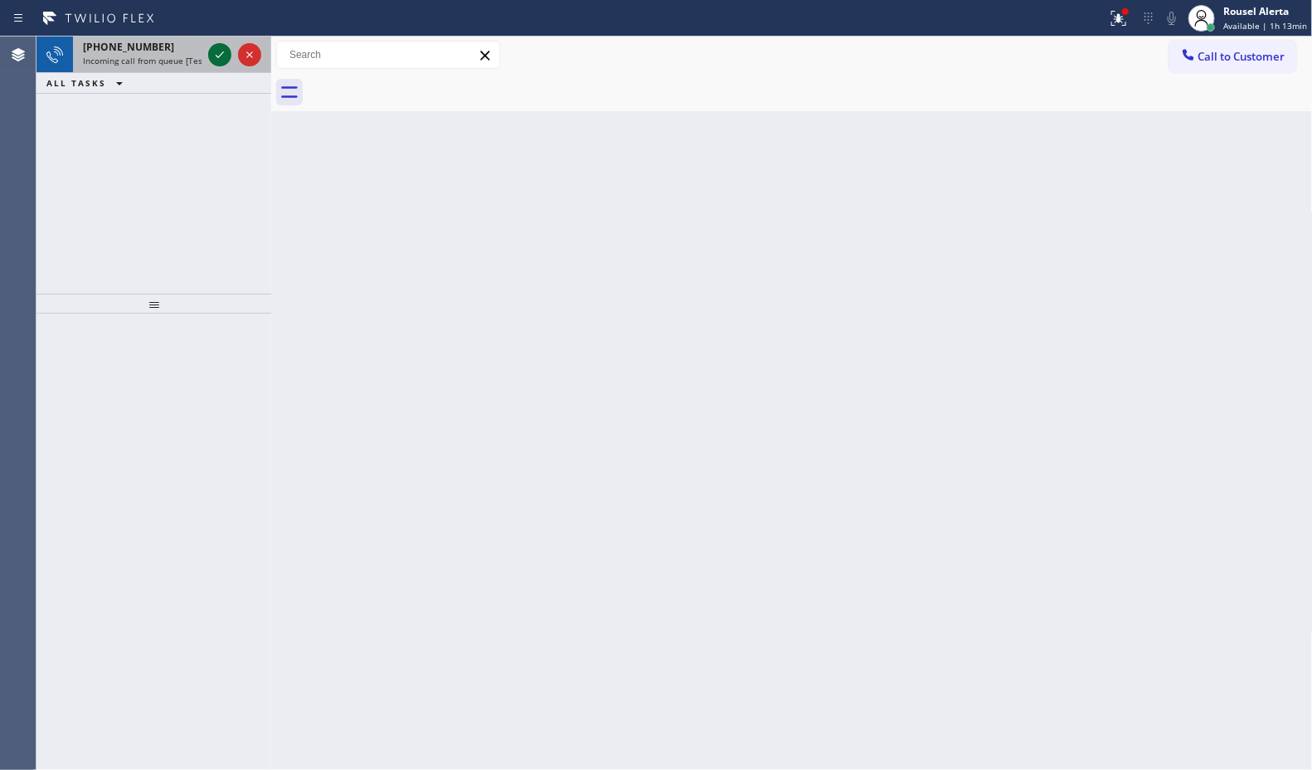
click at [225, 60] on icon at bounding box center [220, 55] width 20 height 20
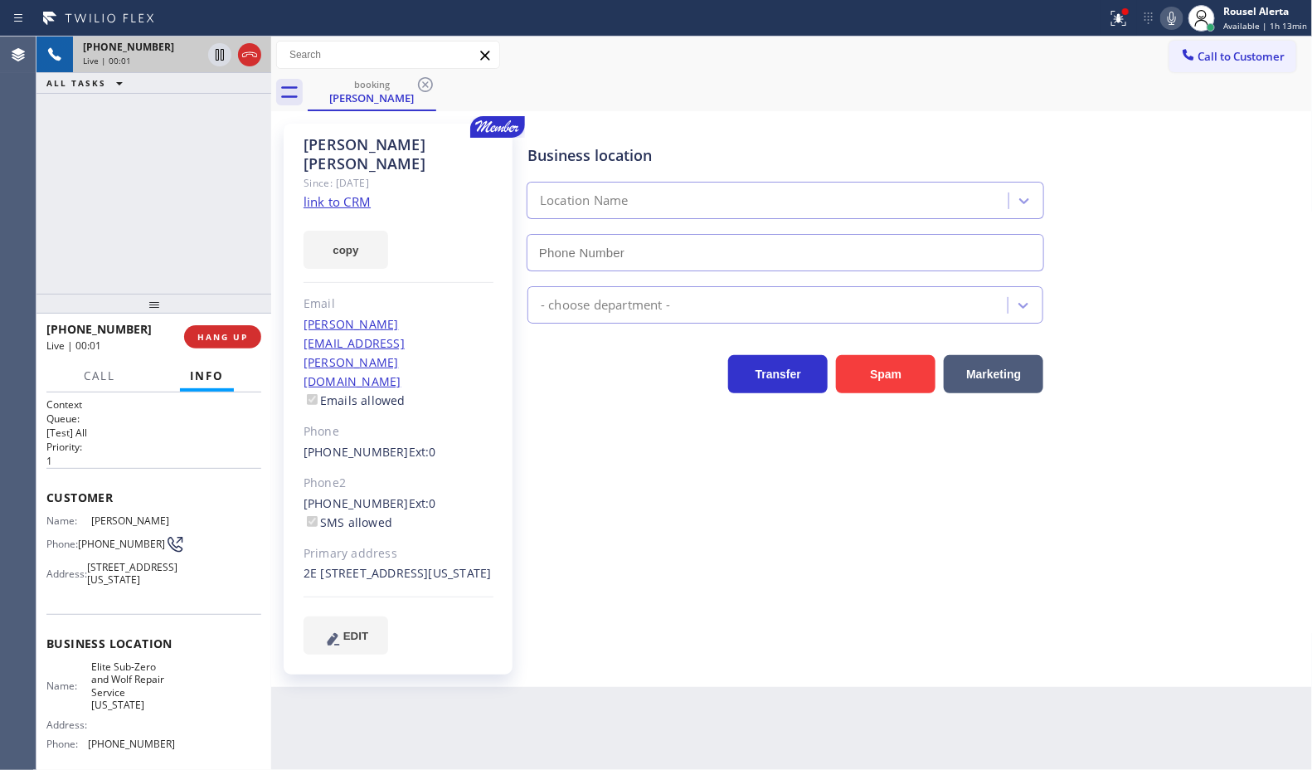
type input "(917) 920-9568"
click at [349, 193] on link "link to CRM" at bounding box center [337, 201] width 67 height 17
click at [212, 56] on icon at bounding box center [220, 55] width 20 height 20
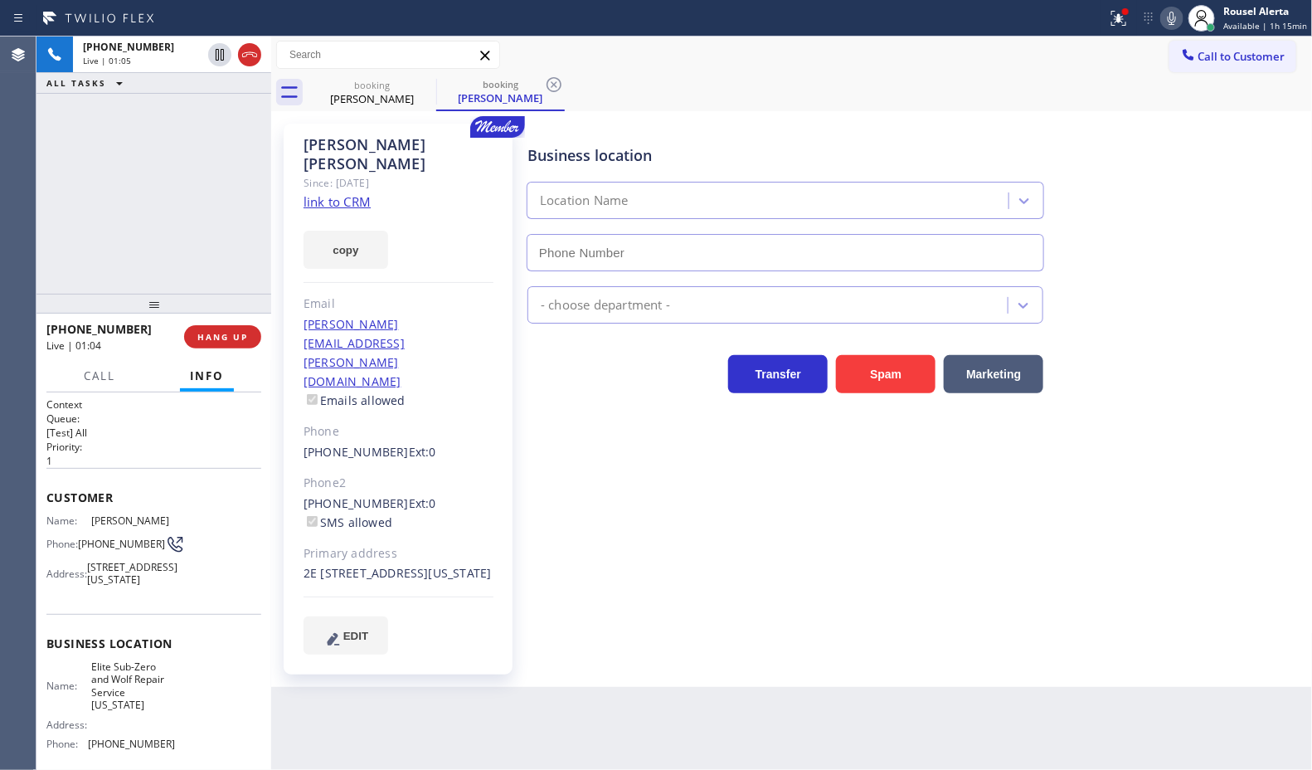
type input "(917) 920-9568"
click at [1172, 25] on icon at bounding box center [1172, 18] width 20 height 20
click at [1130, 32] on button at bounding box center [1119, 18] width 36 height 36
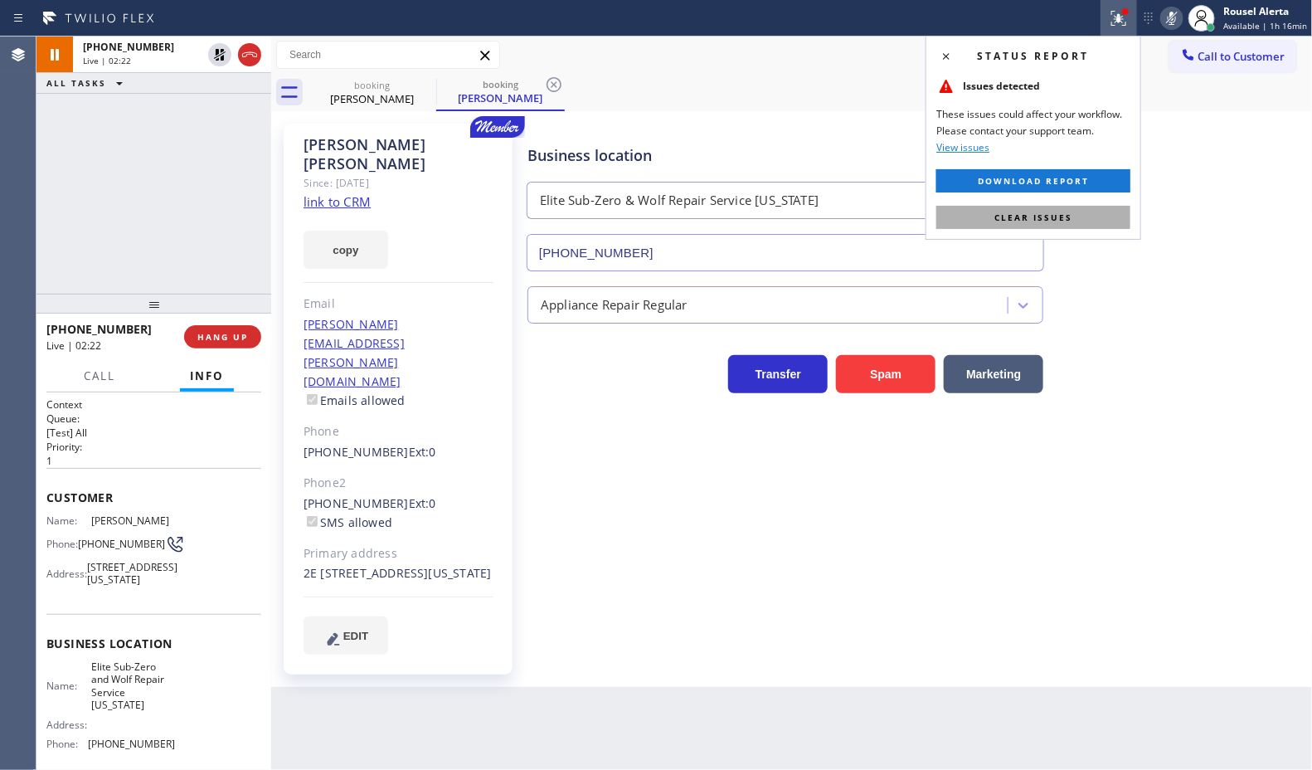
click at [1087, 210] on button "Clear issues" at bounding box center [1034, 217] width 194 height 23
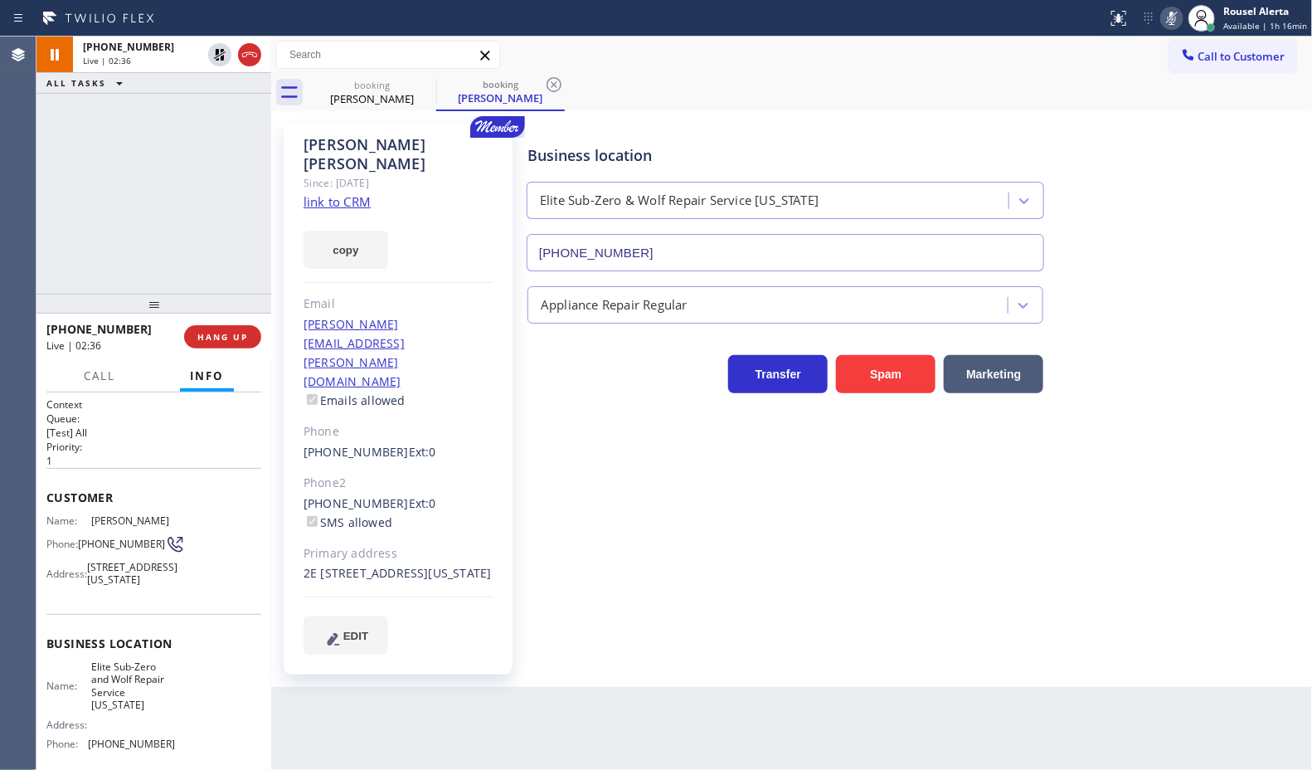
click at [175, 131] on div "+19109224948 Live | 02:36 ALL TASKS ALL TASKS ACTIVE TASKS TASKS IN WRAP UP" at bounding box center [153, 164] width 235 height 257
drag, startPoint x: 229, startPoint y: 137, endPoint x: 228, endPoint y: 129, distance: 8.3
click at [229, 137] on div "+19109224948 Live | 05:47 ALL TASKS ALL TASKS ACTIVE TASKS TASKS IN WRAP UP" at bounding box center [153, 164] width 235 height 257
drag, startPoint x: 217, startPoint y: 48, endPoint x: 241, endPoint y: 64, distance: 28.8
click at [217, 48] on icon at bounding box center [220, 55] width 20 height 20
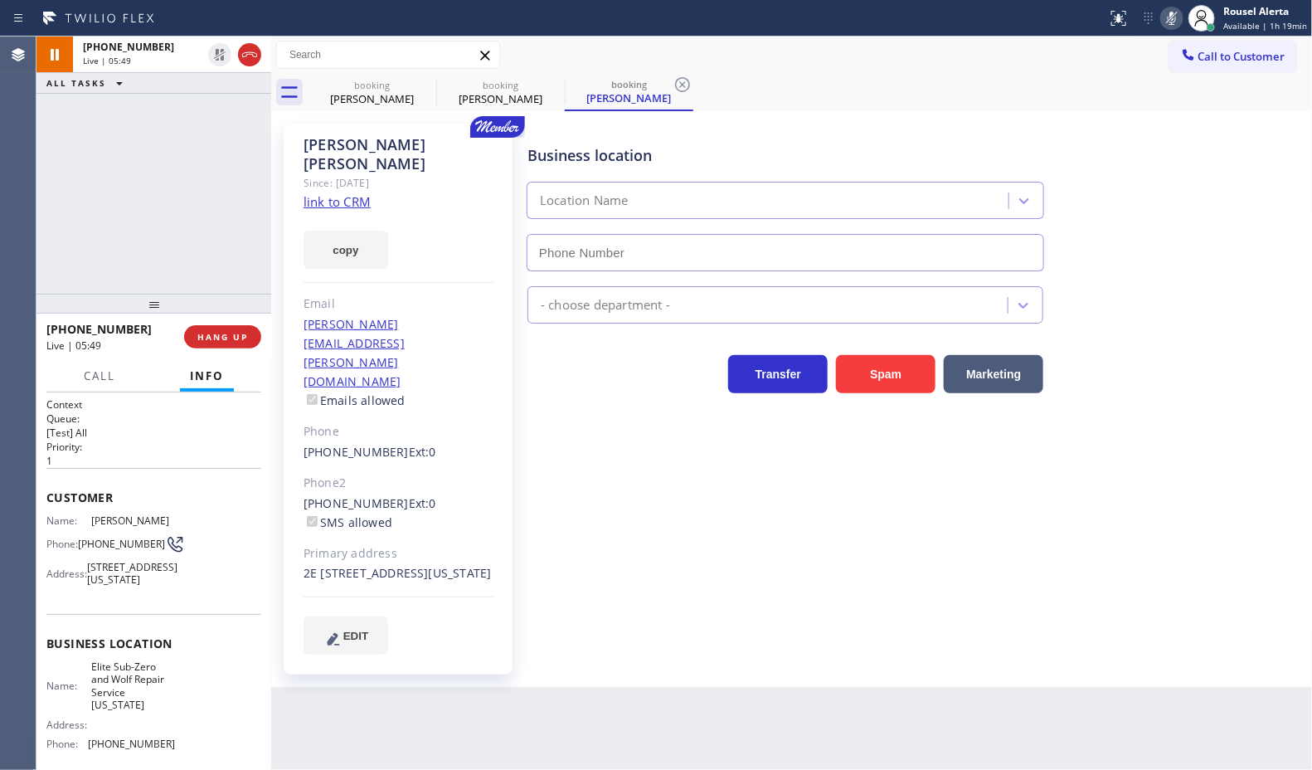
type input "(917) 920-9568"
click at [1171, 12] on icon at bounding box center [1172, 18] width 20 height 20
click at [216, 139] on div "+19109224948 Live | 06:08 ALL TASKS ALL TASKS ACTIVE TASKS TASKS IN WRAP UP" at bounding box center [153, 164] width 235 height 257
click at [548, 669] on div "Back to Dashboard Change Sender ID Customers Technicians Select a contact Outbo…" at bounding box center [792, 402] width 1042 height 733
click at [203, 267] on div "+19109224948 Live | 06:11 ALL TASKS ALL TASKS ACTIVE TASKS TASKS IN WRAP UP" at bounding box center [153, 164] width 235 height 257
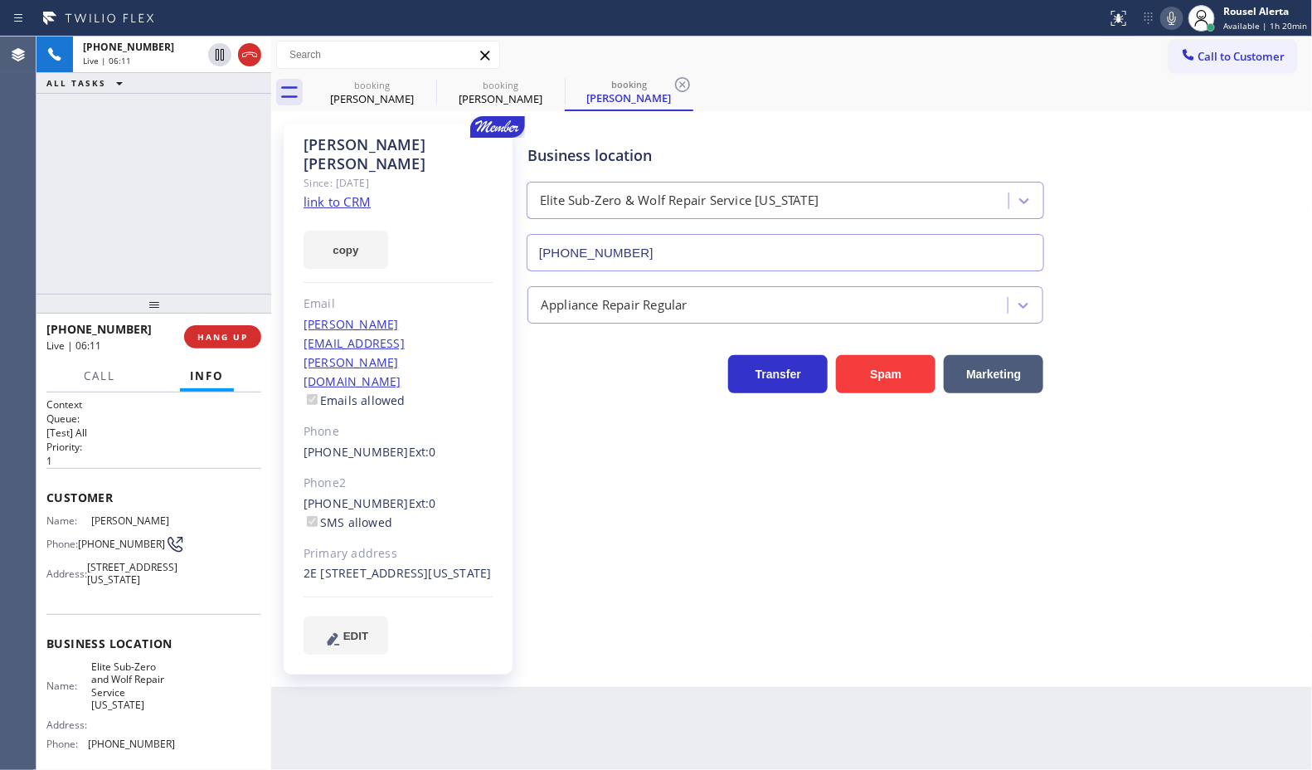
click at [498, 743] on div "Back to Dashboard Change Sender ID Customers Technicians Select a contact Outbo…" at bounding box center [792, 402] width 1042 height 733
click at [216, 344] on button "HANG UP" at bounding box center [222, 336] width 77 height 23
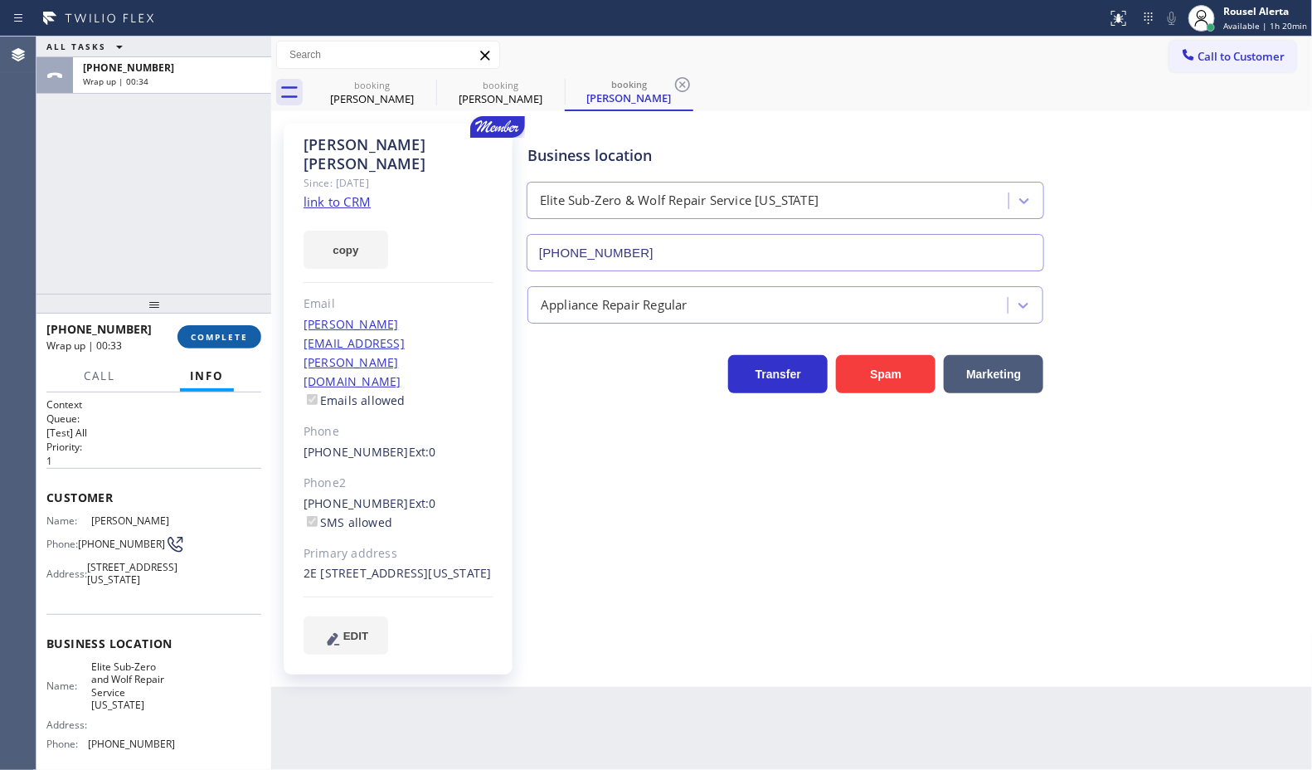
click at [222, 338] on span "COMPLETE" at bounding box center [219, 337] width 57 height 12
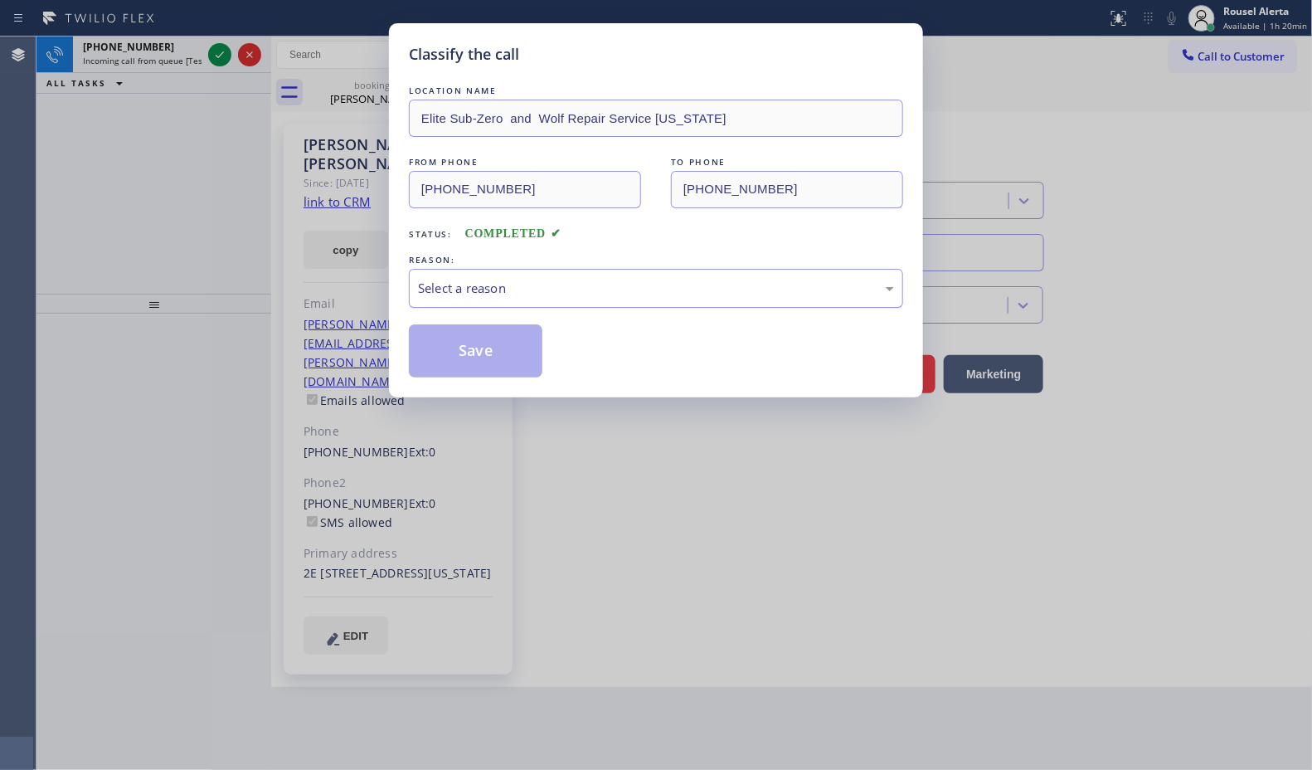
click at [655, 266] on div "REASON:" at bounding box center [656, 259] width 494 height 17
click at [669, 289] on div "Select a reason" at bounding box center [656, 288] width 476 height 19
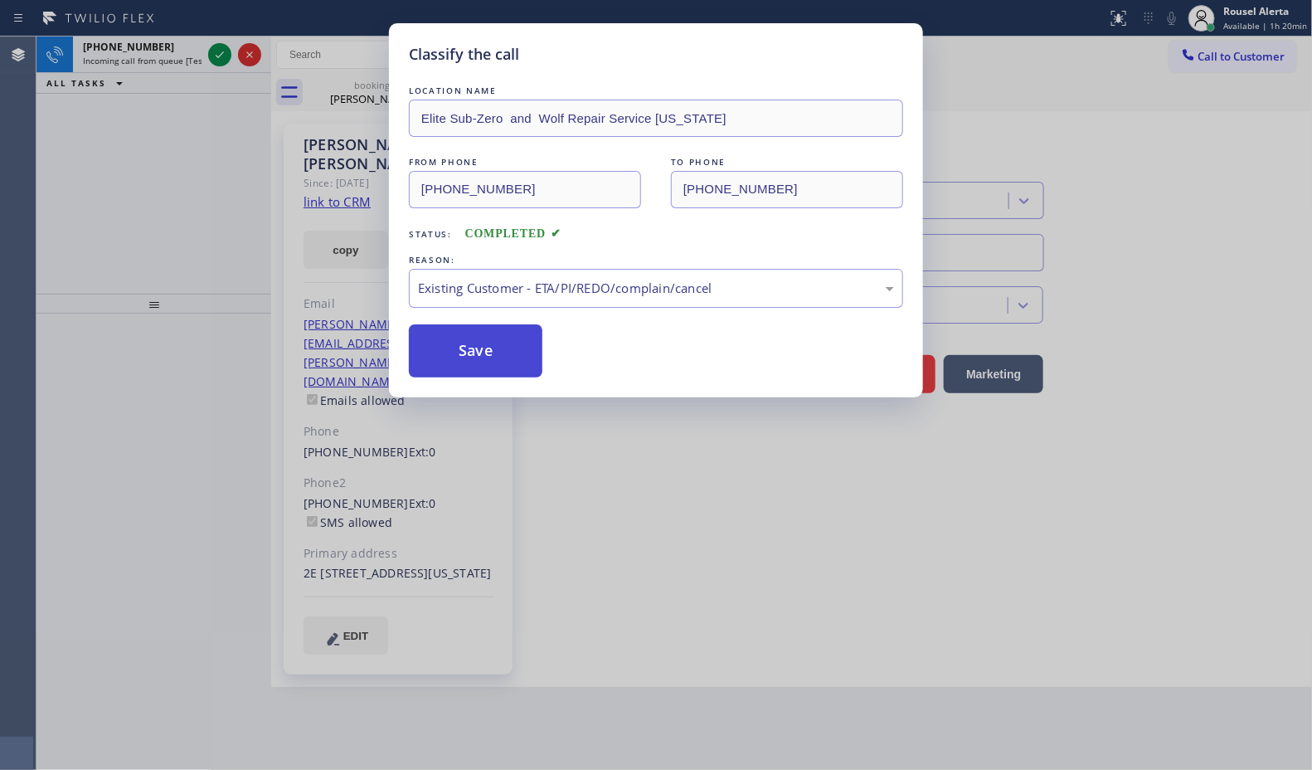
click at [515, 358] on button "Save" at bounding box center [476, 350] width 134 height 53
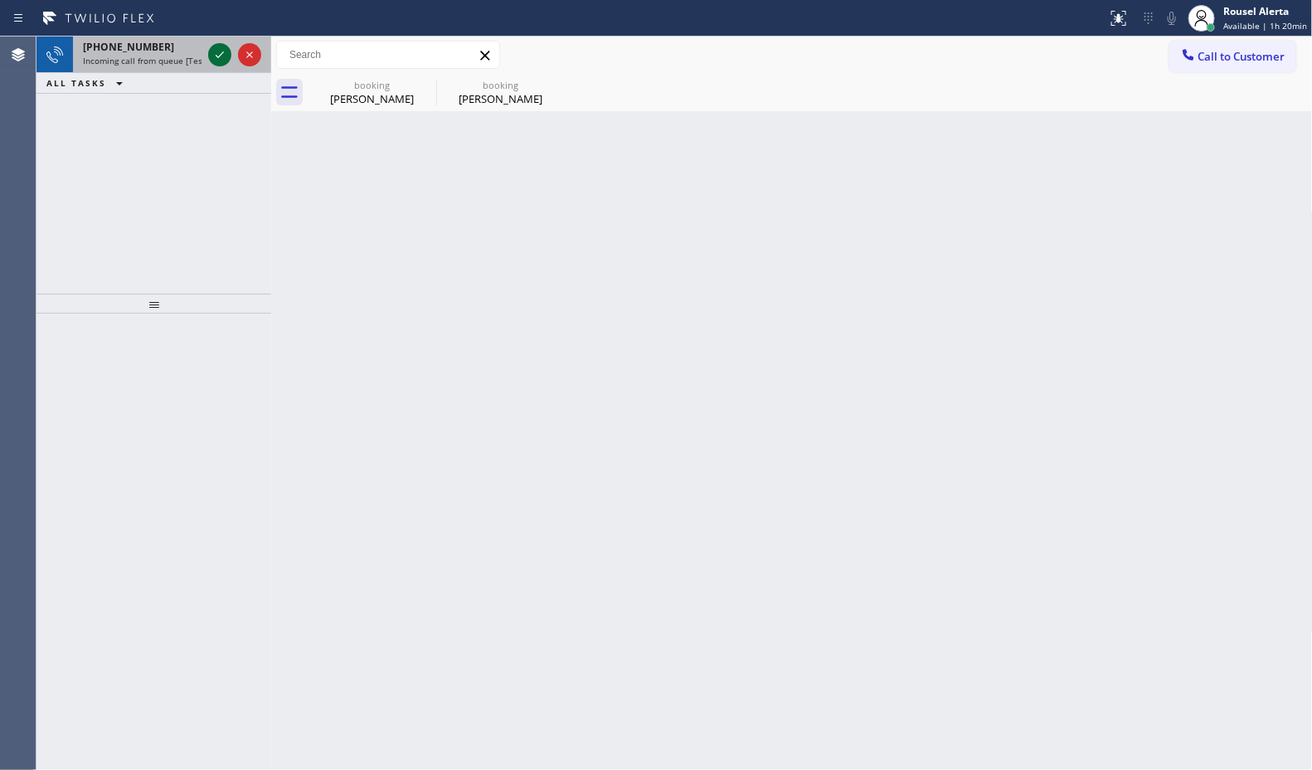
click at [217, 63] on icon at bounding box center [220, 55] width 20 height 20
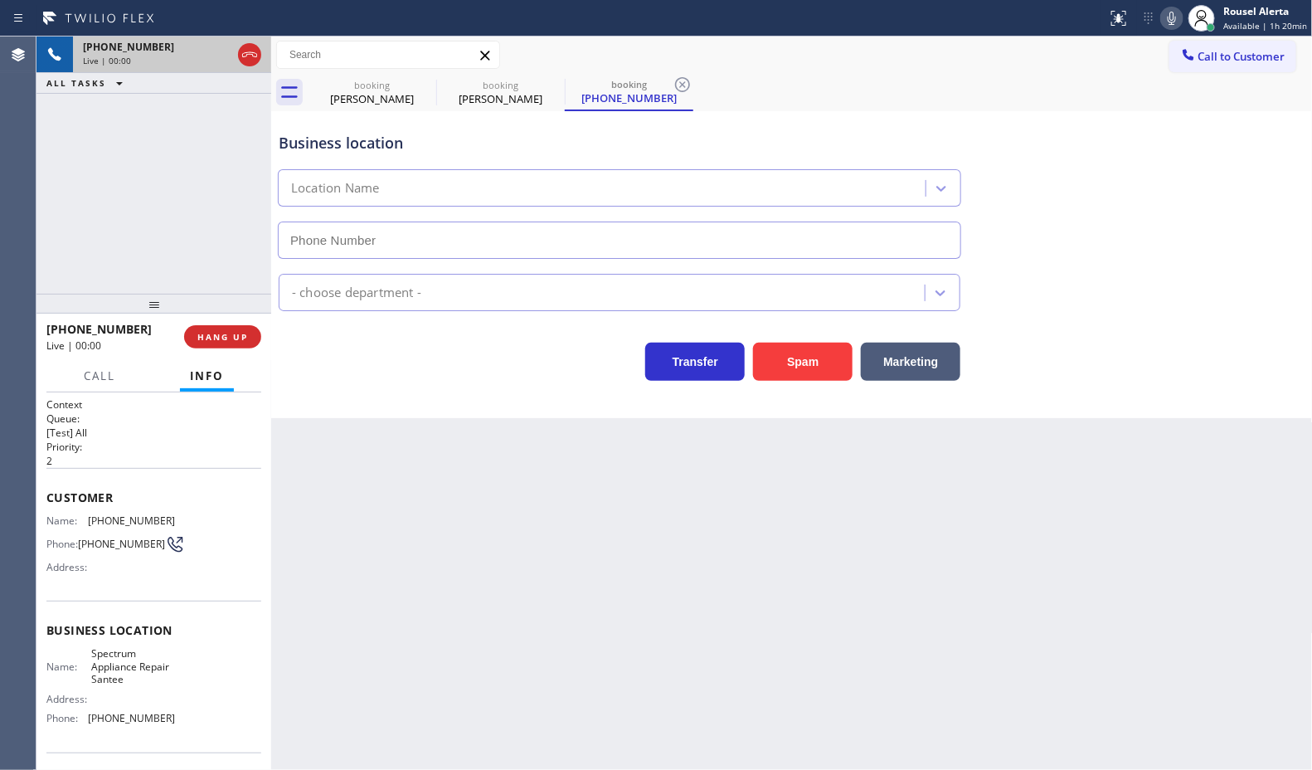
type input "(619) 377-1121"
click at [784, 358] on button "Spam" at bounding box center [803, 362] width 100 height 38
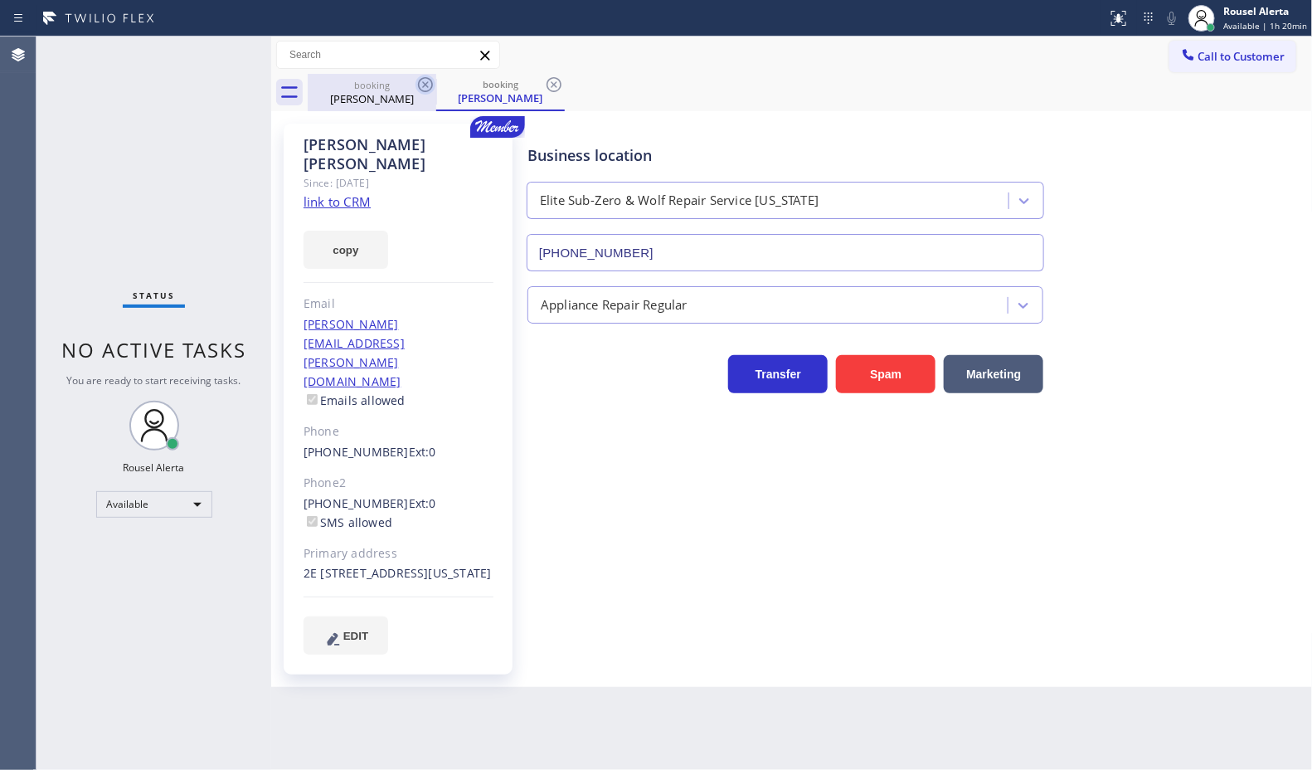
click at [423, 83] on icon at bounding box center [425, 84] width 15 height 15
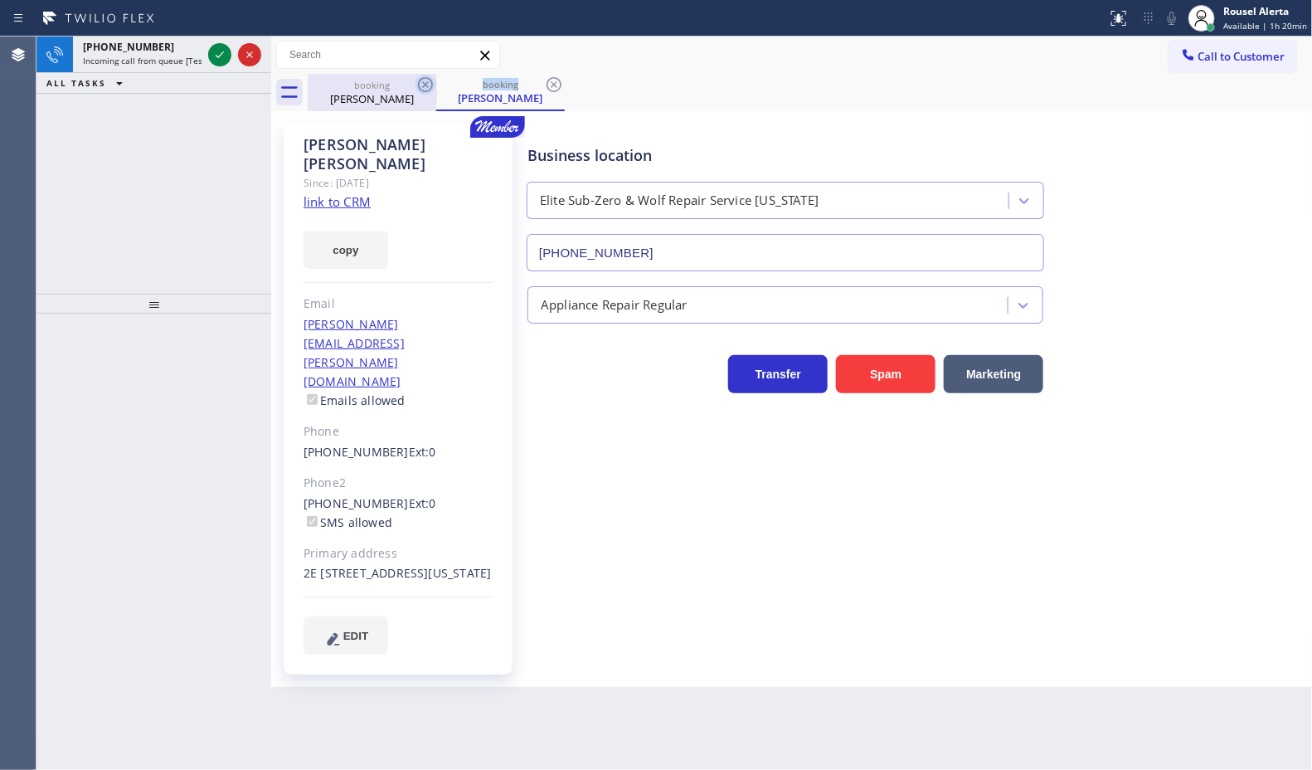
click at [423, 83] on icon at bounding box center [425, 84] width 15 height 15
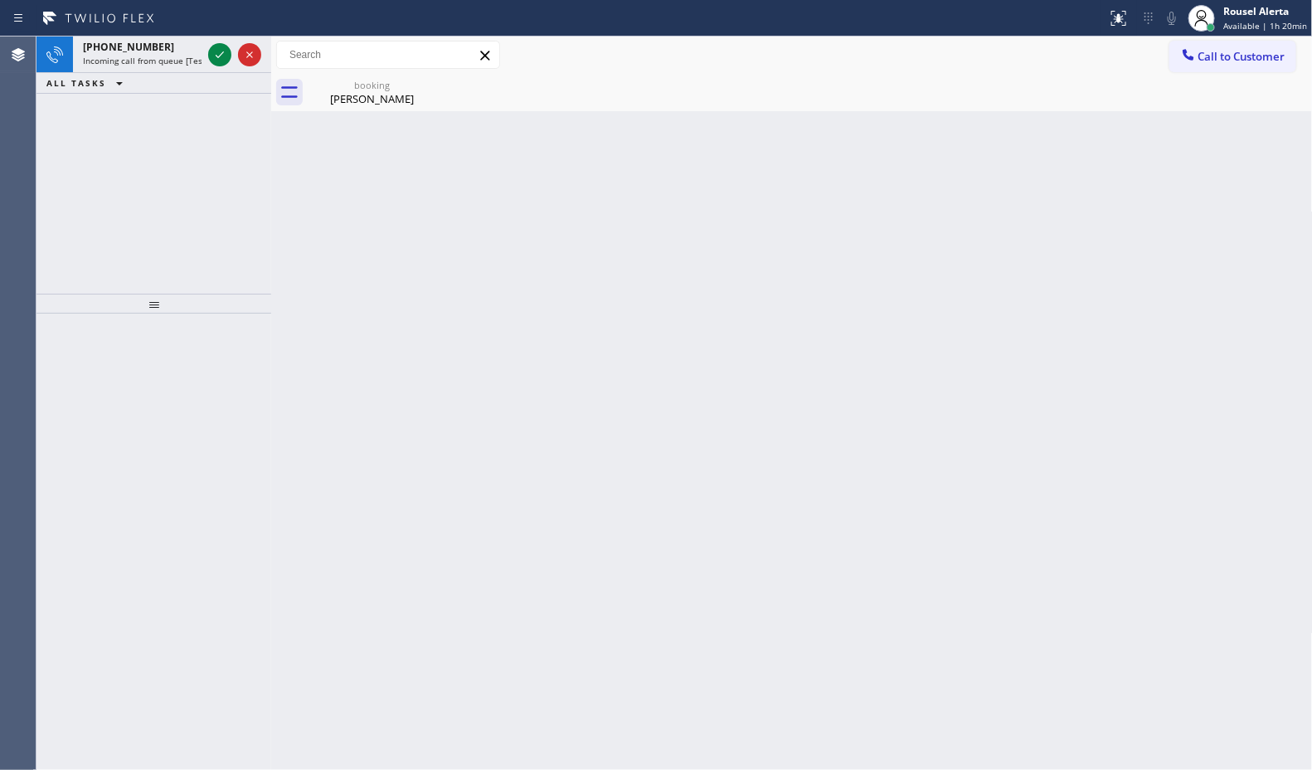
click at [0, 0] on icon at bounding box center [0, 0] width 0 height 0
click at [218, 56] on icon at bounding box center [220, 54] width 8 height 7
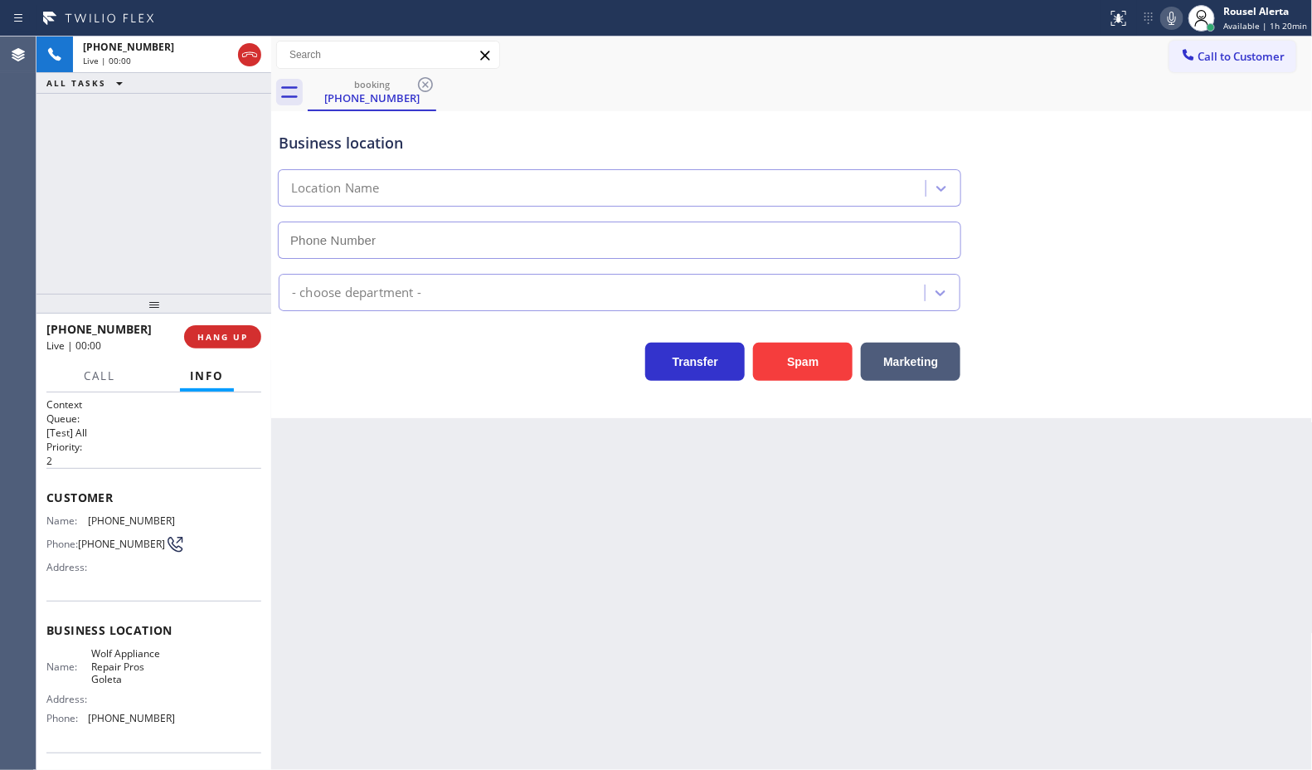
type input "(805) 549-5904"
click at [782, 362] on button "Spam" at bounding box center [803, 362] width 100 height 38
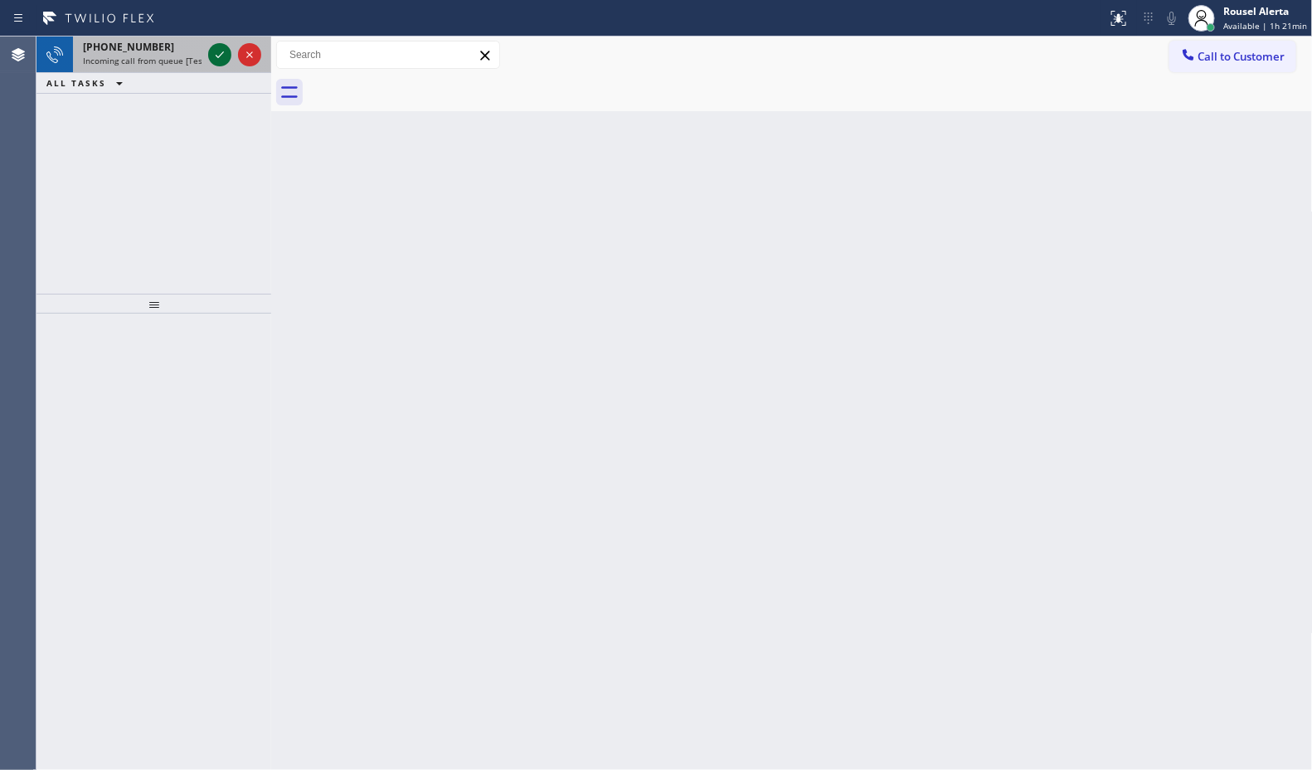
click at [217, 52] on icon at bounding box center [220, 55] width 20 height 20
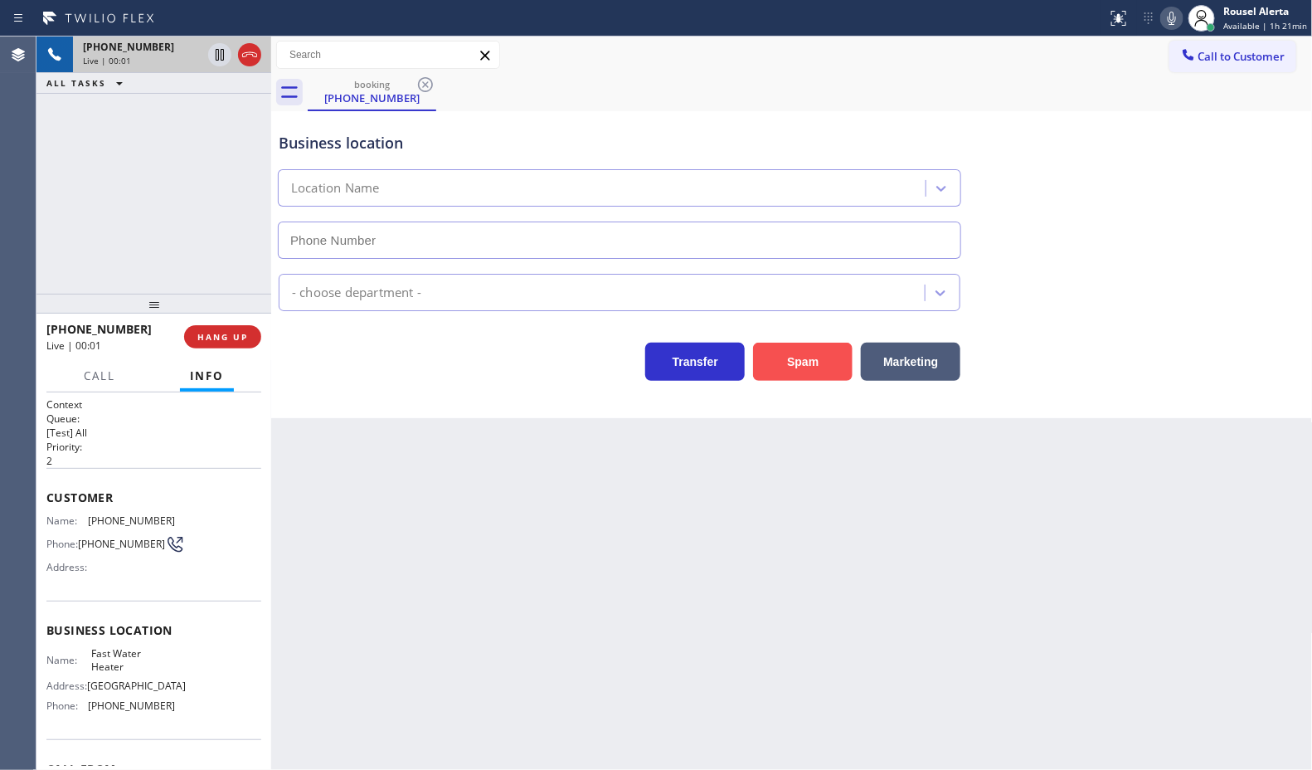
type input "(213) 319-6087"
click at [790, 379] on button "Spam" at bounding box center [803, 362] width 100 height 38
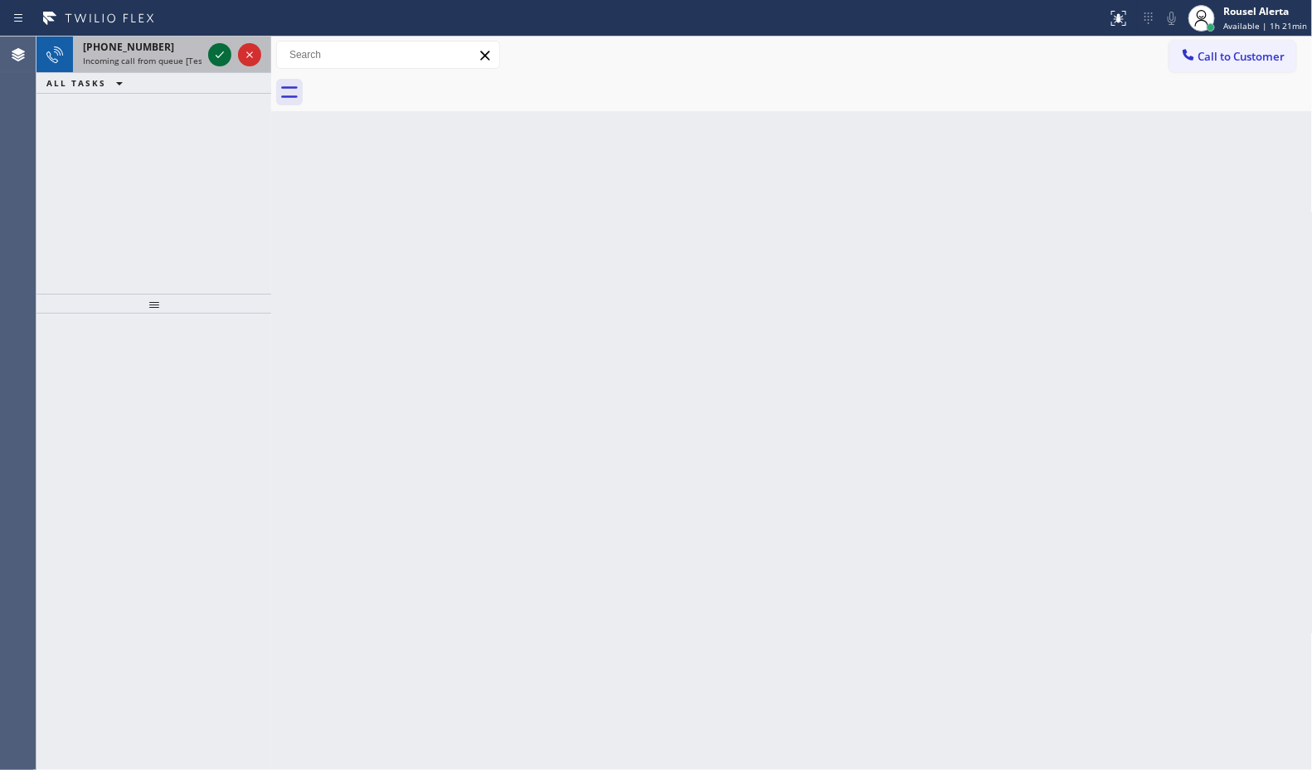
click at [213, 56] on icon at bounding box center [220, 55] width 20 height 20
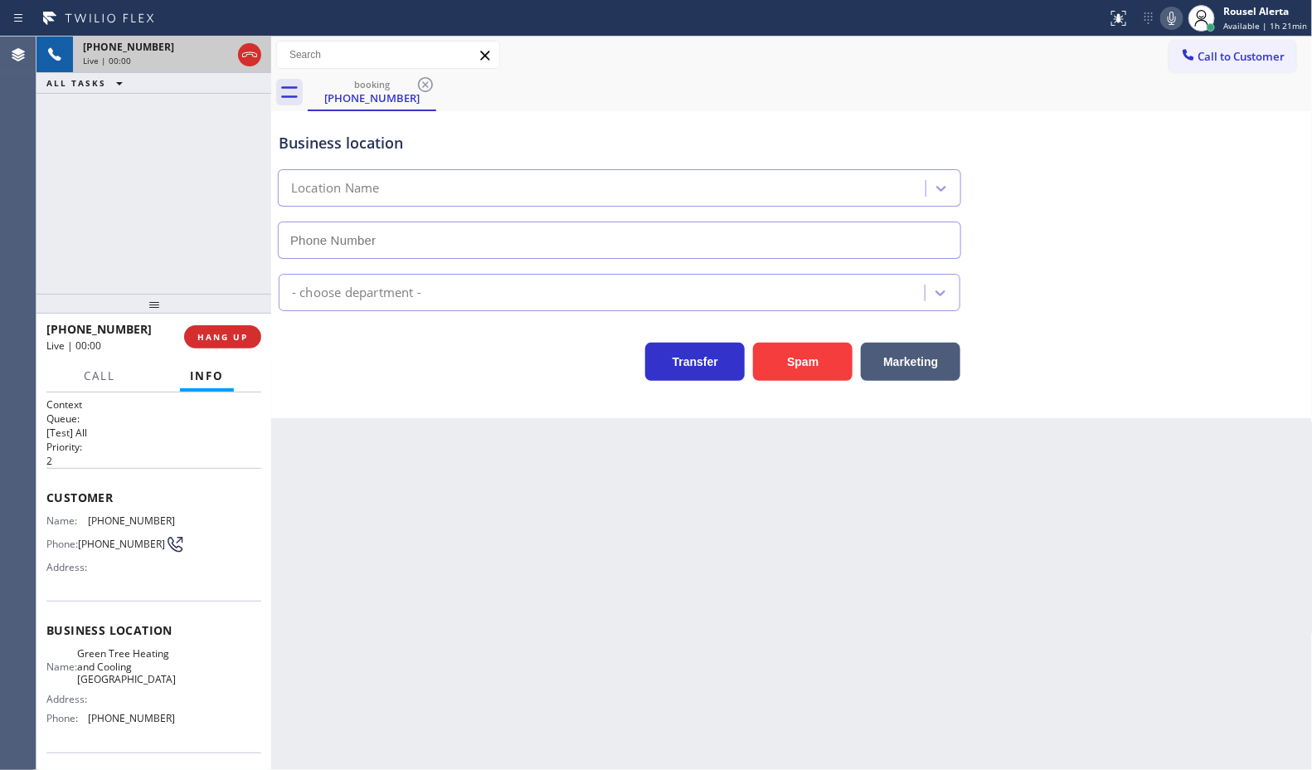
type input "(858) 923-4737"
drag, startPoint x: 811, startPoint y: 371, endPoint x: 821, endPoint y: 338, distance: 34.6
click at [810, 371] on button "Spam" at bounding box center [803, 362] width 100 height 38
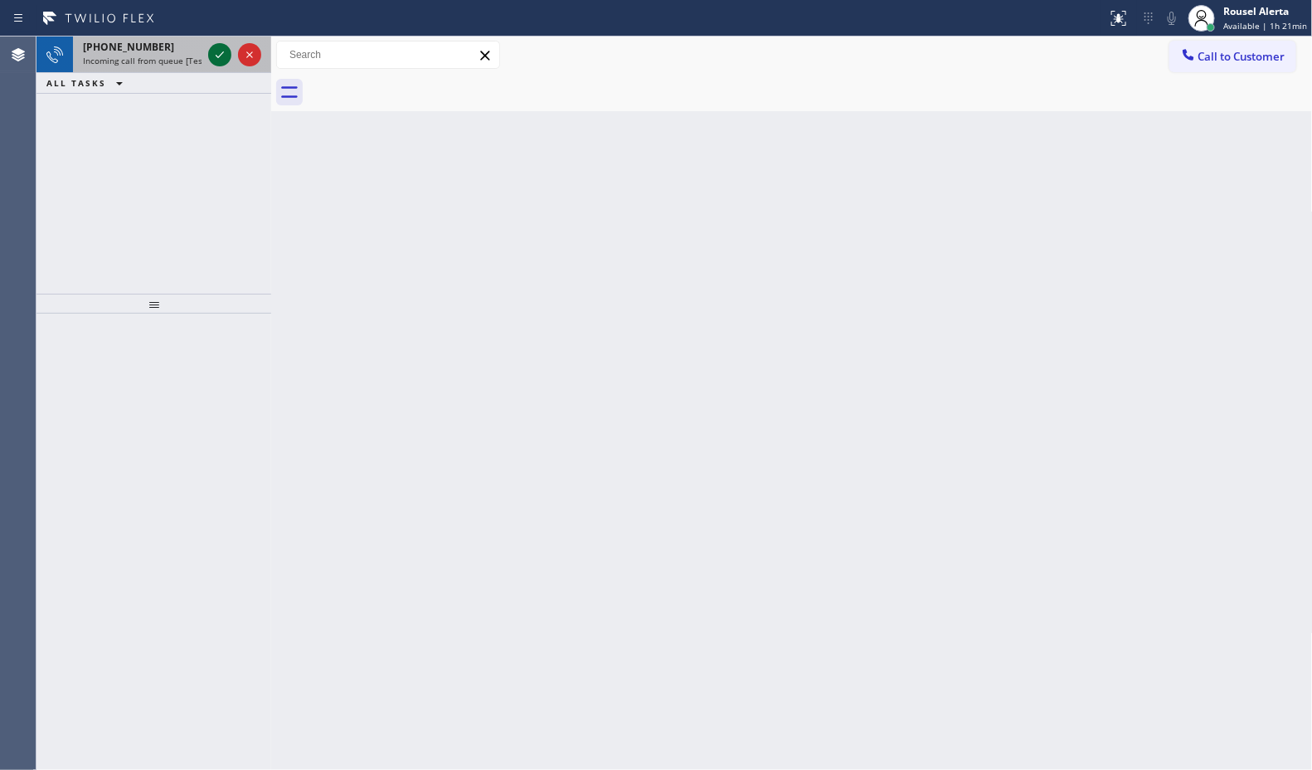
click at [216, 51] on icon at bounding box center [220, 55] width 20 height 20
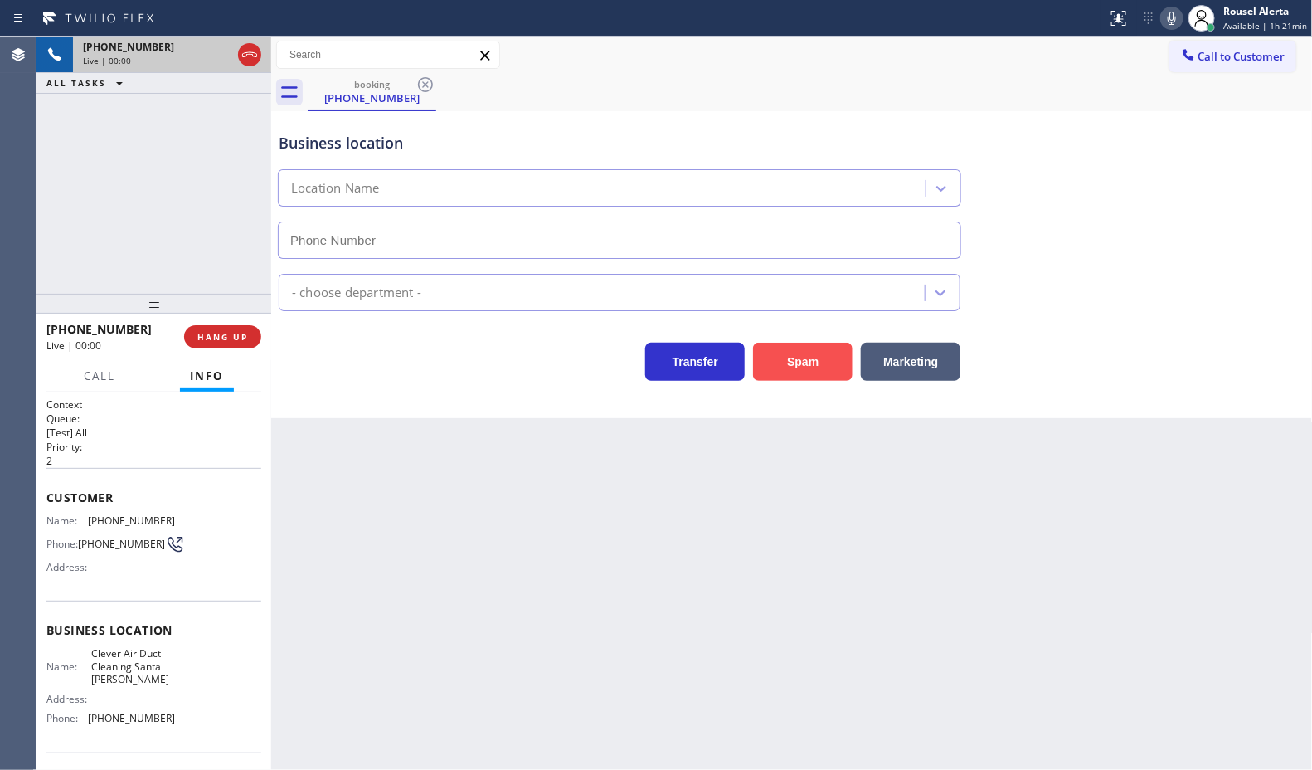
type input "(805) 608-3900"
click at [806, 362] on button "Spam" at bounding box center [803, 362] width 100 height 38
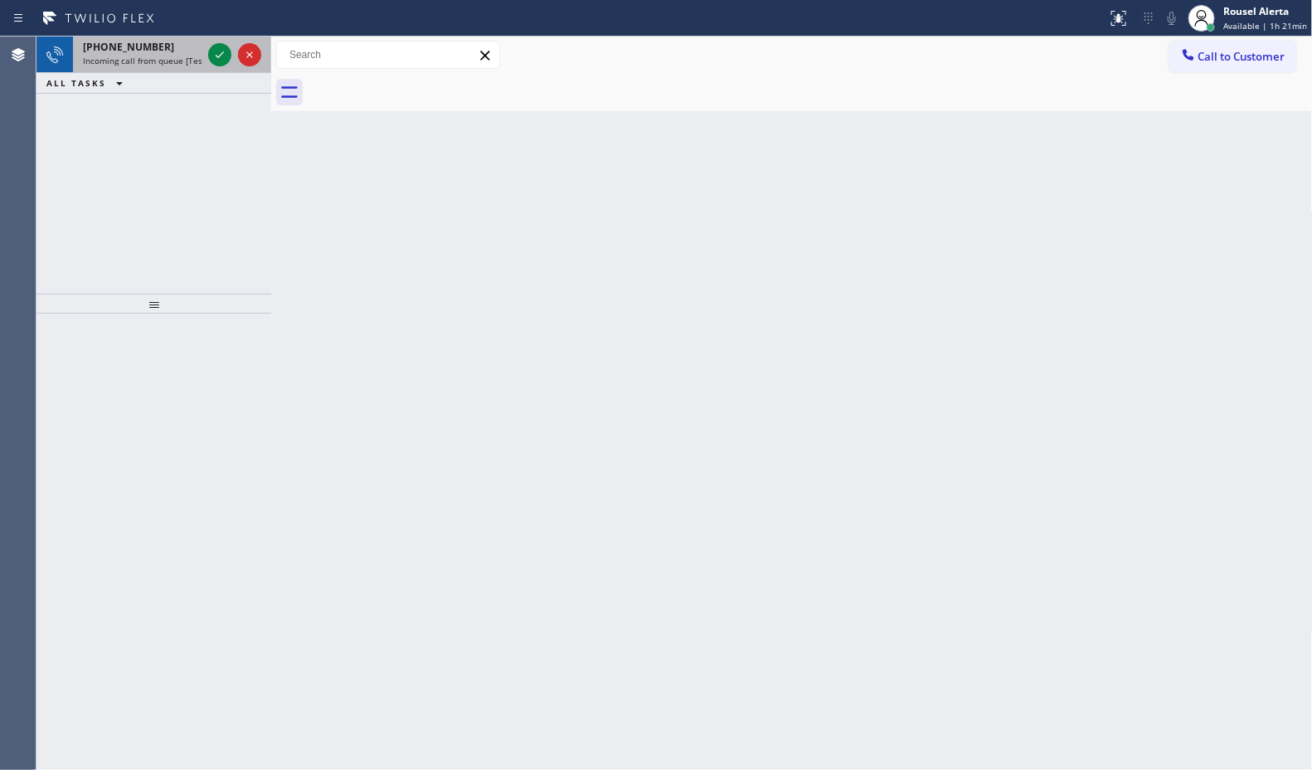
click at [196, 48] on div "+17149294298" at bounding box center [142, 47] width 119 height 14
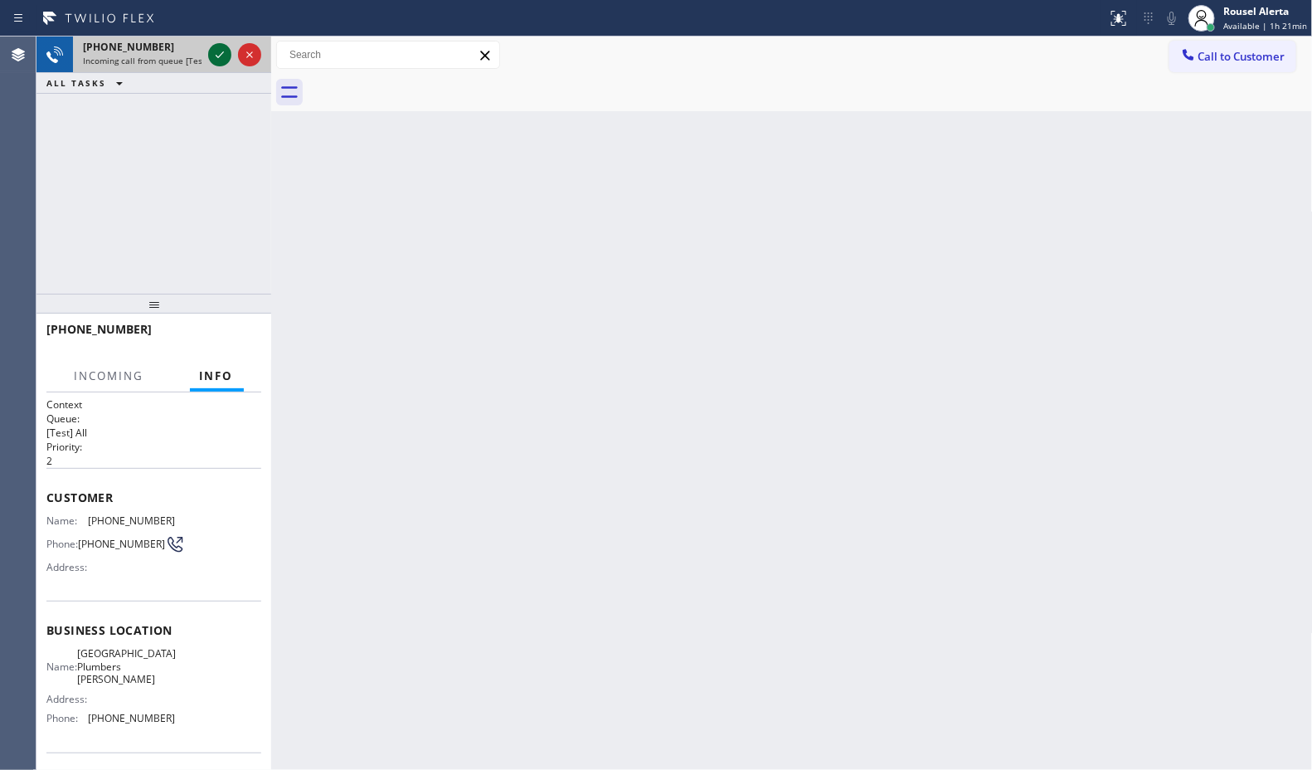
click at [208, 52] on div at bounding box center [219, 55] width 23 height 20
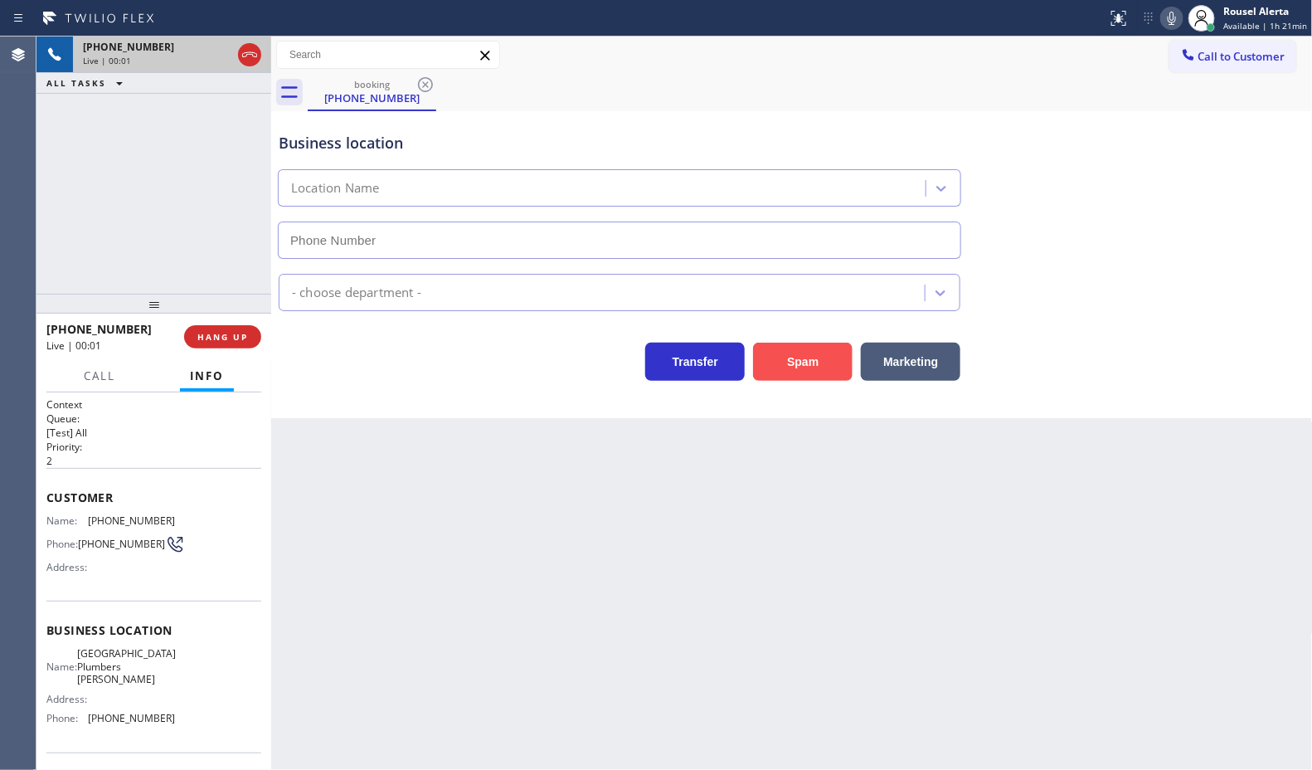
type input "(714) 583-6869"
click at [819, 358] on button "Spam" at bounding box center [803, 362] width 100 height 38
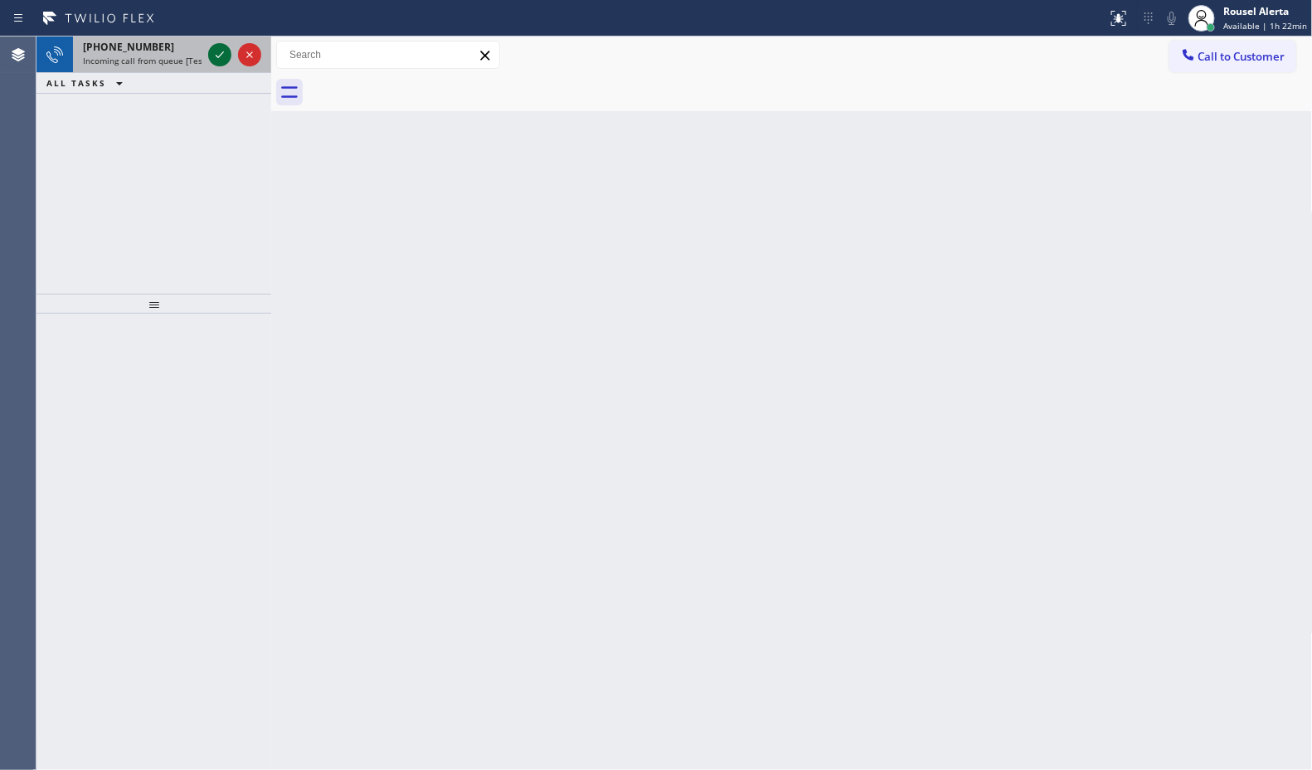
click at [214, 56] on icon at bounding box center [220, 55] width 20 height 20
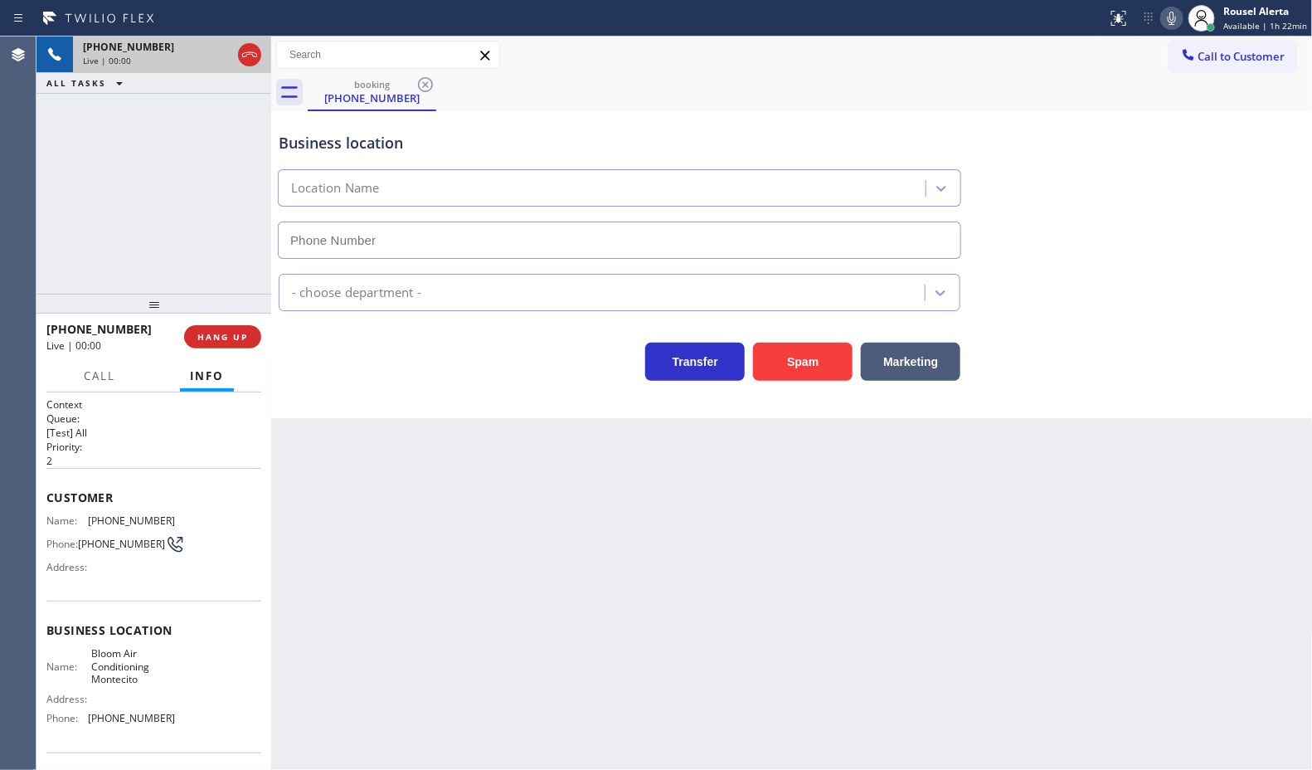
type input "(805) 600-3555"
click at [820, 358] on button "Spam" at bounding box center [803, 362] width 100 height 38
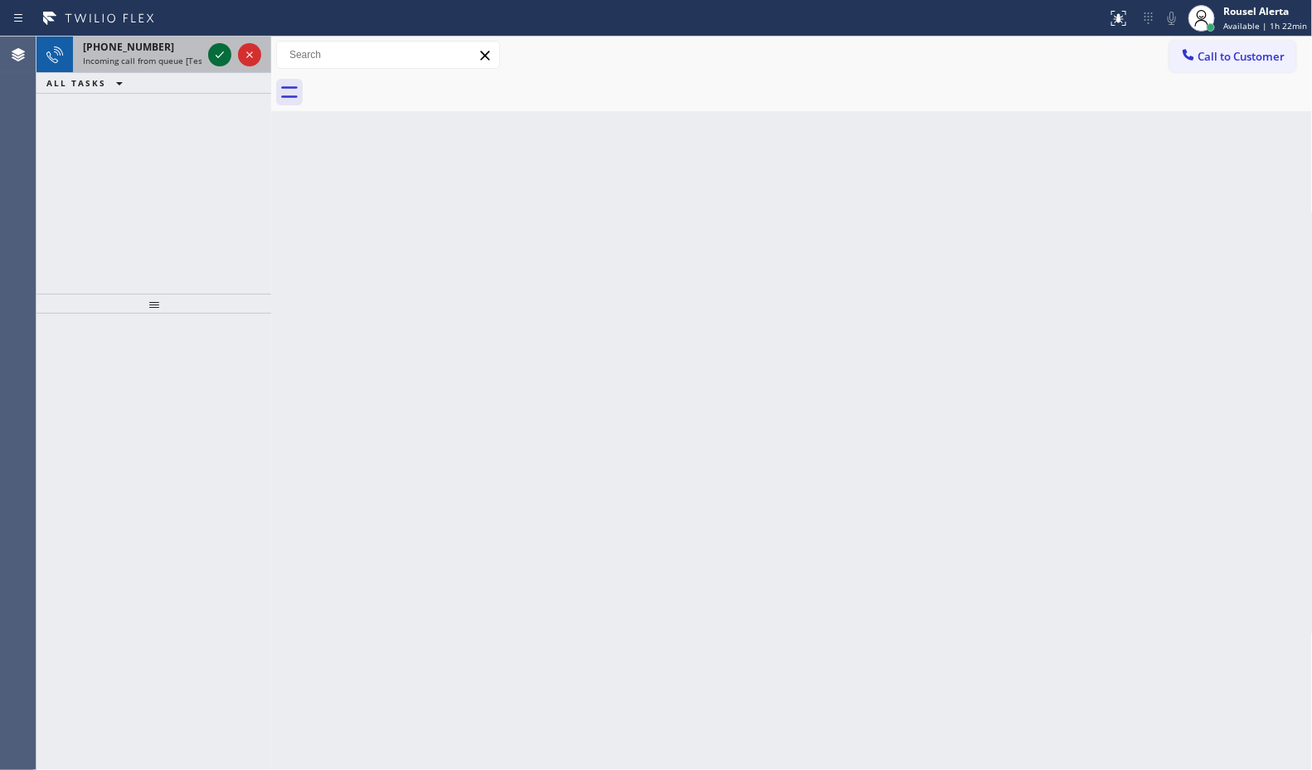
click at [221, 58] on icon at bounding box center [220, 55] width 20 height 20
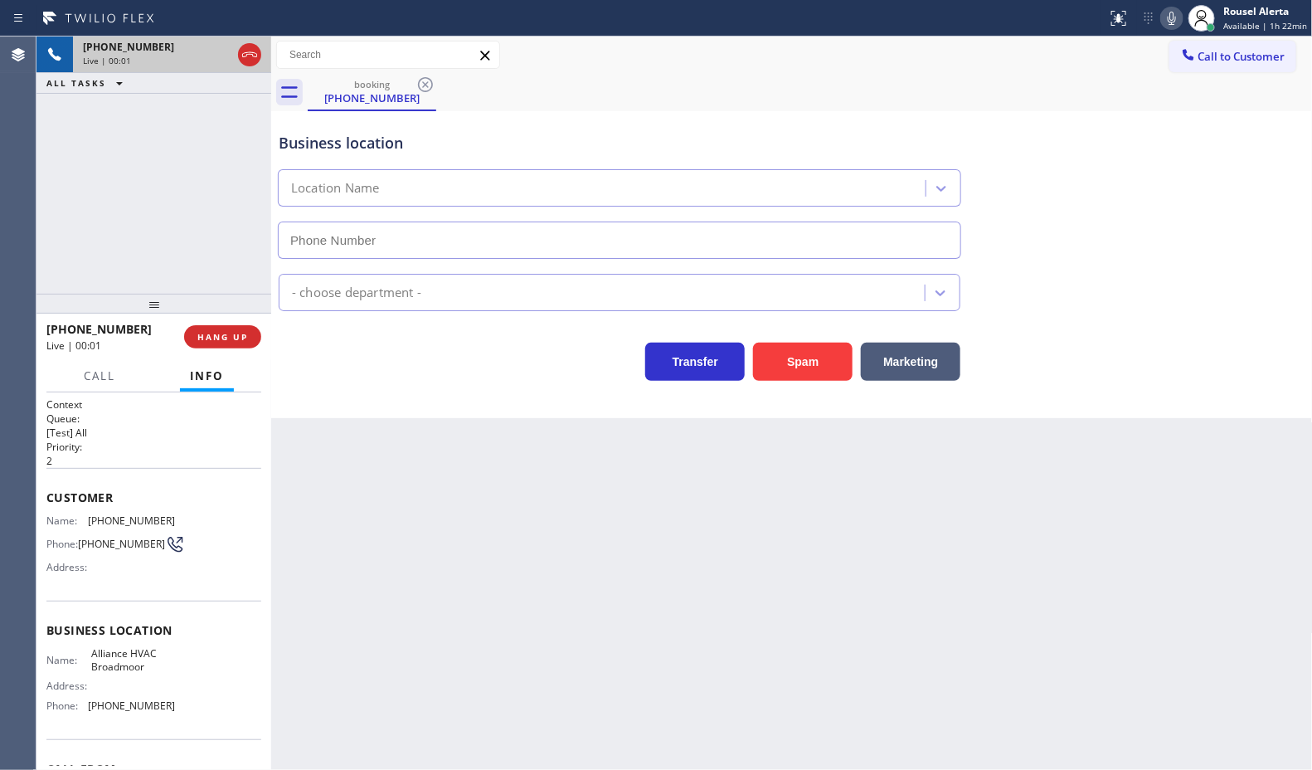
type input "(650) 761-9383"
click at [795, 371] on button "Spam" at bounding box center [803, 362] width 100 height 38
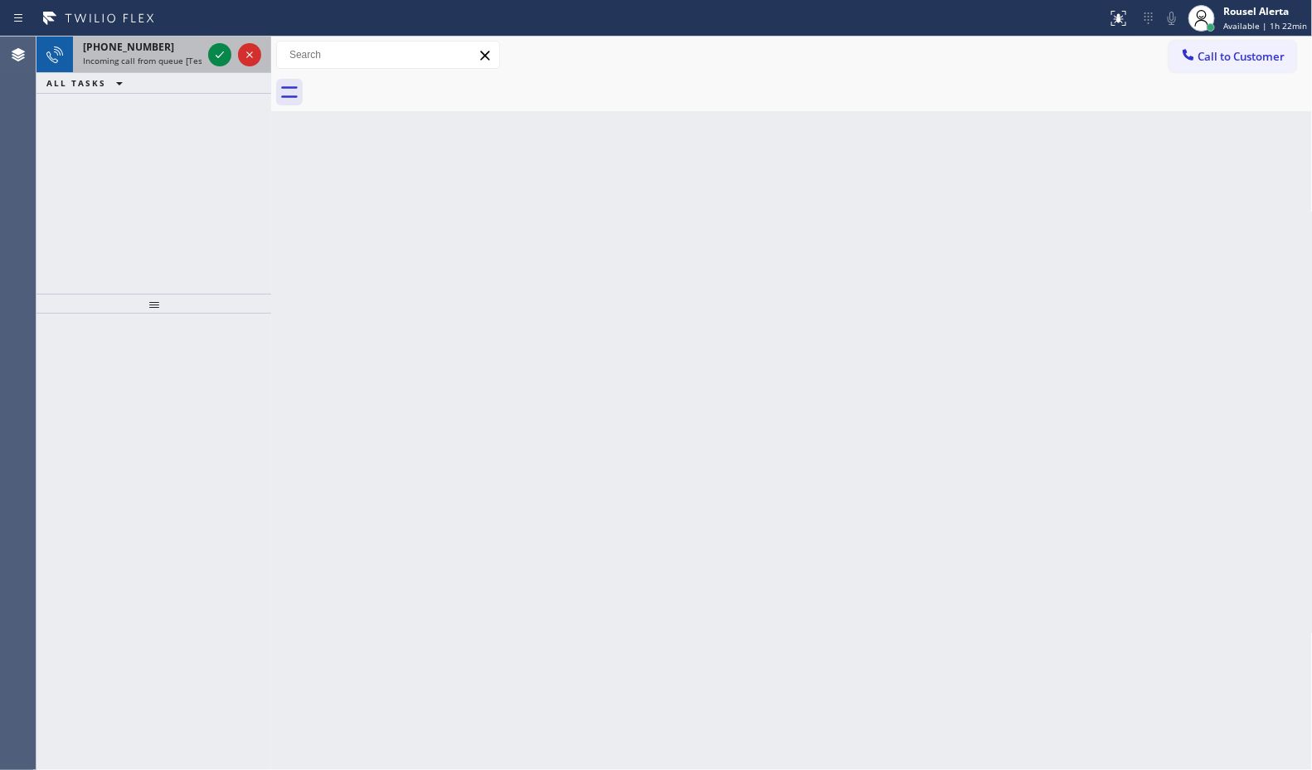
drag, startPoint x: 162, startPoint y: 41, endPoint x: 202, endPoint y: 62, distance: 44.9
click at [163, 42] on div "+15162971847" at bounding box center [142, 47] width 119 height 14
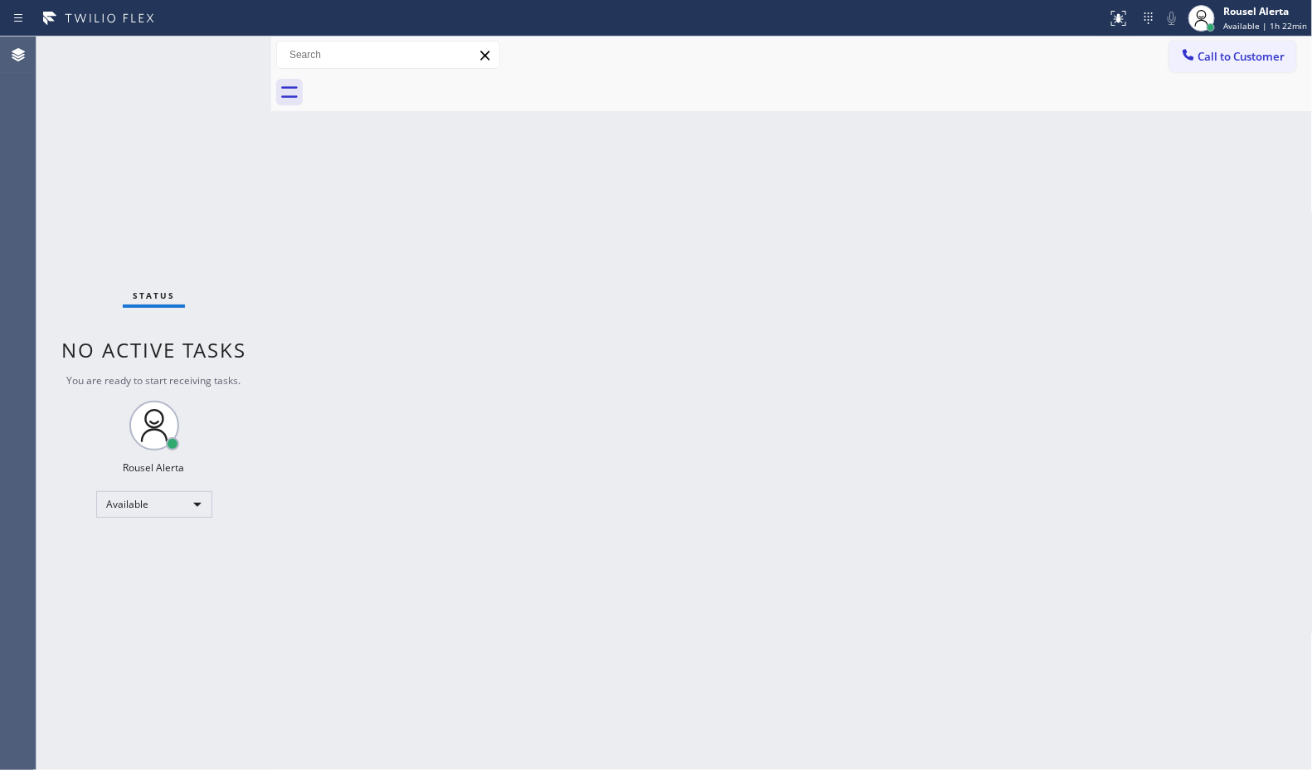
click at [212, 65] on div "Status No active tasks You are ready to start receiving tasks. Rousel Alerta Av…" at bounding box center [153, 402] width 235 height 733
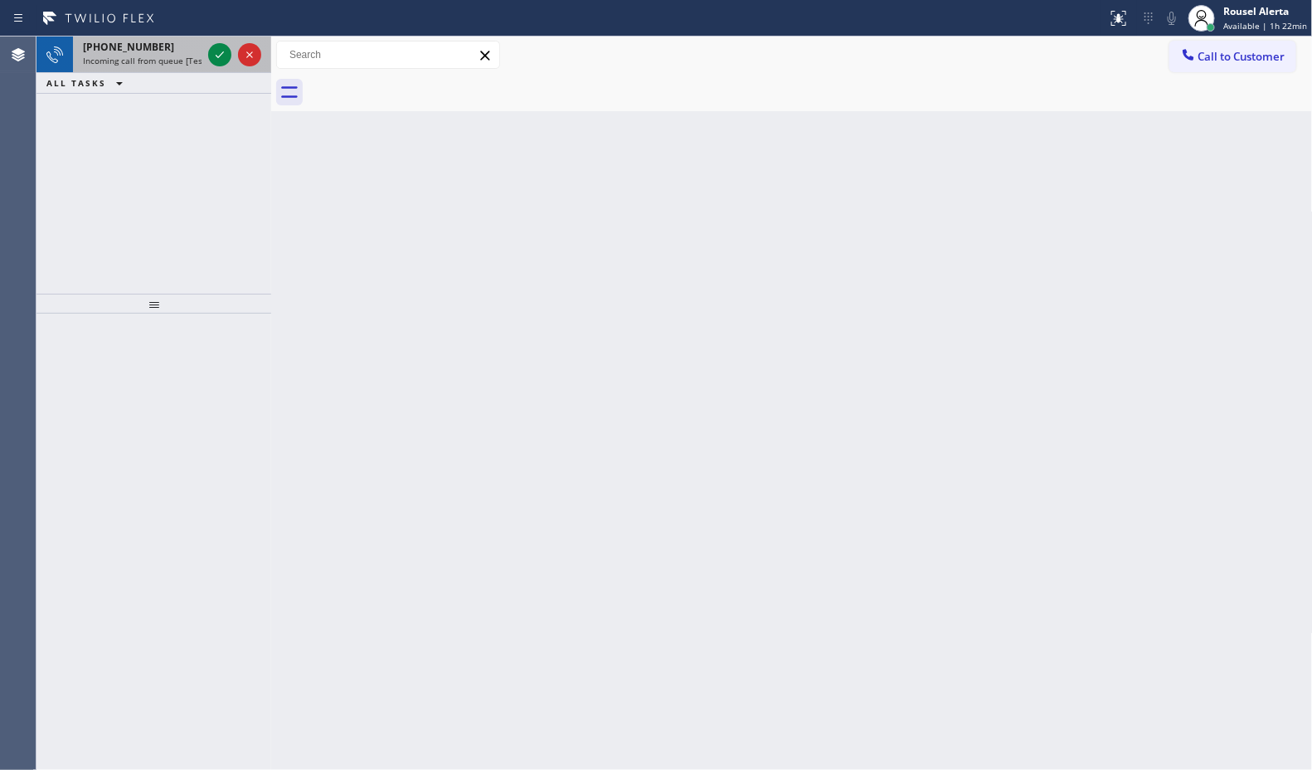
click at [188, 34] on div "Status report No issues detected If you experience an issue, please download th…" at bounding box center [656, 18] width 1312 height 36
click at [208, 46] on div at bounding box center [219, 55] width 23 height 20
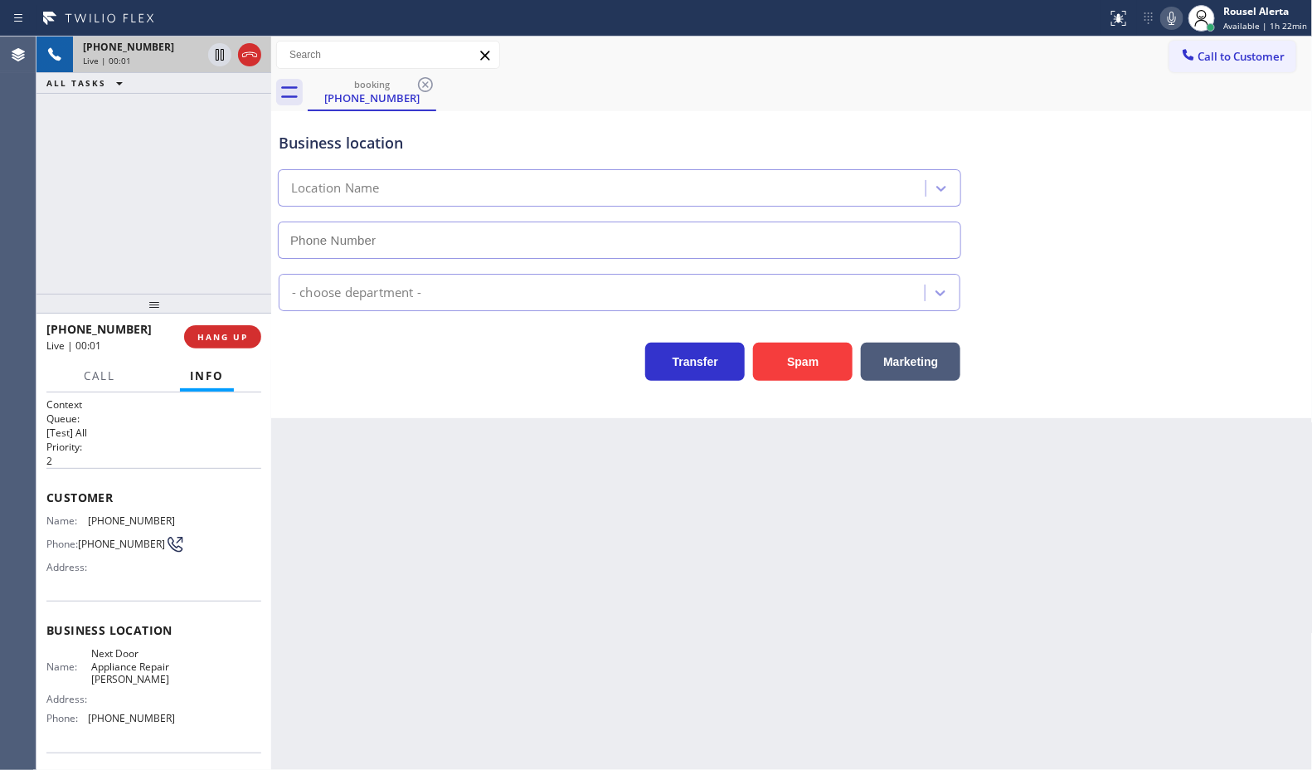
type input "(510) 296-3919"
click at [479, 553] on div "Back to Dashboard Change Sender ID Customers Technicians Select a contact Outbo…" at bounding box center [792, 402] width 1042 height 733
drag, startPoint x: 217, startPoint y: 342, endPoint x: 231, endPoint y: 343, distance: 13.3
click at [217, 342] on button "HANG UP" at bounding box center [222, 336] width 77 height 23
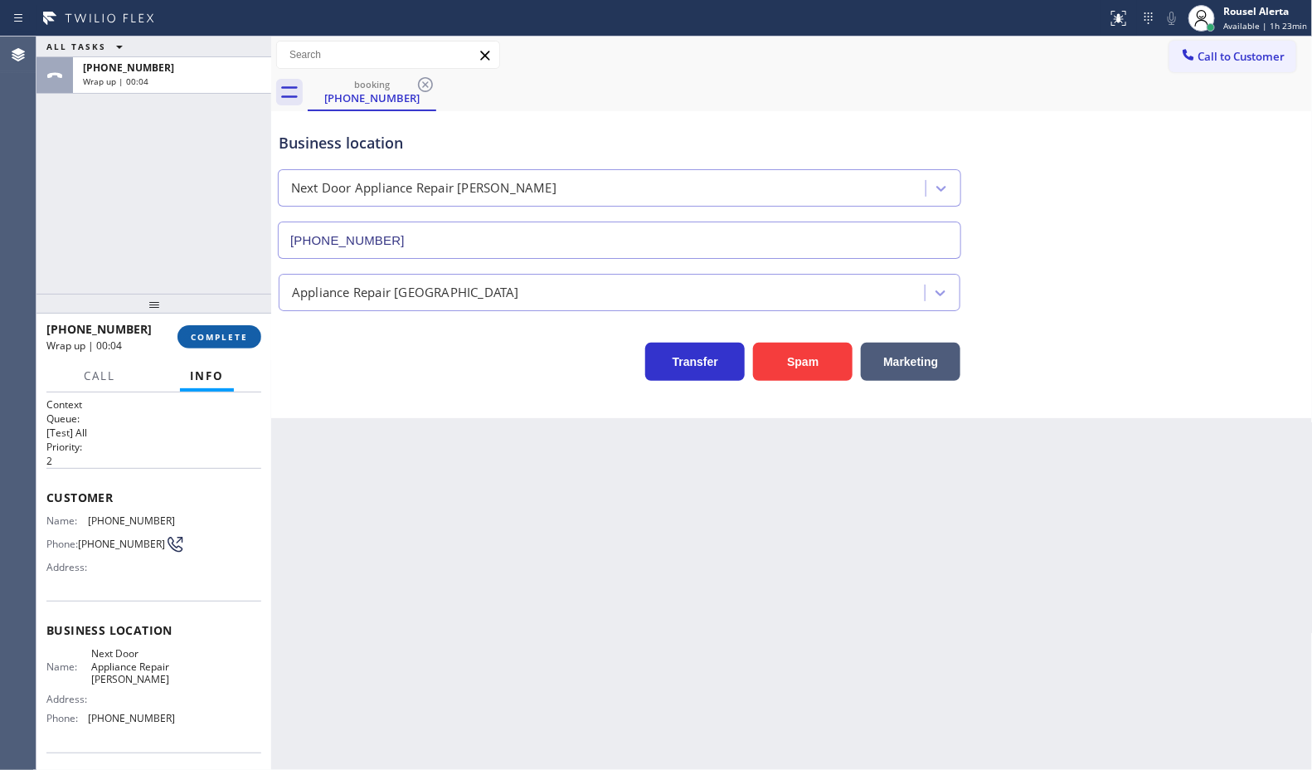
click at [239, 333] on span "COMPLETE" at bounding box center [219, 337] width 57 height 12
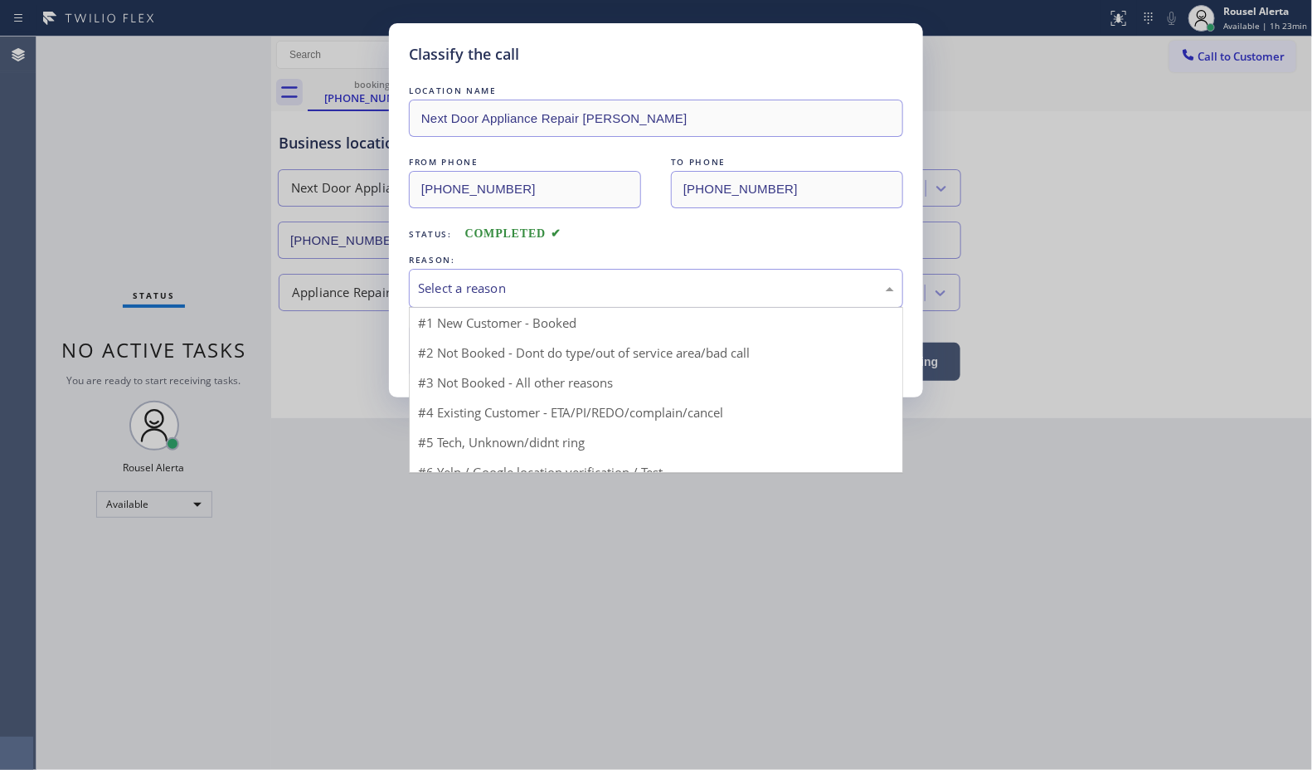
click at [513, 276] on div "Select a reason" at bounding box center [656, 288] width 494 height 39
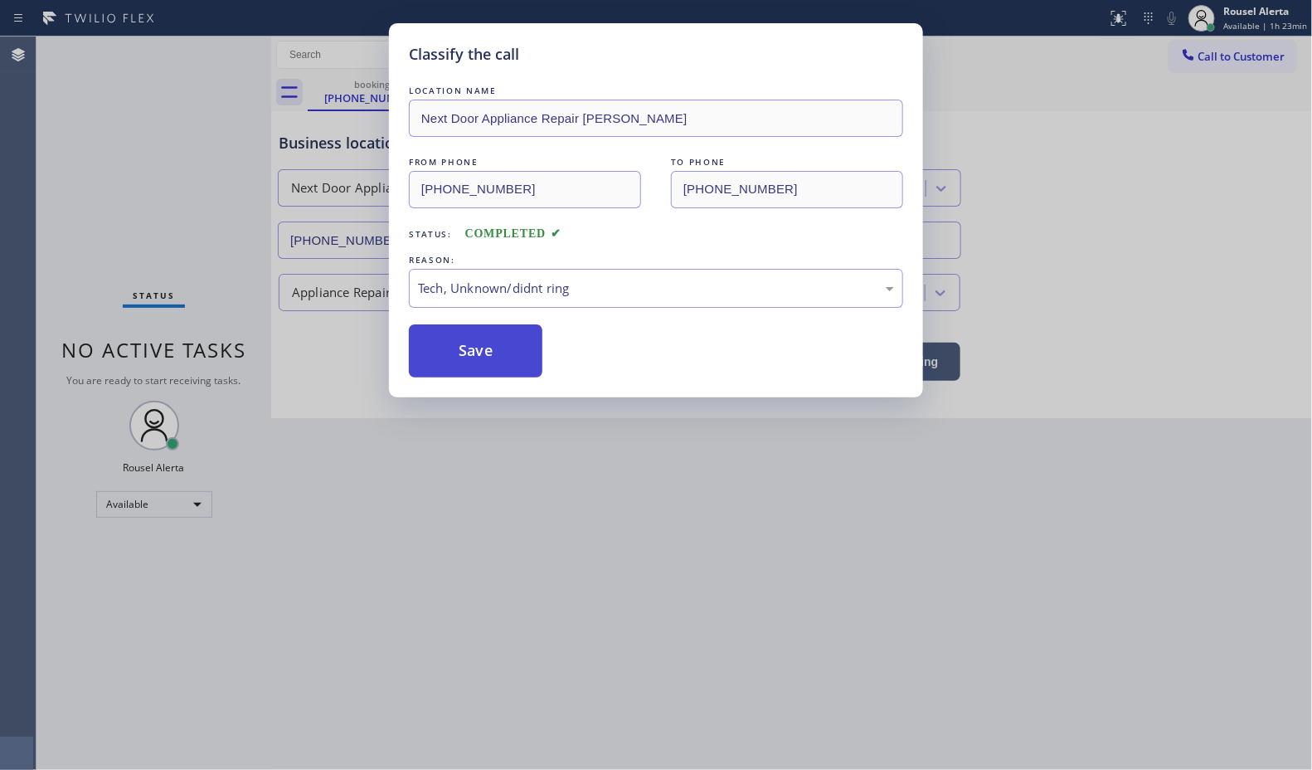
drag, startPoint x: 437, startPoint y: 333, endPoint x: 445, endPoint y: 337, distance: 8.5
click at [436, 333] on button "Save" at bounding box center [476, 350] width 134 height 53
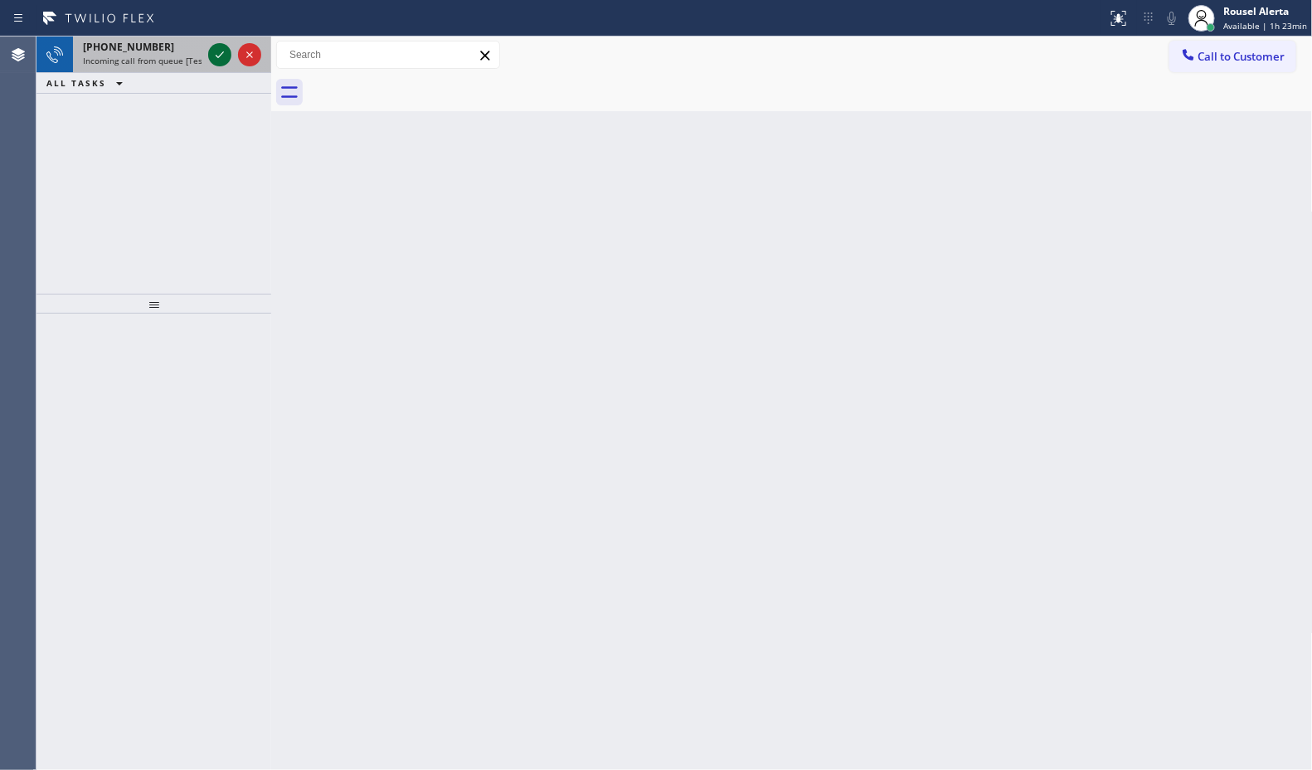
drag, startPoint x: 202, startPoint y: 46, endPoint x: 217, endPoint y: 54, distance: 16.7
click at [204, 46] on div "+17472344725 Incoming call from queue [Test] All" at bounding box center [153, 54] width 235 height 36
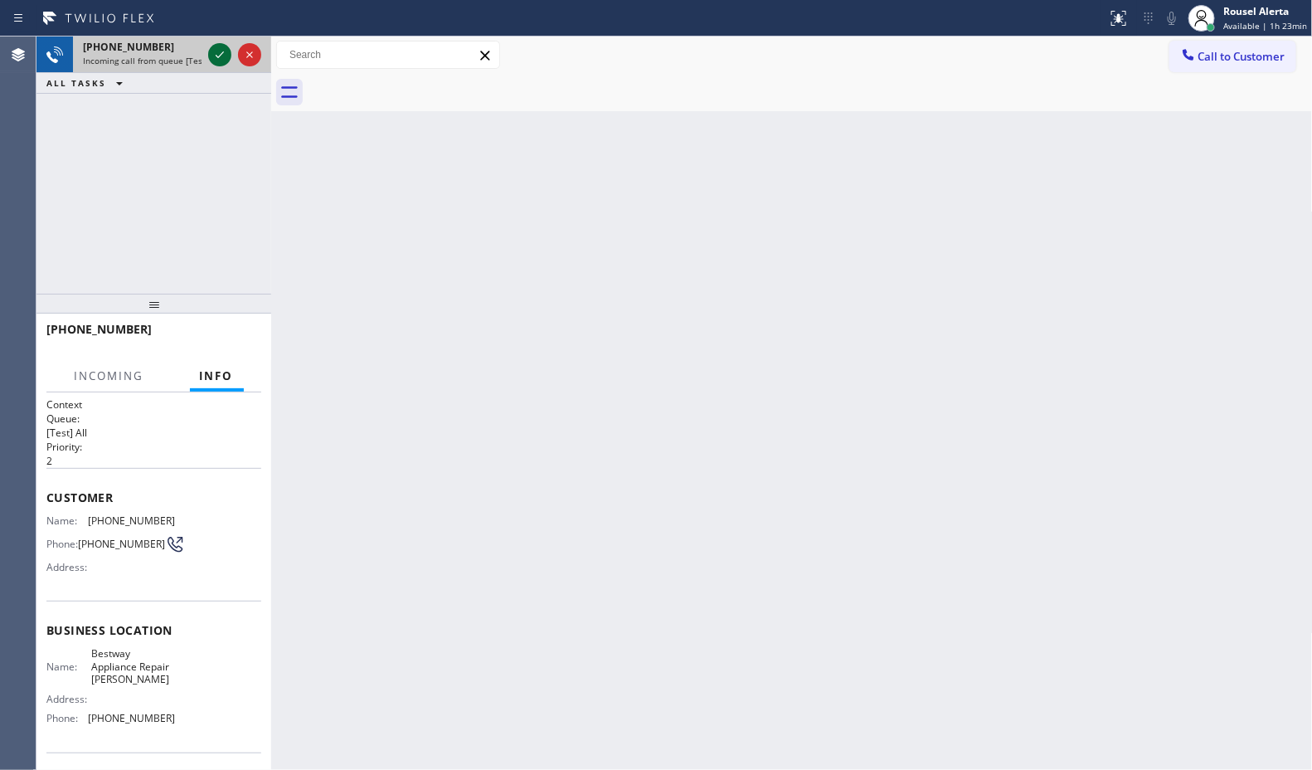
click at [217, 54] on icon at bounding box center [220, 55] width 20 height 20
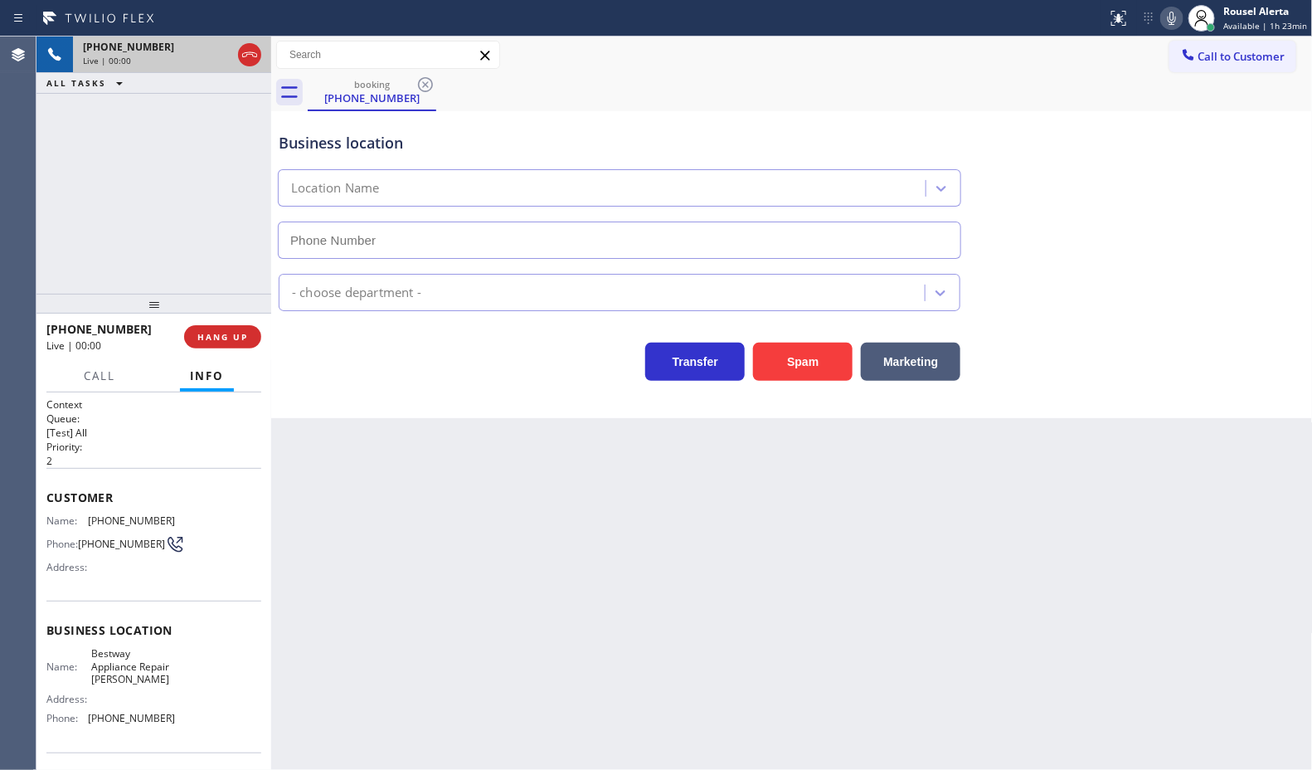
type input "(310) 362-9197"
click at [790, 367] on button "Spam" at bounding box center [803, 362] width 100 height 38
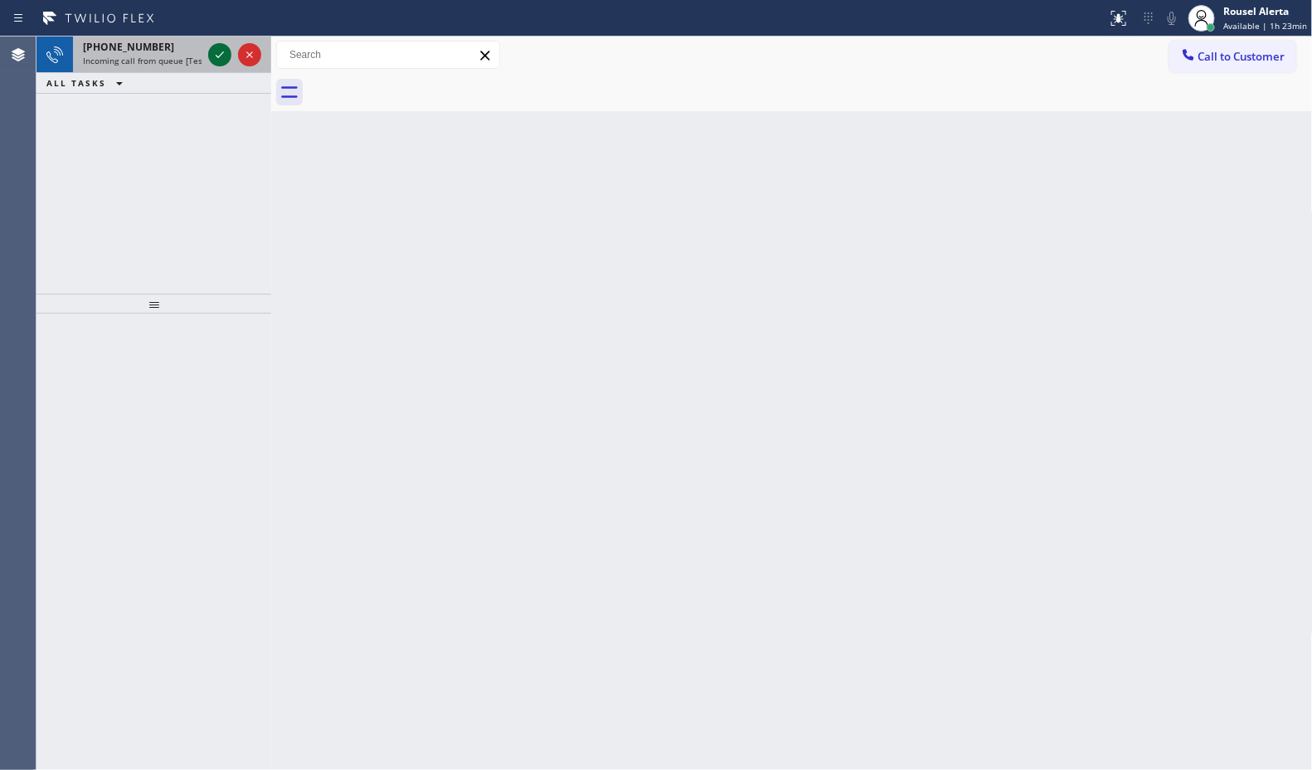
click at [212, 51] on icon at bounding box center [220, 55] width 20 height 20
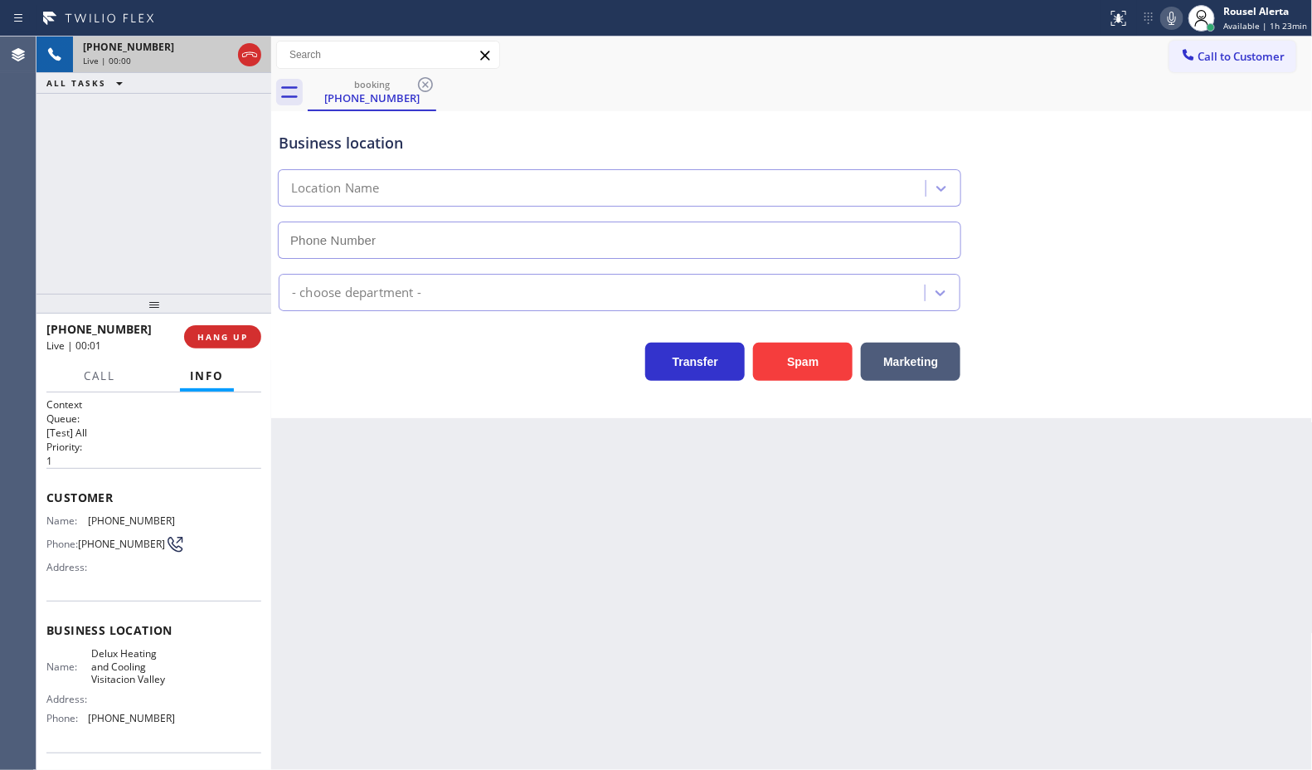
type input "(510) 738-3874"
click at [777, 371] on button "Spam" at bounding box center [803, 362] width 100 height 38
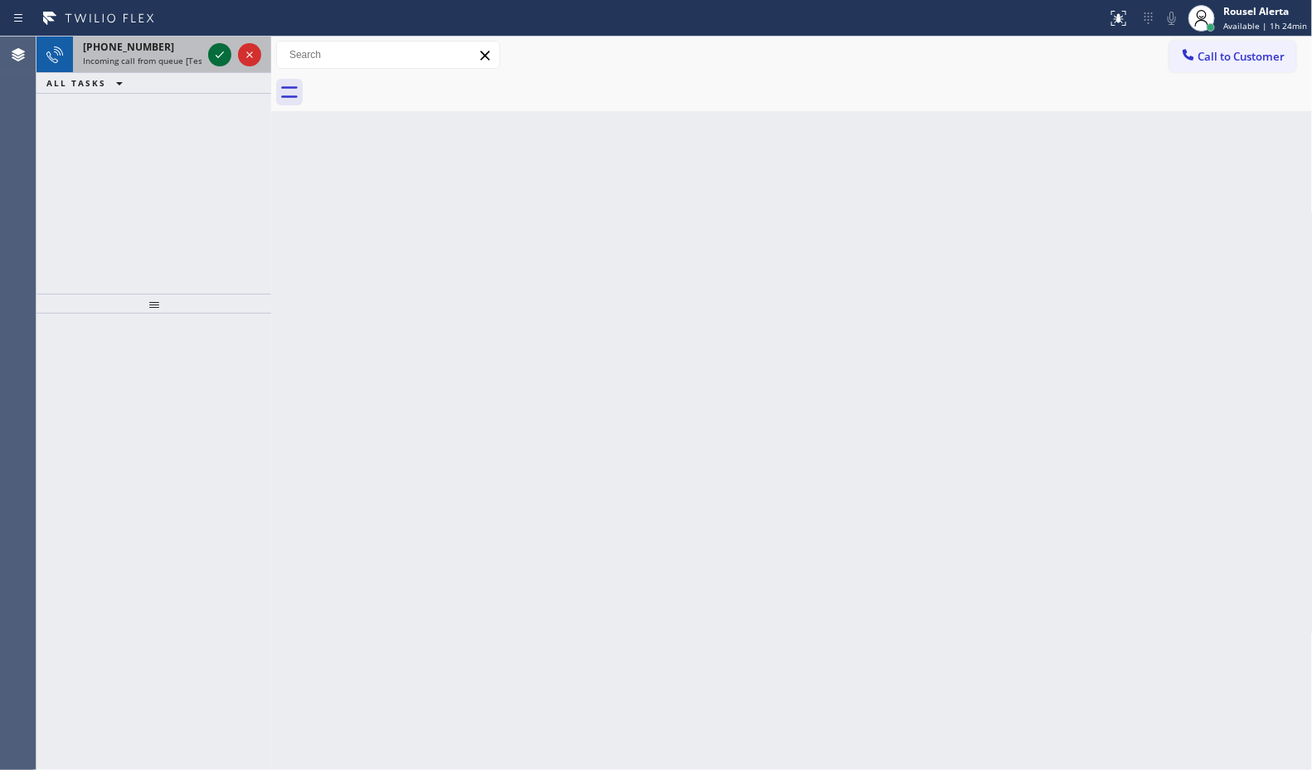
click at [214, 56] on icon at bounding box center [220, 55] width 20 height 20
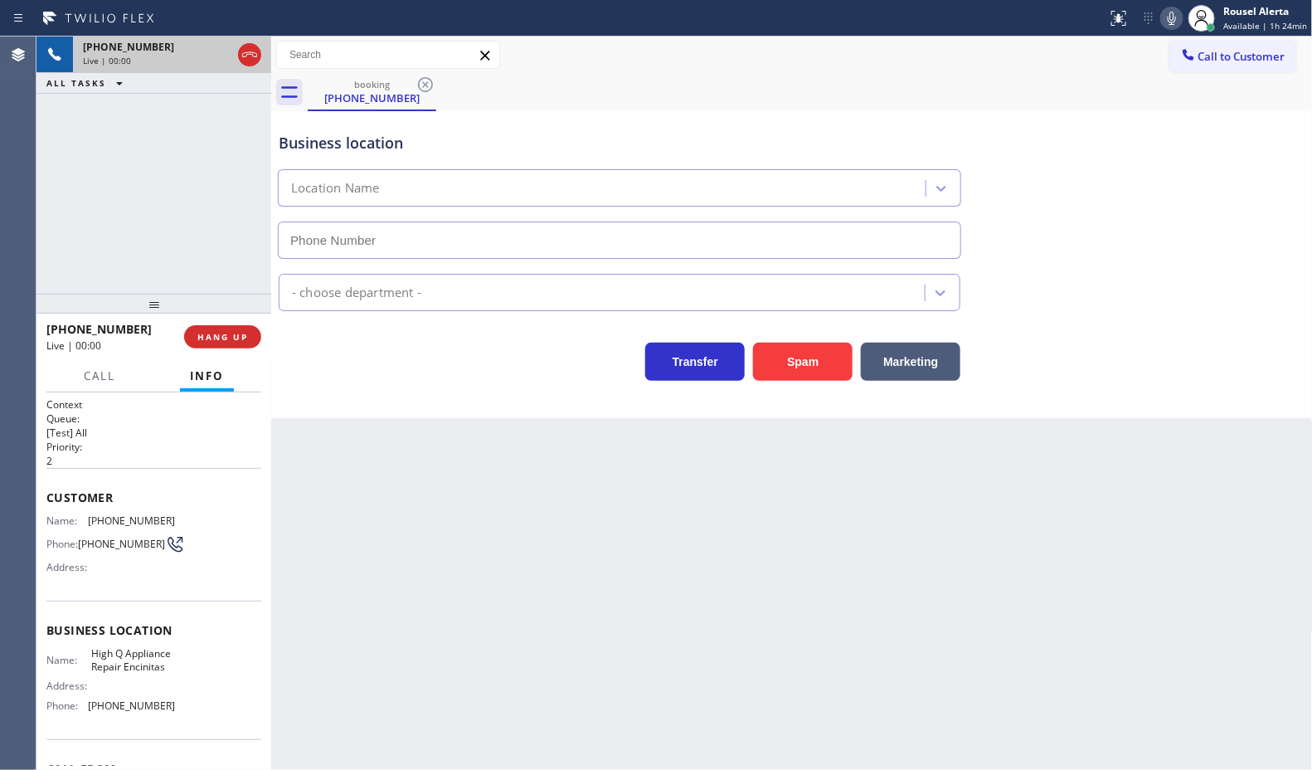
type input "(760) 227-2611"
click at [798, 357] on button "Spam" at bounding box center [803, 362] width 100 height 38
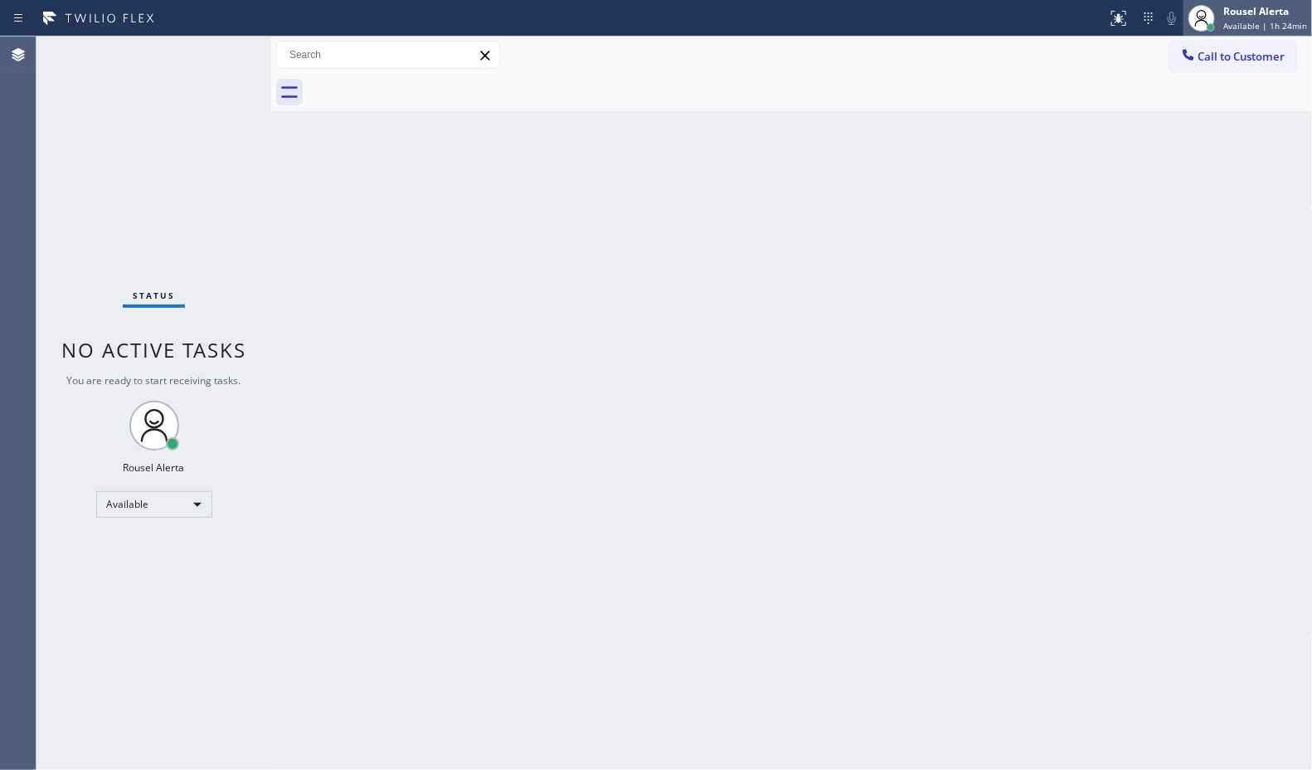
click at [1253, 21] on span "Available | 1h 24min" at bounding box center [1266, 26] width 84 height 12
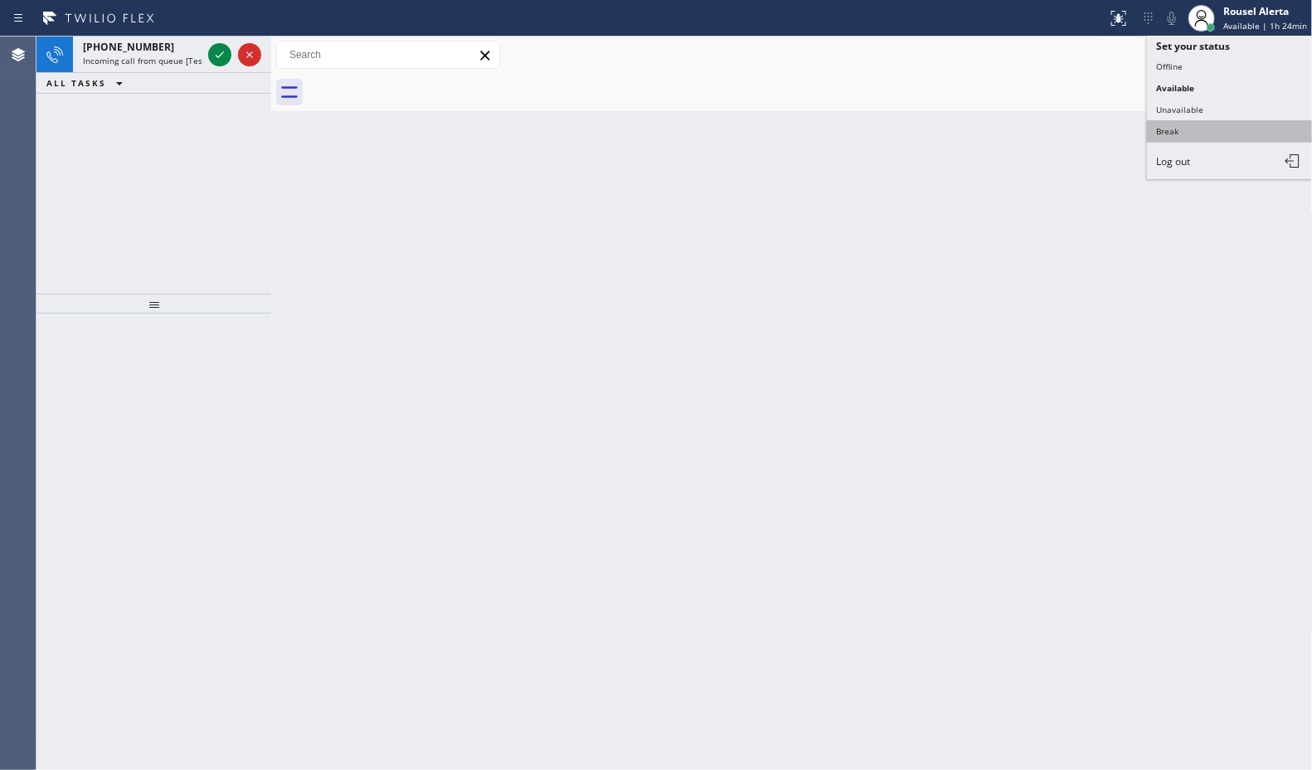
click at [1215, 130] on button "Break" at bounding box center [1230, 131] width 166 height 22
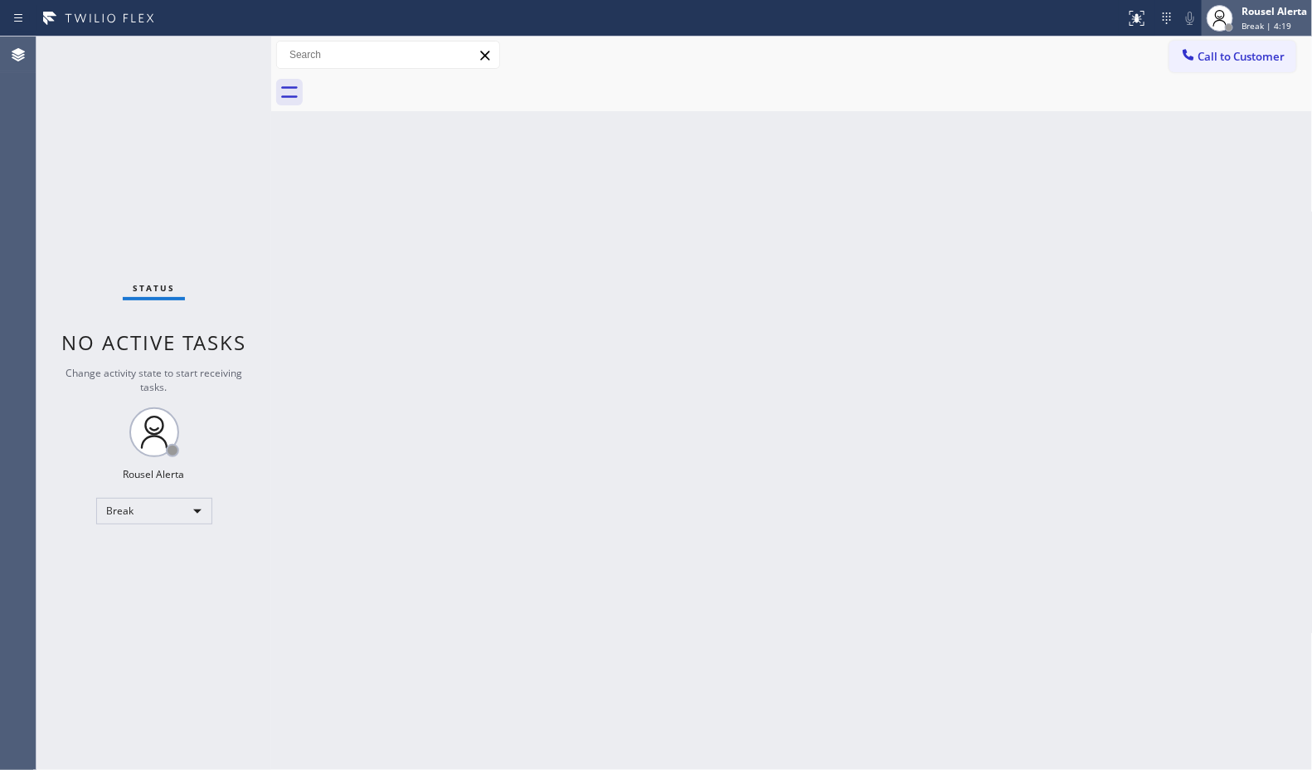
click at [1280, 23] on span "Break | 4:19" at bounding box center [1267, 26] width 50 height 12
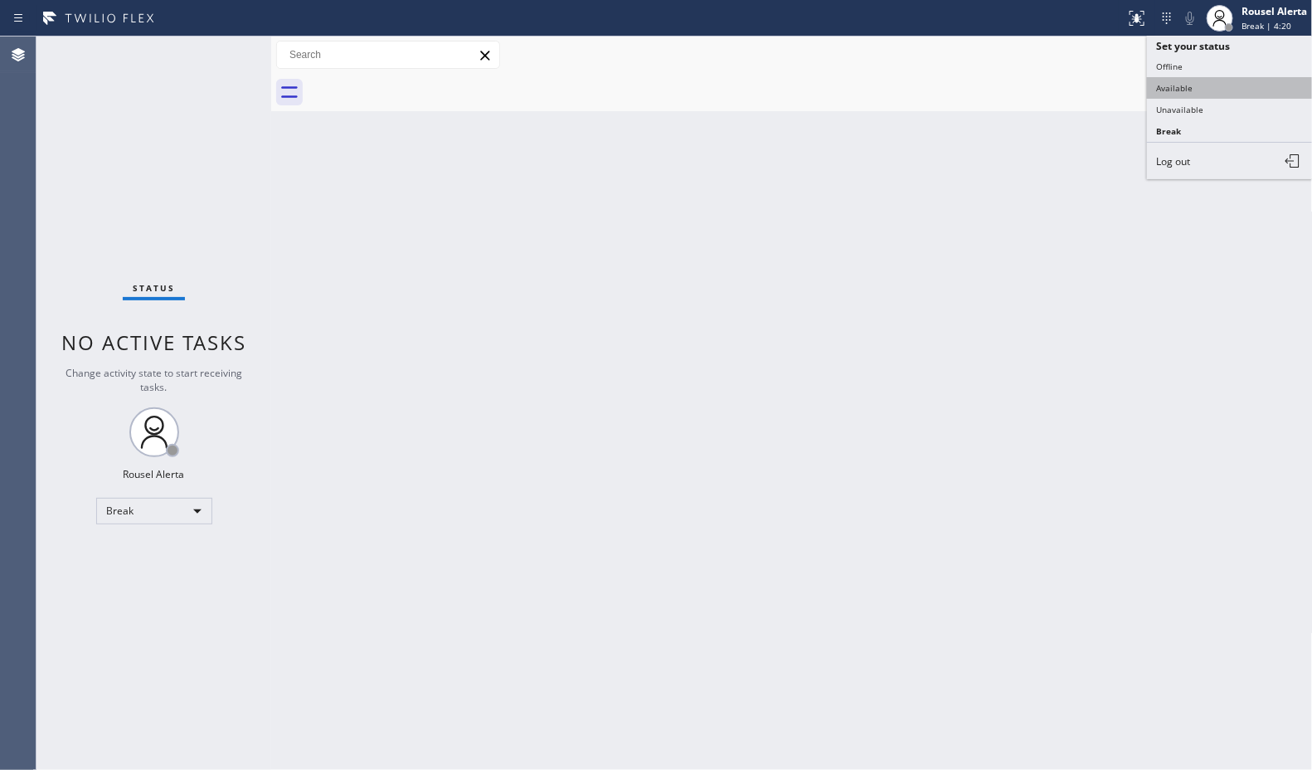
click at [1220, 95] on button "Available" at bounding box center [1230, 88] width 166 height 22
click at [980, 332] on div "Back to Dashboard Change Sender ID Customers Technicians Select a contact Outbo…" at bounding box center [792, 402] width 1042 height 733
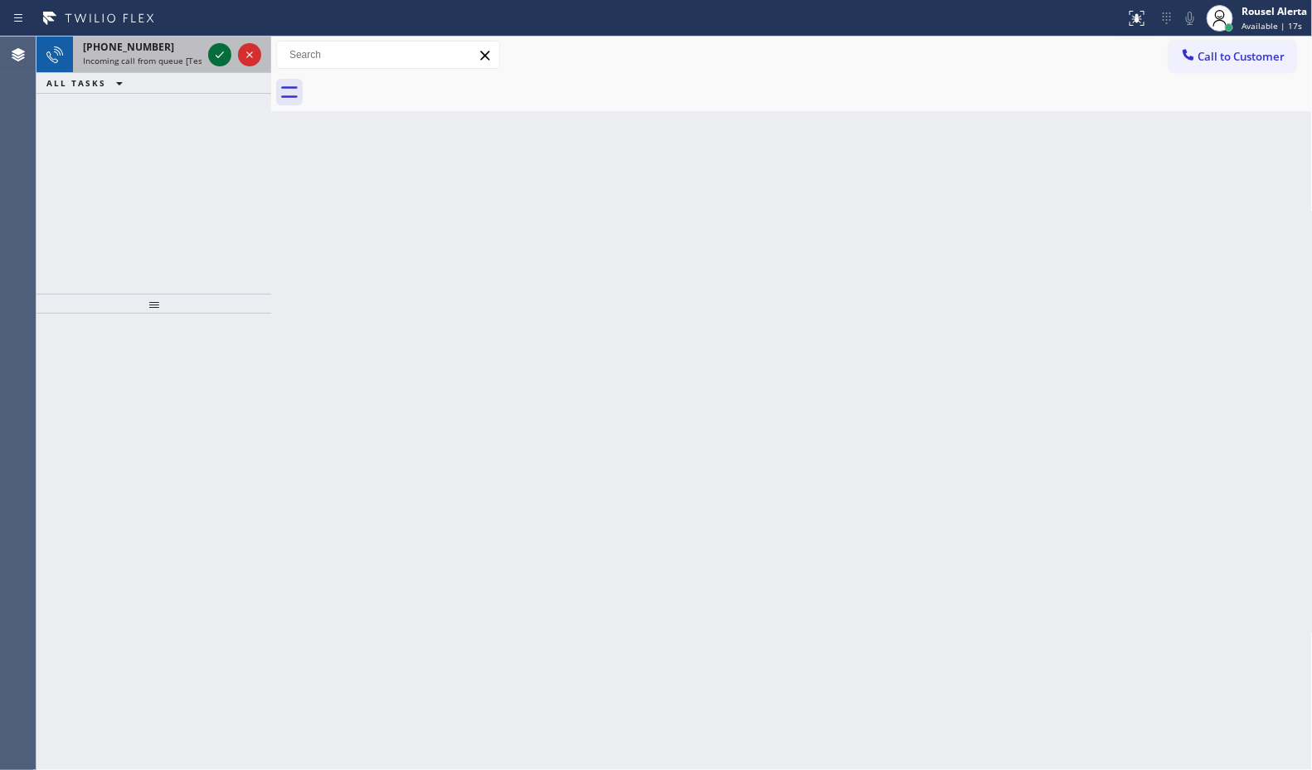
click at [208, 54] on div at bounding box center [219, 55] width 23 height 20
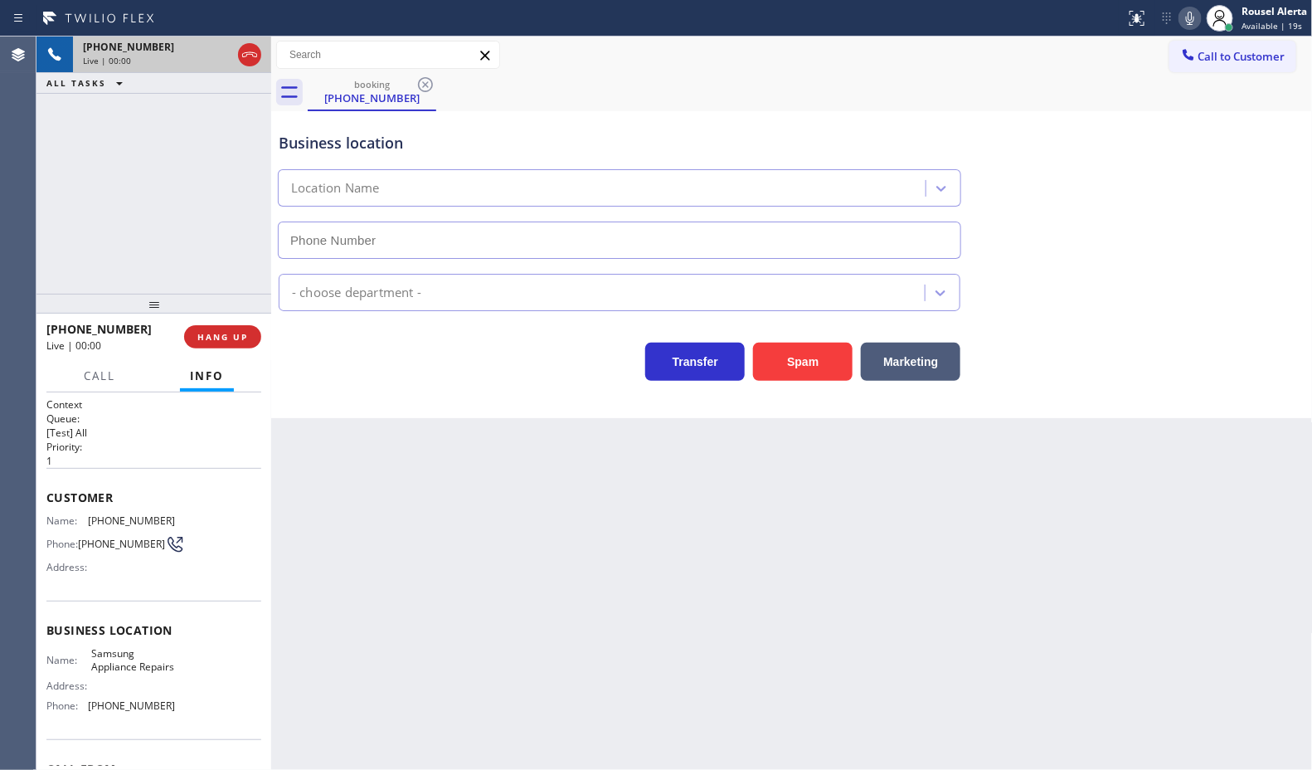
type input "[PHONE_NUMBER]"
click at [606, 552] on div "Back to Dashboard Change Sender ID Customers Technicians Select a contact Outbo…" at bounding box center [792, 402] width 1042 height 733
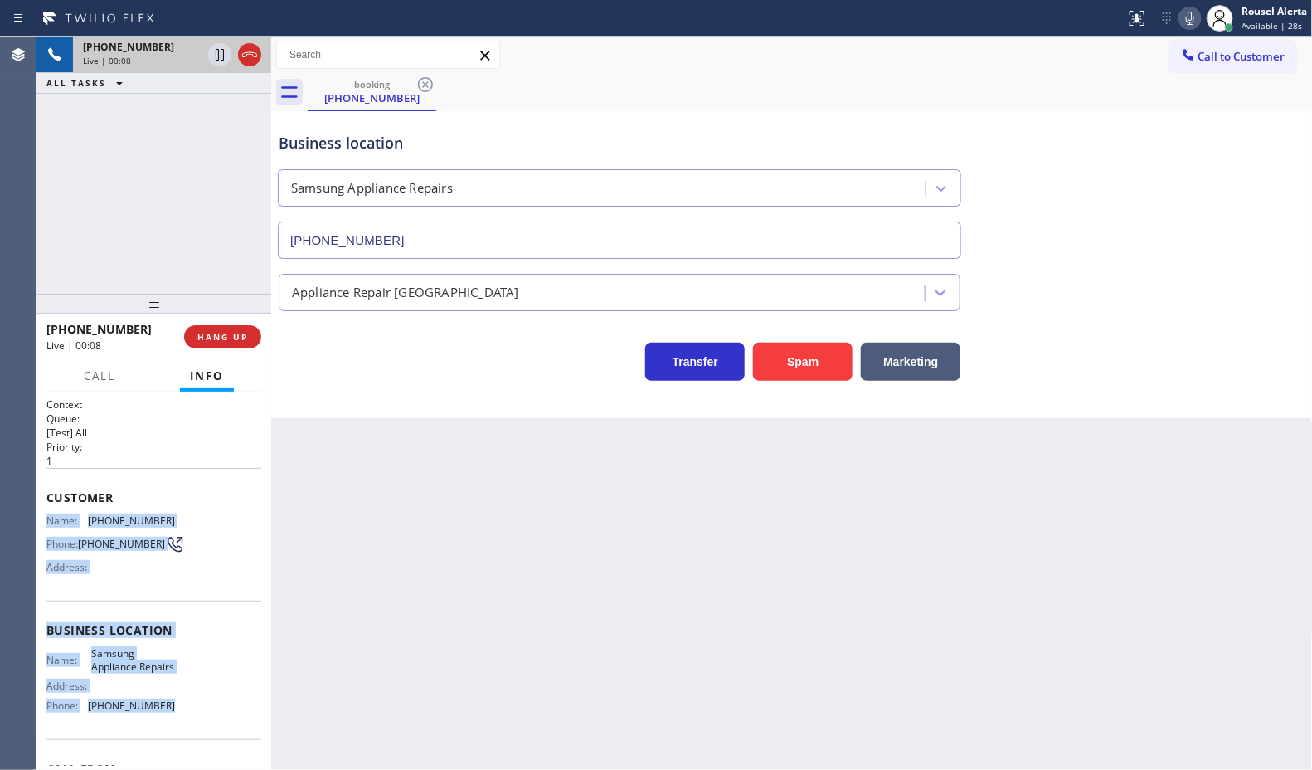
drag, startPoint x: 37, startPoint y: 512, endPoint x: 175, endPoint y: 715, distance: 245.5
click at [175, 715] on div "Context Queue: [Test] All Priority: 1 Customer Name: (206) 250-7865 Phone: (206…" at bounding box center [153, 580] width 235 height 377
copy div "Name: (206) 250-7865 Phone: (206) 250-7865 Address: Business location Name: Sam…"
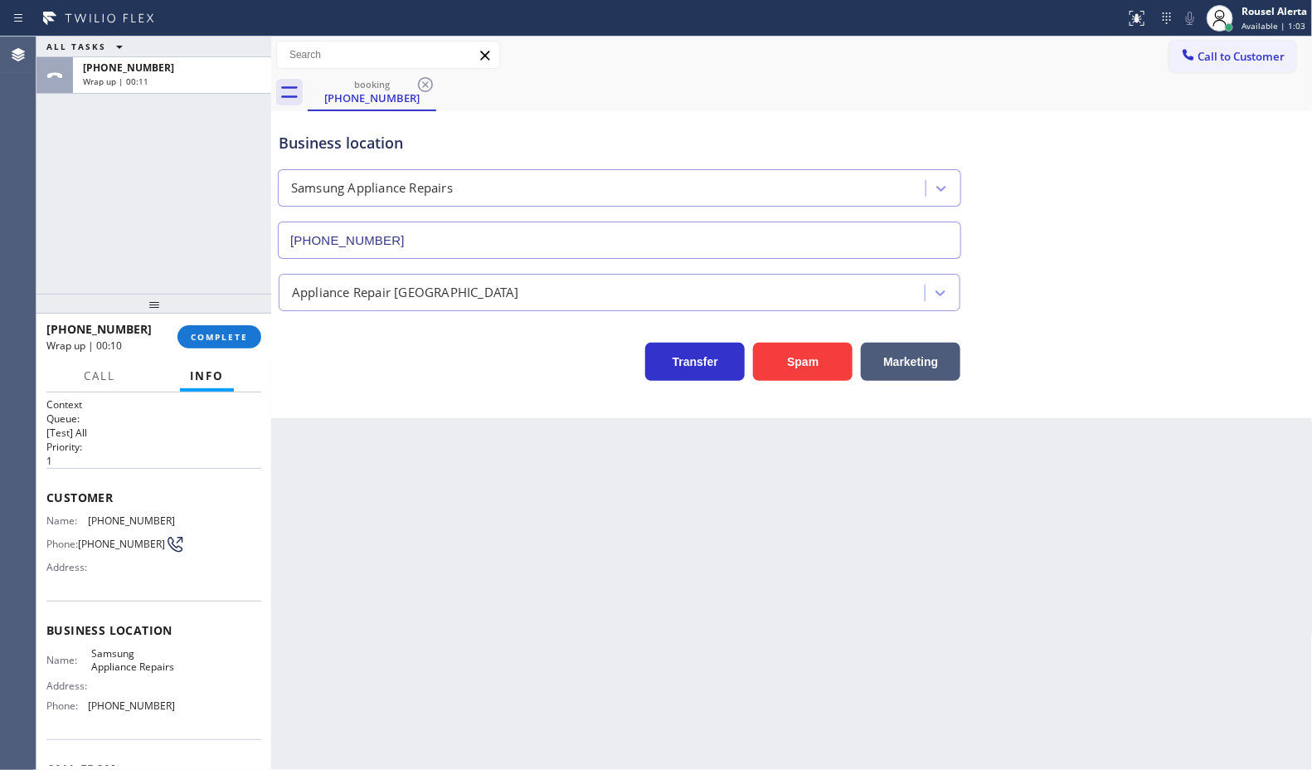
click at [171, 125] on div "ALL TASKS ALL TASKS ACTIVE TASKS TASKS IN WRAP UP +12062507865 Wrap up | 00:11" at bounding box center [153, 164] width 235 height 257
click at [1244, 58] on span "Call to Customer" at bounding box center [1242, 56] width 87 height 15
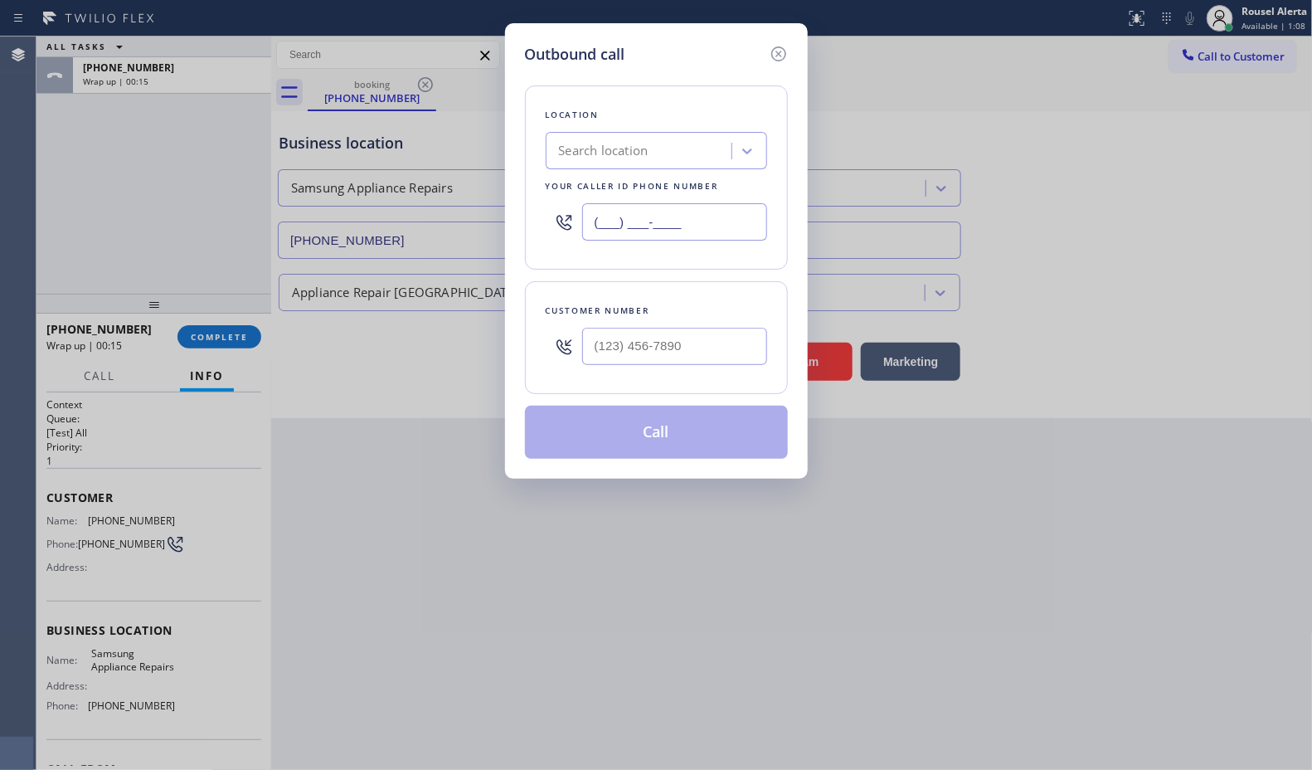
click at [689, 214] on input "(___) ___-____" at bounding box center [674, 221] width 185 height 37
paste input "855) 976-5118"
type input "[PHONE_NUMBER]"
click at [745, 350] on input "(___) ___-____" at bounding box center [674, 346] width 185 height 37
paste input "206) 250-7865"
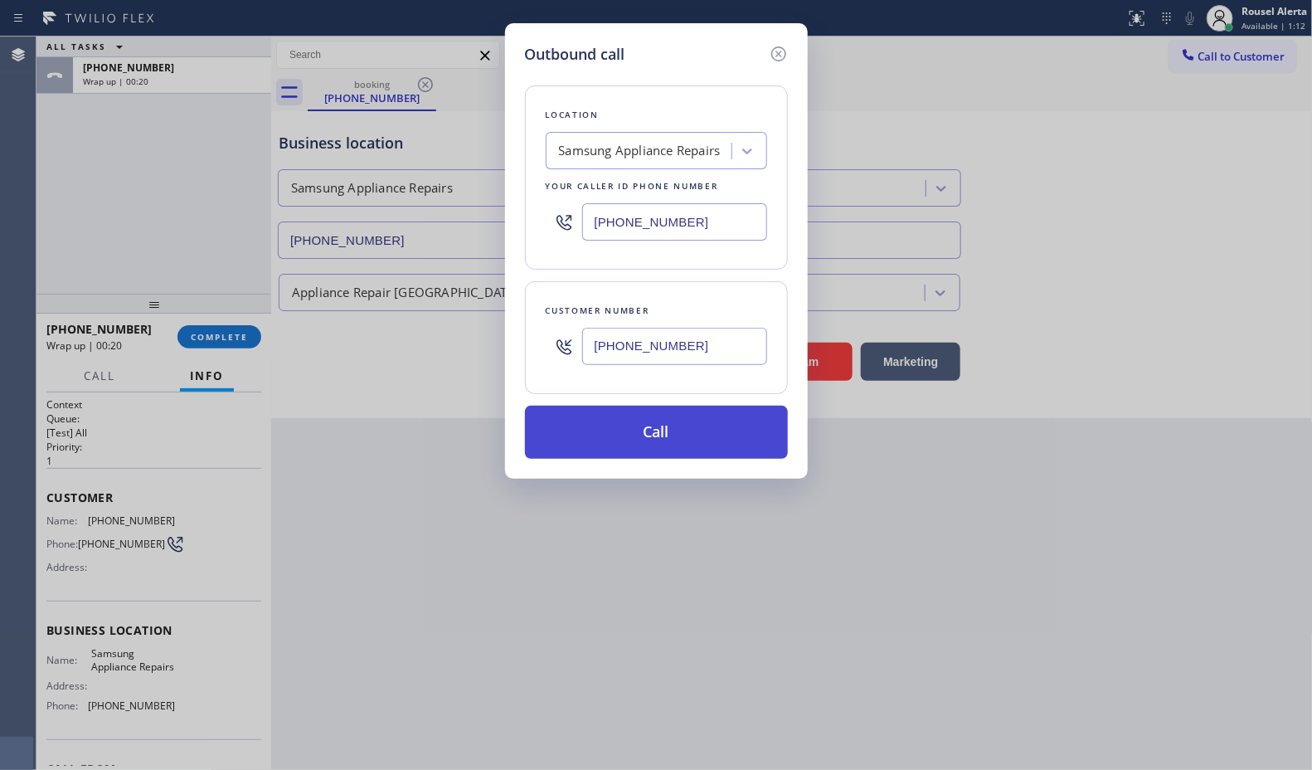
type input "(206) 250-7865"
click at [708, 441] on button "Call" at bounding box center [656, 432] width 263 height 53
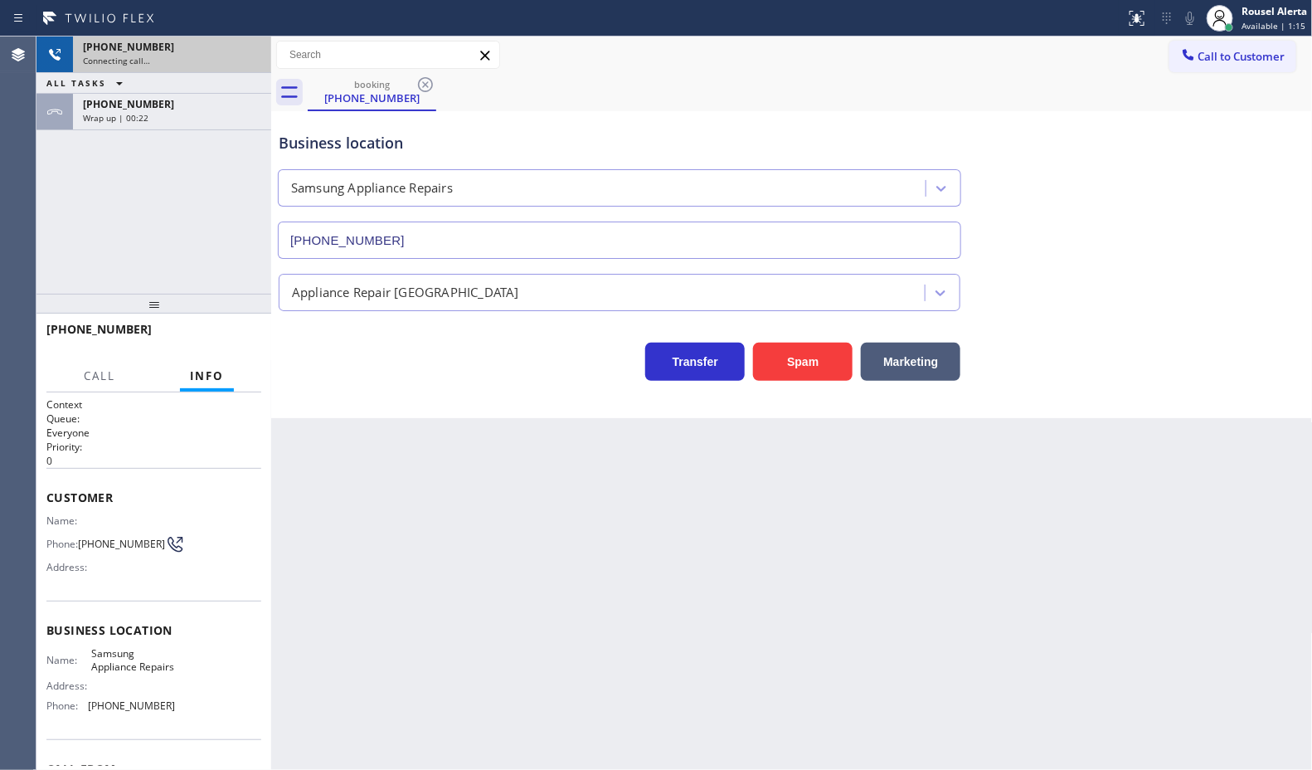
click at [158, 65] on div "Connecting call…" at bounding box center [172, 61] width 178 height 12
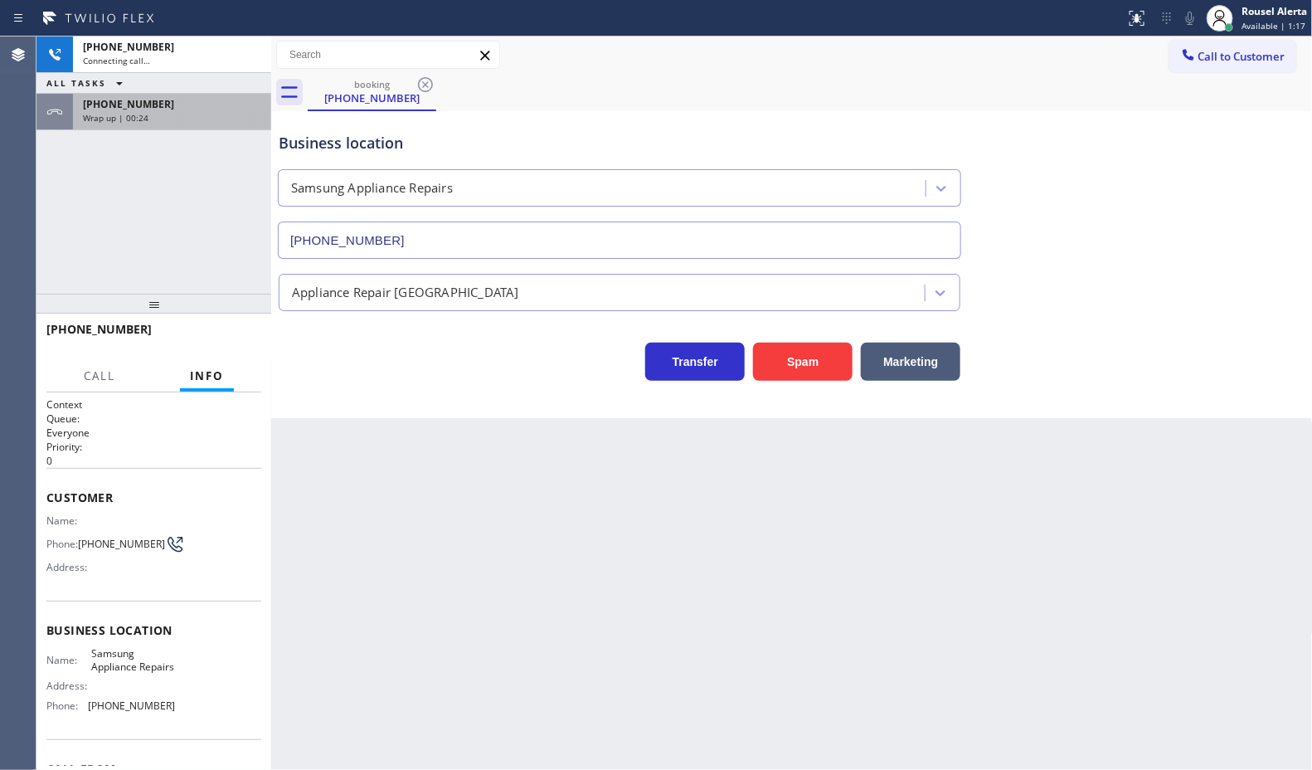
click at [226, 108] on div "+12062507865" at bounding box center [172, 104] width 178 height 14
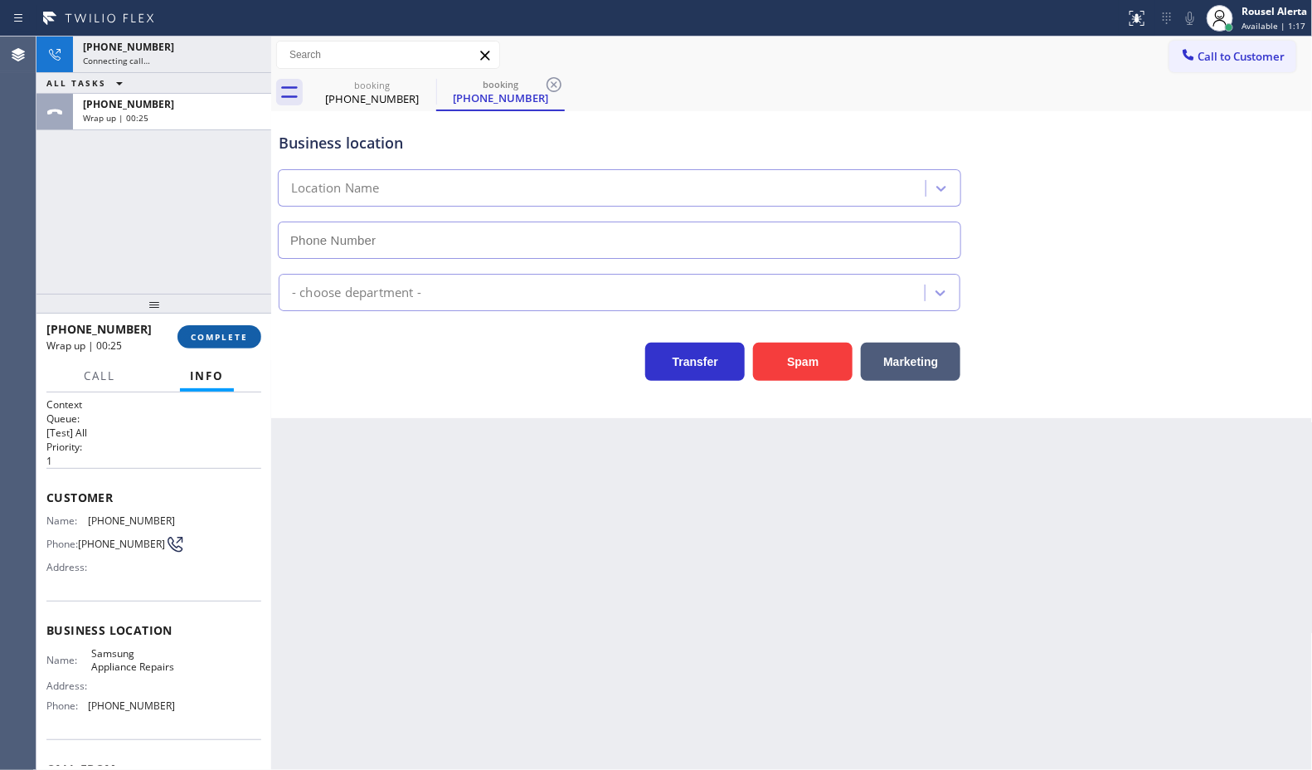
type input "[PHONE_NUMBER]"
click at [221, 333] on span "COMPLETE" at bounding box center [219, 337] width 57 height 12
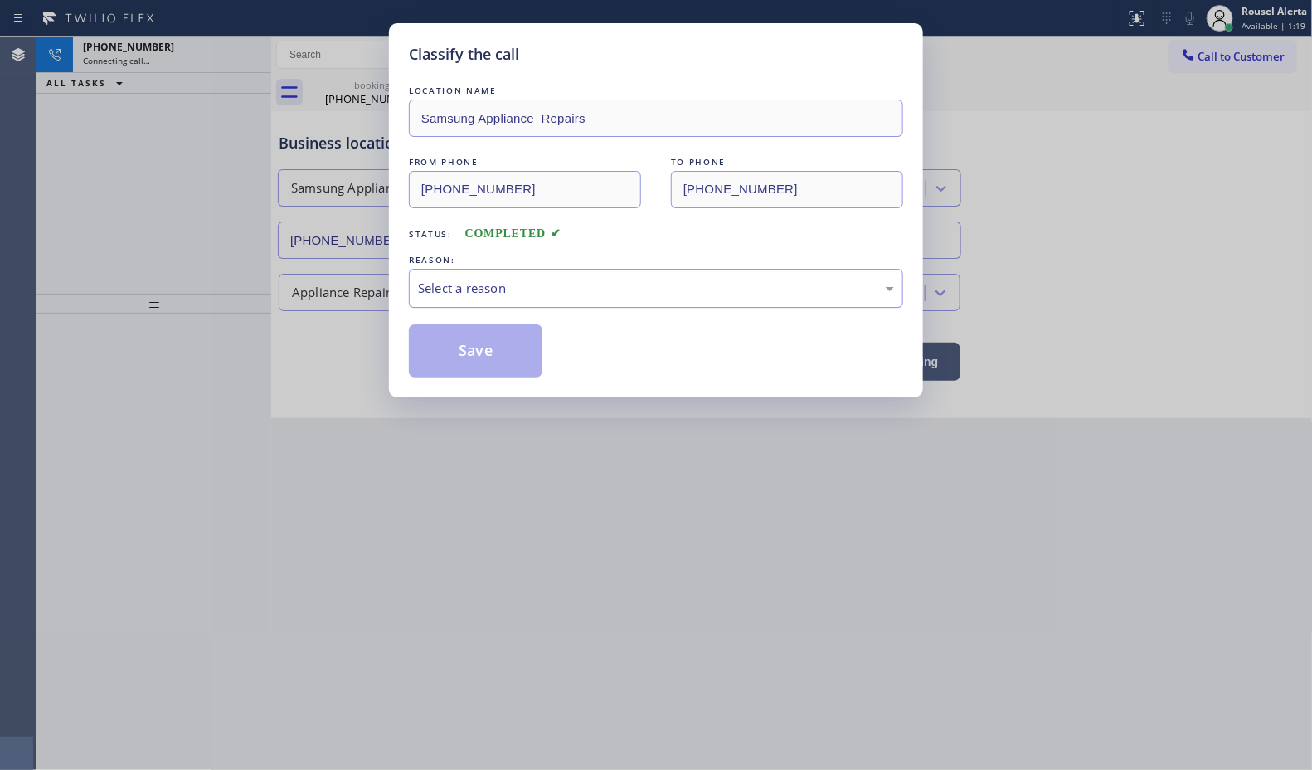
click at [515, 291] on div "Select a reason" at bounding box center [656, 288] width 476 height 19
click at [469, 345] on button "Save" at bounding box center [476, 350] width 134 height 53
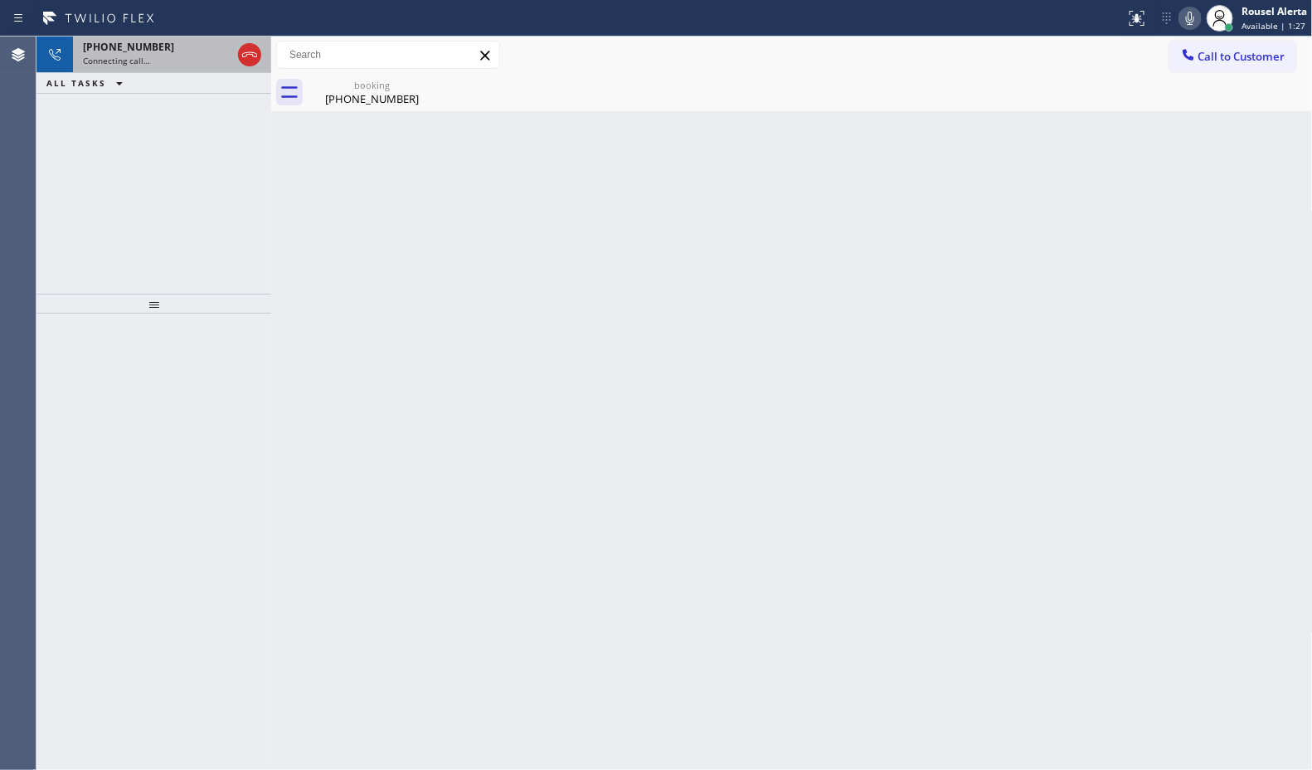
click at [138, 56] on span "Connecting call…" at bounding box center [116, 61] width 67 height 12
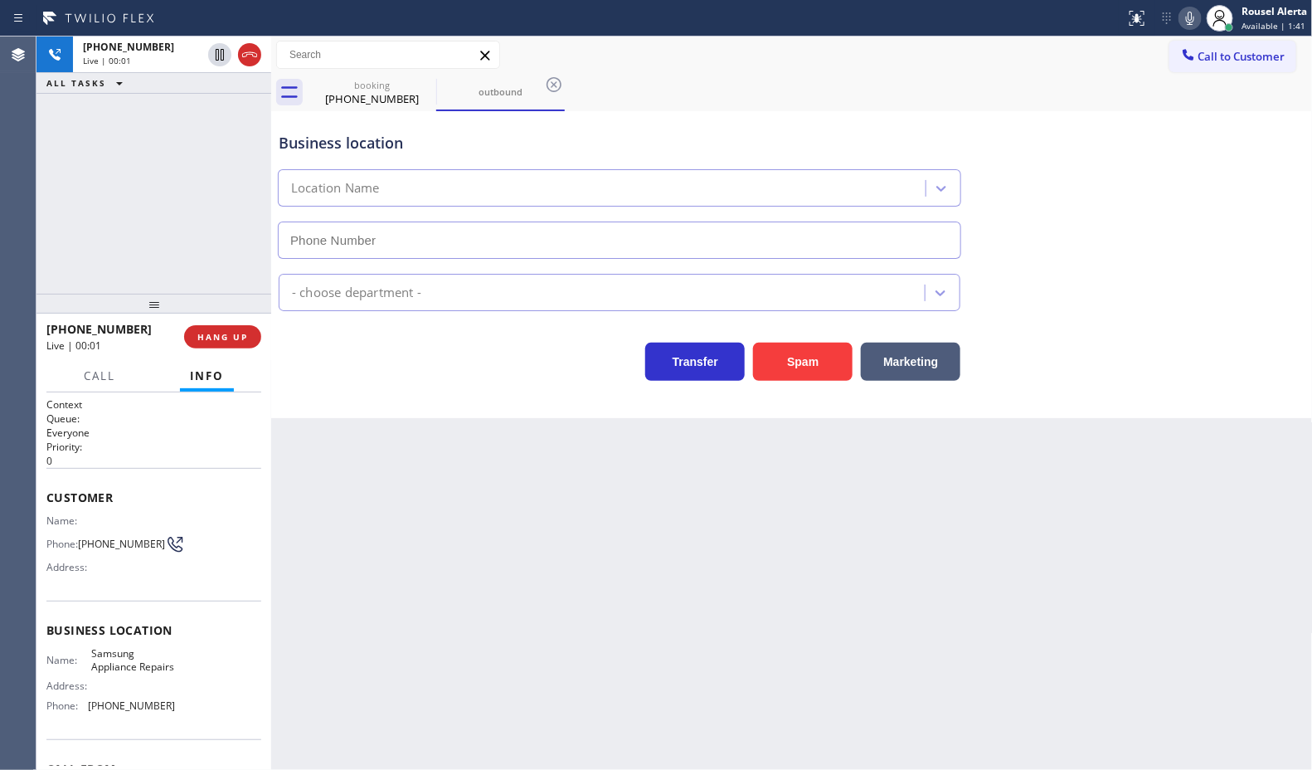
type input "[PHONE_NUMBER]"
click at [200, 126] on div "+12062507865 Live | 00:31 ALL TASKS ALL TASKS ACTIVE TASKS TASKS IN WRAP UP" at bounding box center [153, 164] width 235 height 257
click at [214, 332] on span "HANG UP" at bounding box center [222, 337] width 51 height 12
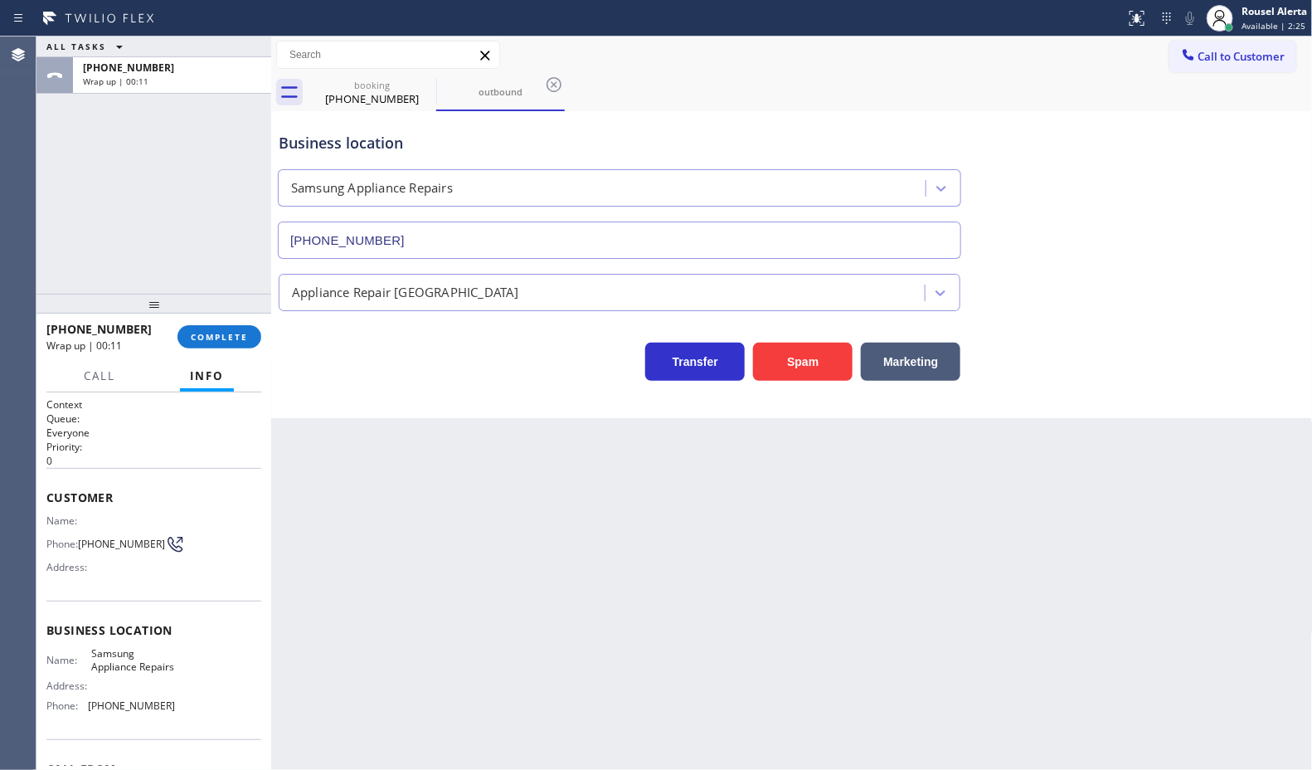
click at [193, 146] on div "ALL TASKS ALL TASKS ACTIVE TASKS TASKS IN WRAP UP +12062507865 Wrap up | 00:11" at bounding box center [153, 164] width 235 height 257
click at [208, 325] on button "COMPLETE" at bounding box center [220, 336] width 84 height 23
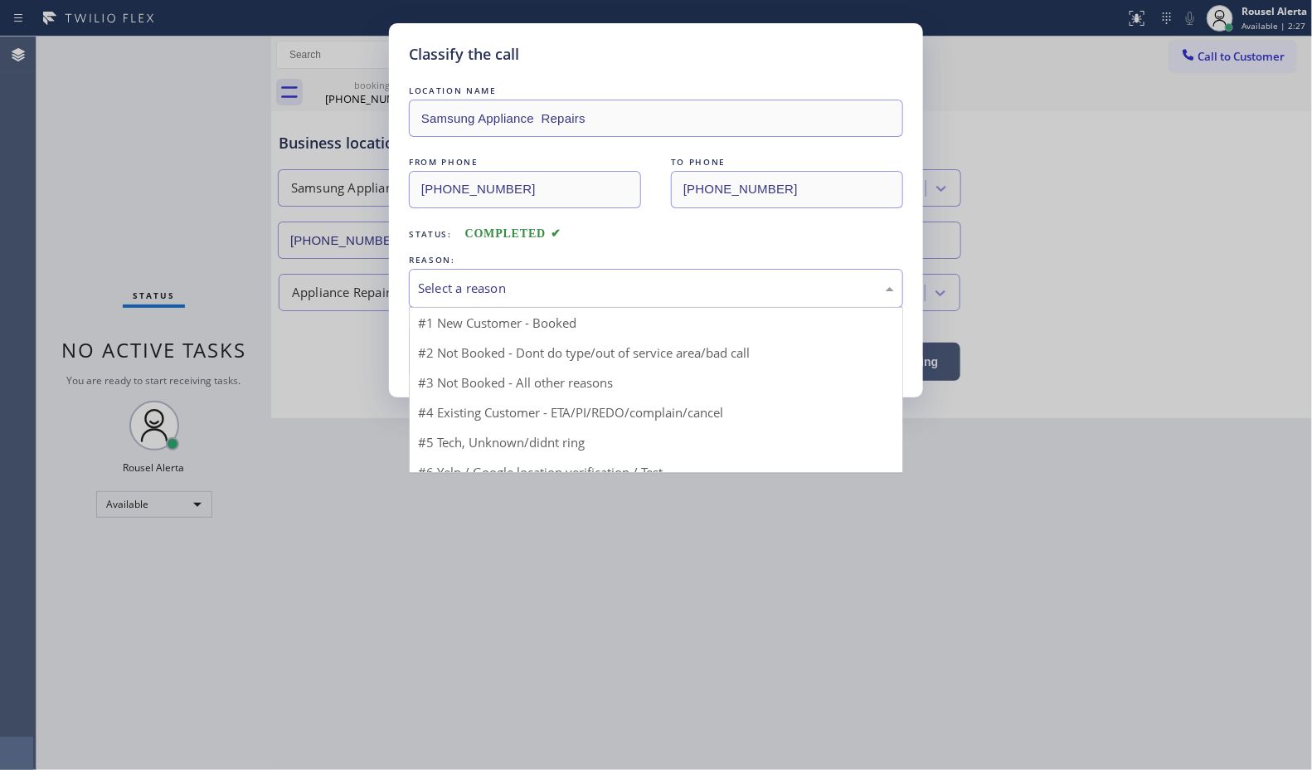
click at [507, 294] on div "Select a reason" at bounding box center [656, 288] width 476 height 19
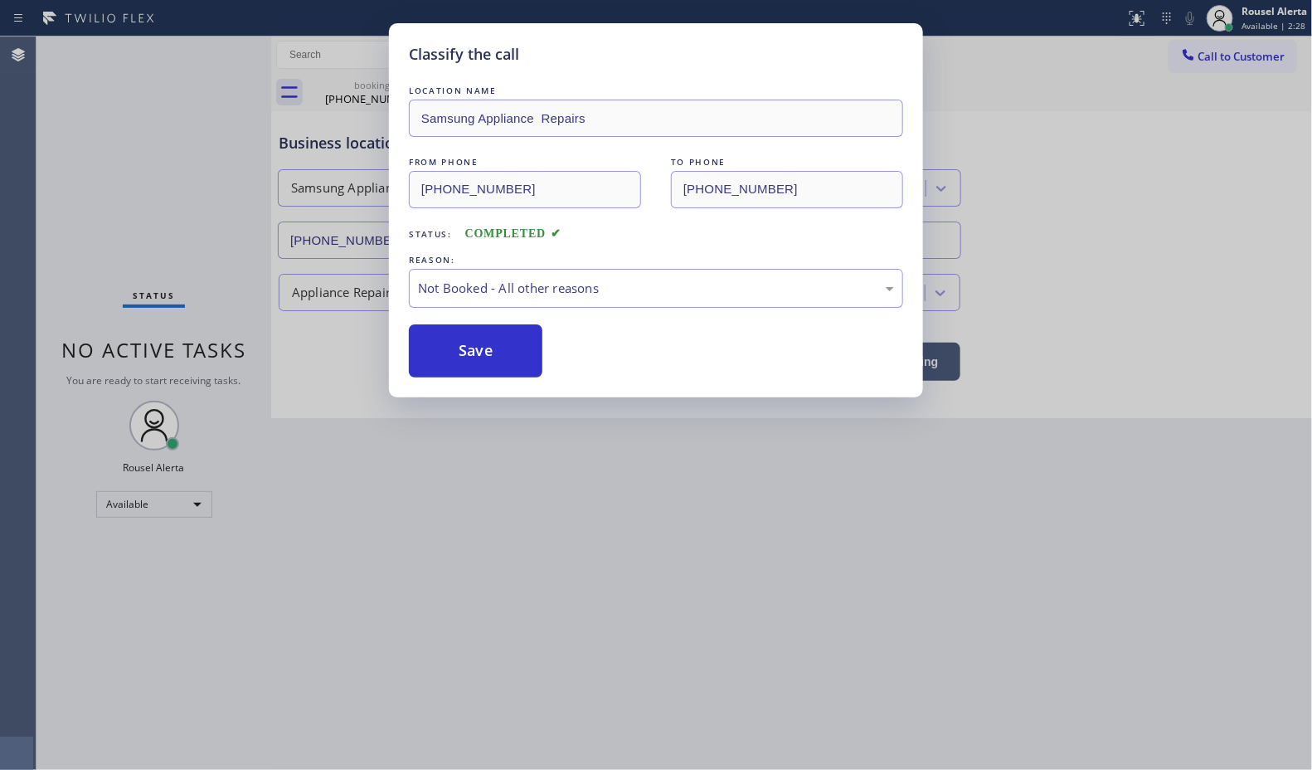
click at [492, 341] on button "Save" at bounding box center [476, 350] width 134 height 53
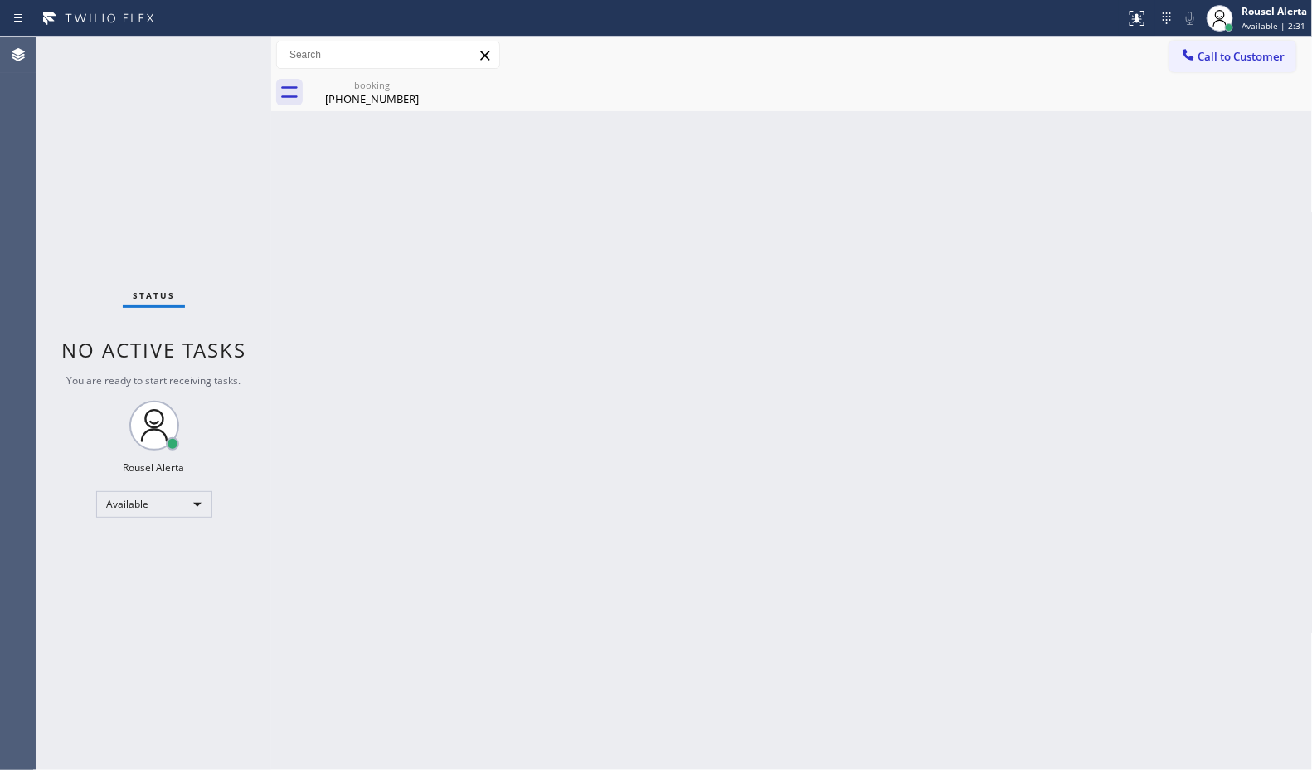
click at [599, 474] on div "Back to Dashboard Change Sender ID Customers Technicians Select a contact Outbo…" at bounding box center [792, 402] width 1042 height 733
click at [425, 83] on icon at bounding box center [426, 85] width 20 height 20
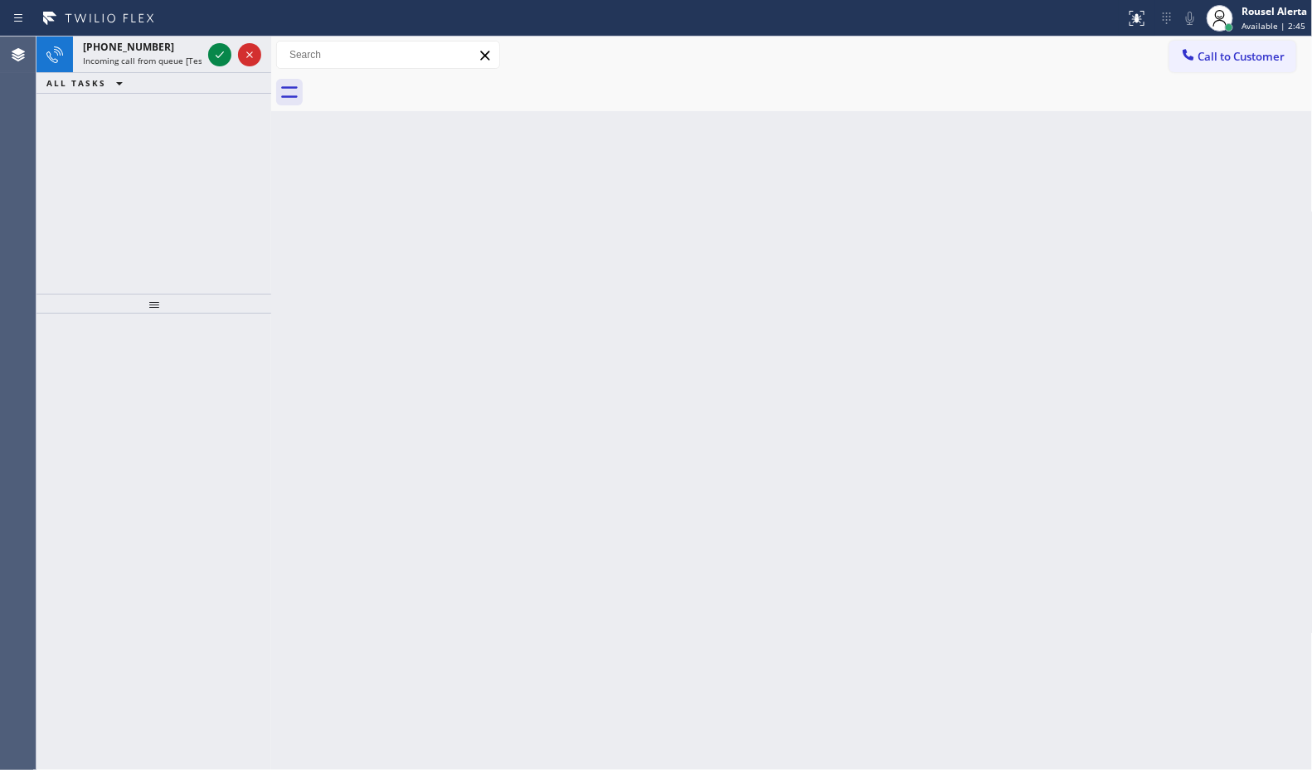
click at [187, 88] on div "ALL TASKS ALL TASKS ACTIVE TASKS TASKS IN WRAP UP" at bounding box center [153, 83] width 235 height 21
click at [212, 67] on div at bounding box center [235, 54] width 60 height 36
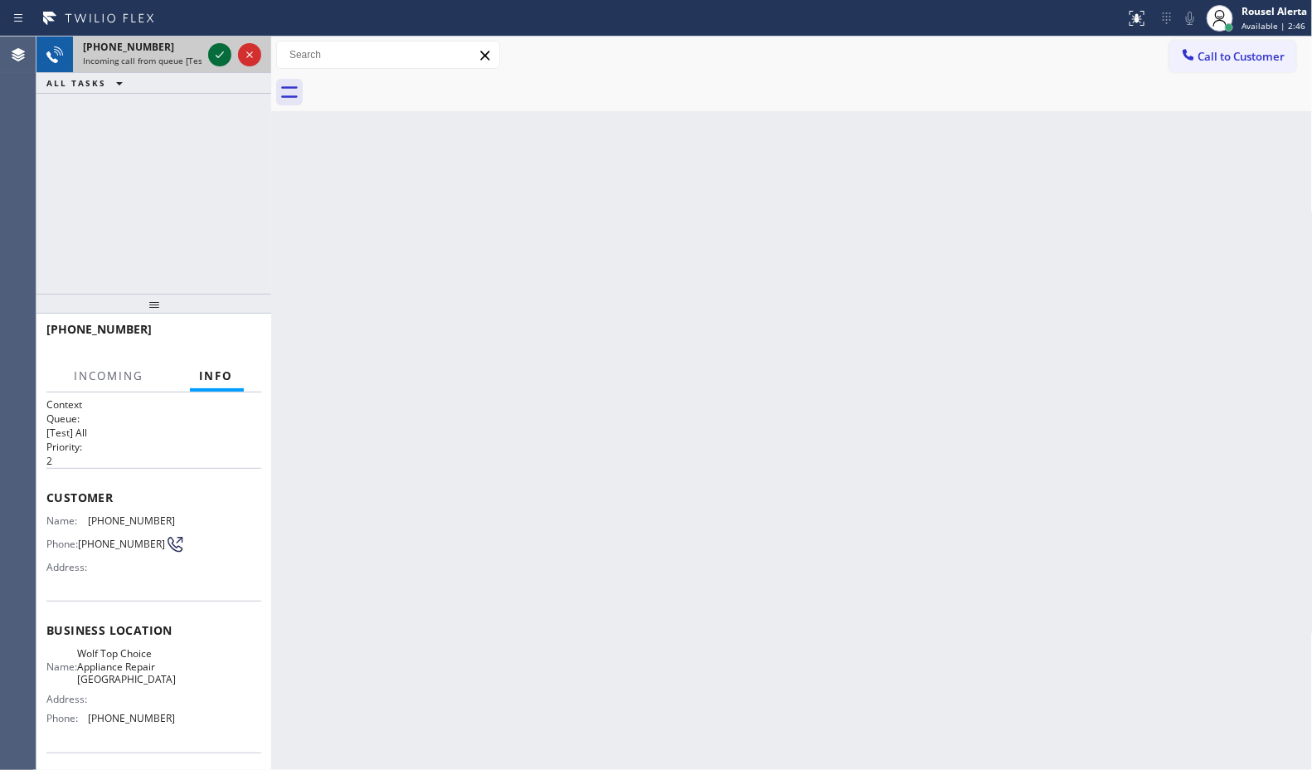
click at [213, 56] on icon at bounding box center [220, 55] width 20 height 20
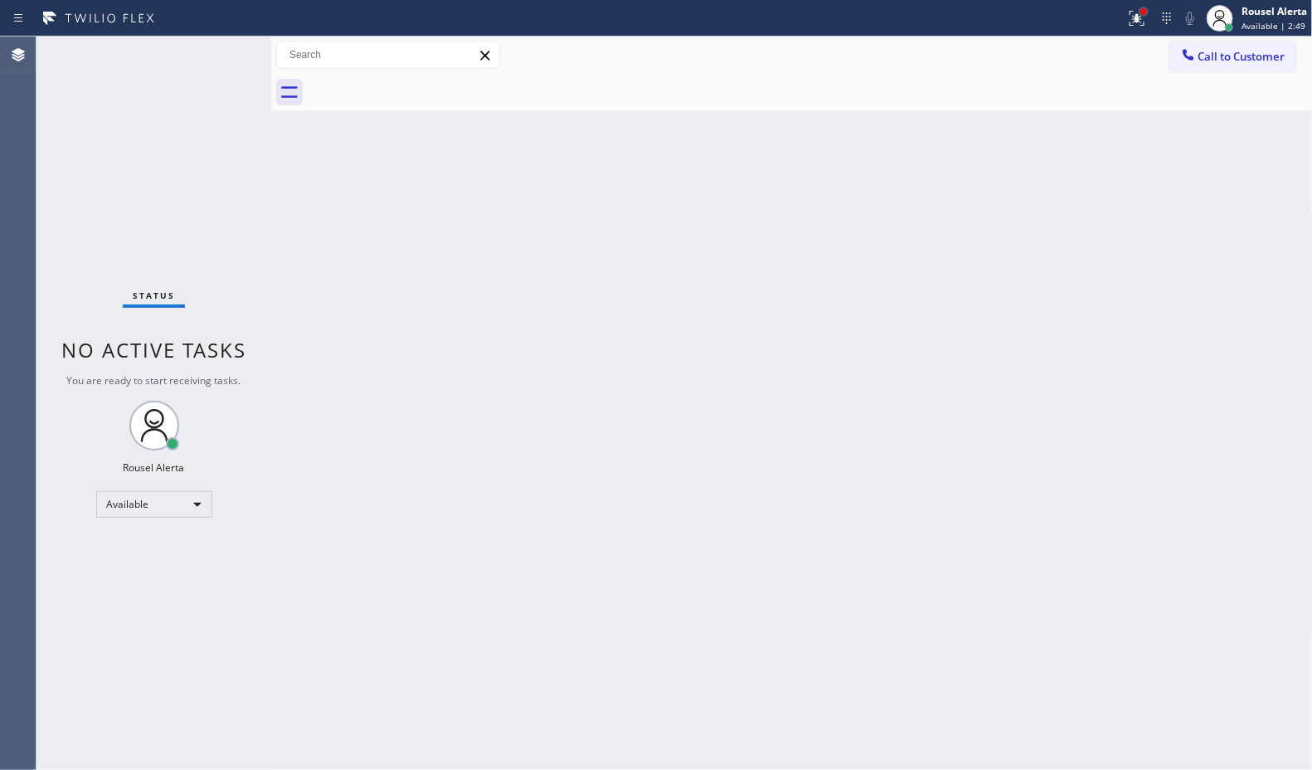
click at [1139, 14] on div at bounding box center [1144, 12] width 10 height 10
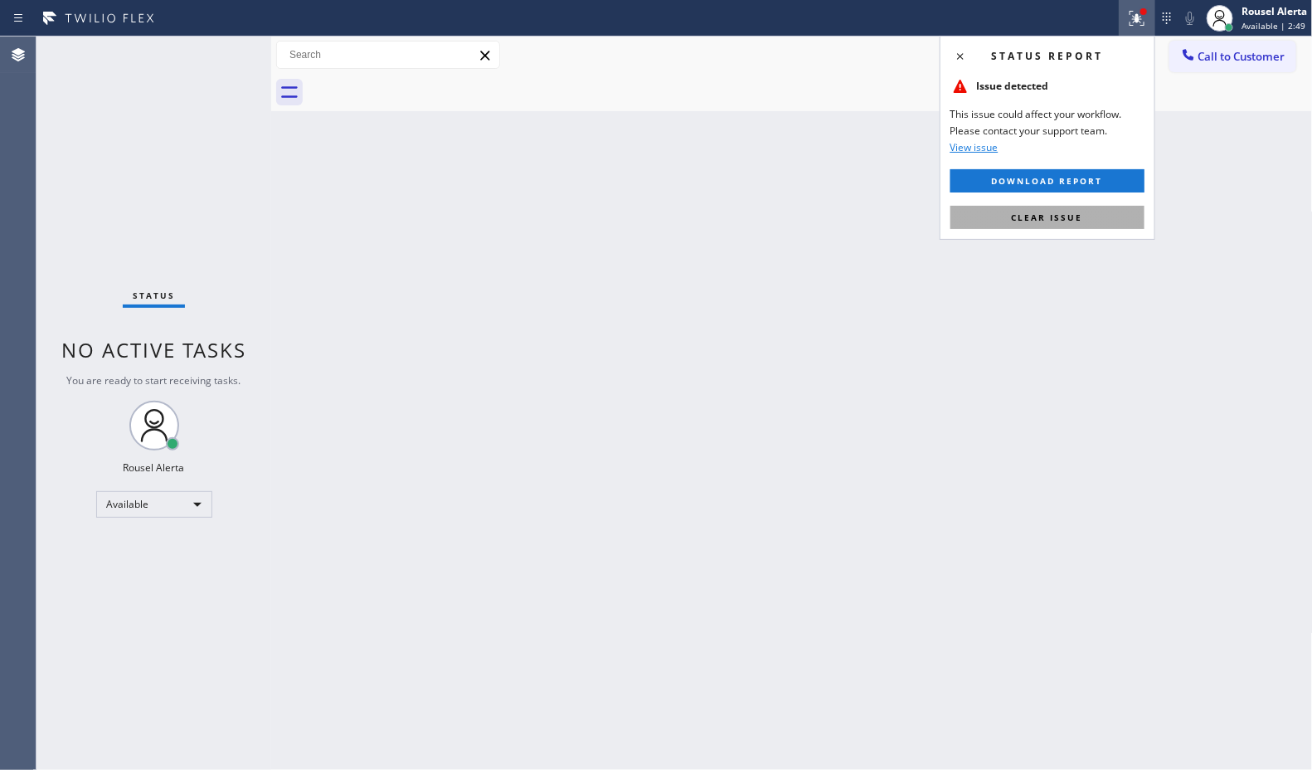
click at [1092, 213] on button "Clear issue" at bounding box center [1048, 217] width 194 height 23
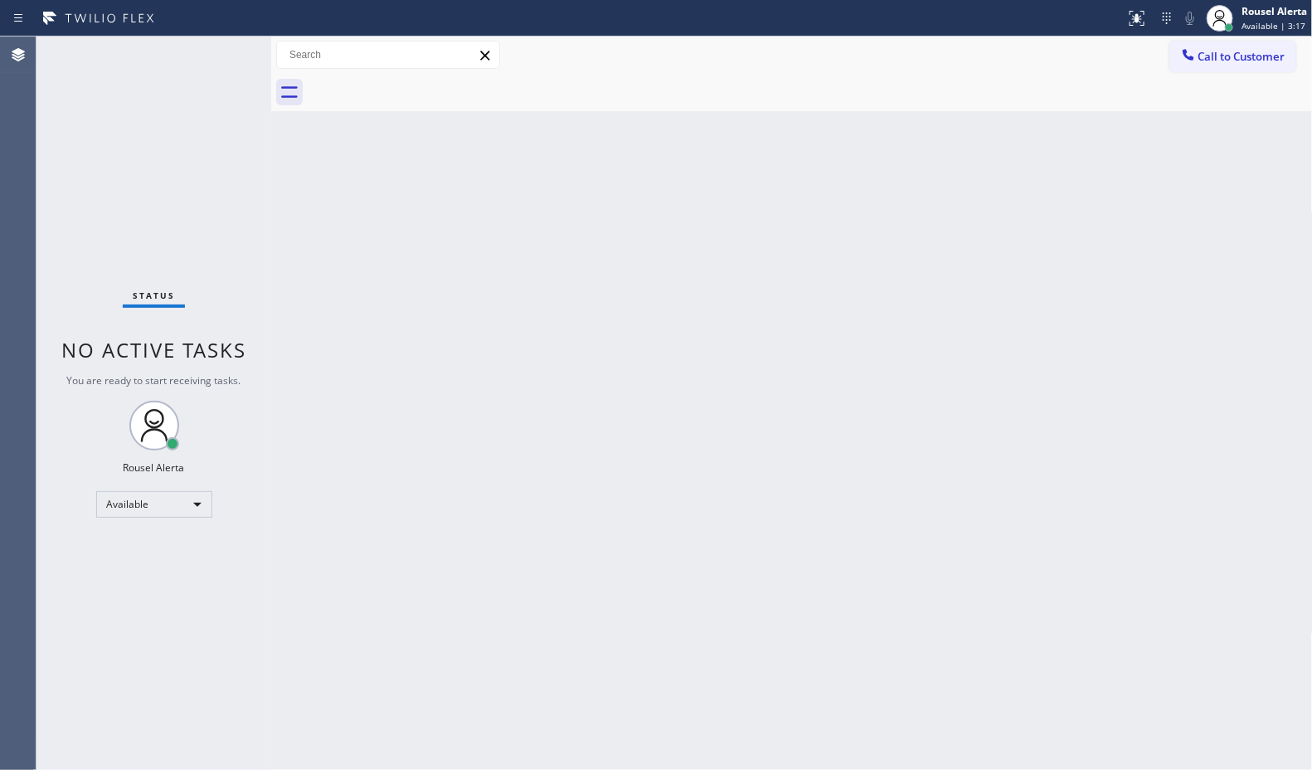
drag, startPoint x: 355, startPoint y: 230, endPoint x: 390, endPoint y: 284, distance: 64.2
click at [359, 238] on div "Back to Dashboard Change Sender ID Customers Technicians Select a contact Outbo…" at bounding box center [792, 402] width 1042 height 733
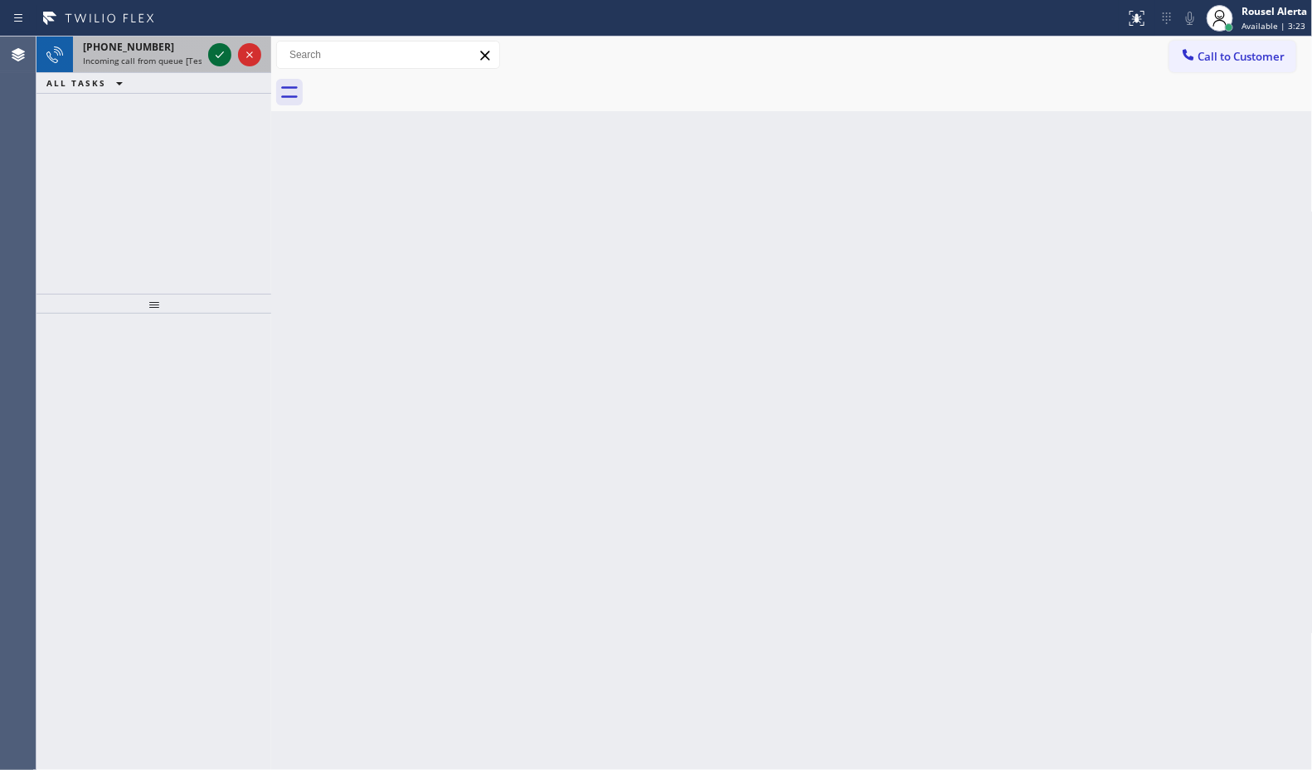
click at [216, 46] on icon at bounding box center [220, 55] width 20 height 20
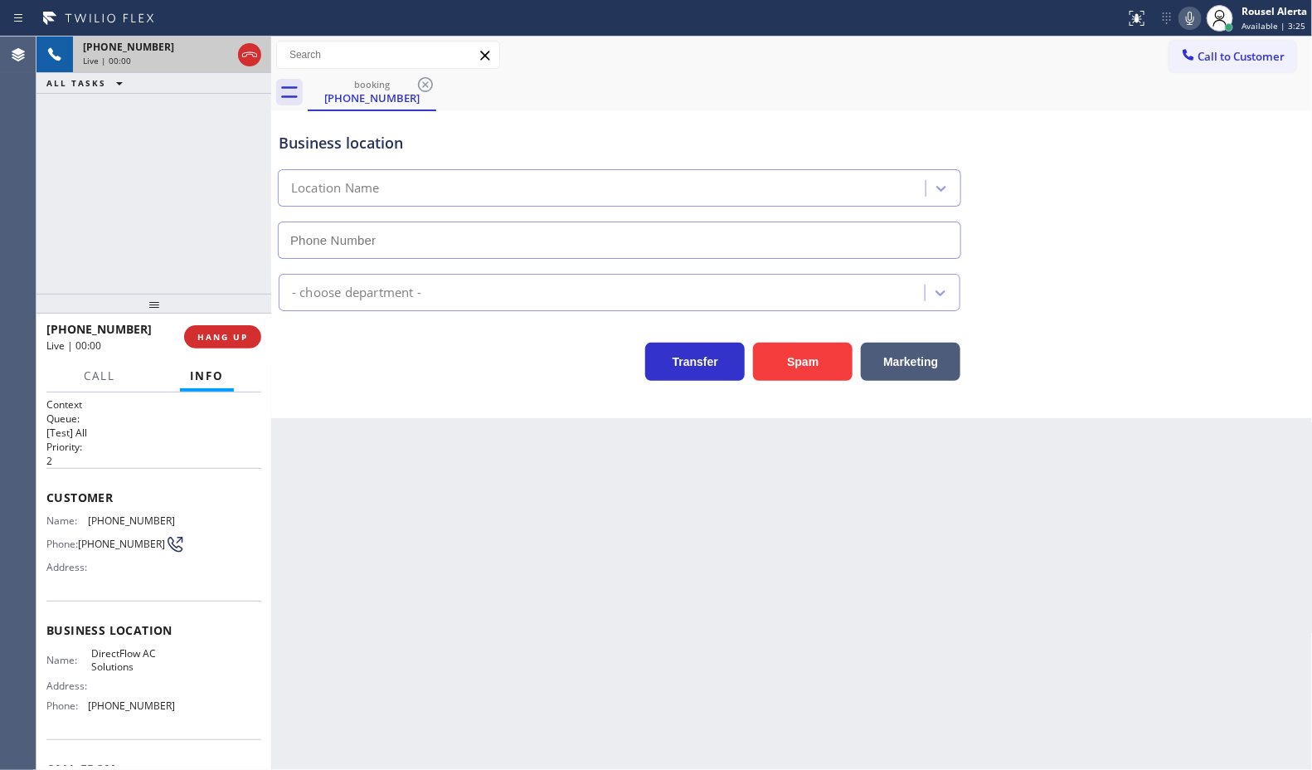
type input "(628) 215-4648"
click at [782, 341] on div "Spam" at bounding box center [799, 357] width 108 height 46
click at [791, 371] on button "Spam" at bounding box center [803, 362] width 100 height 38
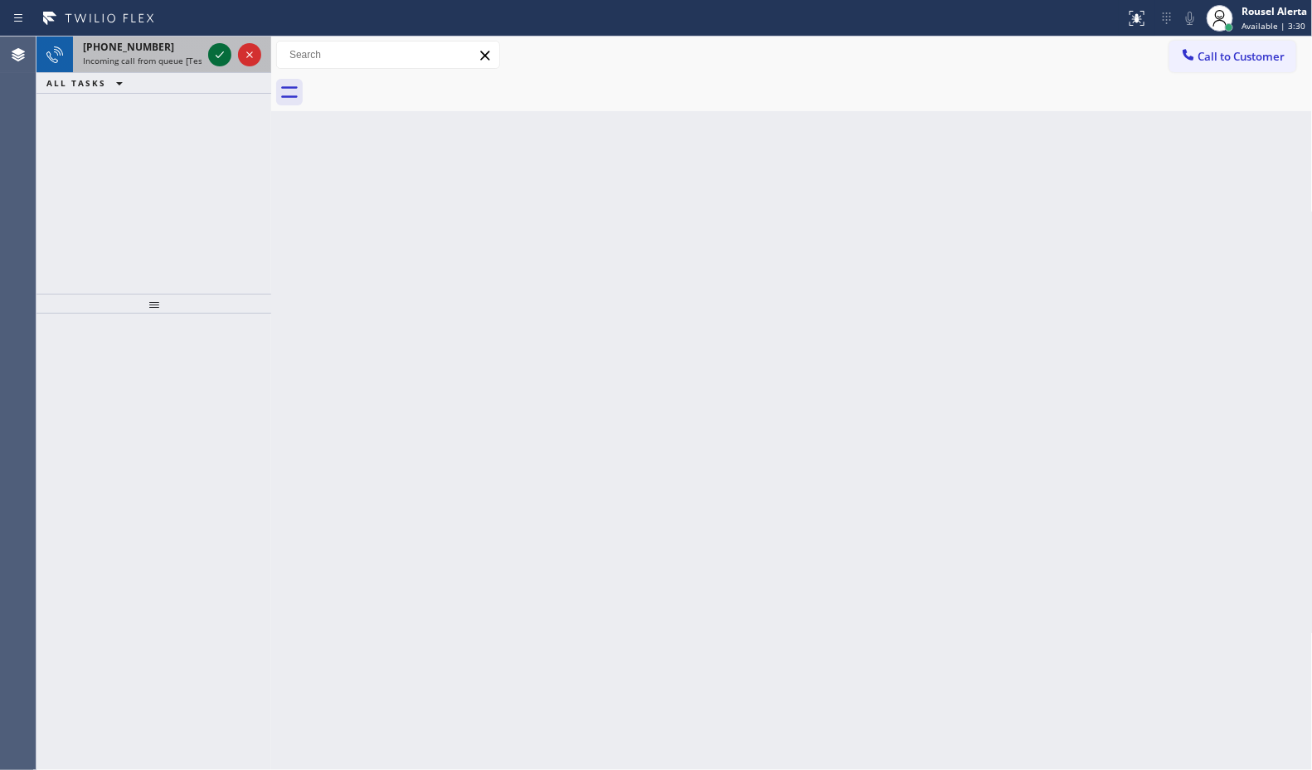
click at [220, 56] on icon at bounding box center [220, 55] width 20 height 20
click at [210, 50] on icon at bounding box center [220, 55] width 20 height 20
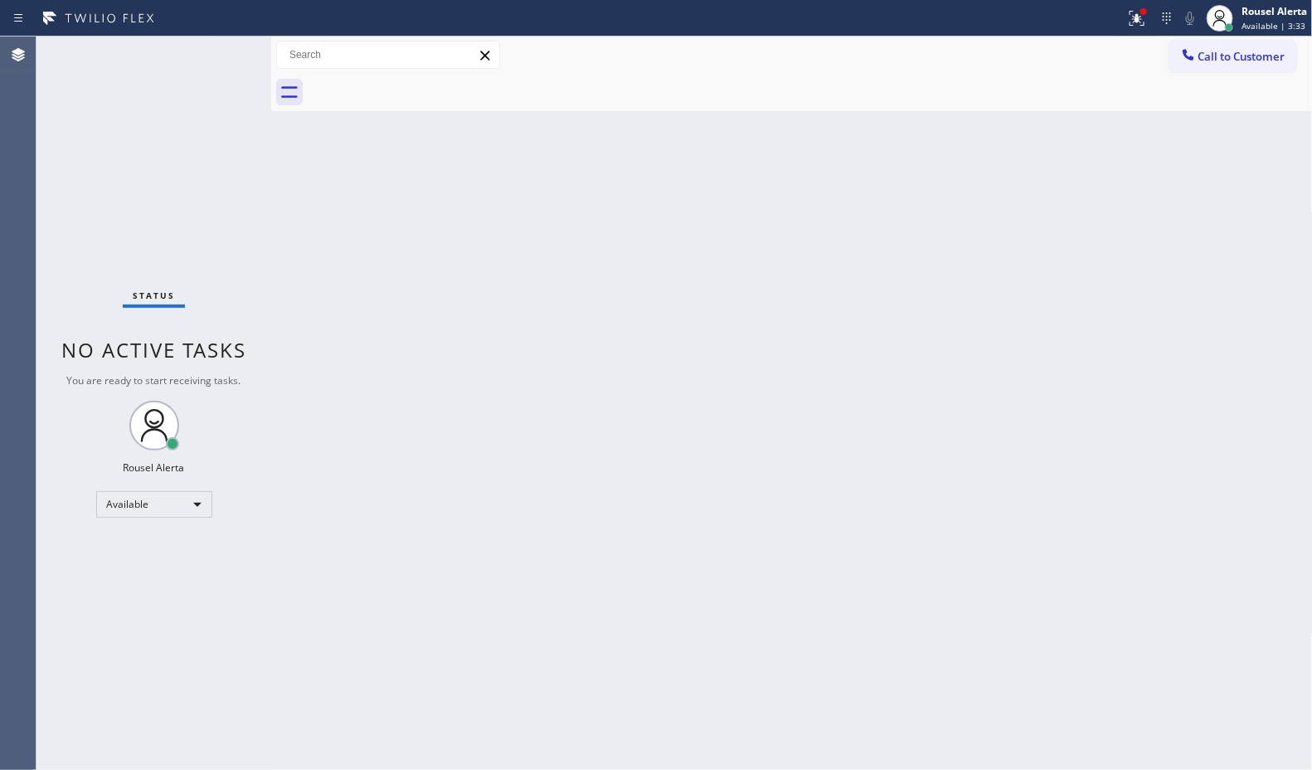
click at [209, 50] on div "Status No active tasks You are ready to start receiving tasks. Rousel Alerta Av…" at bounding box center [153, 402] width 235 height 733
click at [210, 50] on div "Status No active tasks You are ready to start receiving tasks. Rousel Alerta Av…" at bounding box center [153, 402] width 235 height 733
click at [1141, 19] on icon at bounding box center [1137, 18] width 20 height 20
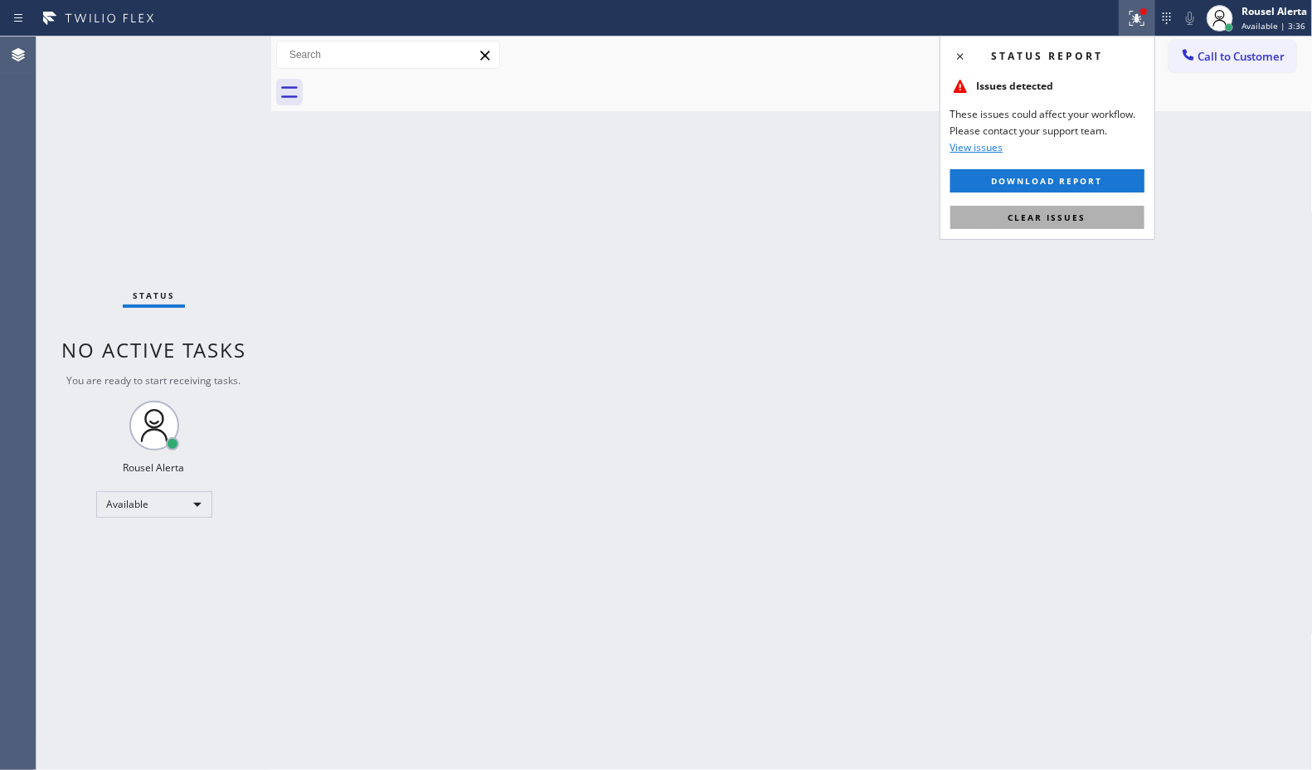
click at [1106, 216] on button "Clear issues" at bounding box center [1048, 217] width 194 height 23
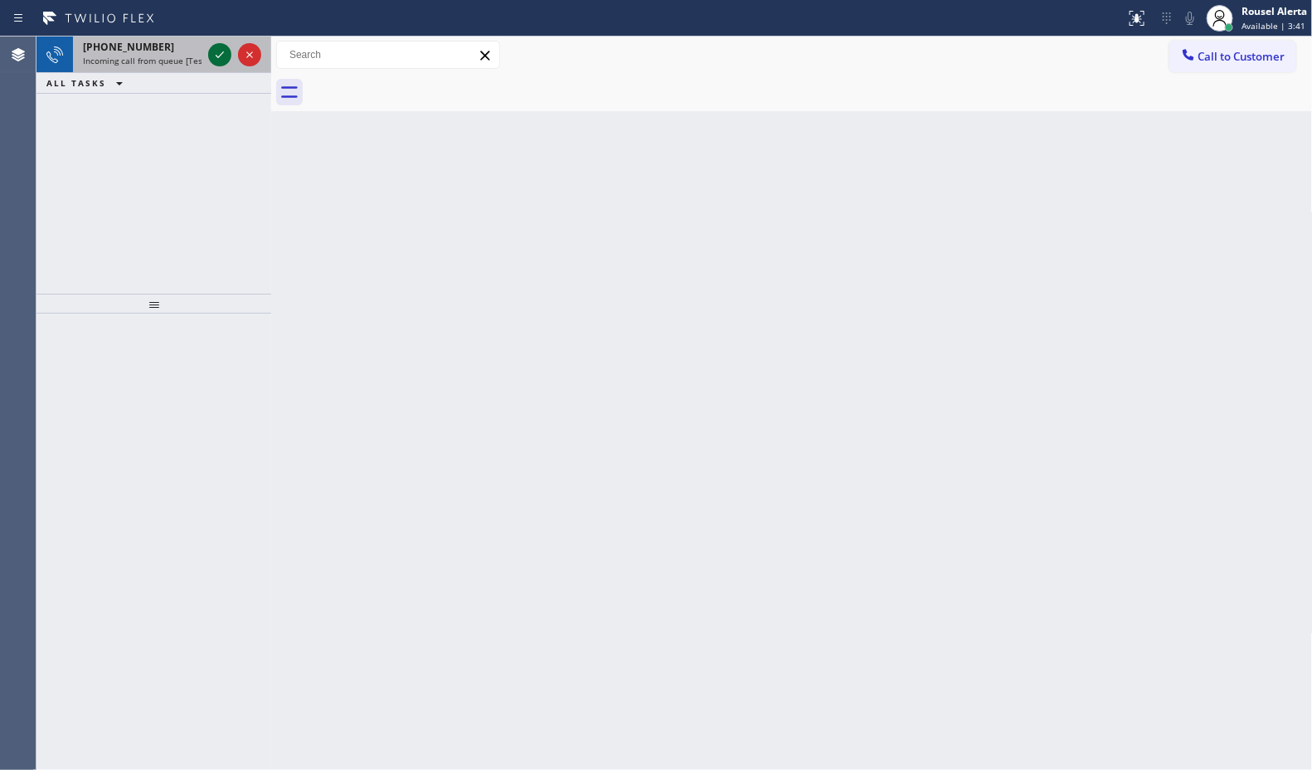
click at [217, 60] on icon at bounding box center [220, 55] width 20 height 20
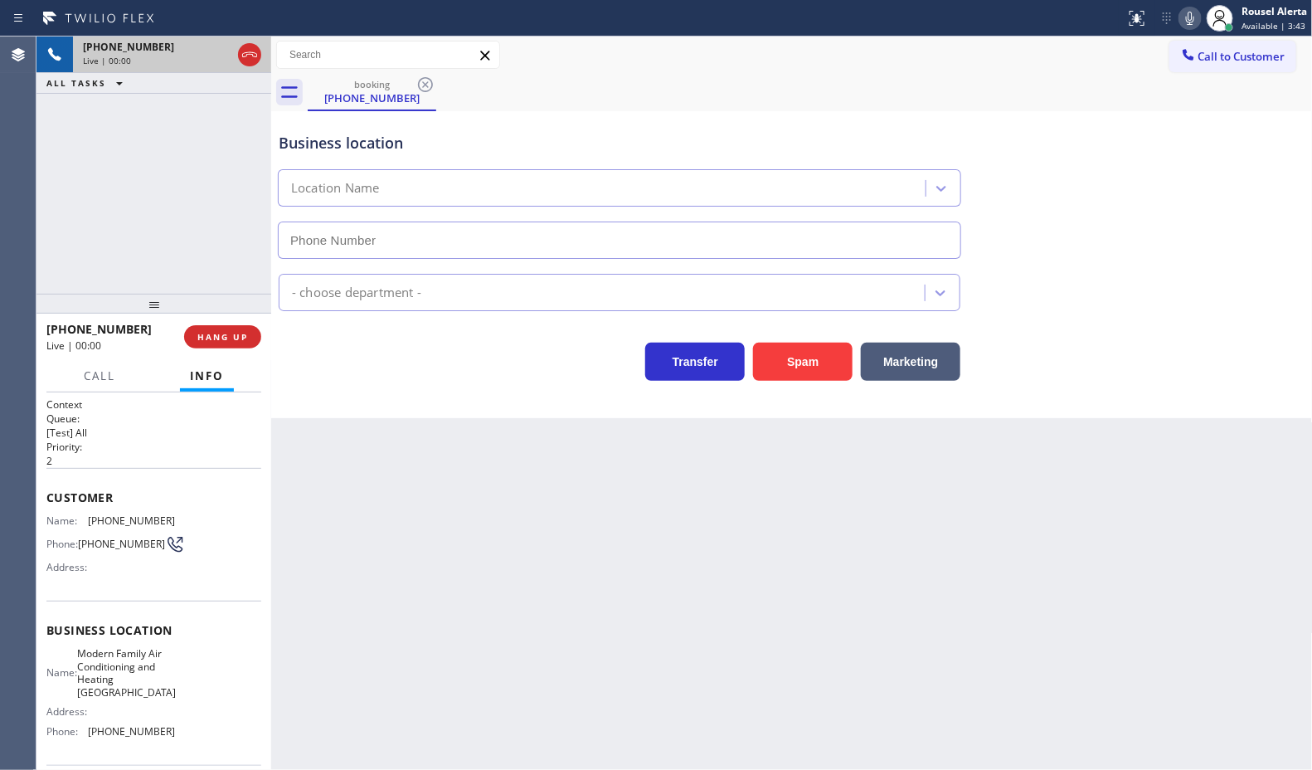
type input "(650) 360-9313"
click at [815, 375] on button "Spam" at bounding box center [803, 362] width 100 height 38
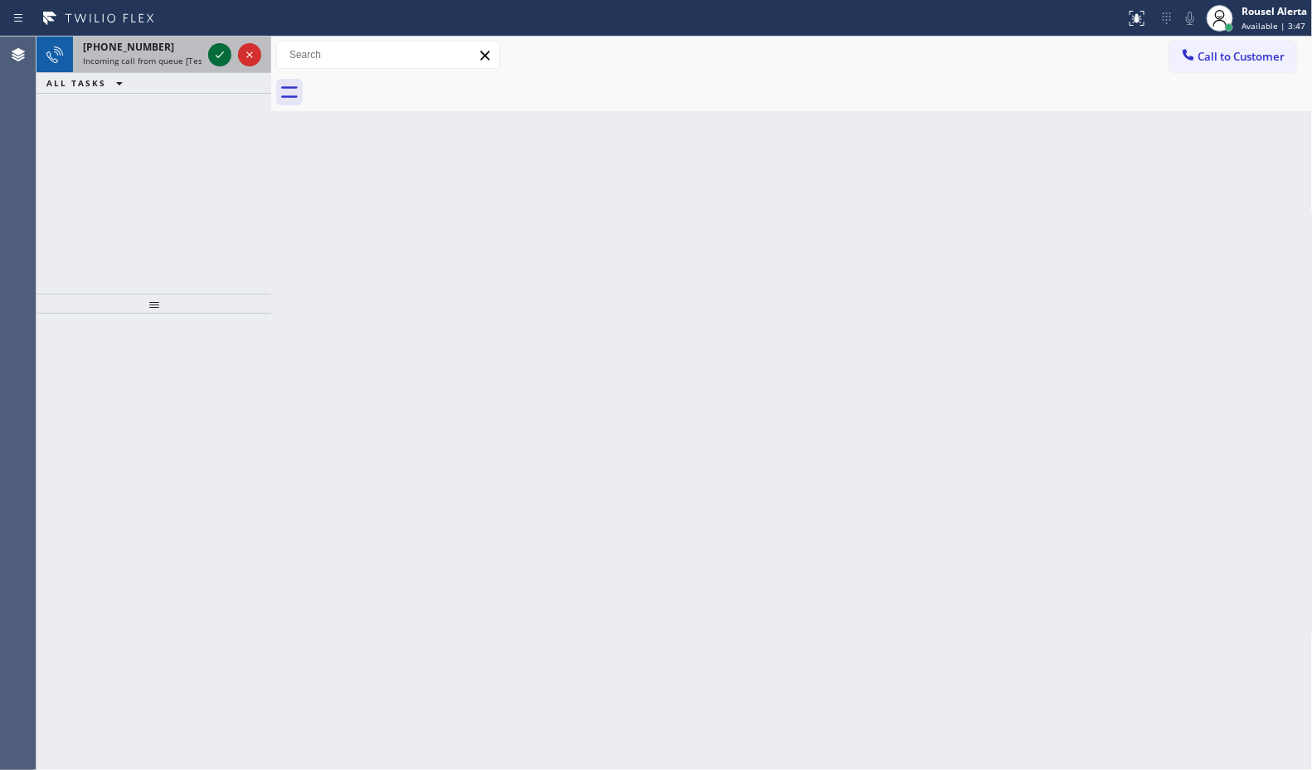
click at [210, 59] on icon at bounding box center [220, 55] width 20 height 20
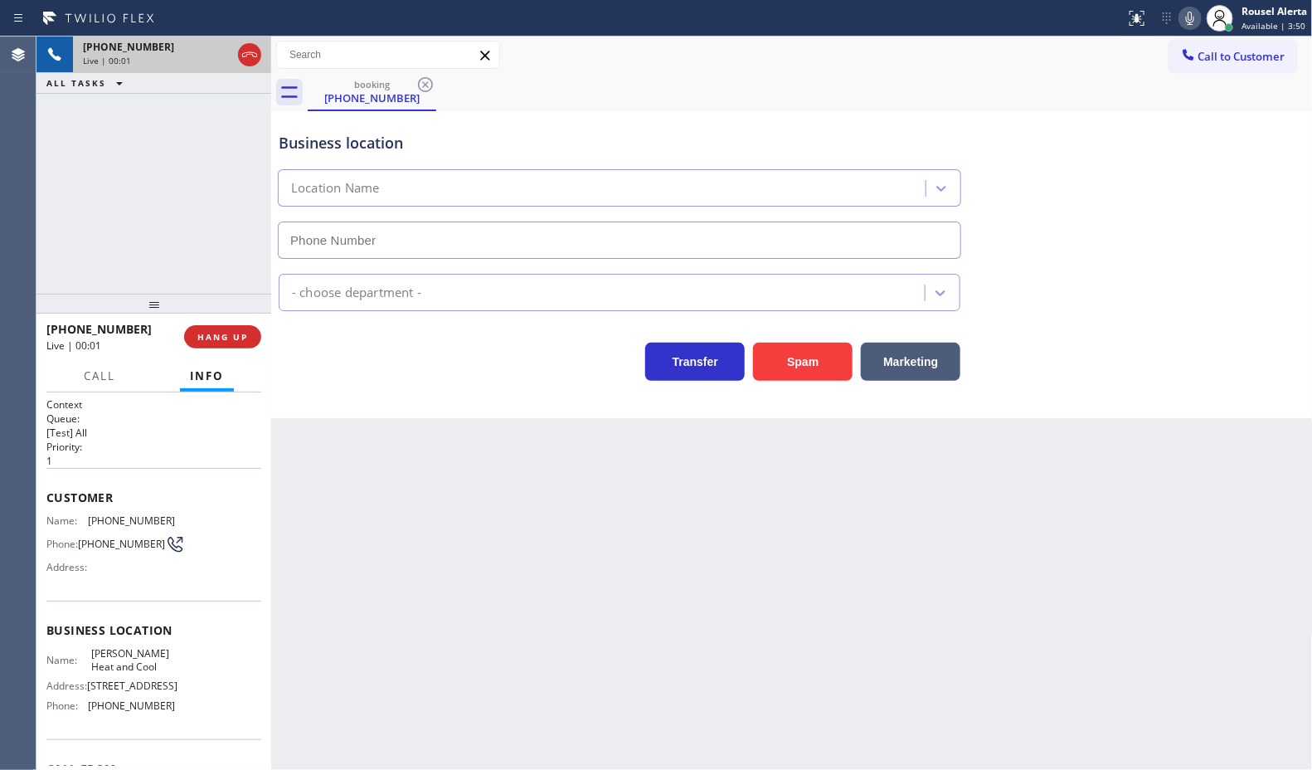
type input "(562) 526-1814"
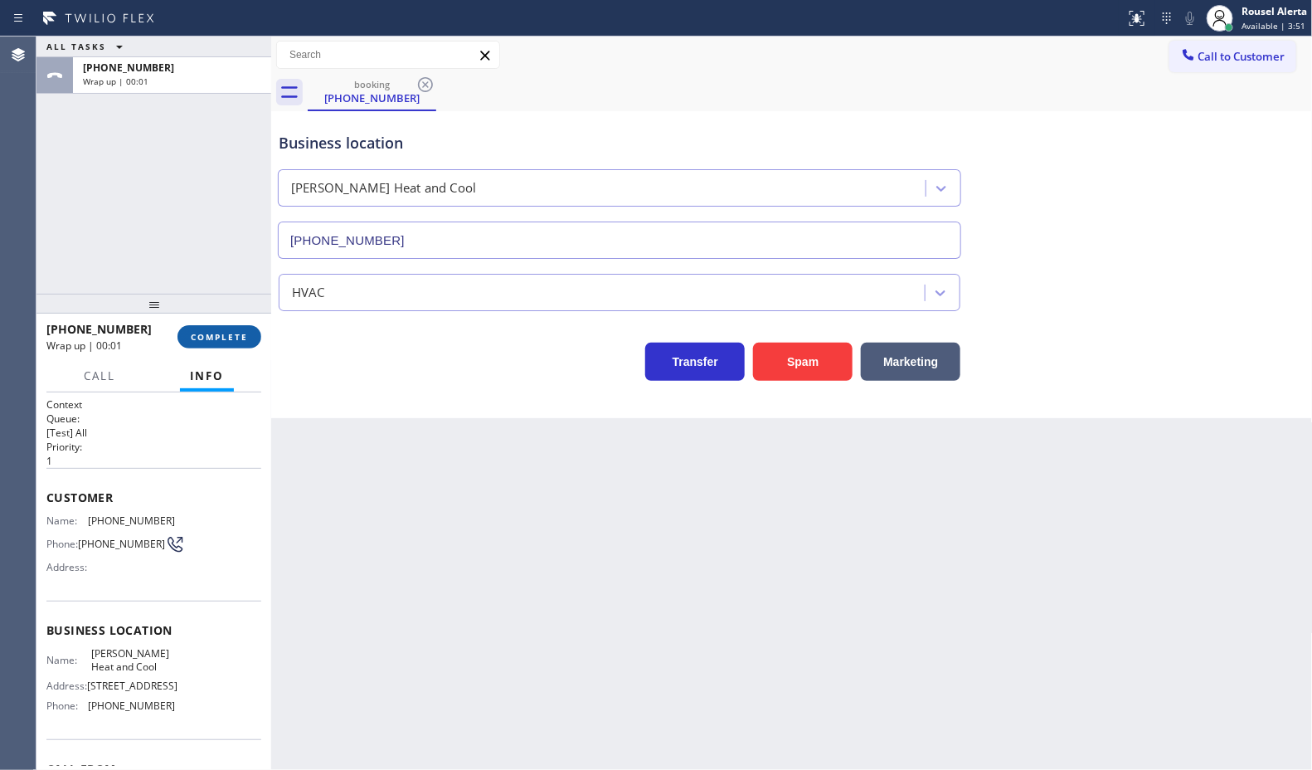
click at [237, 328] on button "COMPLETE" at bounding box center [220, 336] width 84 height 23
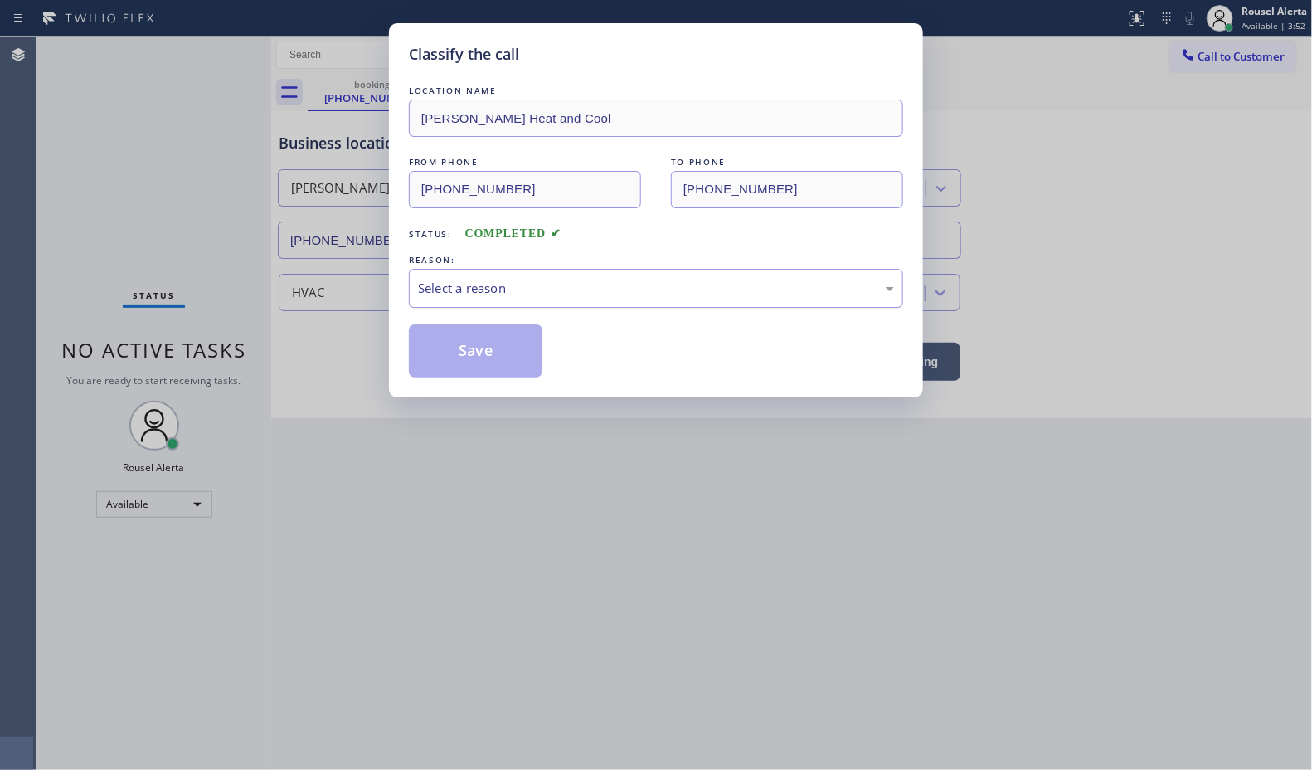
click at [620, 280] on div "Select a reason" at bounding box center [656, 288] width 476 height 19
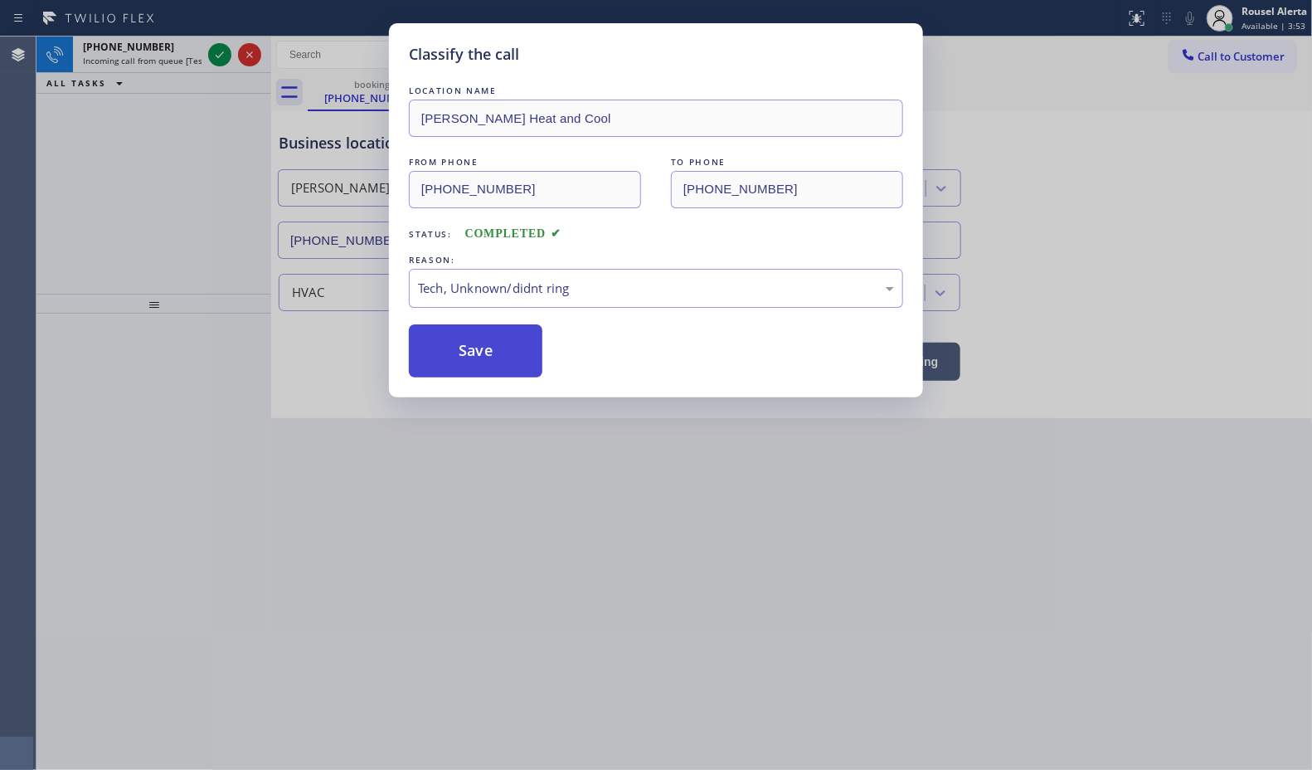
click at [499, 362] on button "Save" at bounding box center [476, 350] width 134 height 53
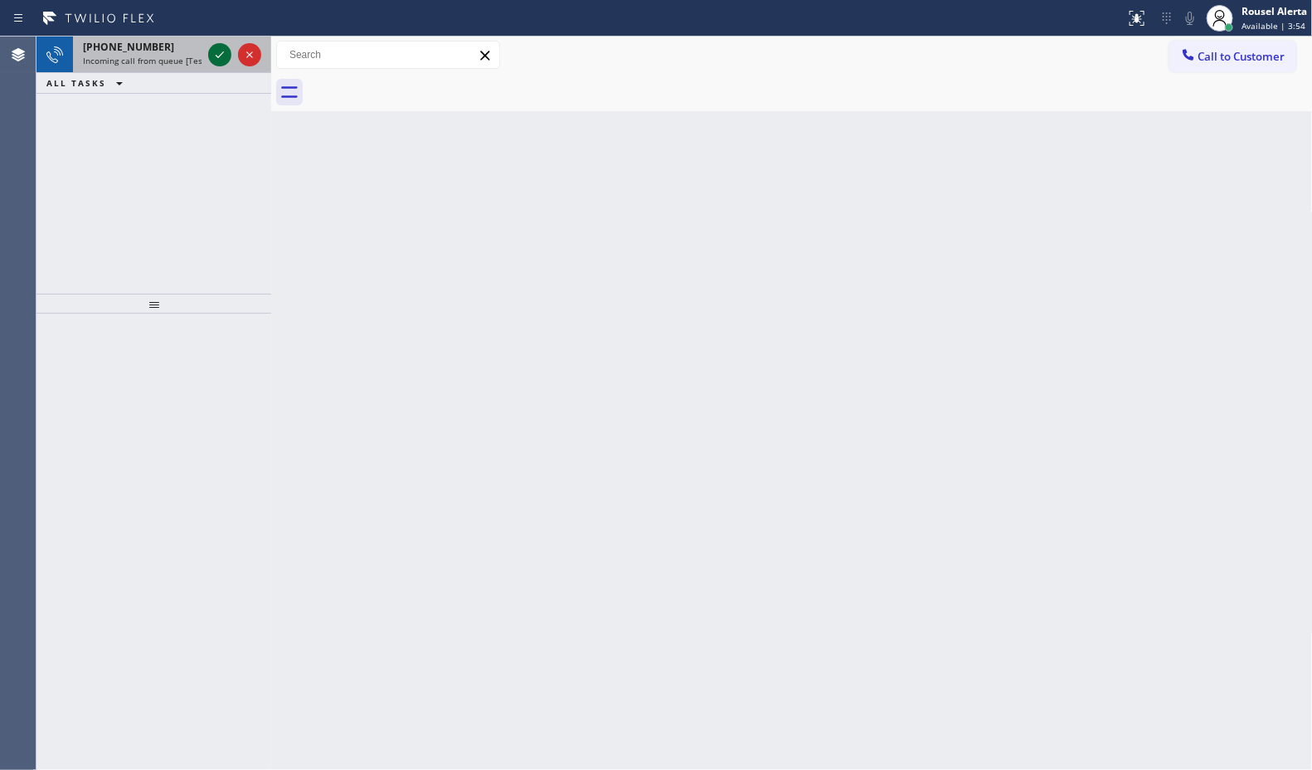
click at [212, 56] on icon at bounding box center [220, 55] width 20 height 20
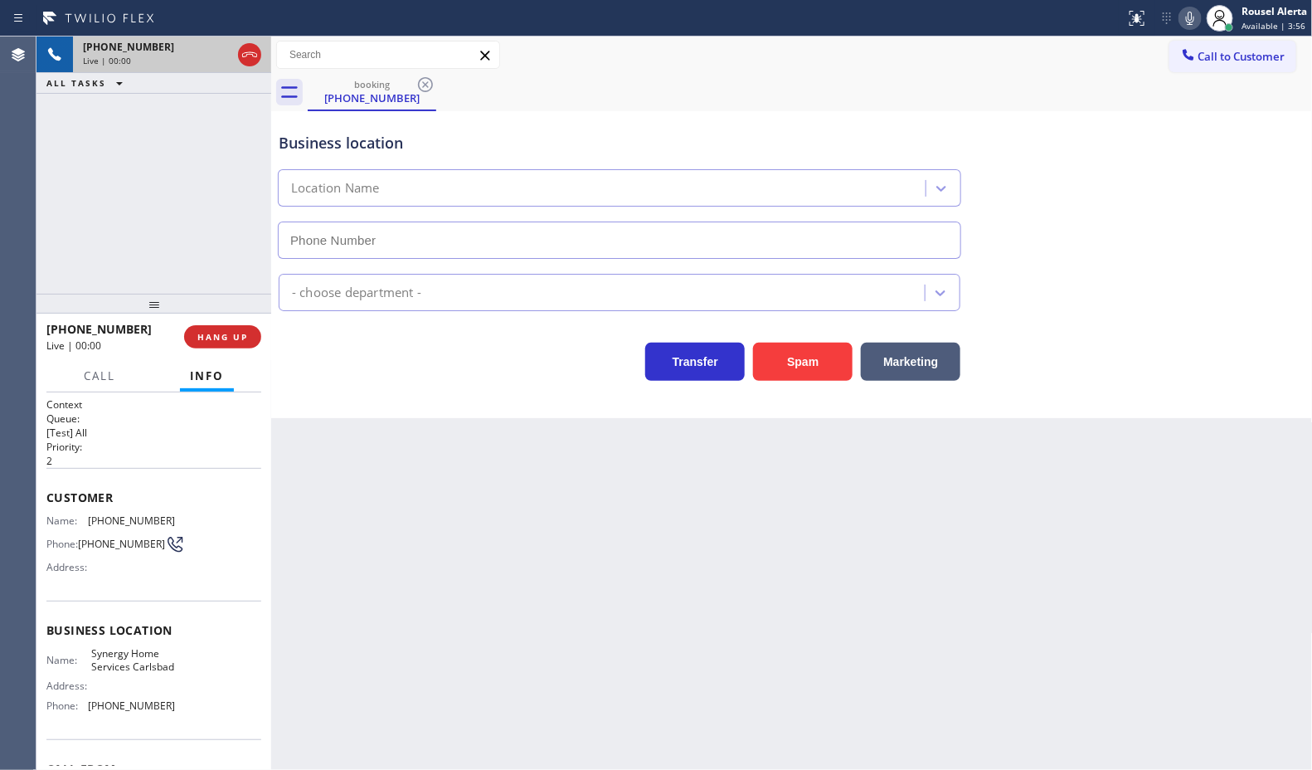
type input "(760) 280-6303"
click at [180, 141] on div "+17606668276 Live | 00:09 ALL TASKS ALL TASKS ACTIVE TASKS TASKS IN WRAP UP" at bounding box center [153, 164] width 235 height 257
click at [230, 341] on span "HANG UP" at bounding box center [222, 337] width 51 height 12
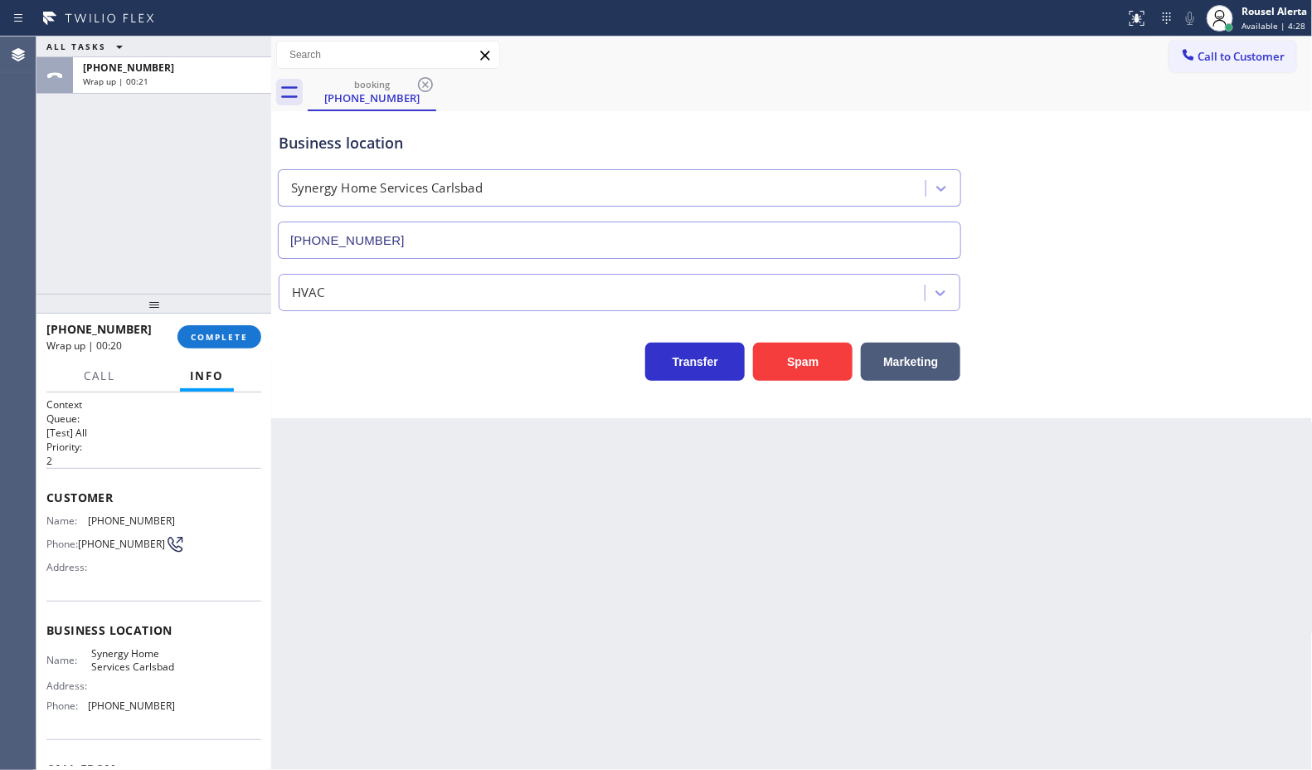
click at [217, 142] on div "ALL TASKS ALL TASKS ACTIVE TASKS TASKS IN WRAP UP +17606668276 Wrap up | 00:21" at bounding box center [153, 164] width 235 height 257
click at [224, 332] on span "COMPLETE" at bounding box center [219, 337] width 57 height 12
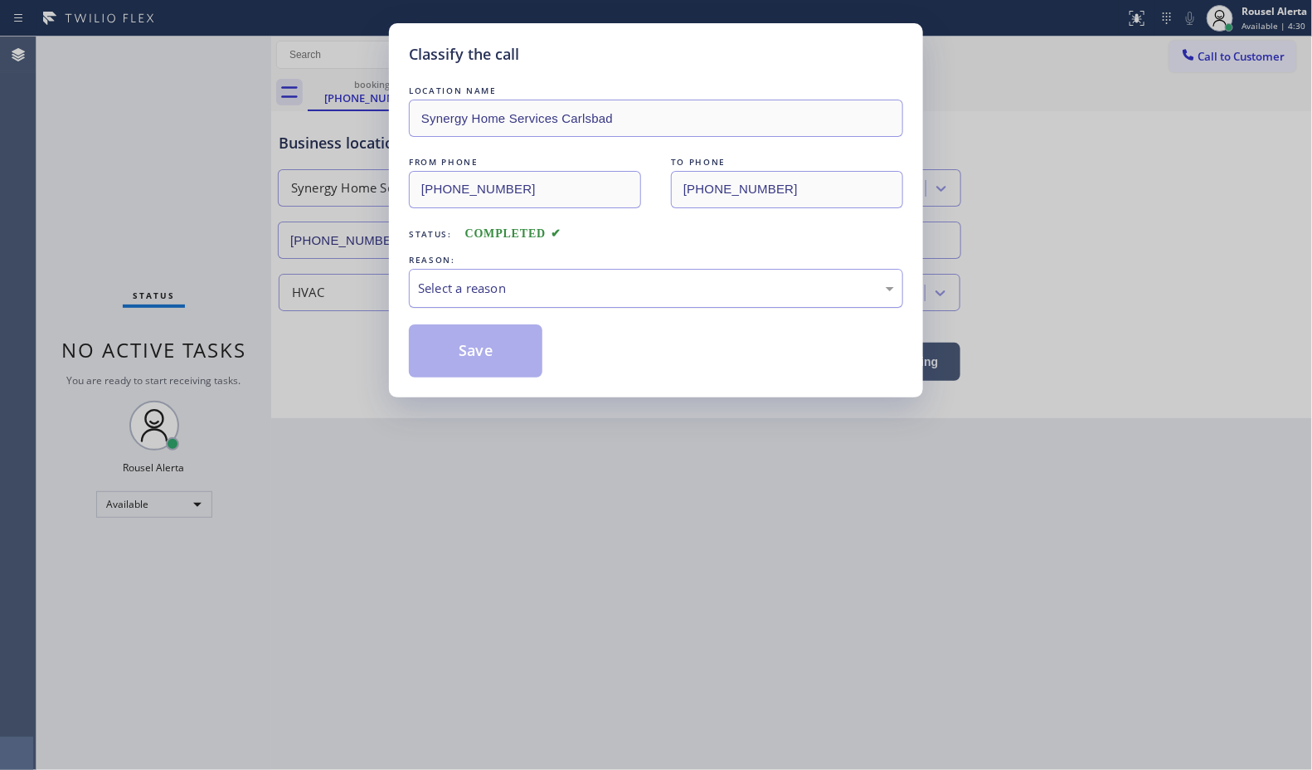
click at [494, 301] on div "Select a reason" at bounding box center [656, 288] width 494 height 39
click at [466, 369] on button "Save" at bounding box center [476, 350] width 134 height 53
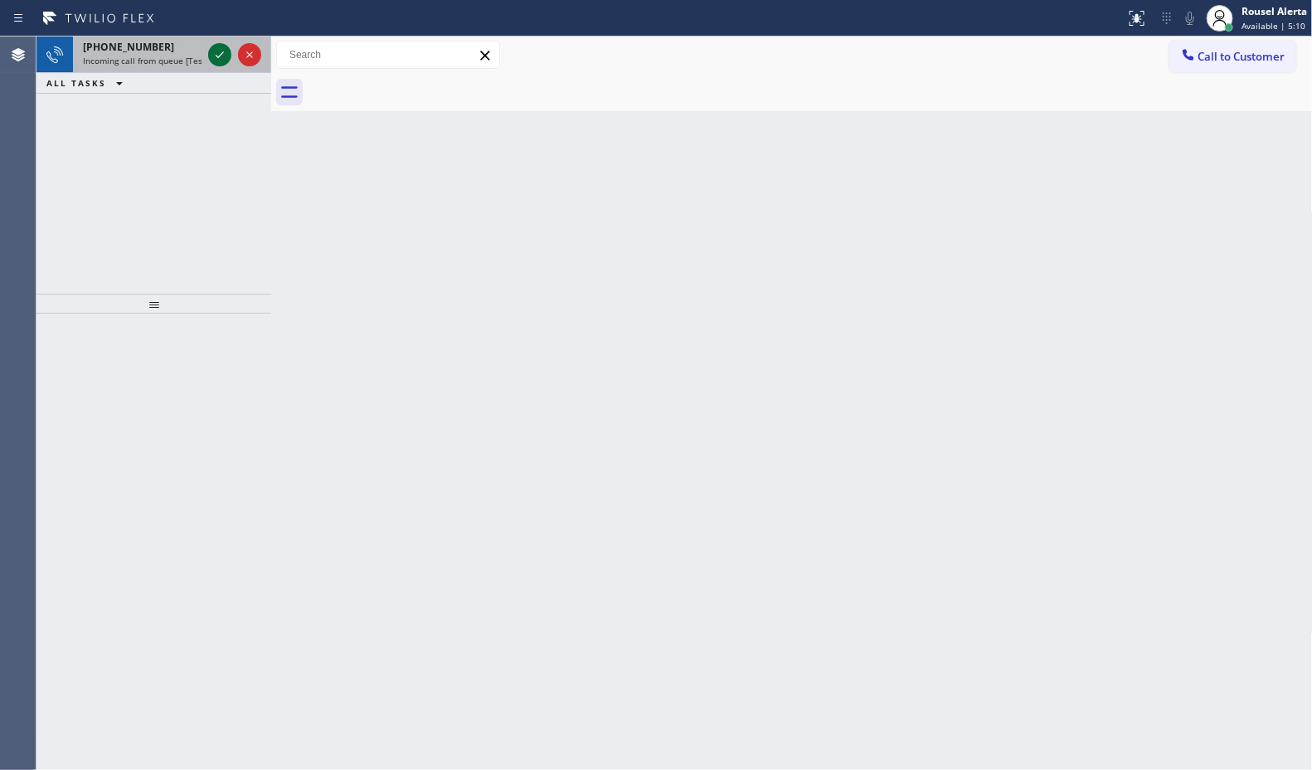
click at [217, 55] on icon at bounding box center [220, 55] width 20 height 20
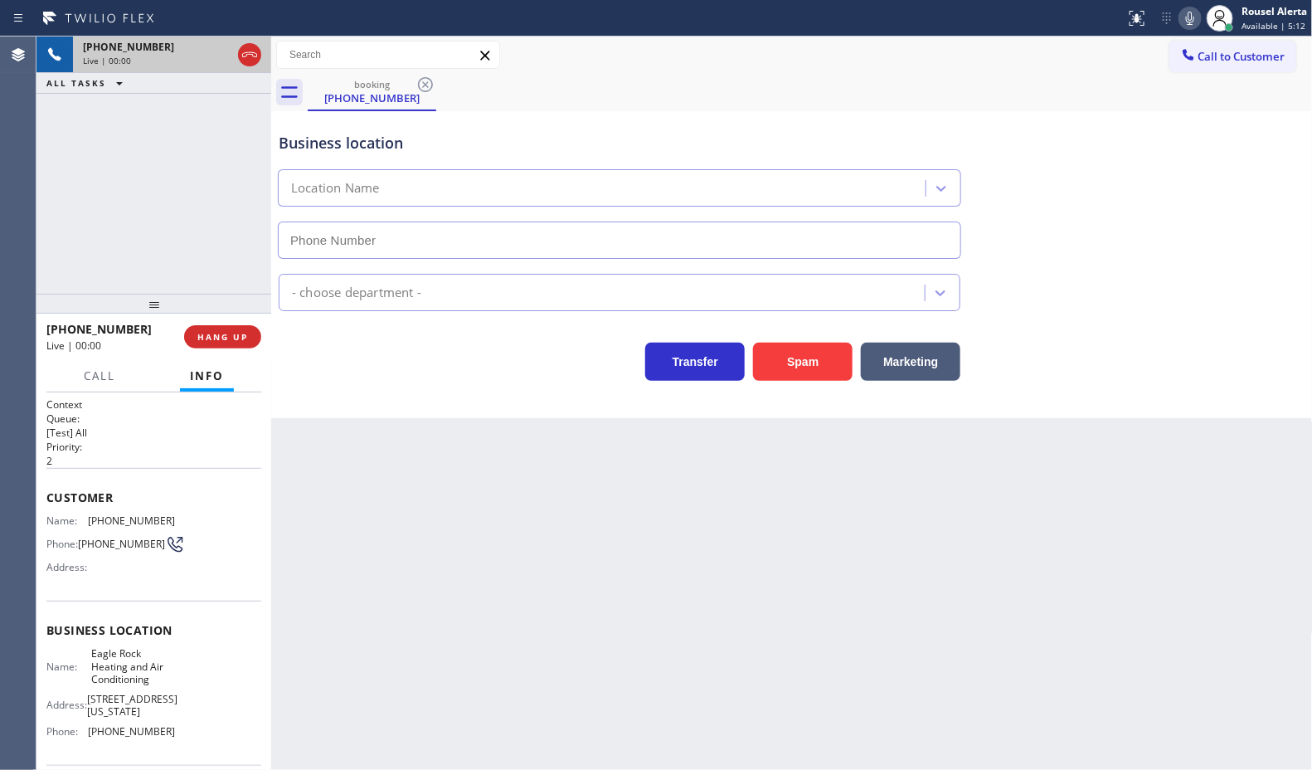
type input "(323) 210-4161"
click at [864, 536] on div "Back to Dashboard Change Sender ID Customers Technicians Select a contact Outbo…" at bounding box center [792, 402] width 1042 height 733
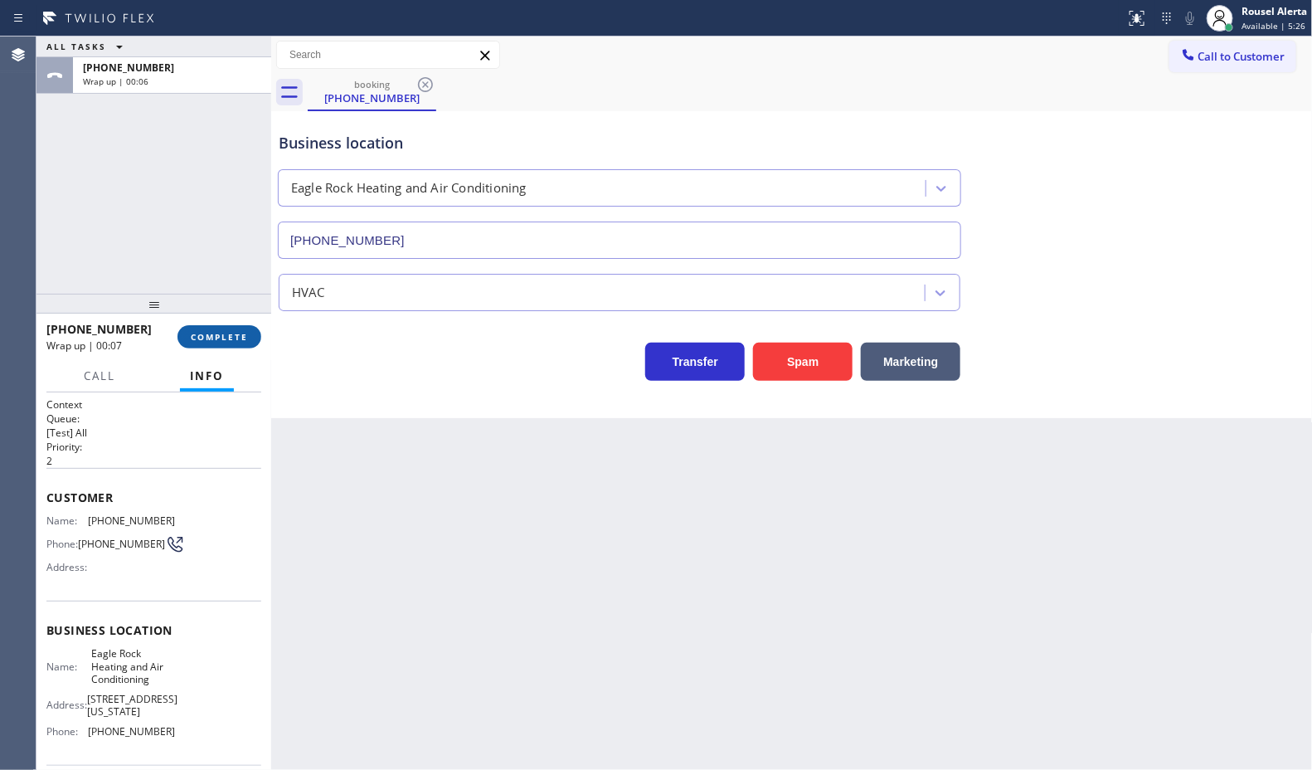
click at [197, 325] on button "COMPLETE" at bounding box center [220, 336] width 84 height 23
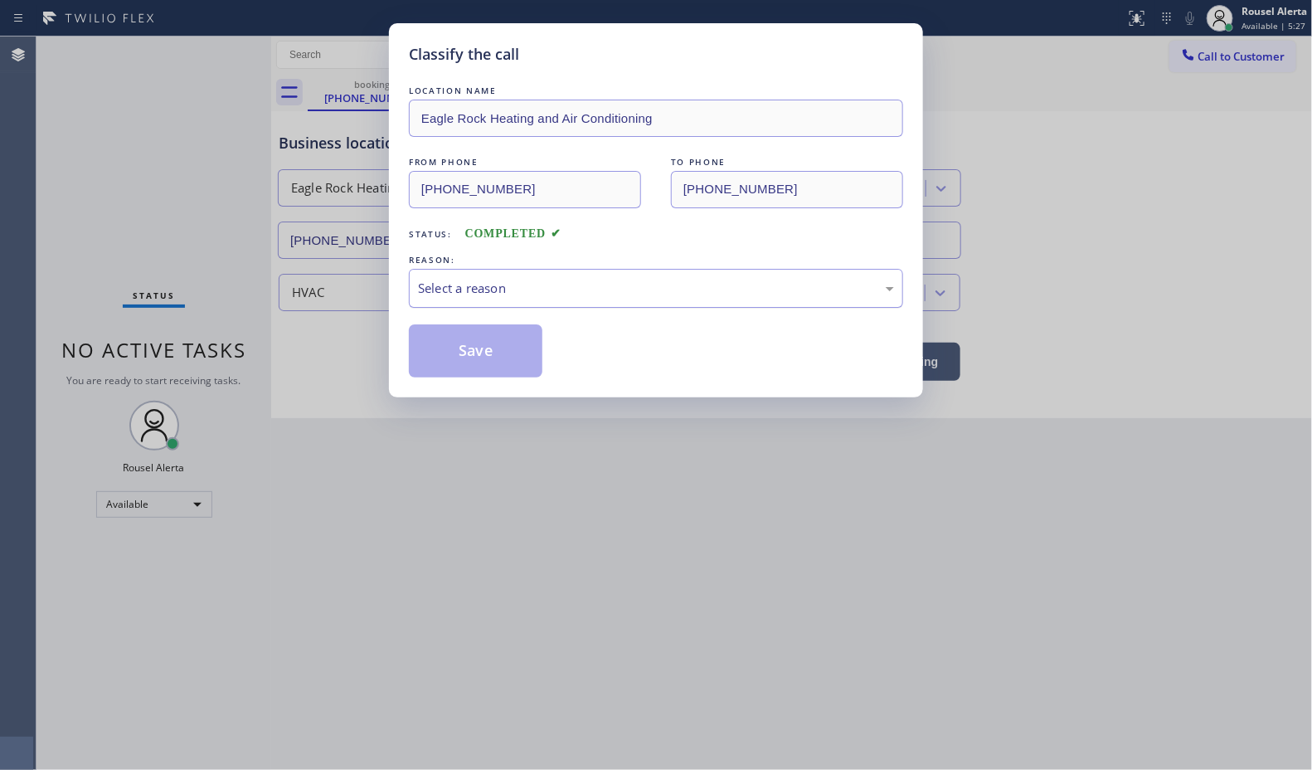
click at [532, 280] on div "Select a reason" at bounding box center [656, 288] width 476 height 19
drag, startPoint x: 475, startPoint y: 357, endPoint x: 653, endPoint y: 570, distance: 277.4
click at [474, 357] on button "Save" at bounding box center [476, 350] width 134 height 53
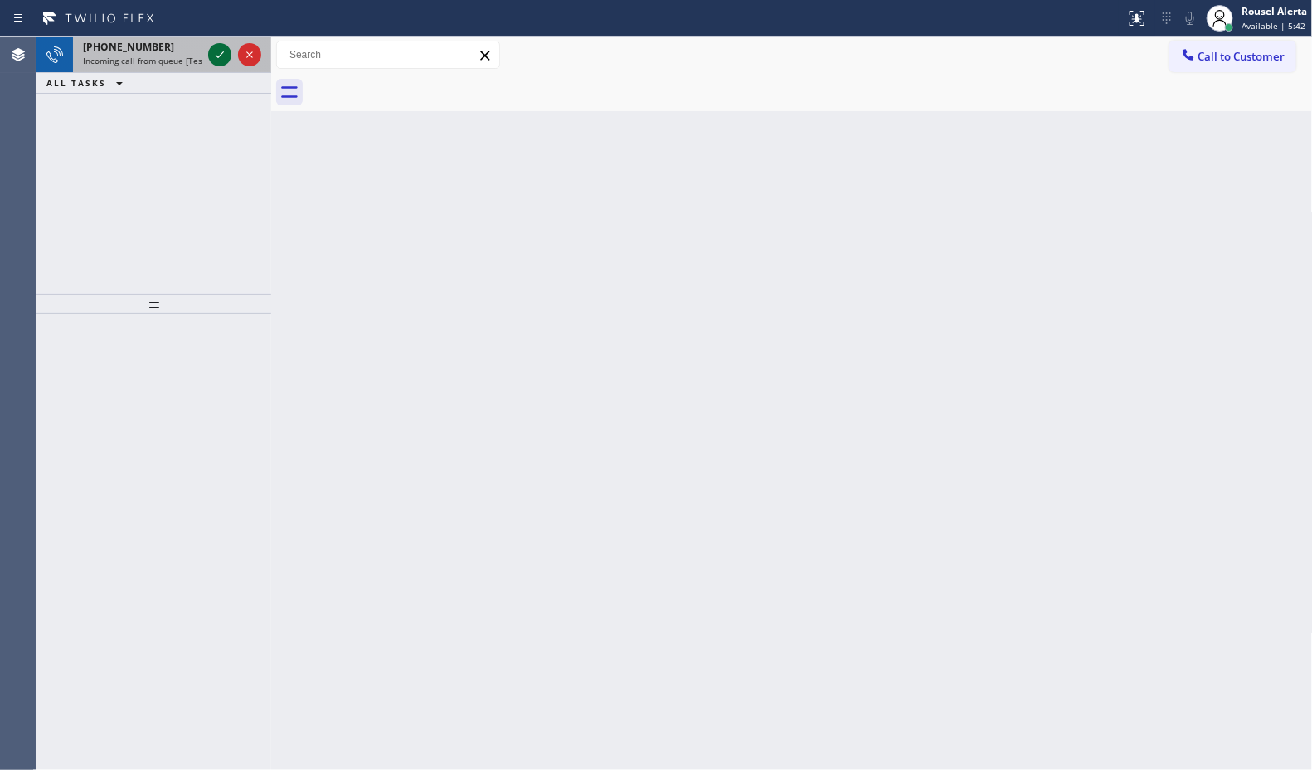
click at [216, 61] on icon at bounding box center [220, 55] width 20 height 20
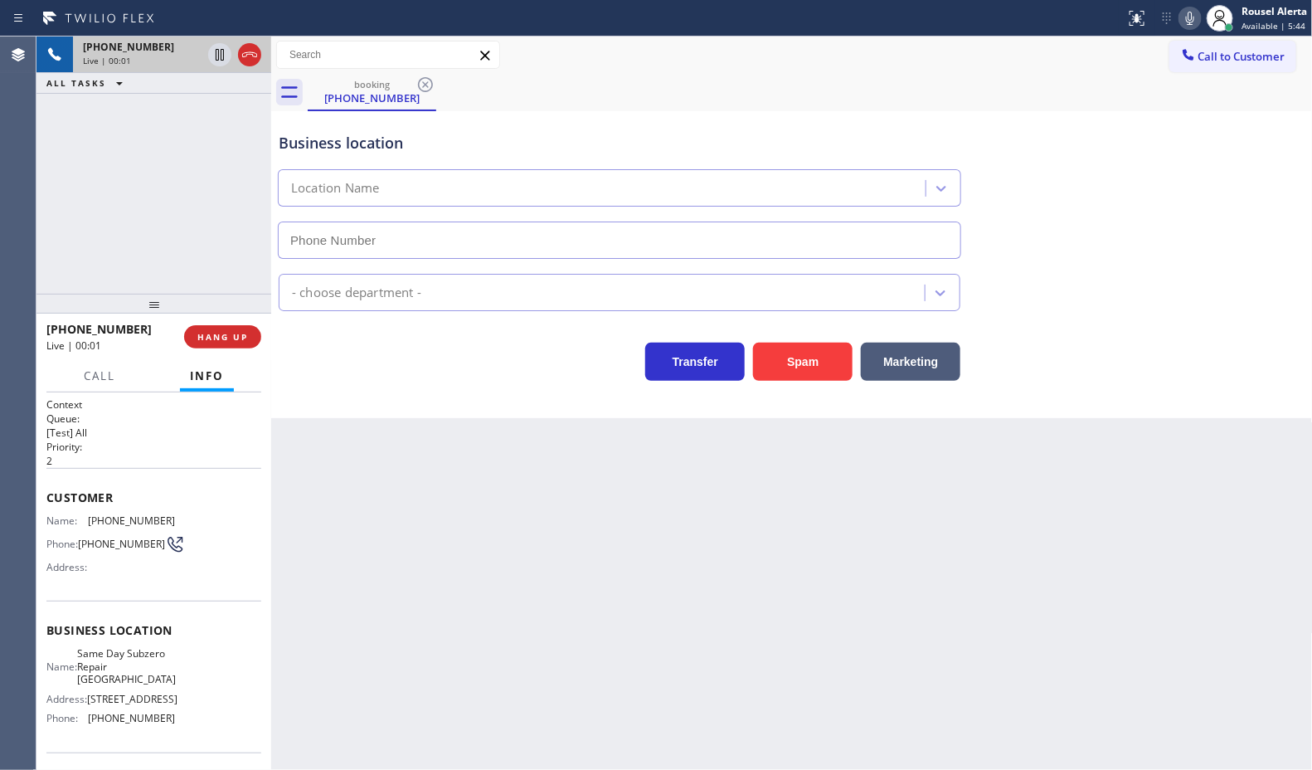
type input "(424) 398-7919"
click at [813, 355] on button "Spam" at bounding box center [803, 362] width 100 height 38
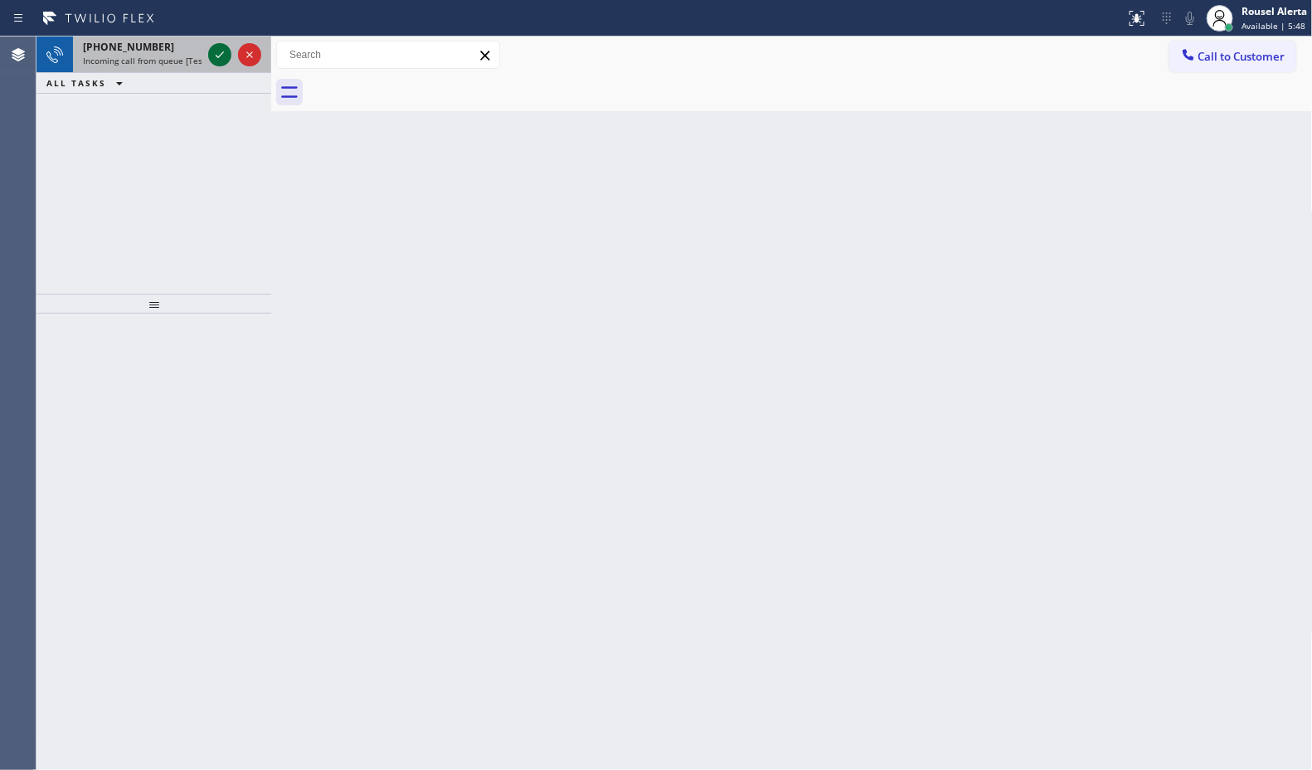
click at [213, 62] on icon at bounding box center [220, 55] width 20 height 20
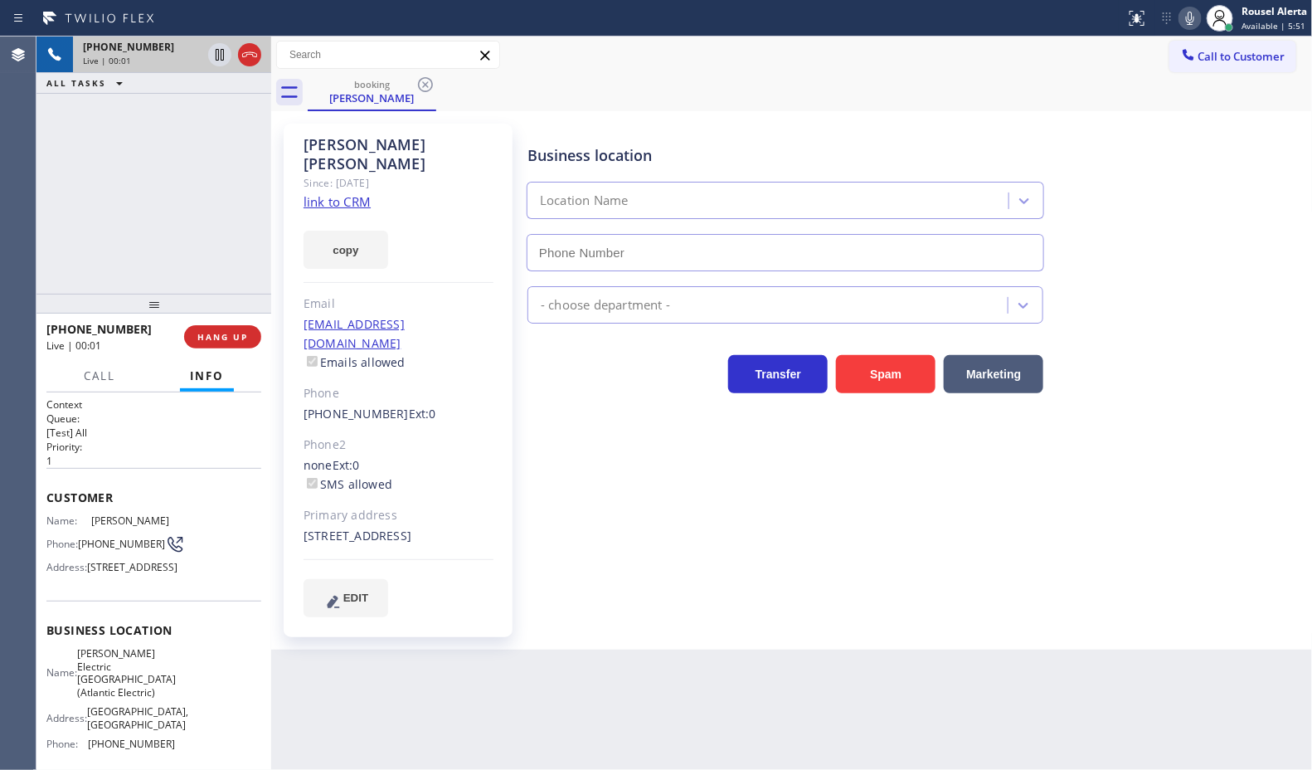
type input "(908) 650-1435"
click at [358, 193] on link "link to CRM" at bounding box center [337, 201] width 67 height 17
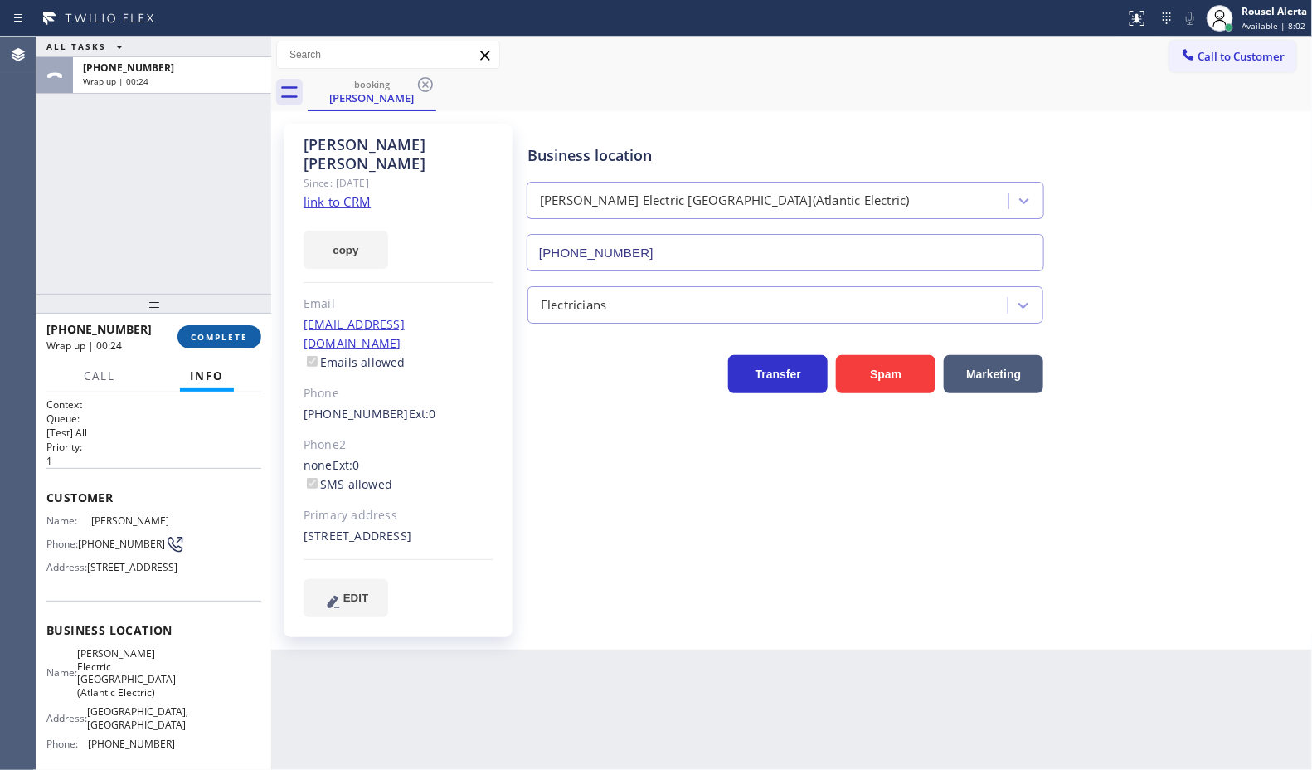
click at [213, 341] on span "COMPLETE" at bounding box center [219, 337] width 57 height 12
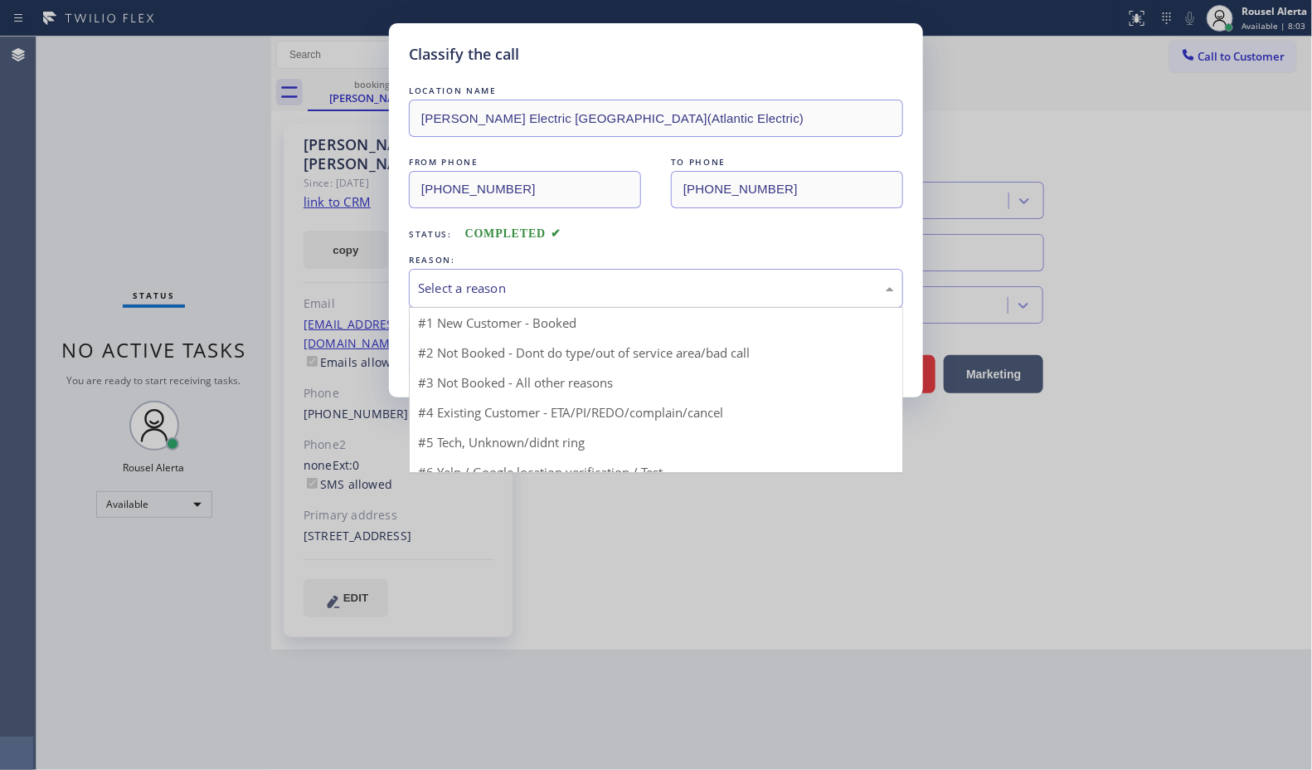
click at [582, 285] on div "Select a reason" at bounding box center [656, 288] width 476 height 19
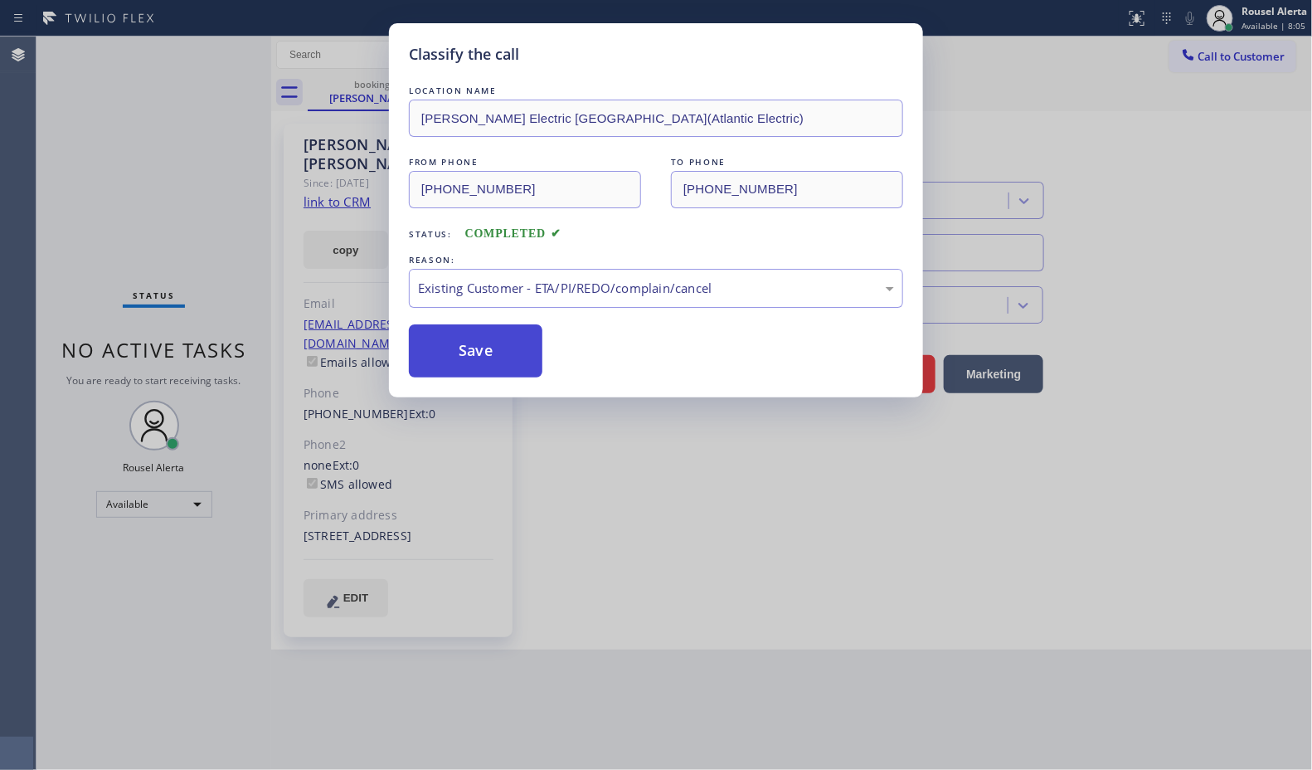
click at [523, 361] on button "Save" at bounding box center [476, 350] width 134 height 53
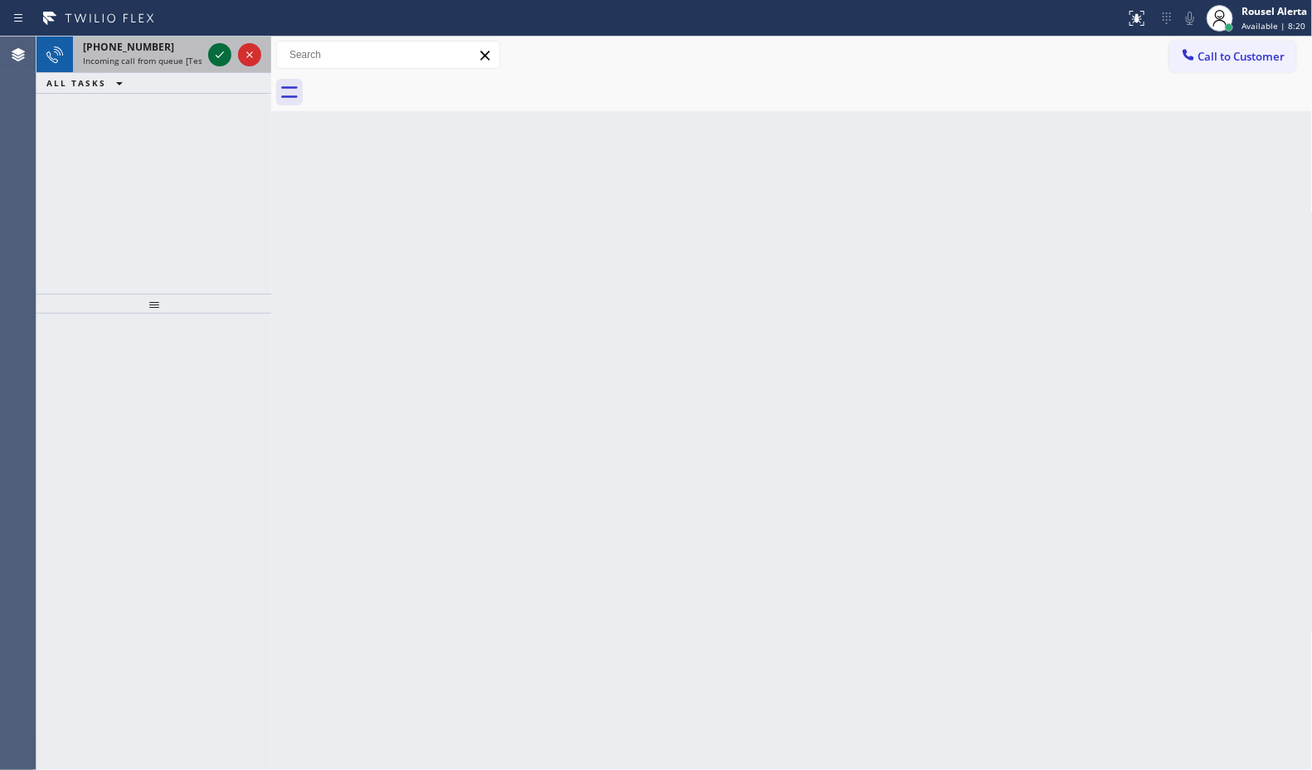
click at [212, 55] on icon at bounding box center [220, 55] width 20 height 20
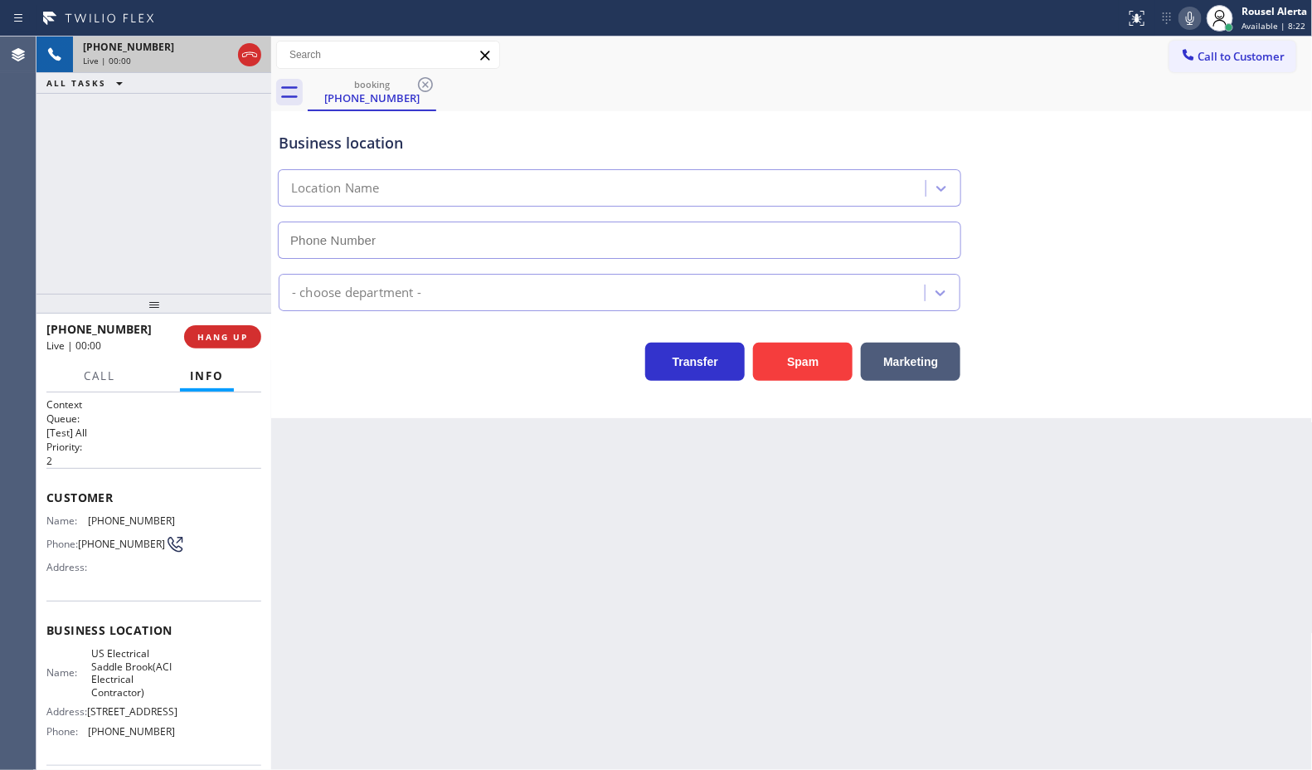
type input "(551) 553-5669"
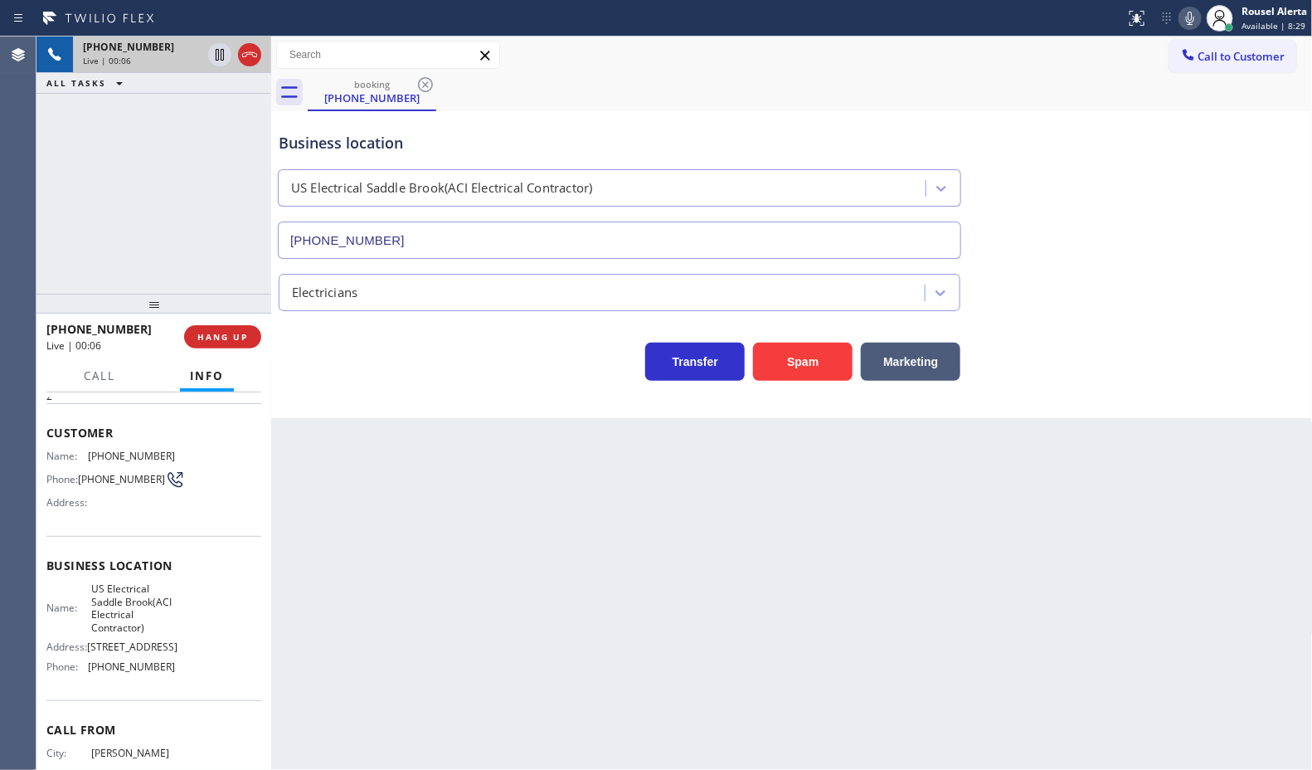
scroll to position [56, 0]
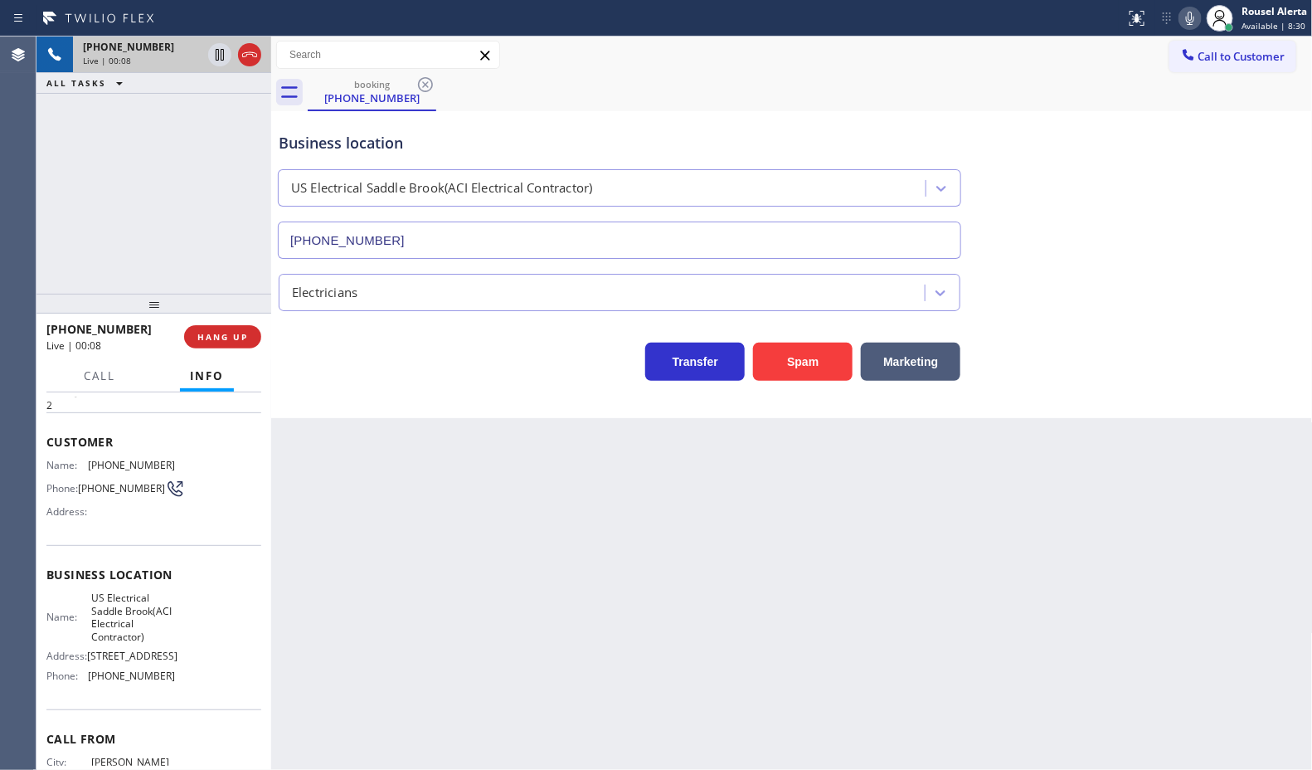
click at [399, 529] on div "Back to Dashboard Change Sender ID Customers Technicians Select a contact Outbo…" at bounding box center [792, 402] width 1042 height 733
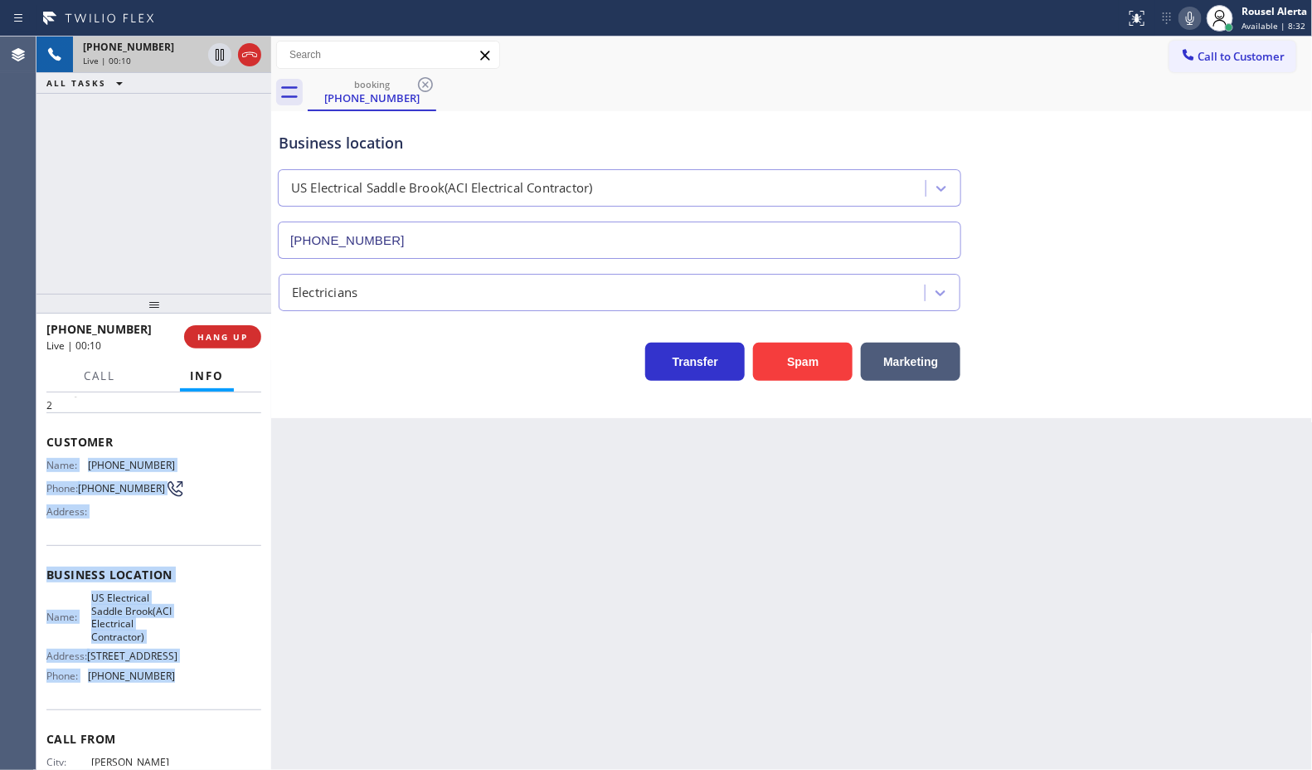
drag, startPoint x: 56, startPoint y: 498, endPoint x: 172, endPoint y: 713, distance: 245.0
click at [172, 713] on div "Context Queue: [Test] All Priority: 2 Customer Name: (551) 804-4569 Phone: (551…" at bounding box center [153, 580] width 235 height 377
copy div "Name: (551) 804-4569 Phone: (551) 804-4569 Address: Business location Name: US …"
click at [214, 55] on icon at bounding box center [220, 55] width 20 height 20
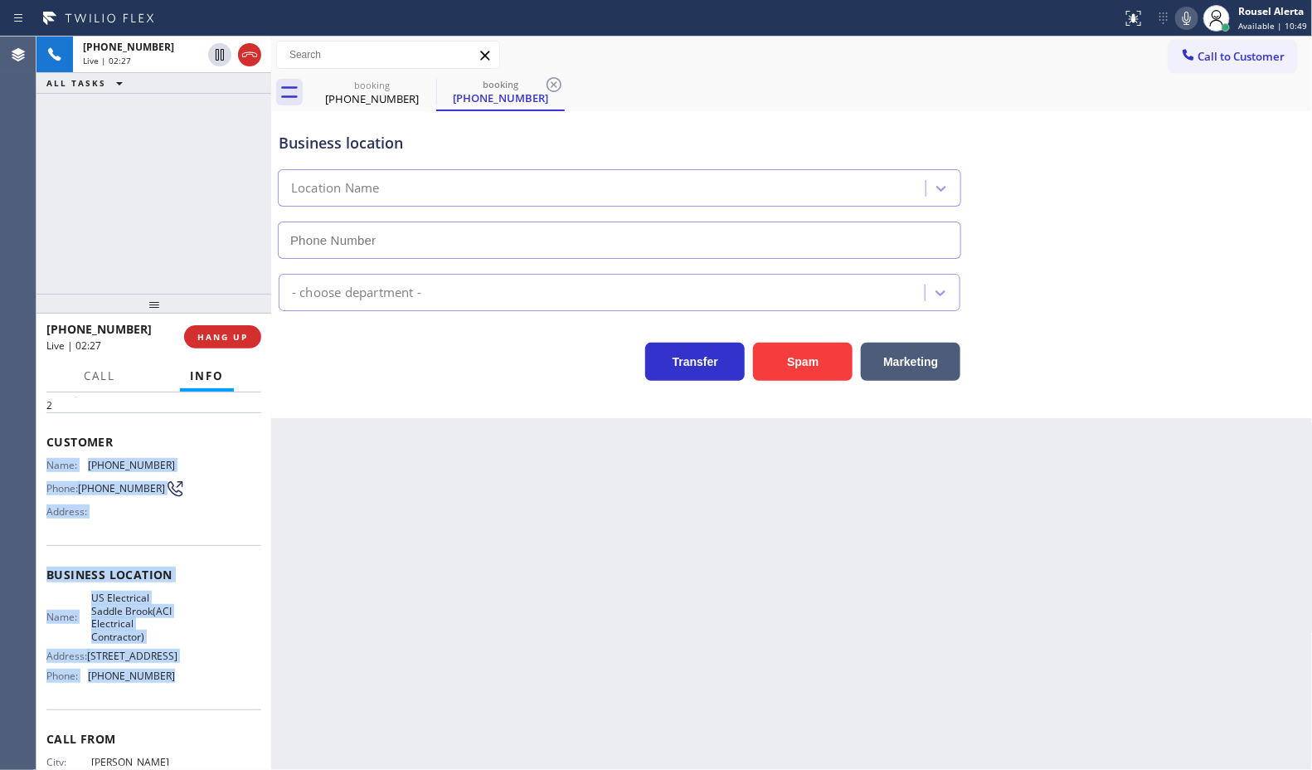
type input "(551) 553-5669"
click at [1191, 22] on icon at bounding box center [1187, 18] width 20 height 20
drag, startPoint x: 217, startPoint y: 58, endPoint x: 615, endPoint y: 22, distance: 399.8
click at [217, 58] on icon at bounding box center [220, 55] width 20 height 20
type input "(551) 553-5669"
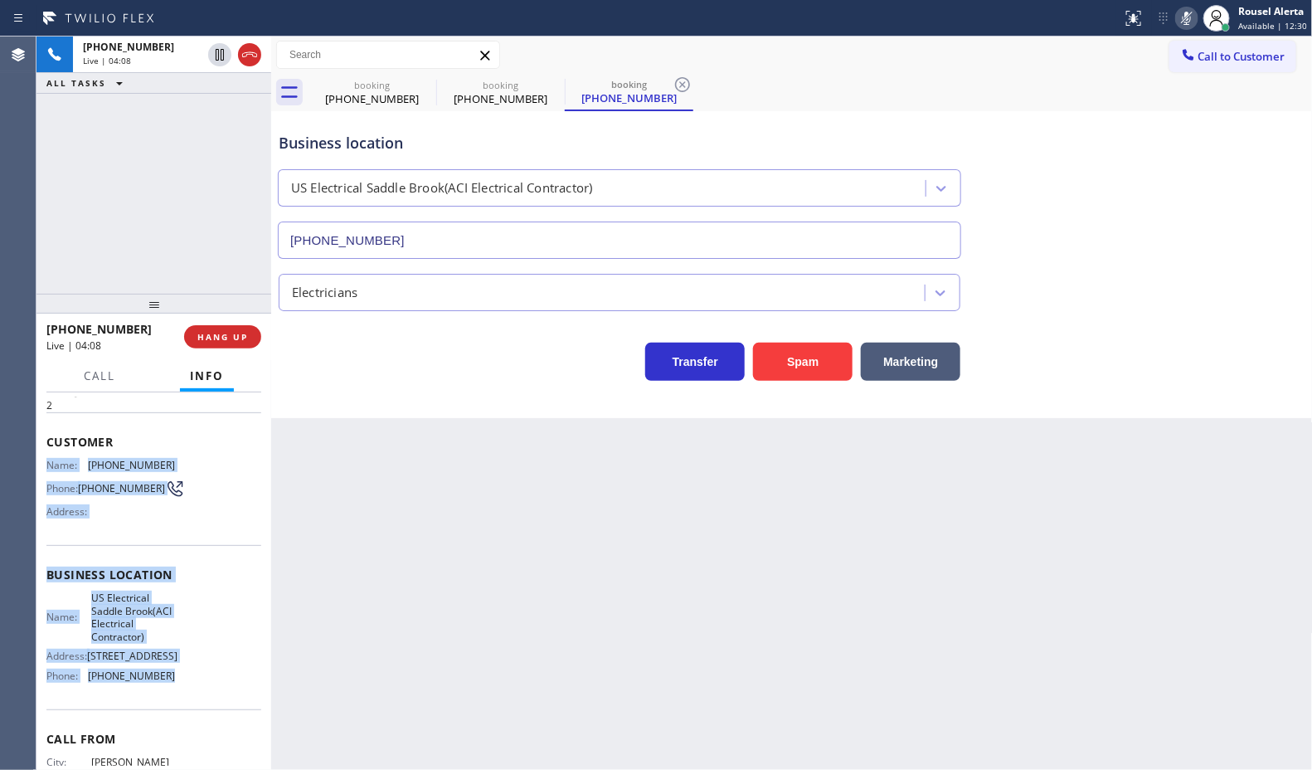
click at [1193, 12] on icon at bounding box center [1187, 18] width 20 height 20
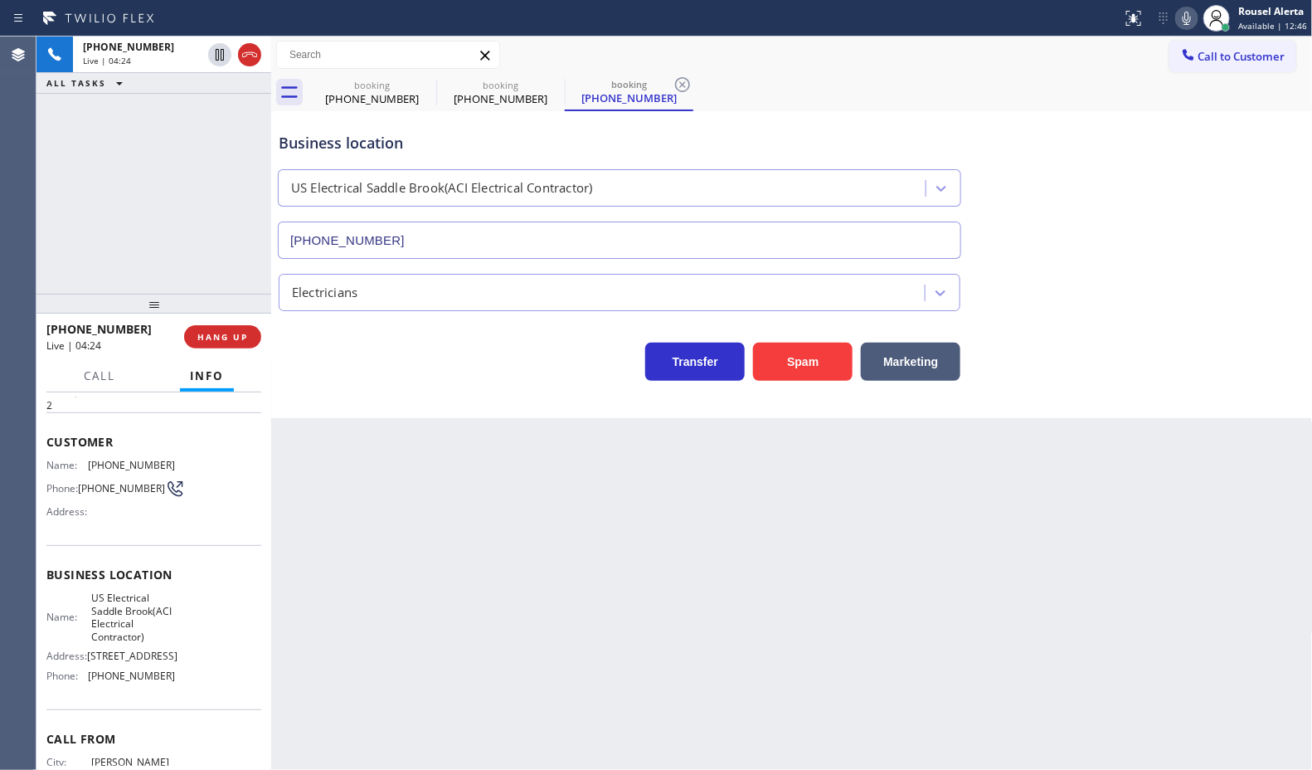
click at [395, 564] on div "Back to Dashboard Change Sender ID Customers Technicians Select a contact Outbo…" at bounding box center [792, 402] width 1042 height 733
click at [92, 371] on span "Call" at bounding box center [100, 375] width 32 height 15
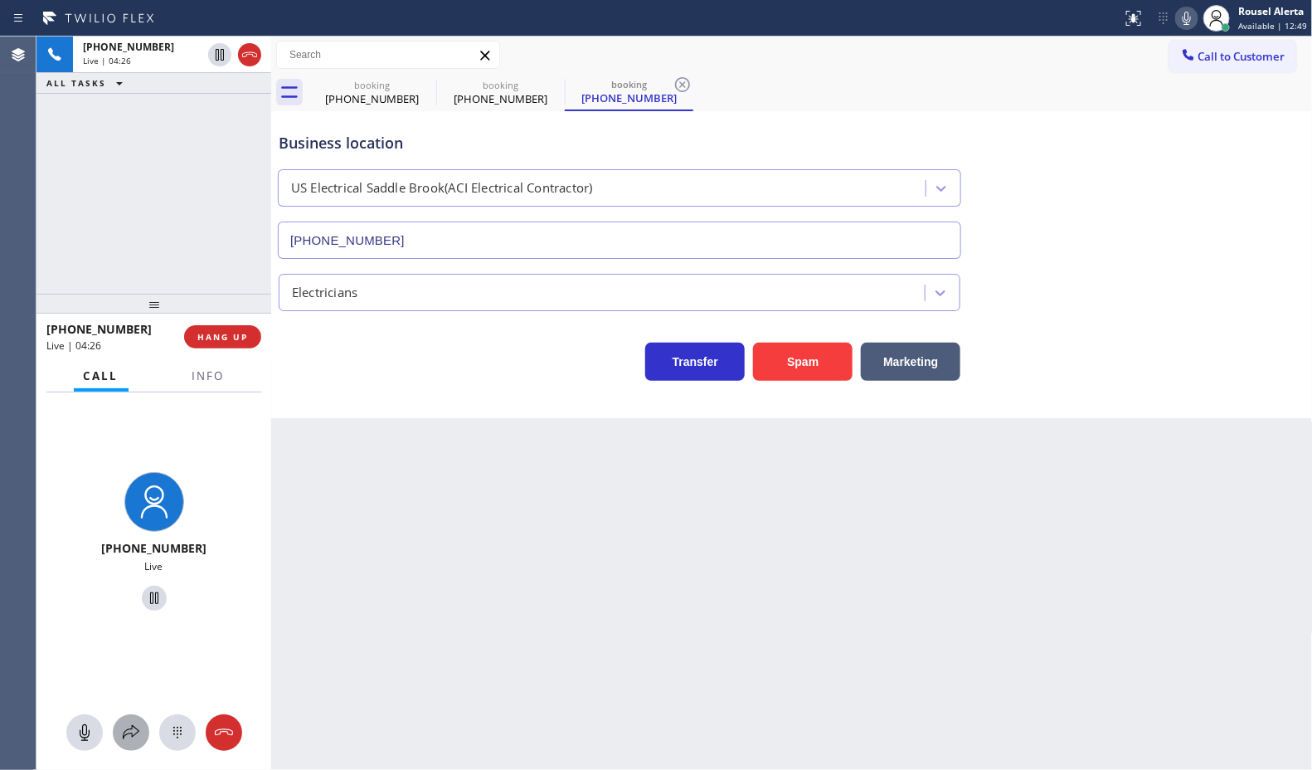
click at [127, 734] on icon at bounding box center [131, 733] width 20 height 20
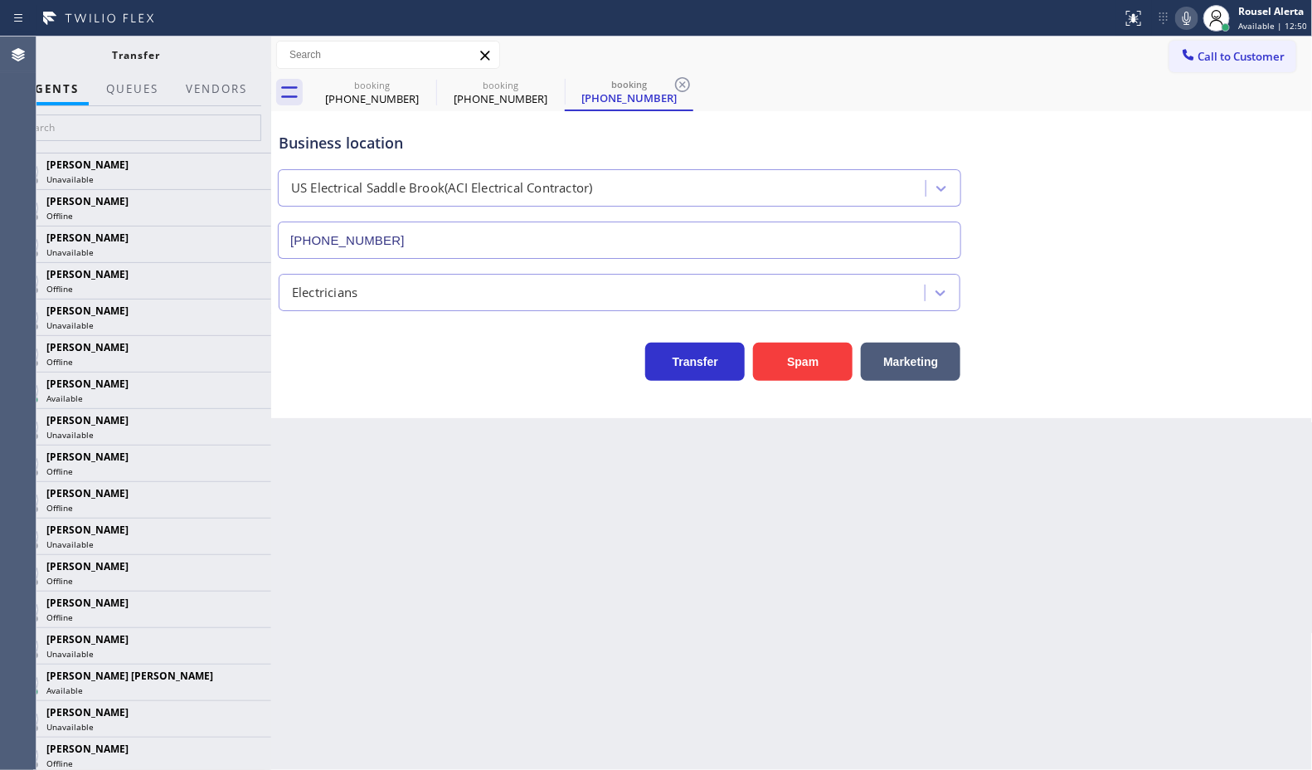
click at [221, 106] on div at bounding box center [137, 129] width 270 height 46
click at [222, 98] on button "Vendors" at bounding box center [216, 89] width 81 height 32
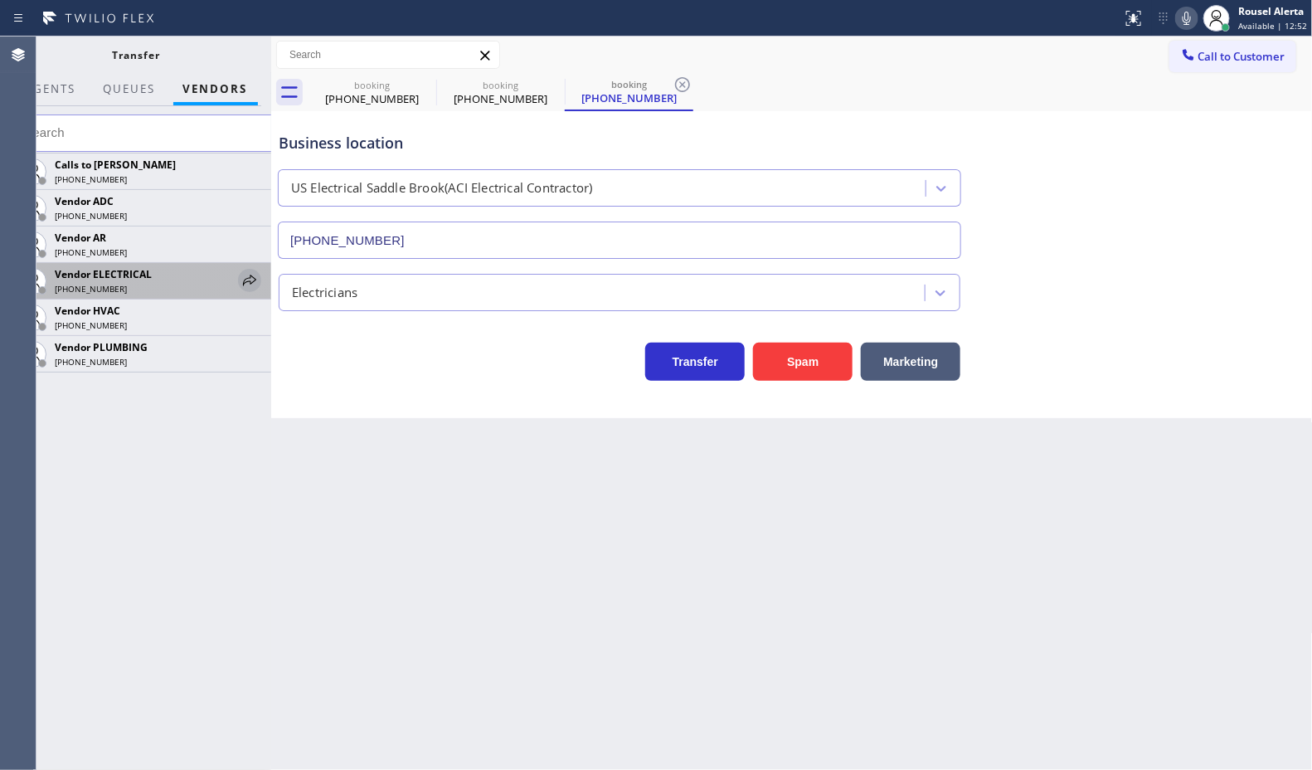
click at [255, 276] on icon at bounding box center [250, 280] width 20 height 20
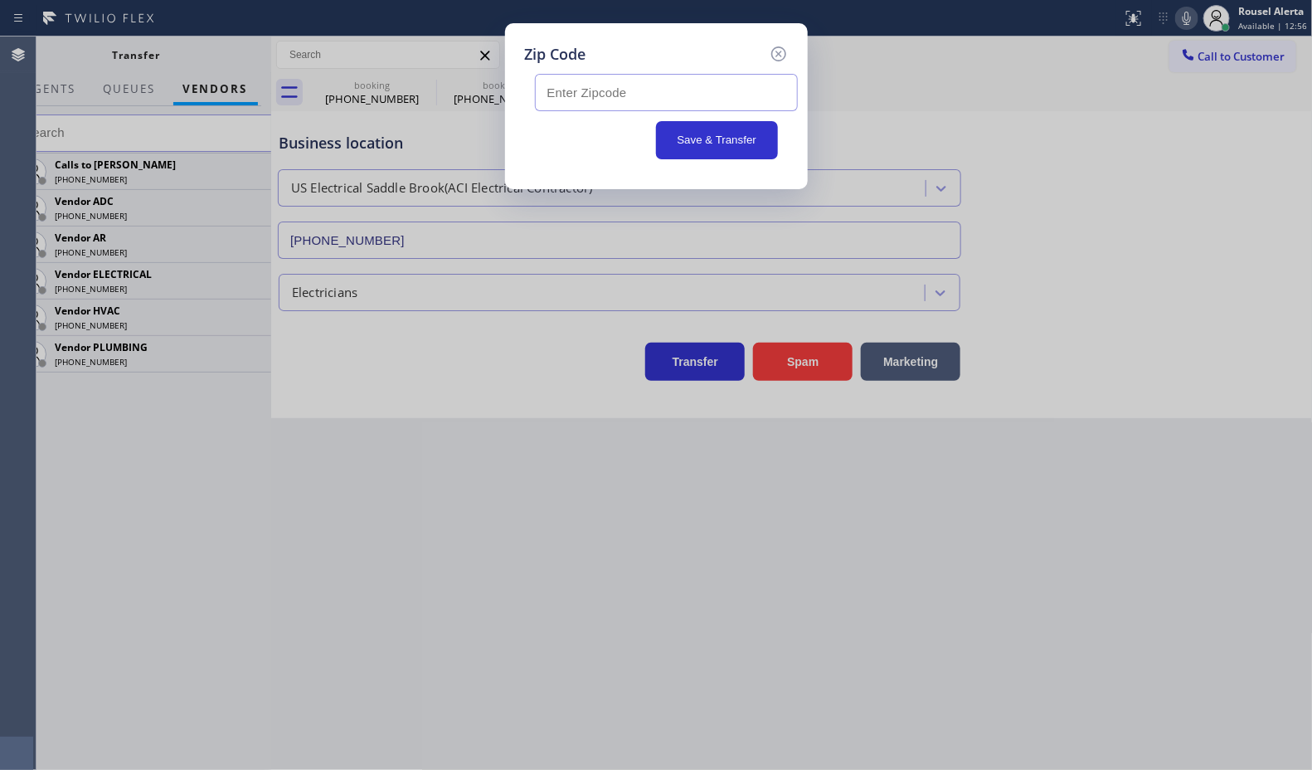
click at [684, 87] on input "text" at bounding box center [666, 92] width 263 height 37
paste input "07644"
type input "07644"
click at [698, 135] on button "Save & Transfer" at bounding box center [717, 140] width 122 height 38
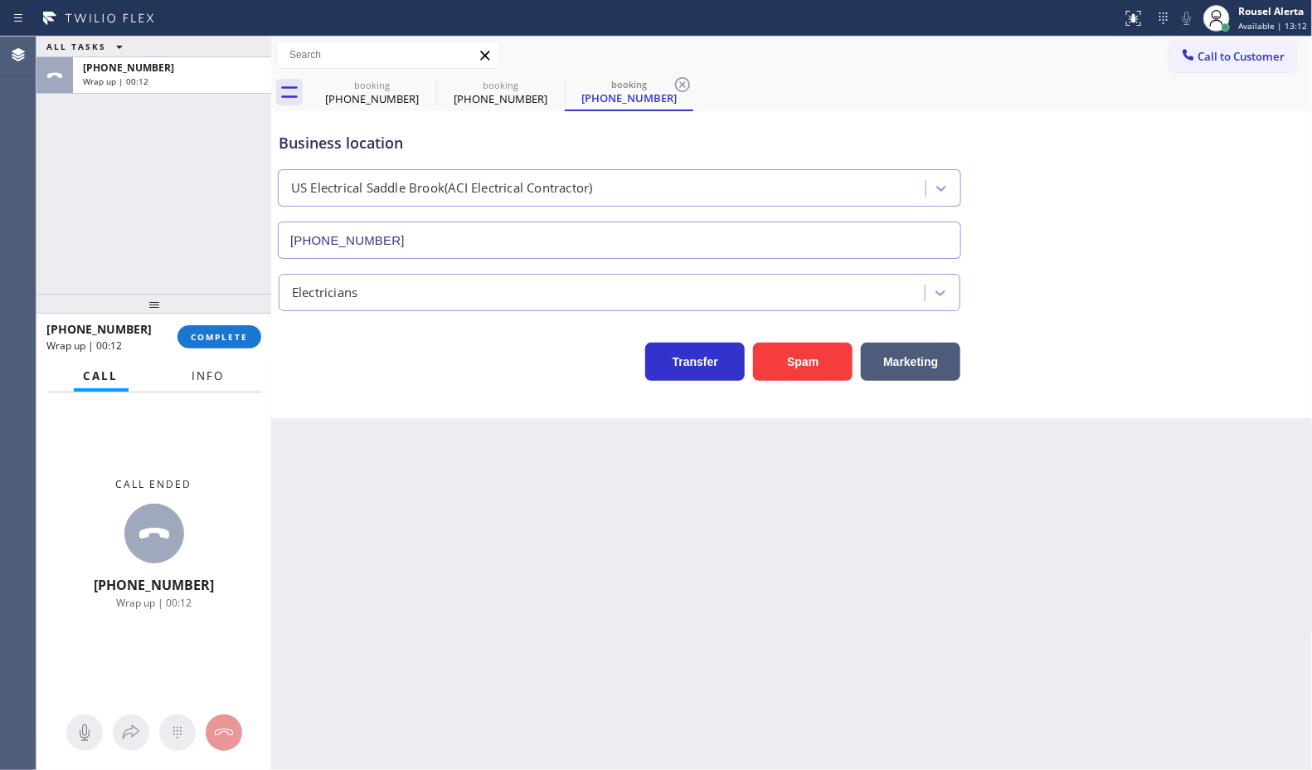
click at [197, 382] on button "Info" at bounding box center [208, 376] width 52 height 32
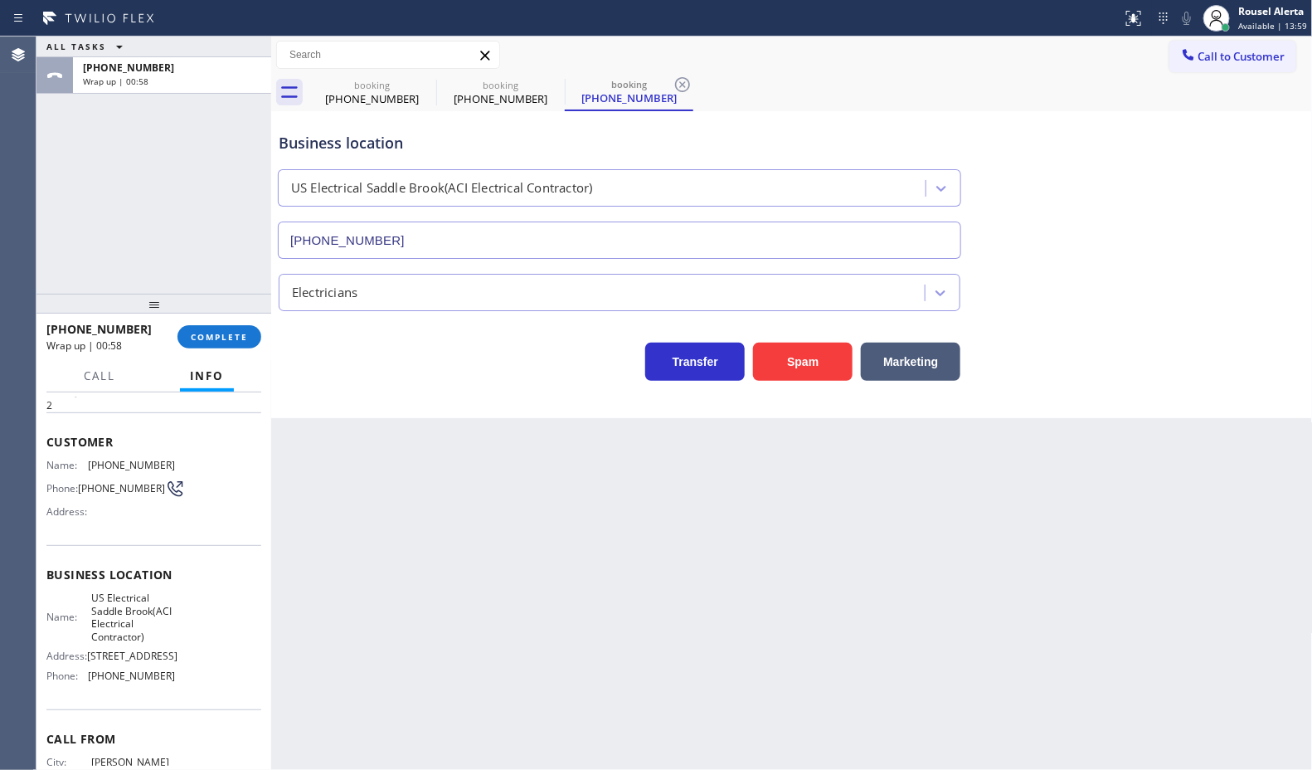
click at [440, 494] on div "Back to Dashboard Change Sender ID Customers Technicians Select a contact Outbo…" at bounding box center [792, 402] width 1042 height 733
click at [251, 333] on button "COMPLETE" at bounding box center [220, 336] width 84 height 23
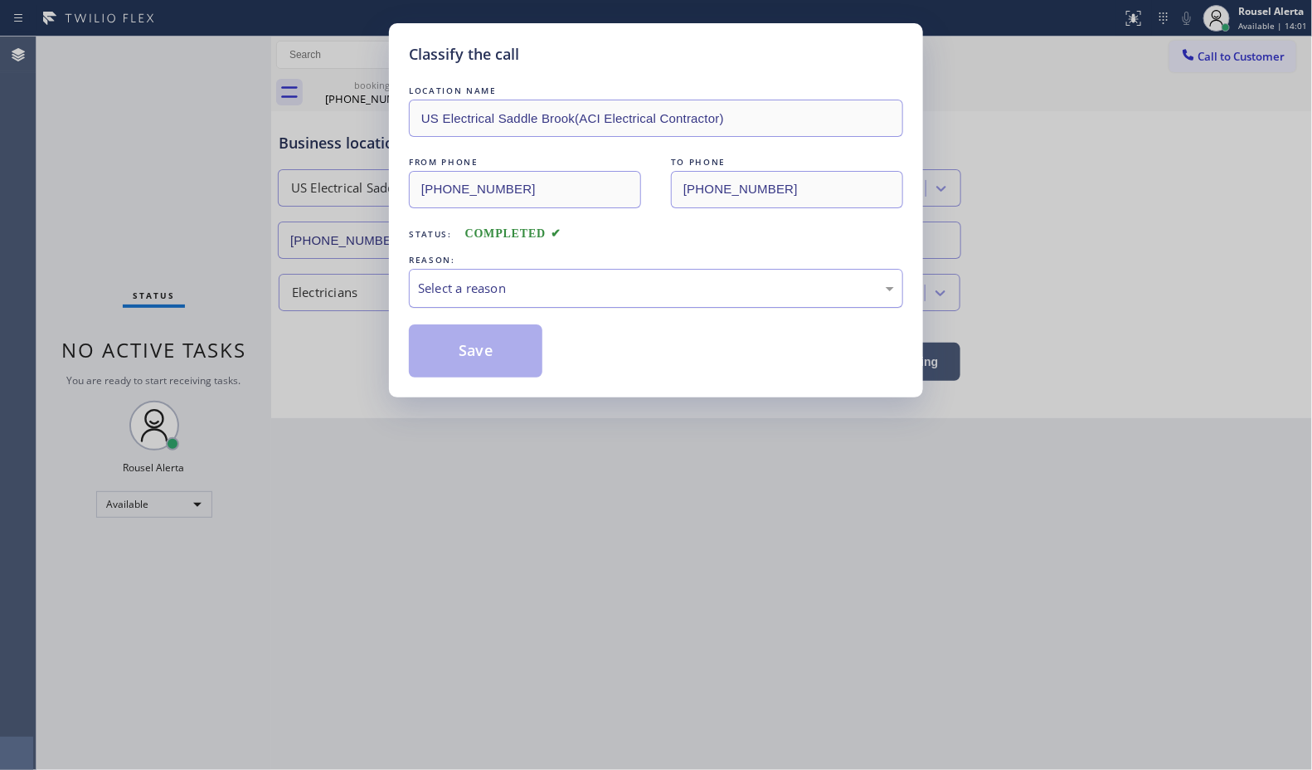
click at [465, 295] on div "Select a reason" at bounding box center [656, 288] width 476 height 19
click at [492, 355] on button "Save" at bounding box center [476, 350] width 134 height 53
drag, startPoint x: 771, startPoint y: 705, endPoint x: 755, endPoint y: 674, distance: 35.6
click at [772, 702] on div "Classify the call LOCATION NAME US Electrical Saddle Brook(ACI Electrical Contr…" at bounding box center [656, 385] width 1312 height 770
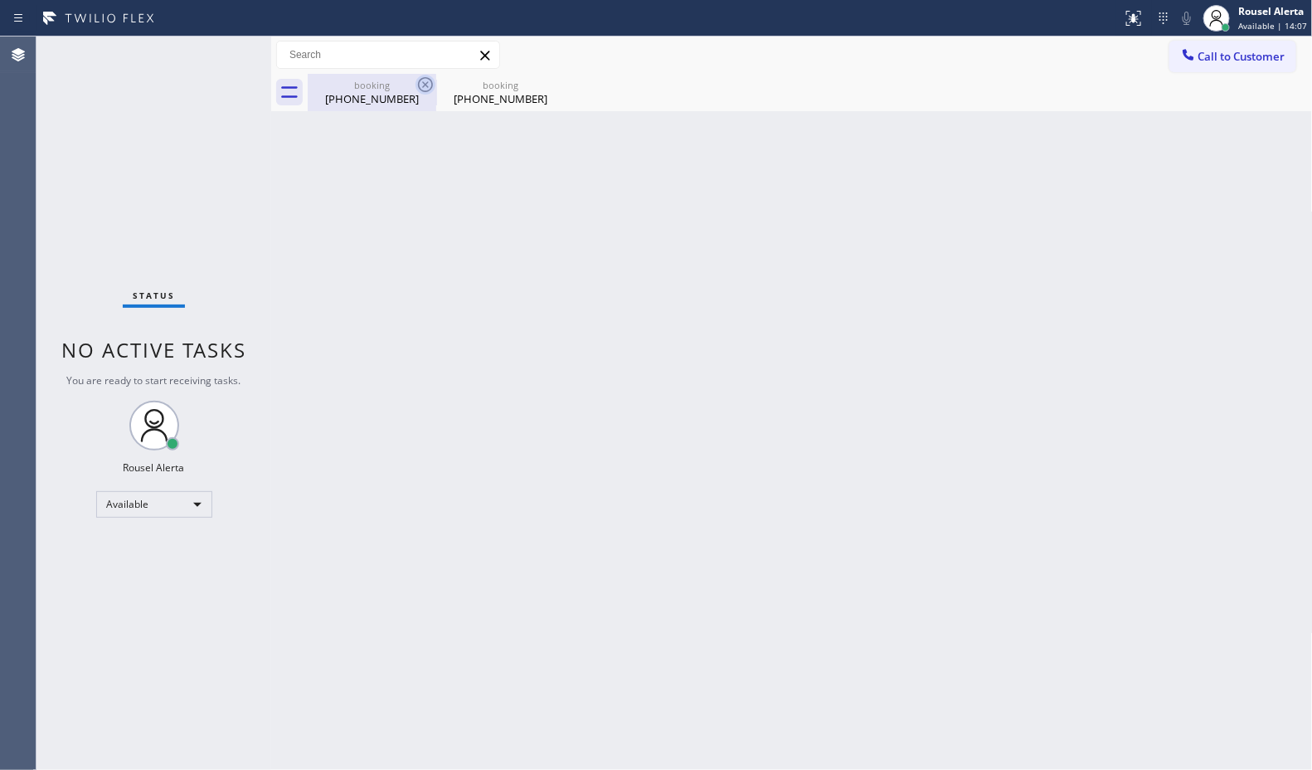
click at [420, 76] on icon at bounding box center [426, 85] width 20 height 20
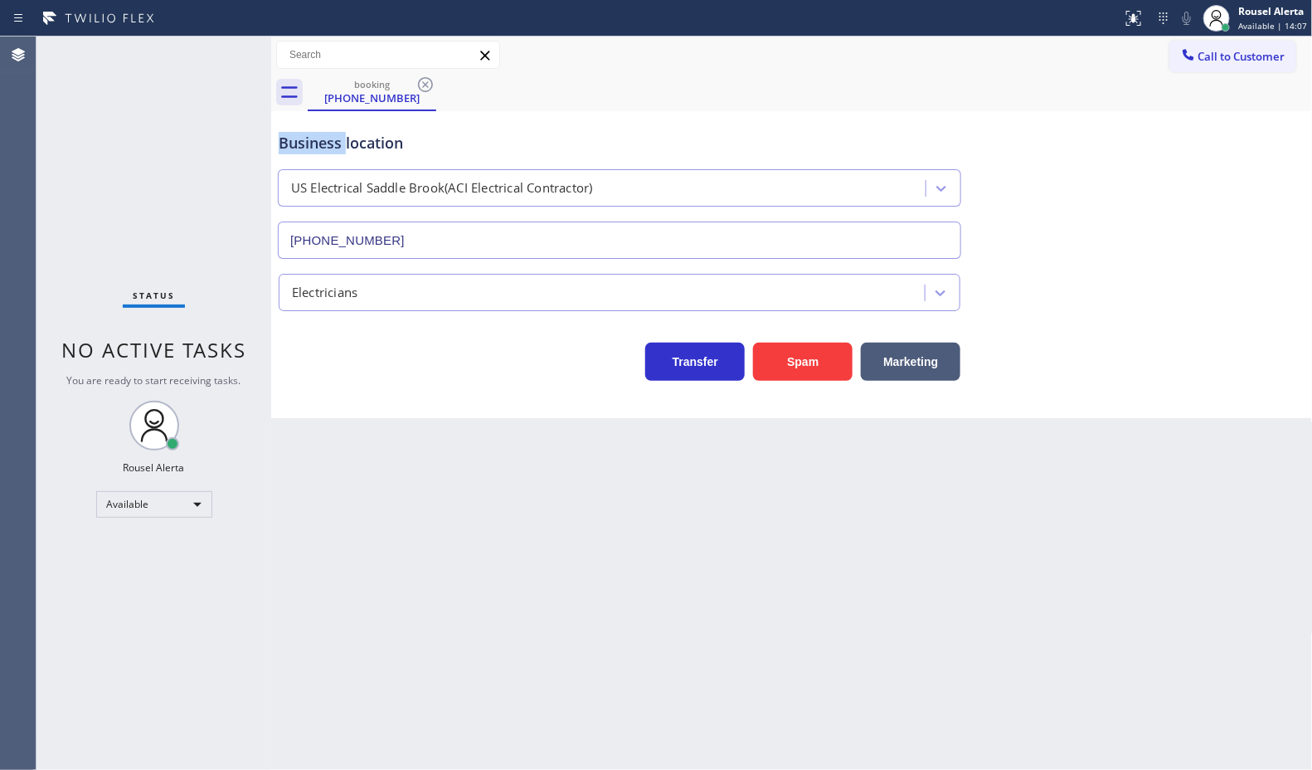
click at [420, 76] on icon at bounding box center [426, 85] width 20 height 20
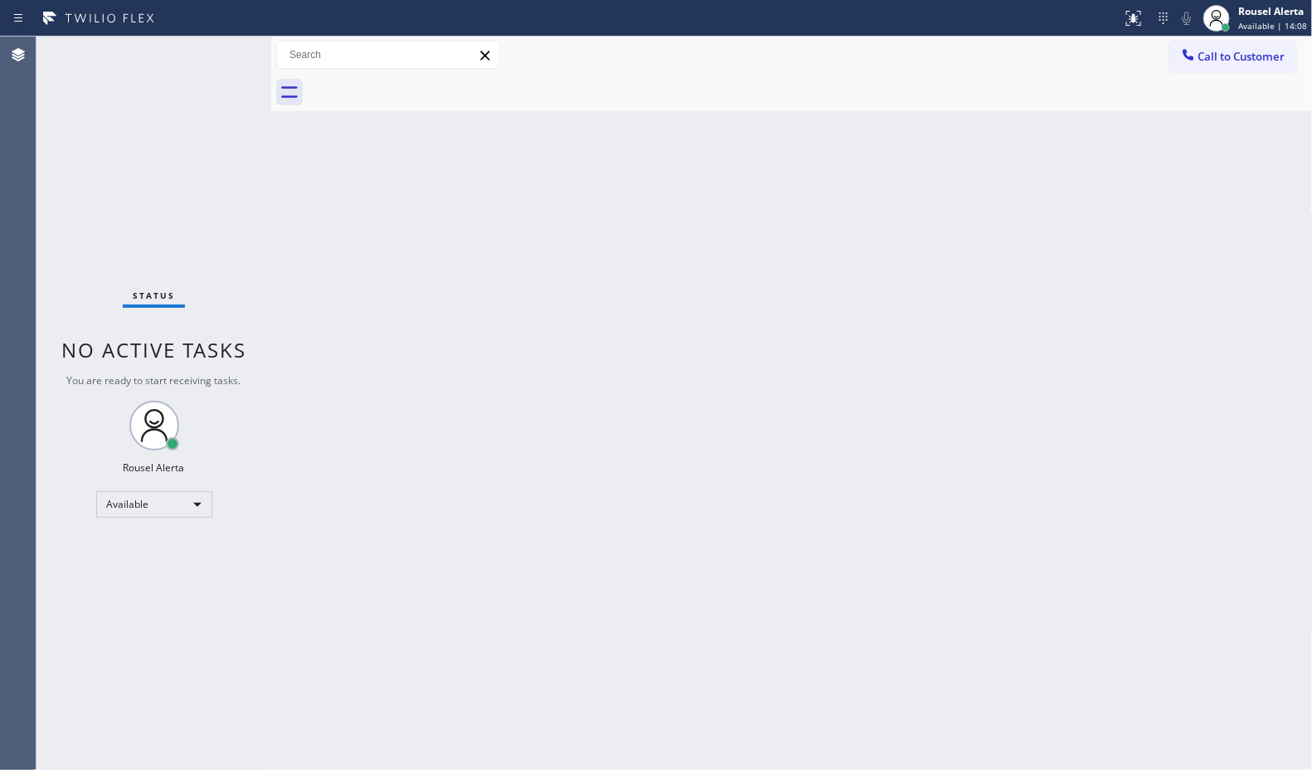
click at [421, 80] on div at bounding box center [810, 92] width 1005 height 37
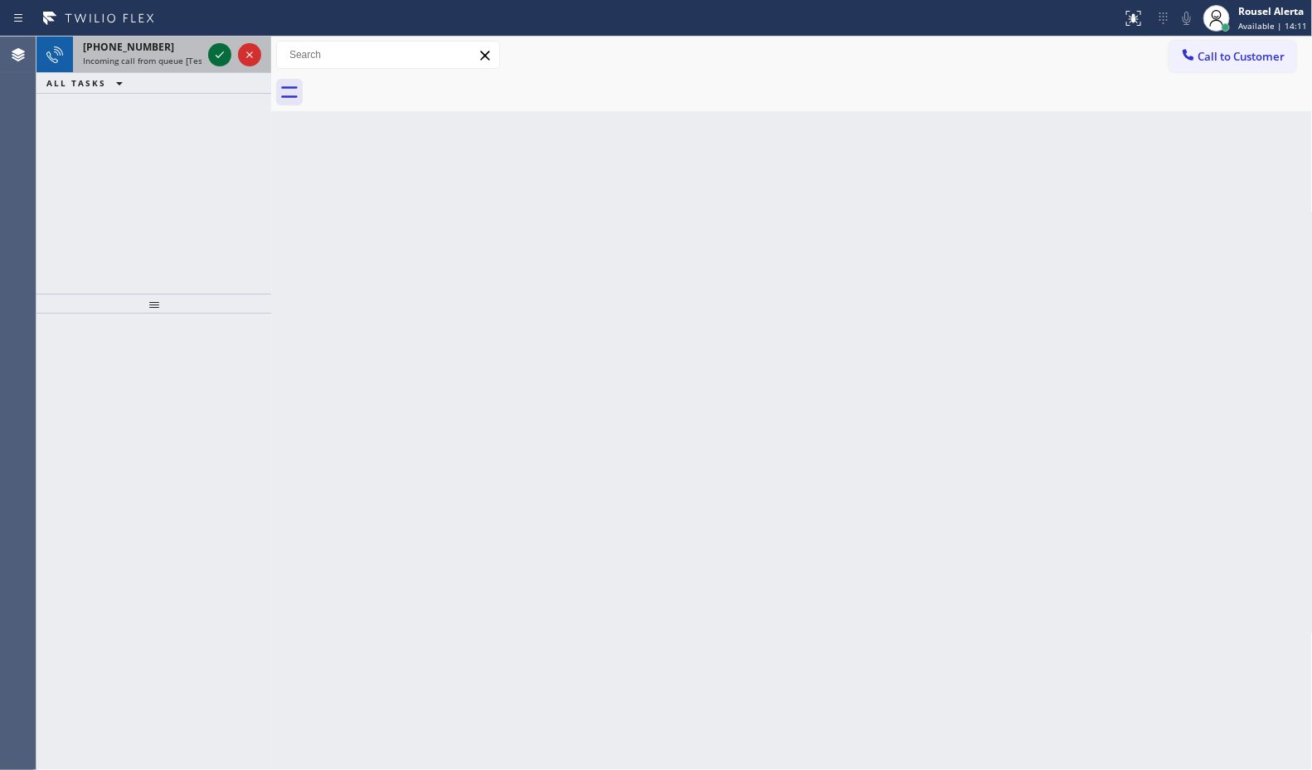
click at [218, 58] on icon at bounding box center [220, 55] width 20 height 20
click at [221, 54] on icon at bounding box center [220, 54] width 8 height 7
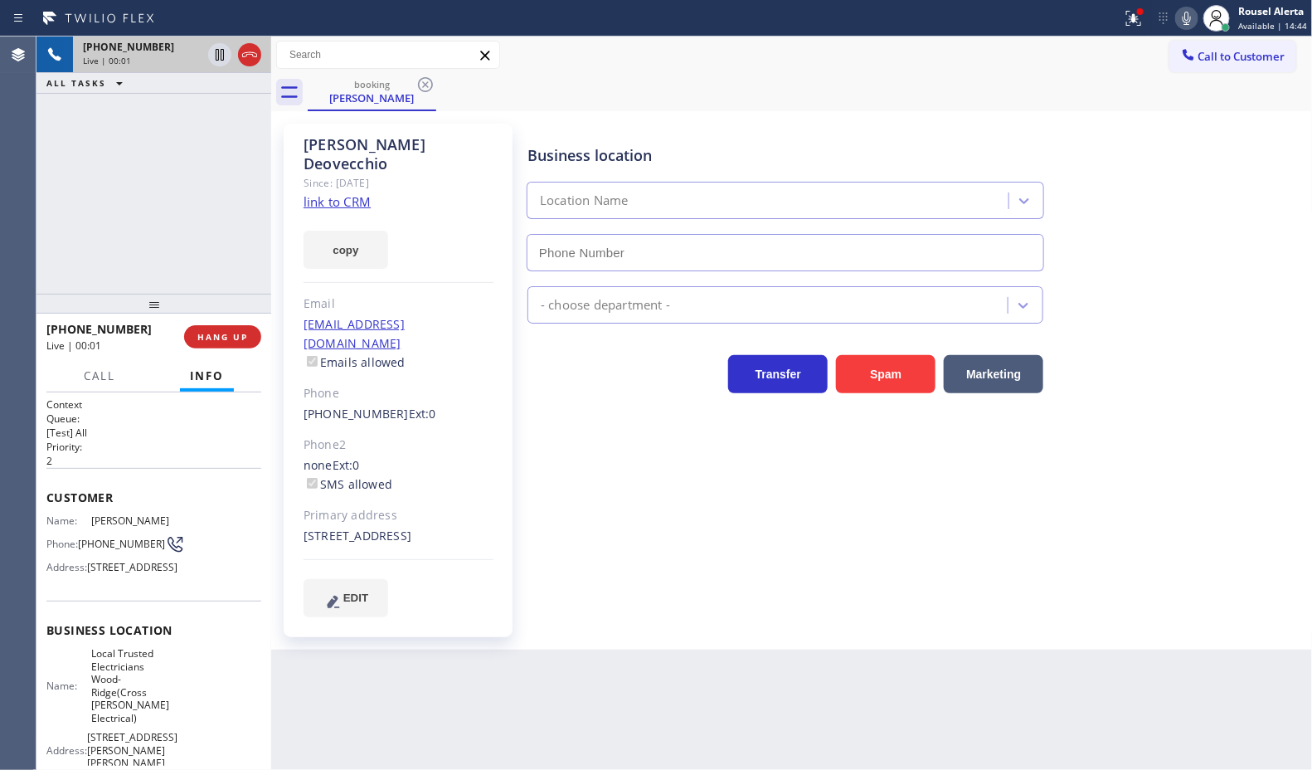
type input "(551) 296-5348"
click at [334, 212] on div "copy" at bounding box center [399, 240] width 190 height 57
click at [334, 193] on link "link to CRM" at bounding box center [337, 201] width 67 height 17
click at [743, 705] on div "Back to Dashboard Change Sender ID Customers Technicians Select a contact Outbo…" at bounding box center [792, 402] width 1042 height 733
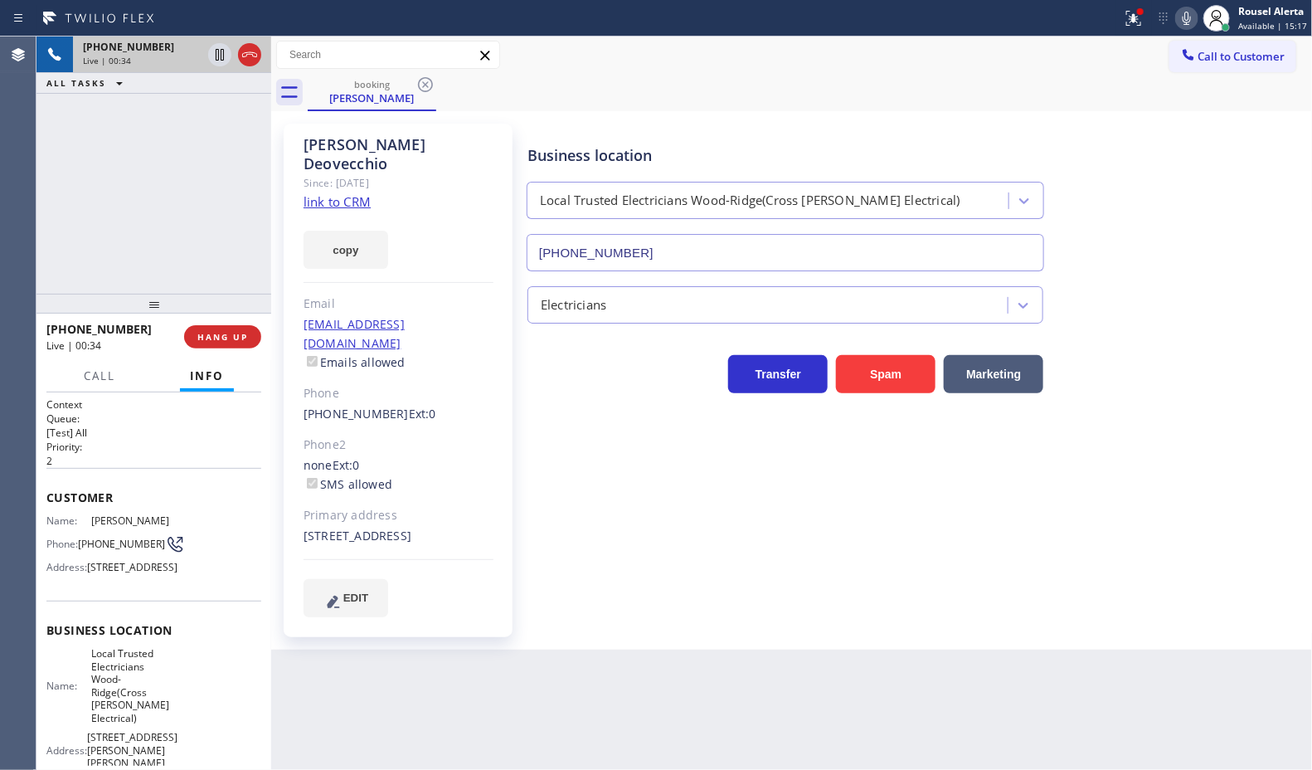
drag, startPoint x: 62, startPoint y: 137, endPoint x: 432, endPoint y: 383, distance: 444.5
click at [64, 137] on div "+15518044569 Live | 00:34 ALL TASKS ALL TASKS ACTIVE TASKS TASKS IN WRAP UP" at bounding box center [153, 164] width 235 height 257
click at [727, 718] on div "Back to Dashboard Change Sender ID Customers Technicians Select a contact Outbo…" at bounding box center [792, 402] width 1042 height 733
drag, startPoint x: 88, startPoint y: 153, endPoint x: 474, endPoint y: 545, distance: 549.6
click at [106, 172] on div "+15518044569 Live | 00:35 ALL TASKS ALL TASKS ACTIVE TASKS TASKS IN WRAP UP" at bounding box center [153, 164] width 235 height 257
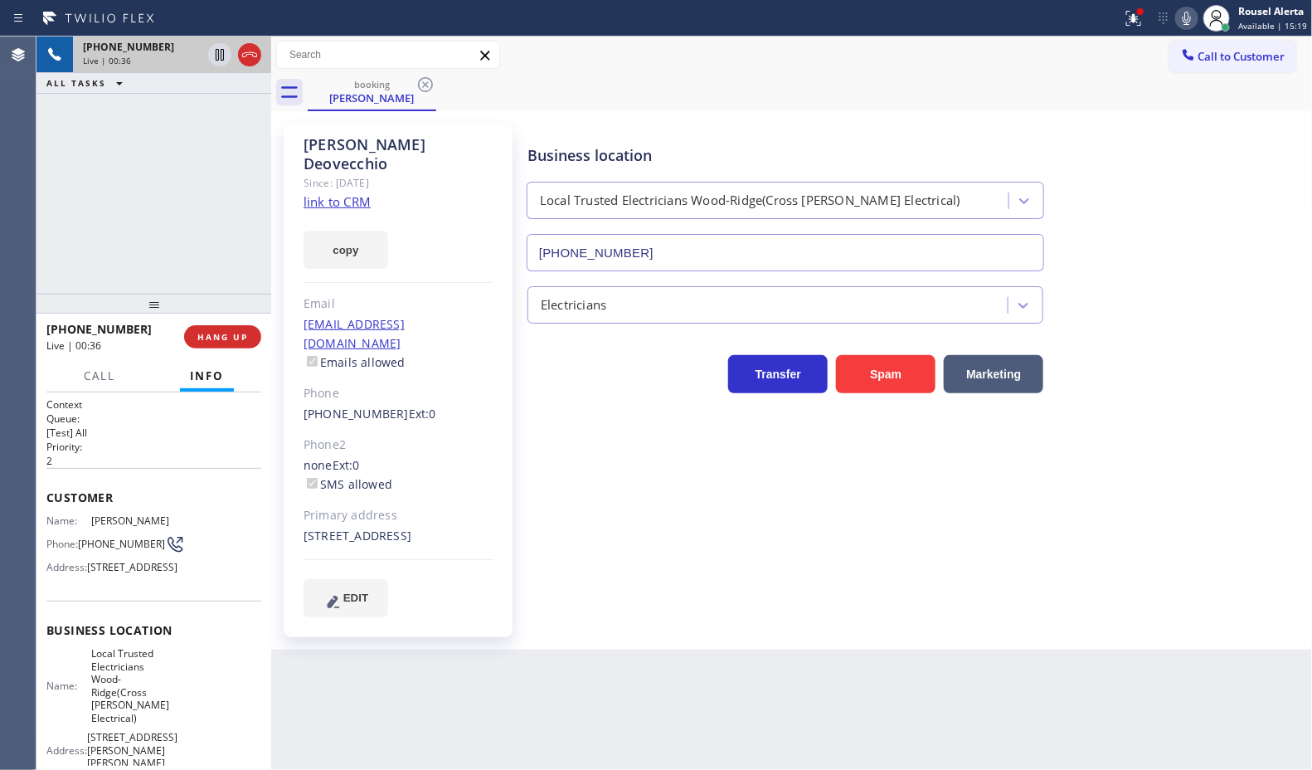
click at [615, 670] on div "Back to Dashboard Change Sender ID Customers Technicians Select a contact Outbo…" at bounding box center [792, 402] width 1042 height 733
click at [137, 160] on div "+15518044569 Live | 00:36 ALL TASKS ALL TASKS ACTIVE TASKS TASKS IN WRAP UP" at bounding box center [153, 164] width 235 height 257
drag, startPoint x: 529, startPoint y: 723, endPoint x: 528, endPoint y: 701, distance: 21.6
click at [531, 719] on div "Back to Dashboard Change Sender ID Customers Technicians Select a contact Outbo…" at bounding box center [792, 402] width 1042 height 733
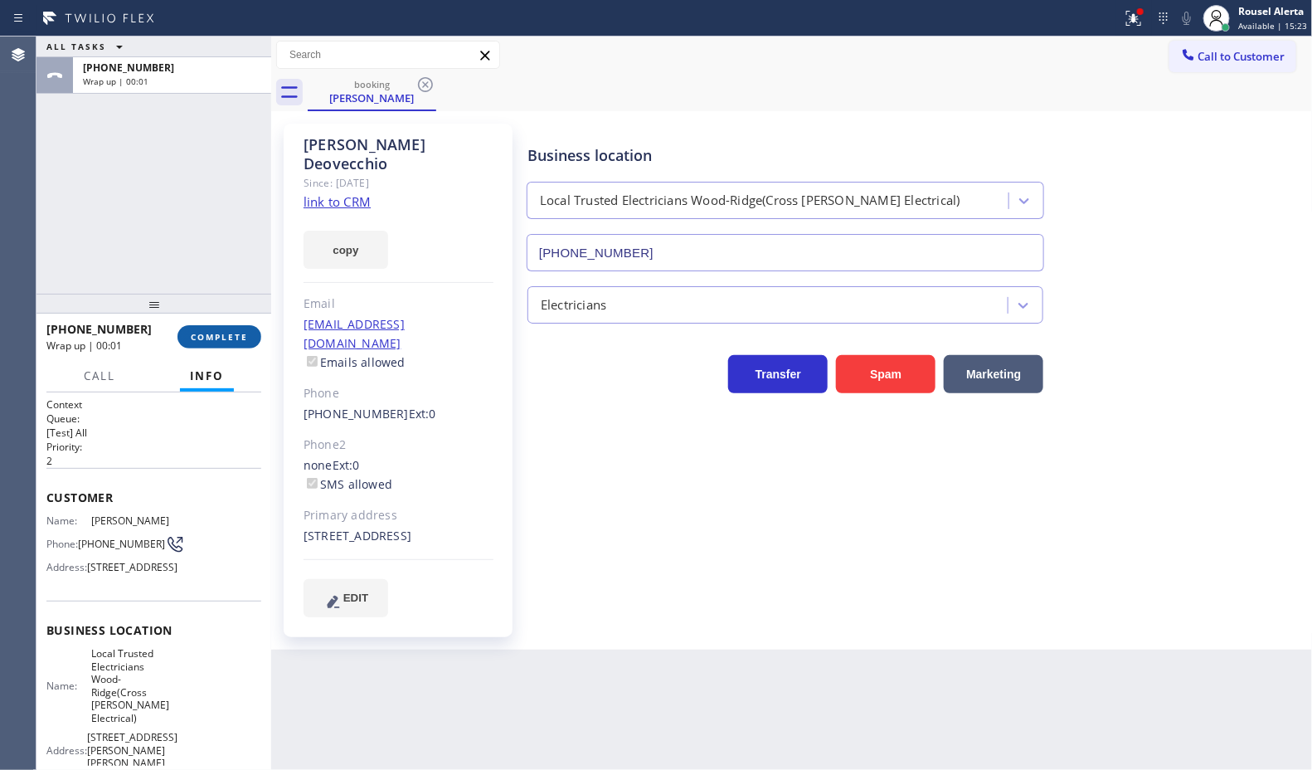
click at [212, 342] on button "COMPLETE" at bounding box center [220, 336] width 84 height 23
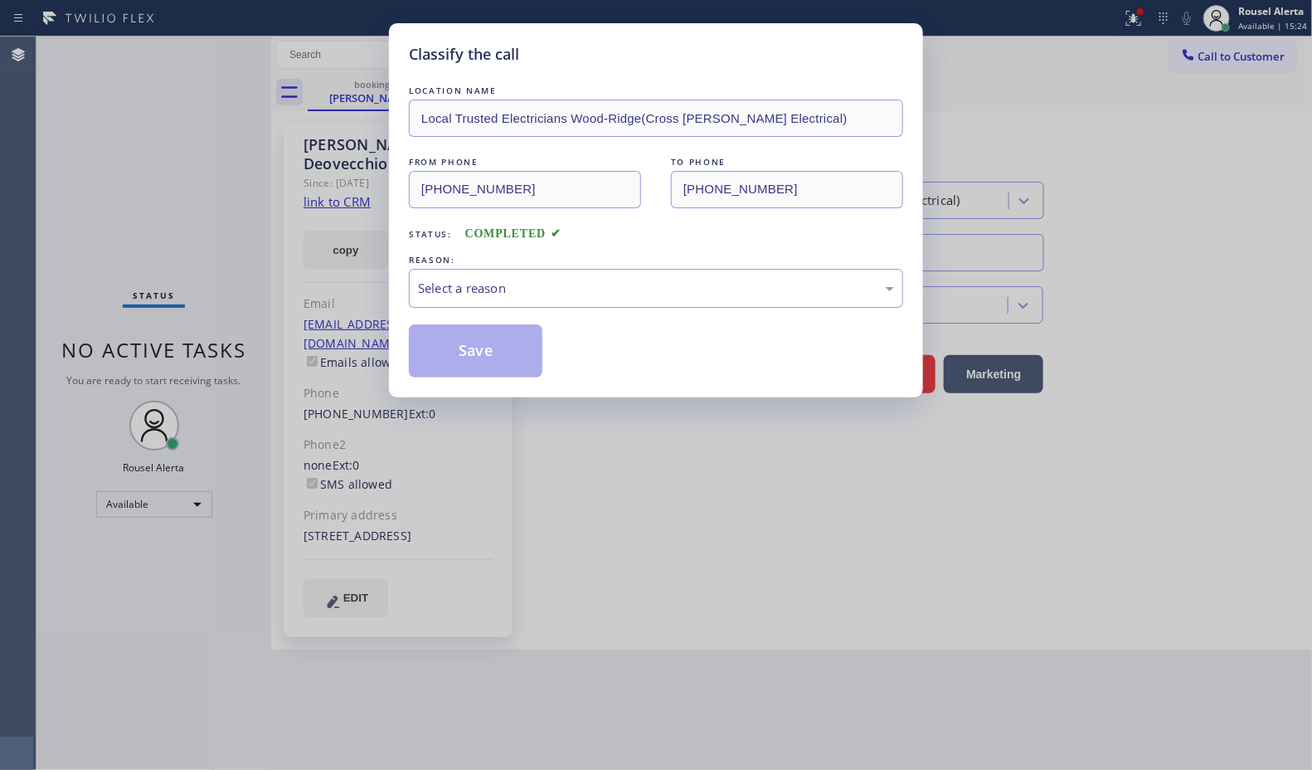
click at [486, 280] on div "Select a reason" at bounding box center [656, 288] width 476 height 19
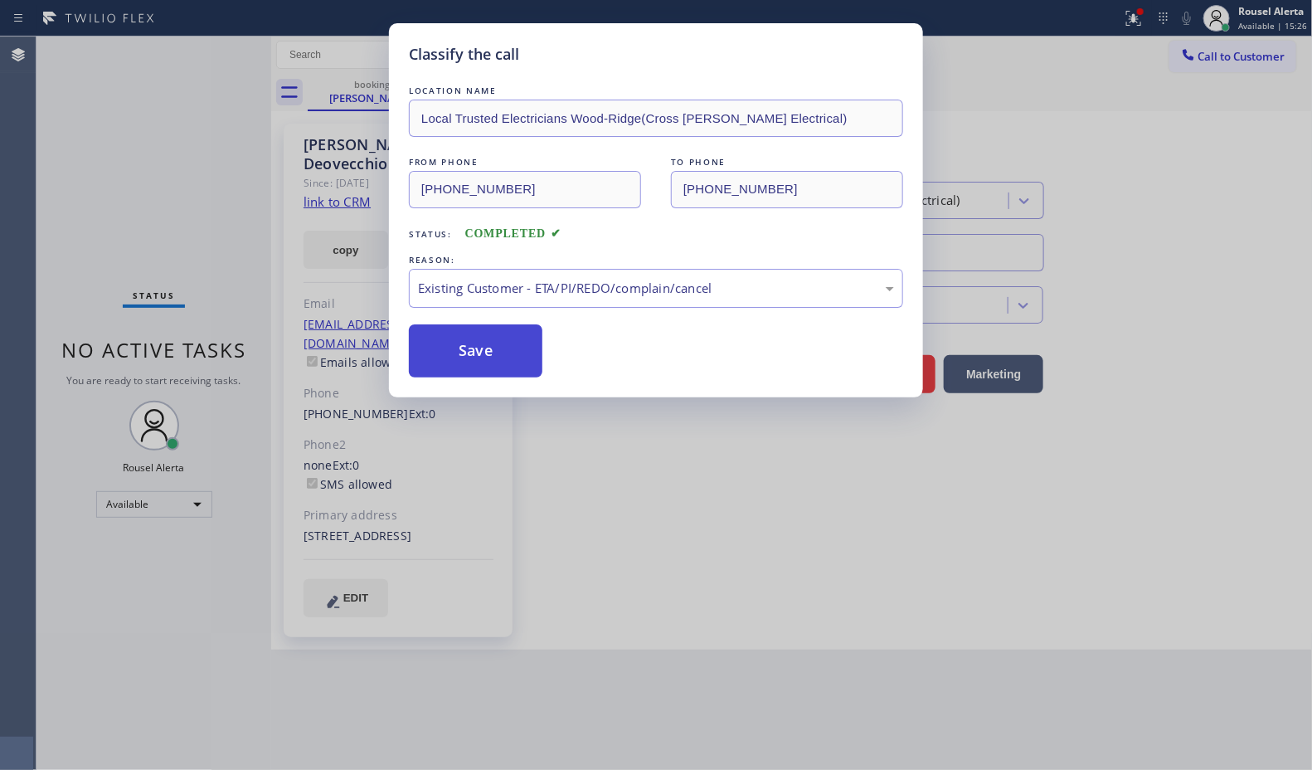
click at [514, 366] on button "Save" at bounding box center [476, 350] width 134 height 53
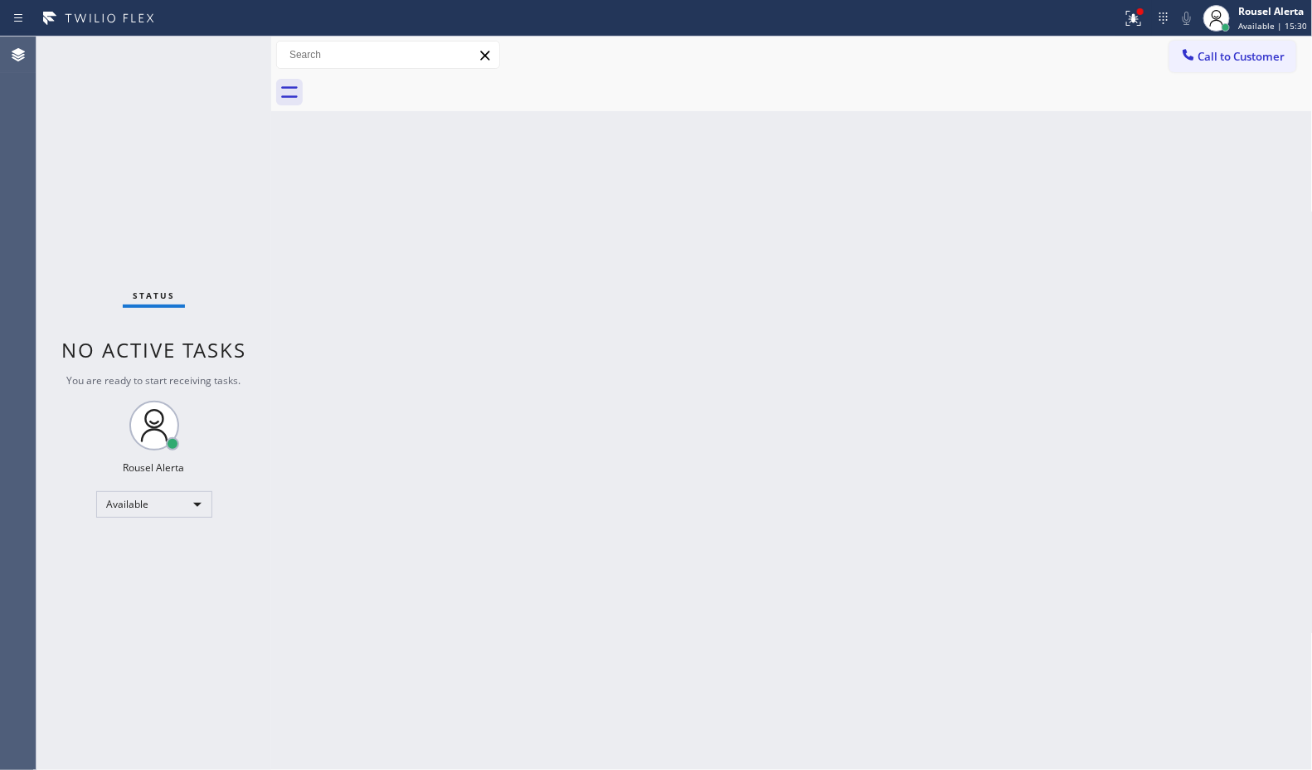
drag, startPoint x: 424, startPoint y: 314, endPoint x: 441, endPoint y: 330, distance: 24.1
click at [428, 321] on div "Back to Dashboard Change Sender ID Customers Technicians Select a contact Outbo…" at bounding box center [792, 402] width 1042 height 733
click at [193, 60] on div "Status No active tasks You are ready to start receiving tasks. Rousel Alerta Av…" at bounding box center [153, 402] width 235 height 733
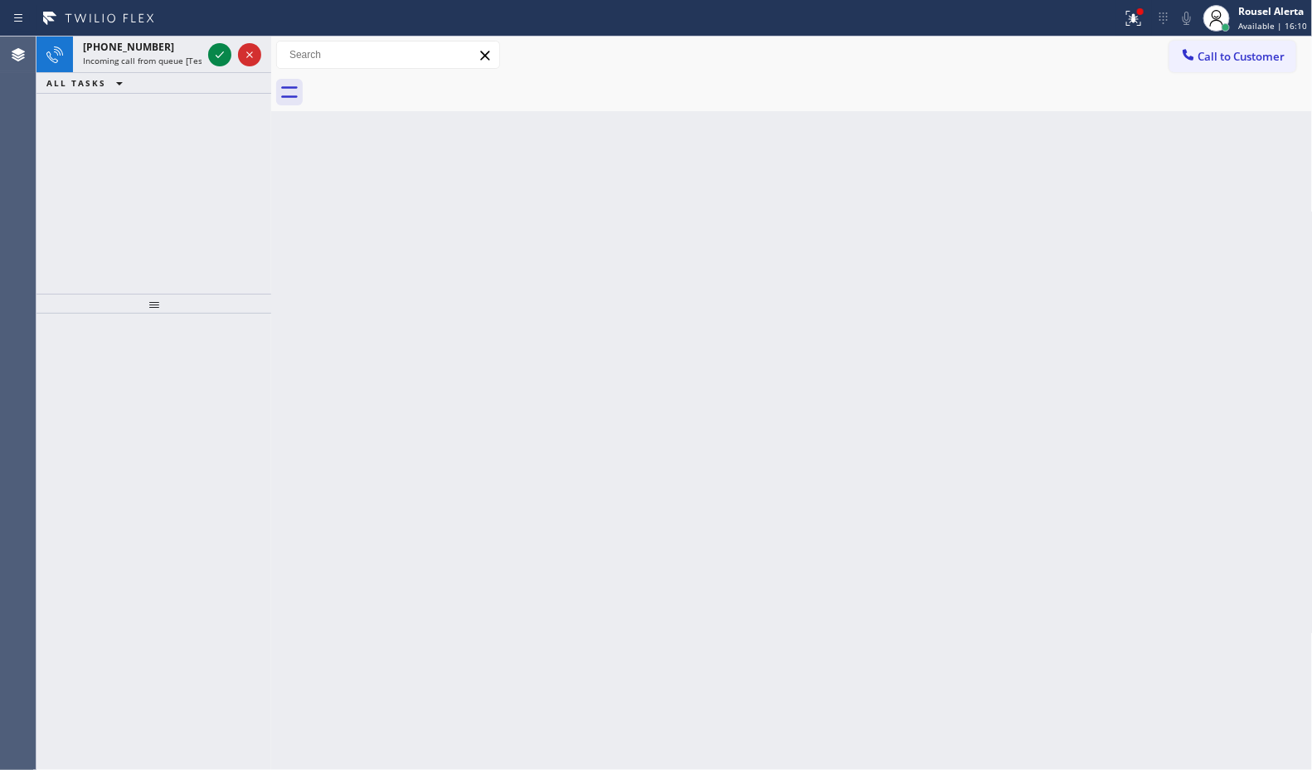
drag, startPoint x: 212, startPoint y: 51, endPoint x: 246, endPoint y: 91, distance: 52.4
click at [212, 51] on icon at bounding box center [220, 55] width 20 height 20
click at [221, 54] on icon at bounding box center [220, 55] width 20 height 20
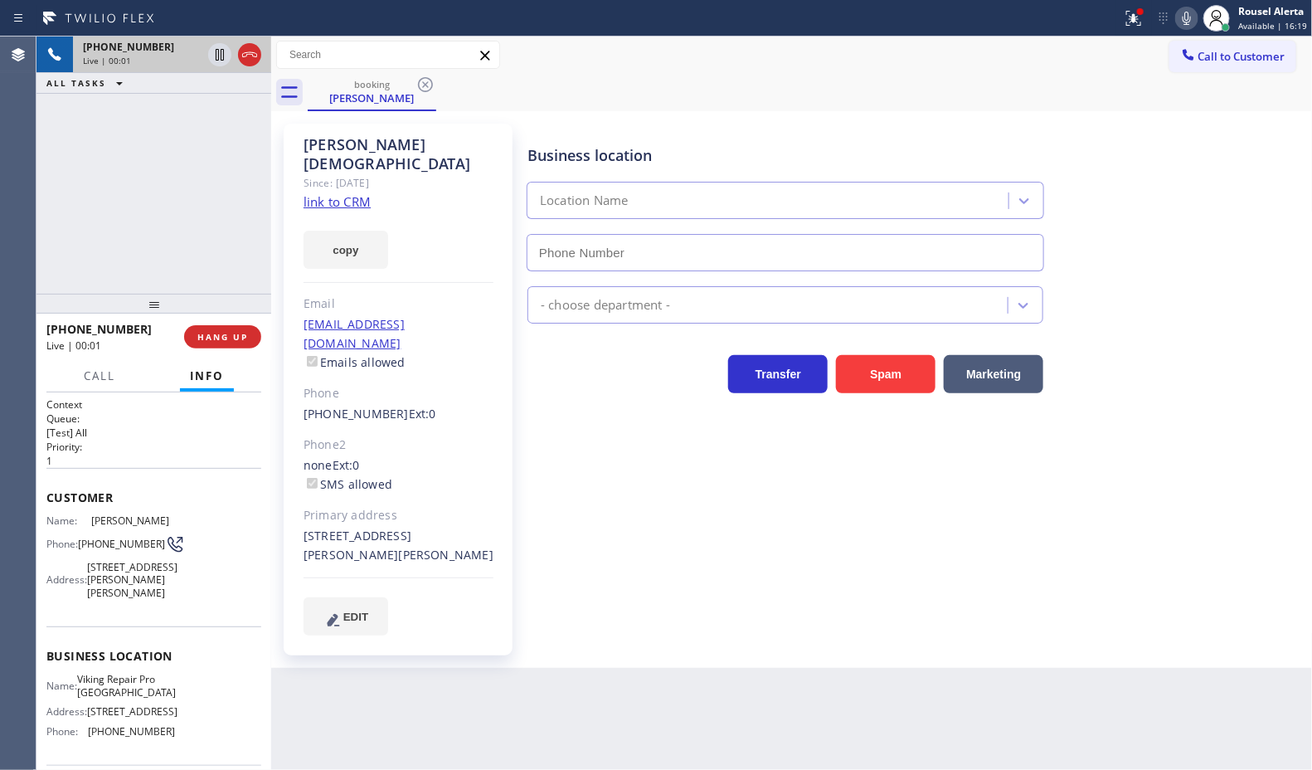
type input "(650) 677-1545"
click at [353, 193] on link "link to CRM" at bounding box center [337, 201] width 67 height 17
click at [197, 213] on div "+16509960666 Live | 00:40 ALL TASKS ALL TASKS ACTIVE TASKS TASKS IN WRAP UP" at bounding box center [153, 164] width 235 height 257
click at [242, 338] on span "HANG UP" at bounding box center [222, 337] width 51 height 12
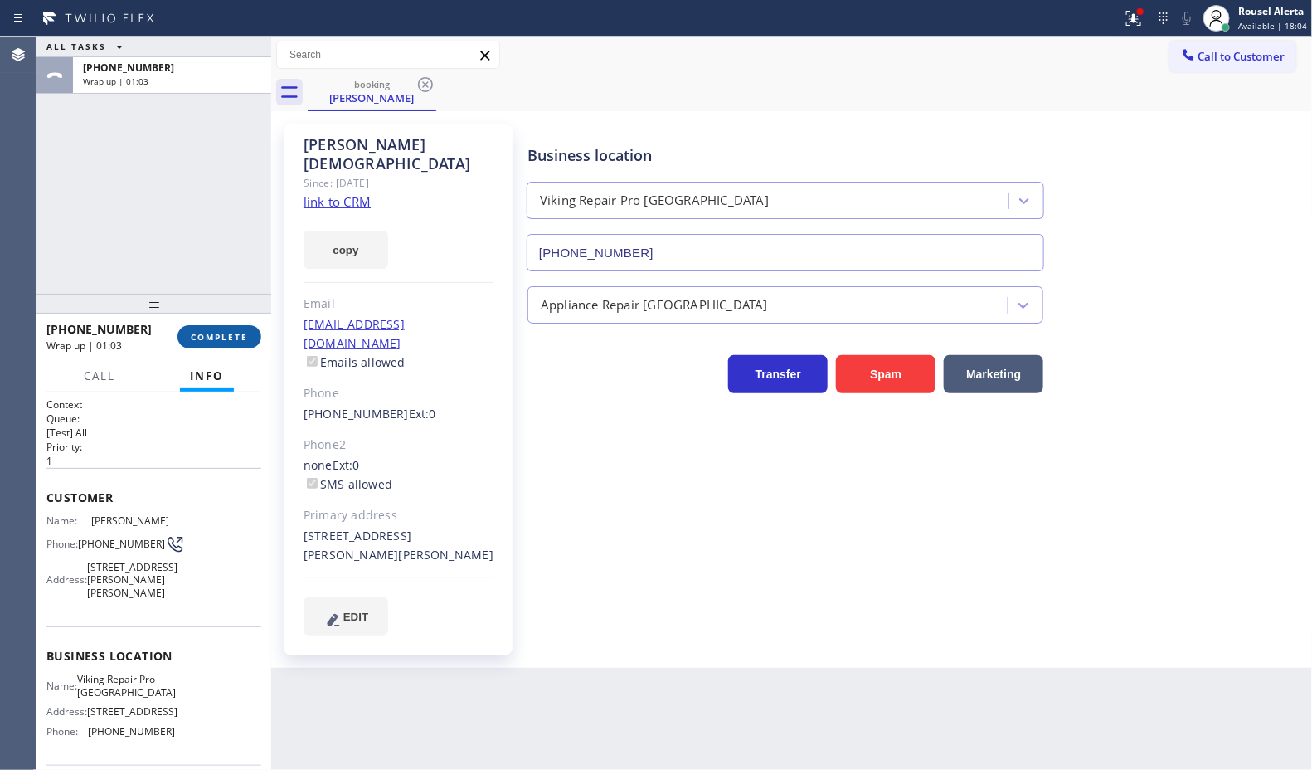
click at [203, 333] on span "COMPLETE" at bounding box center [219, 337] width 57 height 12
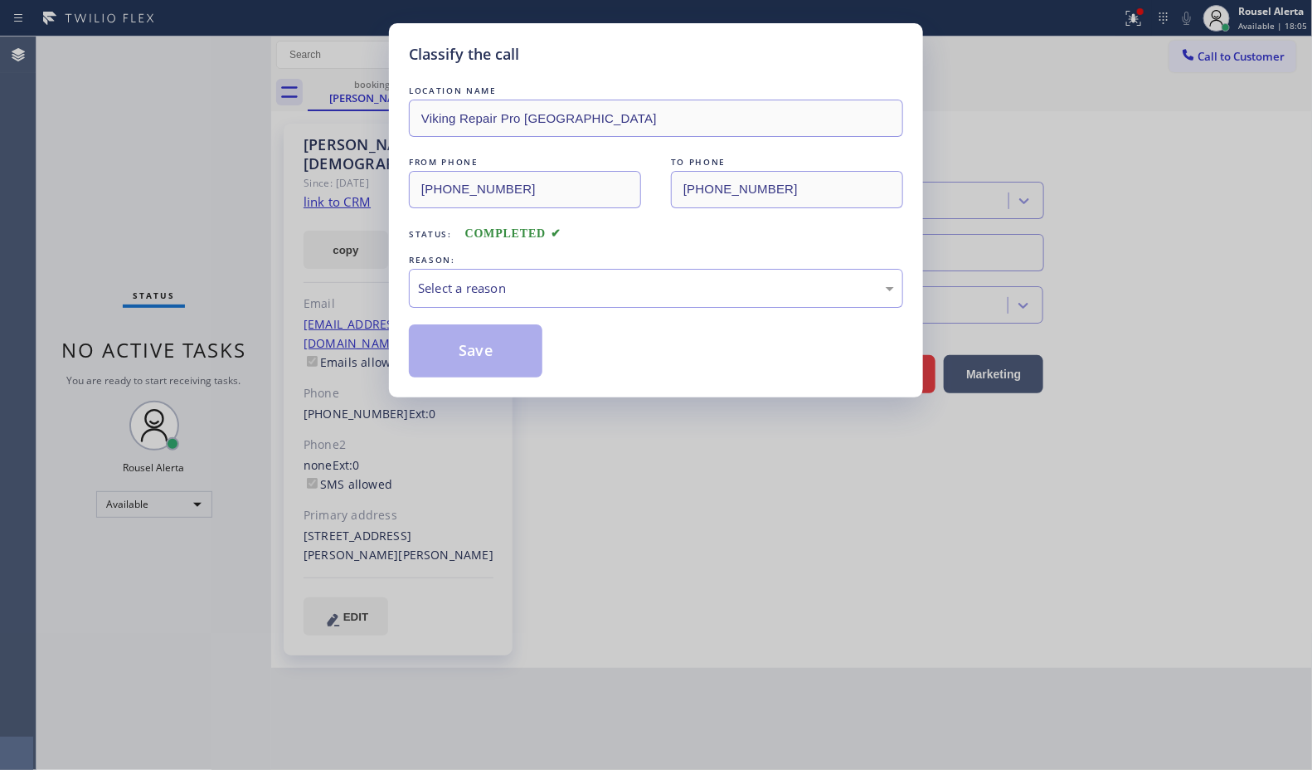
click at [445, 301] on div "Select a reason" at bounding box center [656, 288] width 494 height 39
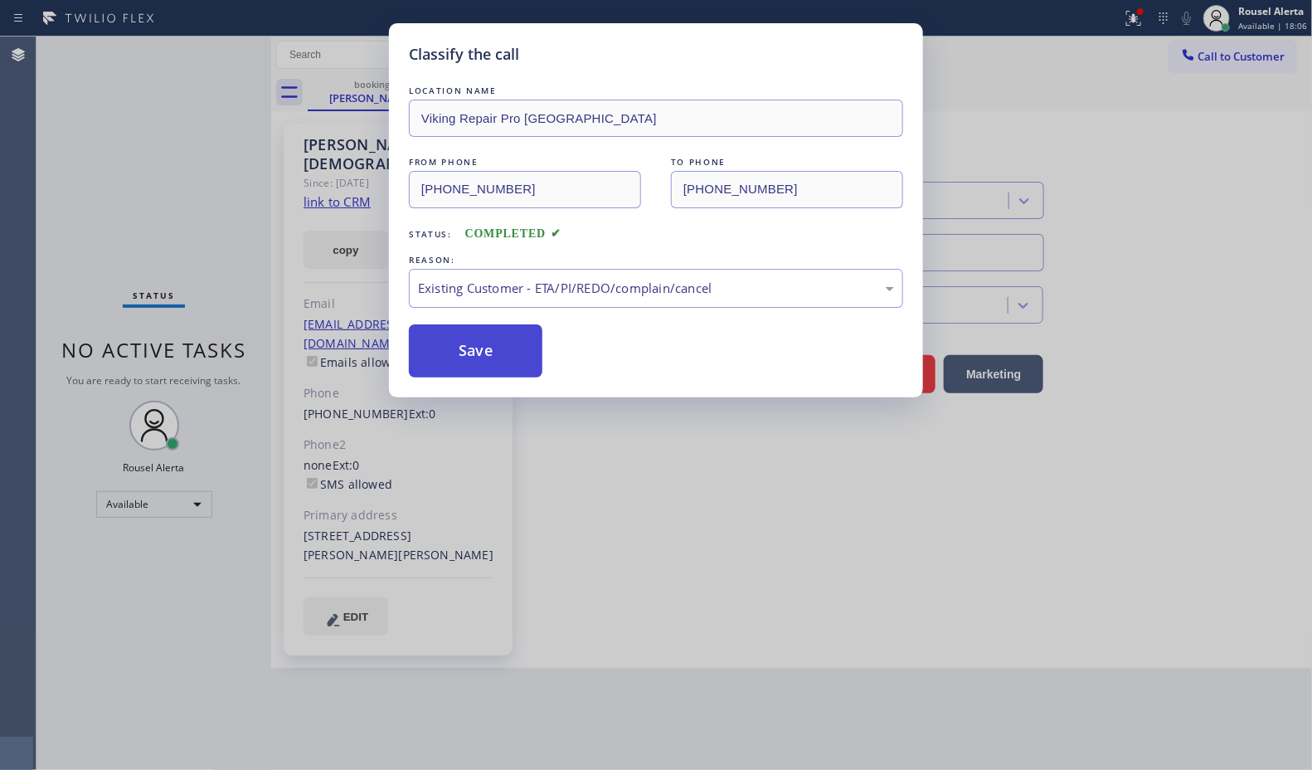
click at [504, 371] on button "Save" at bounding box center [476, 350] width 134 height 53
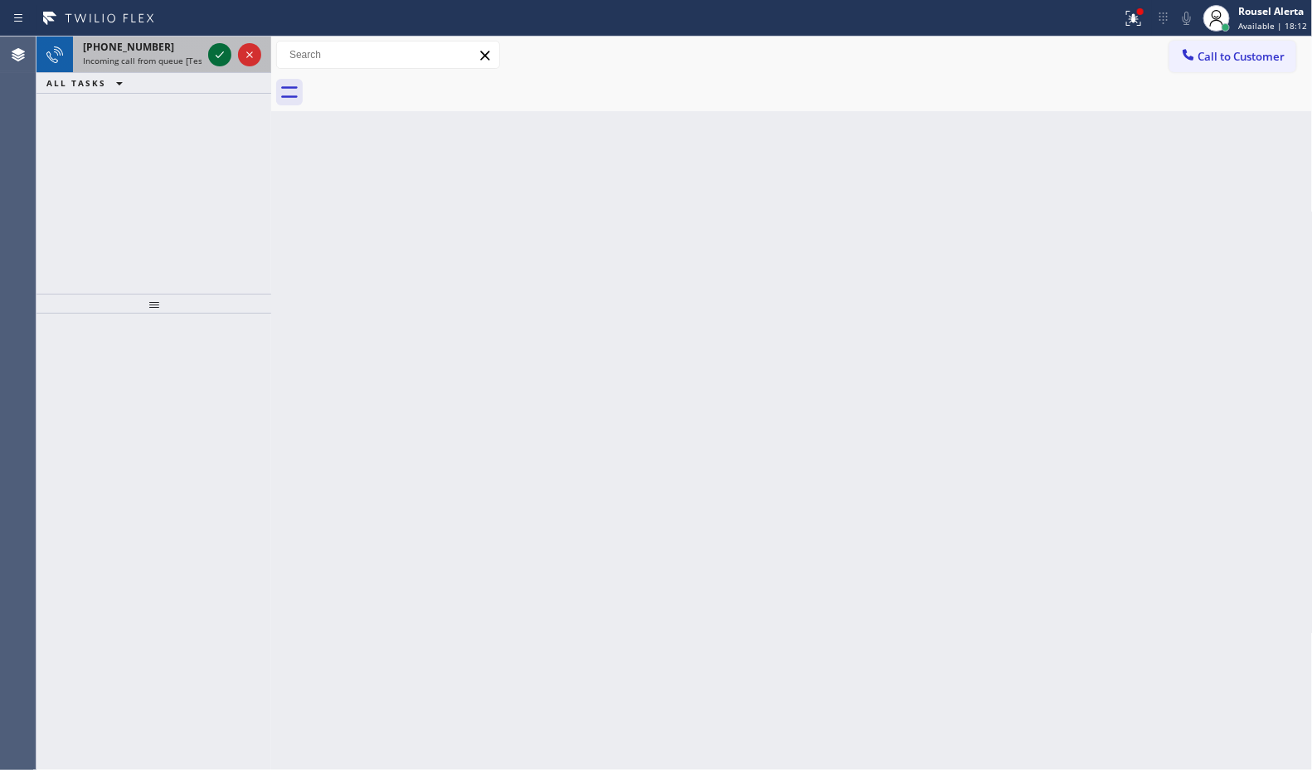
click at [220, 43] on button at bounding box center [219, 54] width 23 height 23
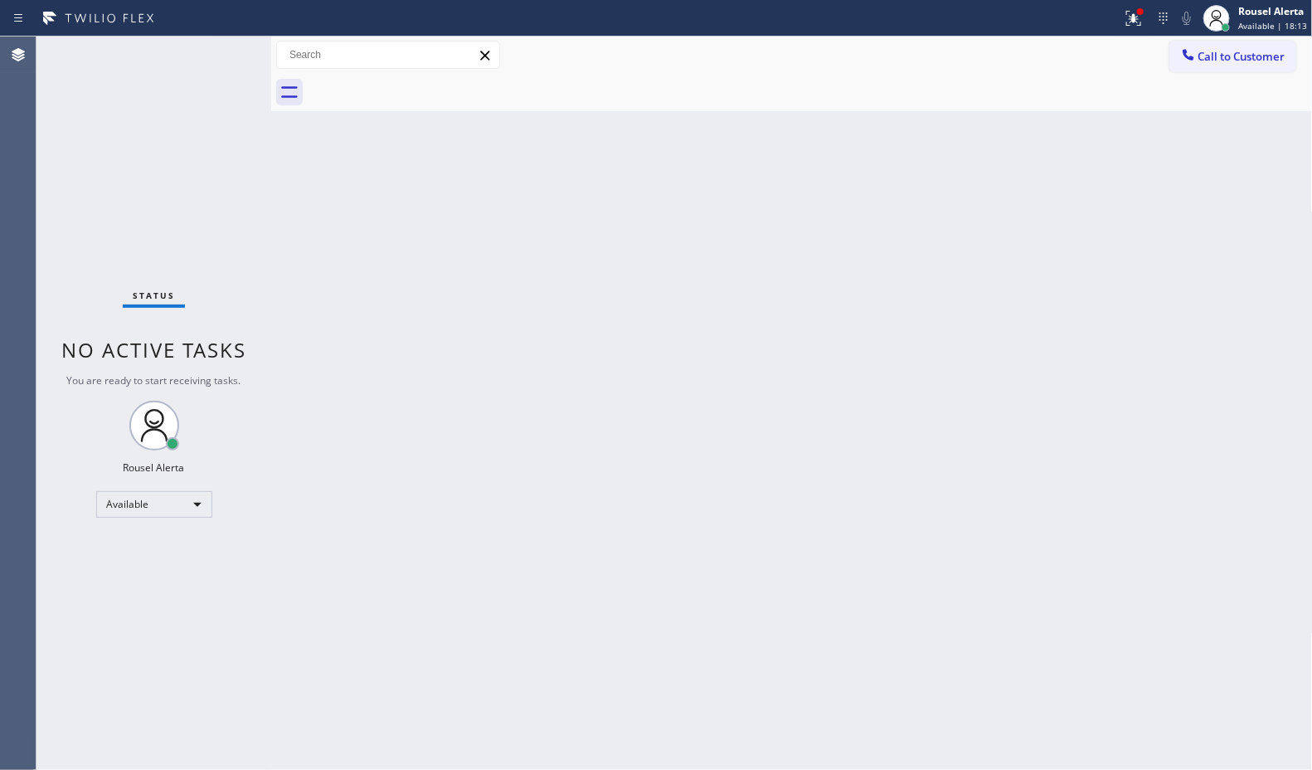
click at [218, 42] on div "Status No active tasks You are ready to start receiving tasks. Rousel Alerta Av…" at bounding box center [153, 402] width 235 height 733
click at [1132, 21] on icon at bounding box center [1134, 18] width 20 height 20
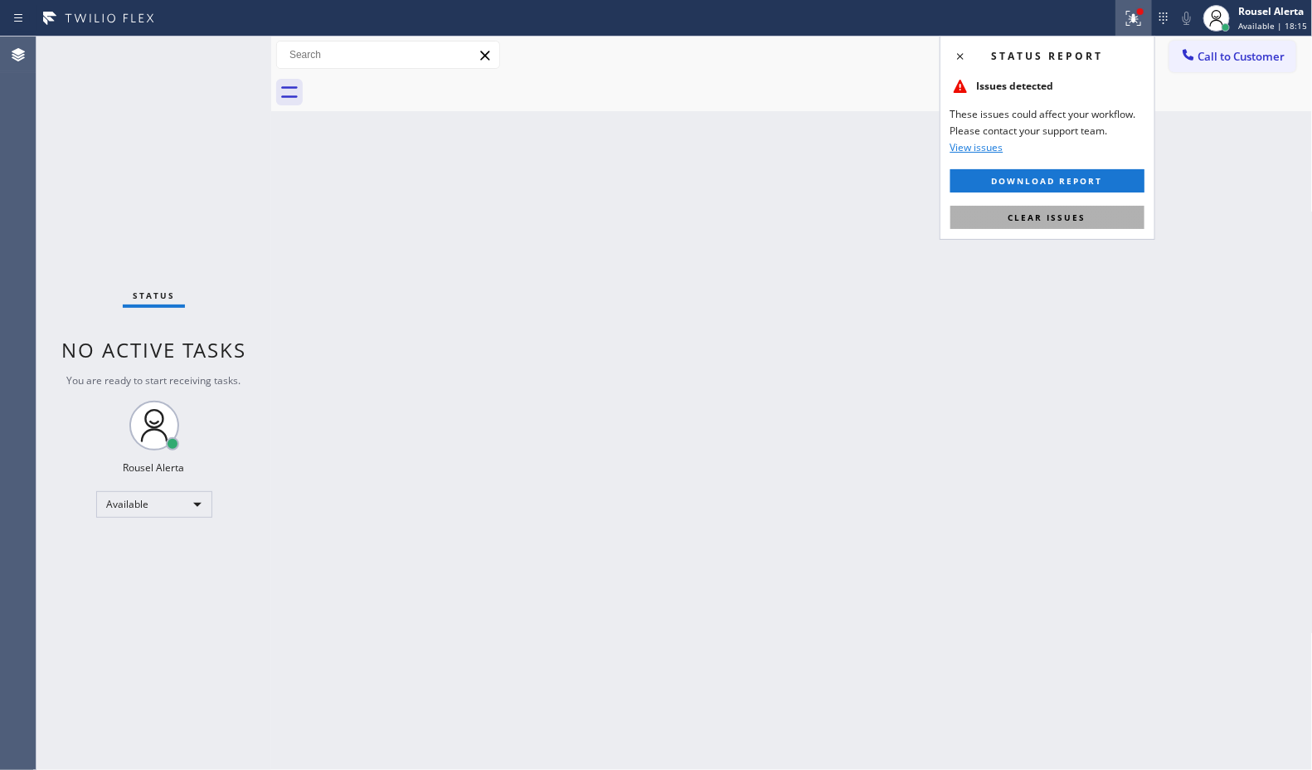
click at [1104, 210] on button "Clear issues" at bounding box center [1048, 217] width 194 height 23
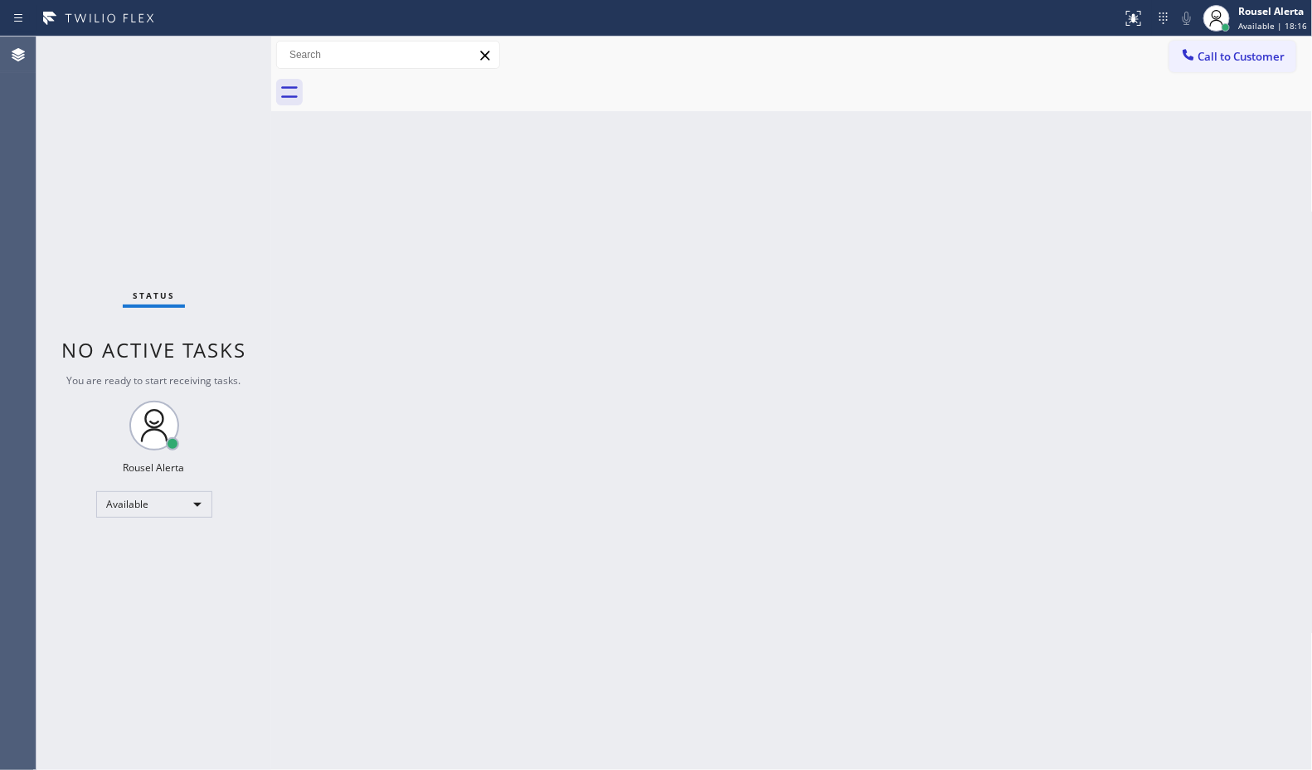
click at [1070, 369] on div "Back to Dashboard Change Sender ID Customers Technicians Select a contact Outbo…" at bounding box center [792, 402] width 1042 height 733
click at [209, 56] on div "Status No active tasks You are ready to start receiving tasks. Rousel Alerta Av…" at bounding box center [153, 402] width 235 height 733
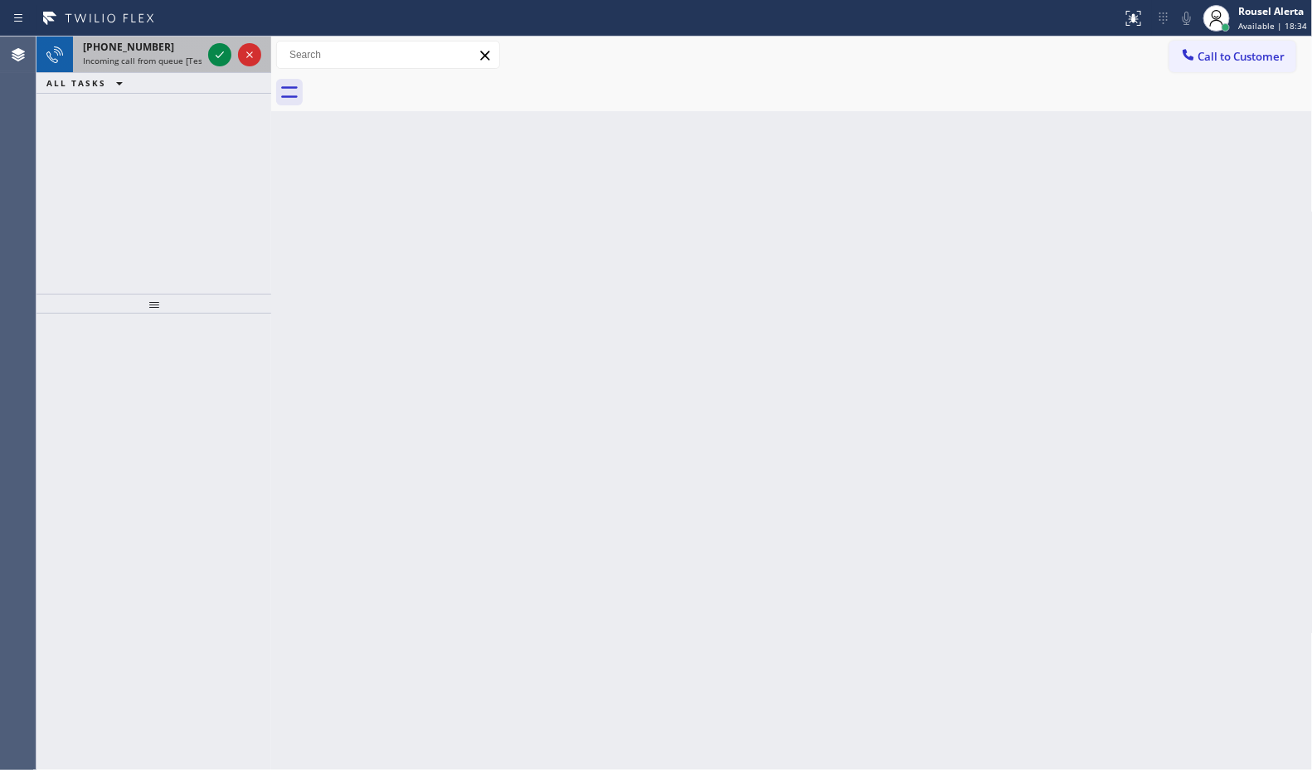
click at [179, 40] on div "+16506422956" at bounding box center [142, 47] width 119 height 14
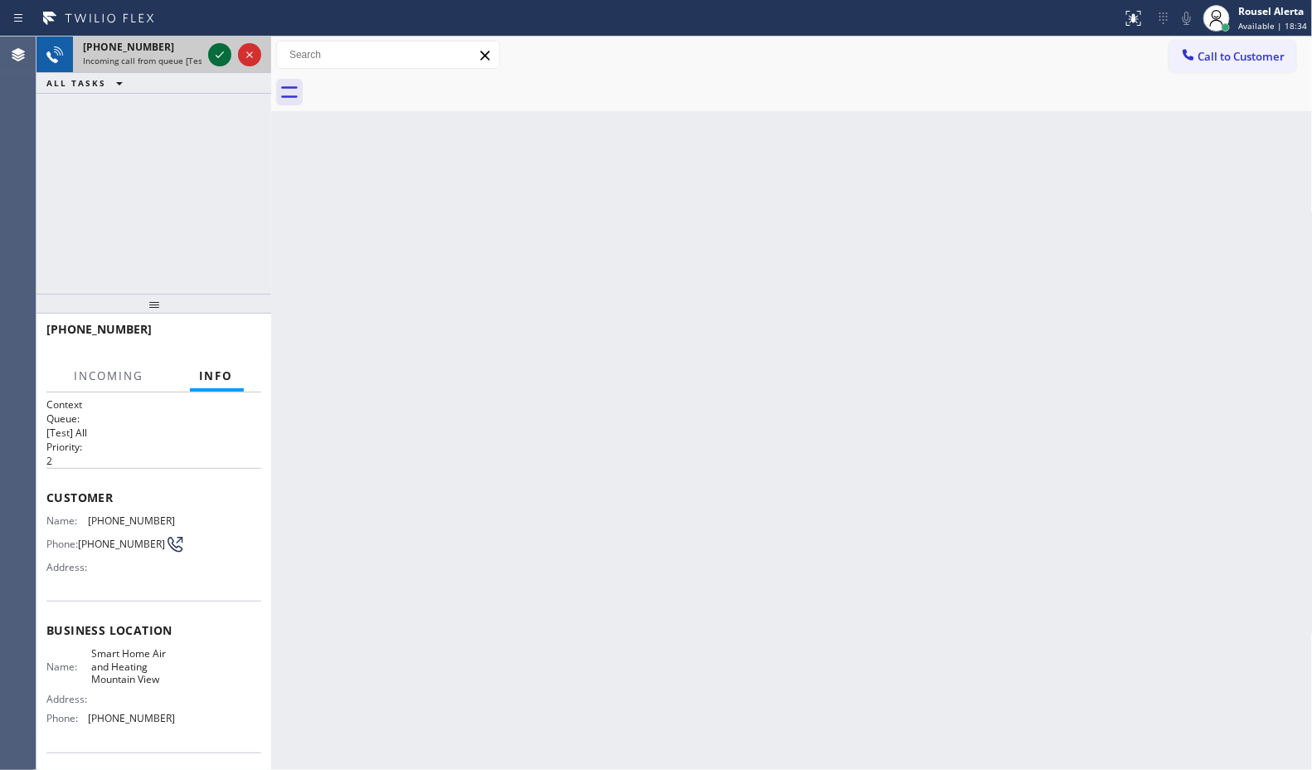
click at [208, 56] on div at bounding box center [219, 55] width 23 height 20
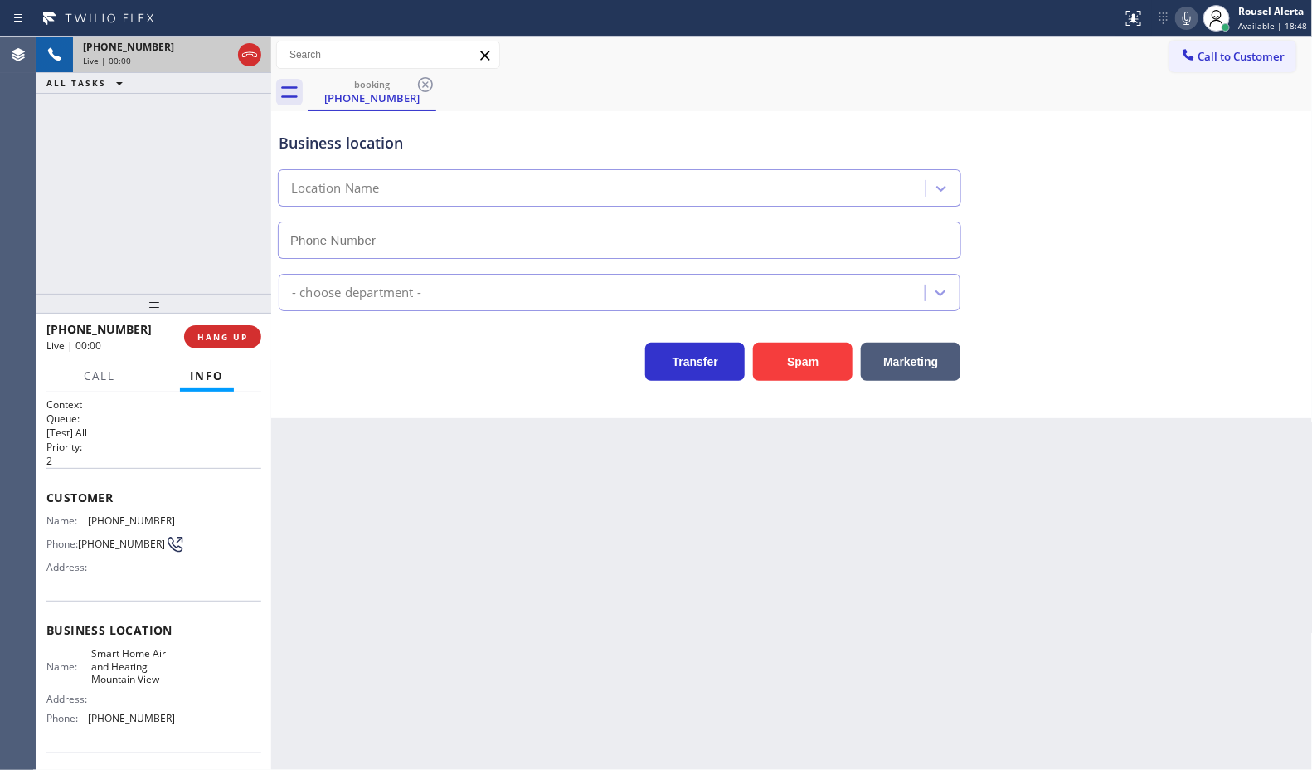
type input "(650) 800-6840"
click at [195, 333] on button "HANG UP" at bounding box center [222, 336] width 77 height 23
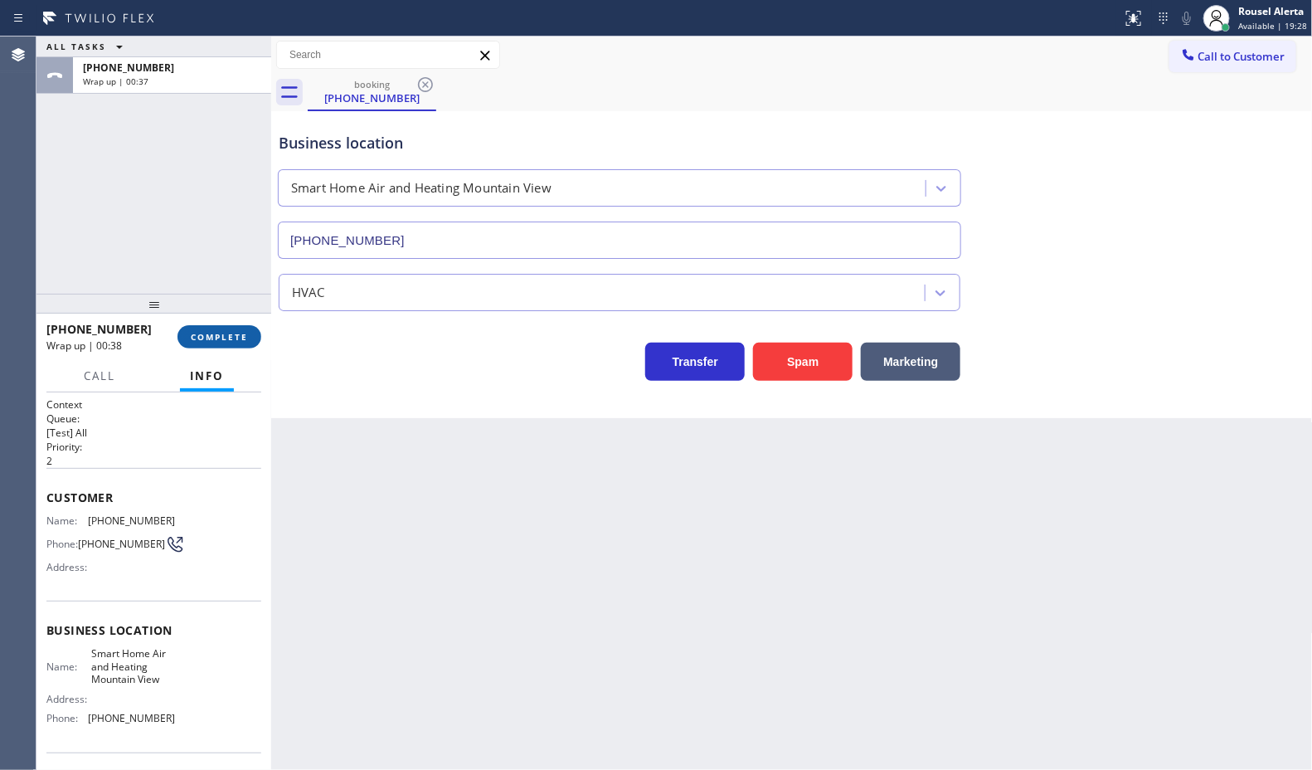
click at [234, 333] on span "COMPLETE" at bounding box center [219, 337] width 57 height 12
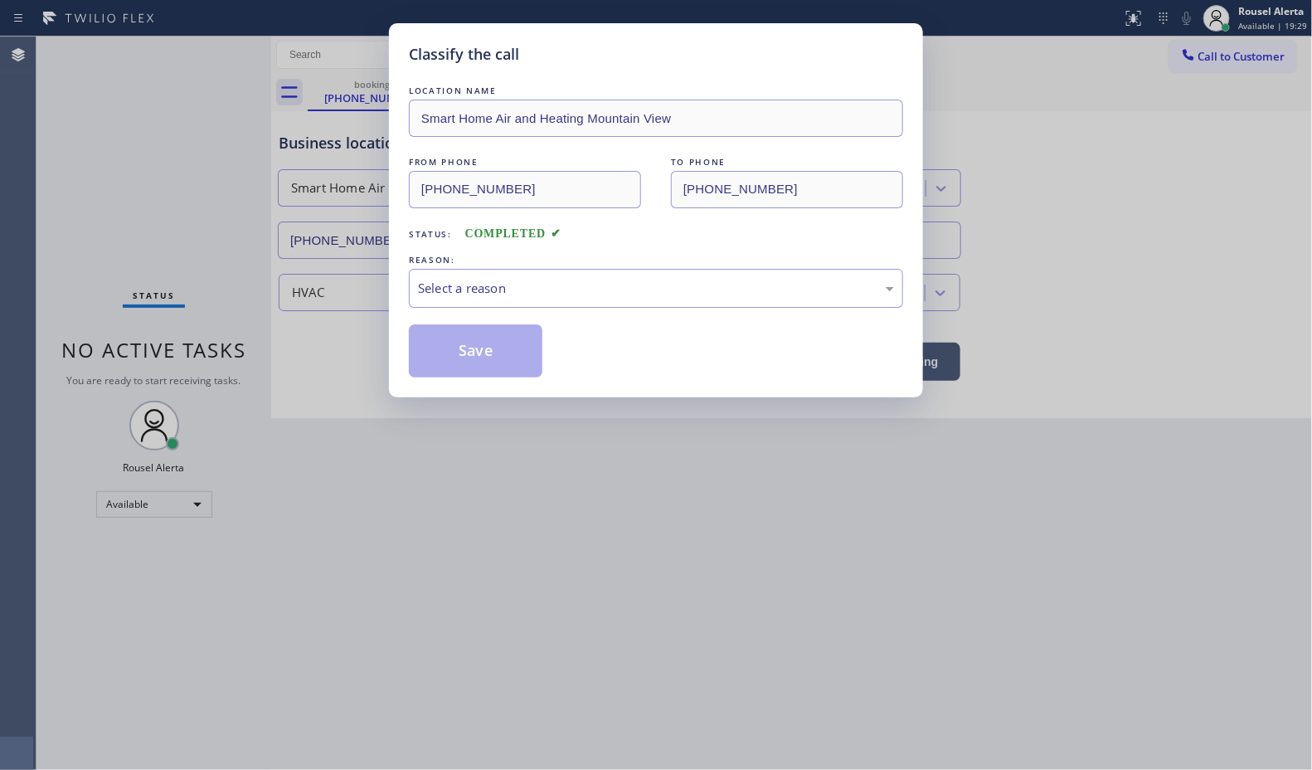
click at [590, 260] on div "REASON:" at bounding box center [656, 259] width 494 height 17
click at [600, 275] on div "Select a reason" at bounding box center [656, 288] width 494 height 39
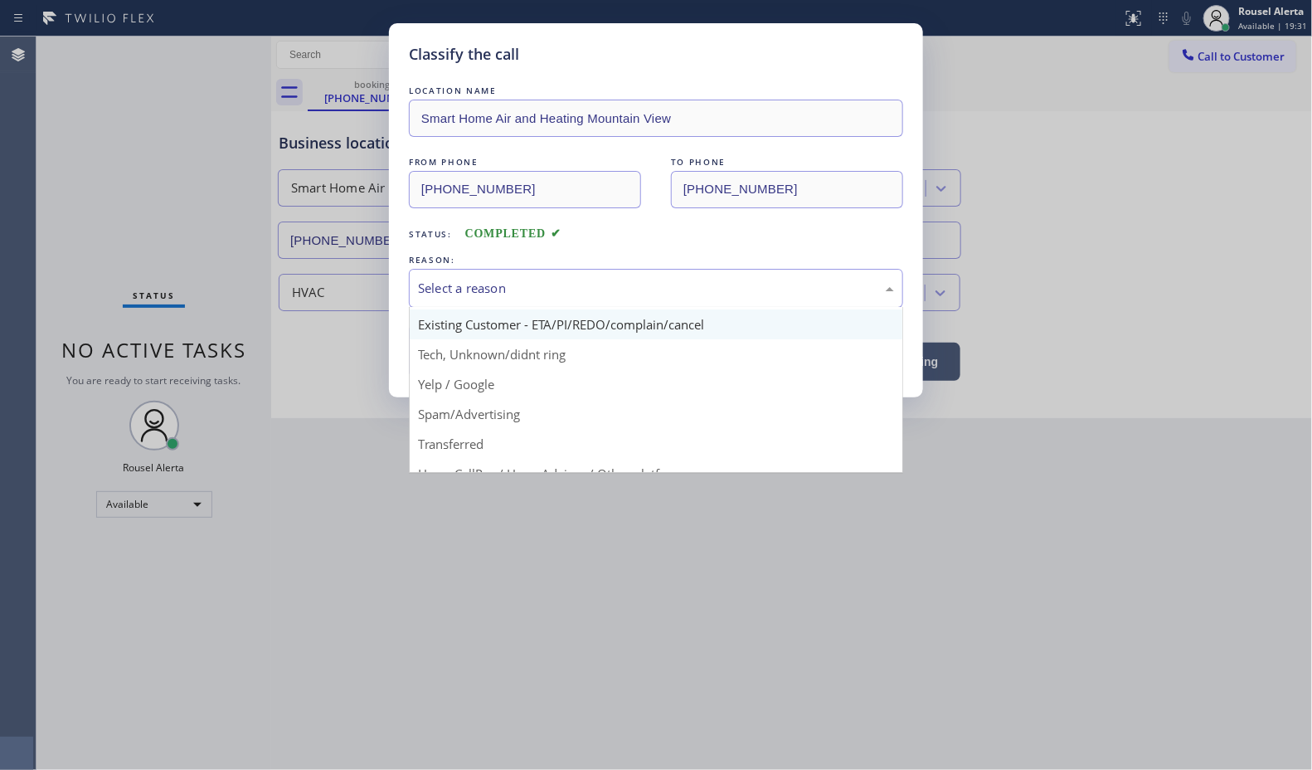
scroll to position [114, 0]
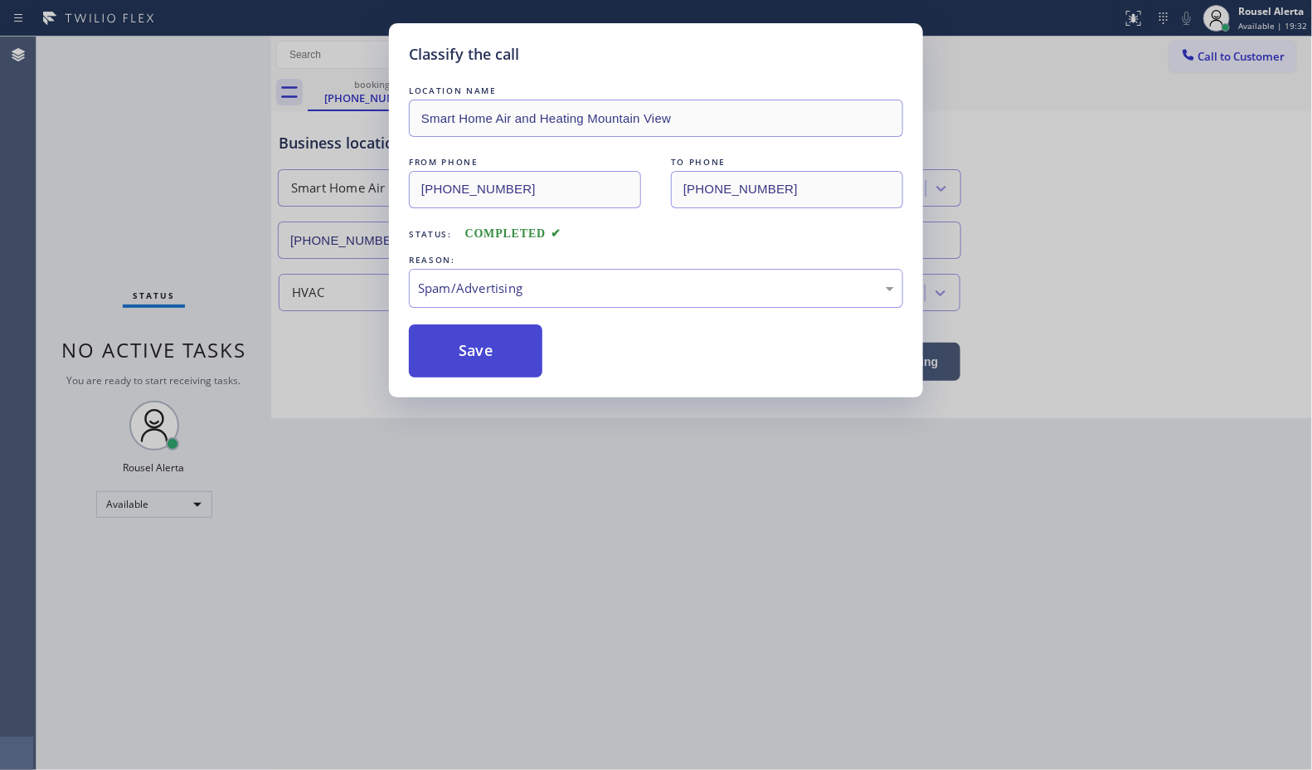
click at [485, 337] on button "Save" at bounding box center [476, 350] width 134 height 53
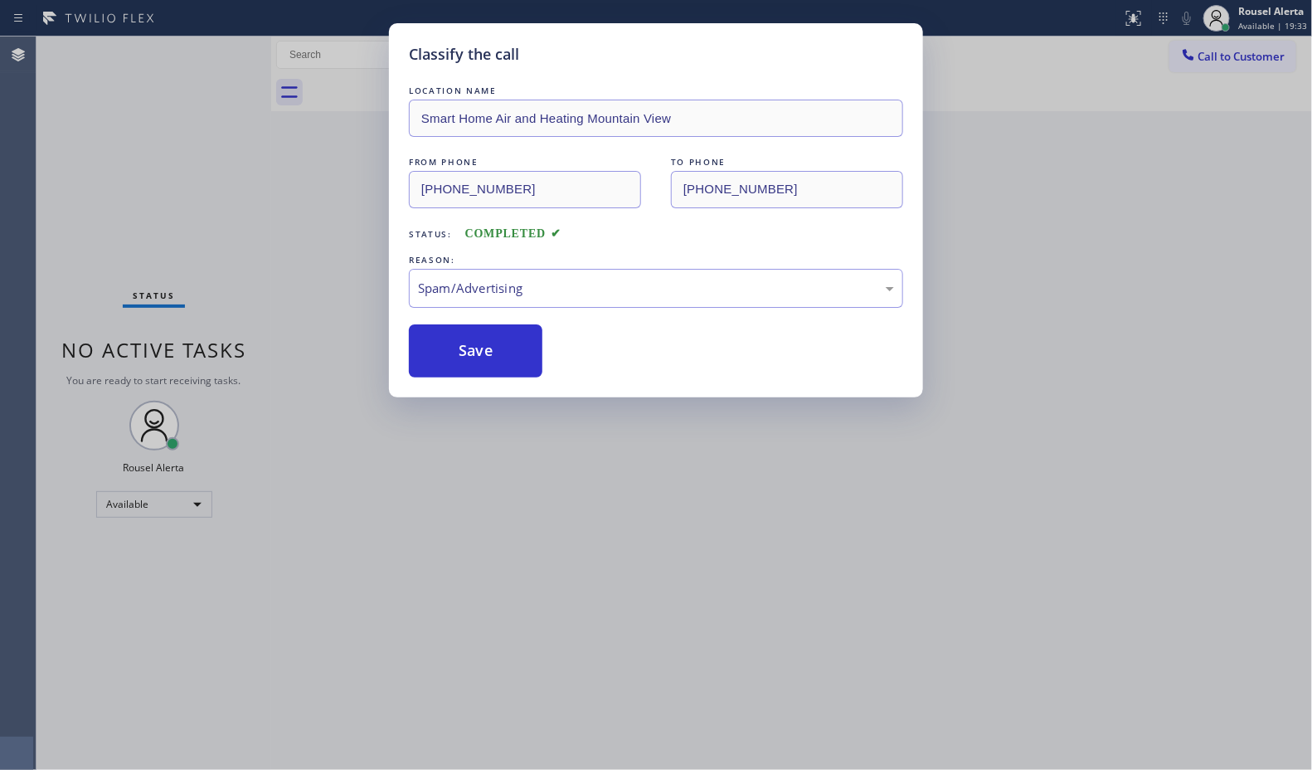
click at [524, 452] on div "Classify the call LOCATION NAME Smart Home Air and Heating Mountain View FROM P…" at bounding box center [656, 385] width 1312 height 770
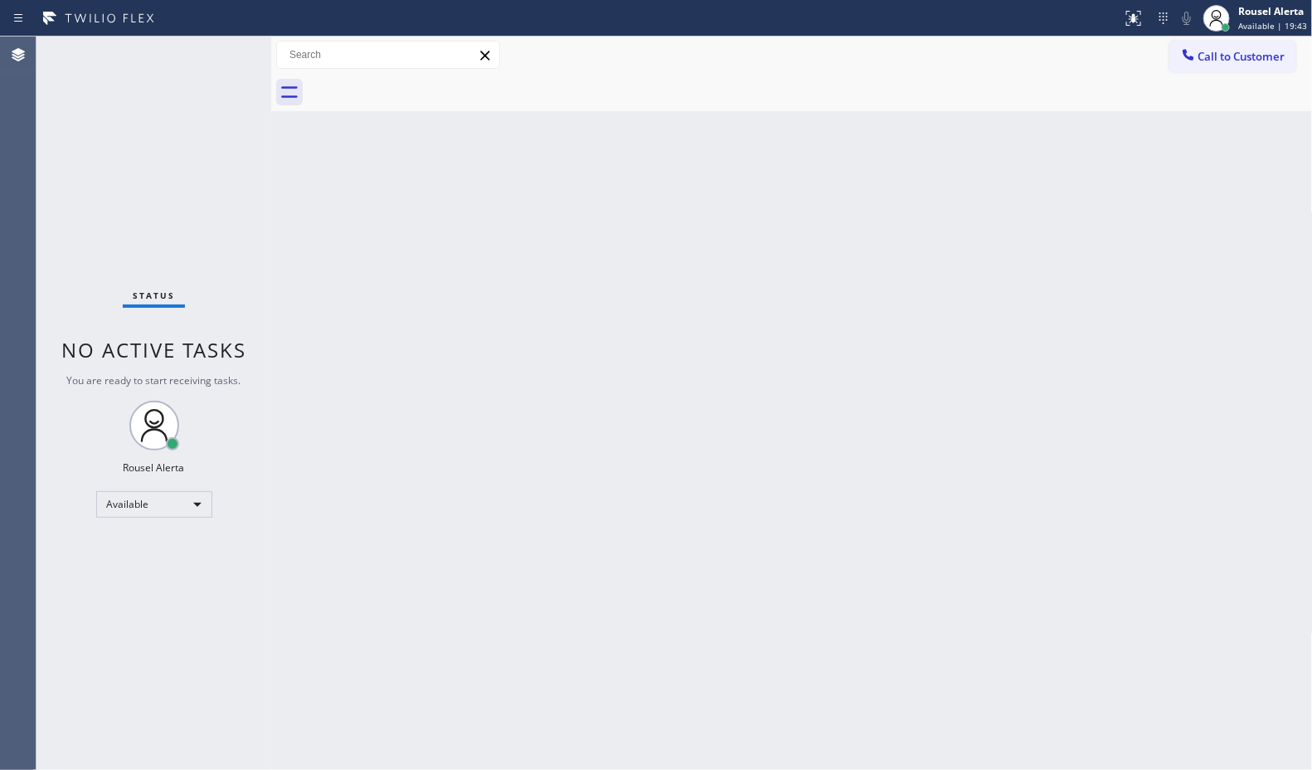
click at [629, 554] on div "Back to Dashboard Change Sender ID Customers Technicians Select a contact Outbo…" at bounding box center [792, 402] width 1042 height 733
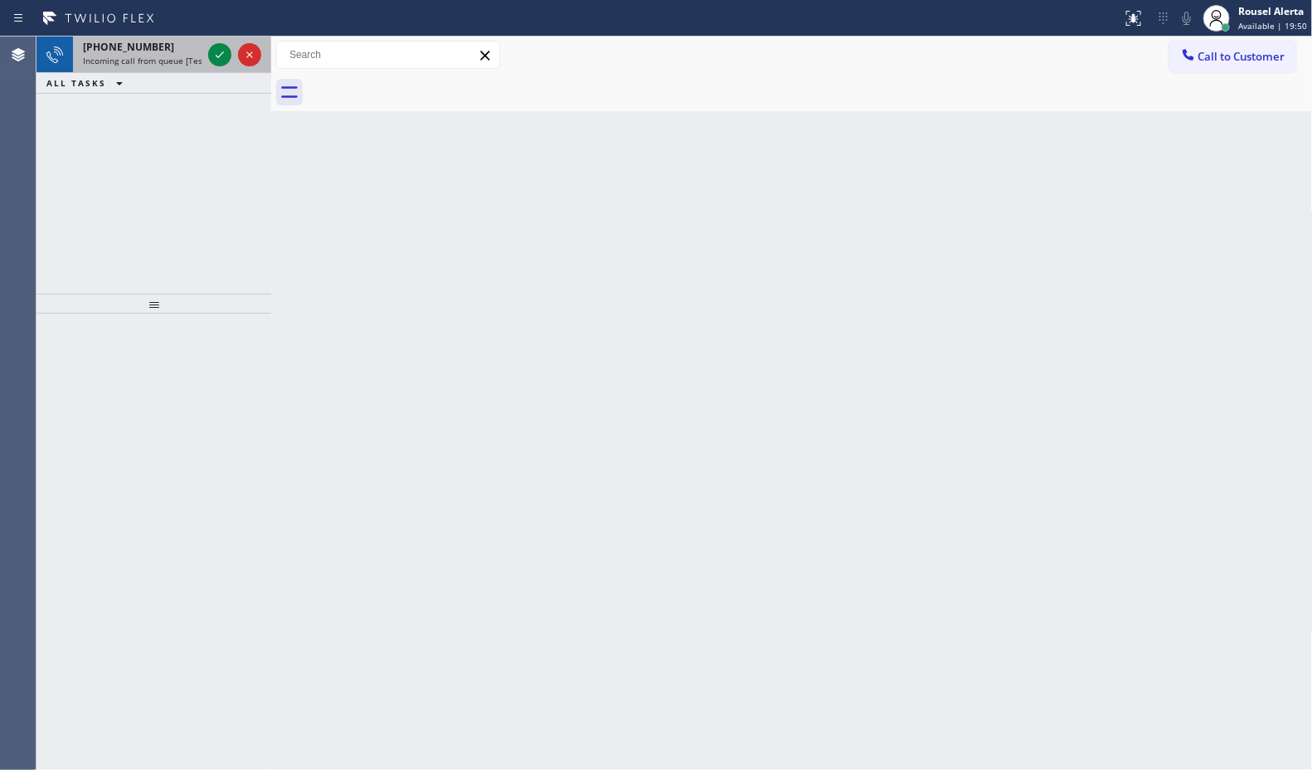
click at [179, 44] on div "+14089222303" at bounding box center [142, 47] width 119 height 14
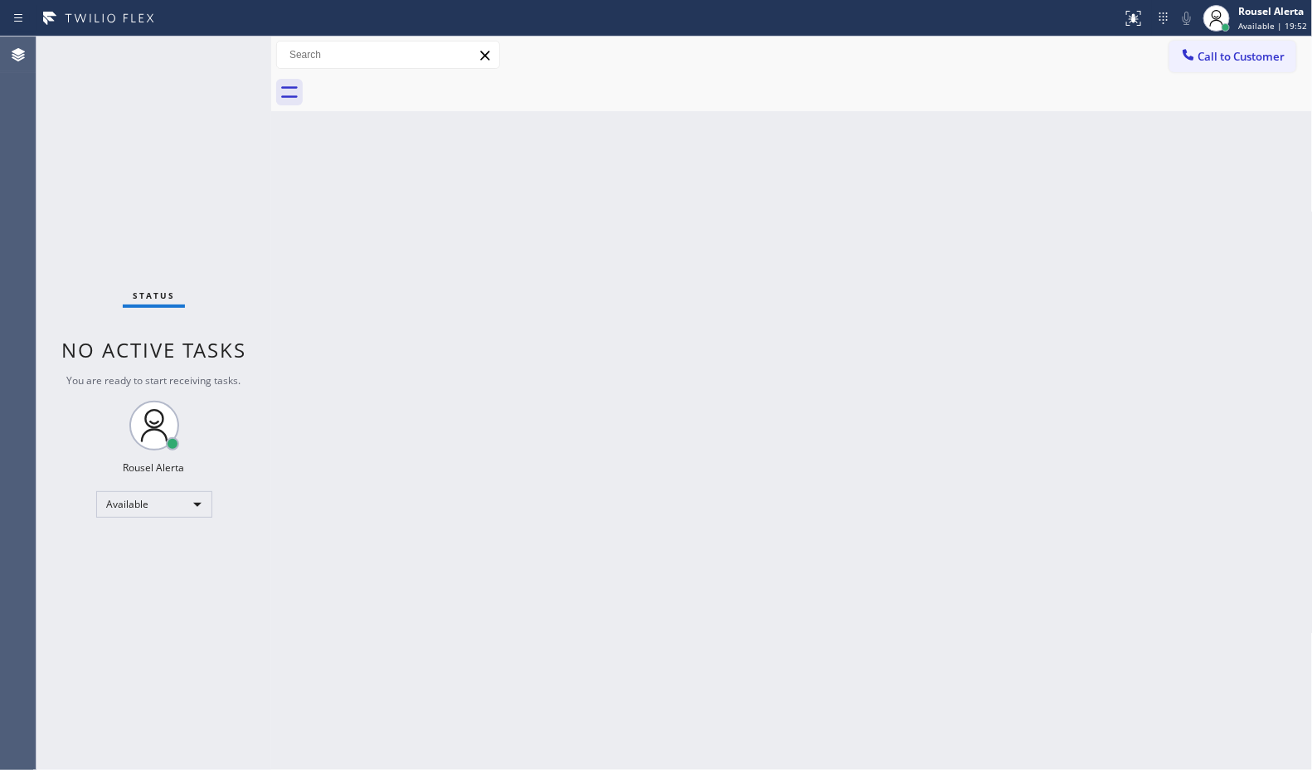
click at [655, 382] on div "Back to Dashboard Change Sender ID Customers Technicians Select a contact Outbo…" at bounding box center [792, 402] width 1042 height 733
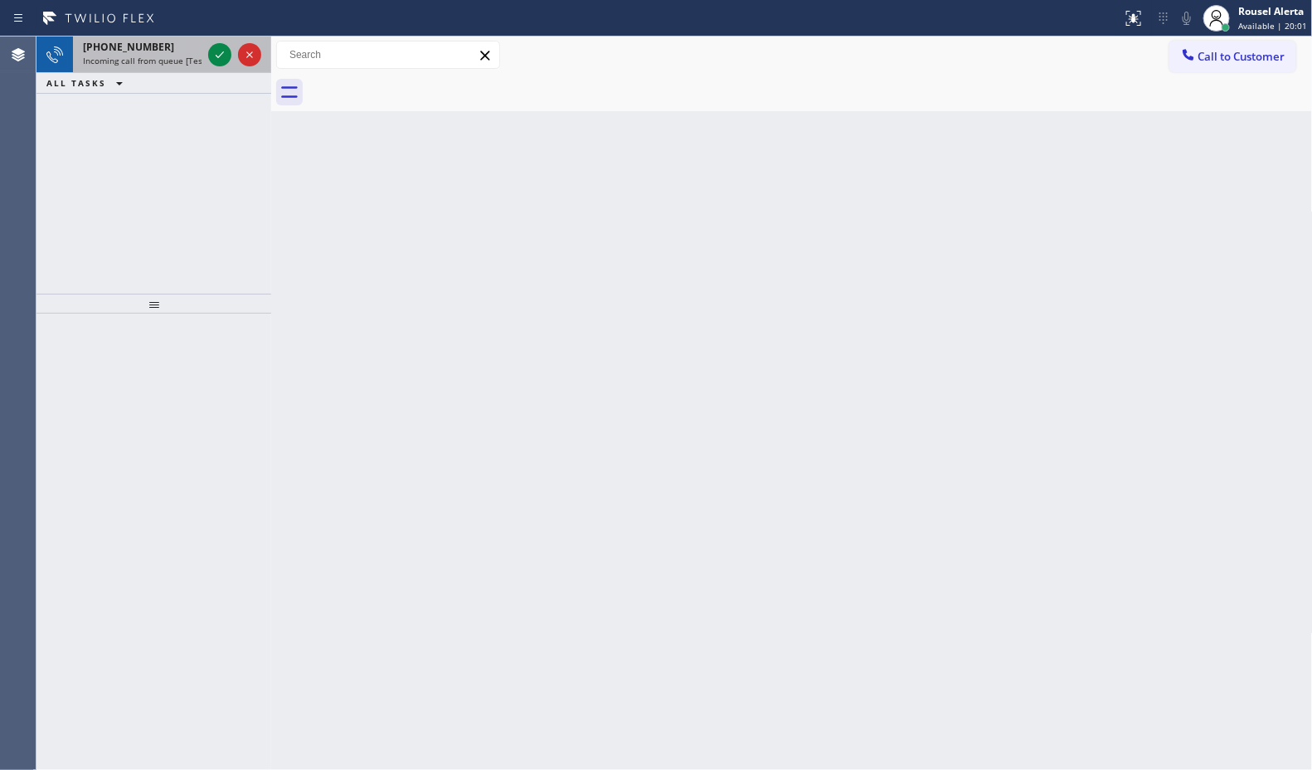
click at [174, 66] on div "+15103242604 Incoming call from queue [Test] All" at bounding box center [139, 54] width 132 height 36
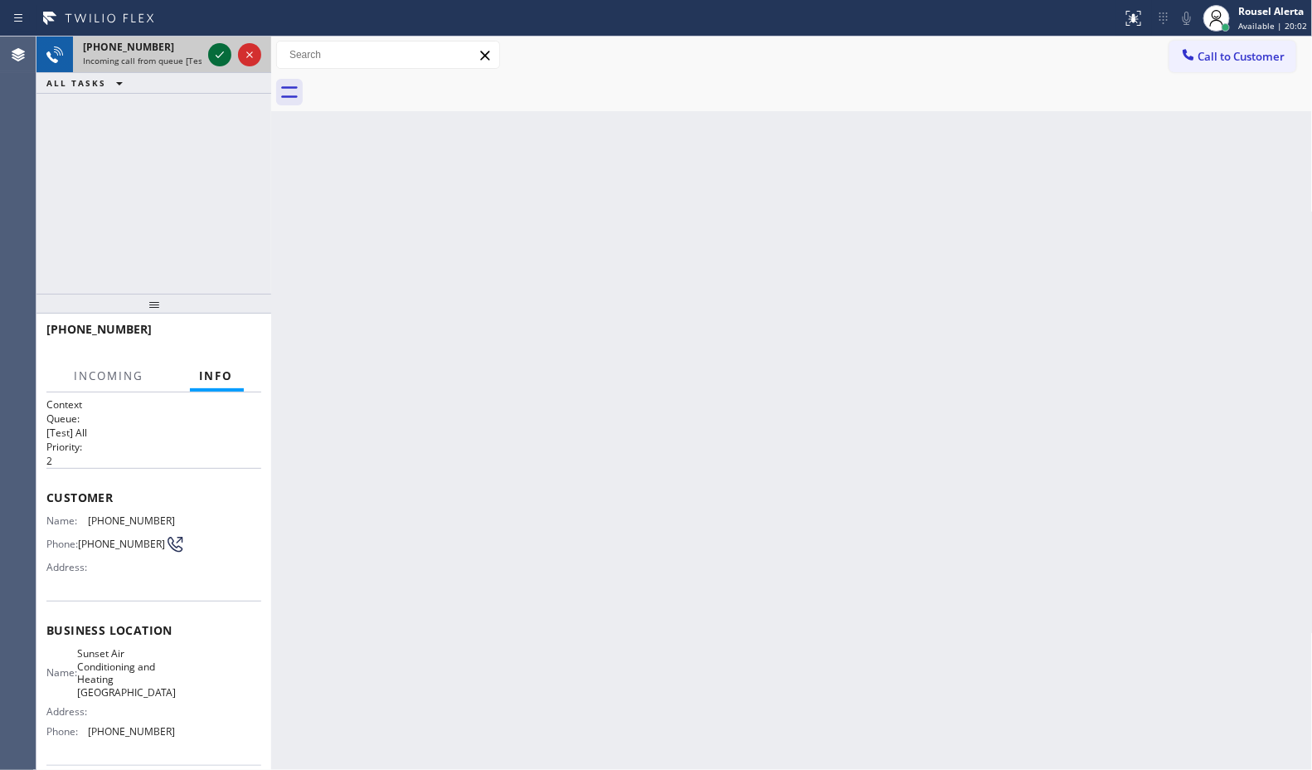
click at [214, 59] on icon at bounding box center [220, 55] width 20 height 20
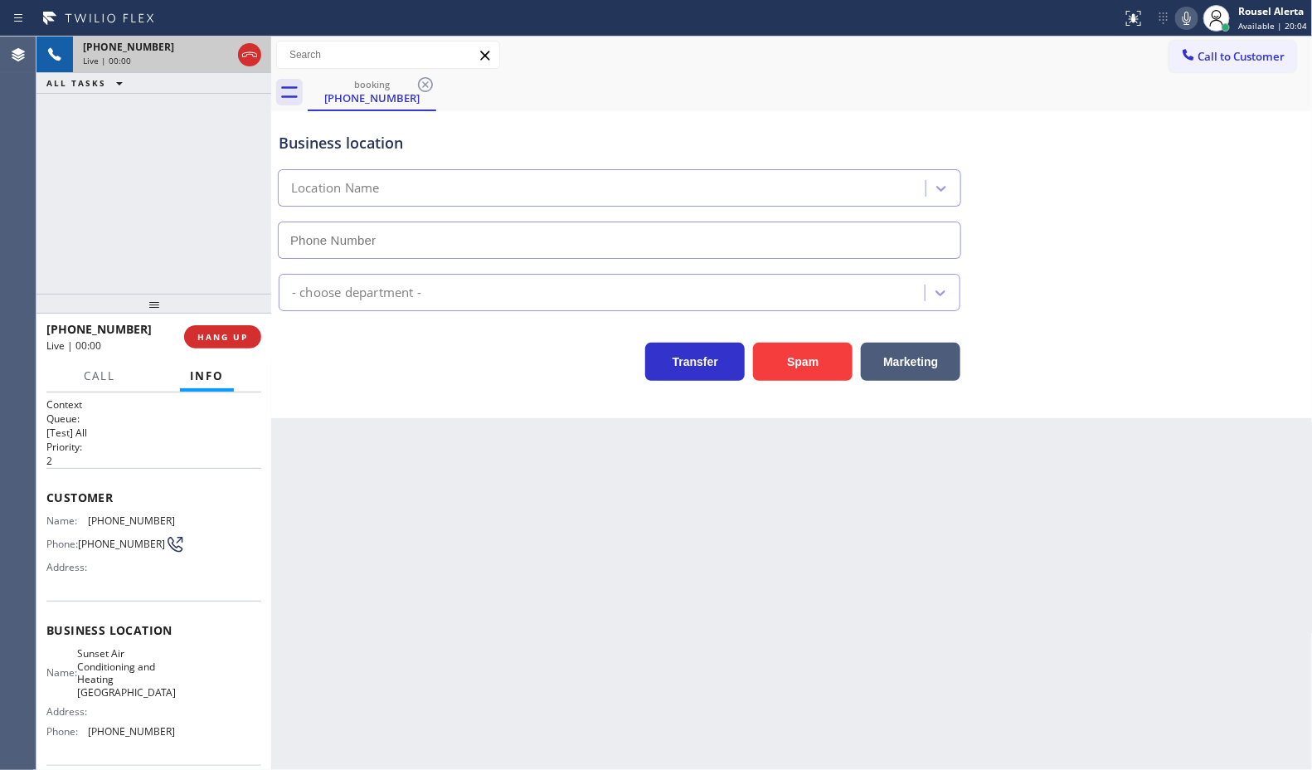
type input "(510) 621-6989"
click at [805, 374] on button "Spam" at bounding box center [803, 362] width 100 height 38
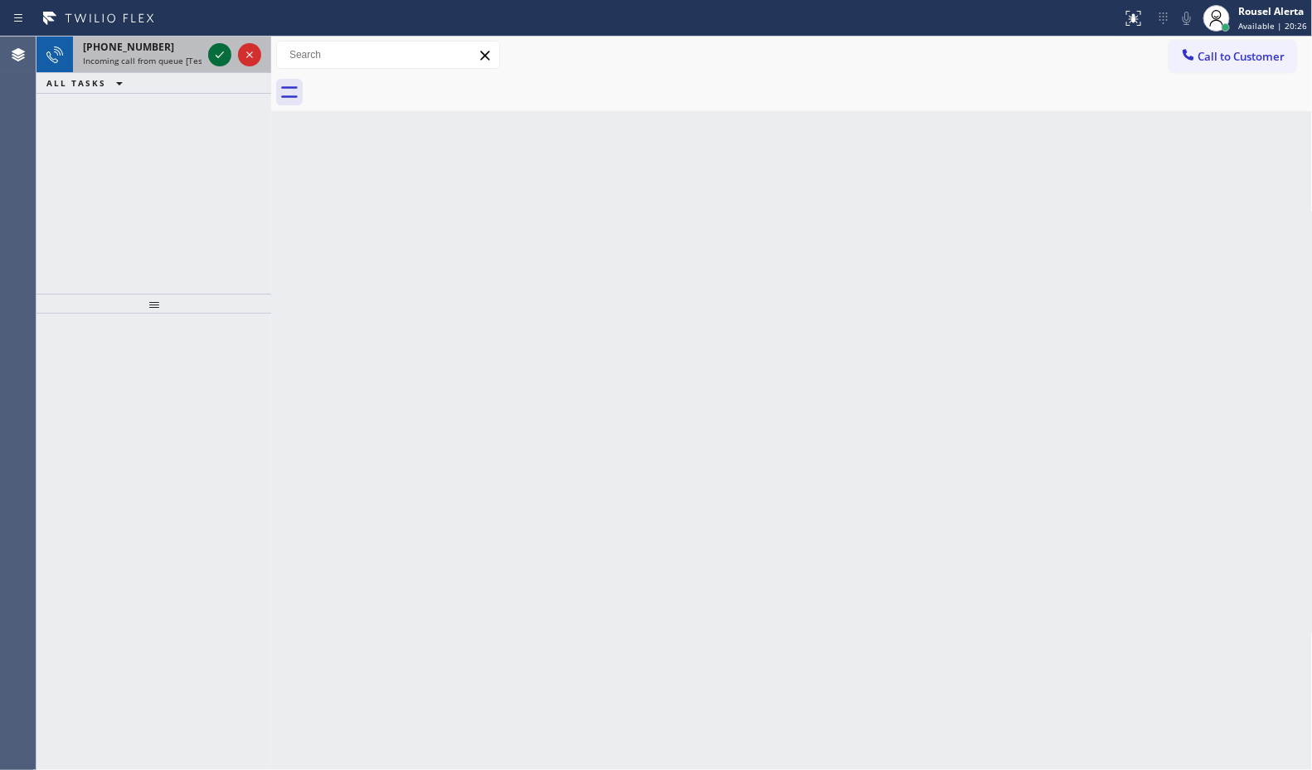
click at [220, 63] on icon at bounding box center [220, 55] width 20 height 20
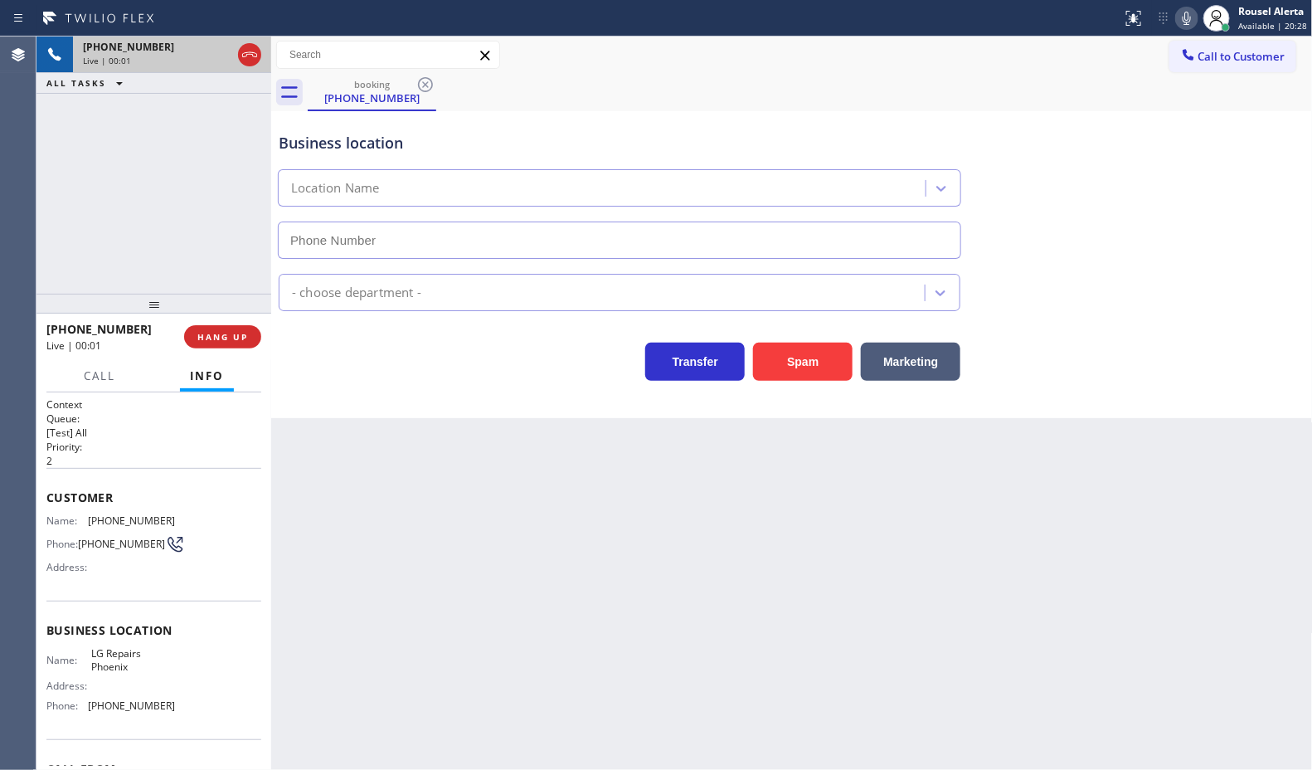
type input "(602) 755-6017"
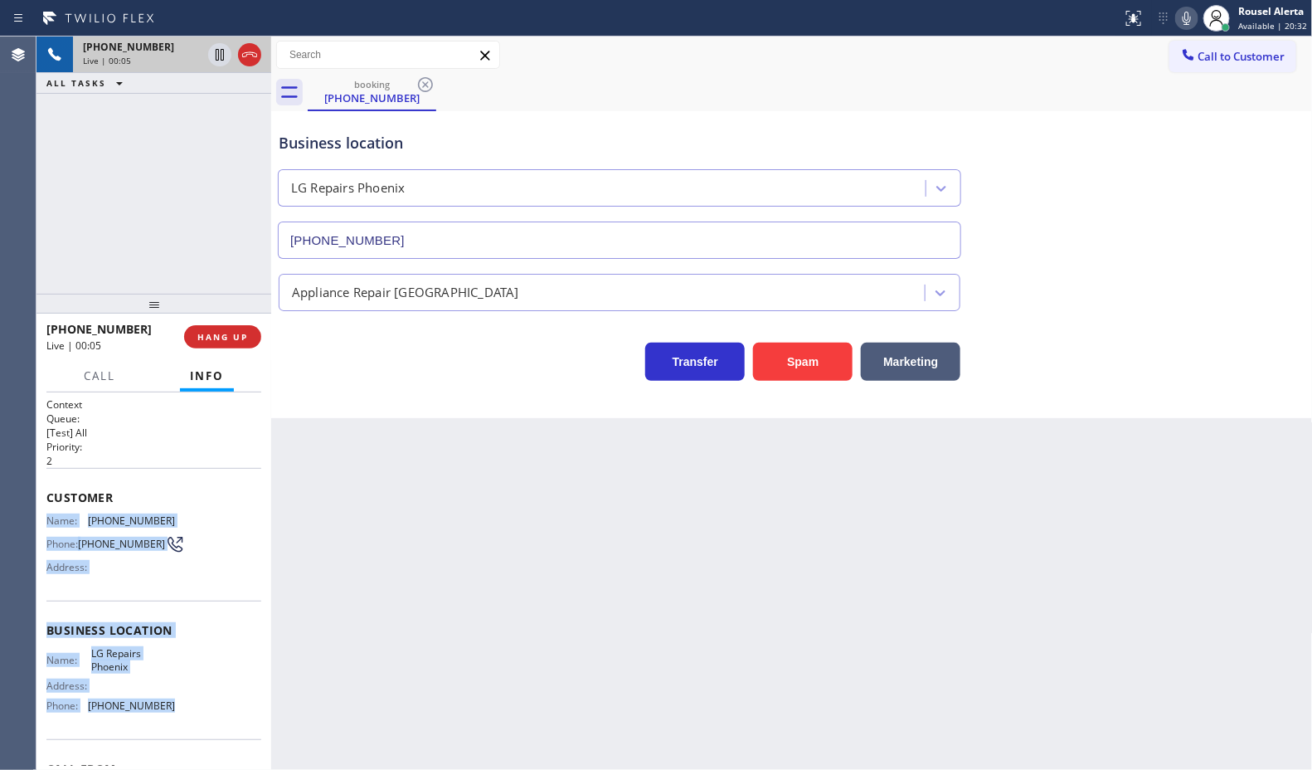
drag, startPoint x: 175, startPoint y: 710, endPoint x: 47, endPoint y: 515, distance: 233.1
click at [47, 515] on div "Context Queue: [Test] All Priority: 2 Customer Name: (602) 516-6147 Phone: (602…" at bounding box center [153, 630] width 215 height 467
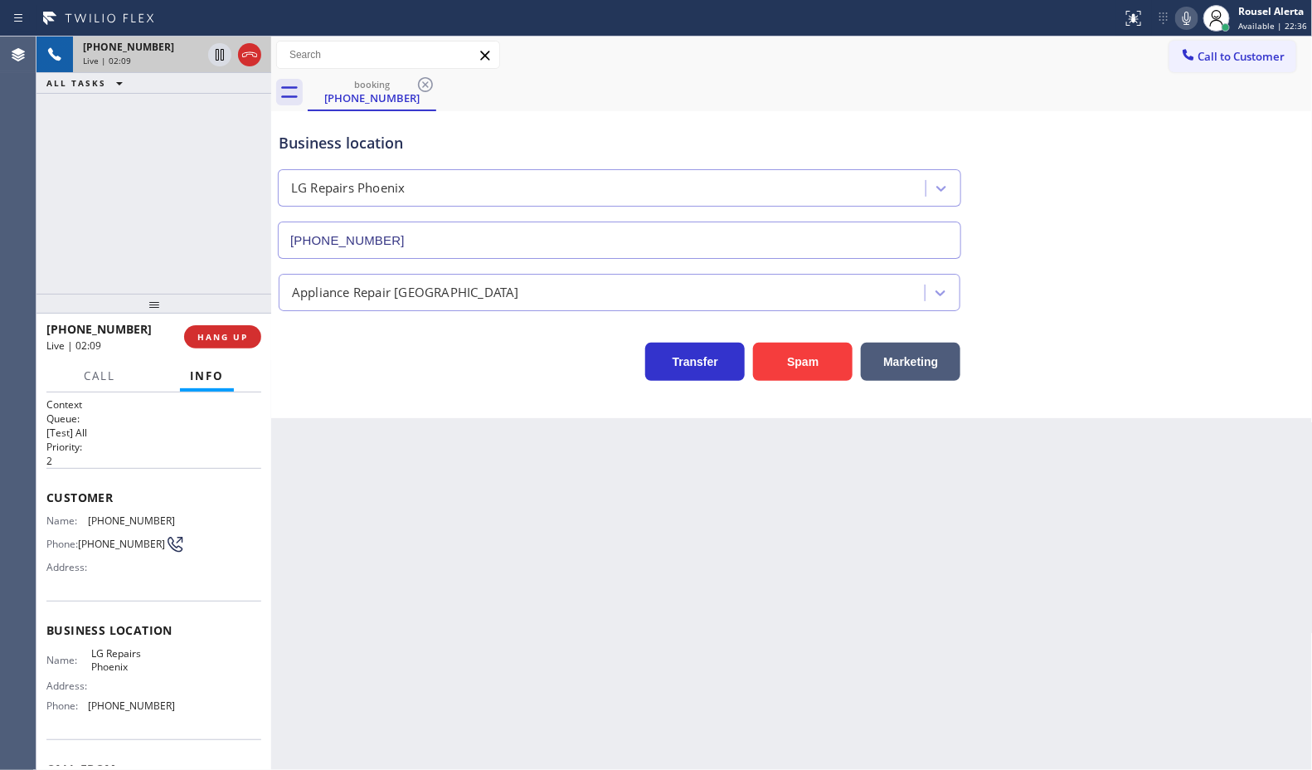
click at [177, 118] on div "+16025166147 Live | 02:09 ALL TASKS ALL TASKS ACTIVE TASKS TASKS IN WRAP UP" at bounding box center [153, 164] width 235 height 257
click at [212, 48] on icon at bounding box center [220, 55] width 20 height 20
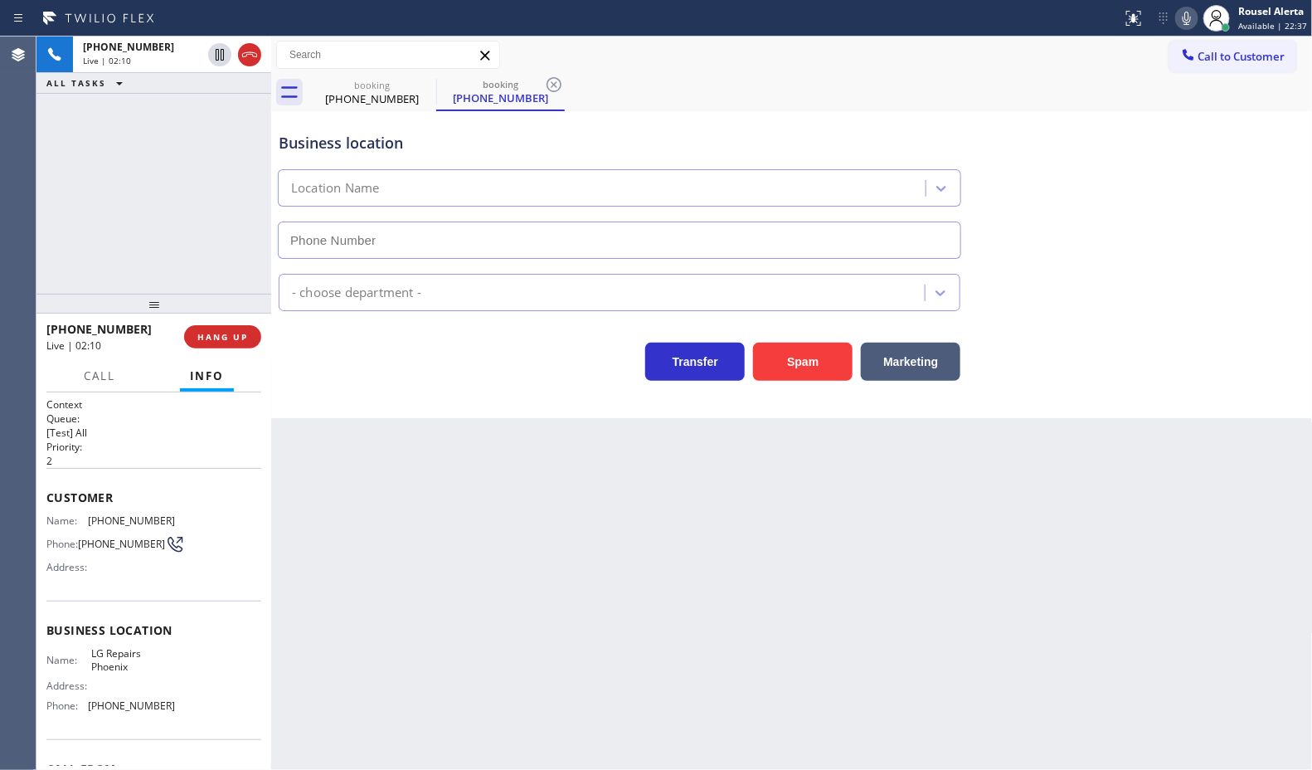
type input "(602) 755-6017"
click at [1180, 17] on icon at bounding box center [1187, 18] width 20 height 20
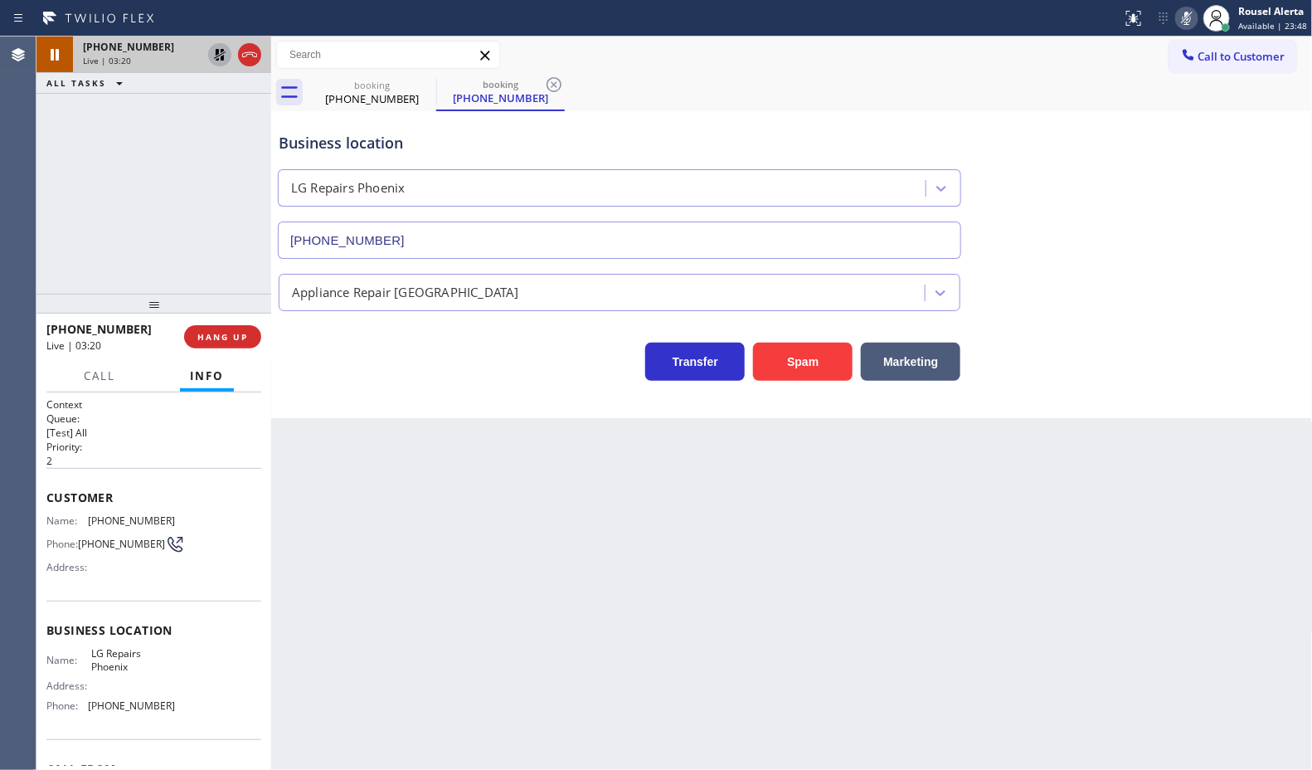
click at [210, 51] on icon at bounding box center [220, 55] width 20 height 20
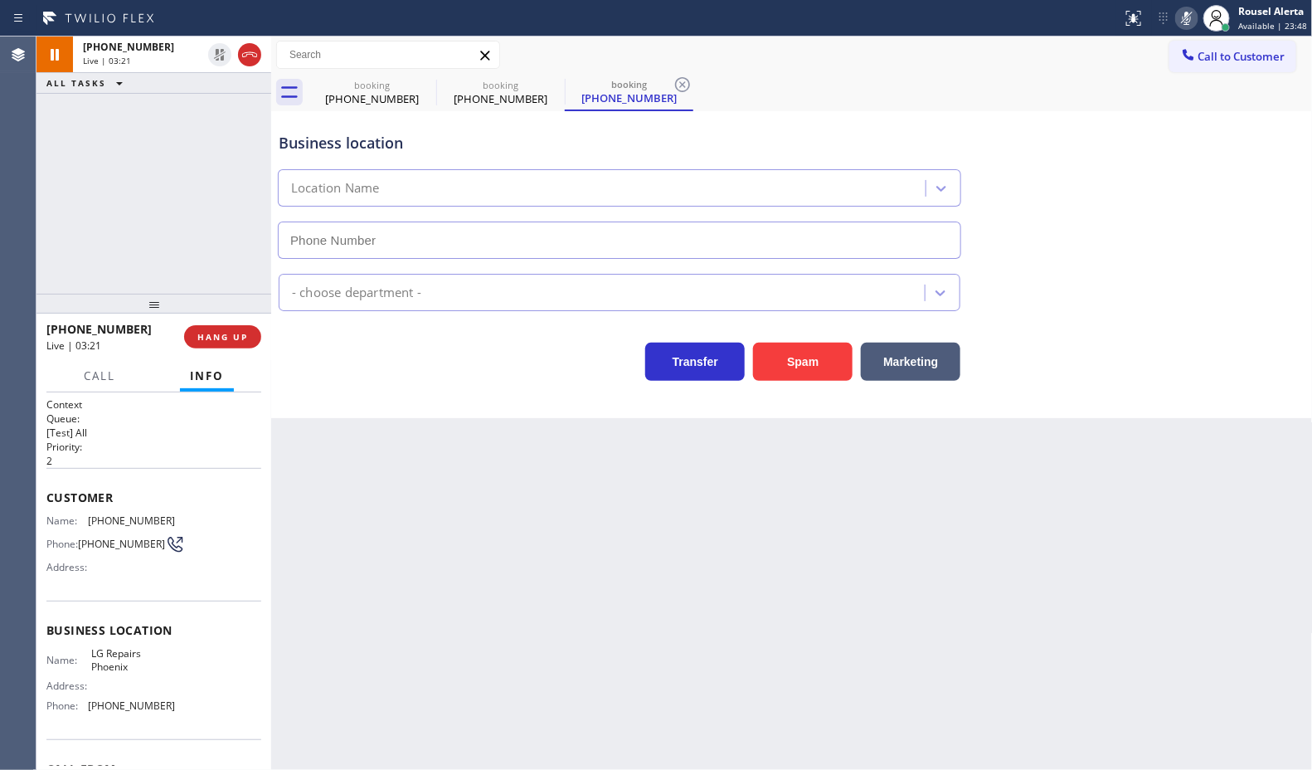
type input "(602) 755-6017"
click at [1184, 15] on icon at bounding box center [1187, 18] width 20 height 20
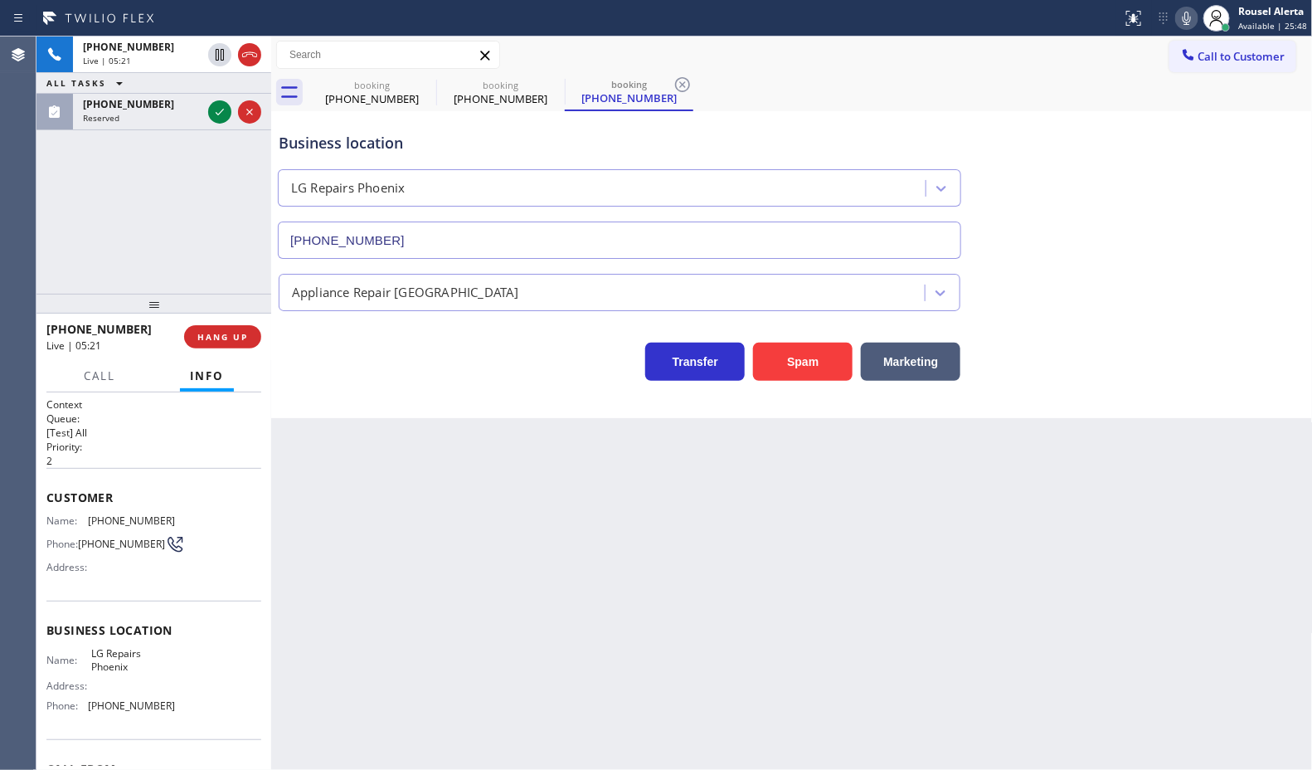
click at [456, 587] on div "Back to Dashboard Change Sender ID Customers Technicians Select a contact Outbo…" at bounding box center [792, 402] width 1042 height 733
click at [210, 119] on icon at bounding box center [220, 112] width 20 height 20
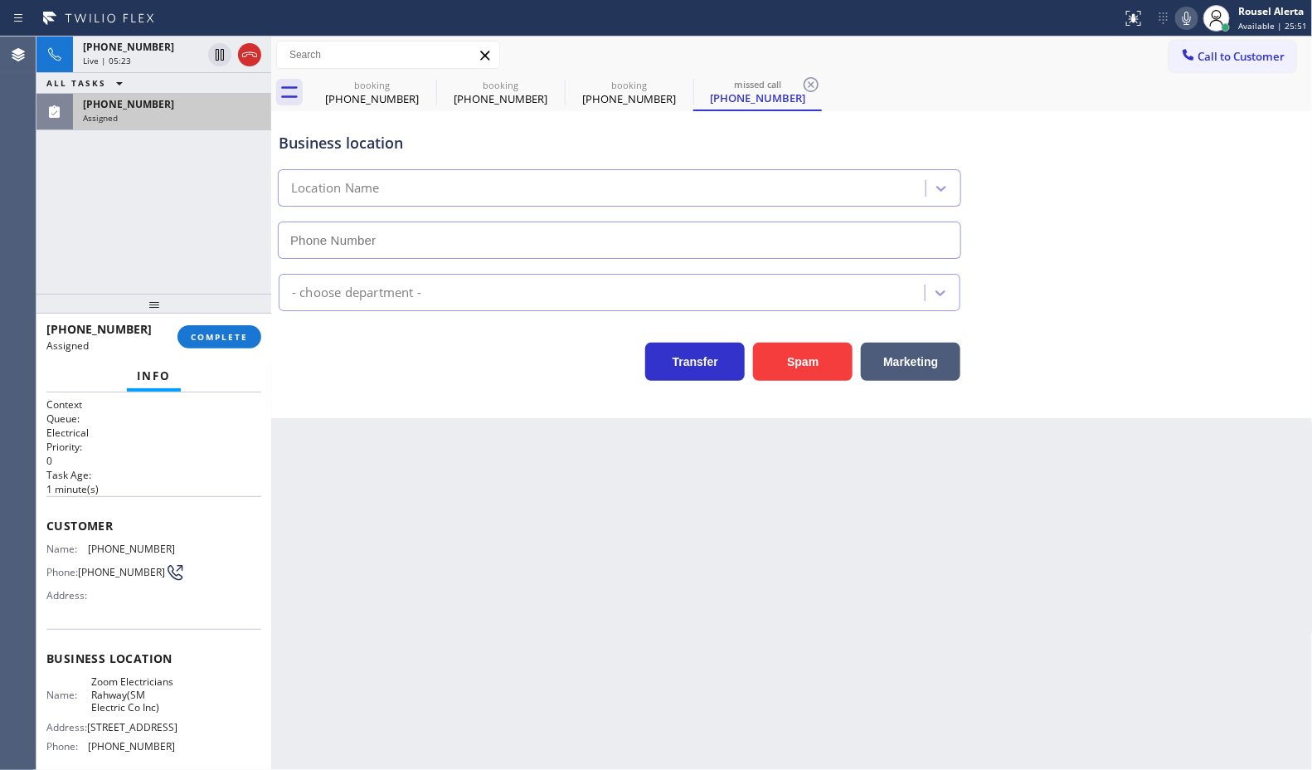
type input "(551) 388-2544"
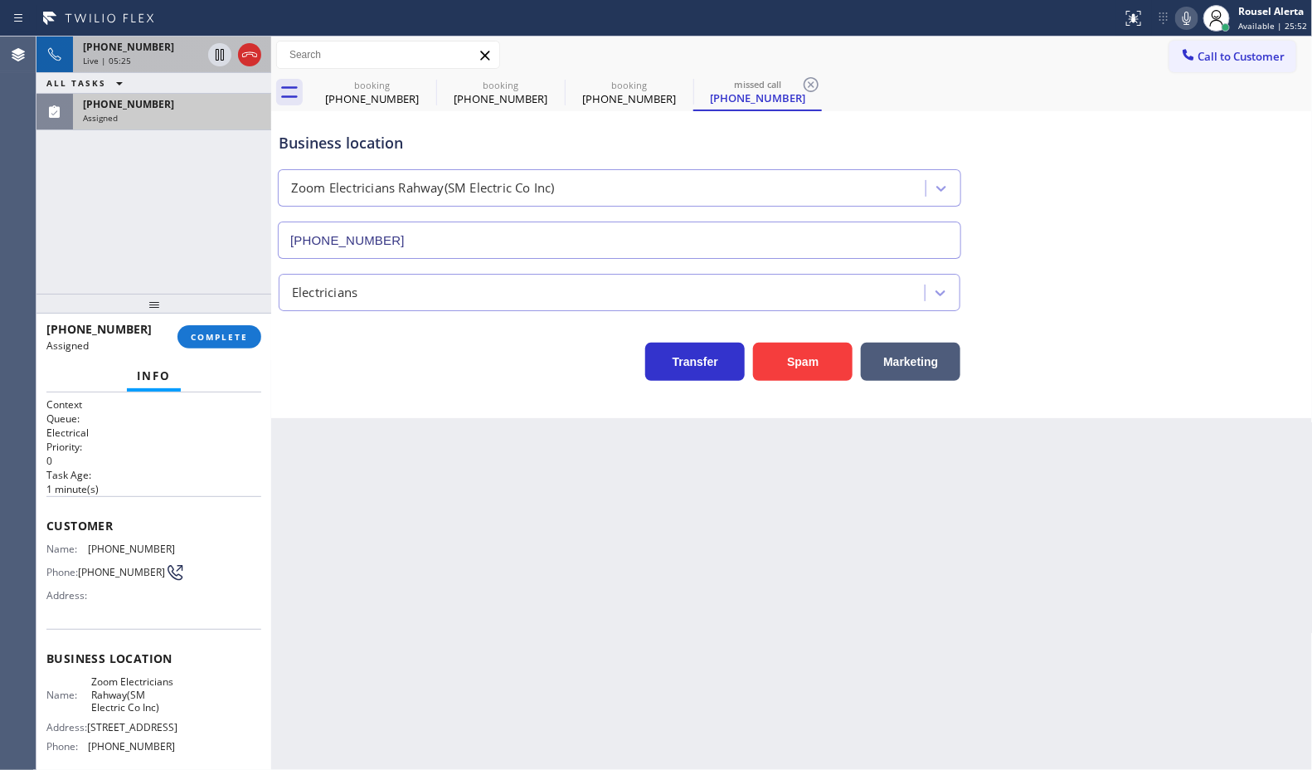
click at [104, 46] on span "+16025166147" at bounding box center [128, 47] width 91 height 14
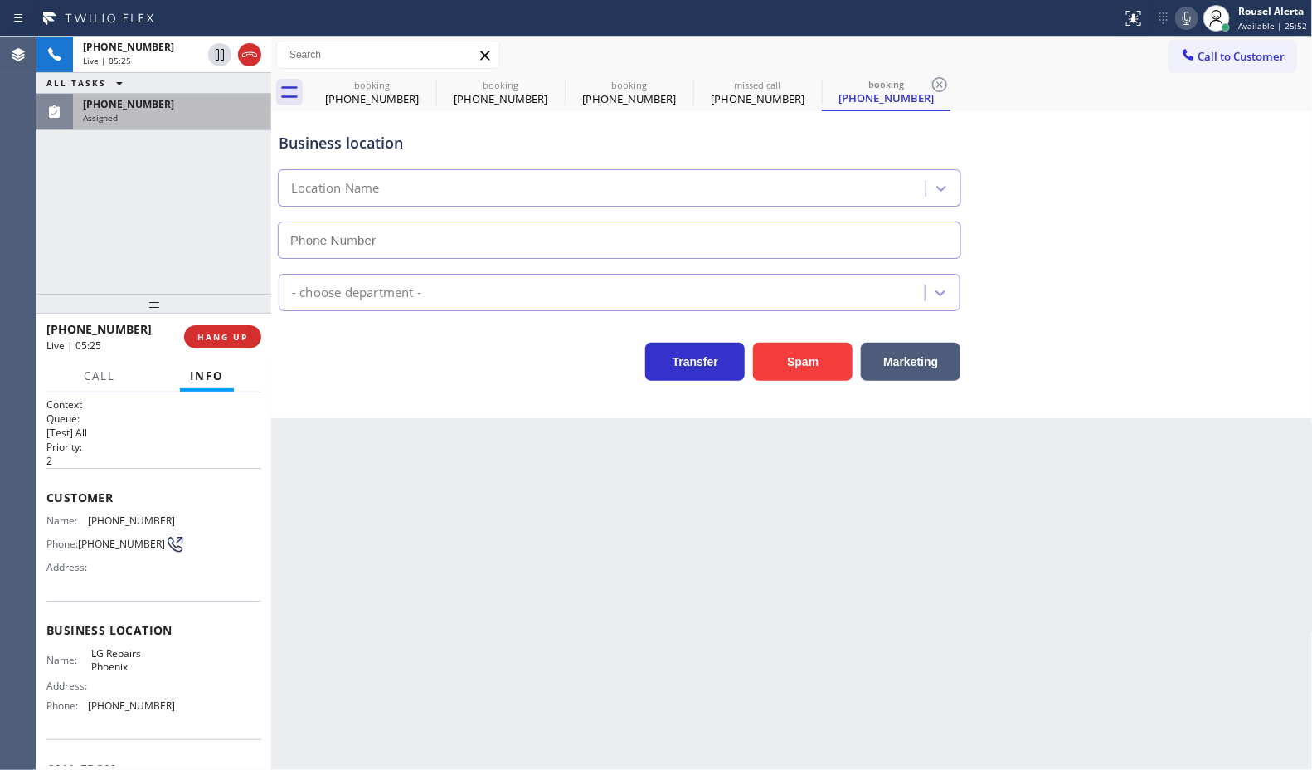
type input "(602) 755-6017"
click at [87, 382] on button "Call" at bounding box center [99, 376] width 51 height 32
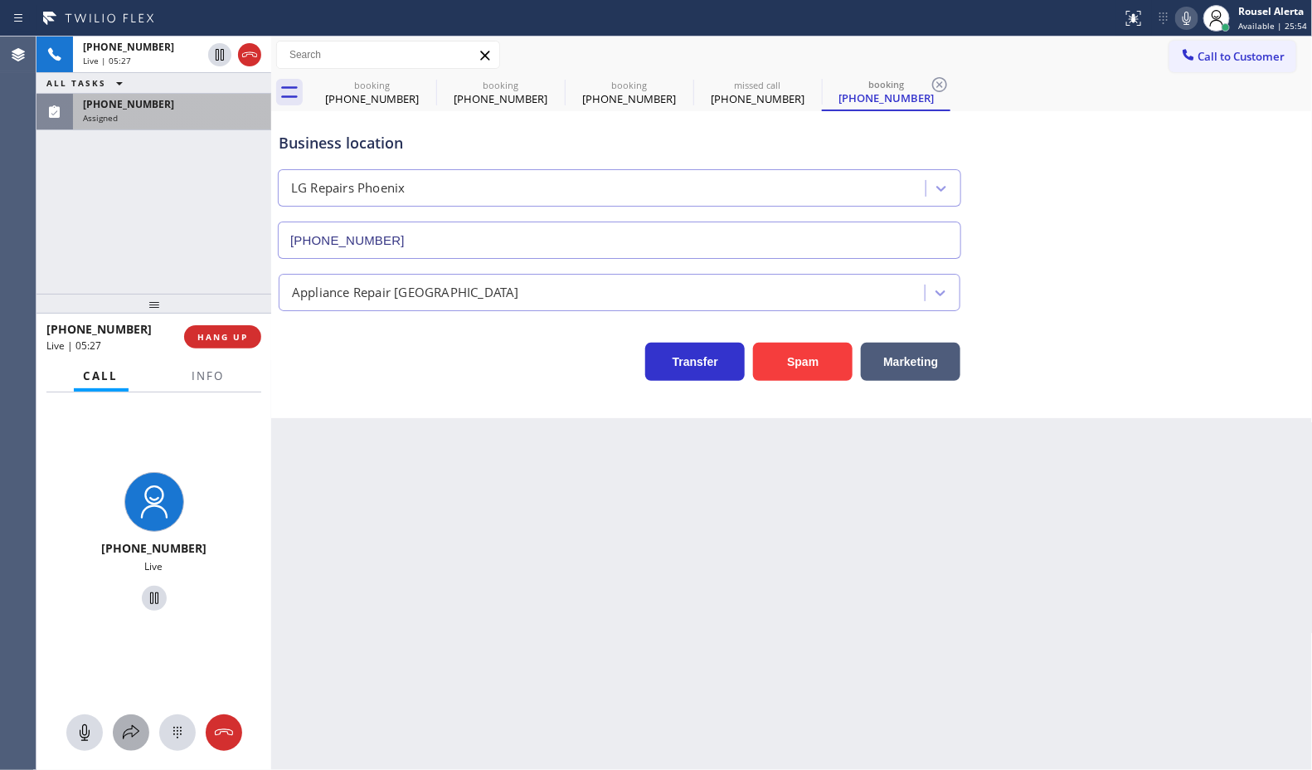
click at [130, 740] on icon at bounding box center [131, 733] width 20 height 20
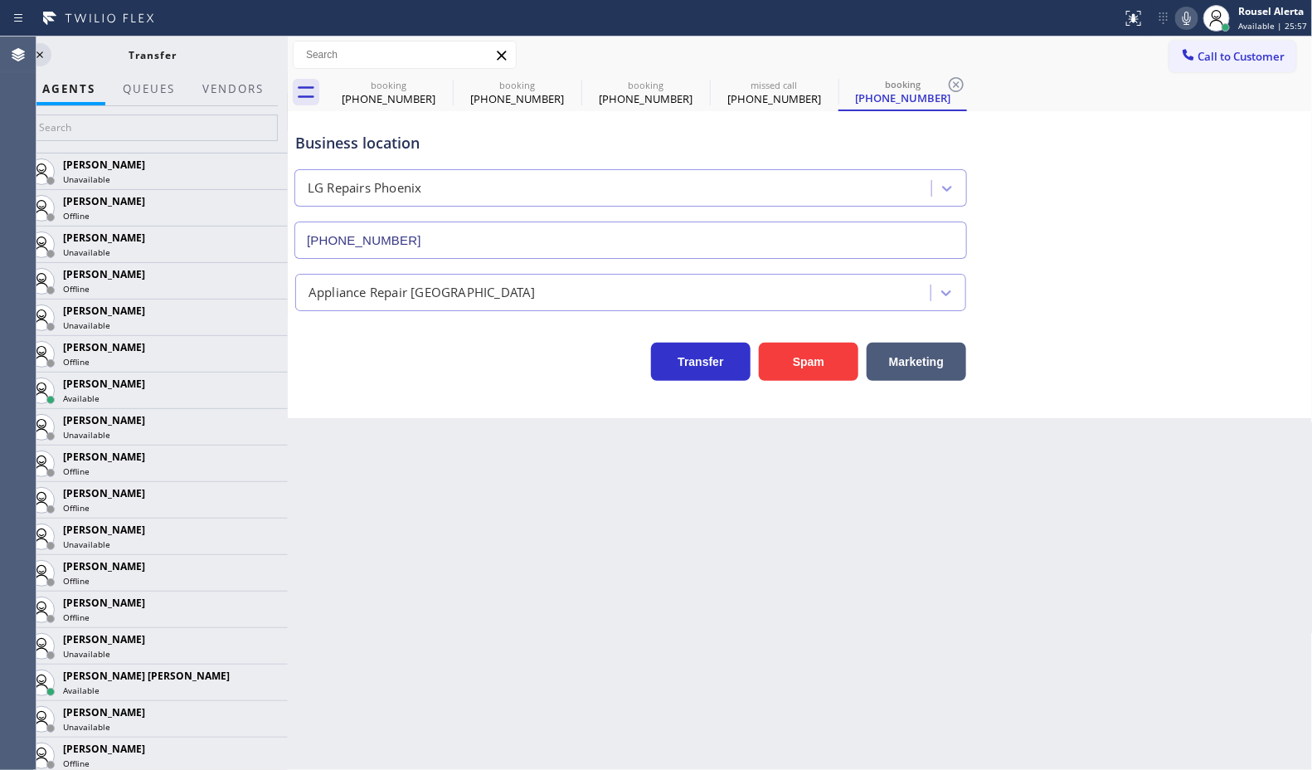
drag, startPoint x: 271, startPoint y: 51, endPoint x: 288, endPoint y: 50, distance: 16.6
click at [288, 50] on div at bounding box center [288, 402] width 0 height 733
click at [39, 48] on icon at bounding box center [40, 55] width 20 height 20
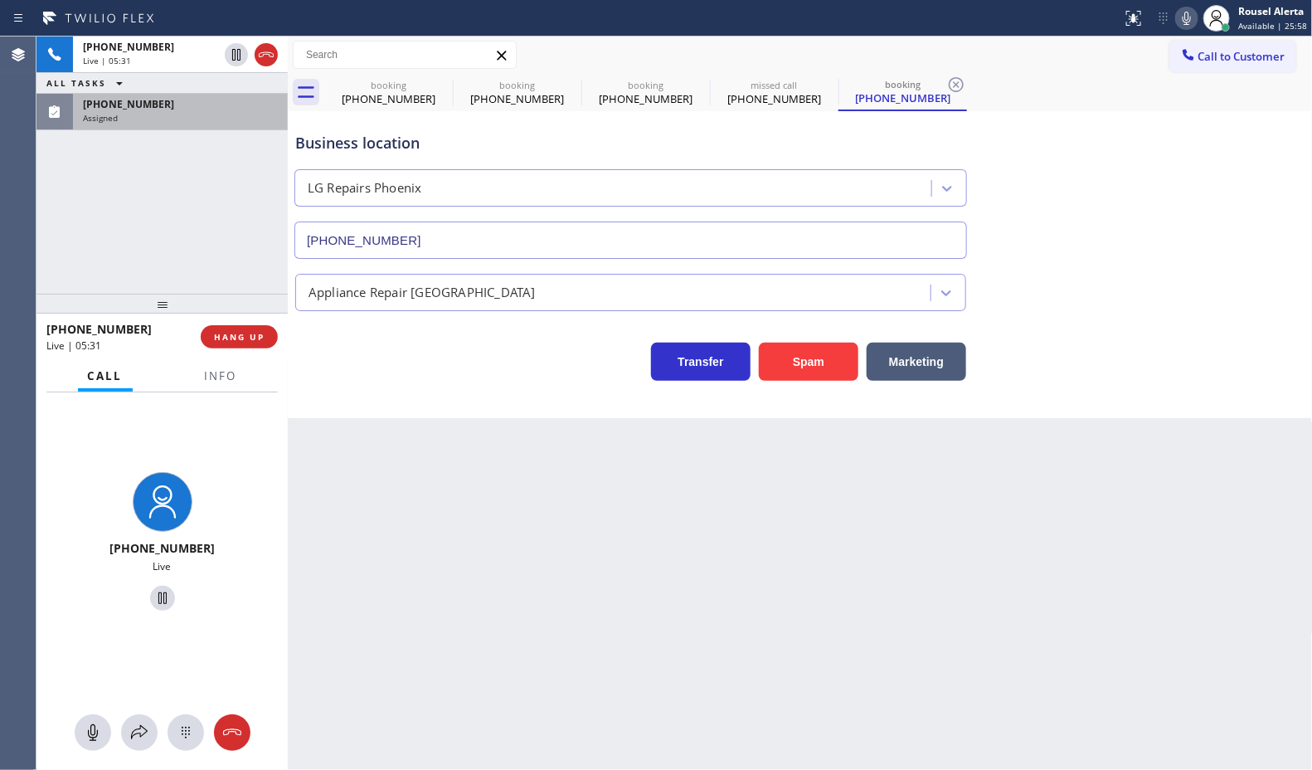
drag, startPoint x: 441, startPoint y: 624, endPoint x: 445, endPoint y: 615, distance: 10.0
click at [442, 625] on div "Back to Dashboard Change Sender ID Customers Technicians Select a contact Outbo…" at bounding box center [800, 402] width 1025 height 733
click at [209, 382] on button "Info" at bounding box center [221, 376] width 52 height 32
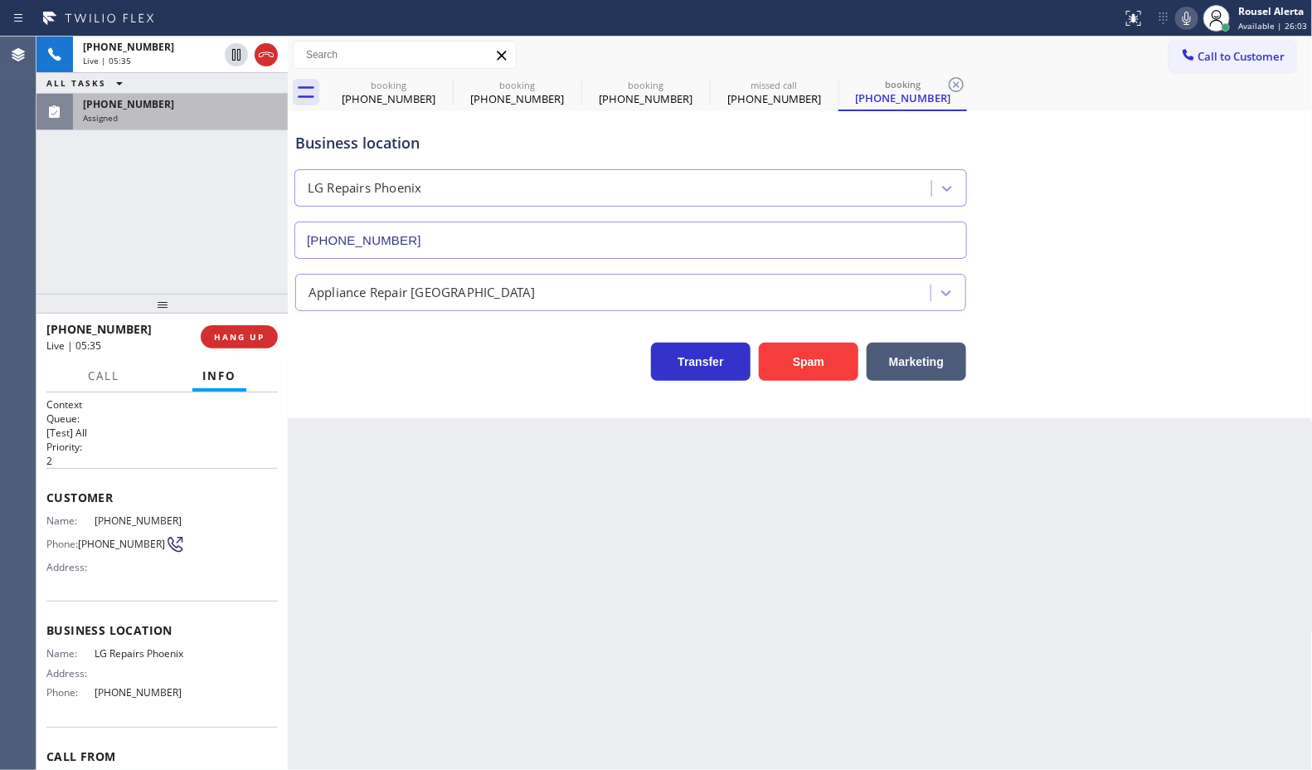
click at [206, 242] on div "+16025166147 Live | 05:35 ALL TASKS ALL TASKS ACTIVE TASKS TASKS IN WRAP UP (55…" at bounding box center [161, 164] width 251 height 257
click at [270, 52] on icon at bounding box center [266, 54] width 15 height 5
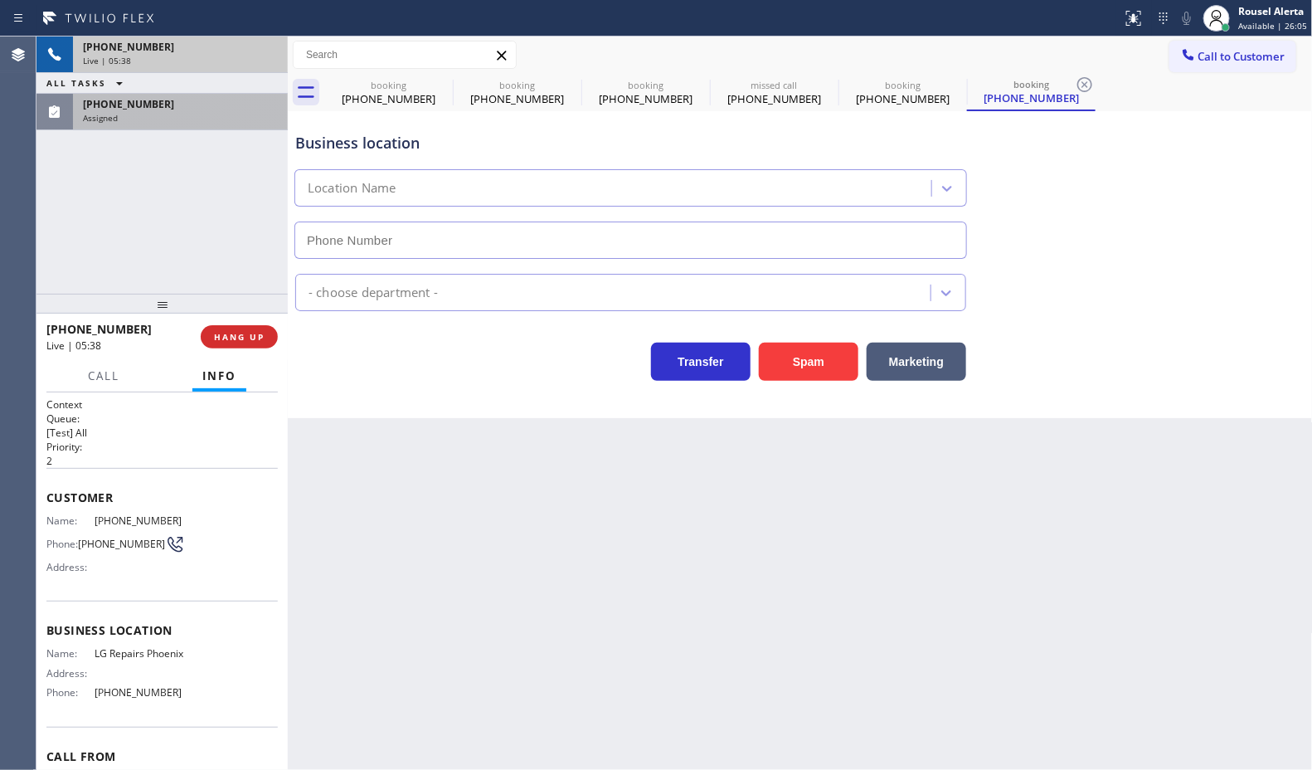
type input "(602) 755-6017"
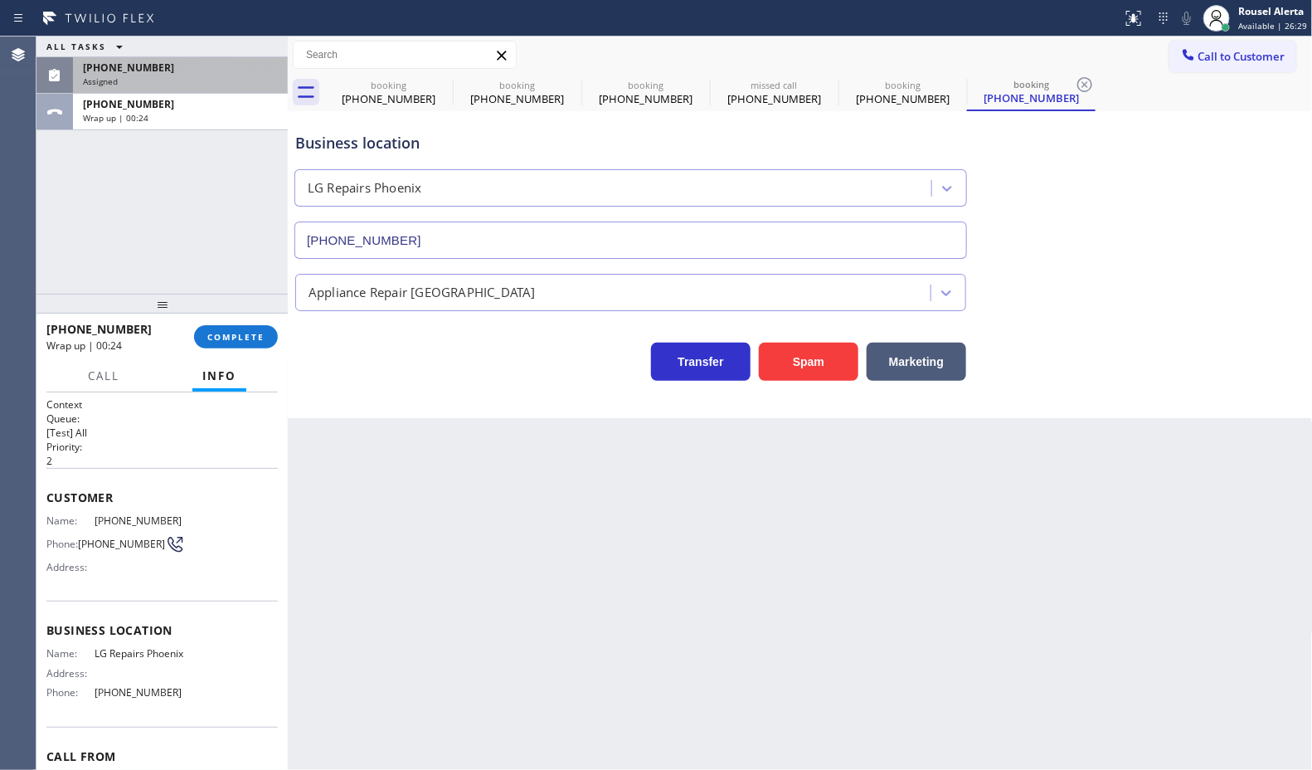
click at [251, 80] on div "Assigned" at bounding box center [180, 81] width 195 height 12
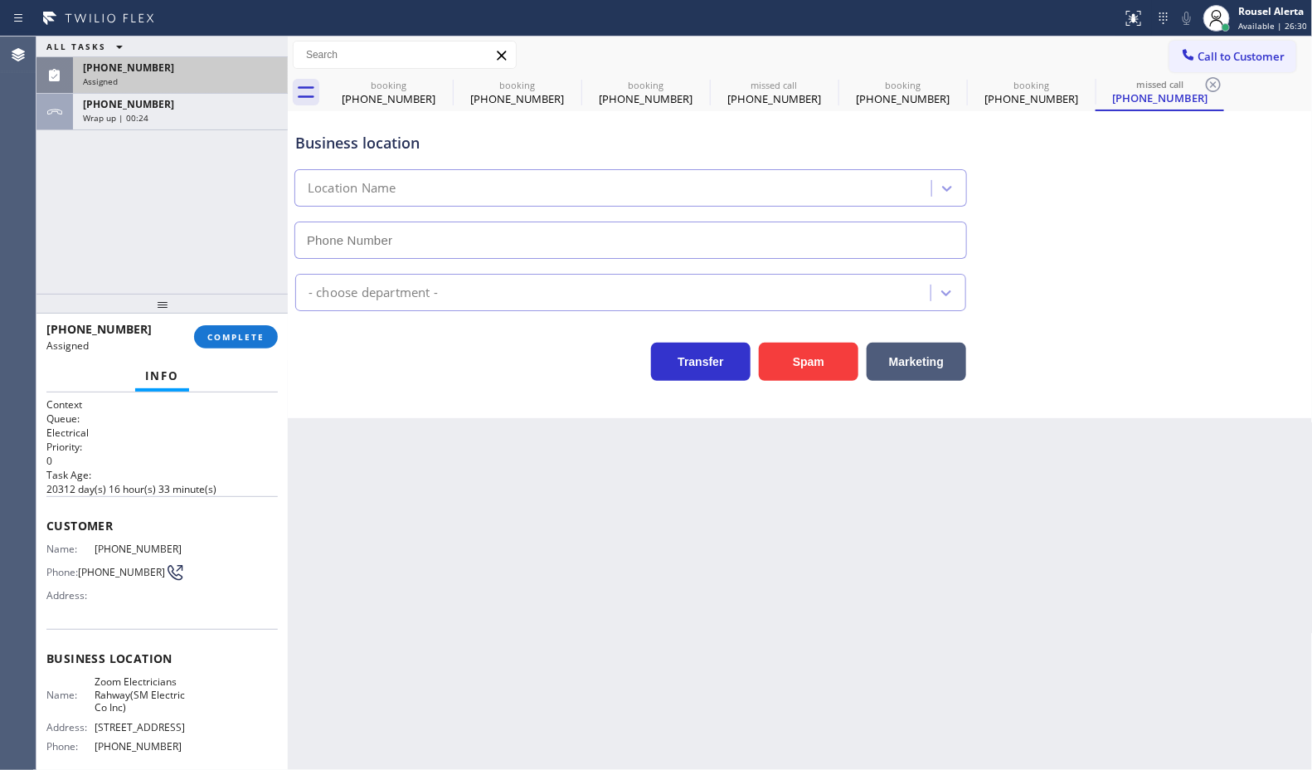
type input "(551) 388-2544"
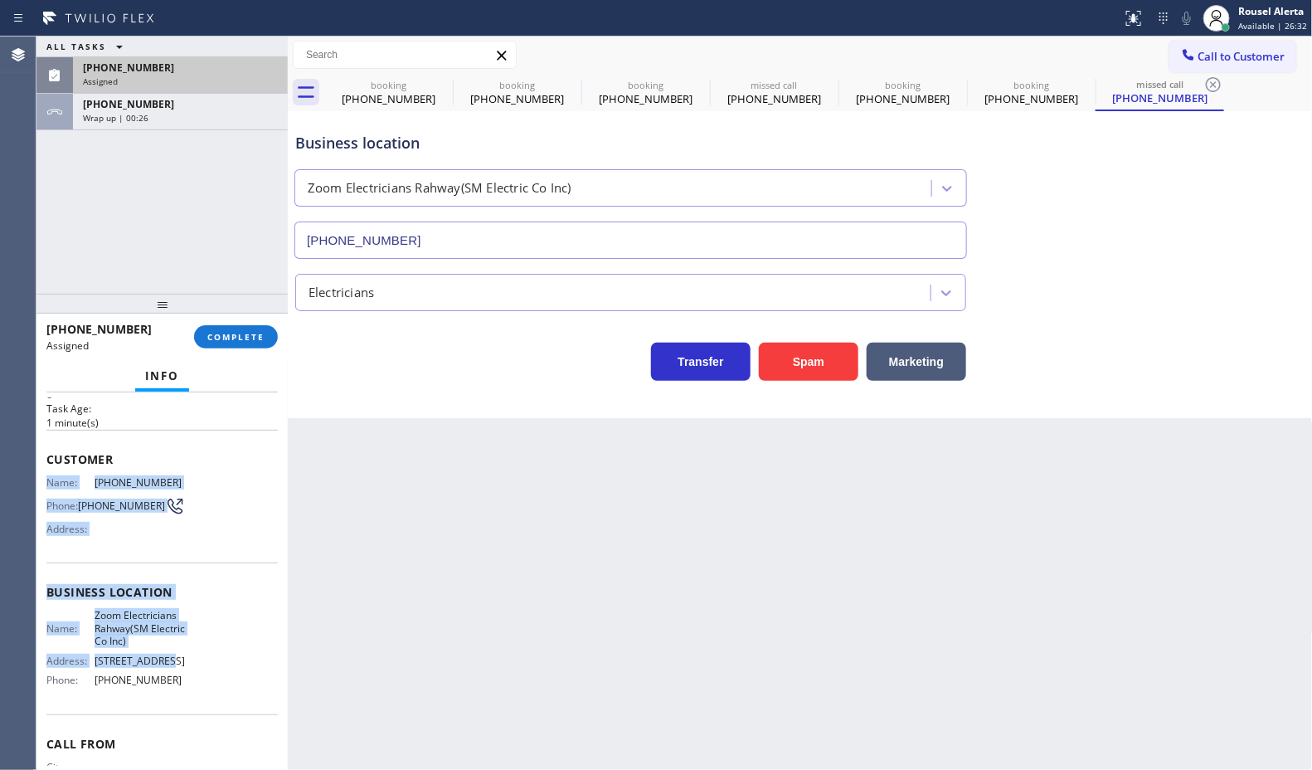
scroll to position [104, 0]
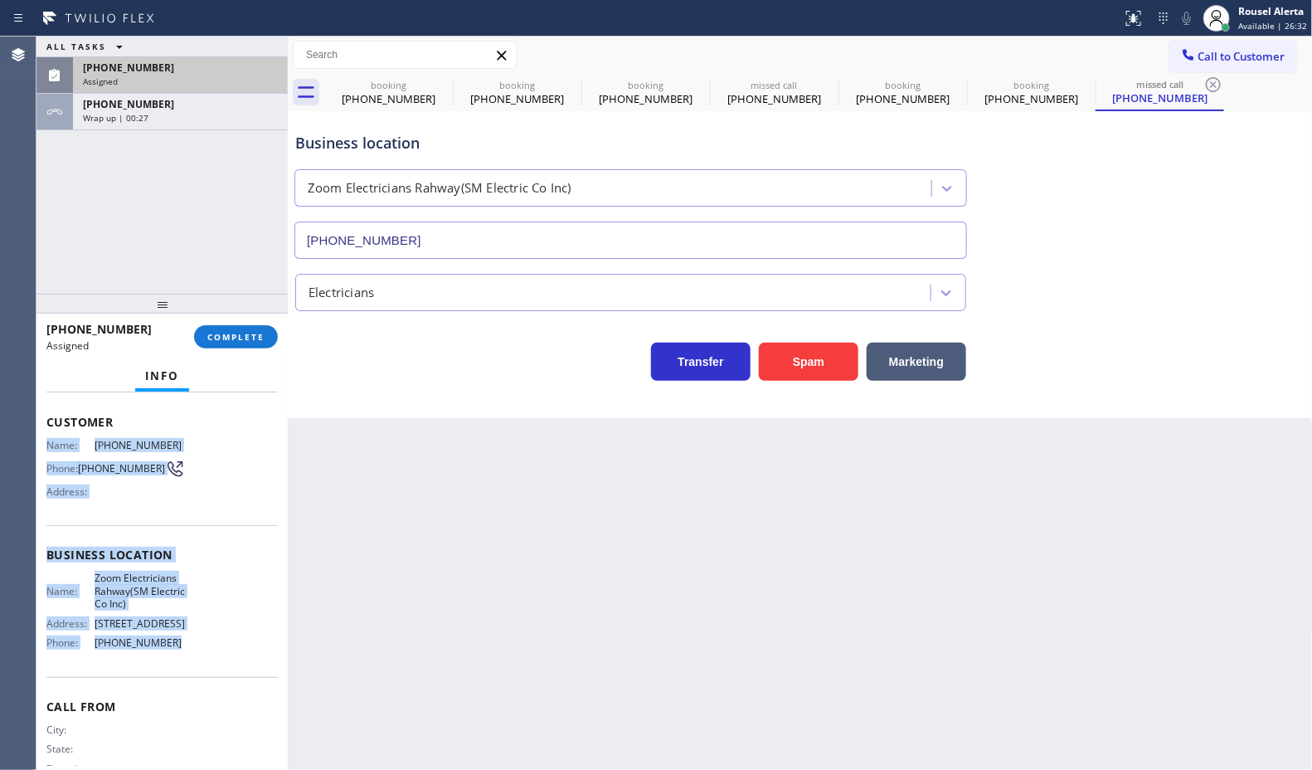
drag, startPoint x: 44, startPoint y: 543, endPoint x: 187, endPoint y: 690, distance: 204.7
click at [187, 690] on div "Context Queue: Electrical Priority: 0 Task Age: 1 minute(s) Customer Name: (551…" at bounding box center [161, 580] width 251 height 377
click at [141, 61] on span "(551) 388-0858" at bounding box center [128, 68] width 91 height 14
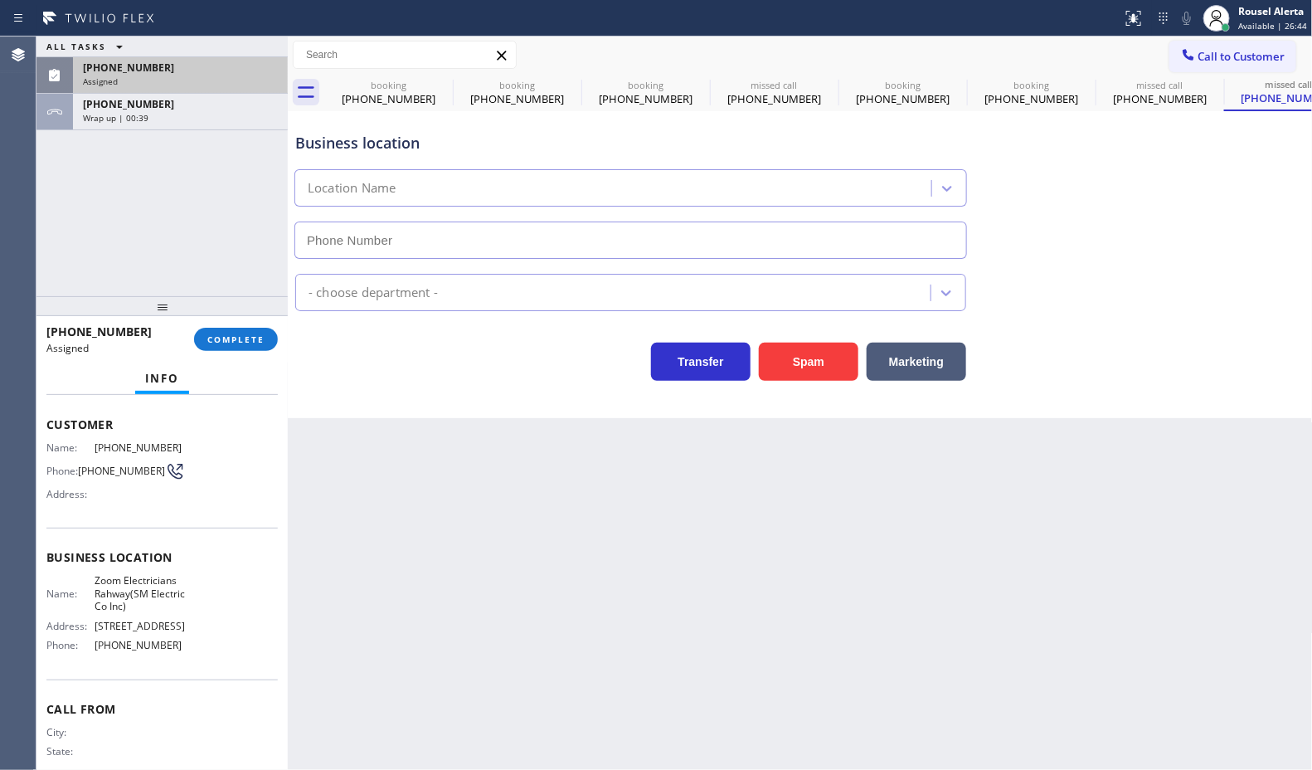
drag, startPoint x: 237, startPoint y: 304, endPoint x: 242, endPoint y: 326, distance: 22.1
click at [238, 309] on div at bounding box center [161, 306] width 251 height 20
type input "(551) 388-2544"
click at [242, 329] on button "COMPLETE" at bounding box center [236, 340] width 84 height 23
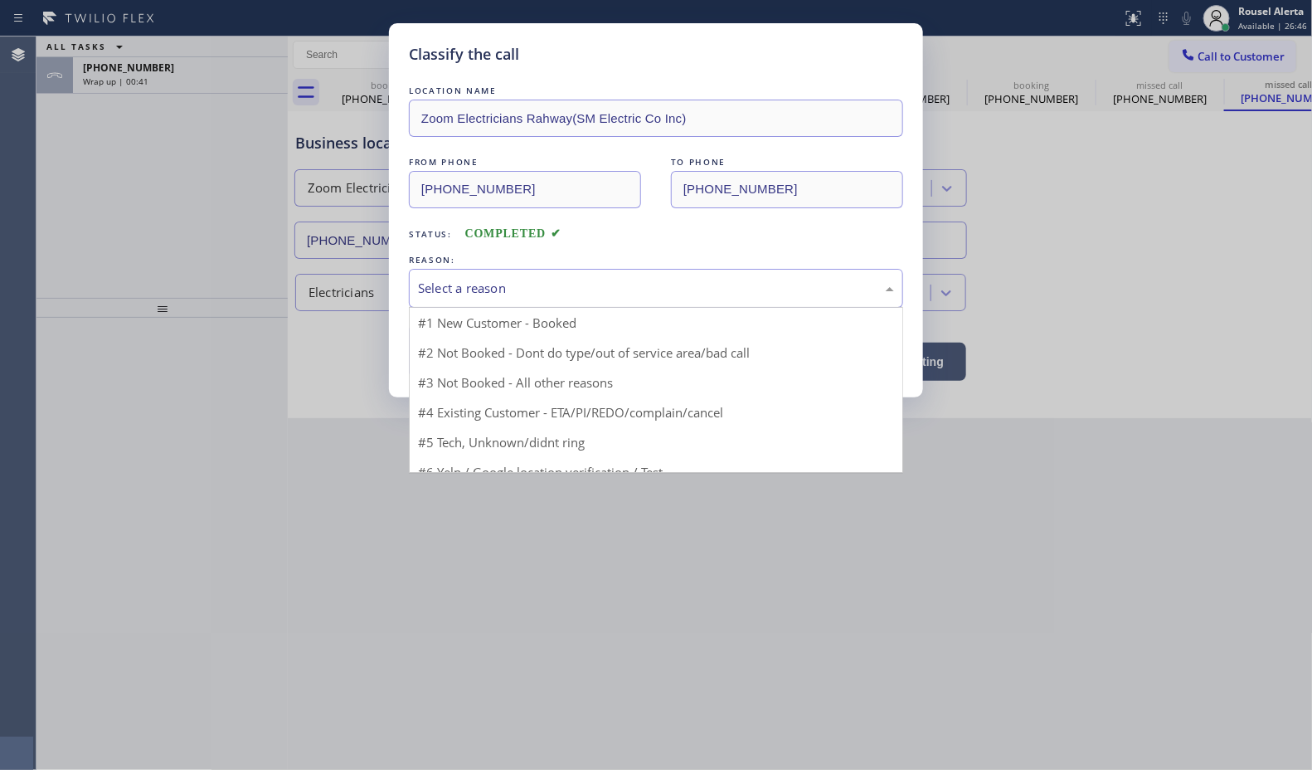
click at [479, 290] on div "Select a reason" at bounding box center [656, 288] width 476 height 19
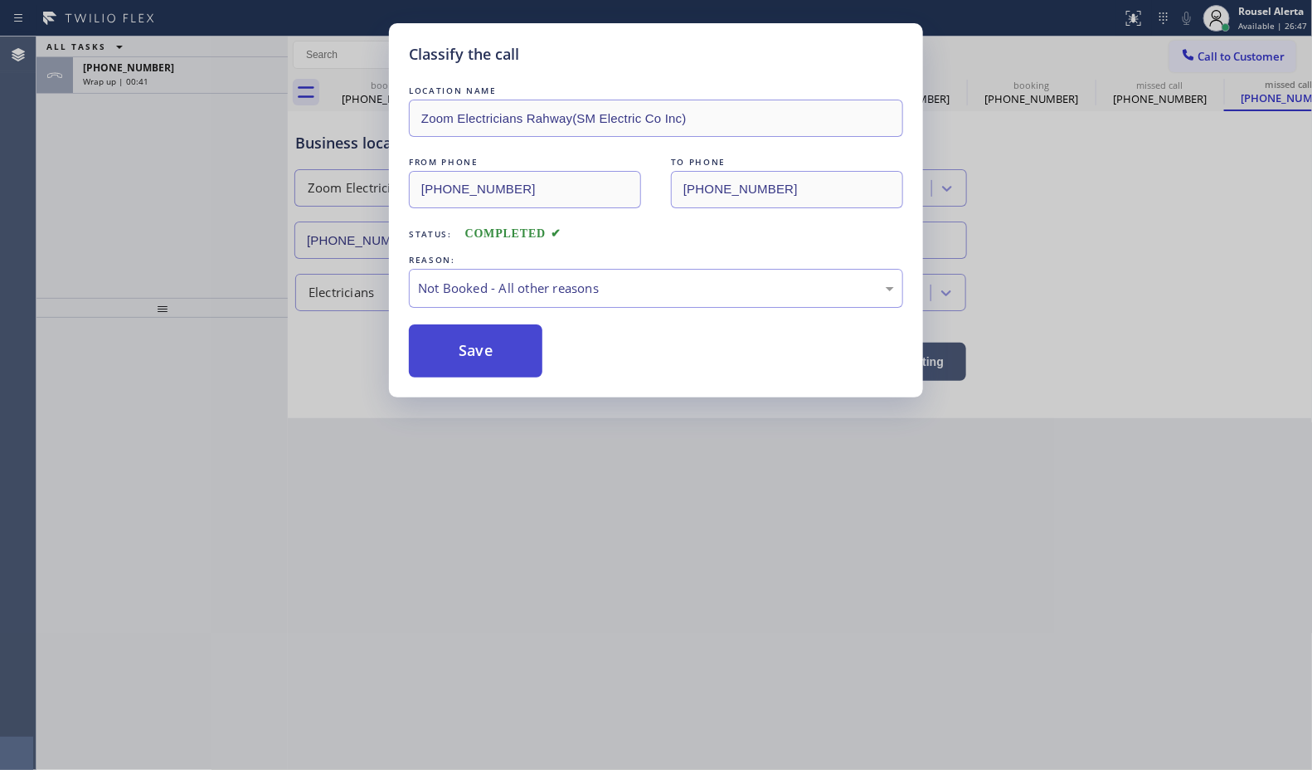
click at [486, 362] on button "Save" at bounding box center [476, 350] width 134 height 53
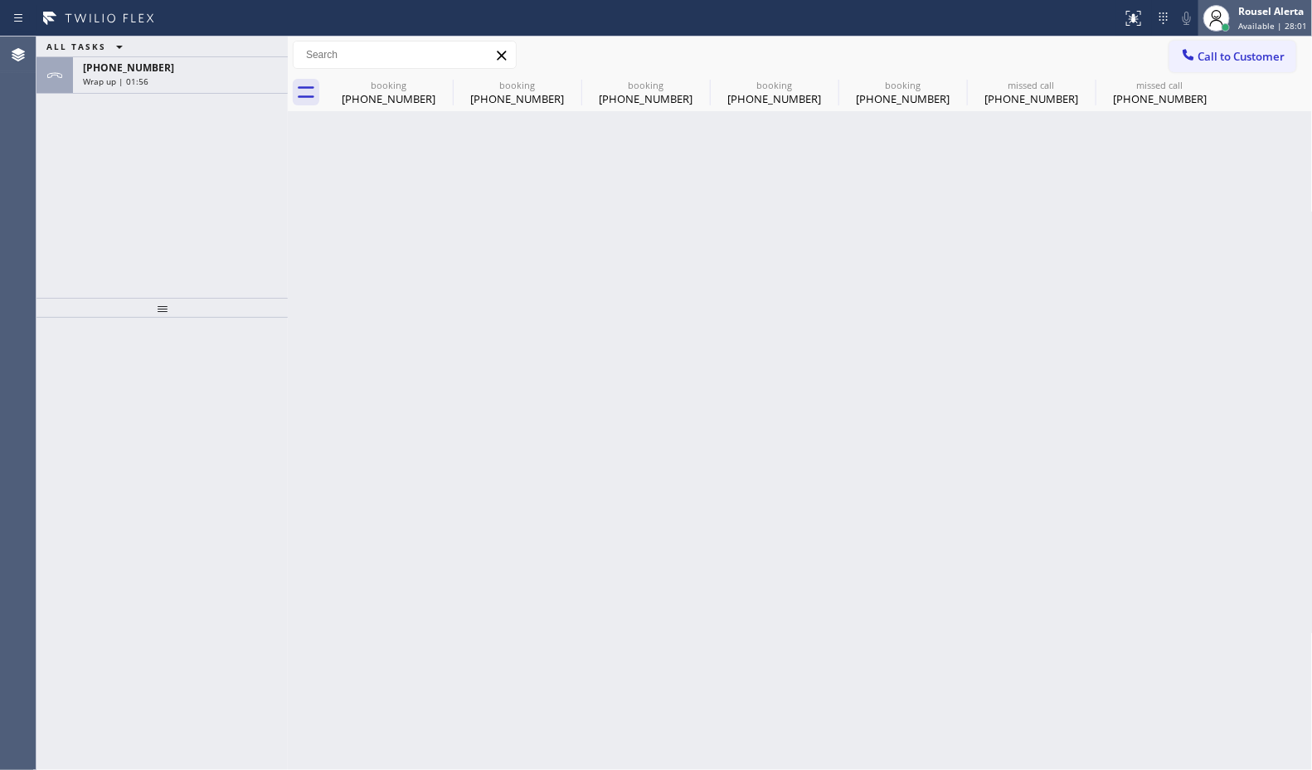
click at [1257, 17] on div "Rousel Alerta" at bounding box center [1272, 11] width 69 height 14
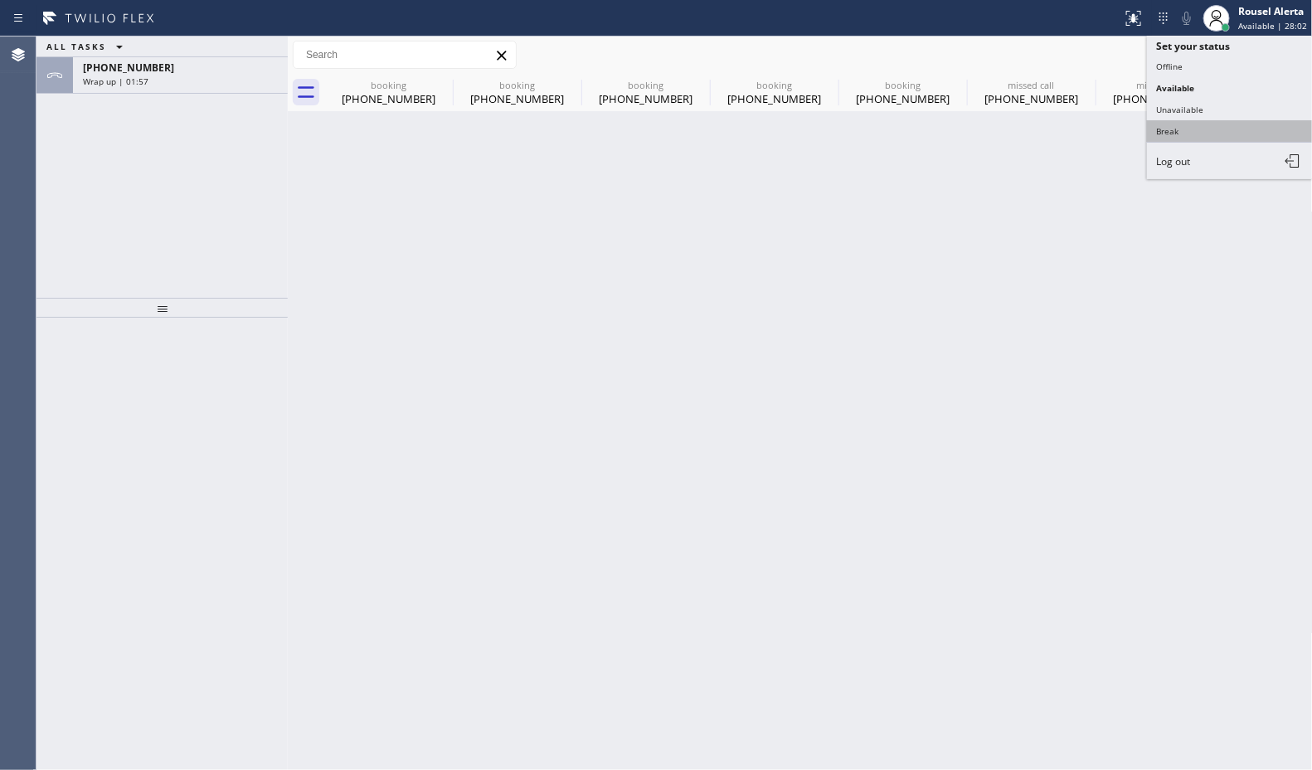
click at [1226, 122] on button "Break" at bounding box center [1230, 131] width 166 height 22
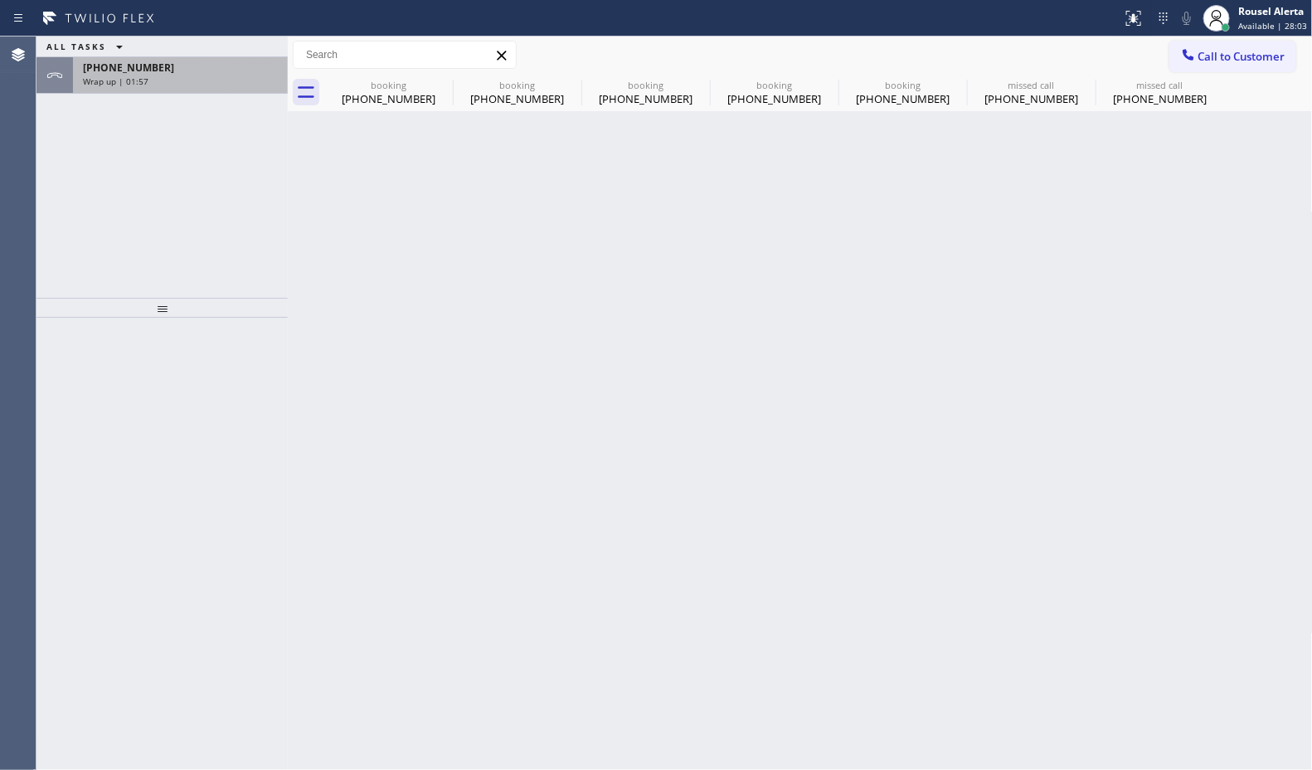
click at [221, 80] on div "Wrap up | 01:57" at bounding box center [180, 81] width 195 height 12
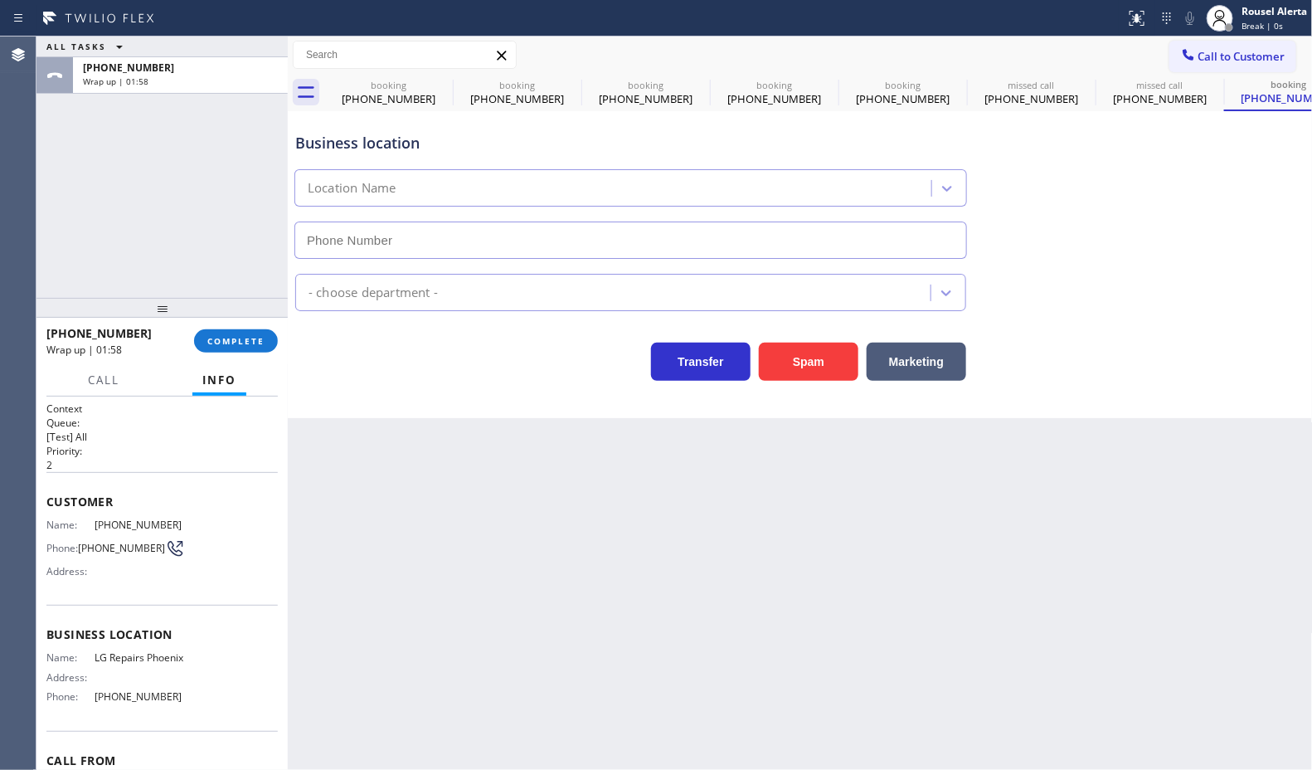
type input "(602) 755-6017"
click at [220, 329] on div "+16025166147 Wrap up | 01:58 COMPLETE" at bounding box center [161, 340] width 231 height 43
click at [226, 359] on div "+16025166147 Wrap up | 01:58 COMPLETE" at bounding box center [161, 340] width 231 height 43
click at [224, 348] on button "COMPLETE" at bounding box center [236, 340] width 84 height 23
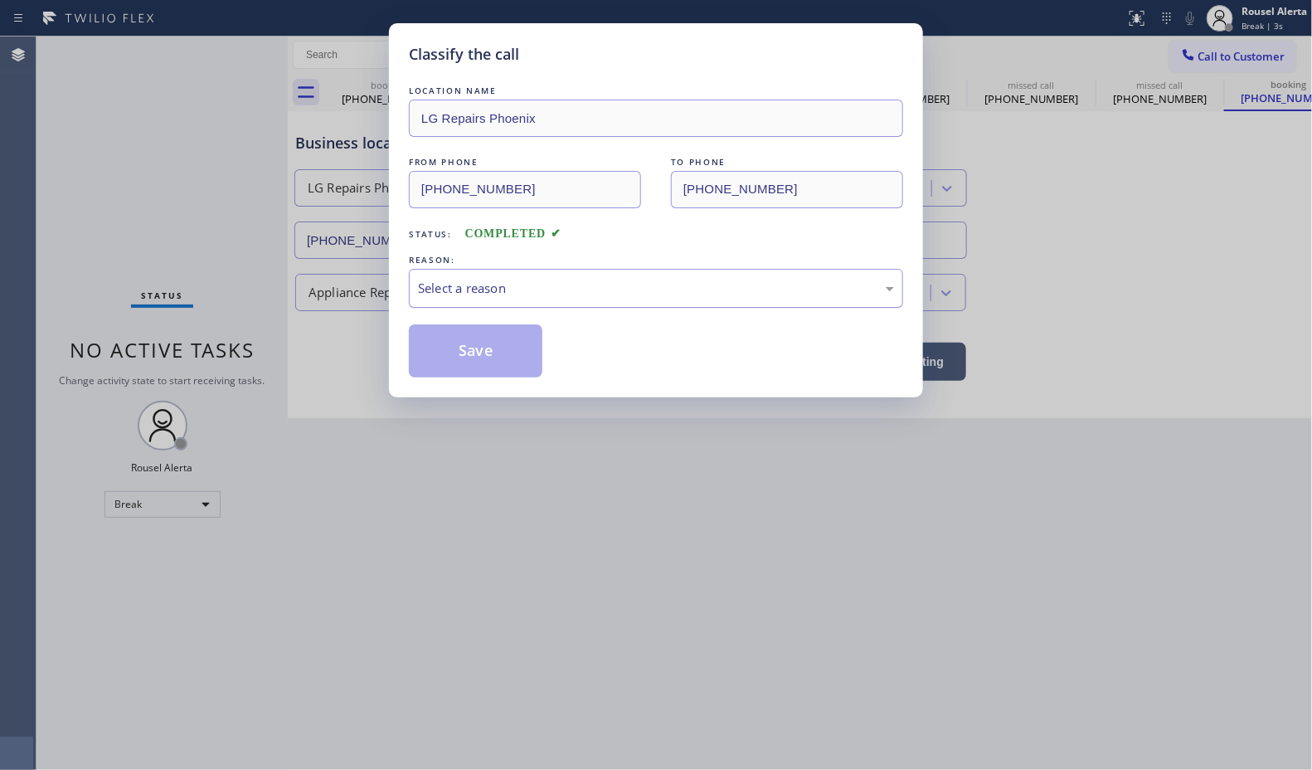
click at [523, 298] on div "Select a reason" at bounding box center [656, 288] width 476 height 19
click at [475, 359] on button "Save" at bounding box center [476, 350] width 134 height 53
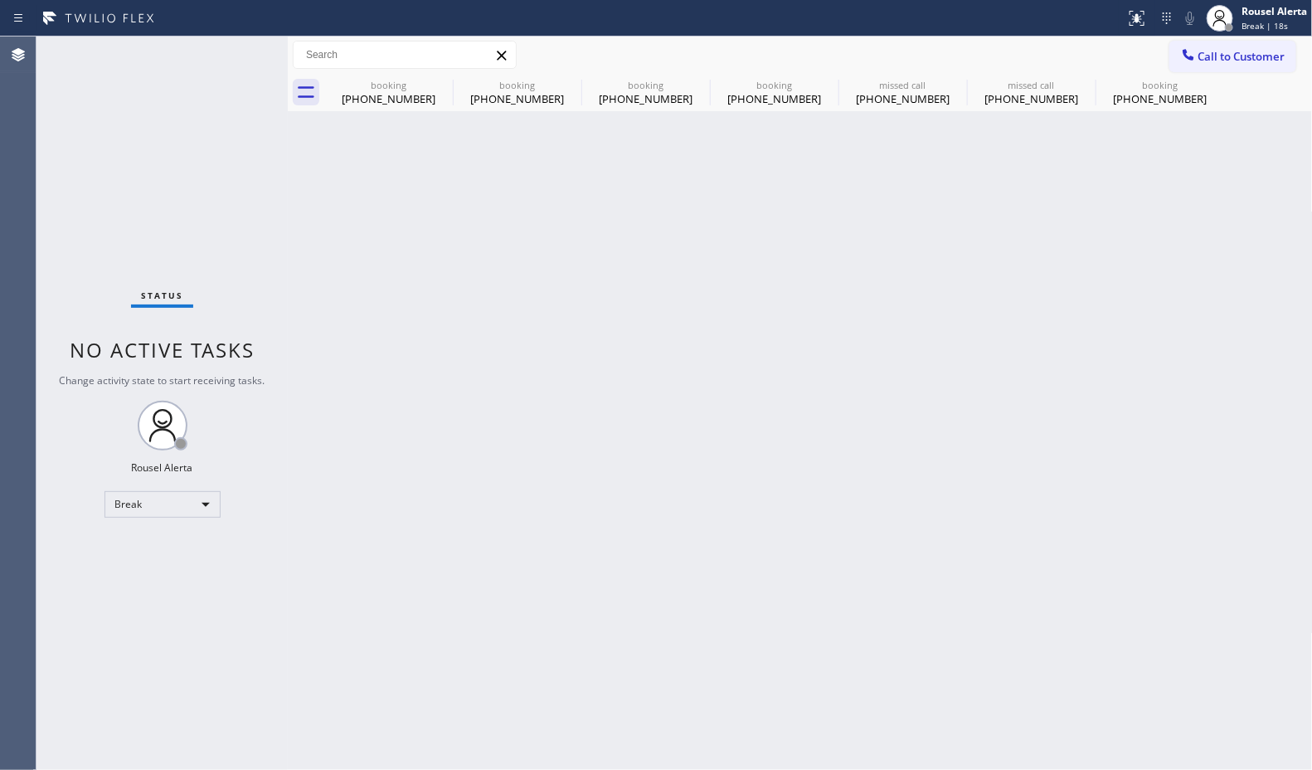
click at [109, 127] on div "Status No active tasks Change activity state to start receiving tasks. Rousel A…" at bounding box center [161, 402] width 251 height 733
click at [441, 83] on icon at bounding box center [442, 85] width 20 height 20
click at [0, 0] on icon at bounding box center [0, 0] width 0 height 0
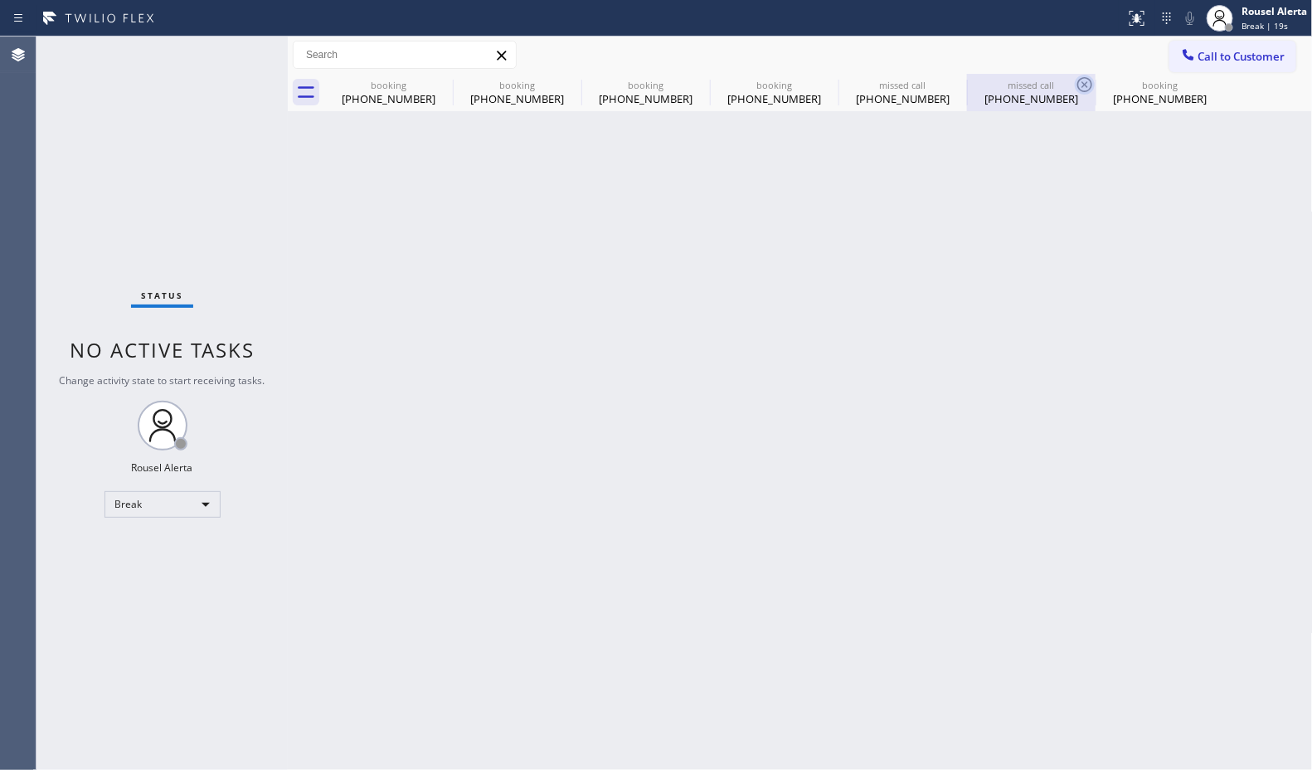
click at [0, 0] on icon at bounding box center [0, 0] width 0 height 0
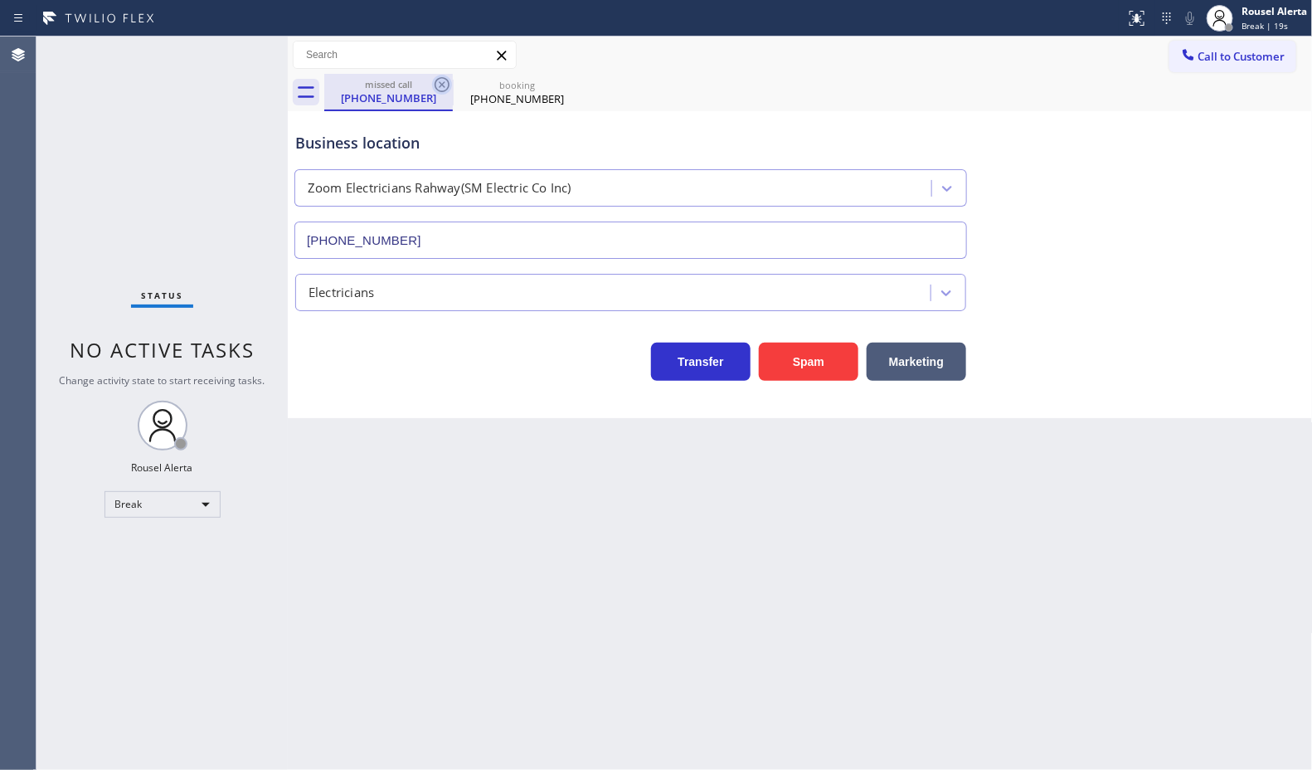
click at [444, 81] on icon at bounding box center [442, 85] width 20 height 20
click at [0, 0] on icon at bounding box center [0, 0] width 0 height 0
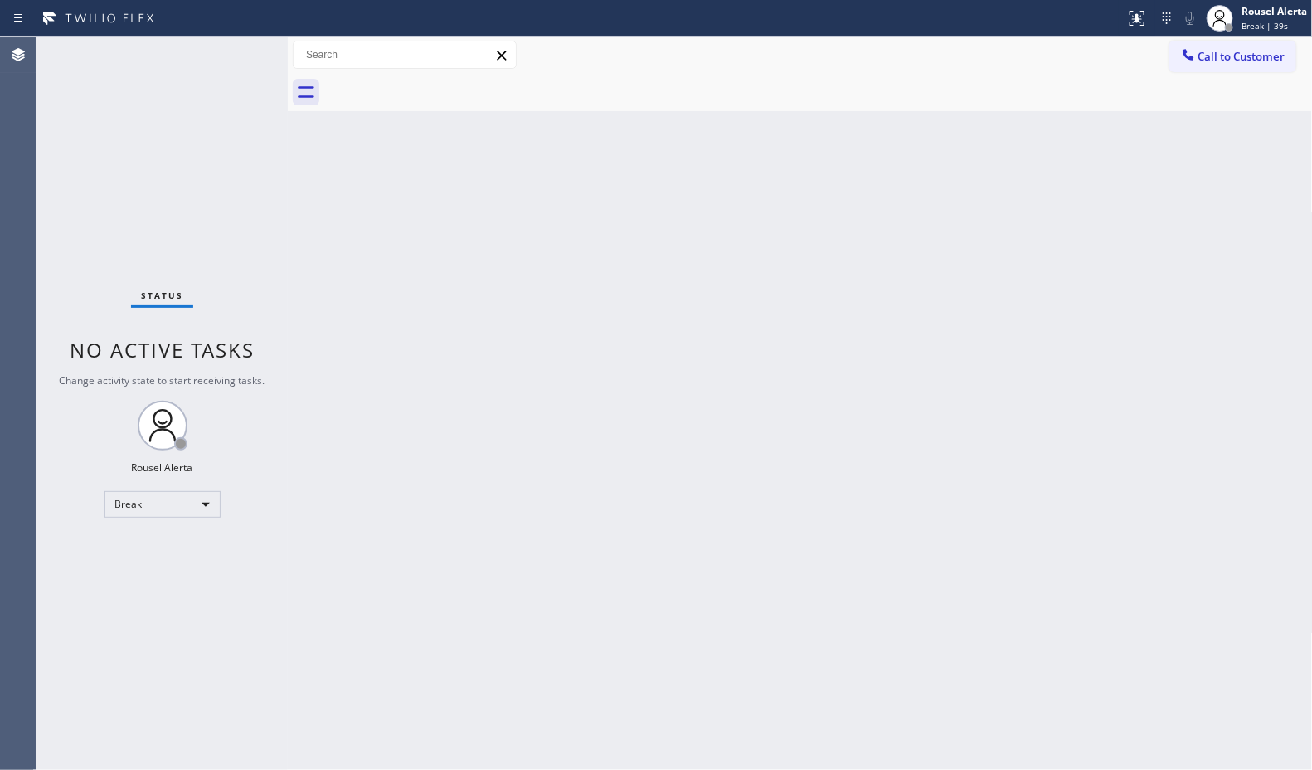
click at [1010, 246] on div "Back to Dashboard Change Sender ID Customers Technicians Select a contact Outbo…" at bounding box center [800, 402] width 1025 height 733
